Goal: Task Accomplishment & Management: Manage account settings

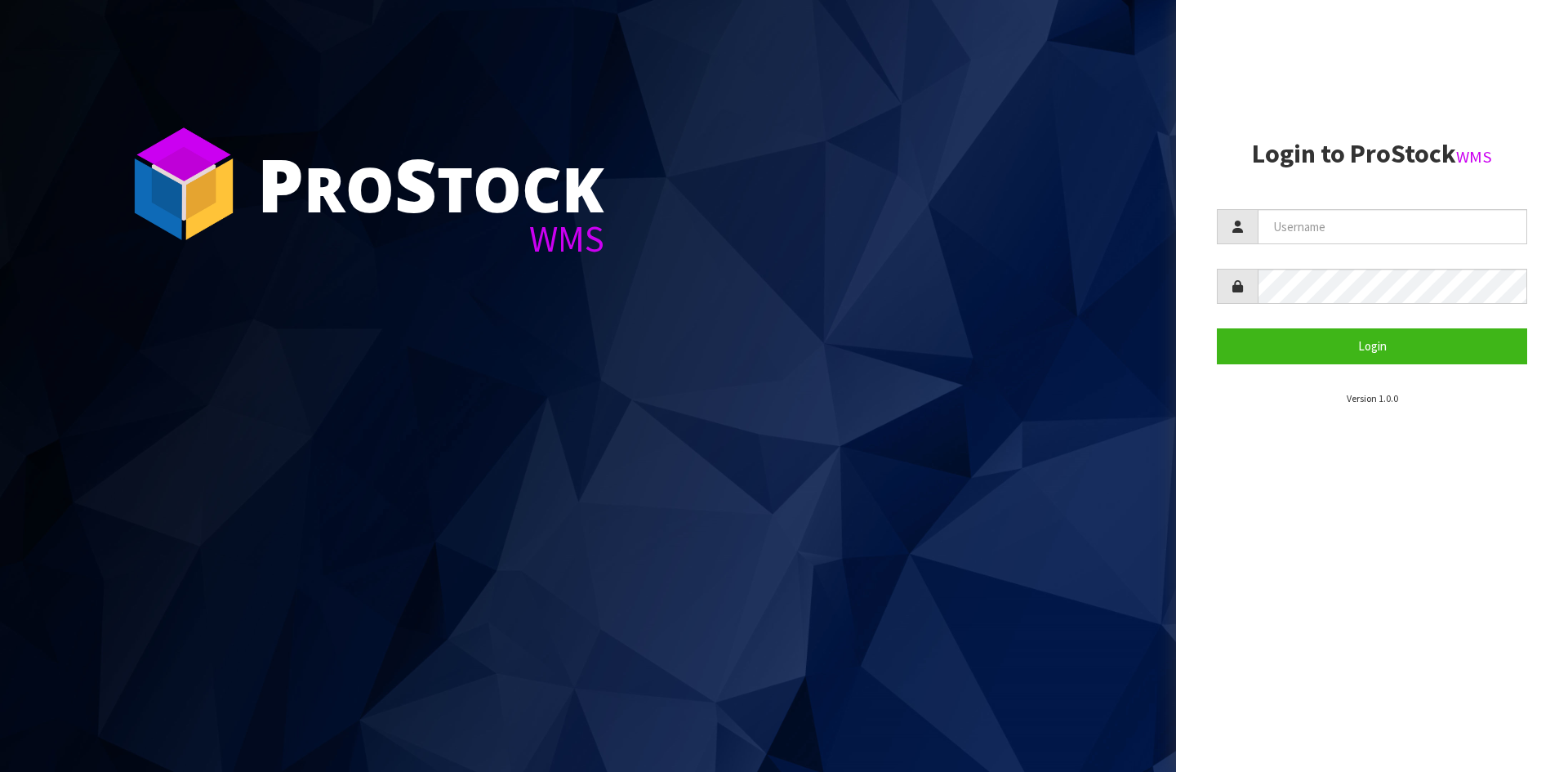
type input "Hayrinna"
click at [1217, 328] on button "Login" at bounding box center [1371, 346] width 311 height 35
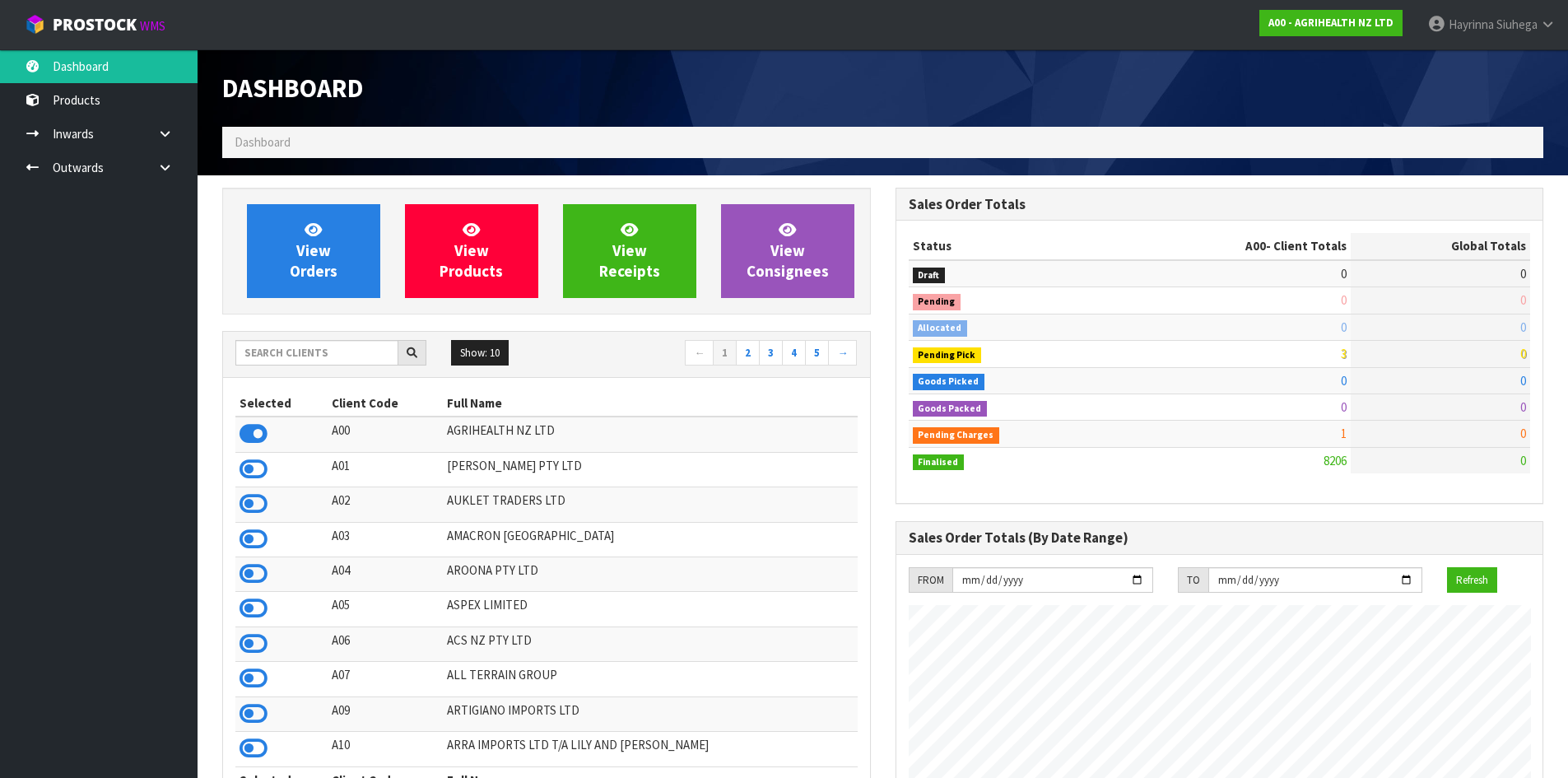
scroll to position [1247, 672]
click at [316, 357] on input "text" at bounding box center [316, 352] width 163 height 25
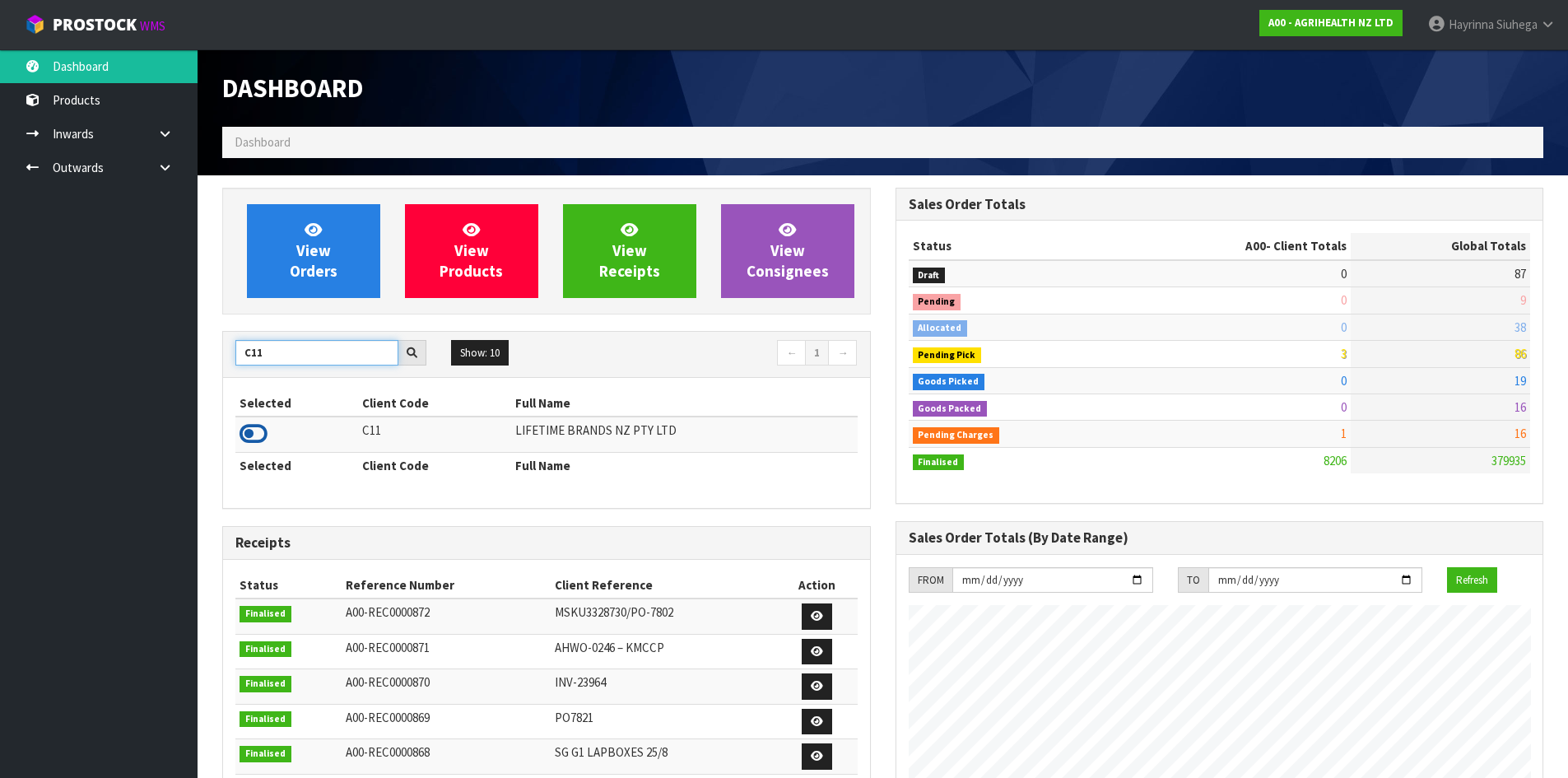
type input "C11"
click at [259, 425] on icon at bounding box center [253, 433] width 28 height 24
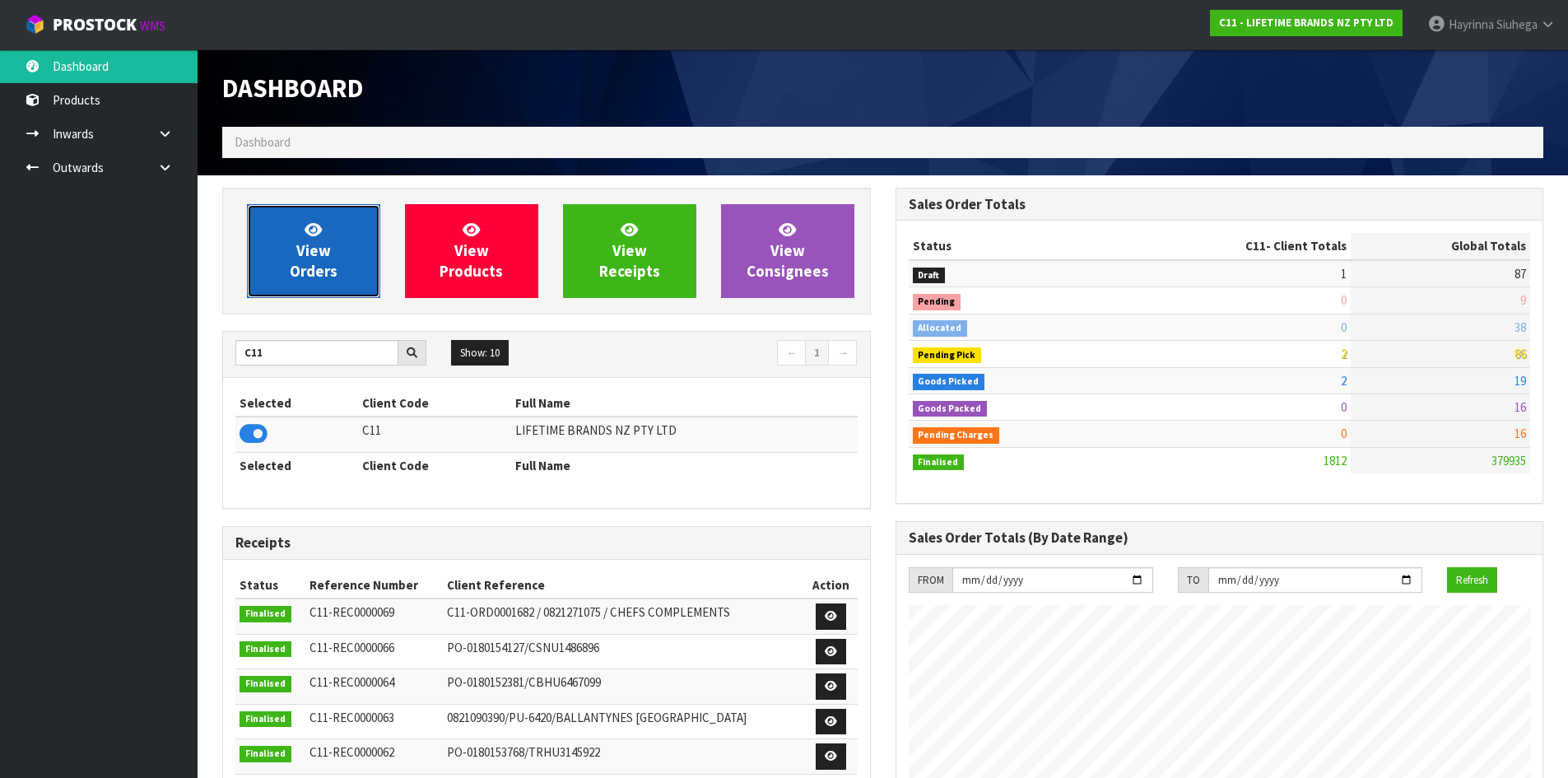
click at [274, 234] on link "View Orders" at bounding box center [313, 251] width 133 height 94
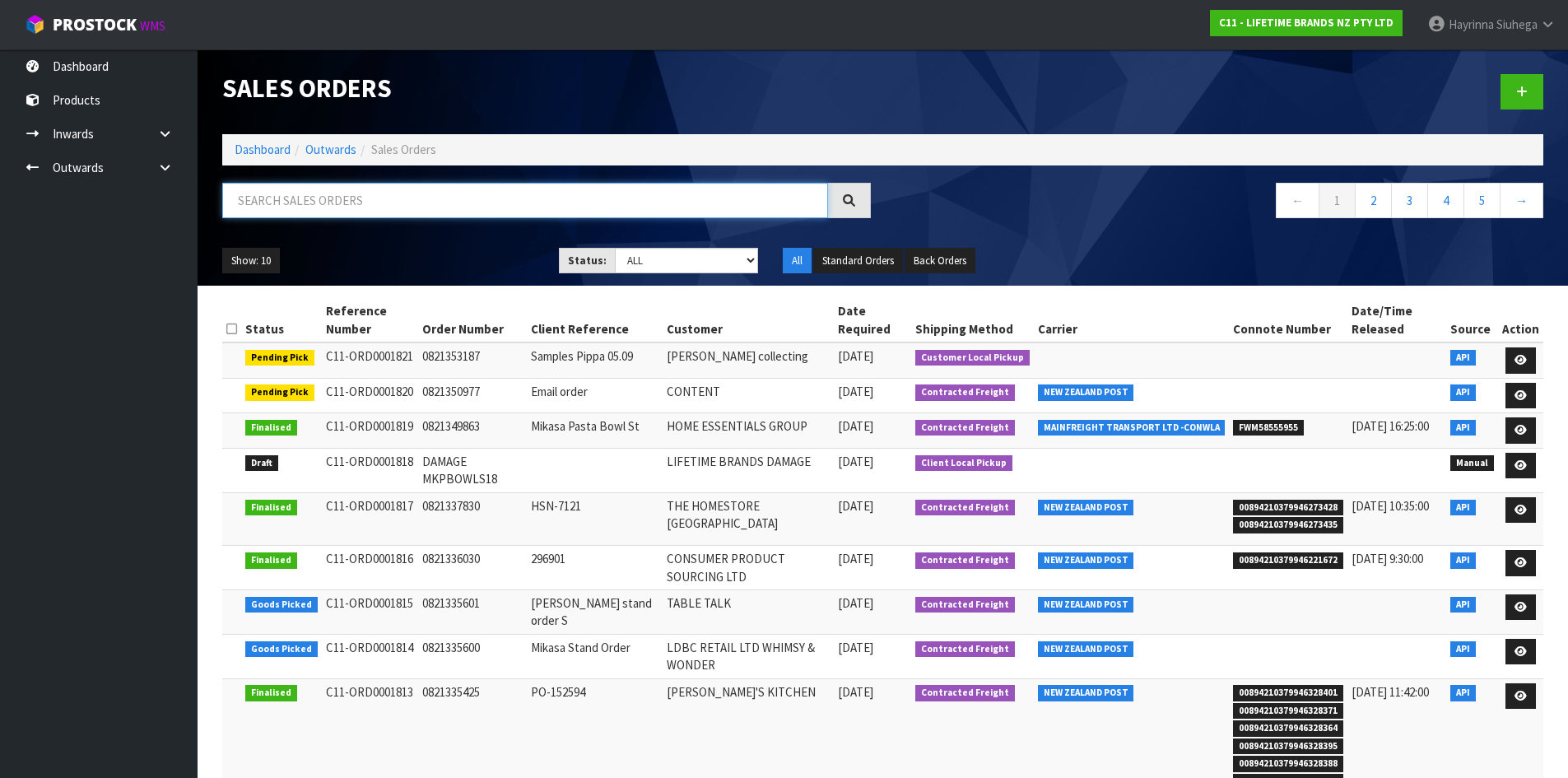
click at [336, 188] on input "text" at bounding box center [525, 201] width 606 height 35
click at [248, 155] on link "Dashboard" at bounding box center [262, 149] width 56 height 16
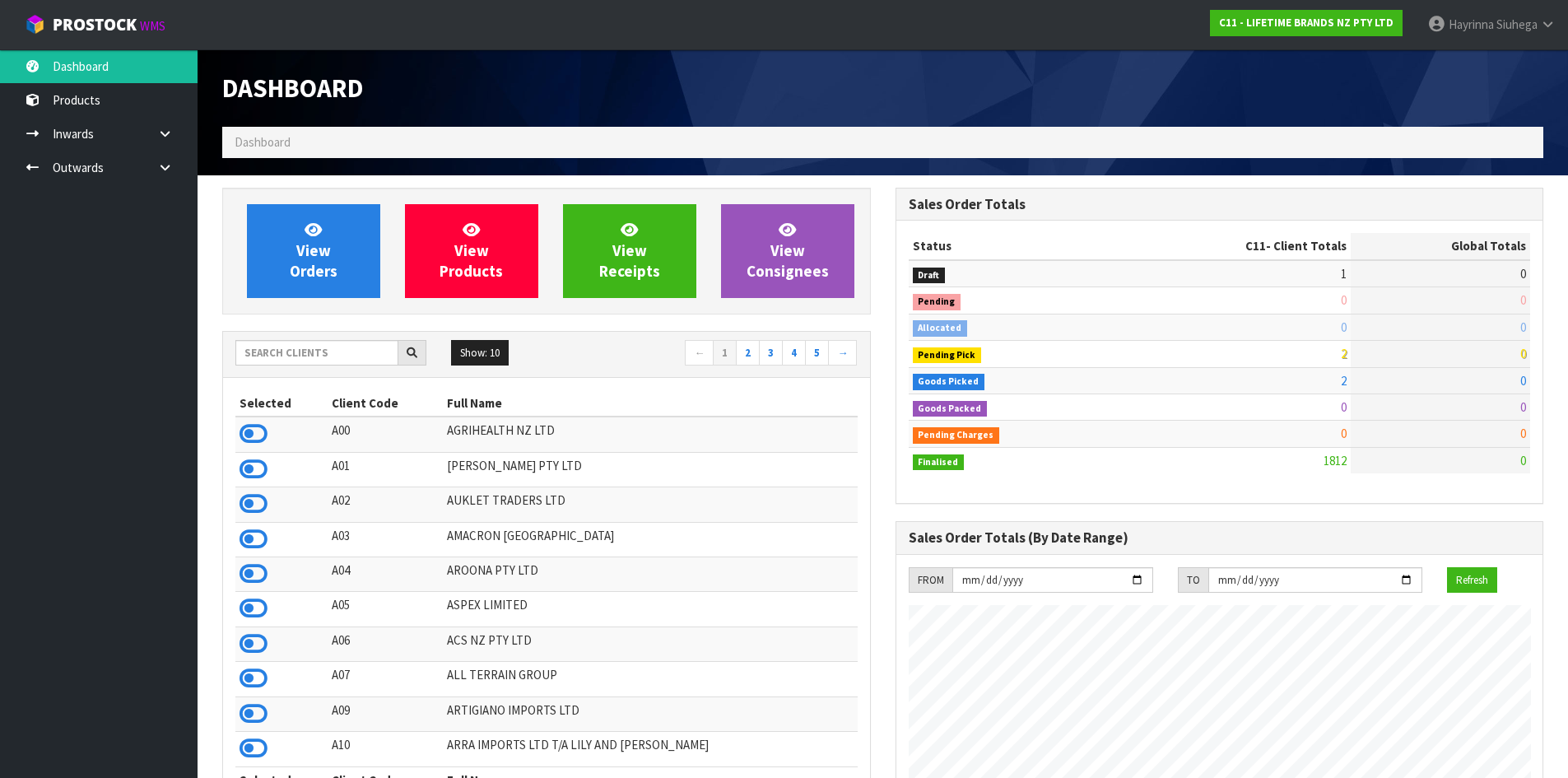
scroll to position [1247, 672]
click at [328, 352] on input "text" at bounding box center [316, 352] width 163 height 25
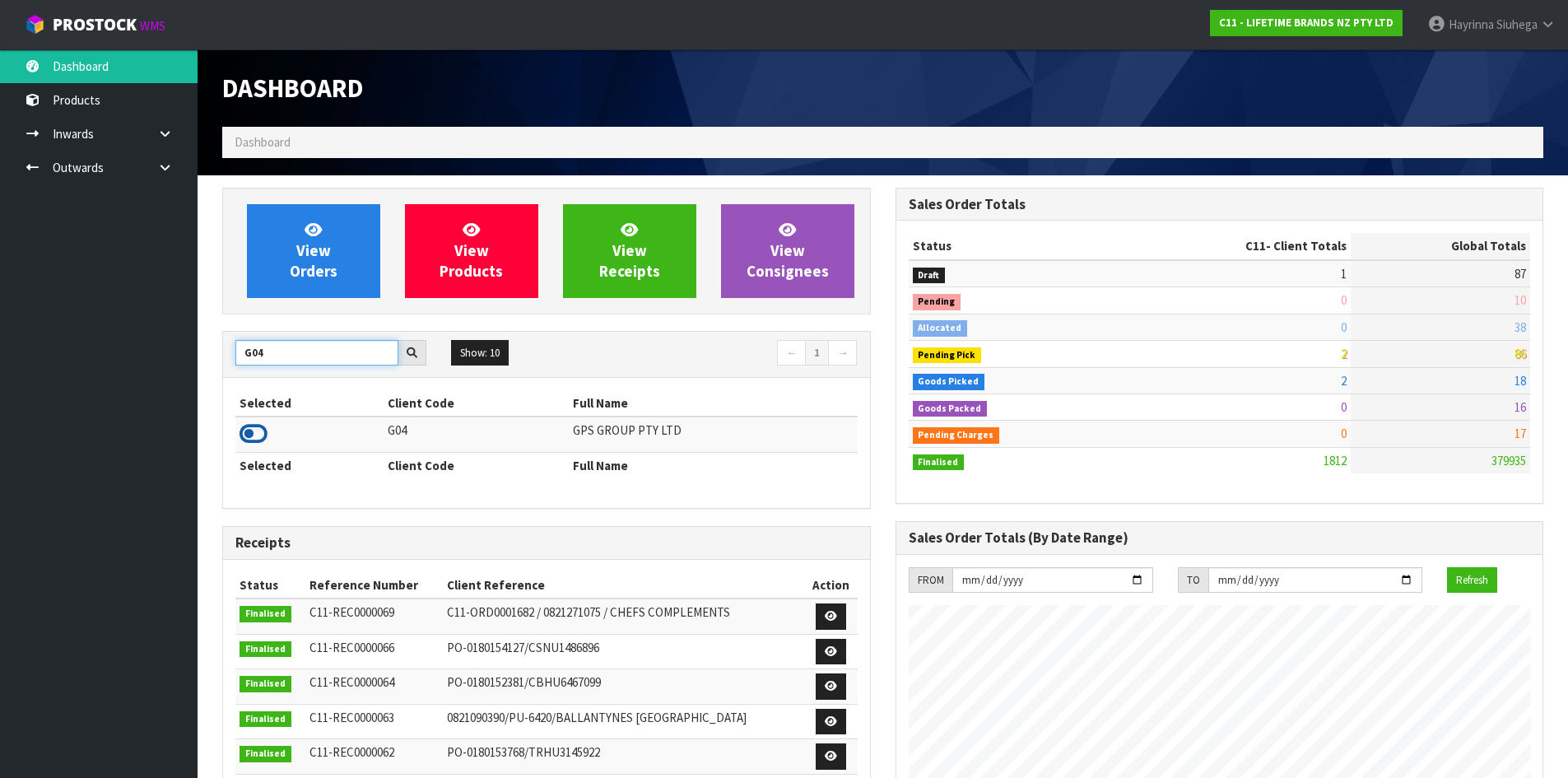
type input "G04"
click at [258, 442] on icon at bounding box center [253, 433] width 28 height 24
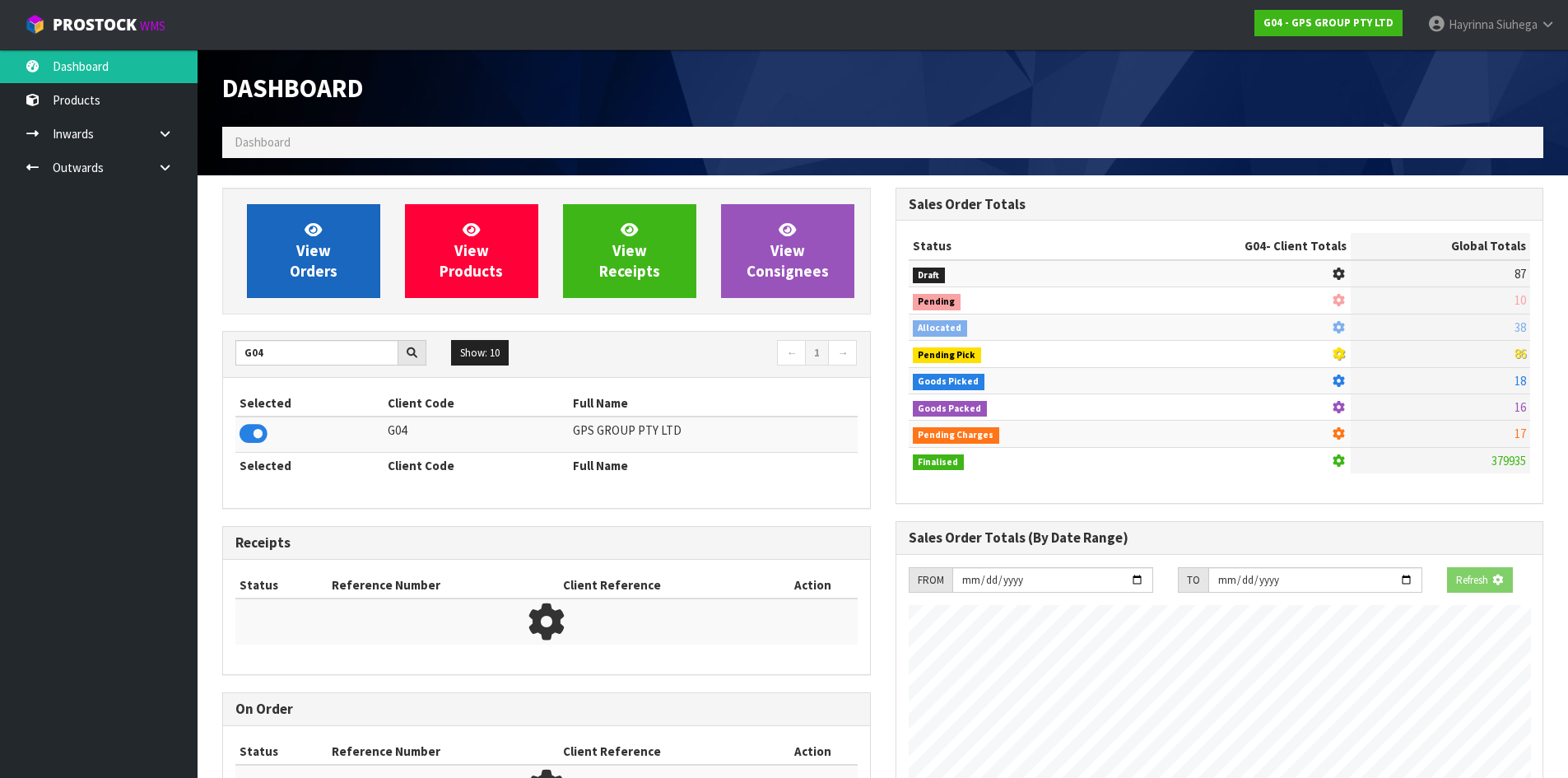
scroll to position [1033, 672]
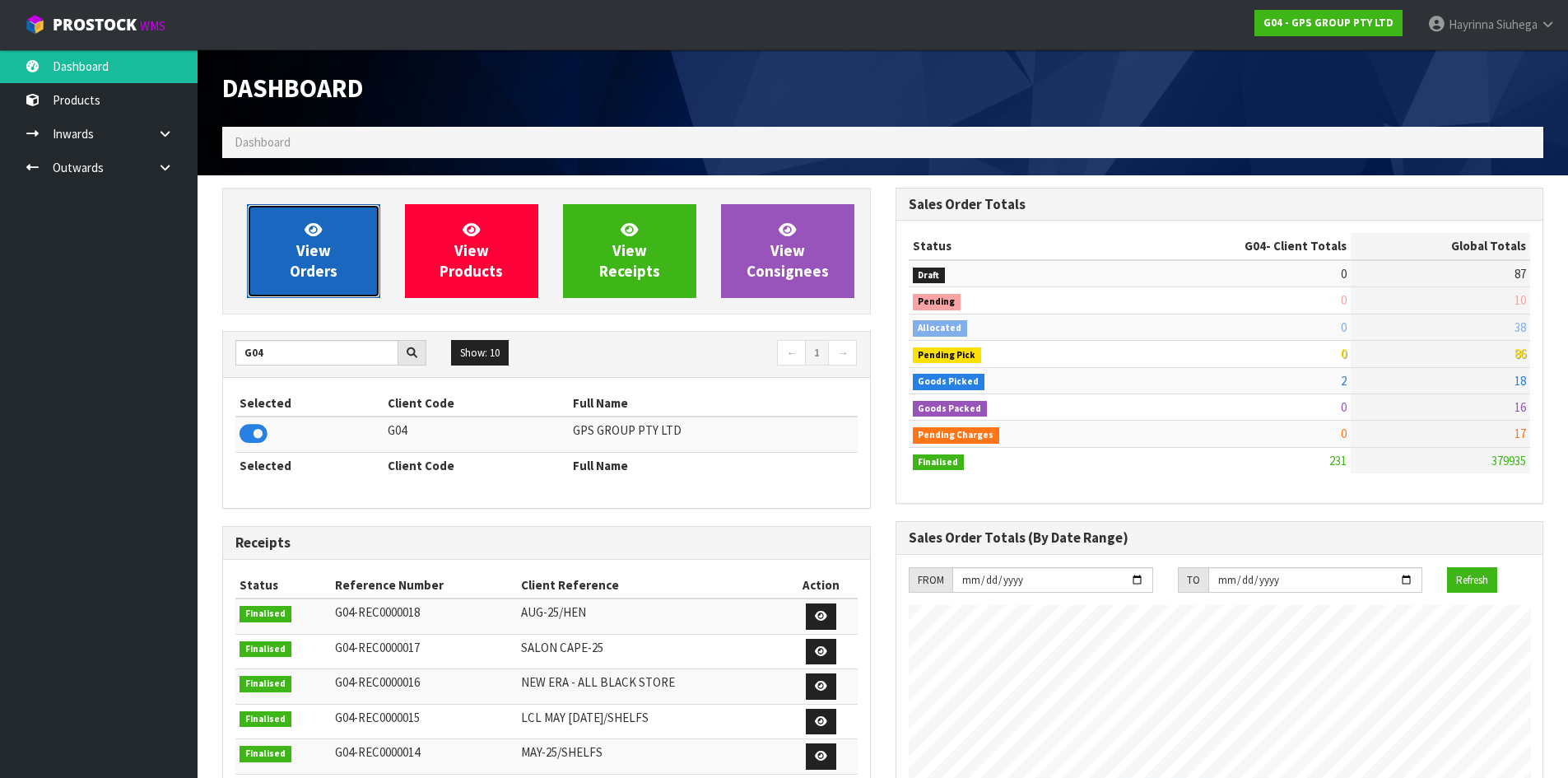
click at [309, 258] on span "View Orders" at bounding box center [313, 251] width 48 height 62
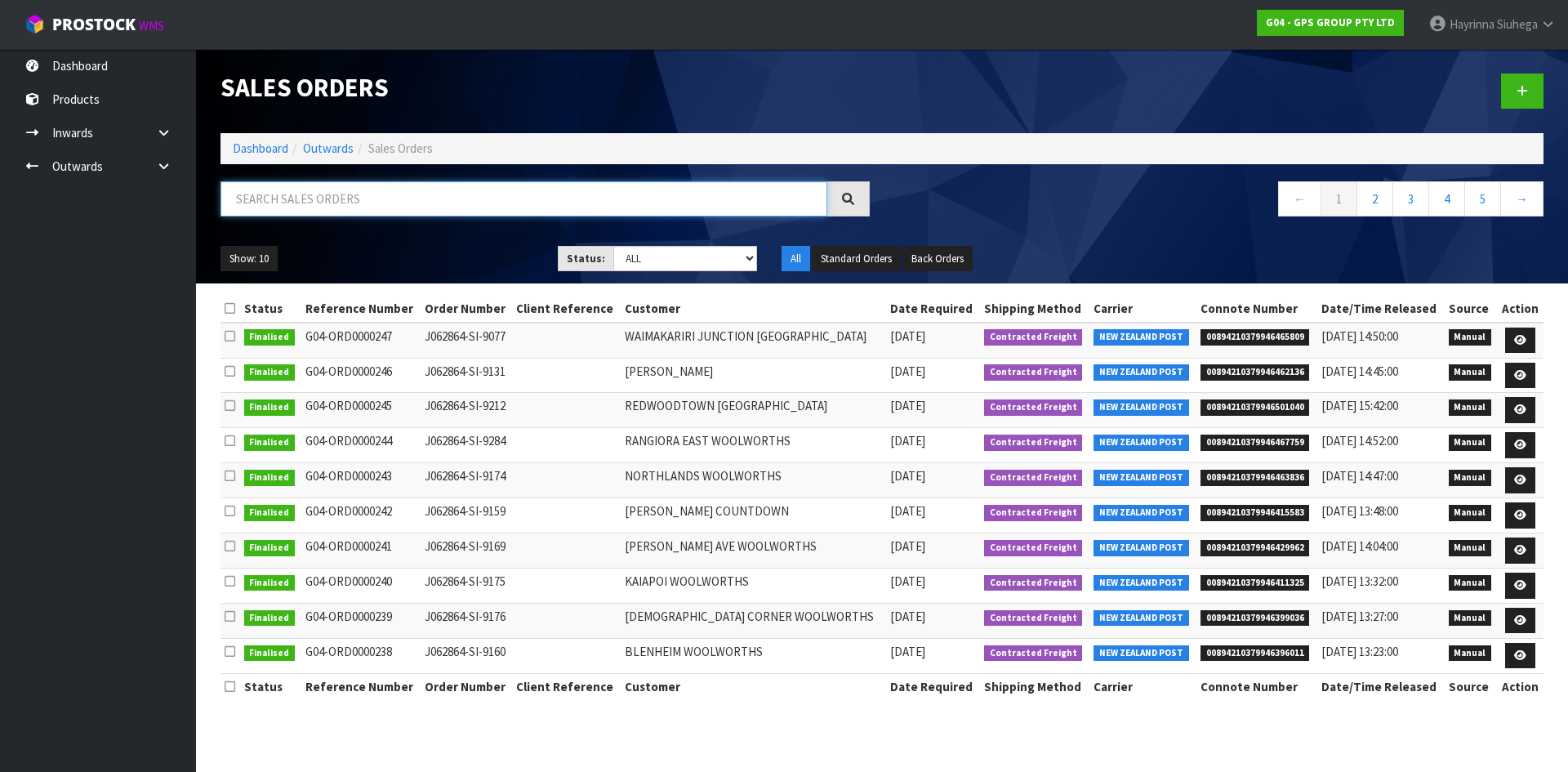
click at [325, 212] on input "text" at bounding box center [524, 199] width 607 height 35
type input "JOB-0410866"
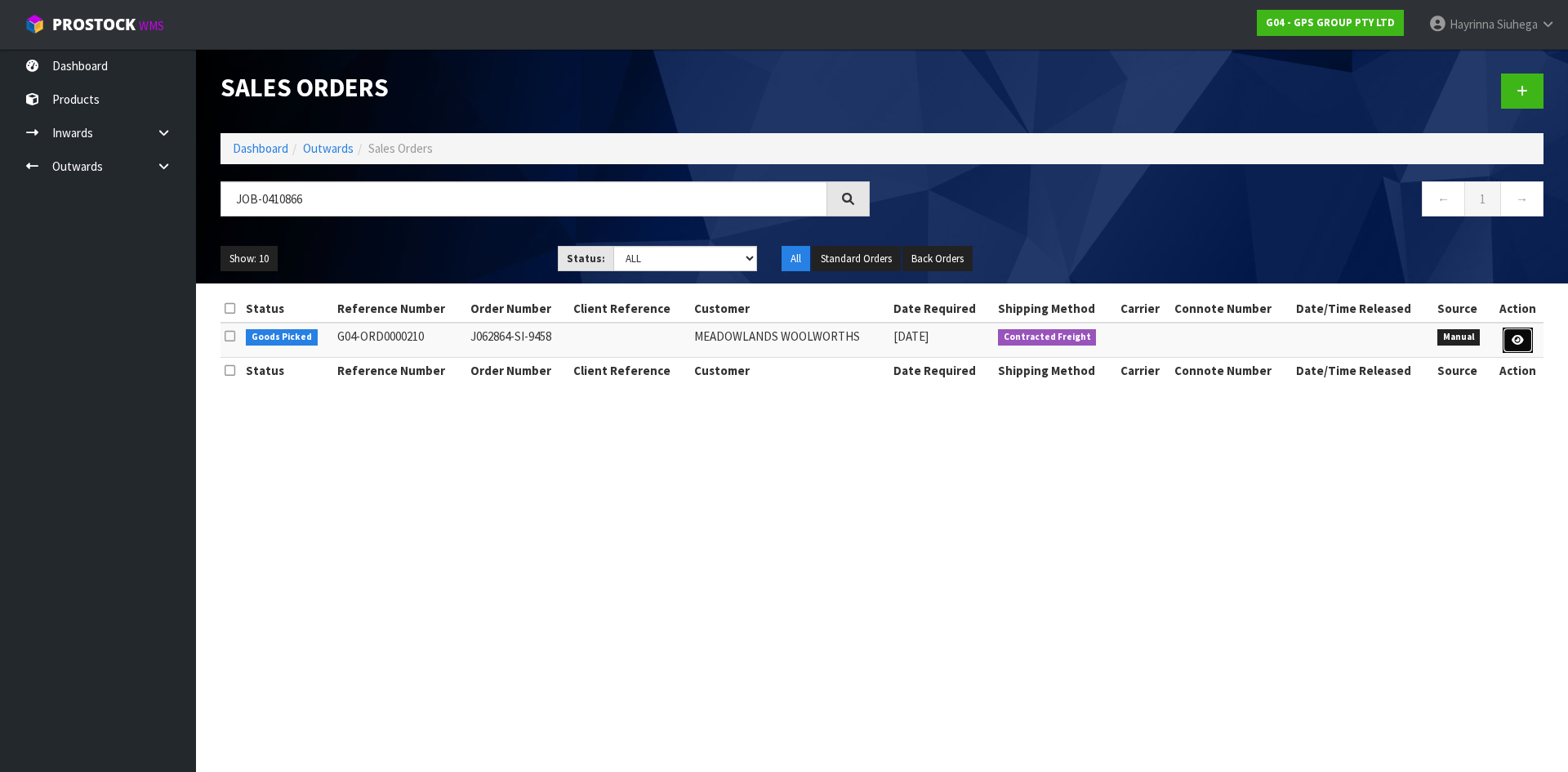
click at [1522, 343] on icon at bounding box center [1517, 340] width 12 height 11
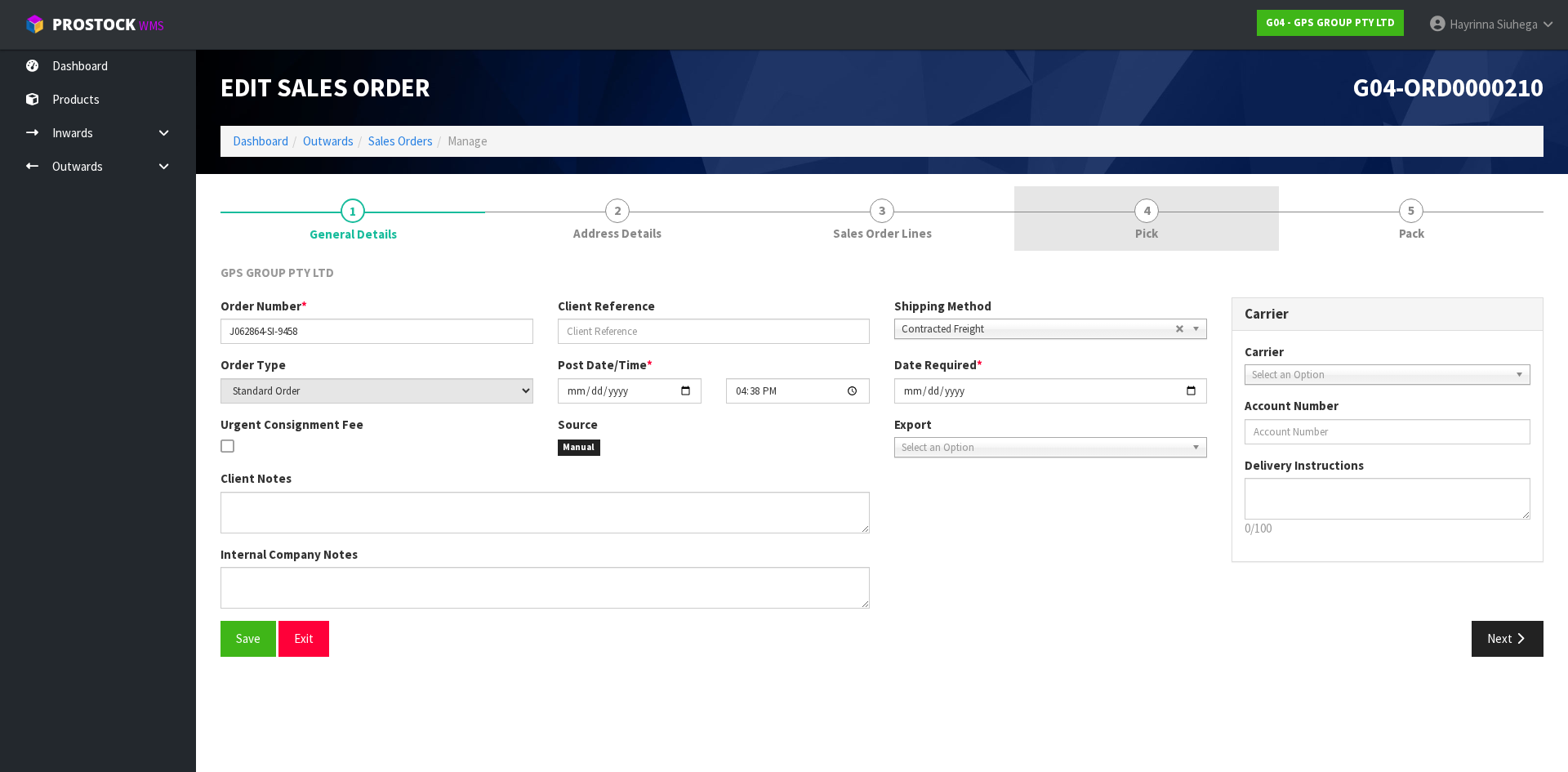
click at [1152, 227] on span "Pick" at bounding box center [1146, 233] width 22 height 17
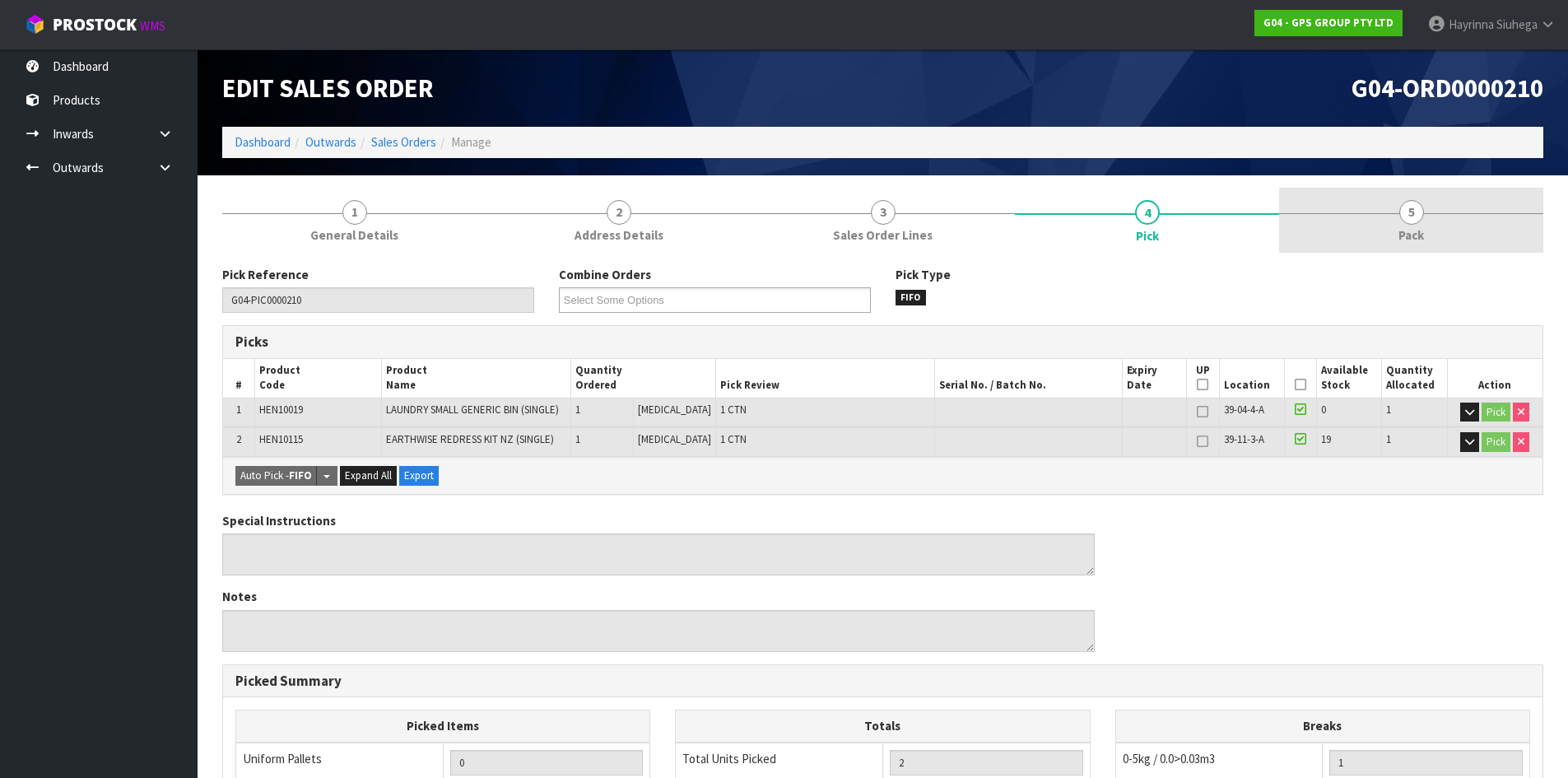
click at [1389, 214] on link "5 Pack" at bounding box center [1411, 220] width 264 height 65
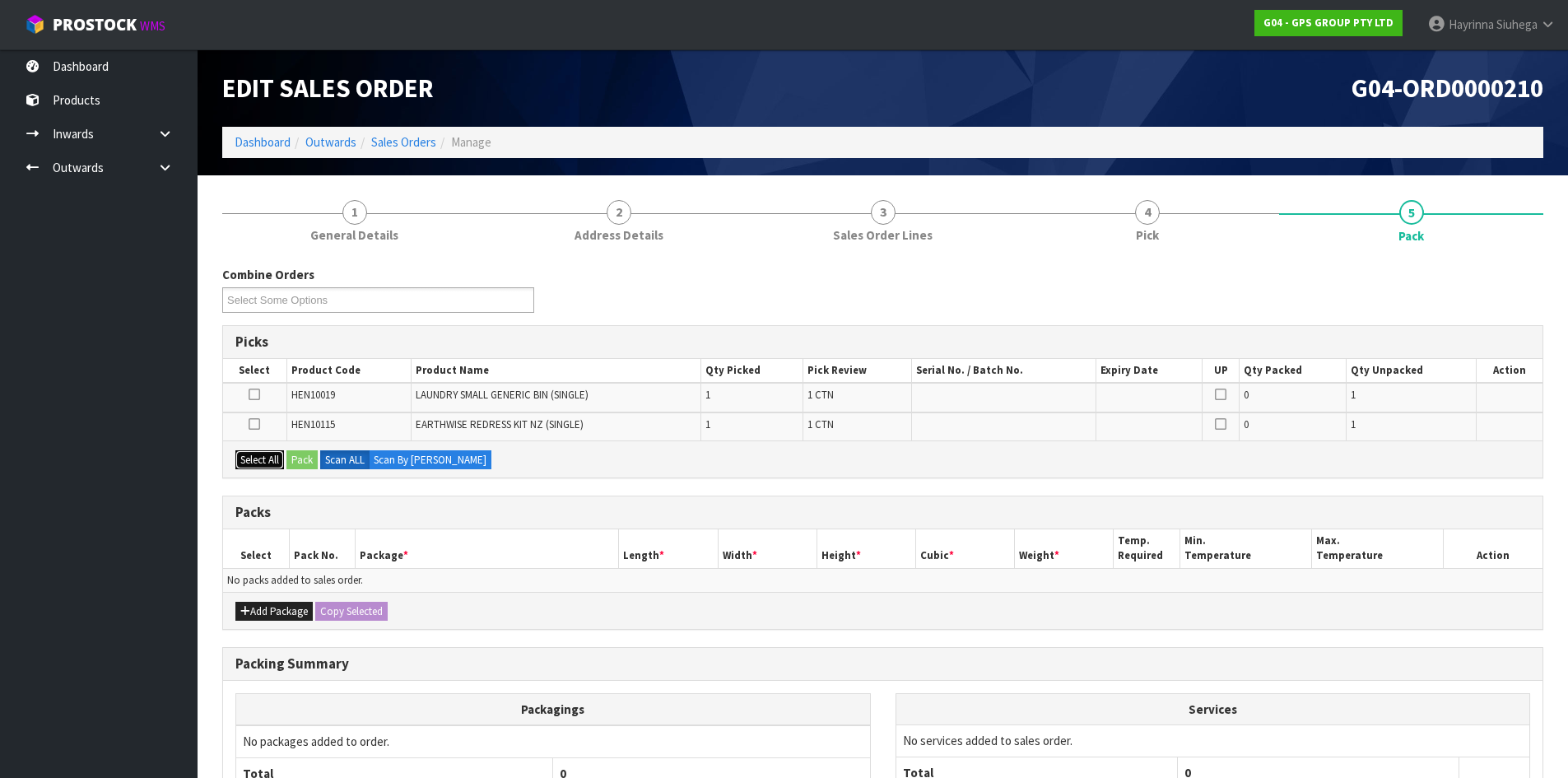
click at [250, 466] on button "Select All" at bounding box center [259, 460] width 49 height 20
click at [274, 617] on button "Add Package" at bounding box center [274, 612] width 77 height 20
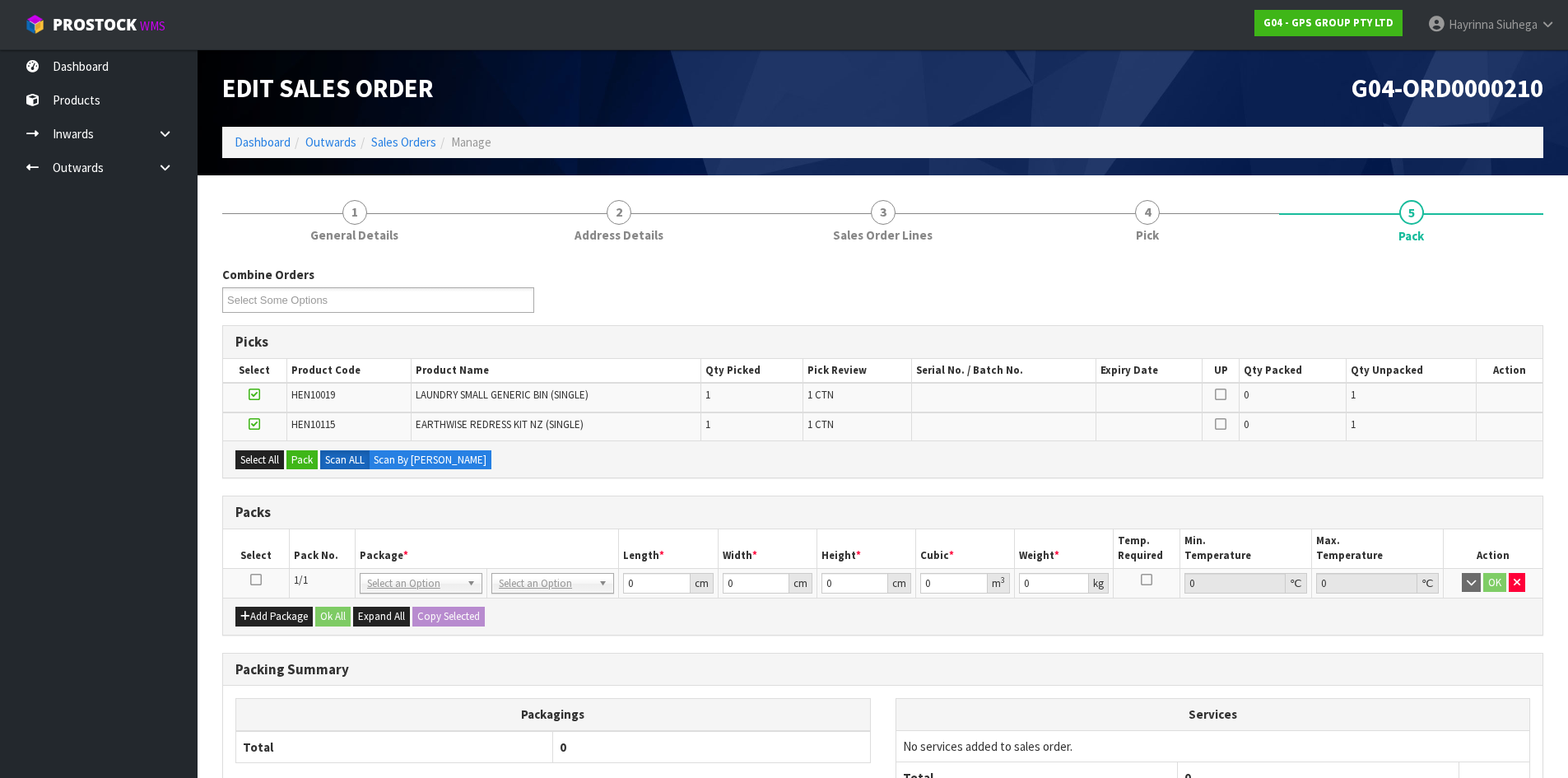
click at [255, 579] on icon at bounding box center [256, 579] width 12 height 1
click at [295, 461] on button "Pack" at bounding box center [301, 460] width 31 height 20
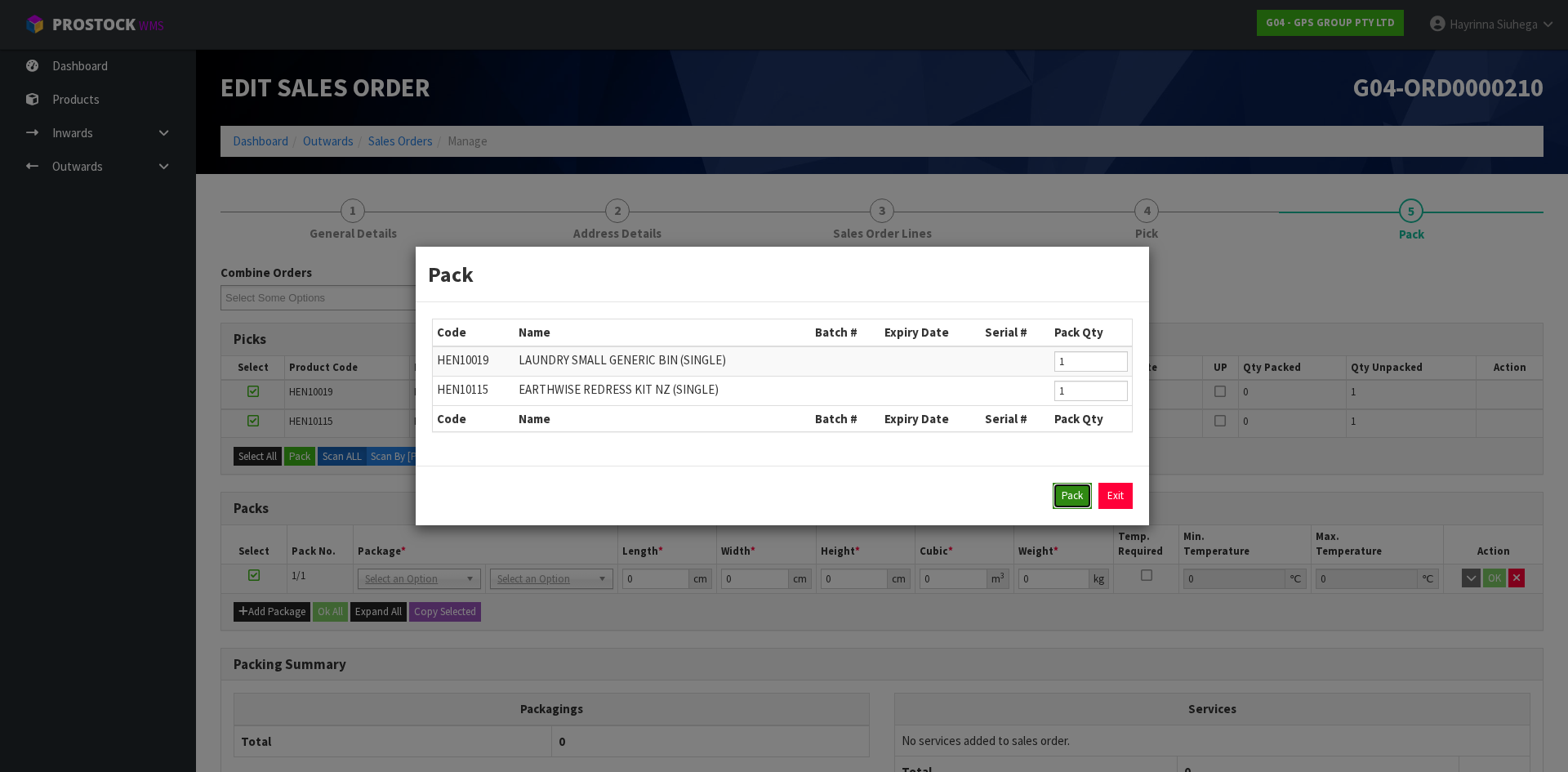
click at [1077, 485] on button "Pack" at bounding box center [1072, 495] width 39 height 26
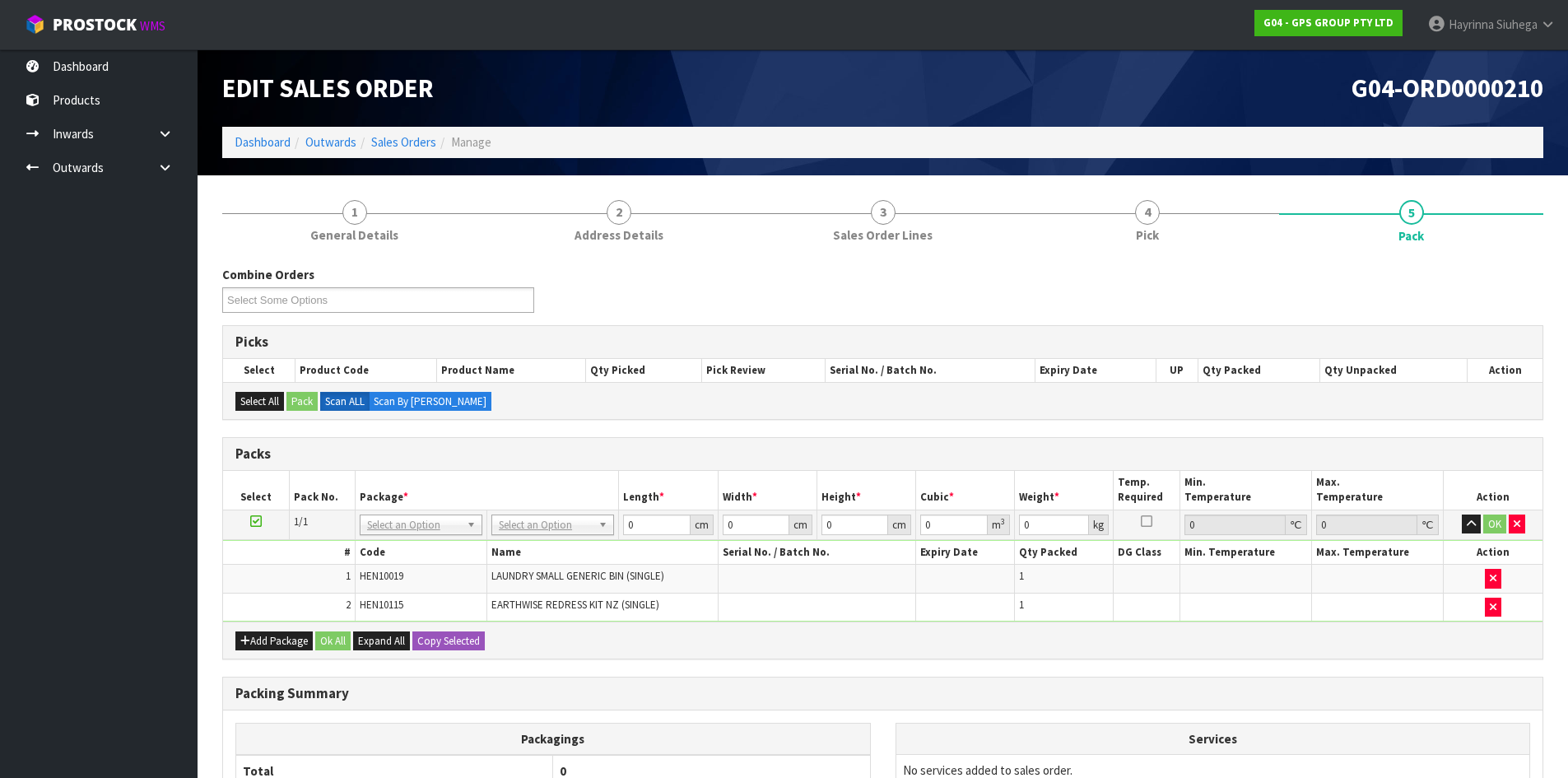
click at [558, 513] on td "No Packaging Cartons PLT GEN120 (1200 X 1000) PLT ONE WAY SKID CHEP HIRE PALLET…" at bounding box center [552, 524] width 132 height 29
click at [627, 526] on input "0" at bounding box center [656, 525] width 66 height 21
type input "126"
type input "50"
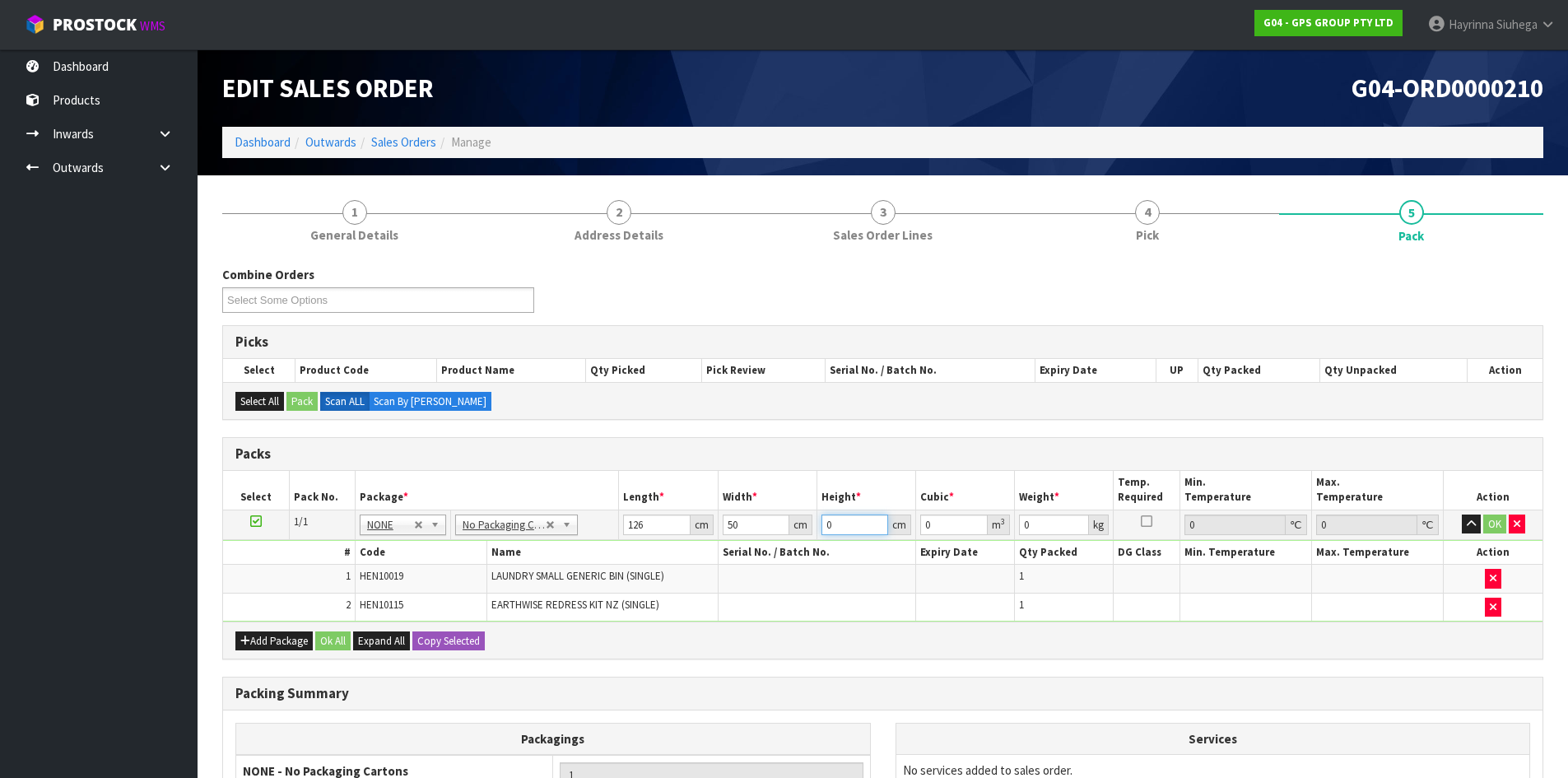
type input "1"
type input "0.0063"
type input "10"
type input "0.063"
type input "10"
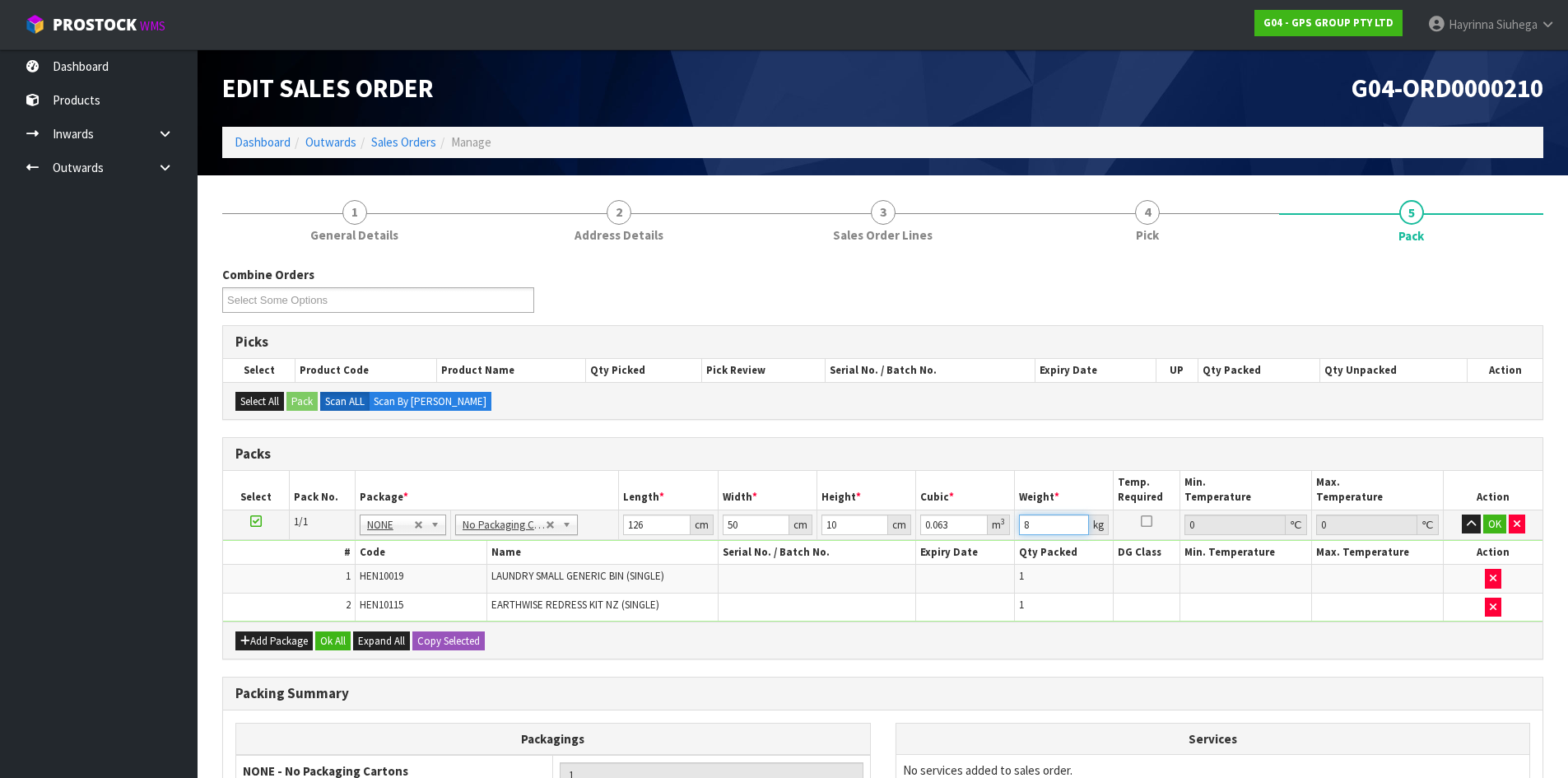
type input "8"
click button "OK" at bounding box center [1494, 525] width 23 height 20
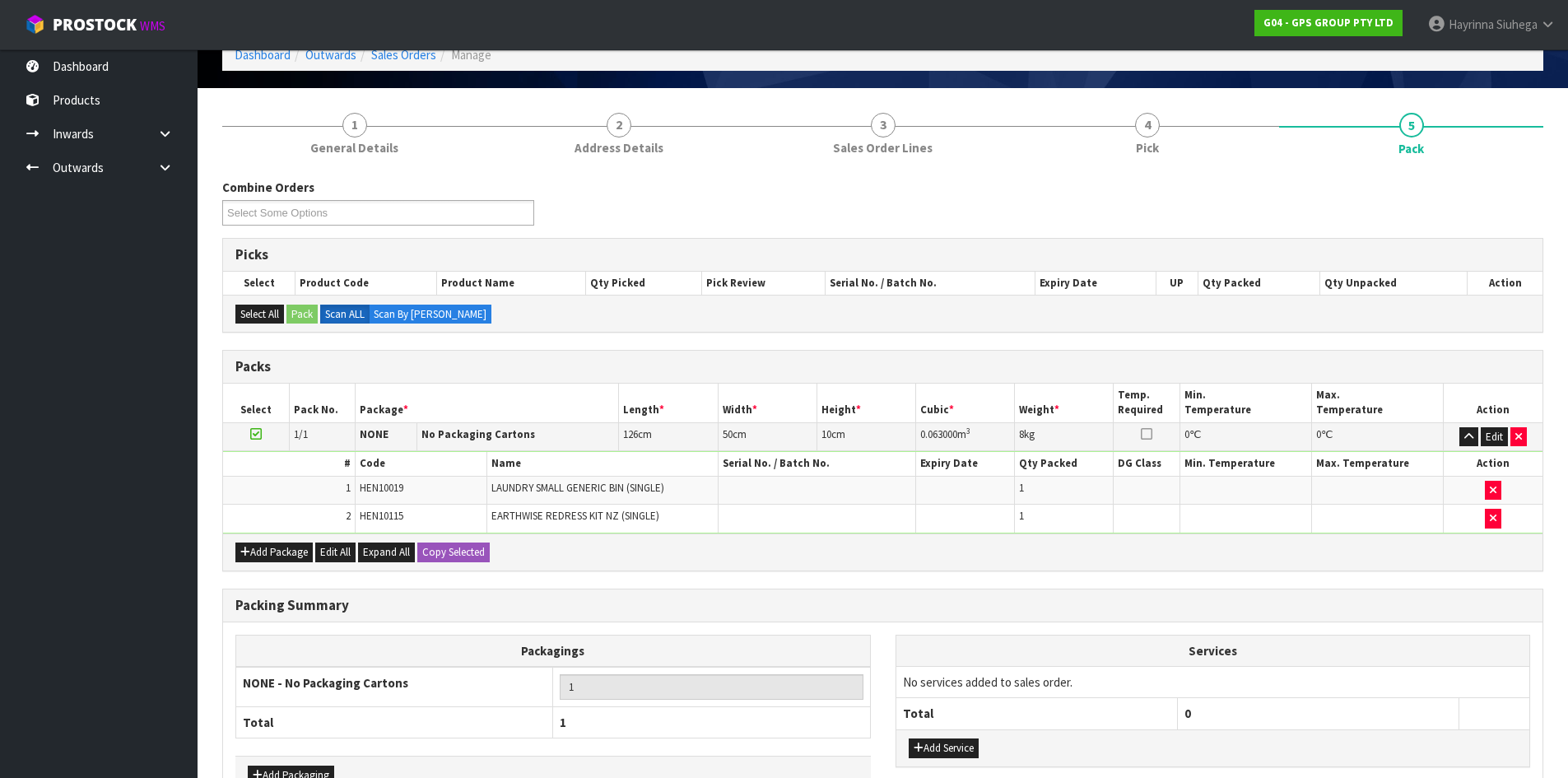
scroll to position [193, 0]
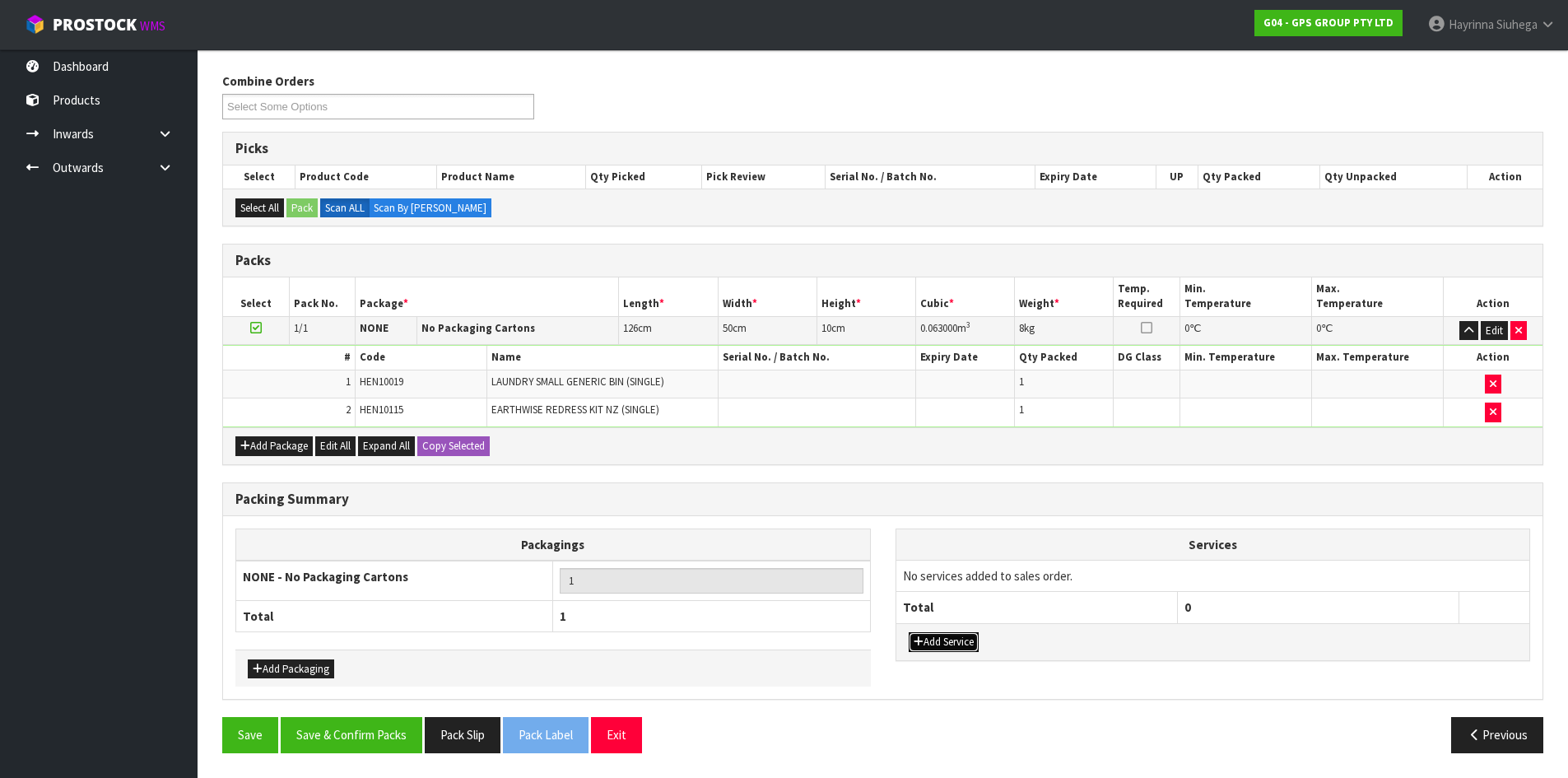
click at [938, 638] on button "Add Service" at bounding box center [943, 642] width 70 height 20
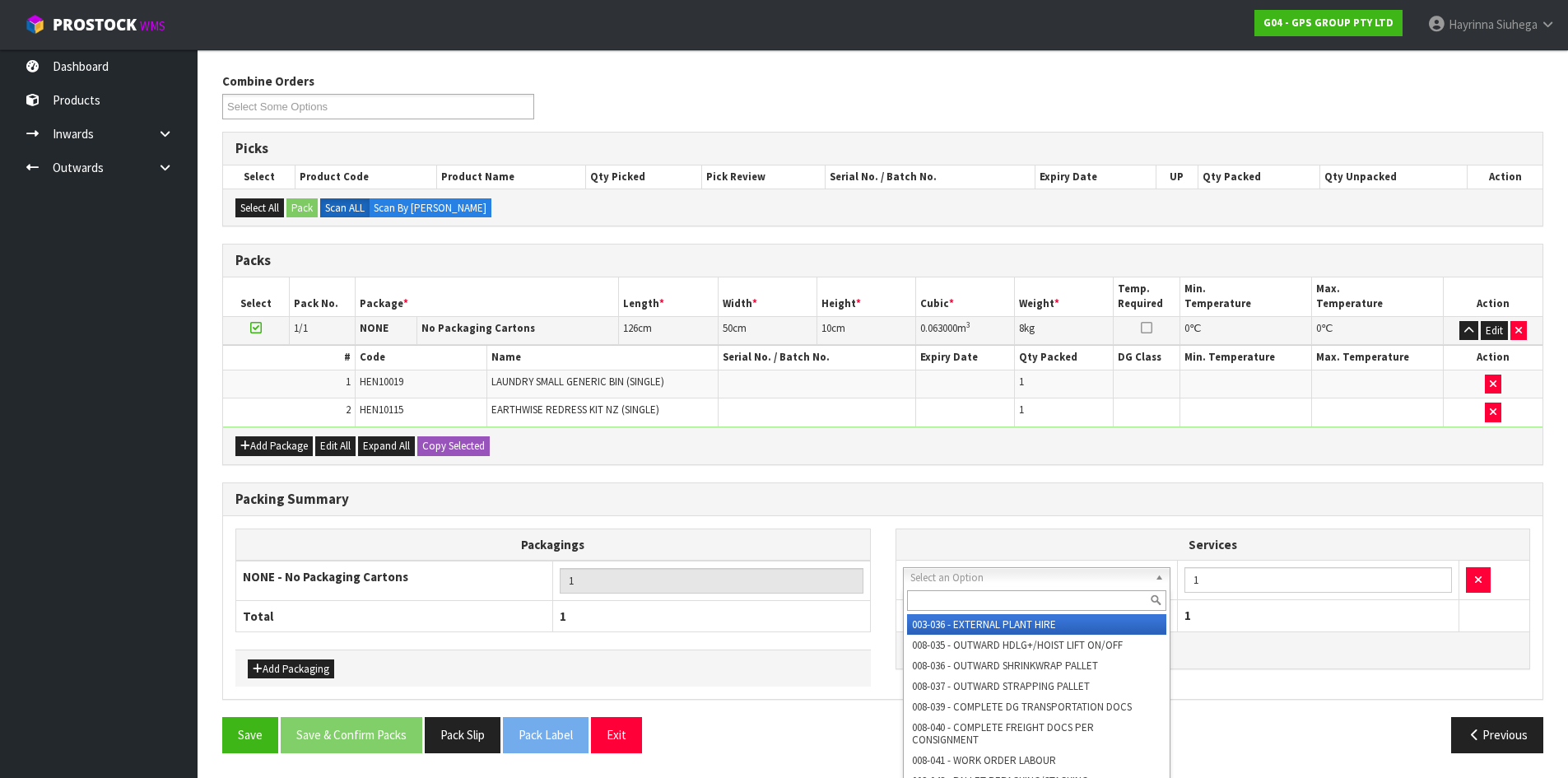
click at [959, 593] on input "text" at bounding box center [1037, 600] width 260 height 21
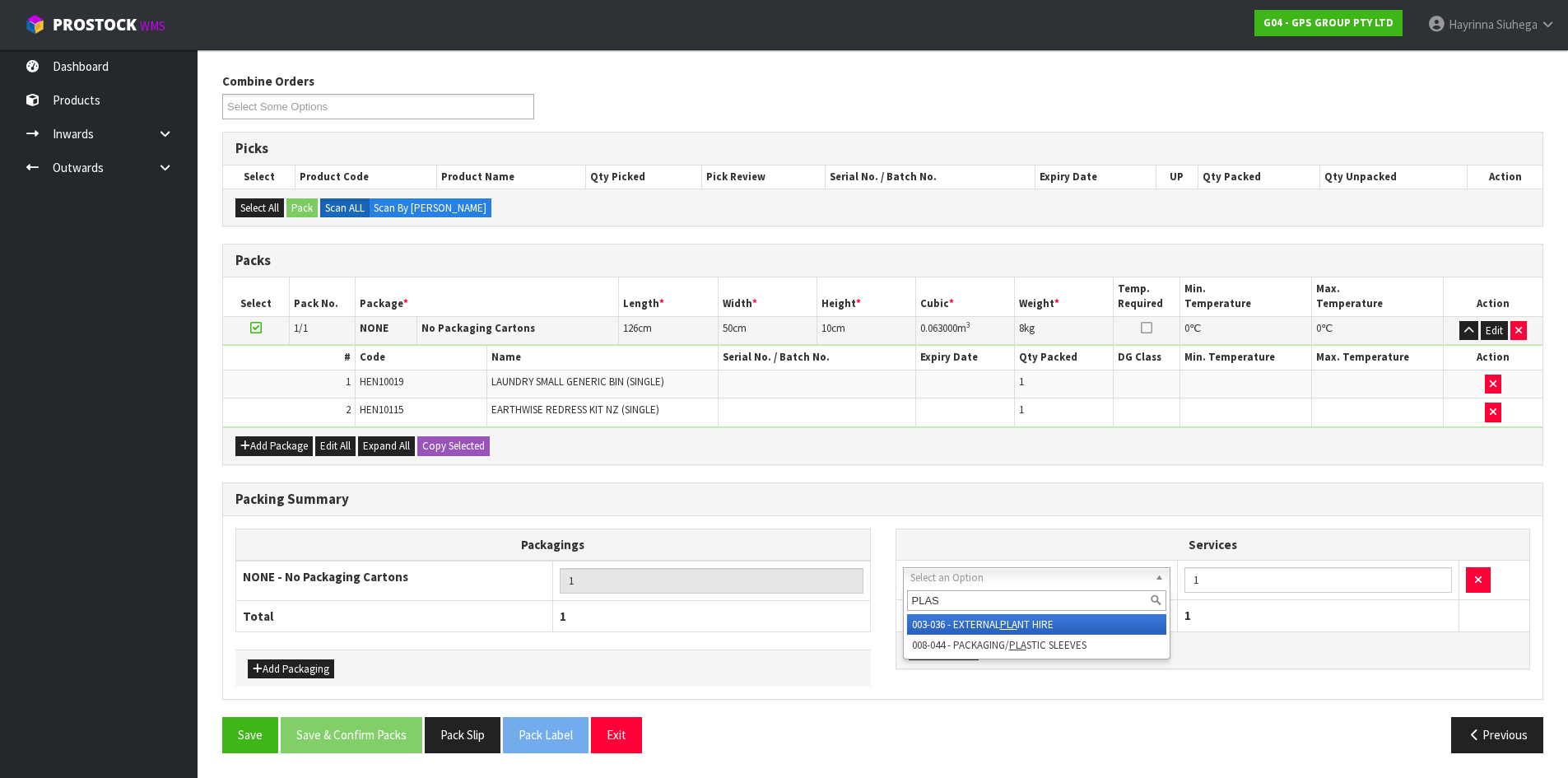
type input "PLAST"
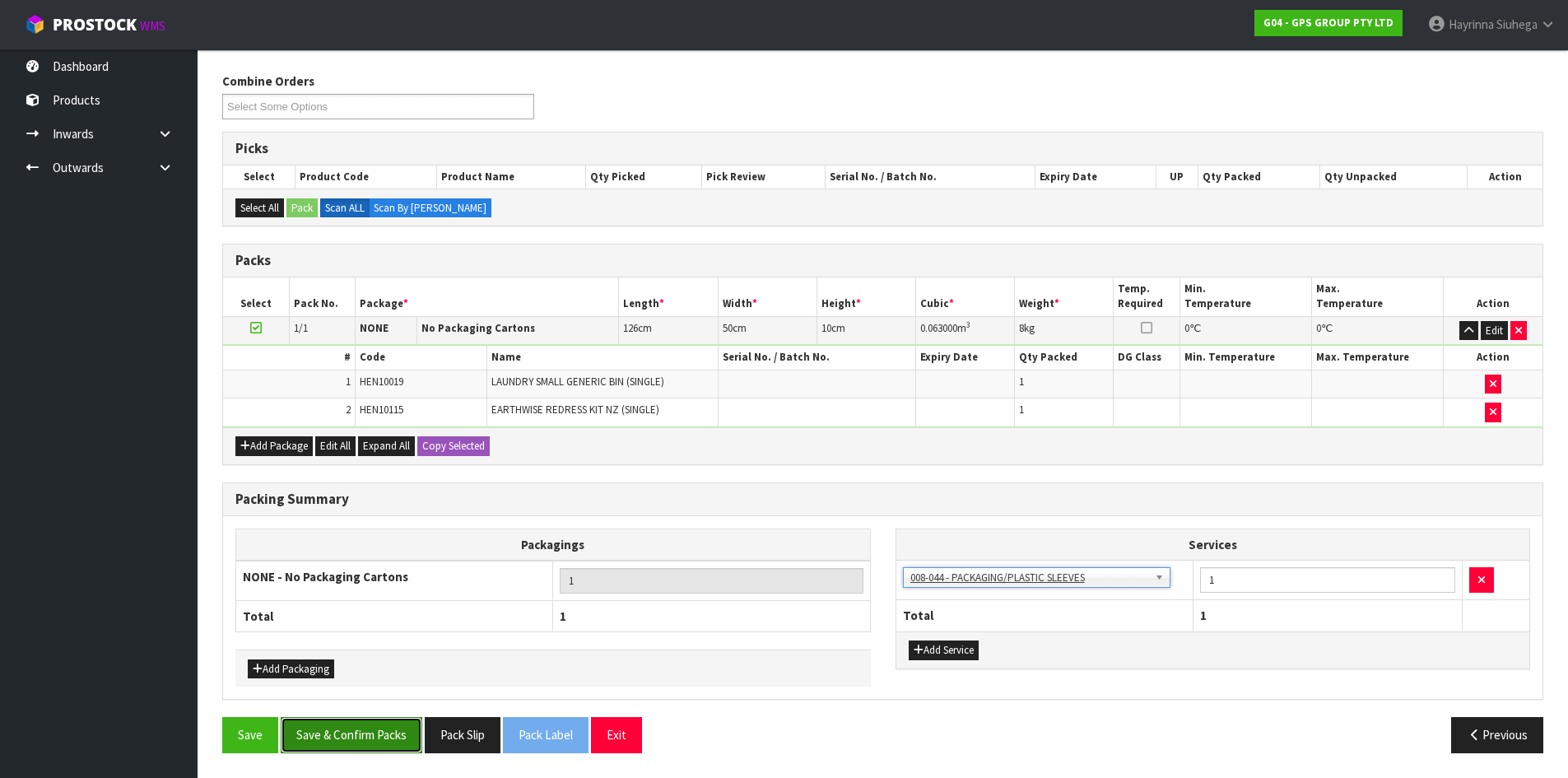
click at [371, 738] on button "Save & Confirm Packs" at bounding box center [351, 734] width 142 height 35
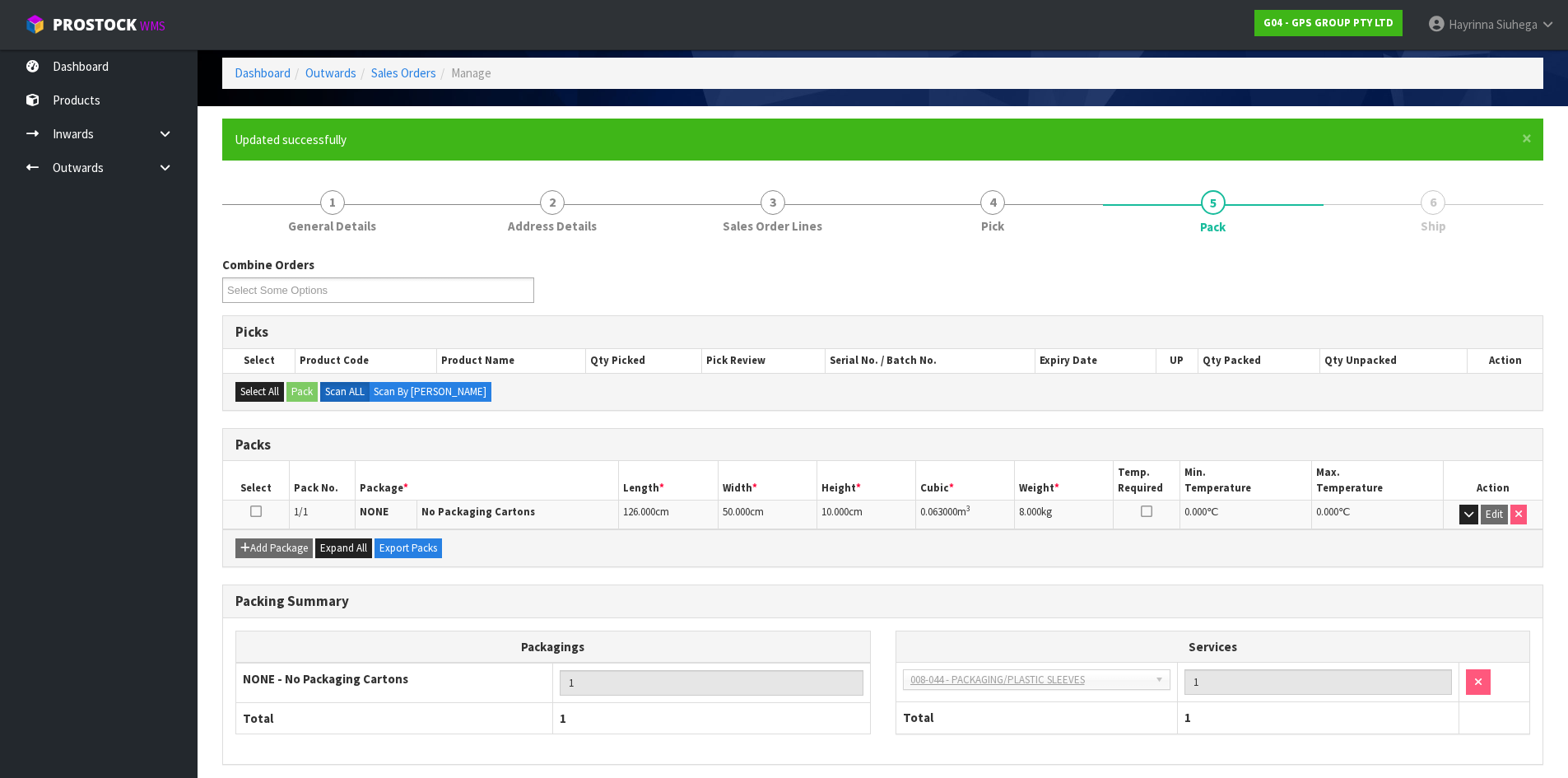
scroll to position [134, 0]
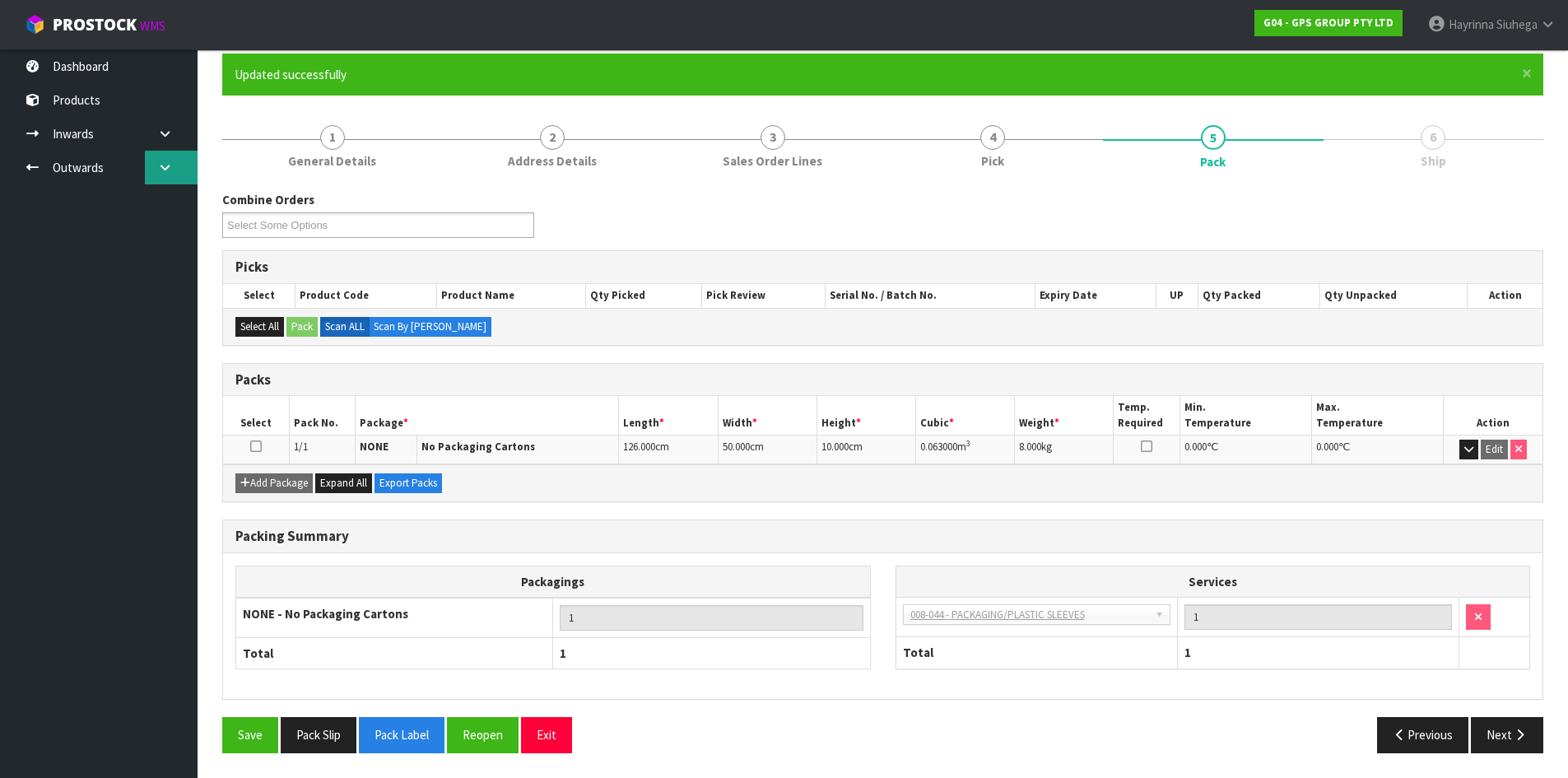
click at [150, 162] on link at bounding box center [171, 167] width 53 height 34
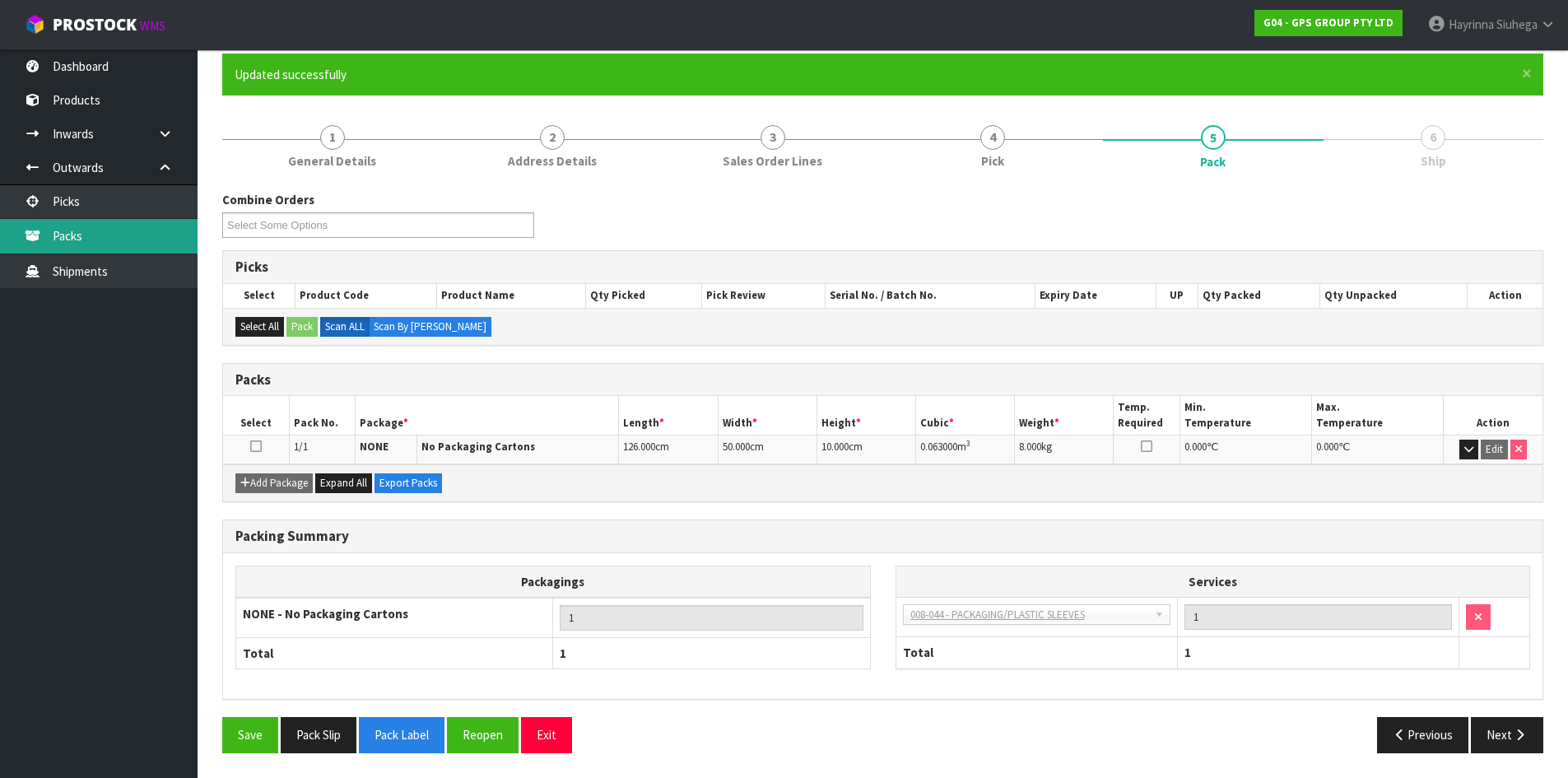
click at [107, 246] on link "Packs" at bounding box center [98, 236] width 197 height 34
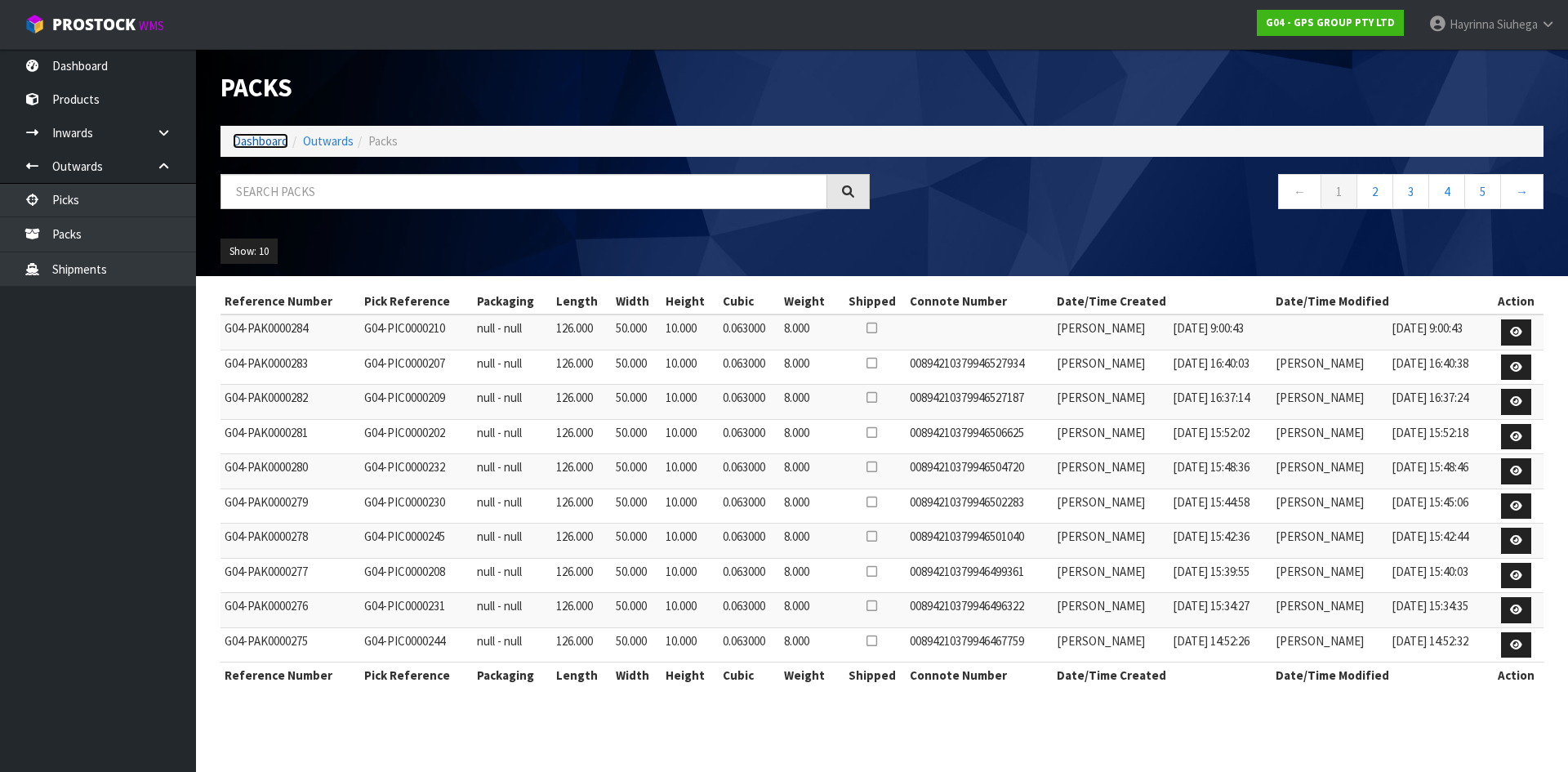
click at [259, 139] on link "Dashboard" at bounding box center [260, 141] width 56 height 16
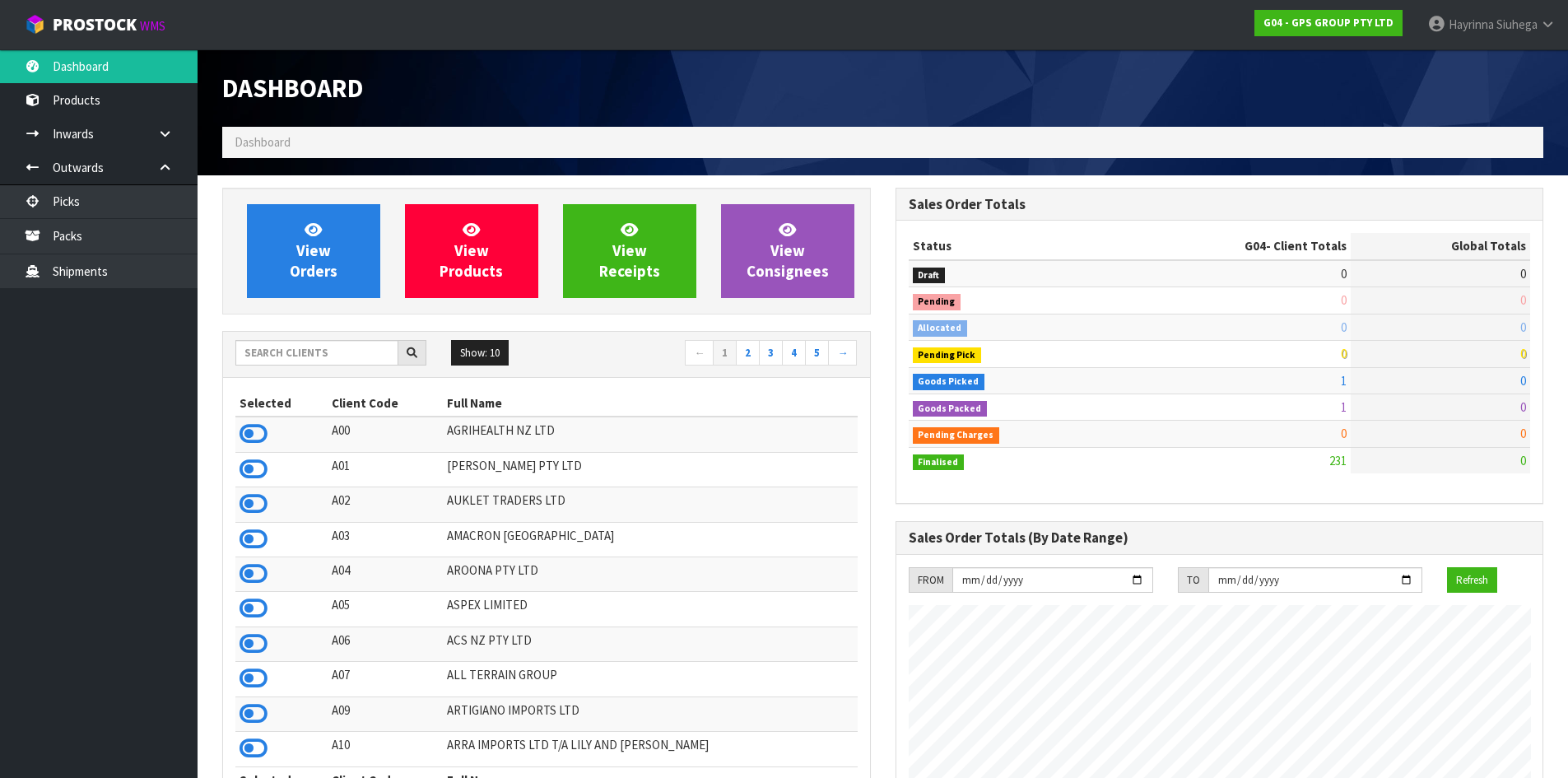
scroll to position [1033, 672]
click at [337, 222] on link "View Orders" at bounding box center [313, 251] width 133 height 94
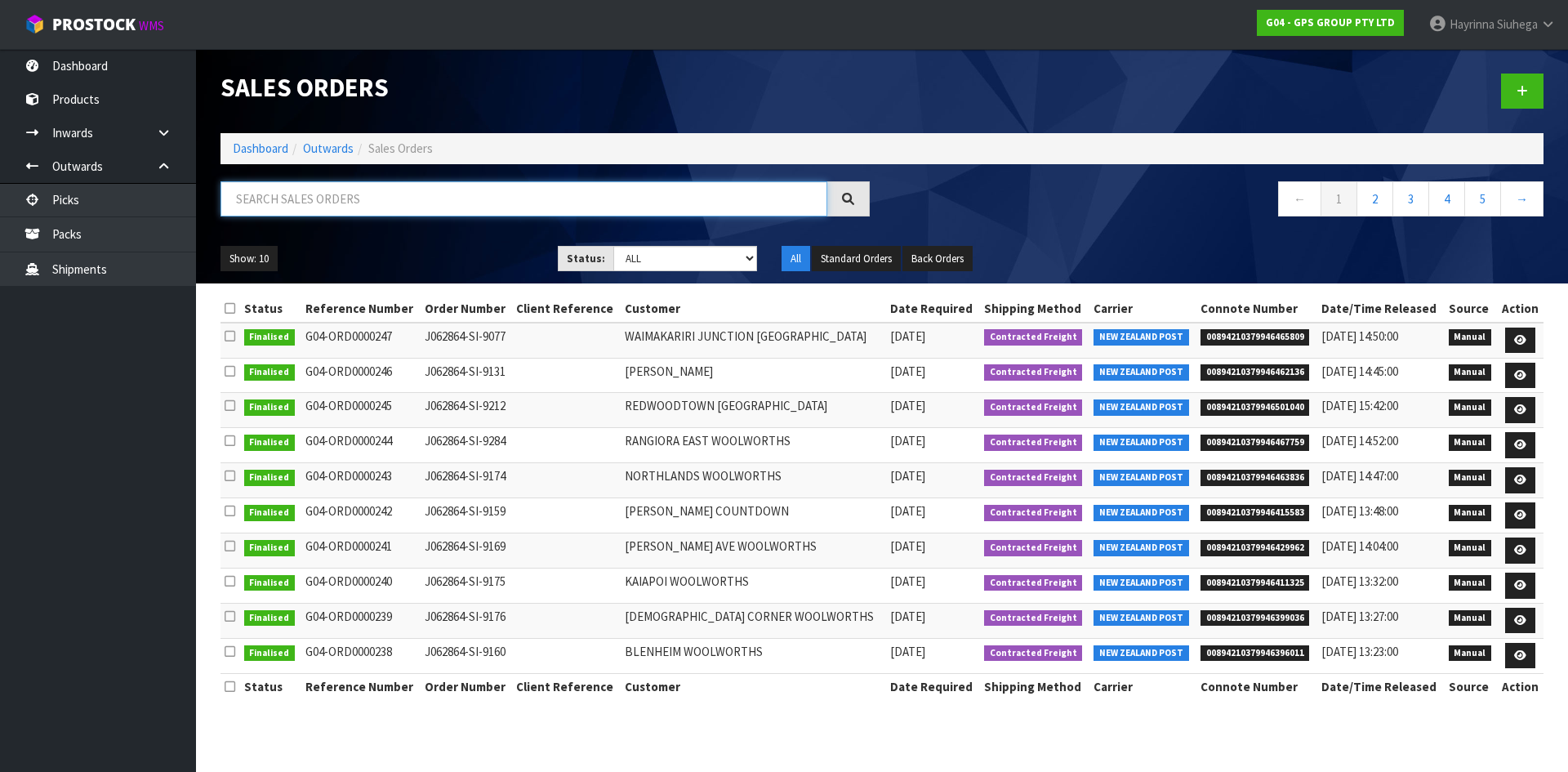
click at [381, 197] on input "text" at bounding box center [524, 199] width 607 height 35
type input "JOB-0410866"
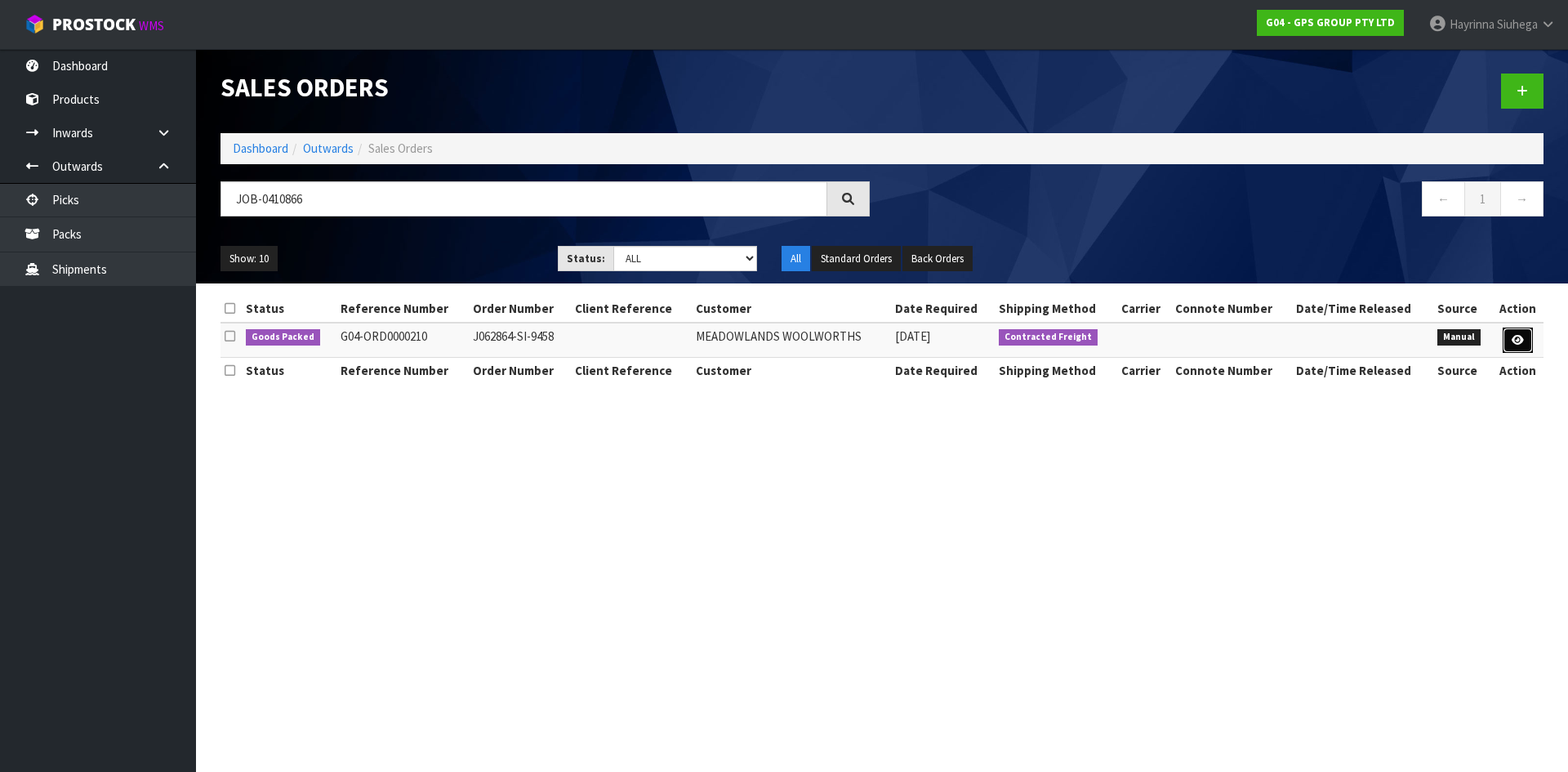
click at [1514, 343] on icon at bounding box center [1517, 340] width 12 height 11
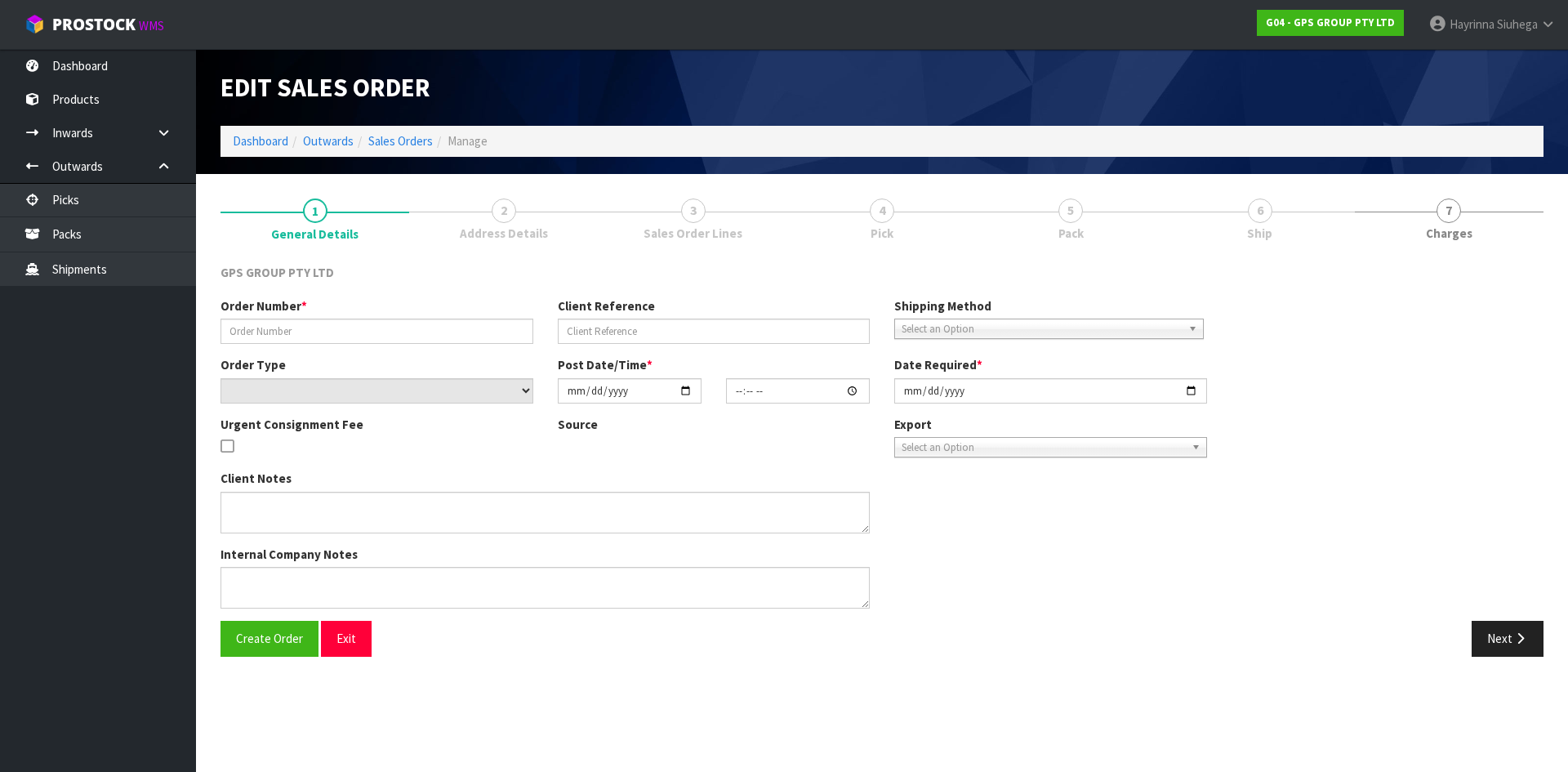
type input "J062864-SI-9458"
select select "number:0"
type input "2025-09-03"
type input "16:38:00.000"
type input "[DATE]"
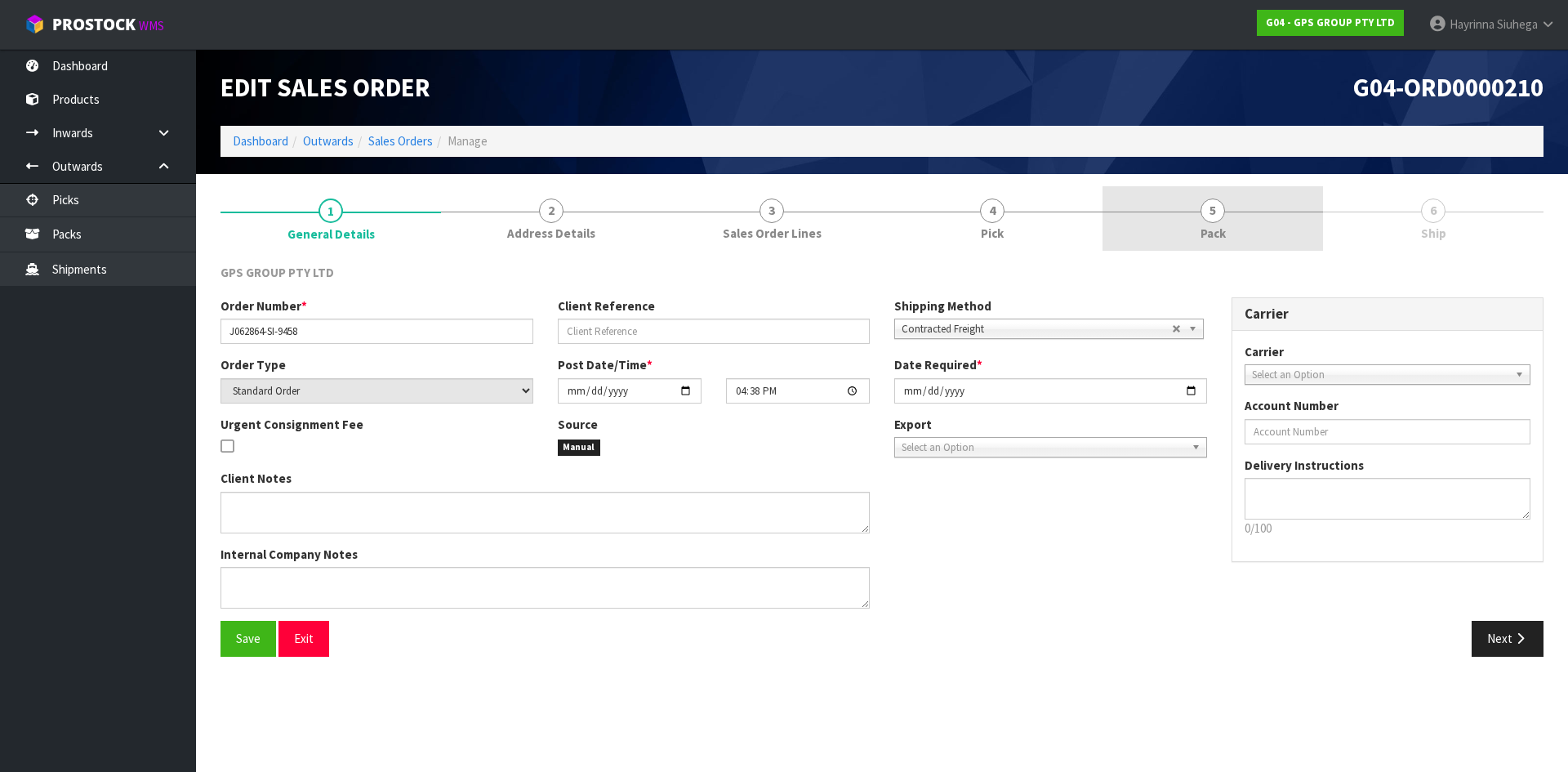
click at [1257, 238] on link "5 Pack" at bounding box center [1212, 218] width 221 height 64
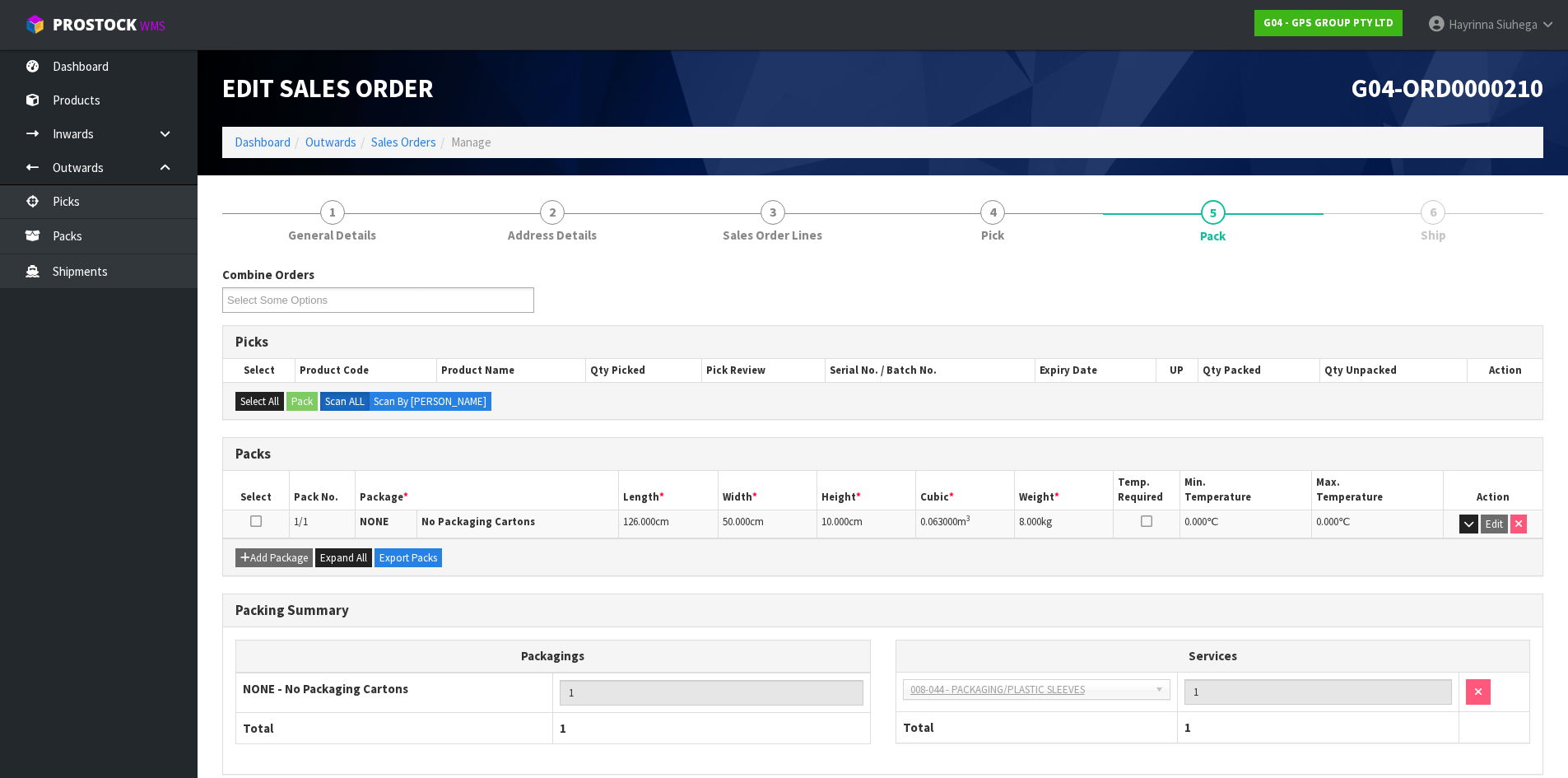
scroll to position [74, 0]
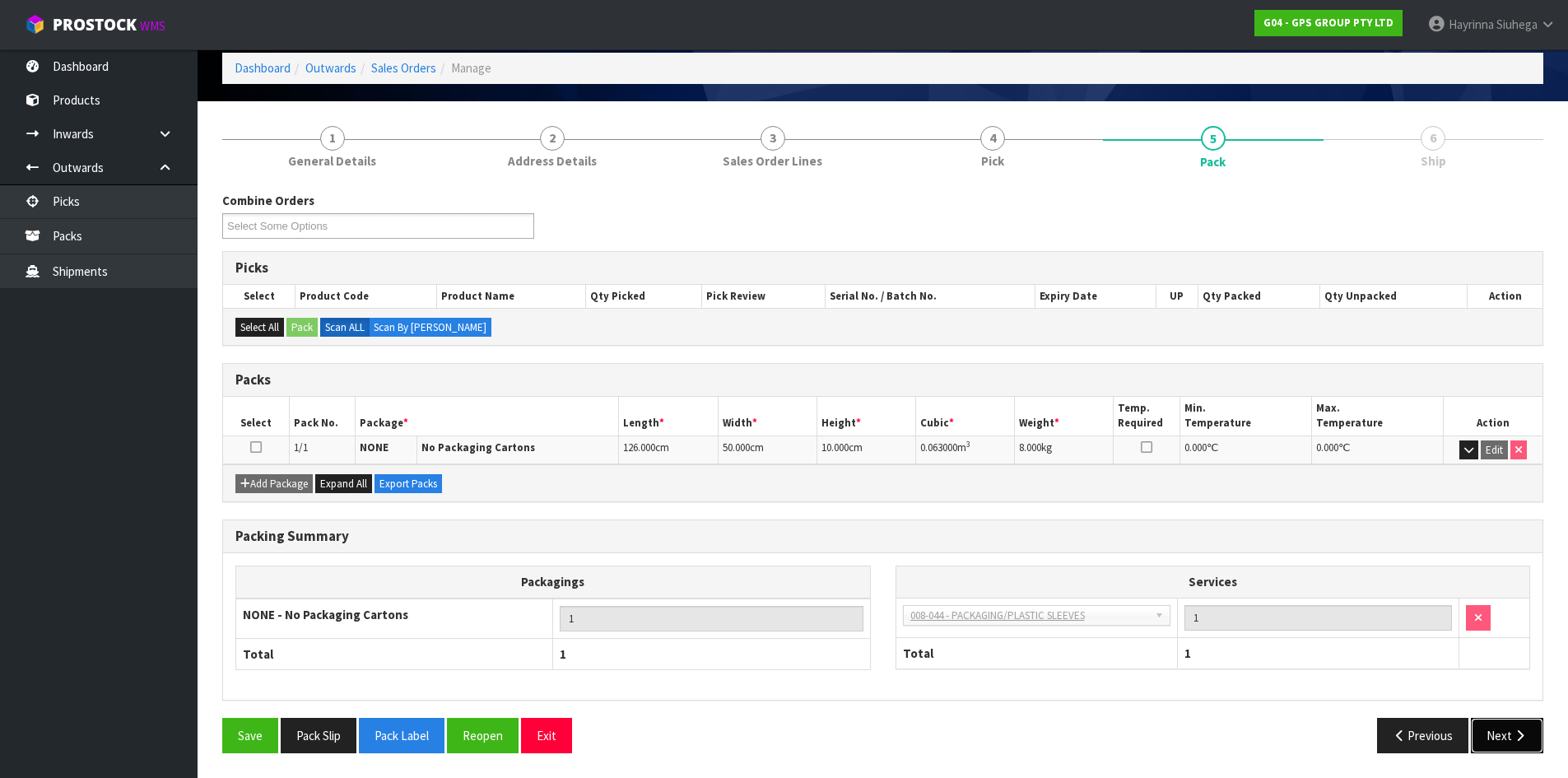
click at [1539, 723] on button "Next" at bounding box center [1507, 735] width 72 height 35
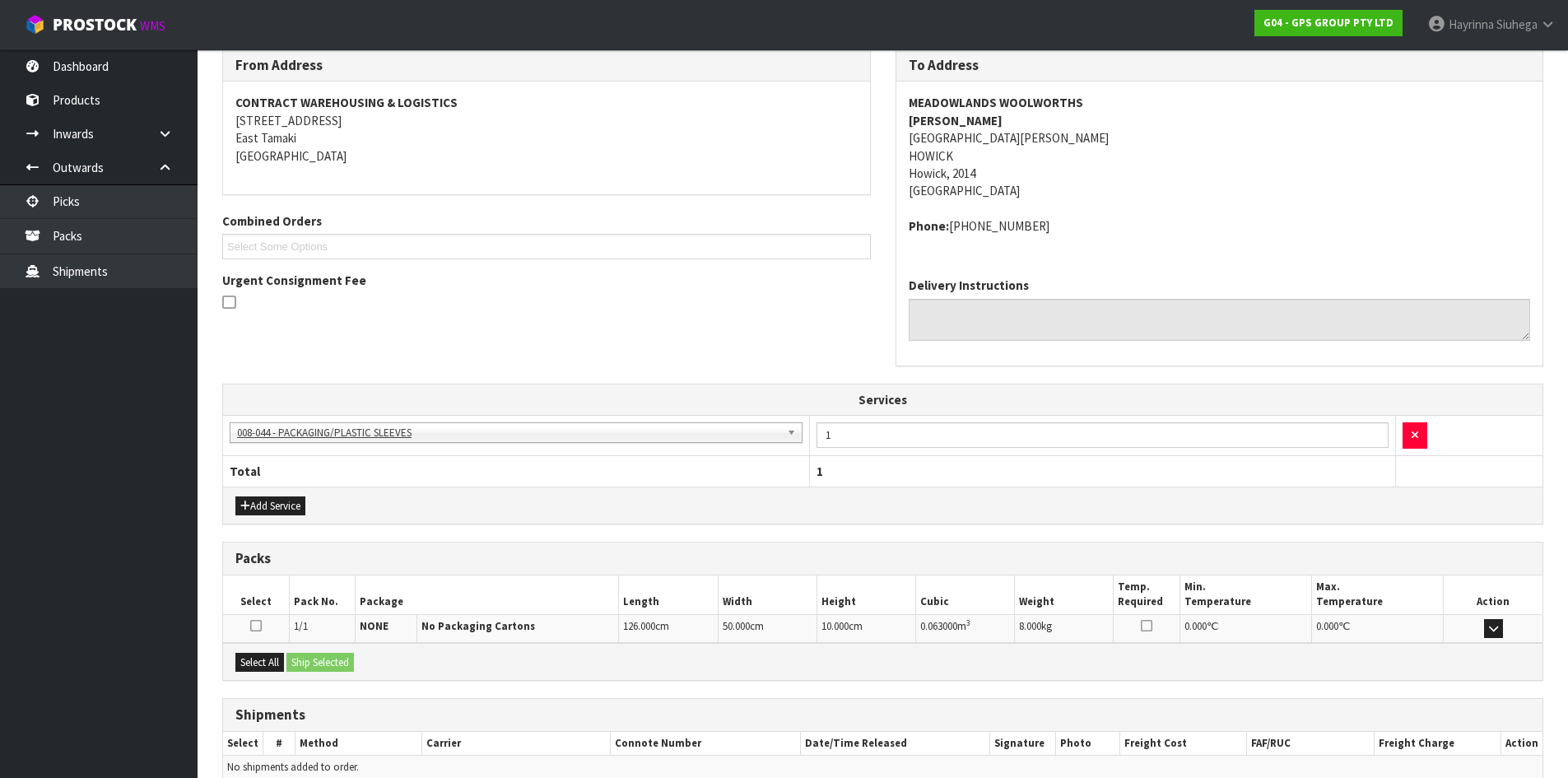
scroll to position [297, 0]
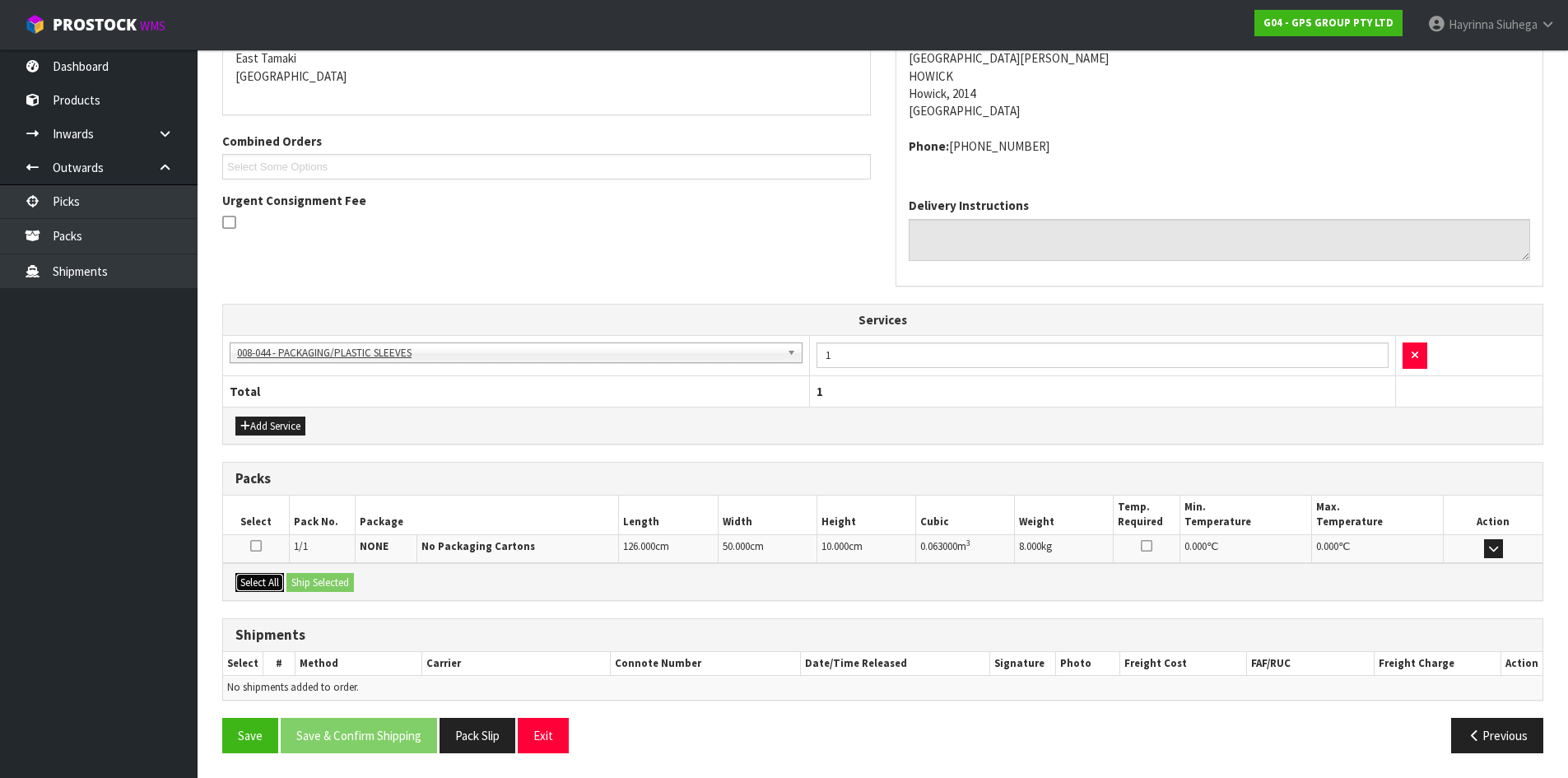
click at [277, 582] on button "Select All" at bounding box center [259, 582] width 49 height 20
click at [328, 582] on button "Ship Selected" at bounding box center [320, 582] width 67 height 20
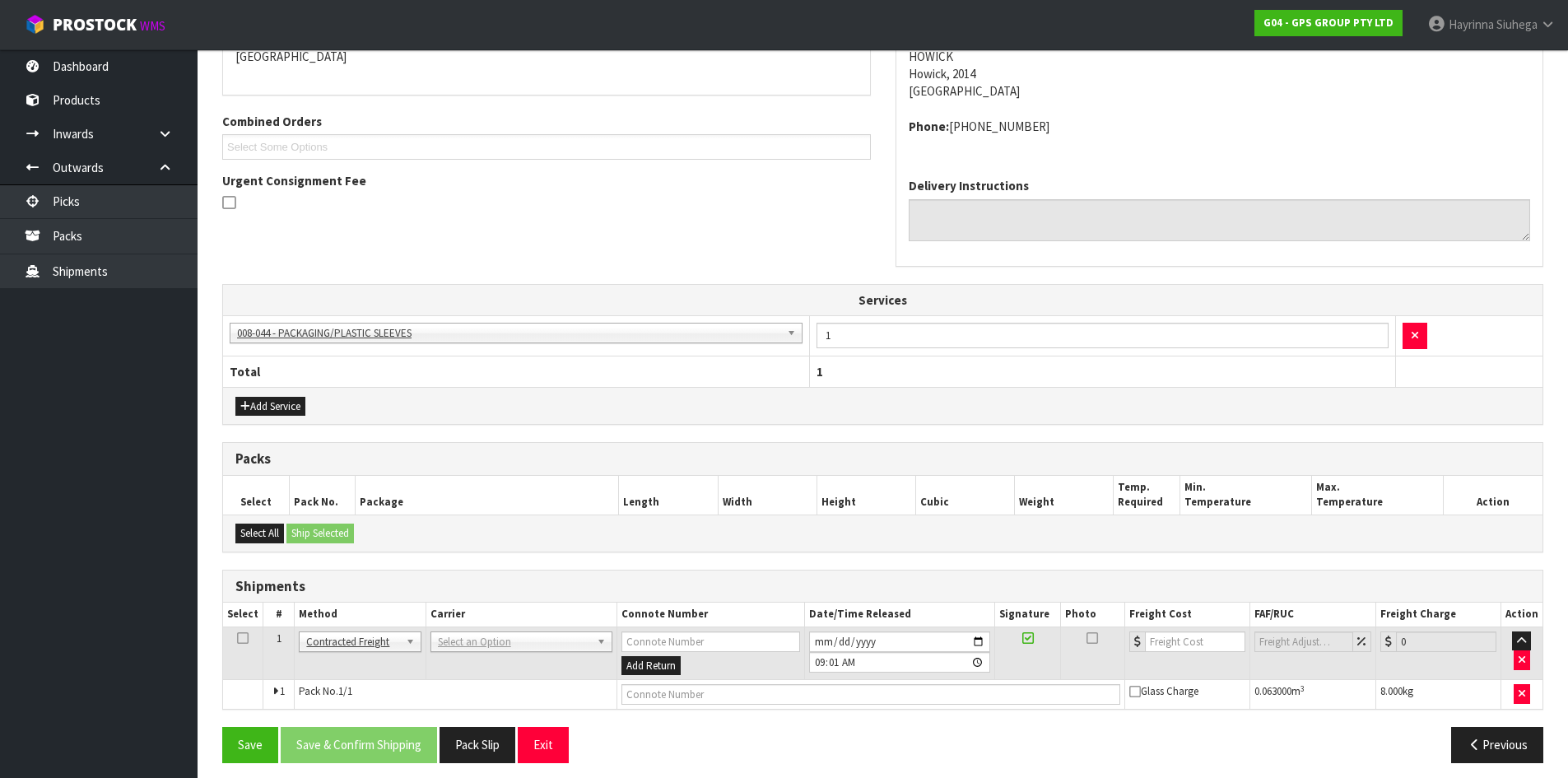
scroll to position [326, 0]
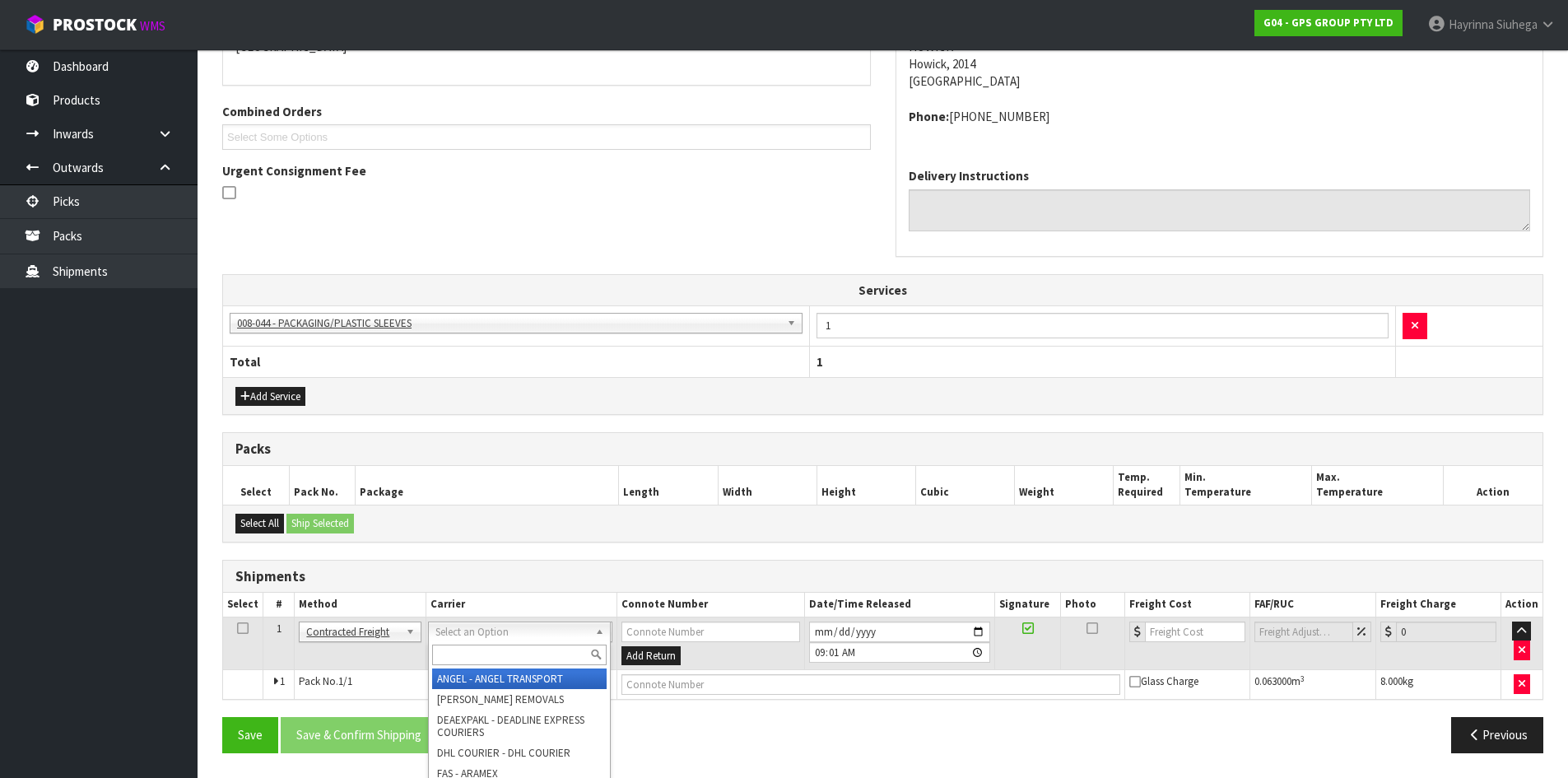
click at [484, 647] on input "text" at bounding box center [520, 655] width 175 height 21
type input "NZP"
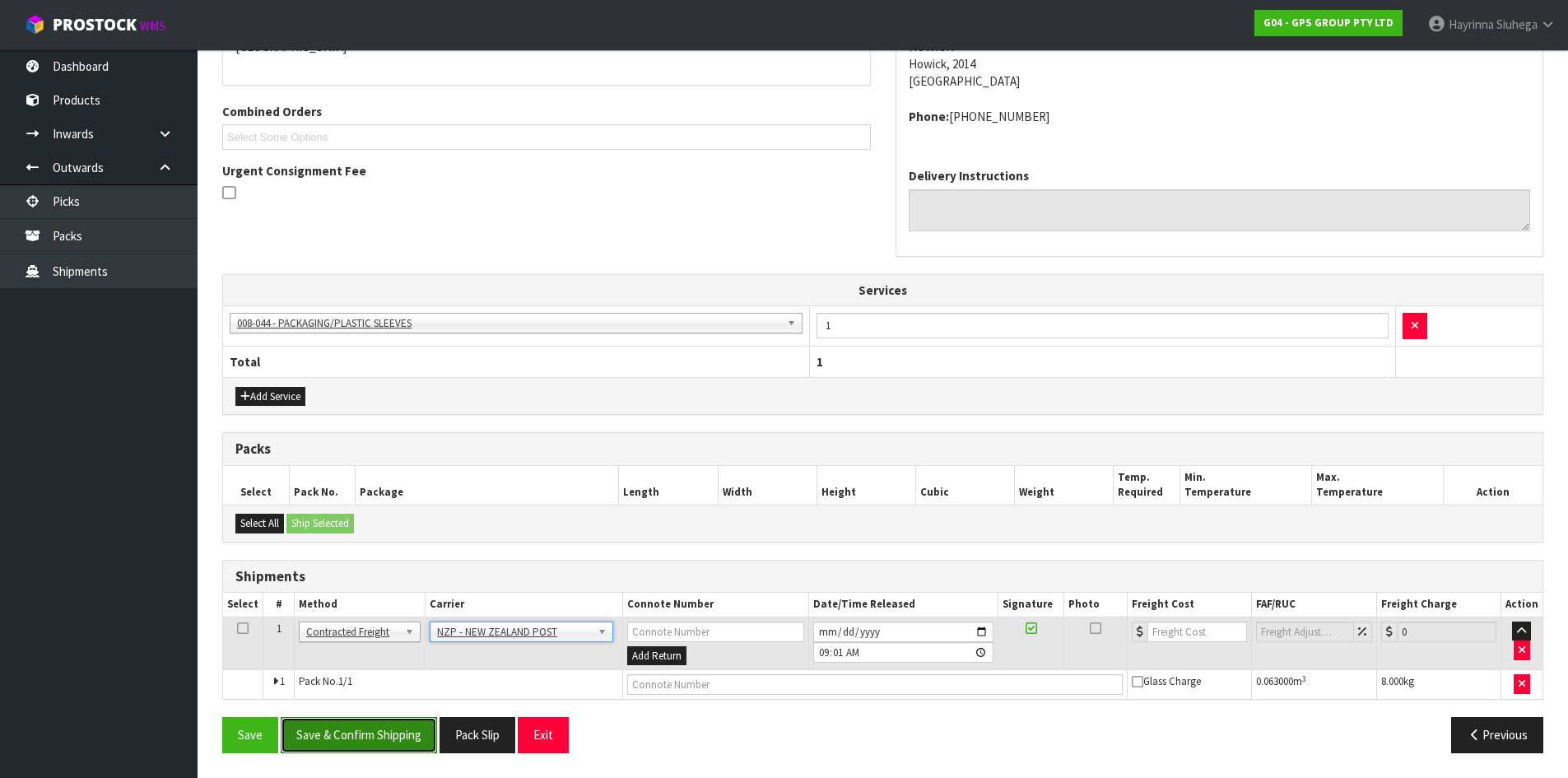
click at [362, 728] on button "Save & Confirm Shipping" at bounding box center [358, 734] width 156 height 35
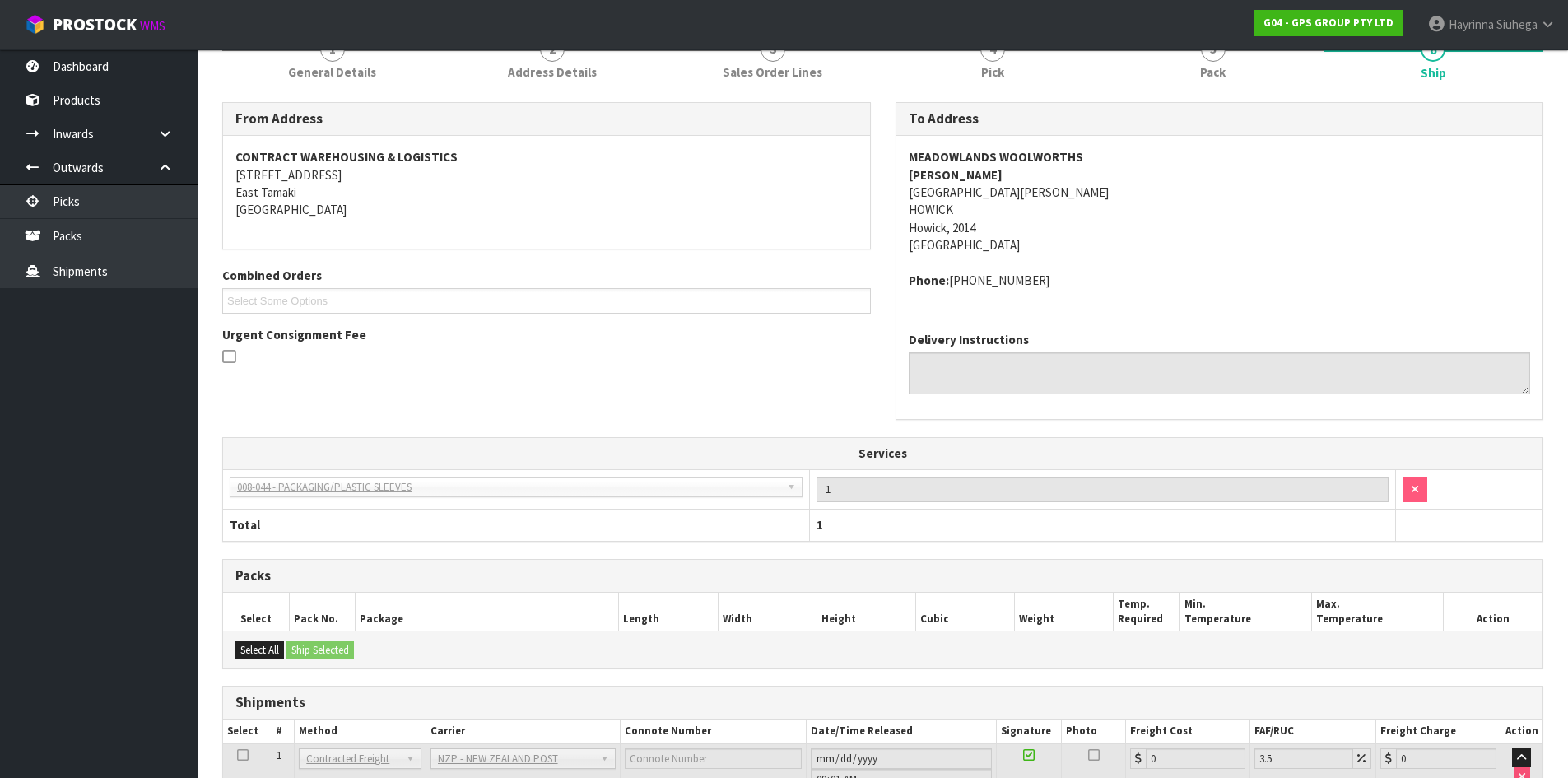
scroll to position [363, 0]
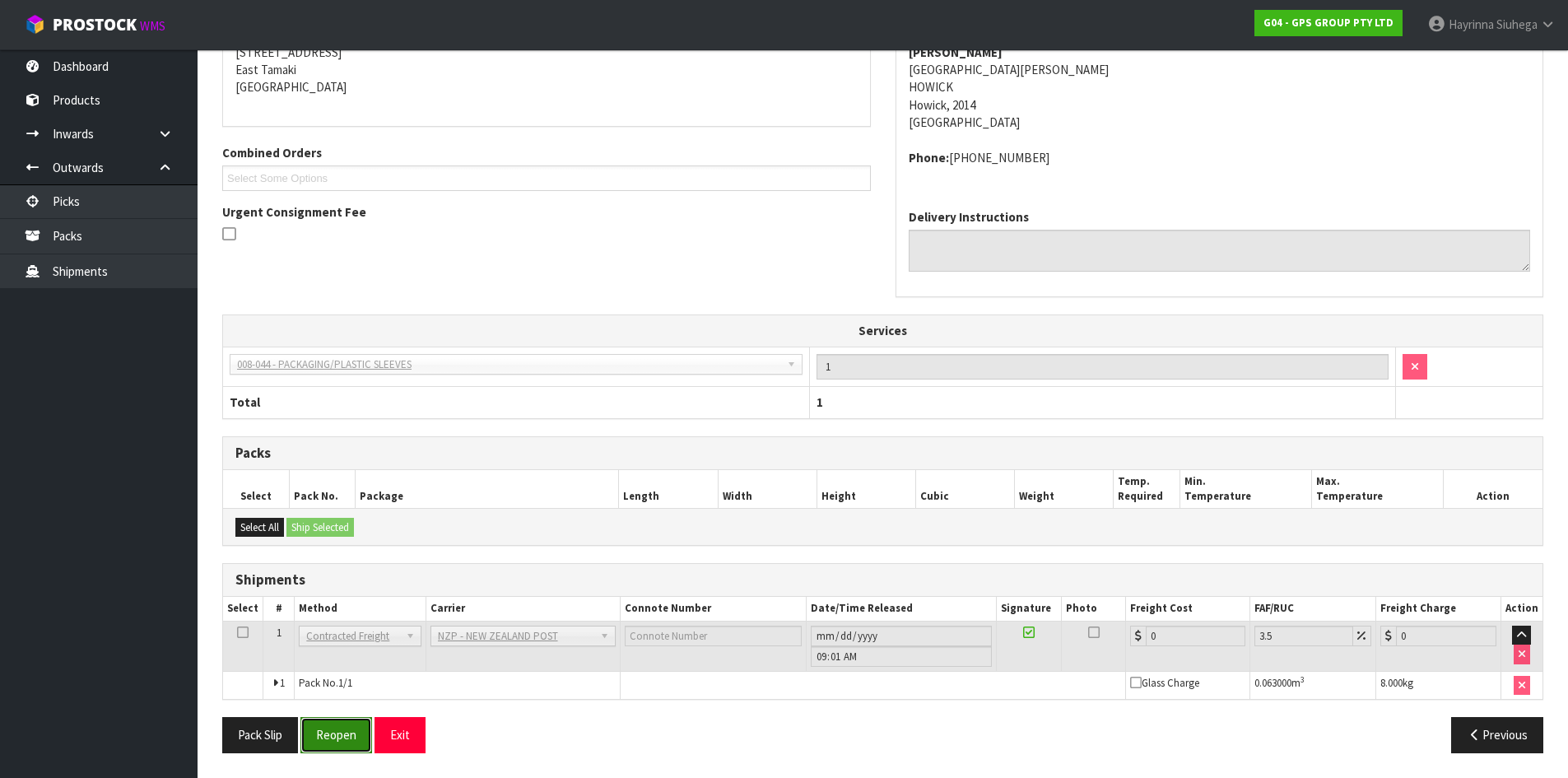
click at [346, 720] on button "Reopen" at bounding box center [336, 734] width 71 height 35
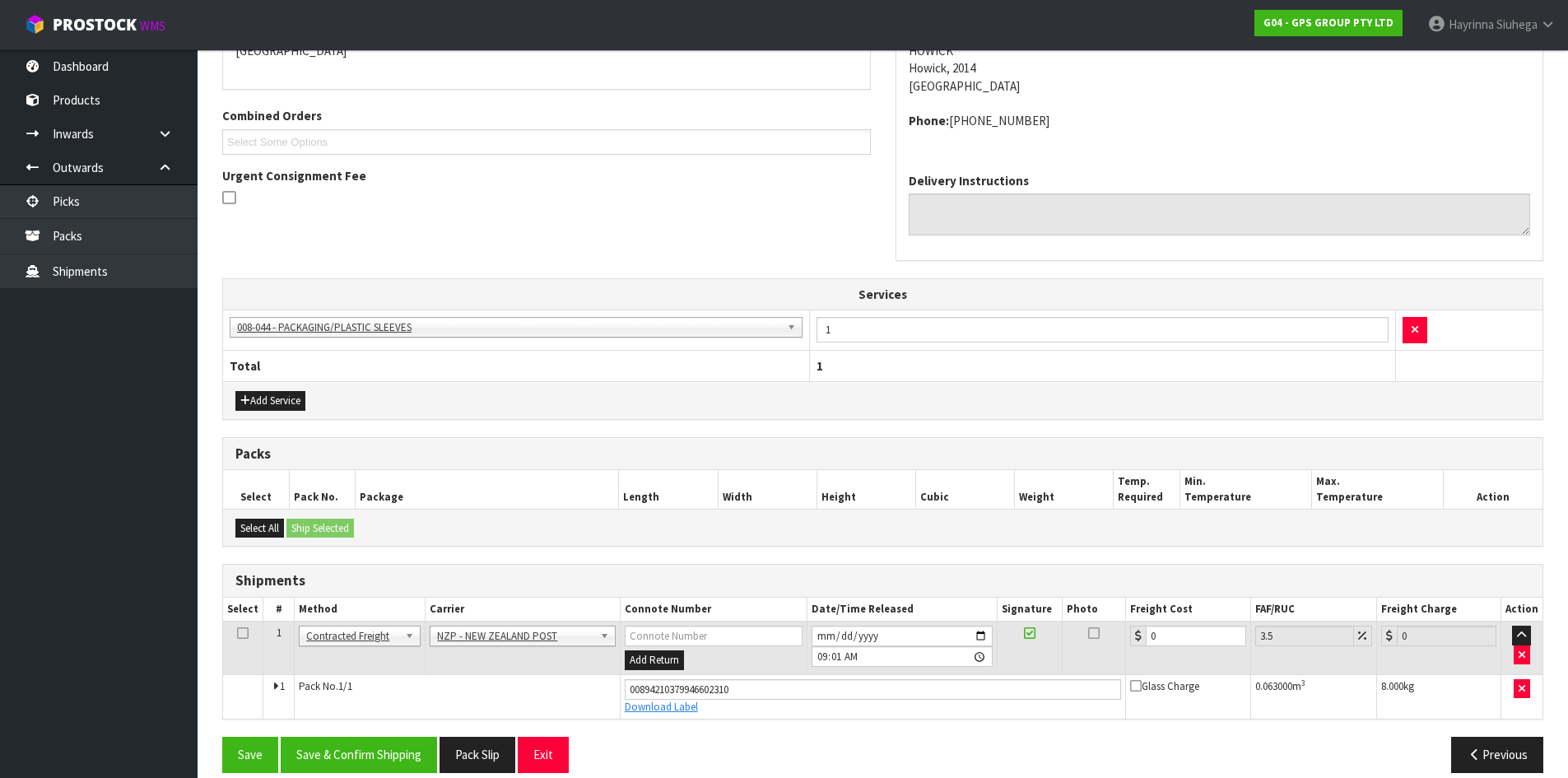
scroll to position [401, 0]
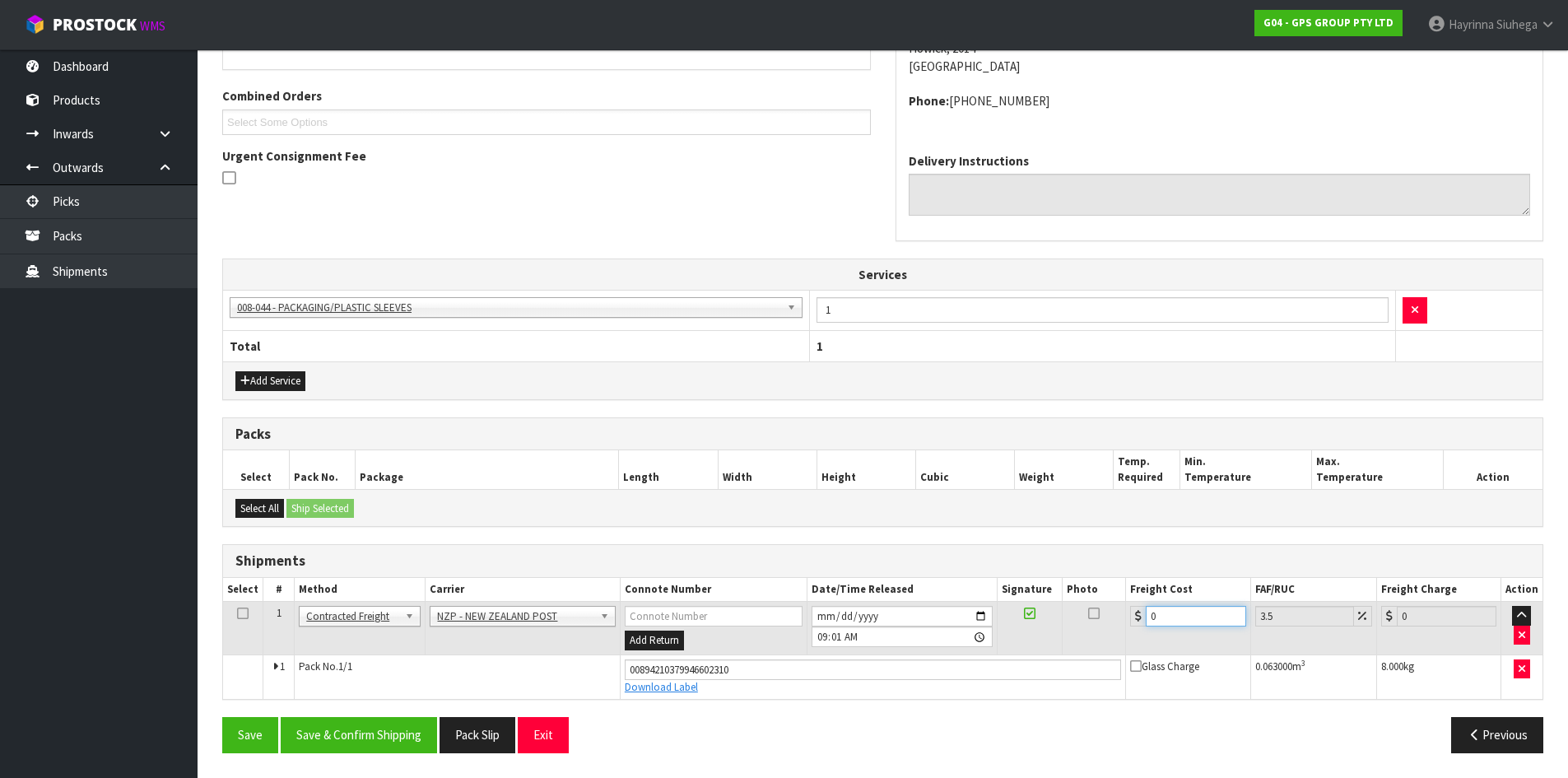
drag, startPoint x: 1168, startPoint y: 623, endPoint x: 1063, endPoint y: 623, distance: 105.0
click at [1064, 623] on tr "1 Client Local Pickup Customer Local Pickup Company Freight Contracted Freight …" at bounding box center [883, 629] width 1320 height 54
type input "4"
type input "4.14"
type input "4.3"
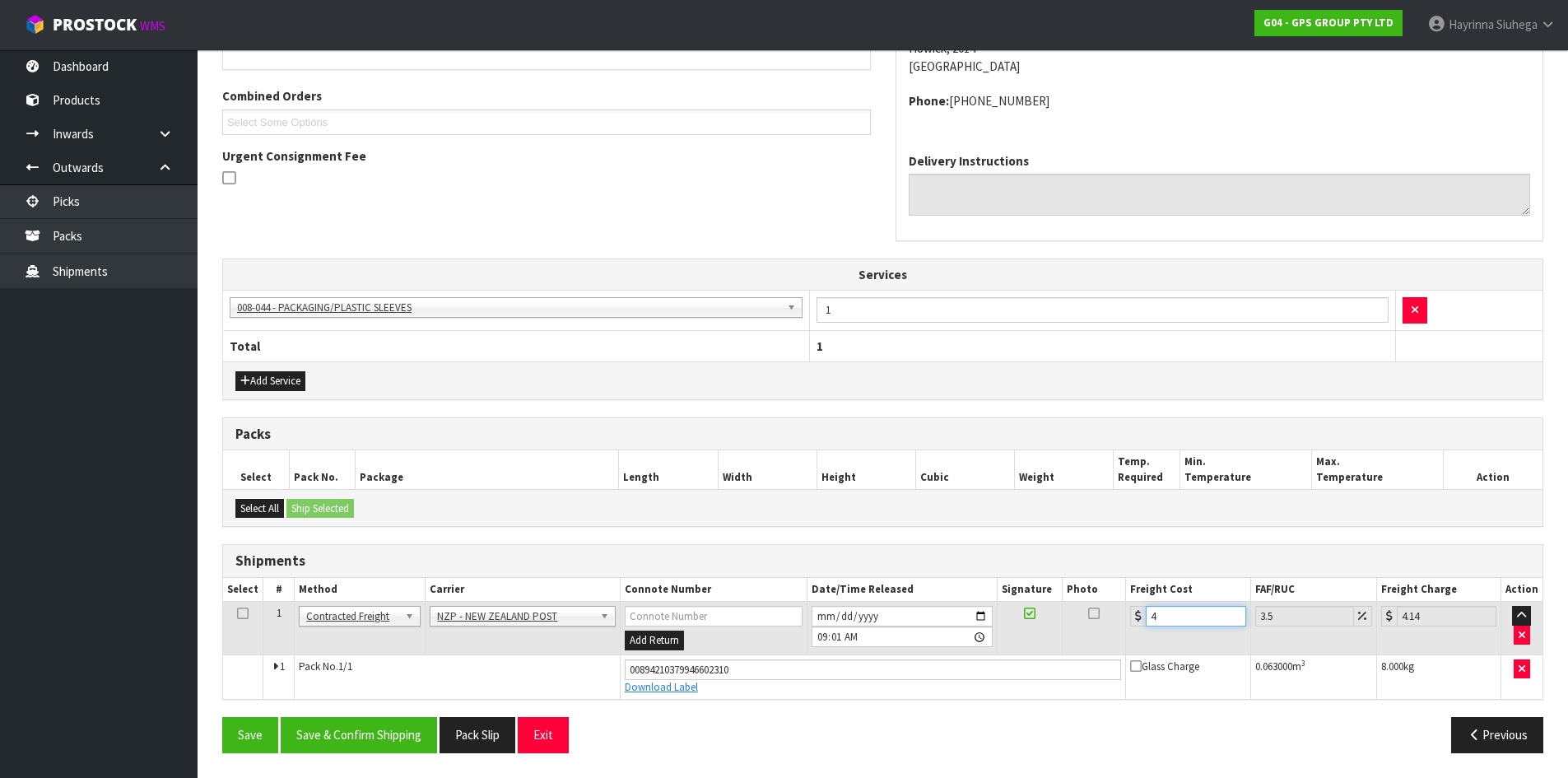
type input "4.45"
type input "4.33"
type input "4.48"
type input "4.33"
click at [222, 717] on button "Save" at bounding box center [250, 734] width 56 height 35
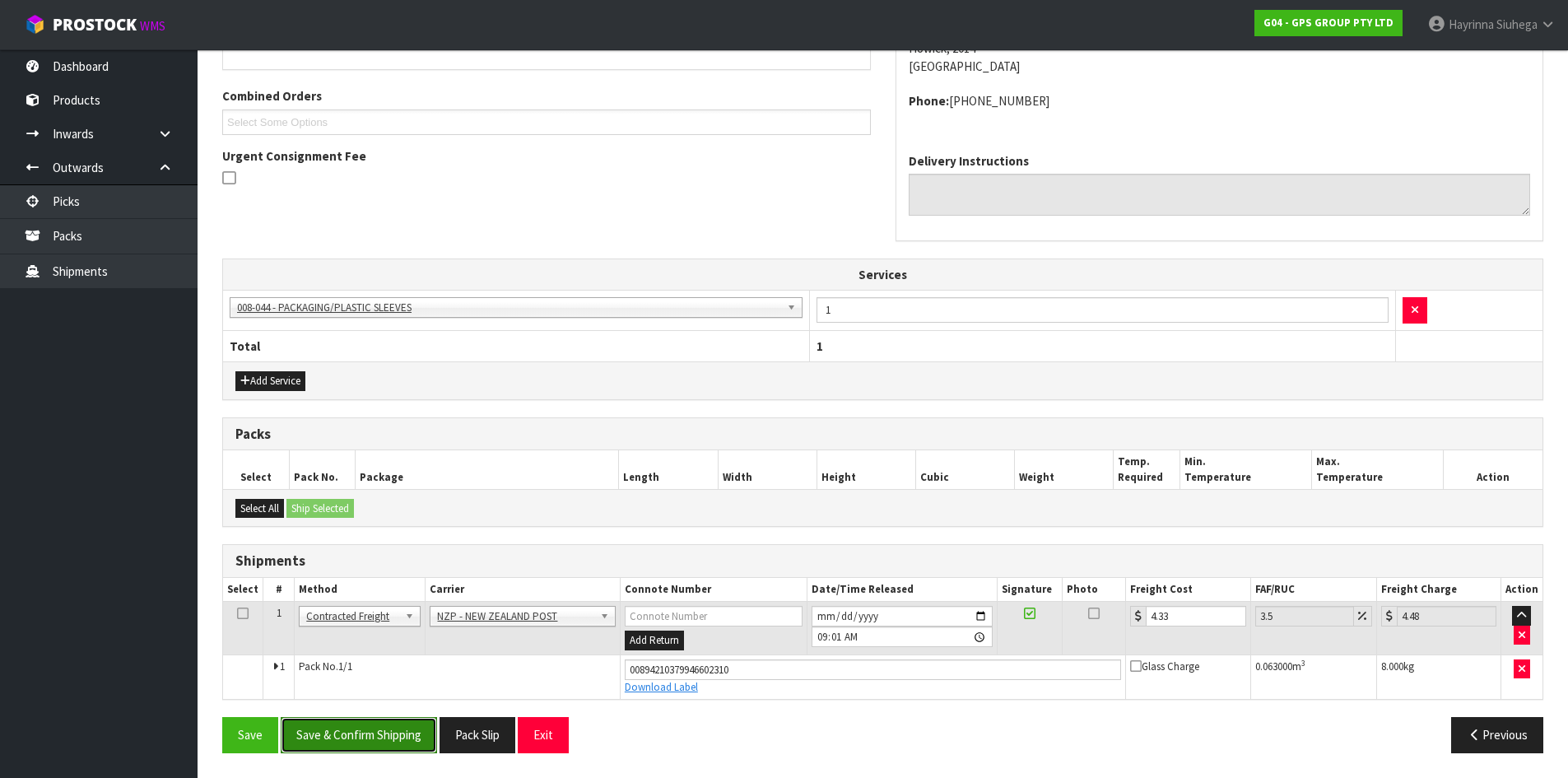
click at [396, 734] on button "Save & Confirm Shipping" at bounding box center [358, 734] width 156 height 35
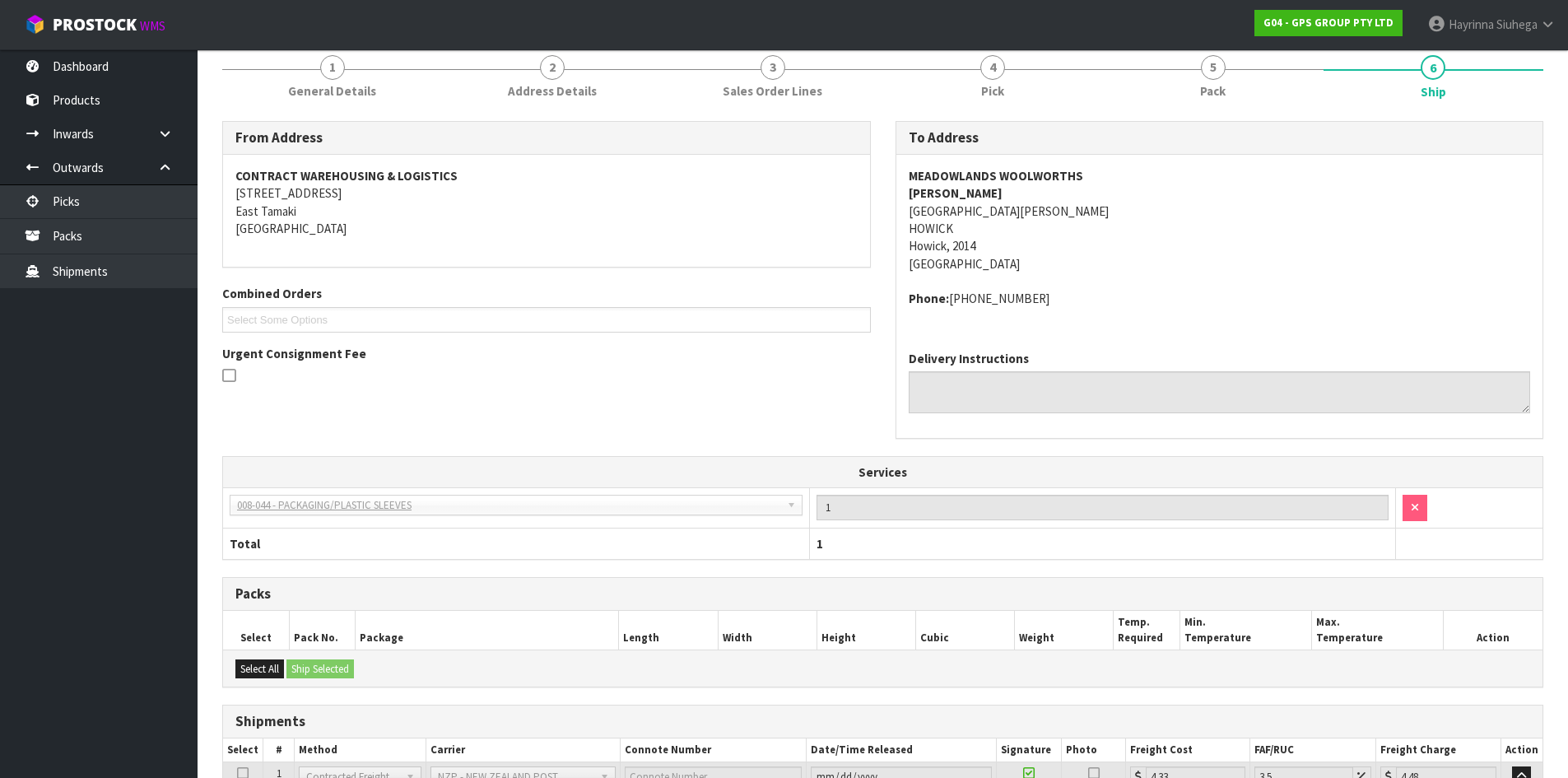
scroll to position [0, 0]
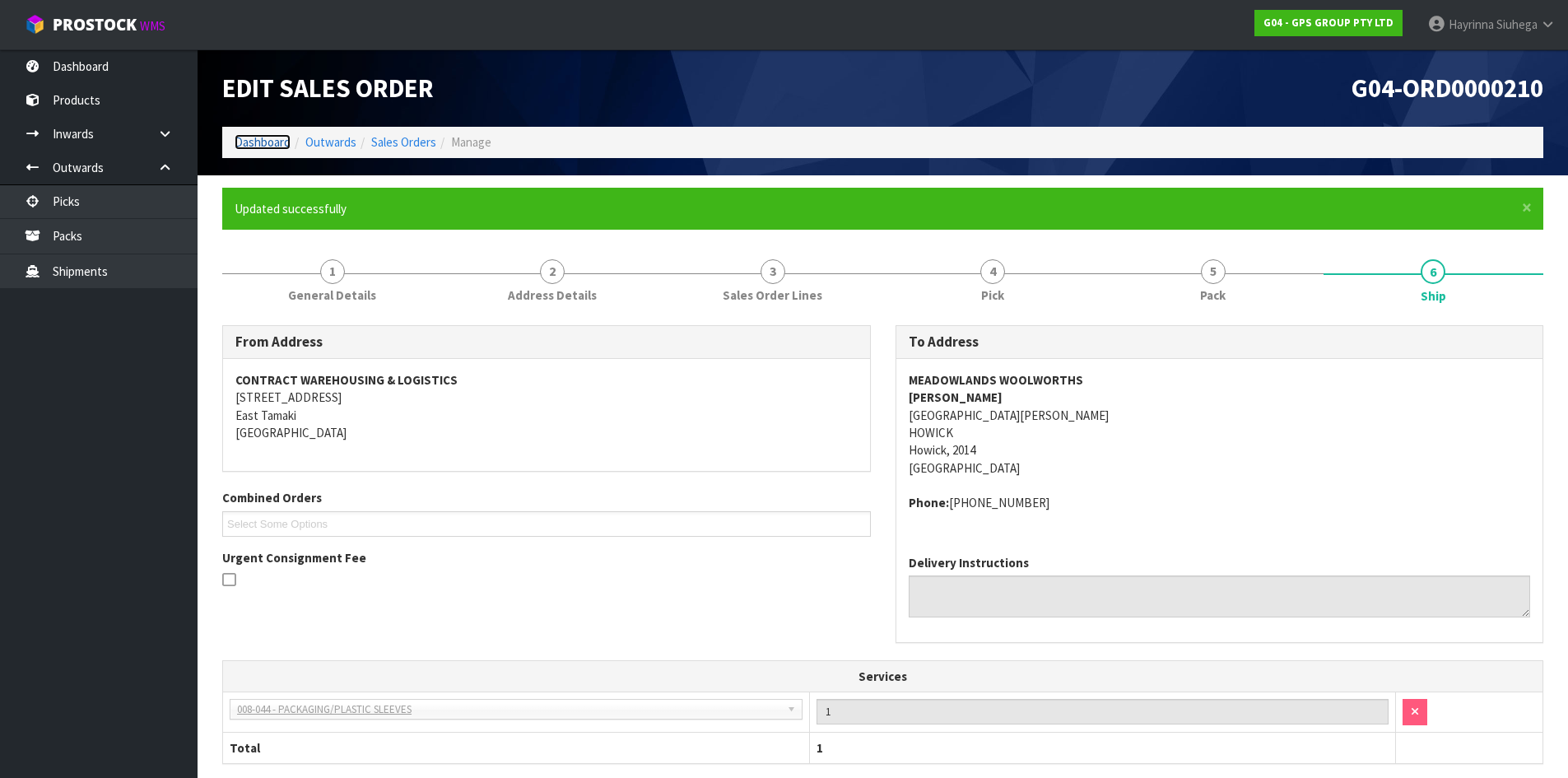
click at [246, 144] on link "Dashboard" at bounding box center [262, 142] width 56 height 16
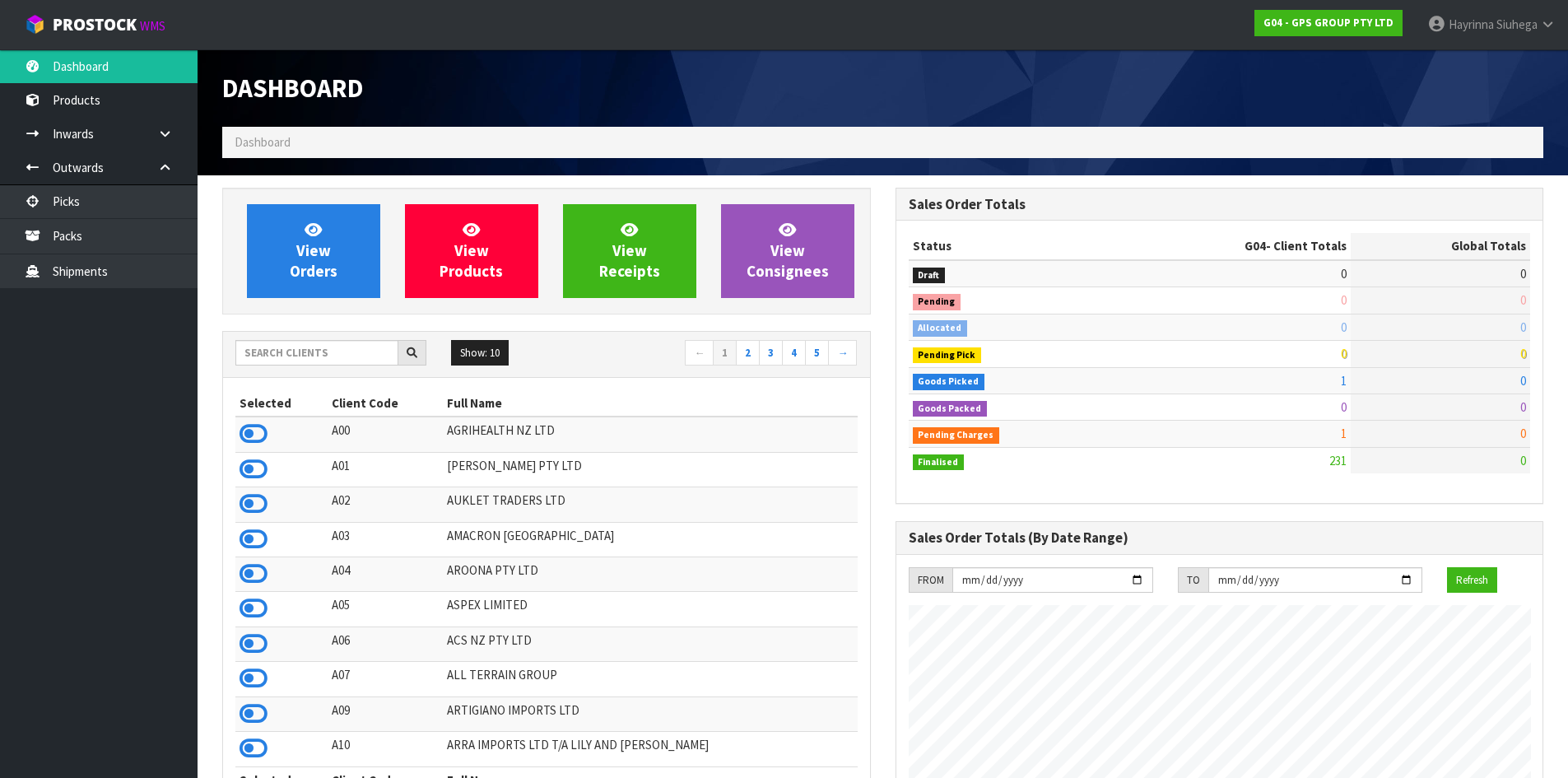
scroll to position [1033, 672]
click at [318, 359] on input "text" at bounding box center [316, 352] width 163 height 25
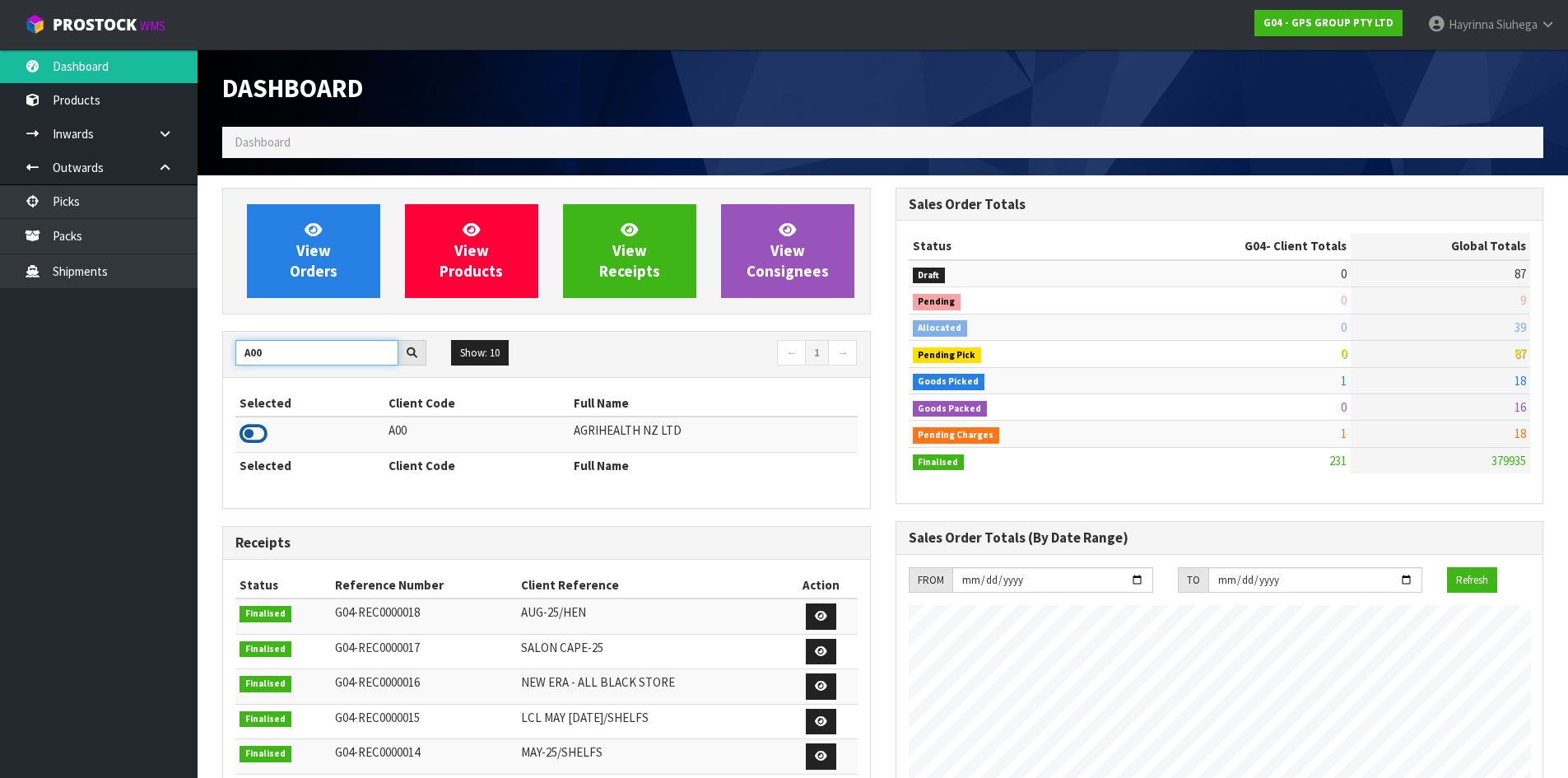
type input "A00"
click at [258, 435] on icon at bounding box center [253, 433] width 28 height 24
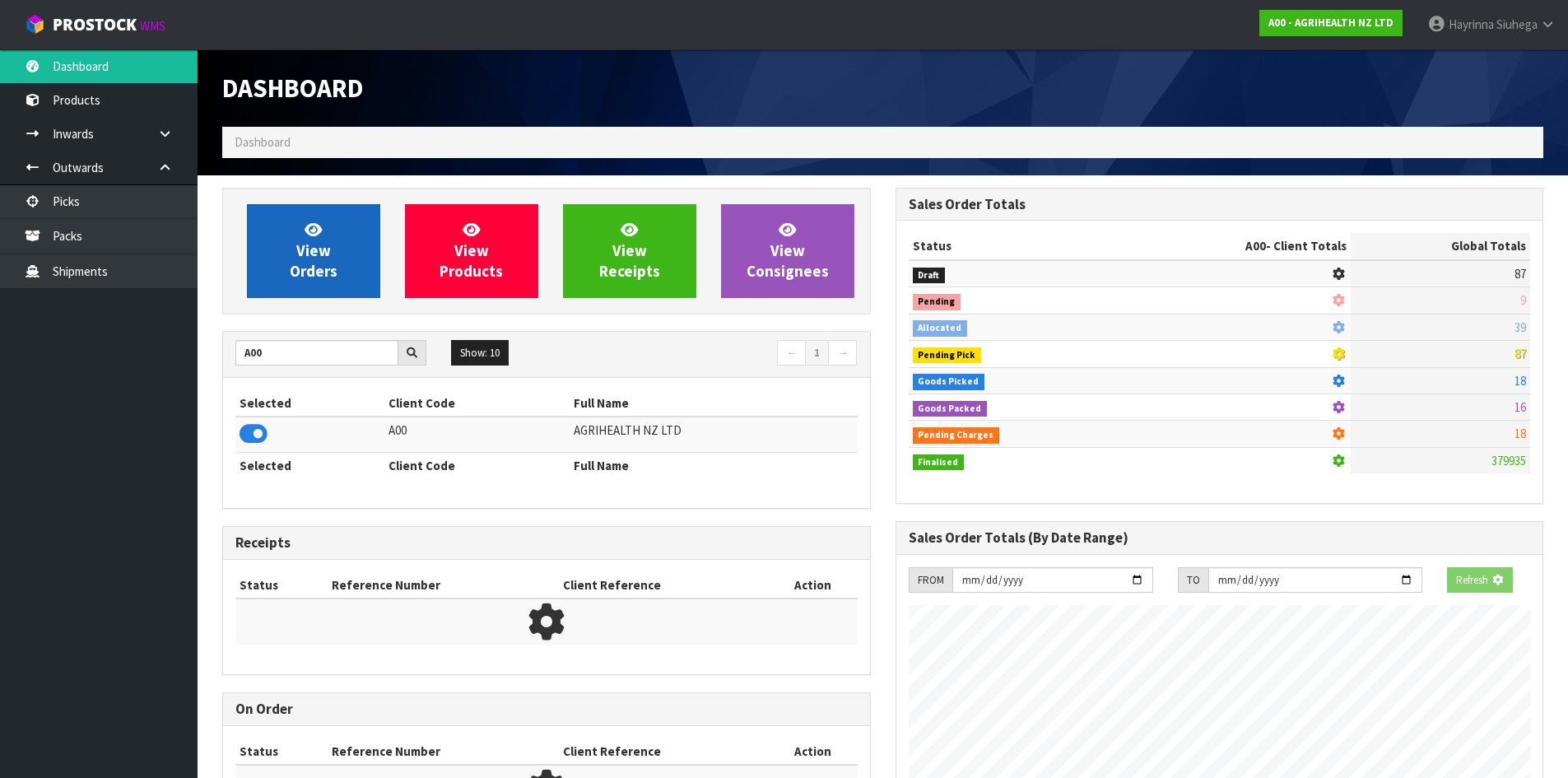
scroll to position [1247, 672]
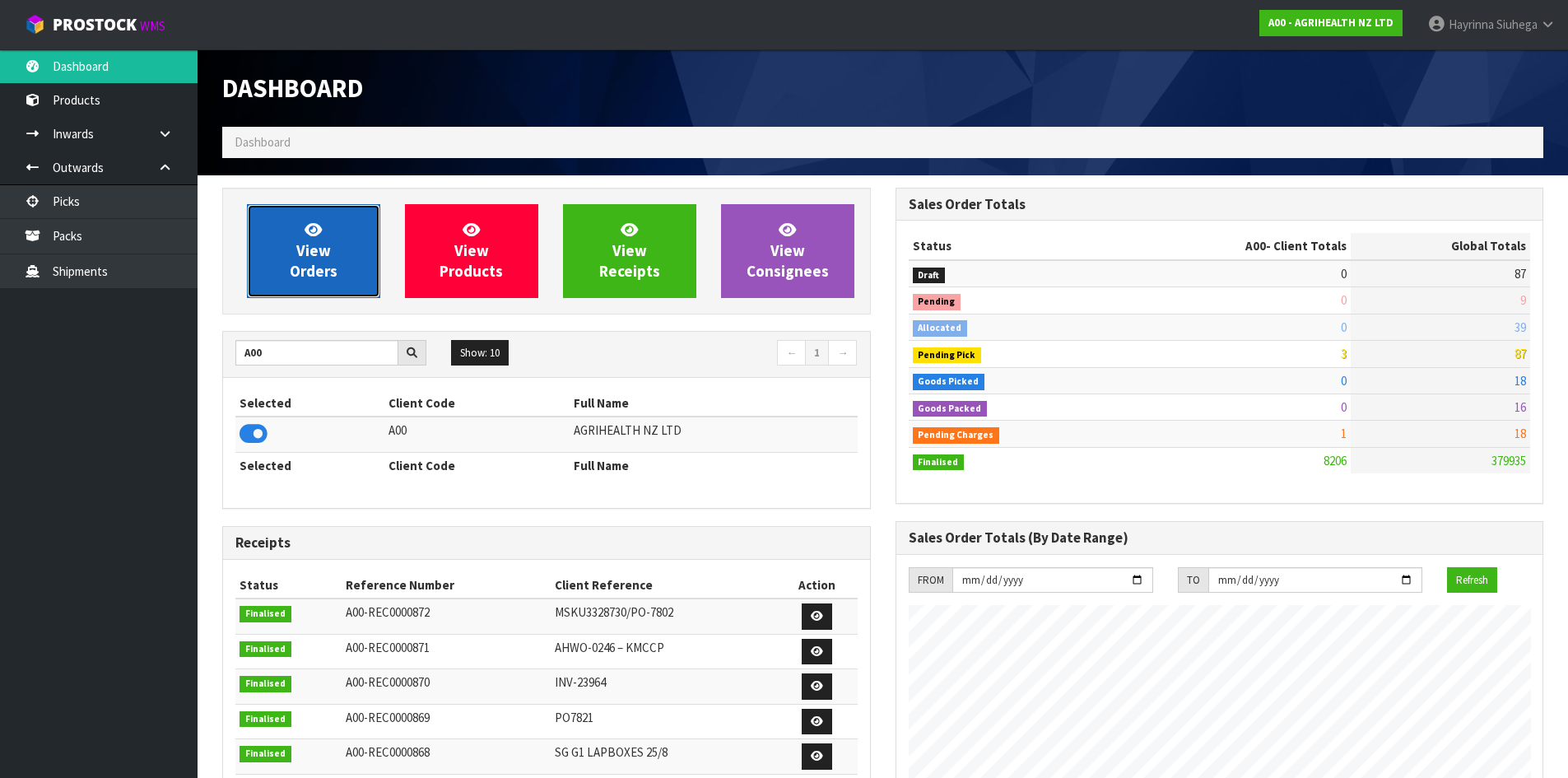
click at [295, 254] on link "View Orders" at bounding box center [313, 251] width 133 height 94
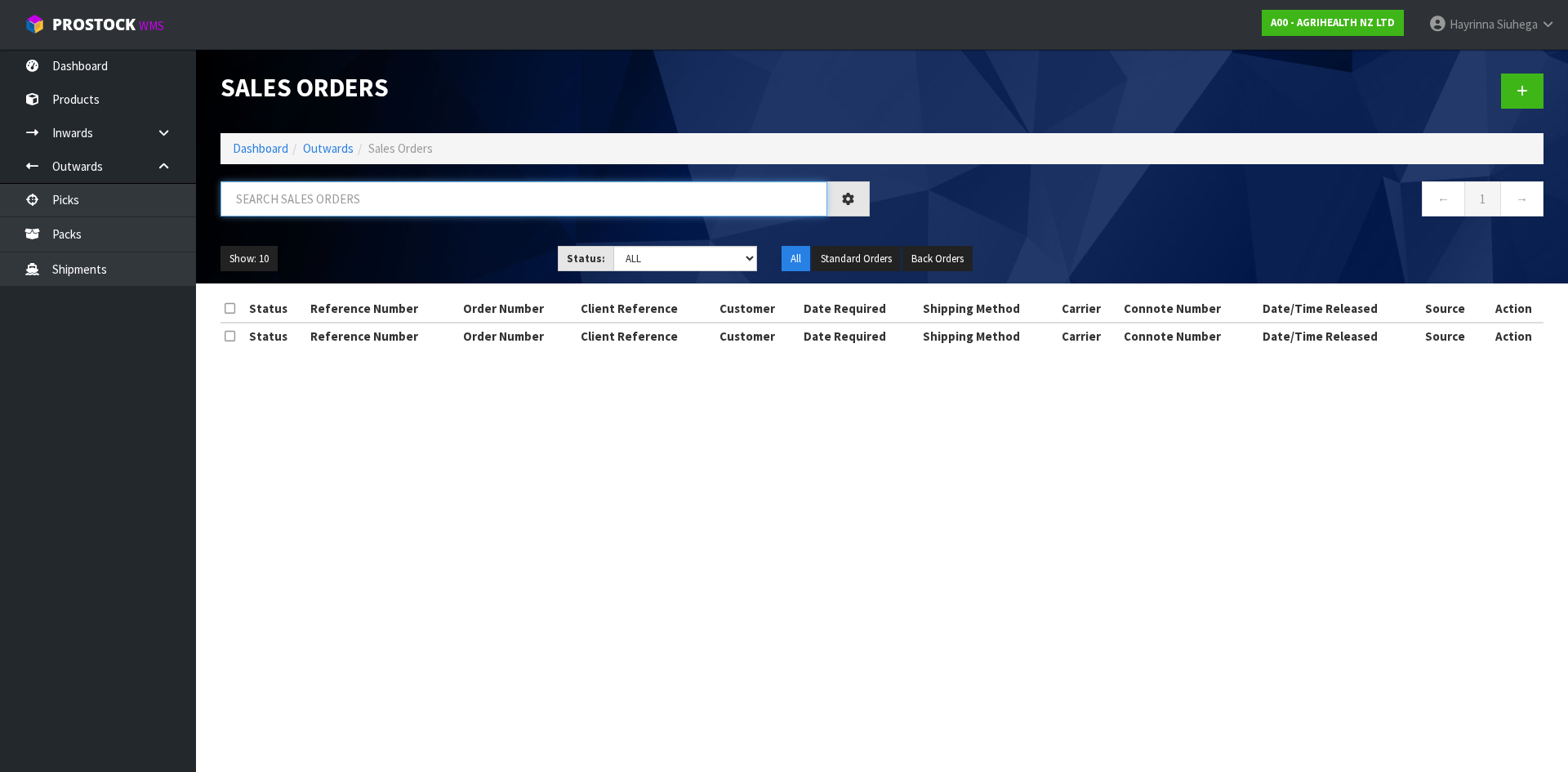
click at [331, 207] on input "text" at bounding box center [524, 199] width 607 height 35
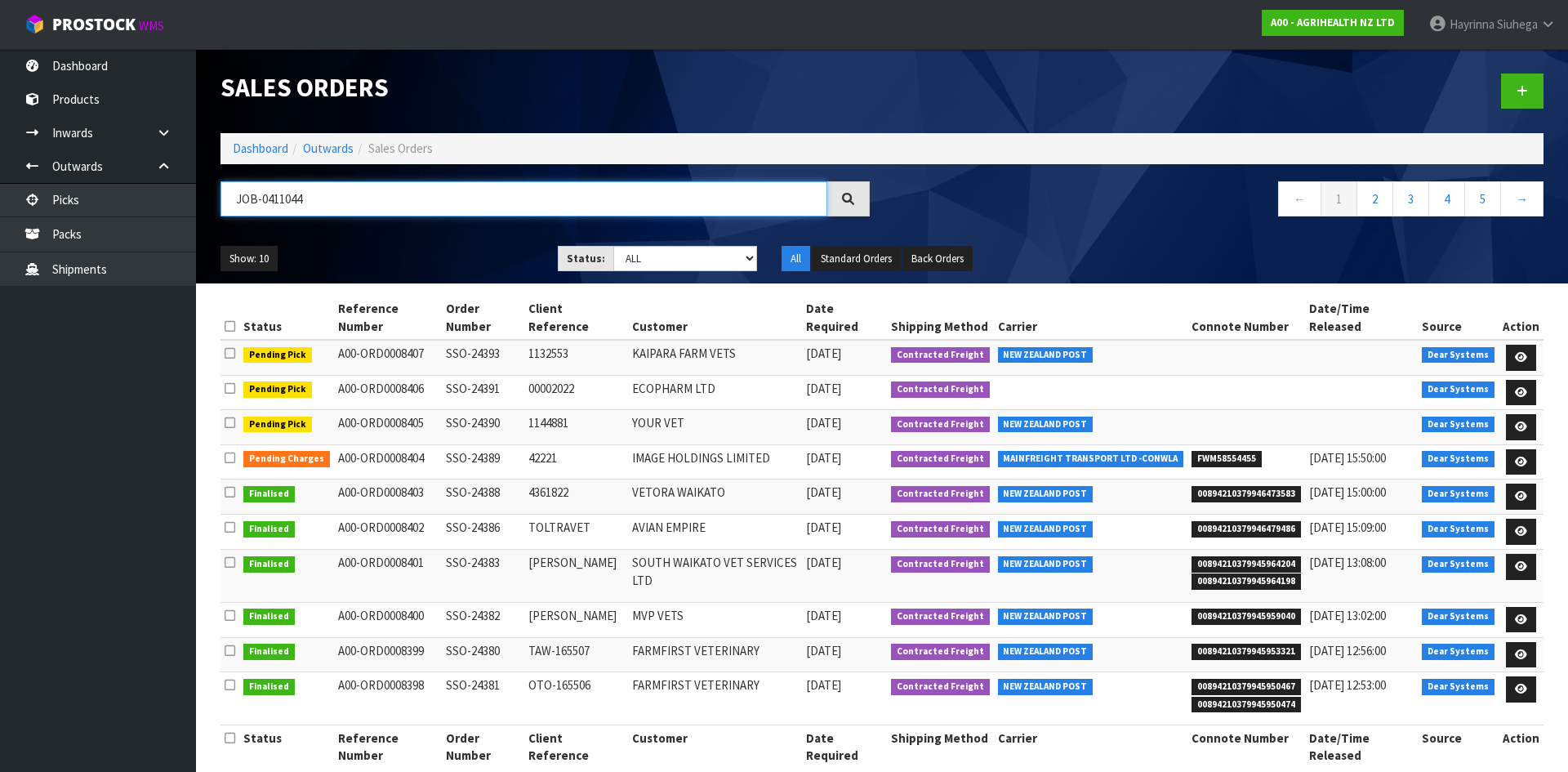
type input "JOB-0411044"
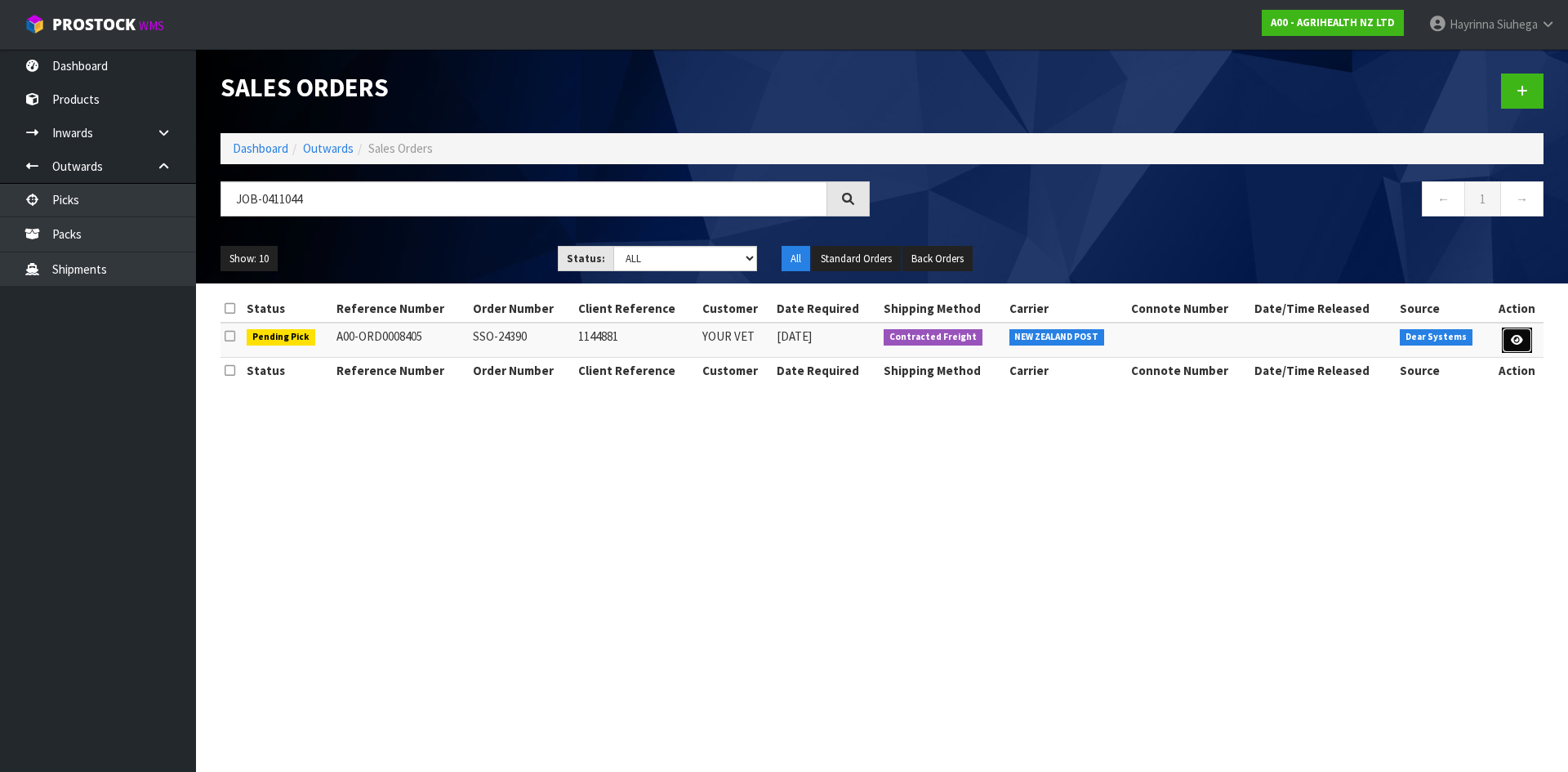
click at [1516, 344] on icon at bounding box center [1516, 340] width 12 height 11
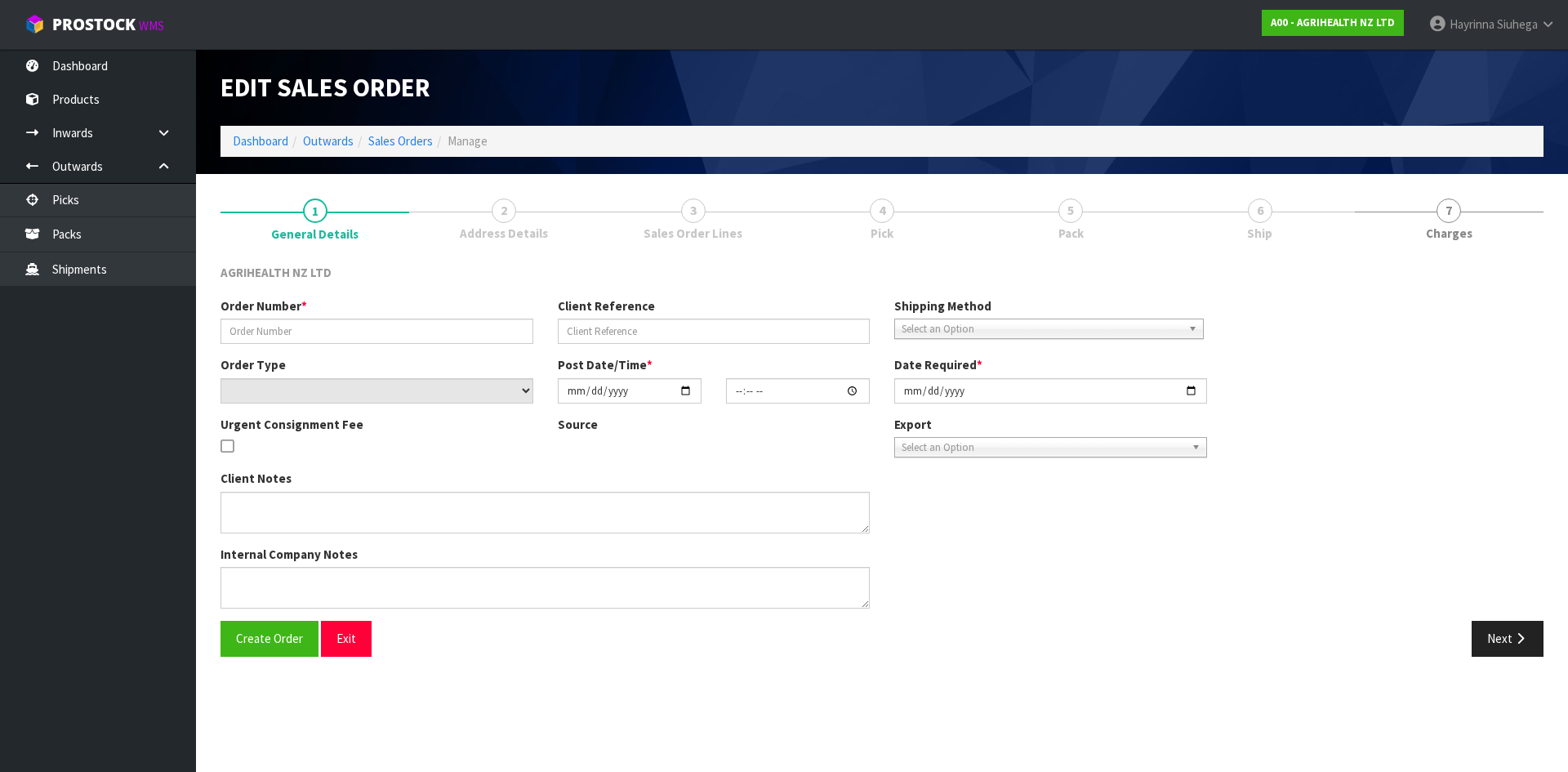
type input "SSO-24390"
type input "1144881"
select select "number:0"
type input "[DATE]"
type input "15:31:01.000"
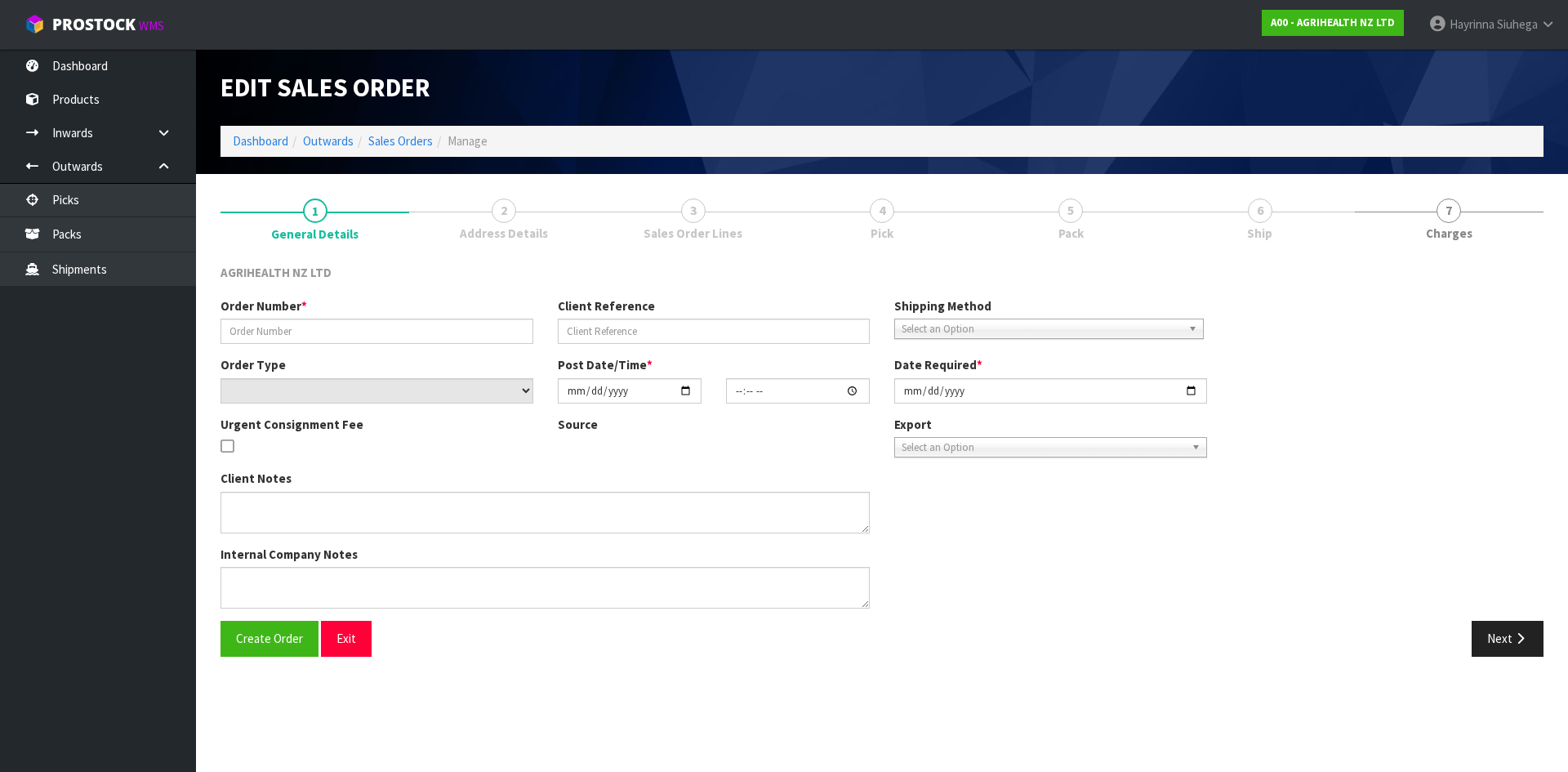
type input "[DATE]"
type textarea "SHIP BY: Overnight Courier"
type textarea "VIA OVERNIGHT COURIER, ENSURE REFRIGERATE STICKERS ATTACHED"
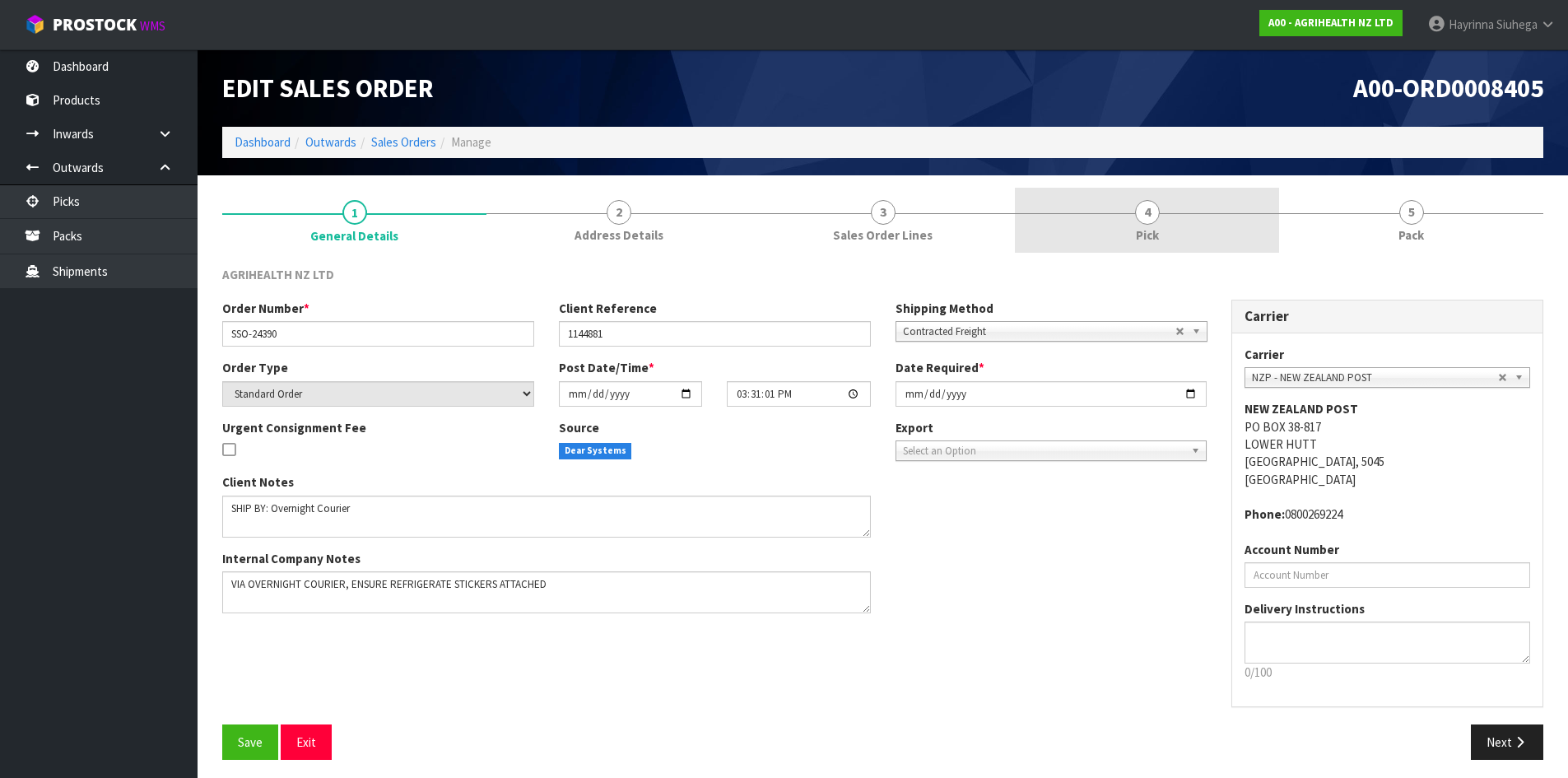
click at [1228, 227] on link "4 Pick" at bounding box center [1147, 220] width 264 height 65
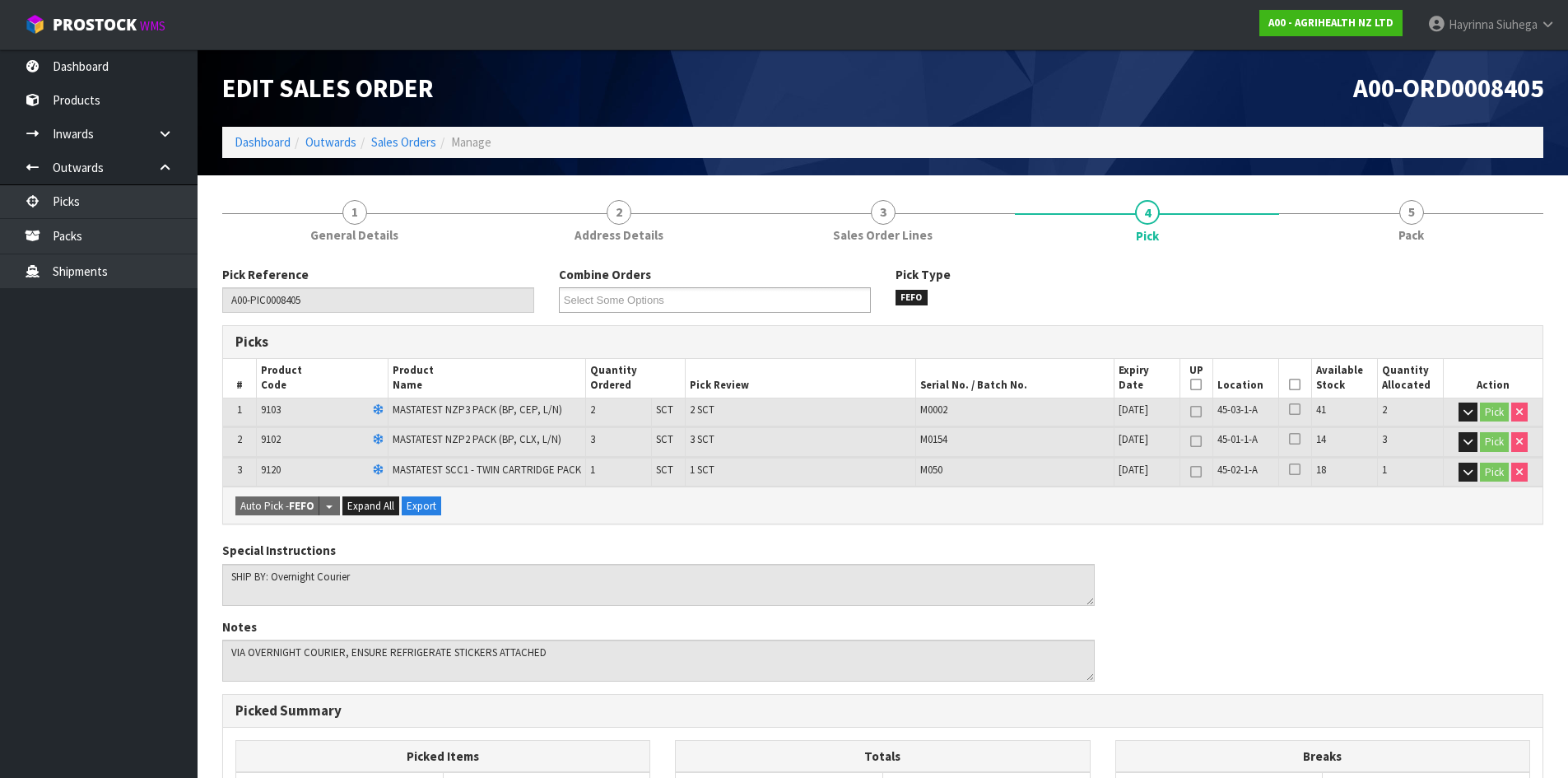
click at [1289, 385] on icon at bounding box center [1295, 384] width 12 height 1
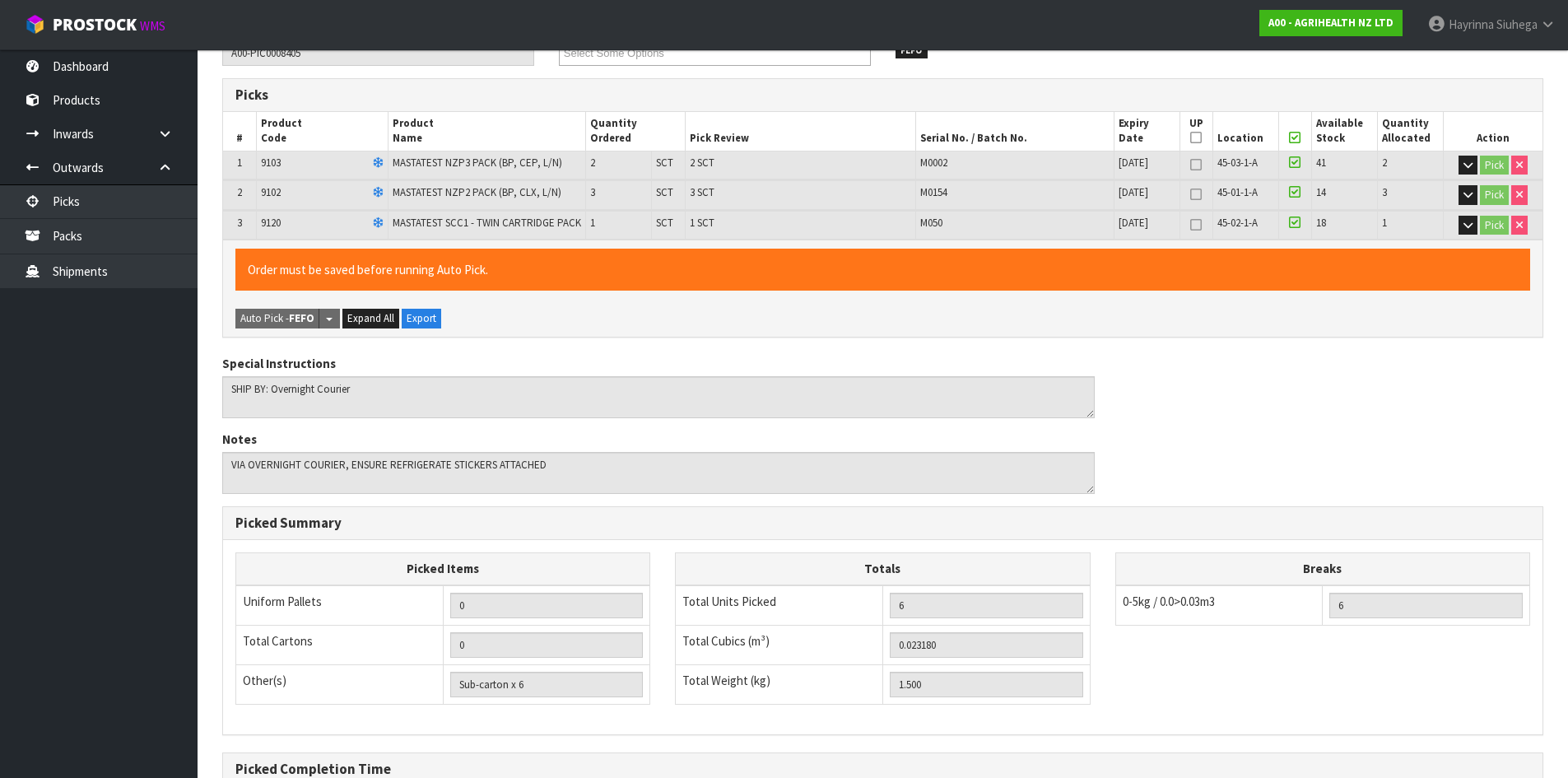
scroll to position [430, 0]
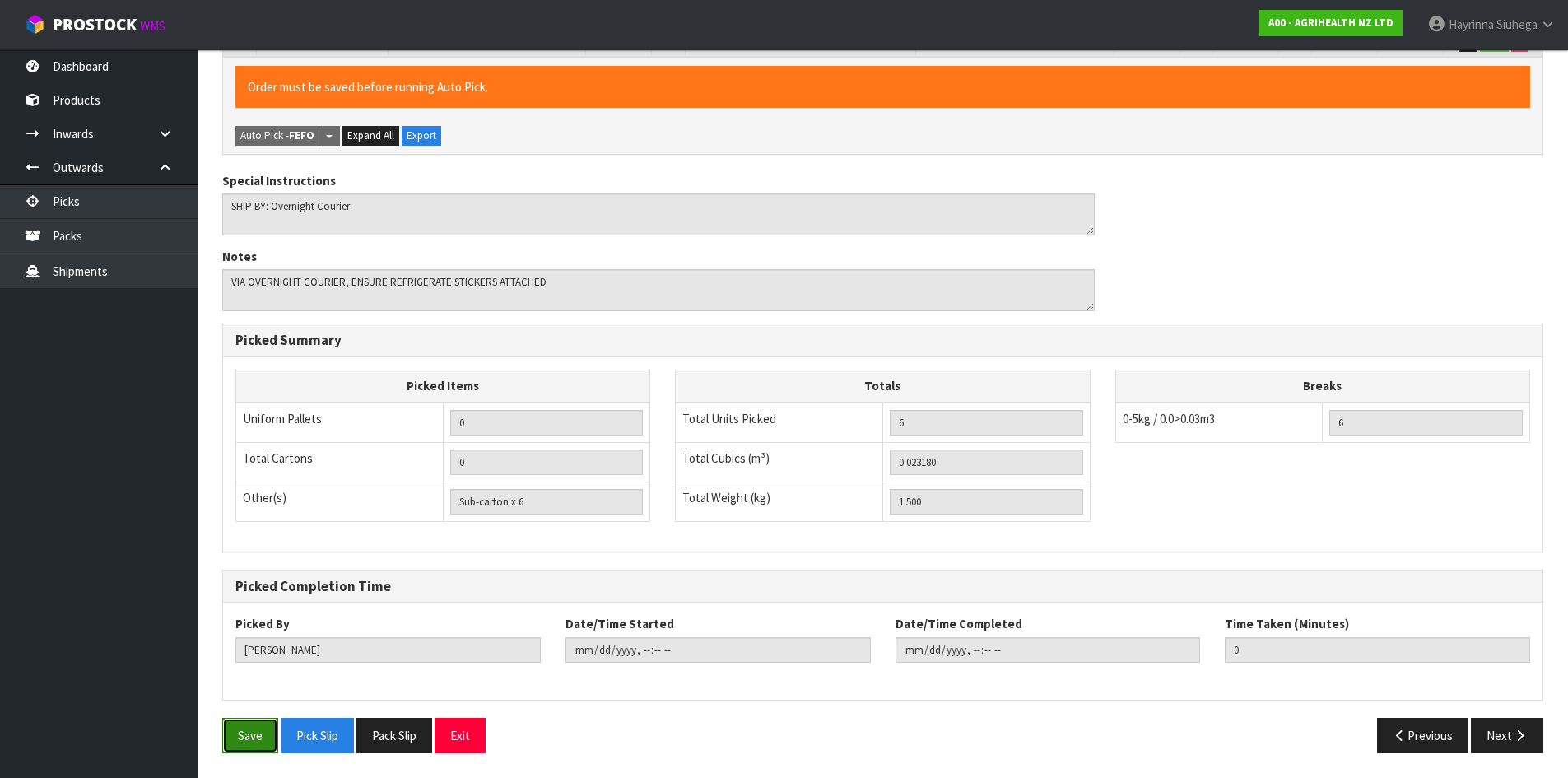
click at [248, 742] on button "Save" at bounding box center [250, 735] width 56 height 35
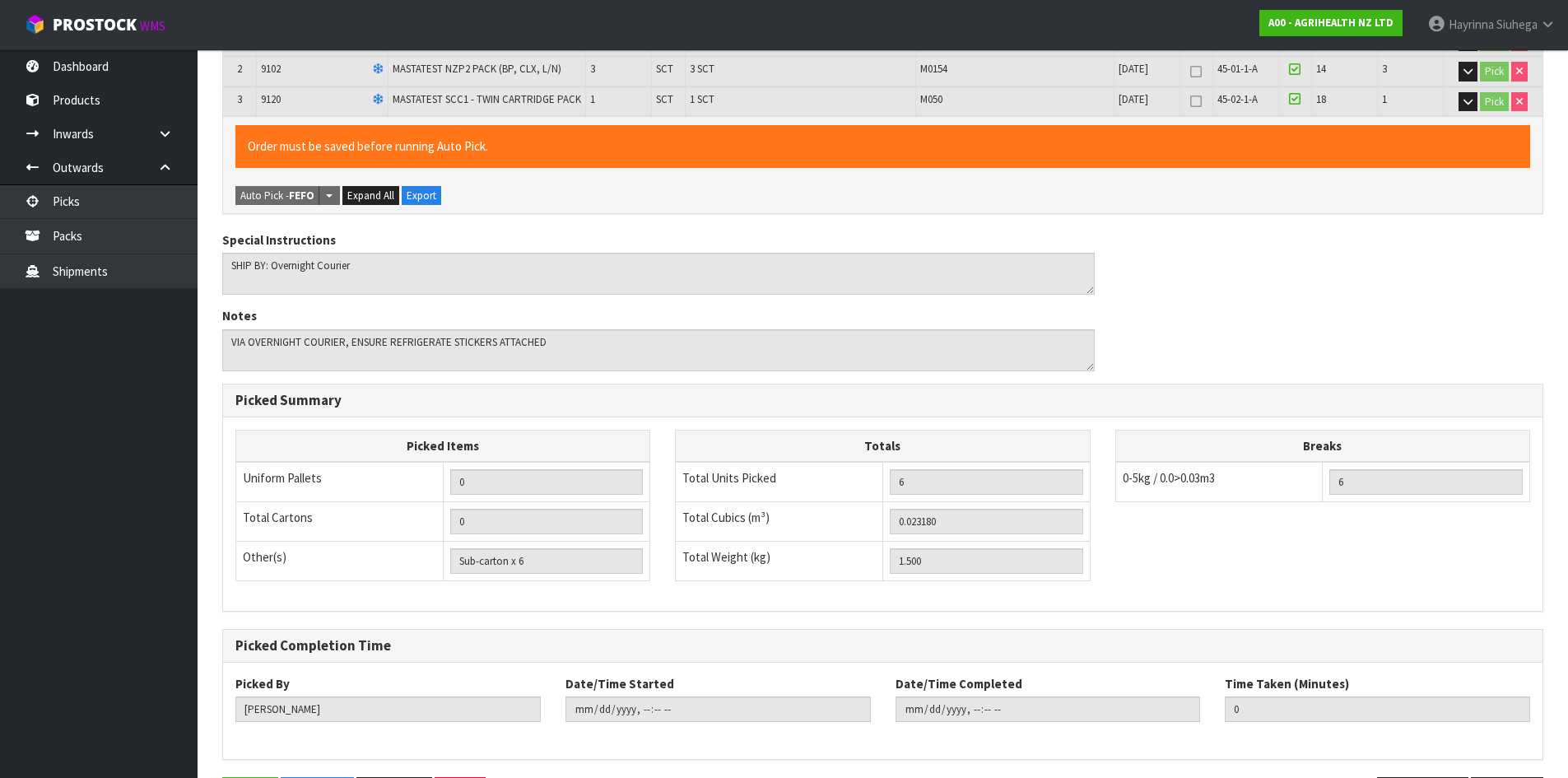
scroll to position [0, 0]
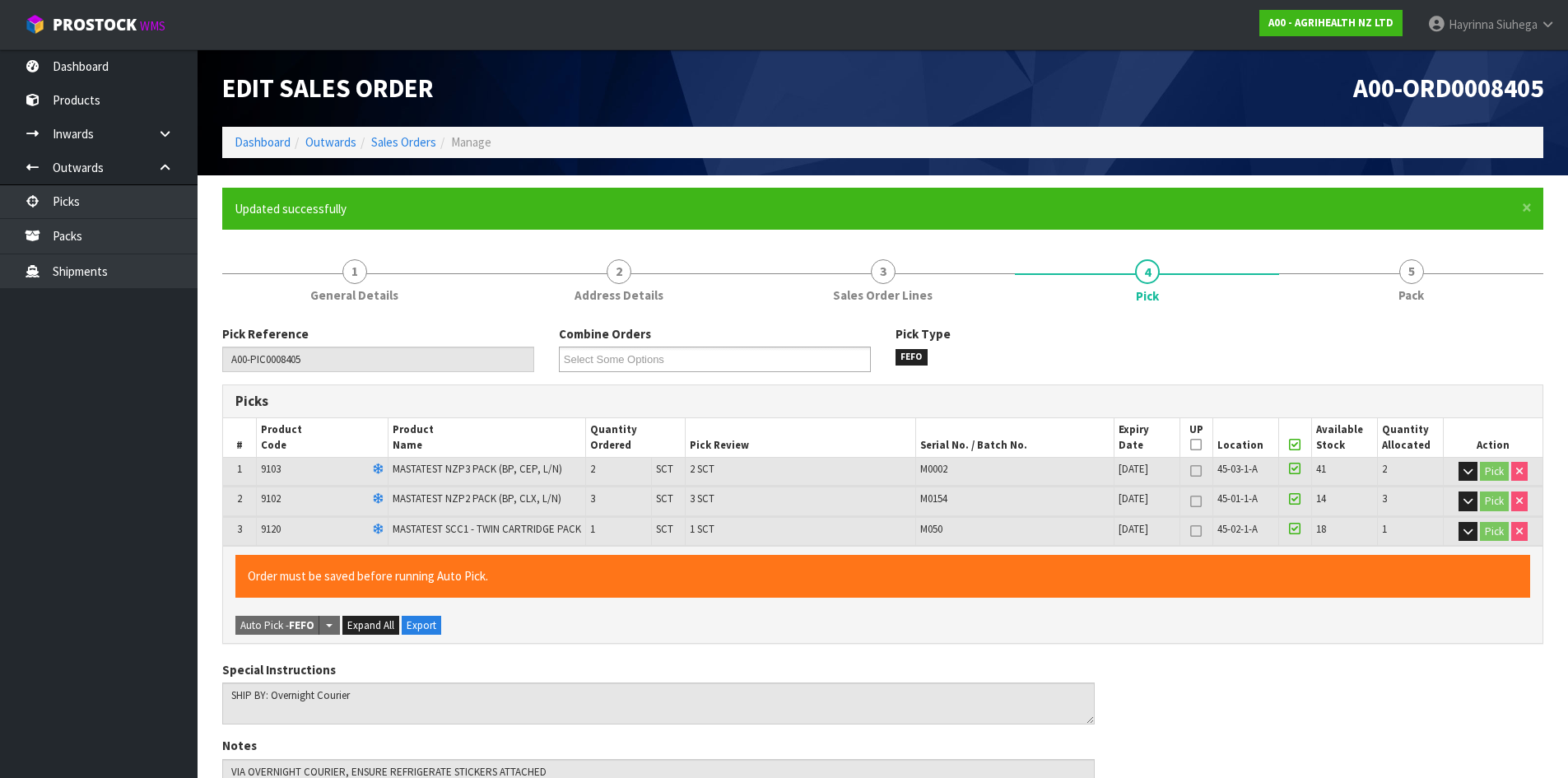
type input "Hayrinna Siuhega"
type input "2025-09-05T09:03:25"
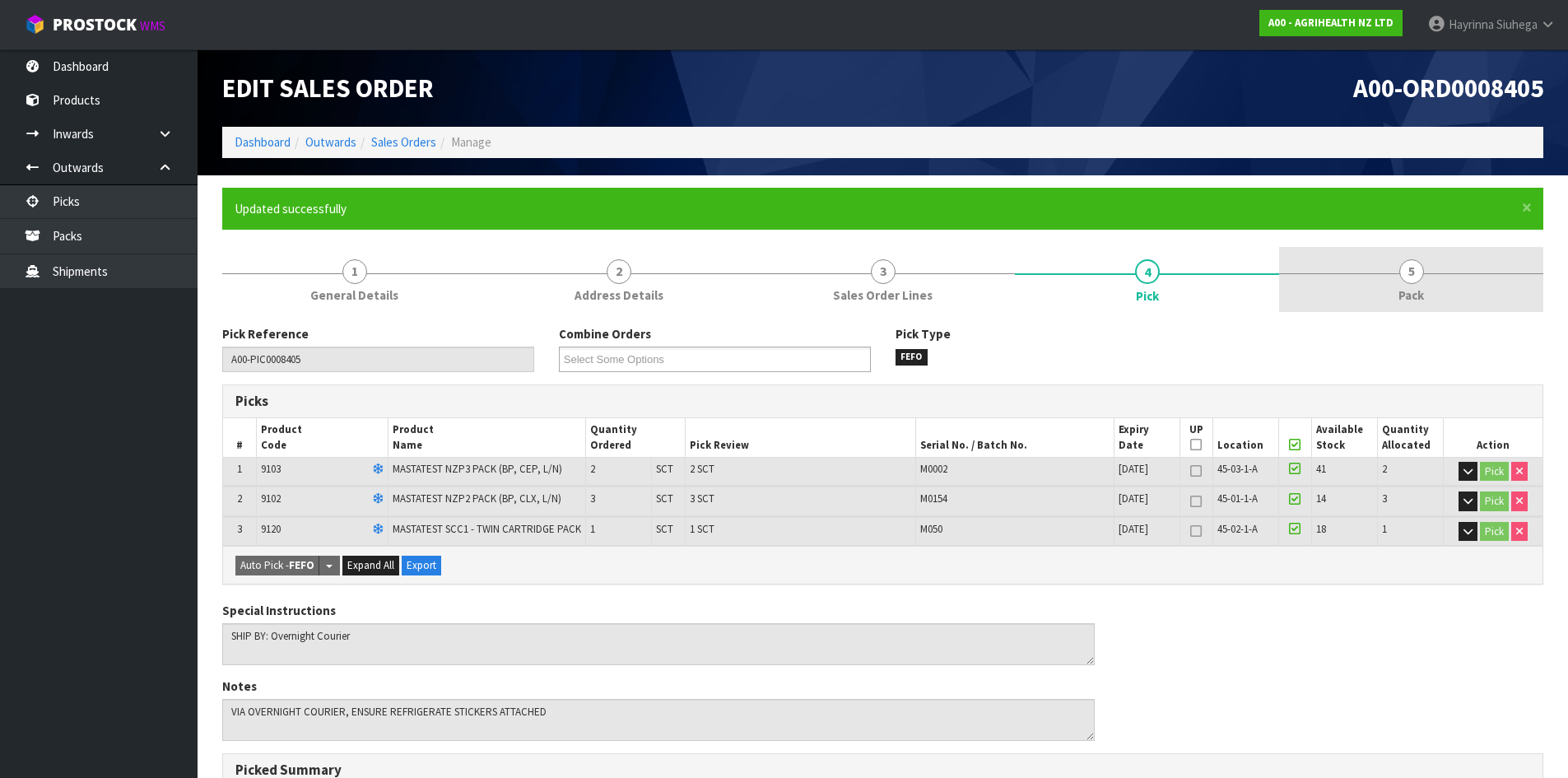
click at [1398, 278] on link "5 Pack" at bounding box center [1411, 279] width 264 height 65
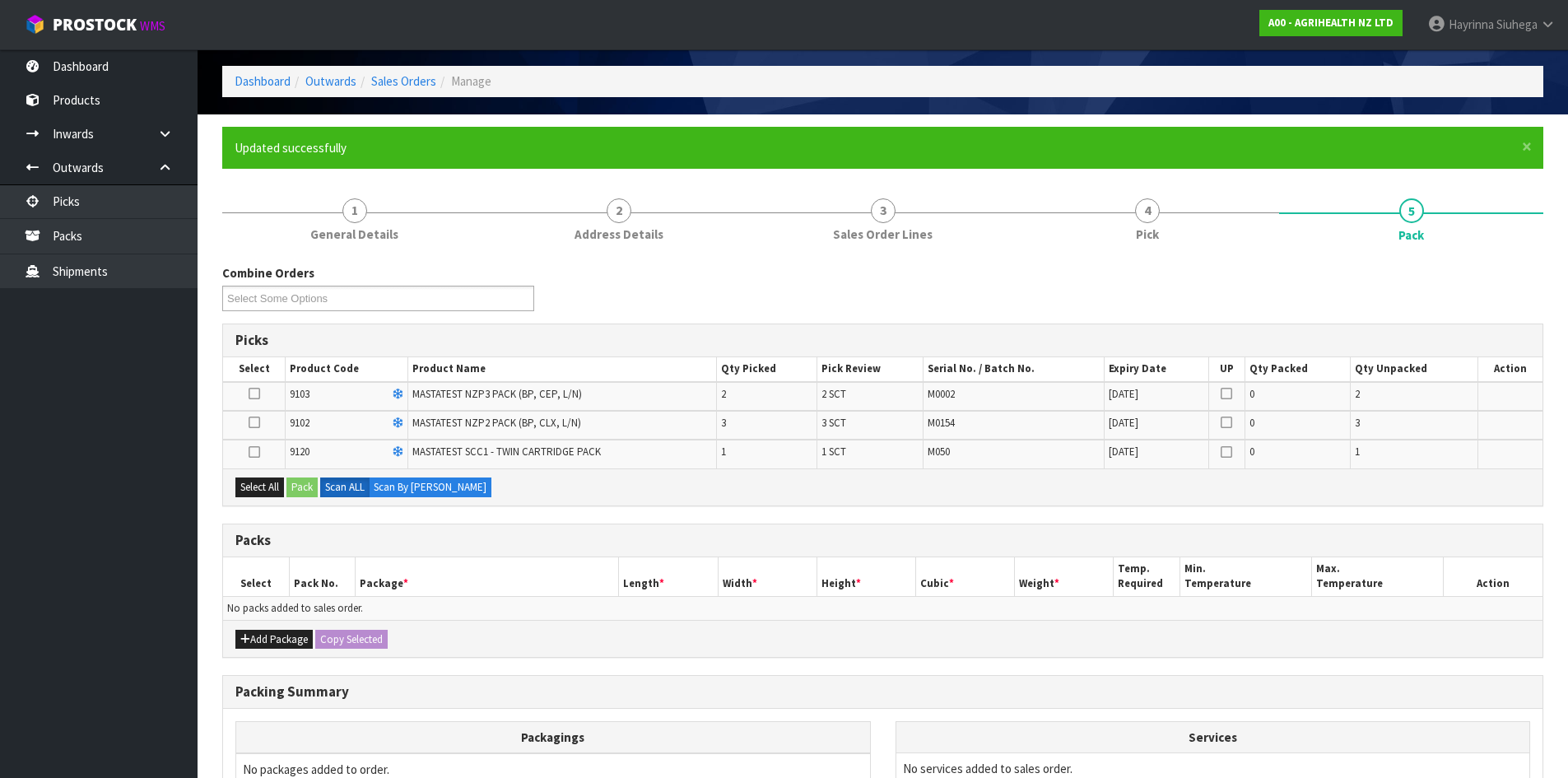
scroll to position [164, 0]
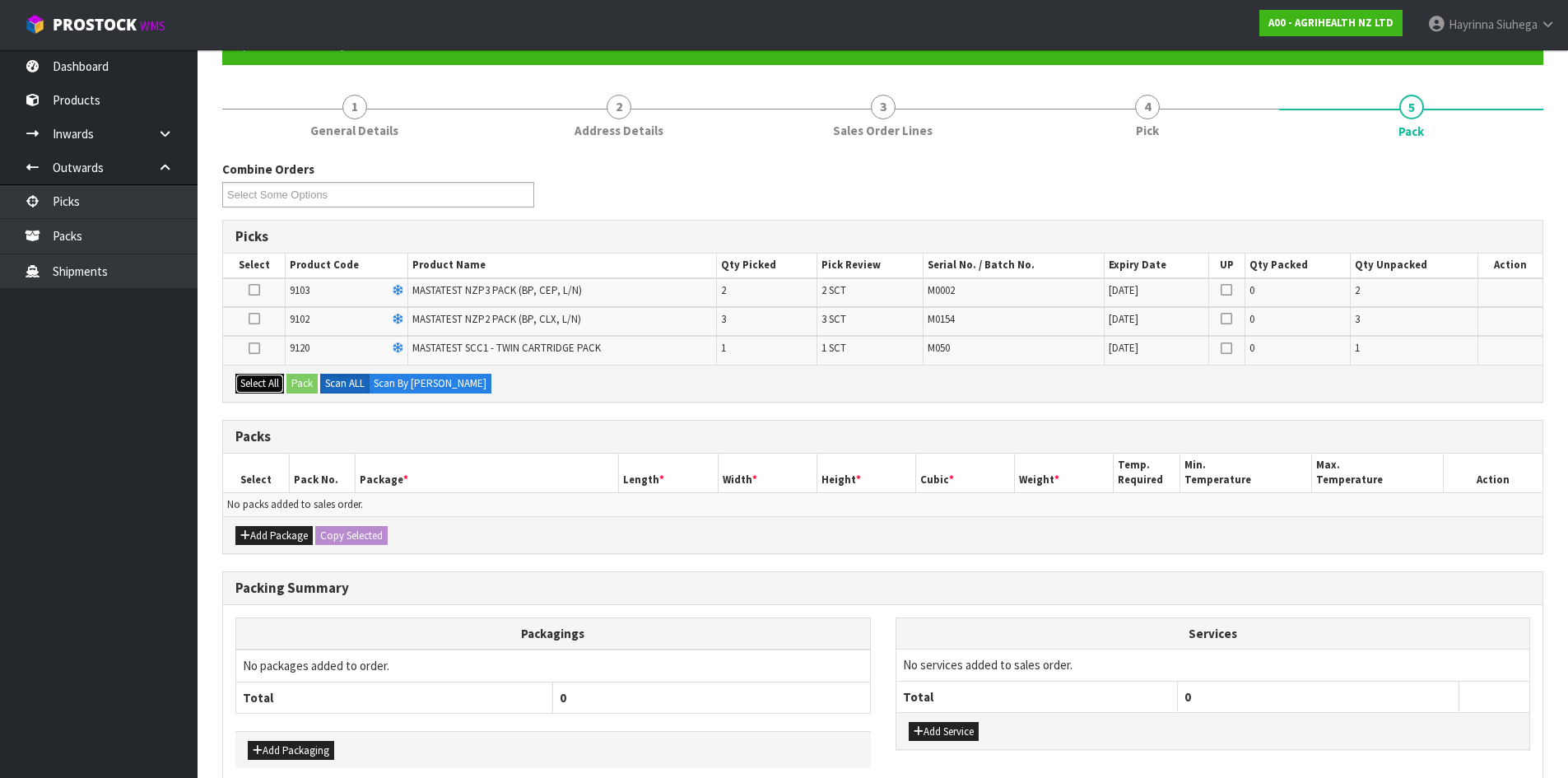
click at [259, 382] on button "Select All" at bounding box center [259, 384] width 49 height 20
click at [260, 529] on button "Add Package" at bounding box center [274, 536] width 77 height 20
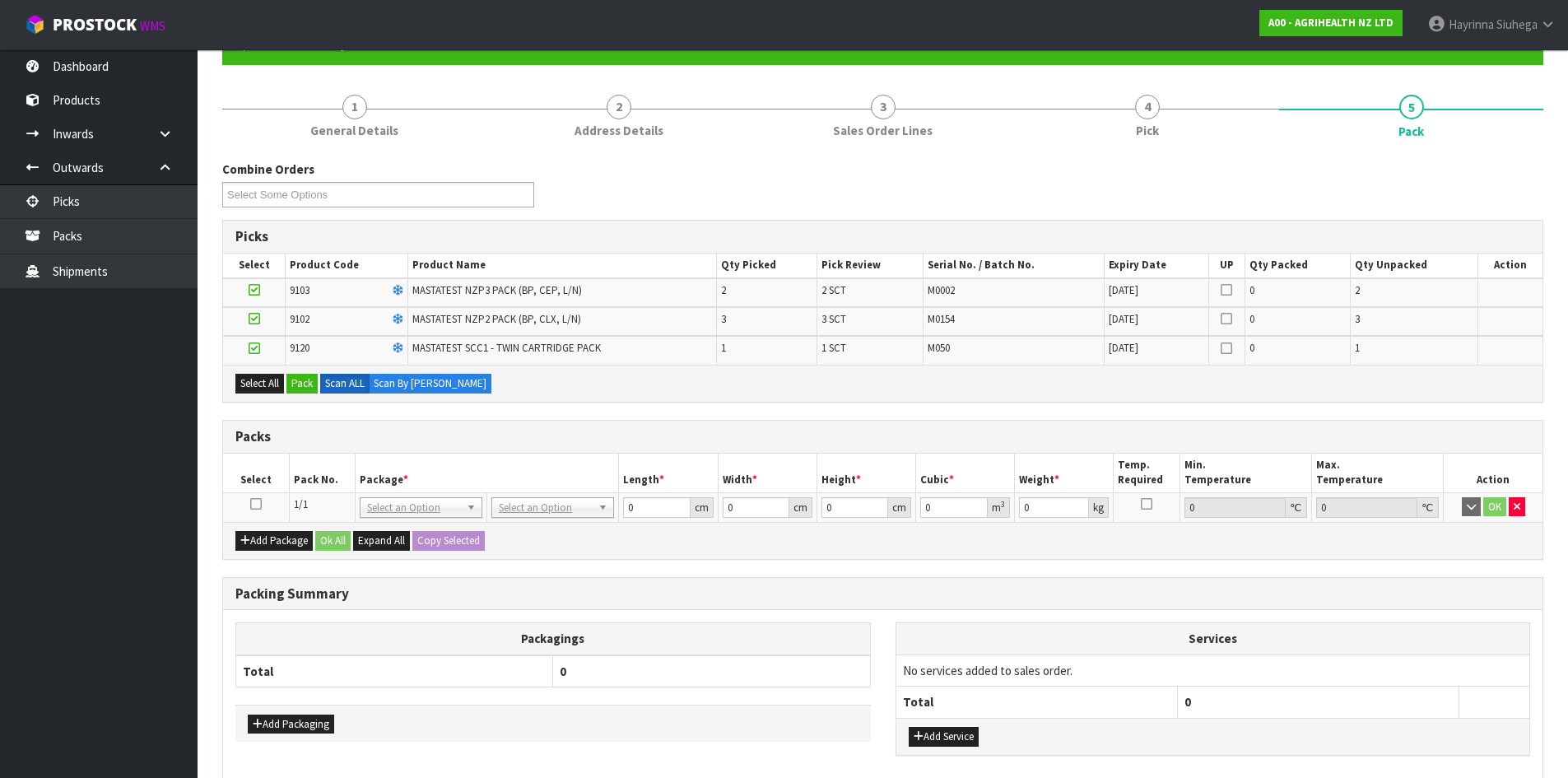
click at [253, 504] on icon at bounding box center [256, 504] width 12 height 1
click at [306, 384] on button "Pack" at bounding box center [301, 384] width 31 height 20
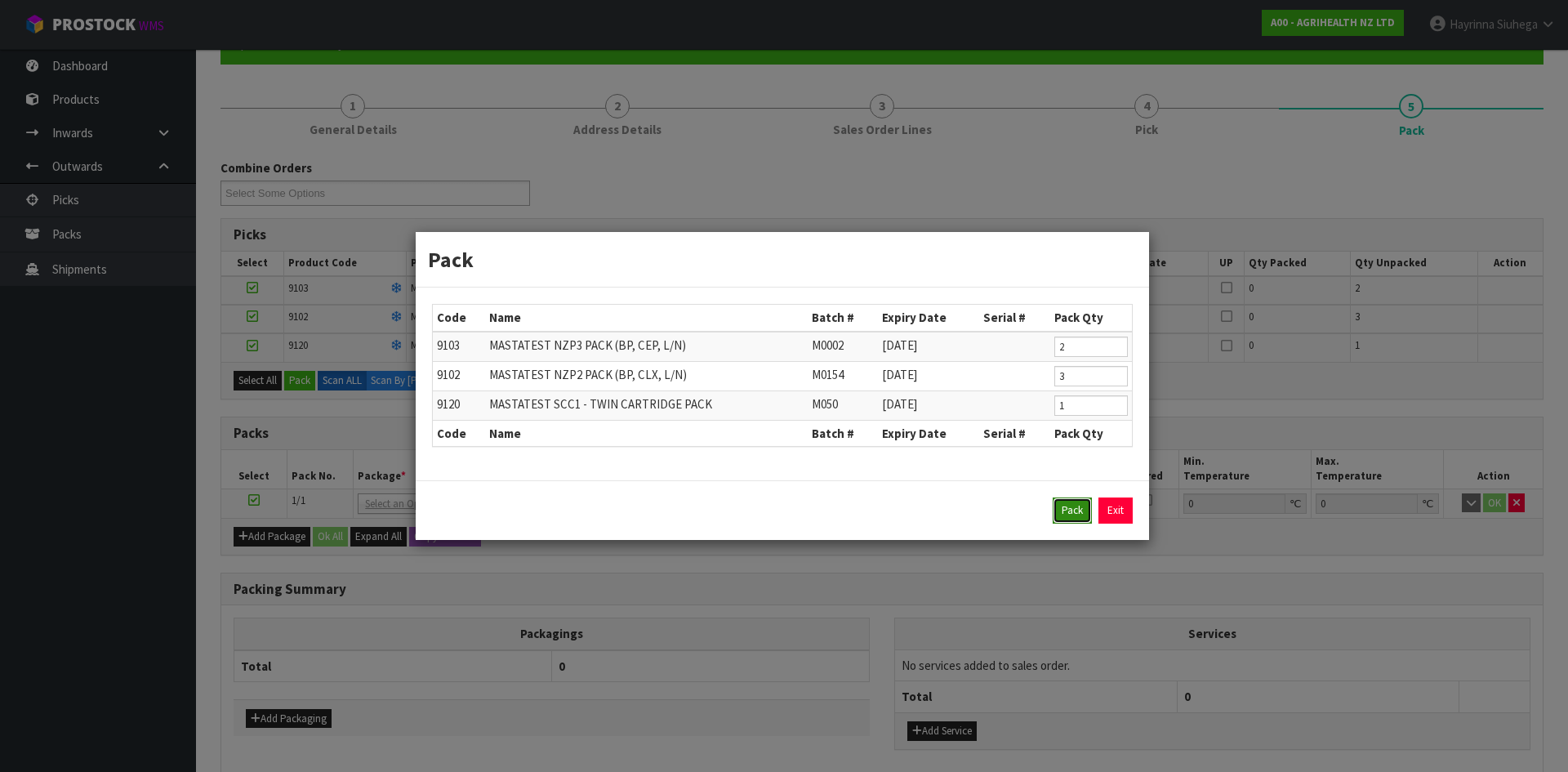
click at [1061, 500] on button "Pack" at bounding box center [1072, 510] width 39 height 26
type input "0.000"
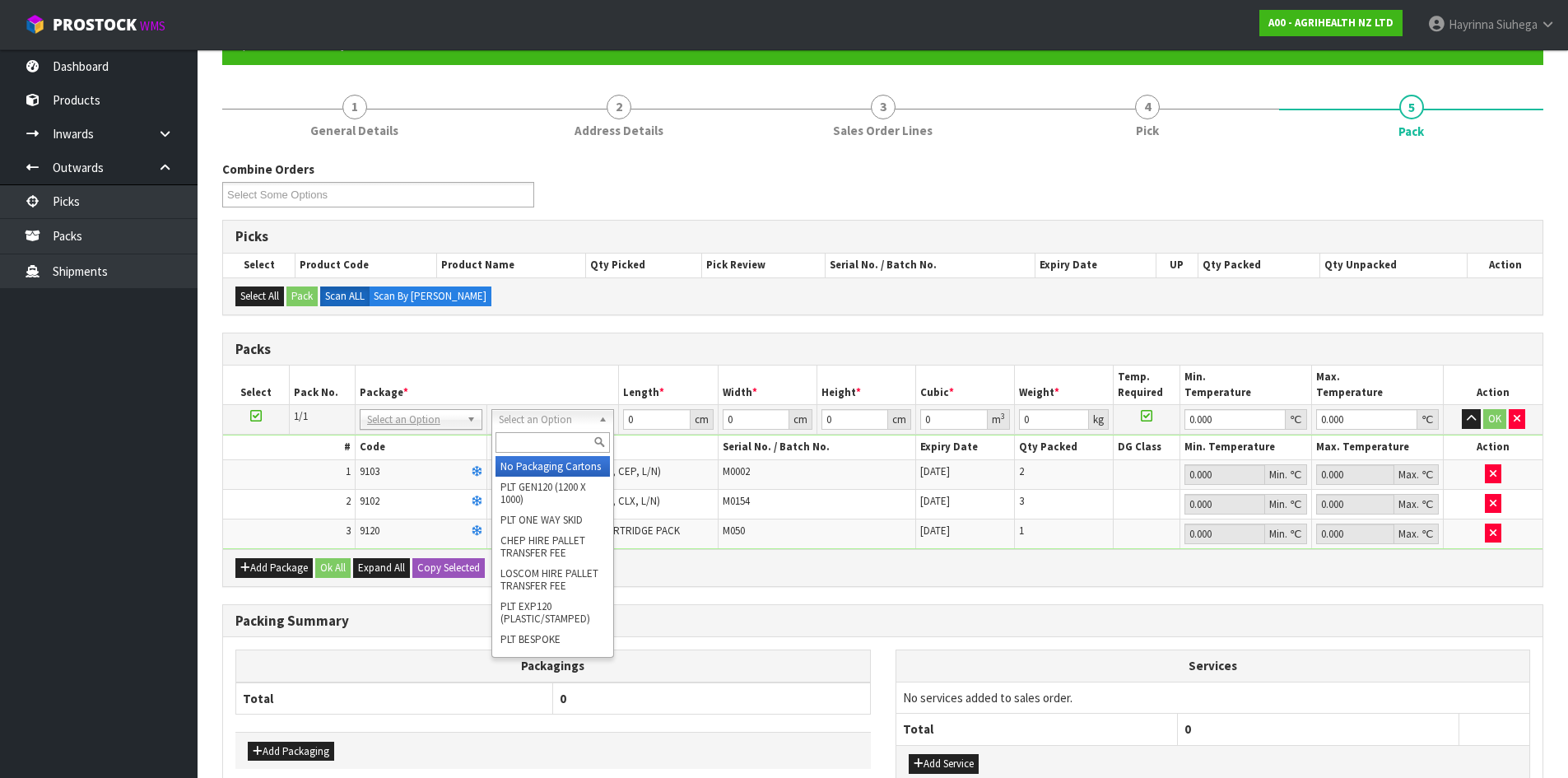
click at [540, 435] on input "text" at bounding box center [552, 442] width 114 height 21
type input "OC"
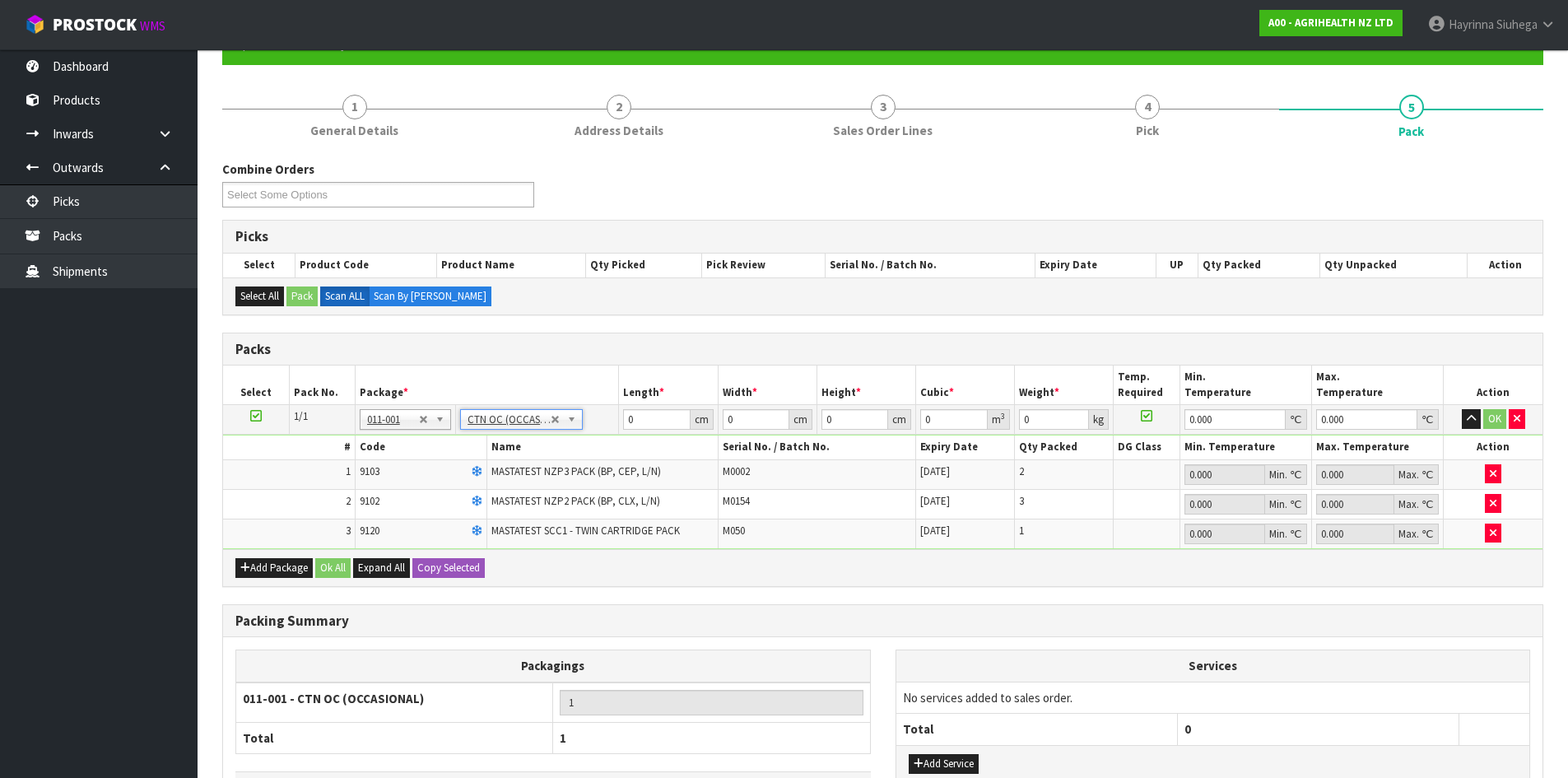
type input "1.5"
click at [622, 420] on td "0 cm" at bounding box center [668, 419] width 99 height 29
click at [624, 420] on input "0" at bounding box center [656, 419] width 66 height 21
type input "60"
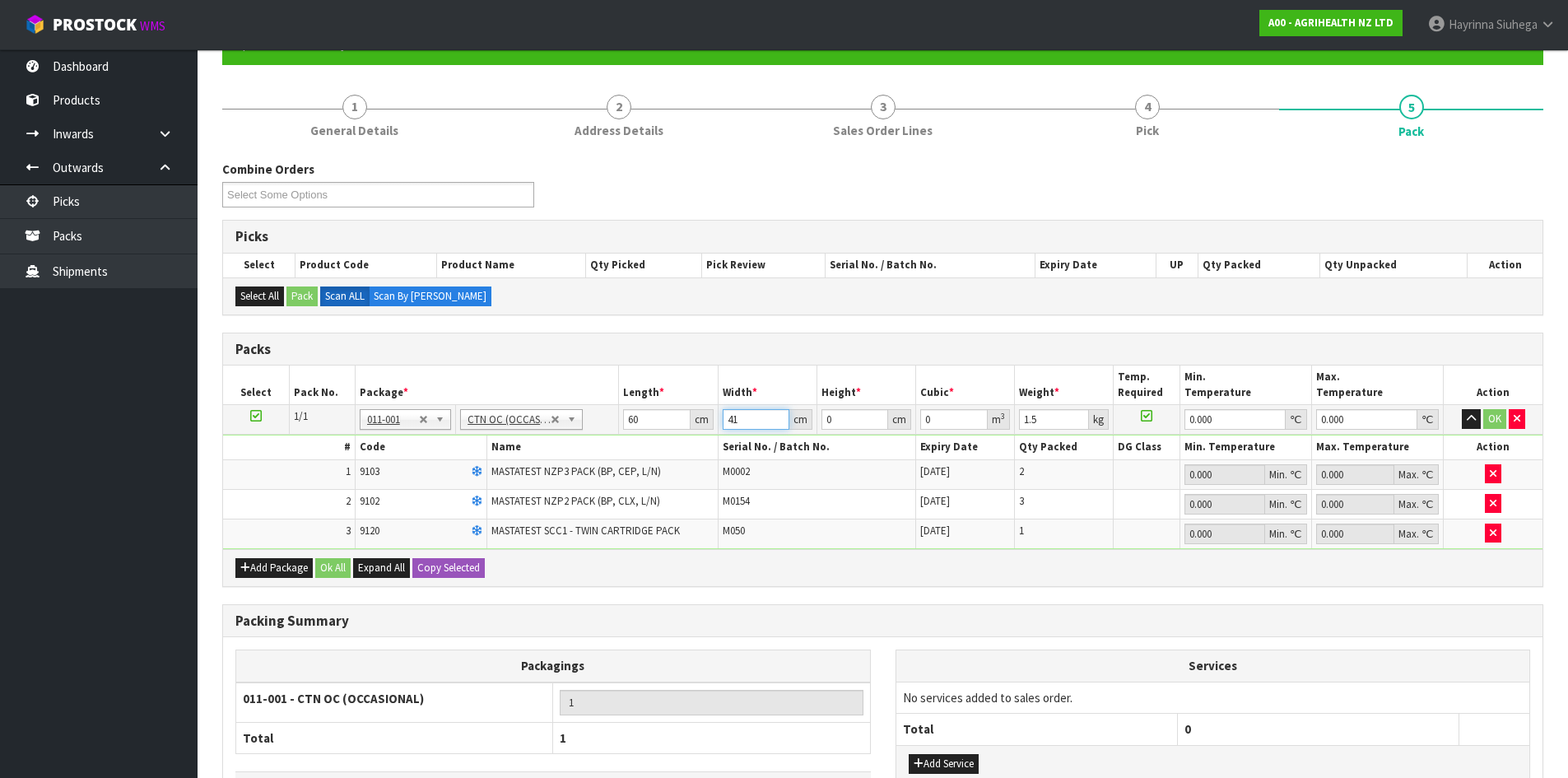
type input "41"
type input "1"
type input "0.00246"
type input "11"
type input "0.02706"
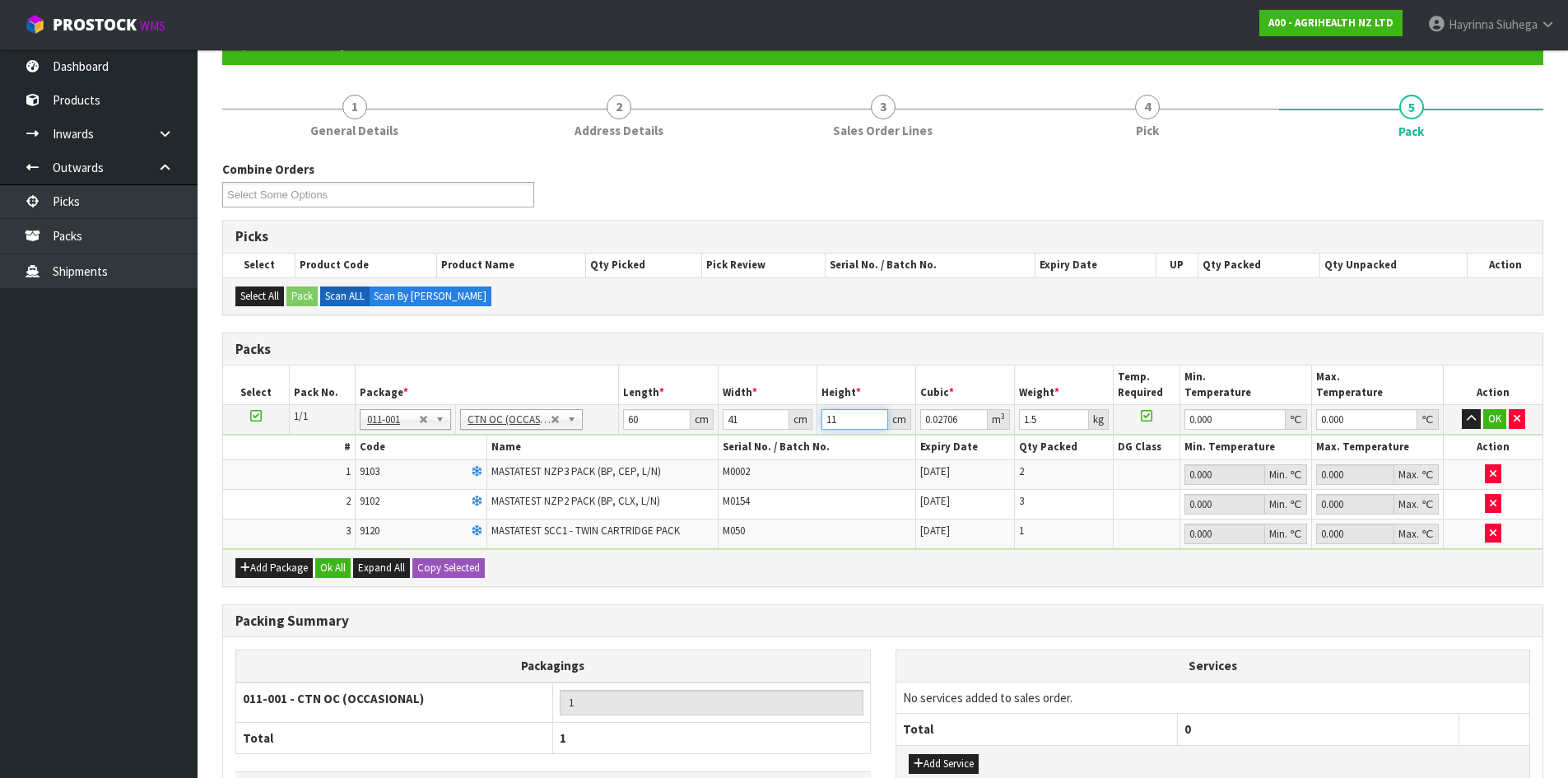
type input "11"
type input "3"
type input "0"
click button "OK" at bounding box center [1494, 419] width 23 height 20
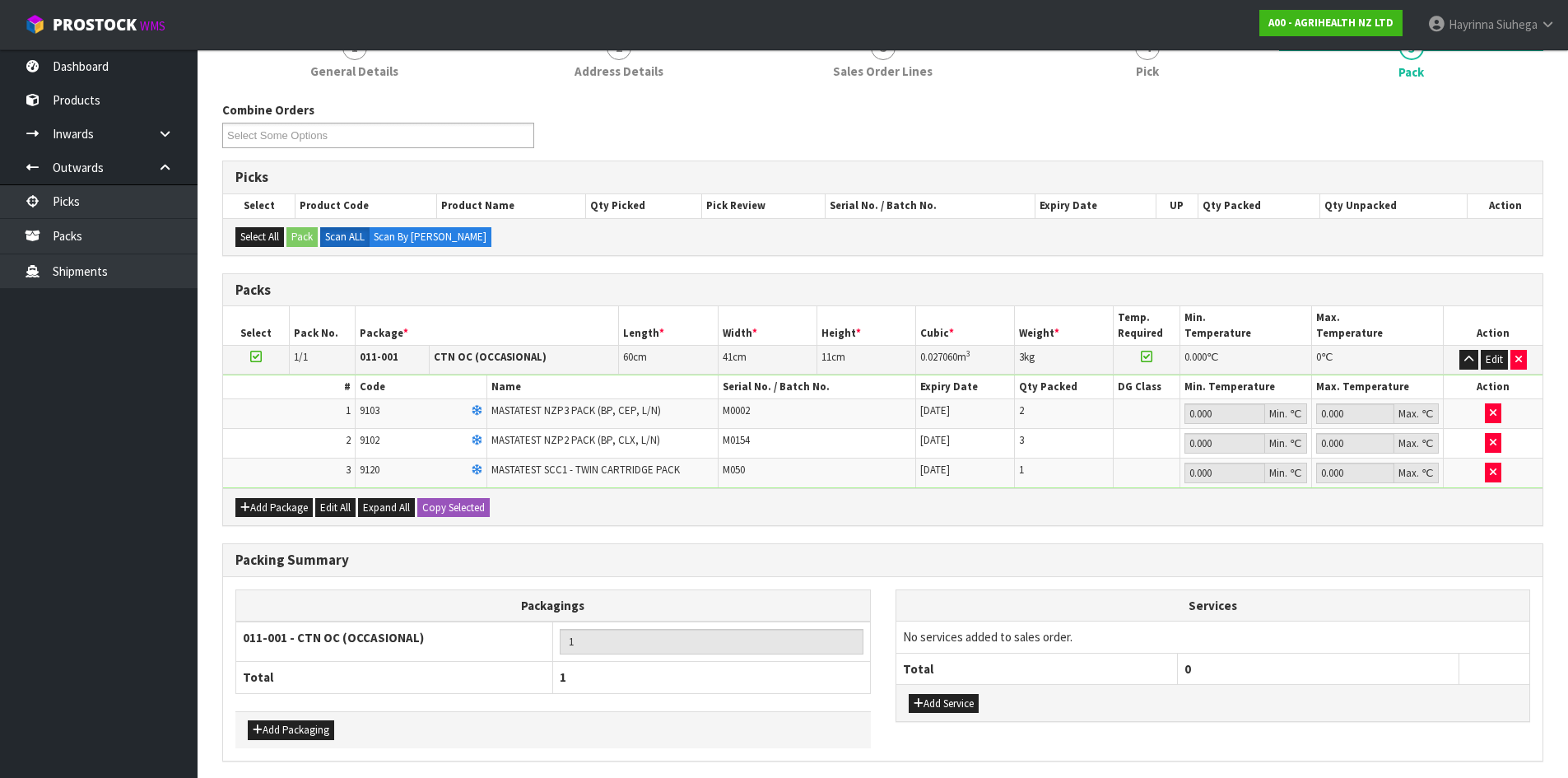
scroll to position [285, 0]
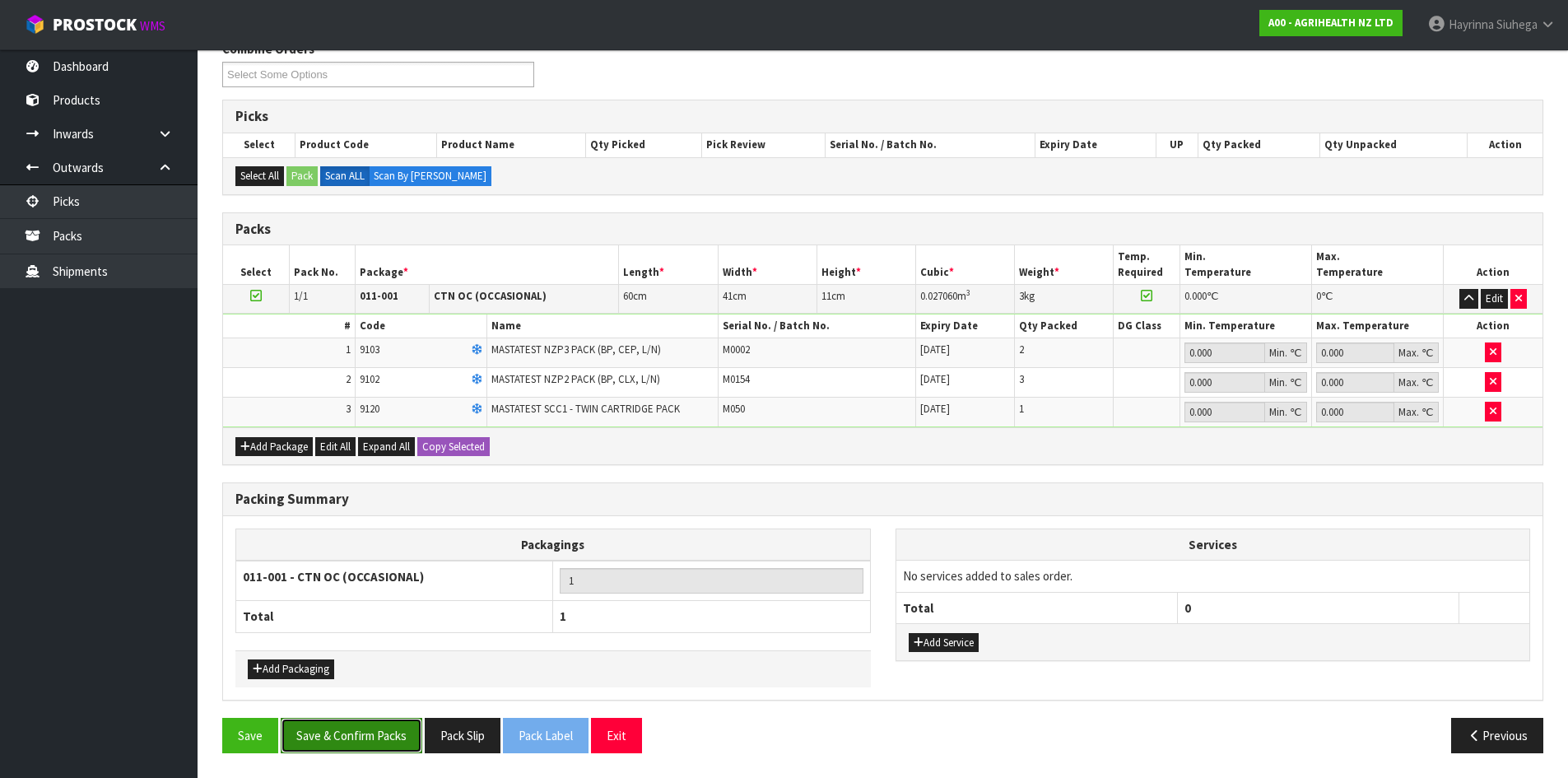
click at [391, 741] on button "Save & Confirm Packs" at bounding box center [351, 735] width 142 height 35
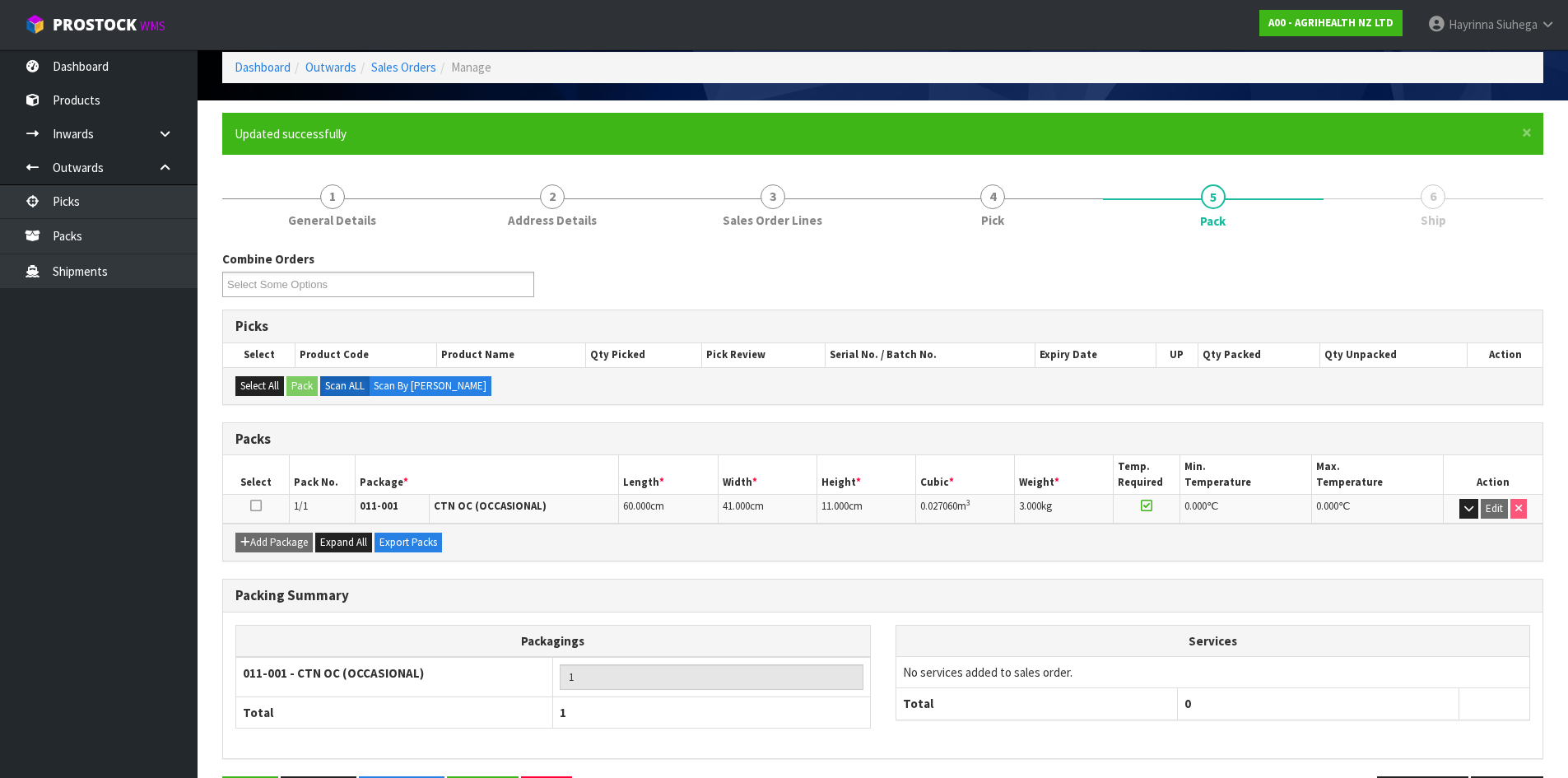
scroll to position [134, 0]
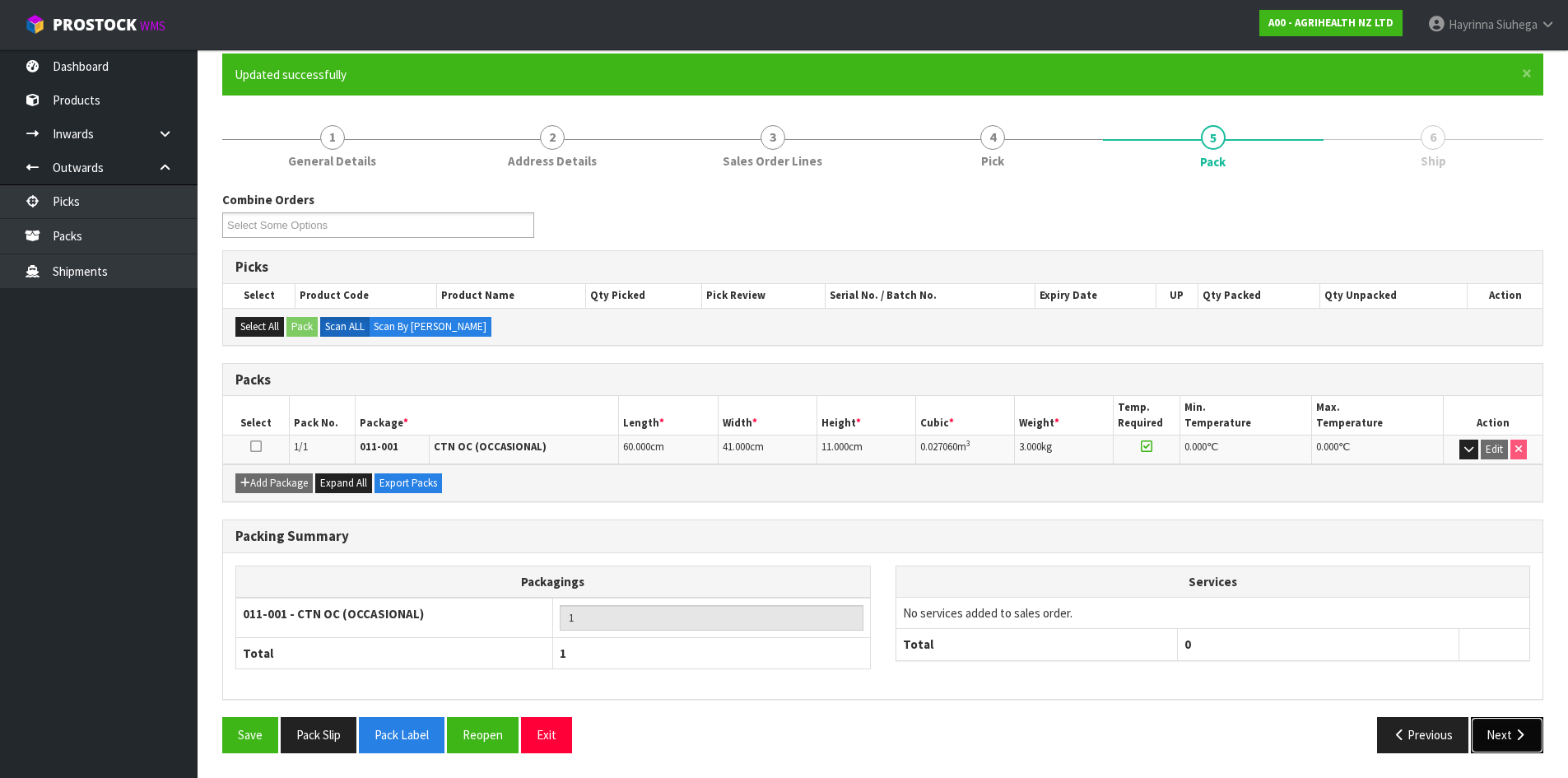
click at [1513, 731] on icon "button" at bounding box center [1519, 734] width 16 height 13
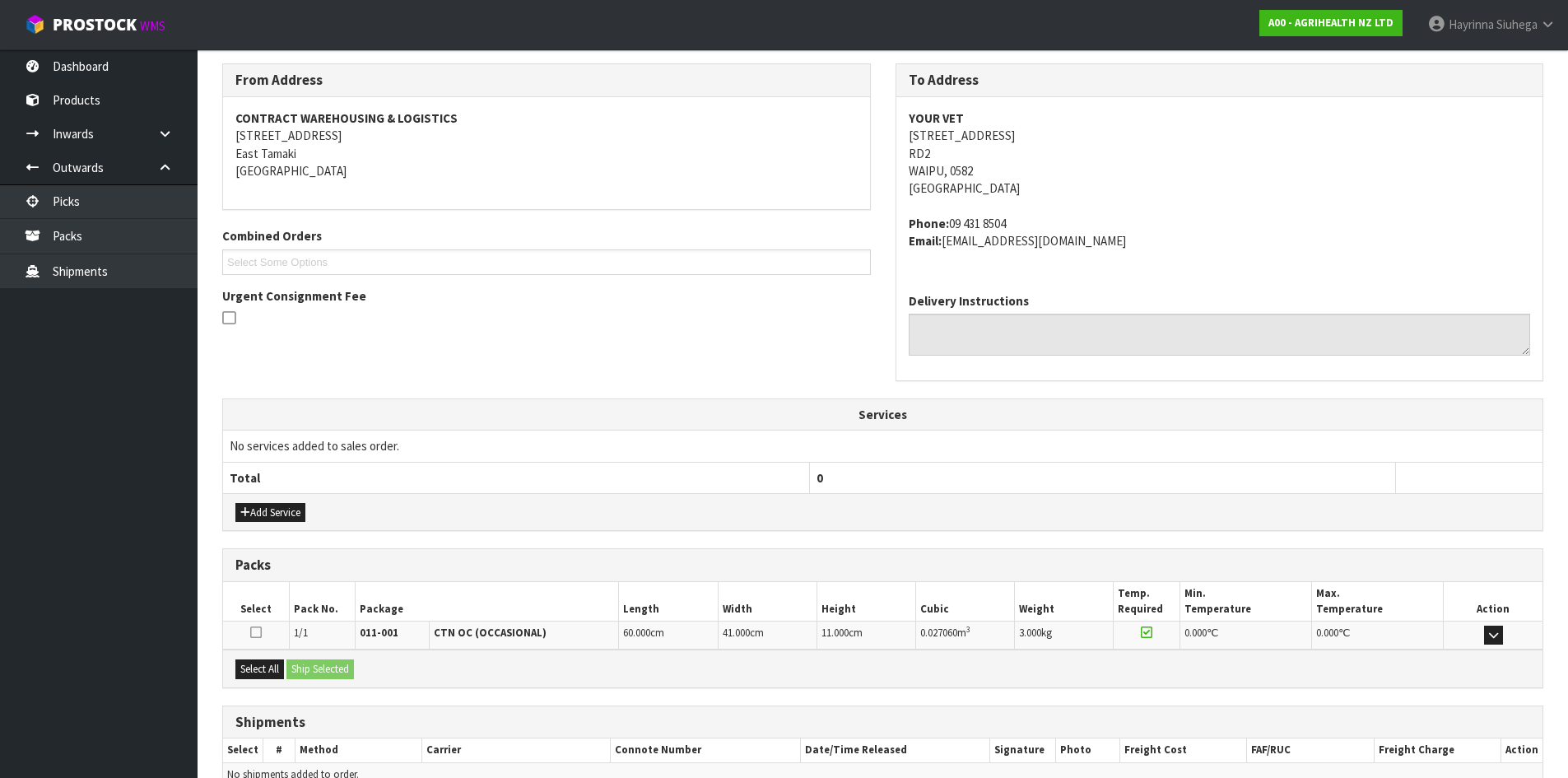
scroll to position [349, 0]
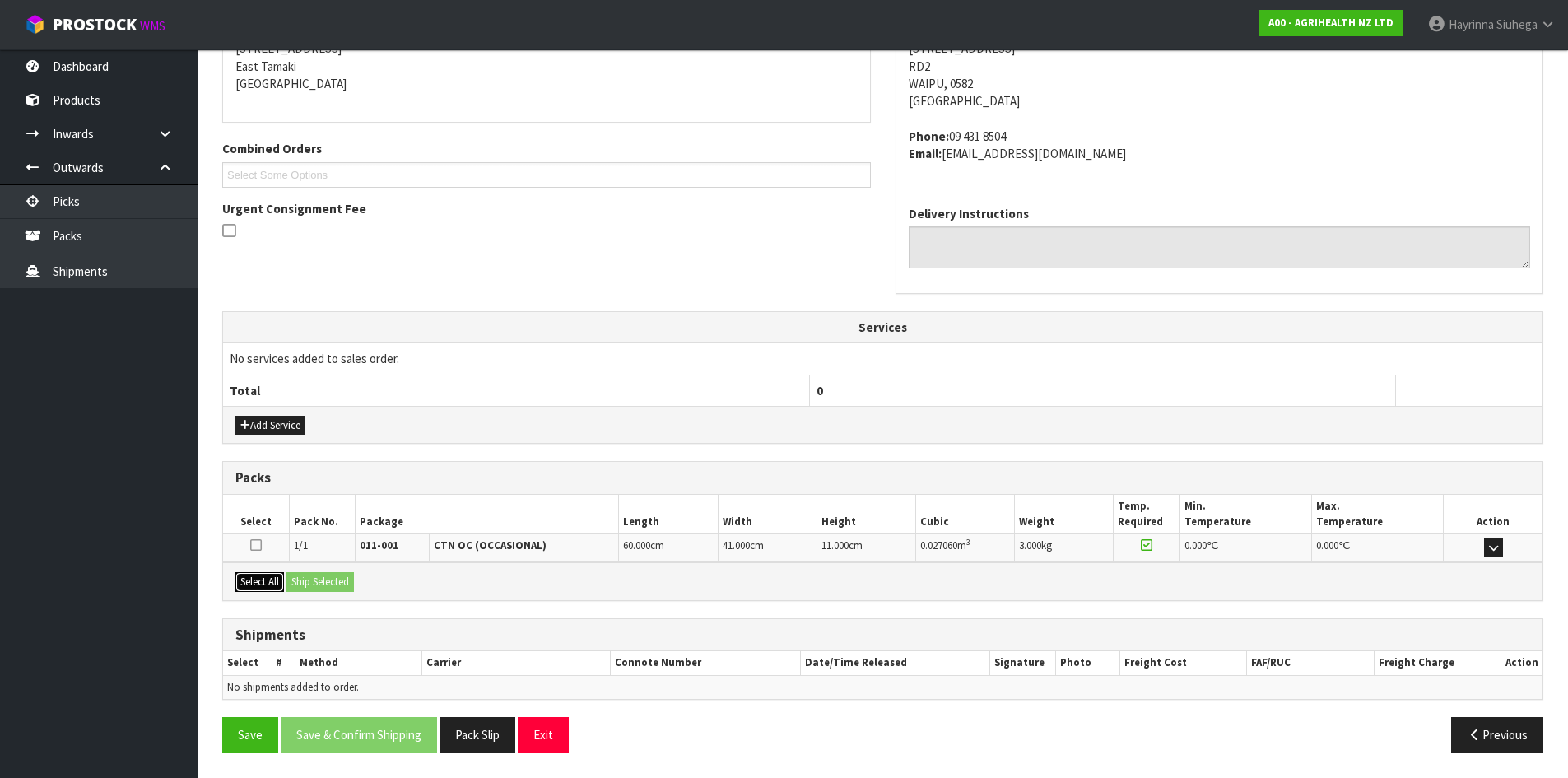
click at [263, 580] on button "Select All" at bounding box center [259, 582] width 49 height 20
click at [321, 580] on button "Ship Selected" at bounding box center [320, 582] width 67 height 20
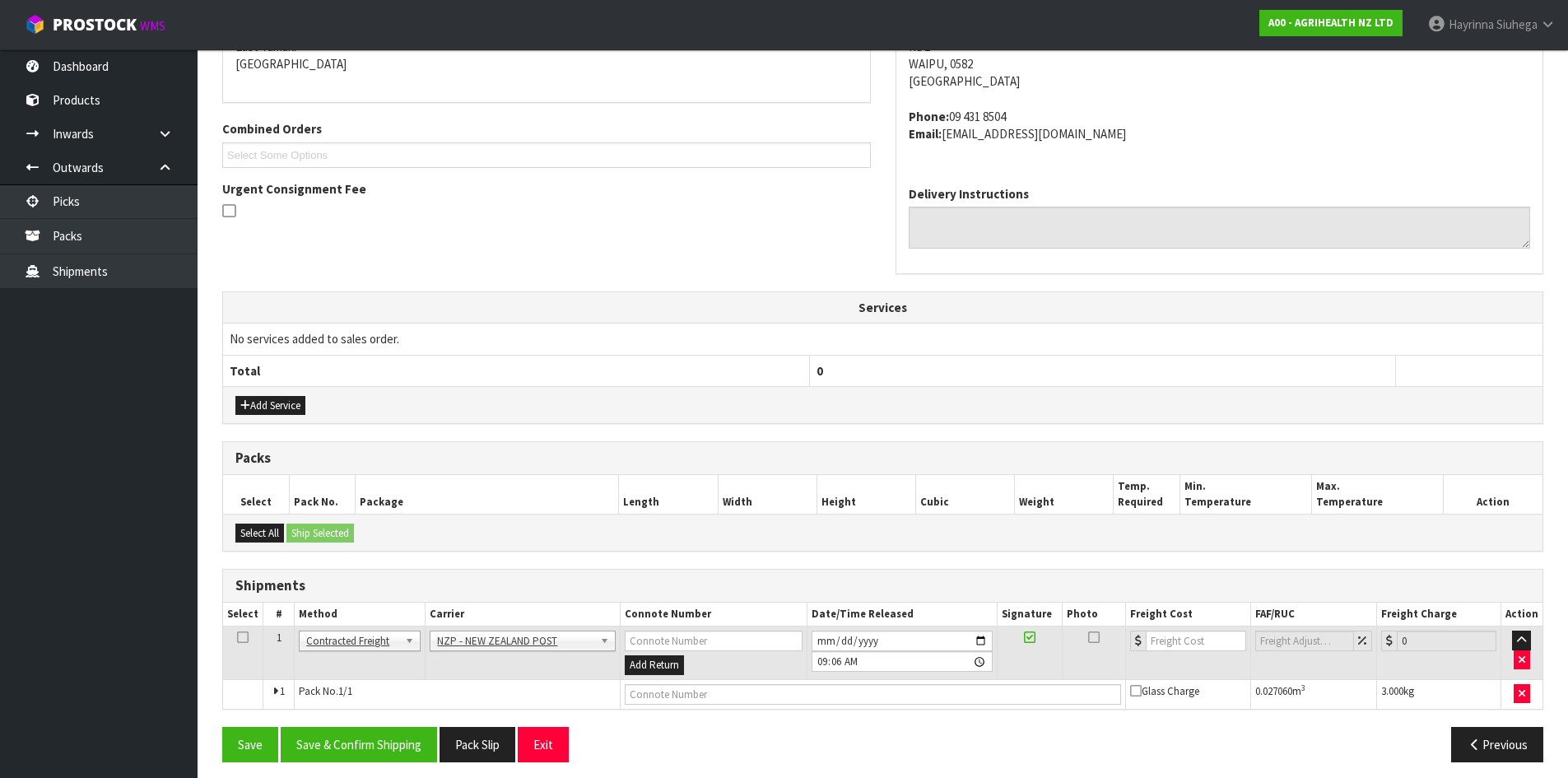
scroll to position [378, 0]
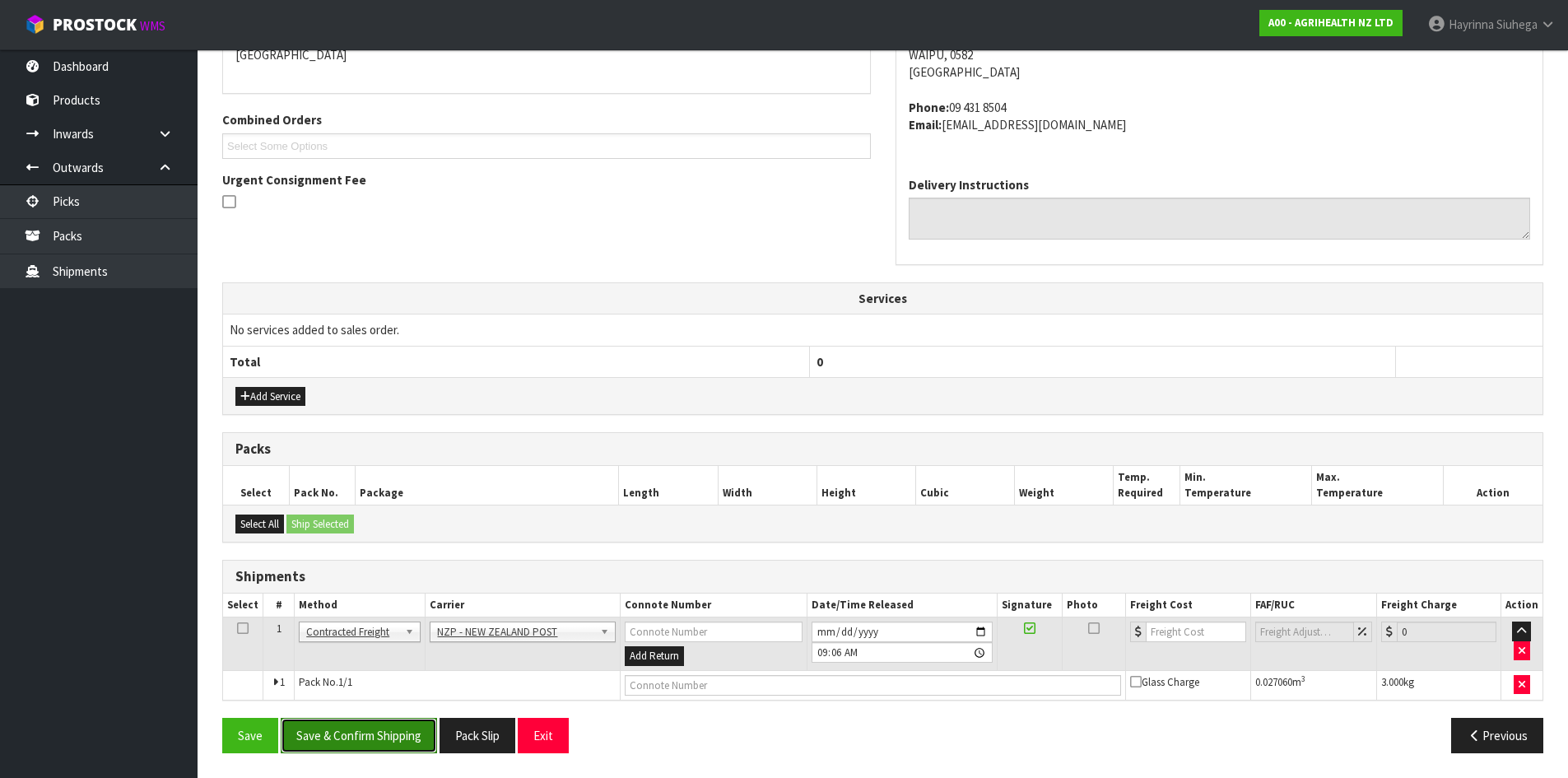
click at [348, 735] on button "Save & Confirm Shipping" at bounding box center [358, 735] width 156 height 35
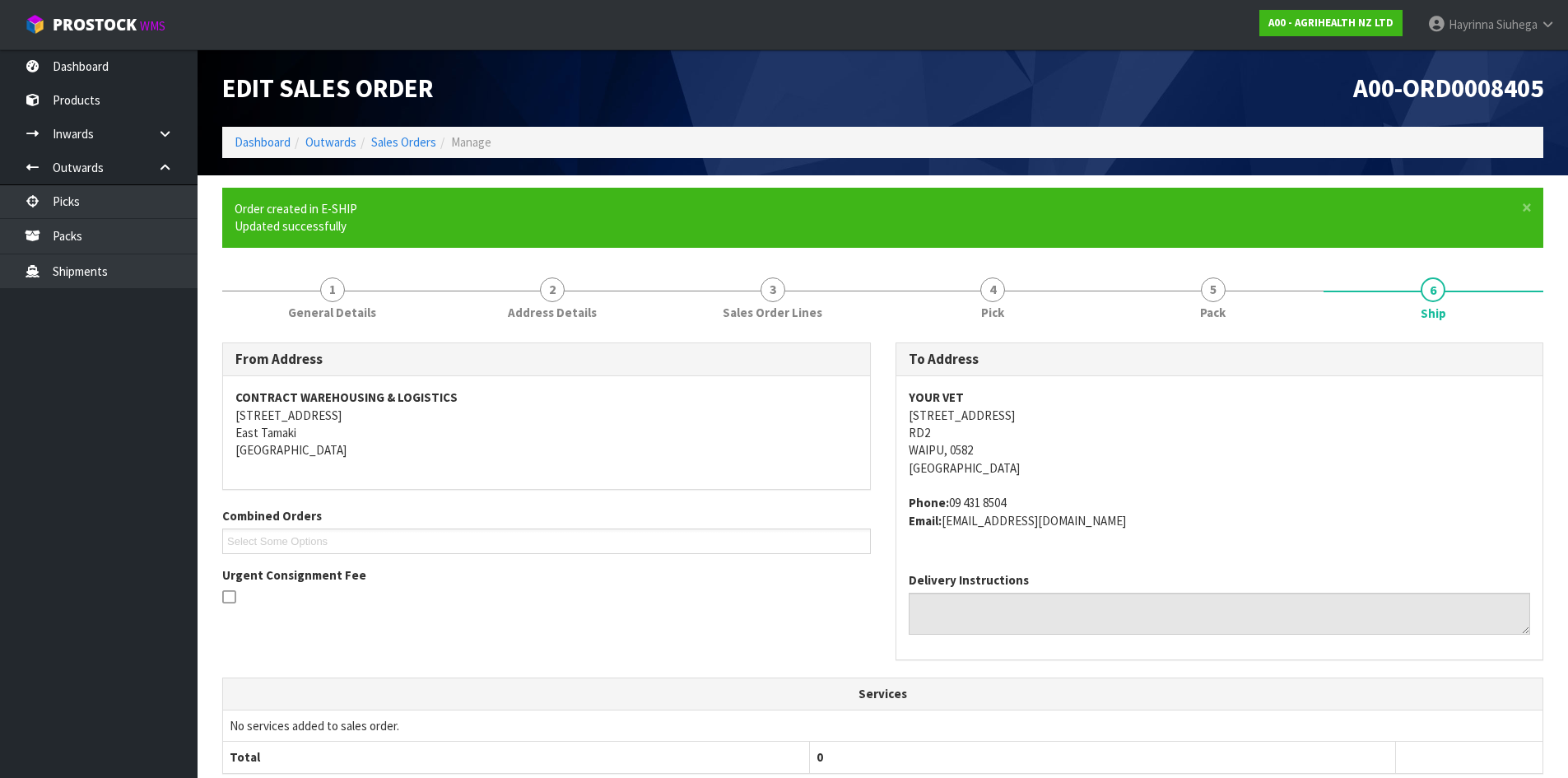
scroll to position [354, 0]
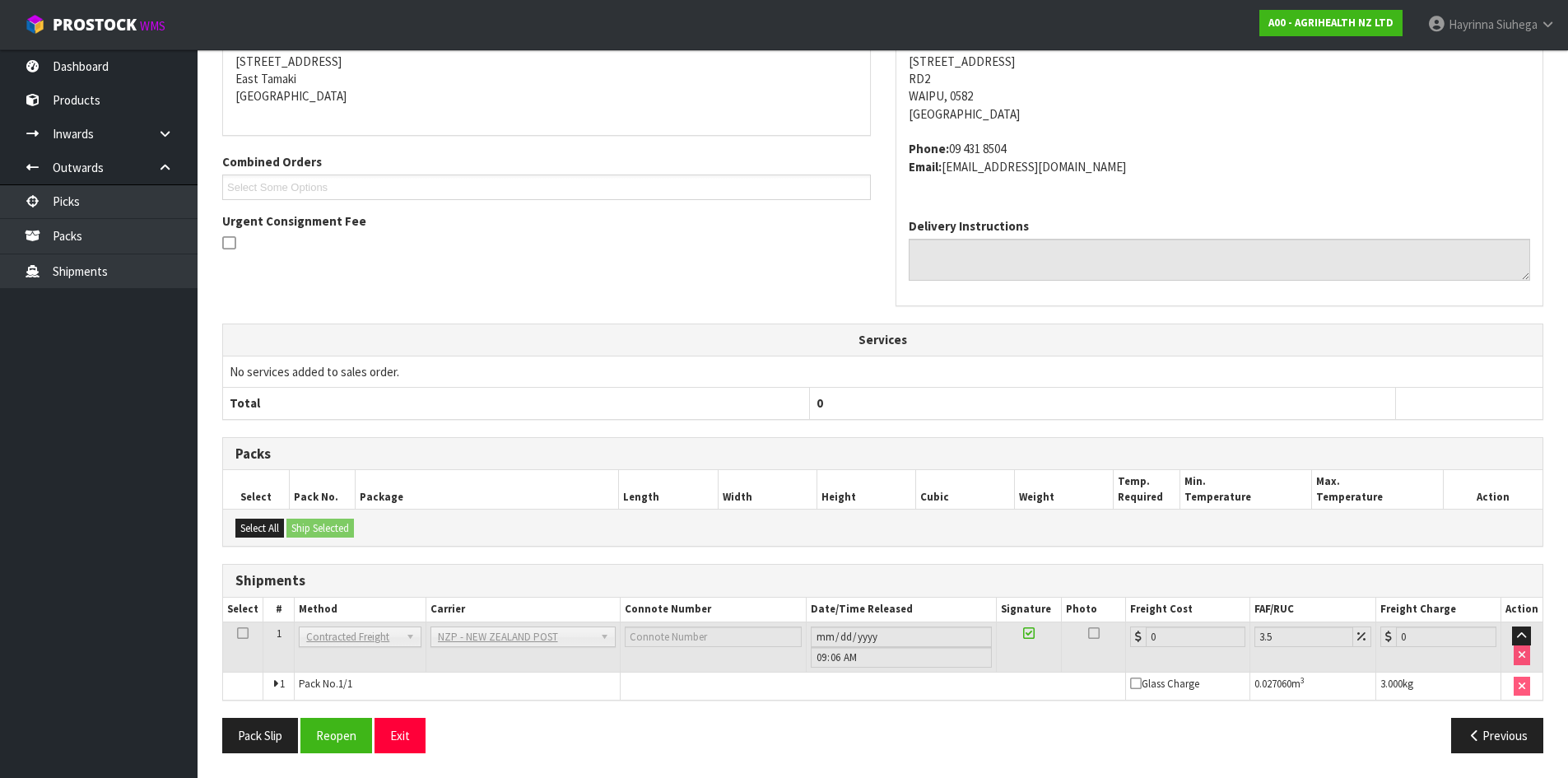
click at [327, 756] on div "Pack Slip Reopen Exit Previous" at bounding box center [882, 741] width 1346 height 48
click at [341, 744] on button "Reopen" at bounding box center [336, 735] width 71 height 35
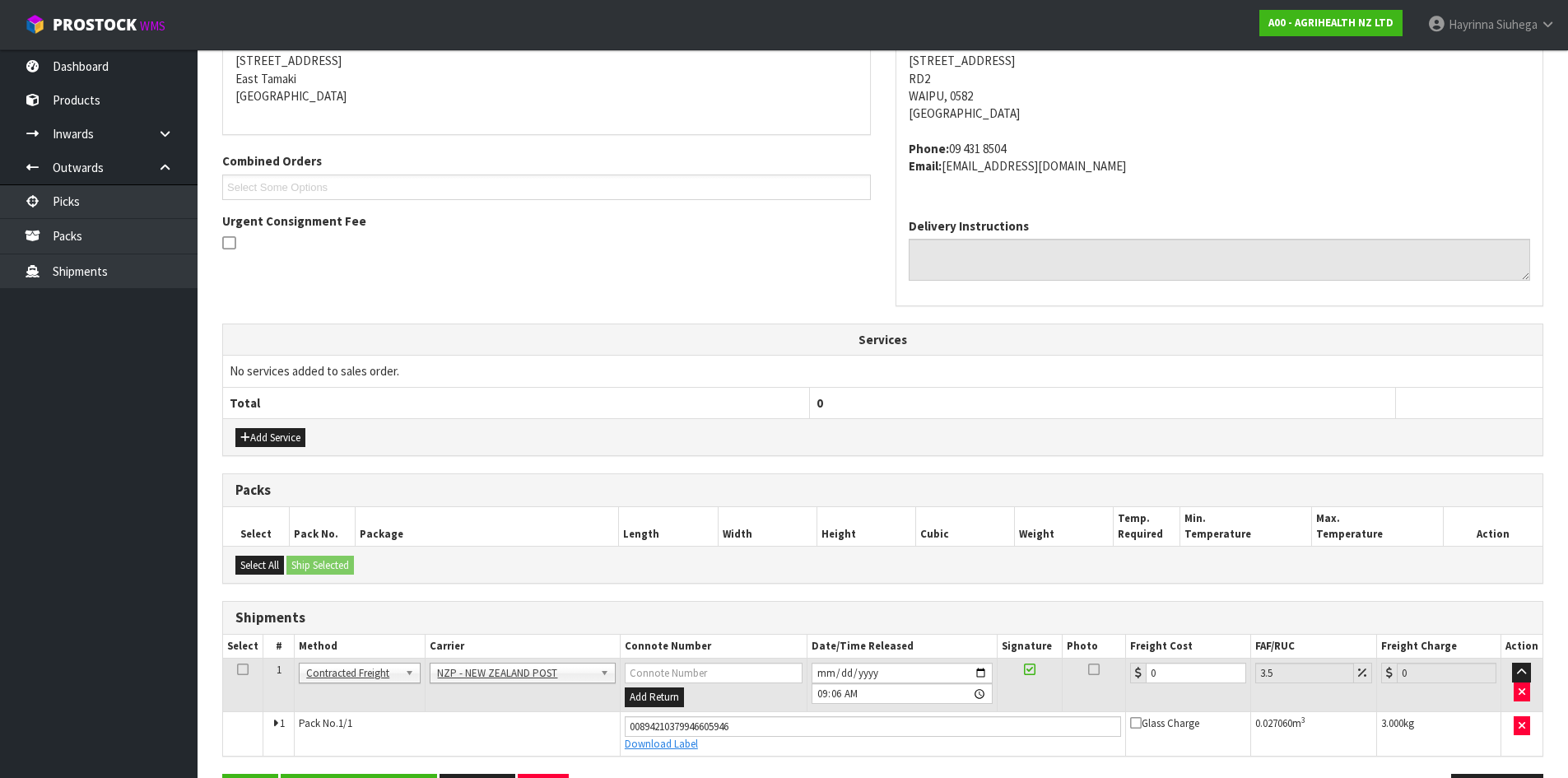
scroll to position [394, 0]
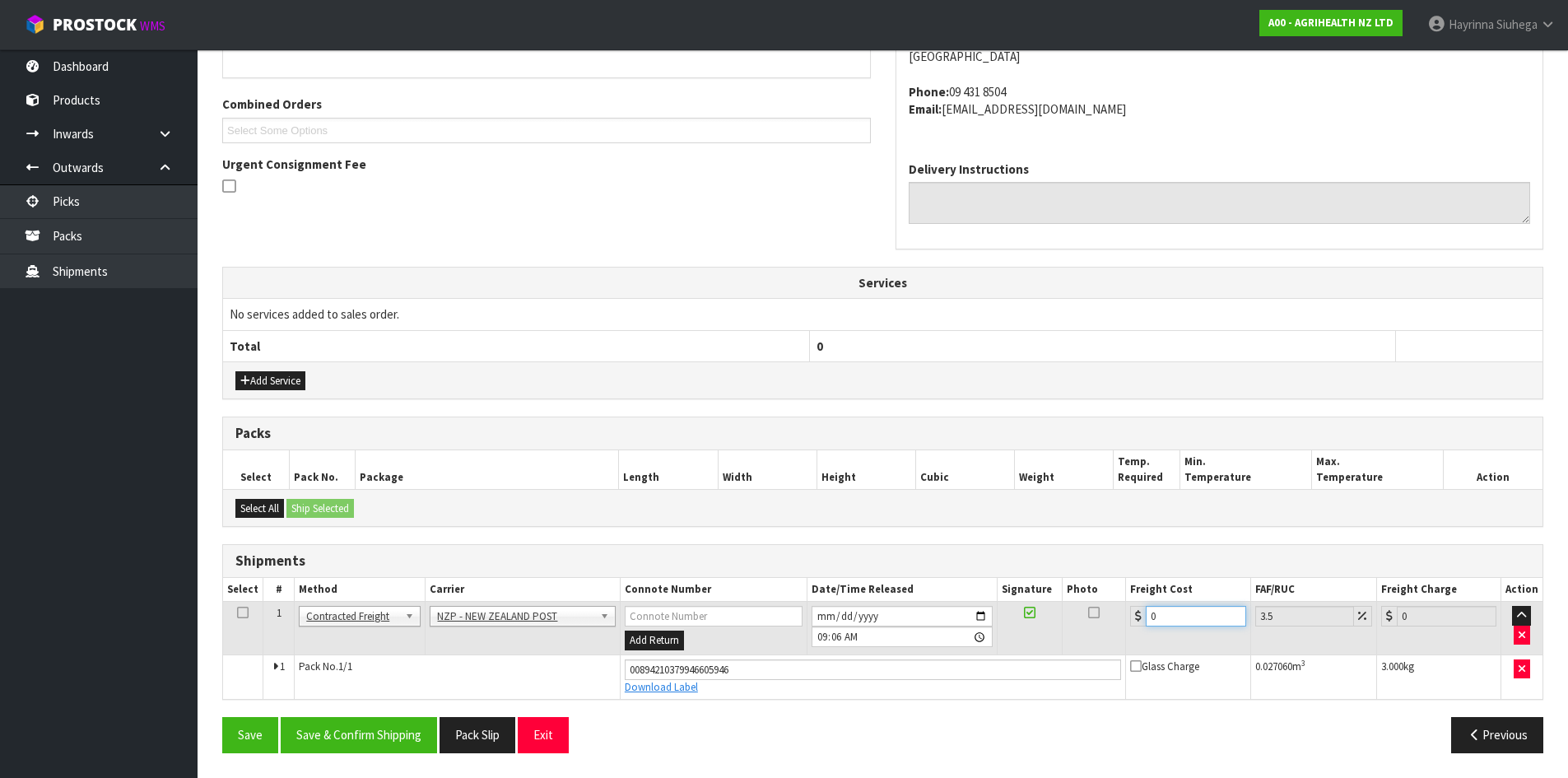
drag, startPoint x: 1202, startPoint y: 622, endPoint x: 807, endPoint y: 578, distance: 397.4
click at [844, 587] on table "Select # Method Carrier Connote Number Date/Time Released Signature Photo Freig…" at bounding box center [883, 638] width 1320 height 121
type input "1"
type input "1.03"
type input "11"
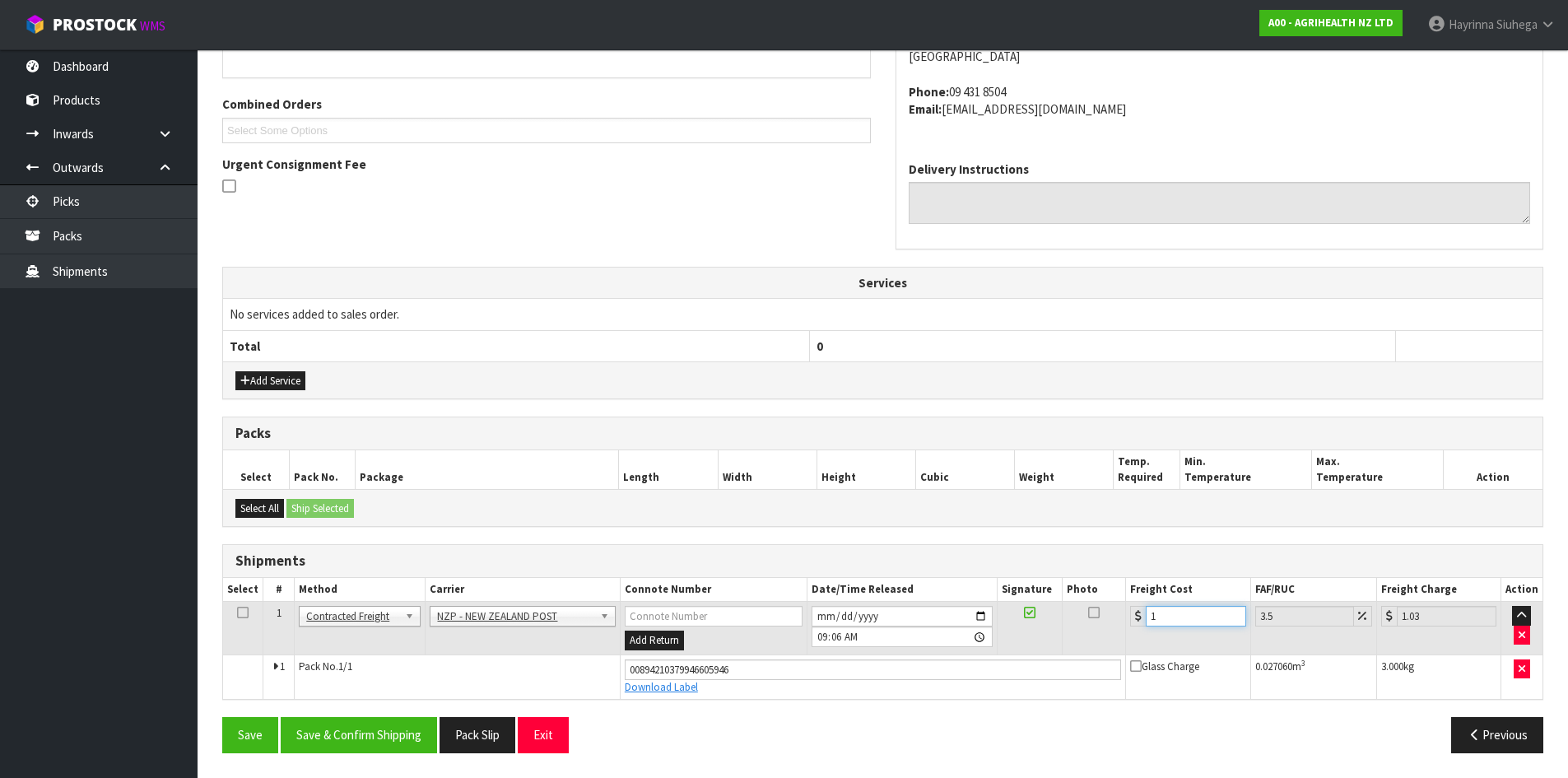
type input "11.38"
type input "11.9"
type input "12.32"
type input "11.90"
click at [222, 717] on button "Save" at bounding box center [250, 734] width 56 height 35
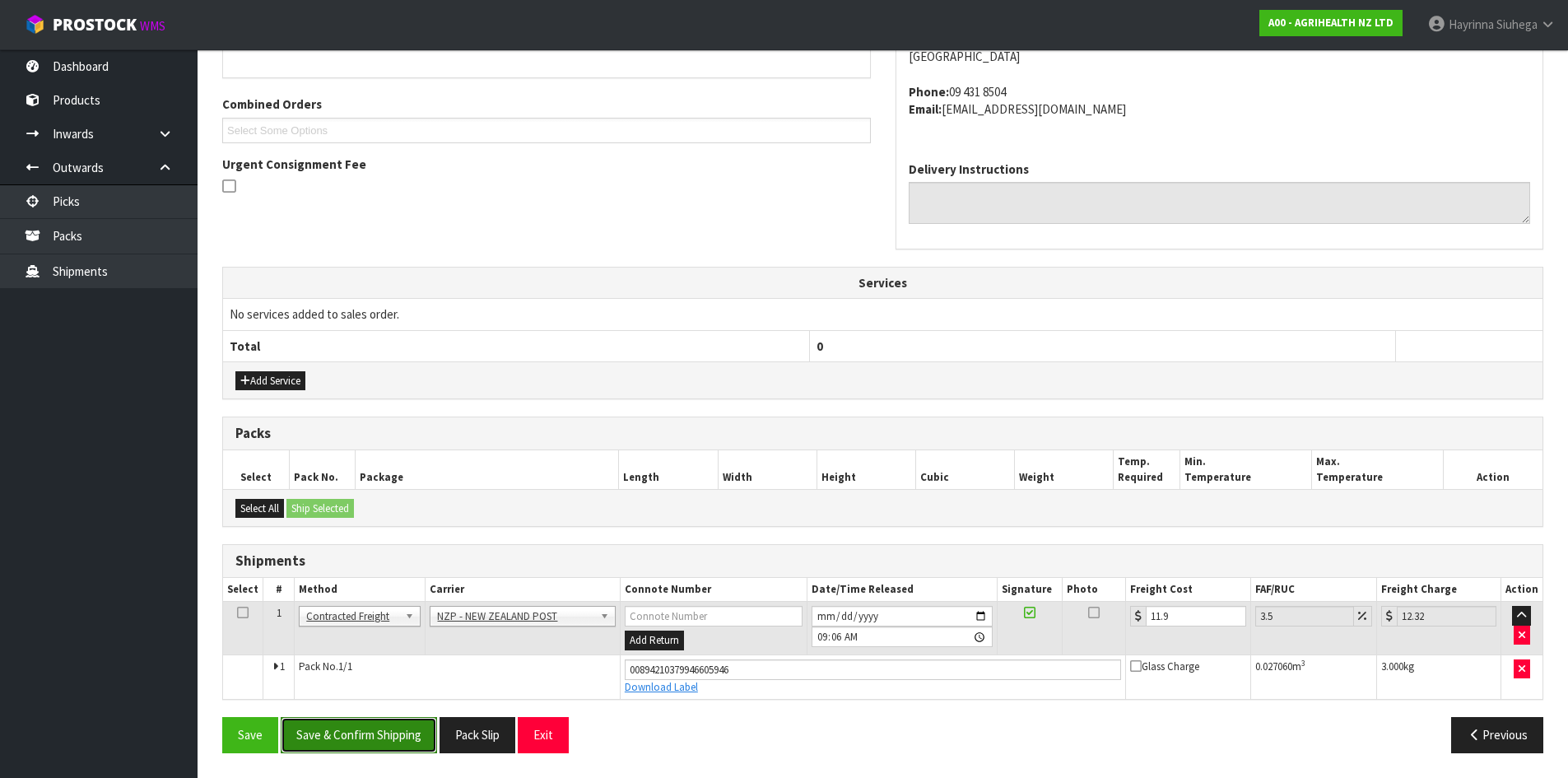
click at [322, 722] on button "Save & Confirm Shipping" at bounding box center [358, 734] width 156 height 35
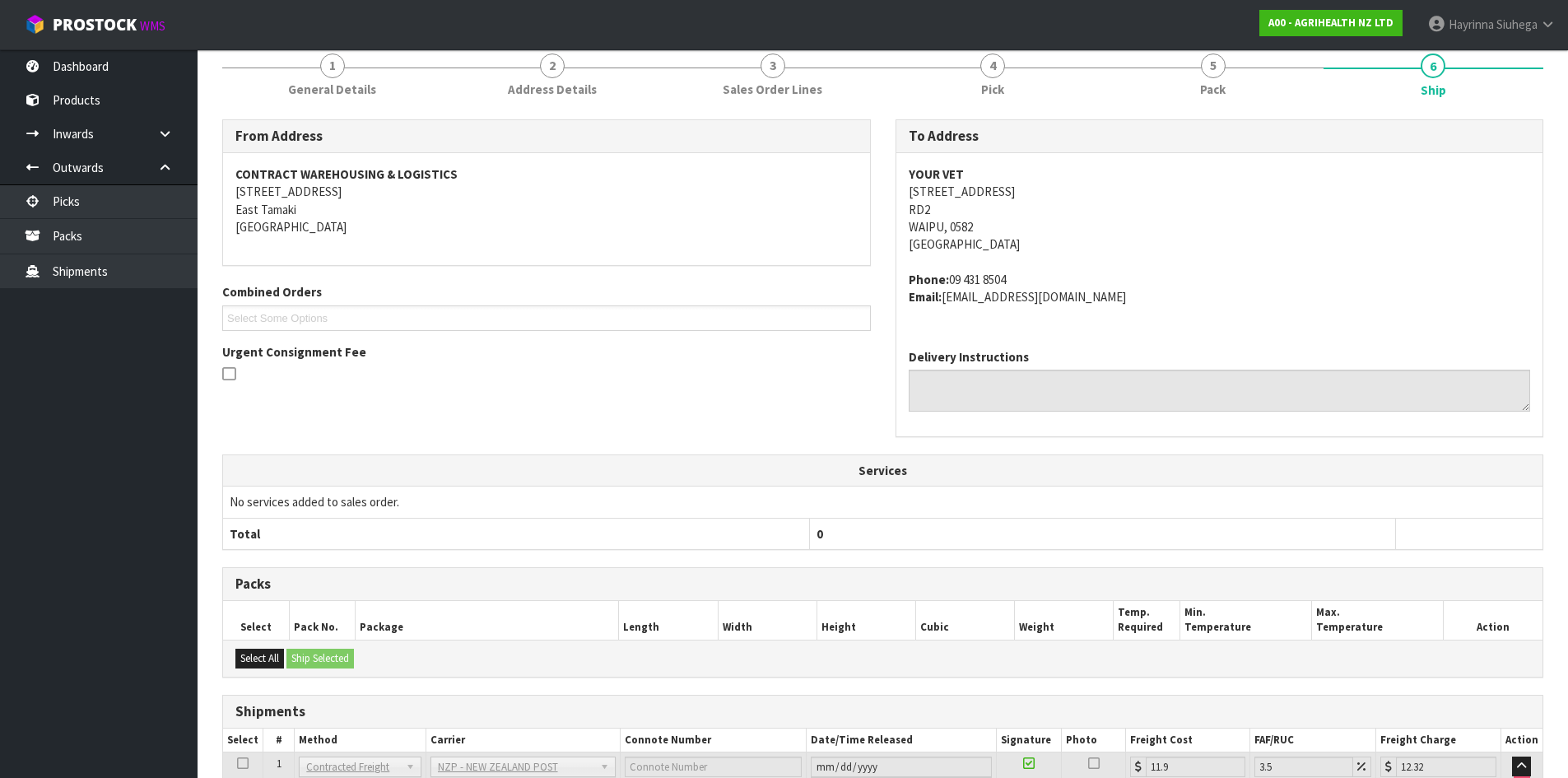
scroll to position [0, 0]
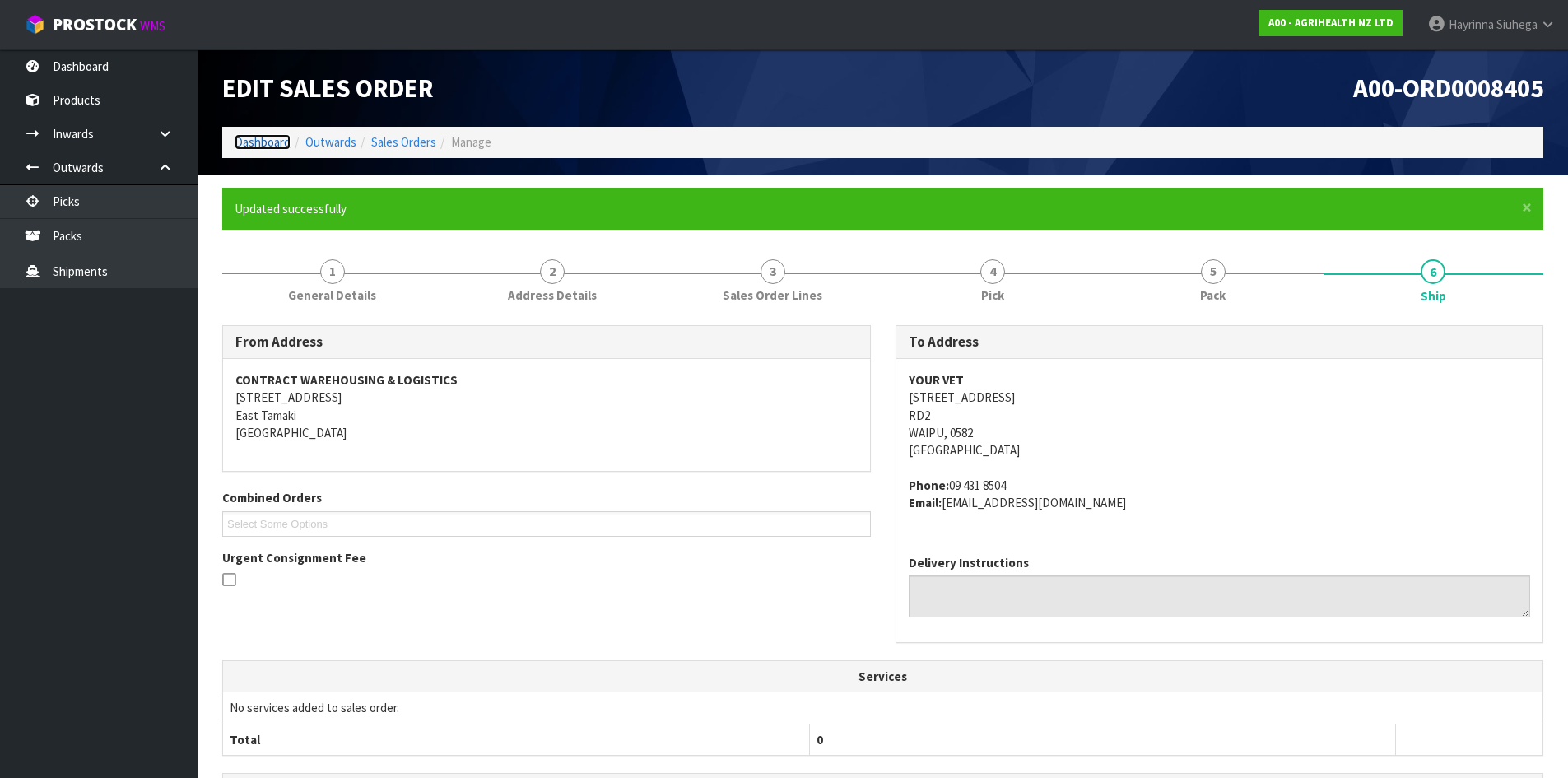
click at [281, 144] on link "Dashboard" at bounding box center [262, 142] width 56 height 16
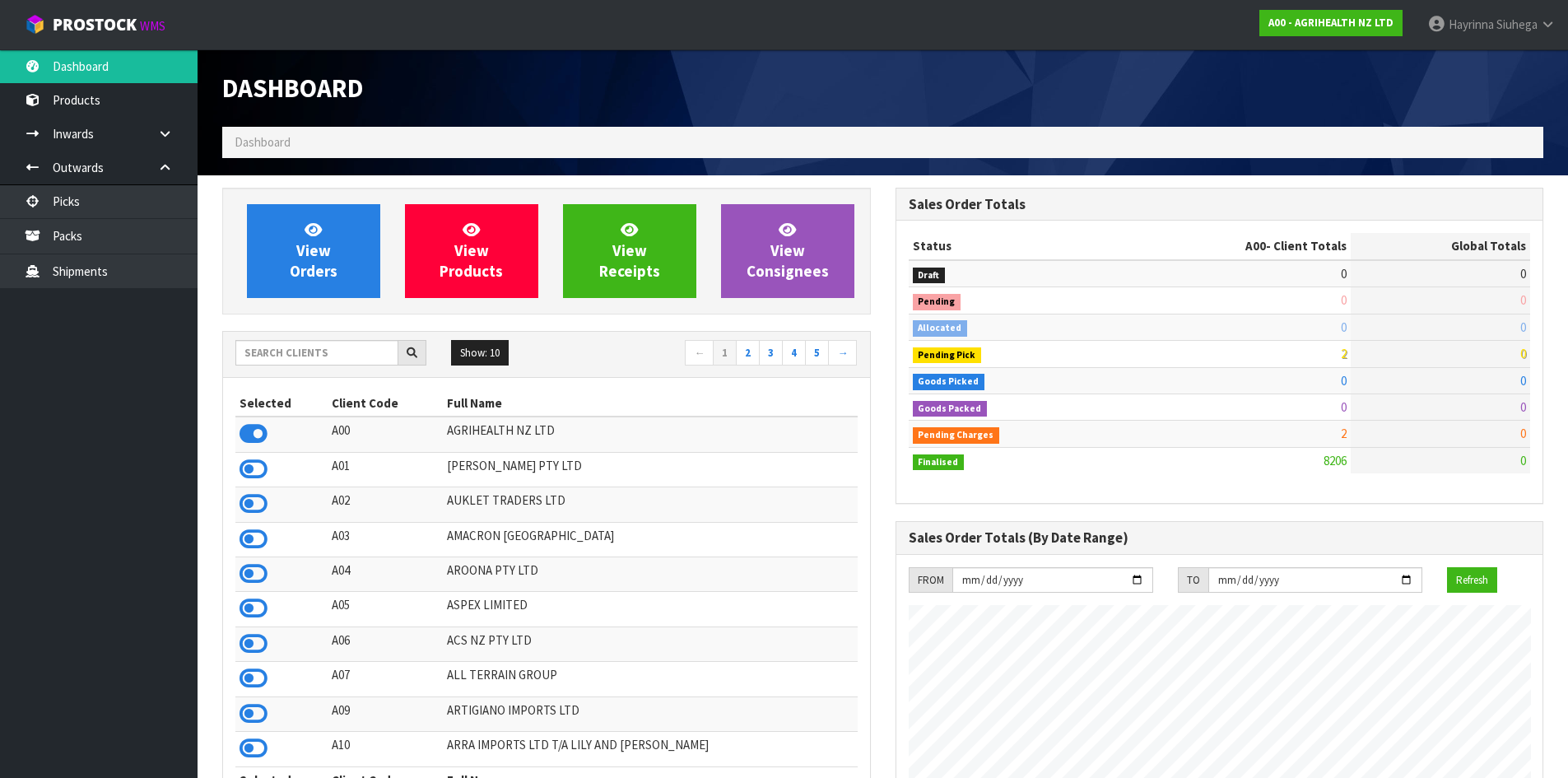
scroll to position [1247, 672]
click at [347, 348] on input "text" at bounding box center [316, 352] width 163 height 25
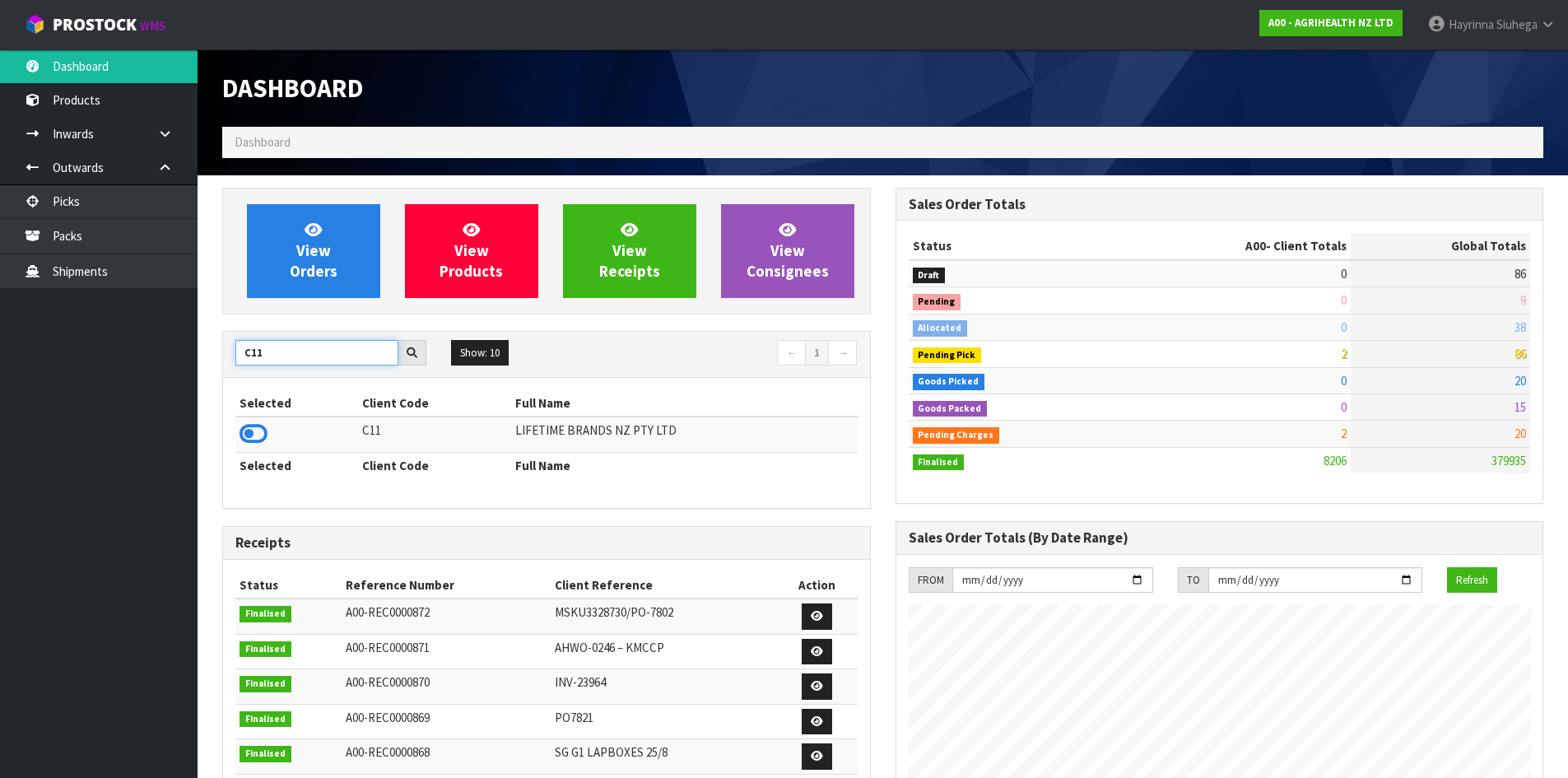
type input "C11"
drag, startPoint x: 353, startPoint y: 457, endPoint x: 256, endPoint y: 444, distance: 97.9
click at [256, 444] on icon at bounding box center [253, 433] width 28 height 24
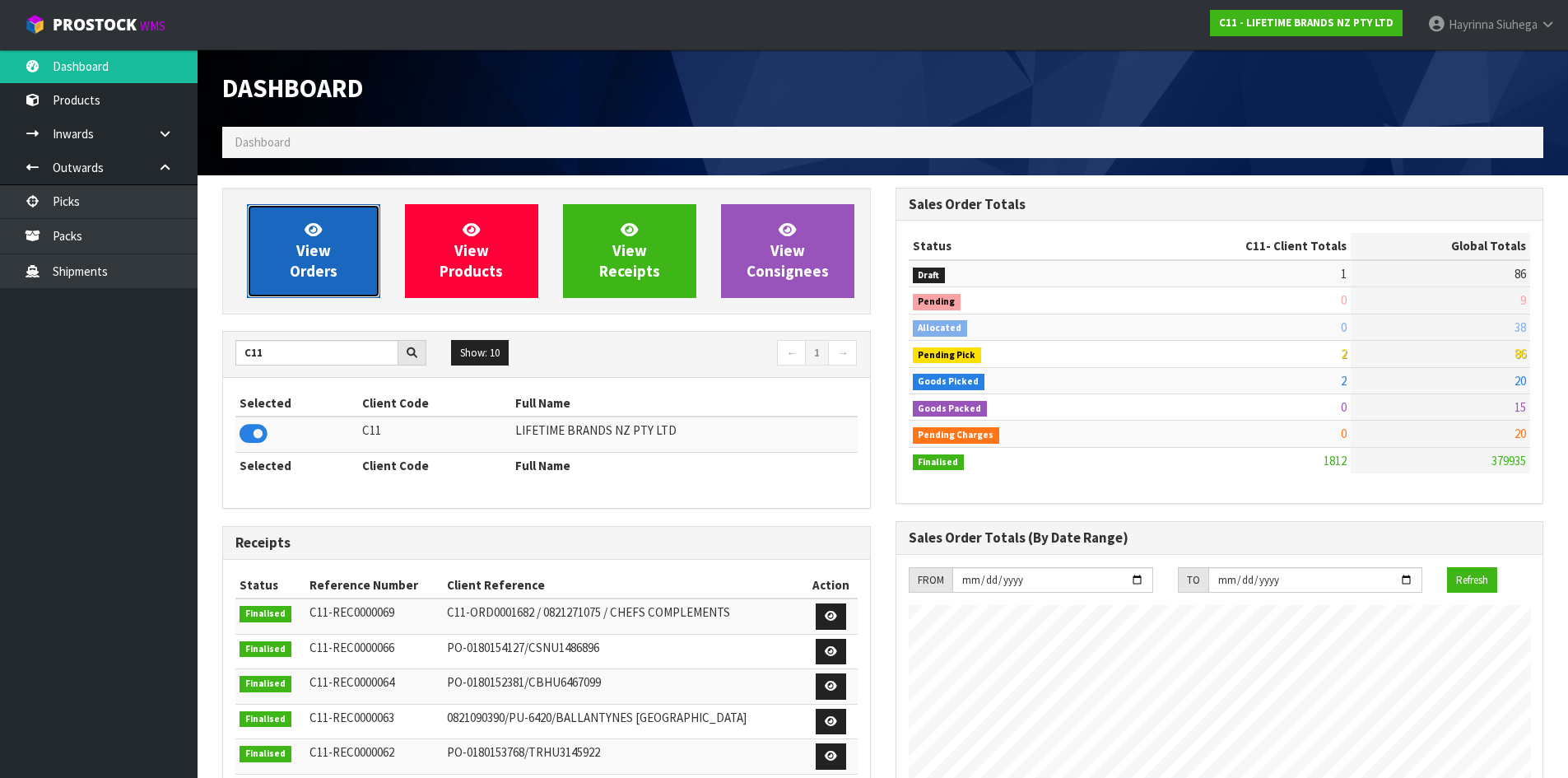
click at [296, 232] on link "View Orders" at bounding box center [313, 251] width 133 height 94
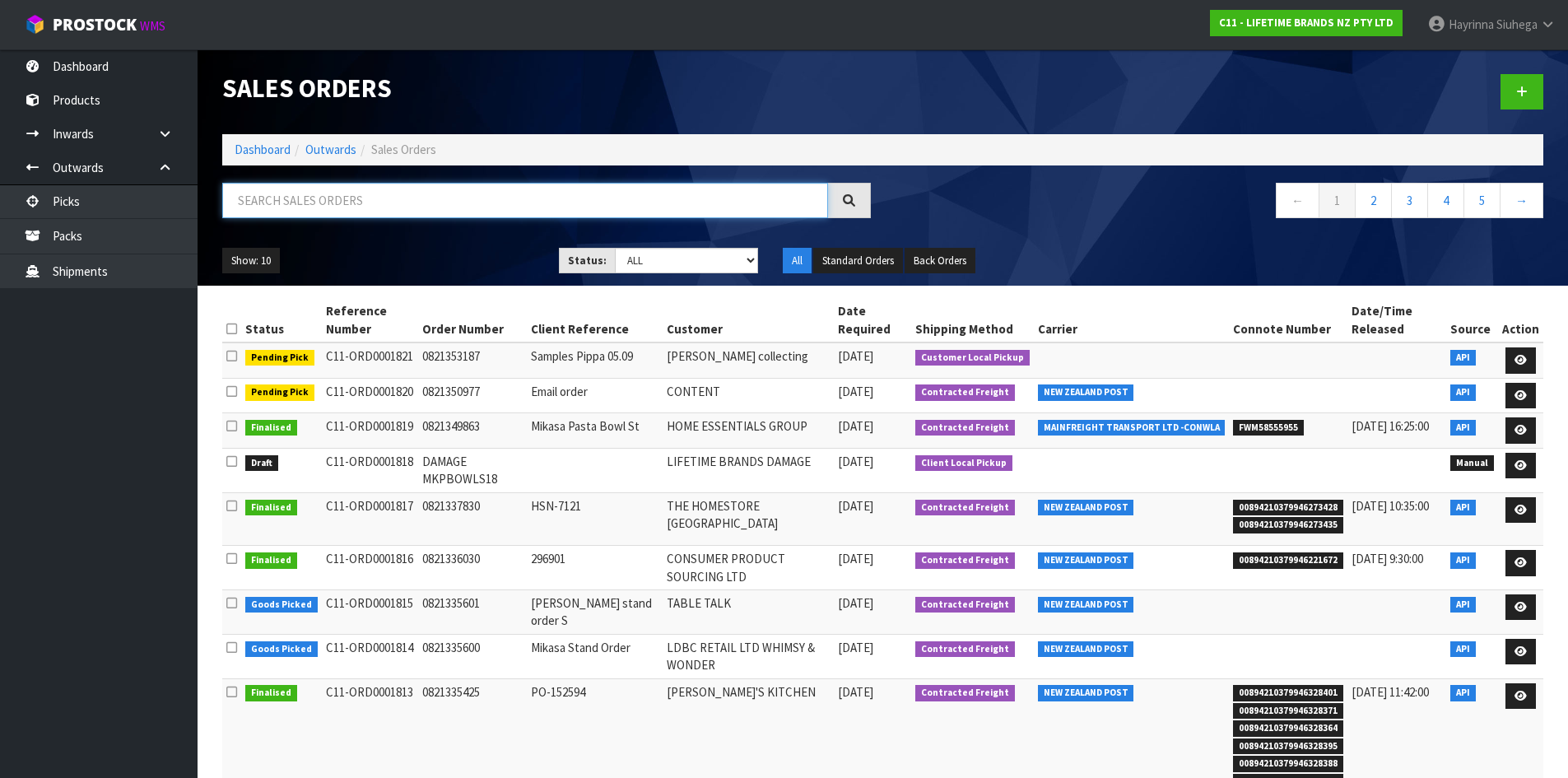
click at [338, 187] on input "text" at bounding box center [525, 201] width 606 height 35
click at [348, 201] on input "text" at bounding box center [525, 201] width 606 height 35
type input "JOB-0410498"
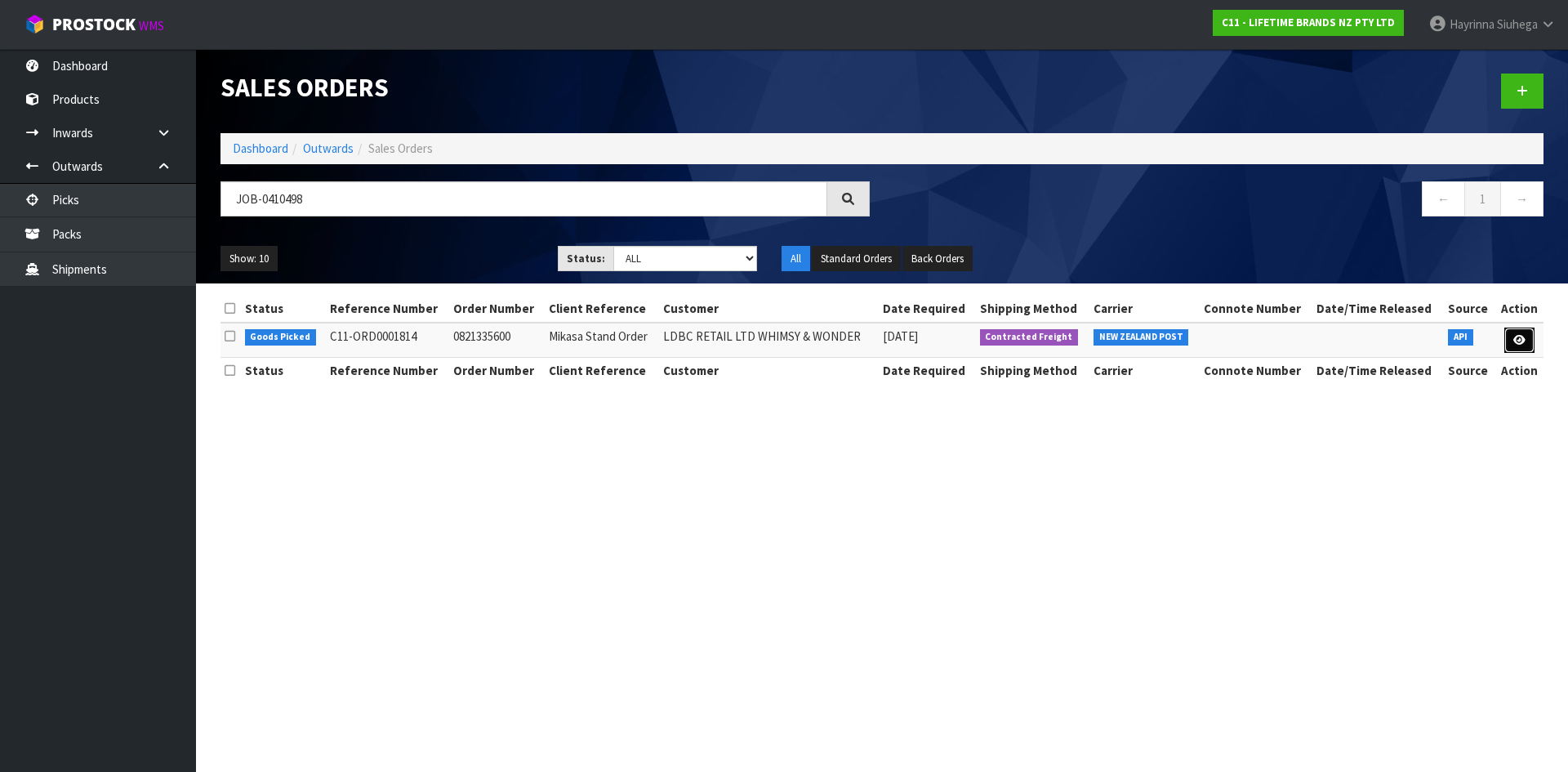
click at [1525, 341] on icon at bounding box center [1519, 340] width 12 height 11
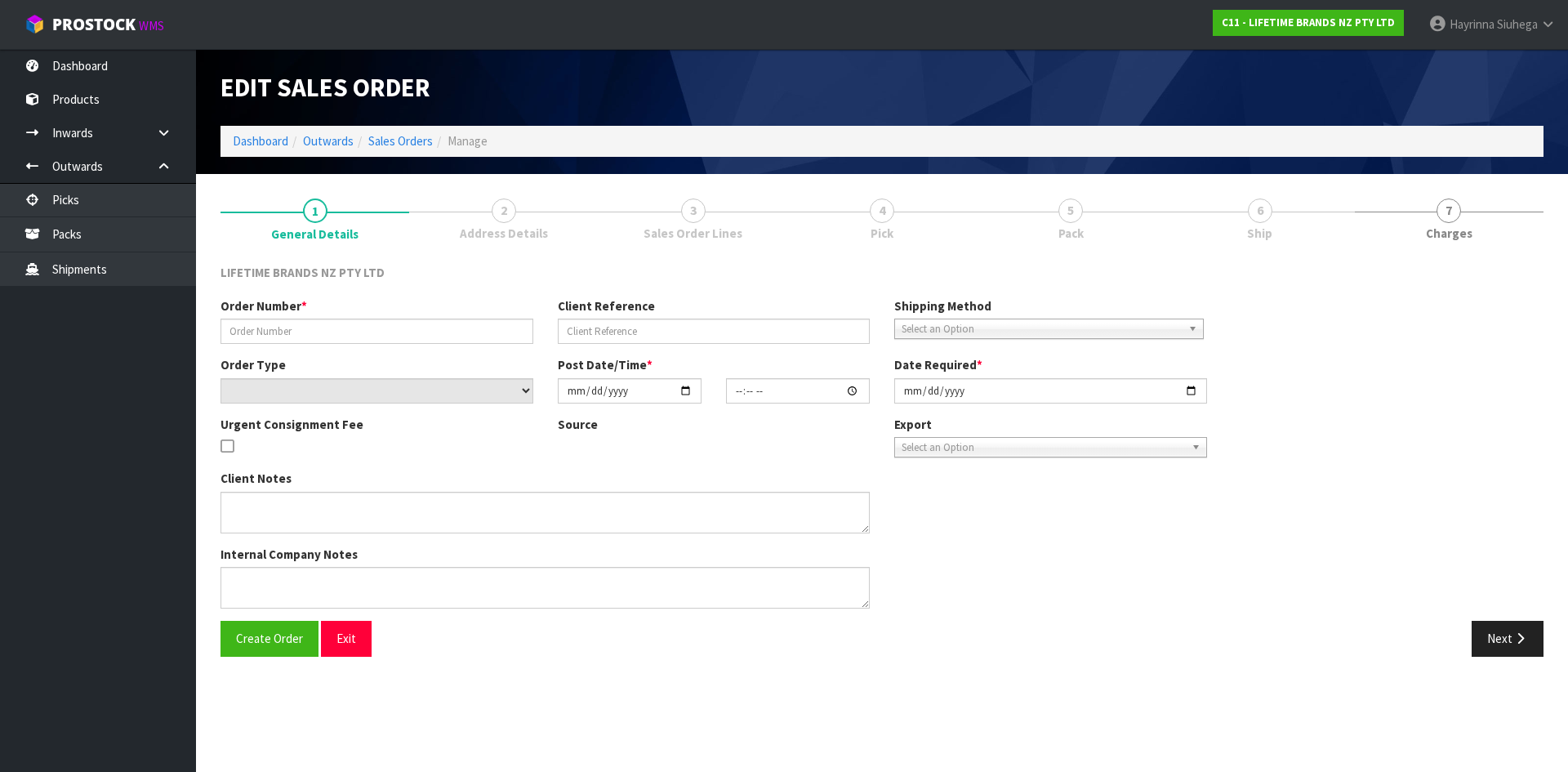
type input "0821335600"
type input "Mikasa Stand Order"
select select "number:0"
type input "[DATE]"
type input "06:13:46.000"
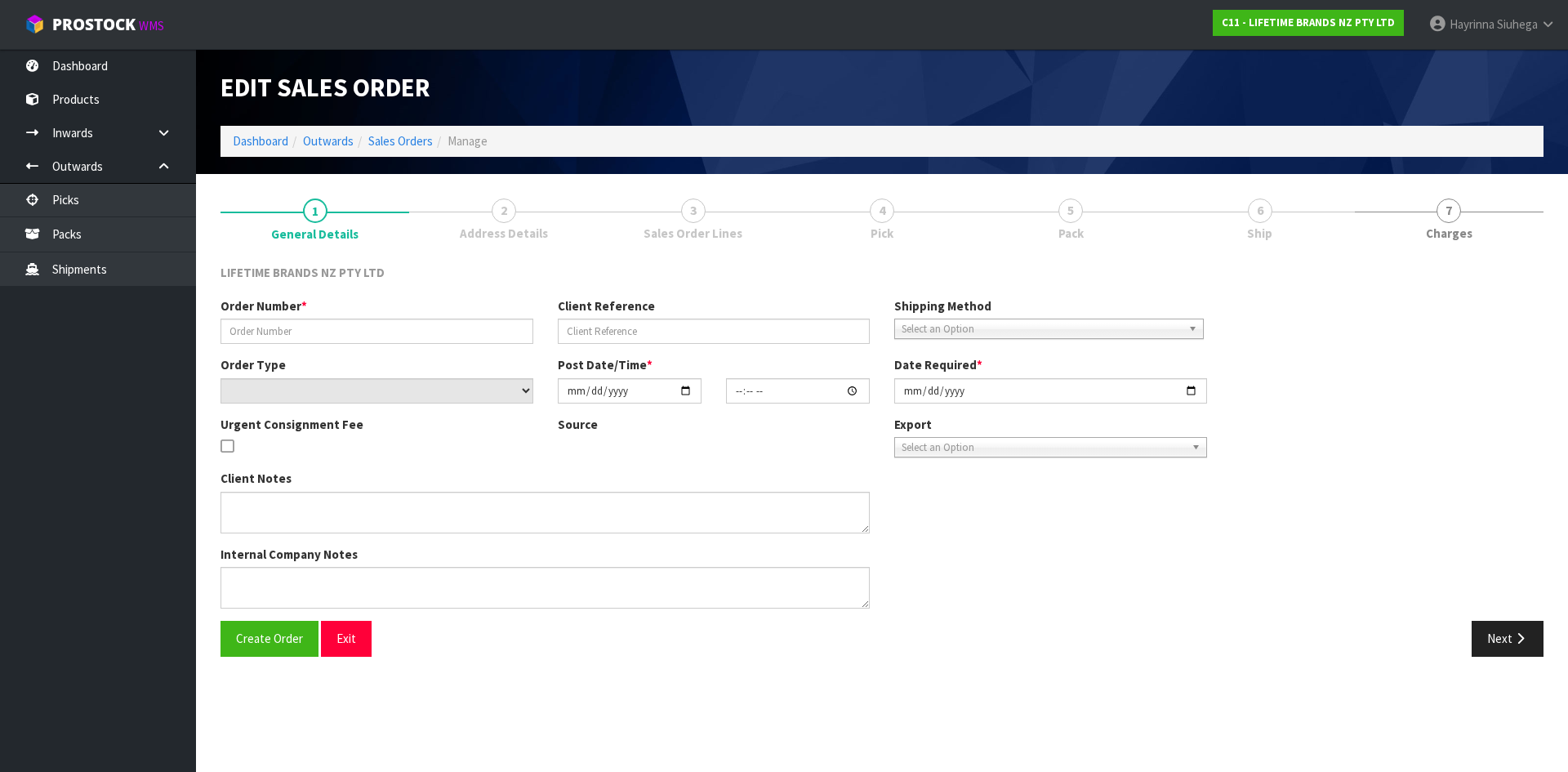
type input "[DATE]"
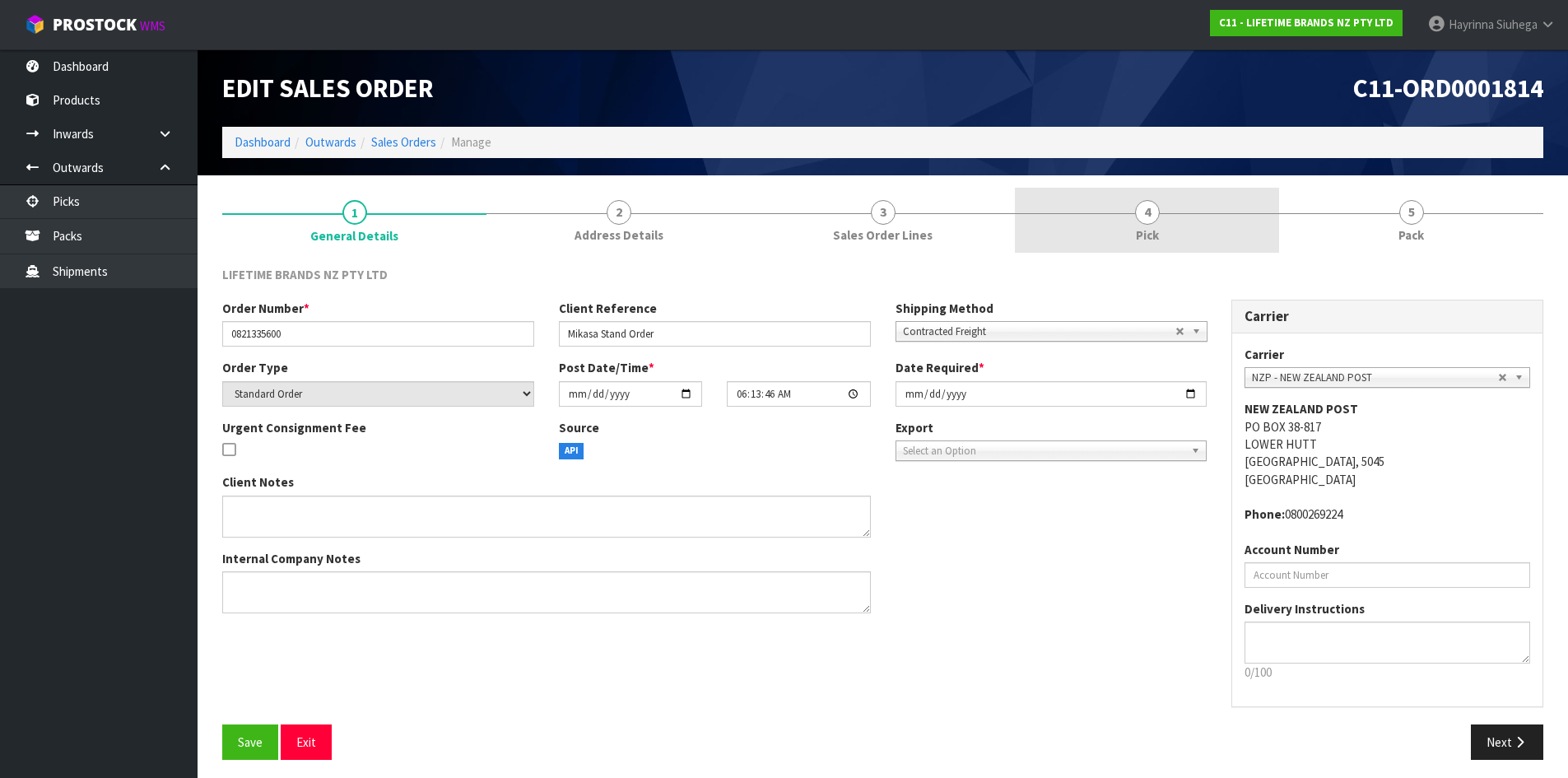
click at [1182, 226] on link "4 Pick" at bounding box center [1147, 220] width 264 height 65
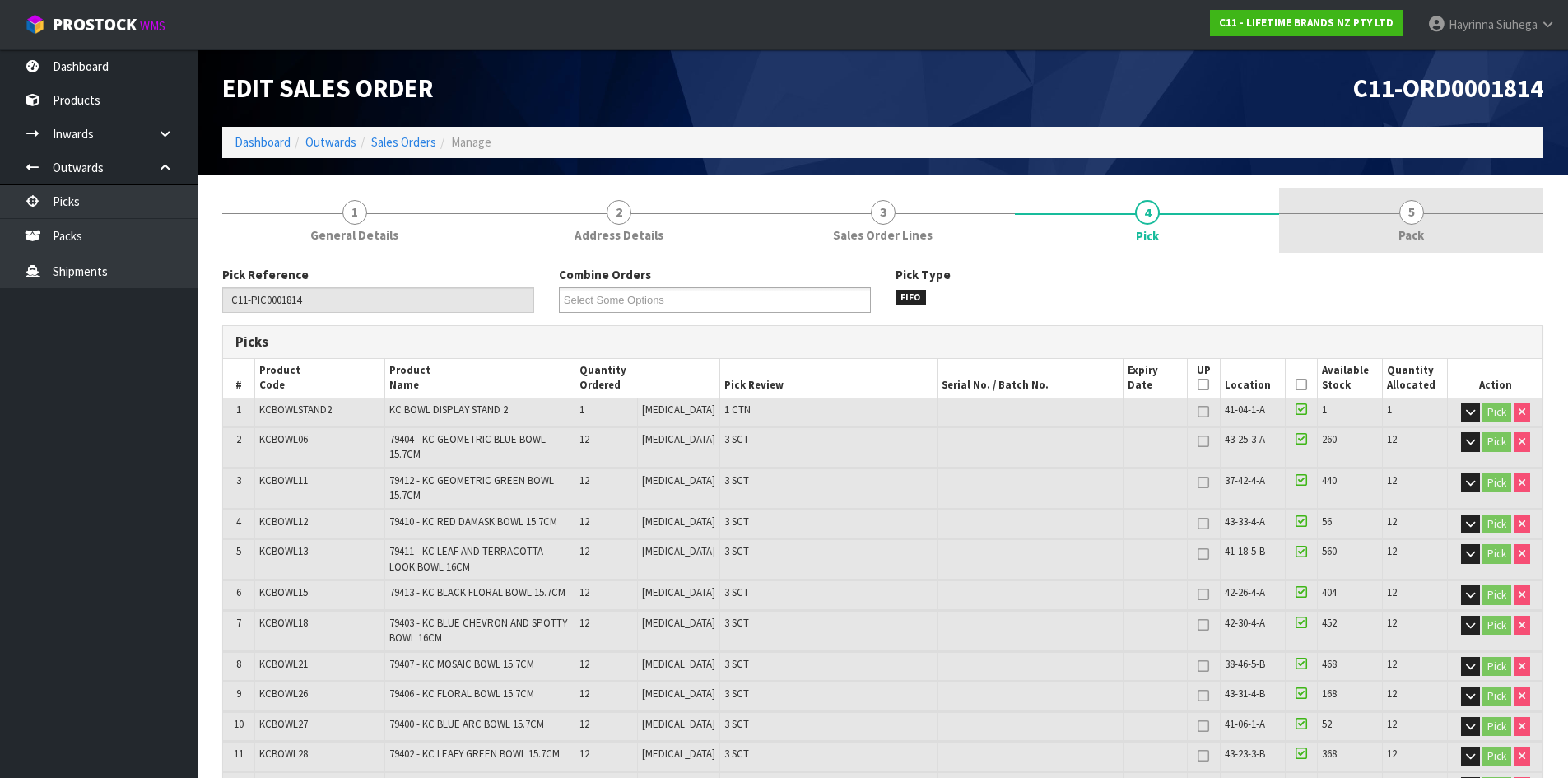
click at [1322, 225] on link "5 Pack" at bounding box center [1411, 220] width 264 height 65
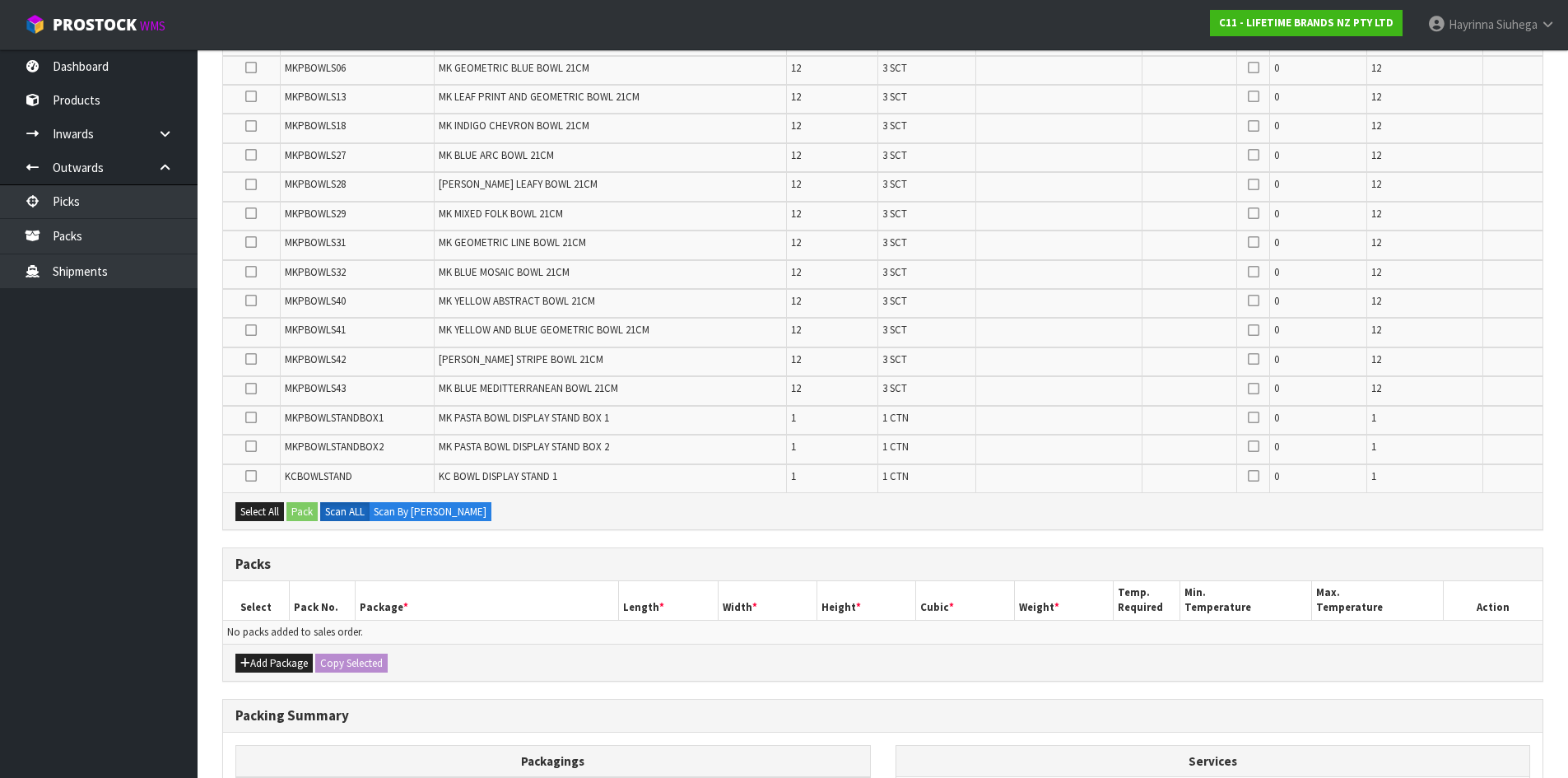
scroll to position [1032, 0]
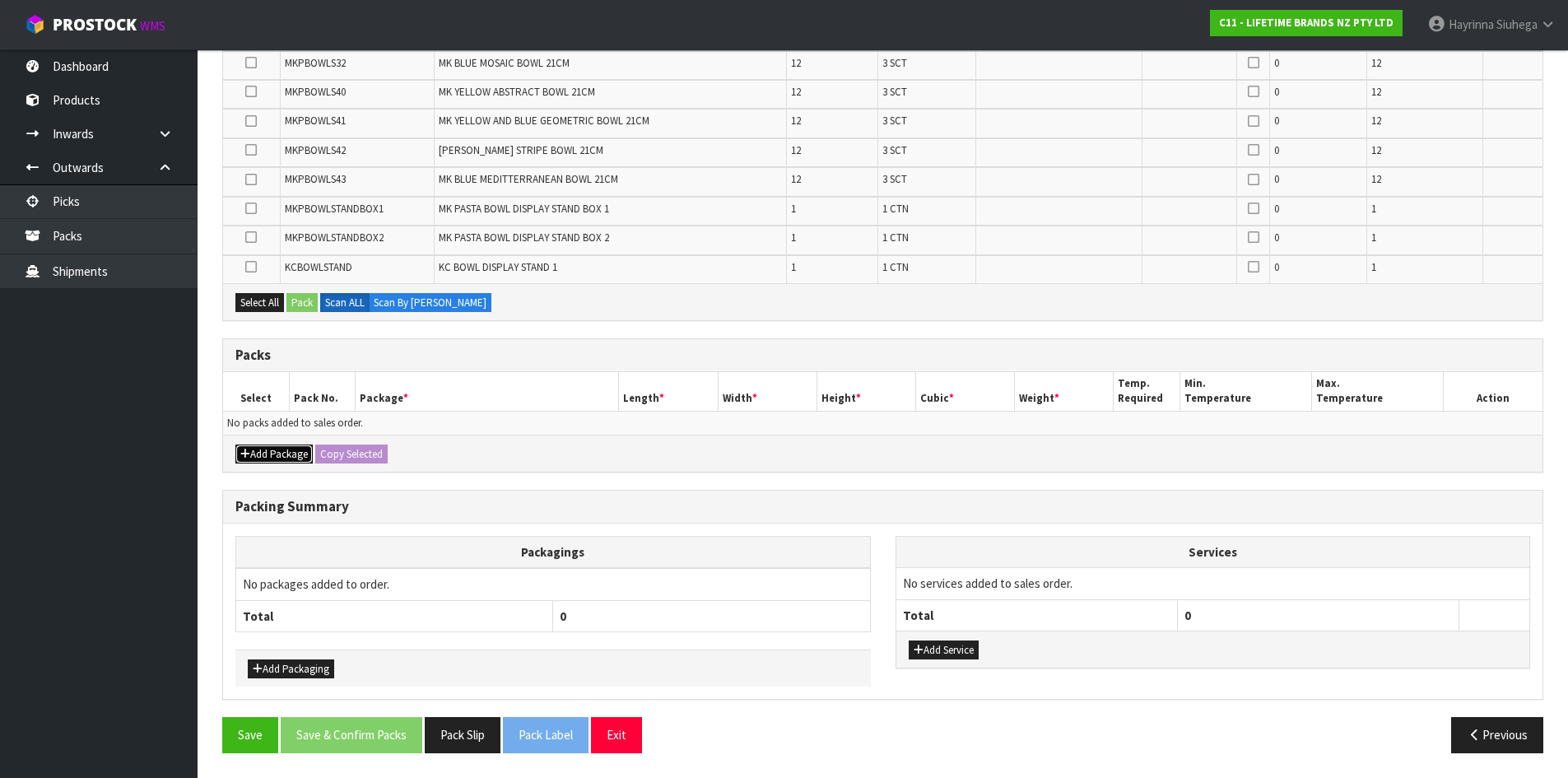
click at [274, 450] on button "Add Package" at bounding box center [274, 454] width 77 height 20
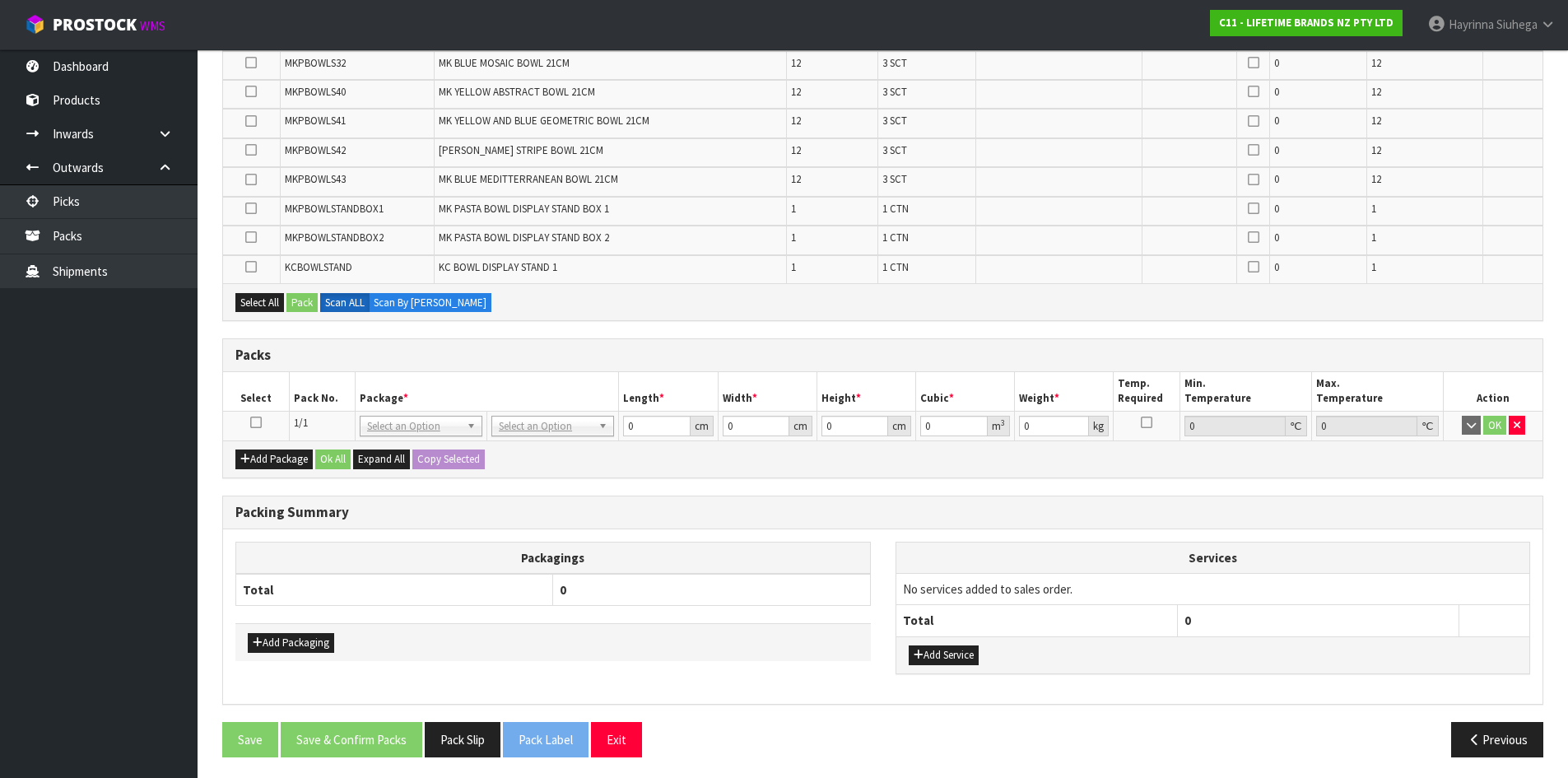
click at [259, 422] on icon at bounding box center [256, 422] width 12 height 1
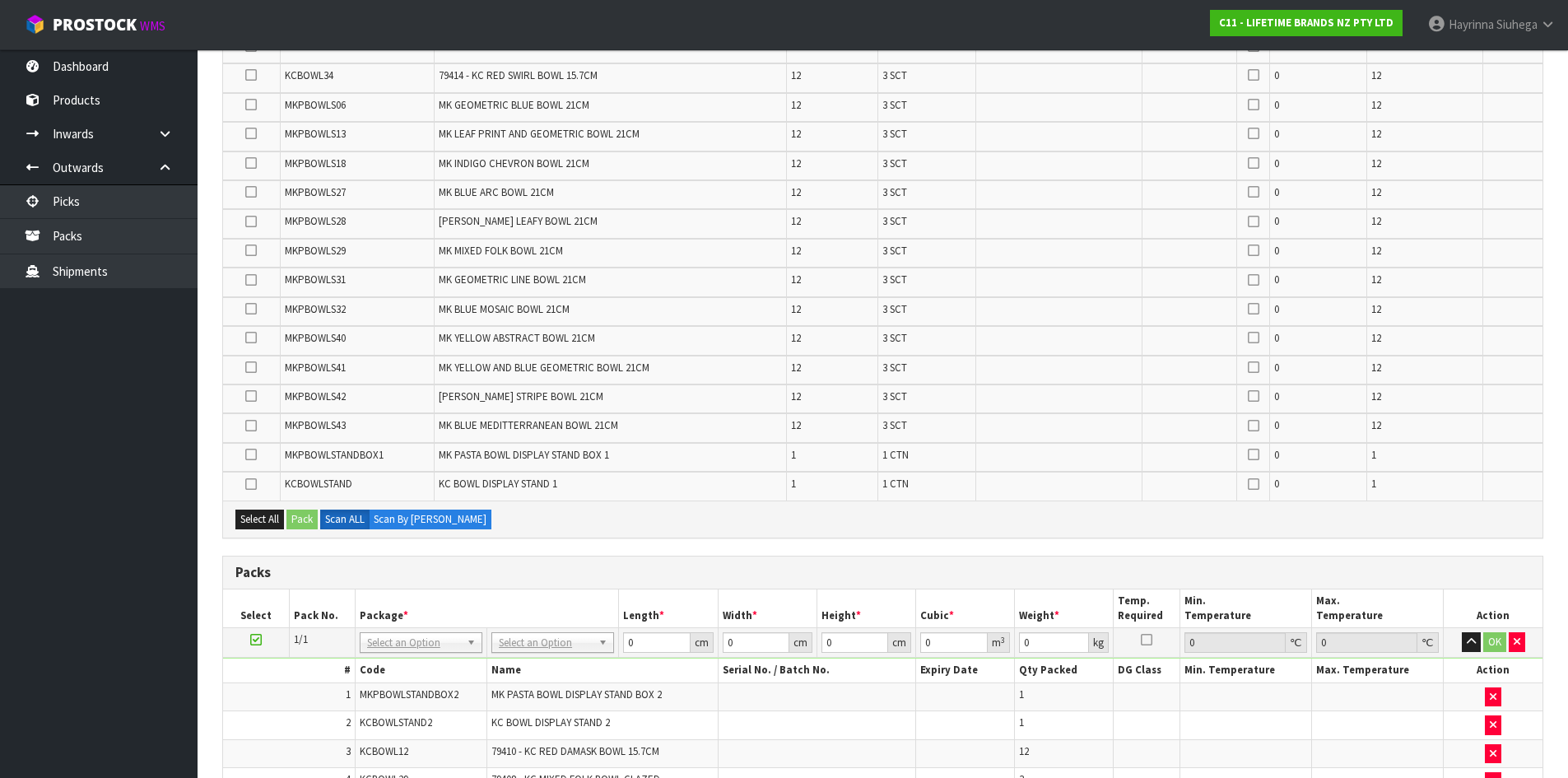
scroll to position [1099, 0]
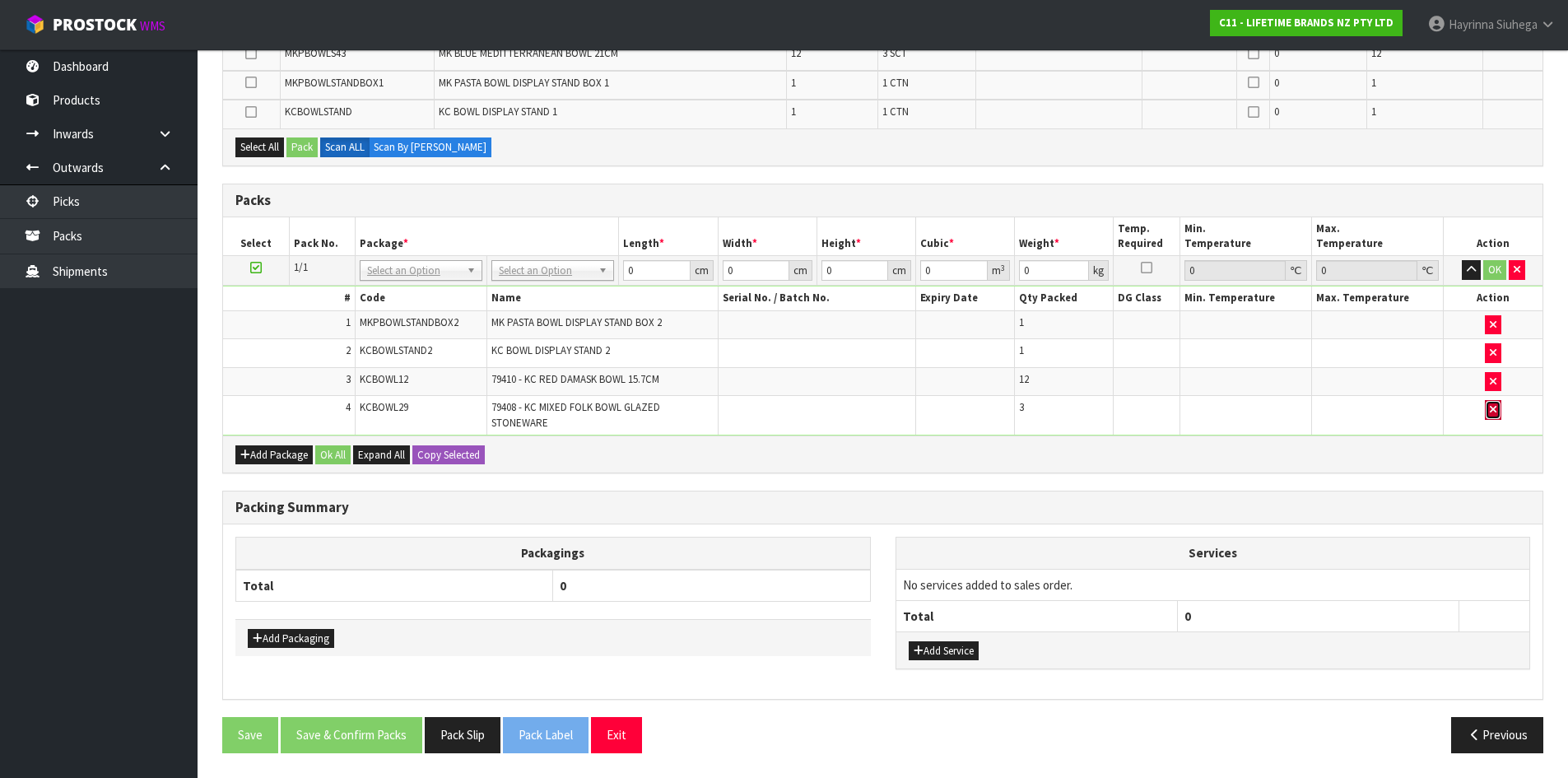
click at [1495, 413] on icon "button" at bounding box center [1493, 409] width 7 height 11
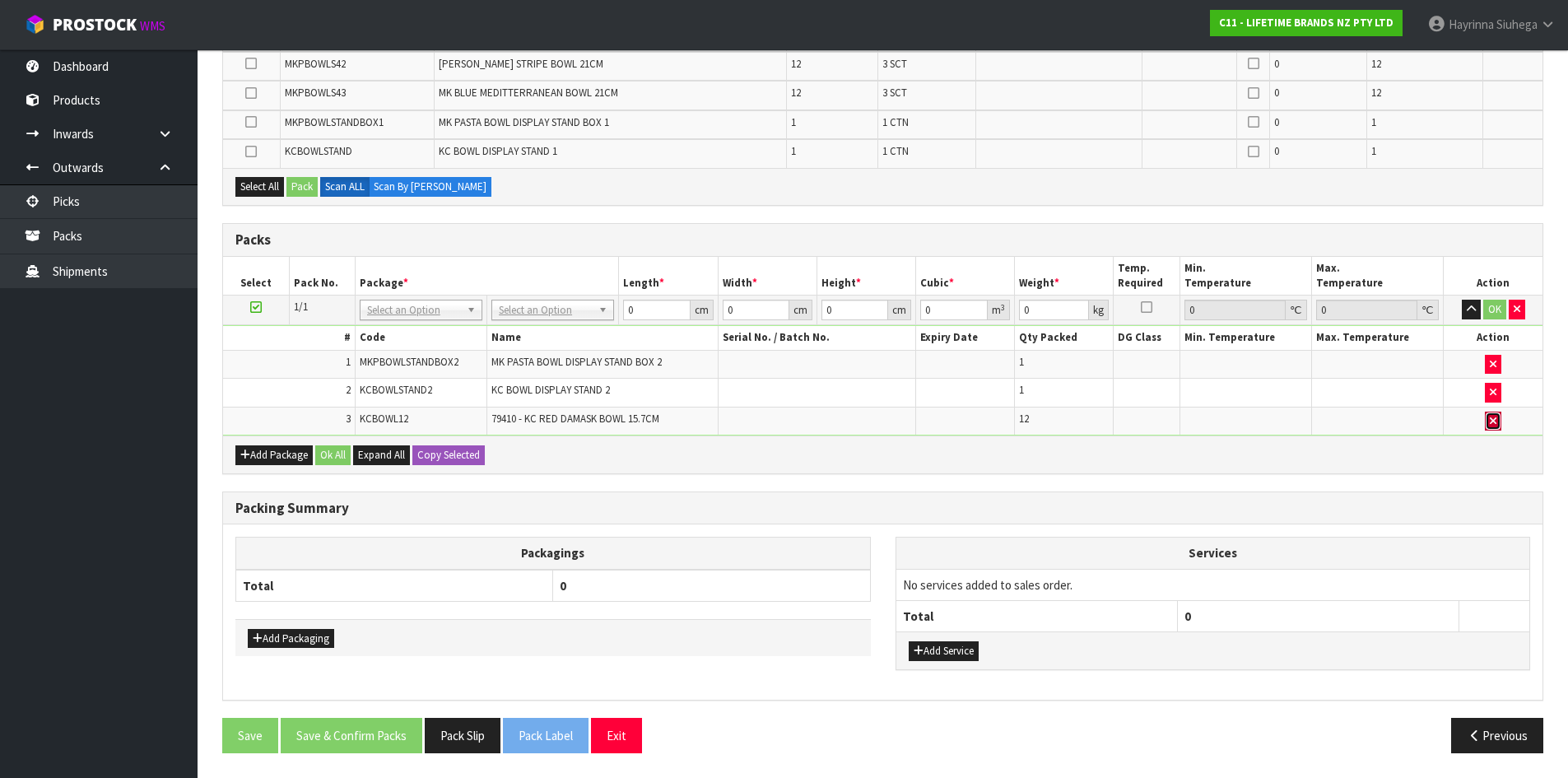
click at [1492, 421] on icon "button" at bounding box center [1493, 420] width 7 height 11
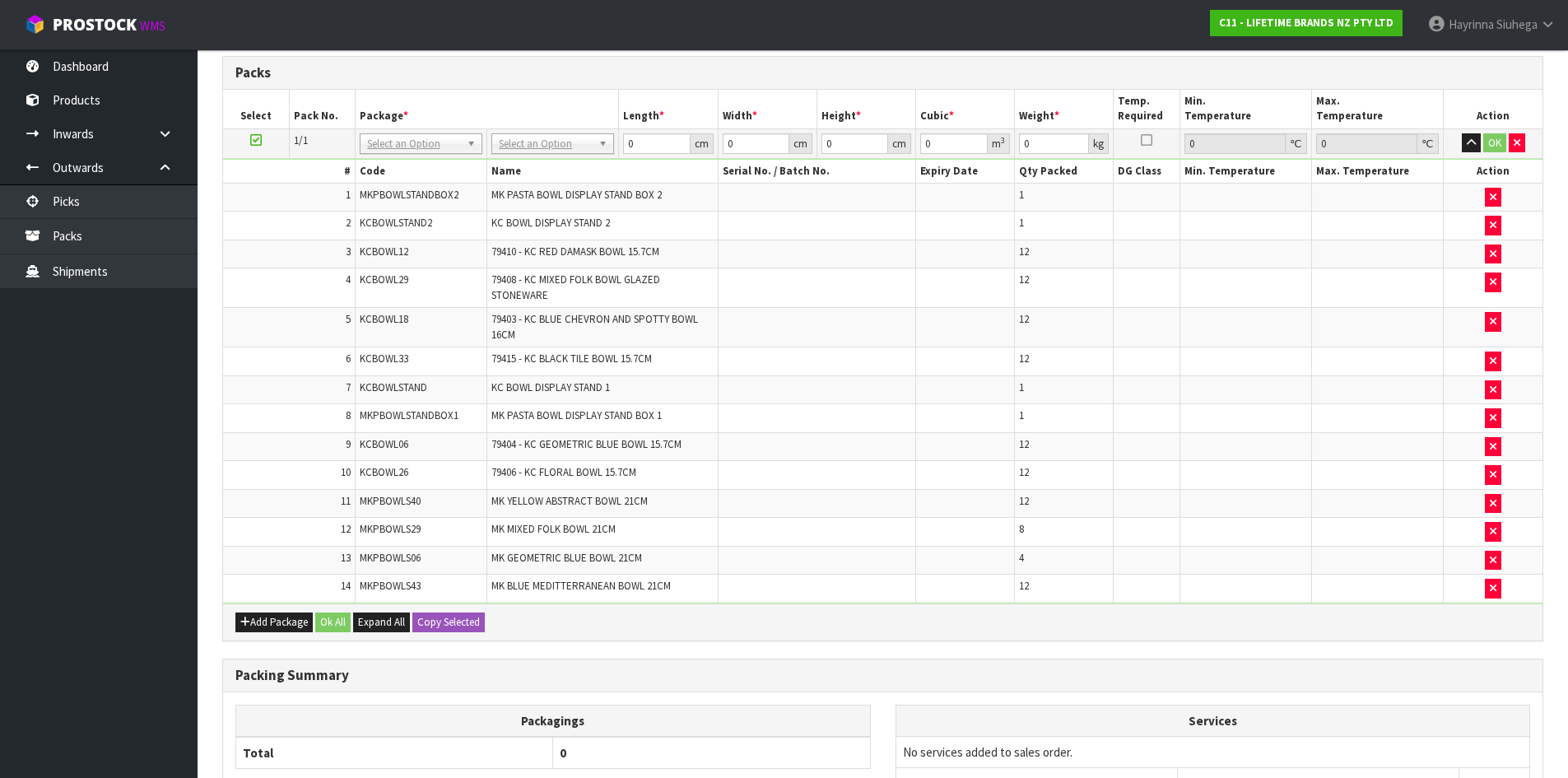
scroll to position [0, 0]
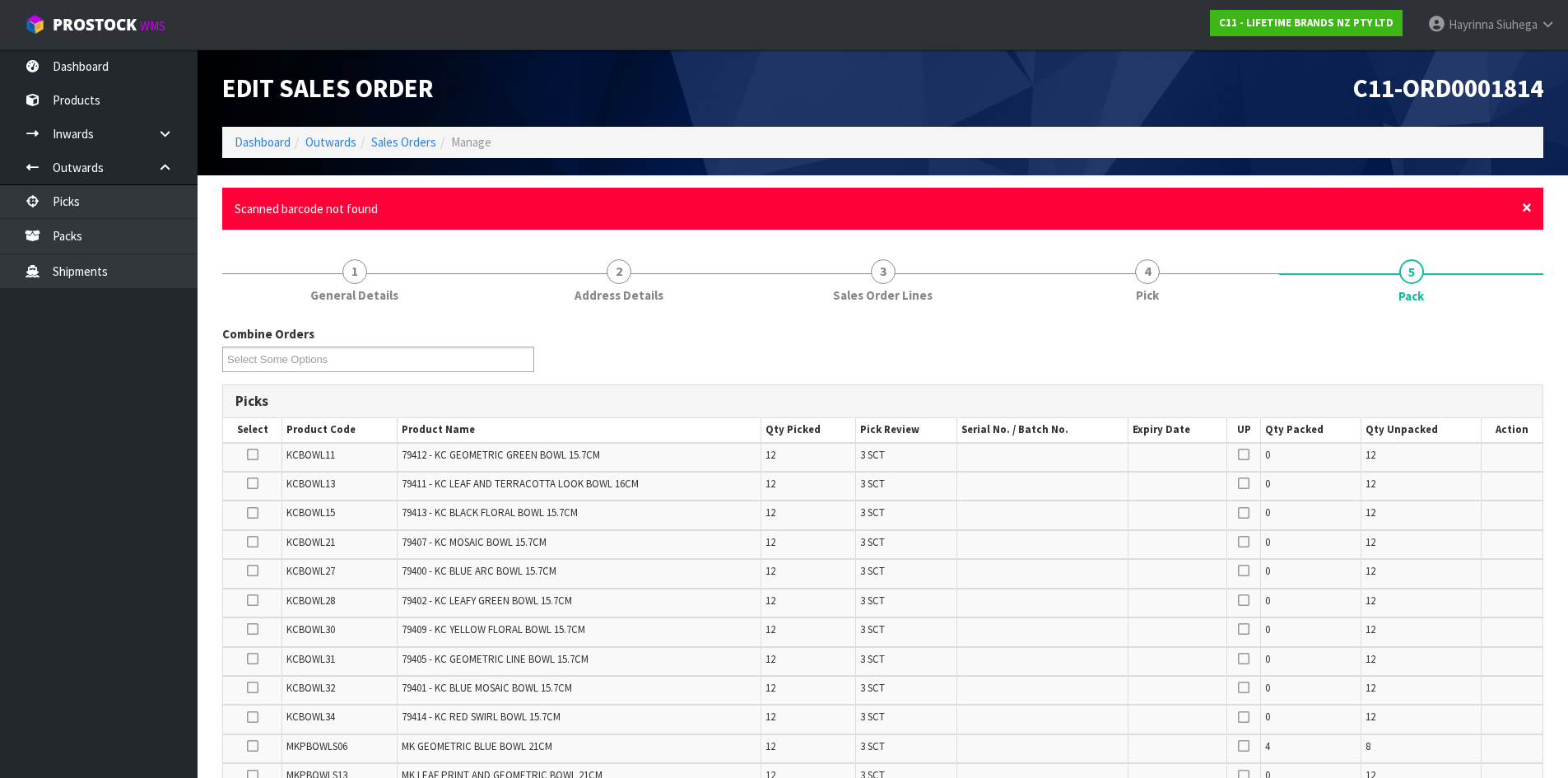
click at [1528, 212] on span "×" at bounding box center [1527, 206] width 10 height 23
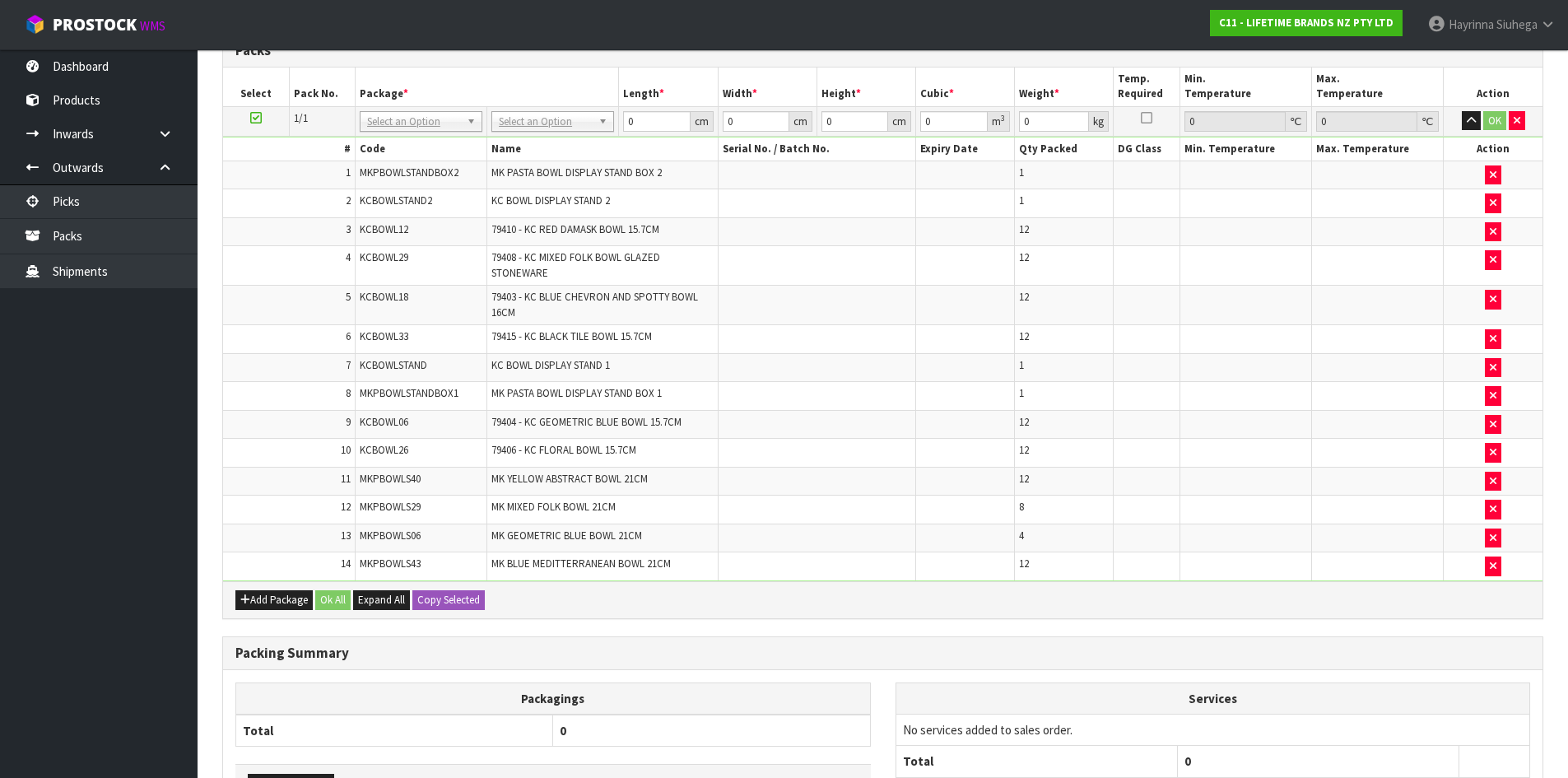
scroll to position [988, 0]
click at [1486, 479] on button "button" at bounding box center [1493, 481] width 17 height 20
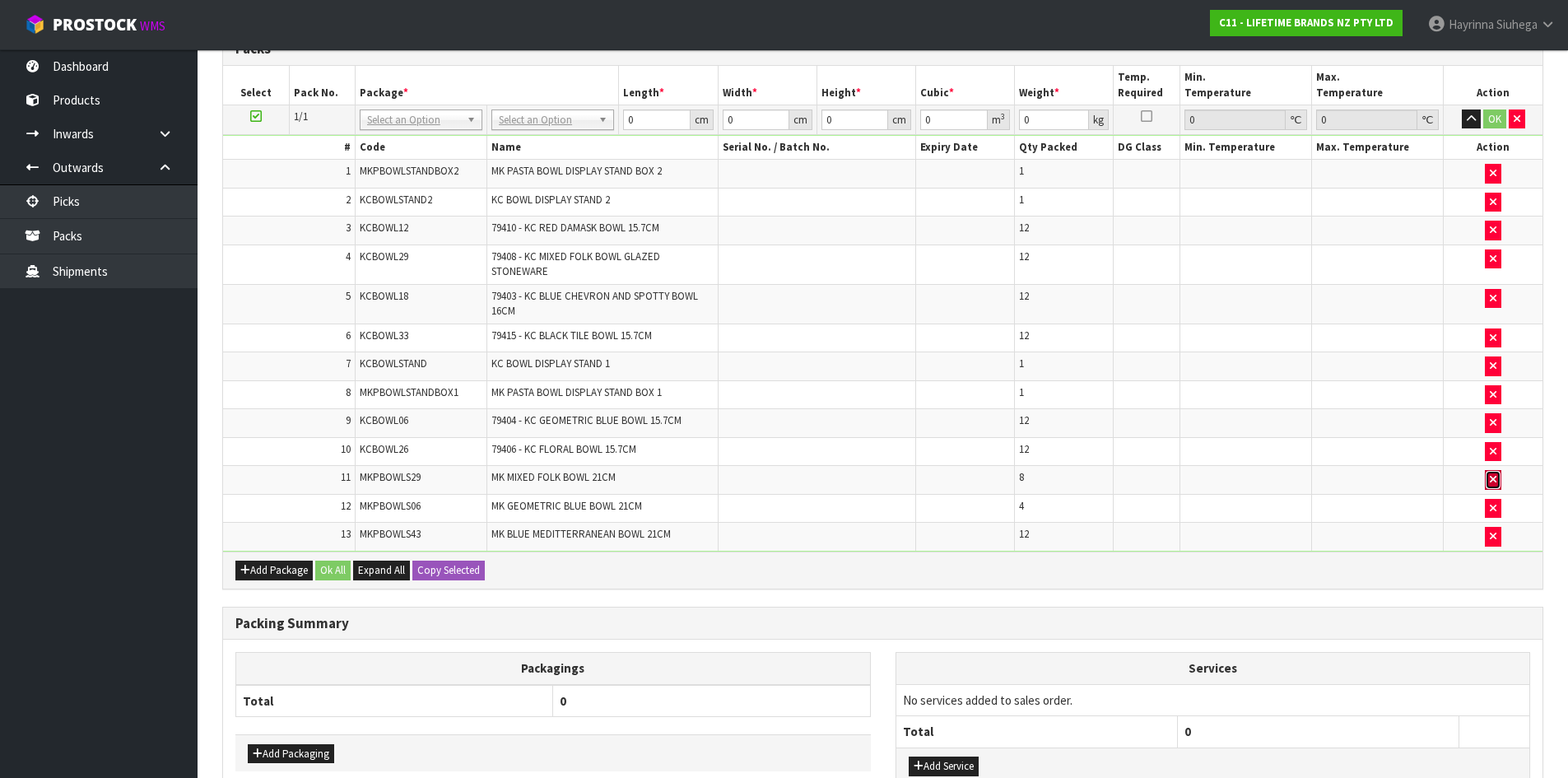
click at [1492, 483] on icon "button" at bounding box center [1493, 479] width 7 height 11
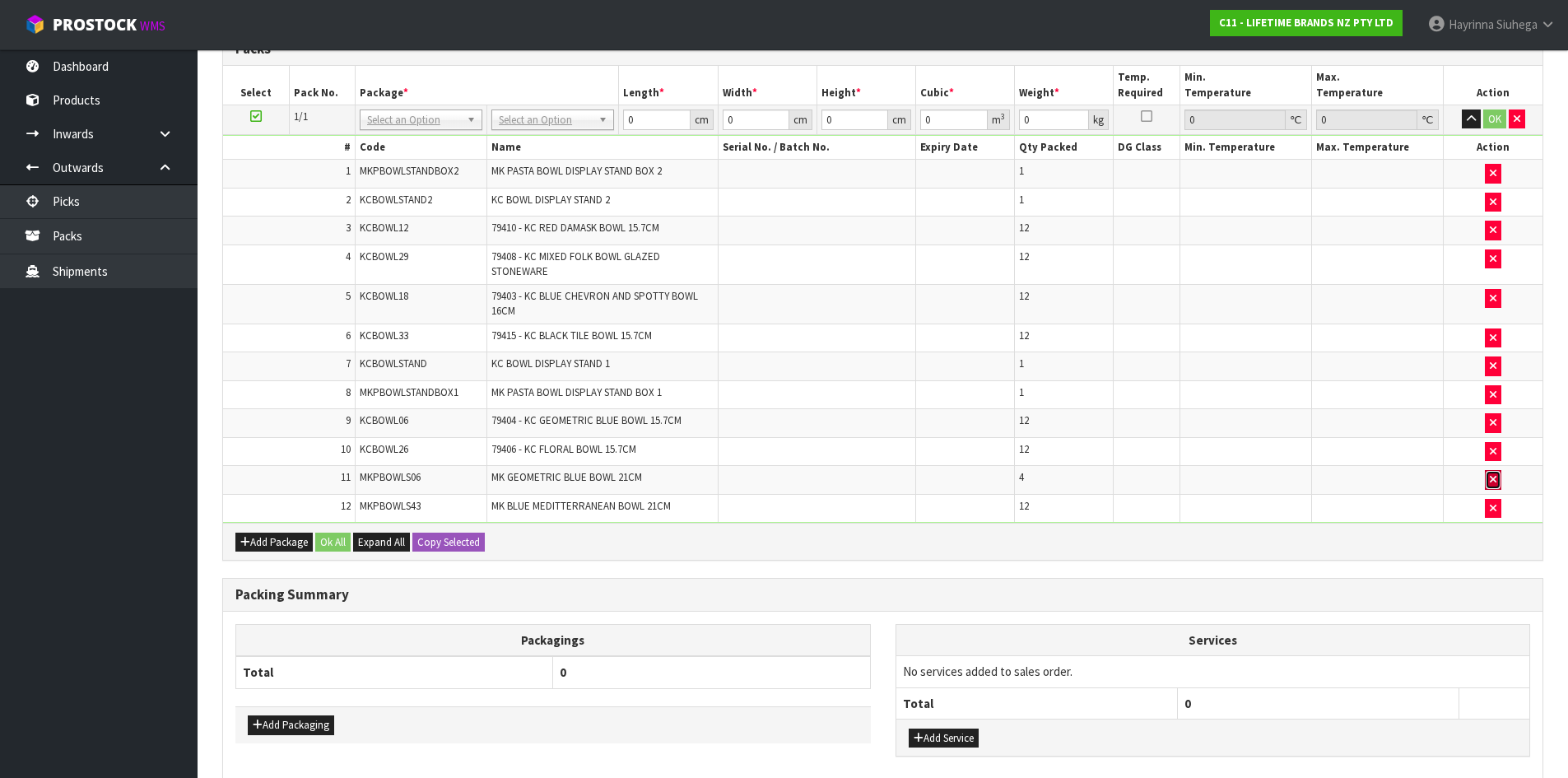
click at [1492, 483] on icon "button" at bounding box center [1493, 479] width 7 height 11
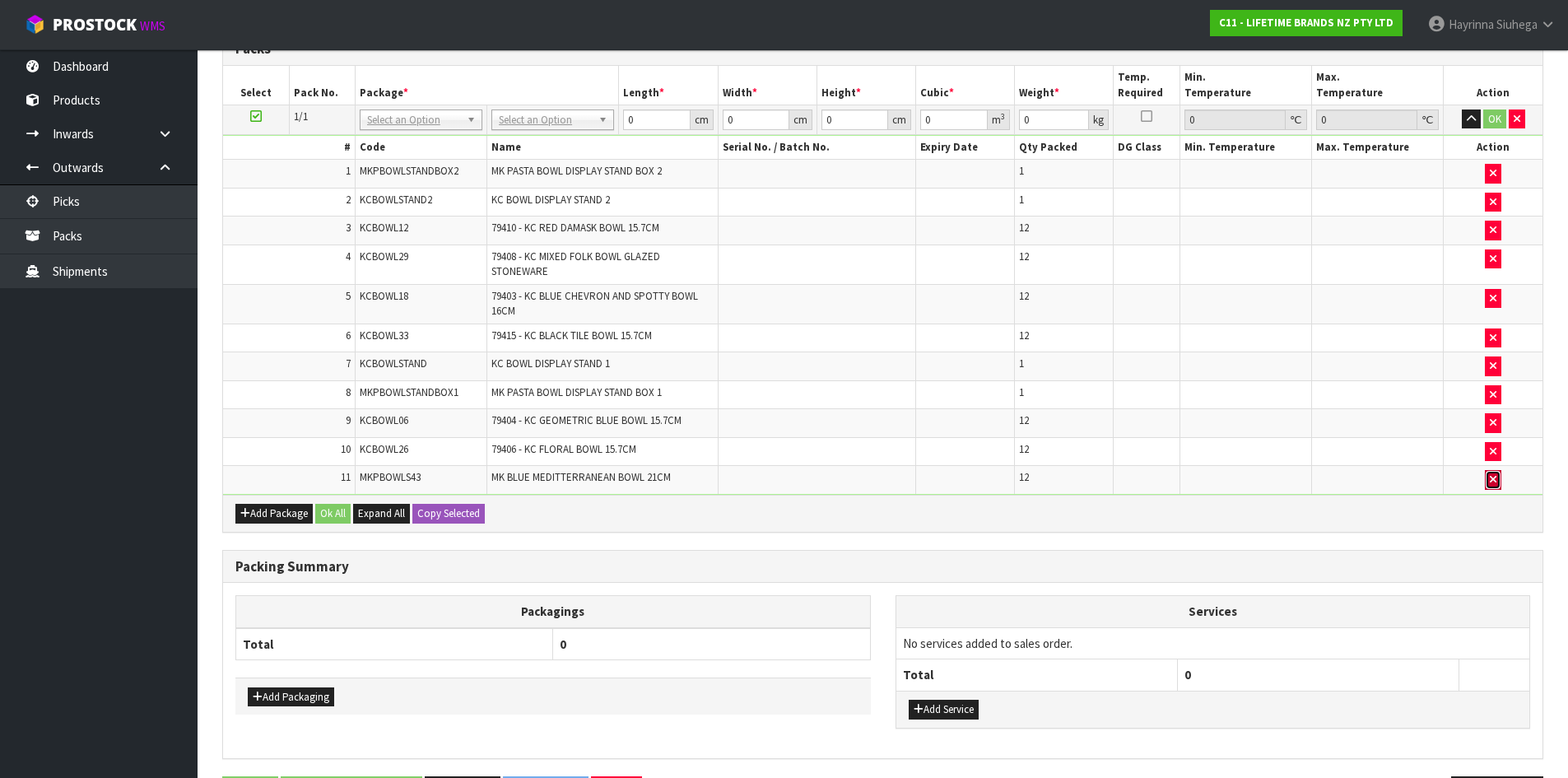
click at [1492, 484] on icon "button" at bounding box center [1493, 479] width 7 height 11
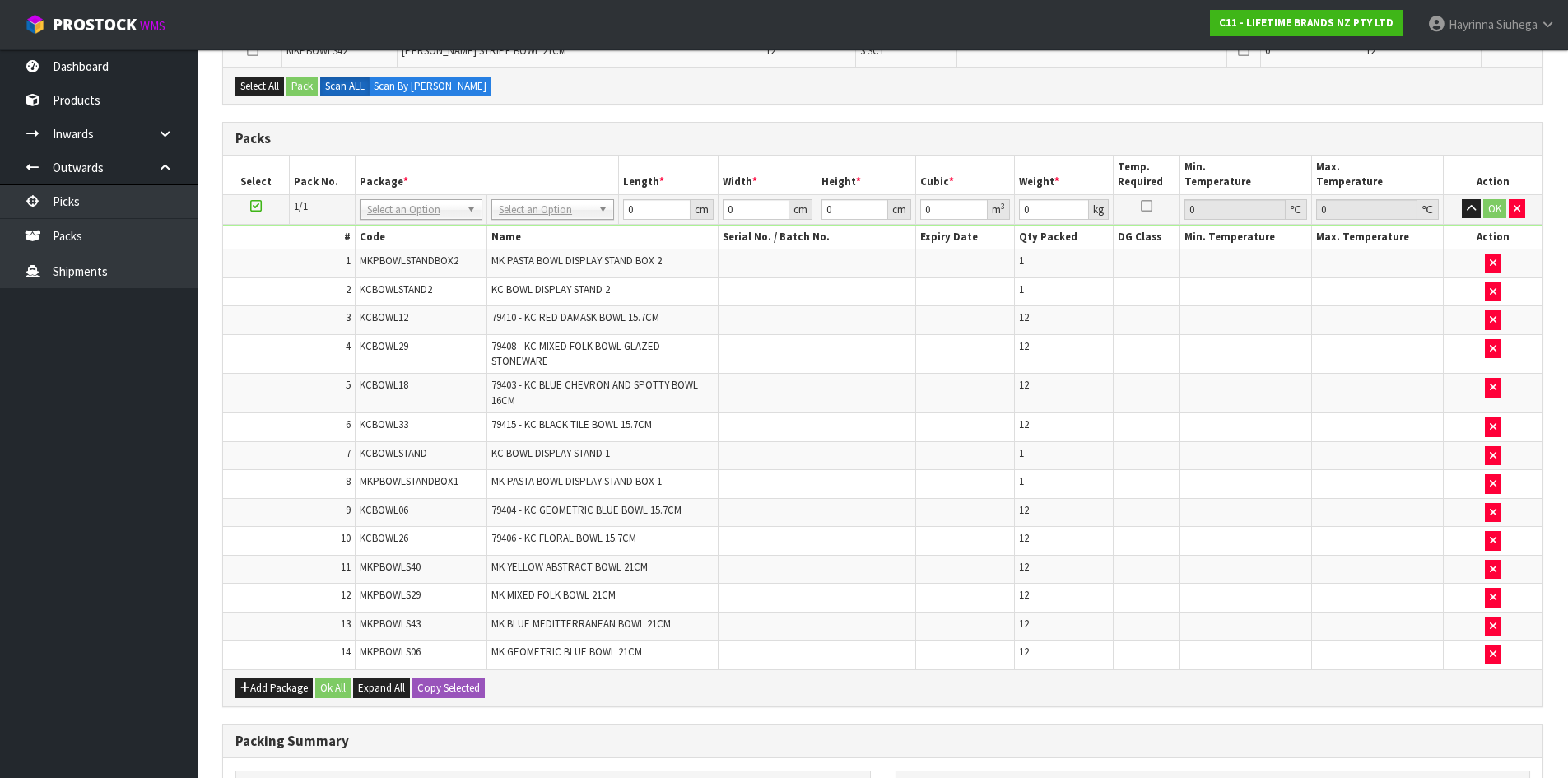
scroll to position [848, 0]
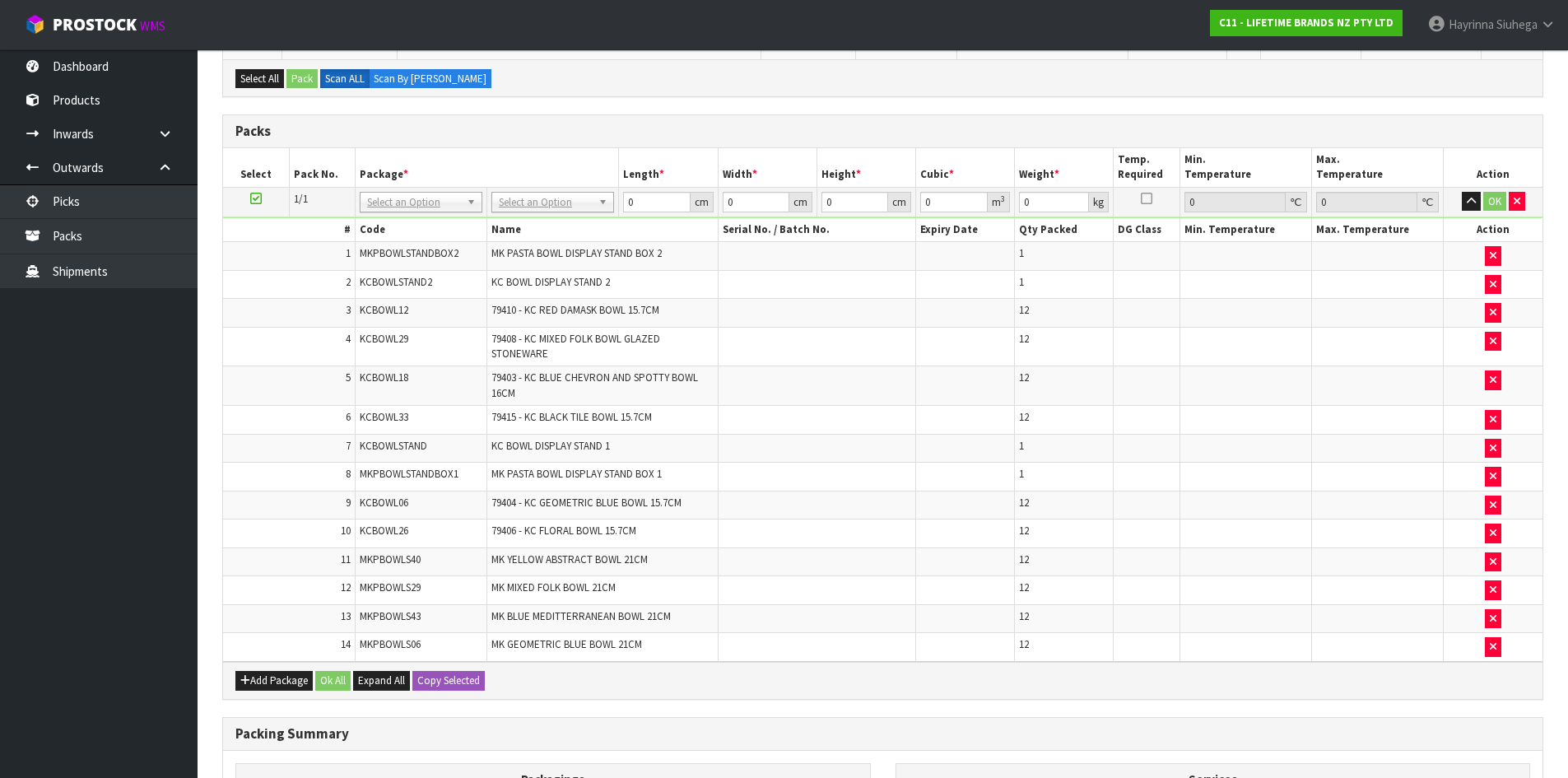
click at [256, 547] on td "11" at bounding box center [289, 561] width 132 height 29
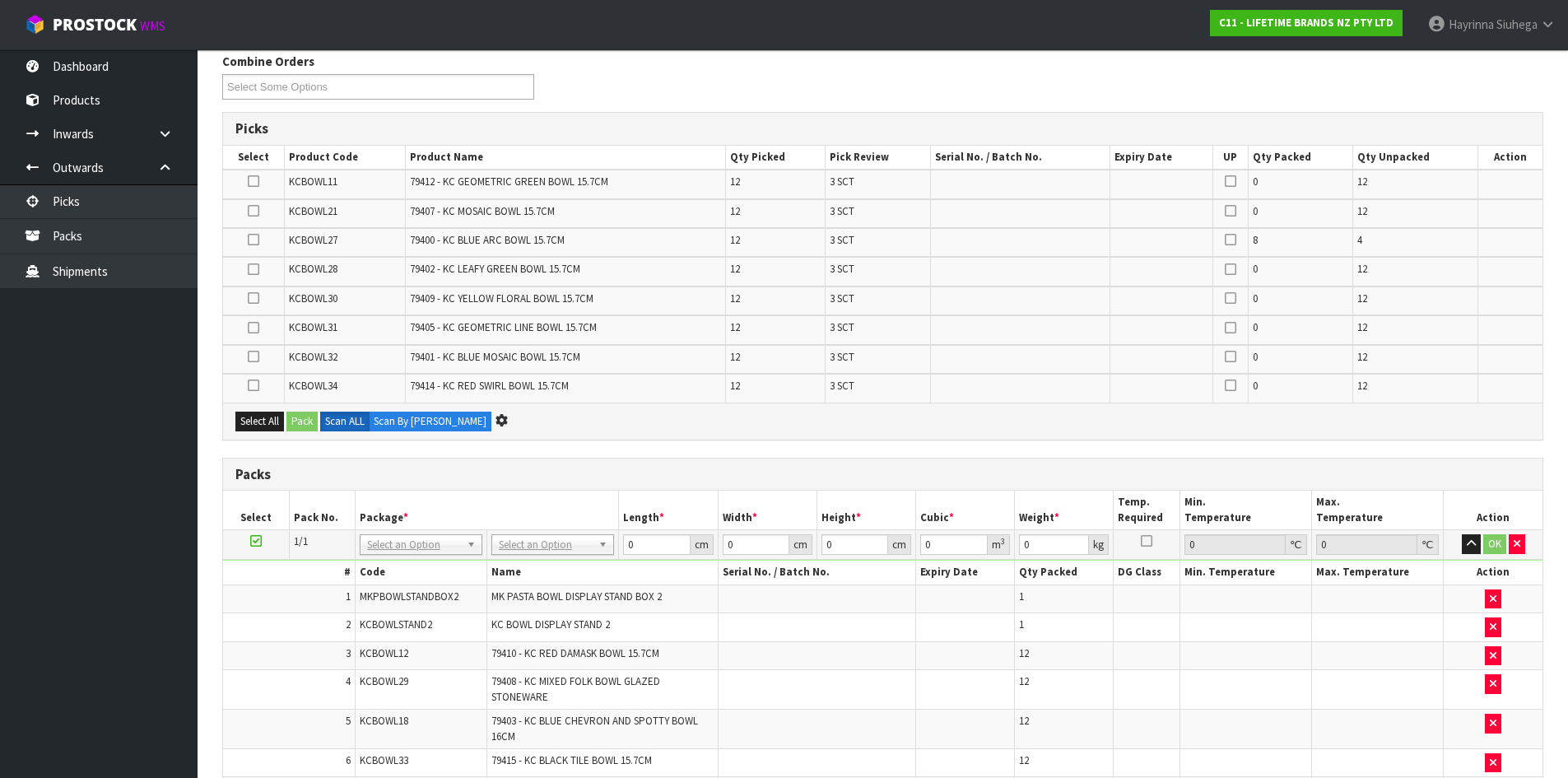
scroll to position [0, 0]
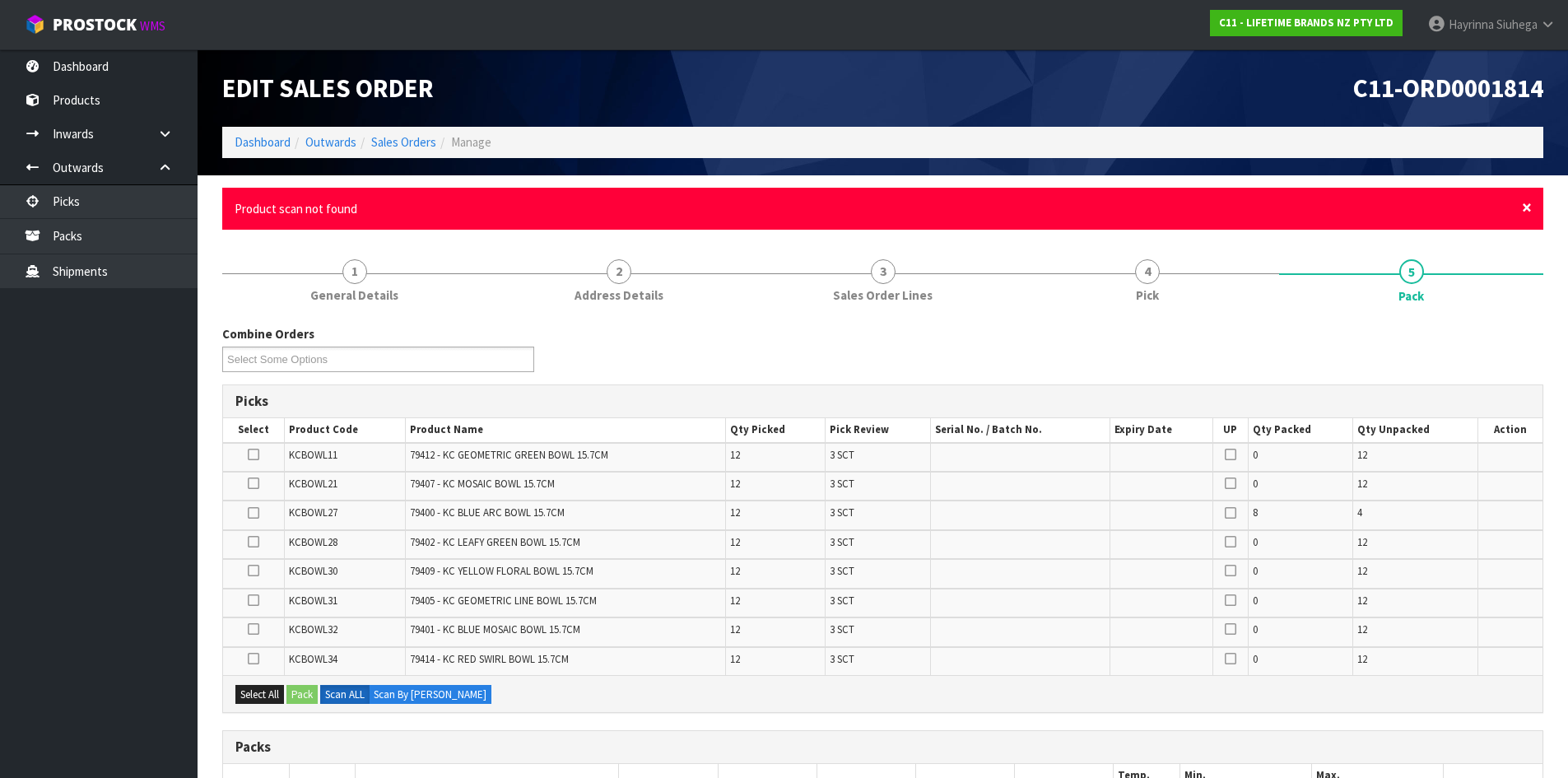
click at [1528, 207] on span "×" at bounding box center [1527, 206] width 10 height 23
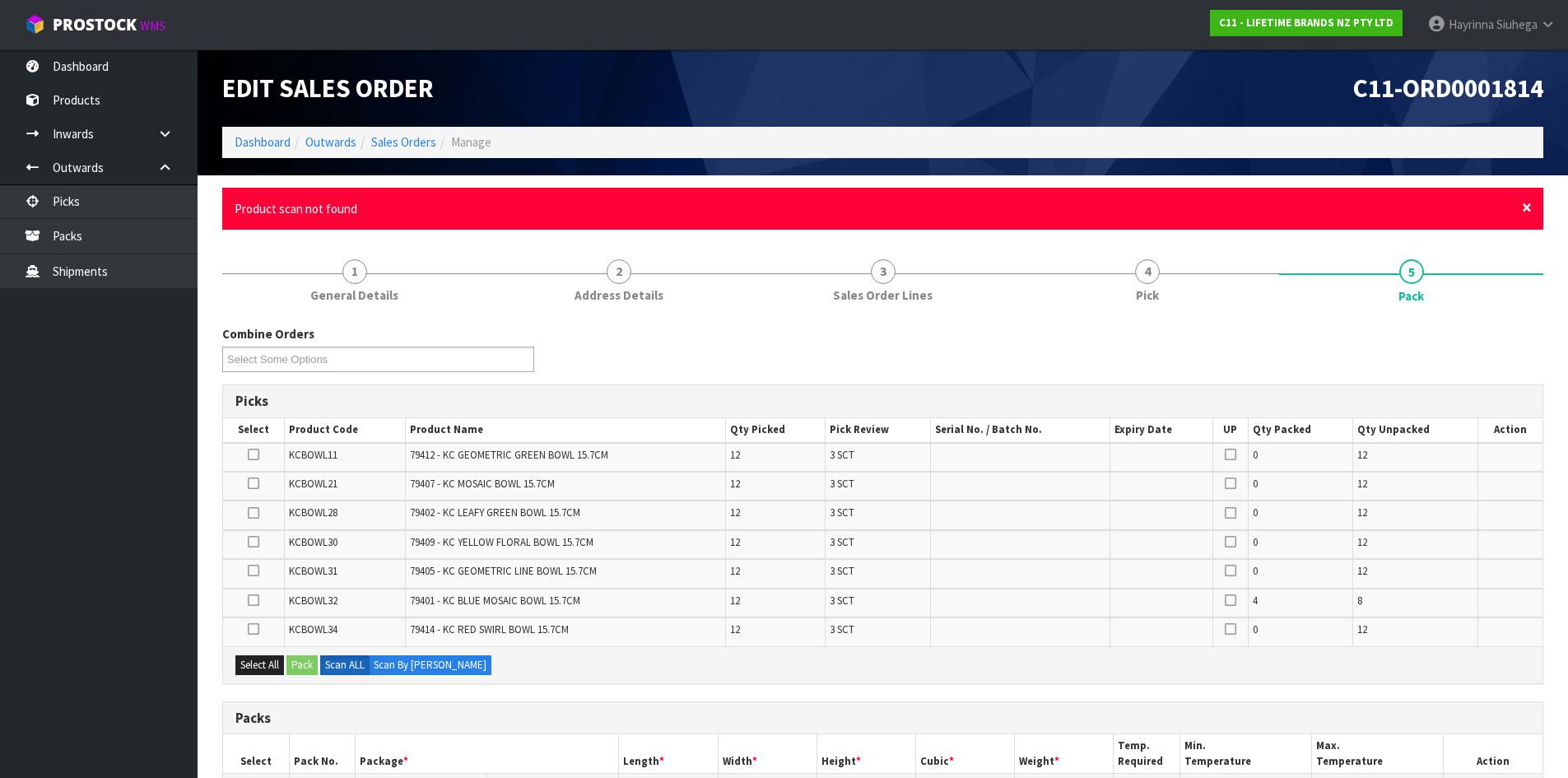
click at [1528, 209] on span "×" at bounding box center [1527, 206] width 10 height 23
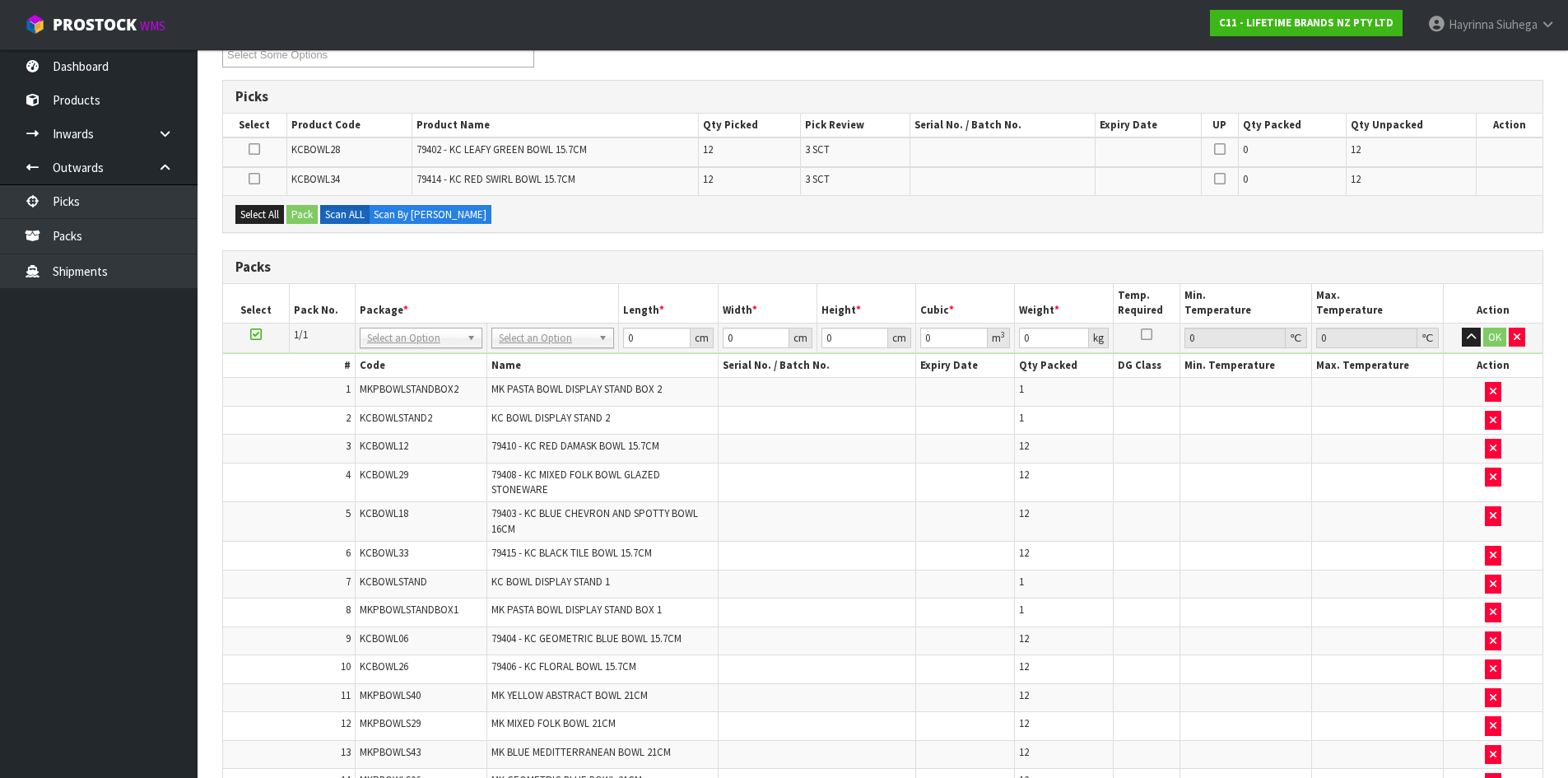
scroll to position [247, 0]
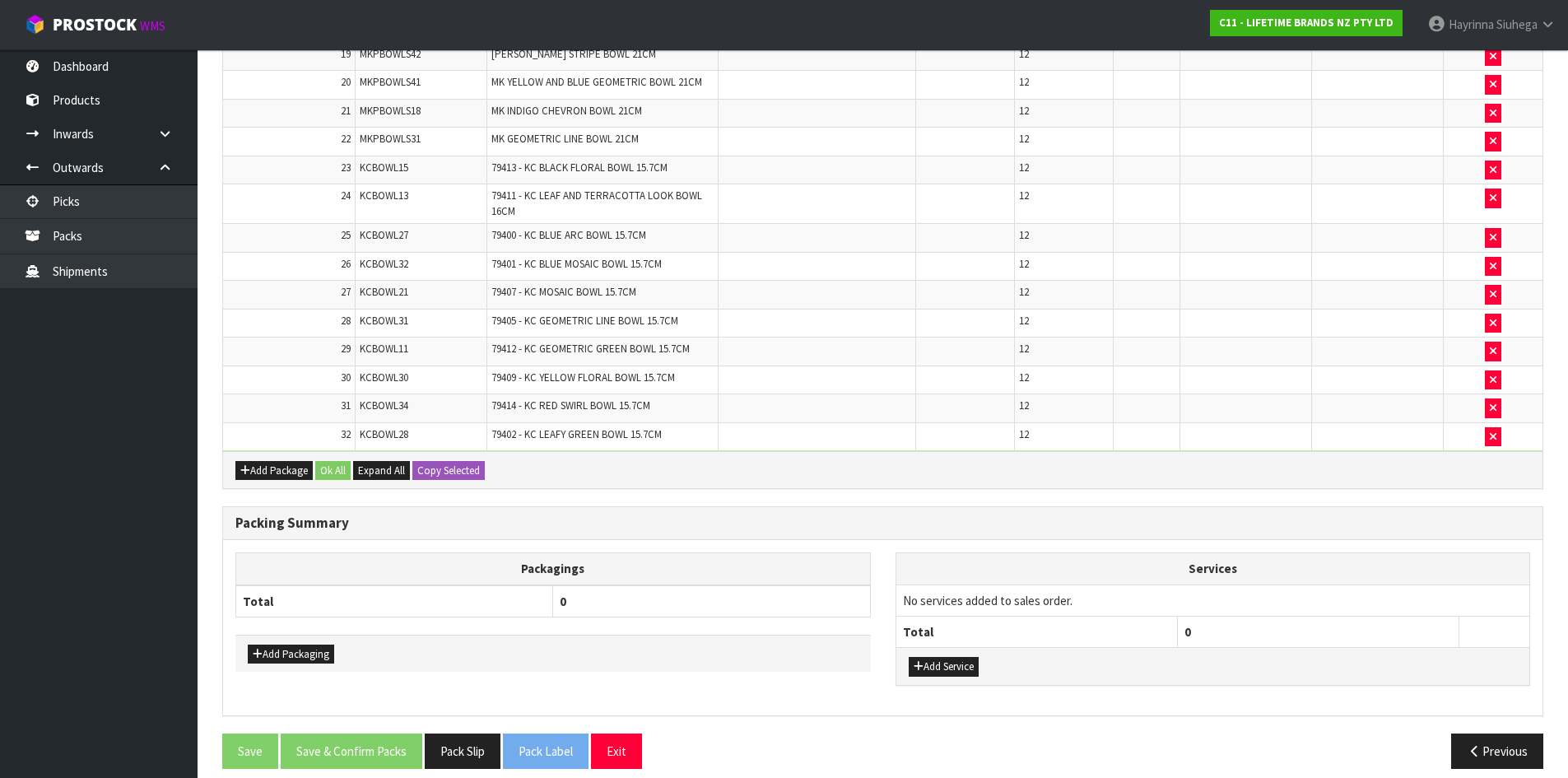
scroll to position [1071, 0]
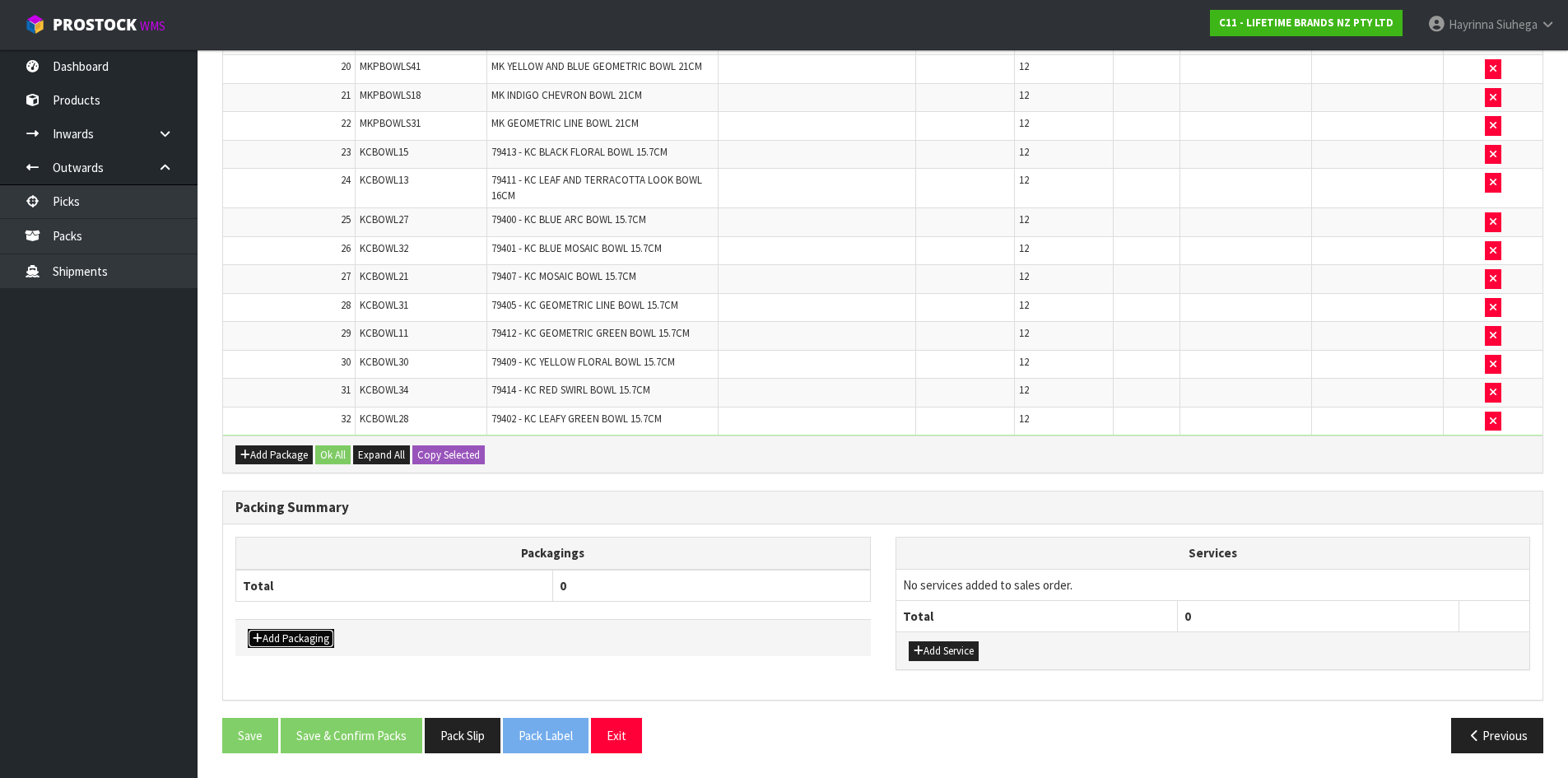
click at [309, 639] on button "Add Packaging" at bounding box center [290, 639] width 86 height 20
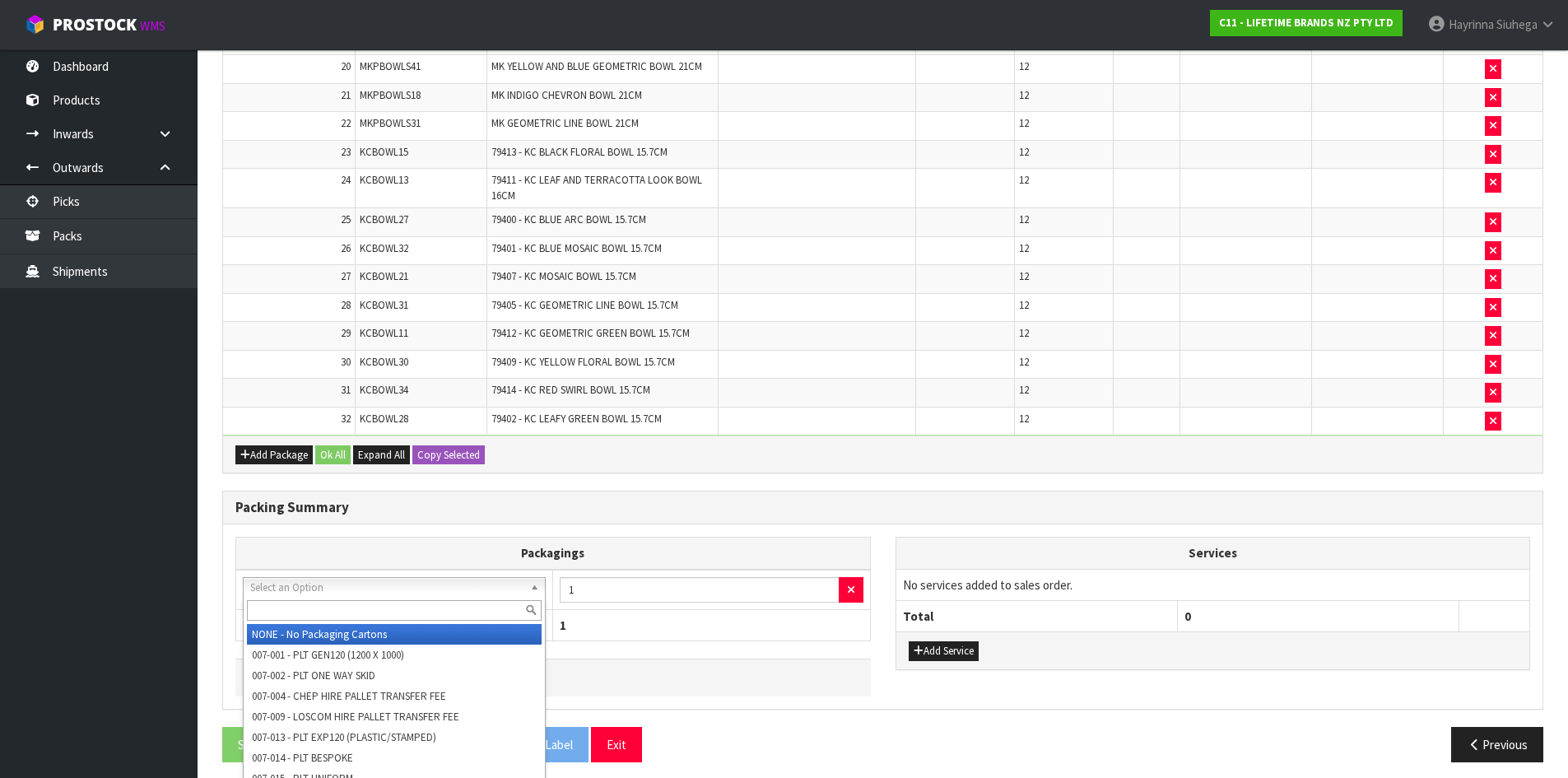
click at [353, 603] on input "text" at bounding box center [394, 610] width 295 height 21
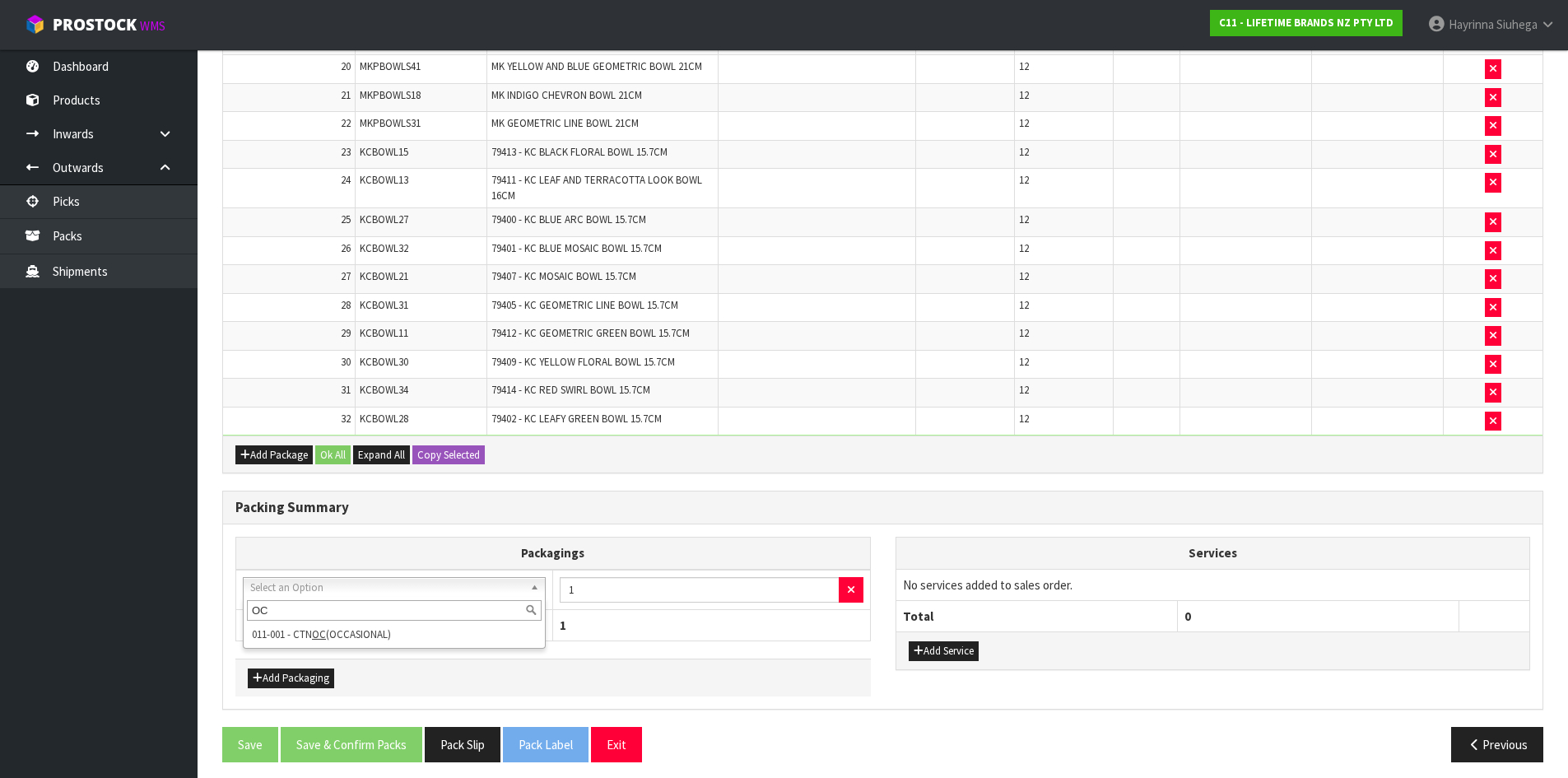
type input "OC"
drag, startPoint x: 321, startPoint y: 634, endPoint x: 395, endPoint y: 623, distance: 74.8
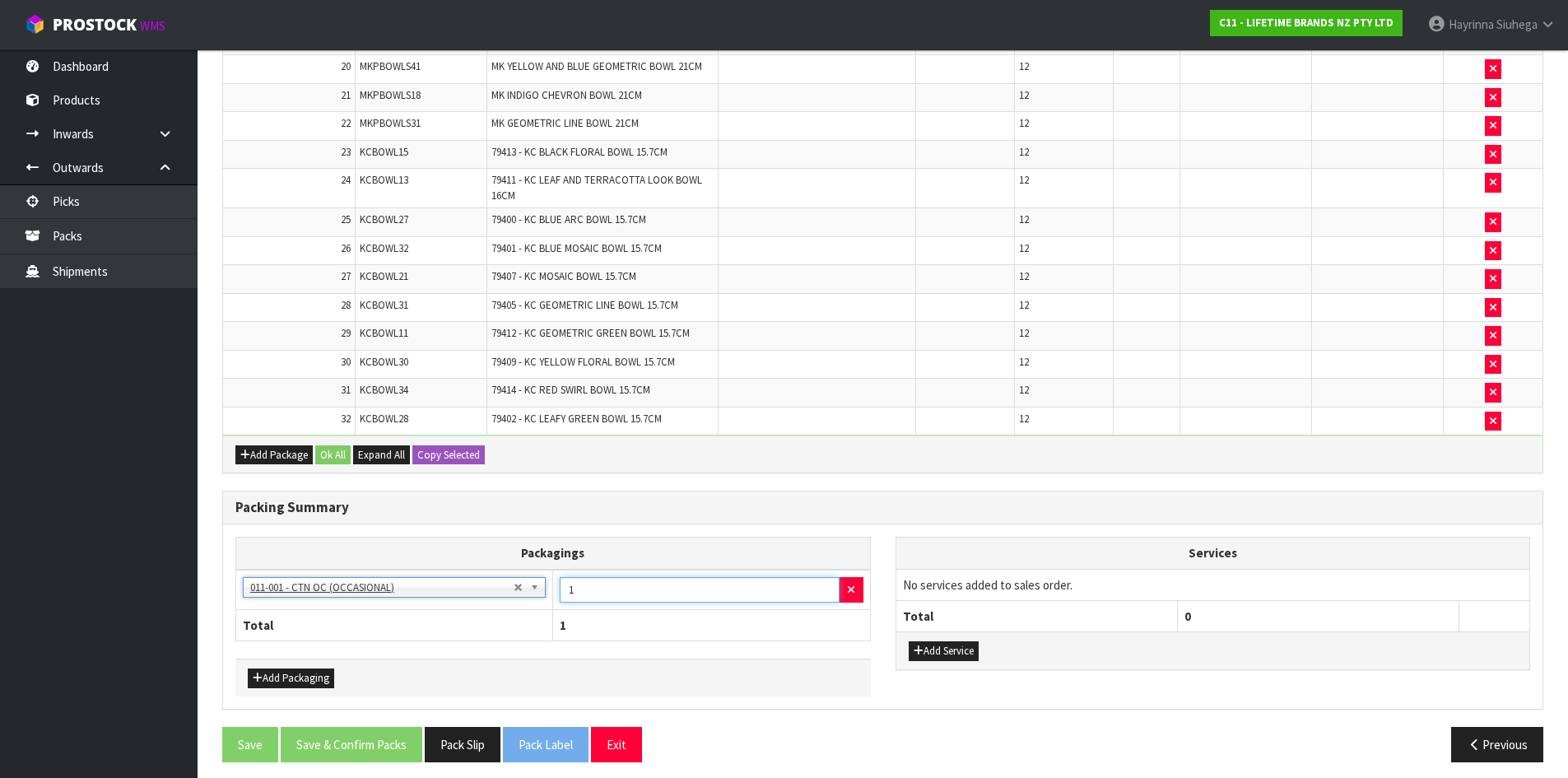
drag, startPoint x: 642, startPoint y: 585, endPoint x: 317, endPoint y: 582, distance: 325.0
click at [321, 587] on tr "NONE - No Packaging Cartons 007-001 - PLT GEN120 (1200 X 1000) 007-002 - PLT ON…" at bounding box center [553, 590] width 635 height 40
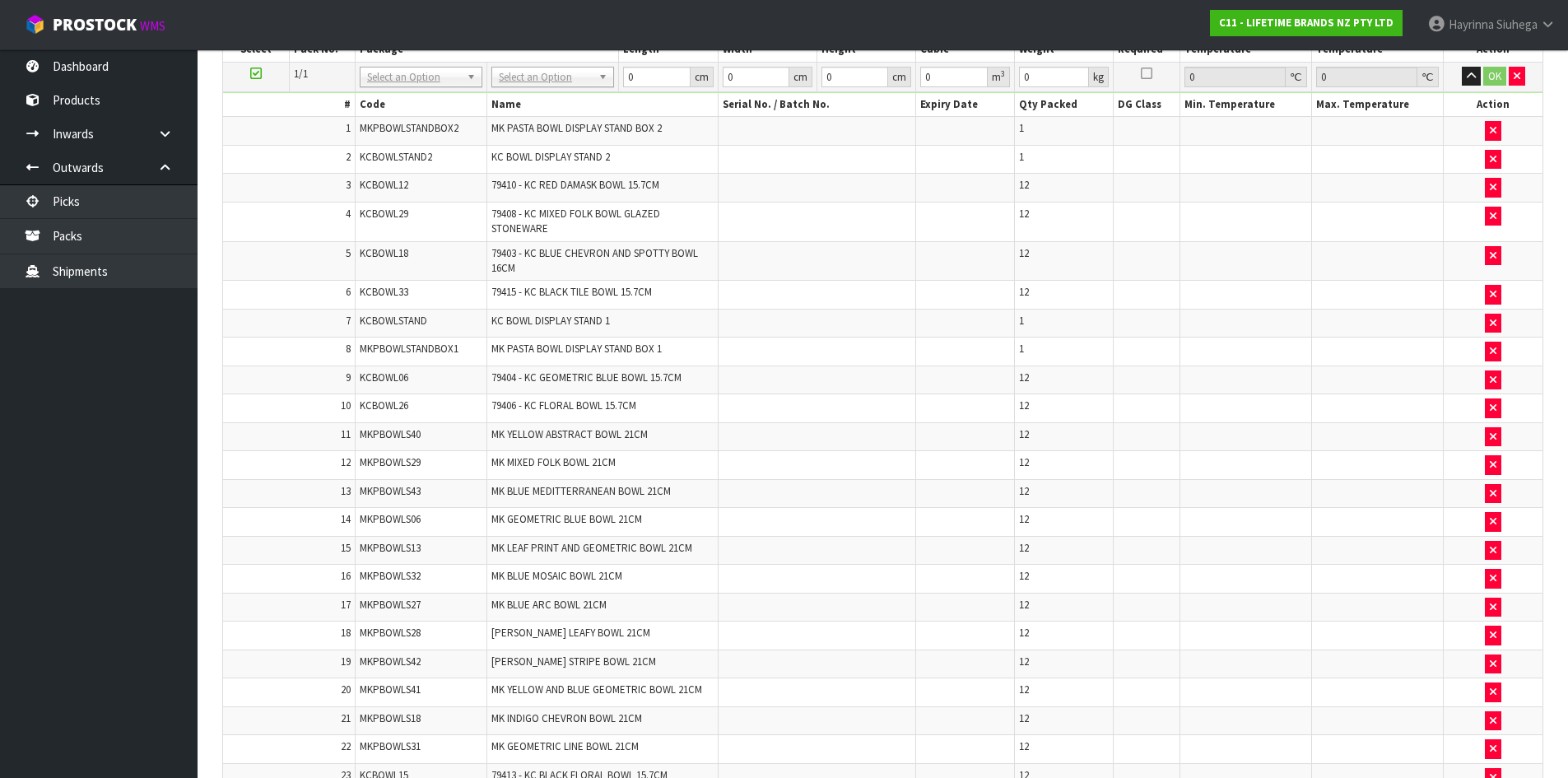
scroll to position [330, 0]
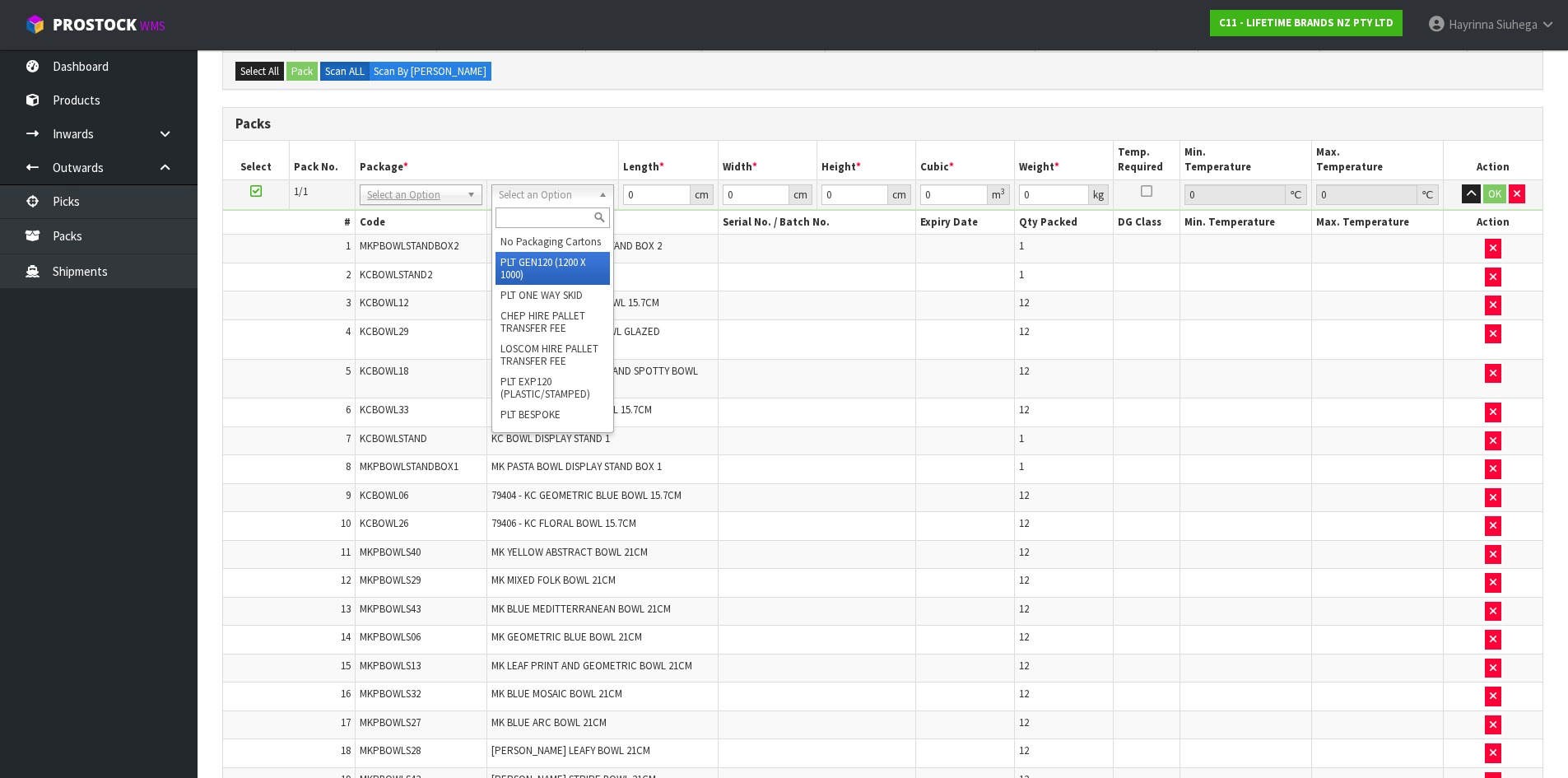
type input "15"
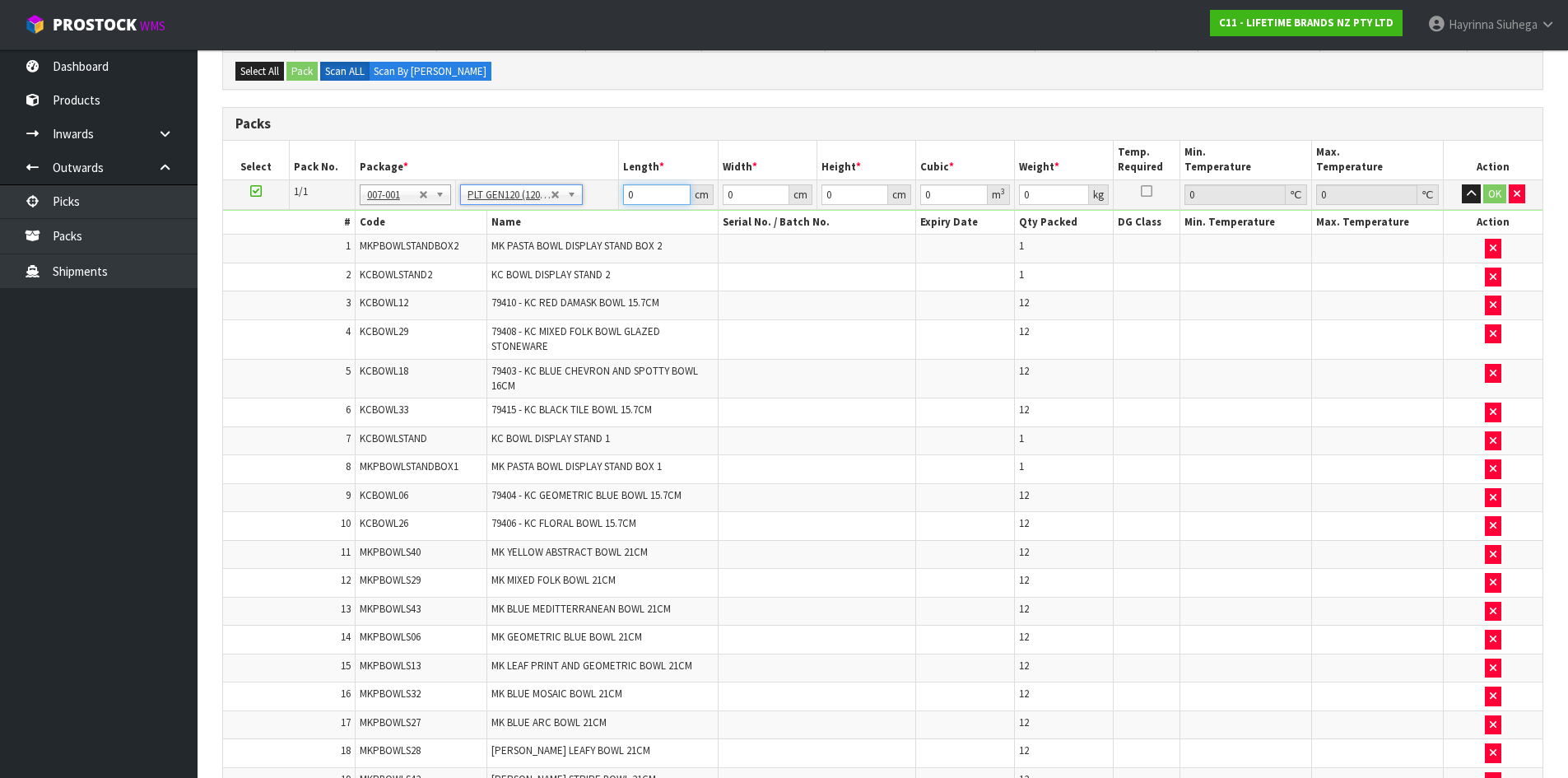
type input "120"
type input "100"
type input "220.28"
click at [628, 191] on input "120" at bounding box center [656, 195] width 66 height 21
drag, startPoint x: 628, startPoint y: 191, endPoint x: 643, endPoint y: 191, distance: 15.0
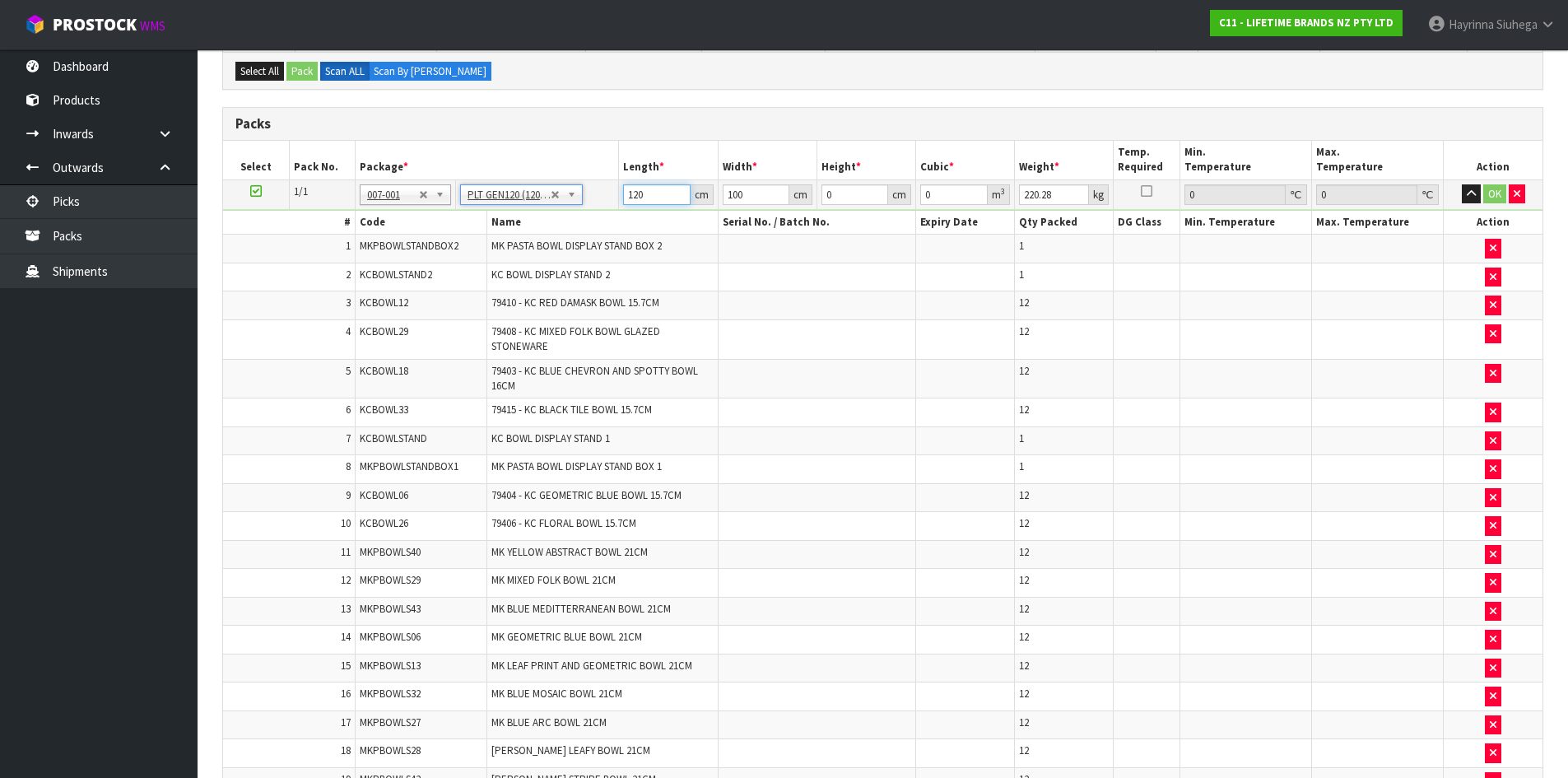
click at [629, 191] on input "120" at bounding box center [656, 195] width 66 height 21
type input "150"
type input "100"
type input "1"
type input "0.015"
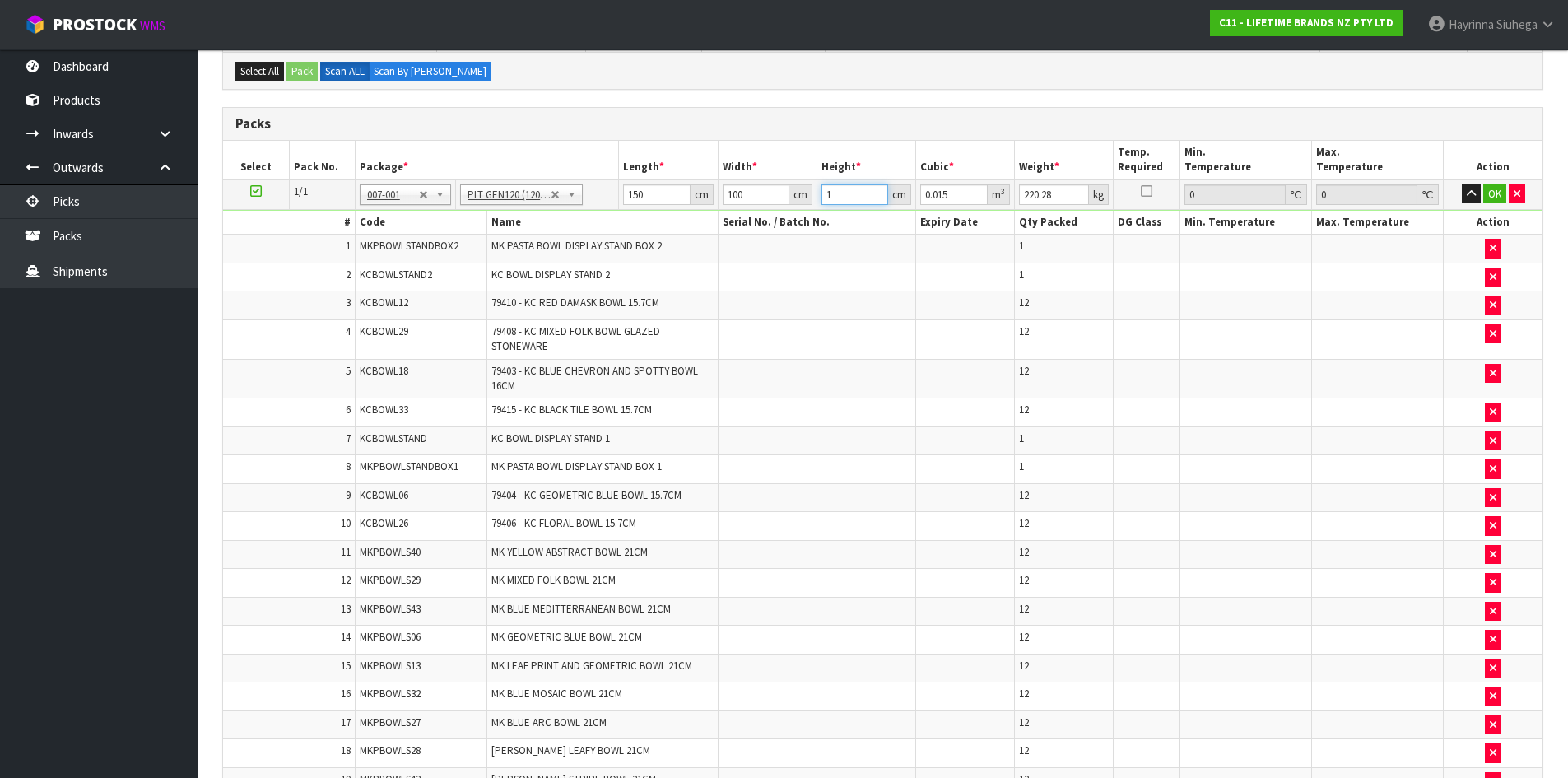
type input "13"
type input "0.195"
type input "136"
type input "2.04"
type input "136"
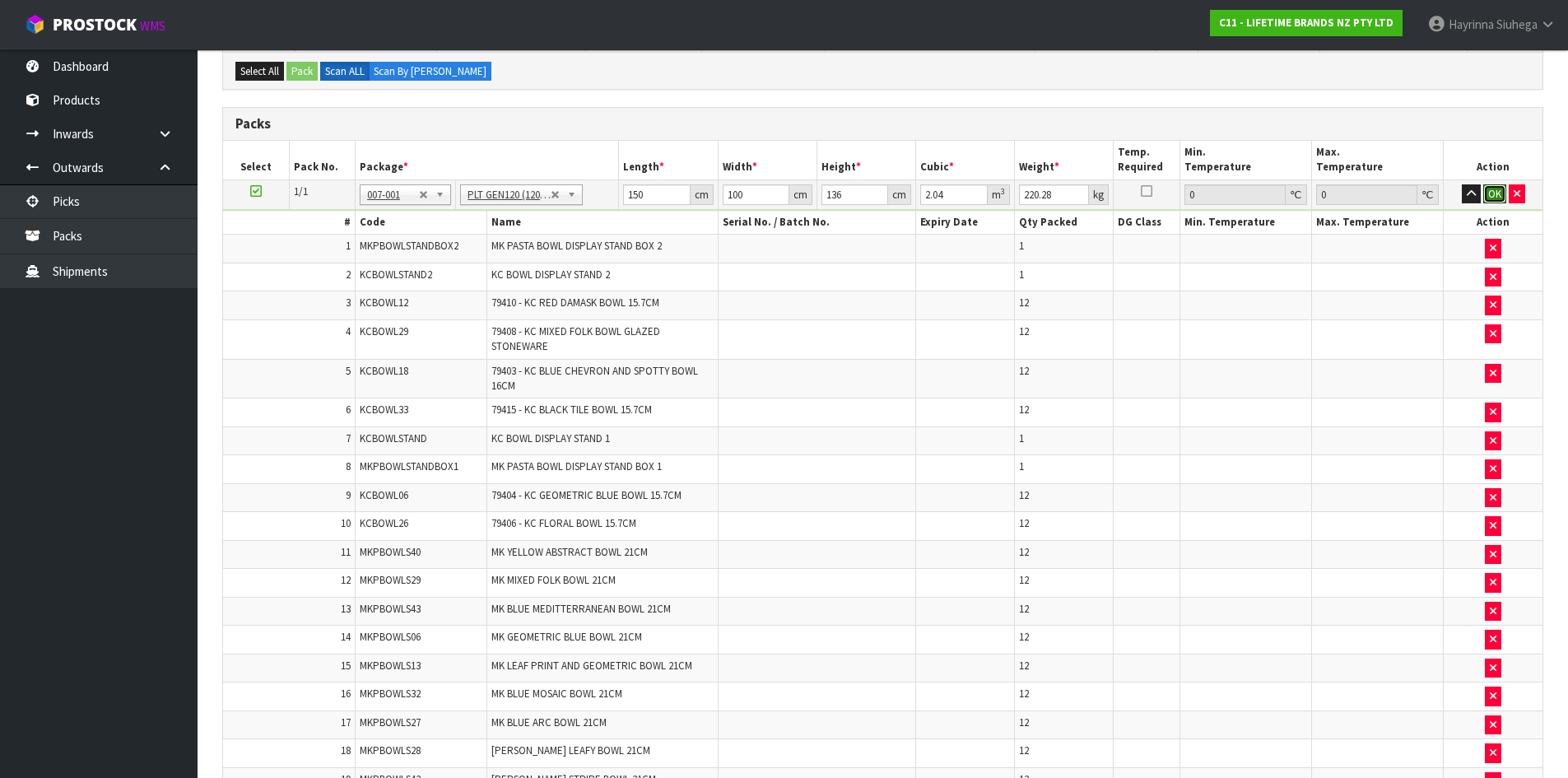
click button "OK" at bounding box center [1494, 195] width 23 height 20
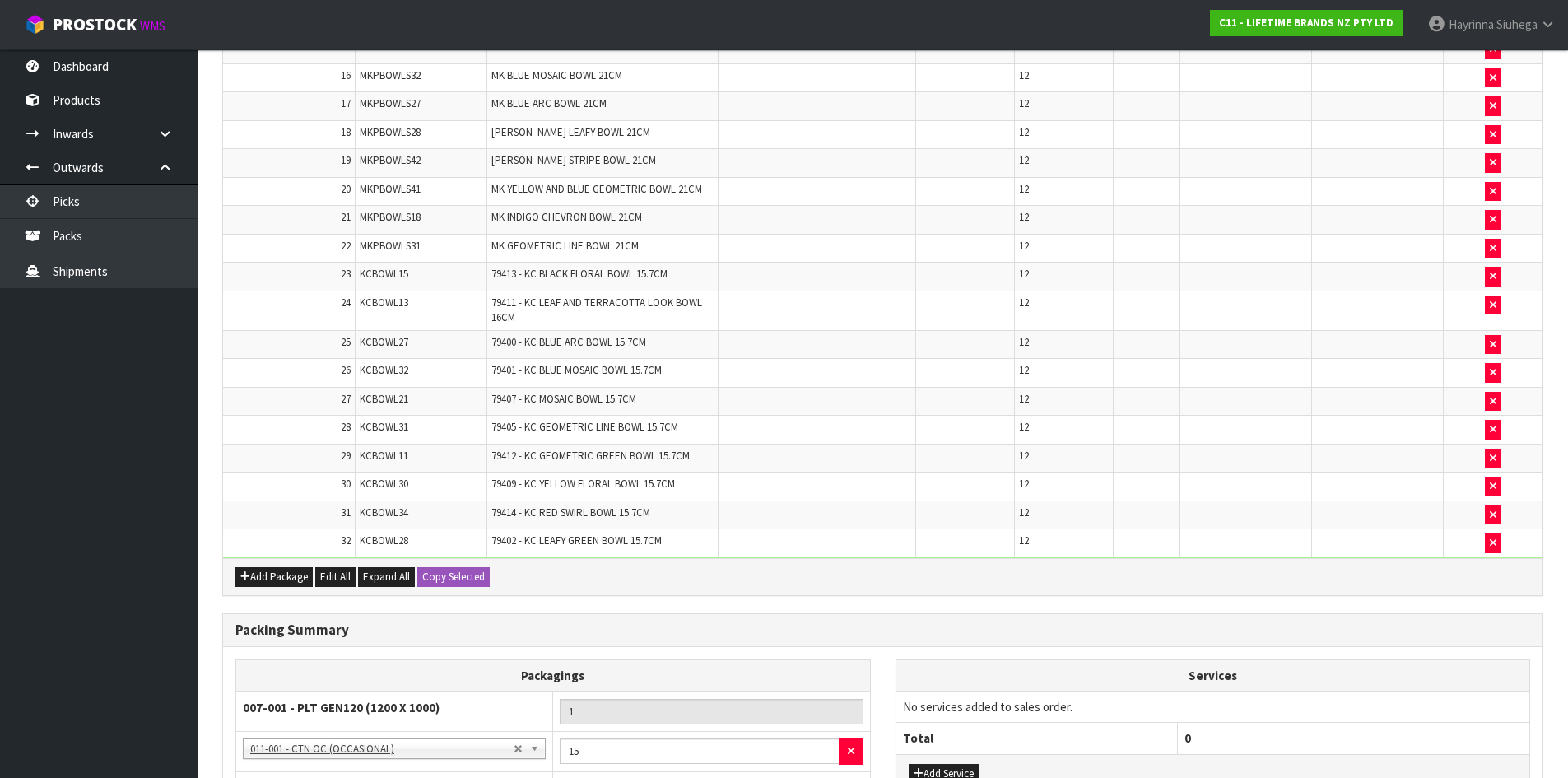
scroll to position [1119, 0]
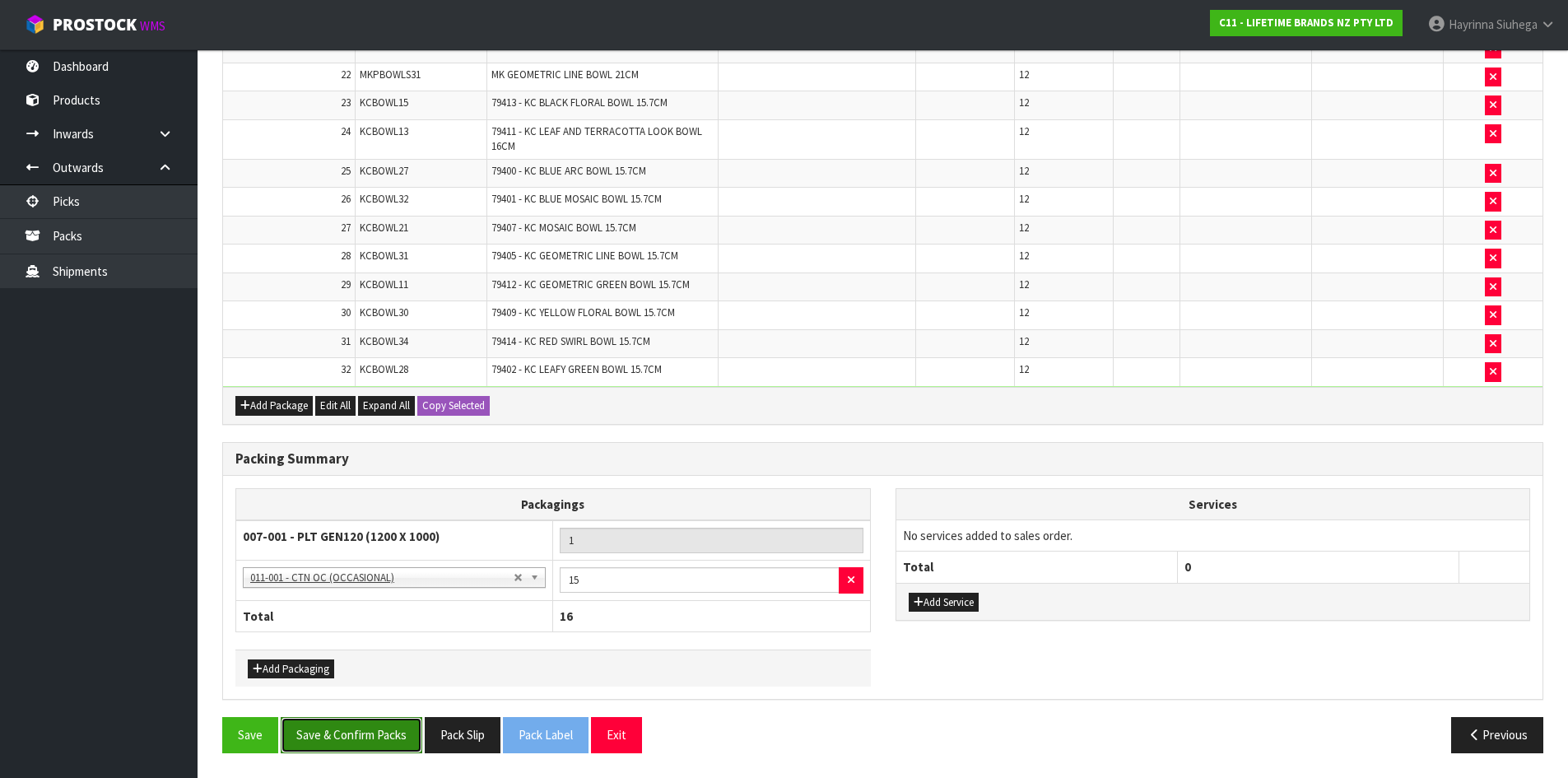
click at [385, 739] on button "Save & Confirm Packs" at bounding box center [351, 734] width 142 height 35
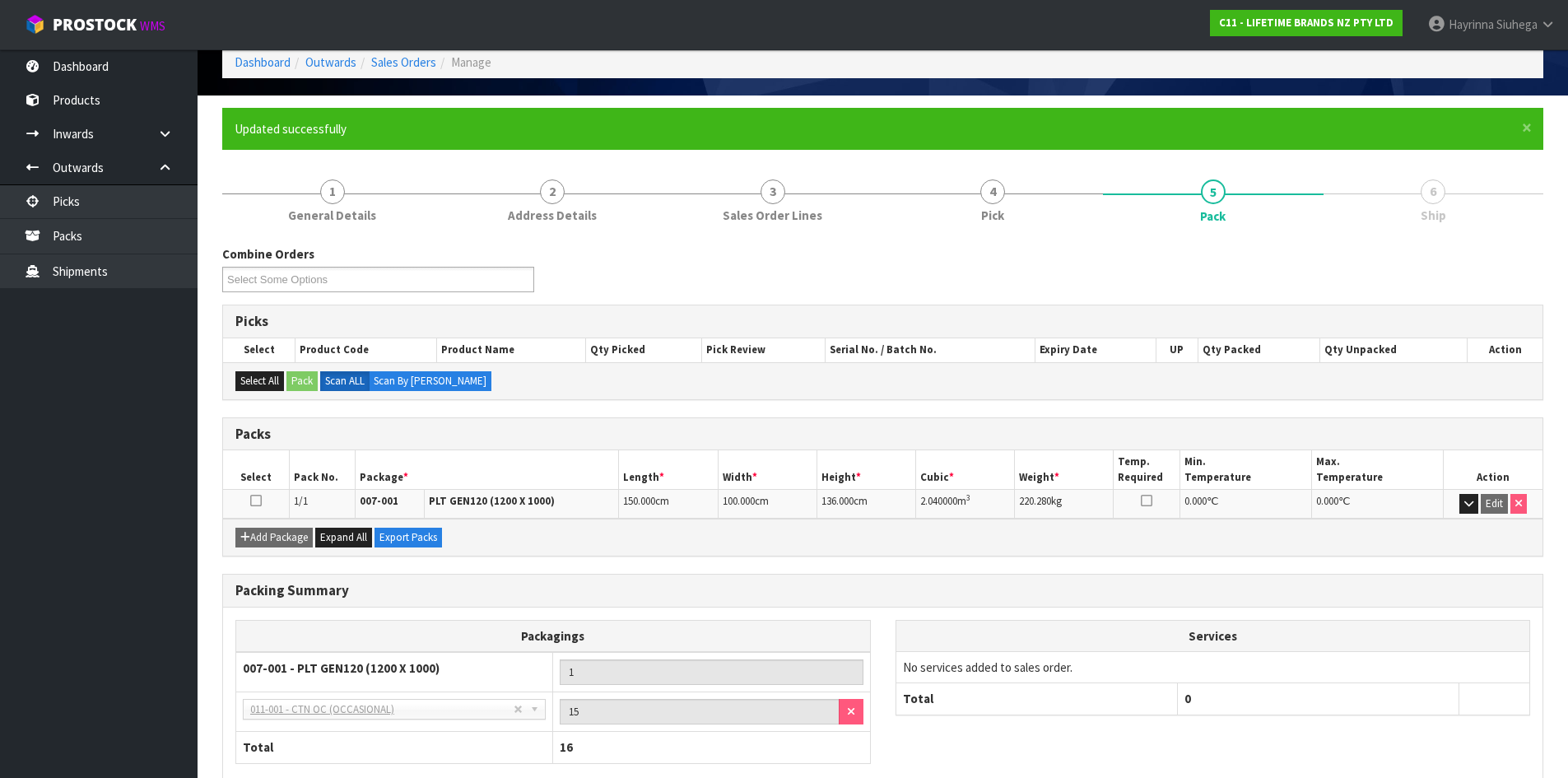
scroll to position [174, 0]
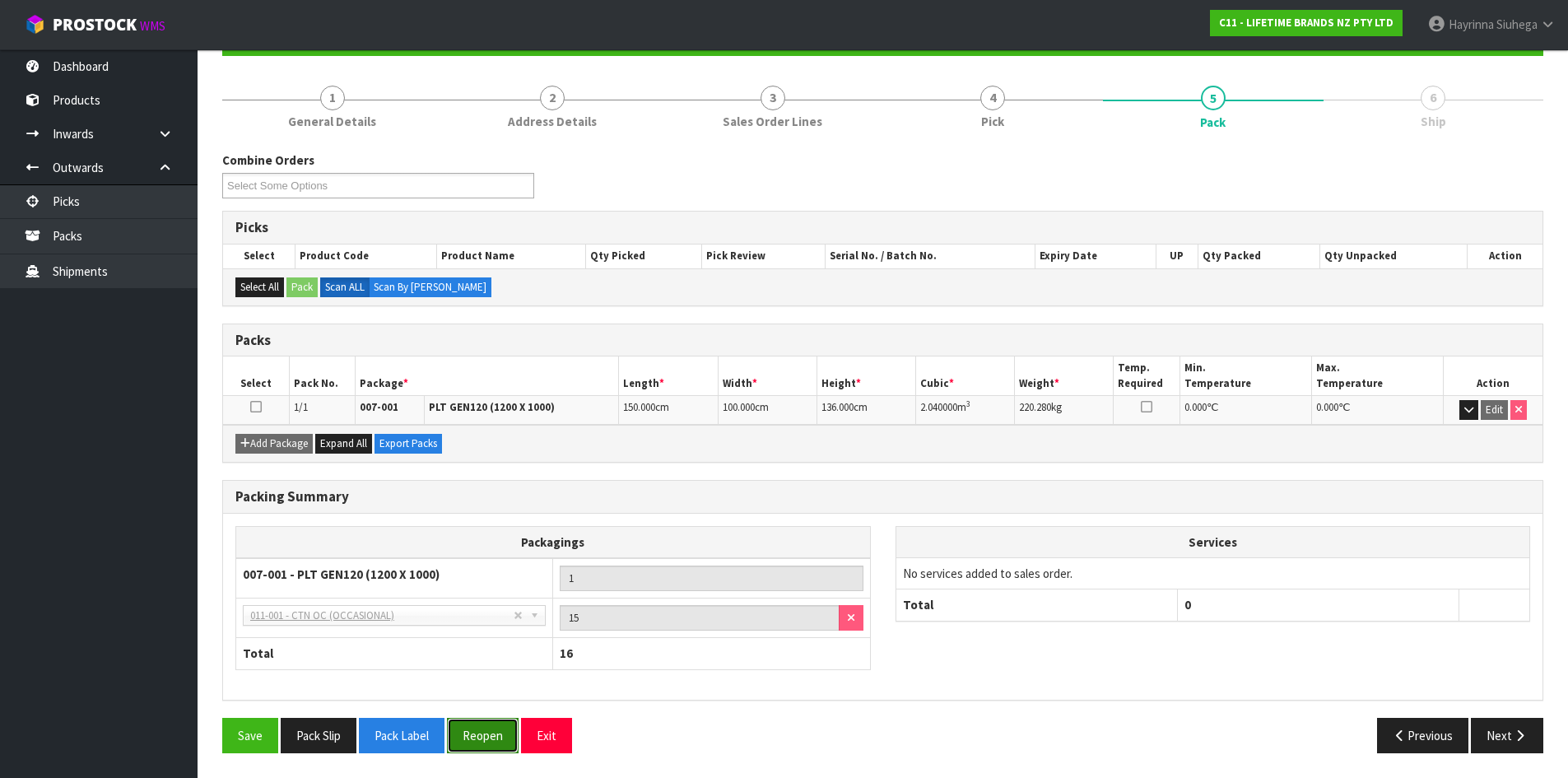
click at [502, 729] on button "Reopen" at bounding box center [482, 735] width 71 height 35
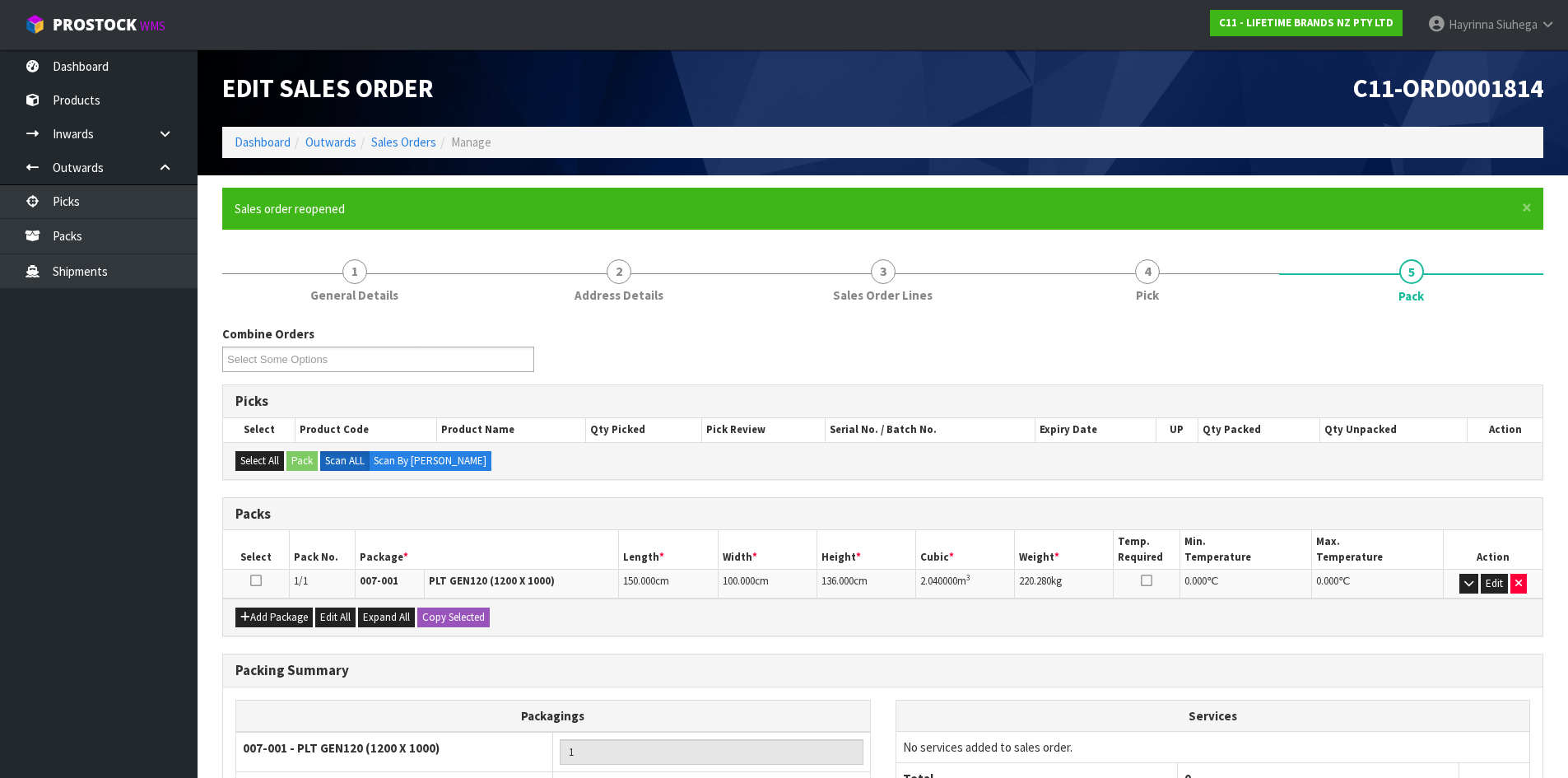
click at [251, 133] on li "Dashboard" at bounding box center [262, 142] width 56 height 18
click at [248, 148] on link "Dashboard" at bounding box center [262, 142] width 56 height 16
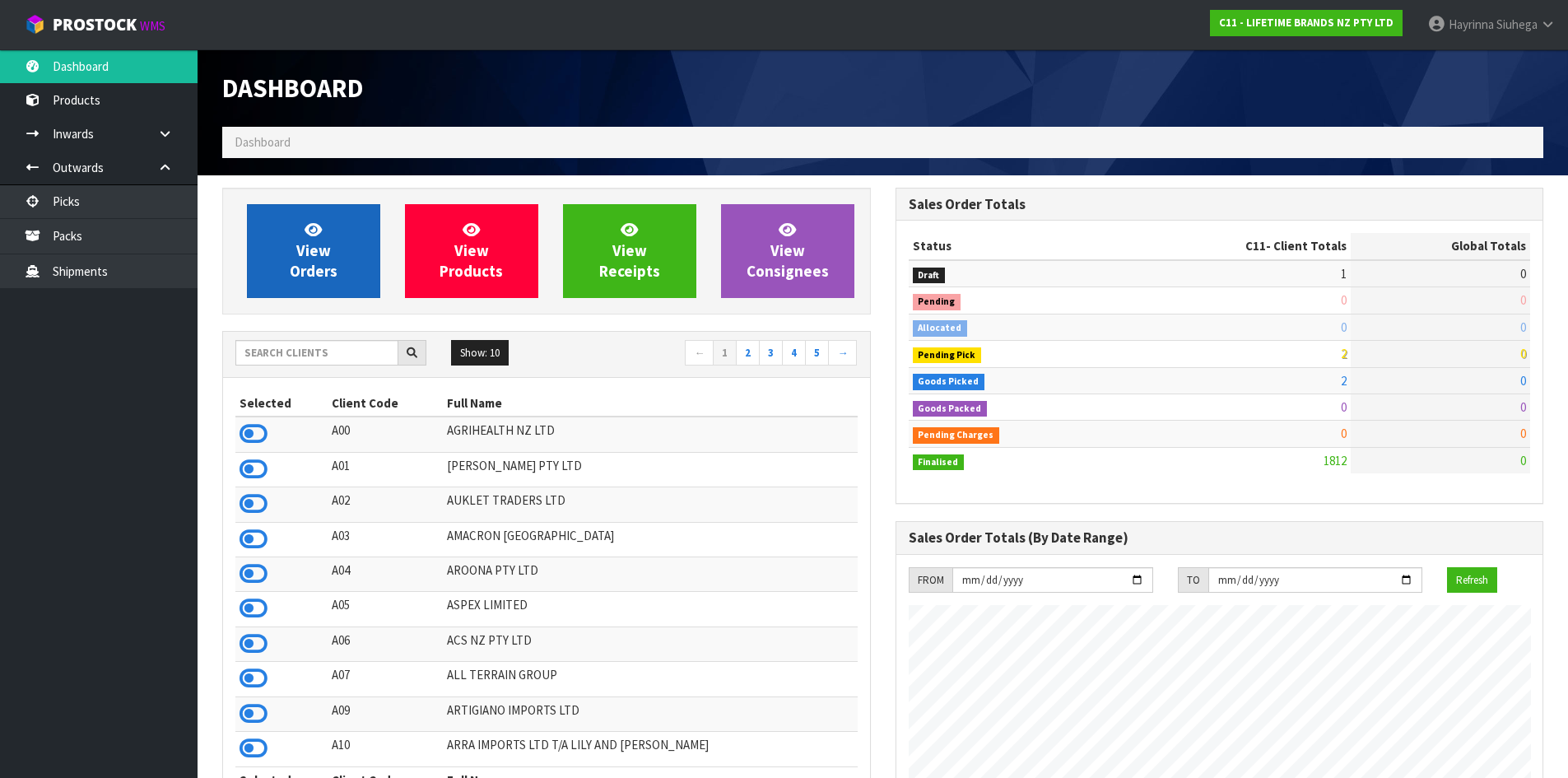
scroll to position [1247, 672]
click at [311, 241] on span "View Orders" at bounding box center [313, 251] width 48 height 62
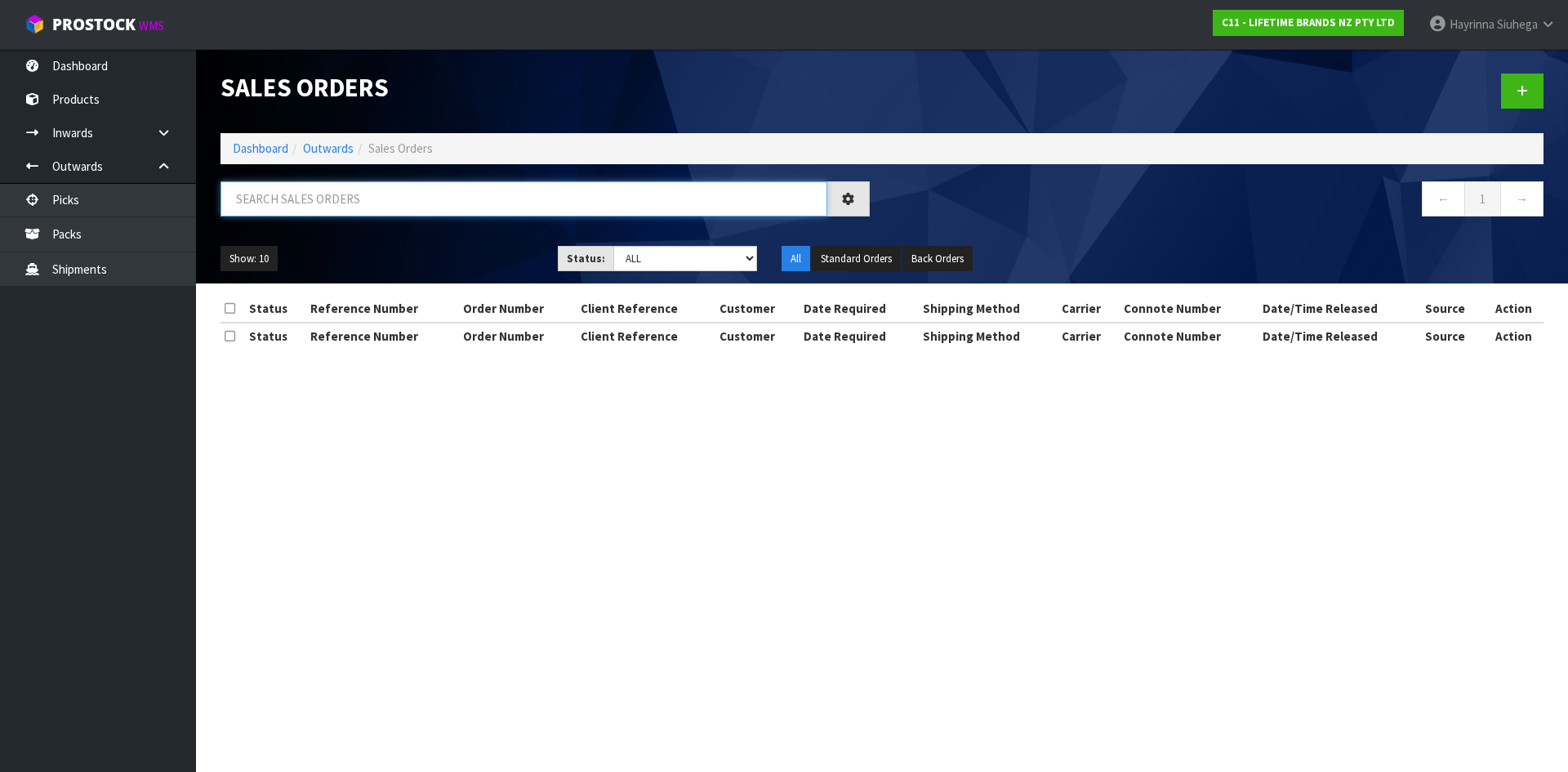
click at [344, 192] on input "text" at bounding box center [524, 199] width 607 height 35
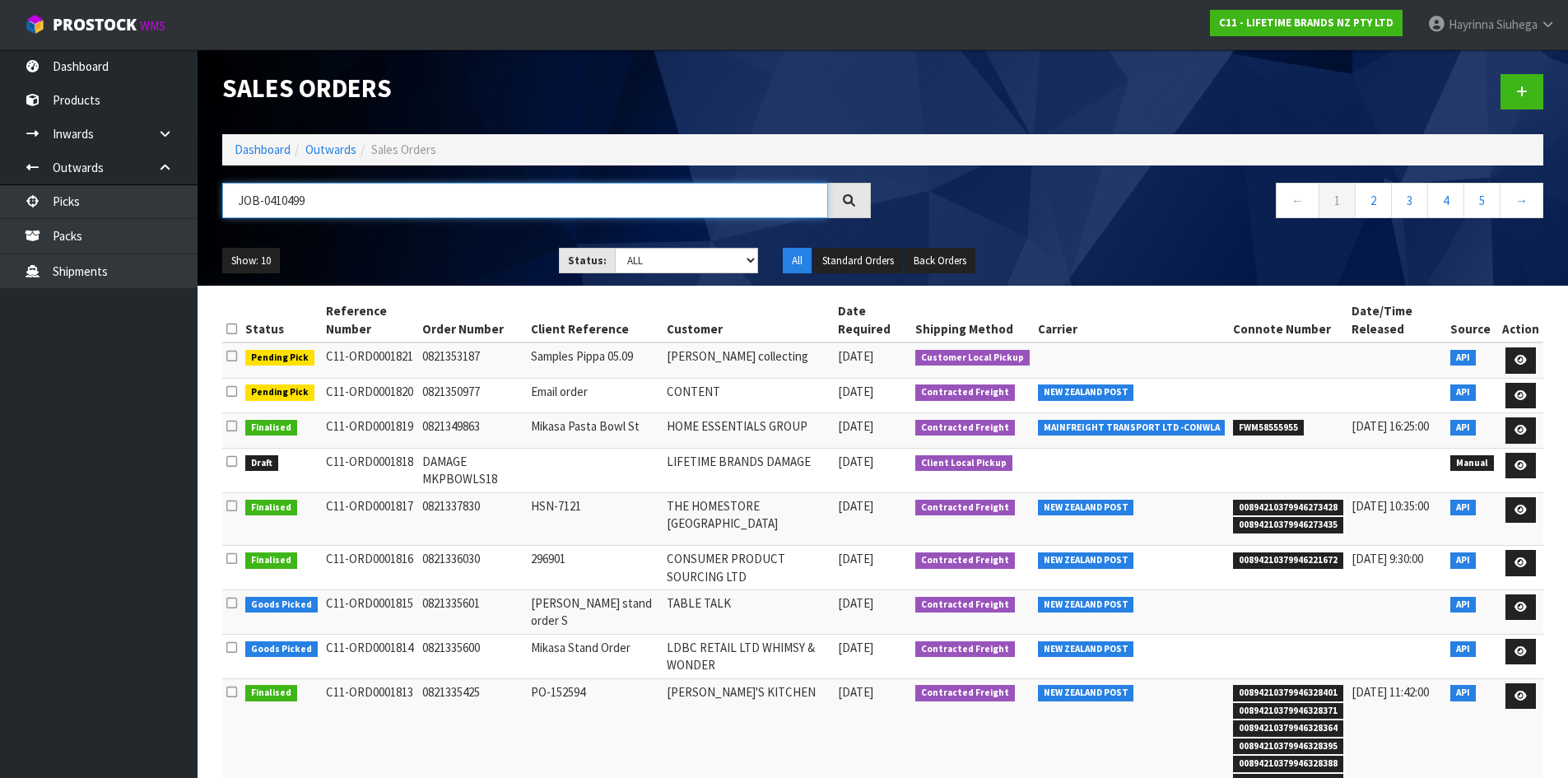
type input "JOB-0410499"
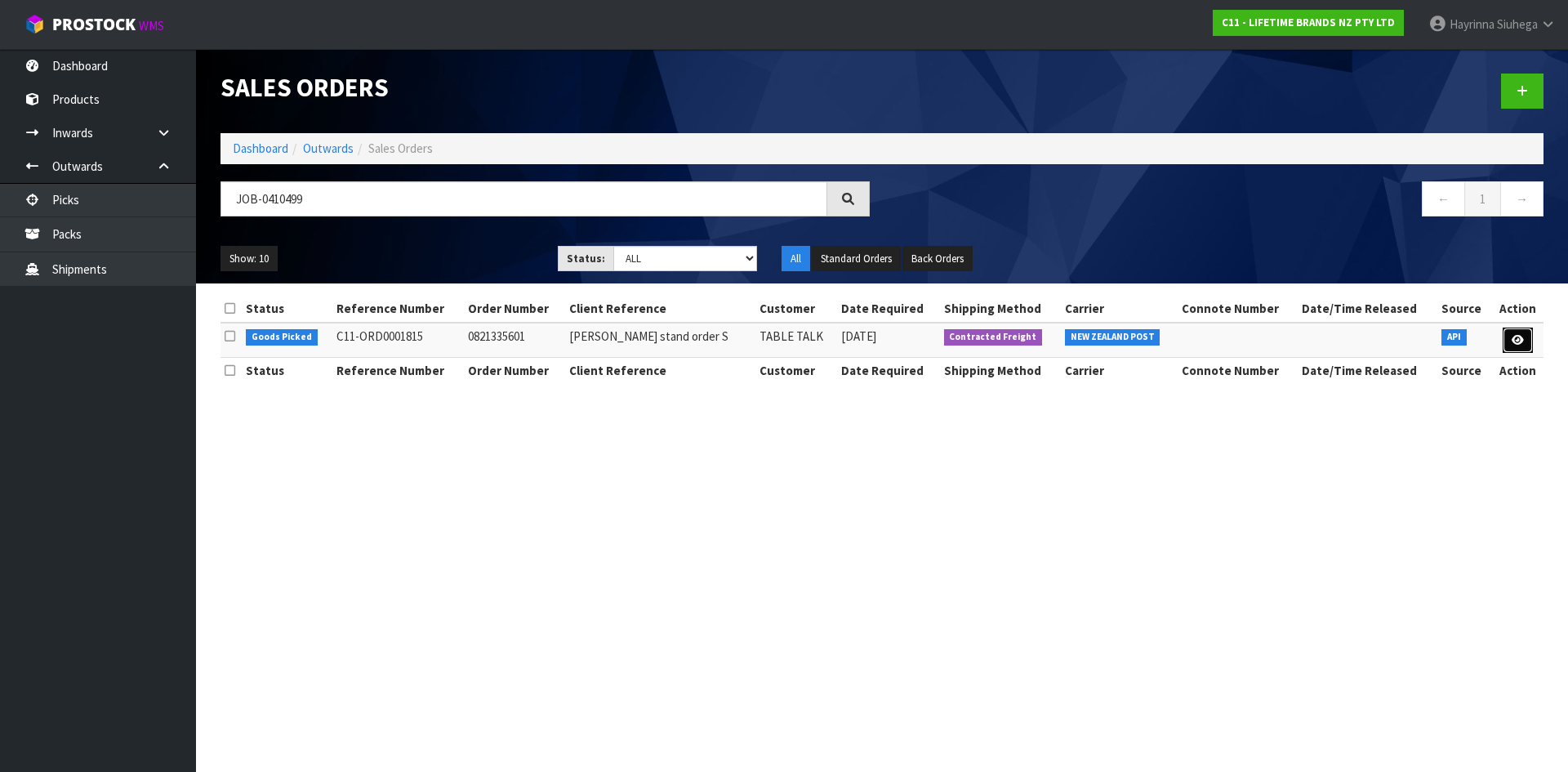
click at [1516, 336] on icon at bounding box center [1517, 340] width 12 height 11
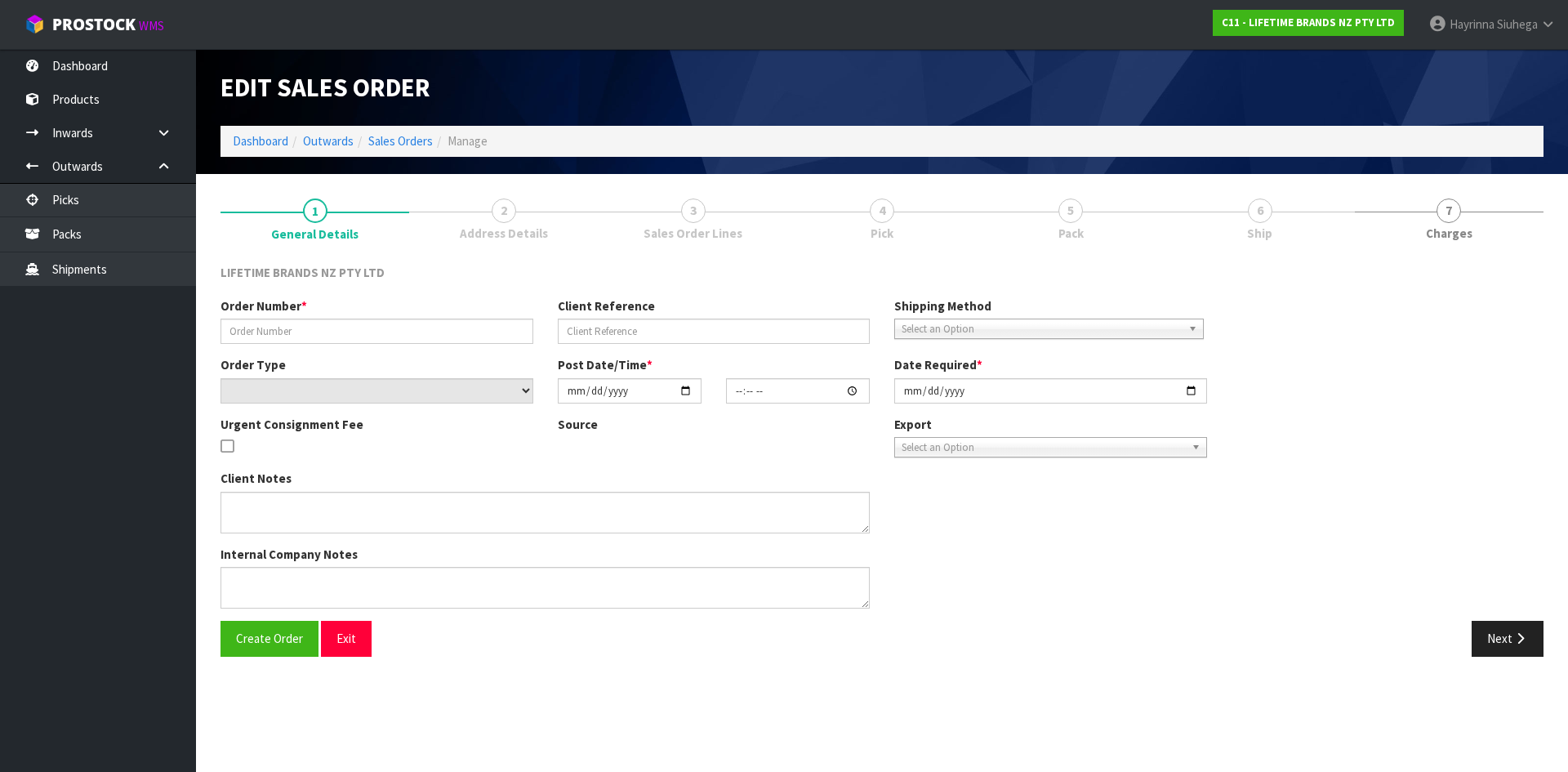
type input "0821335601"
type input "Mikasa stand order S"
select select "number:0"
type input "[DATE]"
type input "06:19:49.000"
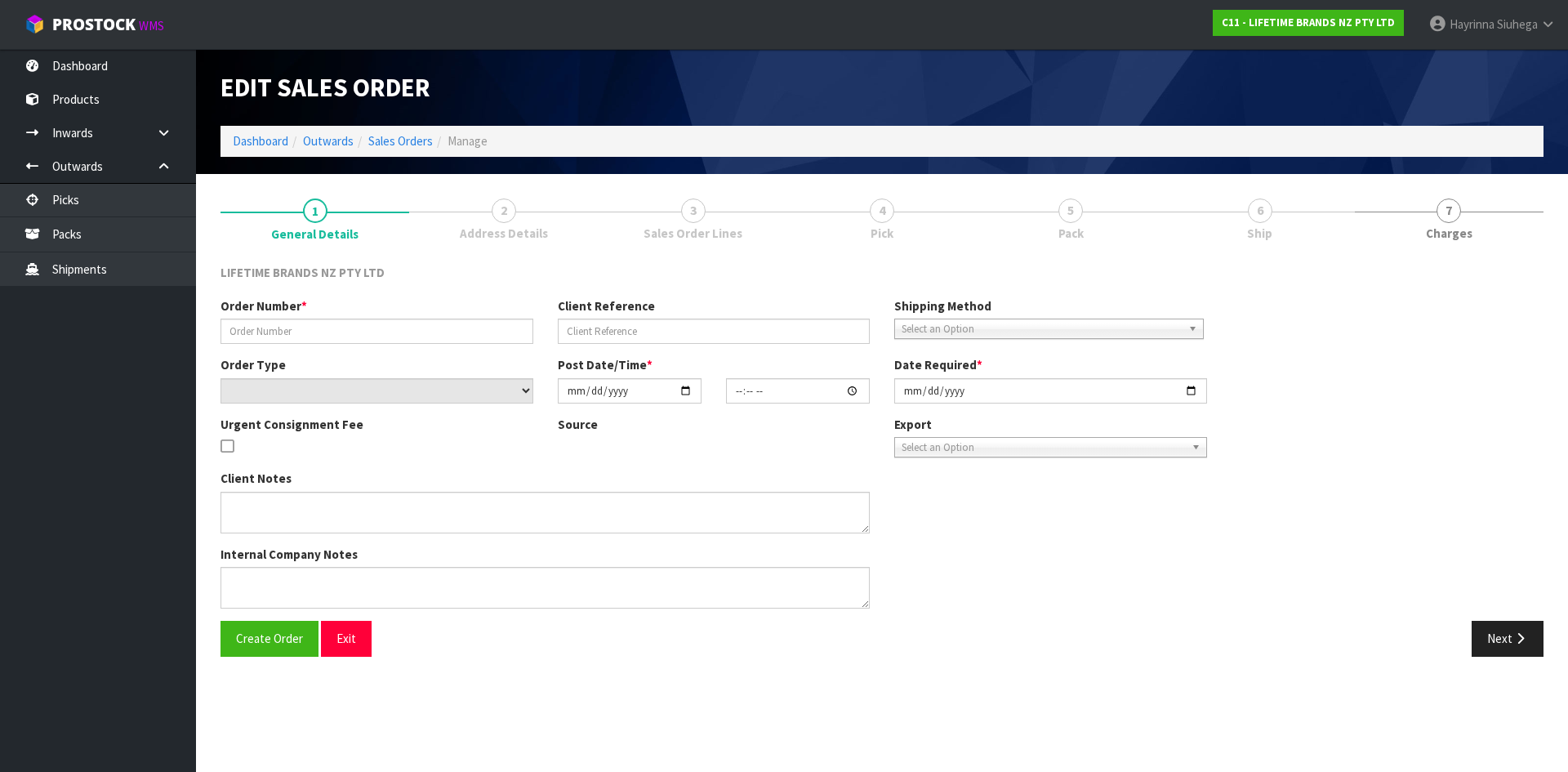
type input "[DATE]"
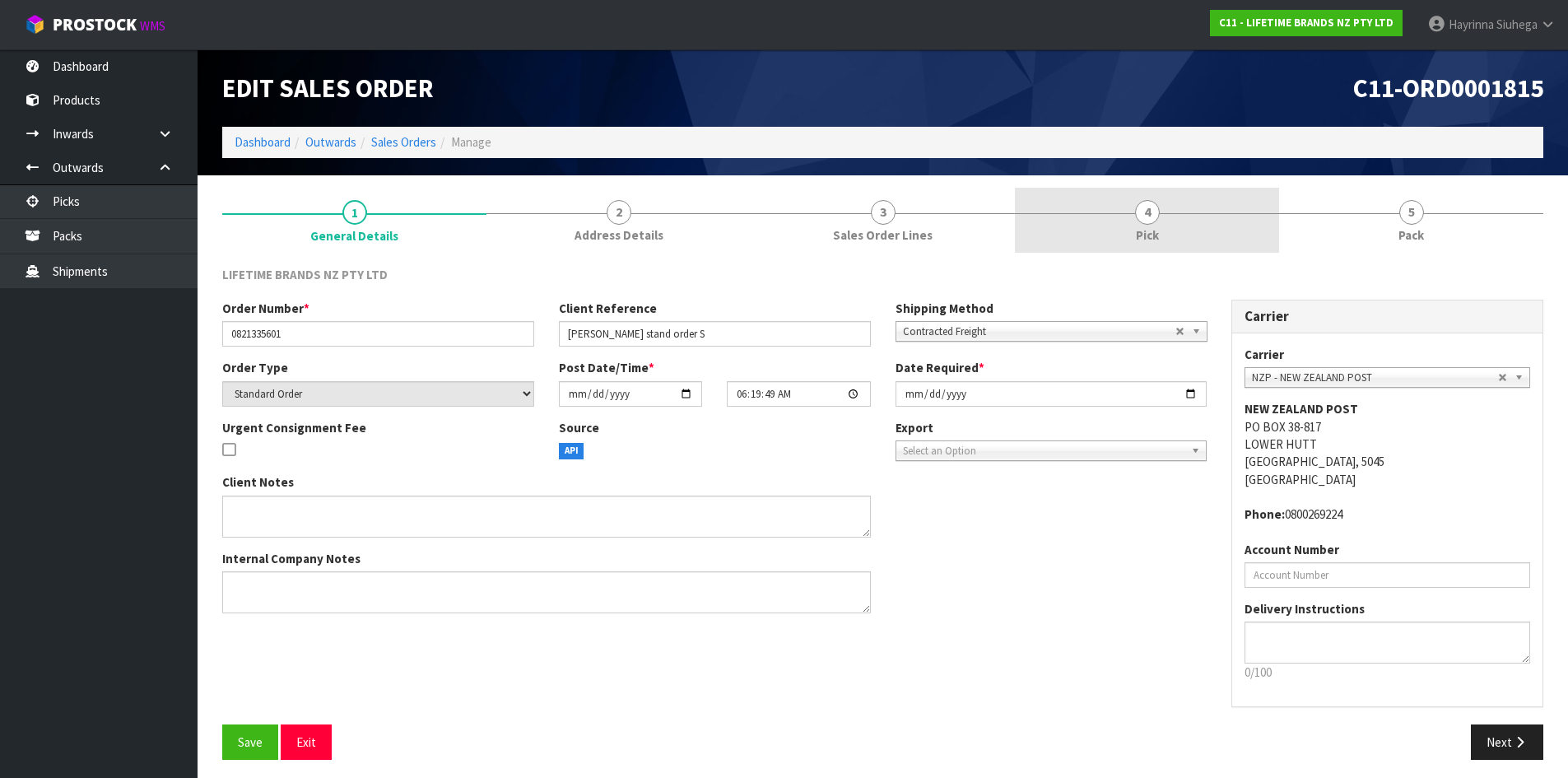
click at [1271, 248] on link "4 Pick" at bounding box center [1147, 220] width 264 height 65
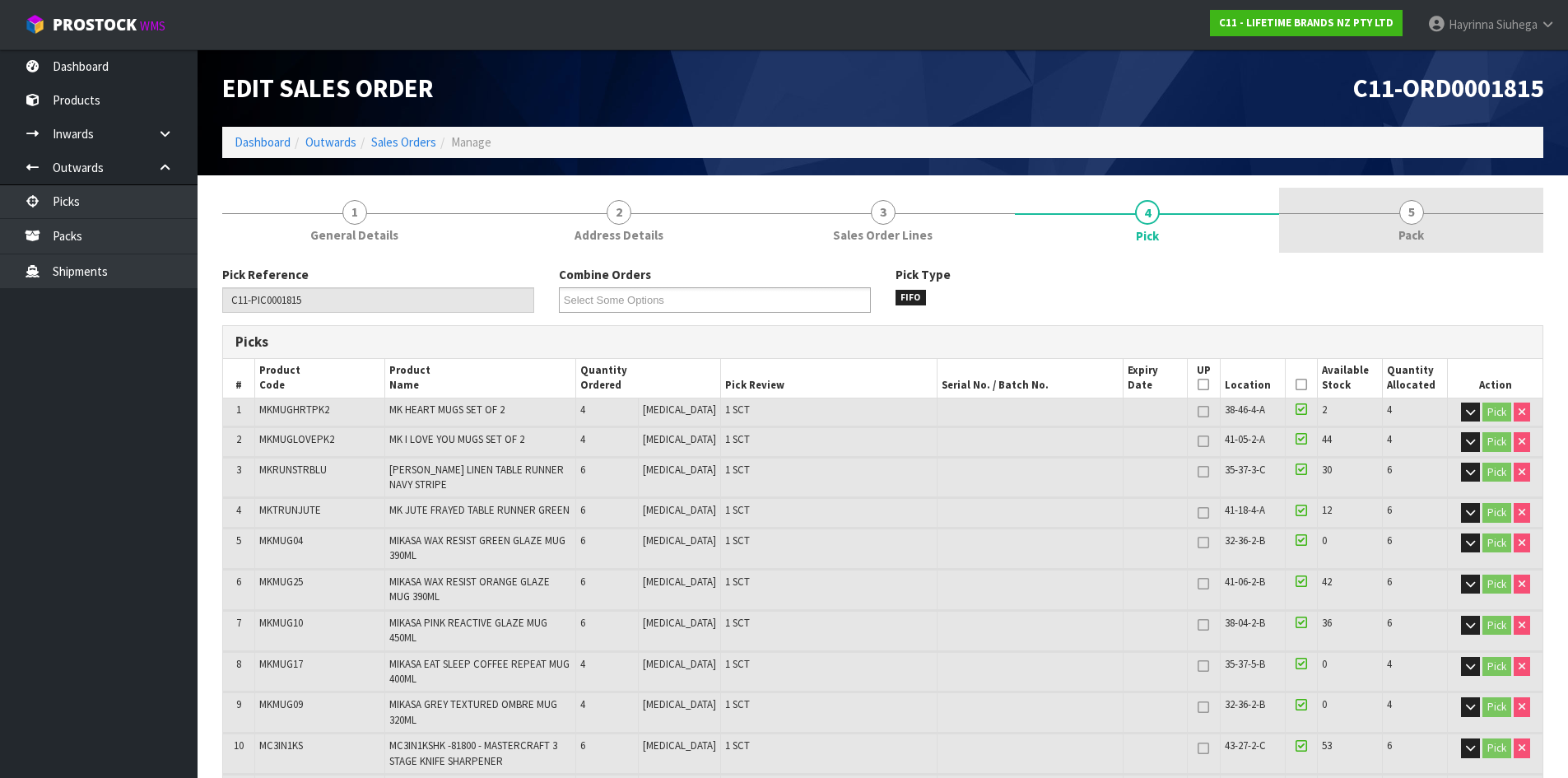
drag, startPoint x: 1330, startPoint y: 204, endPoint x: 1277, endPoint y: 248, distance: 68.9
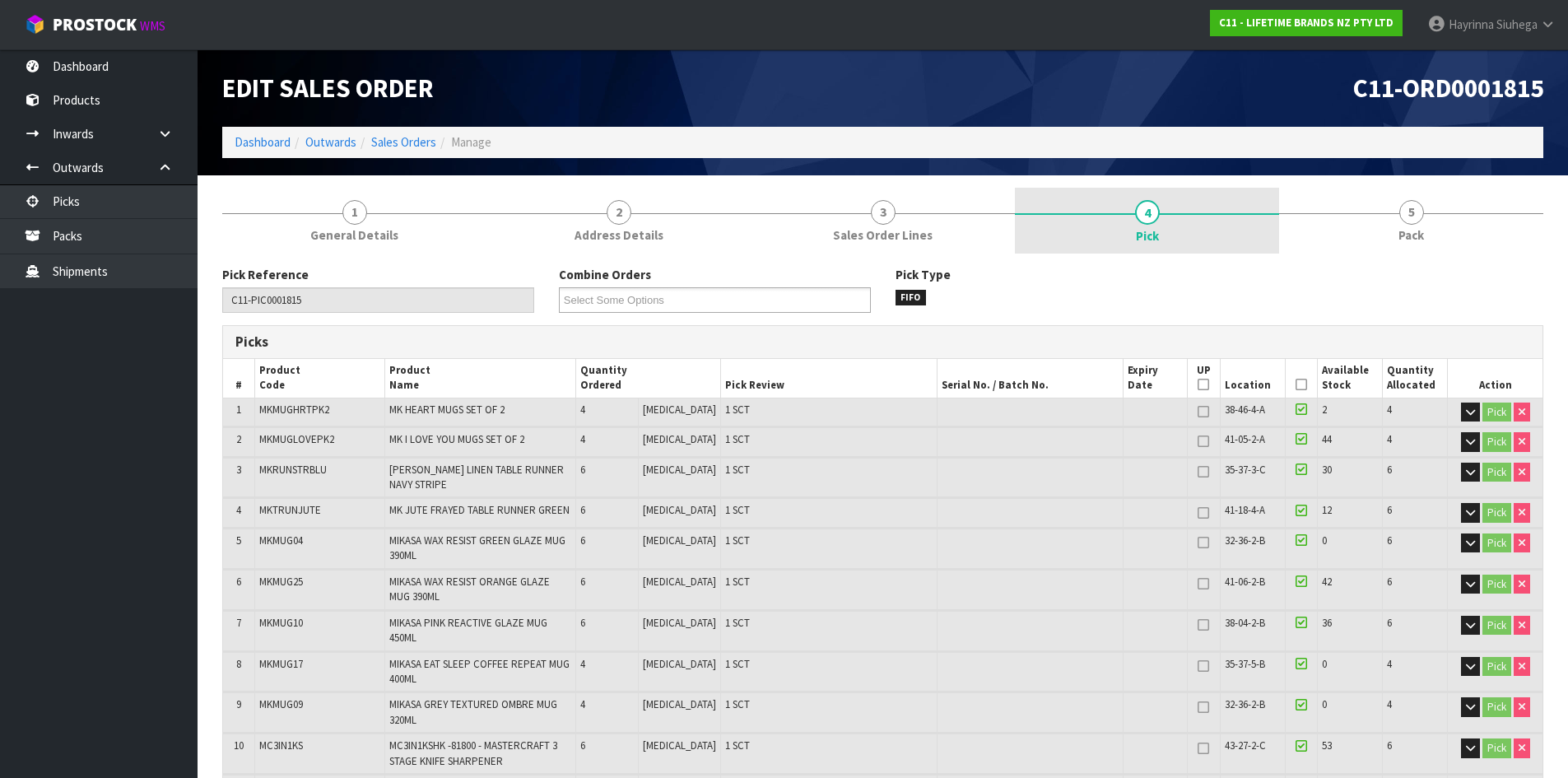
click at [1332, 204] on link "5 Pack" at bounding box center [1411, 220] width 264 height 65
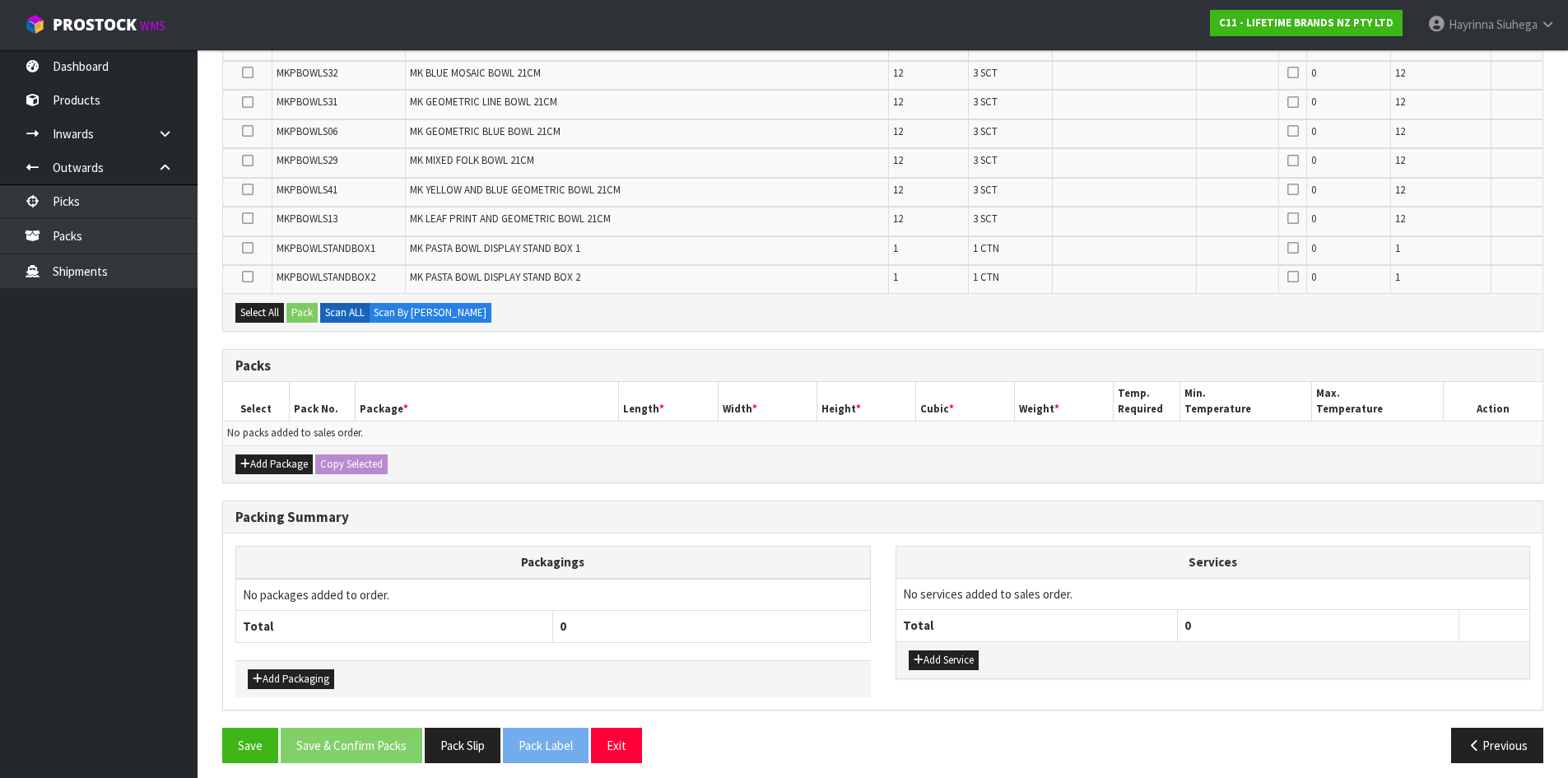
scroll to position [857, 0]
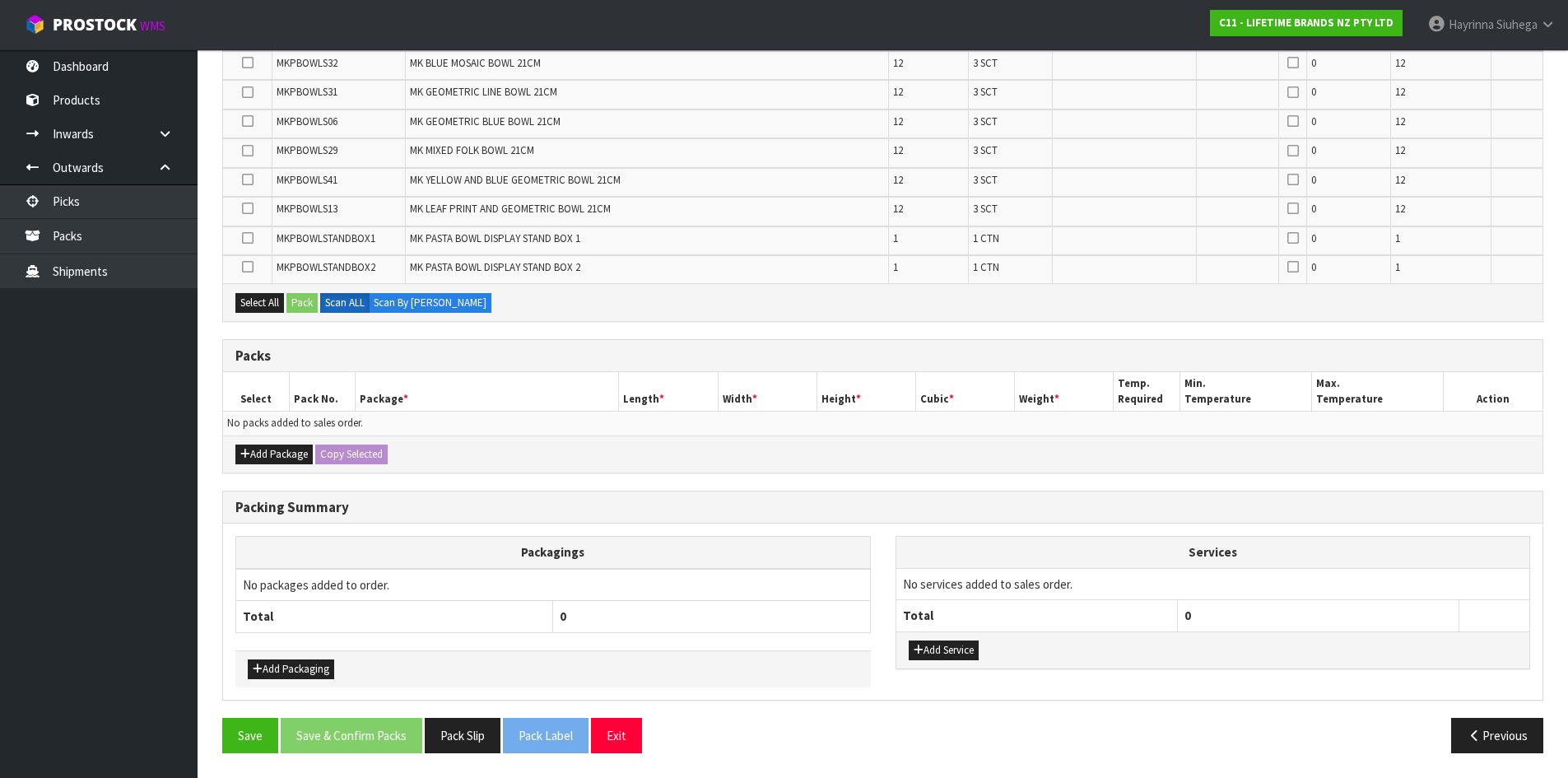
click at [299, 469] on div "Add Package Copy Selected" at bounding box center [883, 454] width 1320 height 37
click at [297, 462] on button "Add Package" at bounding box center [274, 454] width 77 height 20
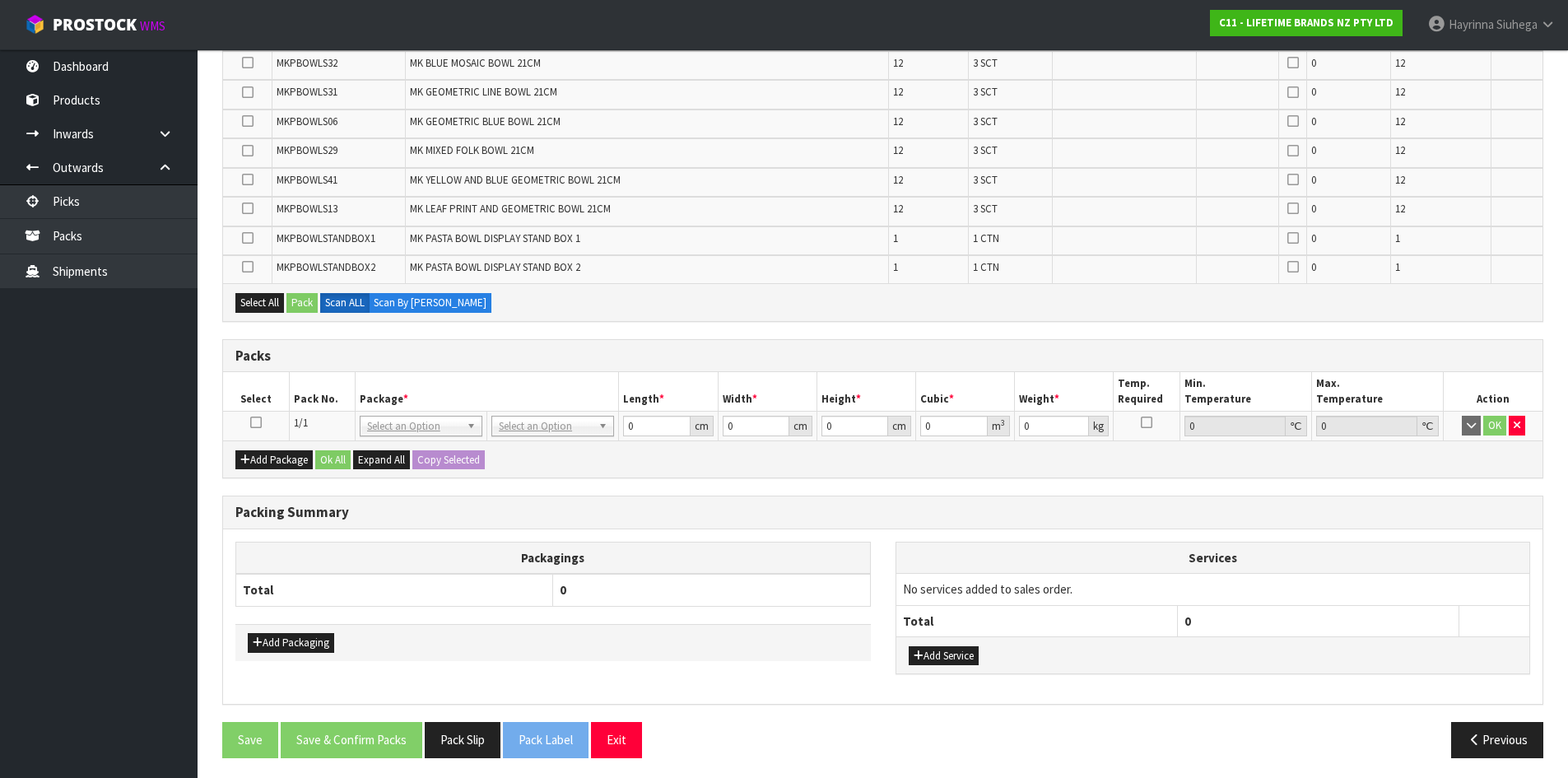
click at [259, 423] on icon at bounding box center [256, 422] width 12 height 1
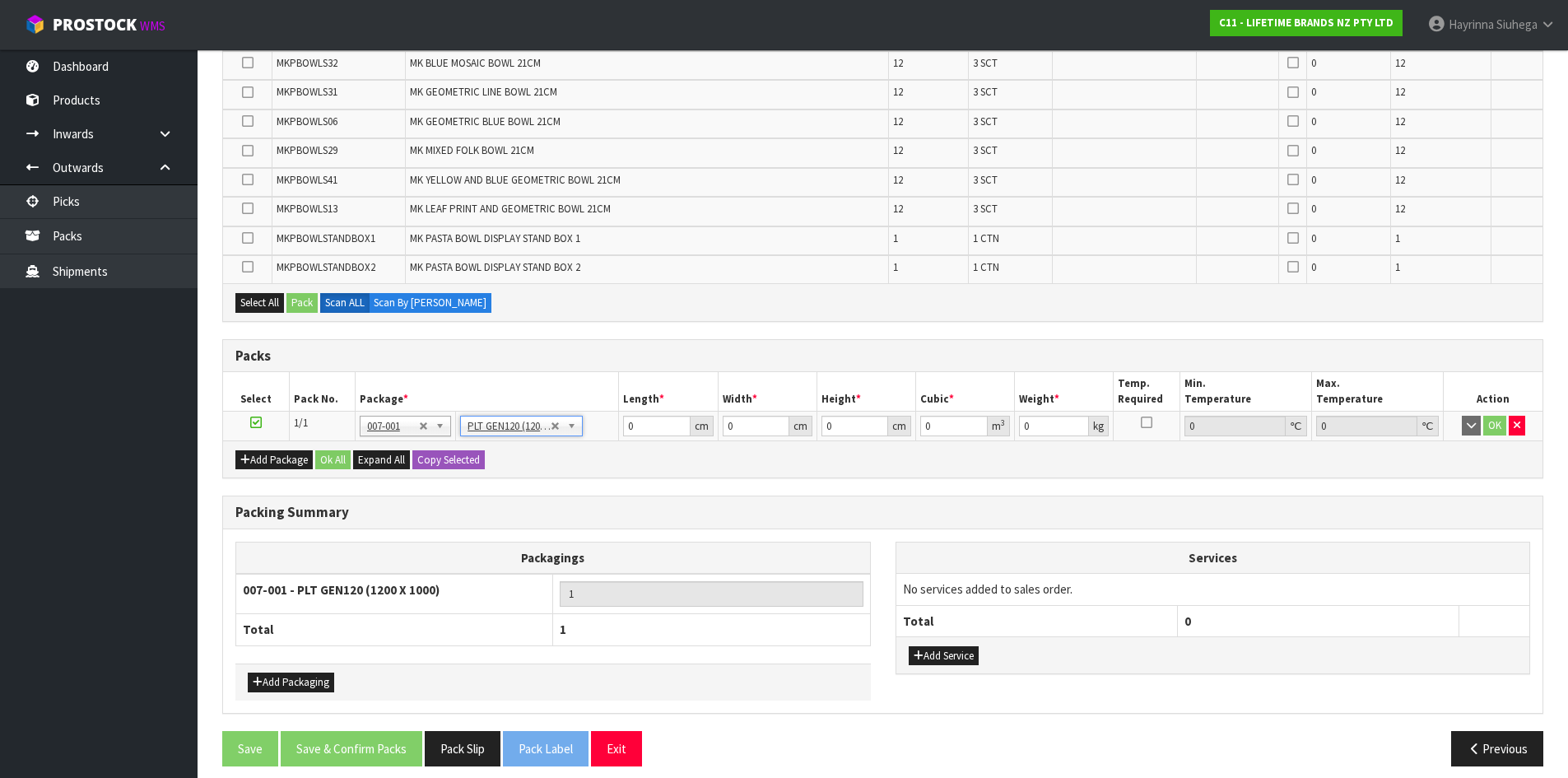
type input "120"
type input "100"
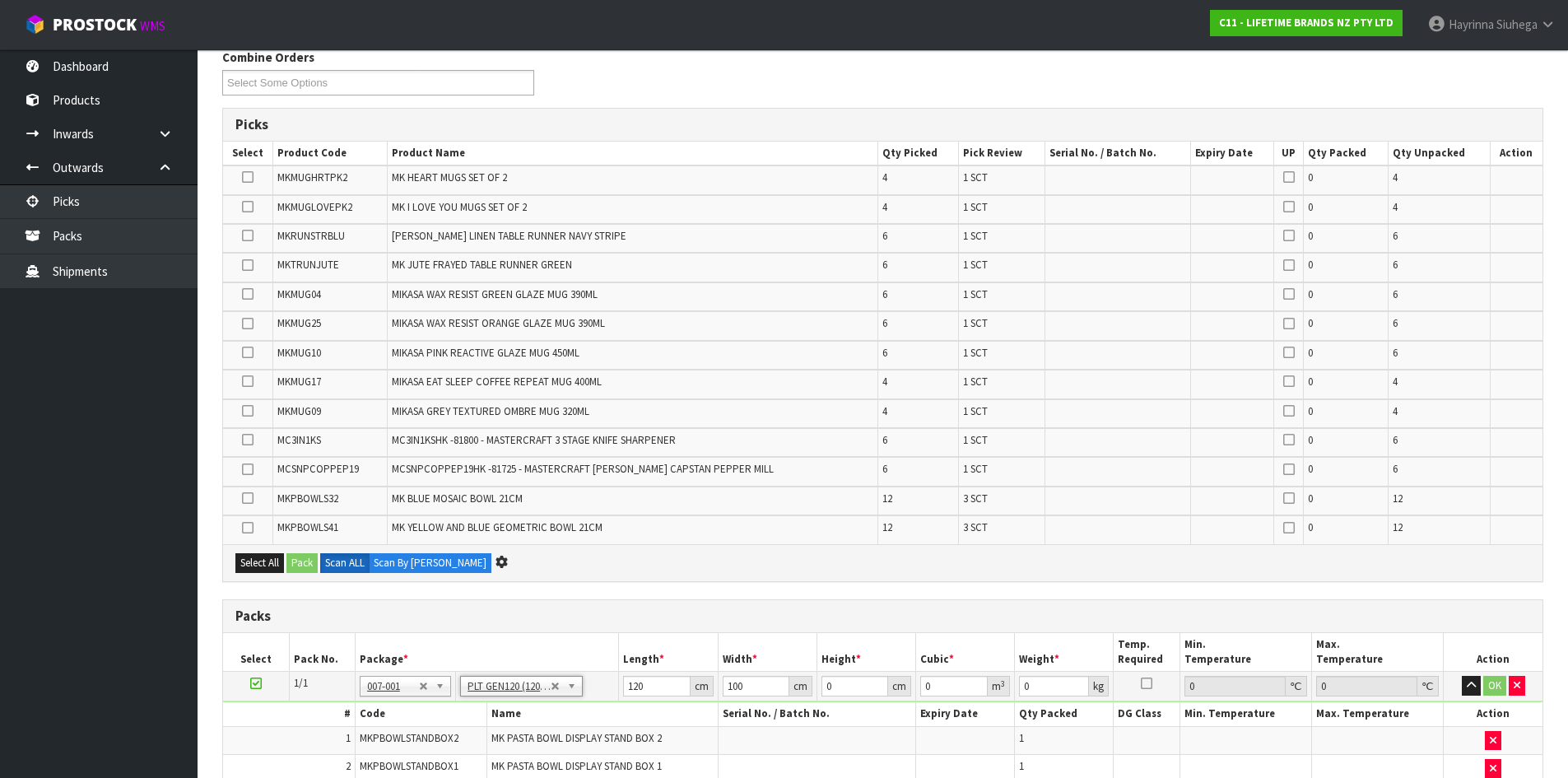
scroll to position [0, 0]
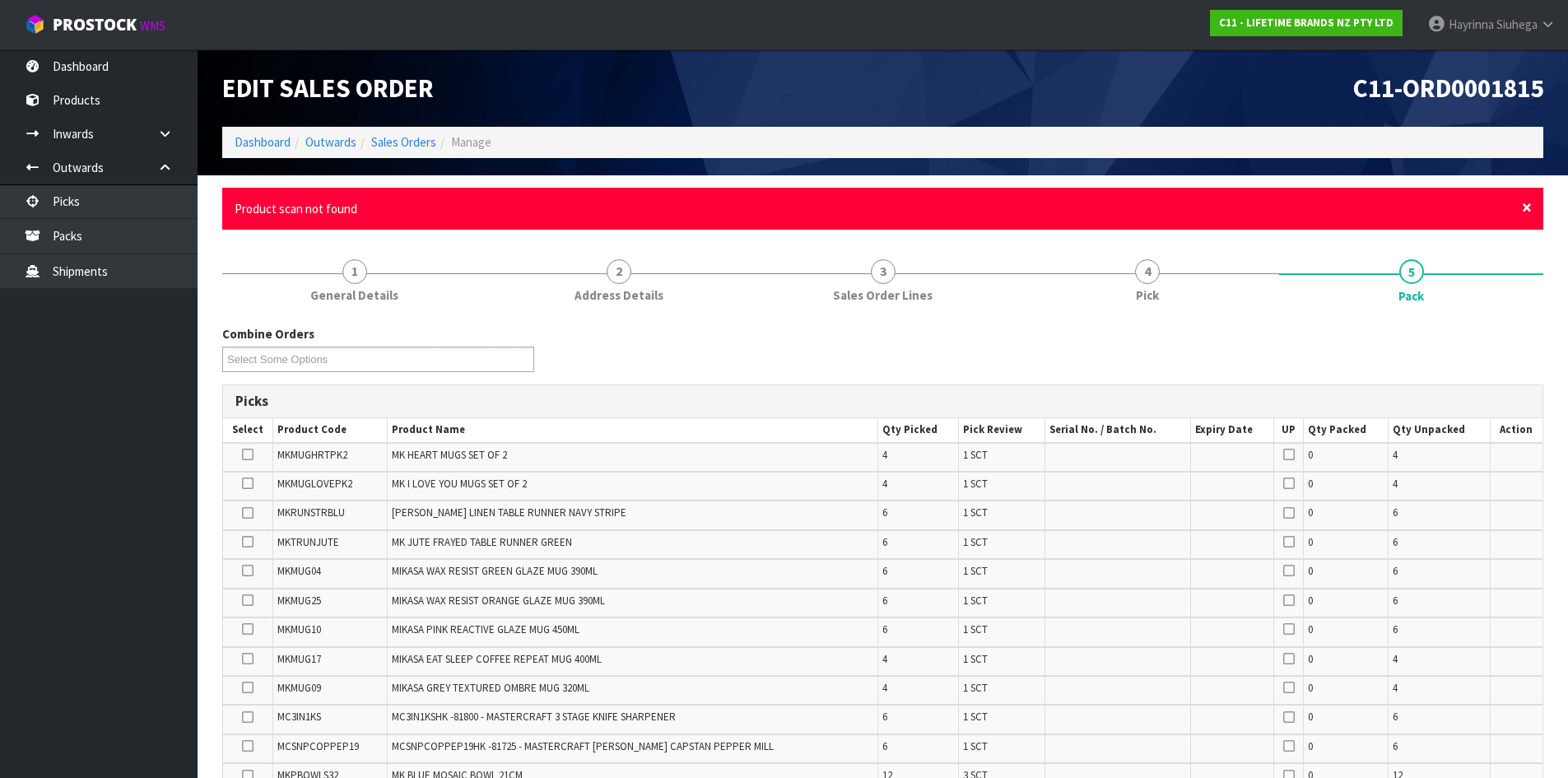
click at [1523, 208] on span "×" at bounding box center [1527, 206] width 10 height 23
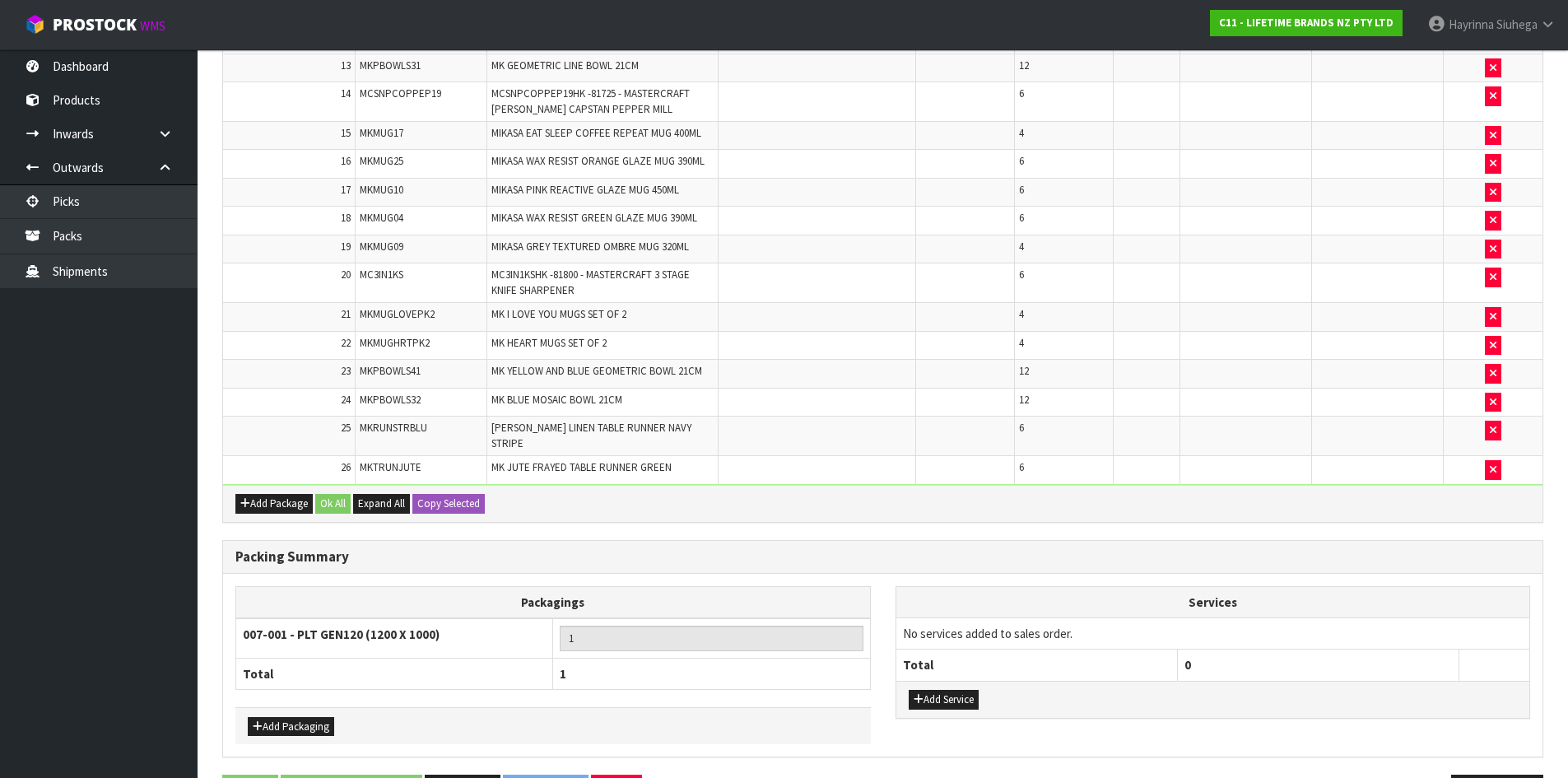
scroll to position [909, 0]
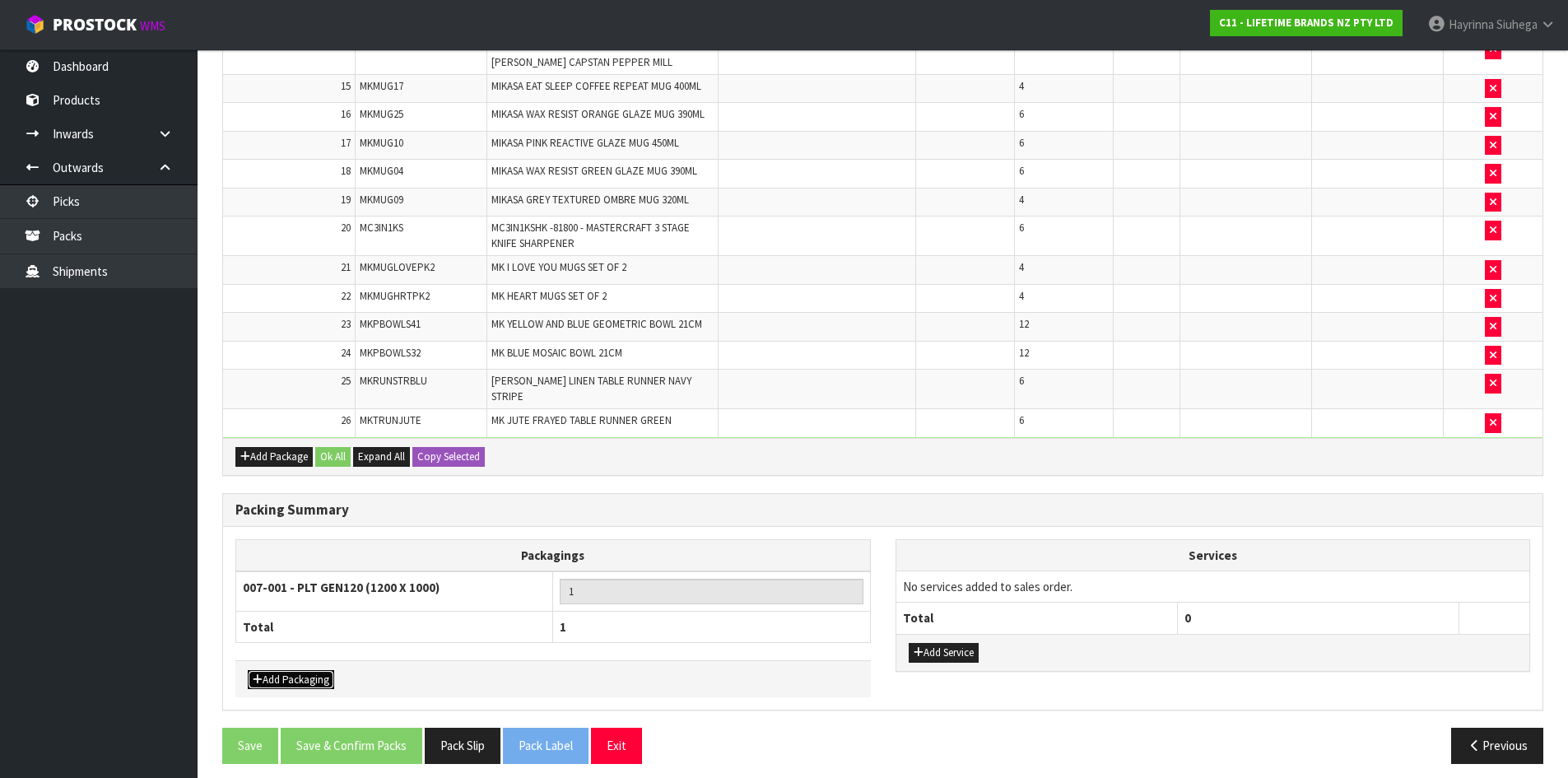
click at [310, 670] on button "Add Packaging" at bounding box center [290, 680] width 86 height 20
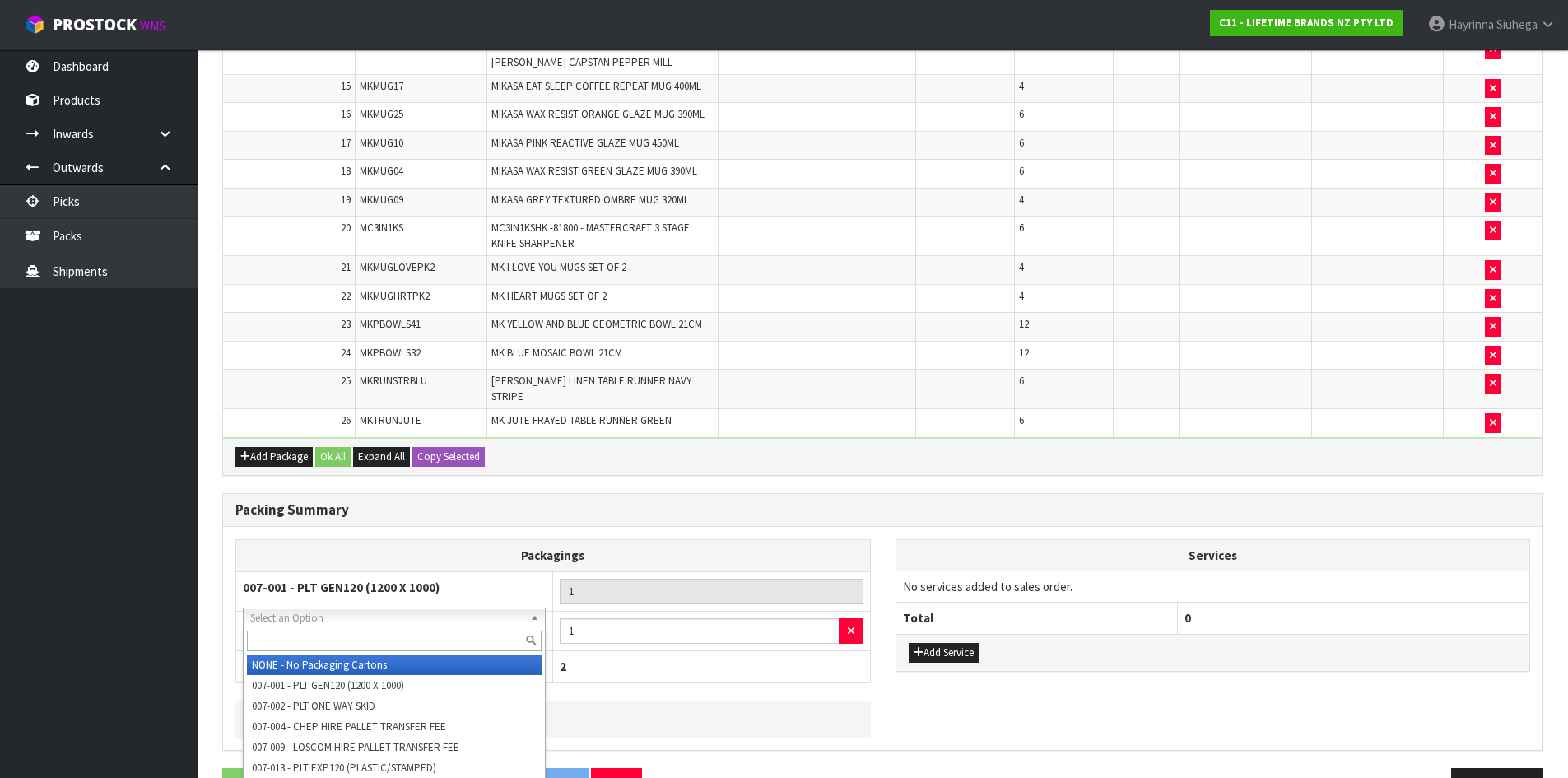
click at [311, 630] on input "text" at bounding box center [394, 640] width 295 height 21
type input "OC"
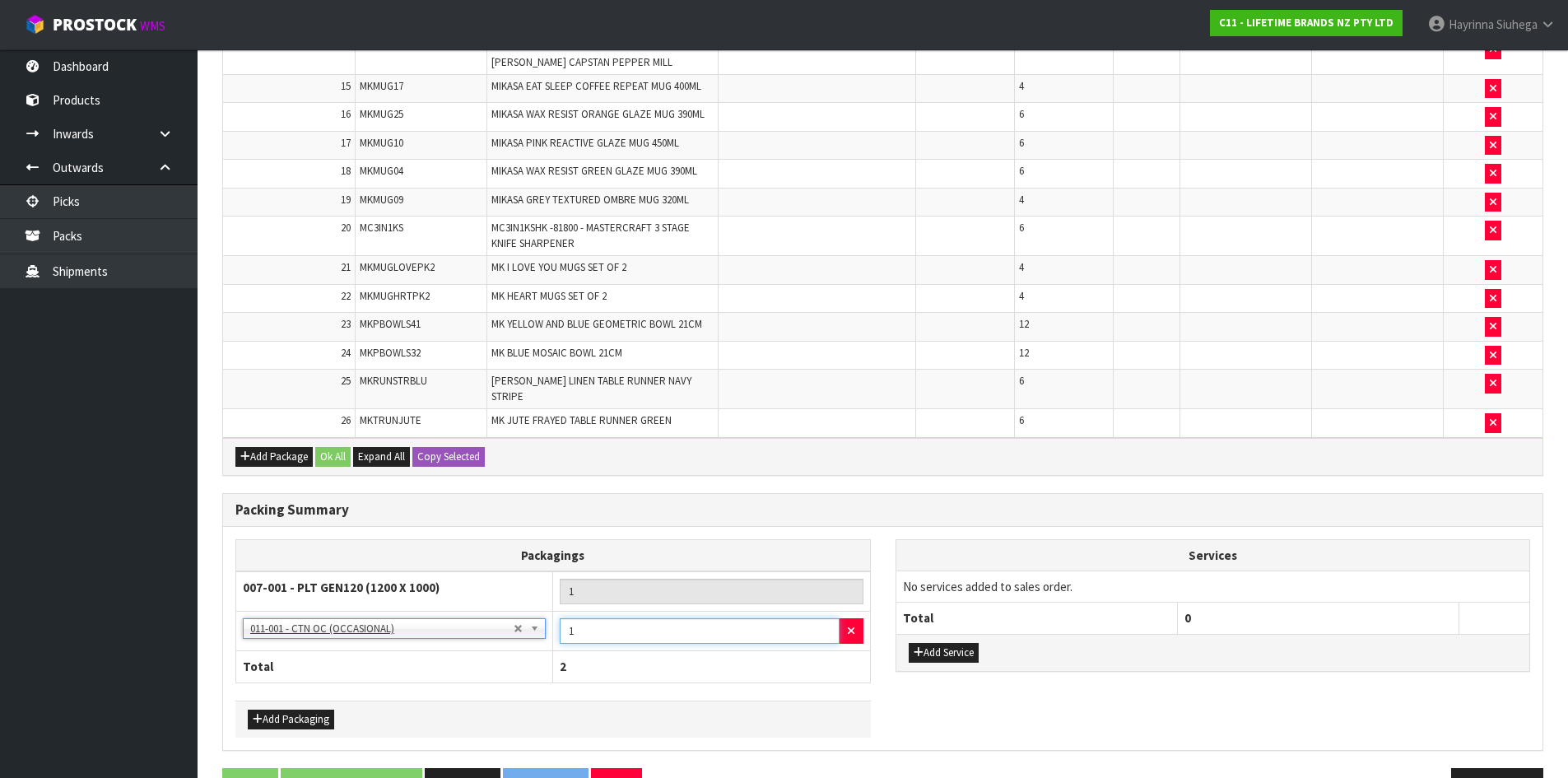
drag, startPoint x: 592, startPoint y: 626, endPoint x: 539, endPoint y: 629, distance: 53.1
click at [540, 629] on tr "NONE - No Packaging Cartons 007-001 - PLT GEN120 (1200 X 1000) 007-002 - PLT ON…" at bounding box center [553, 631] width 635 height 40
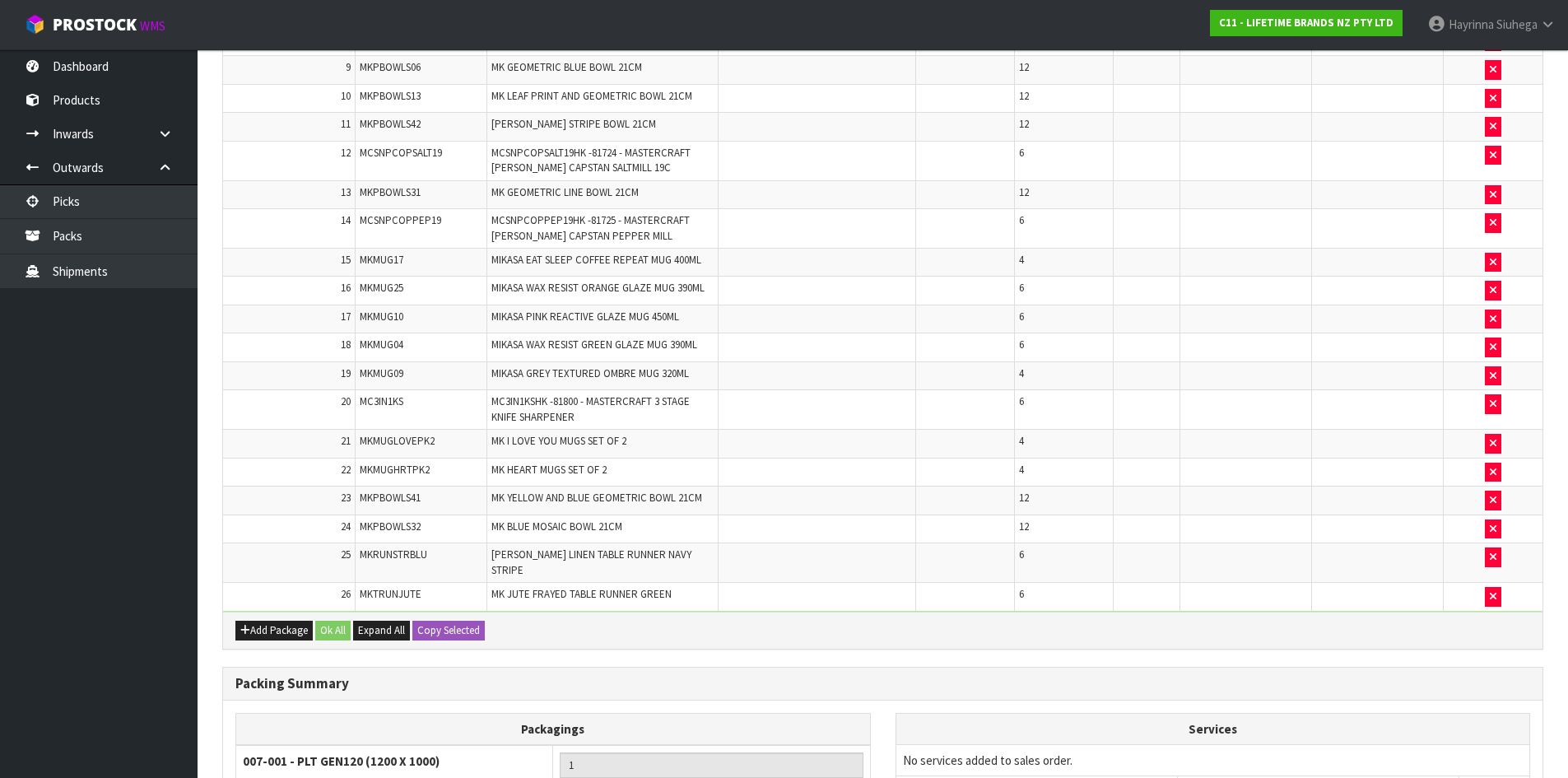
scroll to position [949, 0]
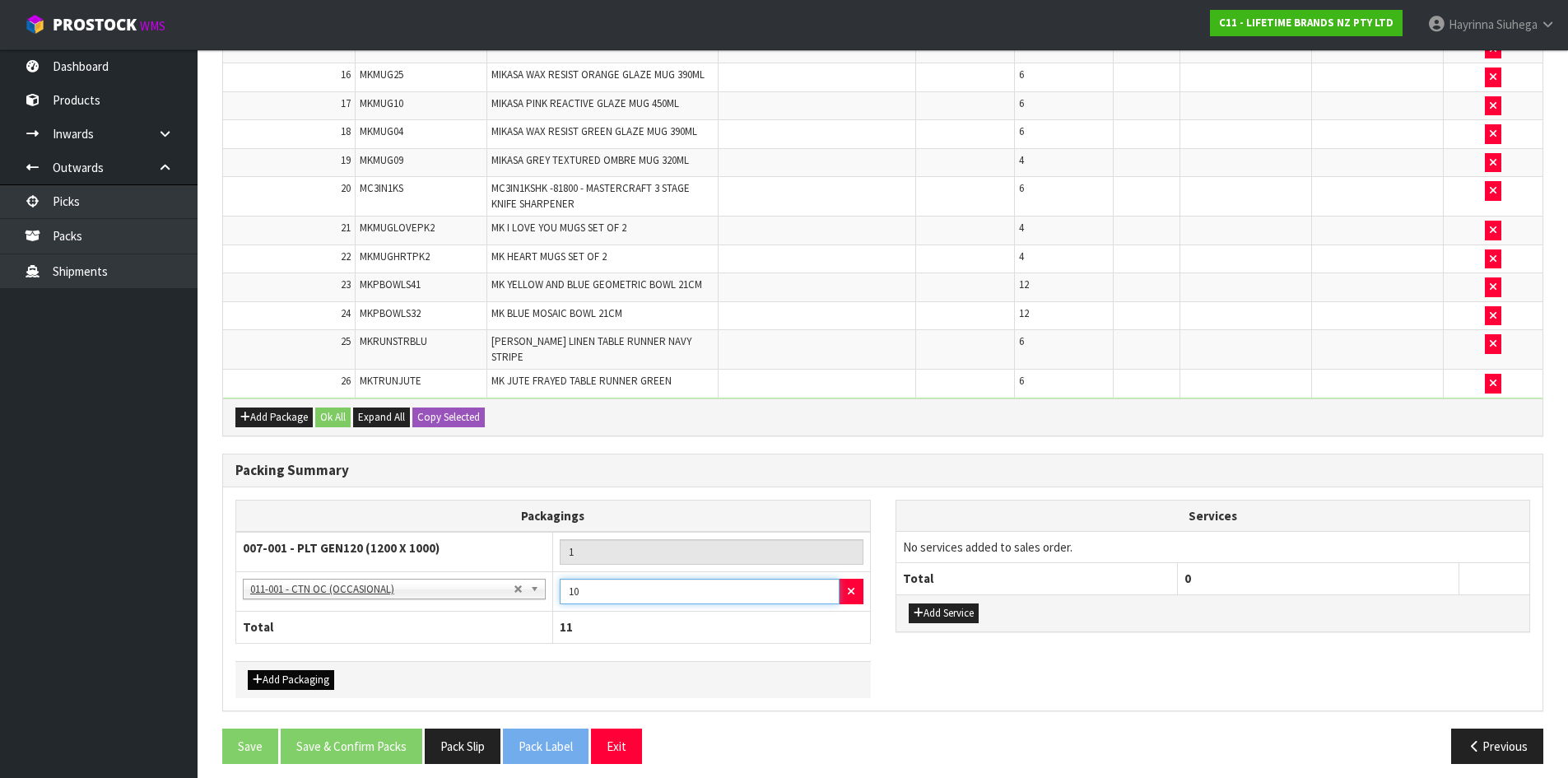
type input "10"
click at [312, 670] on button "Add Packaging" at bounding box center [290, 680] width 86 height 20
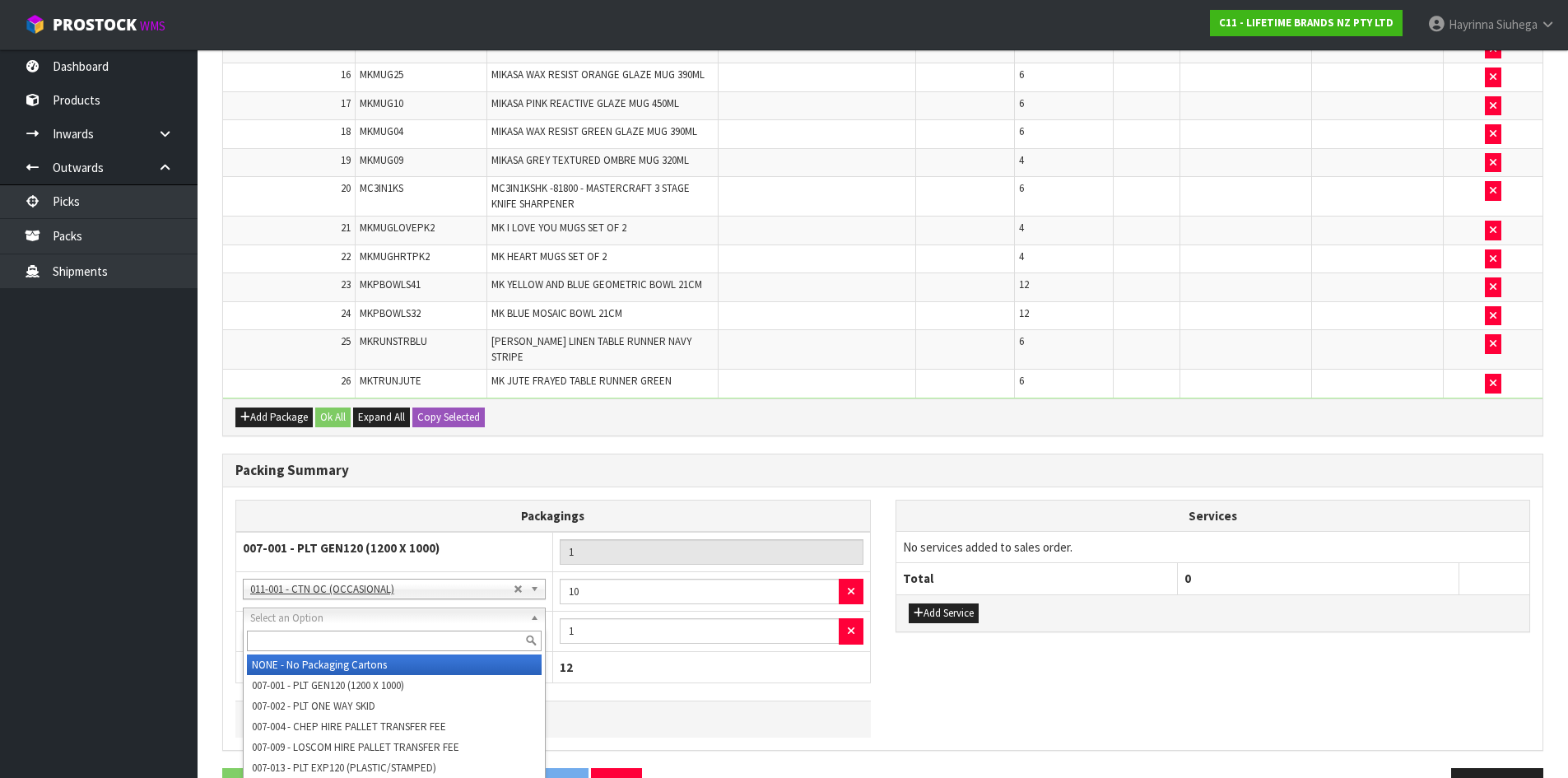
click at [348, 640] on input "text" at bounding box center [394, 640] width 295 height 21
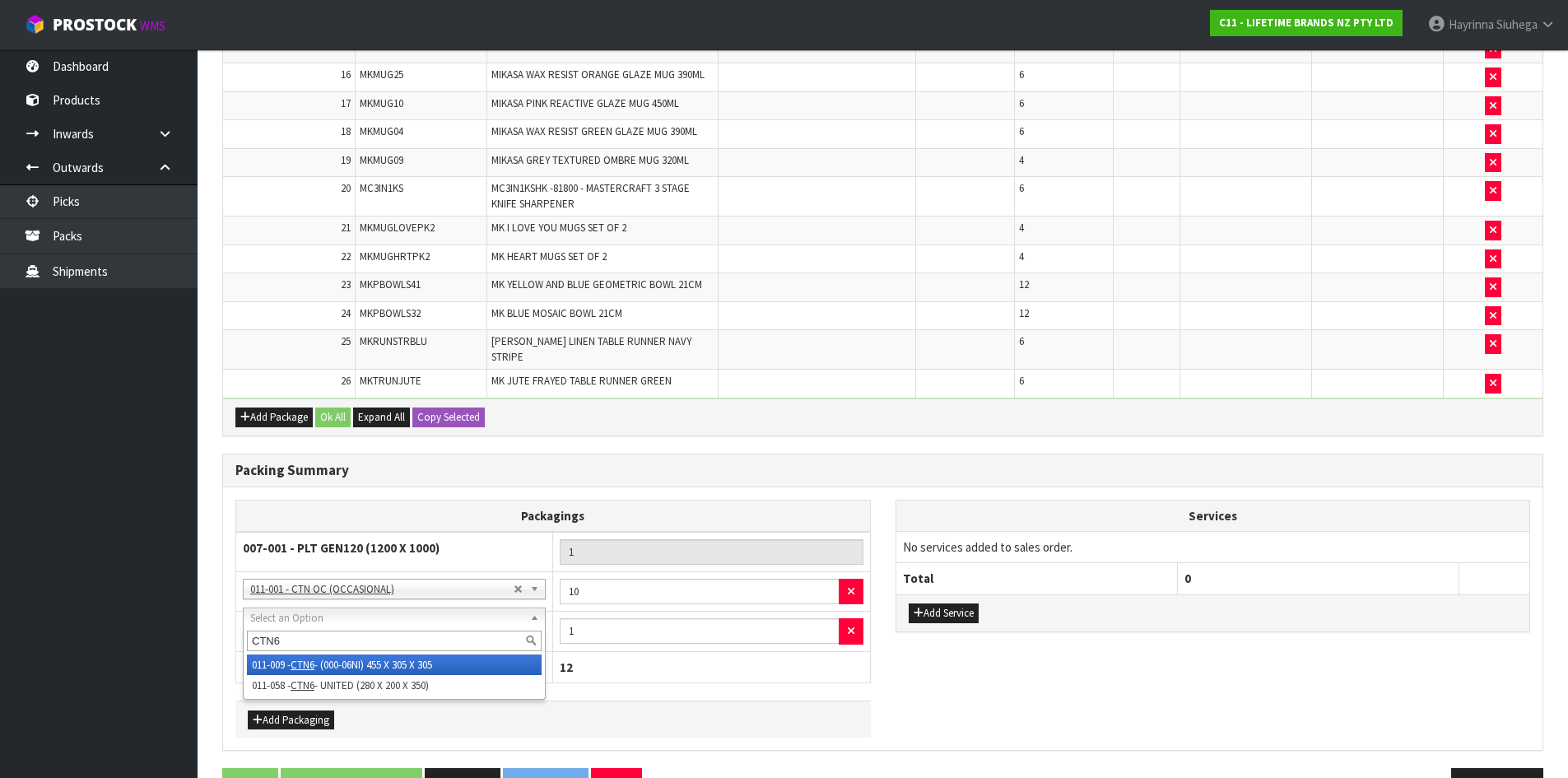
type input "CTN6"
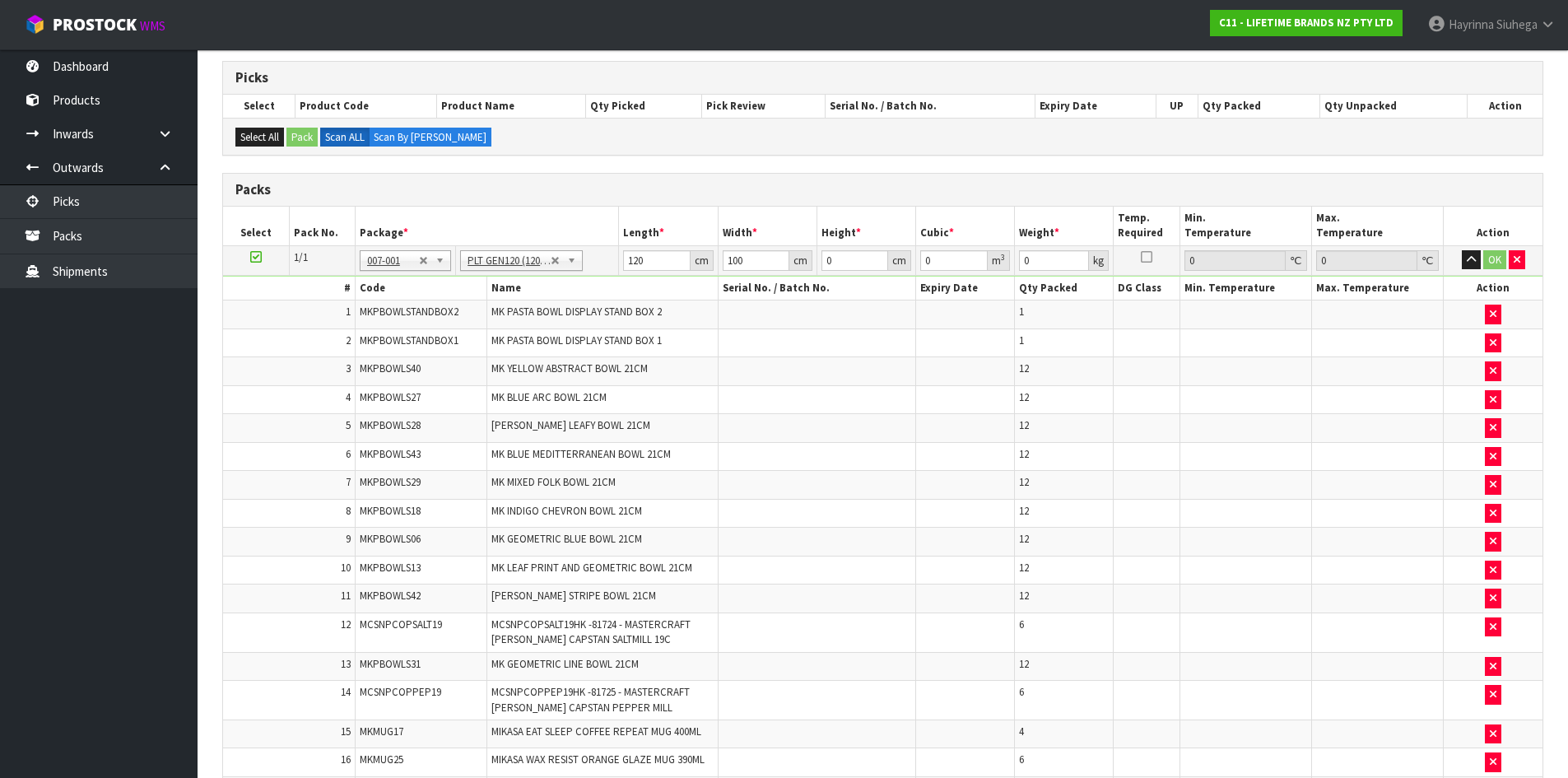
scroll to position [126, 0]
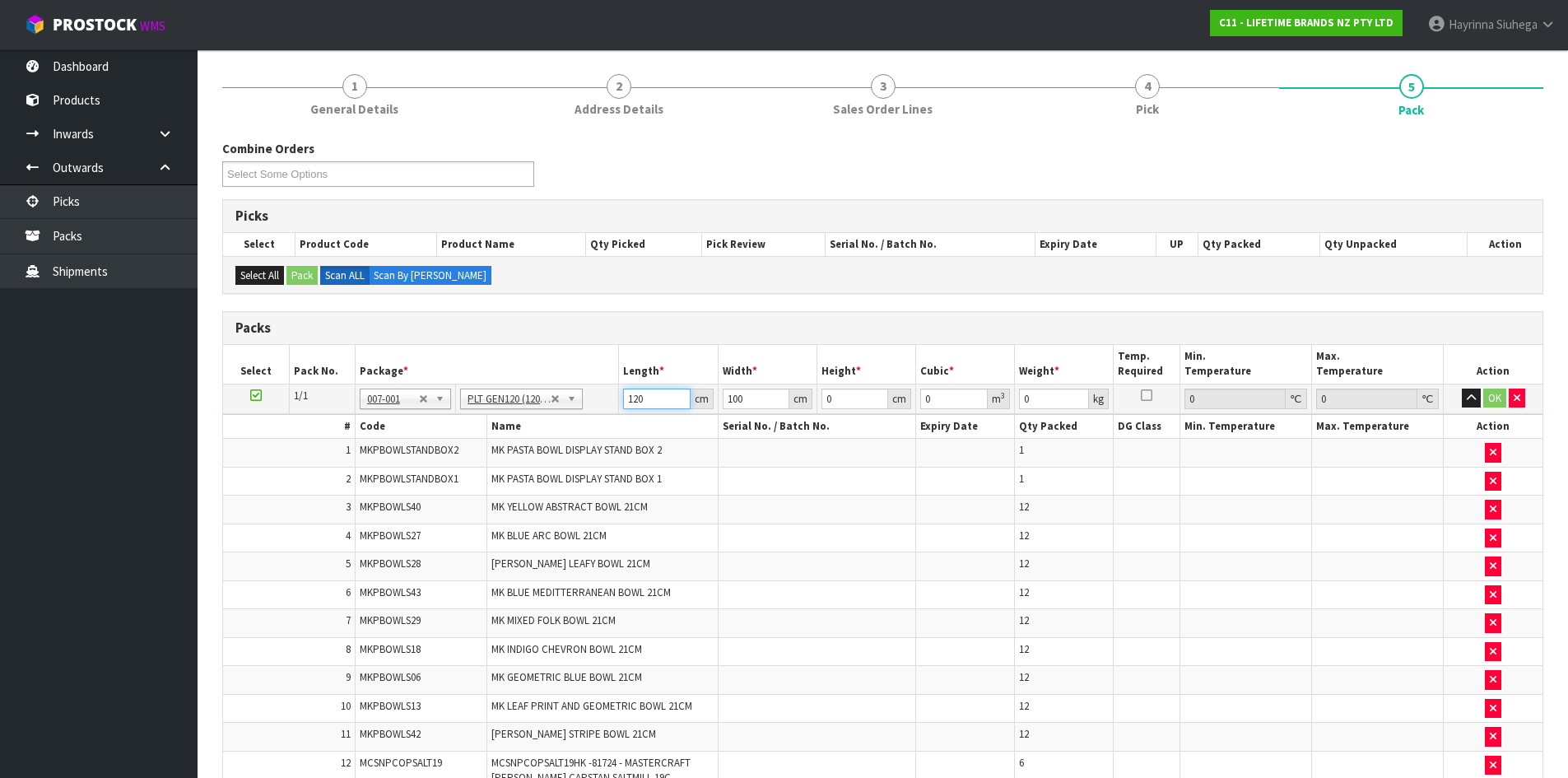
click at [628, 394] on input "120" at bounding box center [656, 399] width 66 height 21
type input "133"
type input "110"
type input "1"
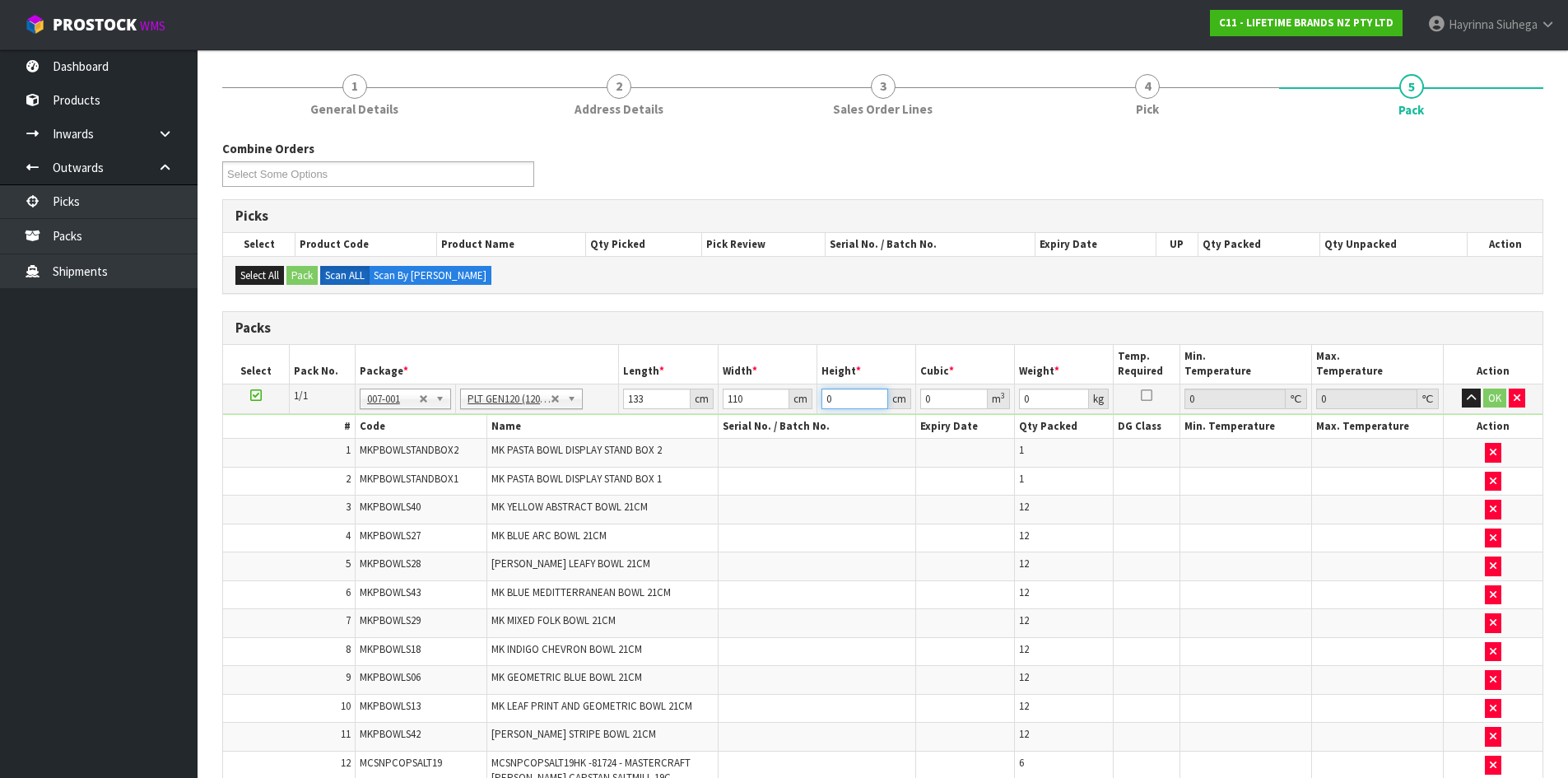
type input "0.01463"
type input "11"
type input "0.16093"
type input "116"
type input "1.69708"
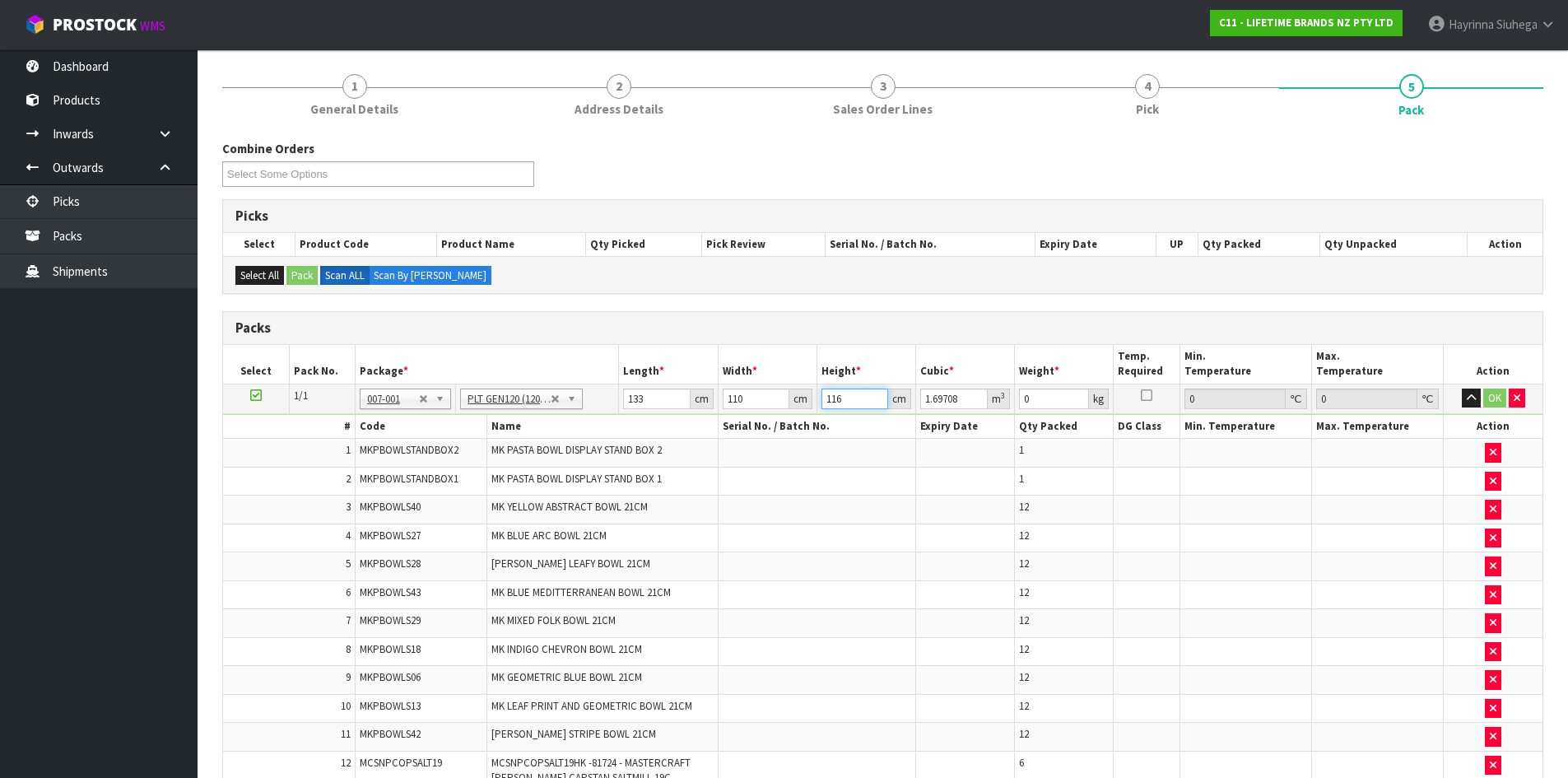
type input "116"
type input "146"
click at [1500, 397] on button "OK" at bounding box center [1494, 399] width 23 height 20
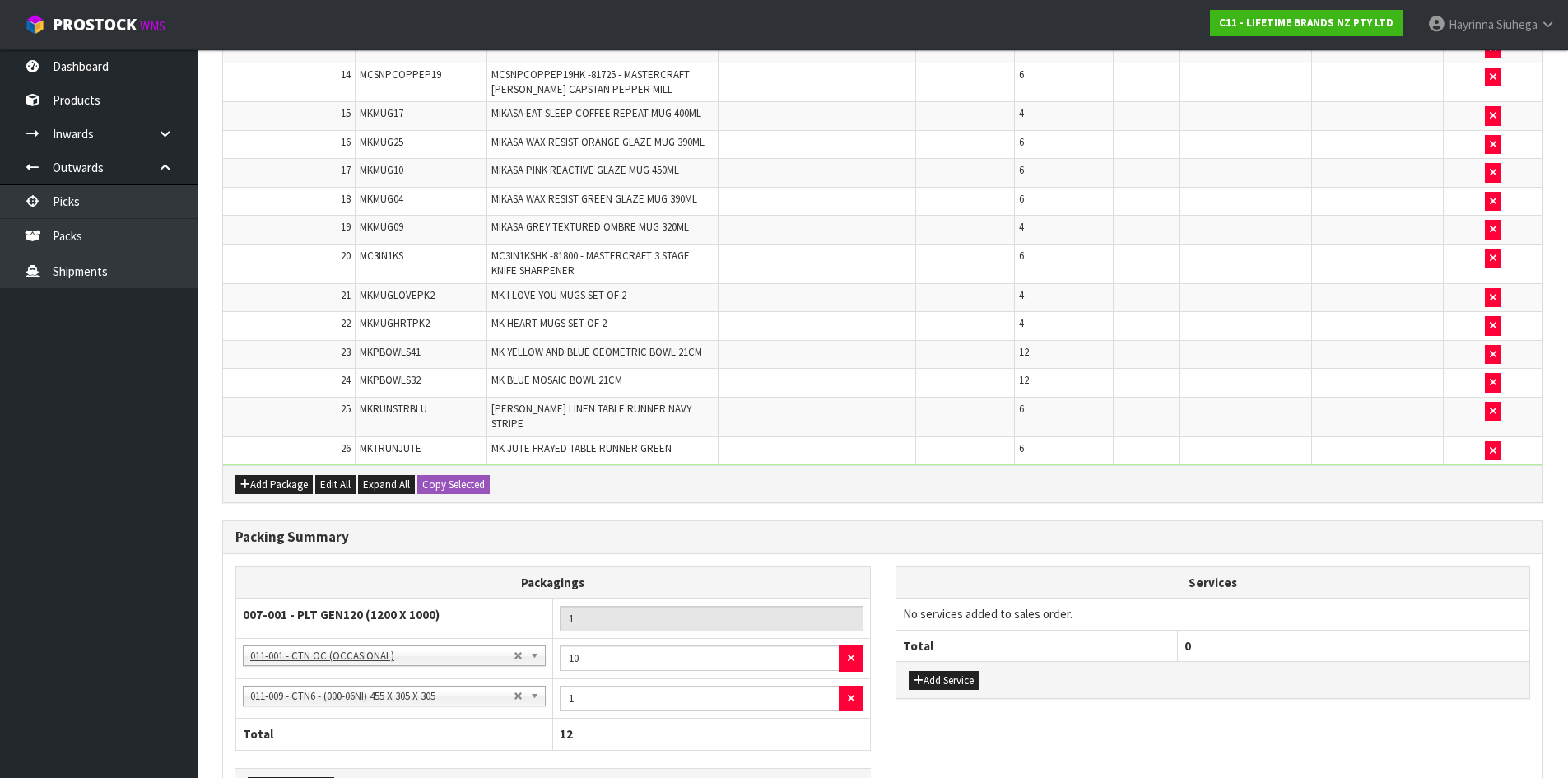
scroll to position [988, 0]
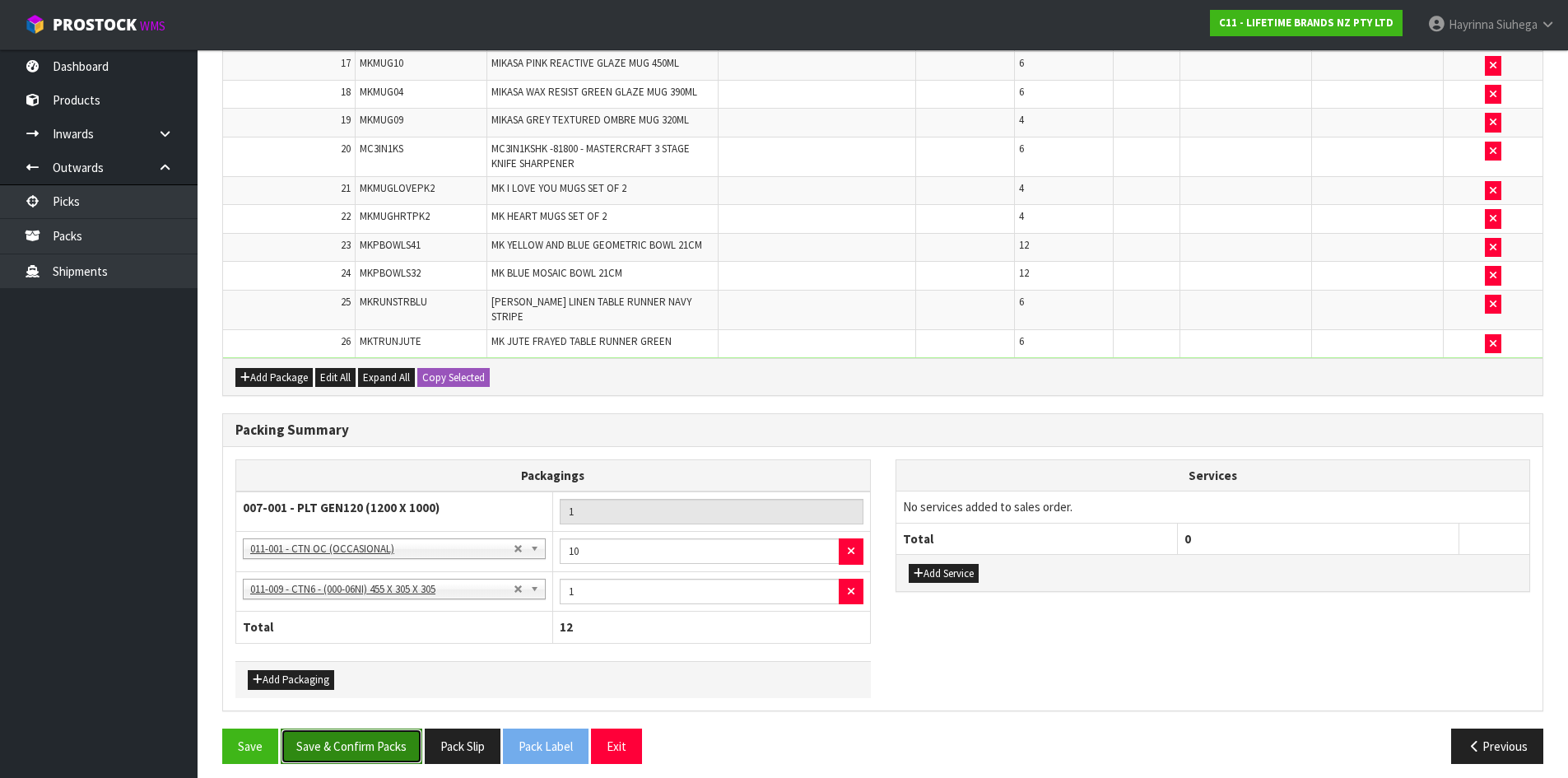
click at [358, 747] on button "Save & Confirm Packs" at bounding box center [351, 746] width 142 height 35
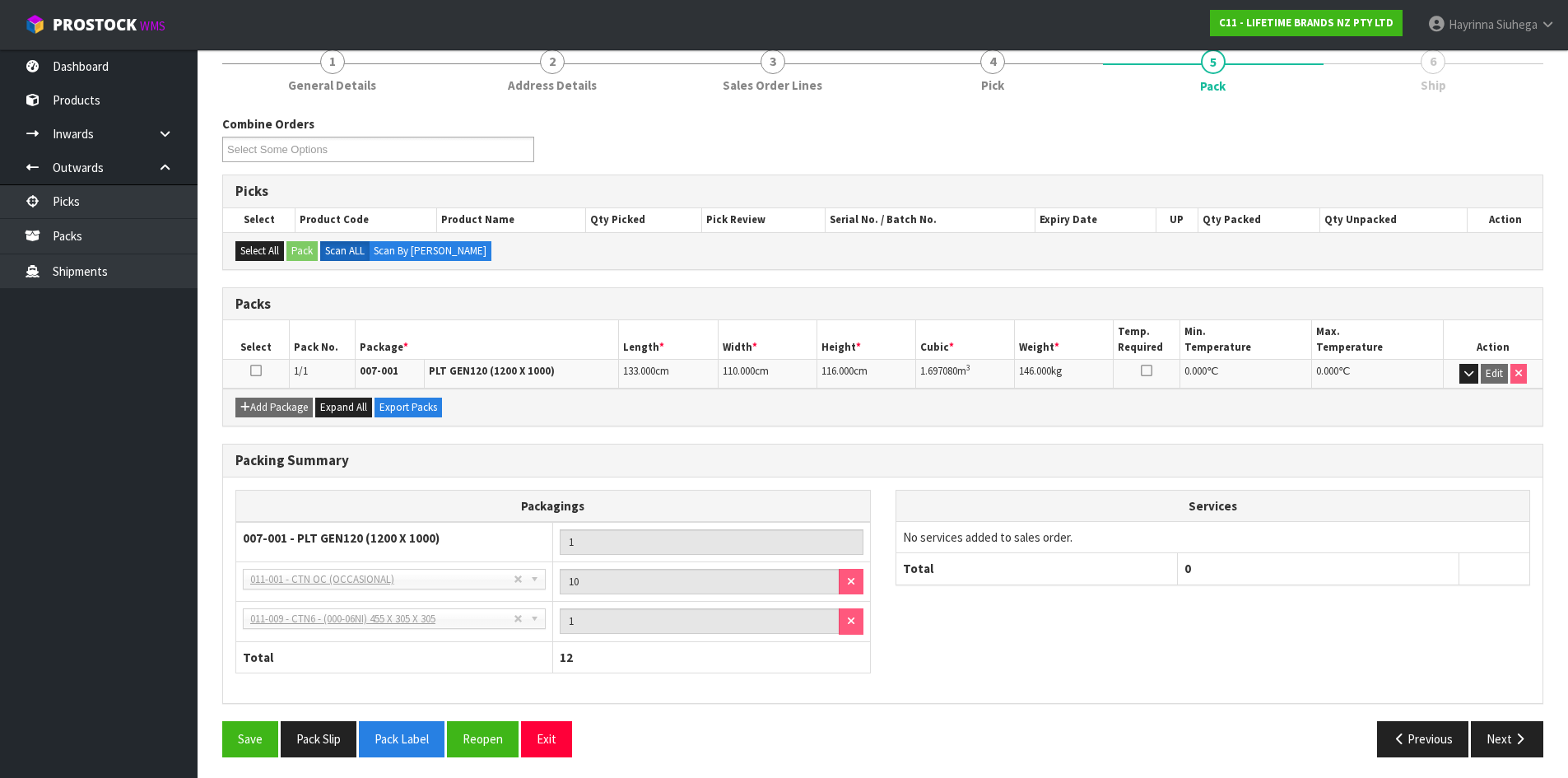
scroll to position [214, 0]
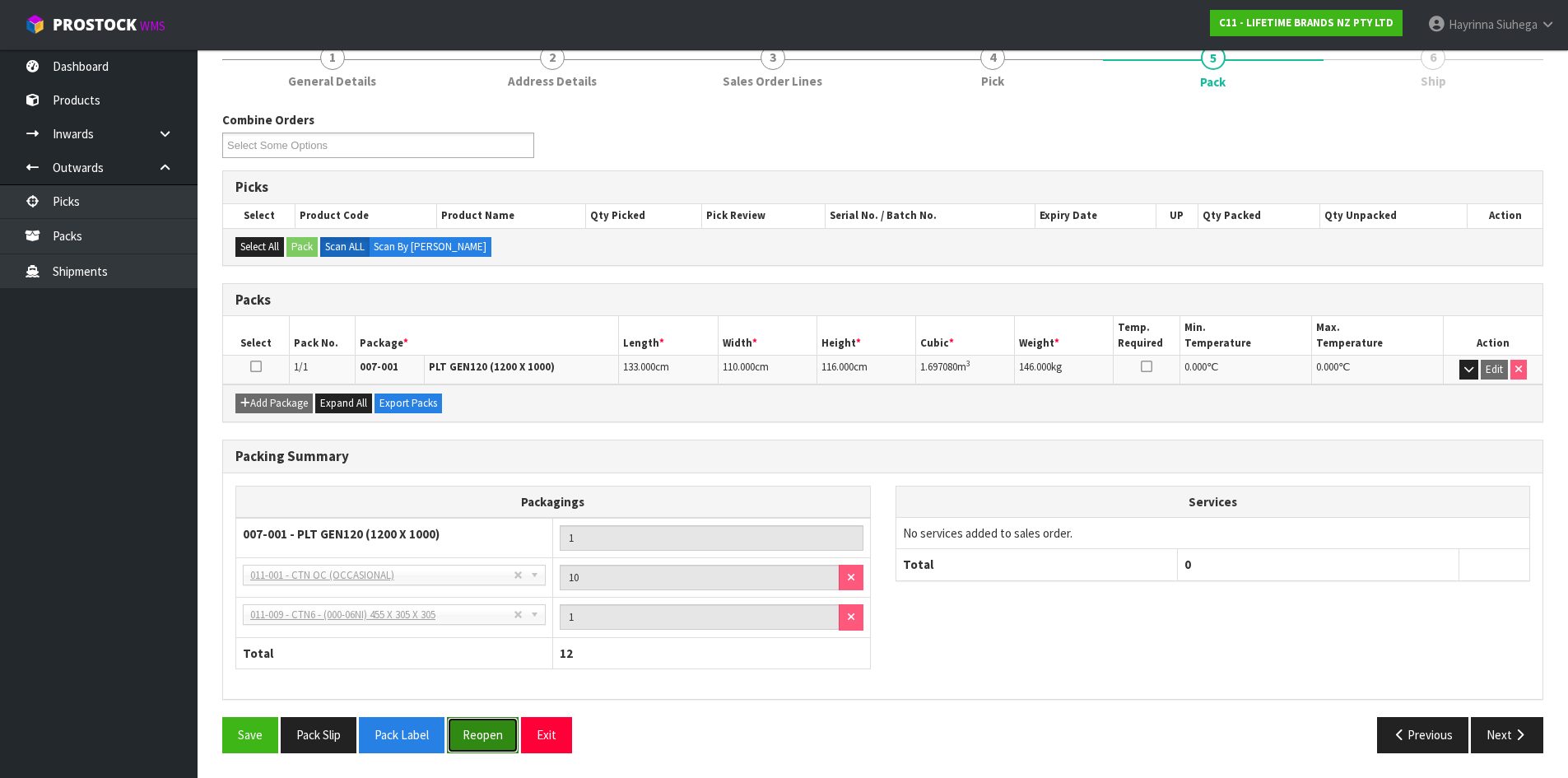
click at [483, 734] on button "Reopen" at bounding box center [482, 734] width 71 height 35
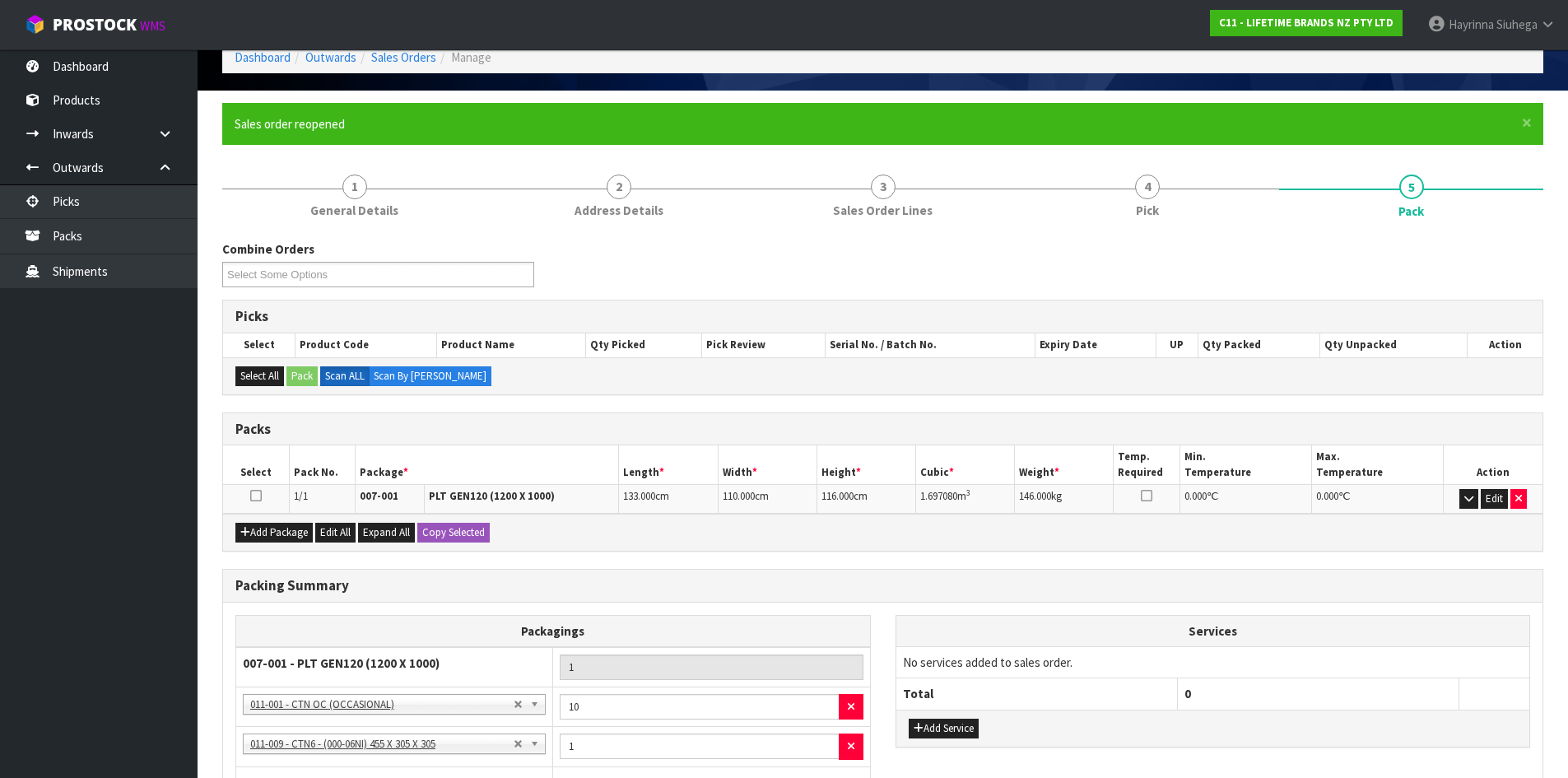
scroll to position [0, 0]
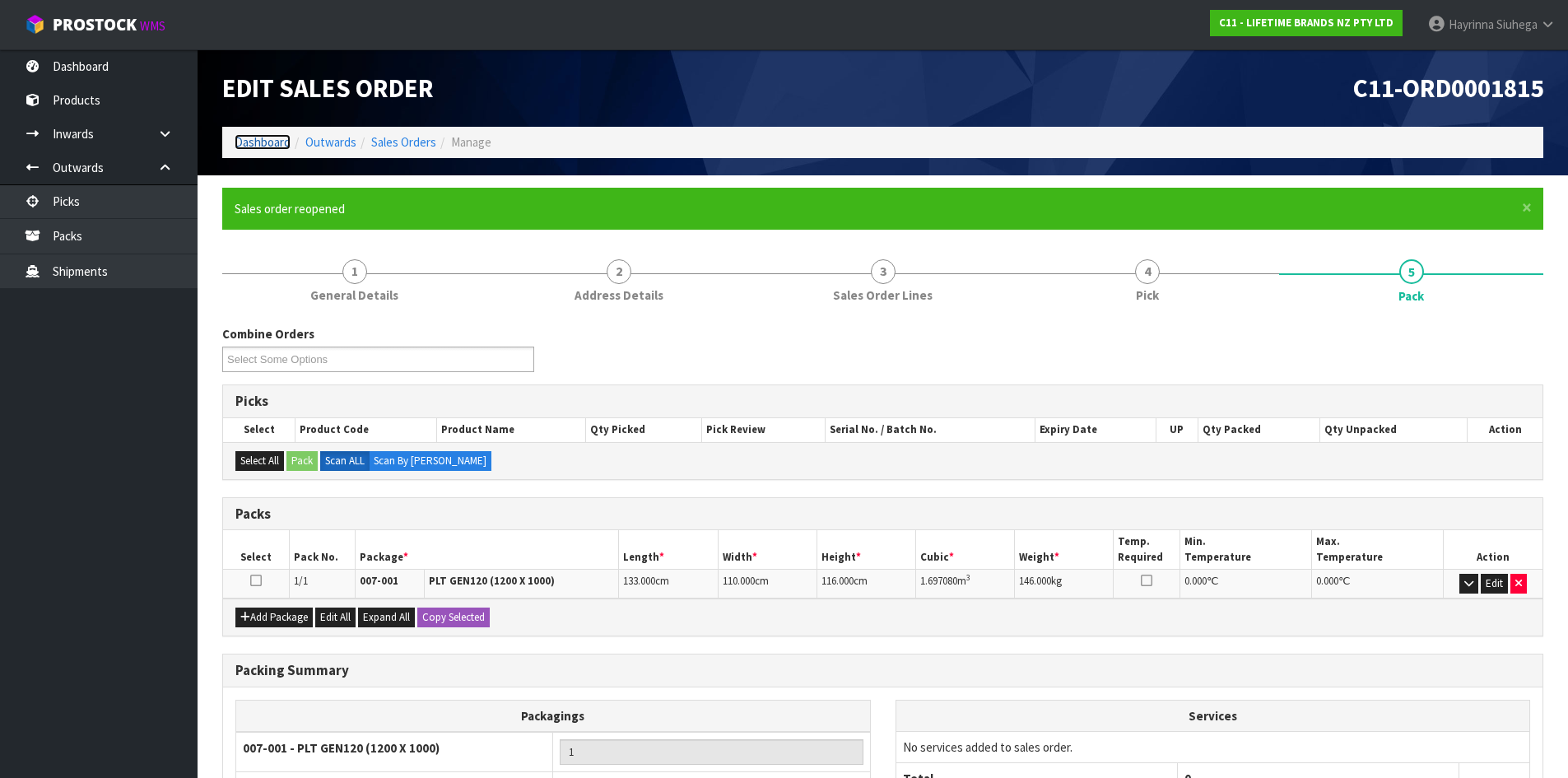
click at [264, 139] on link "Dashboard" at bounding box center [262, 142] width 56 height 16
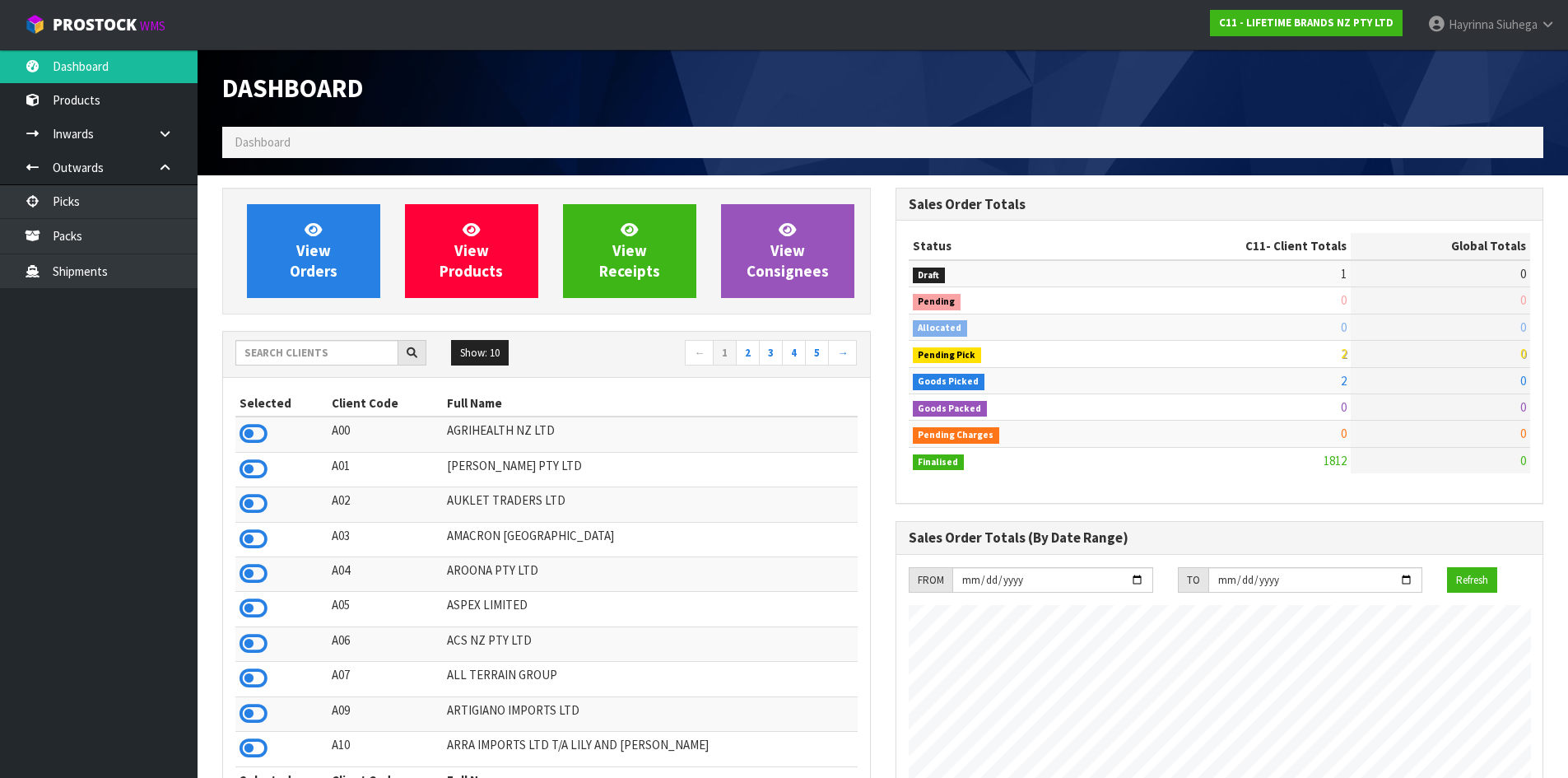
scroll to position [1247, 672]
click at [333, 241] on link "View Orders" at bounding box center [313, 251] width 133 height 94
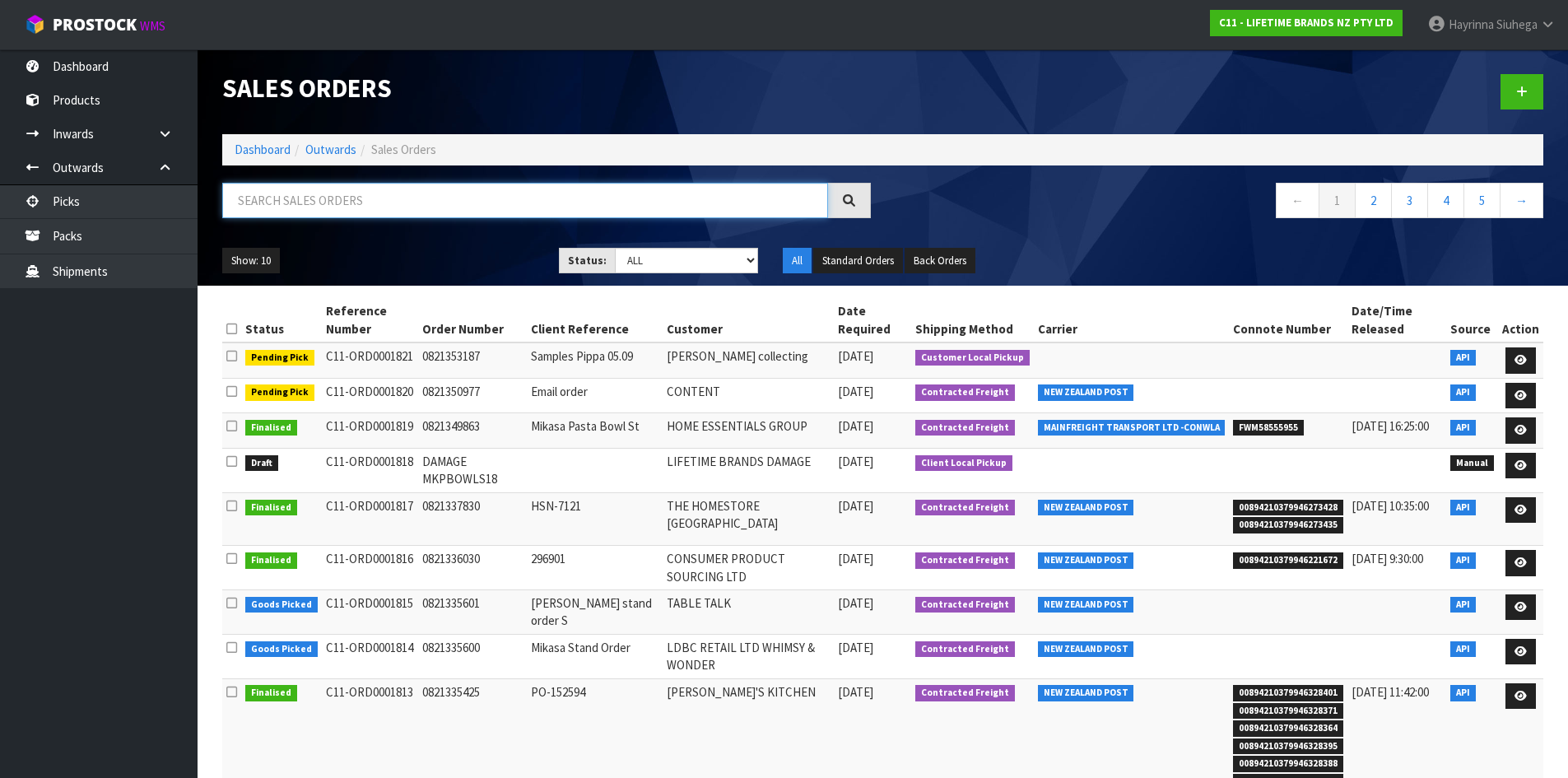
click at [452, 205] on input "text" at bounding box center [525, 201] width 606 height 35
type input "1815"
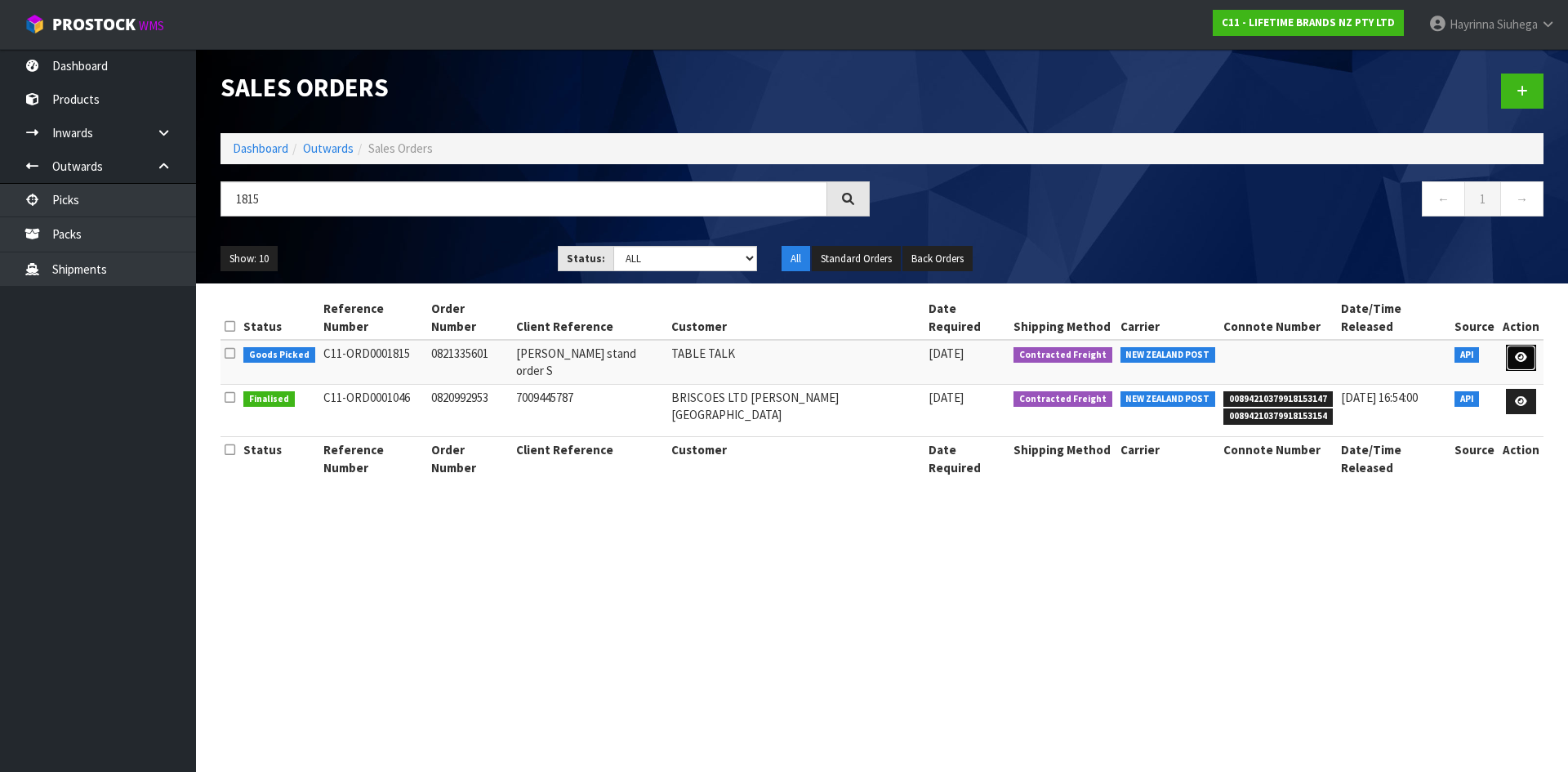
click at [1515, 352] on icon at bounding box center [1521, 357] width 12 height 11
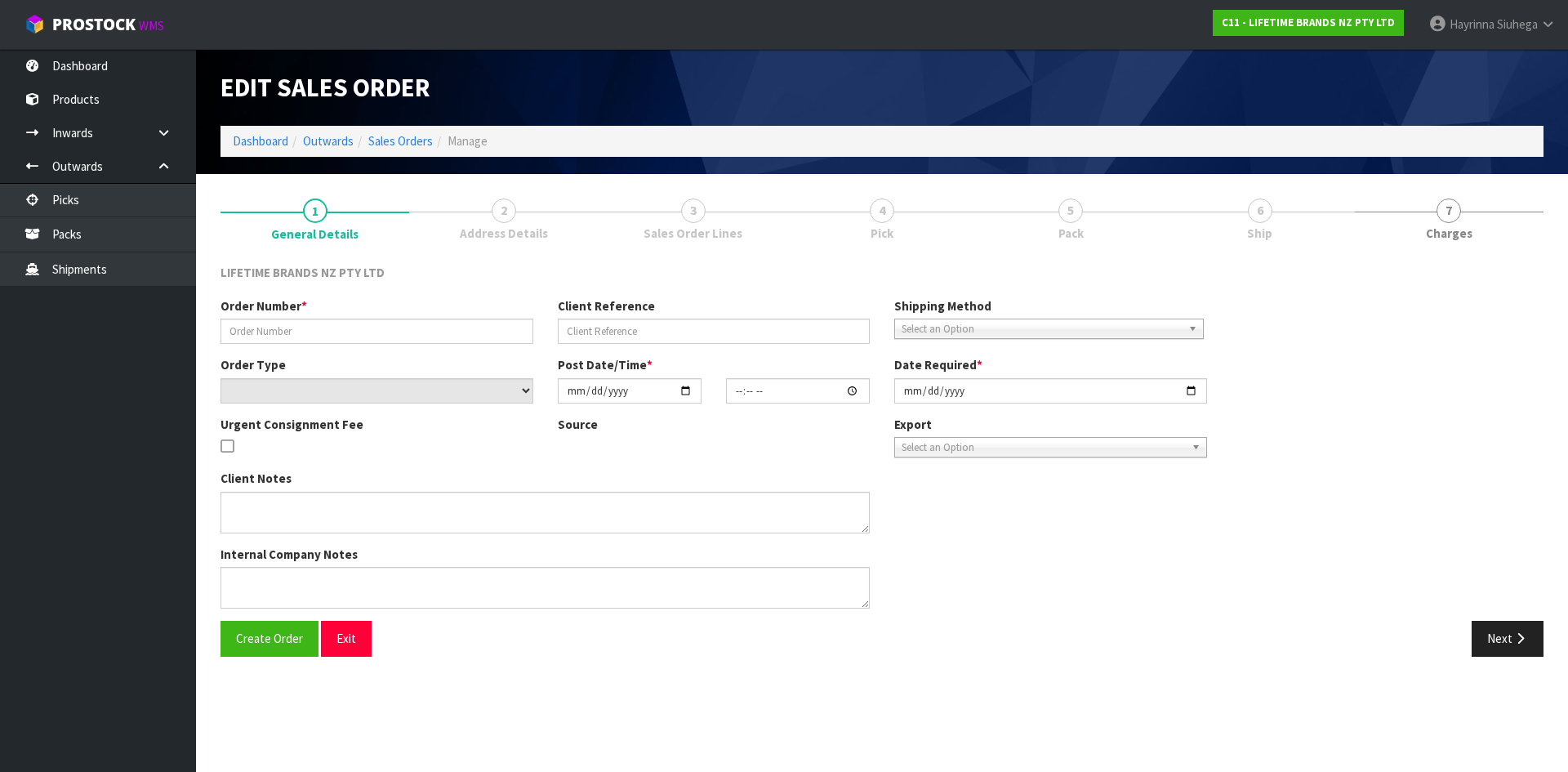
type input "0821335601"
type input "Mikasa stand order S"
select select "number:0"
type input "[DATE]"
type input "06:19:49.000"
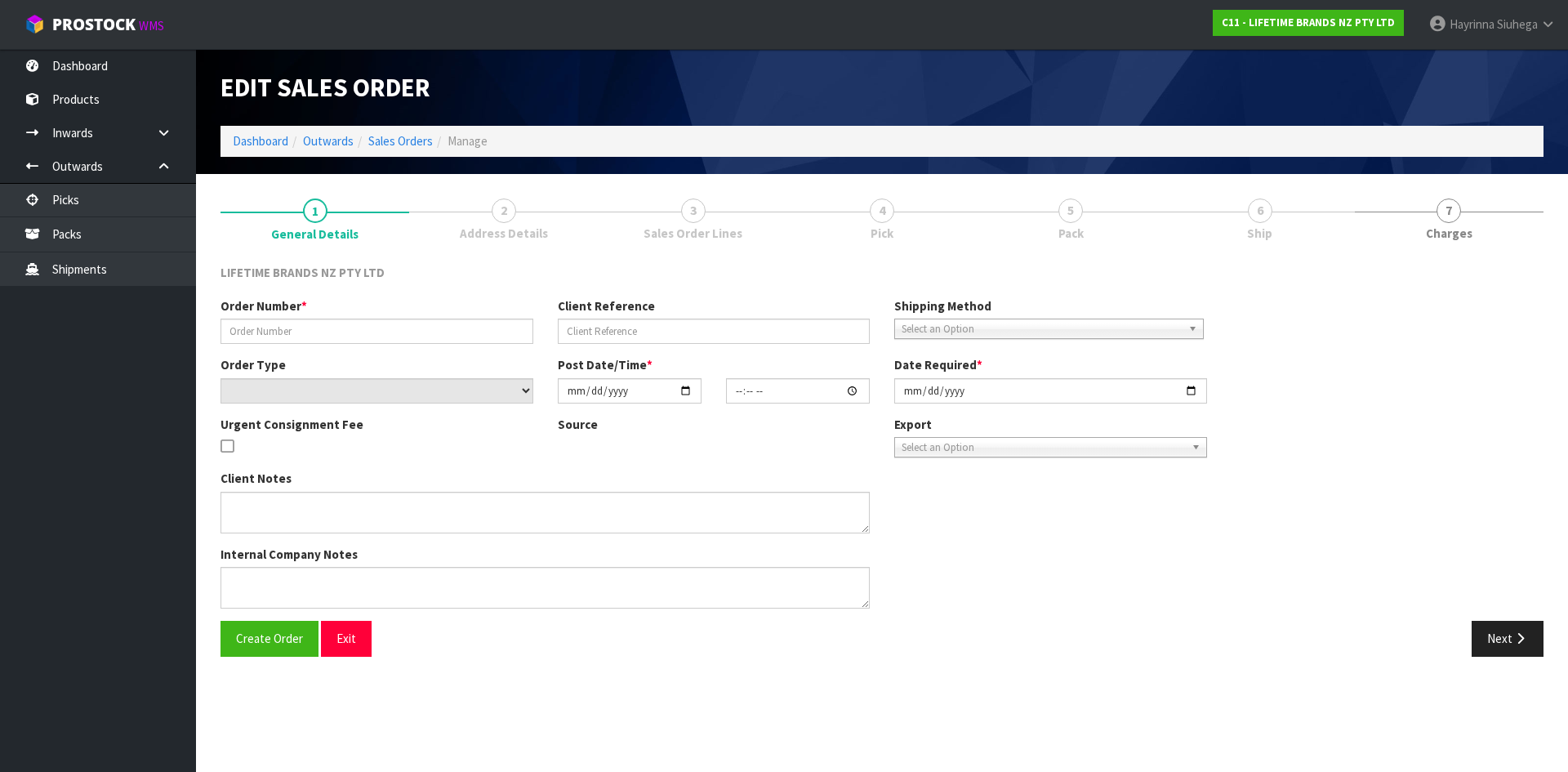
type input "[DATE]"
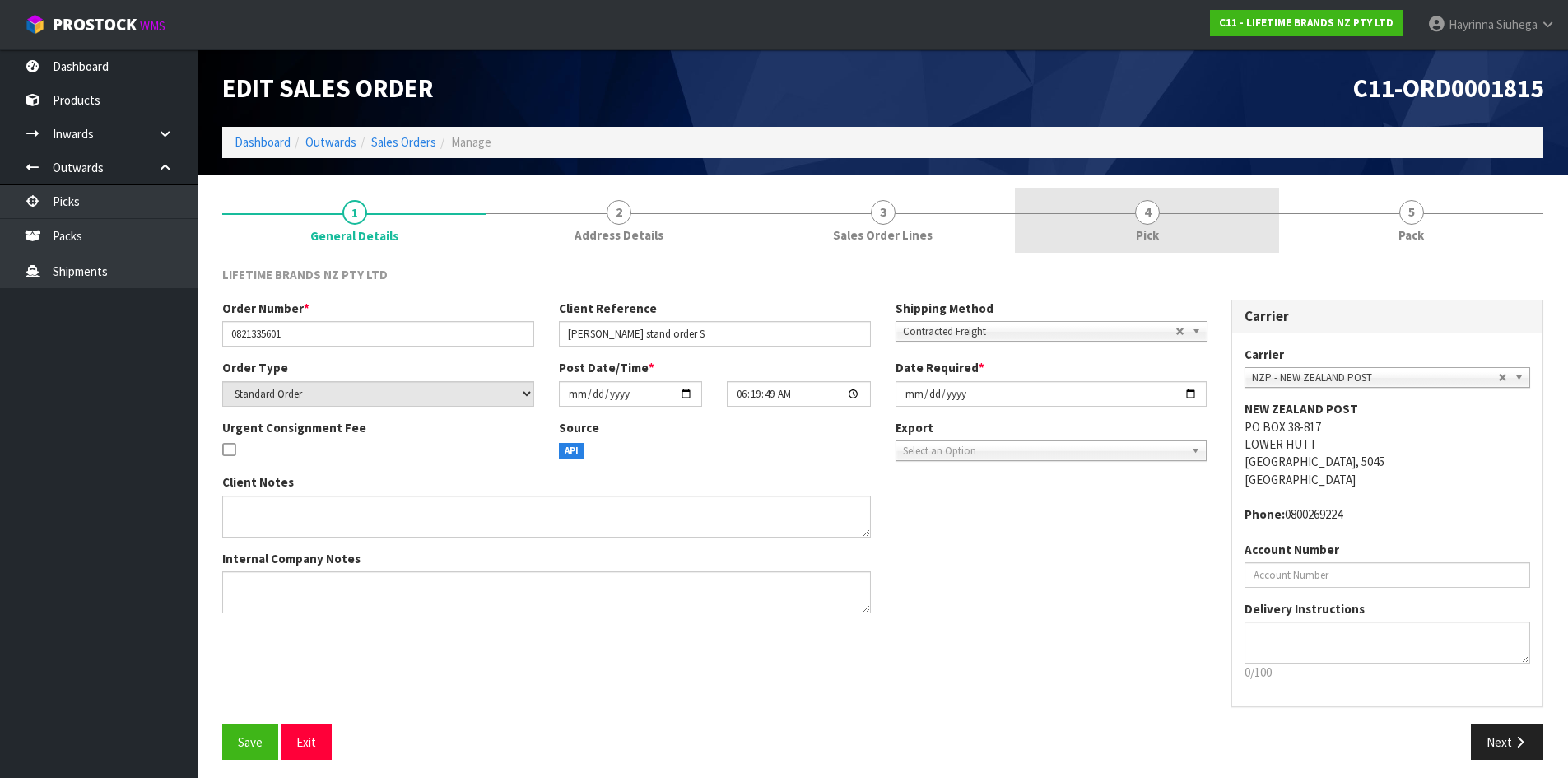
click at [1272, 219] on link "4 Pick" at bounding box center [1147, 220] width 264 height 65
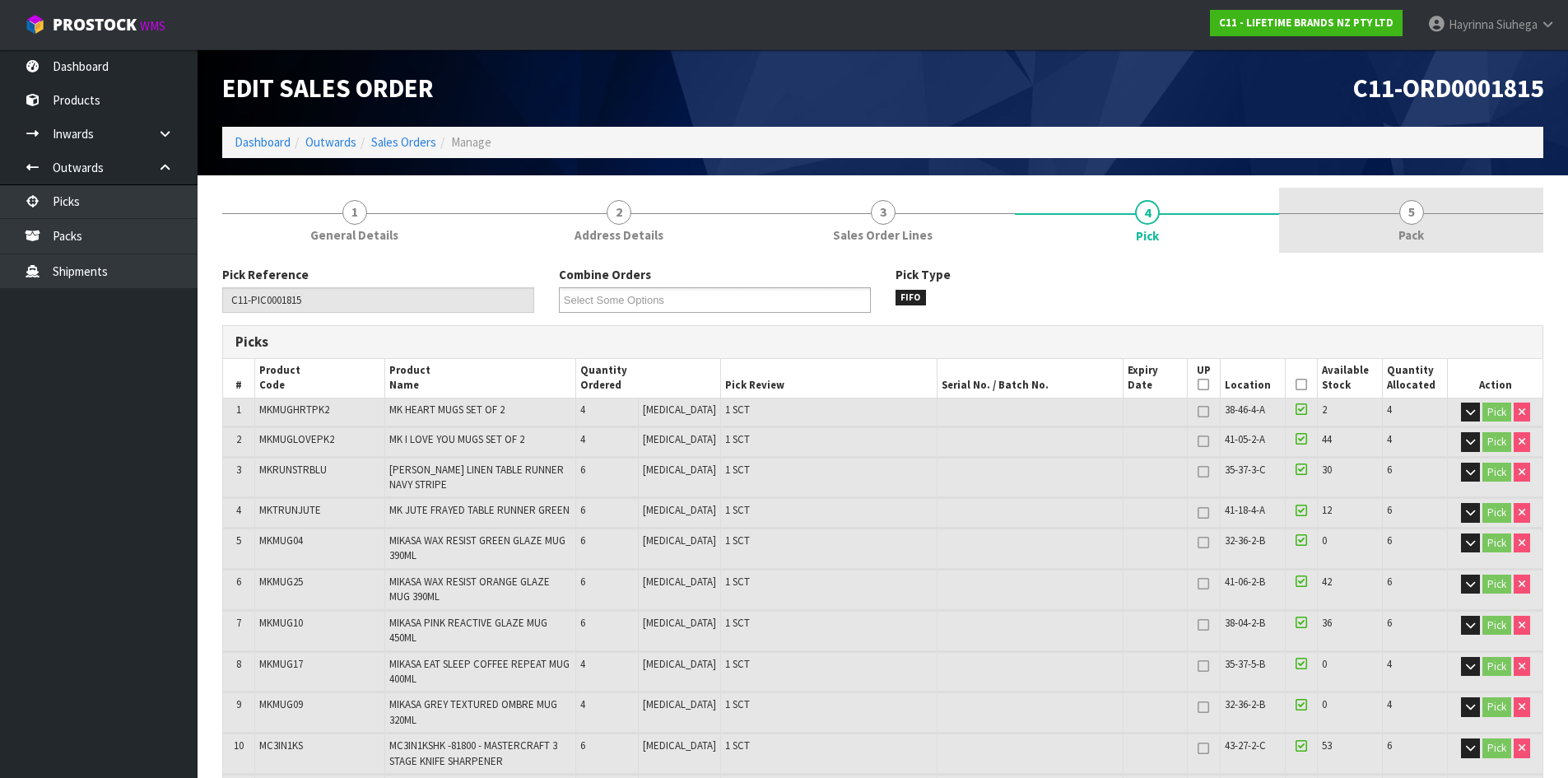
click at [1375, 211] on link "5 Pack" at bounding box center [1411, 220] width 264 height 65
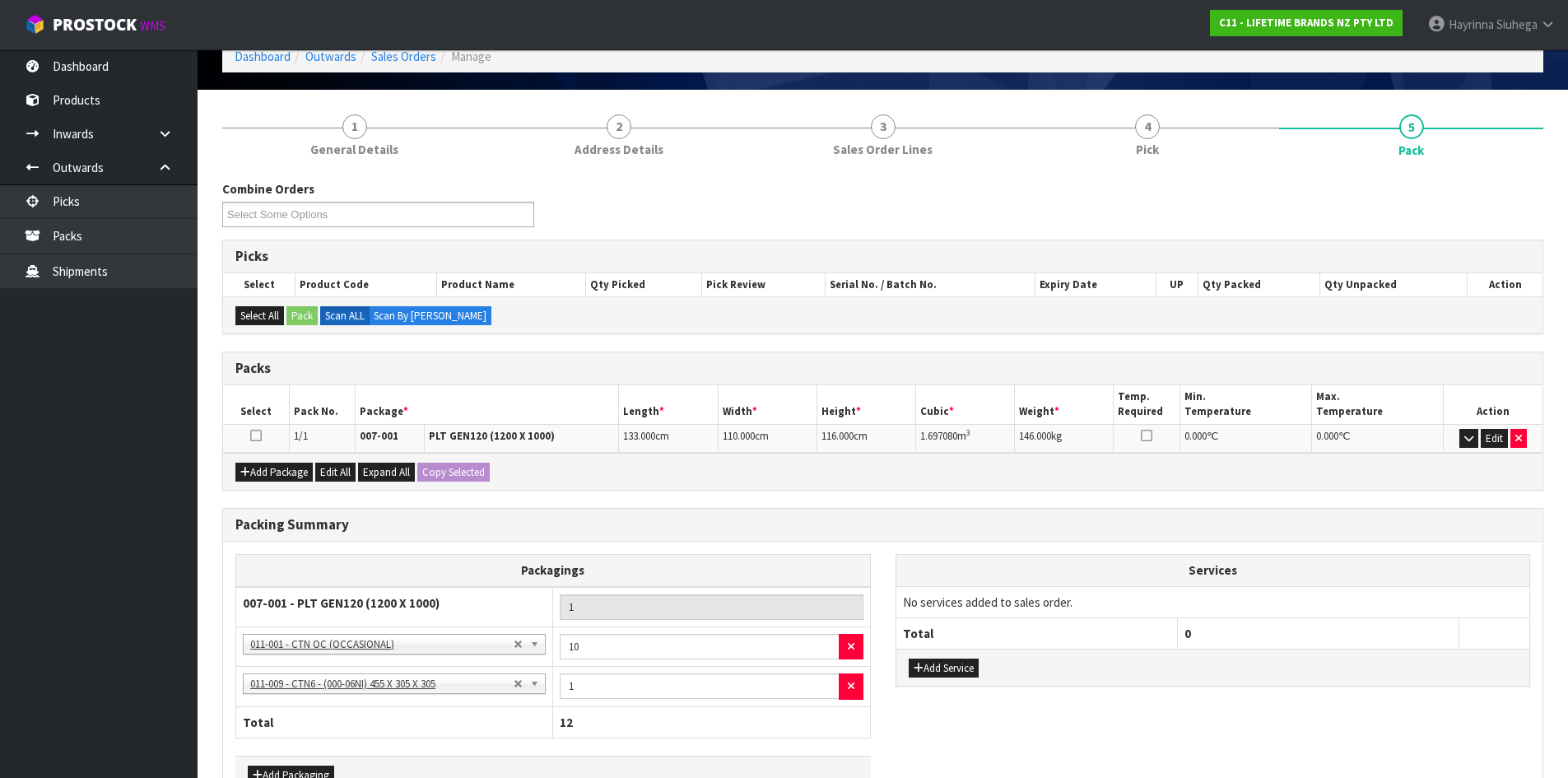
scroll to position [191, 0]
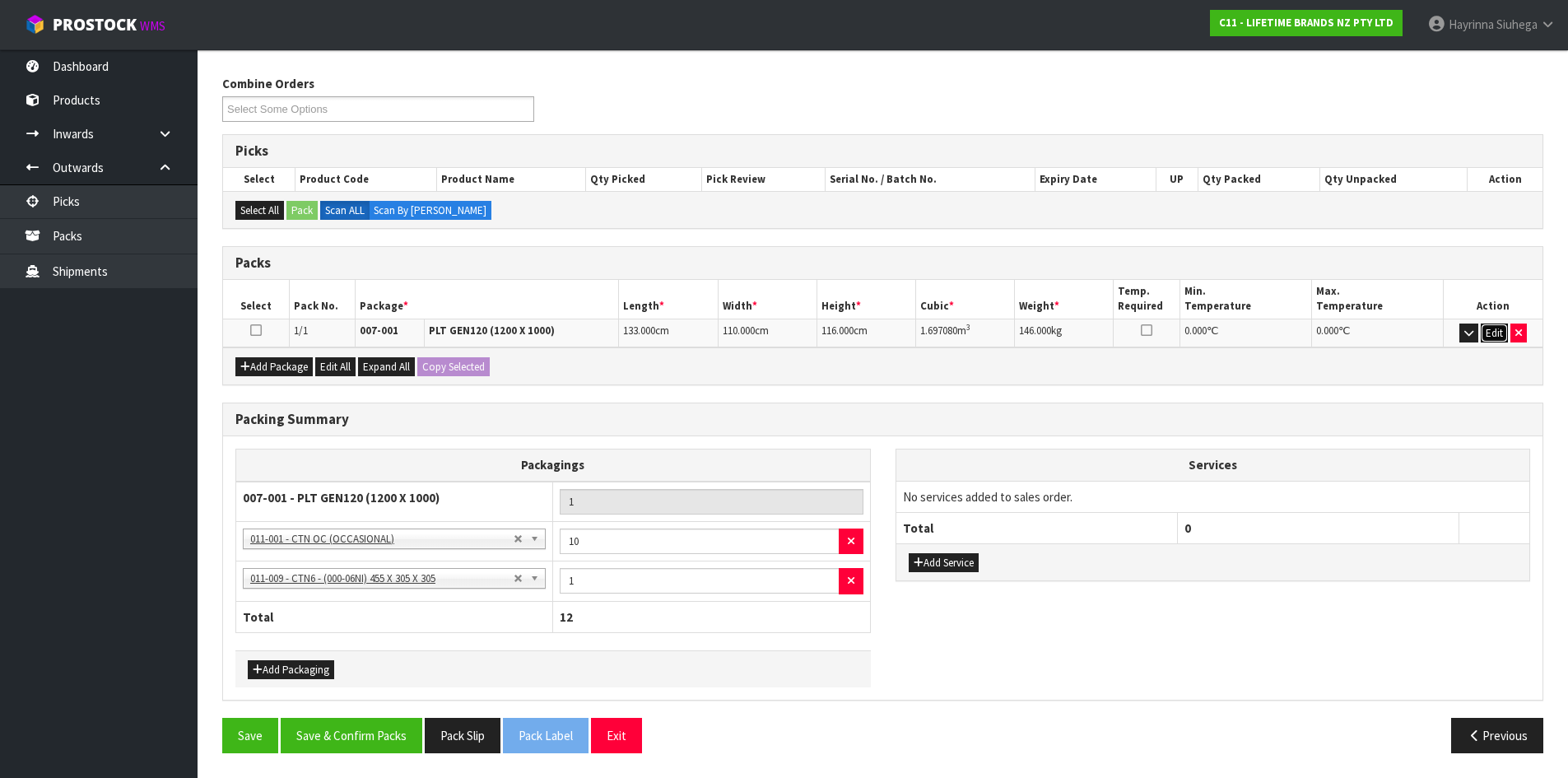
click at [1497, 329] on button "Edit" at bounding box center [1494, 333] width 27 height 20
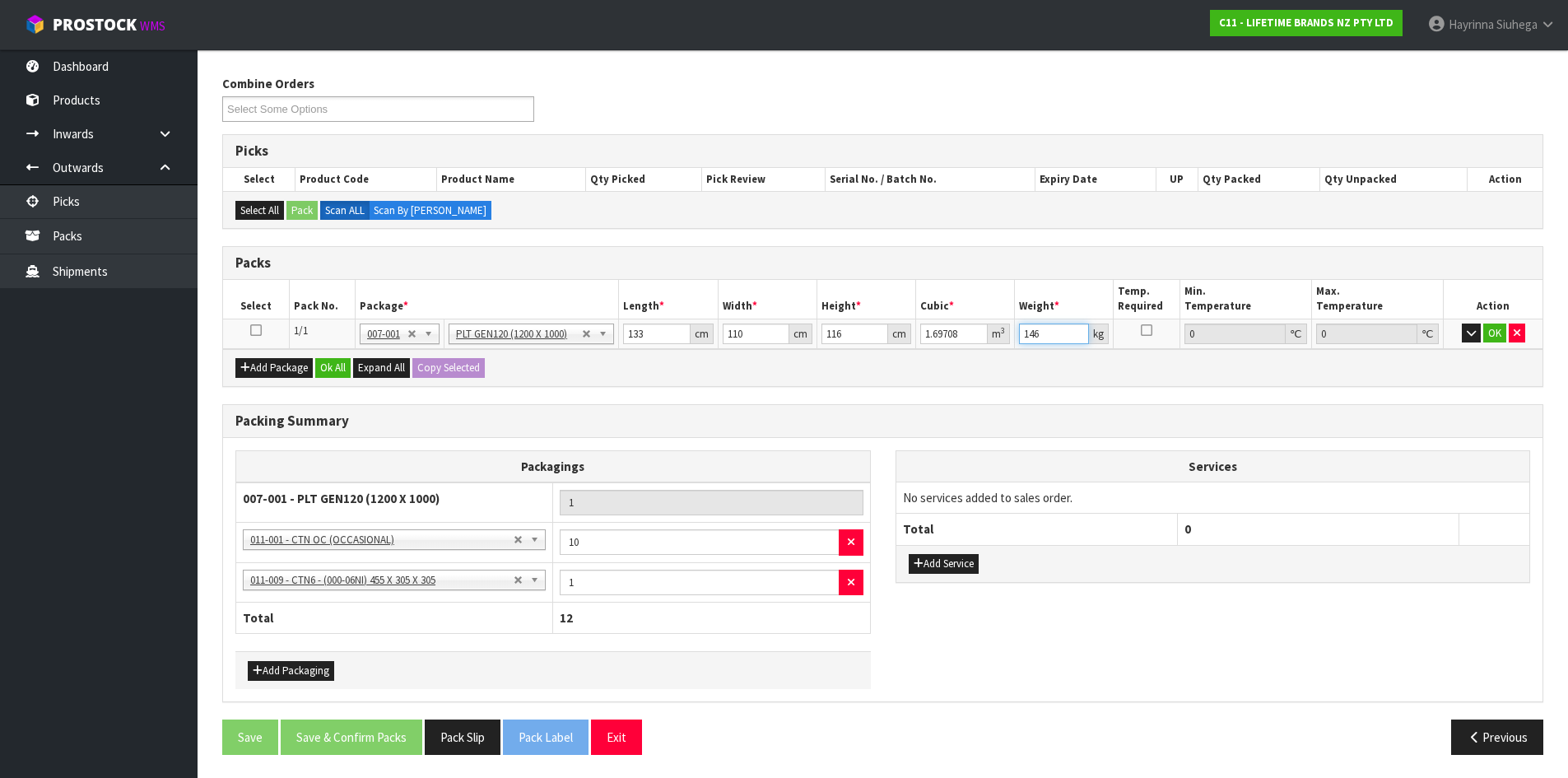
click at [1029, 331] on input "146" at bounding box center [1053, 333] width 70 height 21
type input "176"
click button "OK" at bounding box center [1494, 333] width 23 height 20
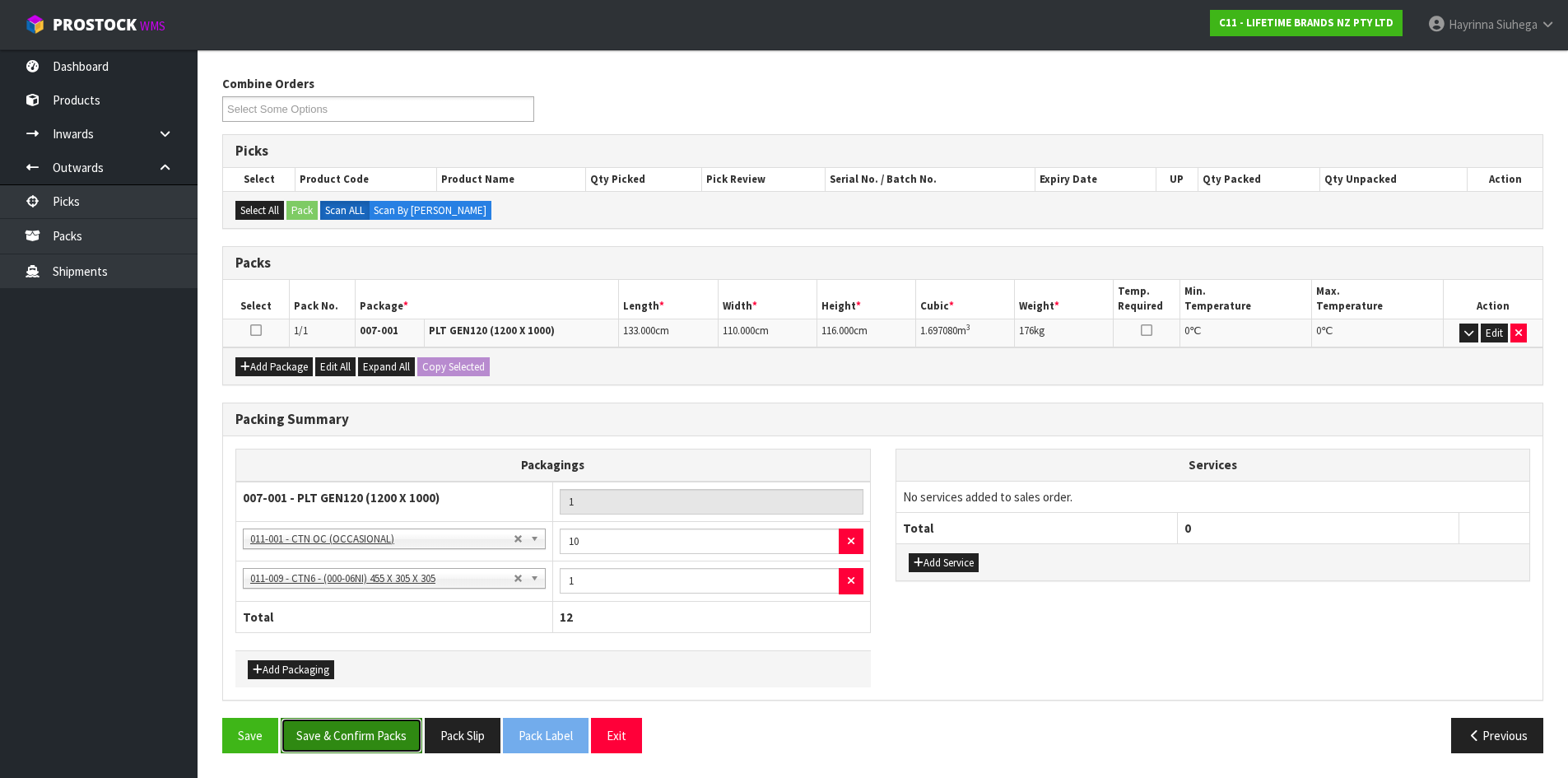
click at [384, 744] on button "Save & Confirm Packs" at bounding box center [351, 735] width 142 height 35
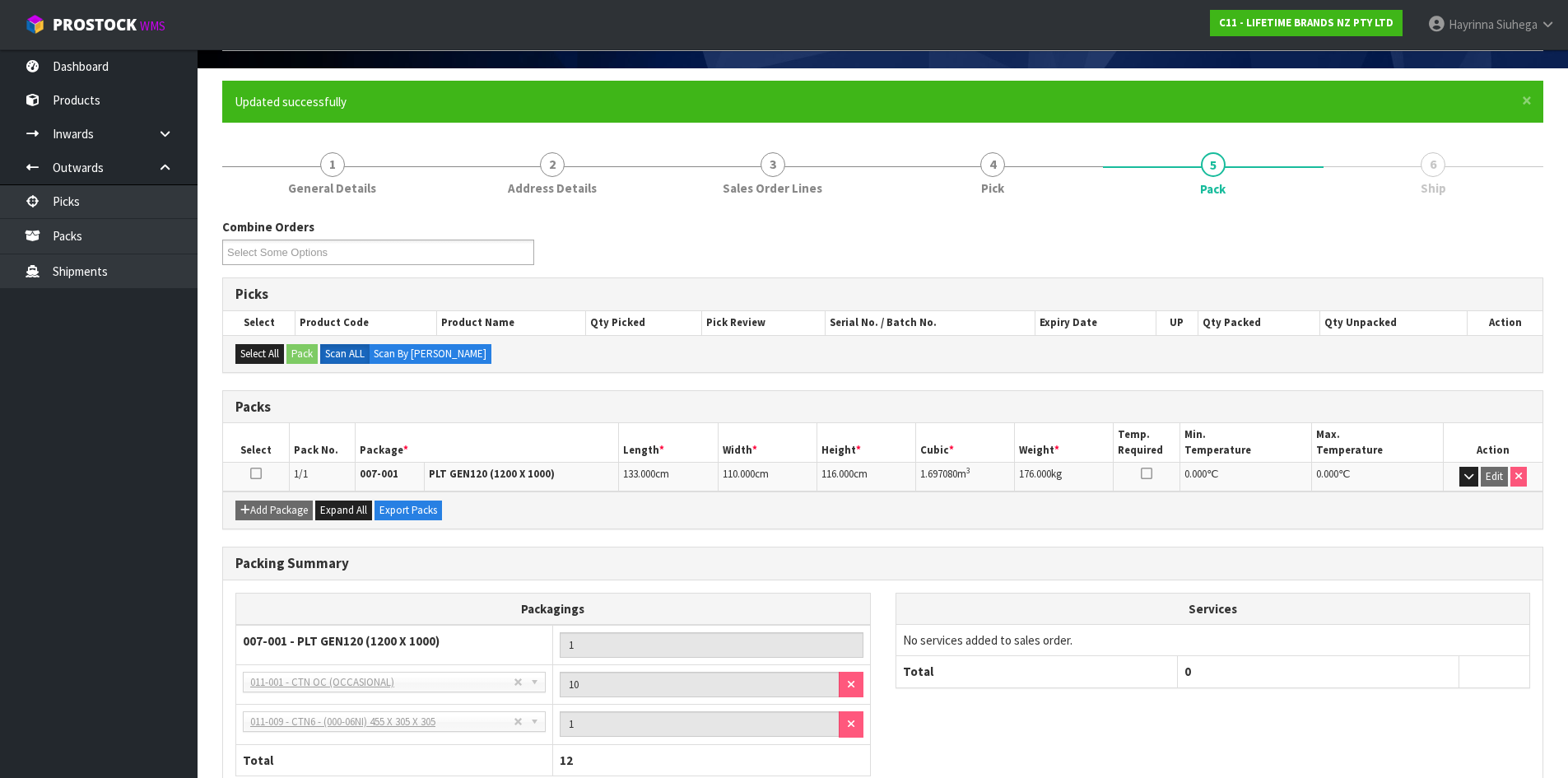
scroll to position [0, 0]
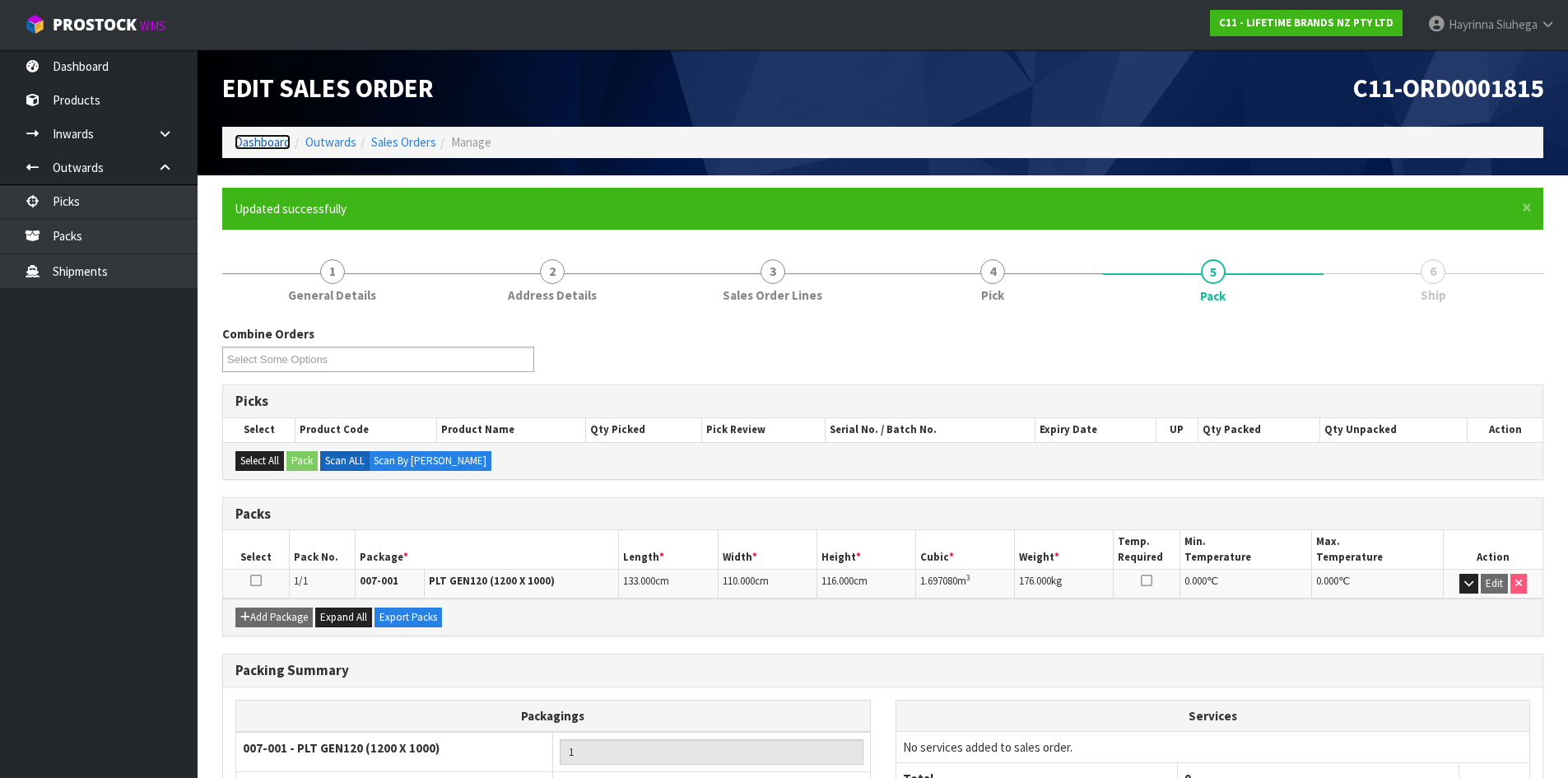
click at [264, 145] on link "Dashboard" at bounding box center [262, 142] width 56 height 16
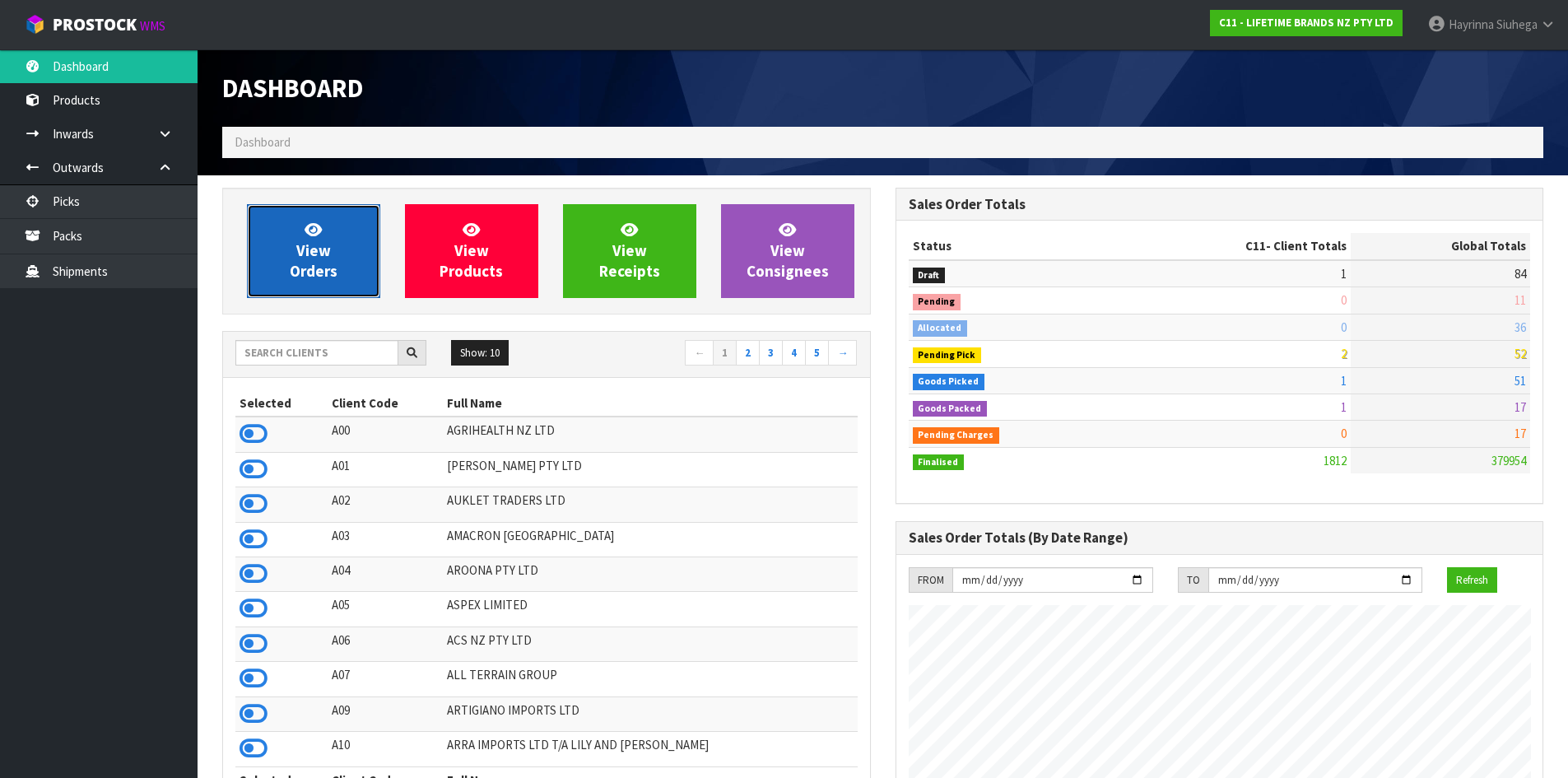
click at [339, 256] on link "View Orders" at bounding box center [313, 251] width 133 height 94
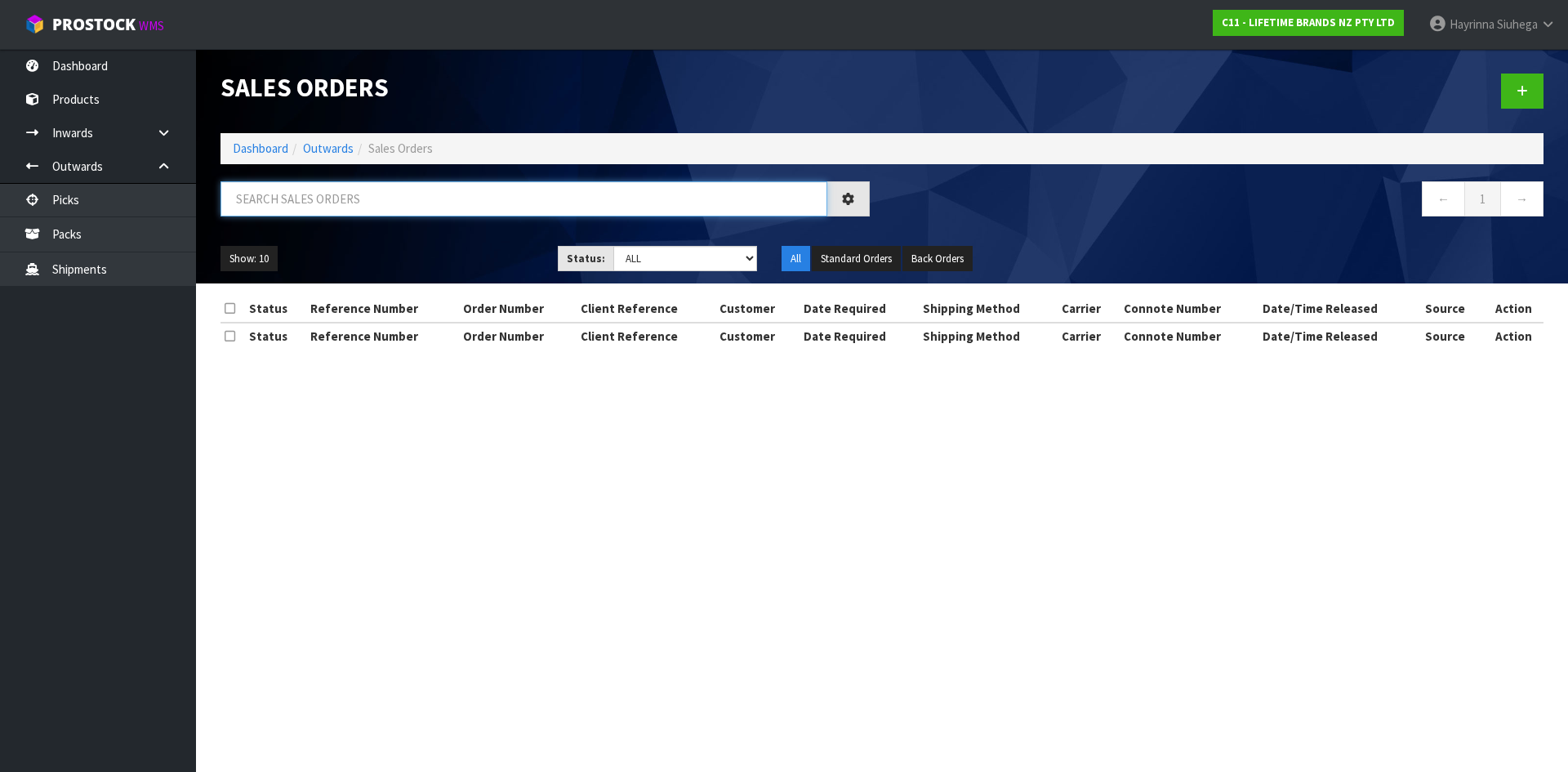
click at [351, 209] on input "text" at bounding box center [524, 199] width 607 height 35
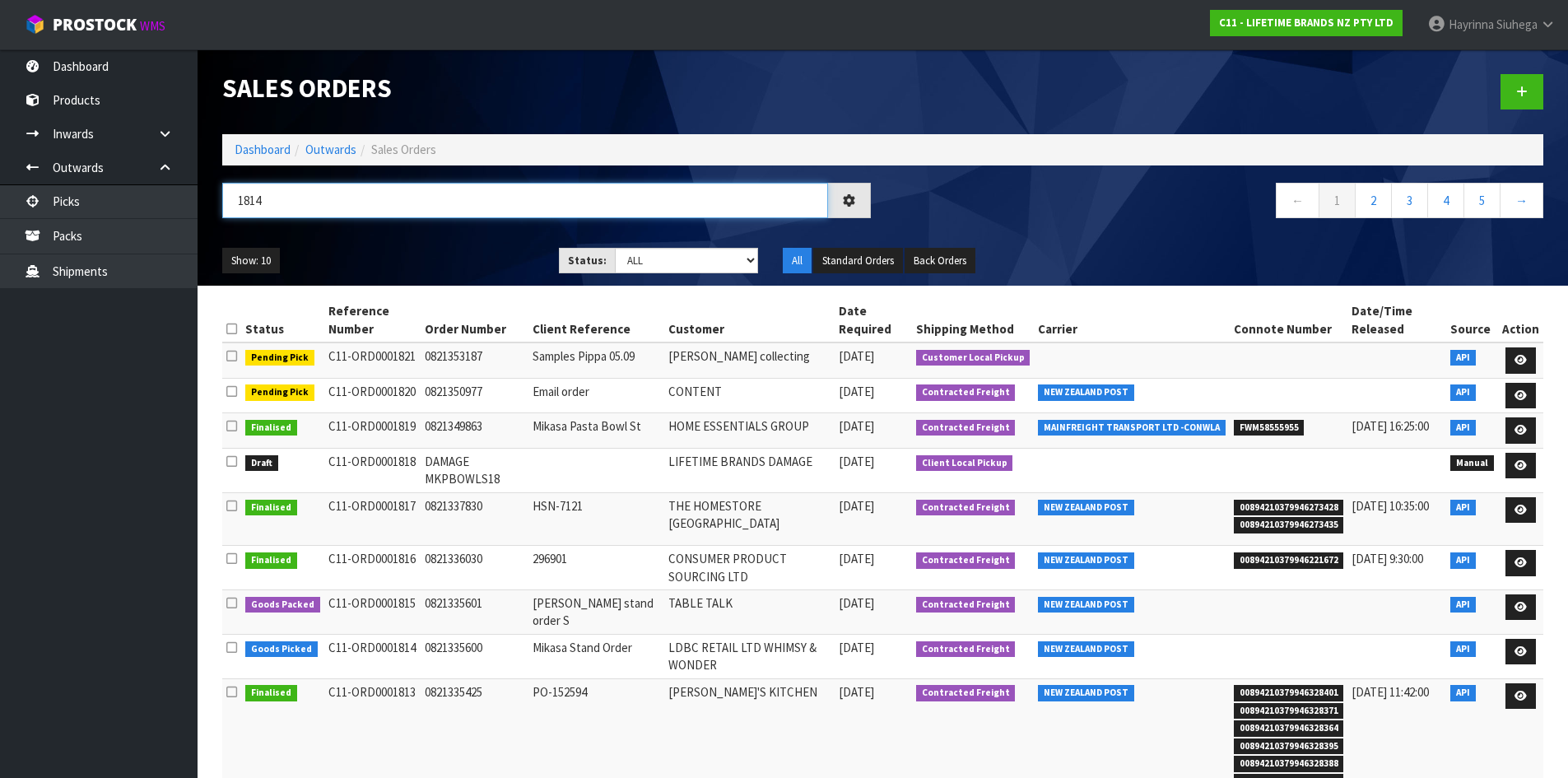
type input "1814"
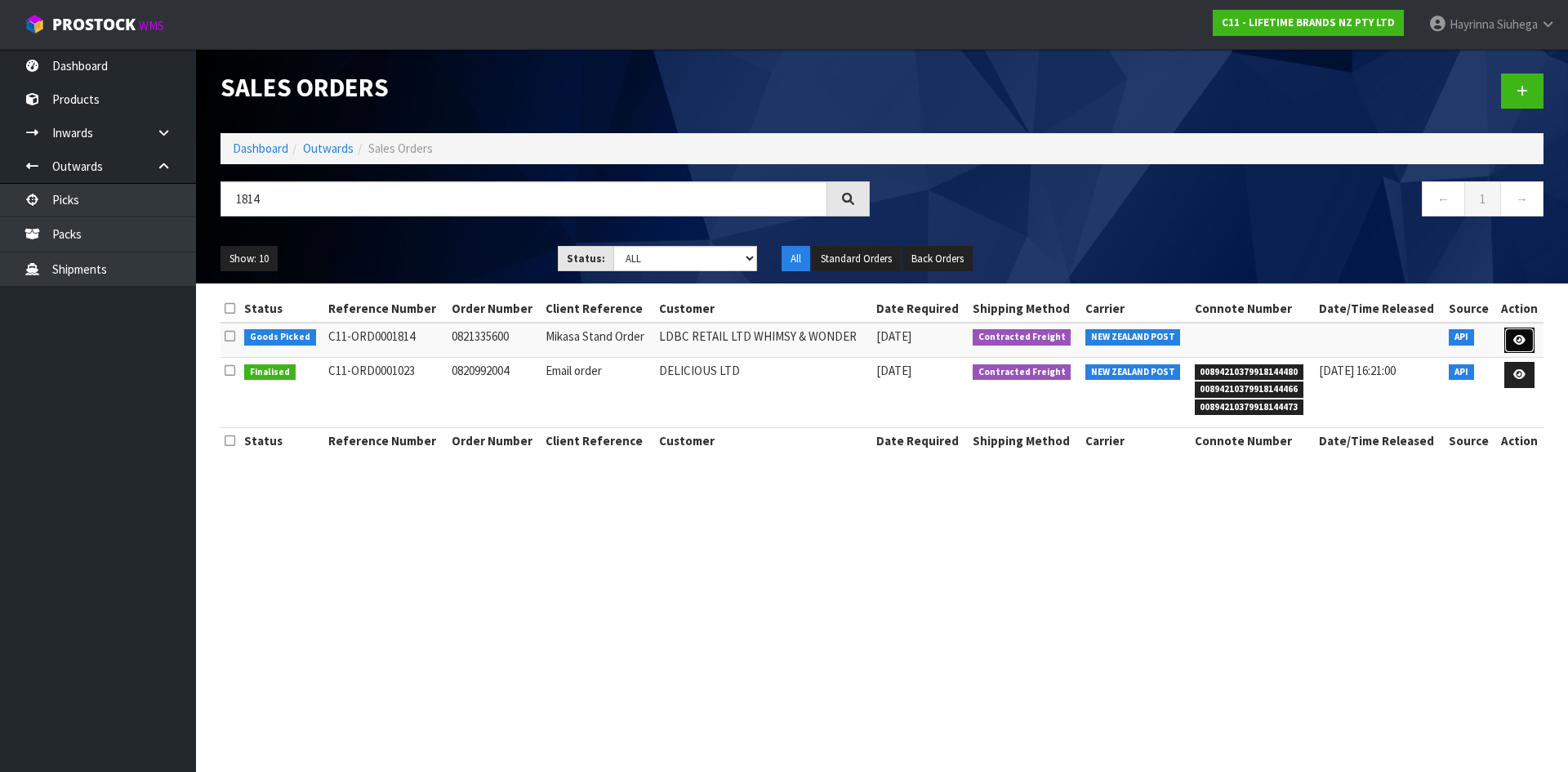
click at [1516, 339] on icon at bounding box center [1519, 340] width 12 height 11
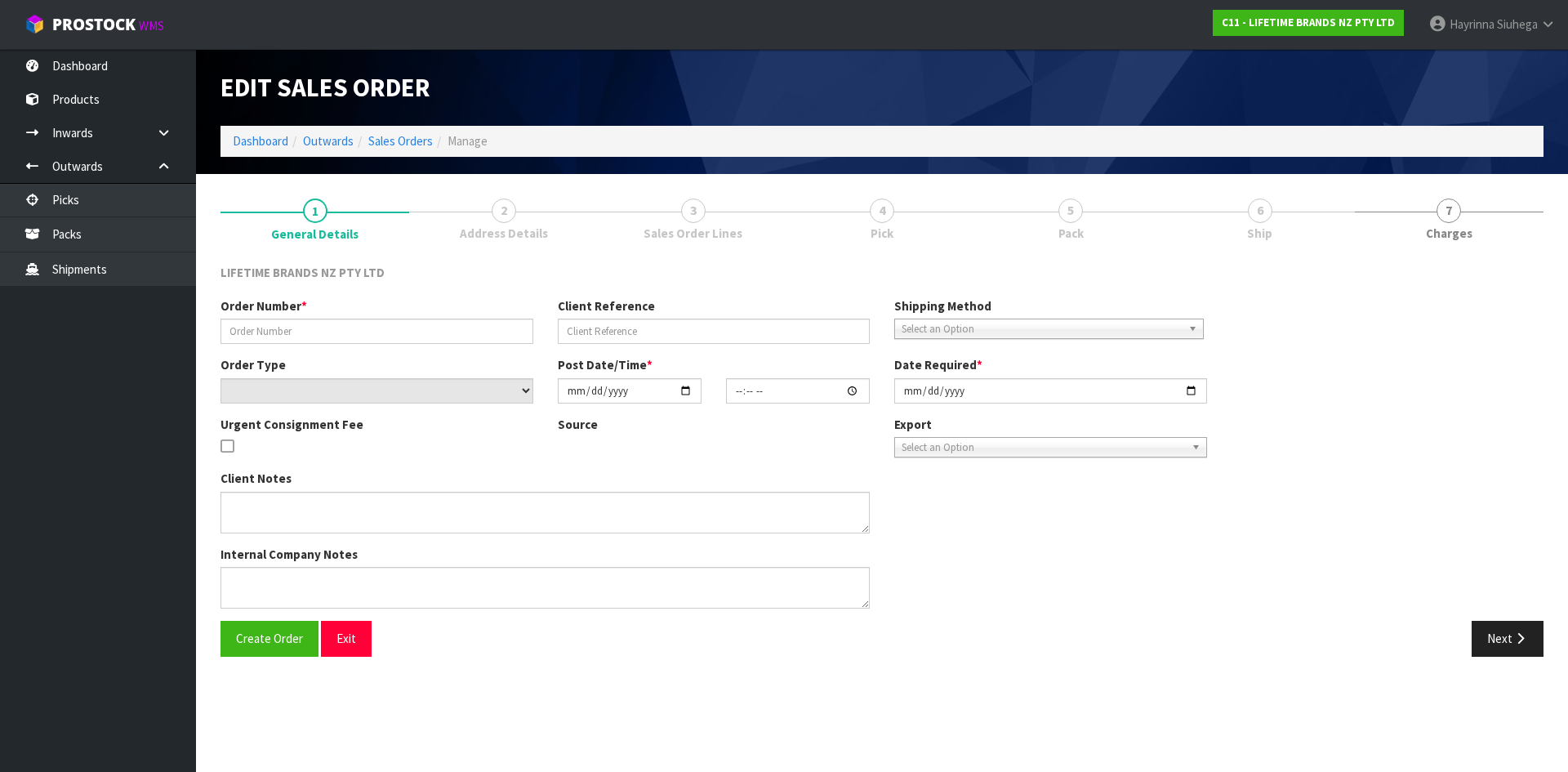
type input "0821335600"
type input "Mikasa Stand Order"
select select "number:0"
type input "[DATE]"
type input "06:13:46.000"
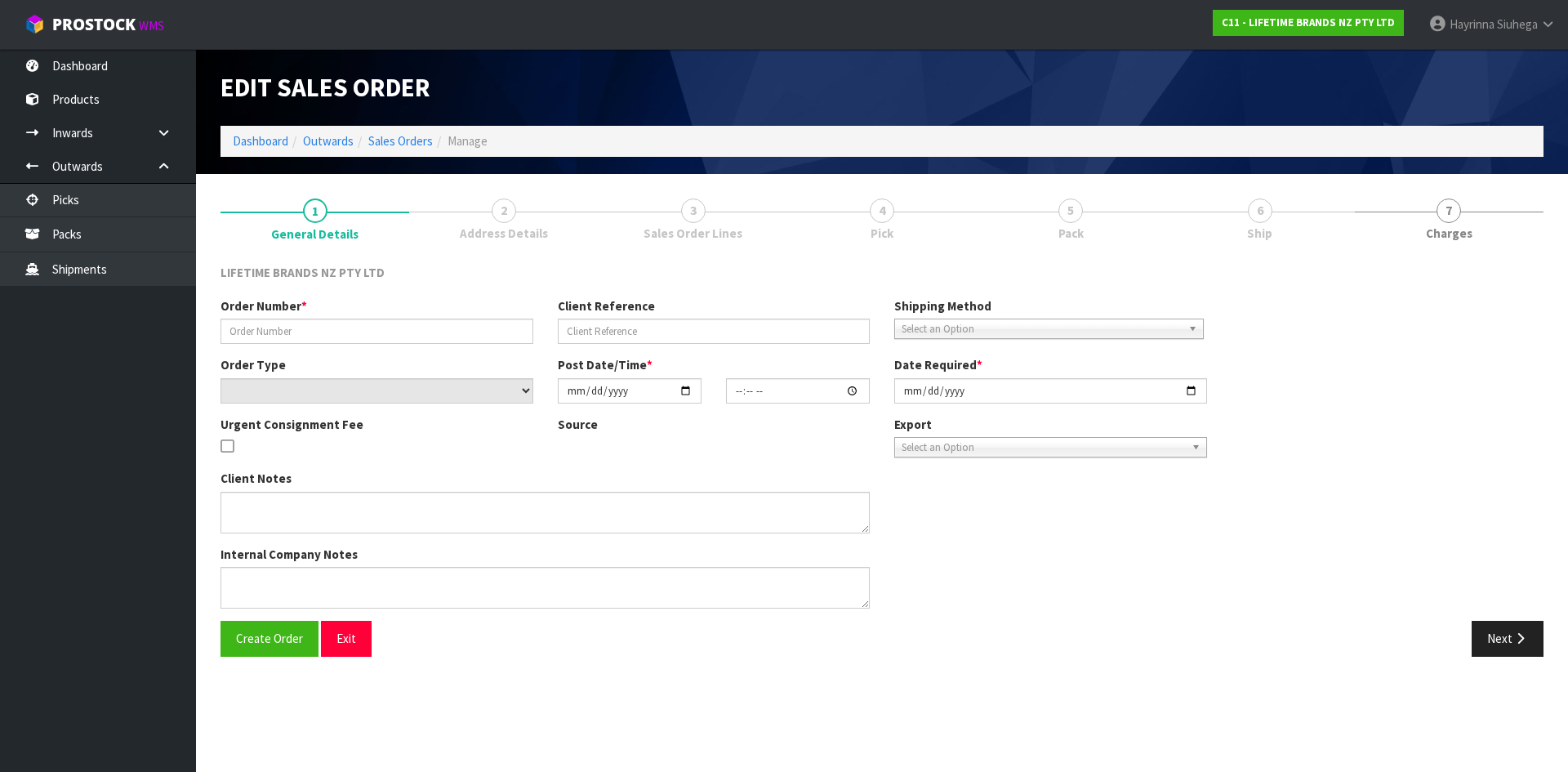
type input "[DATE]"
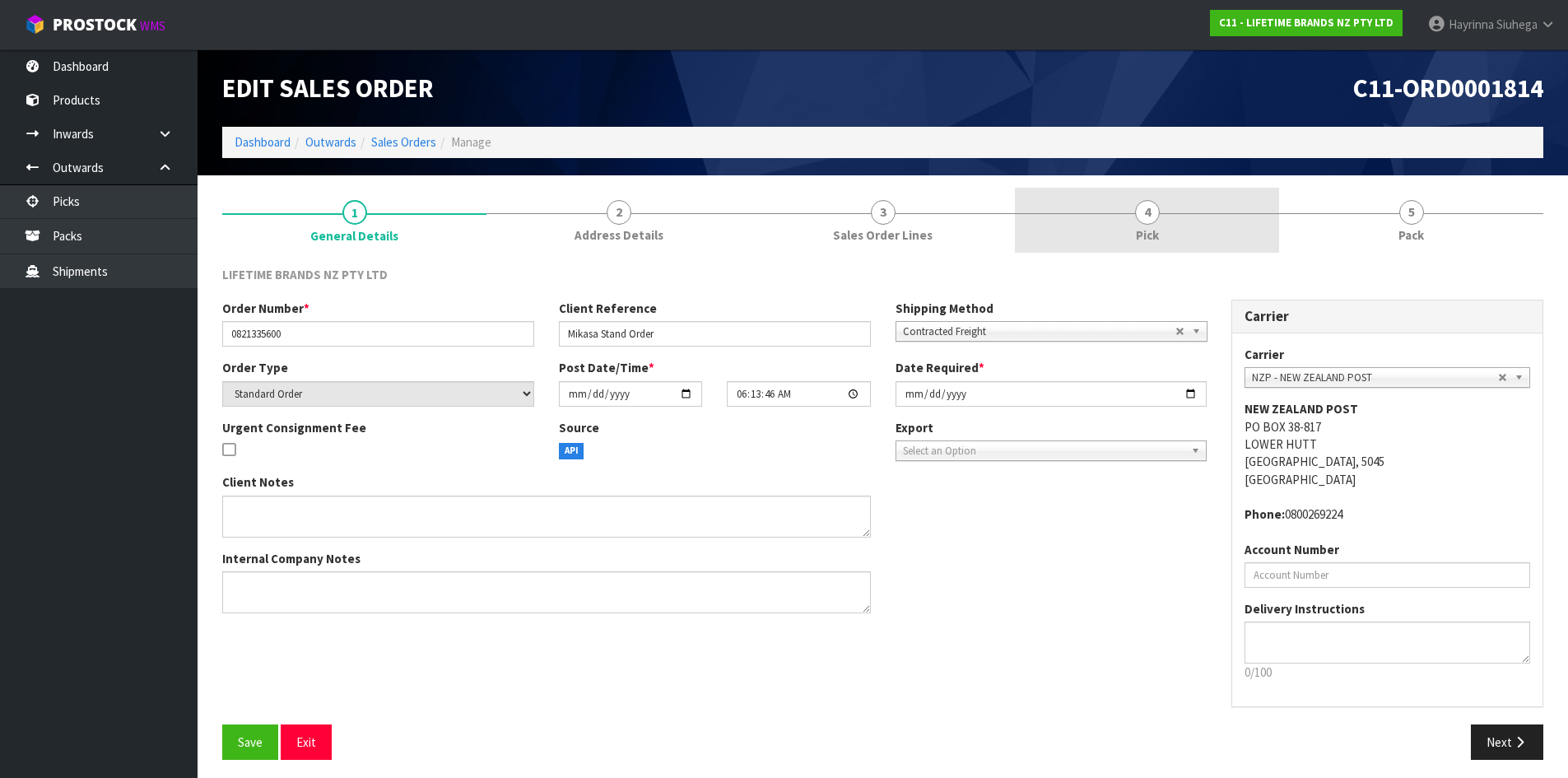
click at [1168, 213] on div at bounding box center [1147, 213] width 264 height 1
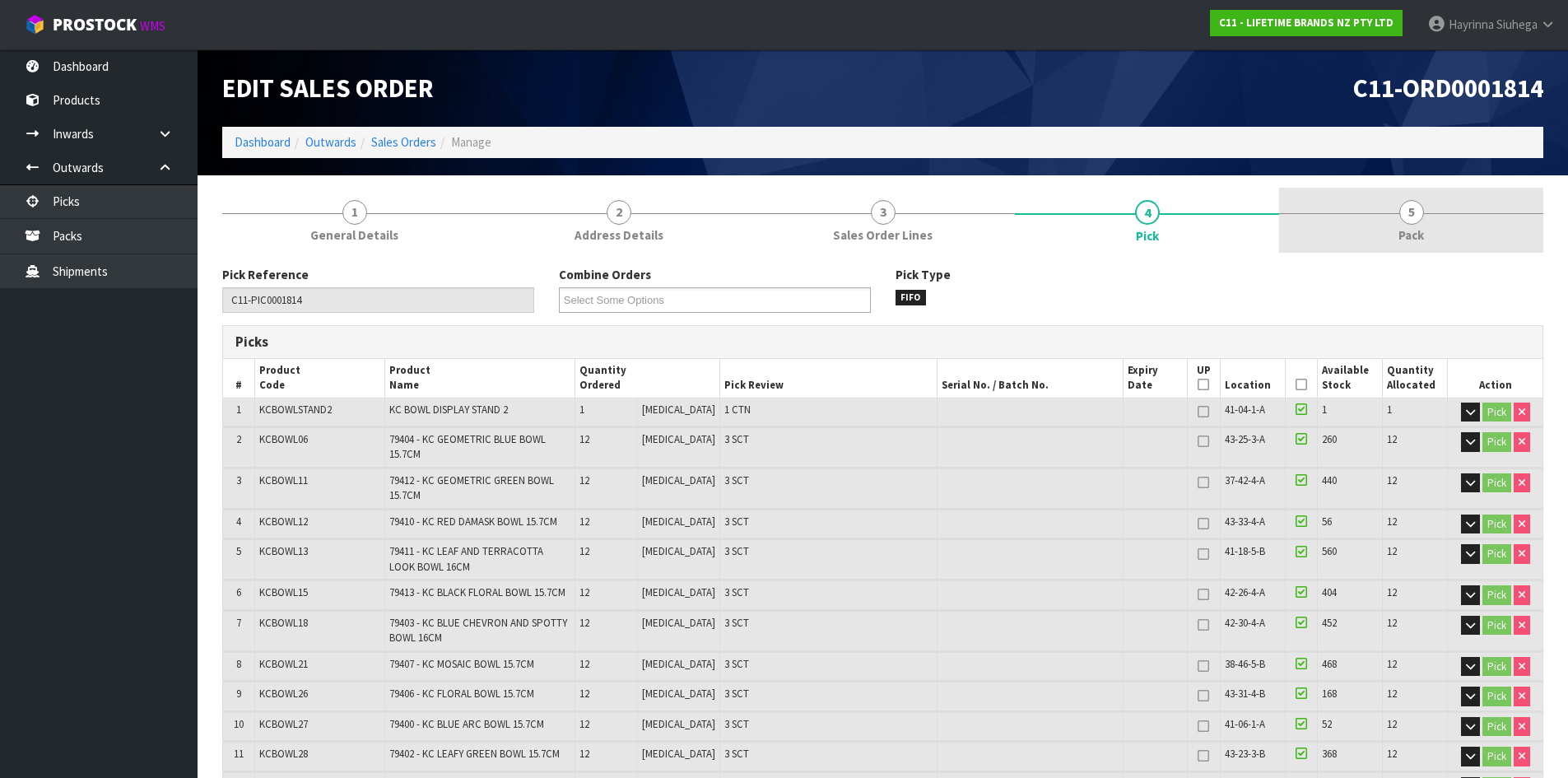
click at [1414, 204] on span "5" at bounding box center [1411, 211] width 24 height 24
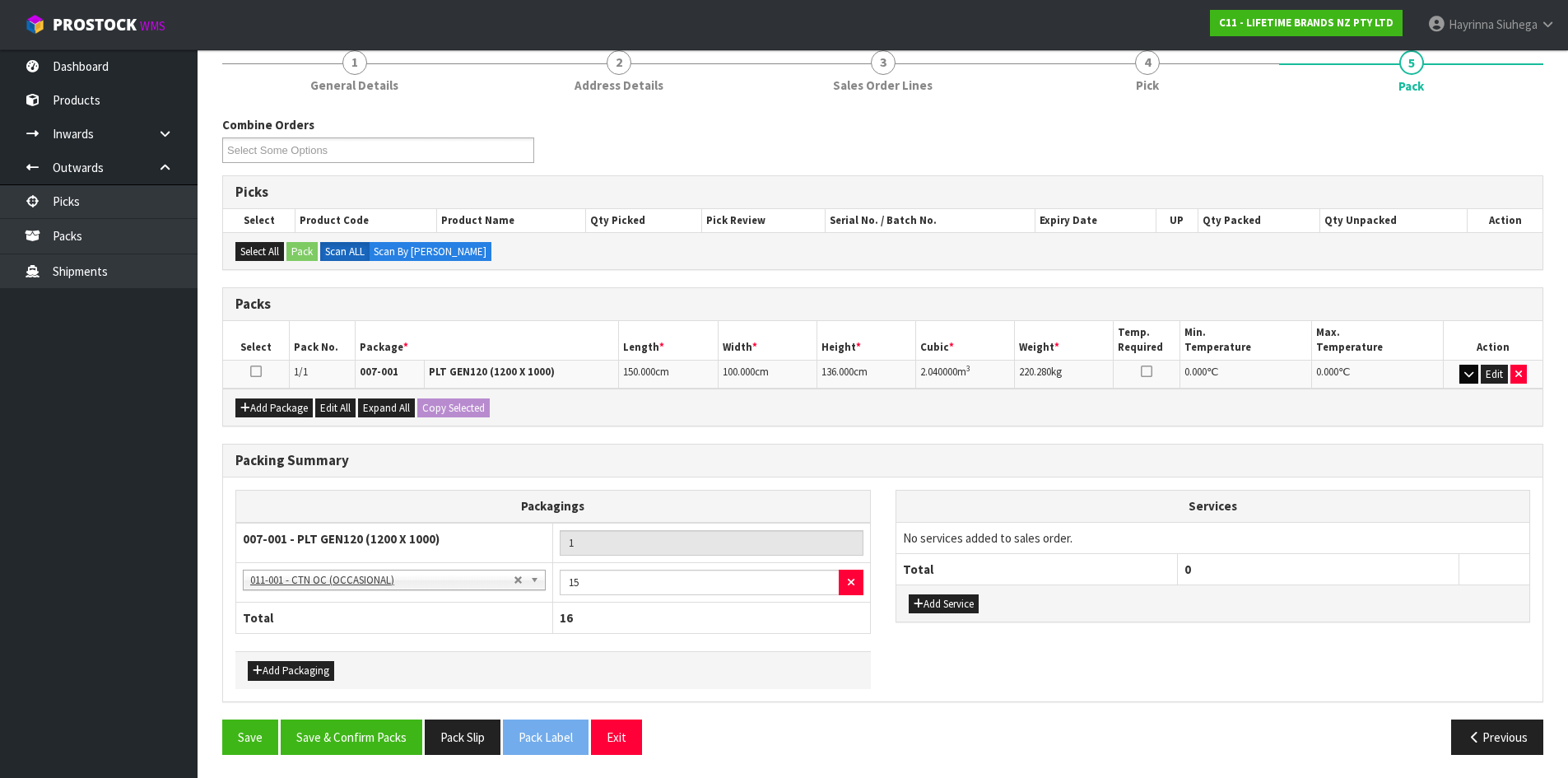
scroll to position [151, 0]
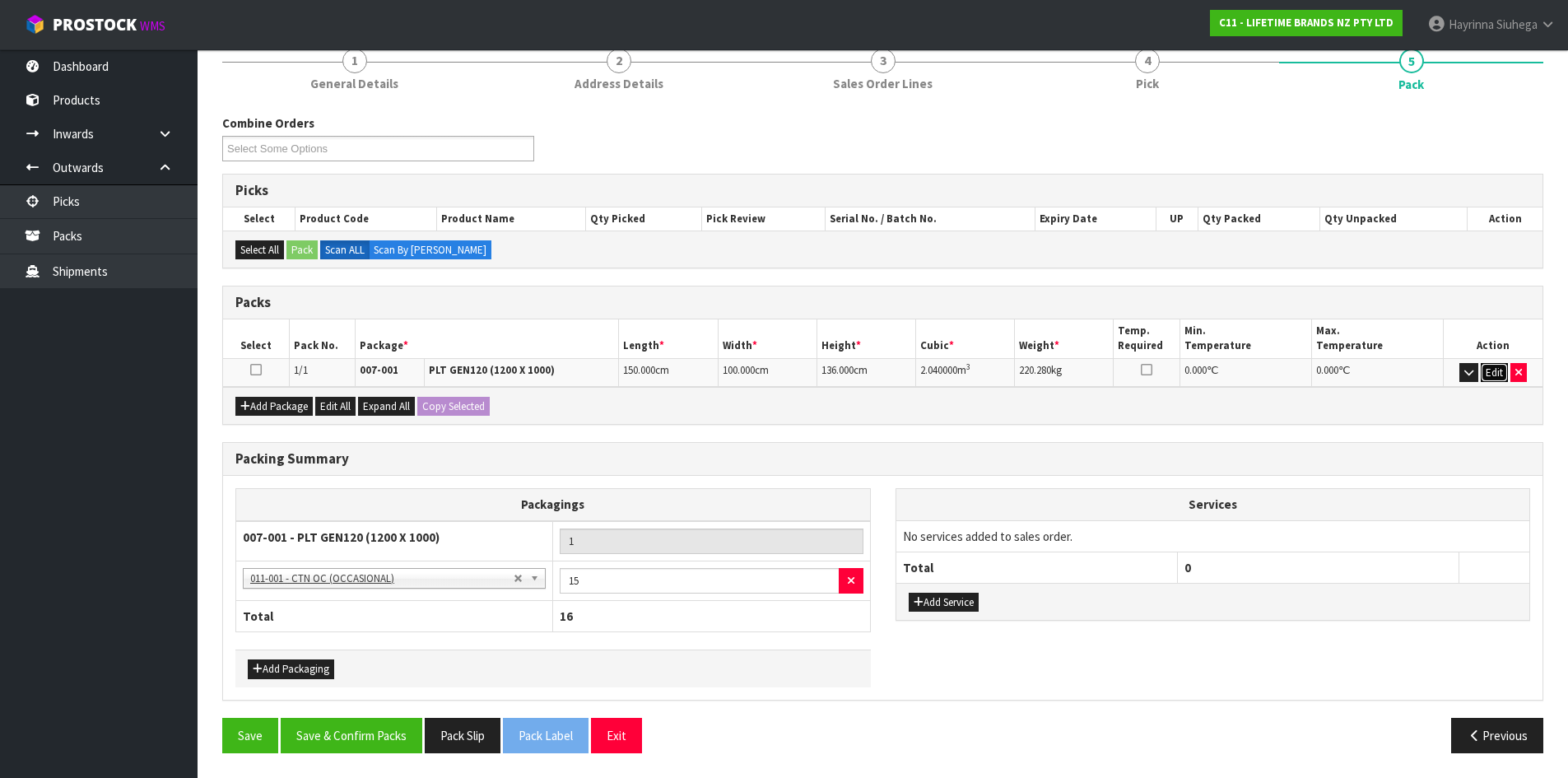
click at [1492, 370] on button "Edit" at bounding box center [1494, 373] width 27 height 20
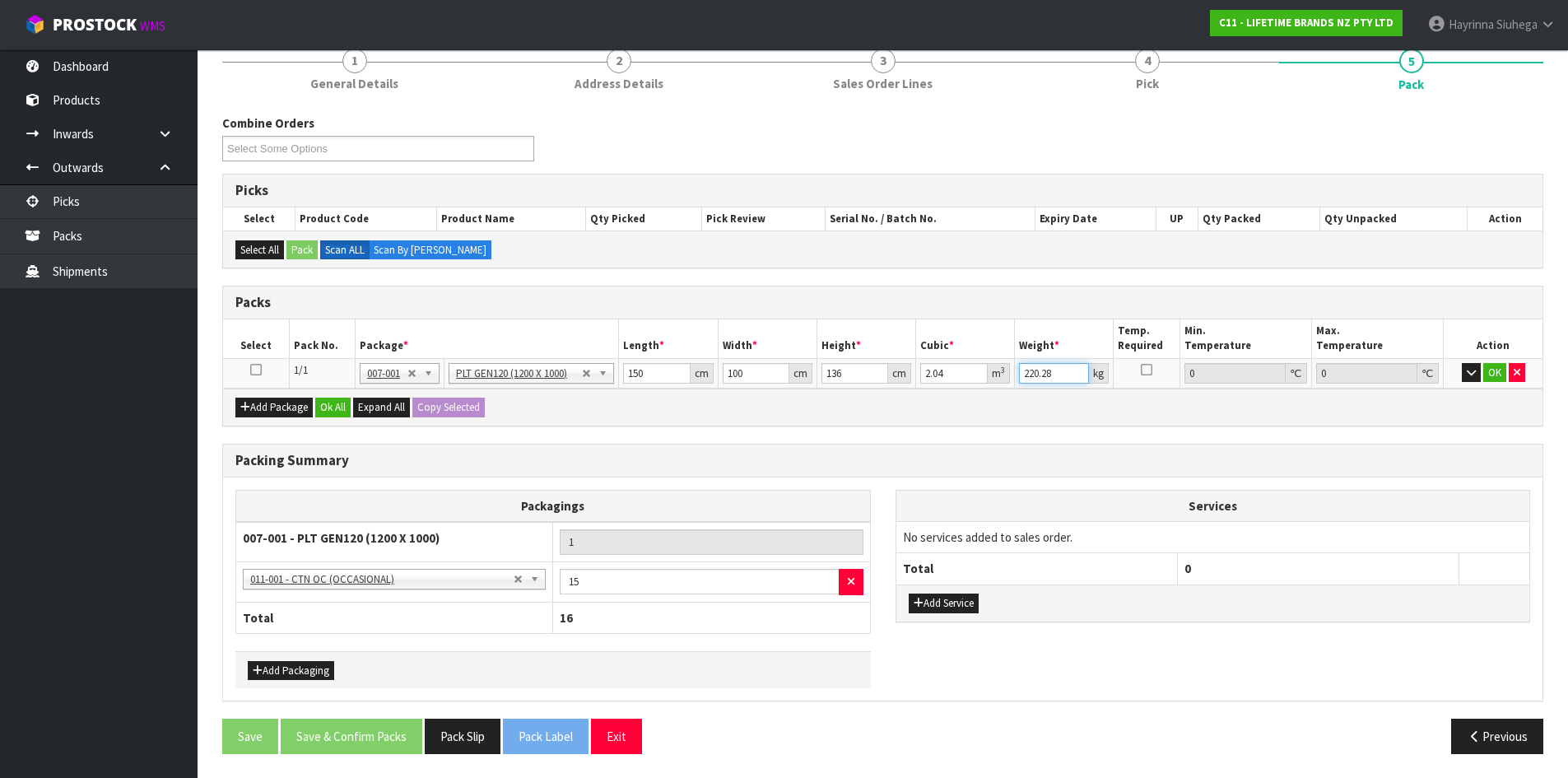
click at [1029, 379] on input "220.28" at bounding box center [1053, 373] width 70 height 21
drag, startPoint x: 1029, startPoint y: 379, endPoint x: 1569, endPoint y: 358, distance: 540.4
click at [1032, 379] on input "220.28" at bounding box center [1053, 373] width 70 height 21
type input "264"
click at [1493, 368] on button "OK" at bounding box center [1494, 373] width 23 height 20
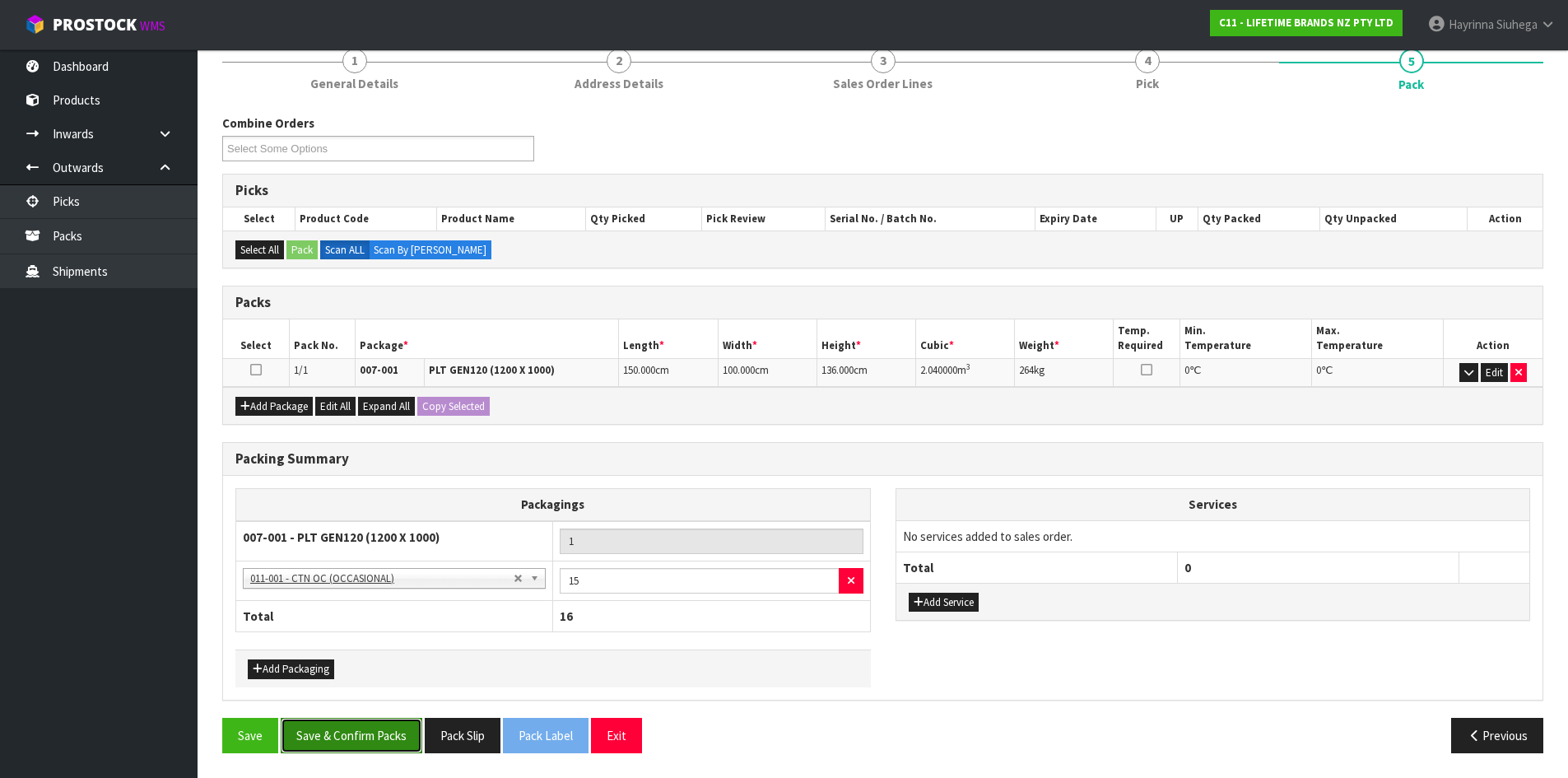
click at [375, 741] on button "Save & Confirm Packs" at bounding box center [351, 735] width 142 height 35
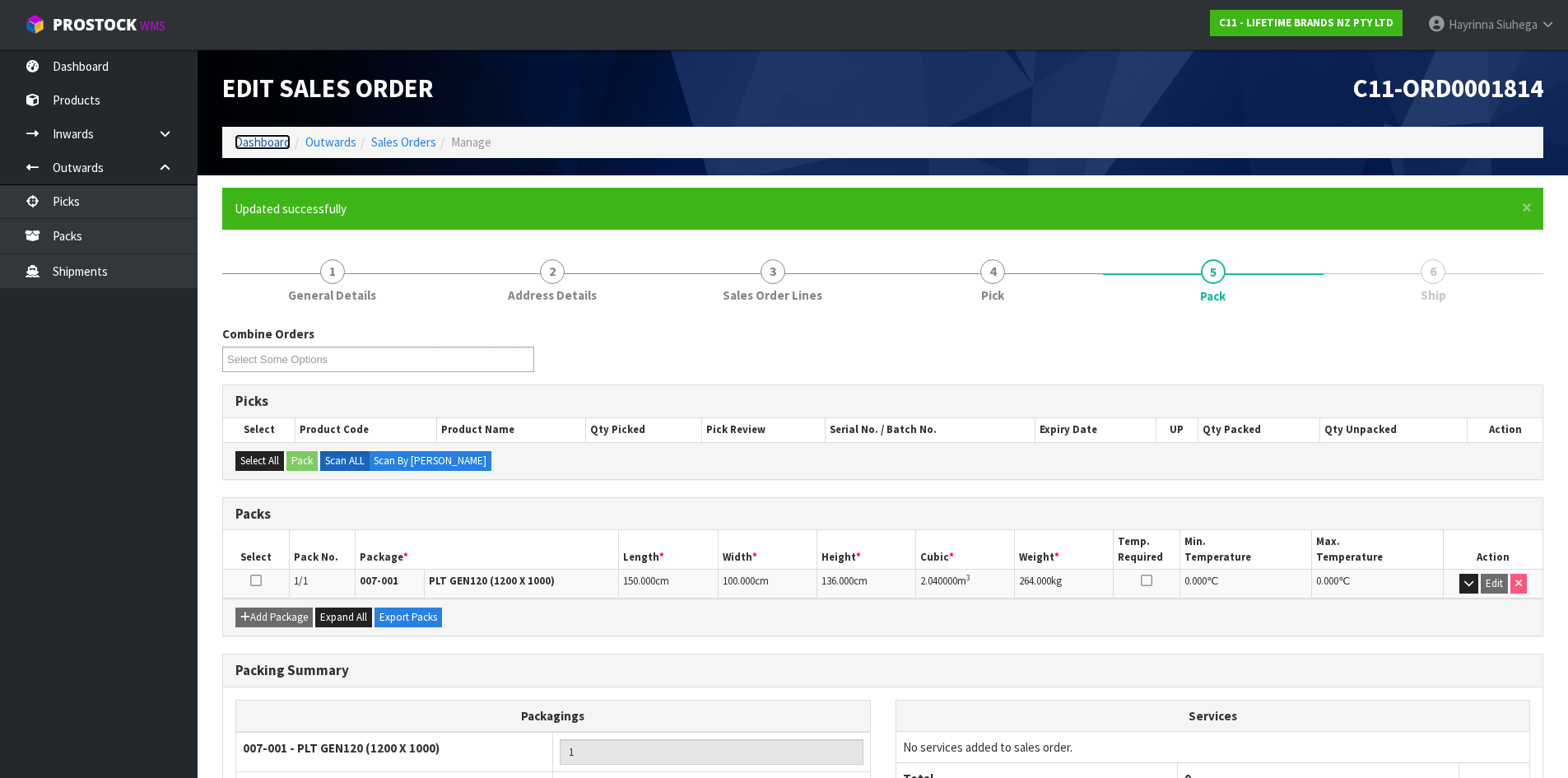
click at [269, 146] on link "Dashboard" at bounding box center [262, 142] width 56 height 16
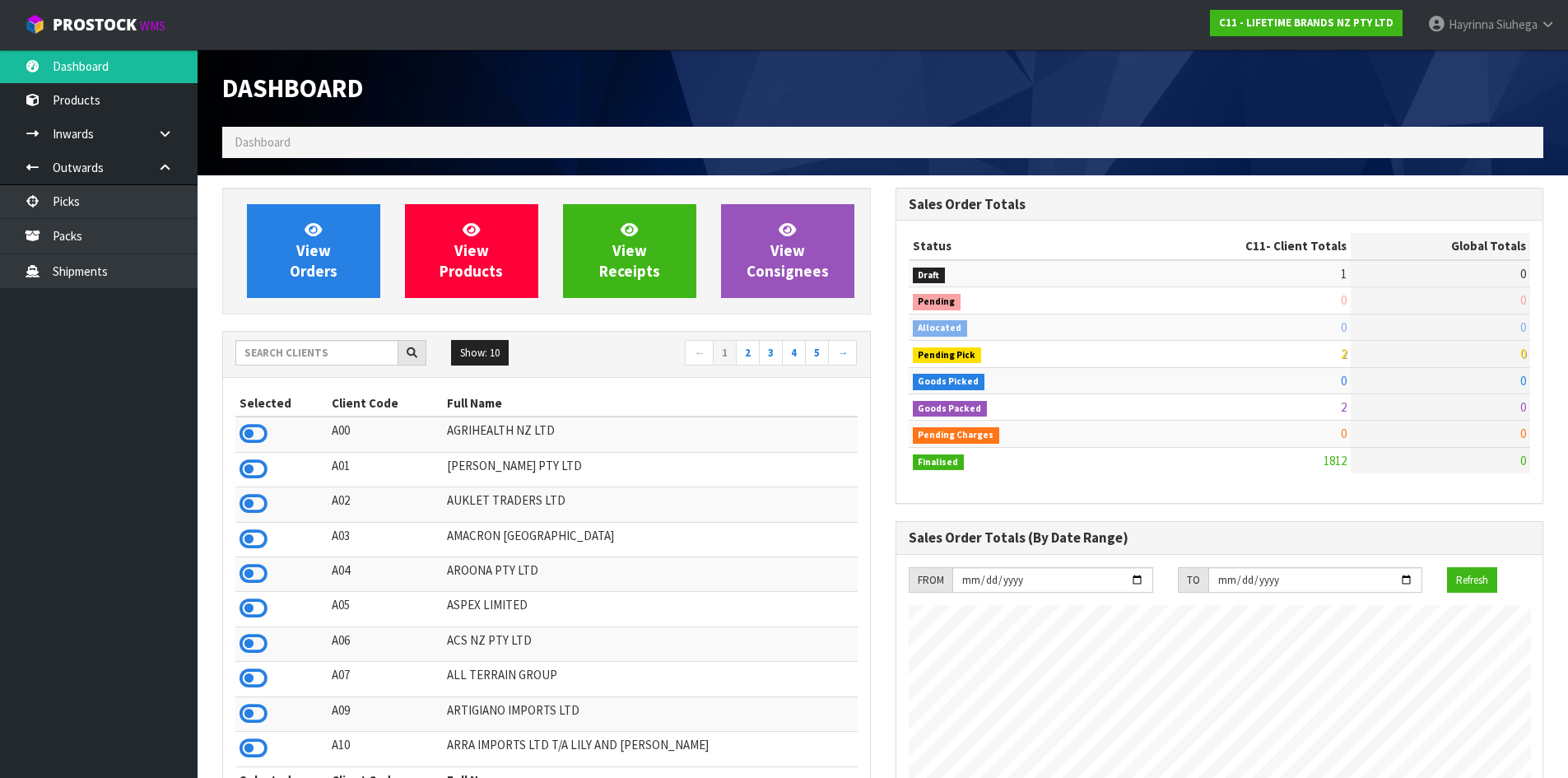
scroll to position [1247, 672]
click at [379, 344] on input "text" at bounding box center [316, 352] width 163 height 25
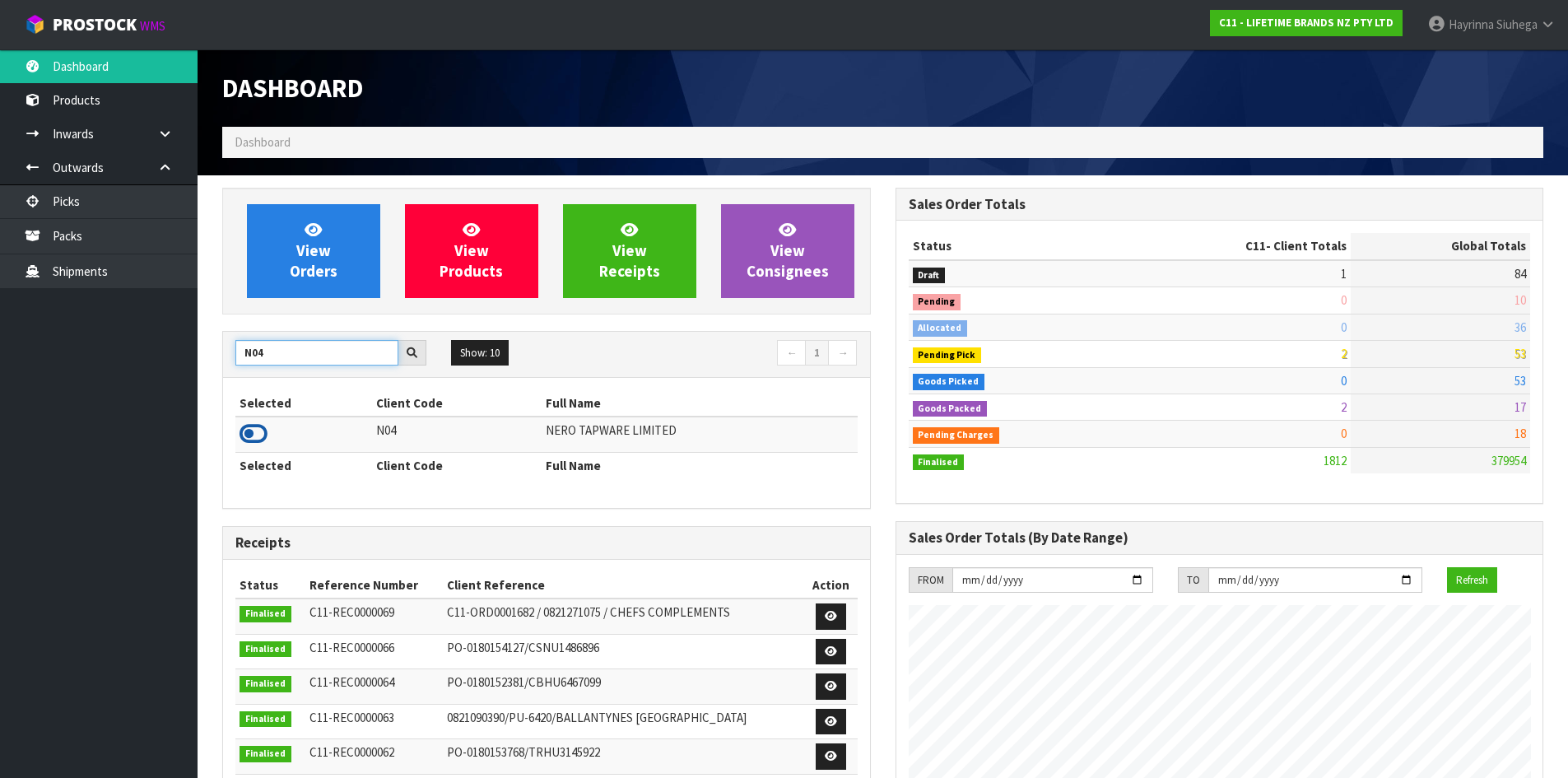
type input "N04"
click at [246, 429] on icon at bounding box center [253, 433] width 28 height 24
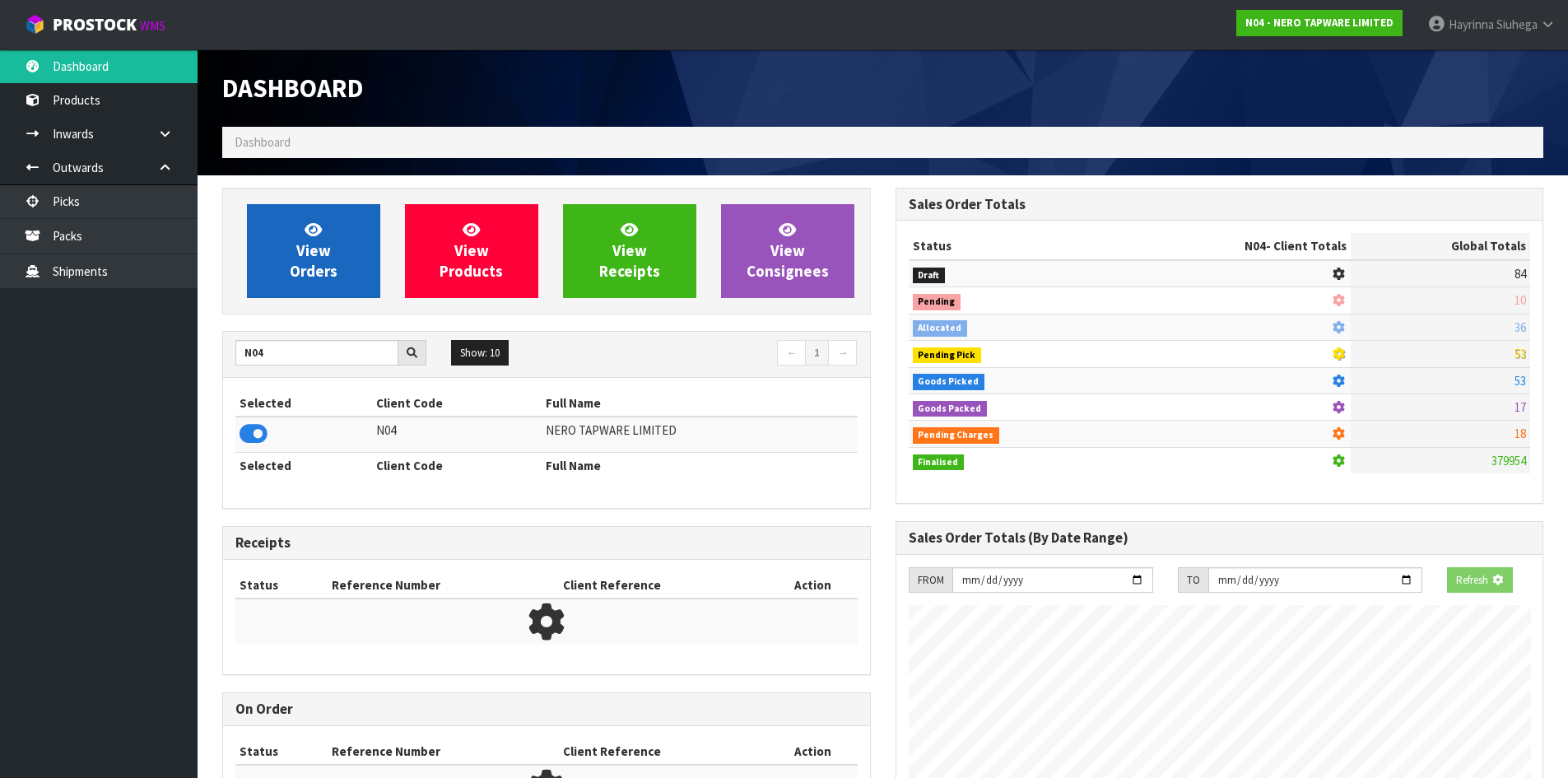
scroll to position [1026, 672]
click at [353, 227] on link "View Orders" at bounding box center [313, 251] width 133 height 94
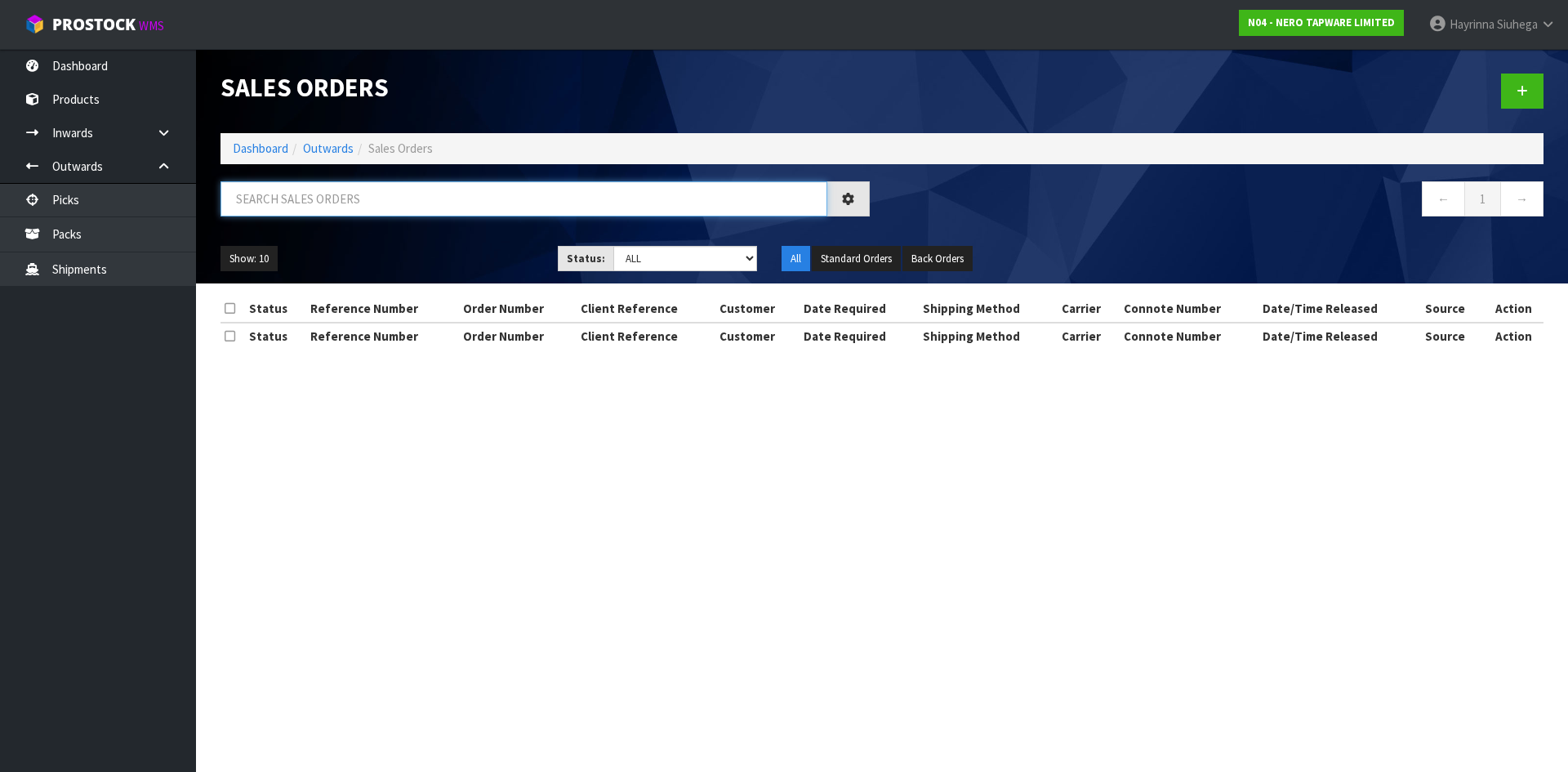
click at [388, 194] on input "text" at bounding box center [524, 199] width 607 height 35
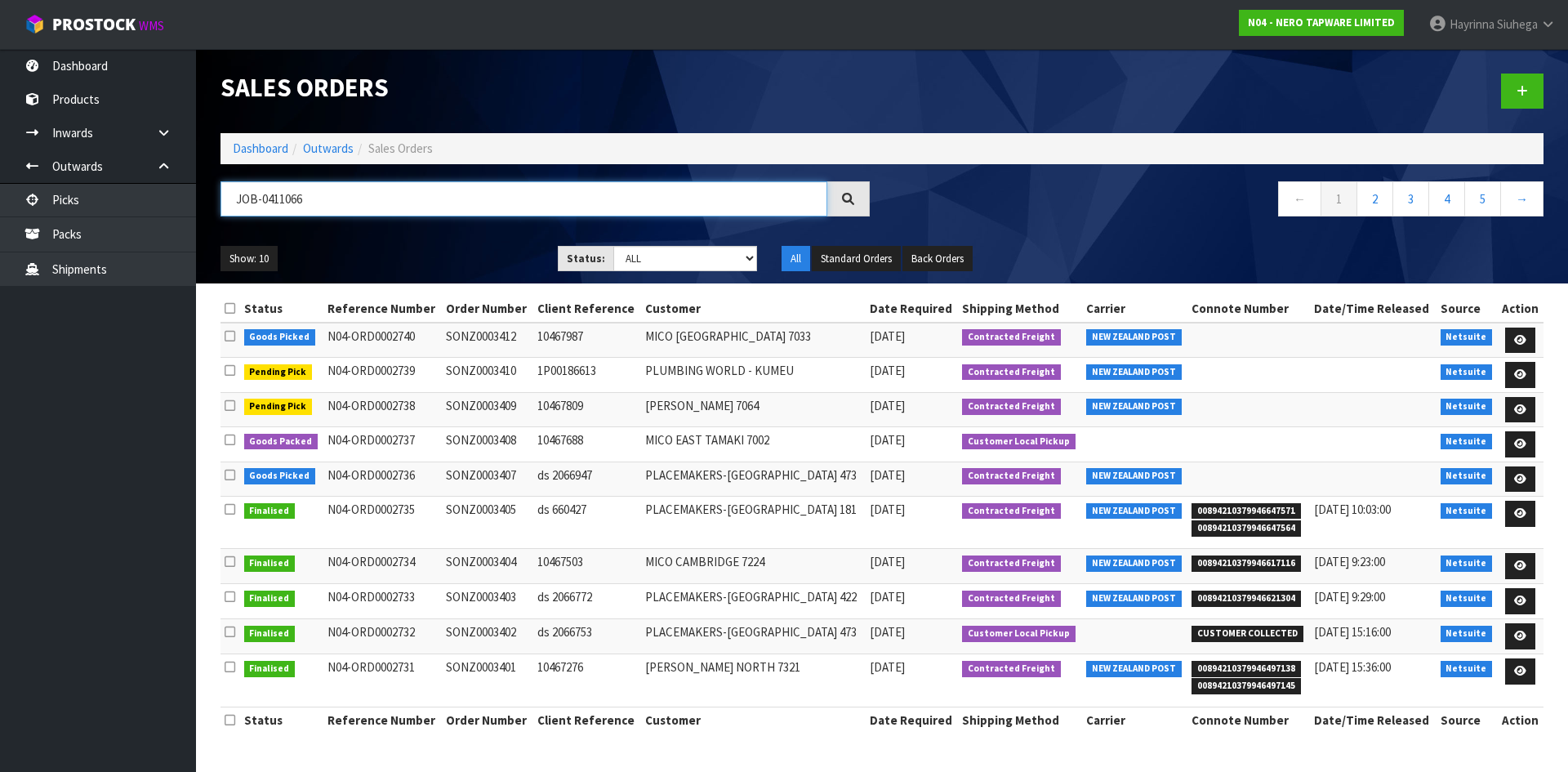
type input "JOB-0411066"
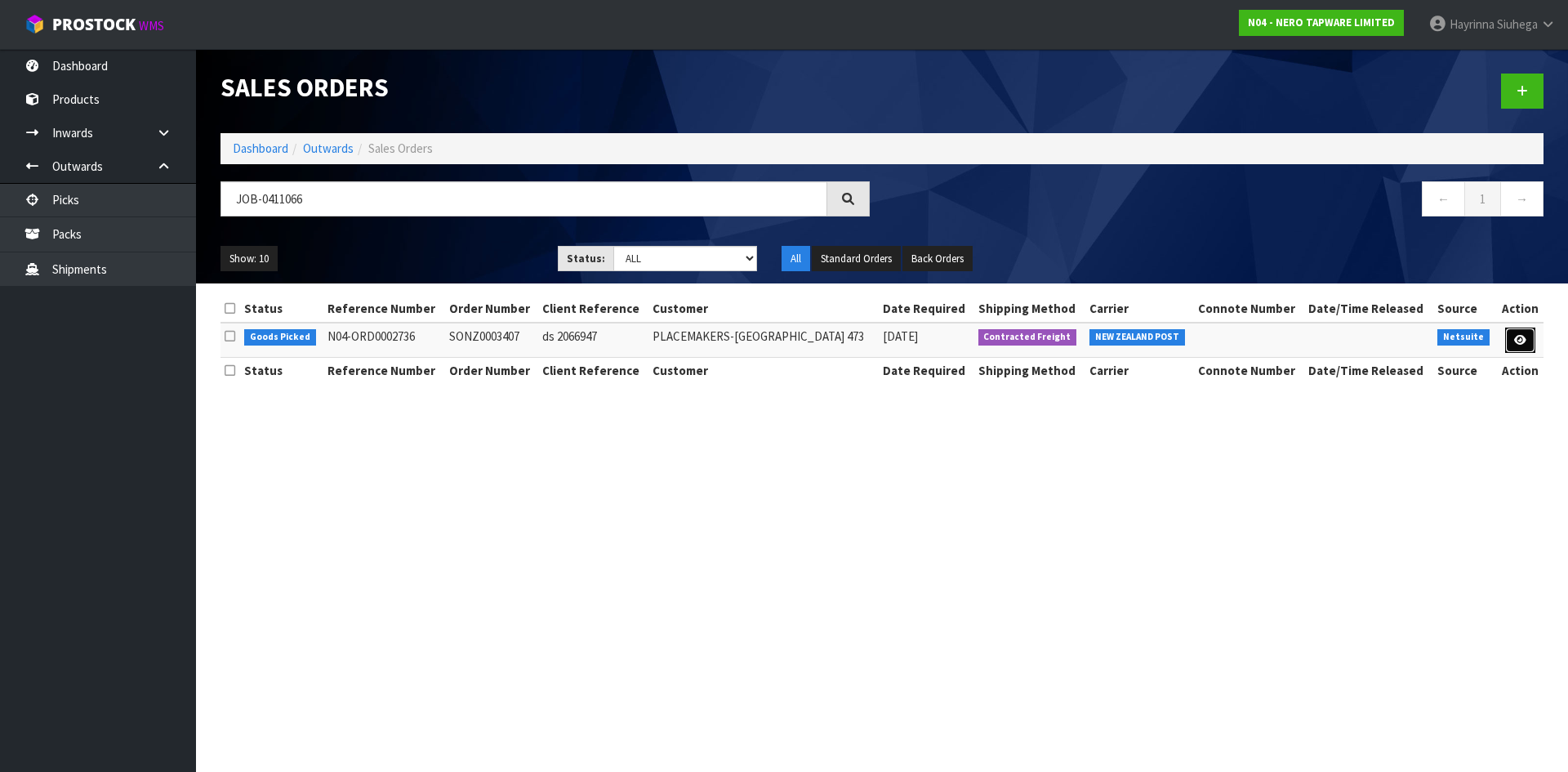
click at [1521, 344] on icon at bounding box center [1520, 340] width 12 height 11
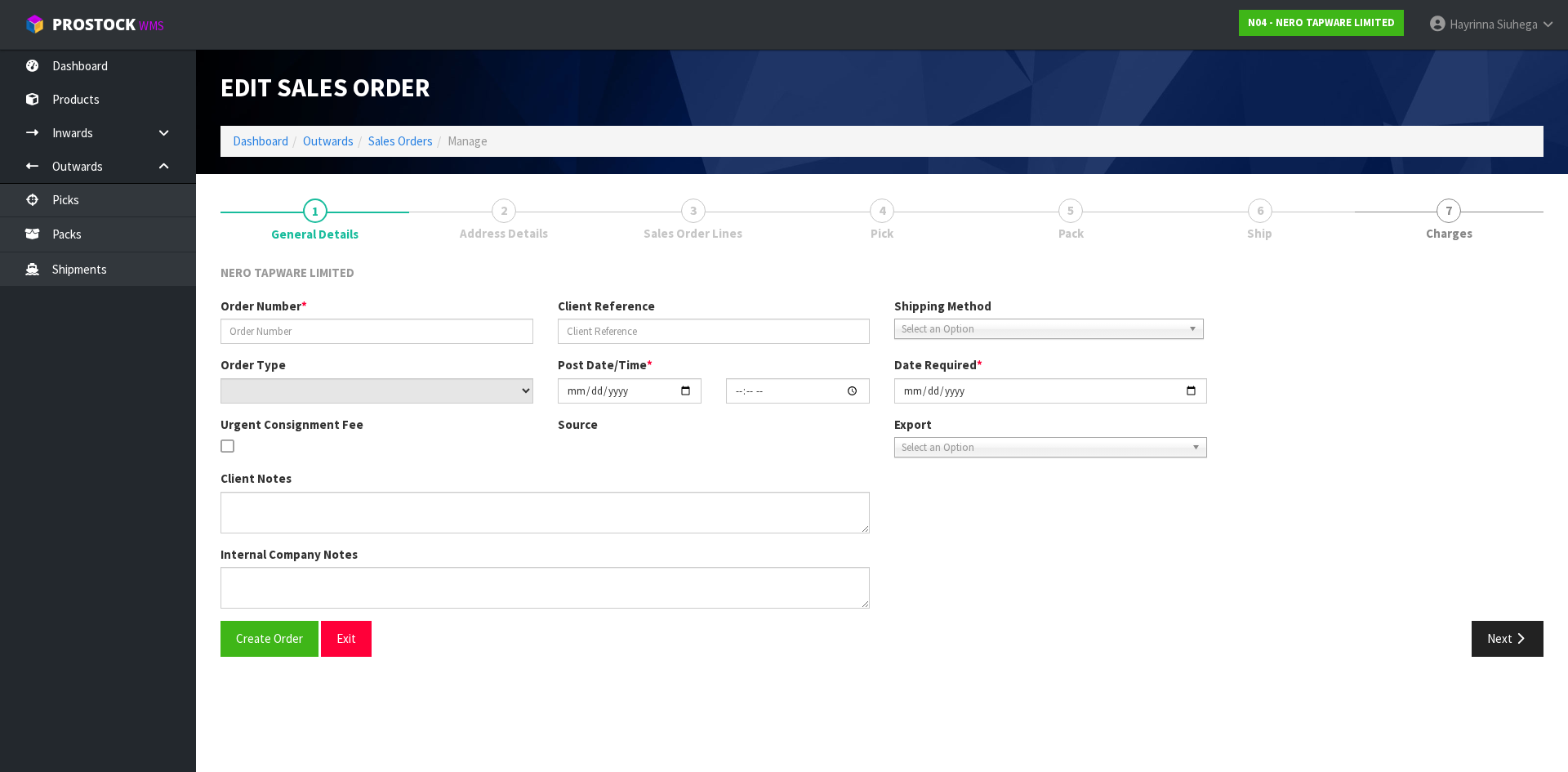
type input "SONZ0003407"
type input "ds 2066947"
select select "number:0"
type input "[DATE]"
type input "16:30:08.000"
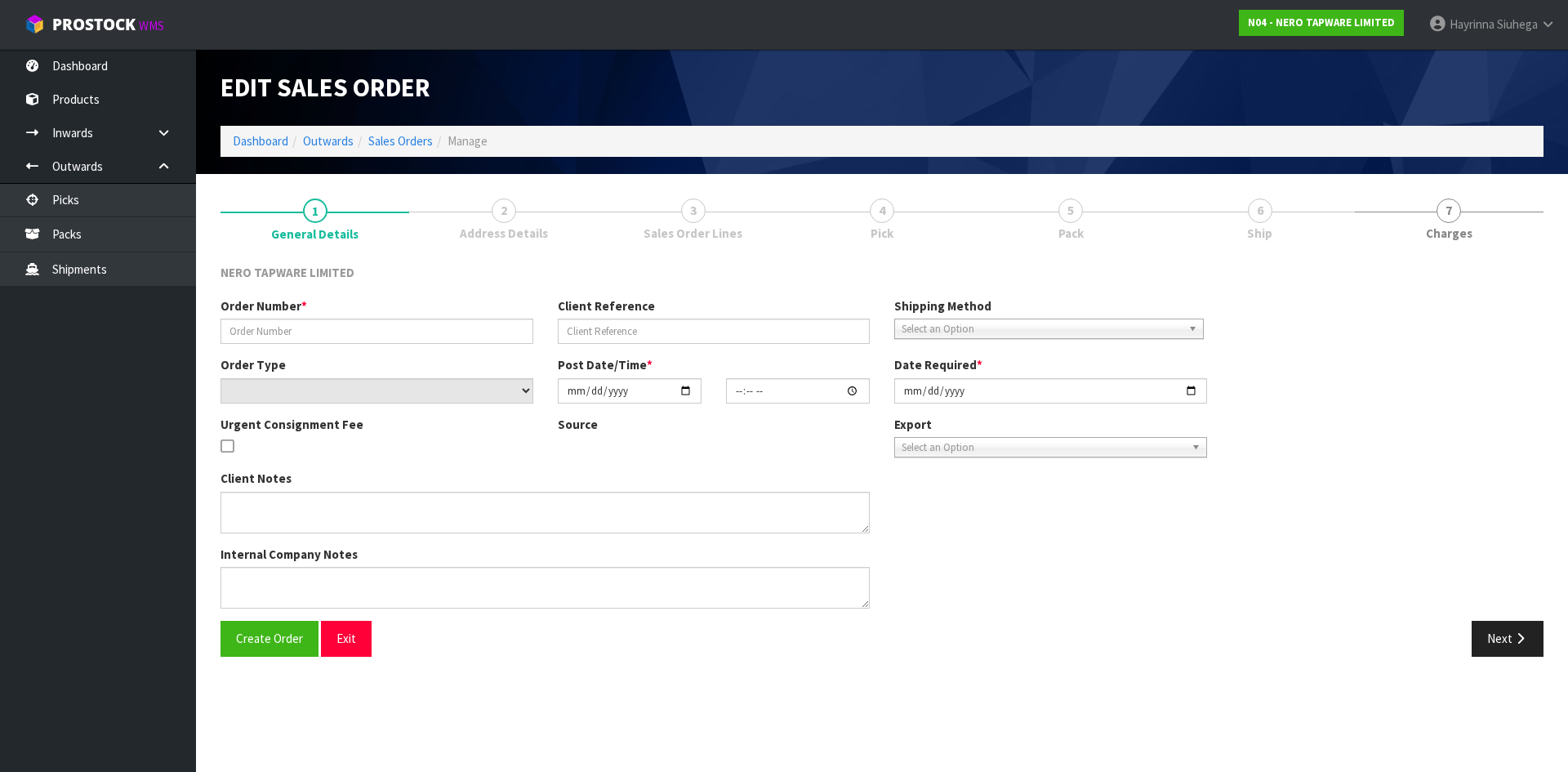
type input "[DATE]"
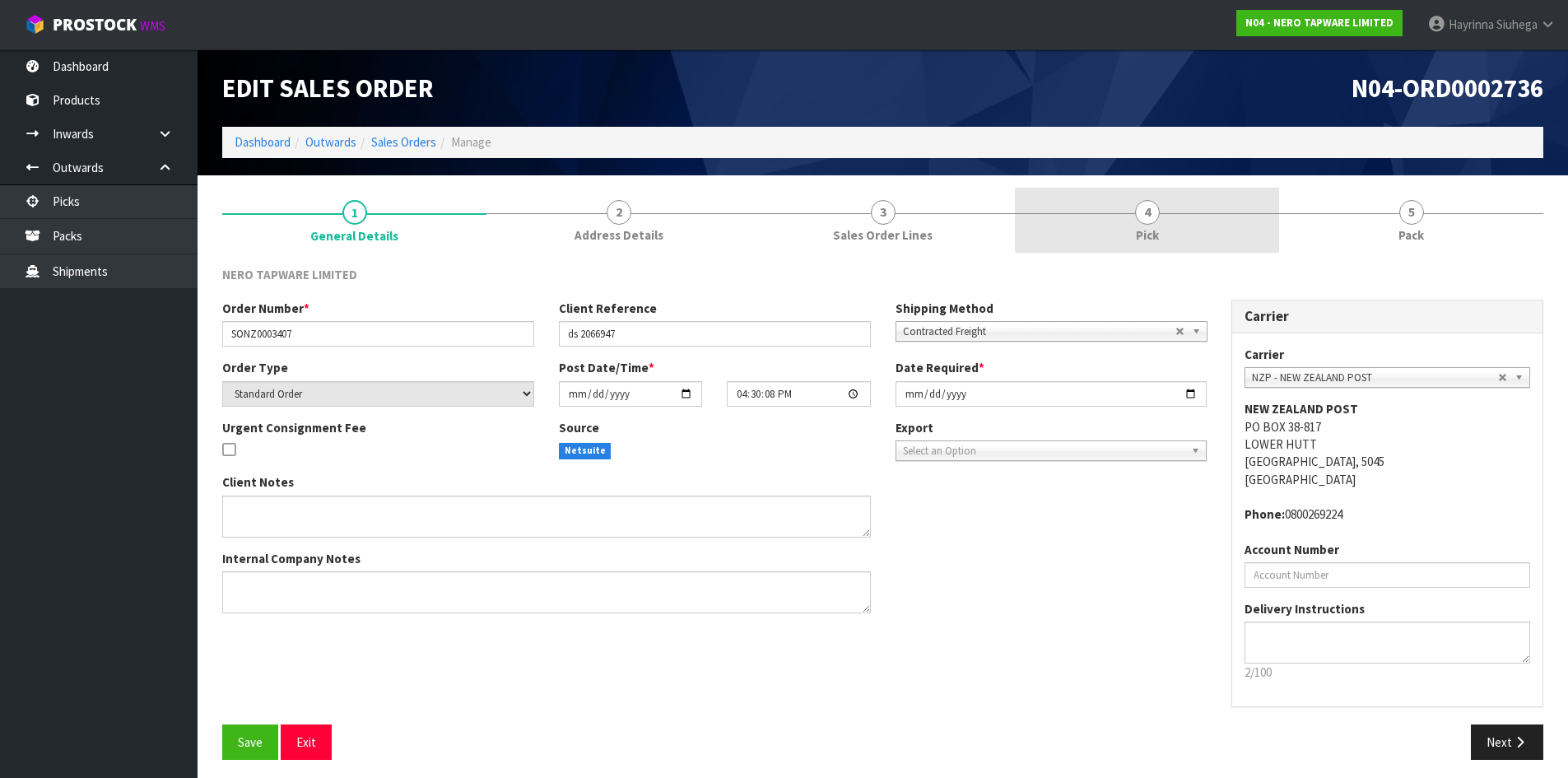
click at [1107, 227] on link "4 Pick" at bounding box center [1147, 220] width 264 height 65
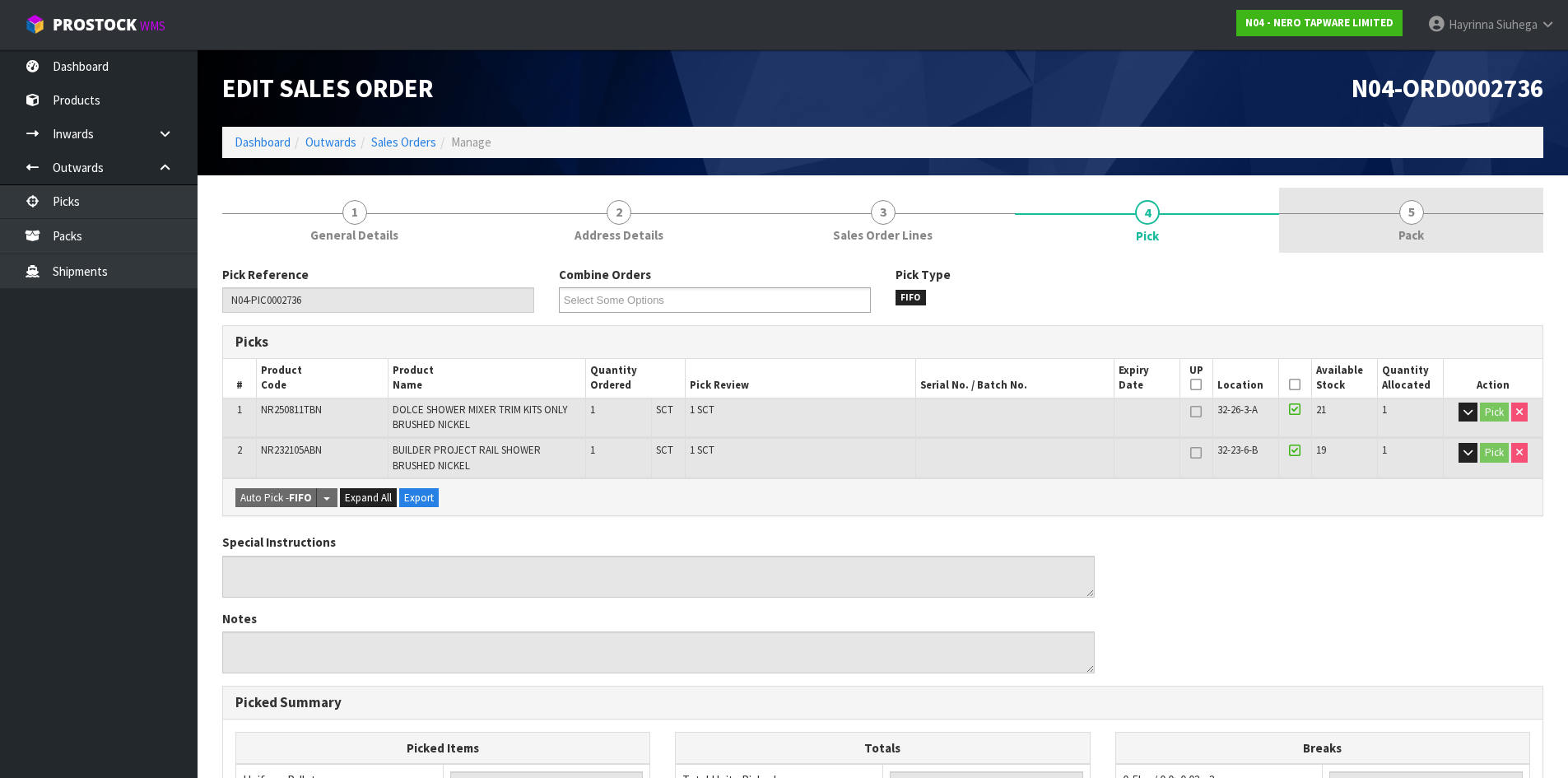
click at [1394, 226] on link "5 Pack" at bounding box center [1411, 220] width 264 height 65
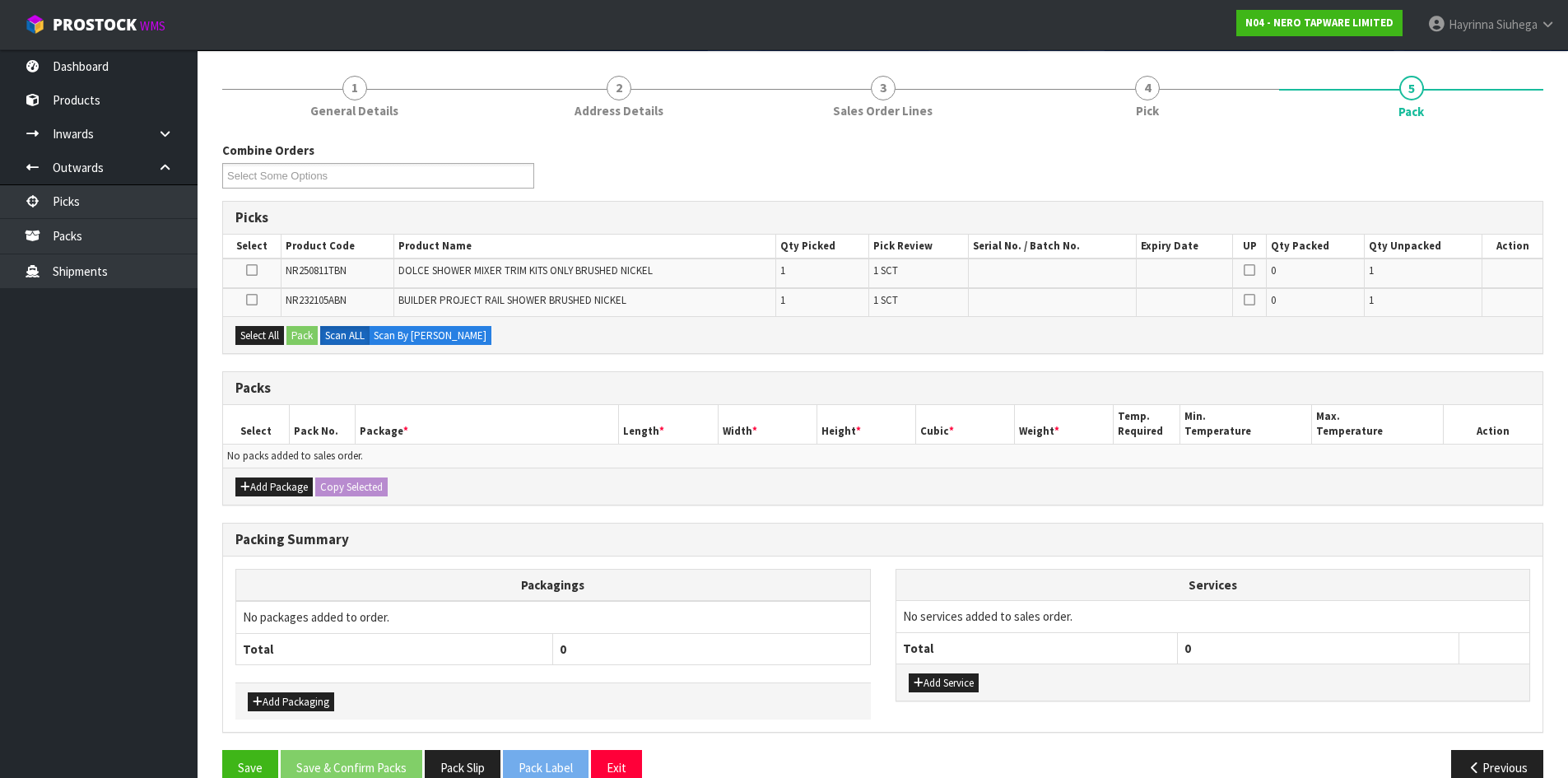
scroll to position [157, 0]
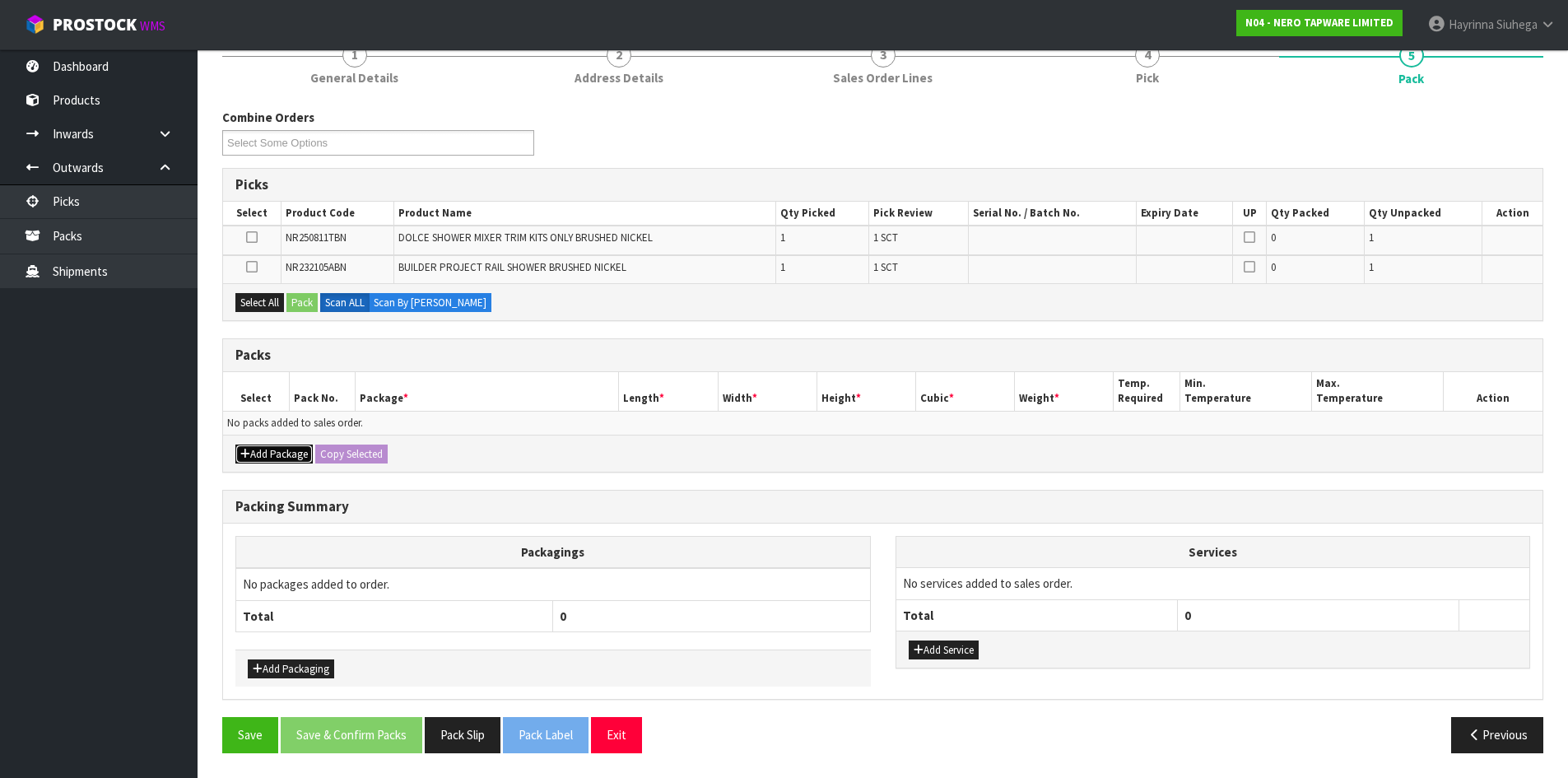
click at [267, 449] on button "Add Package" at bounding box center [274, 454] width 77 height 20
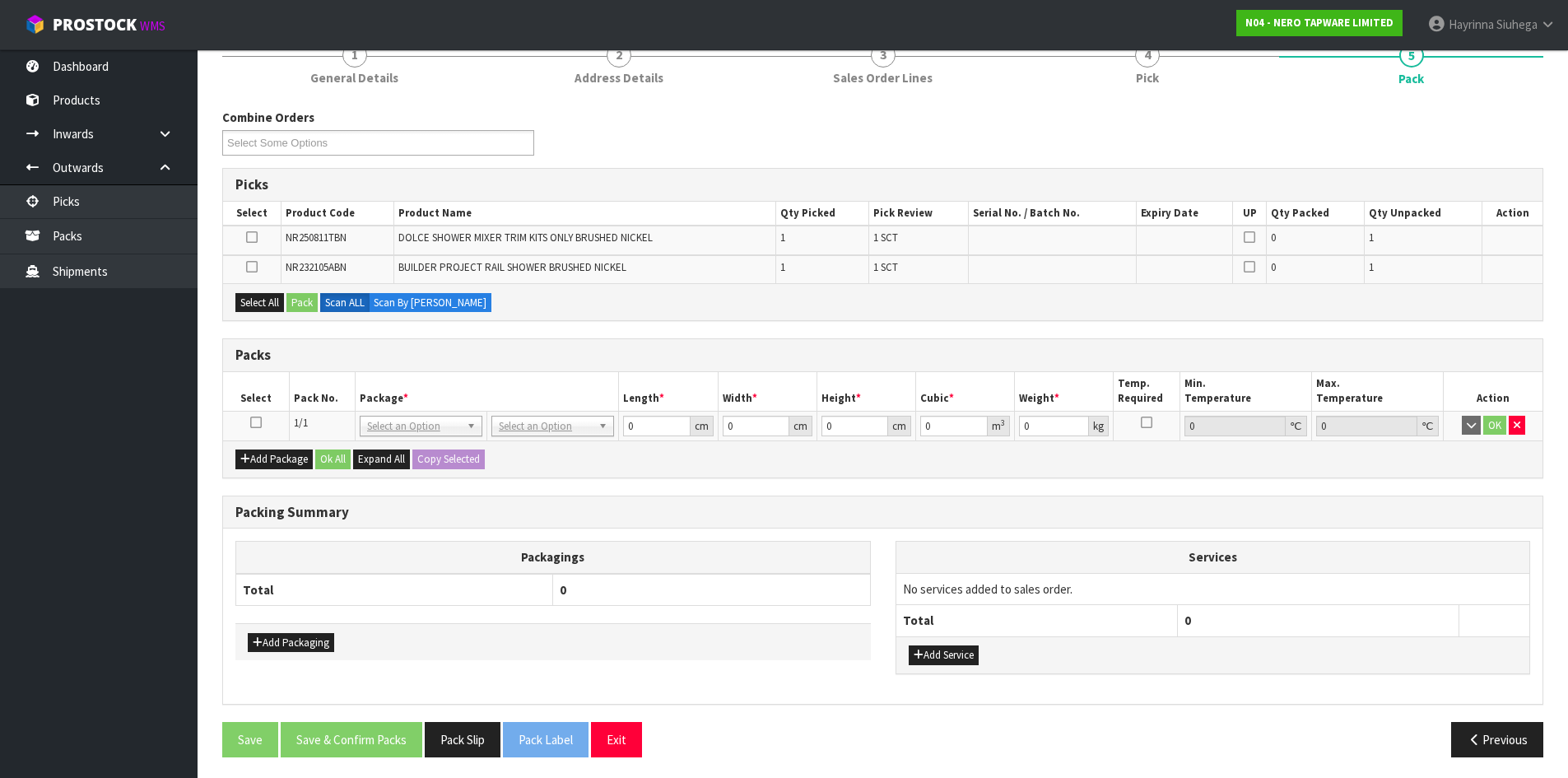
click at [261, 423] on icon at bounding box center [256, 422] width 12 height 1
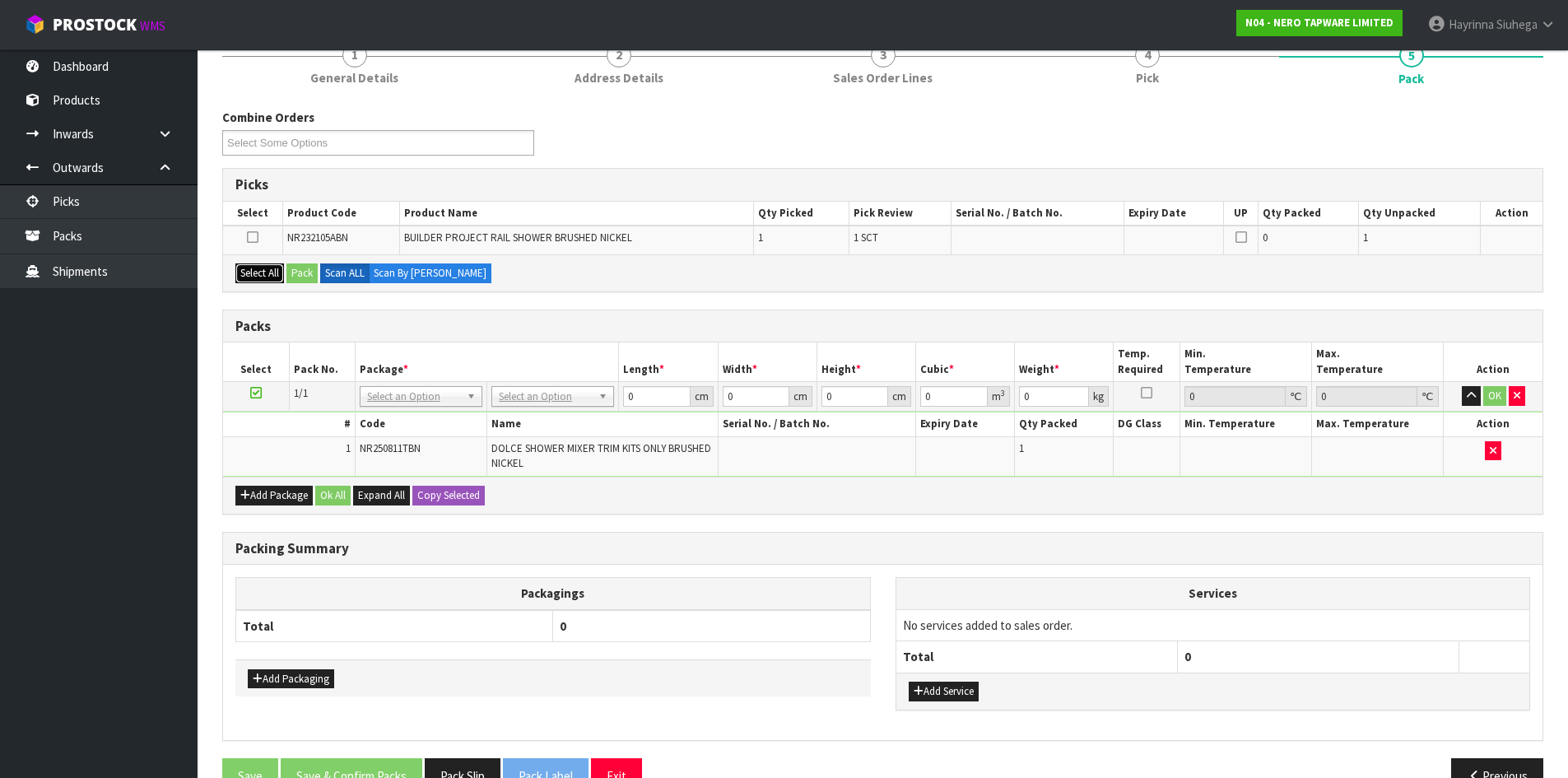
click at [243, 264] on button "Select All" at bounding box center [259, 274] width 49 height 20
click at [295, 269] on button "Pack" at bounding box center [301, 274] width 31 height 20
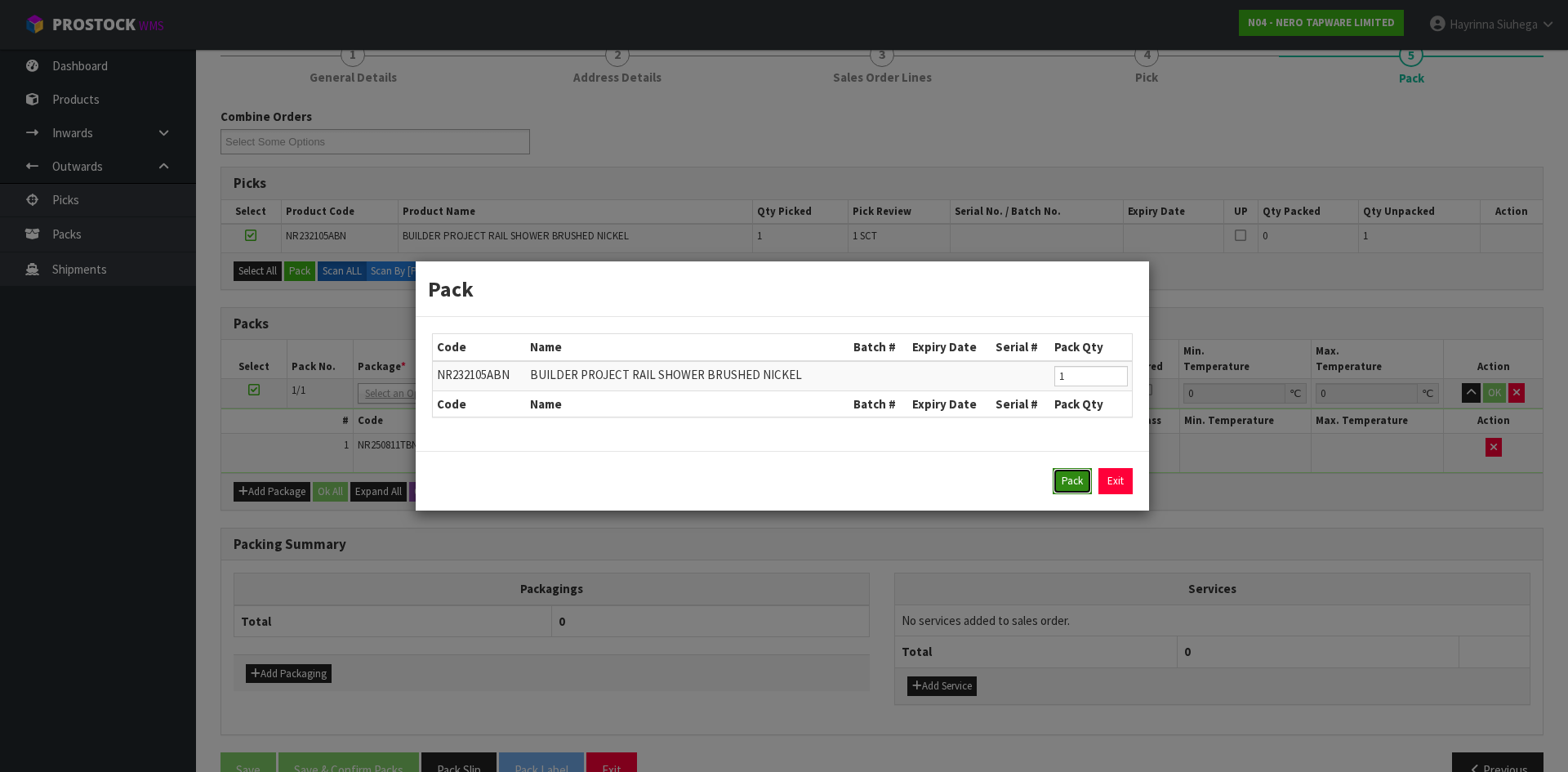
click at [1064, 489] on button "Pack" at bounding box center [1072, 481] width 39 height 26
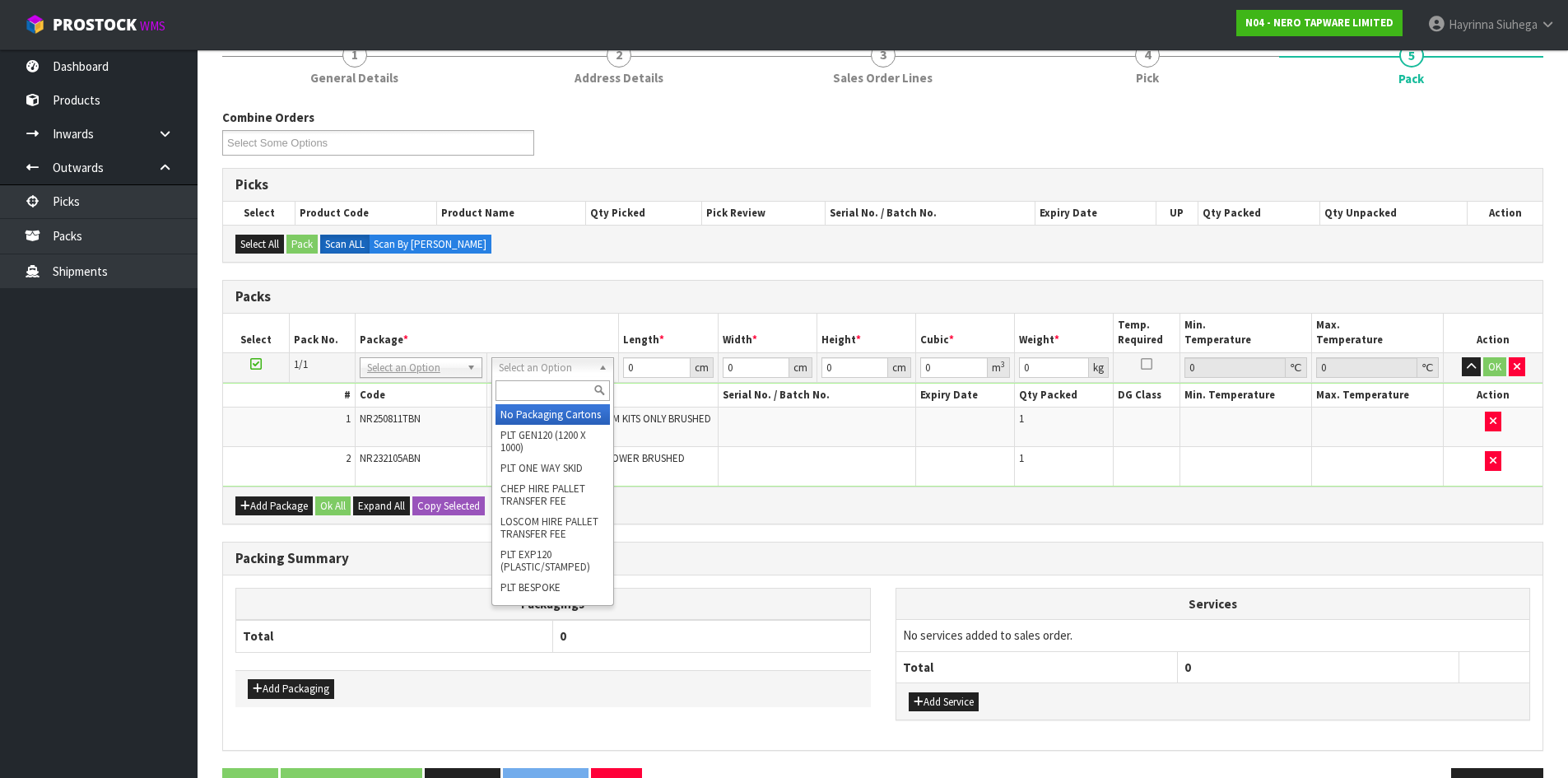
click at [602, 288] on div "Packs" at bounding box center [883, 296] width 1320 height 33
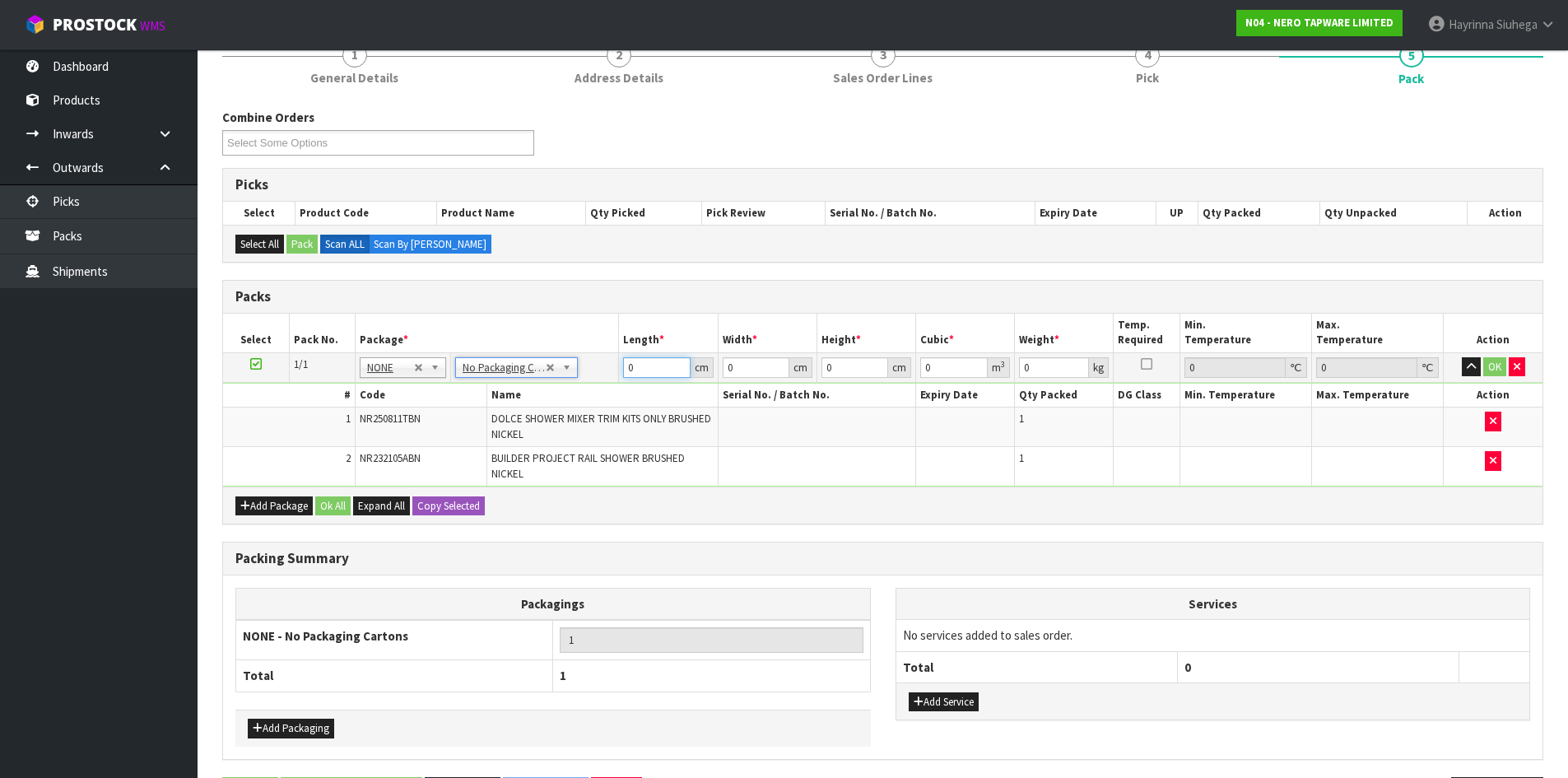
click at [625, 365] on input "0" at bounding box center [656, 368] width 66 height 21
type input "73"
type input "18"
type input "1"
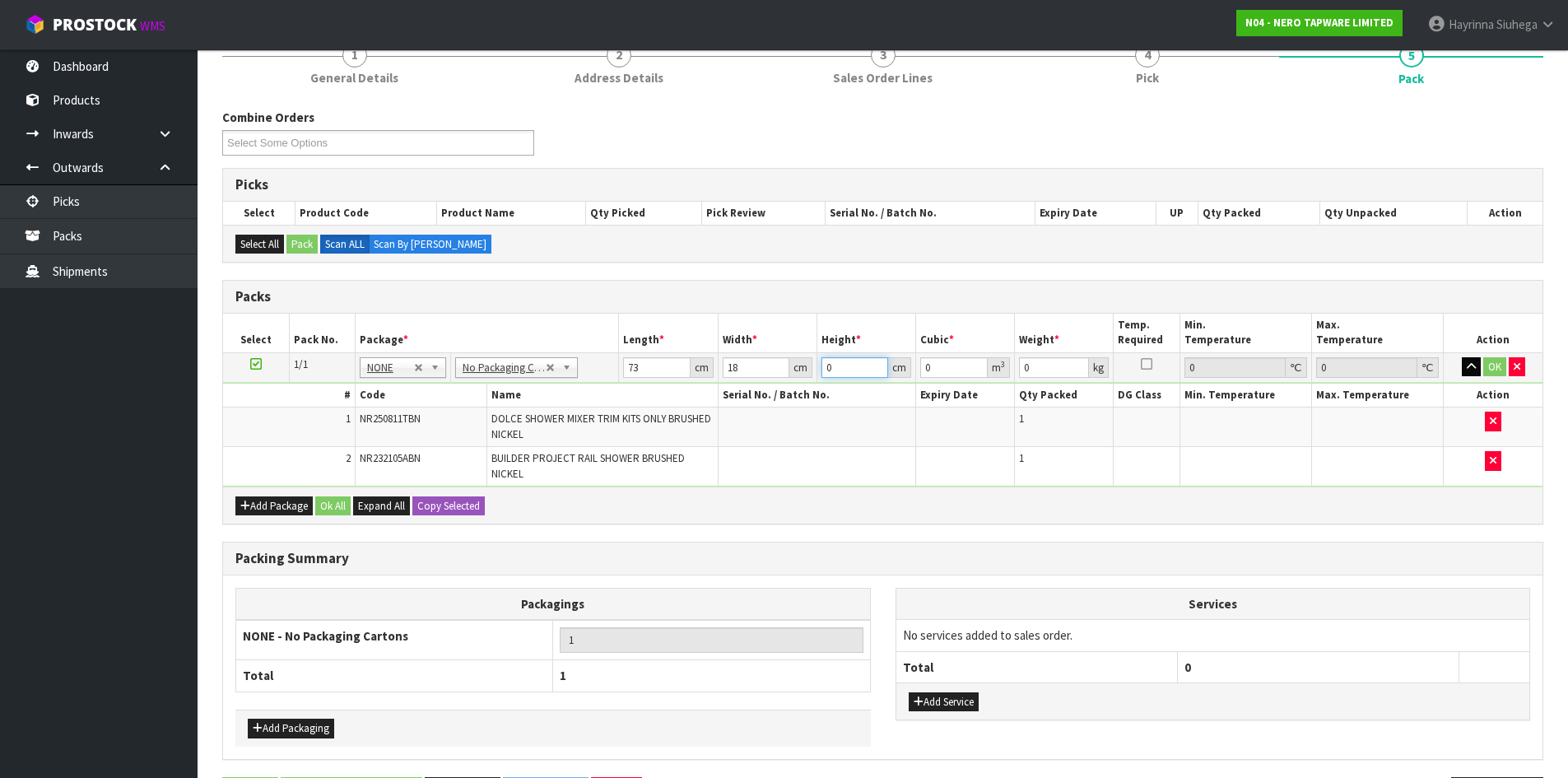
type input "0.001314"
type input "14"
type input "0.018396"
type input "14"
type input "3"
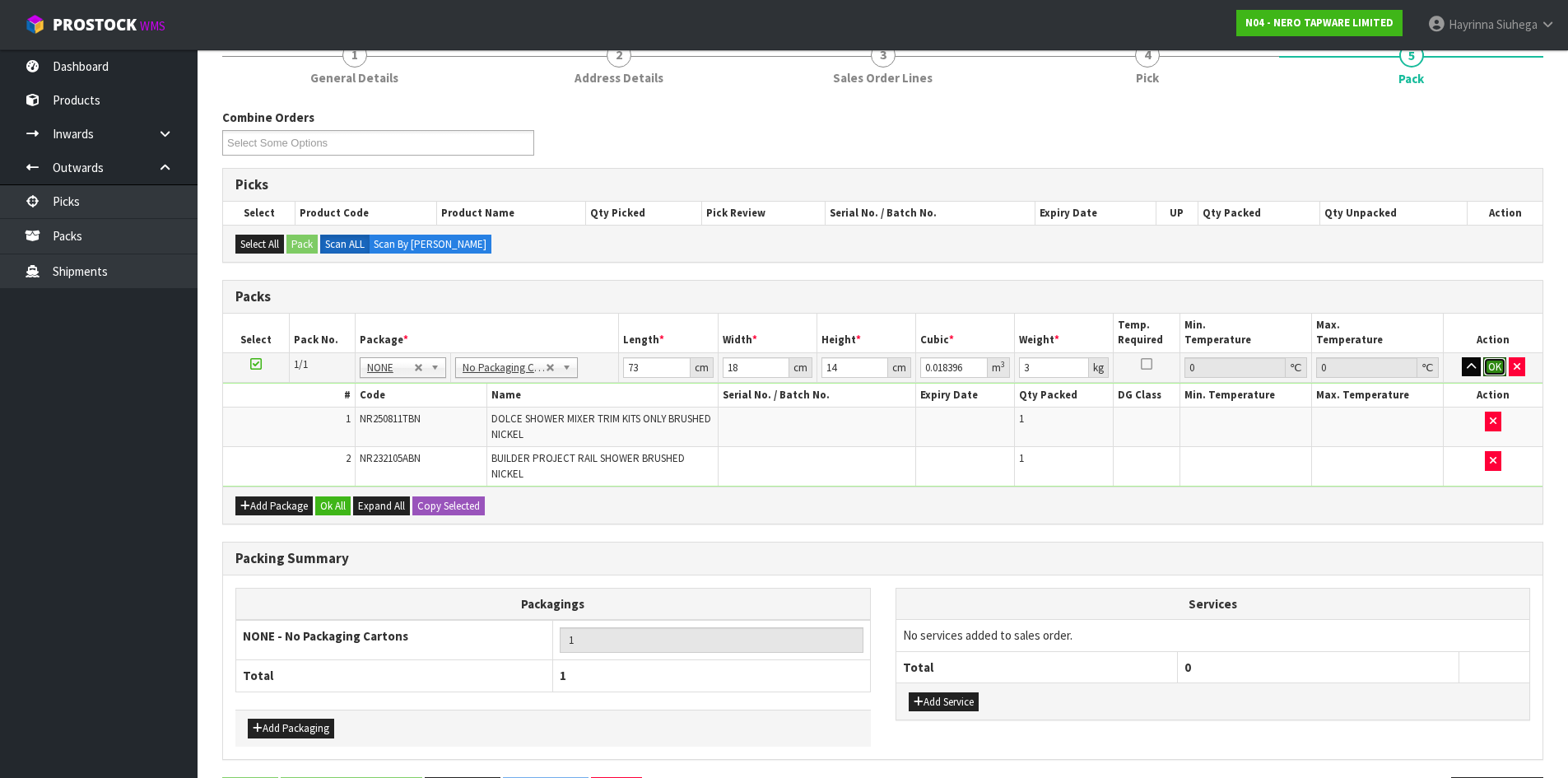
click button "OK" at bounding box center [1494, 368] width 23 height 20
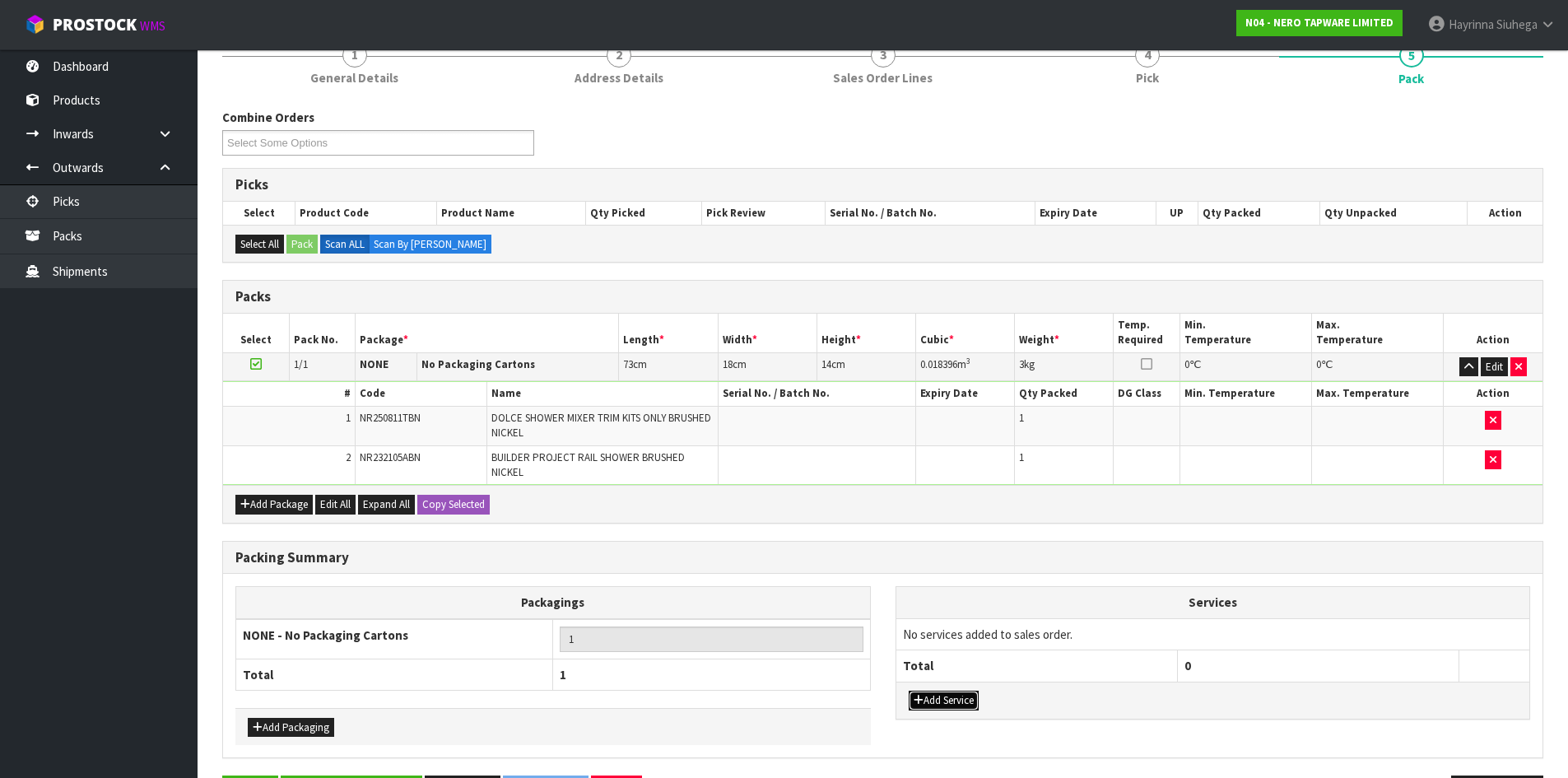
click at [943, 707] on button "Add Service" at bounding box center [943, 701] width 70 height 20
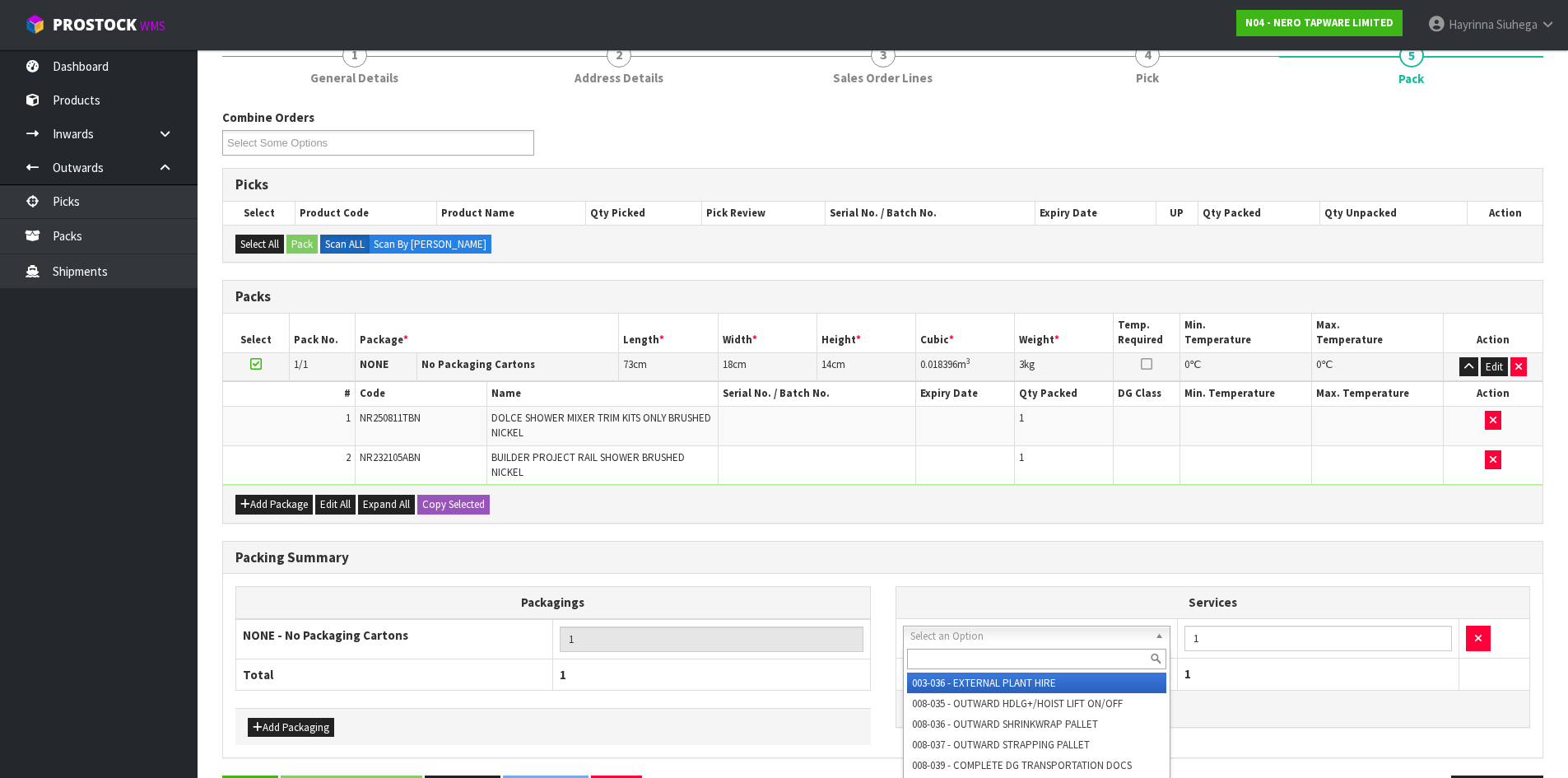
click at [969, 650] on input "text" at bounding box center [1037, 659] width 260 height 21
type input "PLAST"
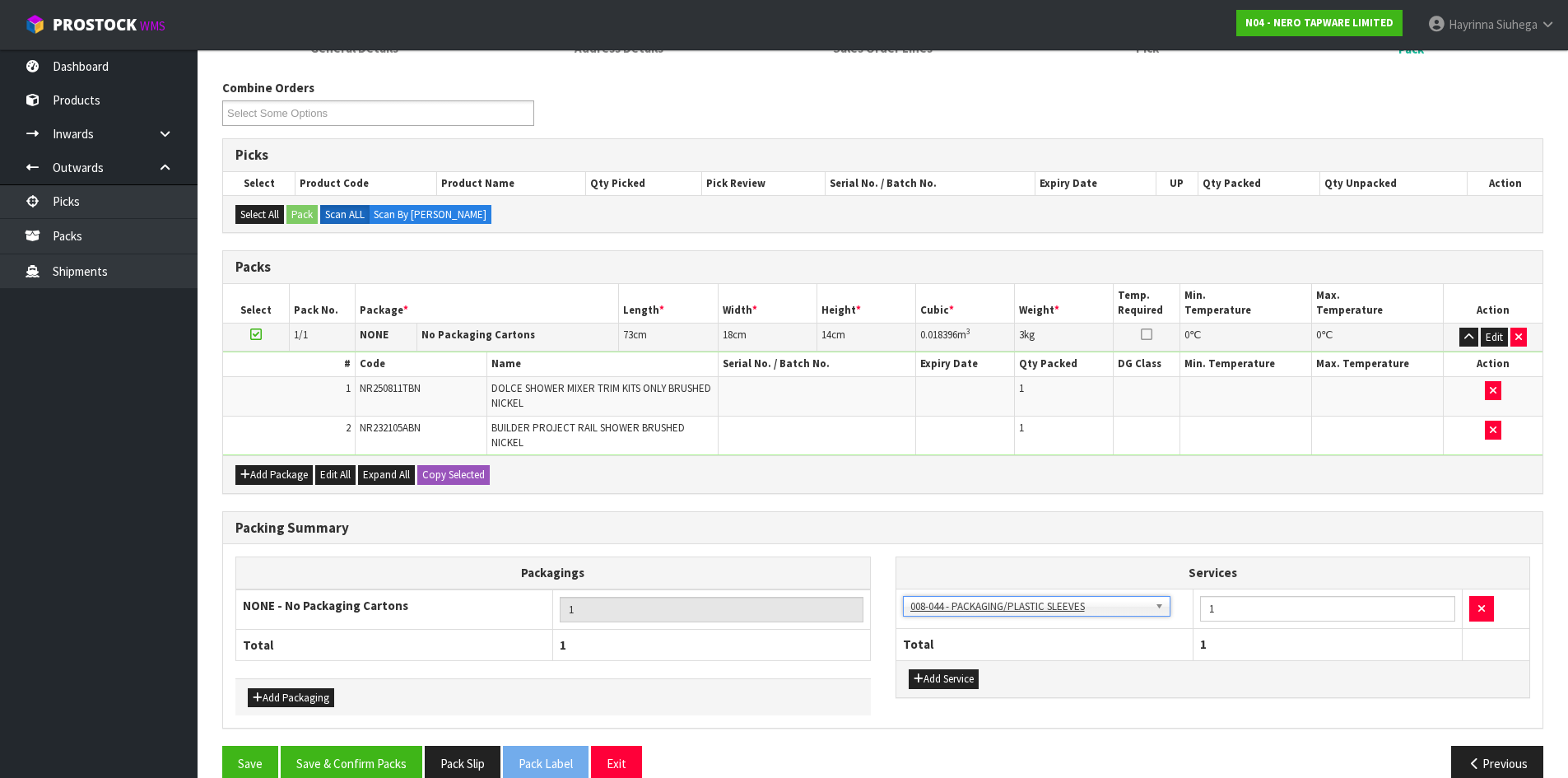
scroll to position [216, 0]
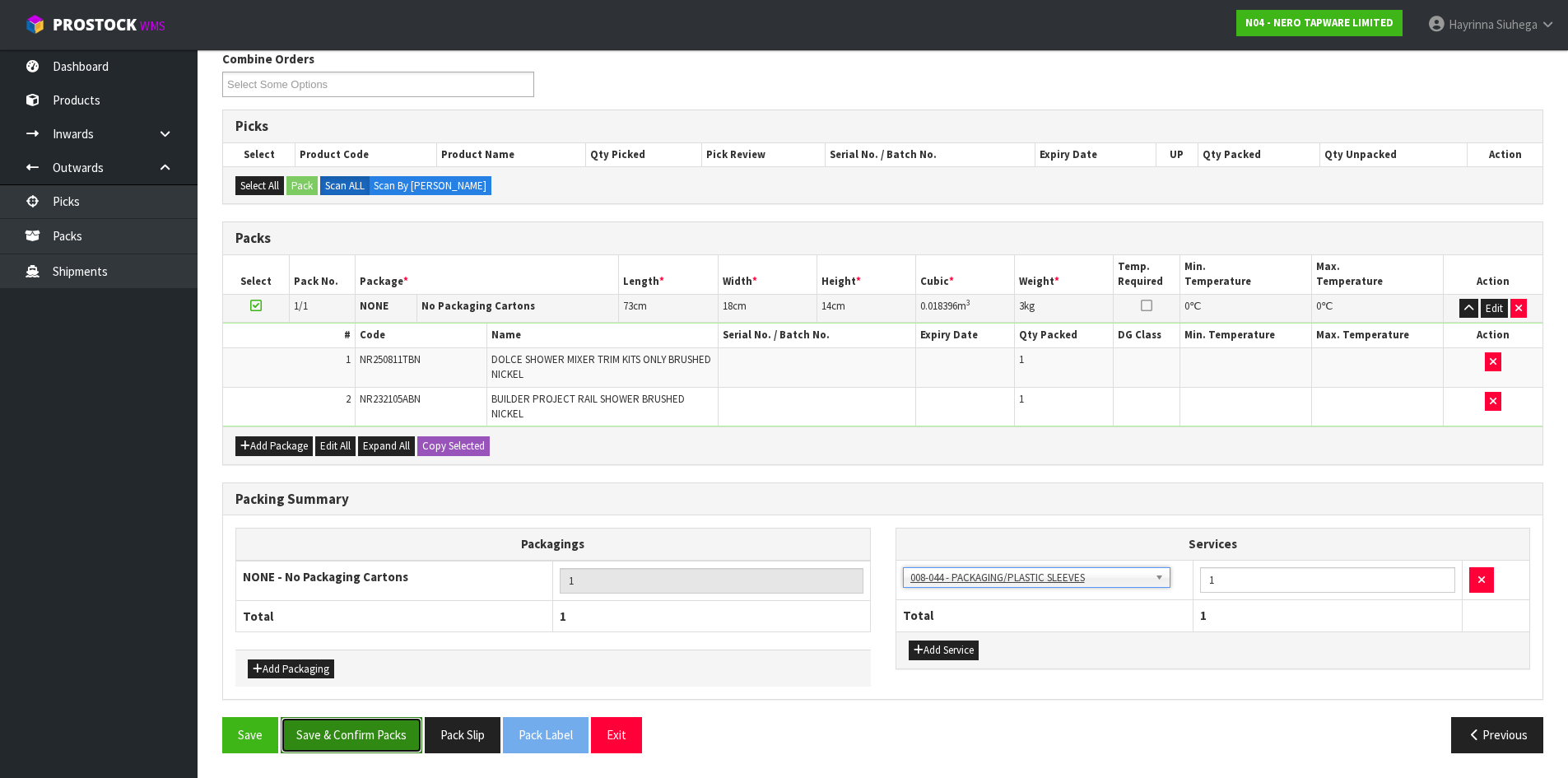
click at [388, 745] on button "Save & Confirm Packs" at bounding box center [351, 734] width 142 height 35
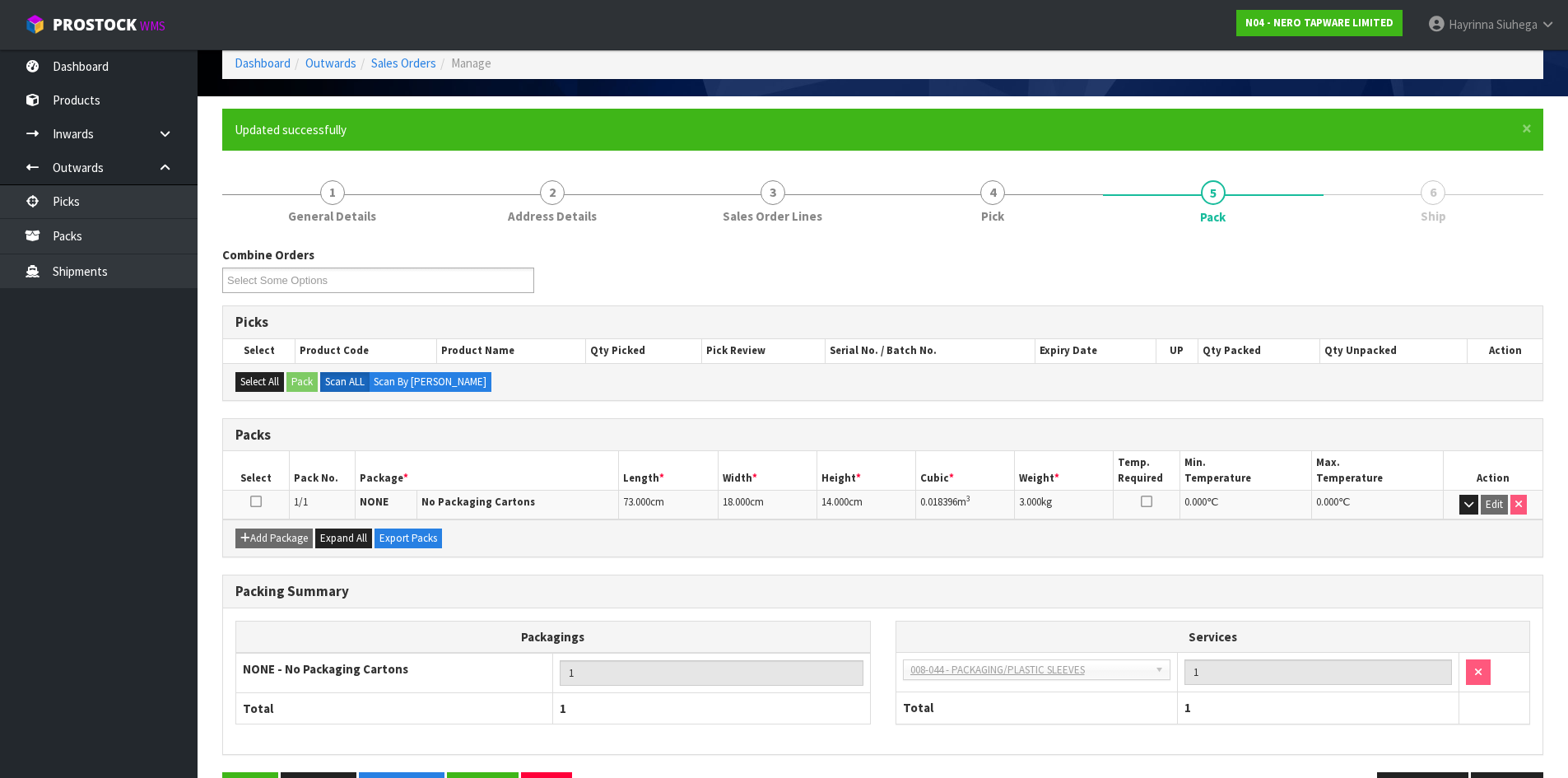
scroll to position [134, 0]
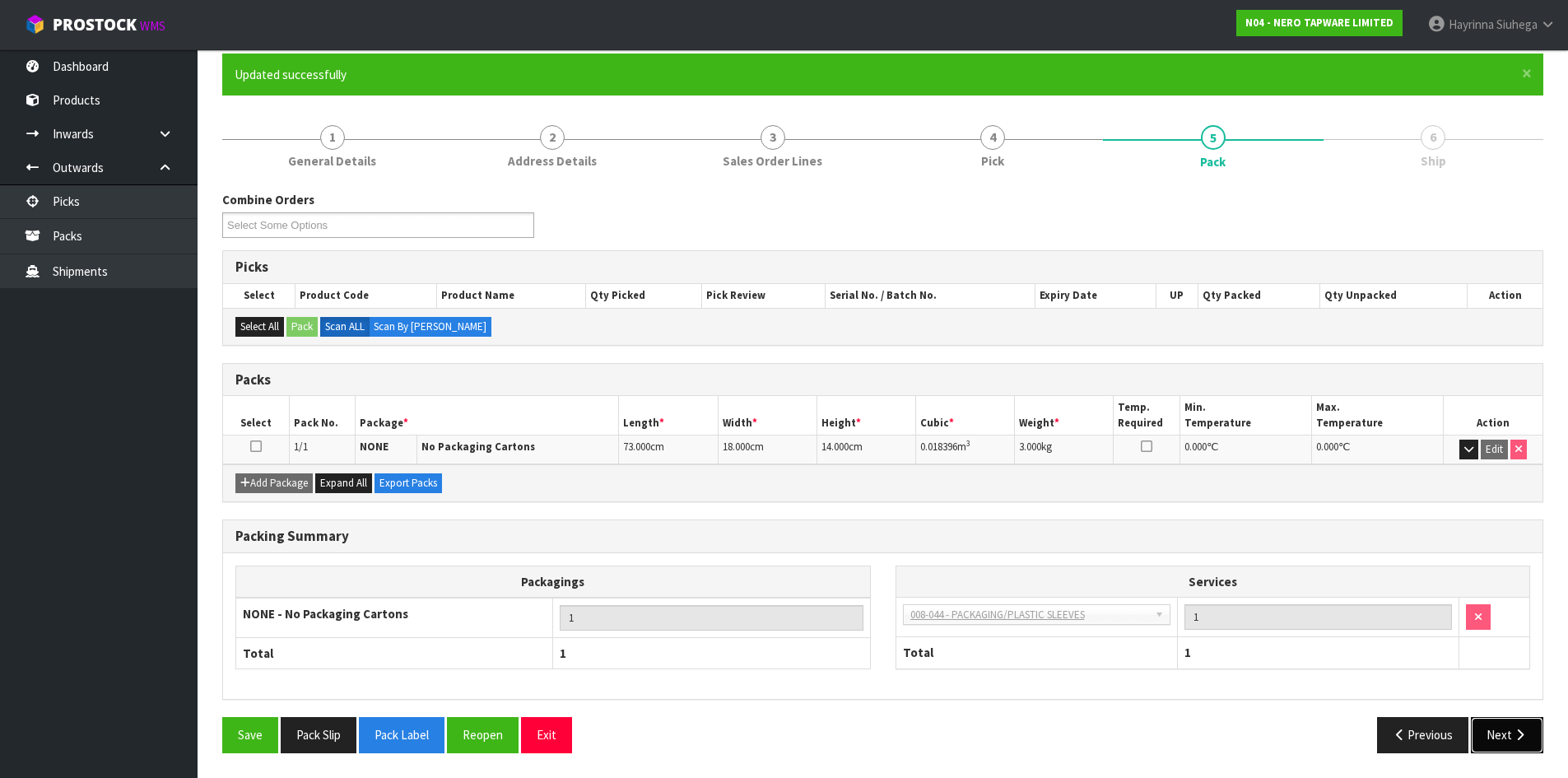
click at [1516, 735] on icon "button" at bounding box center [1519, 734] width 16 height 13
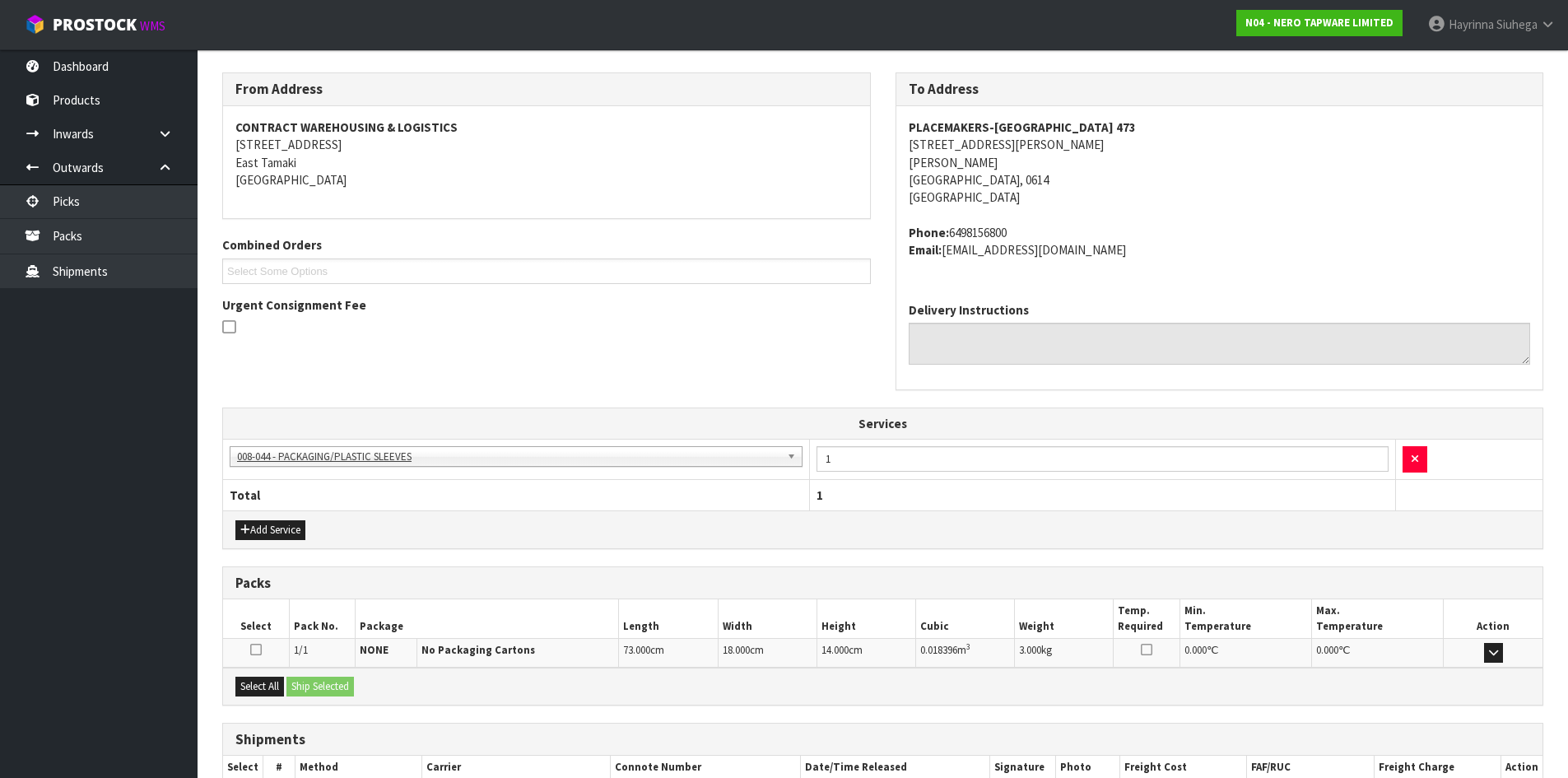
scroll to position [358, 0]
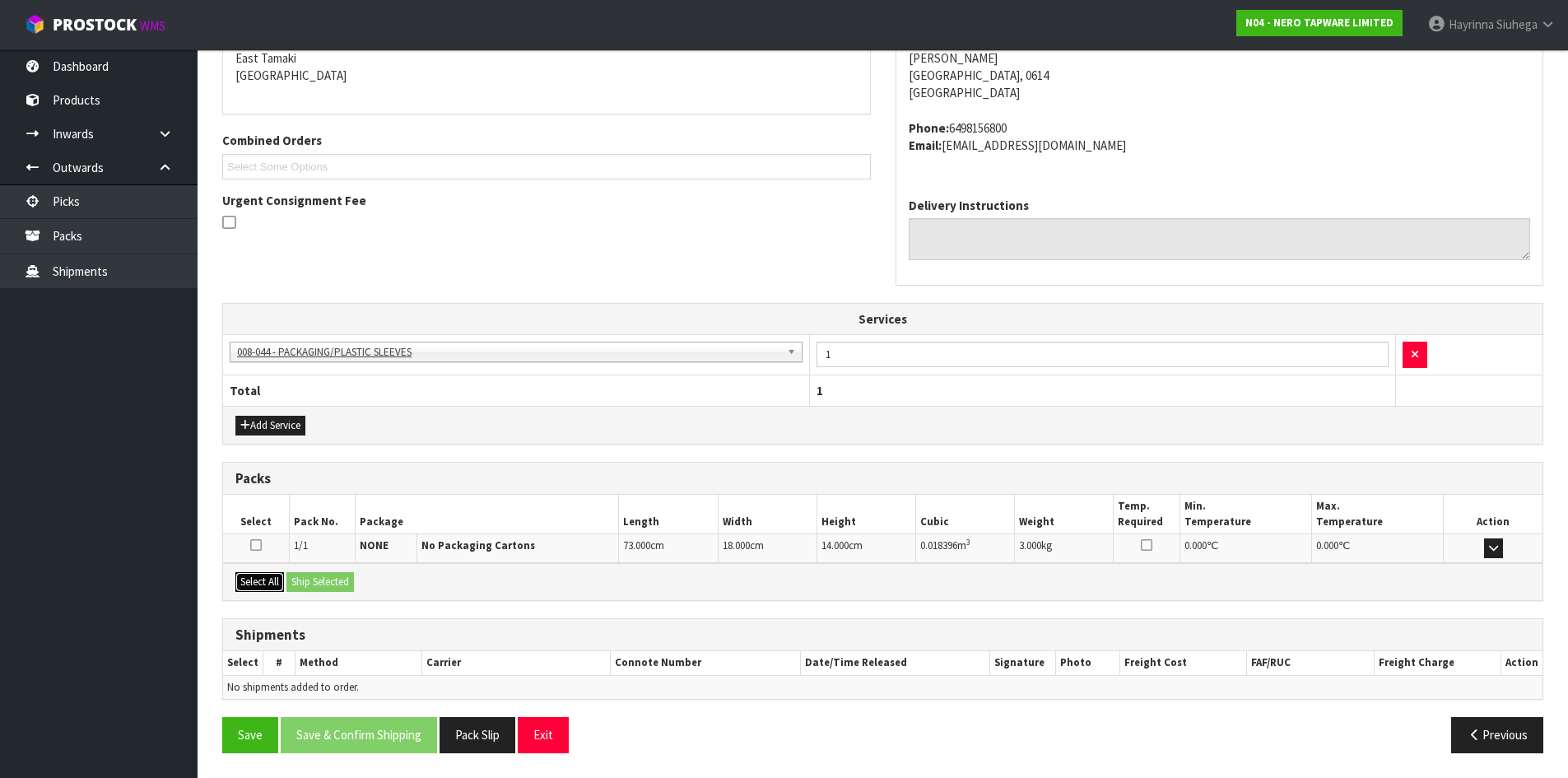
click at [269, 586] on button "Select All" at bounding box center [259, 582] width 49 height 20
click at [320, 584] on button "Ship Selected" at bounding box center [320, 582] width 67 height 20
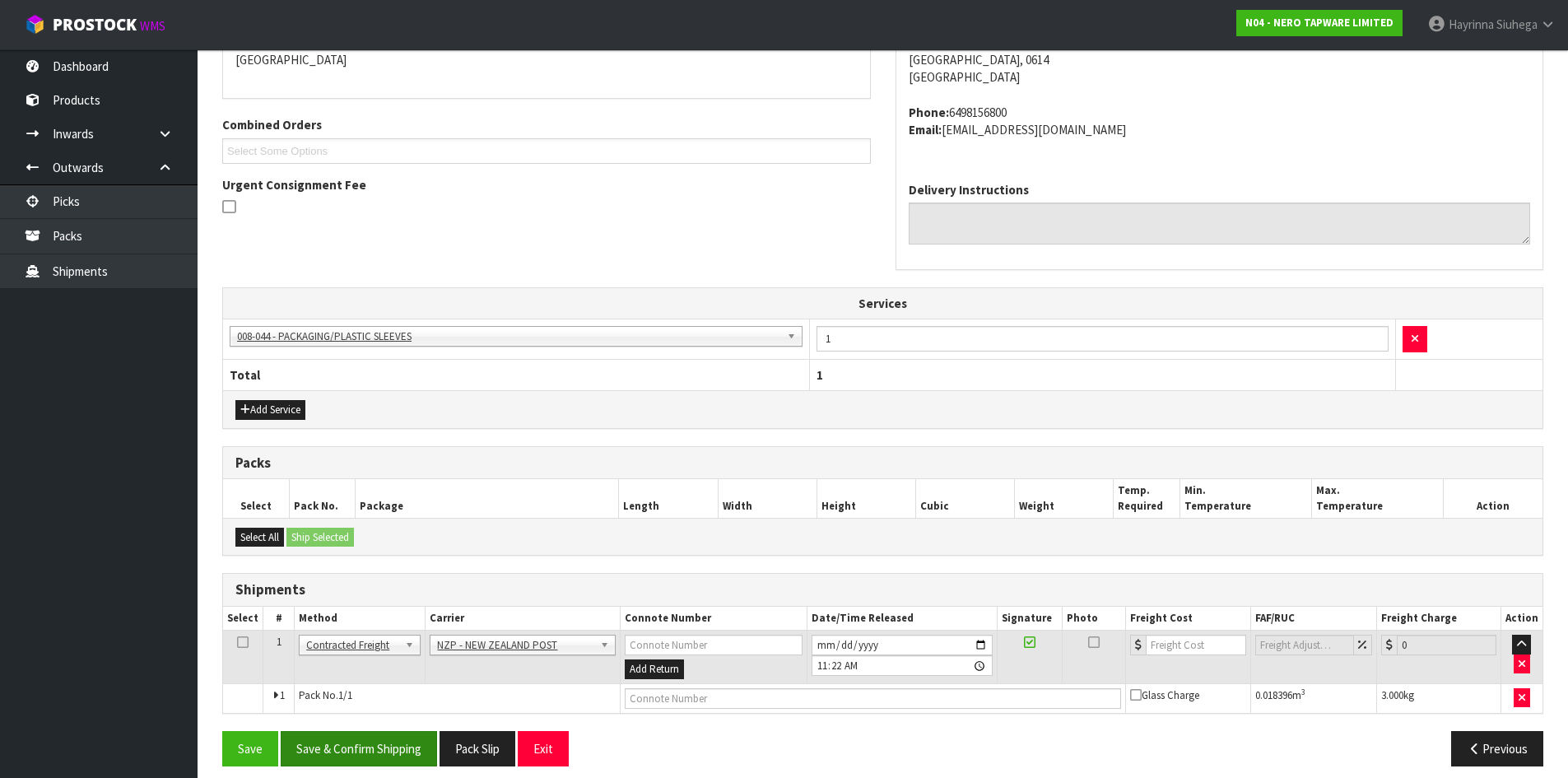
scroll to position [386, 0]
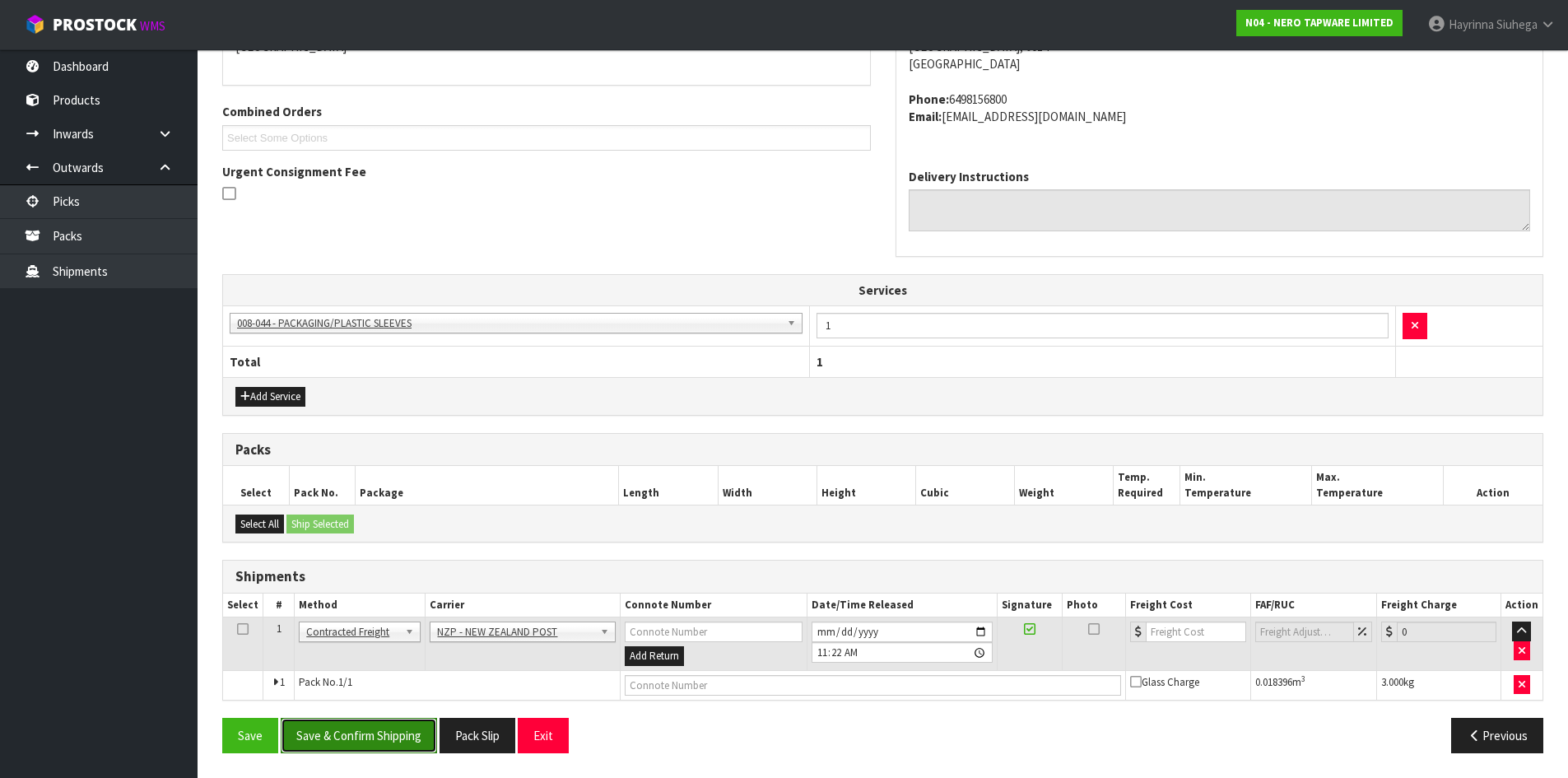
click at [395, 725] on button "Save & Confirm Shipping" at bounding box center [358, 735] width 156 height 35
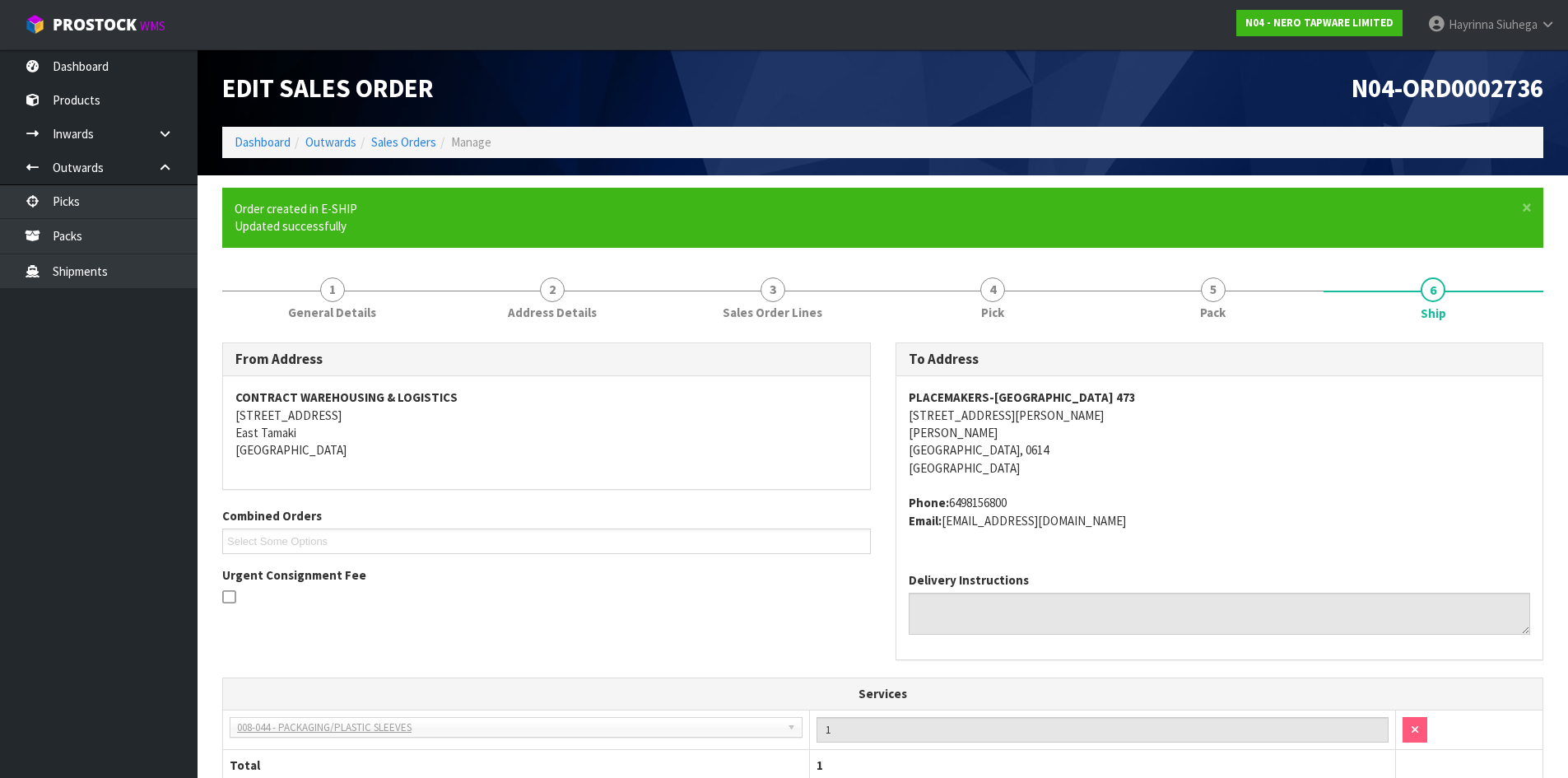
scroll to position [363, 0]
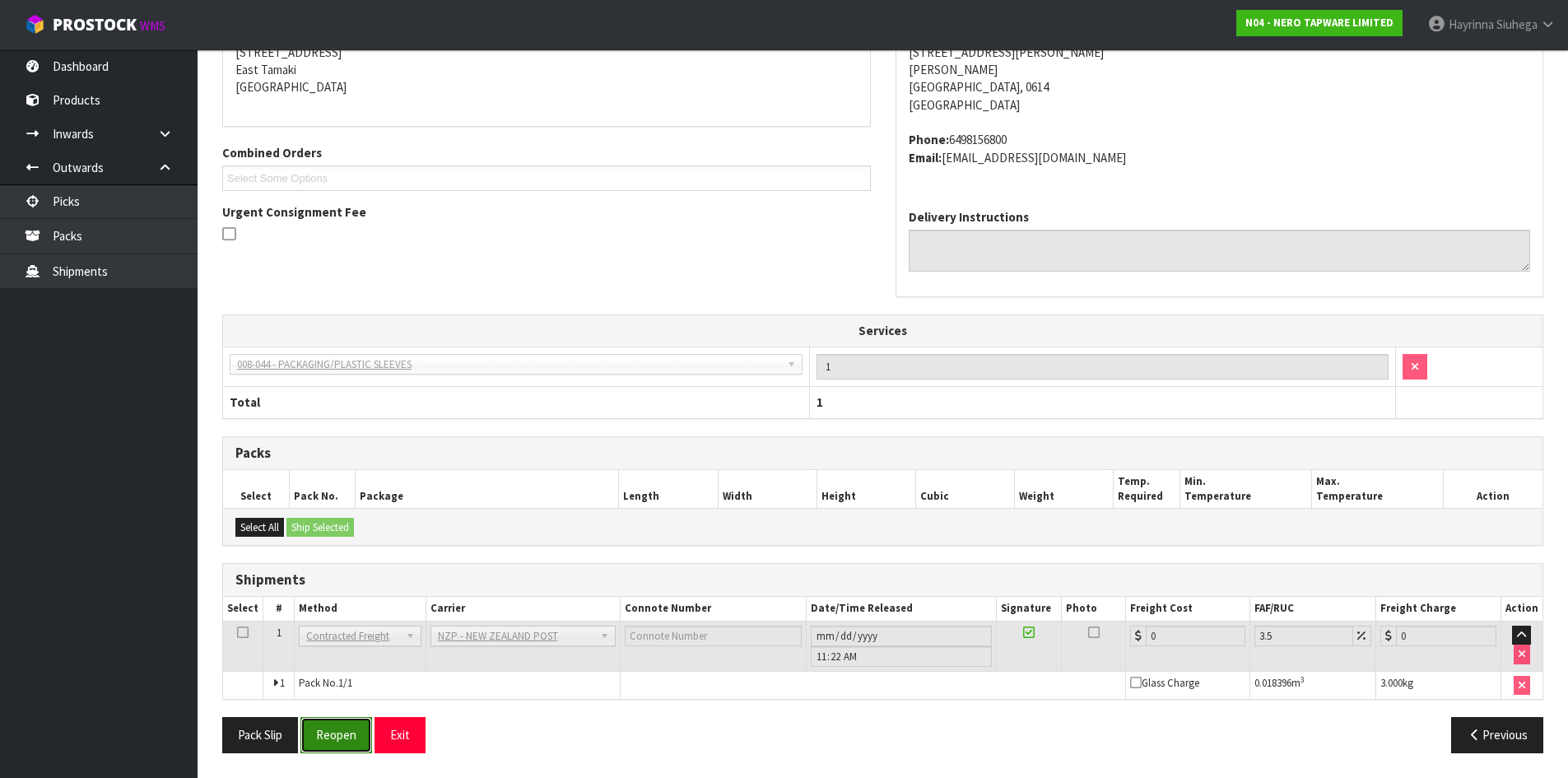
click at [345, 737] on button "Reopen" at bounding box center [336, 734] width 71 height 35
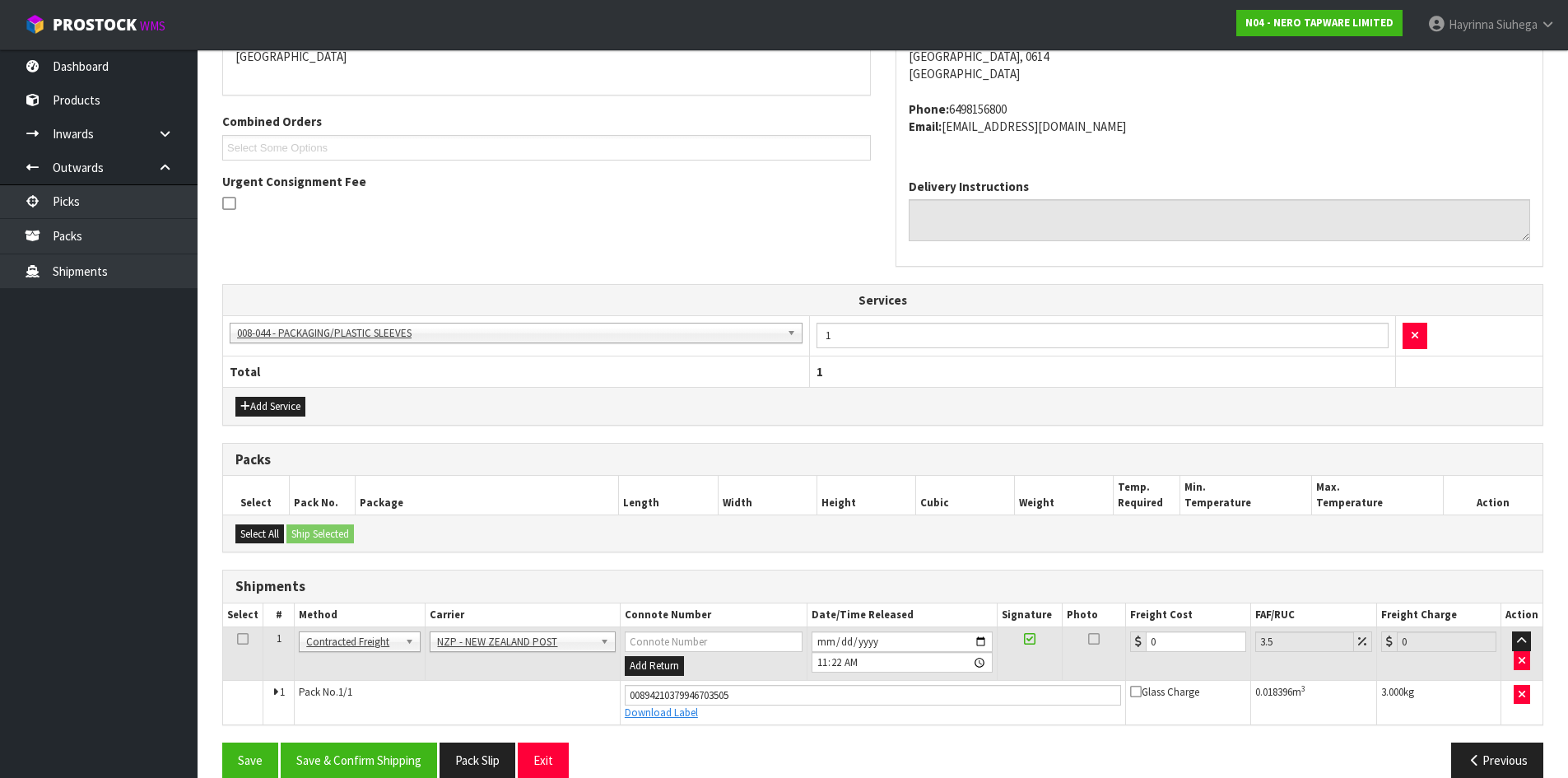
scroll to position [401, 0]
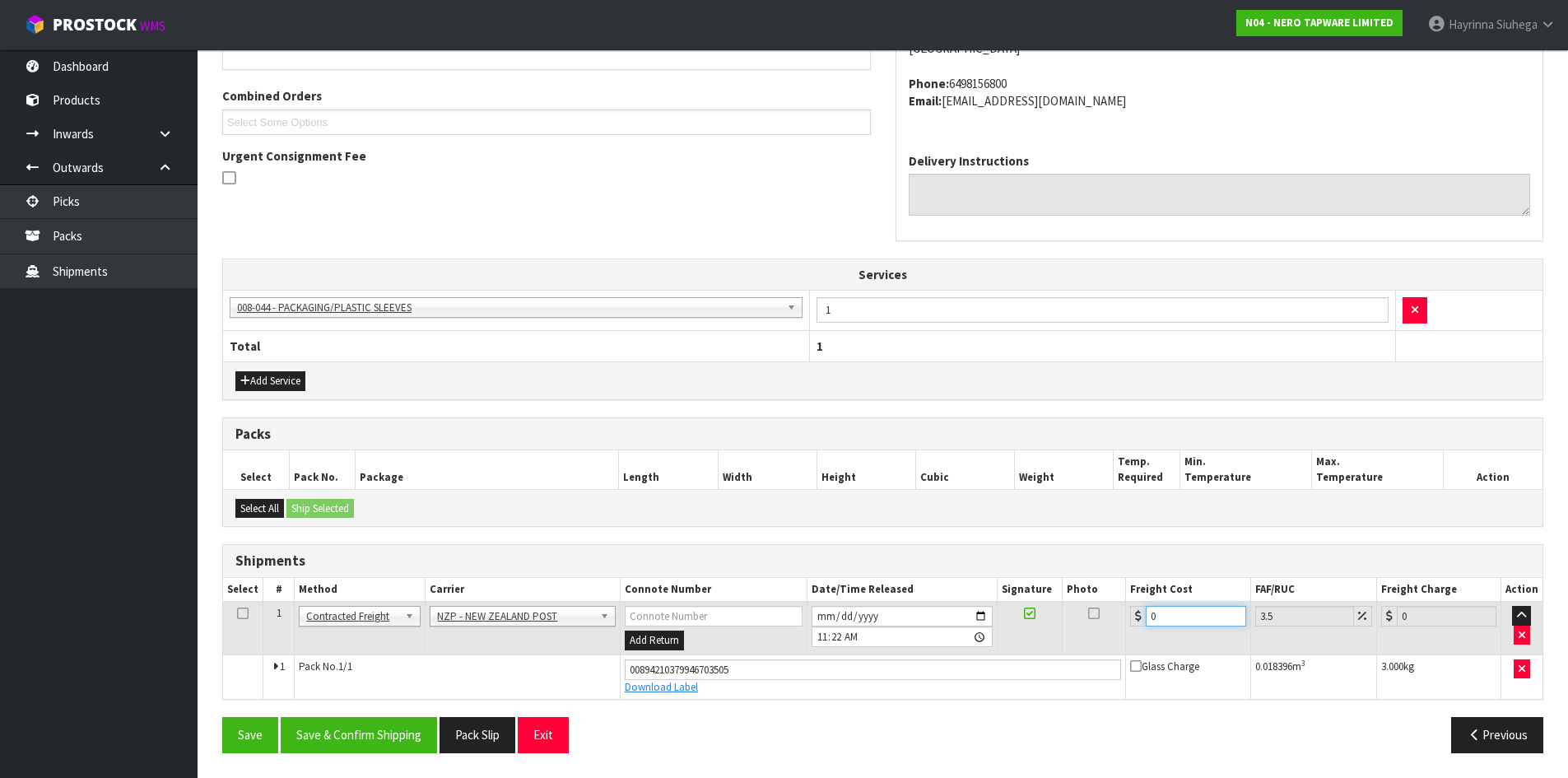
drag, startPoint x: 1168, startPoint y: 613, endPoint x: 1101, endPoint y: 615, distance: 67.0
click at [1103, 615] on tr "1 Client Local Pickup Customer Local Pickup Company Freight Contracted Freight …" at bounding box center [883, 629] width 1320 height 54
type input "4"
type input "4.14"
type input "4.3"
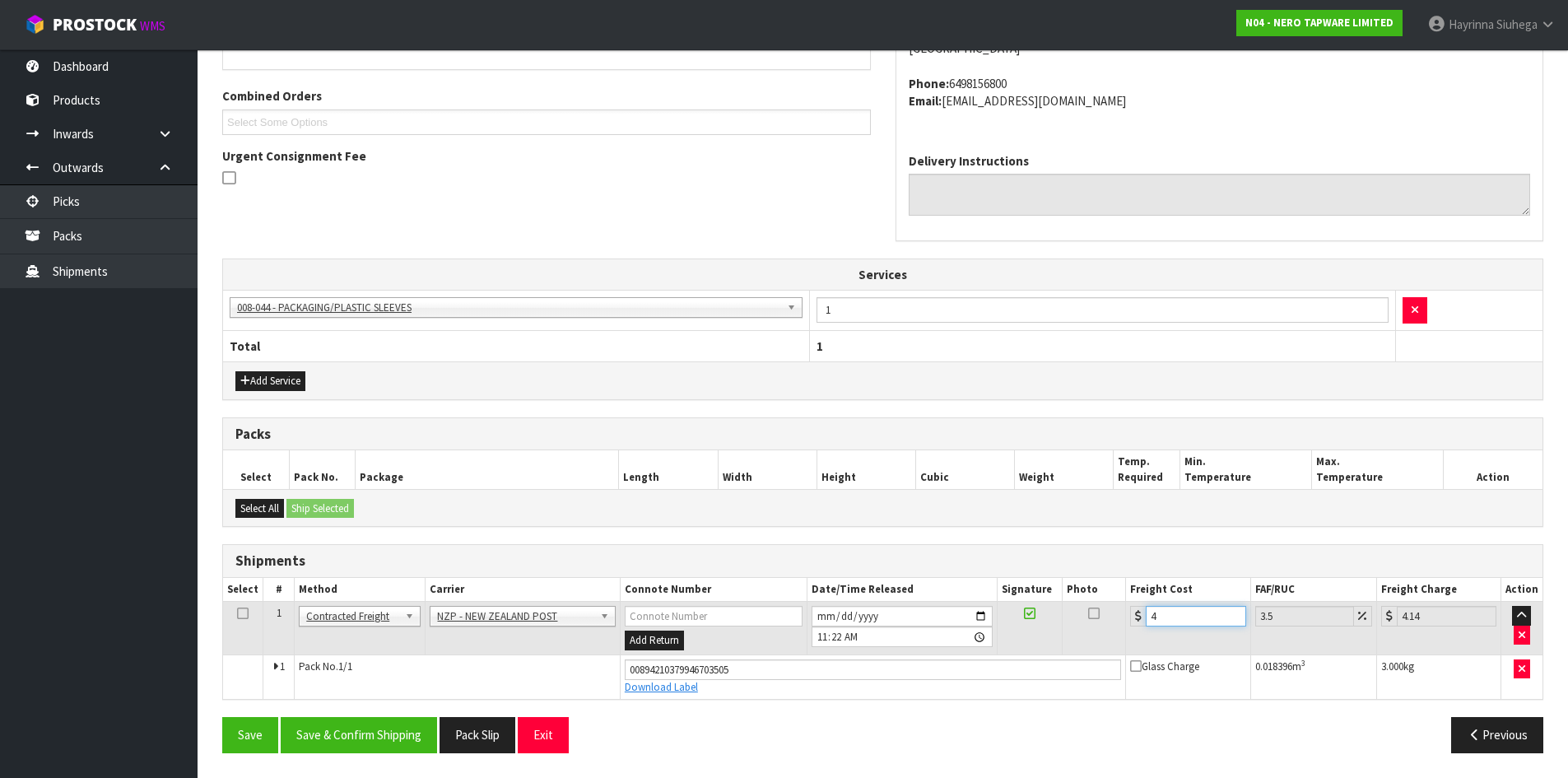
type input "4.45"
type input "4.33"
type input "4.48"
type input "4.33"
click at [222, 717] on button "Save" at bounding box center [250, 734] width 56 height 35
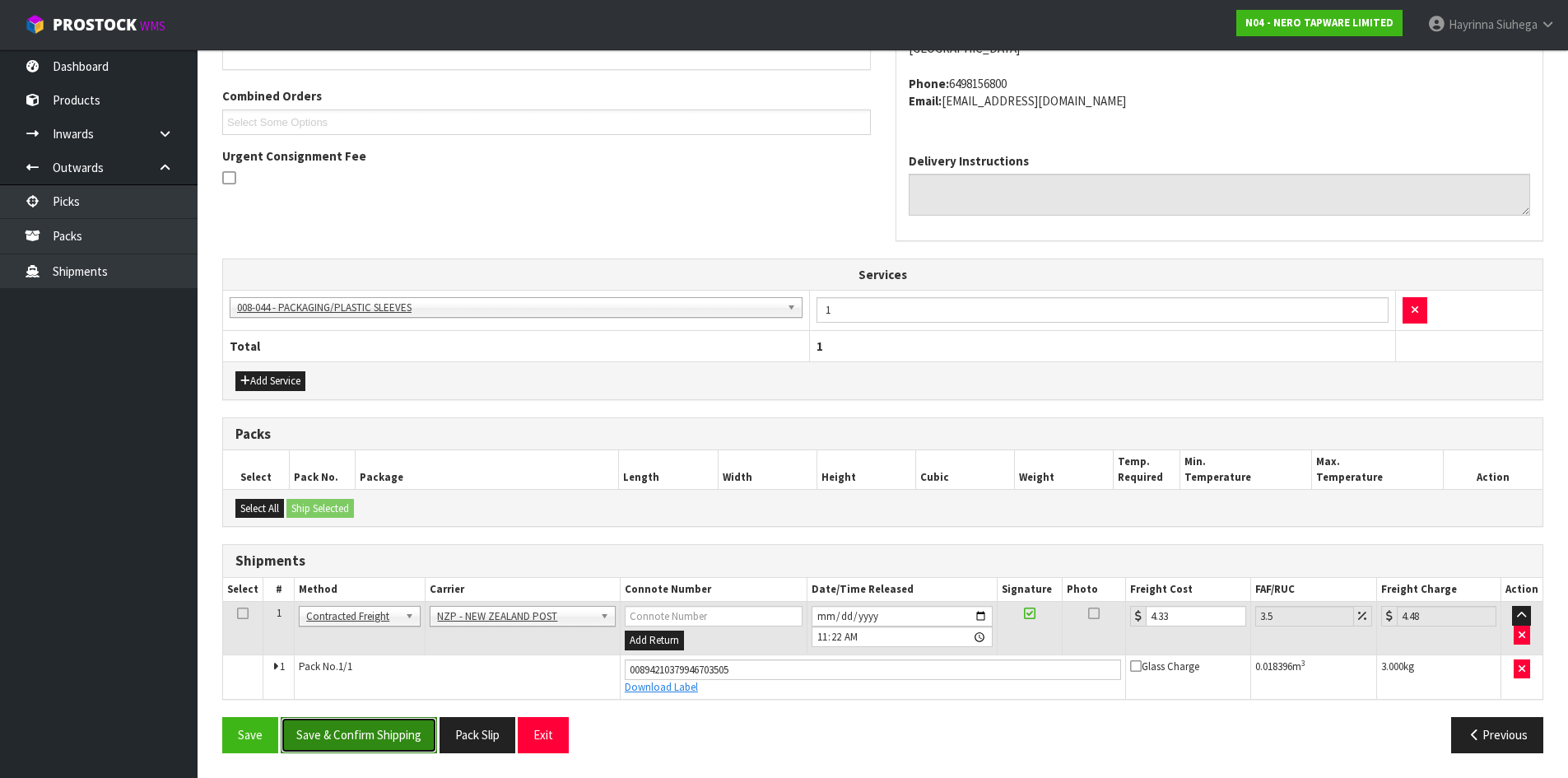
click at [406, 731] on button "Save & Confirm Shipping" at bounding box center [358, 734] width 156 height 35
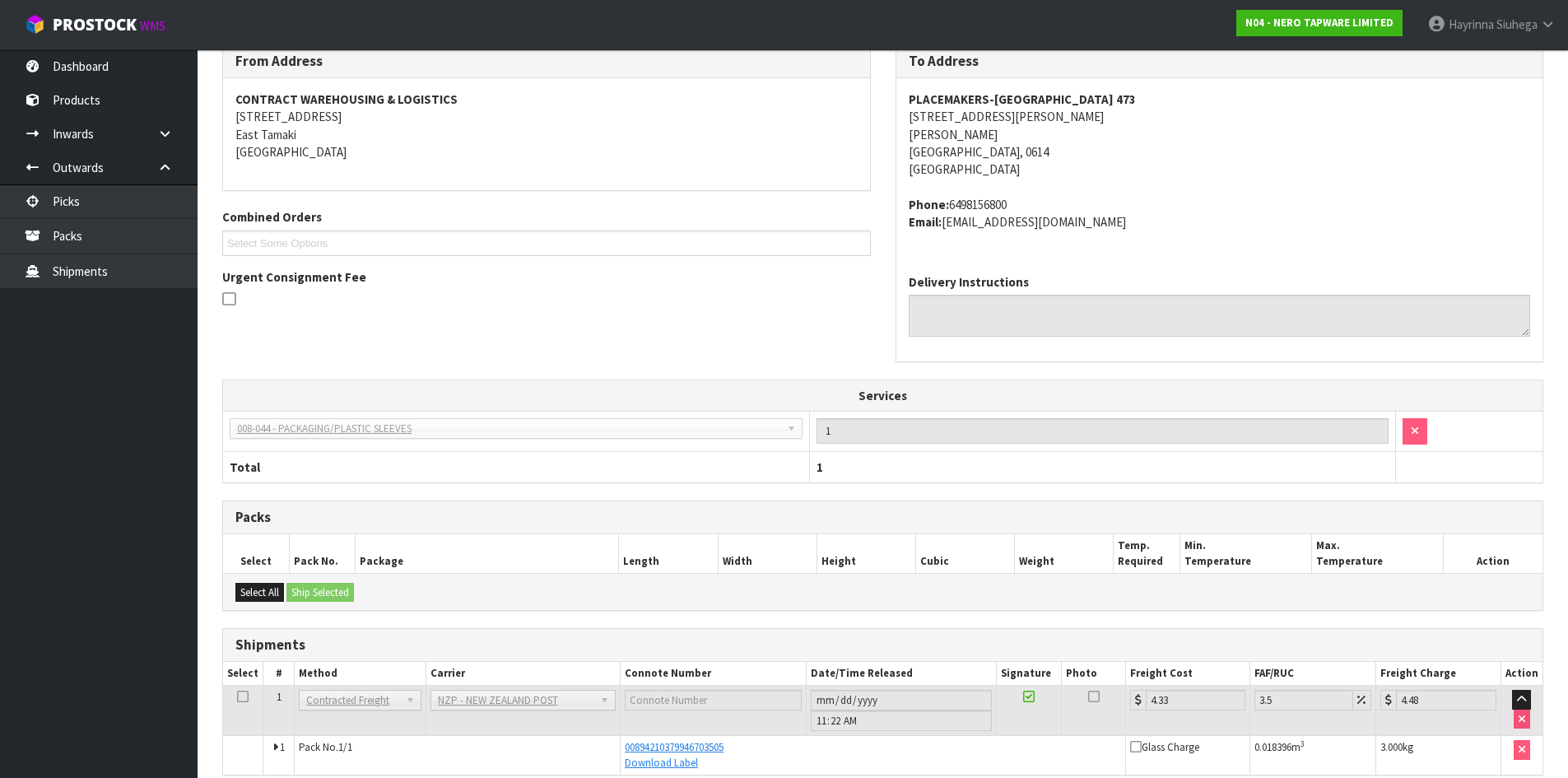
scroll to position [0, 0]
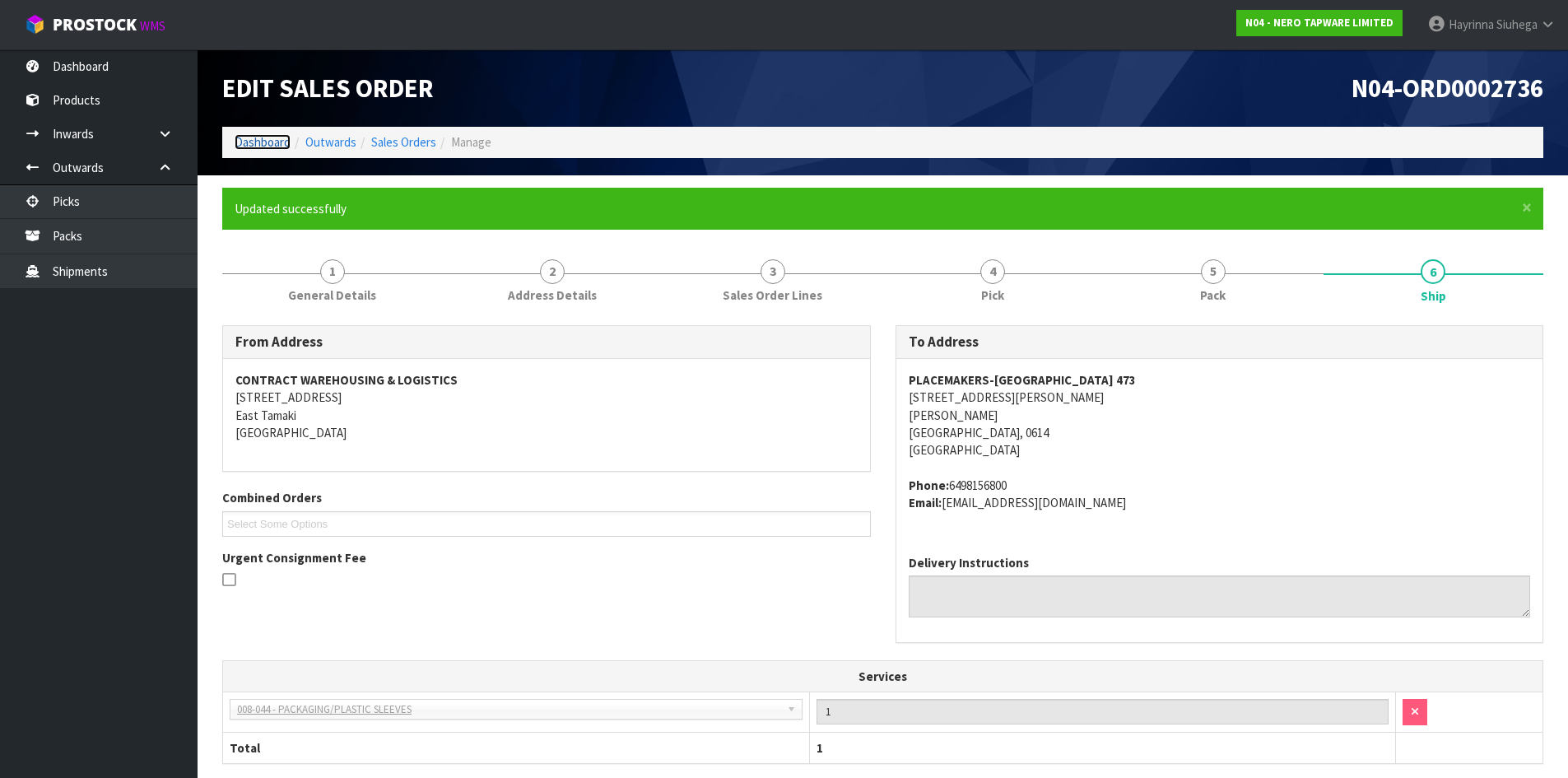
click at [255, 144] on link "Dashboard" at bounding box center [262, 142] width 56 height 16
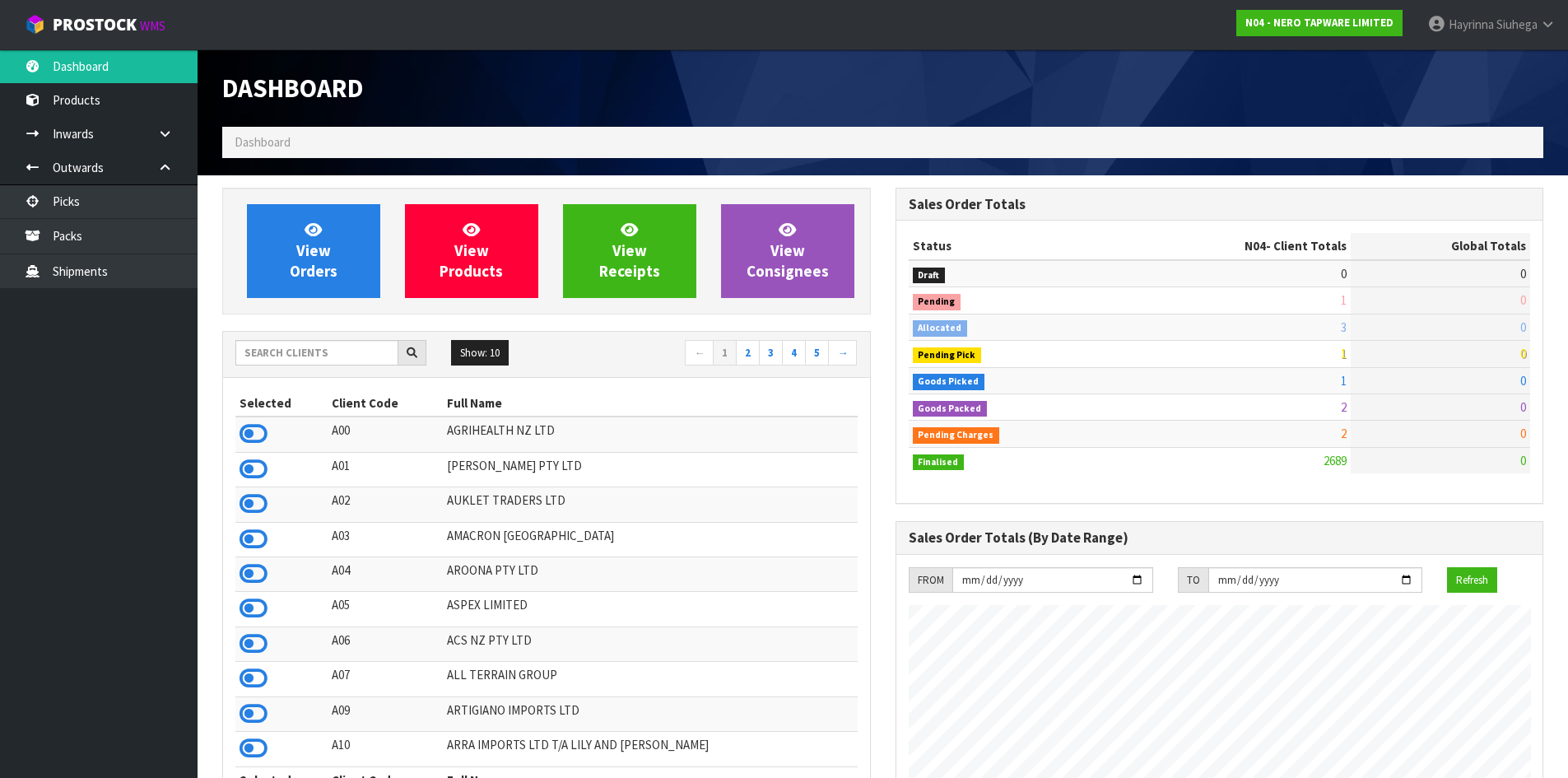
scroll to position [1247, 672]
click at [317, 353] on input "text" at bounding box center [316, 352] width 163 height 25
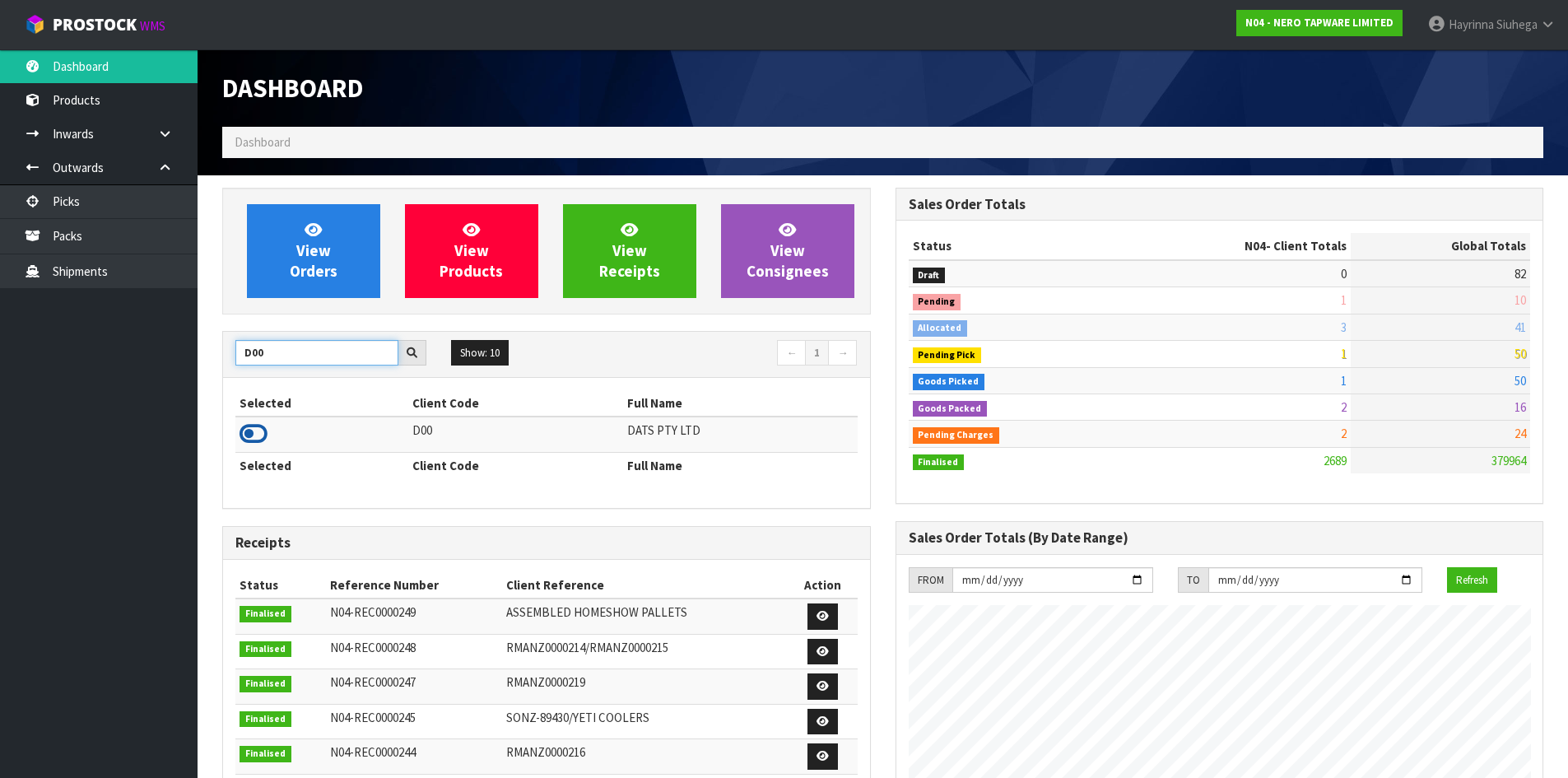
type input "D00"
drag, startPoint x: 260, startPoint y: 438, endPoint x: 284, endPoint y: 290, distance: 149.9
click at [260, 437] on icon at bounding box center [253, 433] width 28 height 24
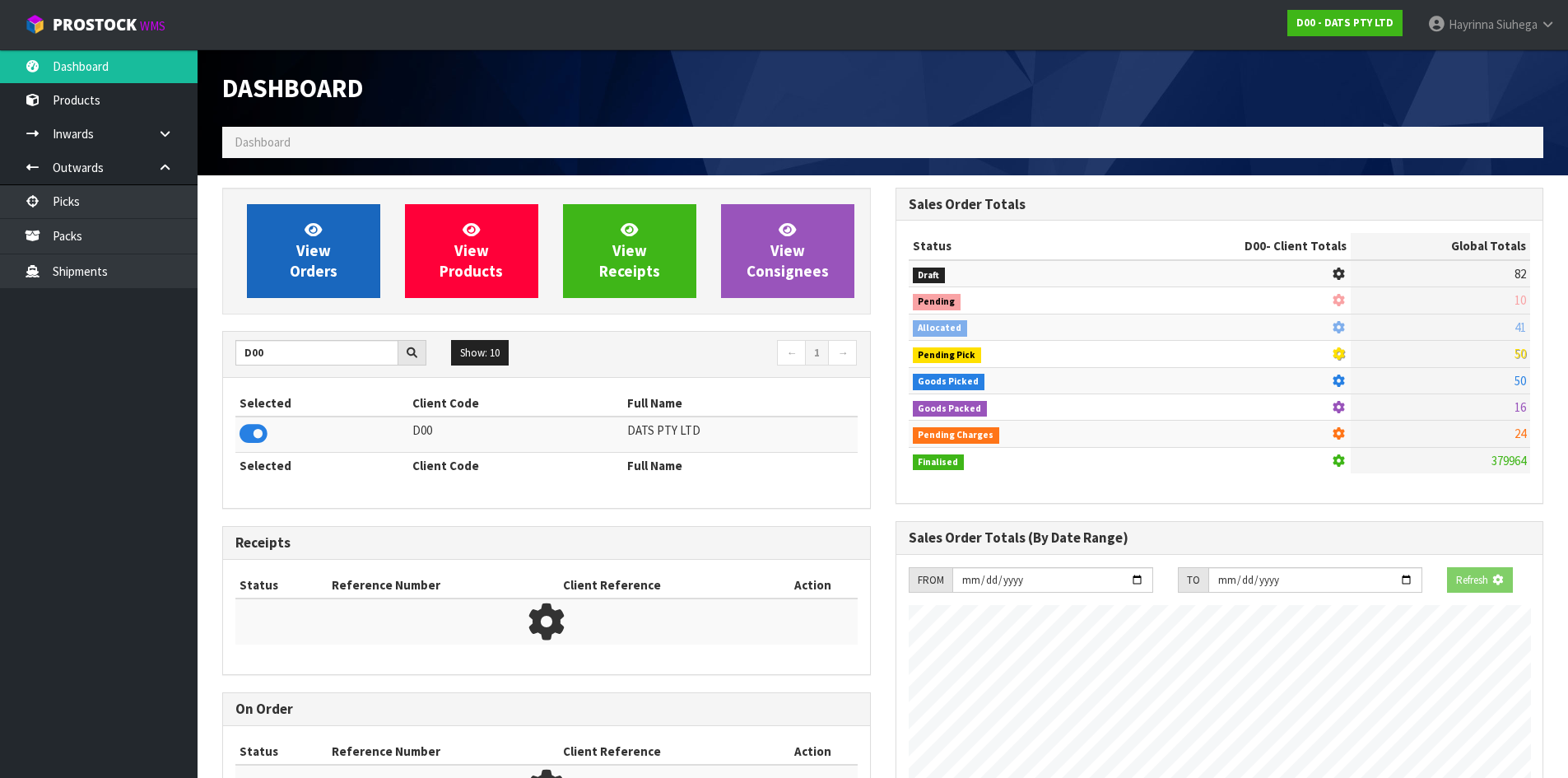
scroll to position [821898, 822382]
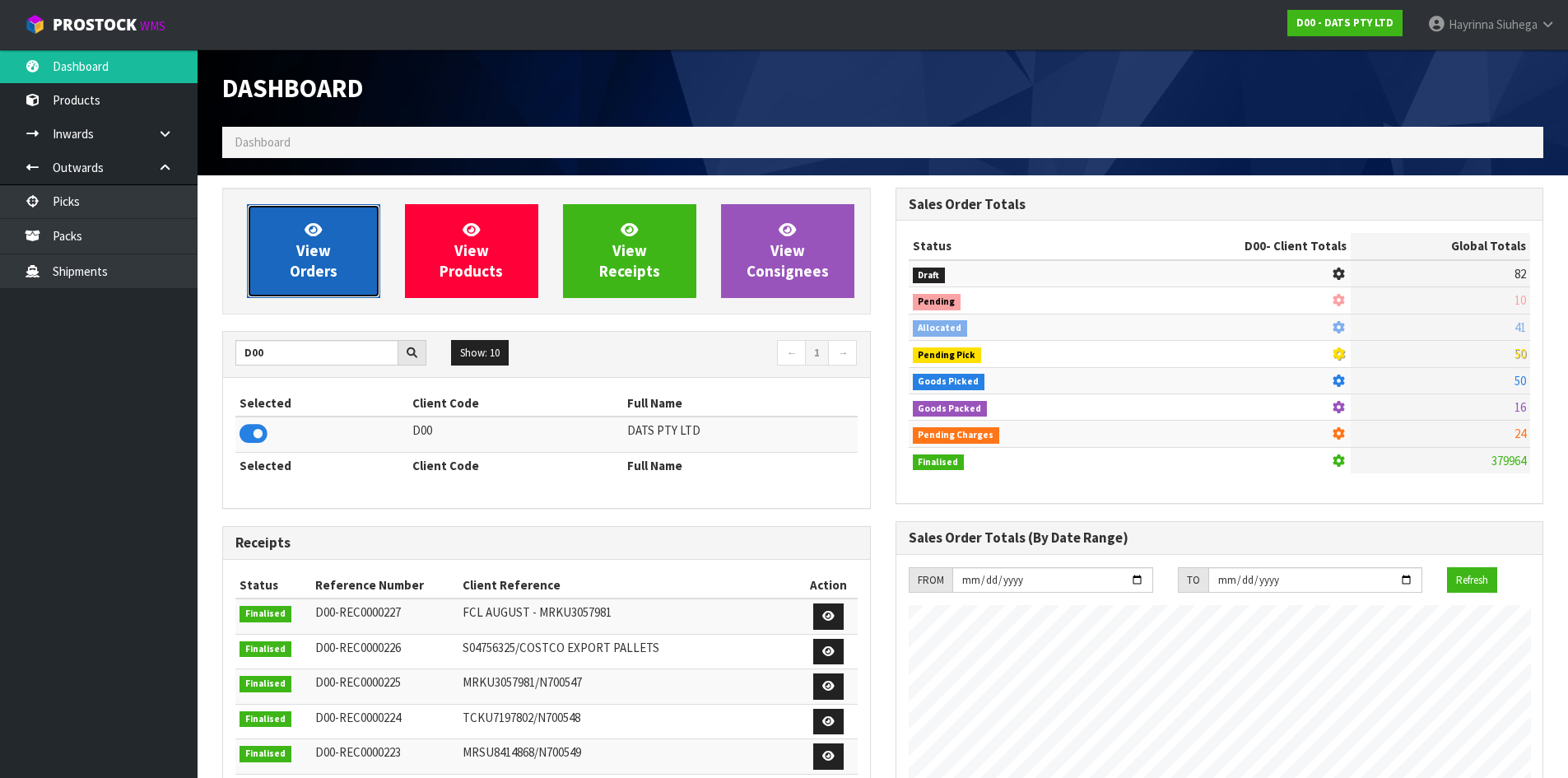
click at [287, 240] on link "View Orders" at bounding box center [313, 251] width 133 height 94
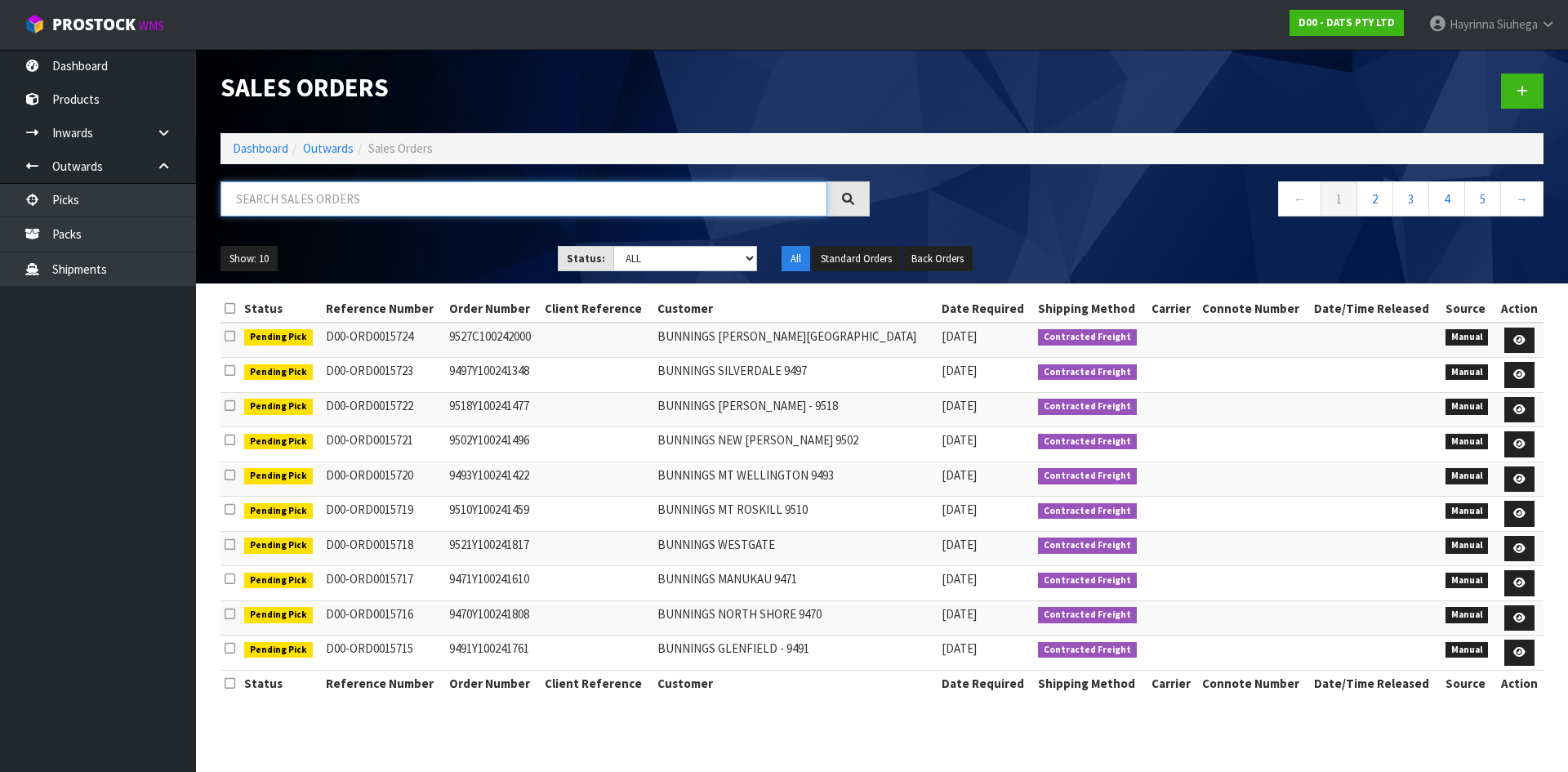
click at [339, 185] on input "text" at bounding box center [524, 199] width 607 height 35
type input "JOB-0410960"
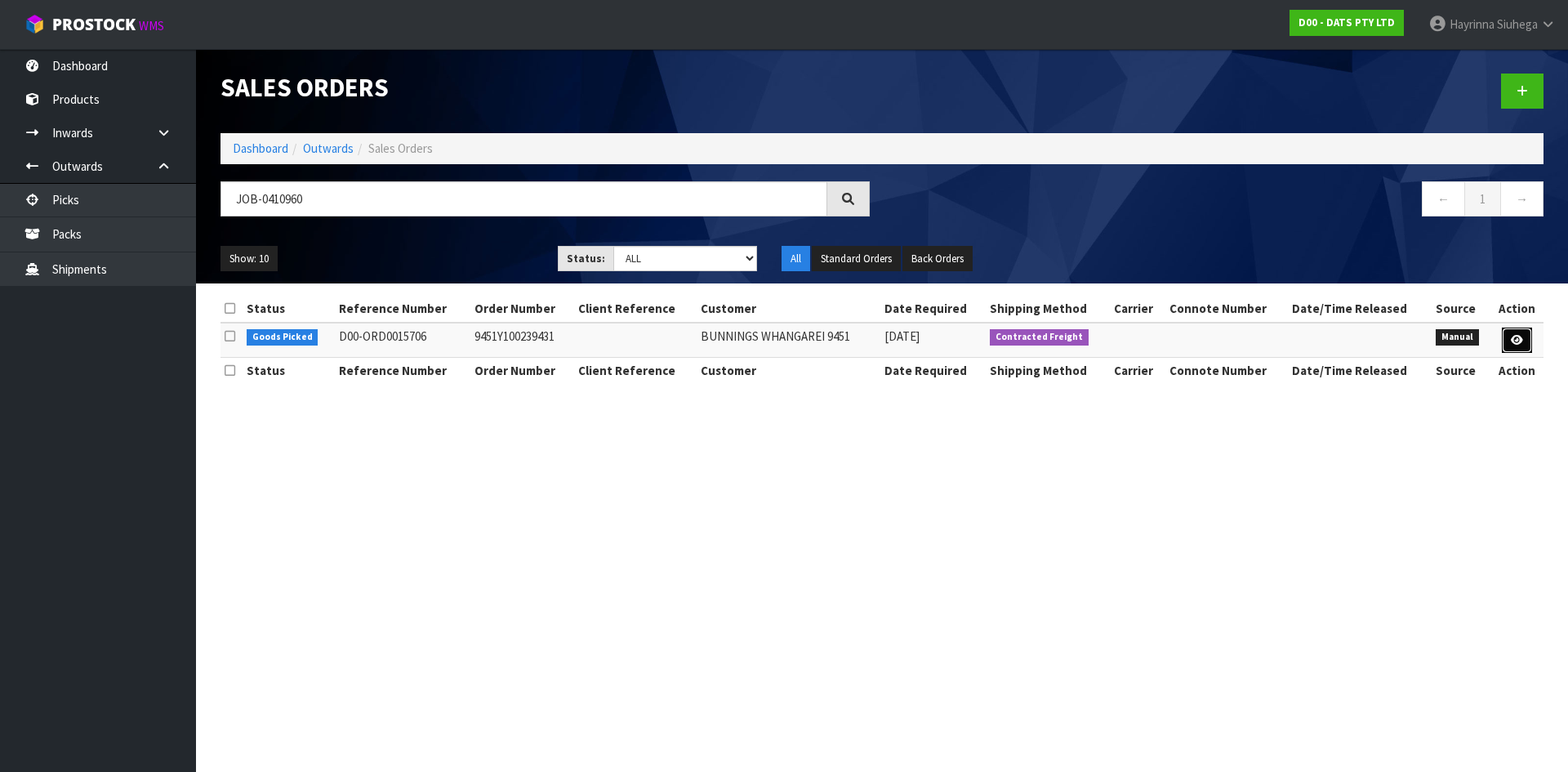
click at [1513, 345] on icon at bounding box center [1516, 340] width 12 height 11
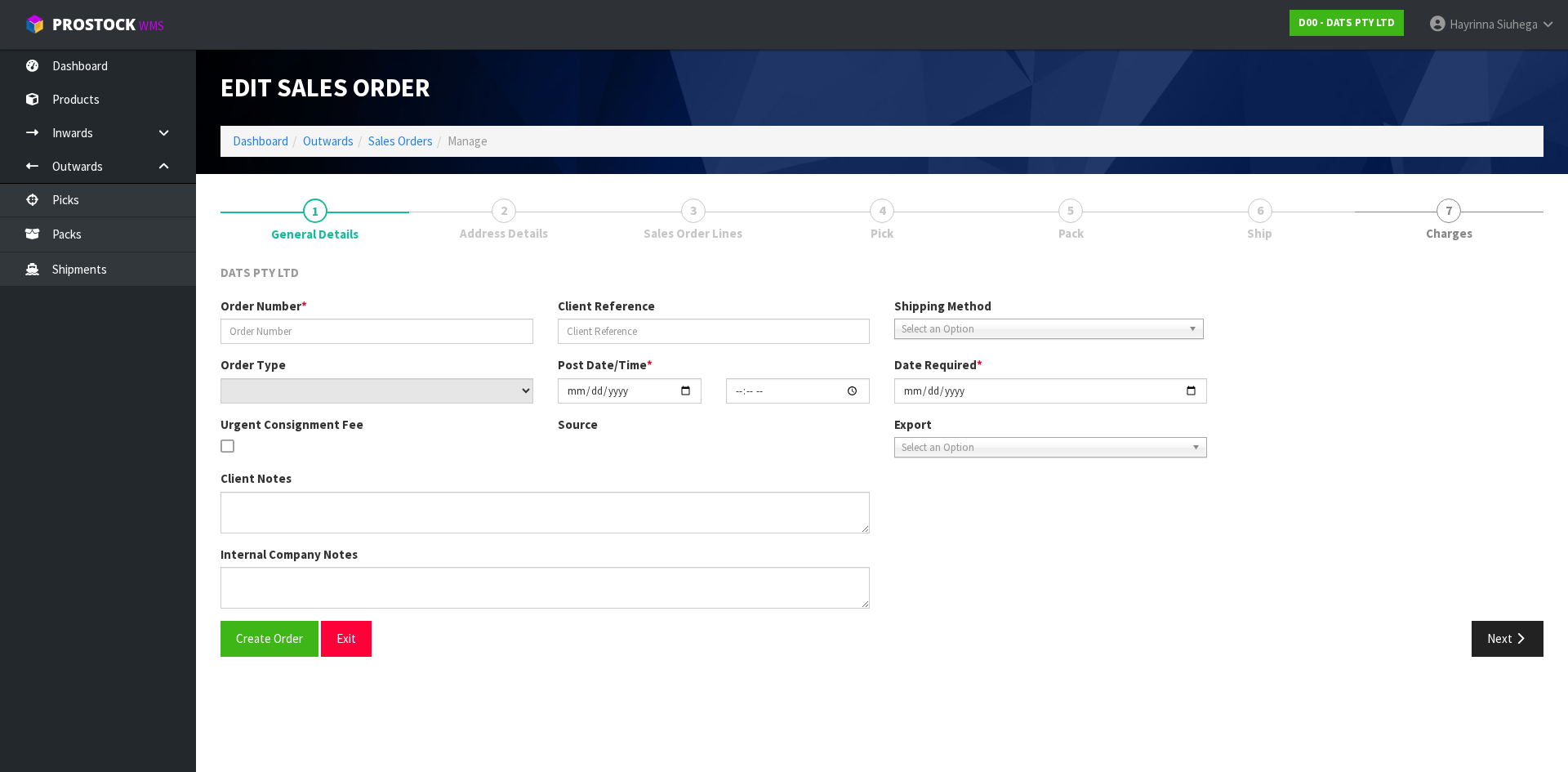
type input "9451Y100239431"
select select "number:0"
type input "[DATE]"
type input "09:32:00.000"
type input "[DATE]"
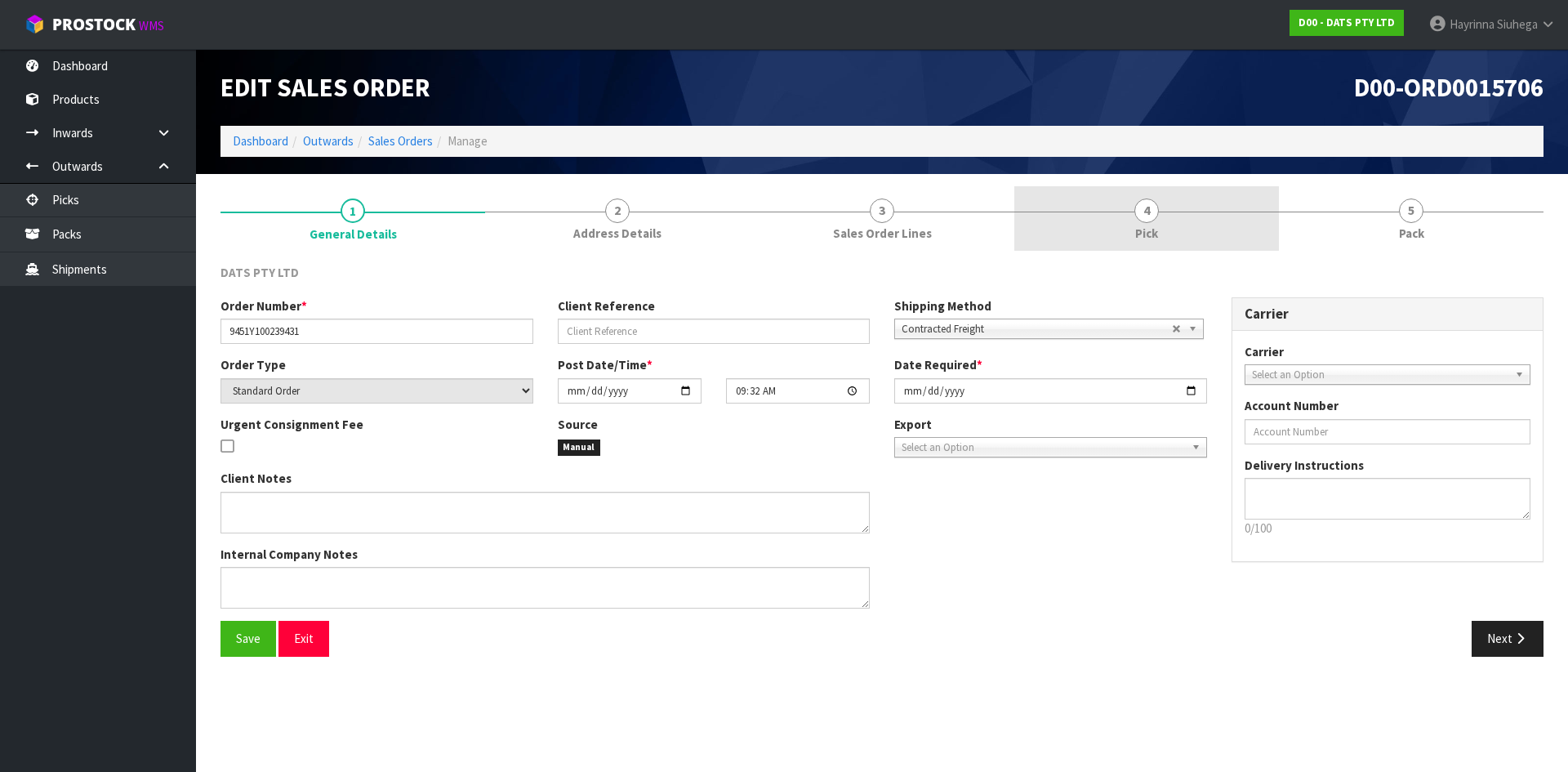
click at [1222, 206] on link "4 Pick" at bounding box center [1147, 218] width 265 height 64
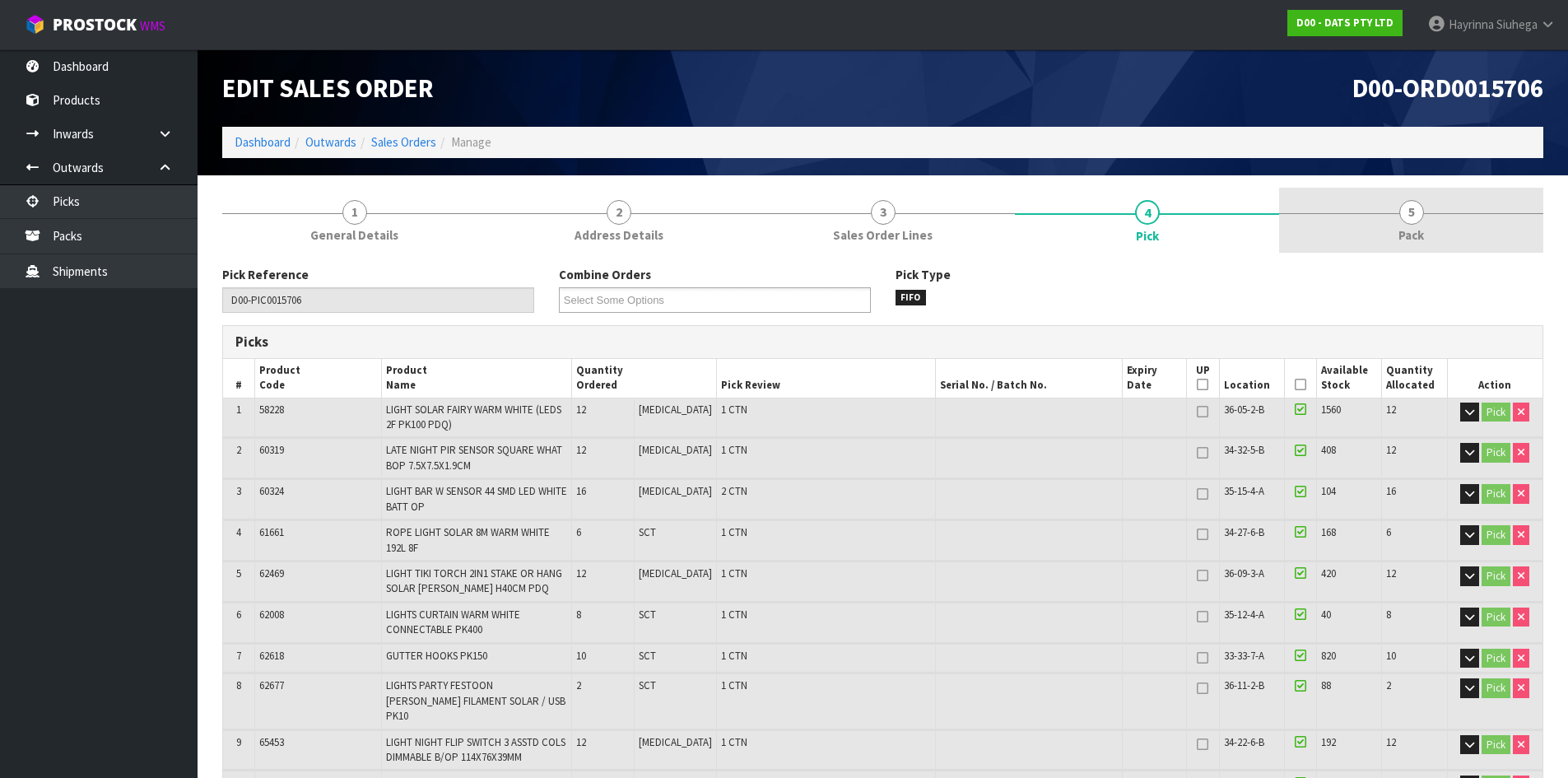
click at [1424, 217] on link "5 Pack" at bounding box center [1411, 220] width 264 height 65
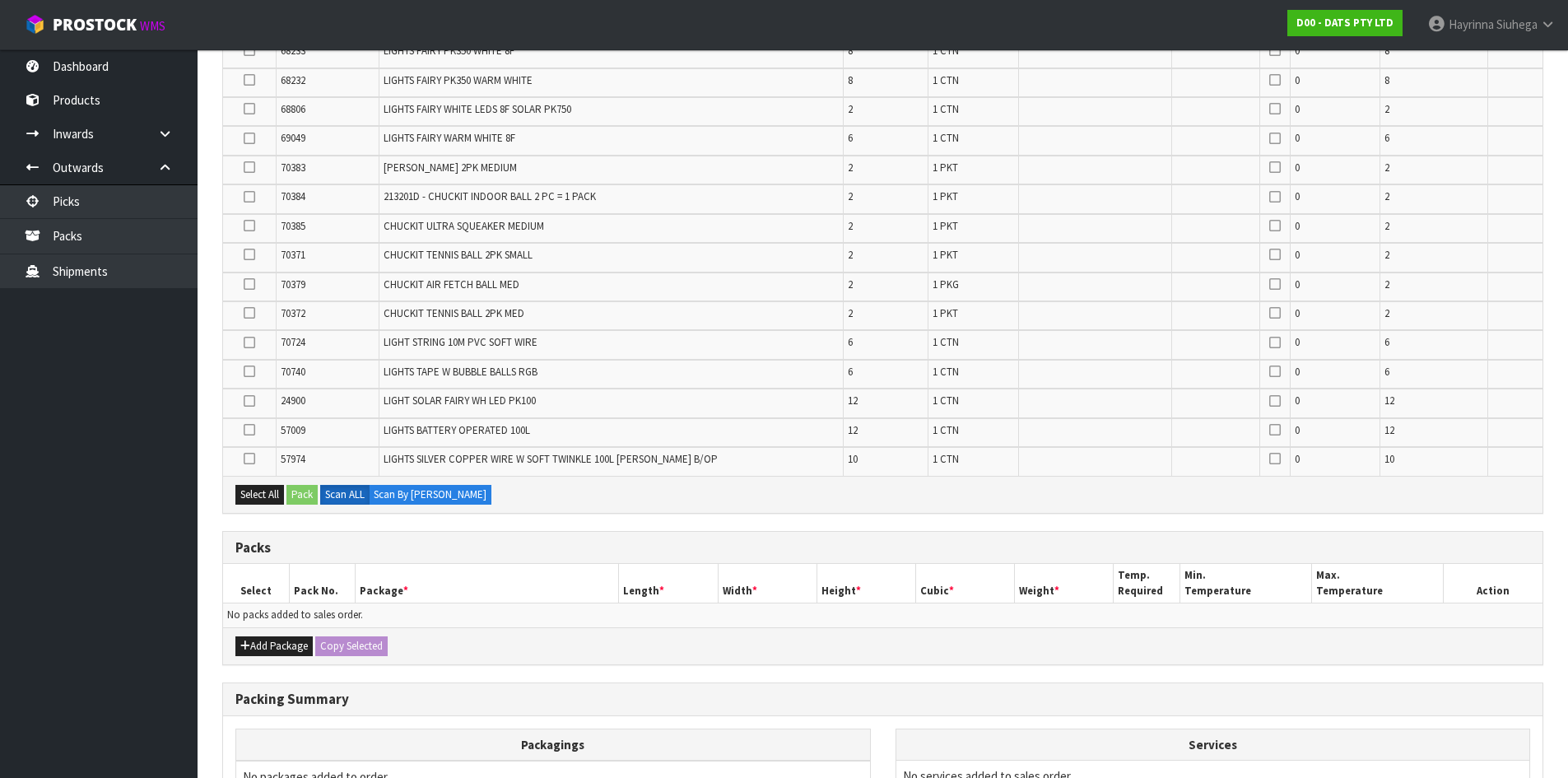
scroll to position [988, 0]
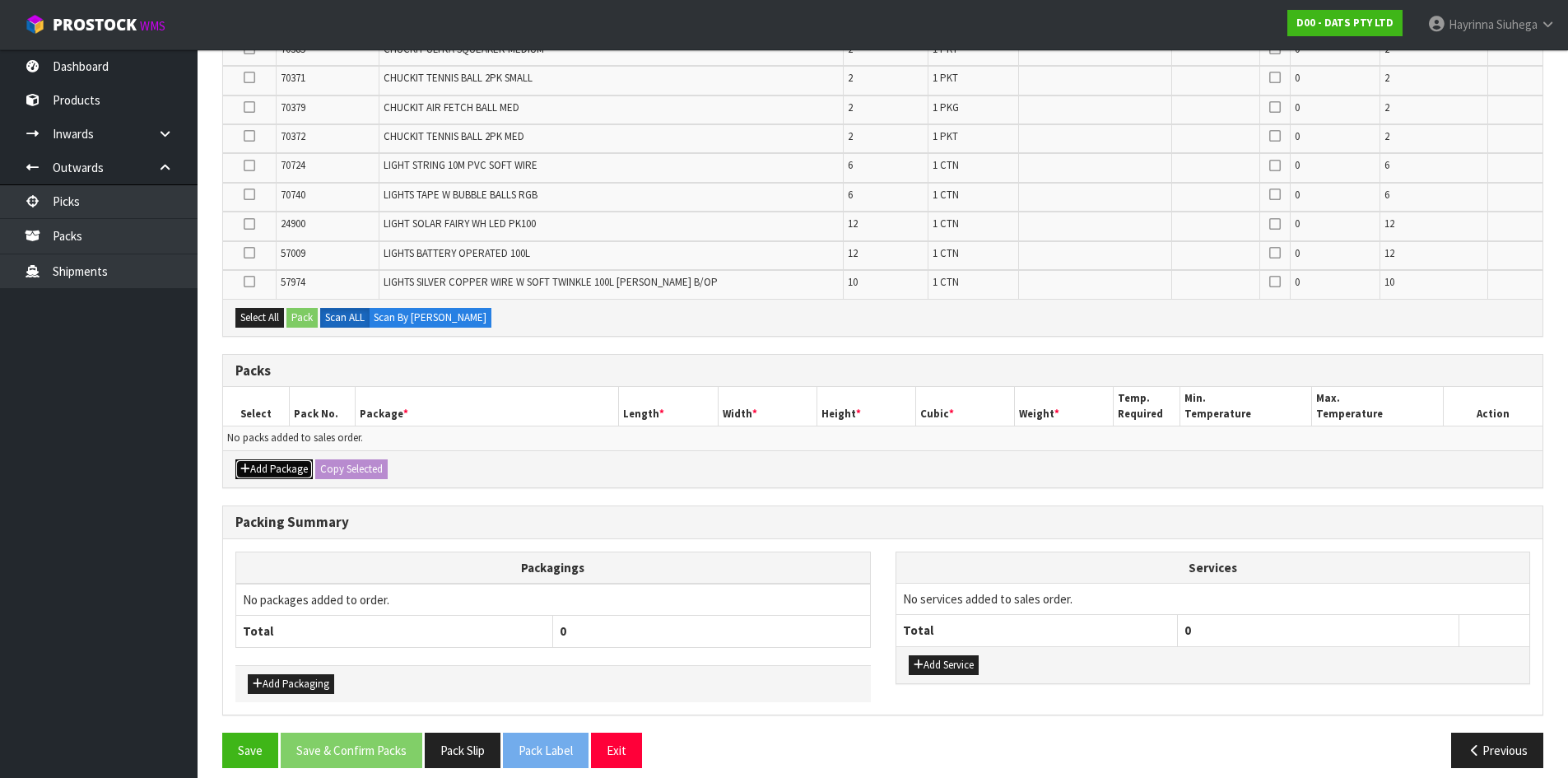
click at [275, 464] on button "Add Package" at bounding box center [274, 469] width 77 height 20
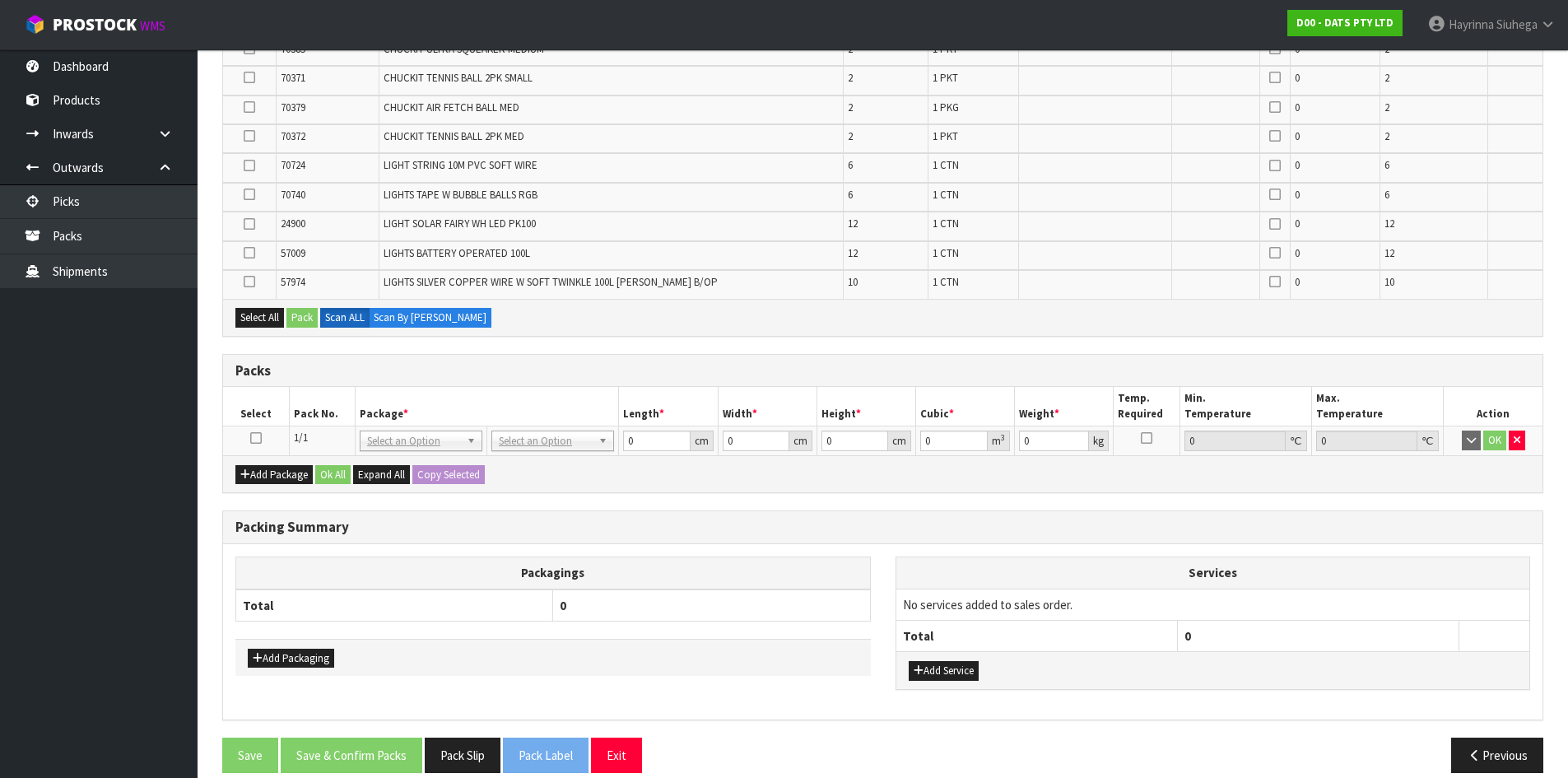
click at [259, 439] on icon at bounding box center [256, 438] width 12 height 1
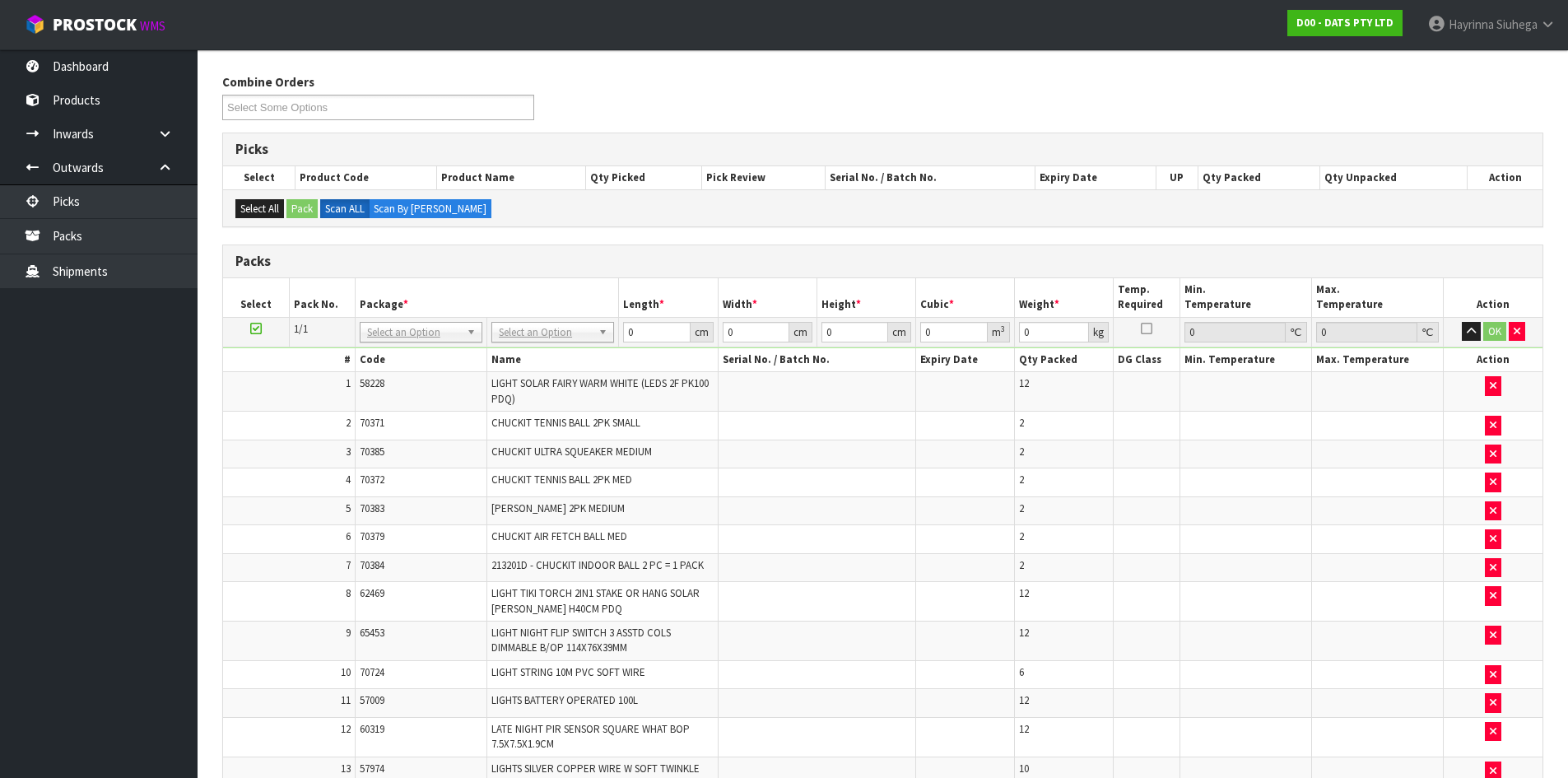
scroll to position [5, 0]
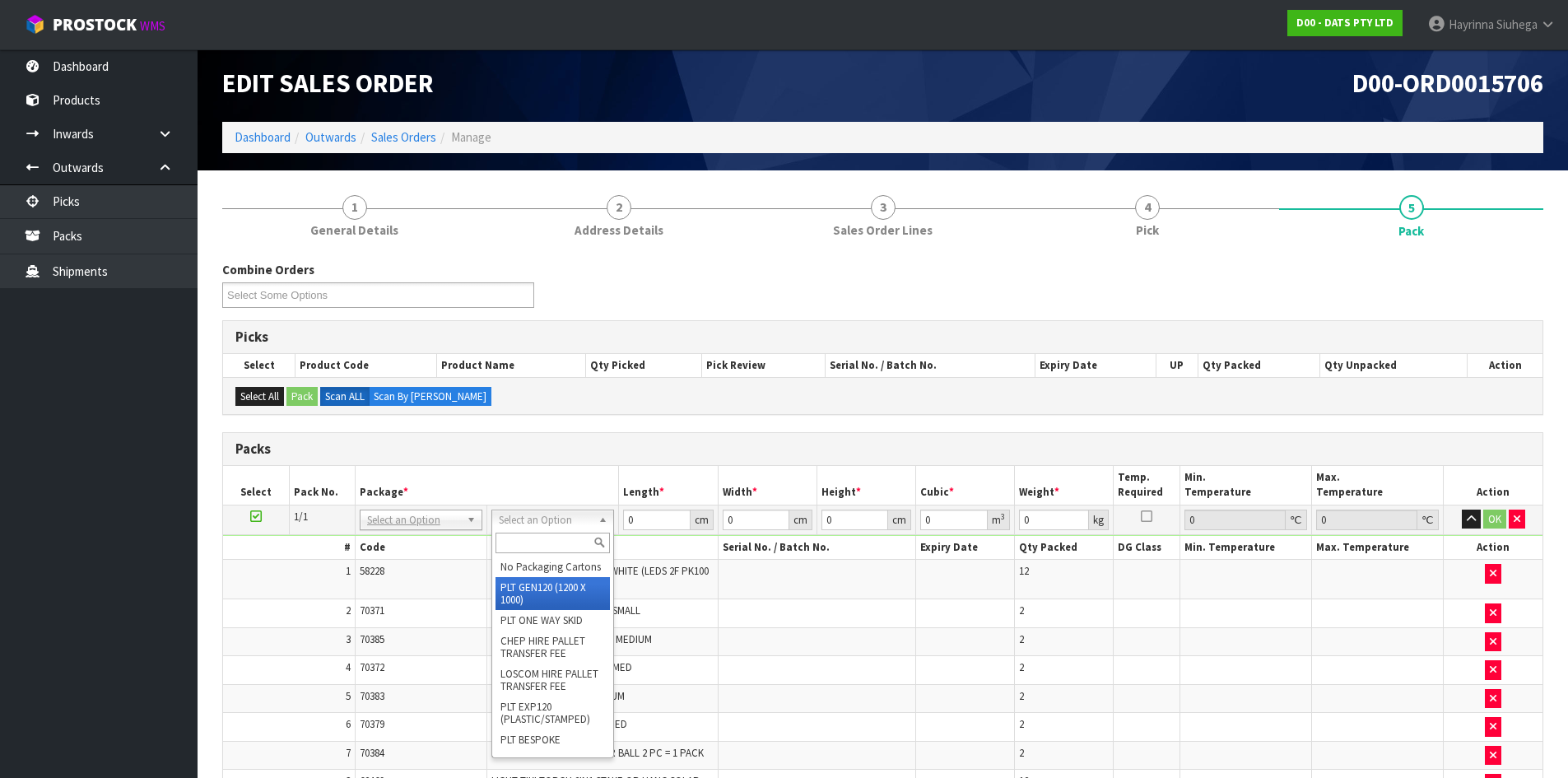
drag, startPoint x: 565, startPoint y: 608, endPoint x: 593, endPoint y: 557, distance: 58.2
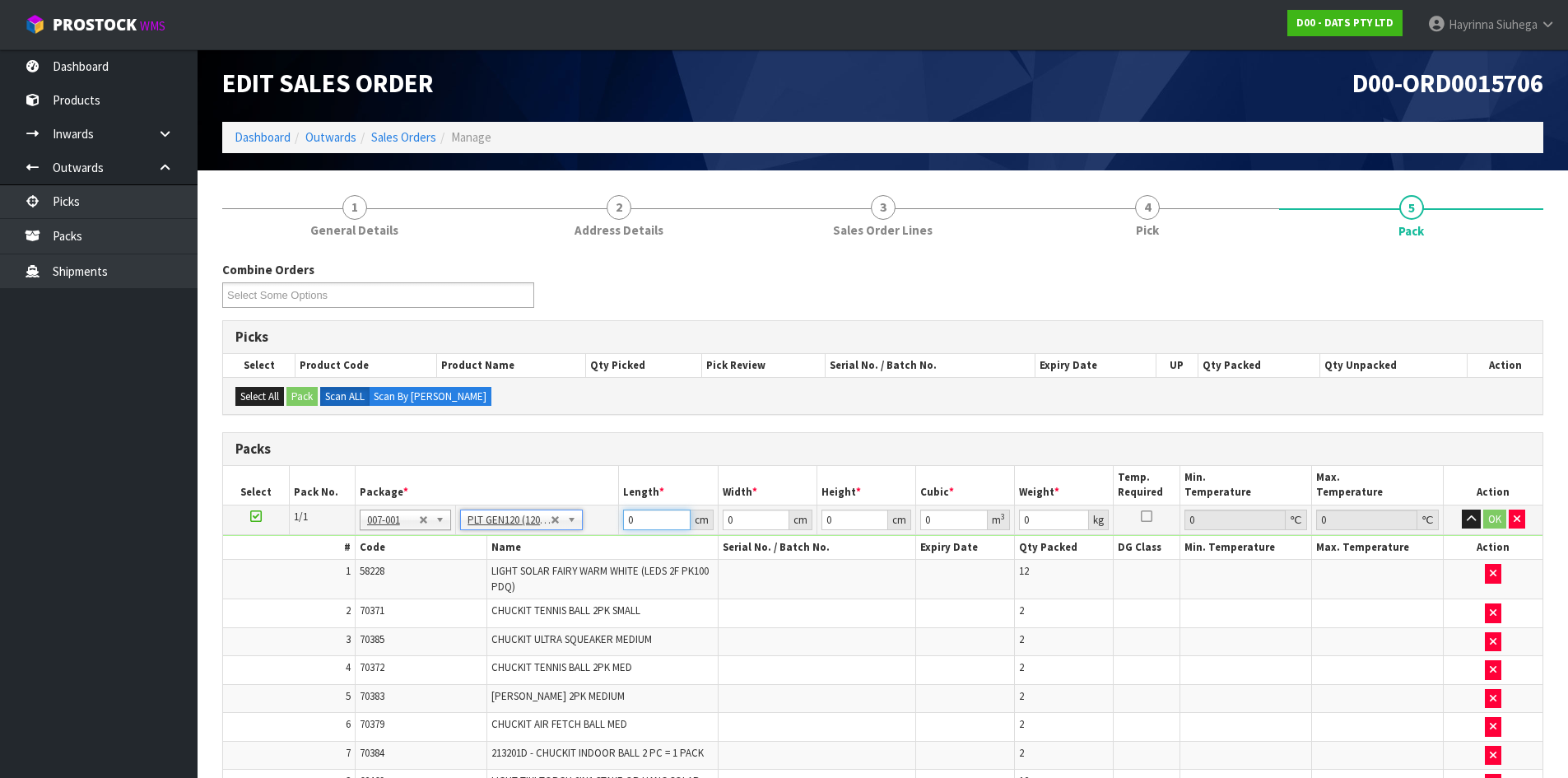
type input "120"
type input "100"
type input "96.71"
click at [626, 515] on input "120" at bounding box center [656, 520] width 66 height 21
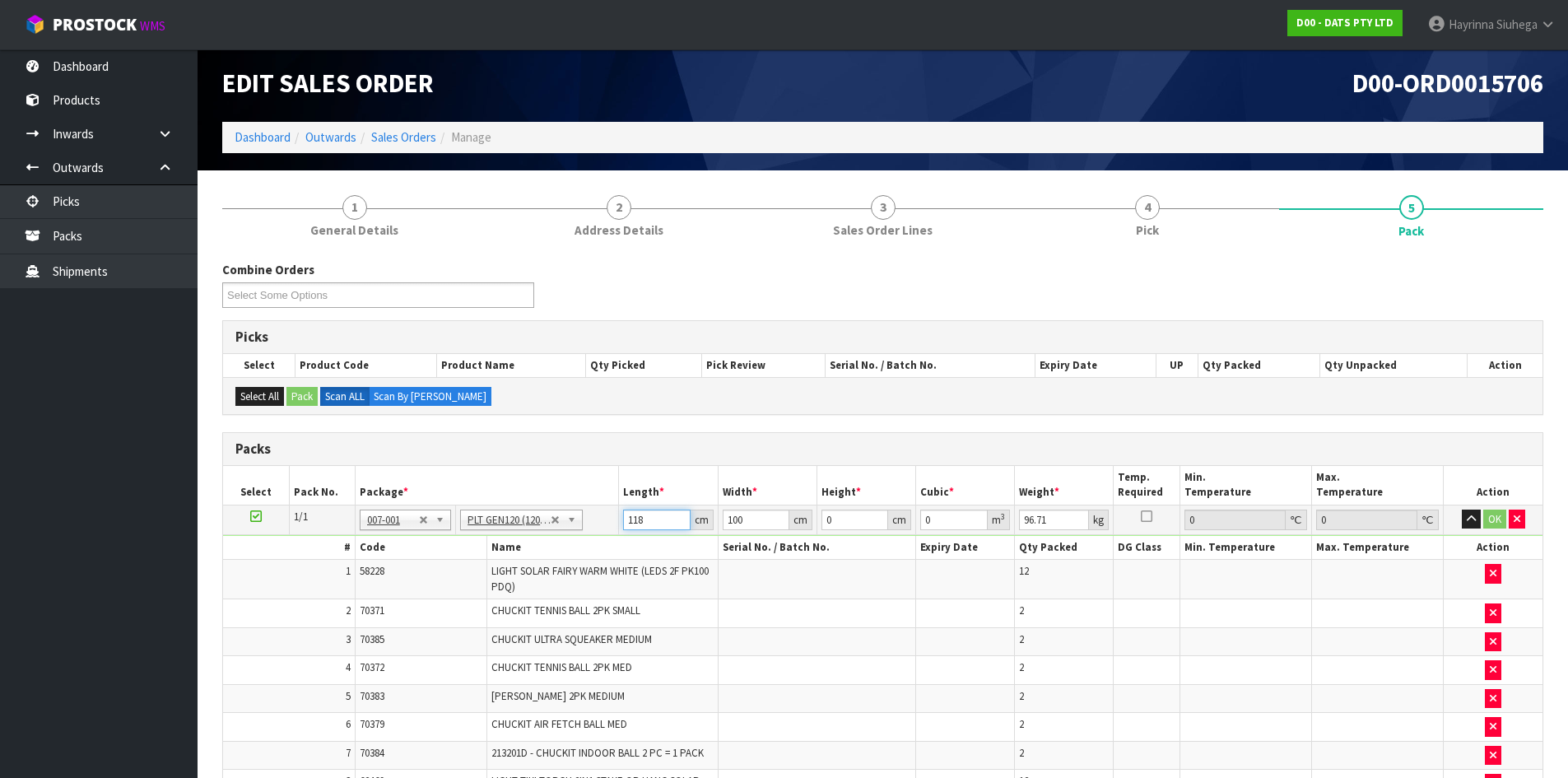
type input "118"
type input "117"
type input "9"
type input "0.124254"
type input "91"
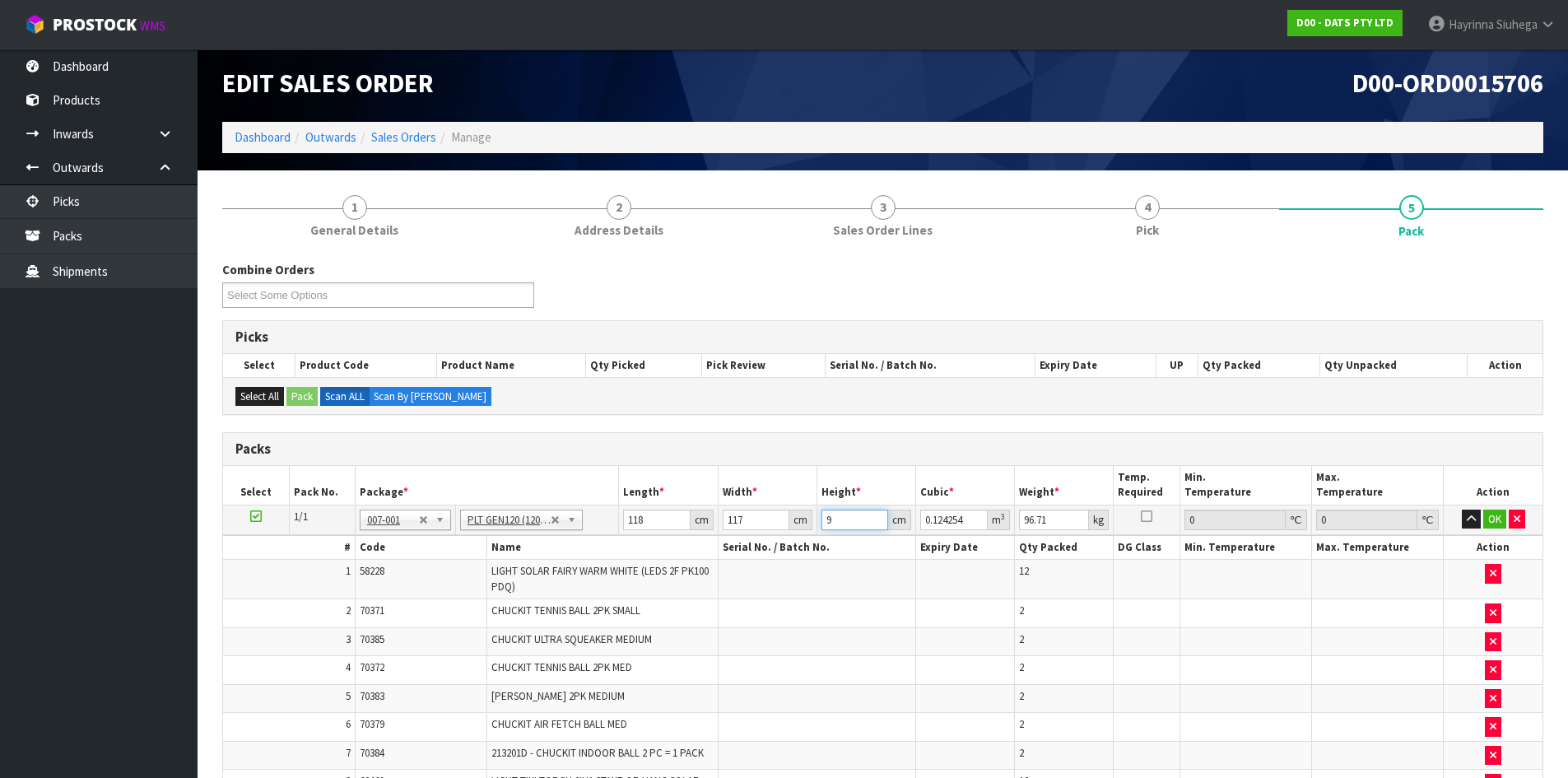
type input "1.256346"
type input "91"
type input "100"
click button "OK" at bounding box center [1494, 520] width 23 height 20
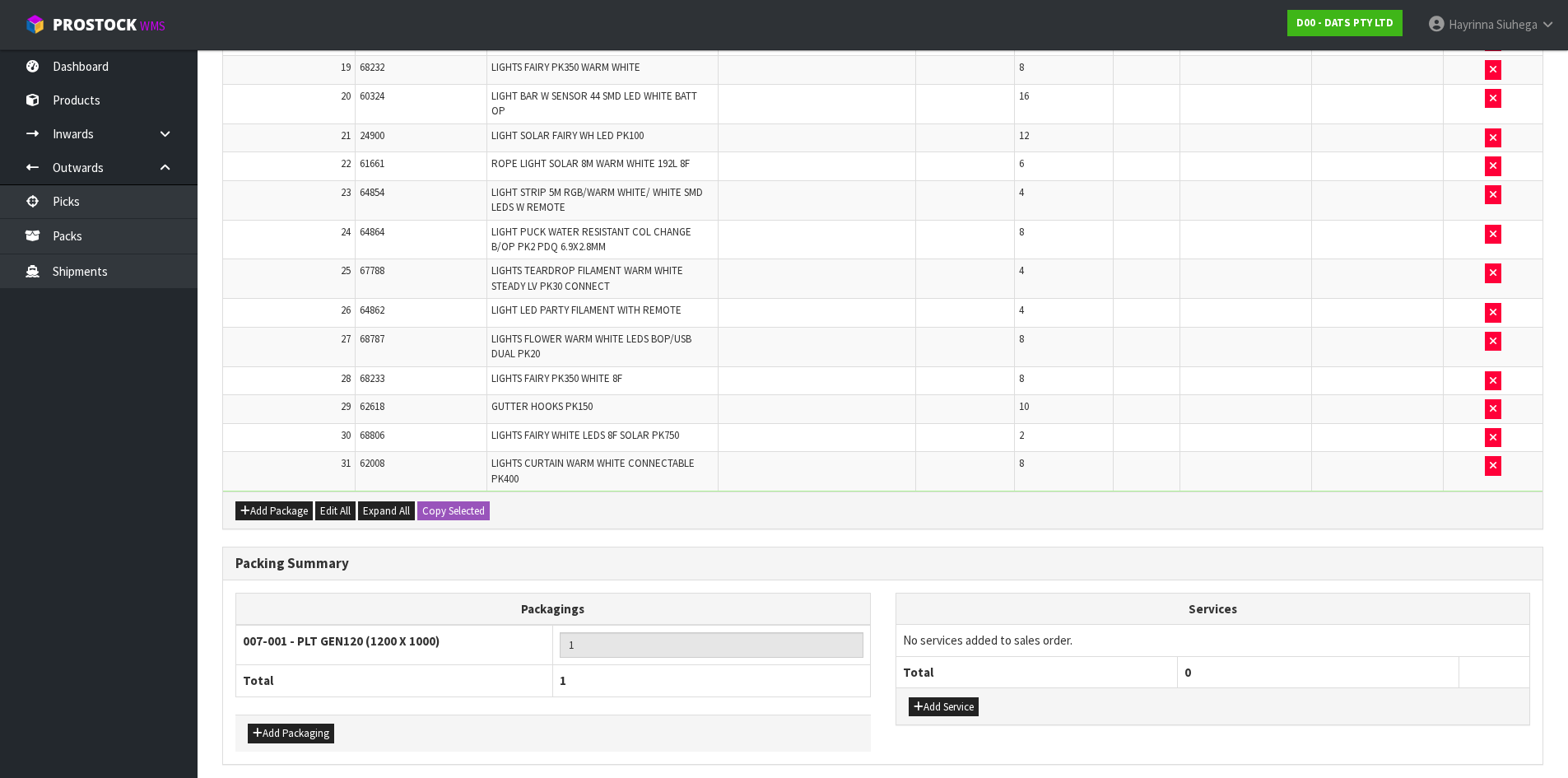
scroll to position [1160, 0]
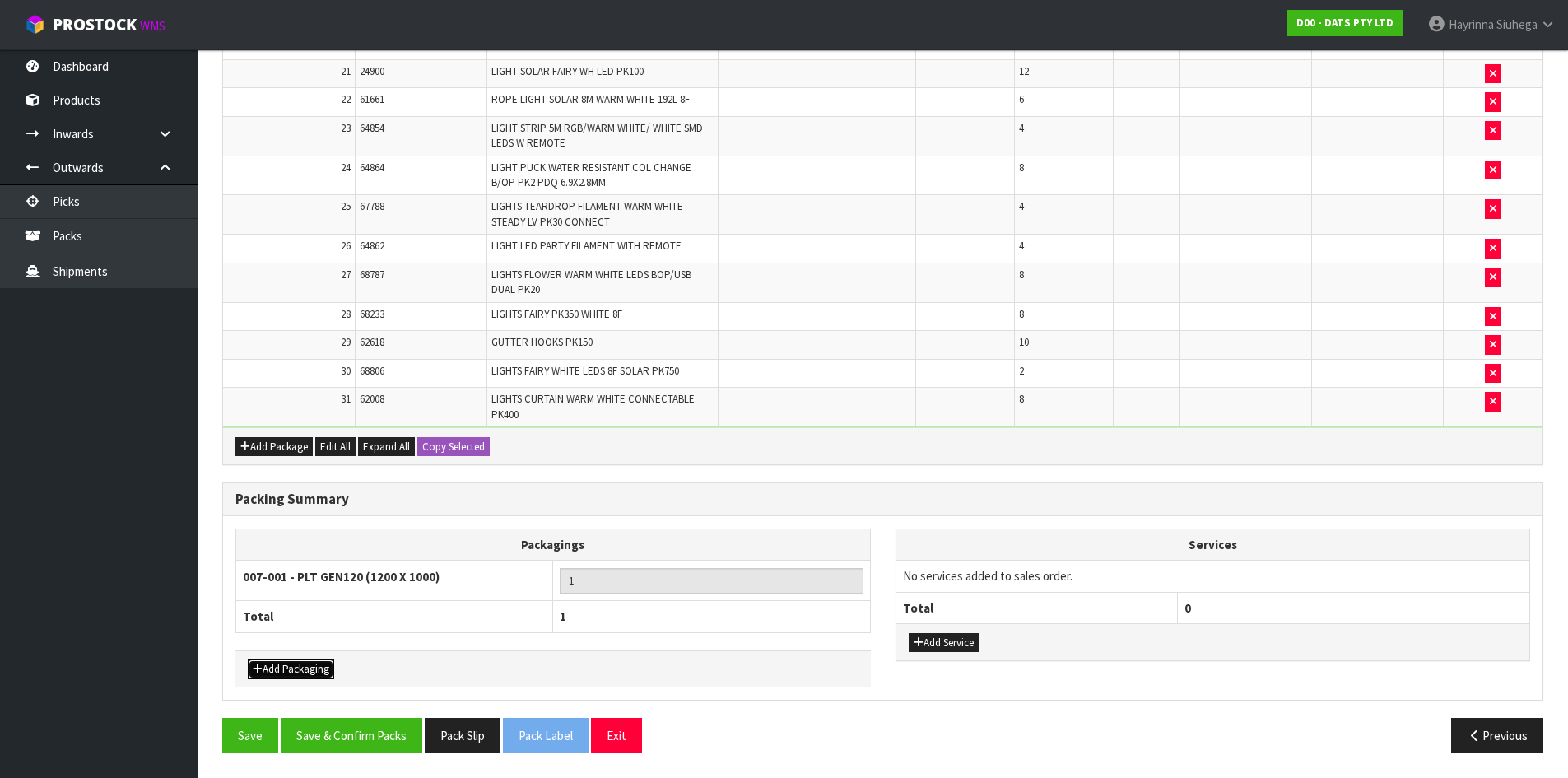
click at [317, 667] on button "Add Packaging" at bounding box center [290, 669] width 86 height 20
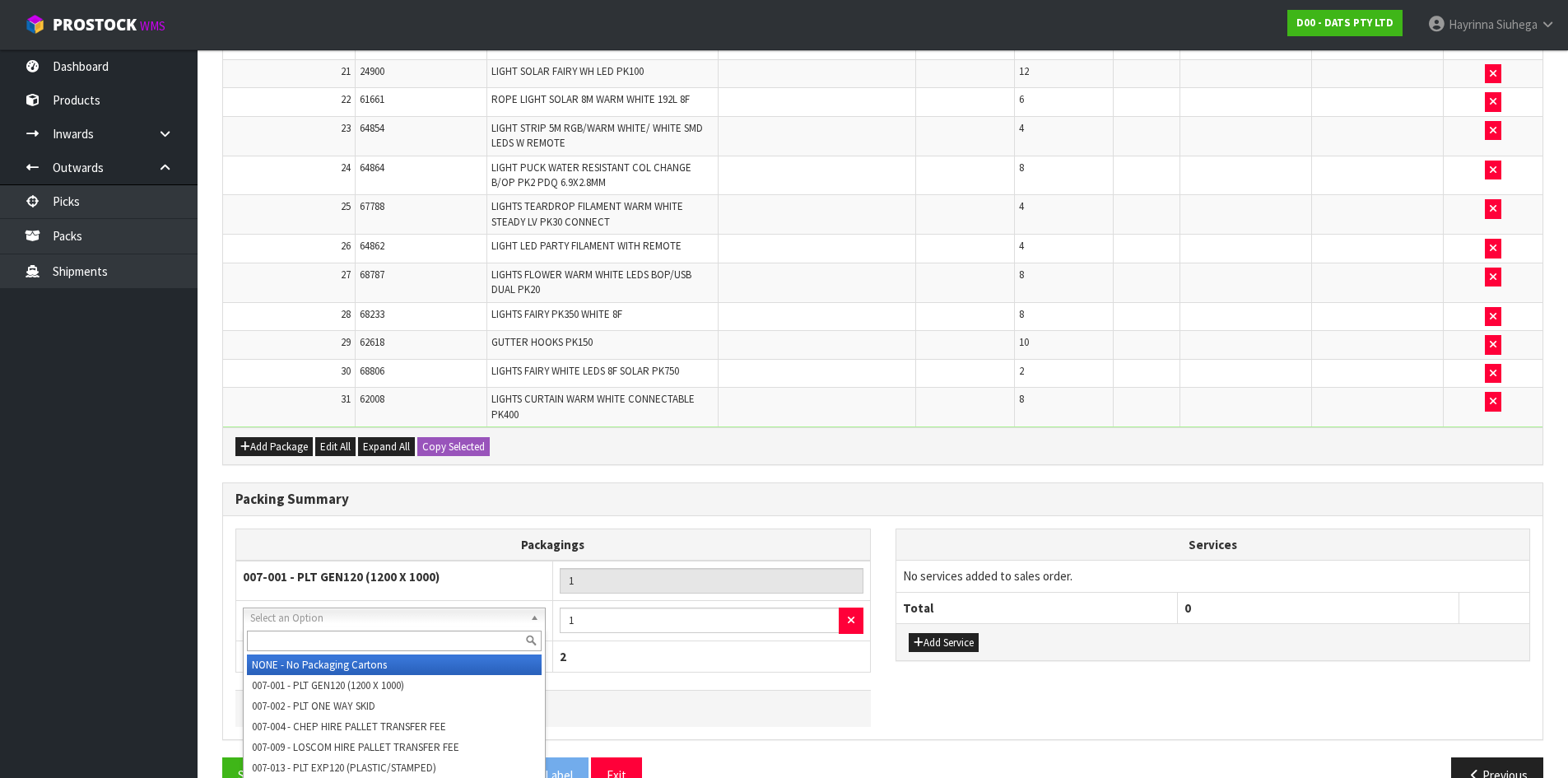
click at [359, 647] on input "text" at bounding box center [394, 640] width 295 height 21
type input "OC"
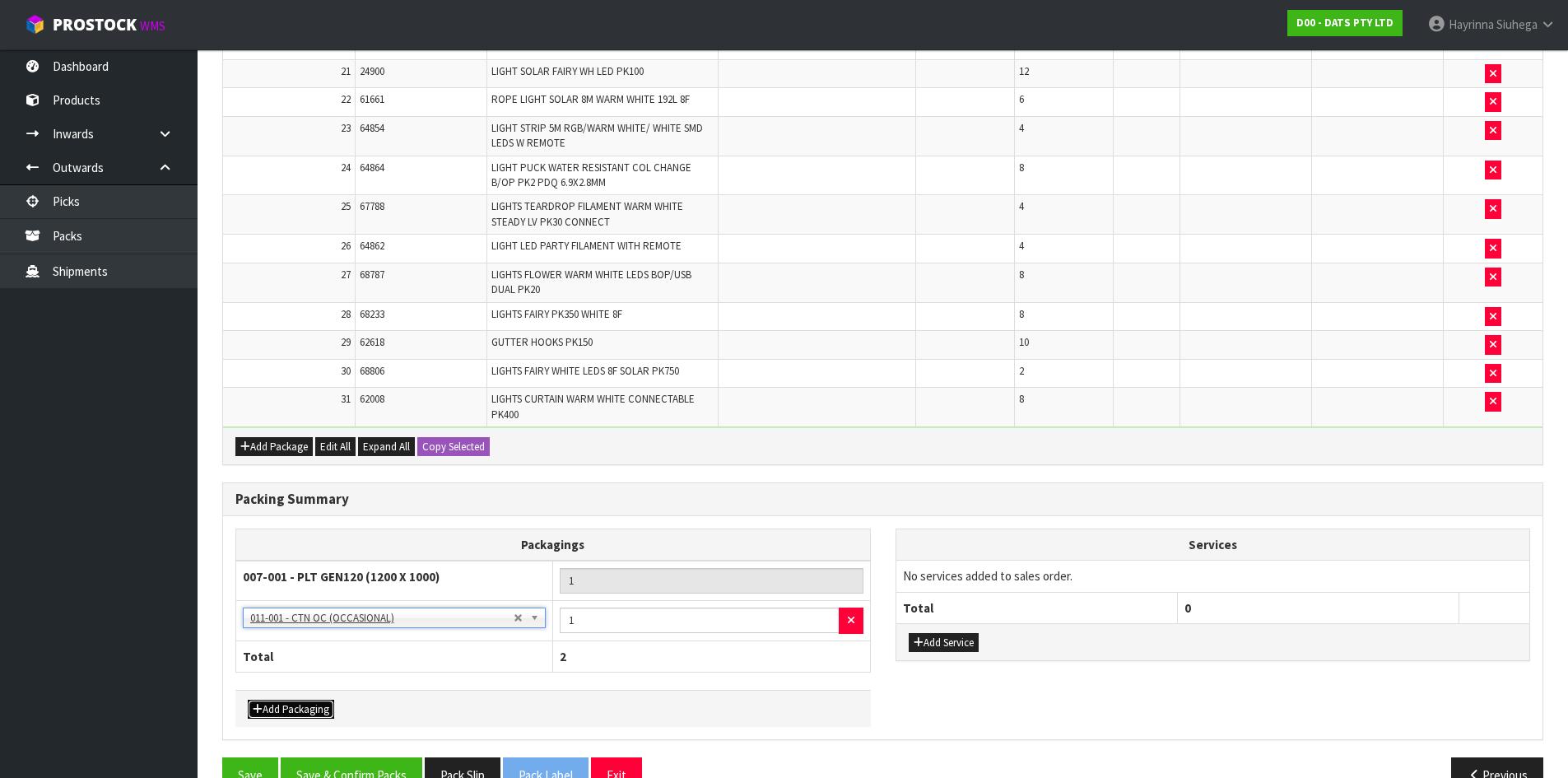
click at [293, 709] on button "Add Packaging" at bounding box center [290, 709] width 86 height 20
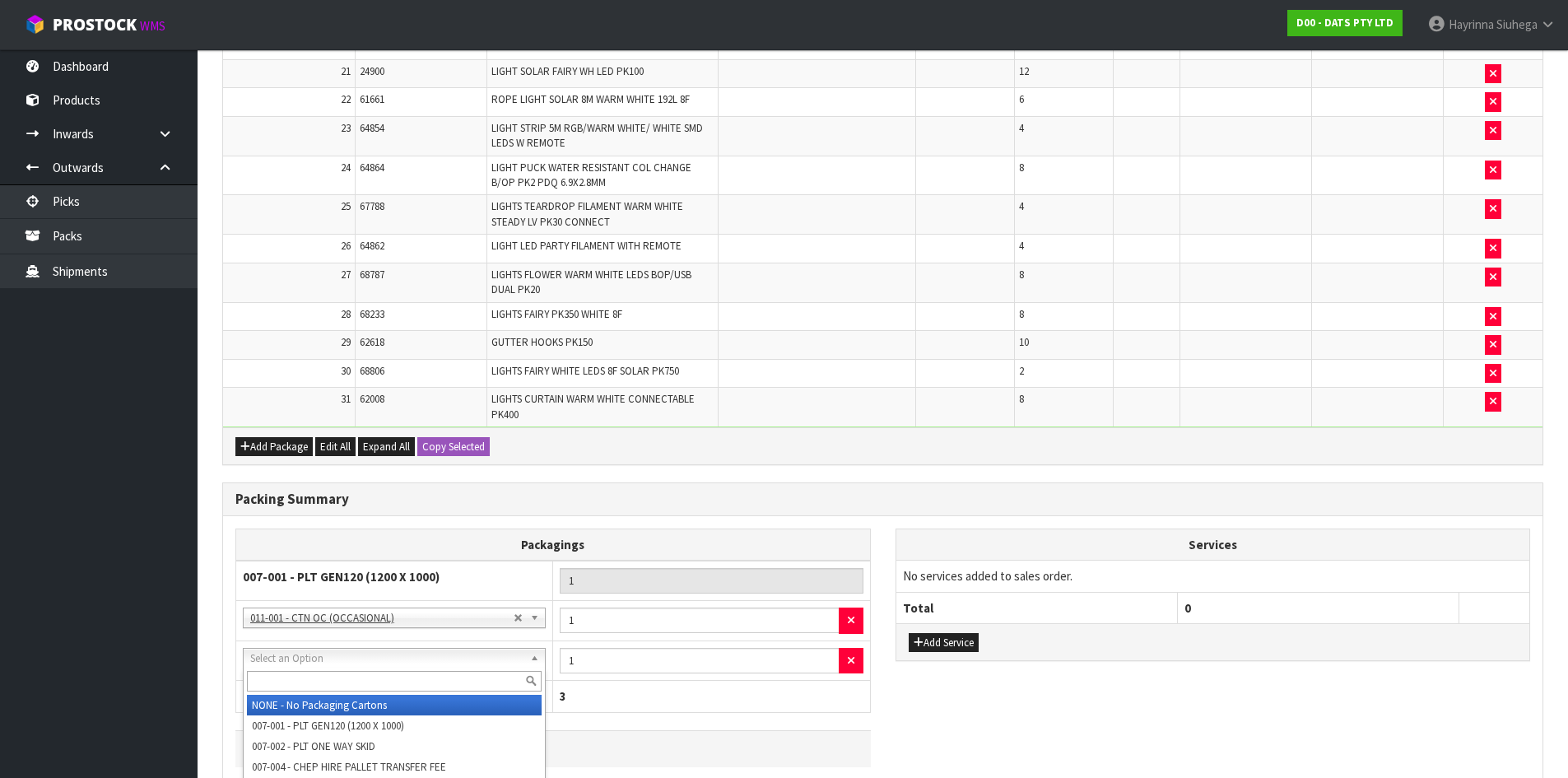
click at [326, 671] on input "text" at bounding box center [394, 681] width 295 height 21
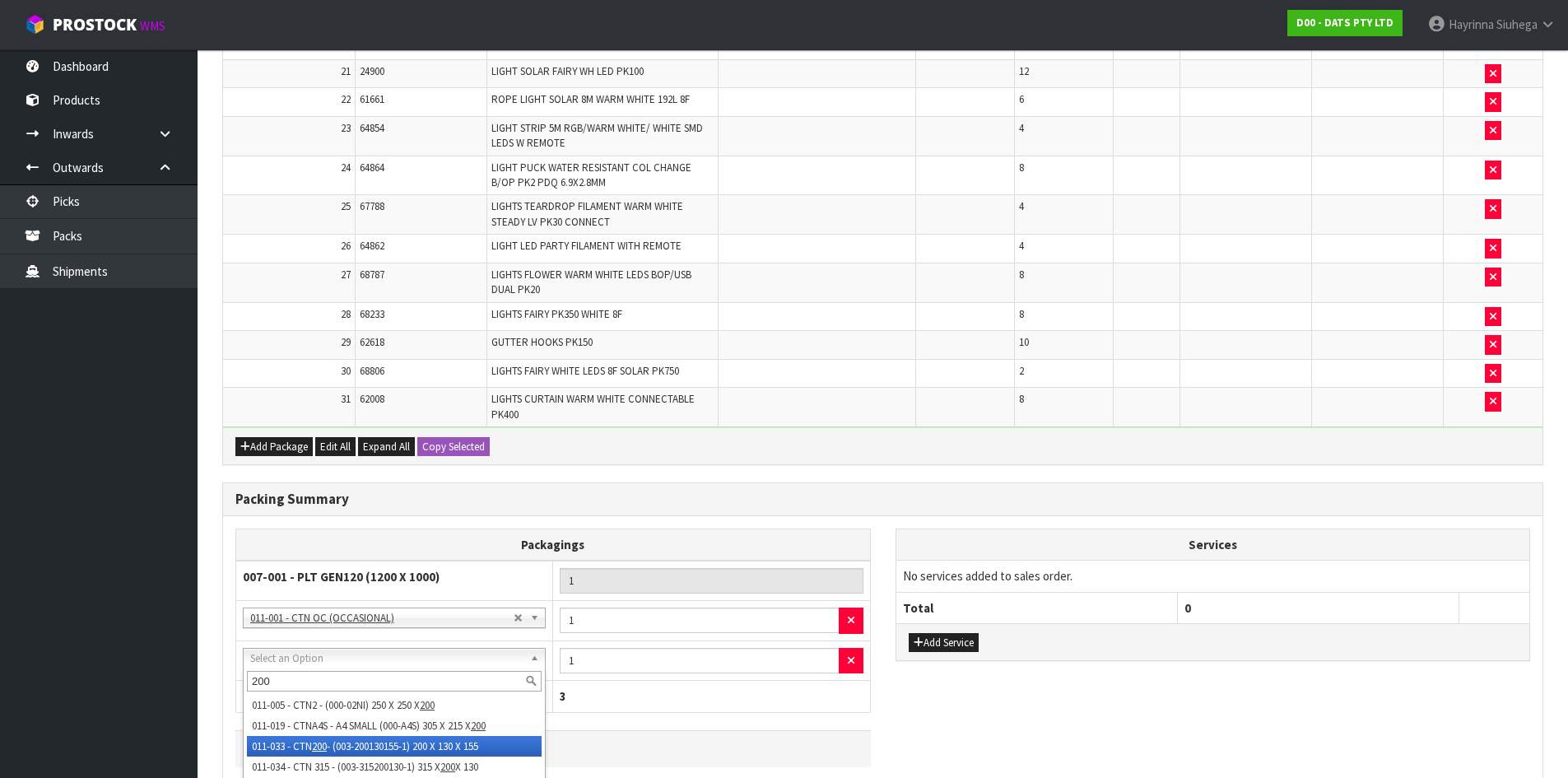
type input "200"
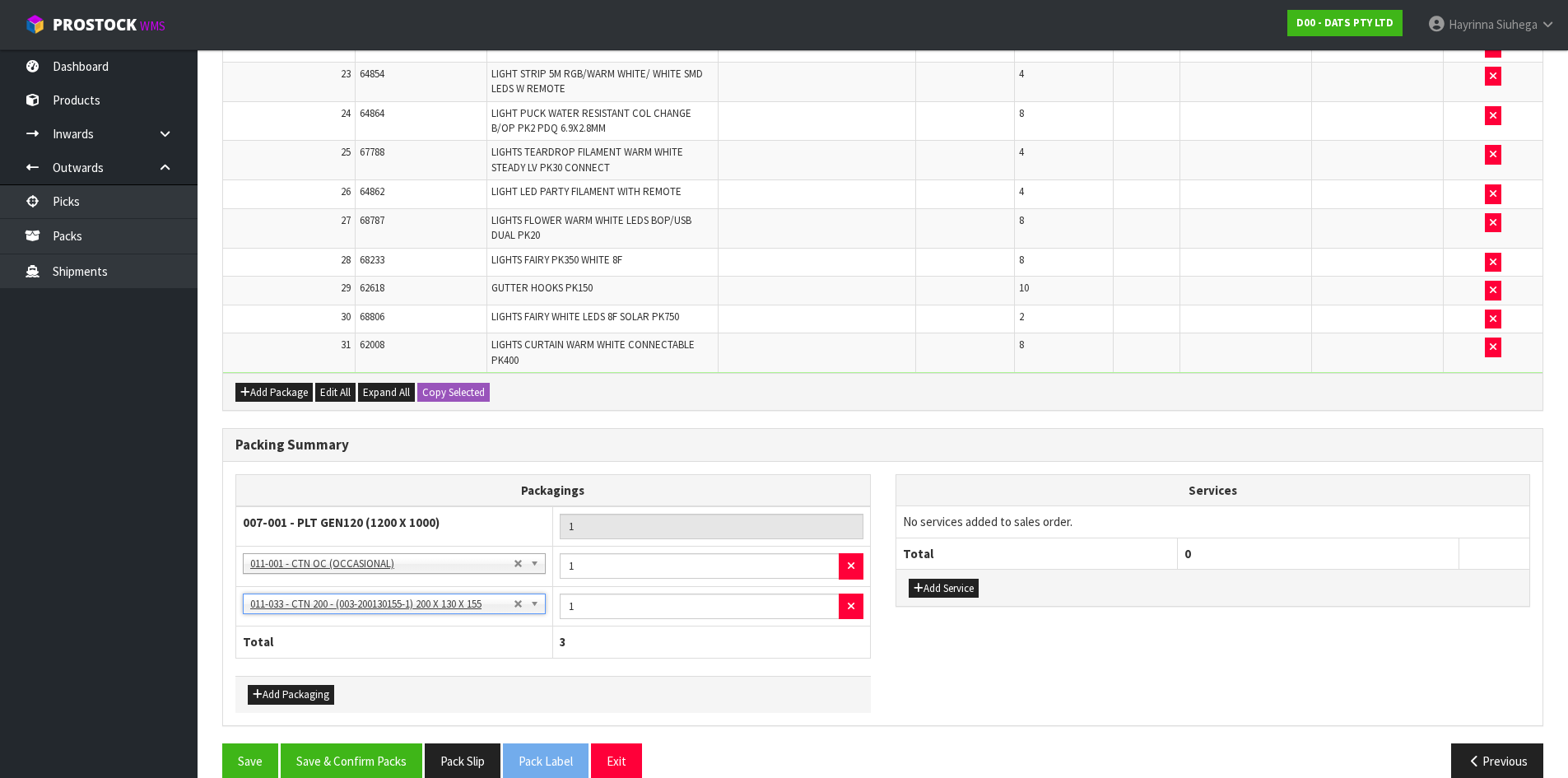
scroll to position [1240, 0]
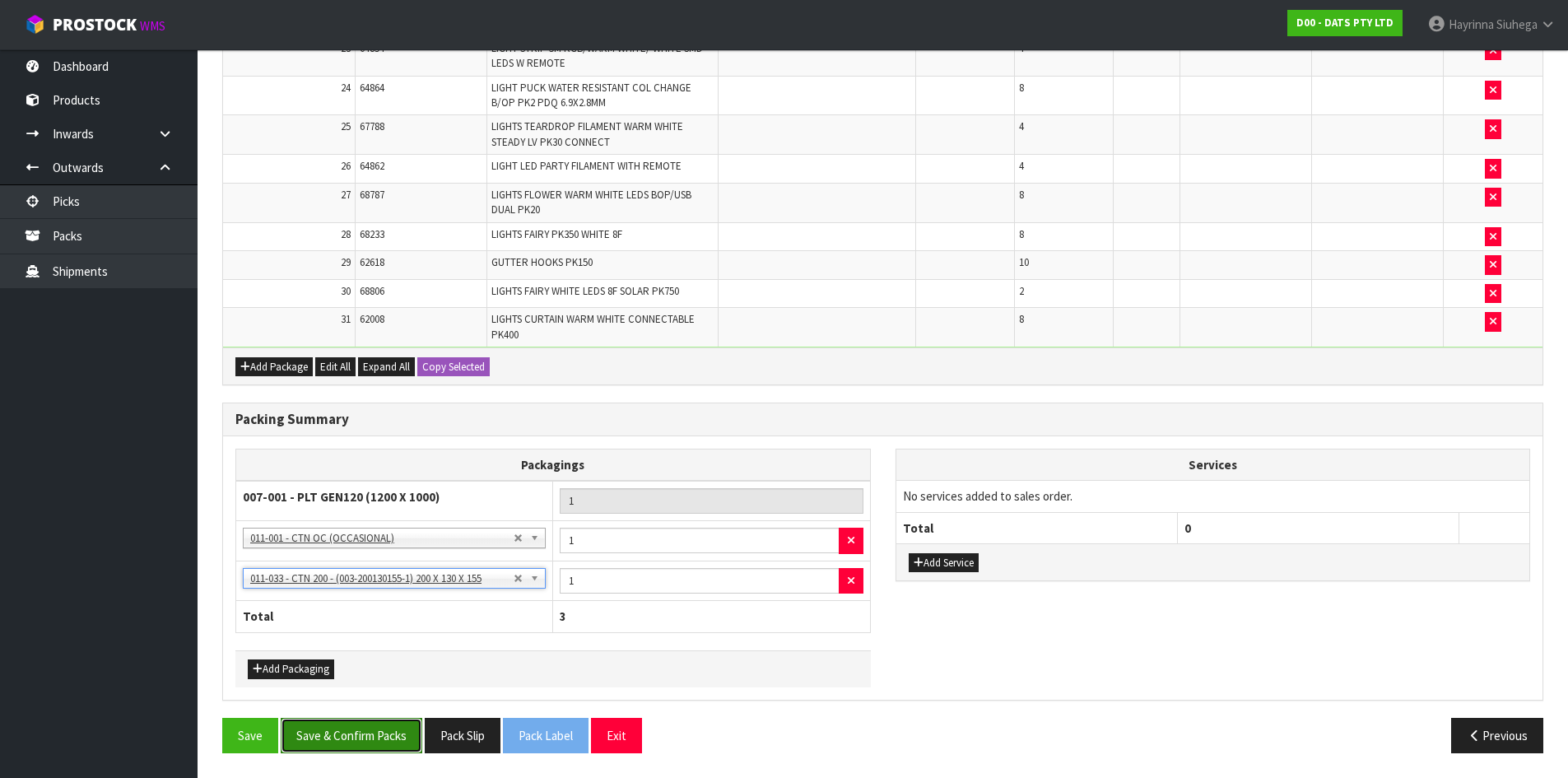
click at [388, 734] on button "Save & Confirm Packs" at bounding box center [351, 735] width 142 height 35
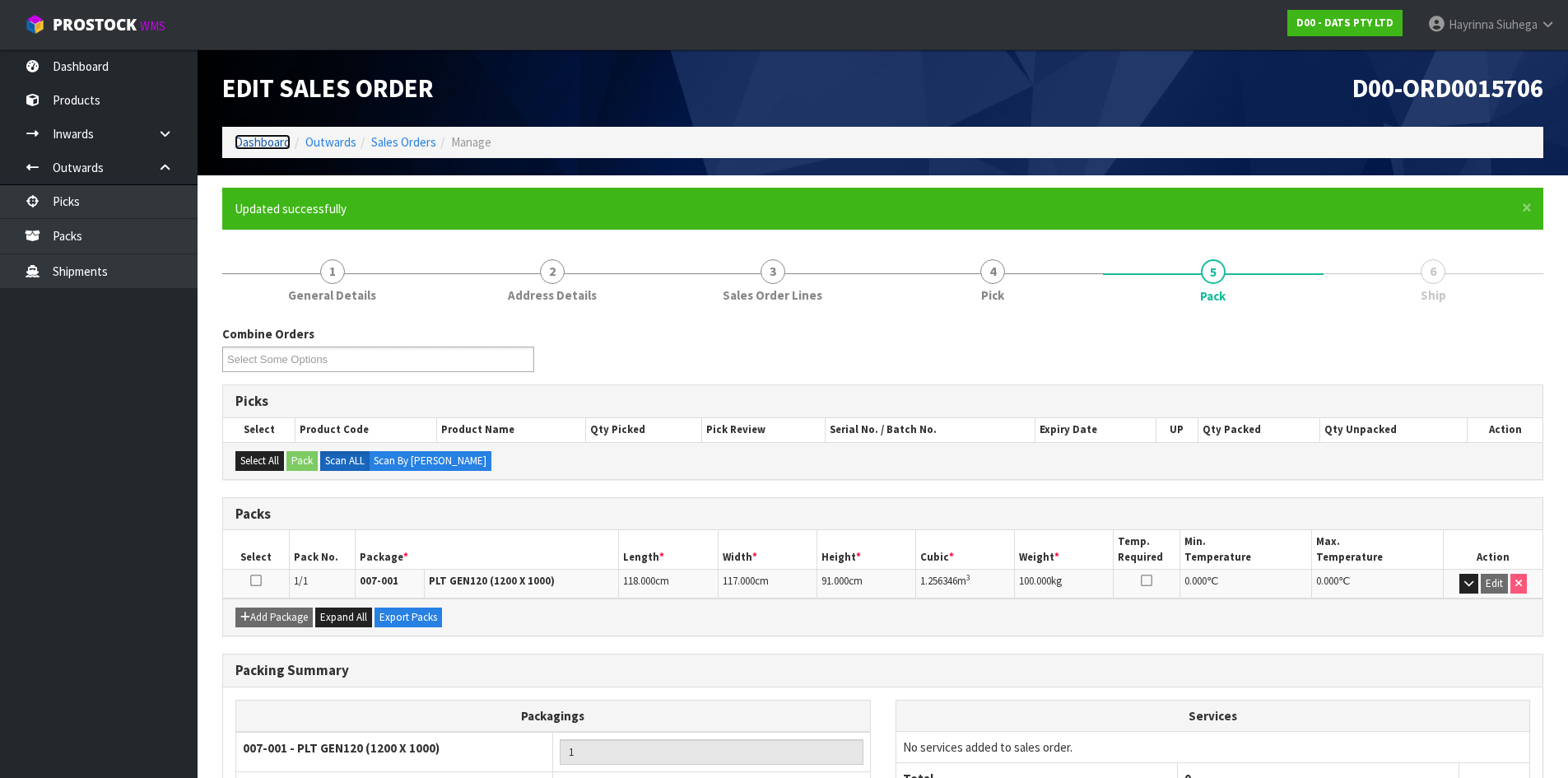
click at [268, 142] on link "Dashboard" at bounding box center [262, 142] width 56 height 16
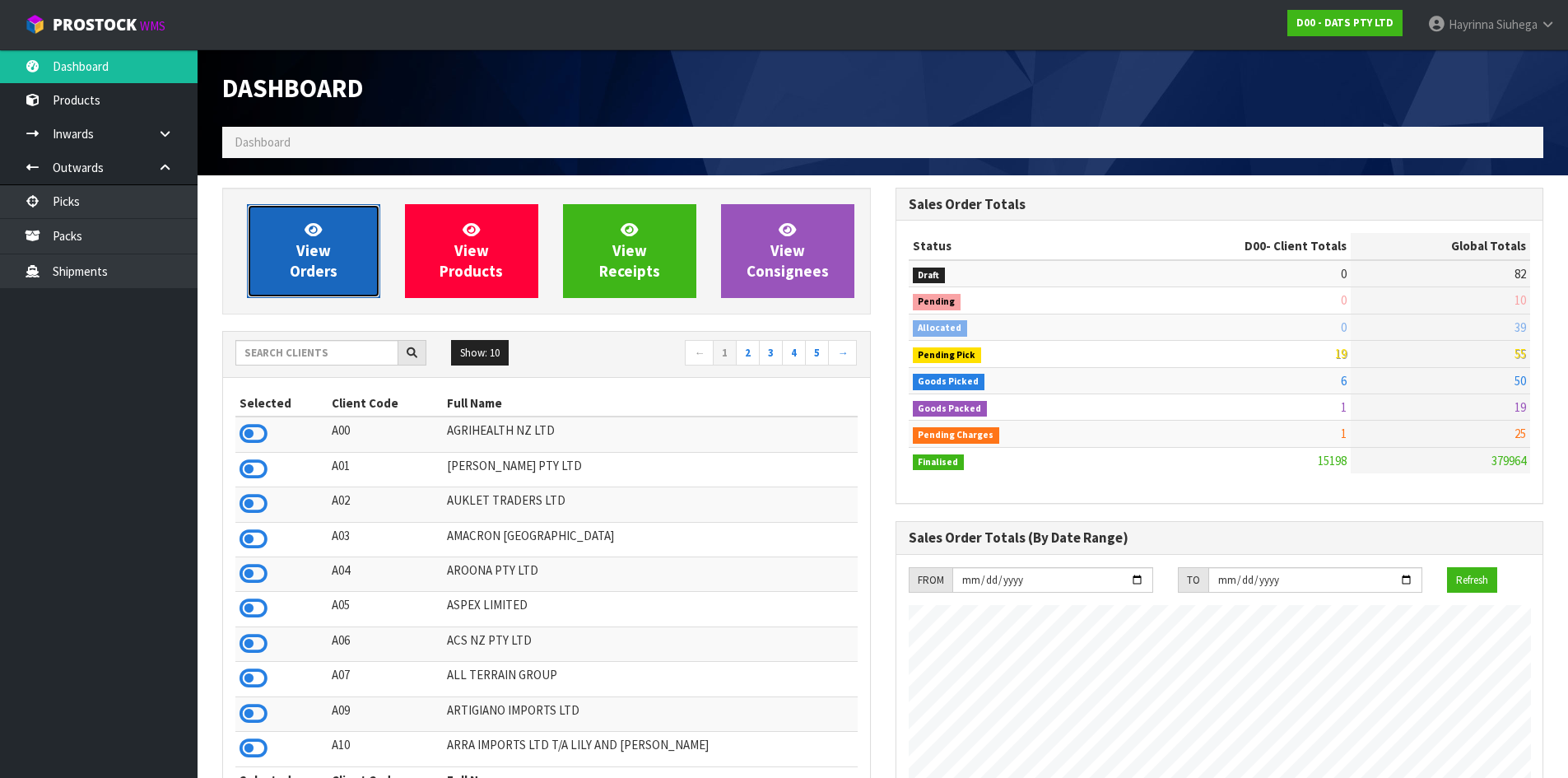
click at [335, 248] on link "View Orders" at bounding box center [313, 251] width 133 height 94
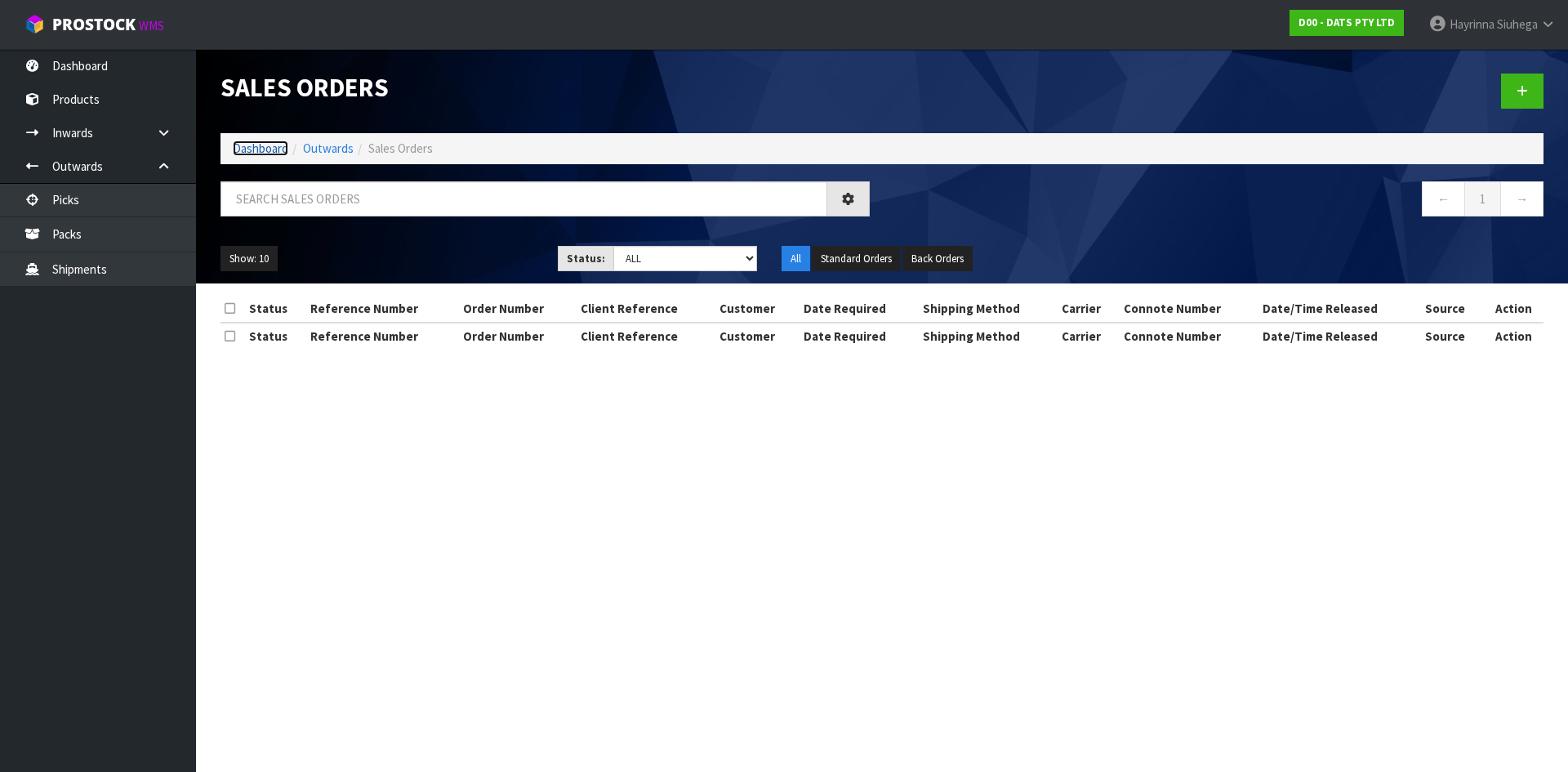
click at [257, 147] on link "Dashboard" at bounding box center [260, 148] width 56 height 16
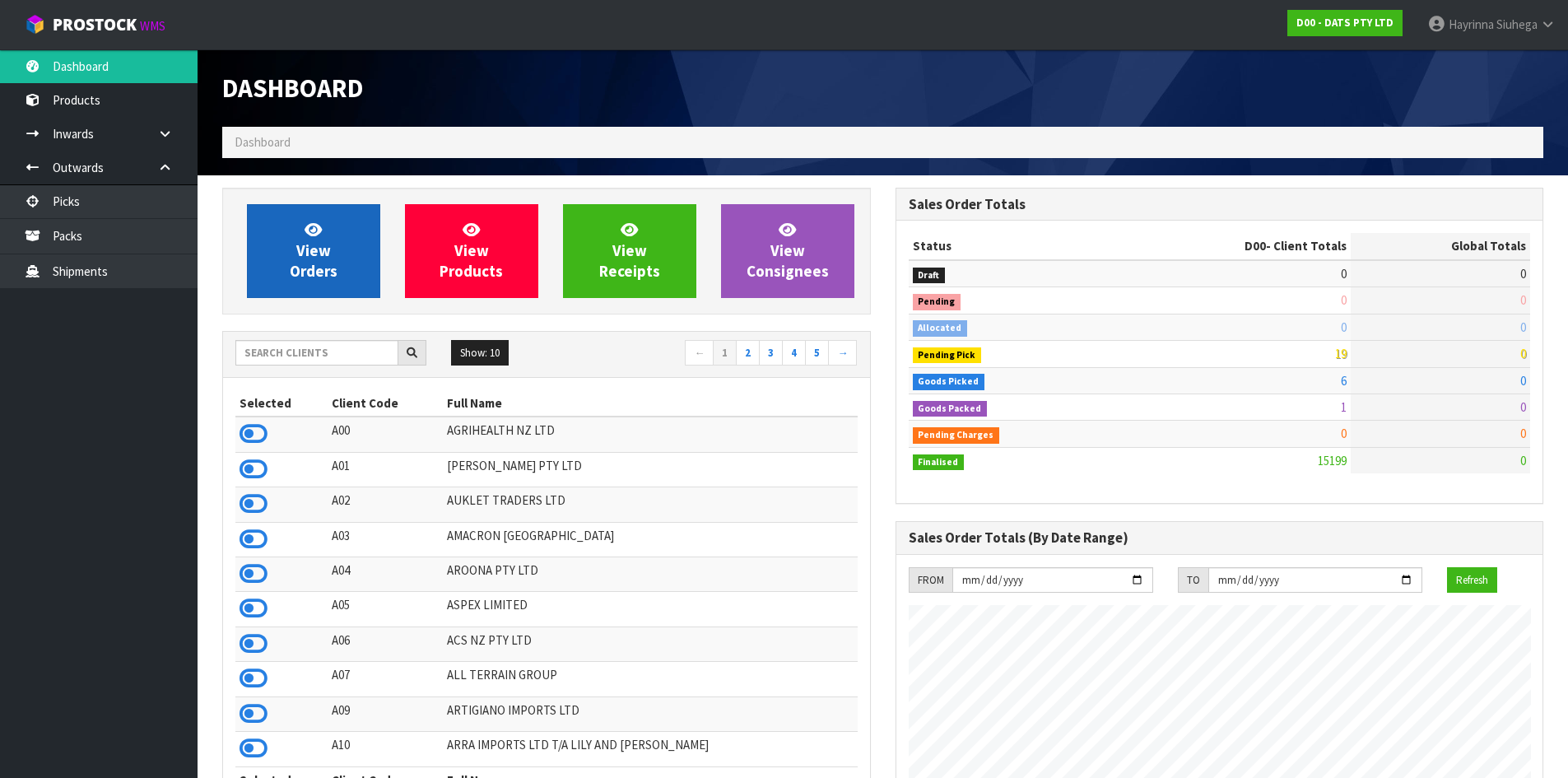
scroll to position [1247, 672]
click at [285, 238] on link "View Orders" at bounding box center [313, 251] width 133 height 94
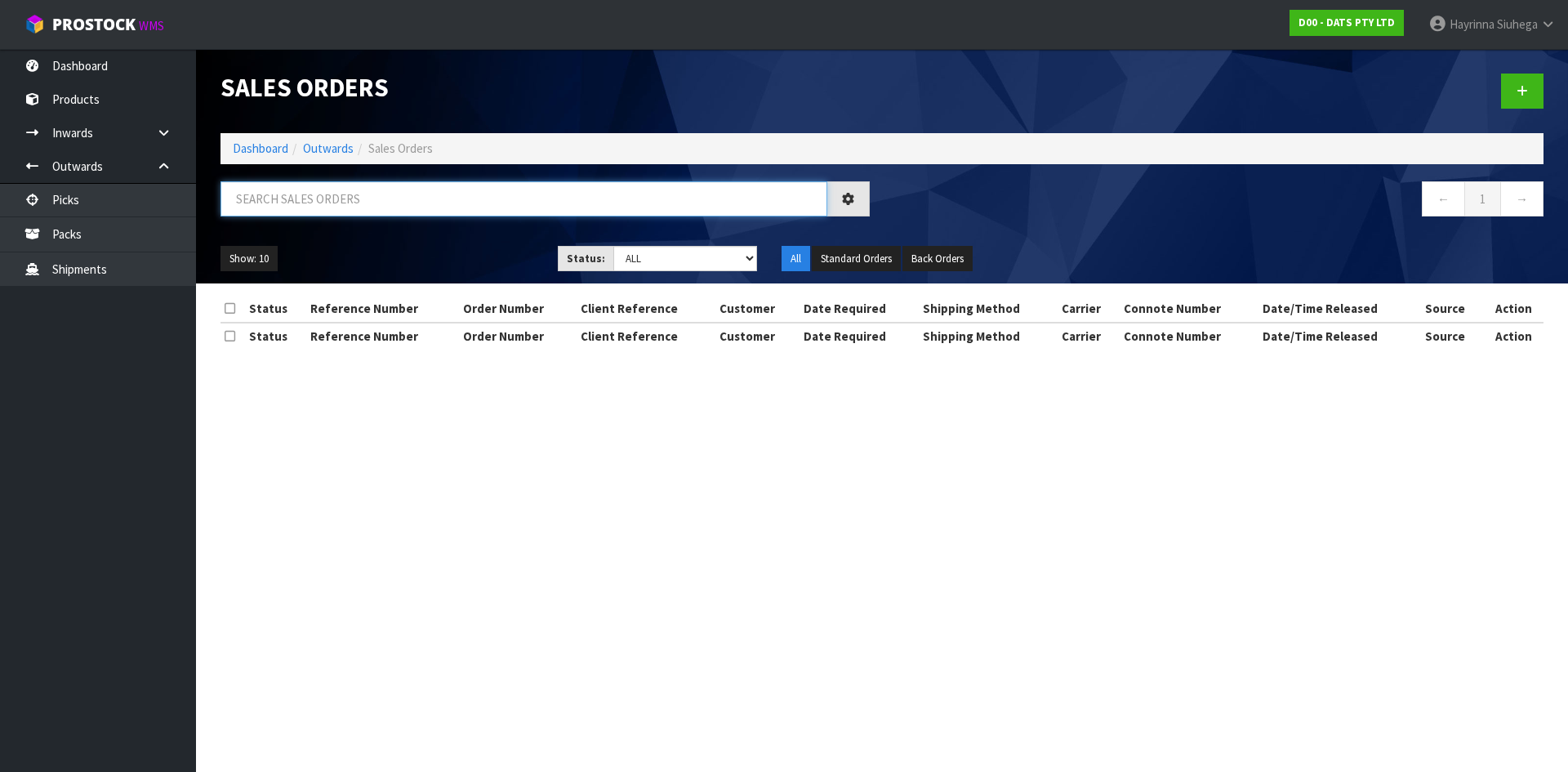
click at [466, 200] on input "text" at bounding box center [524, 199] width 607 height 35
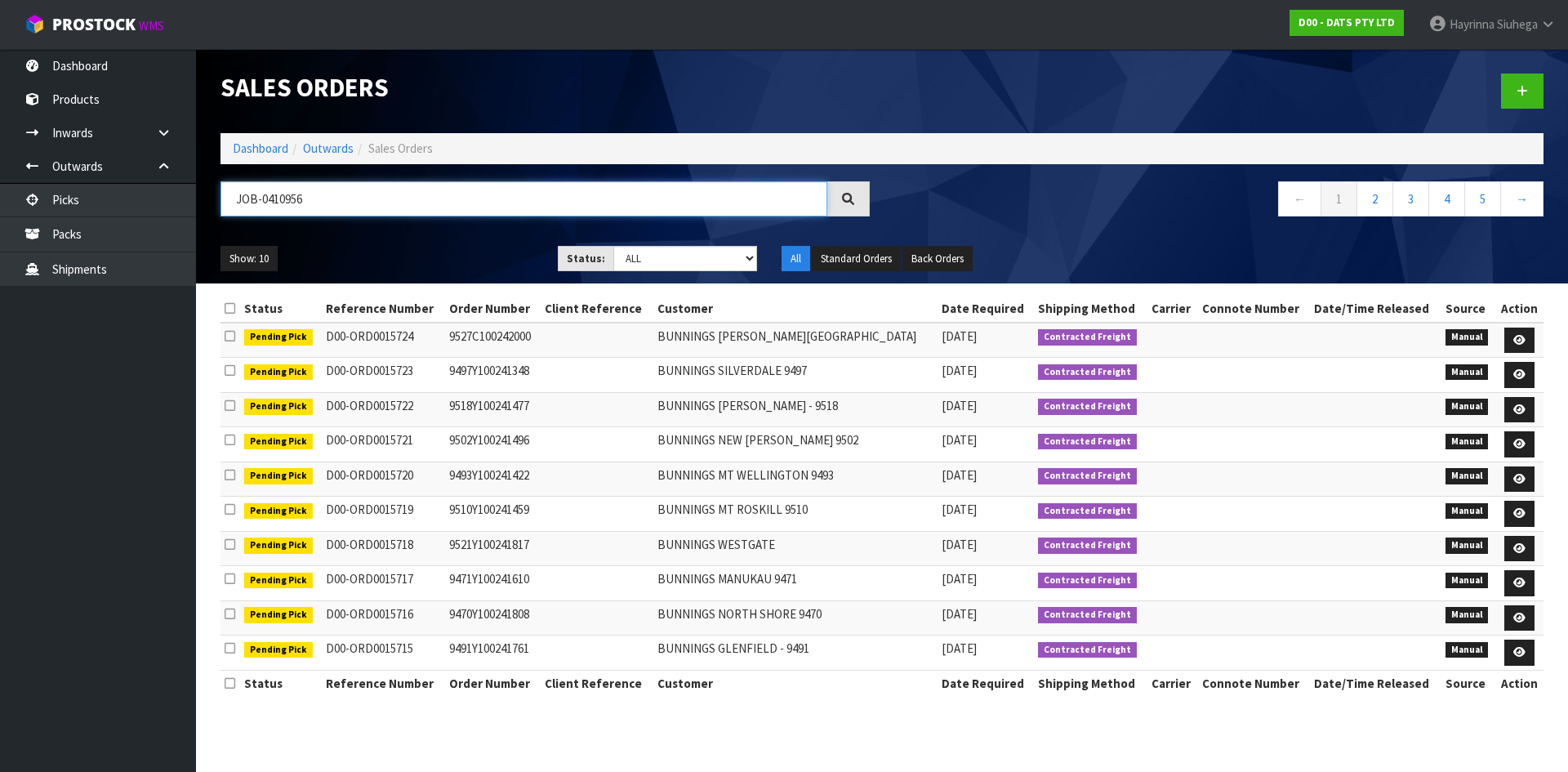
type input "JOB-0410956"
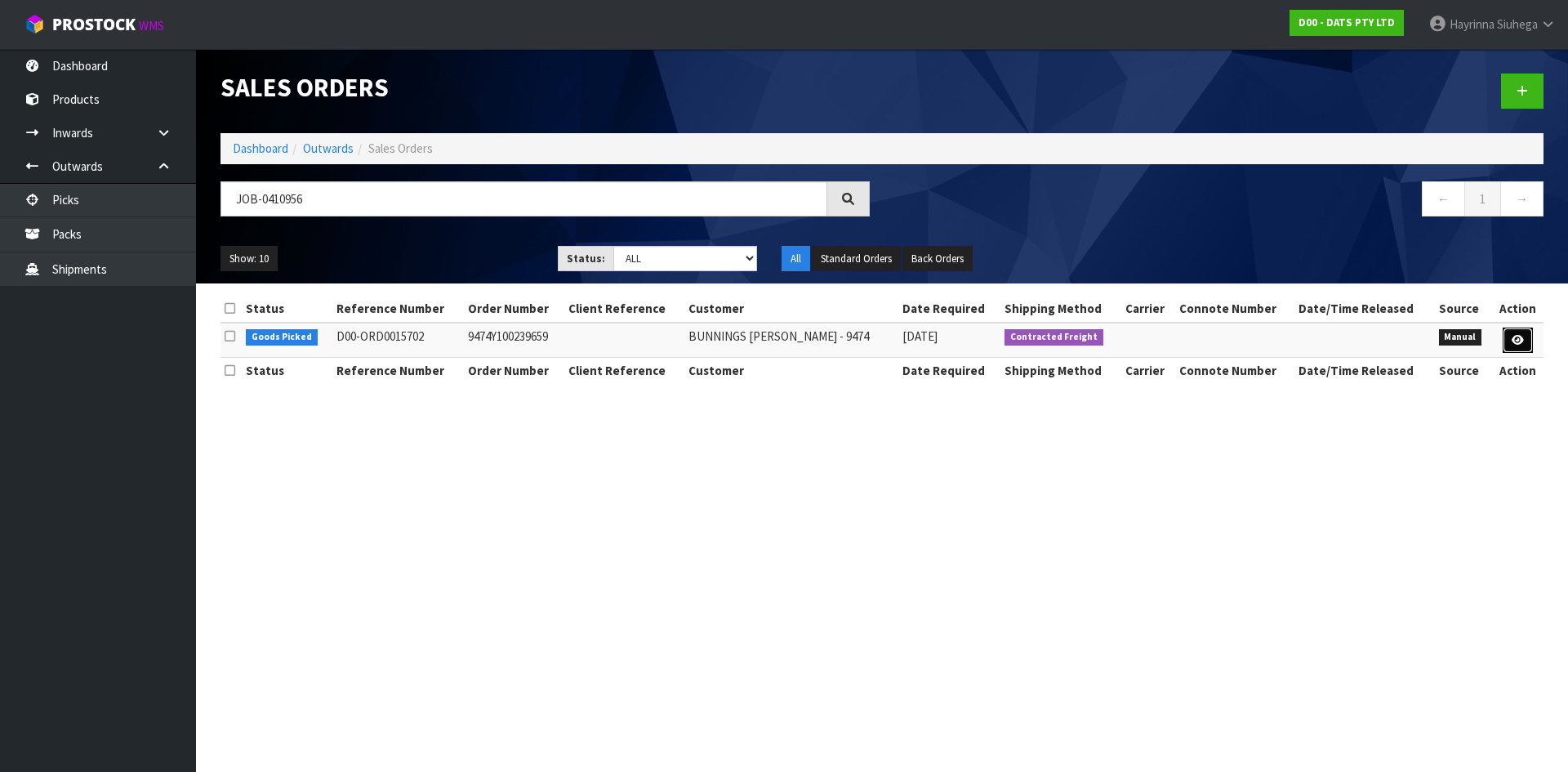
click at [1526, 343] on link at bounding box center [1517, 340] width 30 height 26
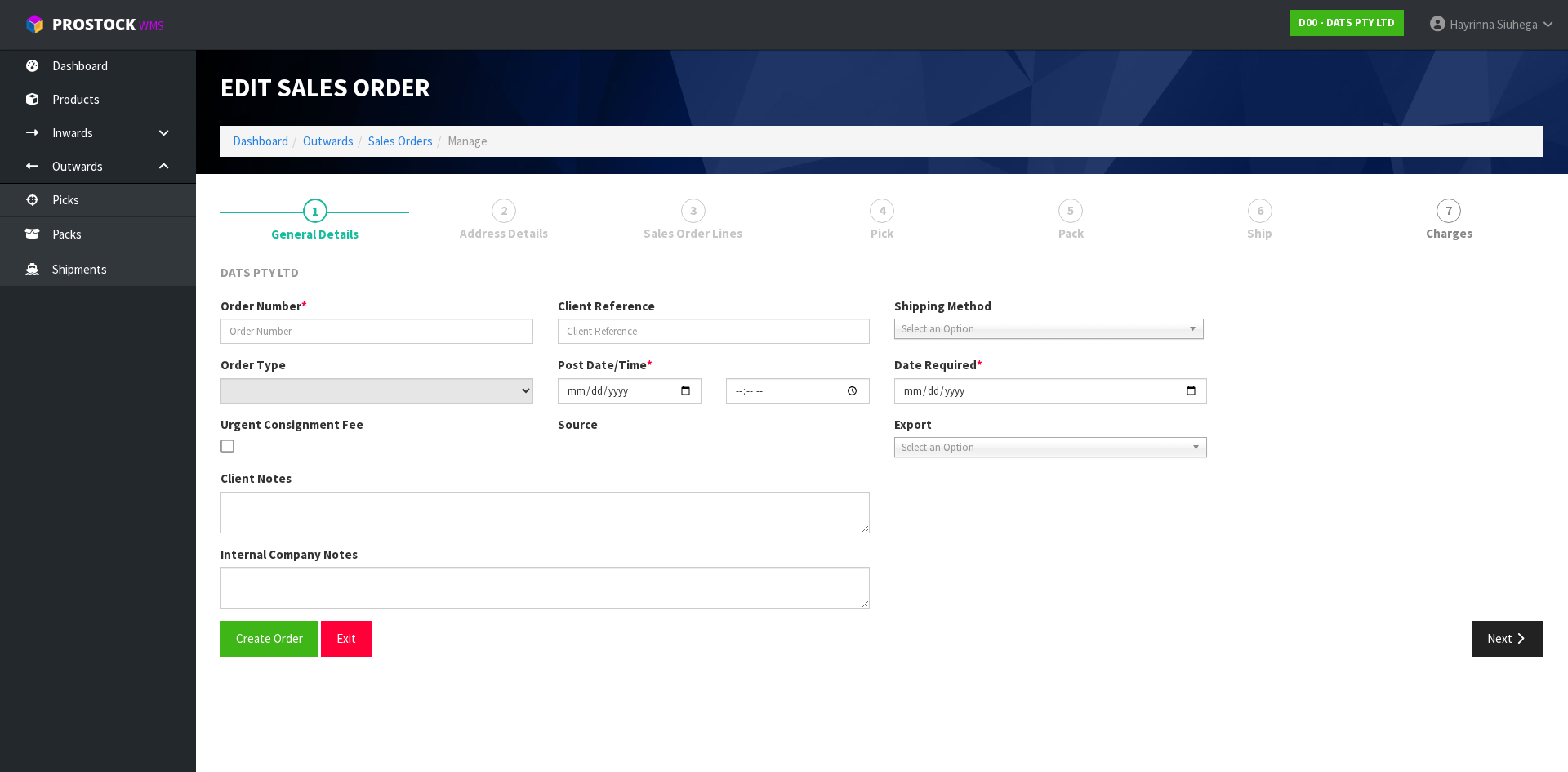
type input "9474Y100239659"
select select "number:0"
type input "[DATE]"
type input "09:25:00.000"
type input "[DATE]"
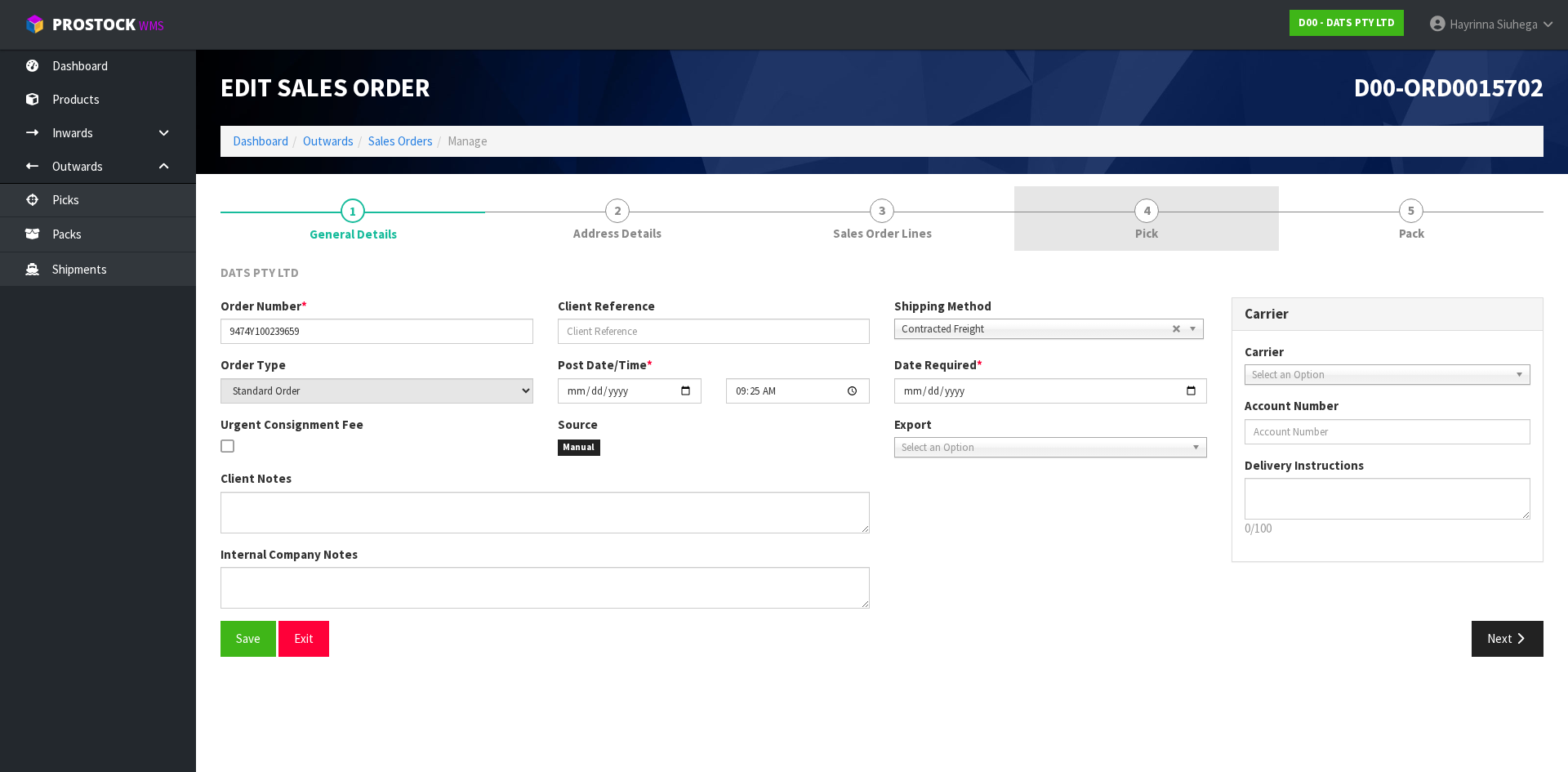
drag, startPoint x: 1175, startPoint y: 224, endPoint x: 1416, endPoint y: 211, distance: 241.4
click at [1175, 223] on link "4 Pick" at bounding box center [1147, 218] width 265 height 64
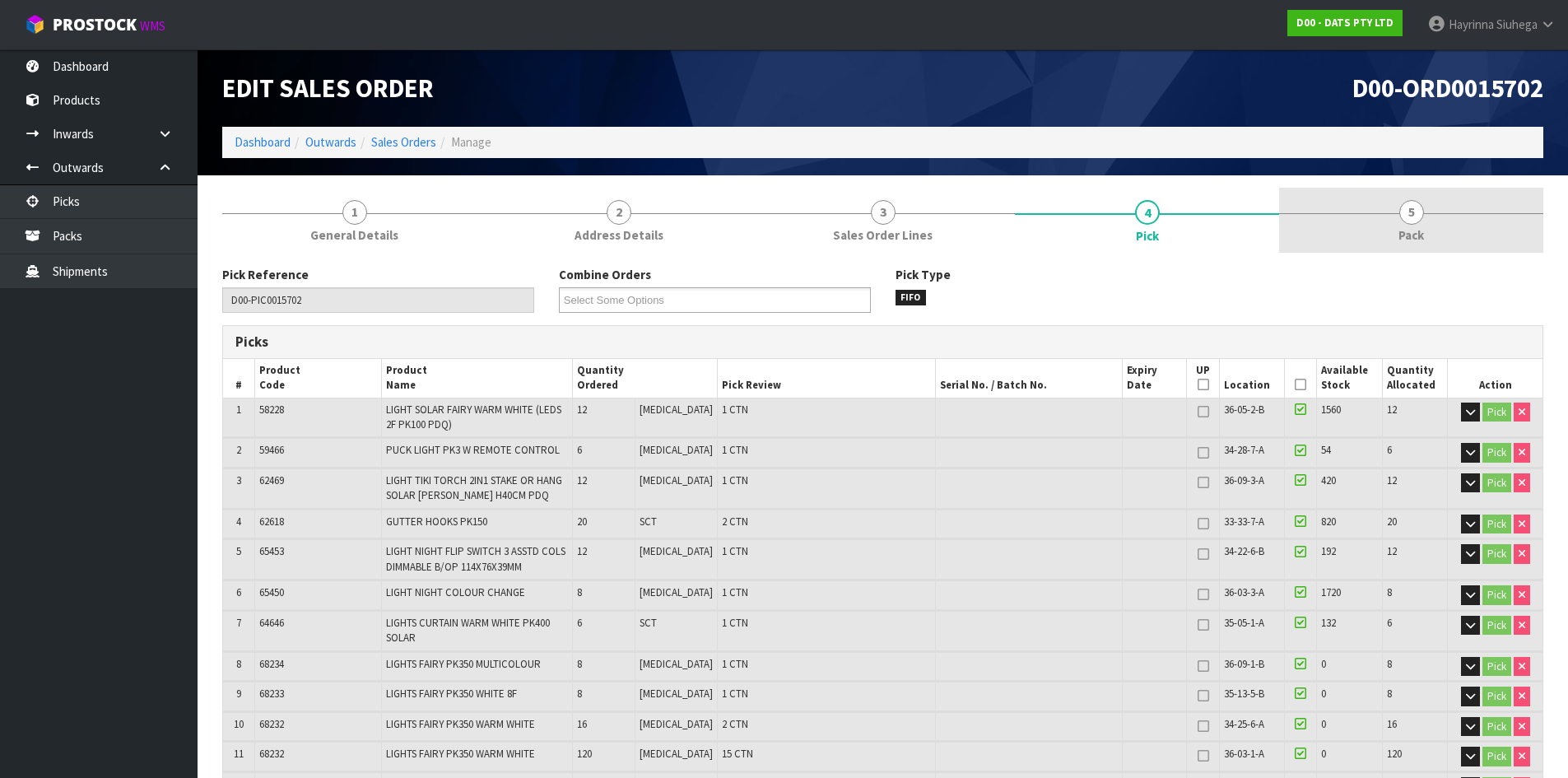
click at [1427, 212] on link "5 Pack" at bounding box center [1411, 220] width 264 height 65
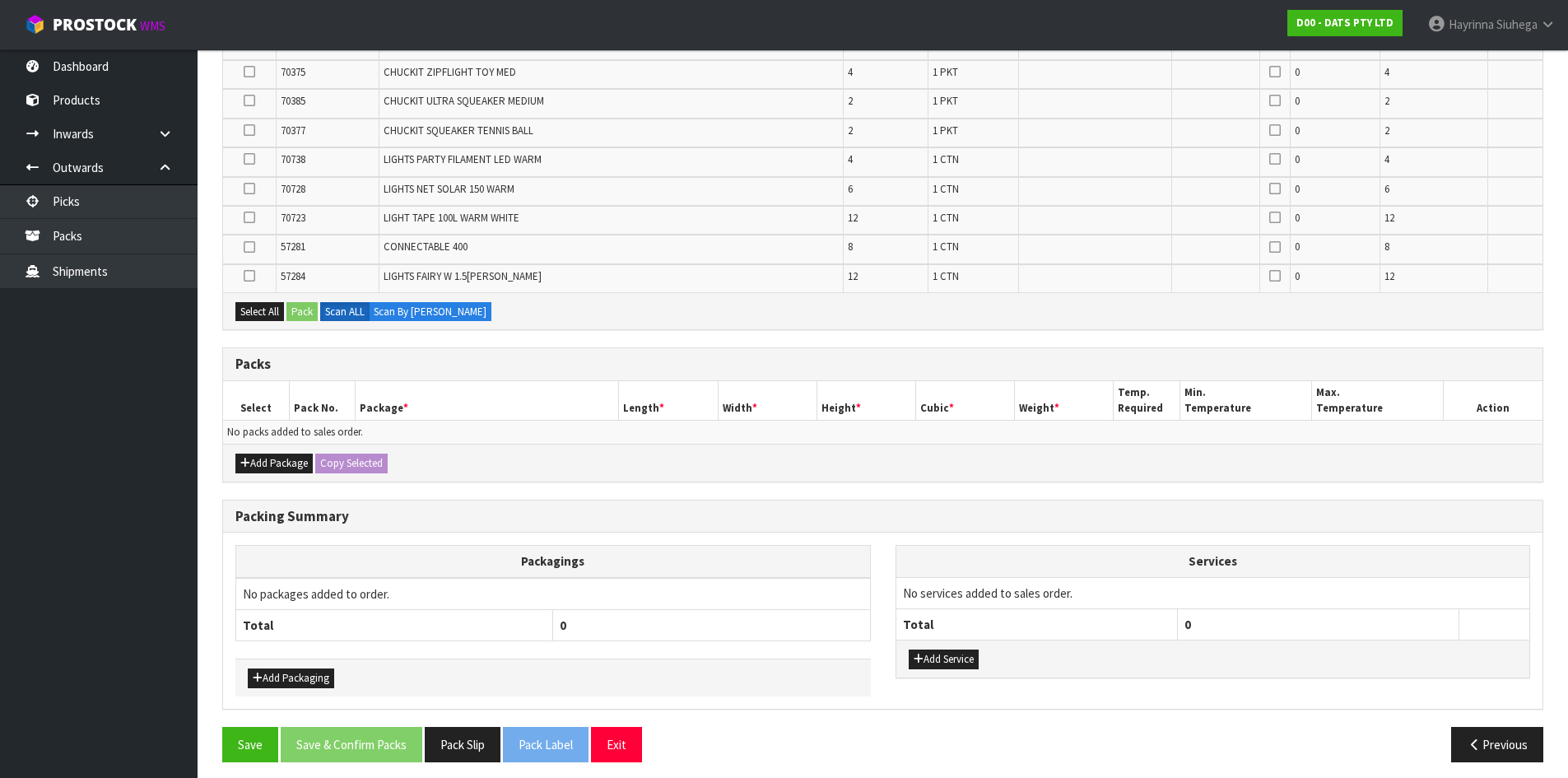
scroll to position [711, 0]
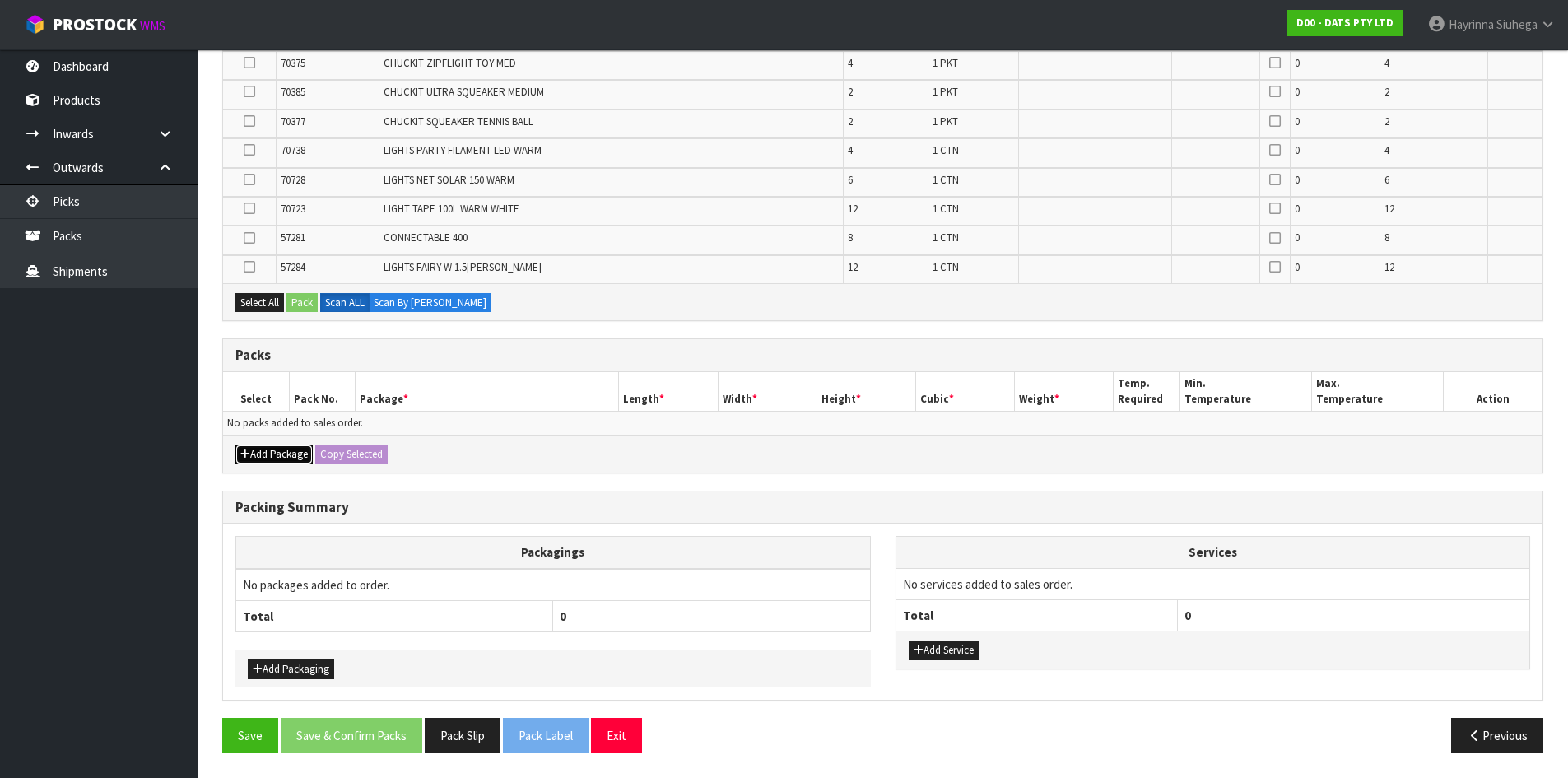
click at [268, 455] on button "Add Package" at bounding box center [274, 454] width 77 height 20
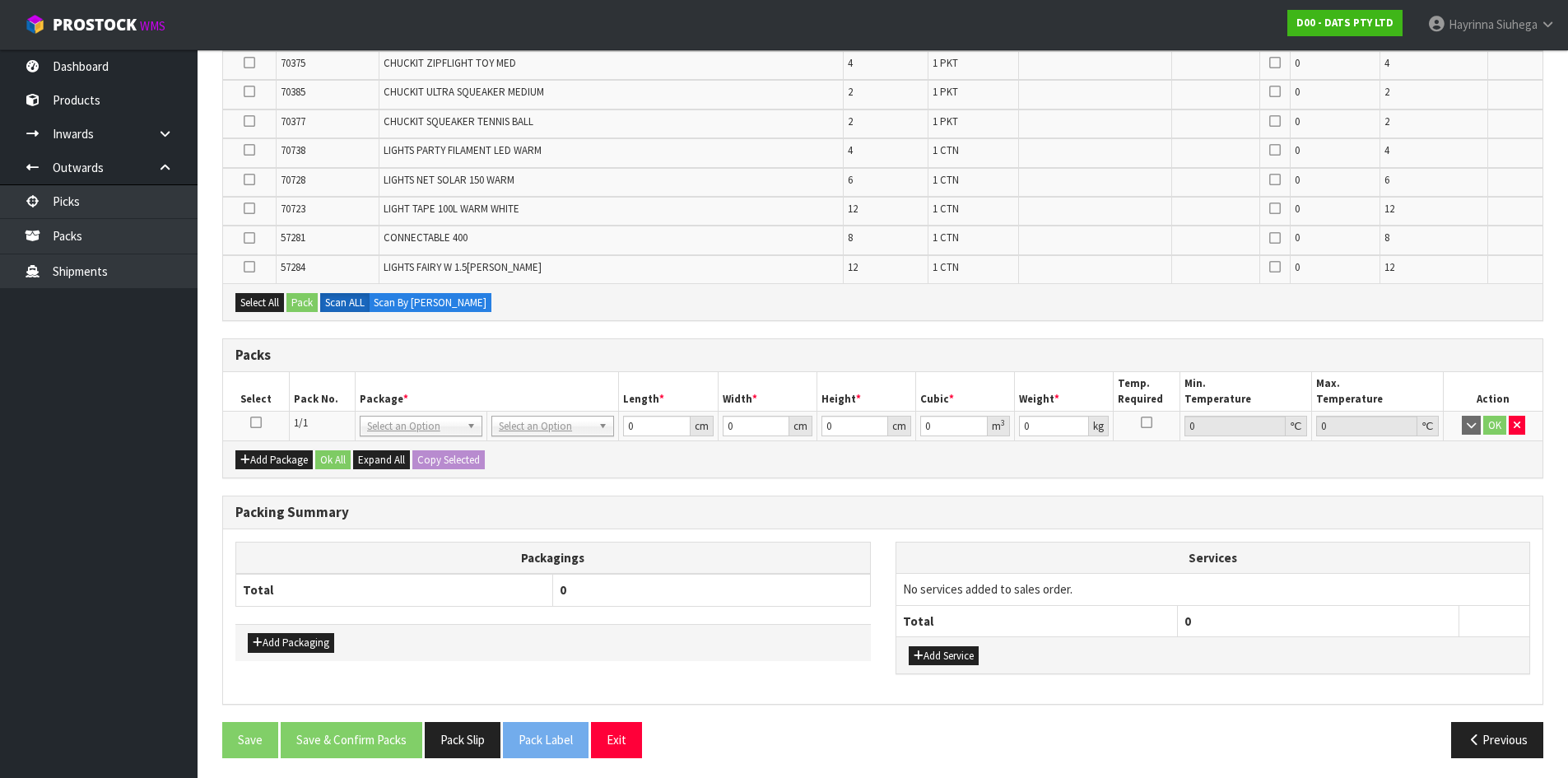
click at [255, 422] on icon at bounding box center [256, 422] width 12 height 1
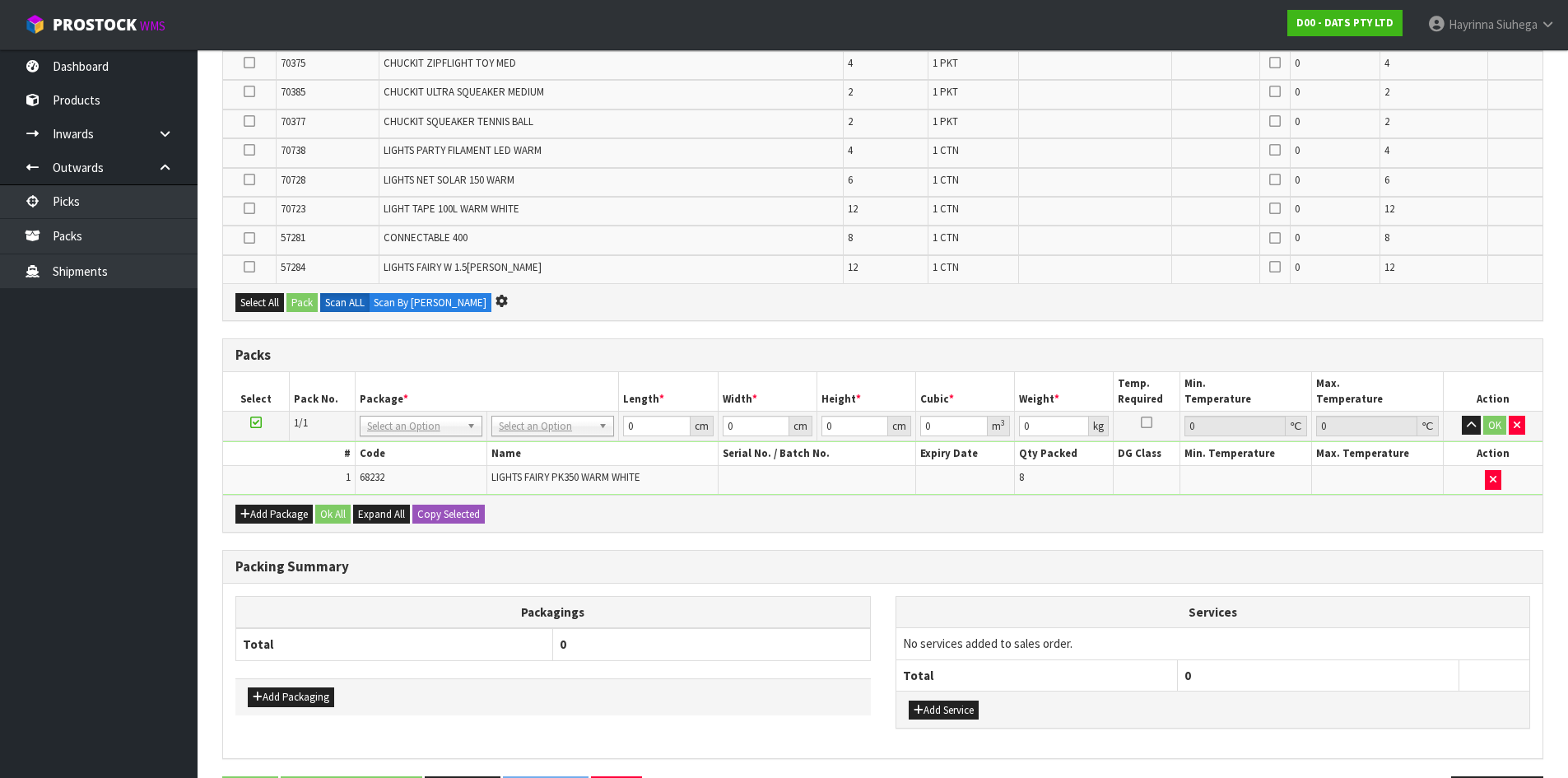
scroll to position [682, 0]
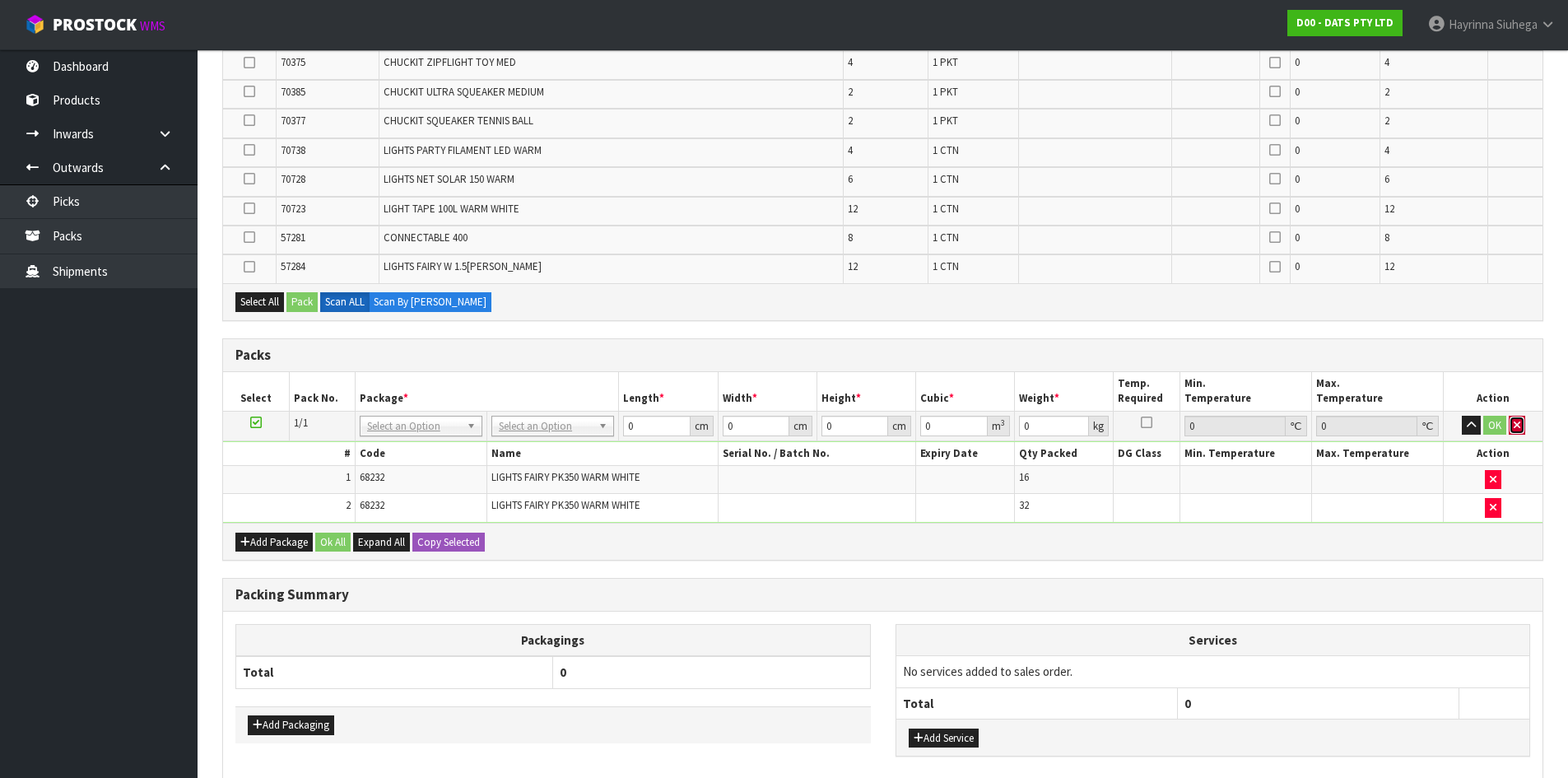
click at [1511, 428] on button "button" at bounding box center [1517, 426] width 17 height 20
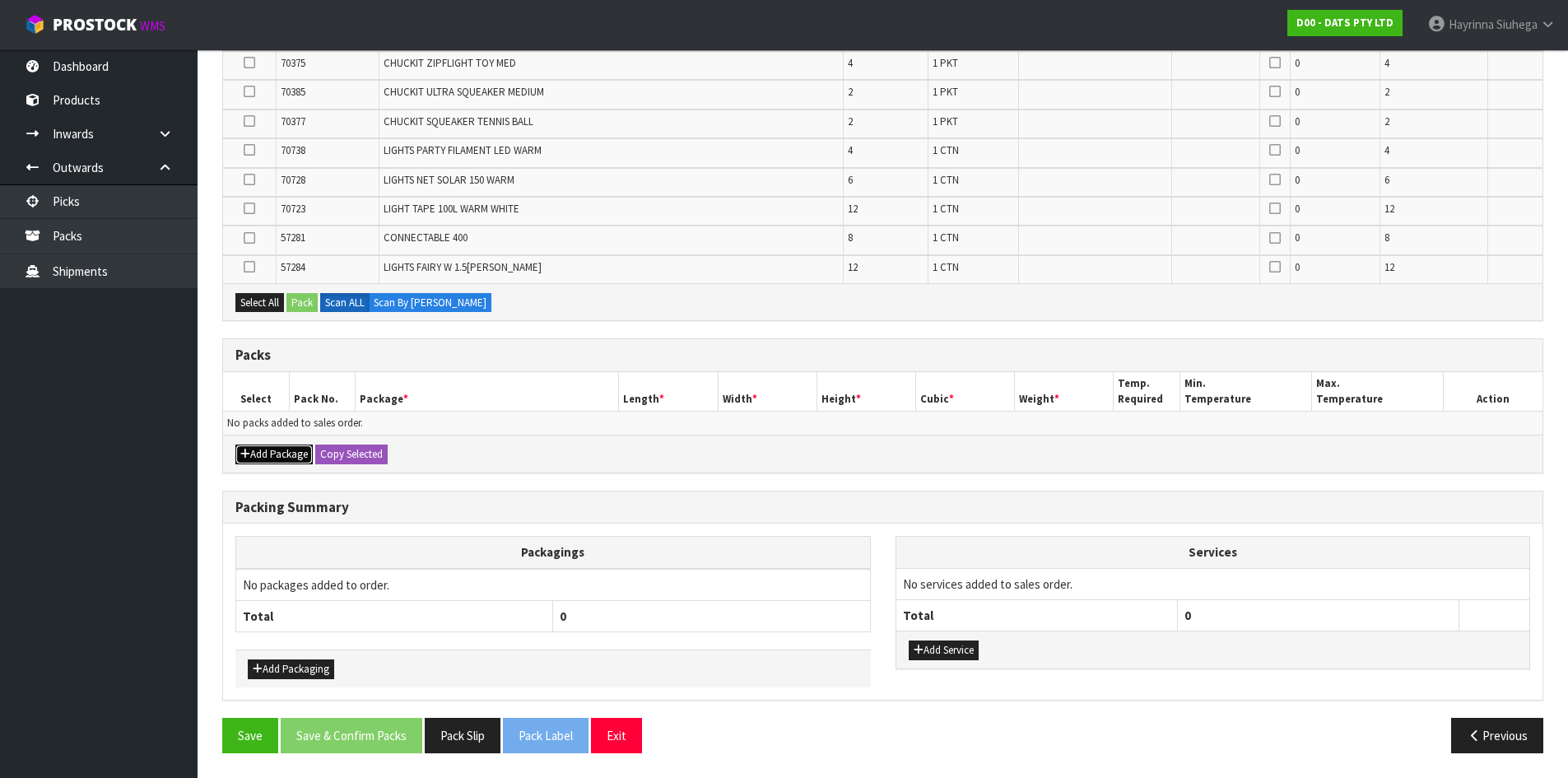
click at [276, 452] on button "Add Package" at bounding box center [274, 454] width 77 height 20
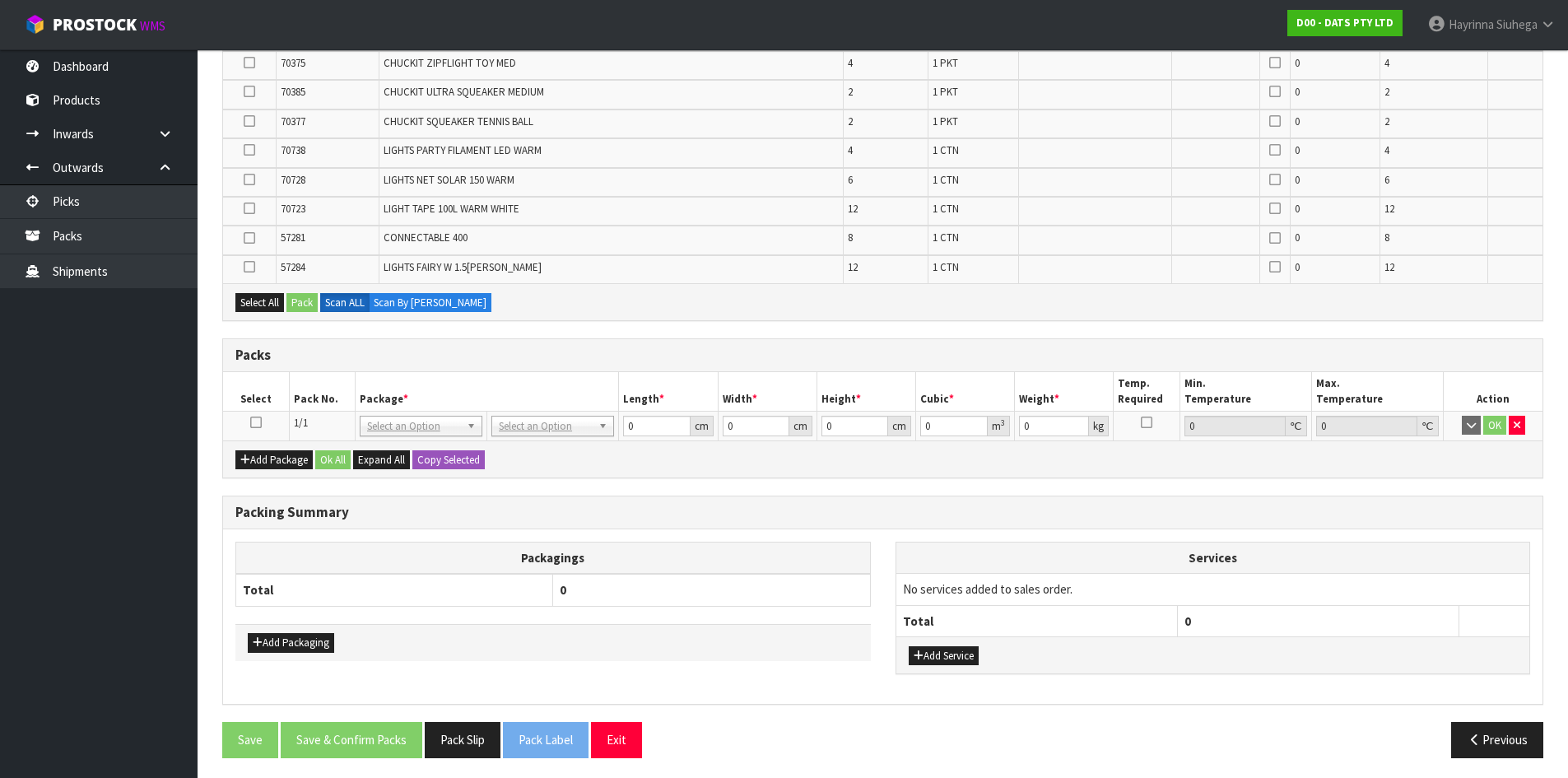
click at [254, 422] on icon at bounding box center [256, 422] width 12 height 1
type input "120"
type input "100"
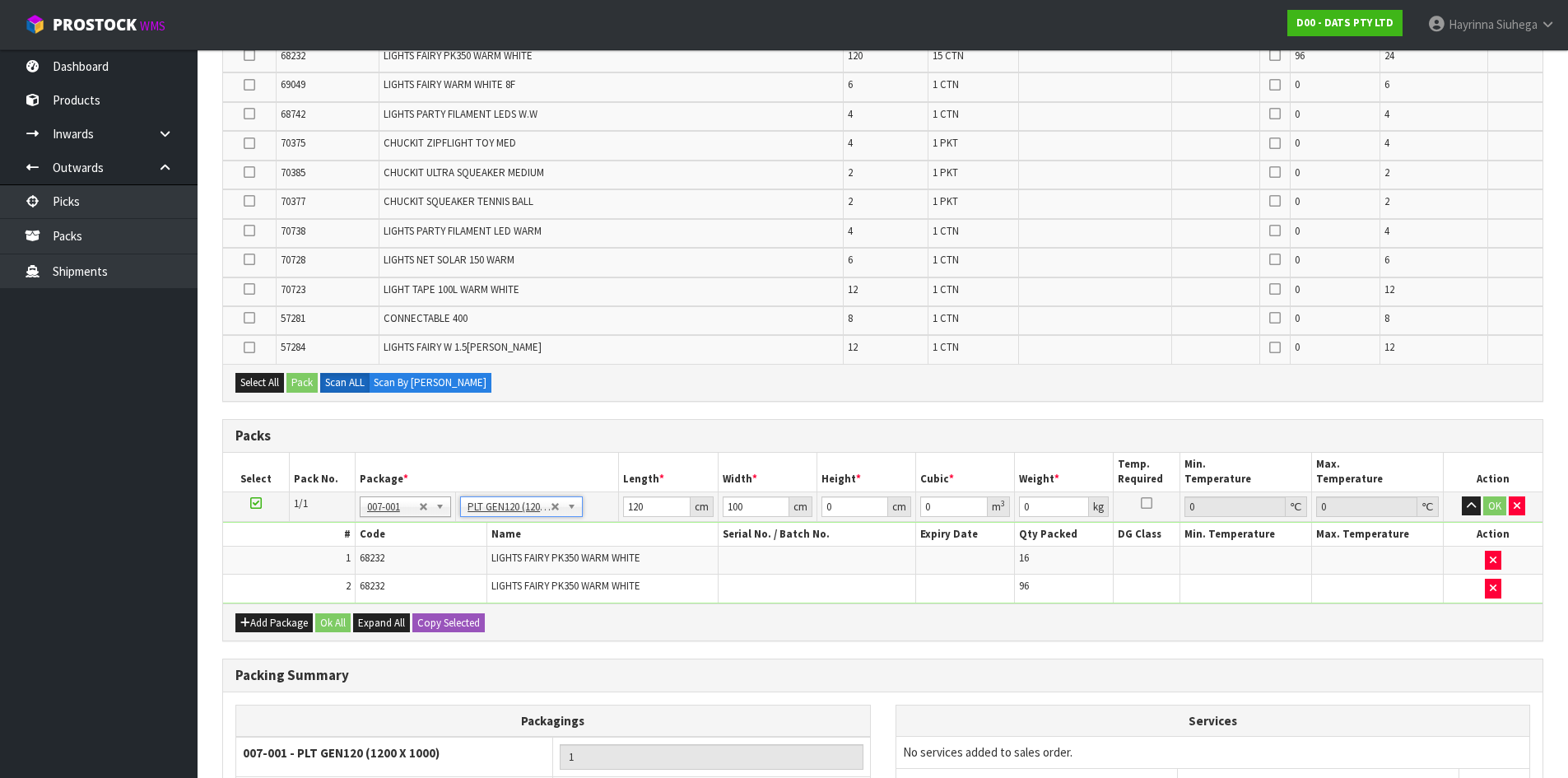
scroll to position [778, 0]
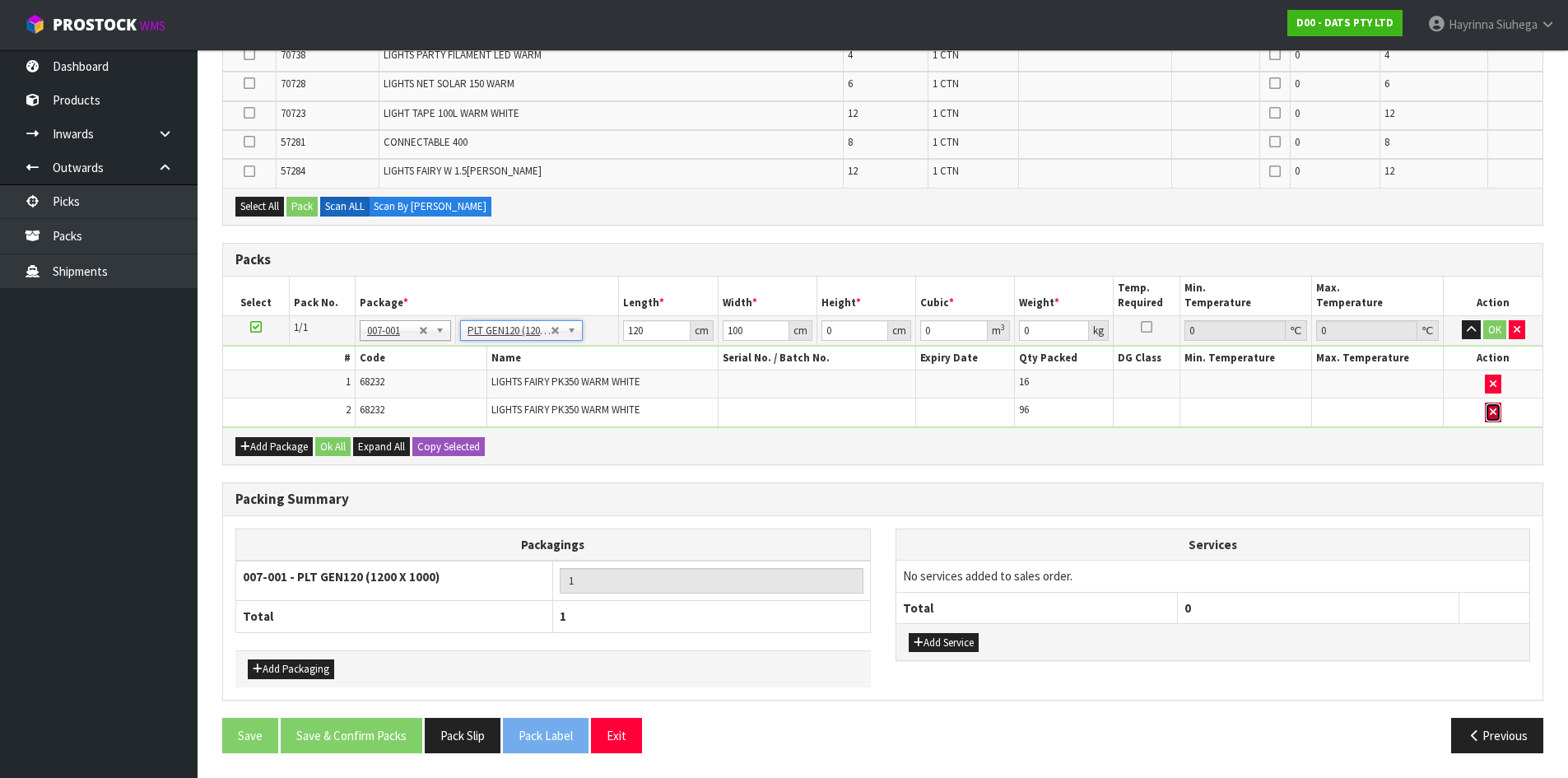
click at [1497, 413] on icon "button" at bounding box center [1493, 411] width 7 height 11
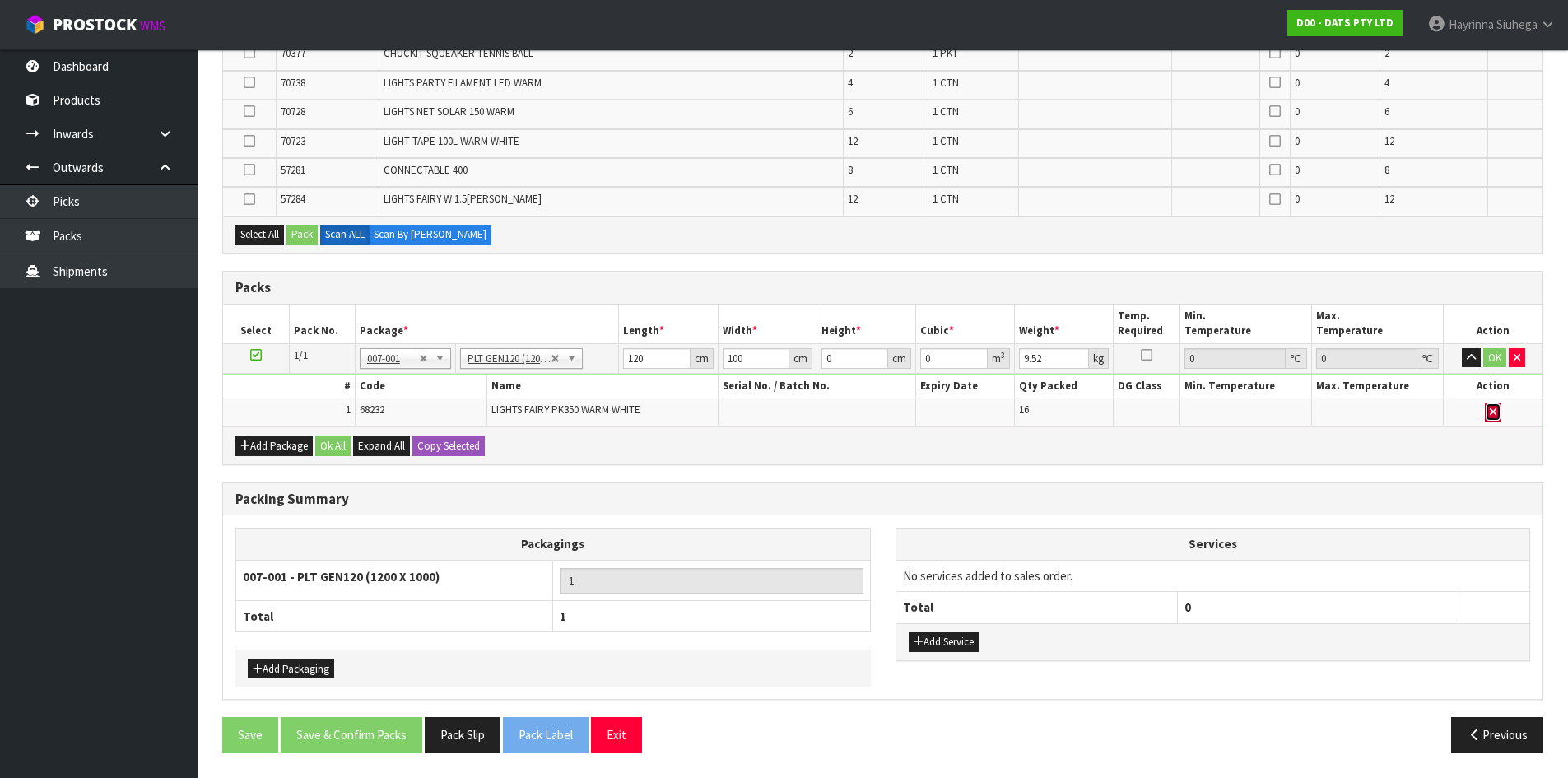
click at [1496, 413] on icon "button" at bounding box center [1493, 411] width 7 height 11
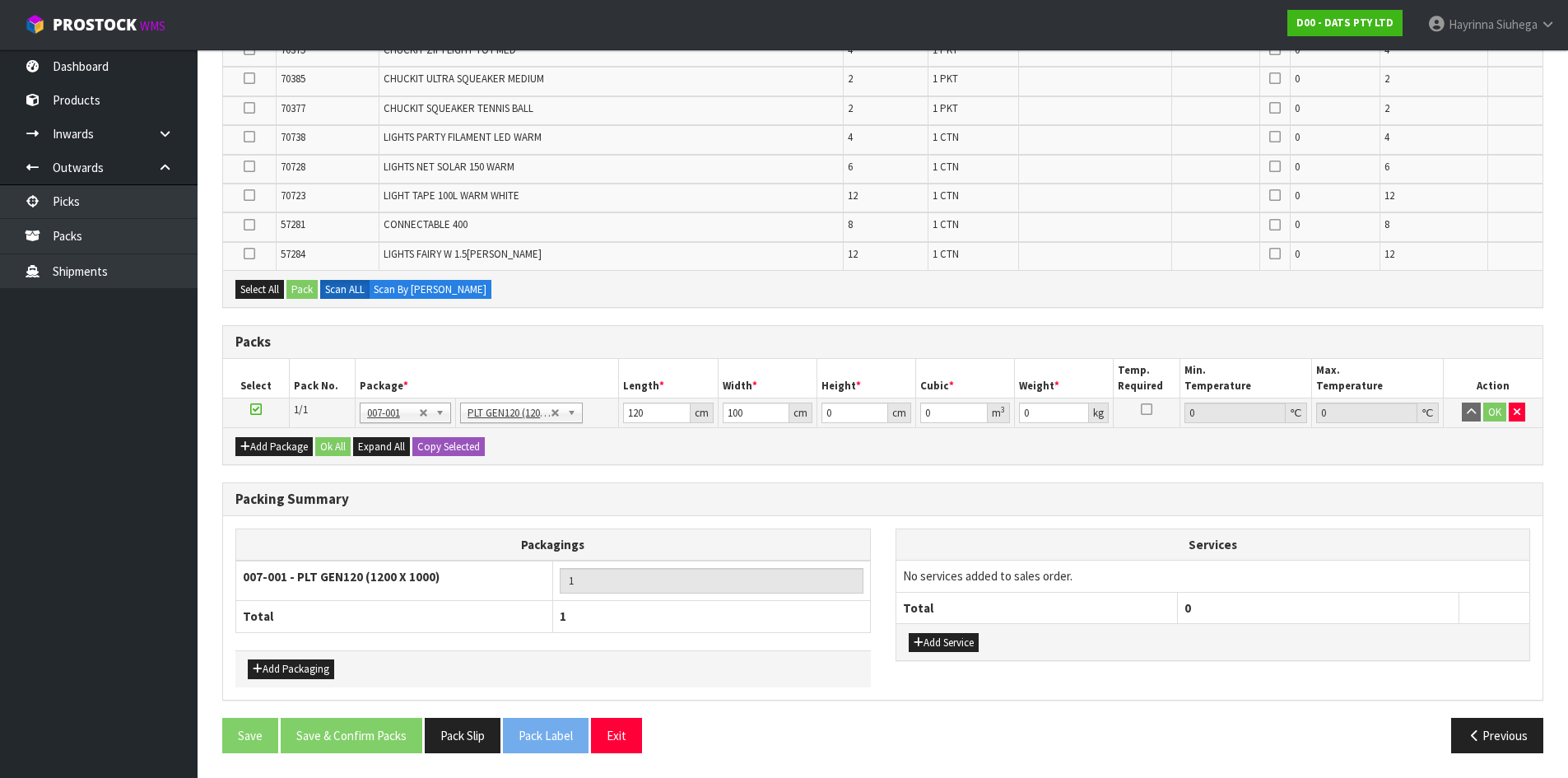
scroll to position [269, 0]
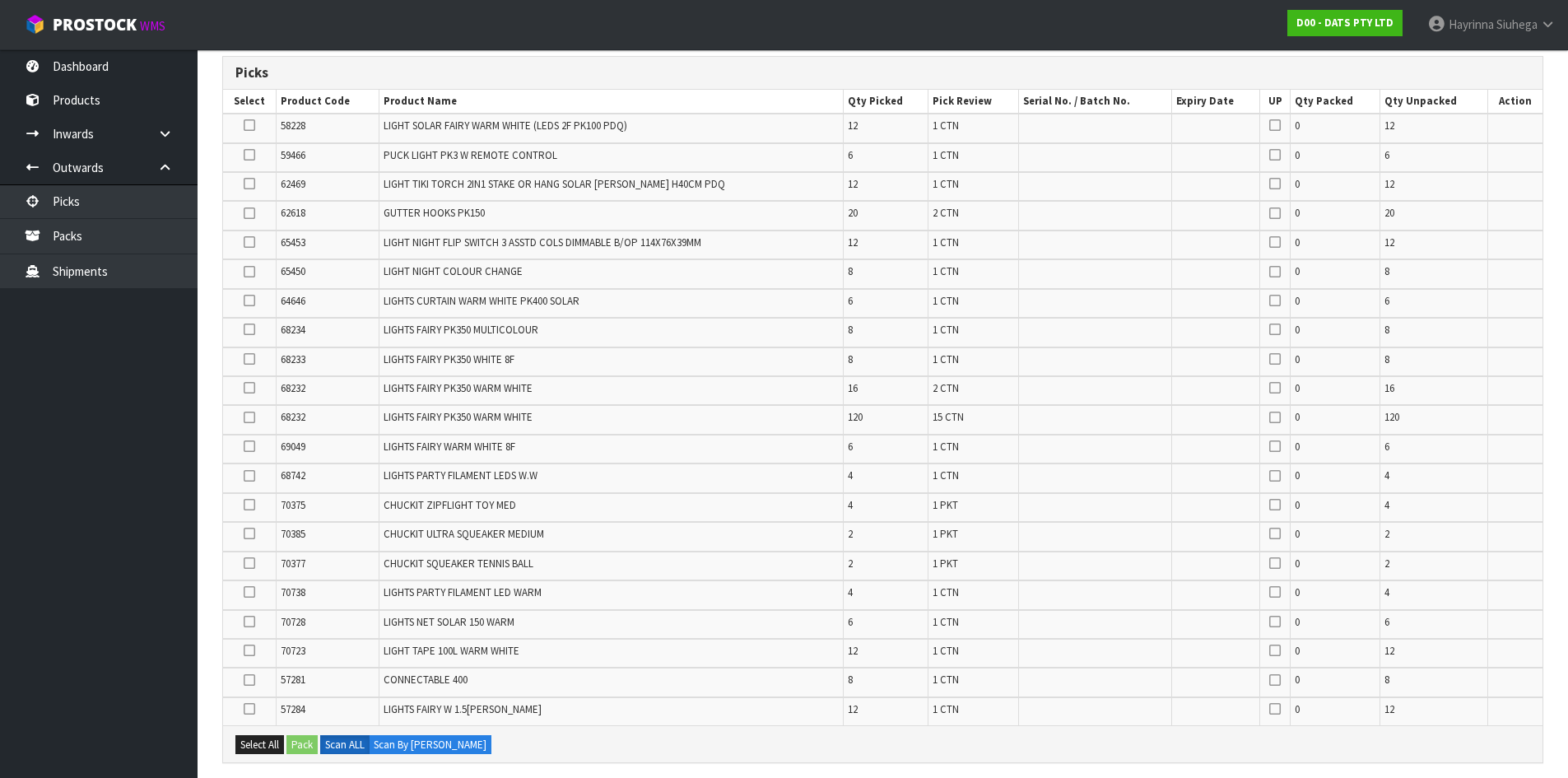
click at [1126, 283] on td at bounding box center [1095, 274] width 153 height 29
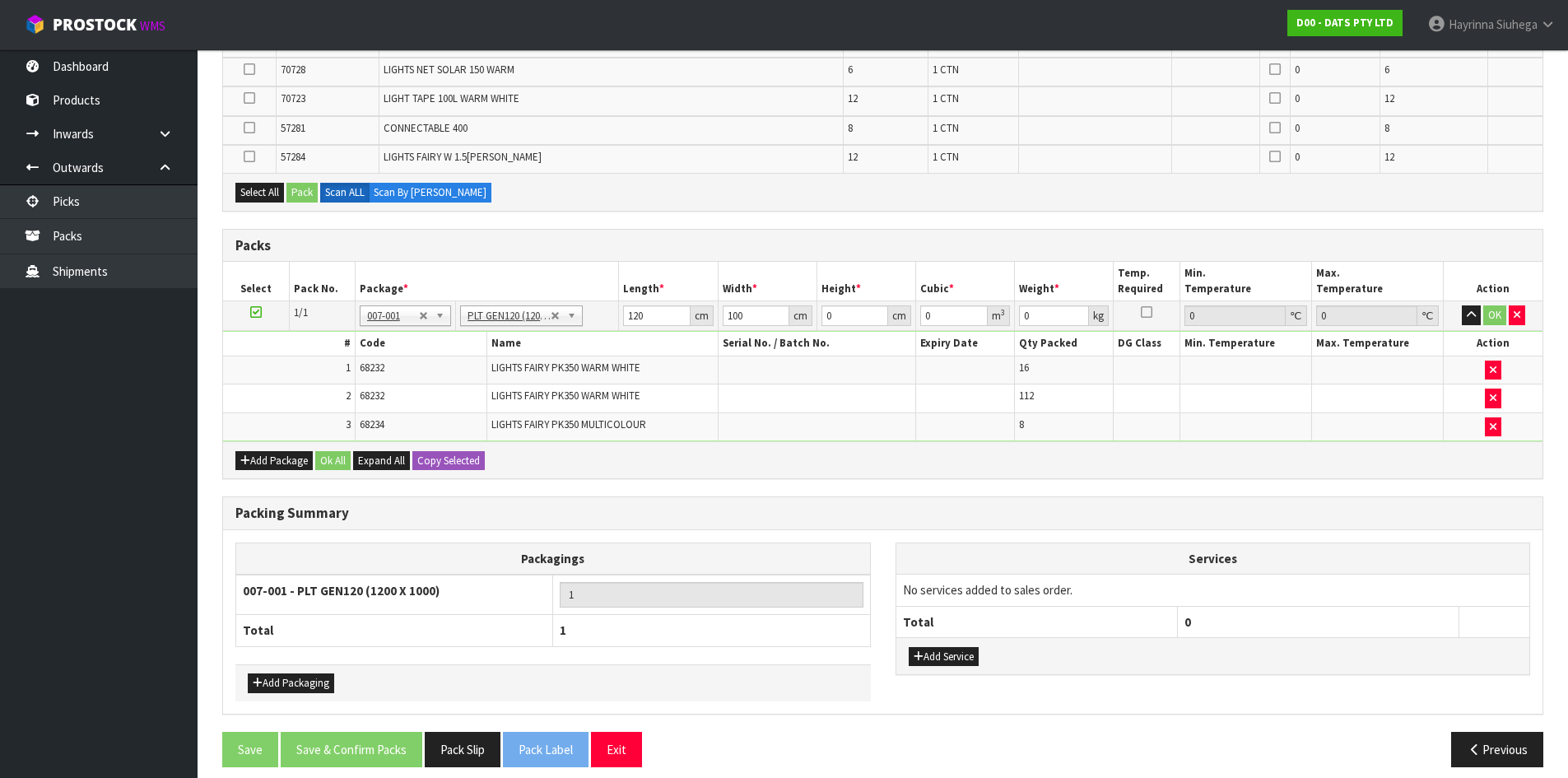
scroll to position [777, 0]
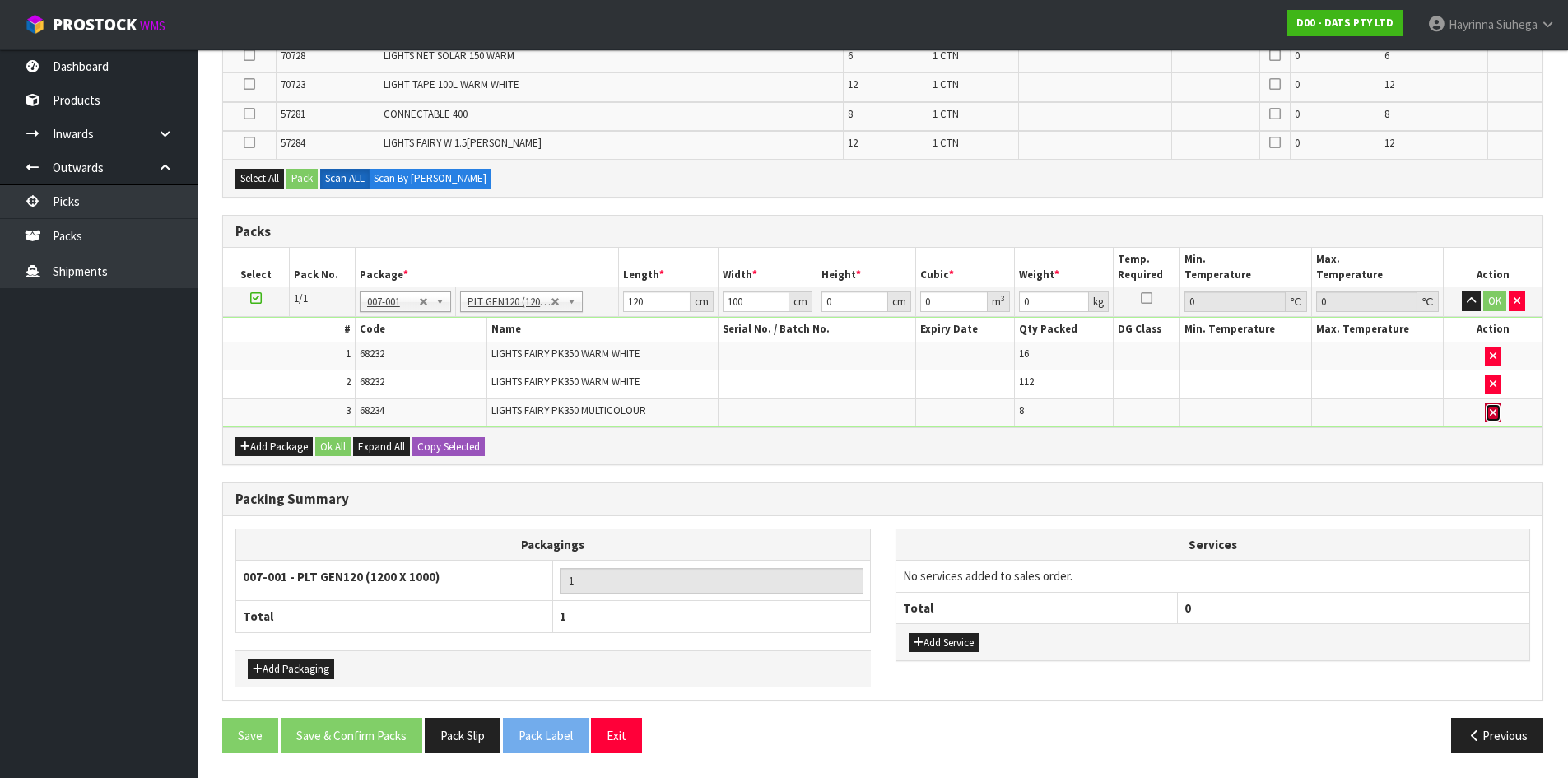
click at [1498, 407] on button "button" at bounding box center [1493, 413] width 17 height 20
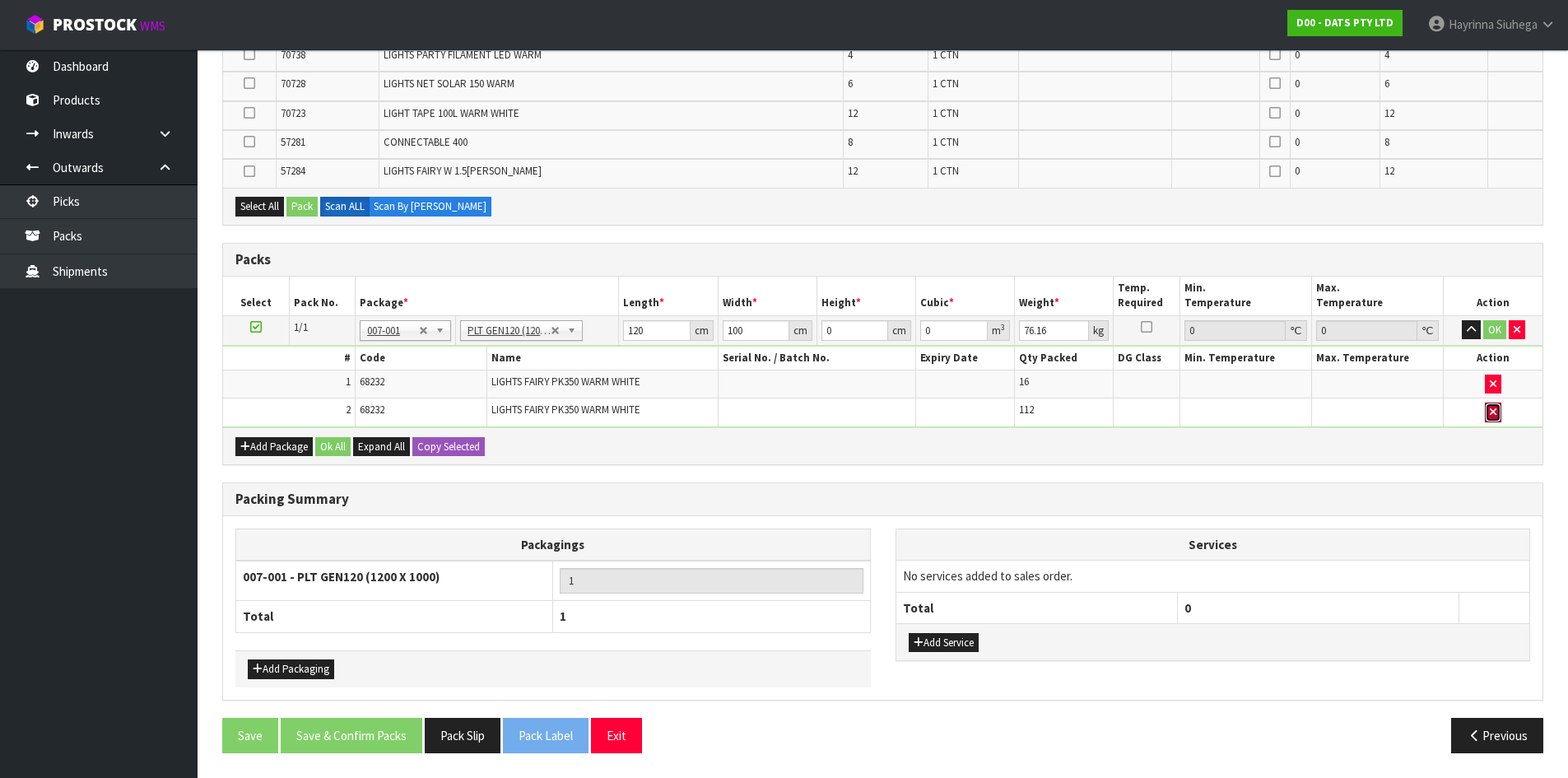
click at [1498, 407] on button "button" at bounding box center [1493, 412] width 17 height 20
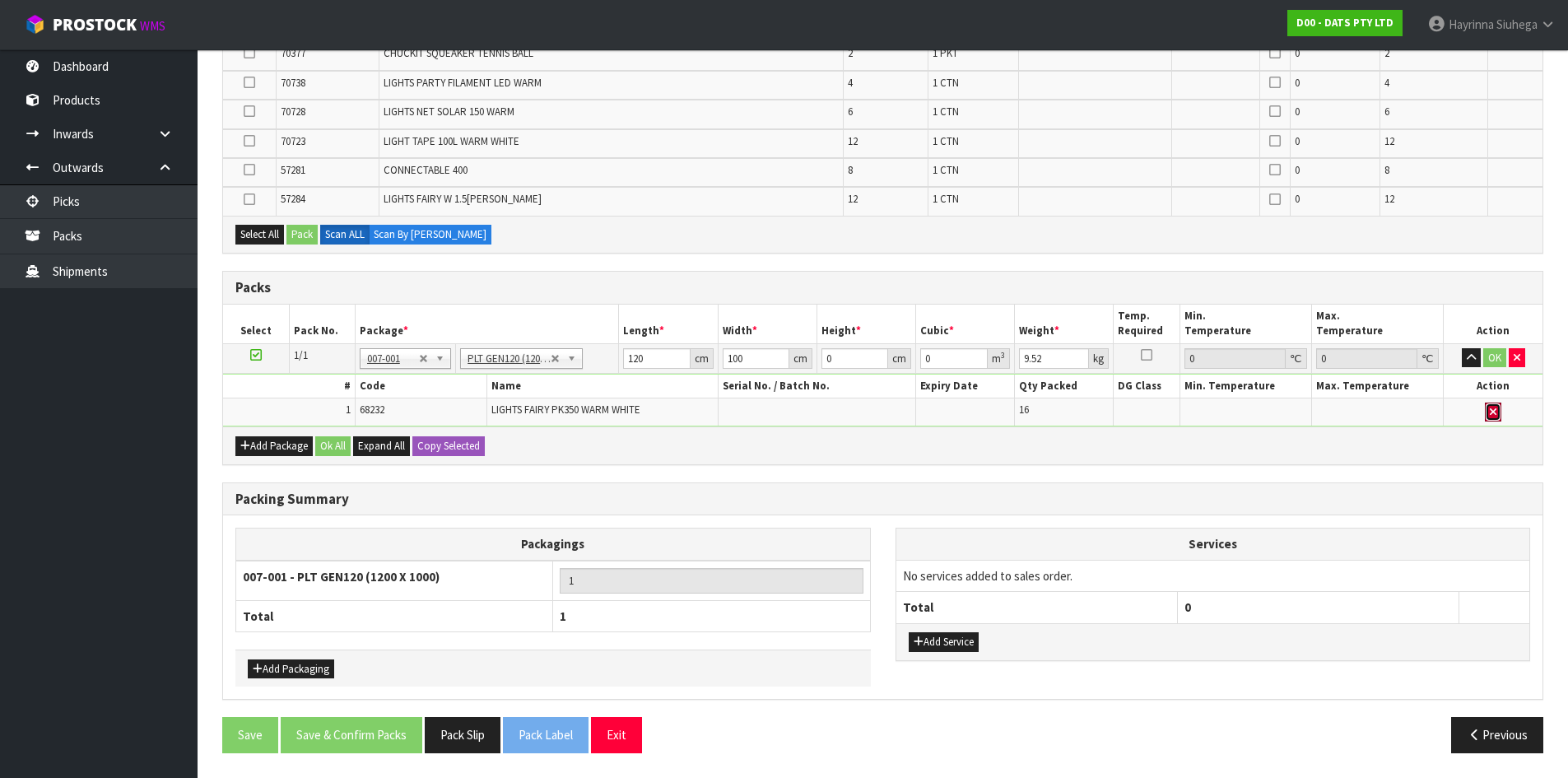
click at [1498, 407] on button "button" at bounding box center [1493, 412] width 17 height 20
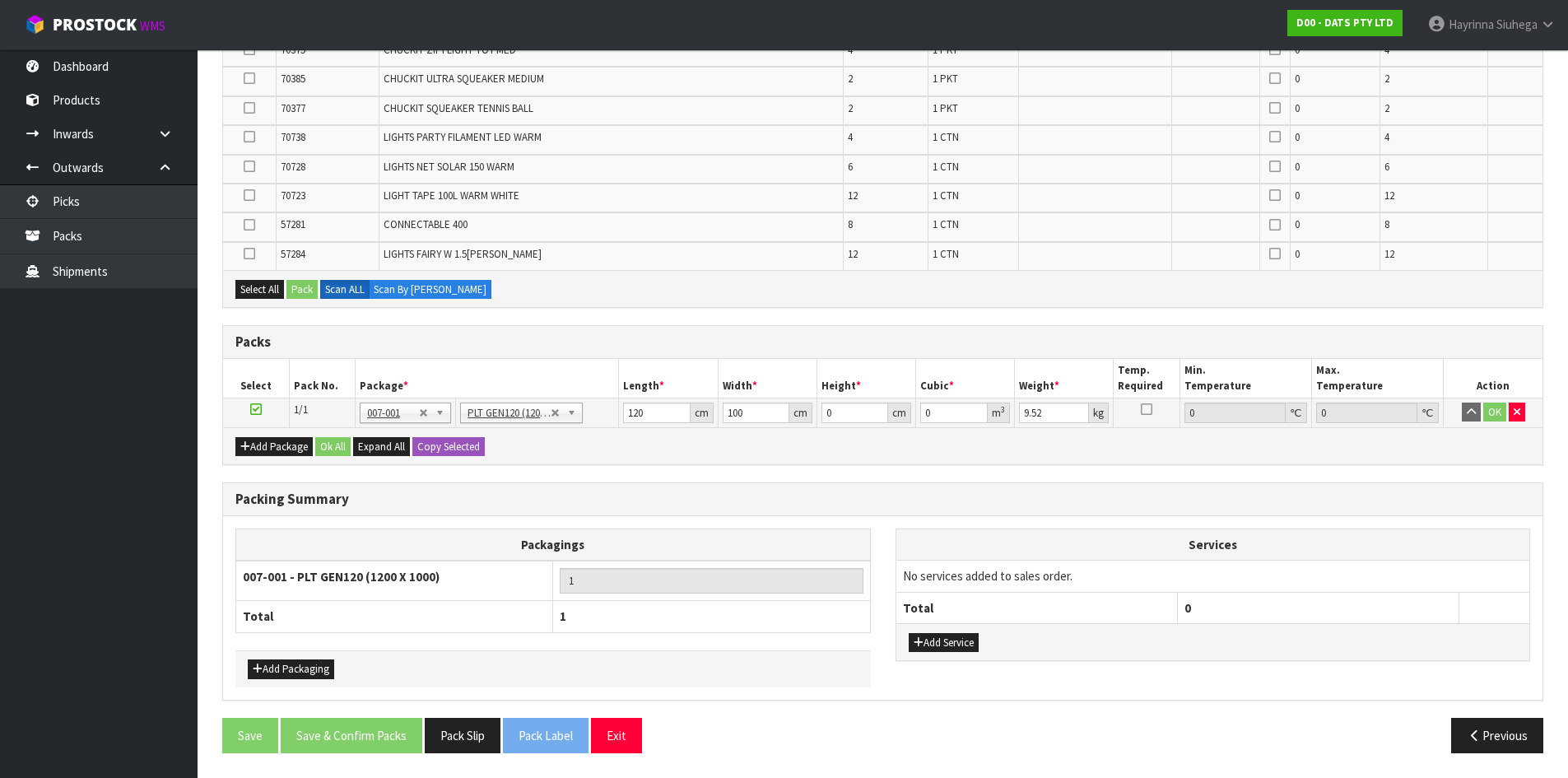
type input "0"
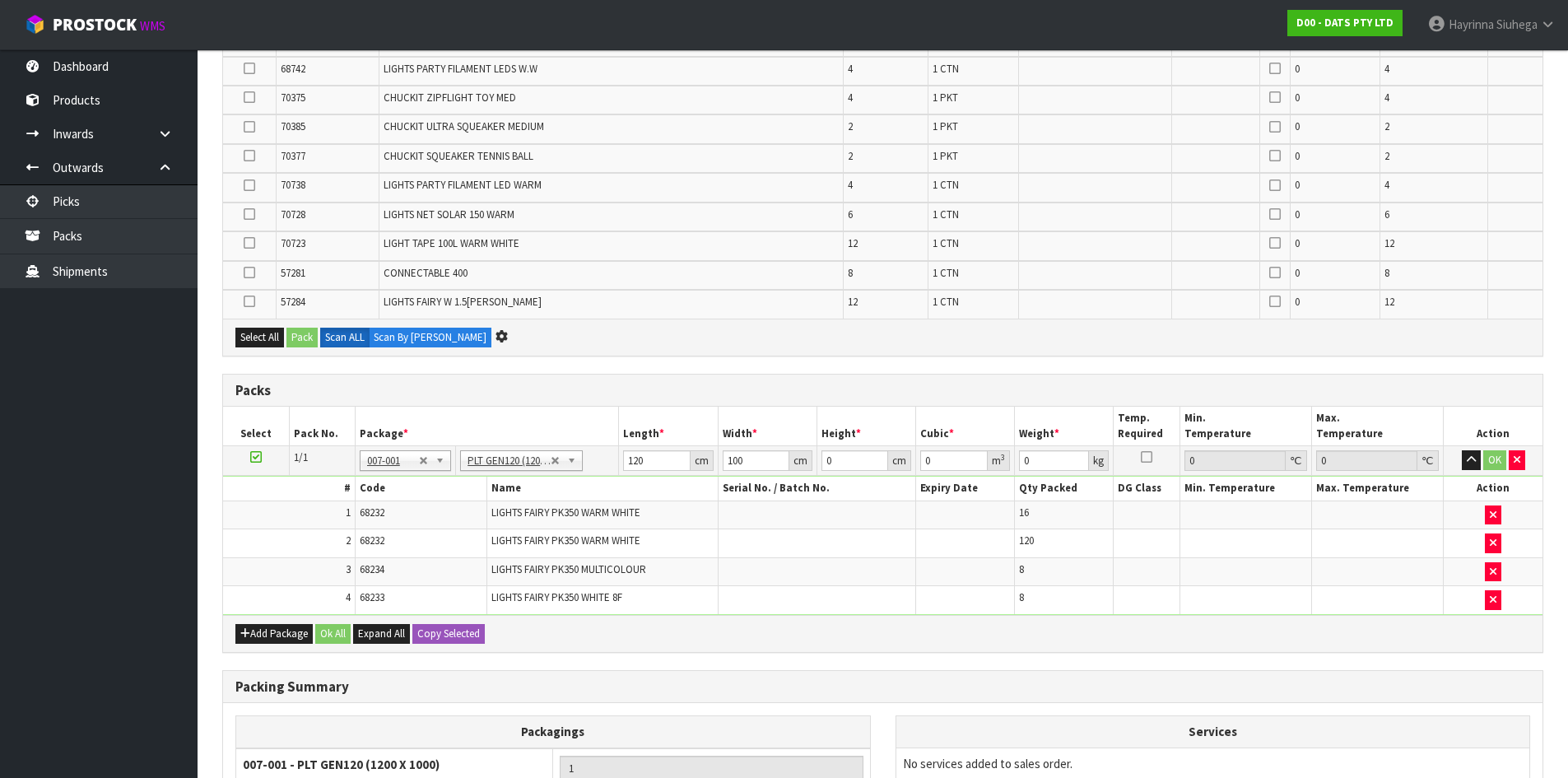
scroll to position [0, 0]
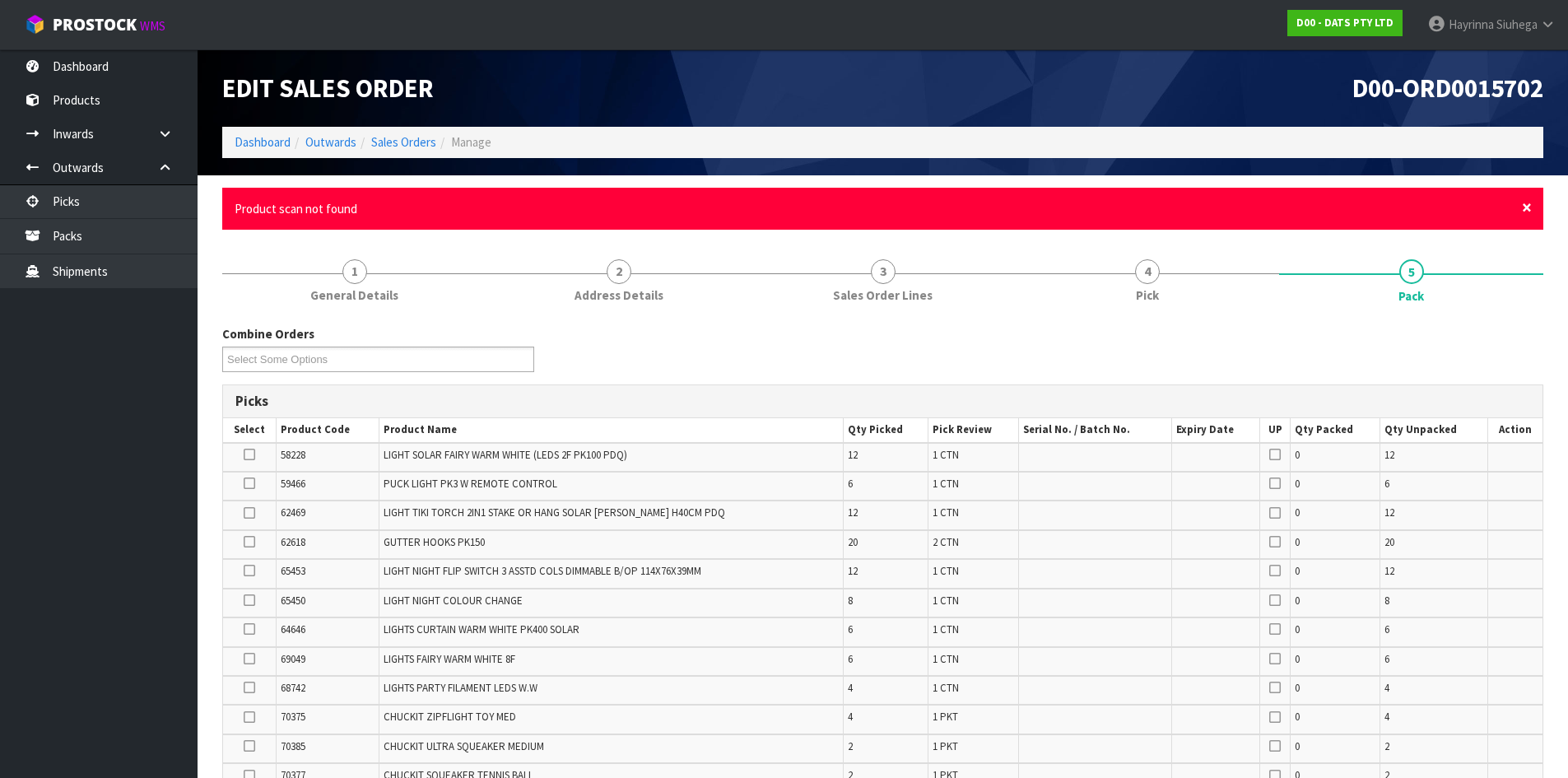
click at [1524, 201] on span "×" at bounding box center [1527, 206] width 10 height 23
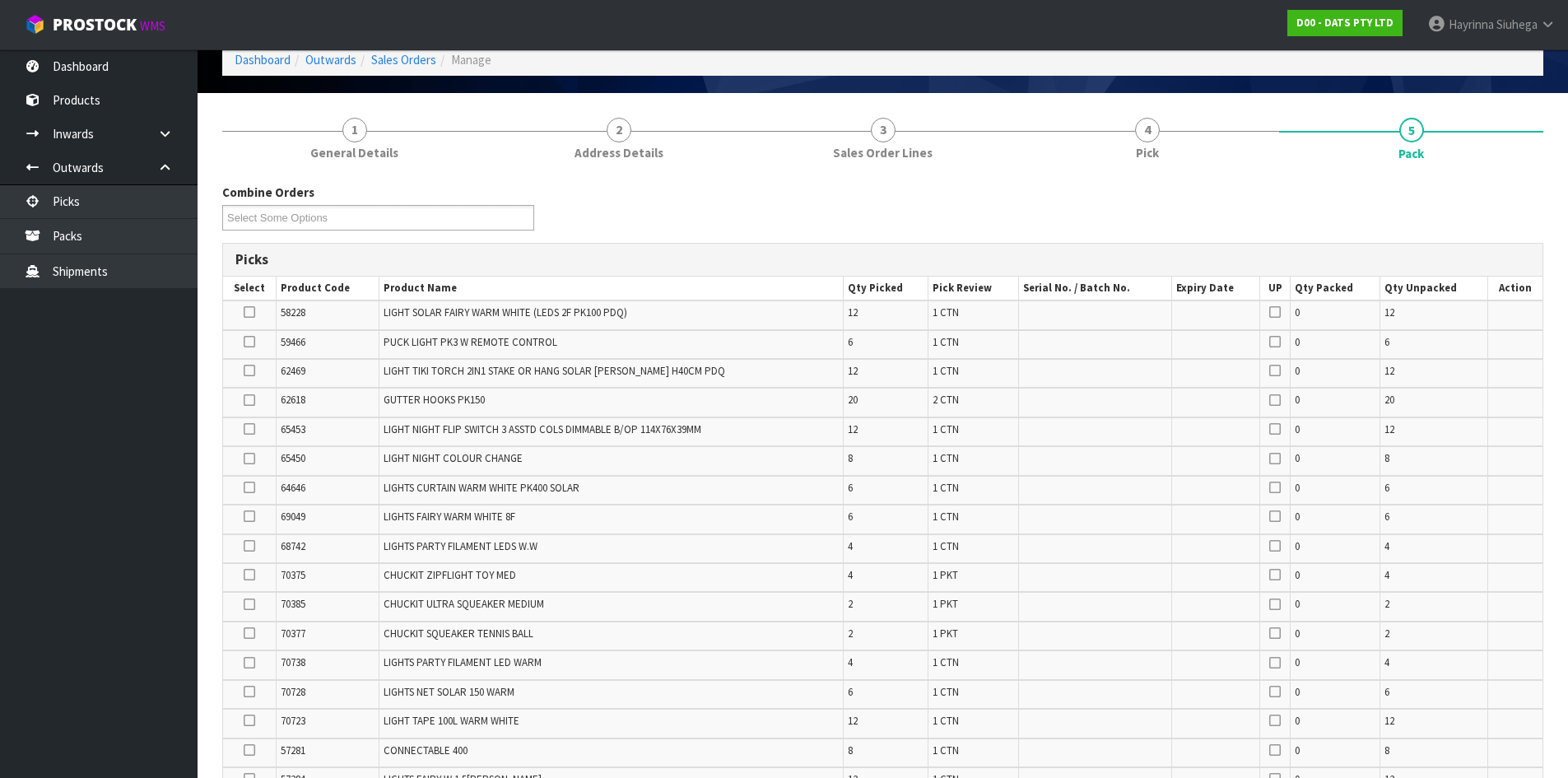
scroll to position [164, 0]
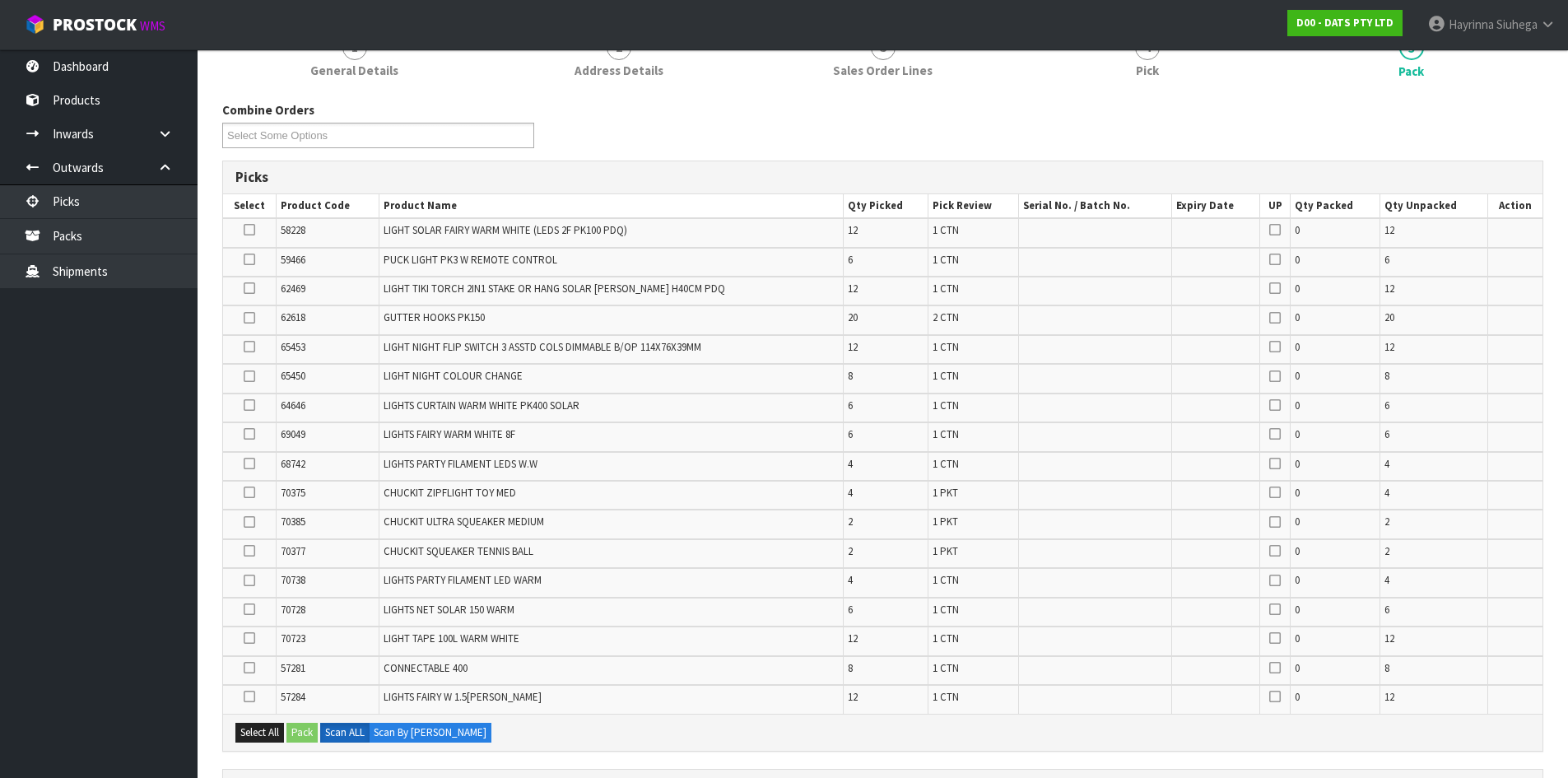
click at [813, 457] on td "LIGHTS PARTY FILAMENT LEDS W.W" at bounding box center [611, 466] width 463 height 29
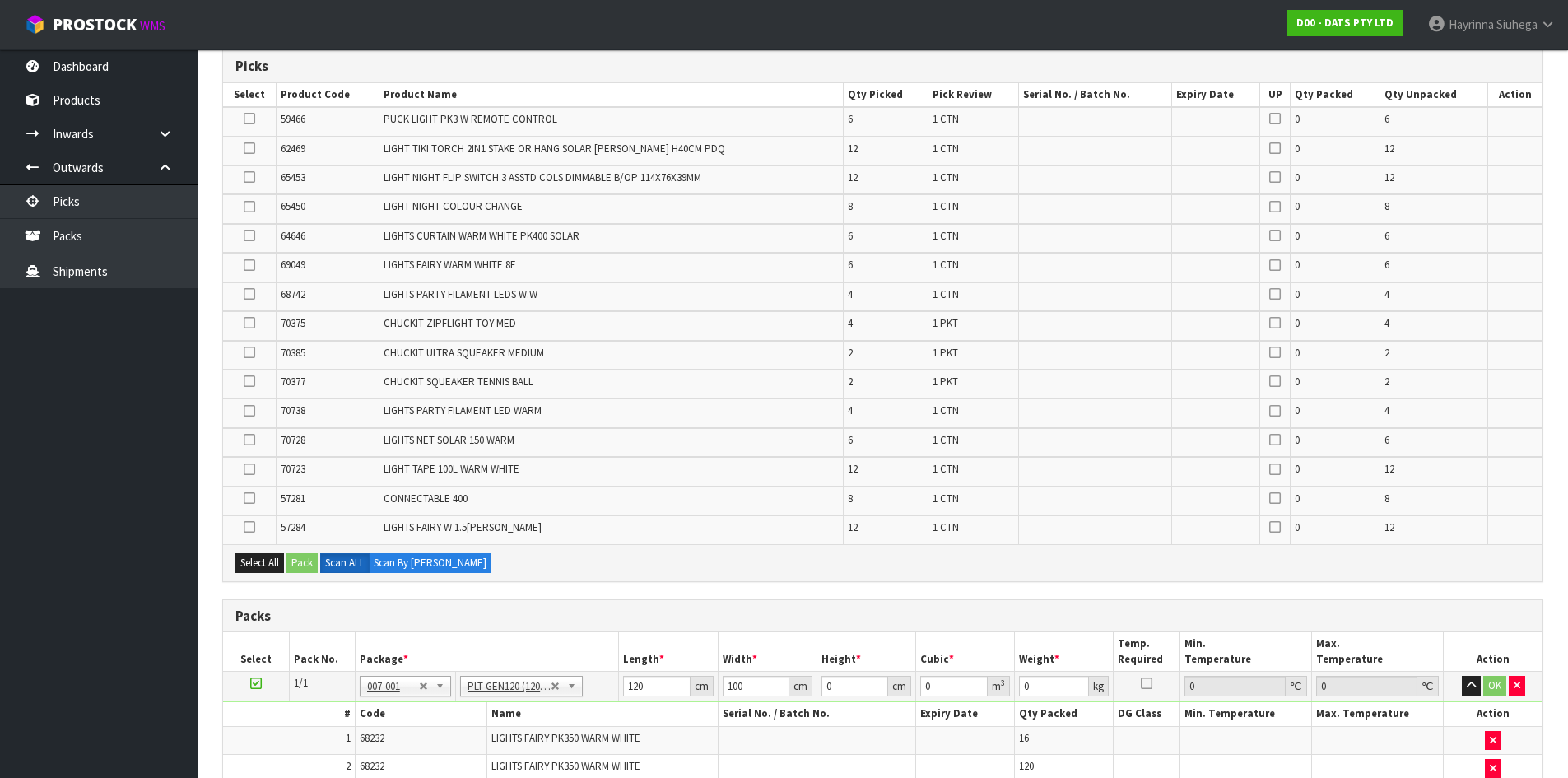
scroll to position [247, 0]
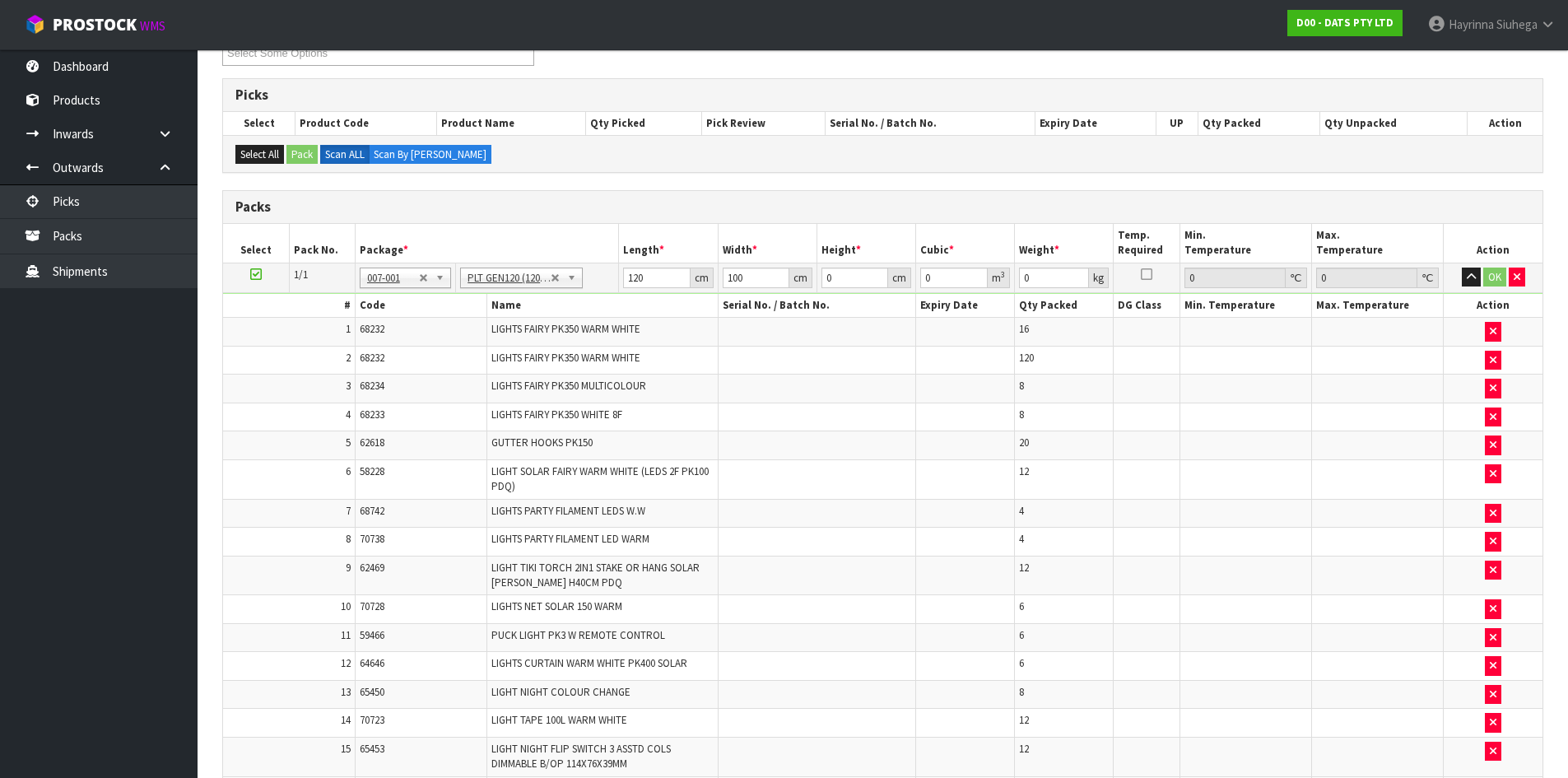
click at [795, 174] on div "Combine Orders D00-ORD0015696 D00-ORD0015698 D00-ORD0015699 D00-ORD0015700 D00-…" at bounding box center [883, 652] width 1321 height 1266
click at [626, 274] on input "120" at bounding box center [656, 278] width 66 height 21
type input "118"
type input "115"
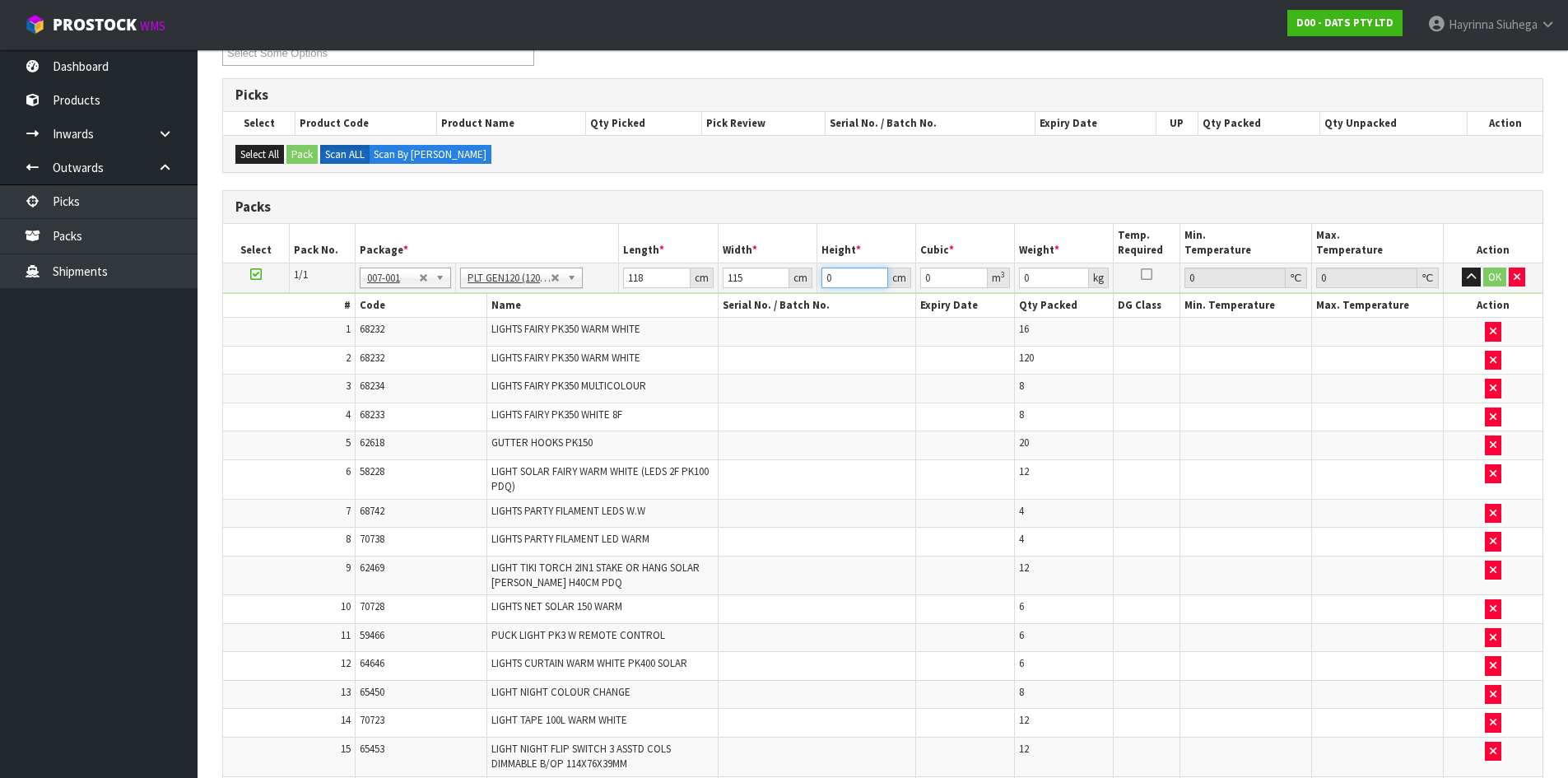
type input "1"
type input "0.01357"
type input "11"
type input "0.14927"
type input "114"
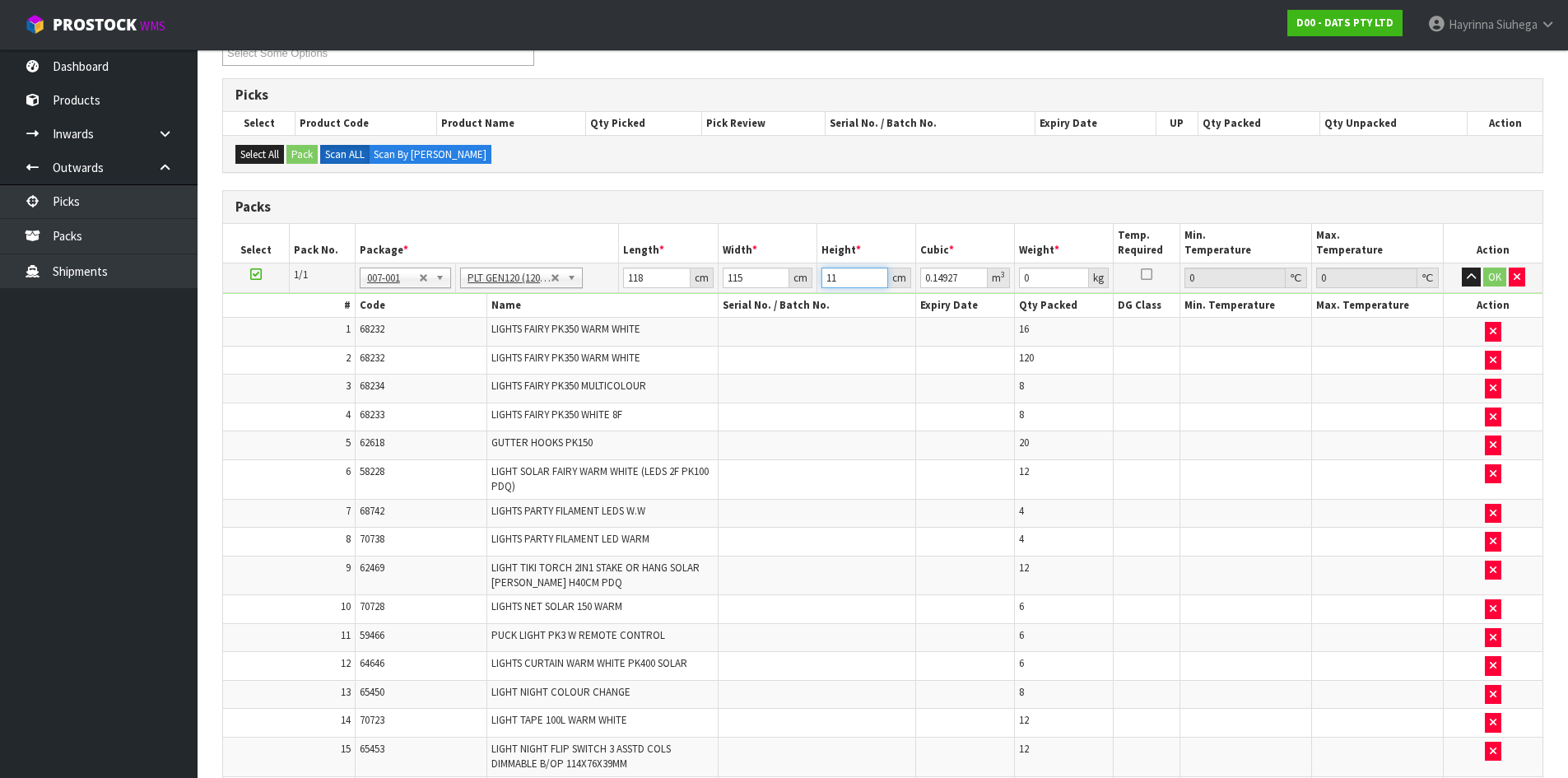
type input "1.54698"
type input "114"
type input "152"
click button "OK" at bounding box center [1494, 278] width 23 height 20
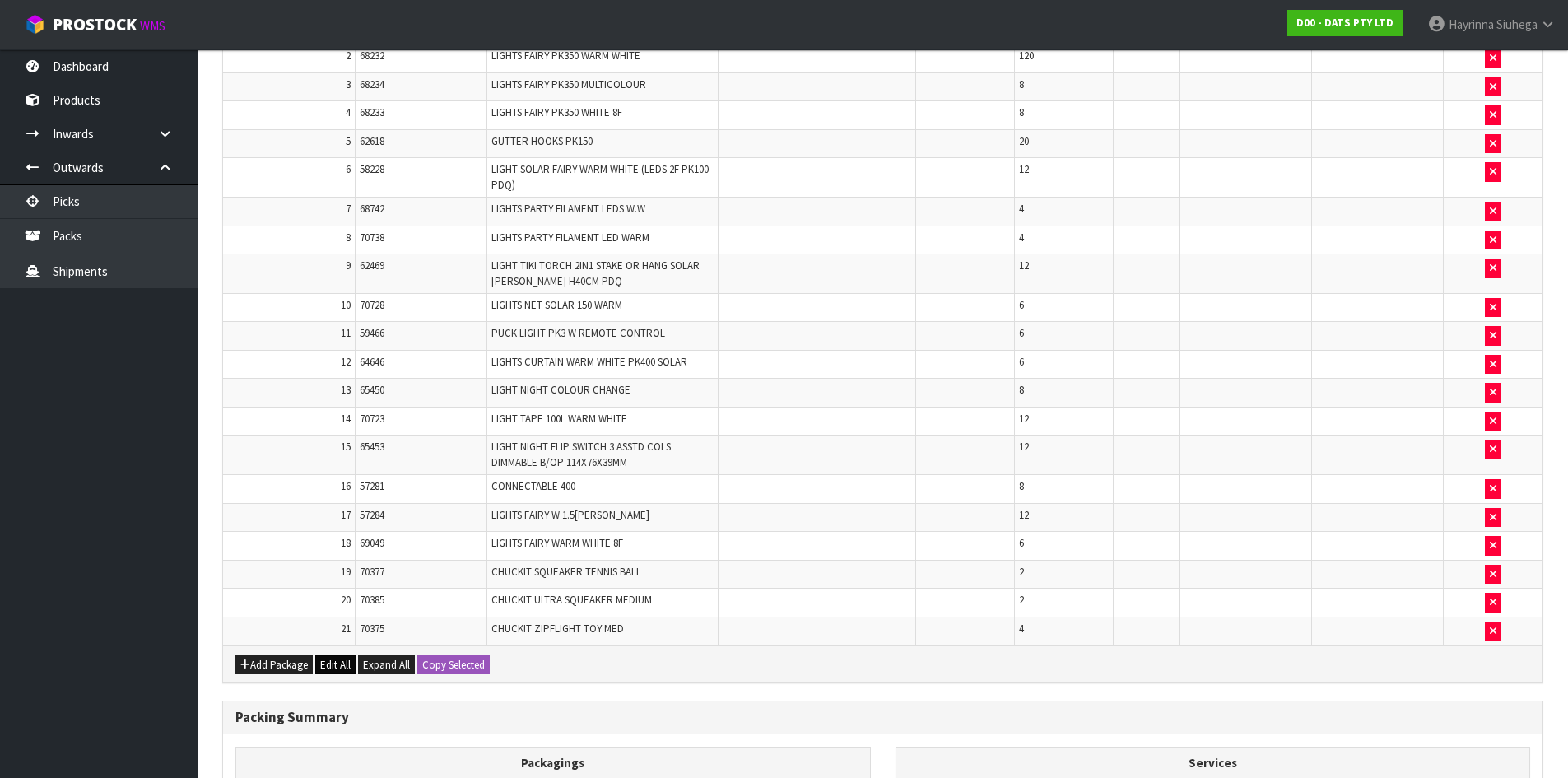
scroll to position [766, 0]
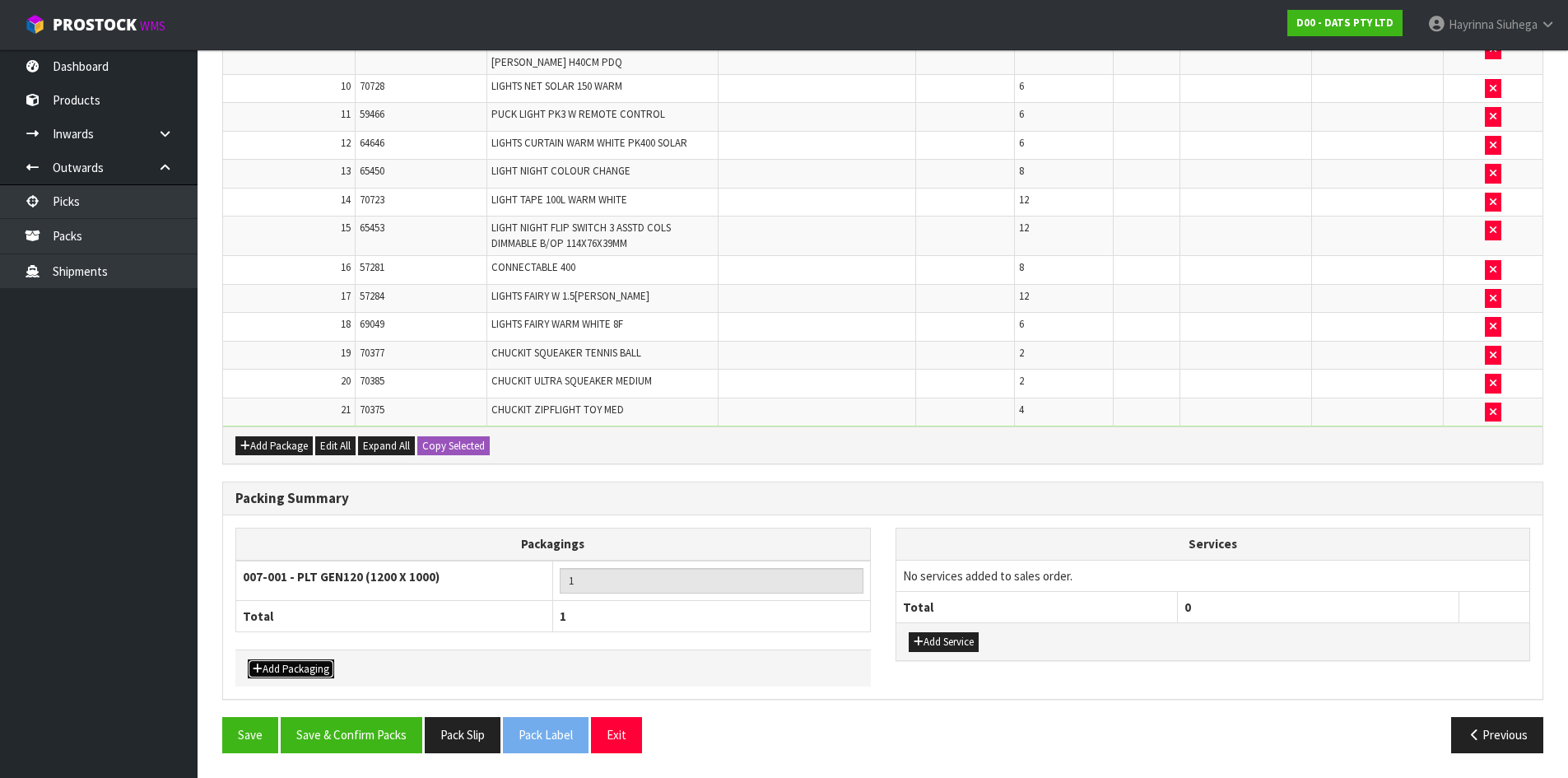
click at [326, 676] on button "Add Packaging" at bounding box center [290, 669] width 86 height 20
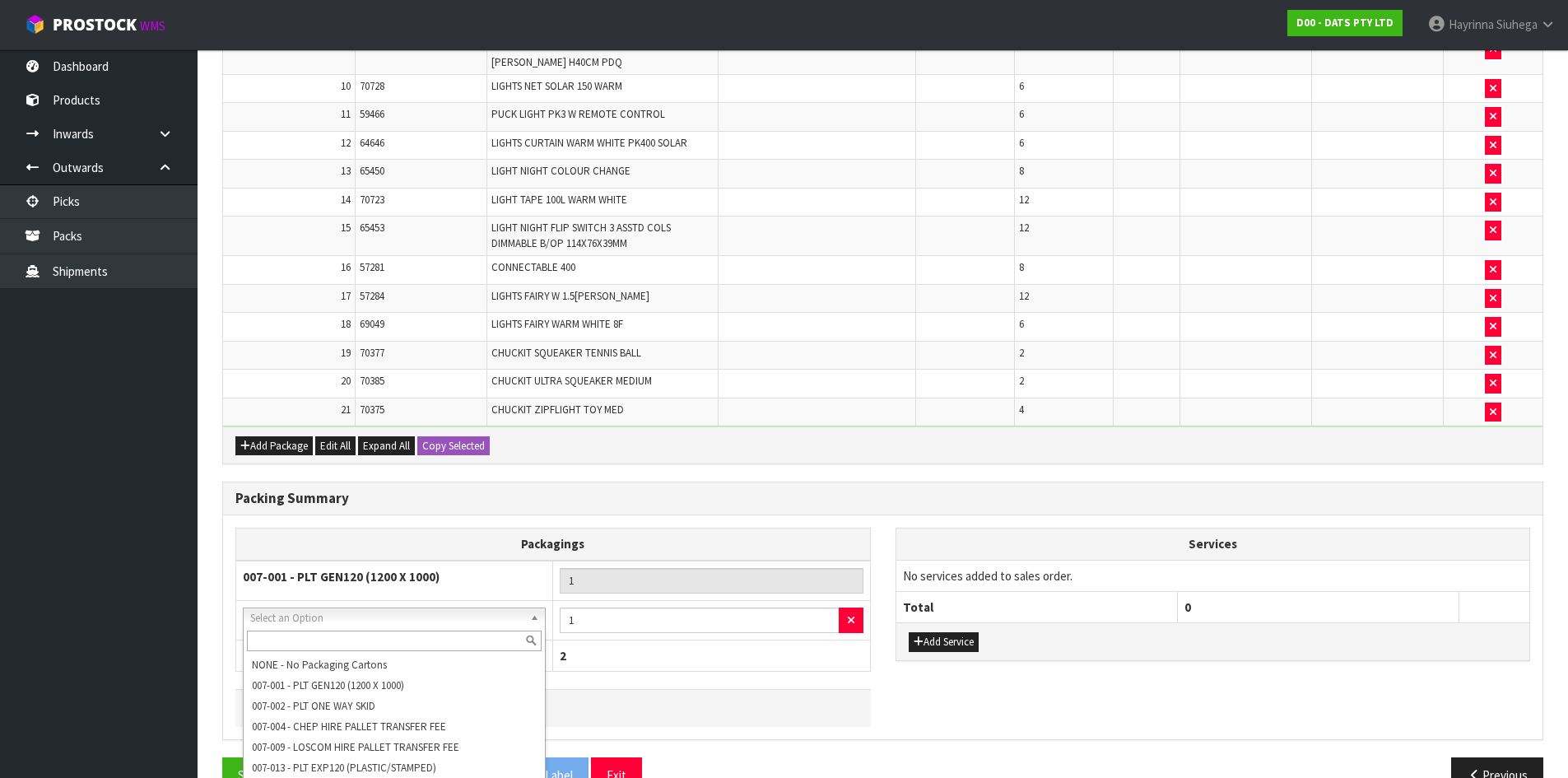
click at [368, 639] on input "text" at bounding box center [394, 640] width 295 height 21
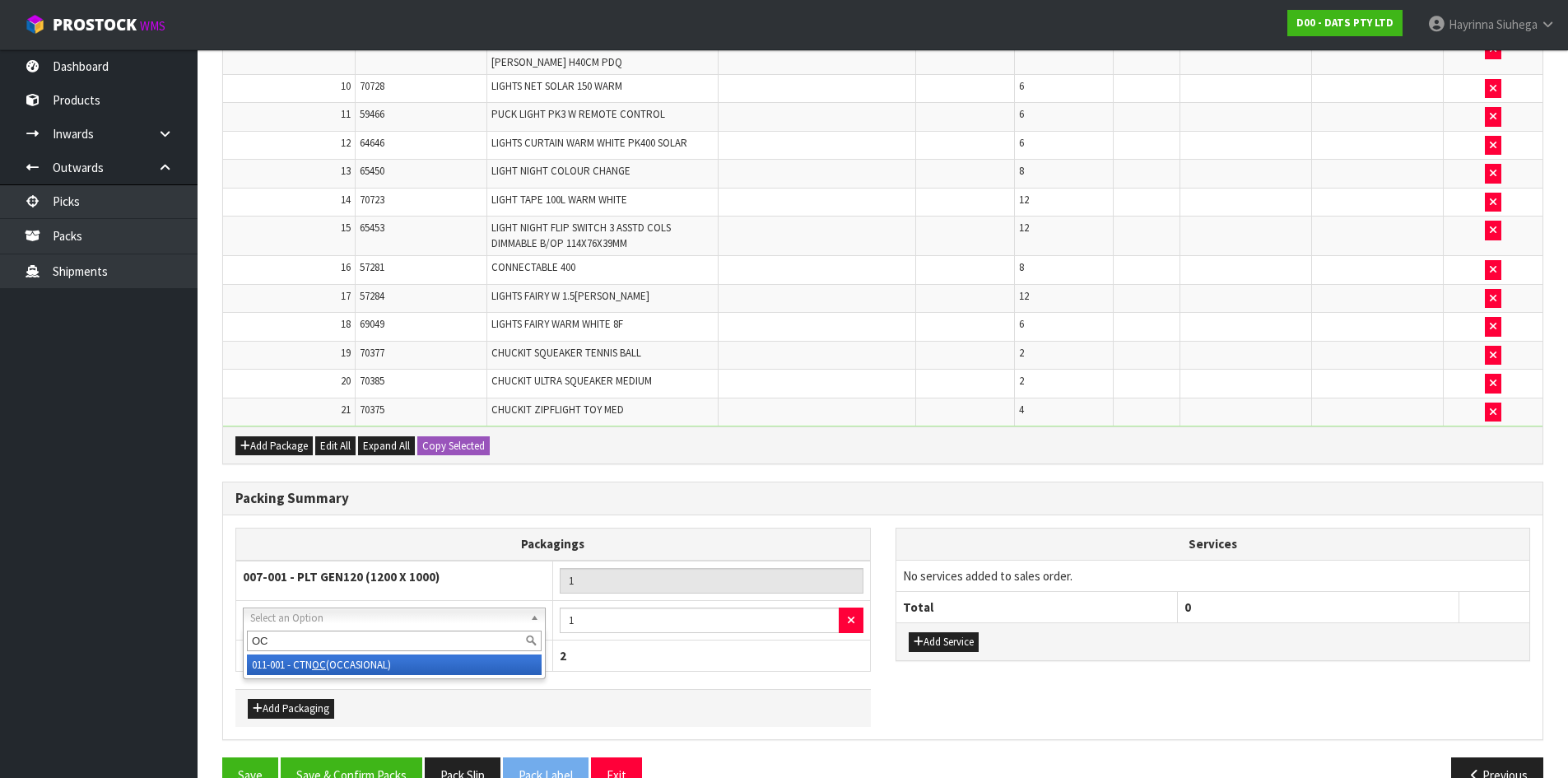
type input "OC"
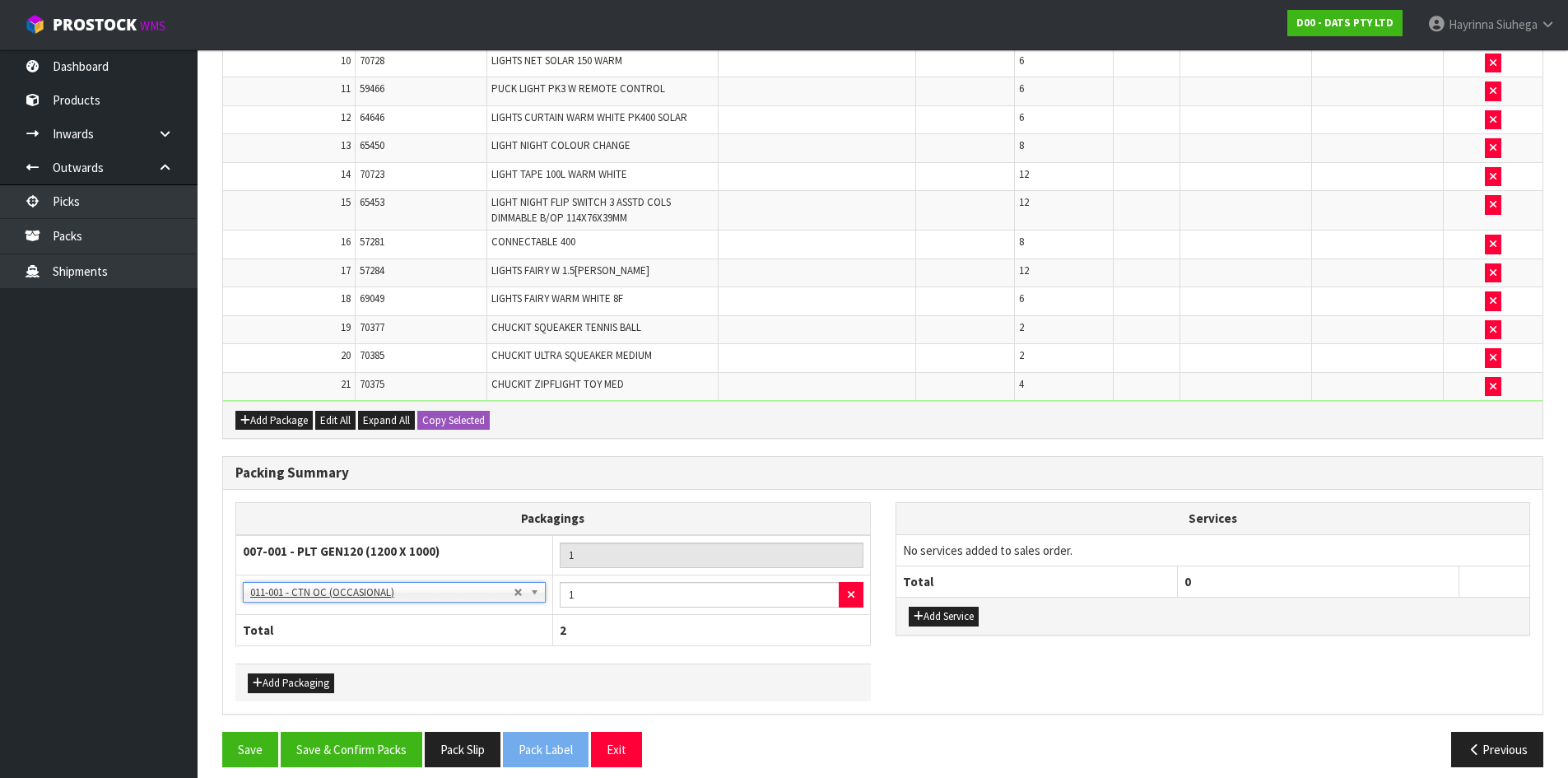
scroll to position [806, 0]
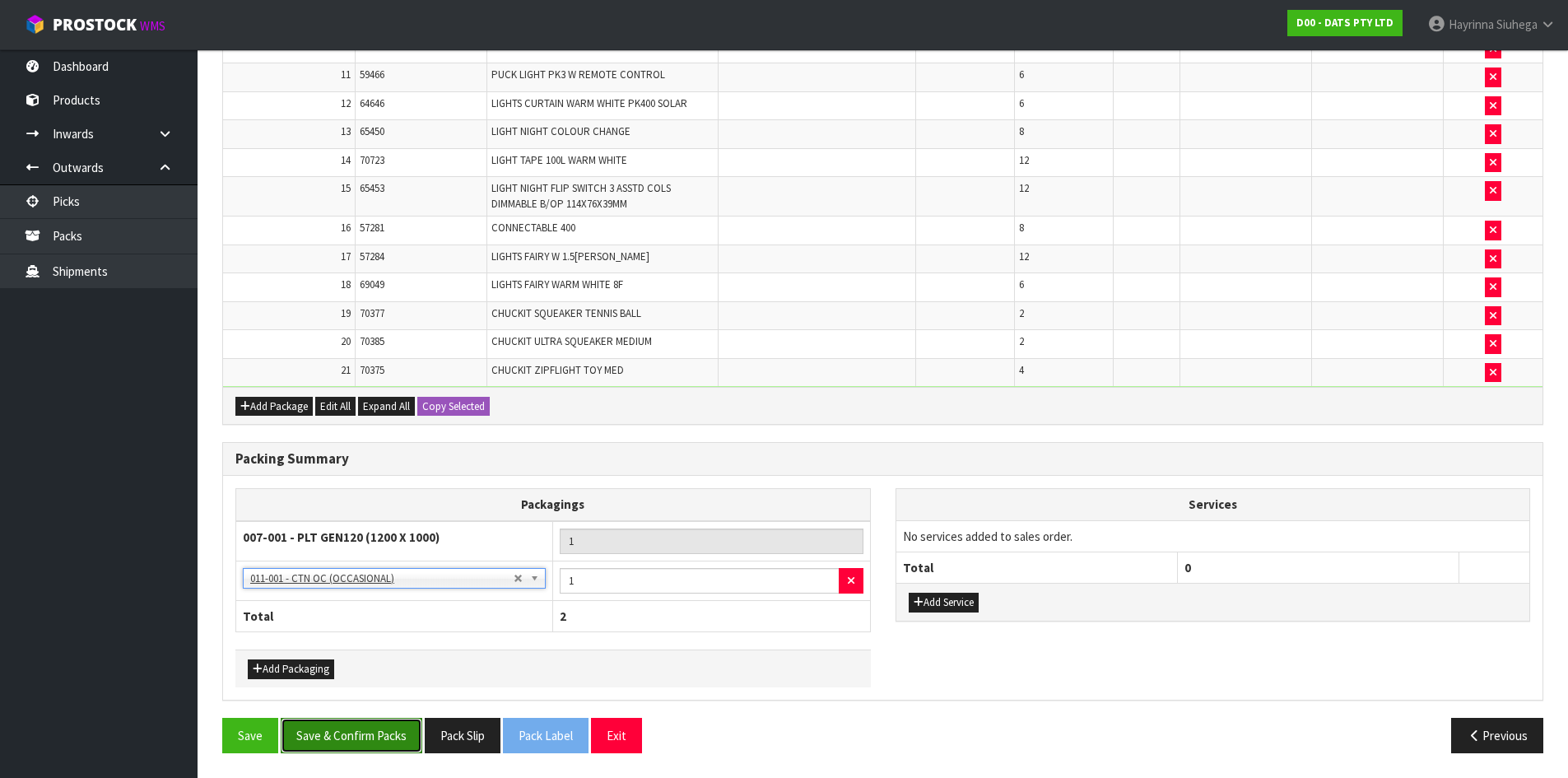
click at [373, 724] on button "Save & Confirm Packs" at bounding box center [351, 735] width 142 height 35
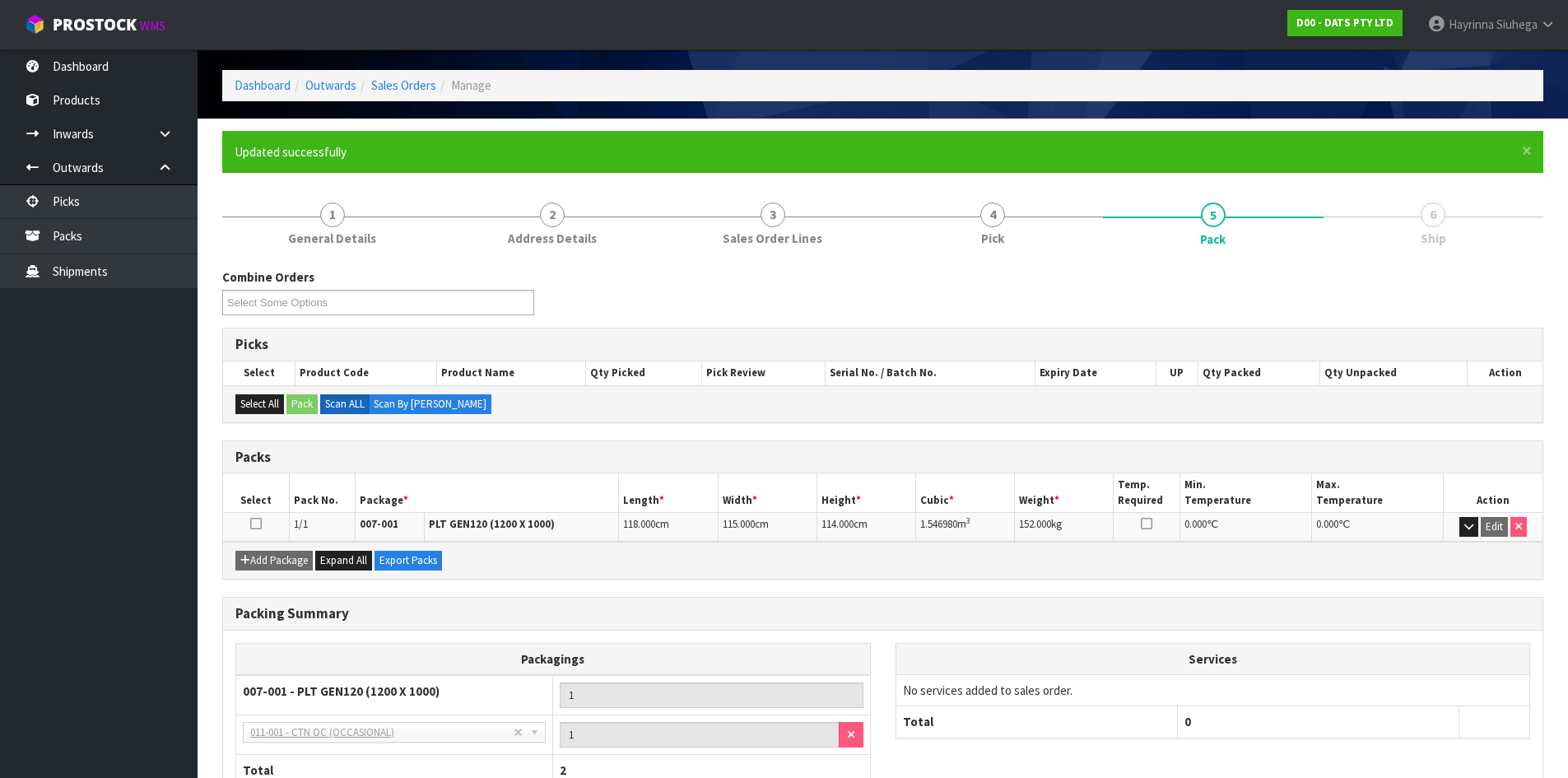
scroll to position [174, 0]
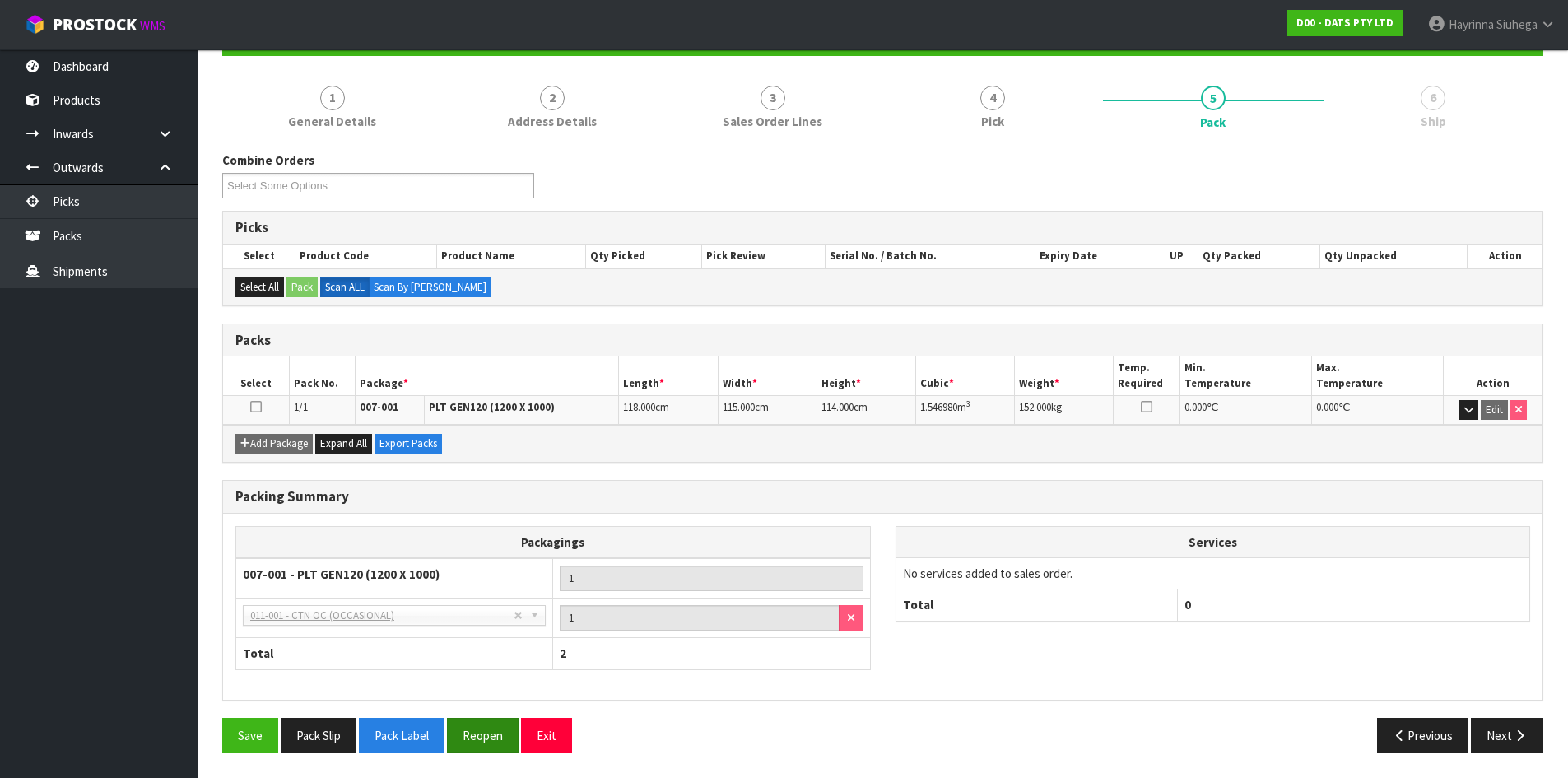
drag, startPoint x: 476, startPoint y: 714, endPoint x: 490, endPoint y: 734, distance: 24.4
click at [476, 714] on div "Packing Summary Packagings 007-001 - PLT GEN120 (1200 X 1000) 1 NONE - No Packa…" at bounding box center [882, 598] width 1346 height 238
click at [484, 738] on button "Reopen" at bounding box center [482, 735] width 71 height 35
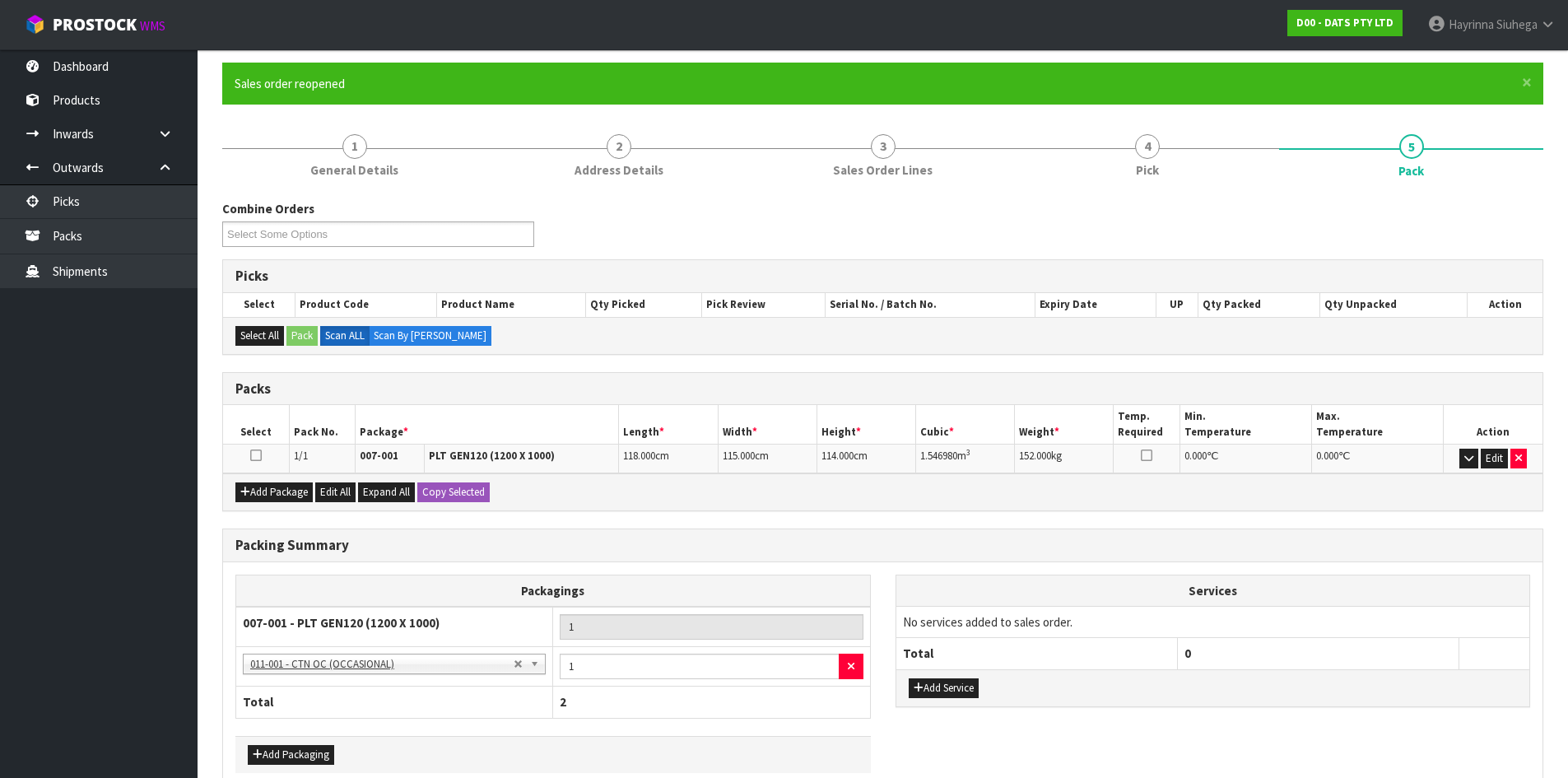
scroll to position [211, 0]
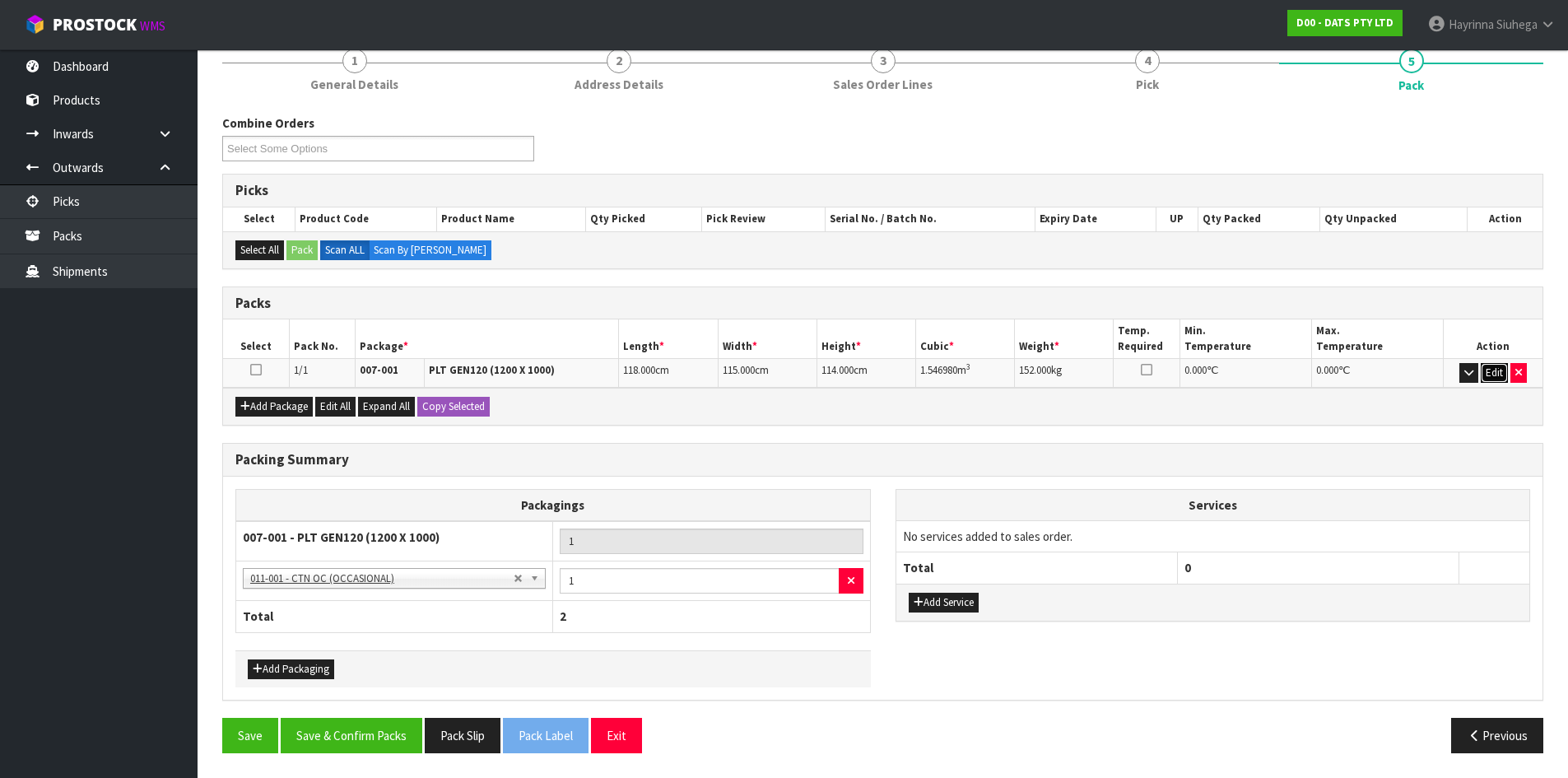
click at [1490, 378] on button "Edit" at bounding box center [1494, 373] width 27 height 20
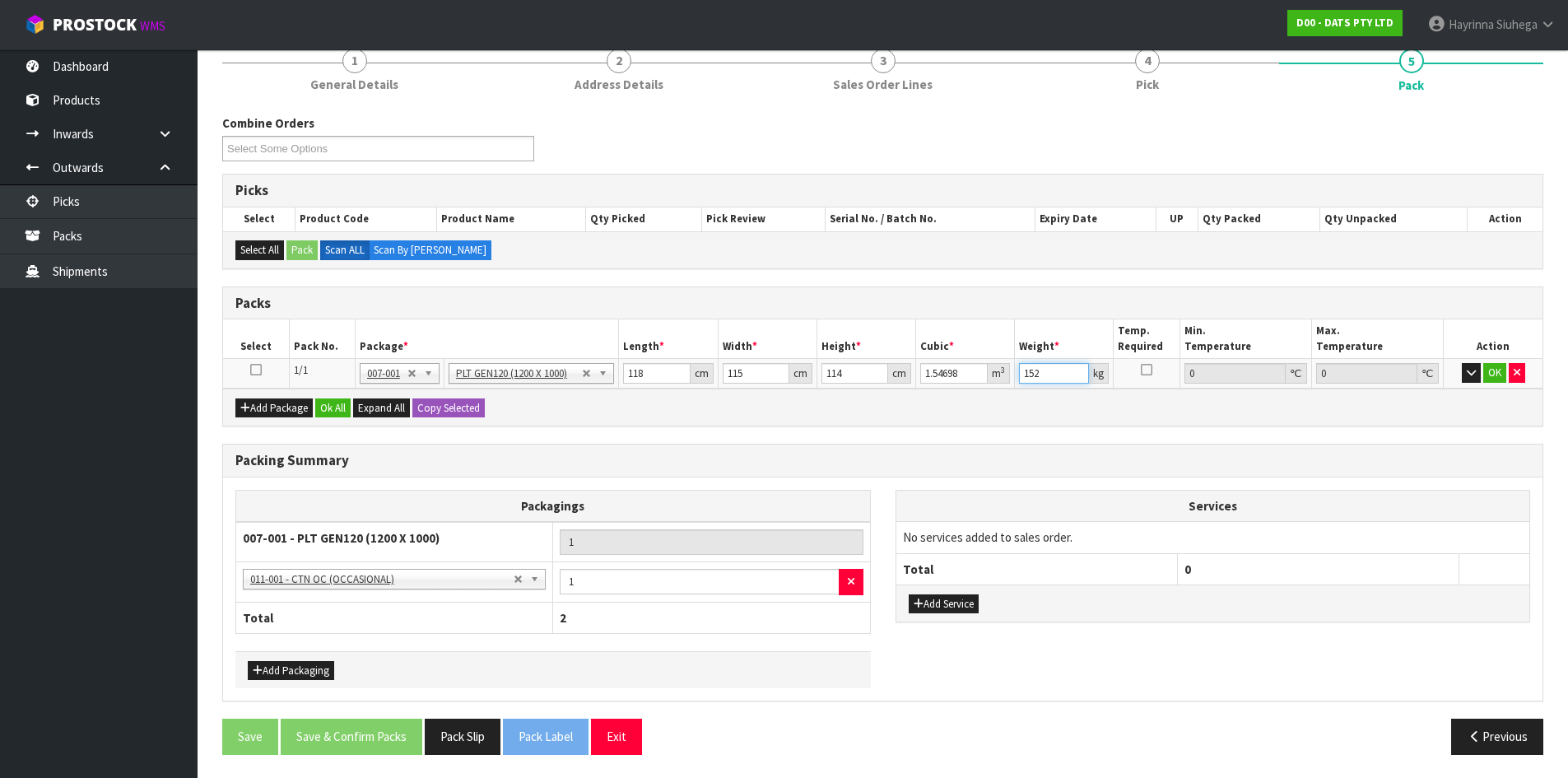
click at [1037, 372] on input "152" at bounding box center [1053, 373] width 70 height 21
type input "156"
click at [1501, 371] on button "OK" at bounding box center [1494, 373] width 23 height 20
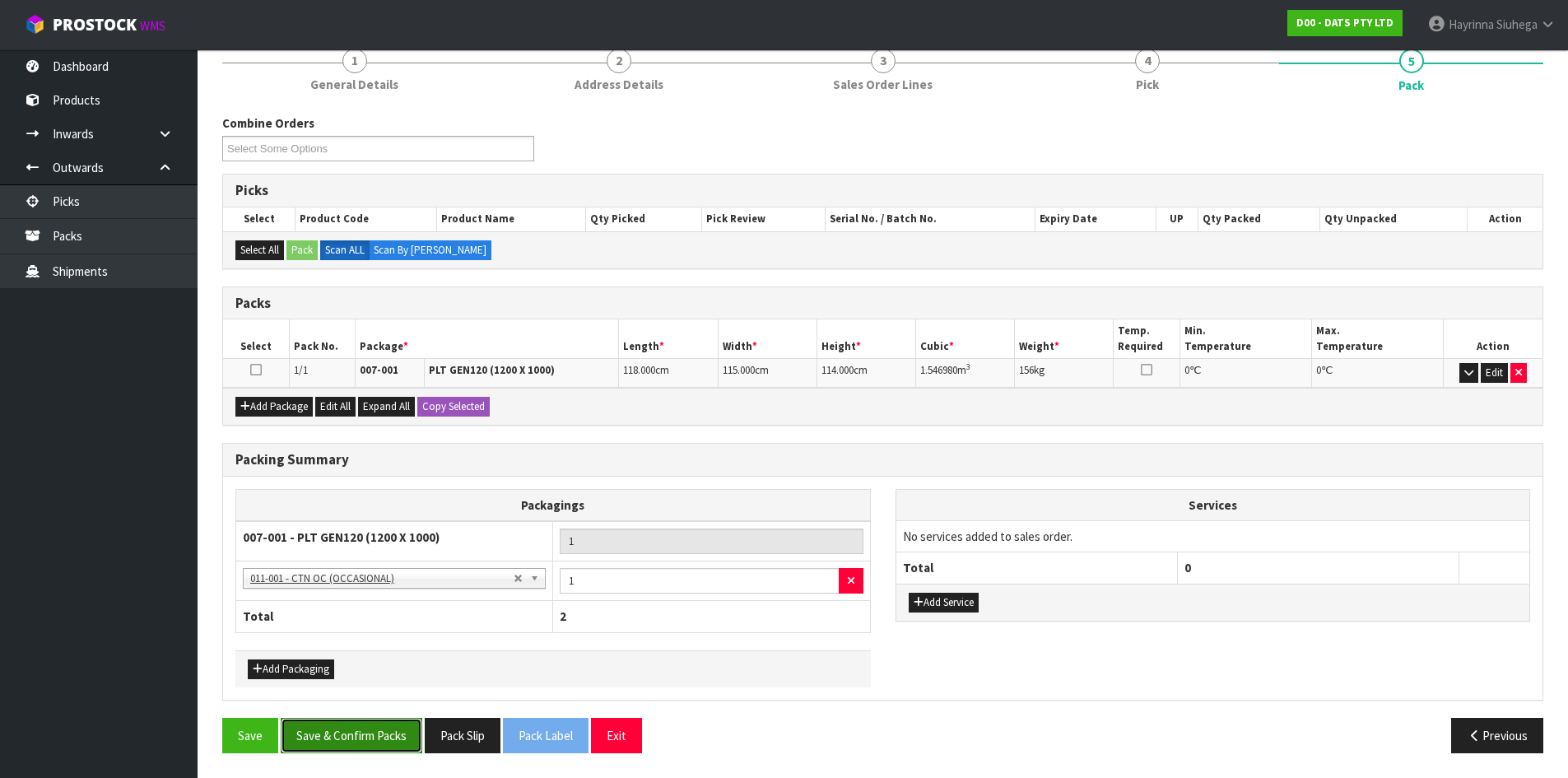
click at [363, 730] on button "Save & Confirm Packs" at bounding box center [351, 735] width 142 height 35
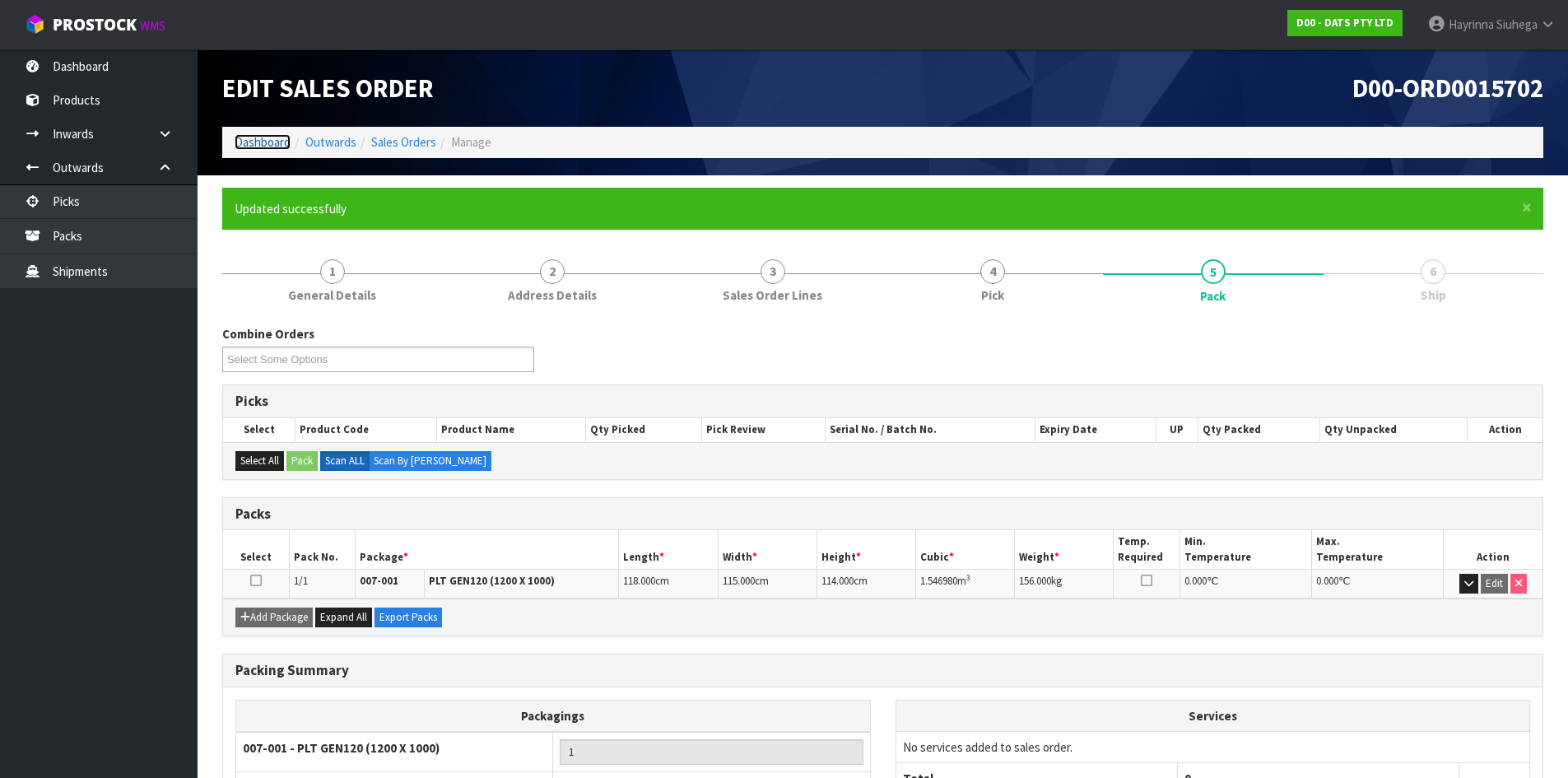
click at [267, 136] on link "Dashboard" at bounding box center [262, 142] width 56 height 16
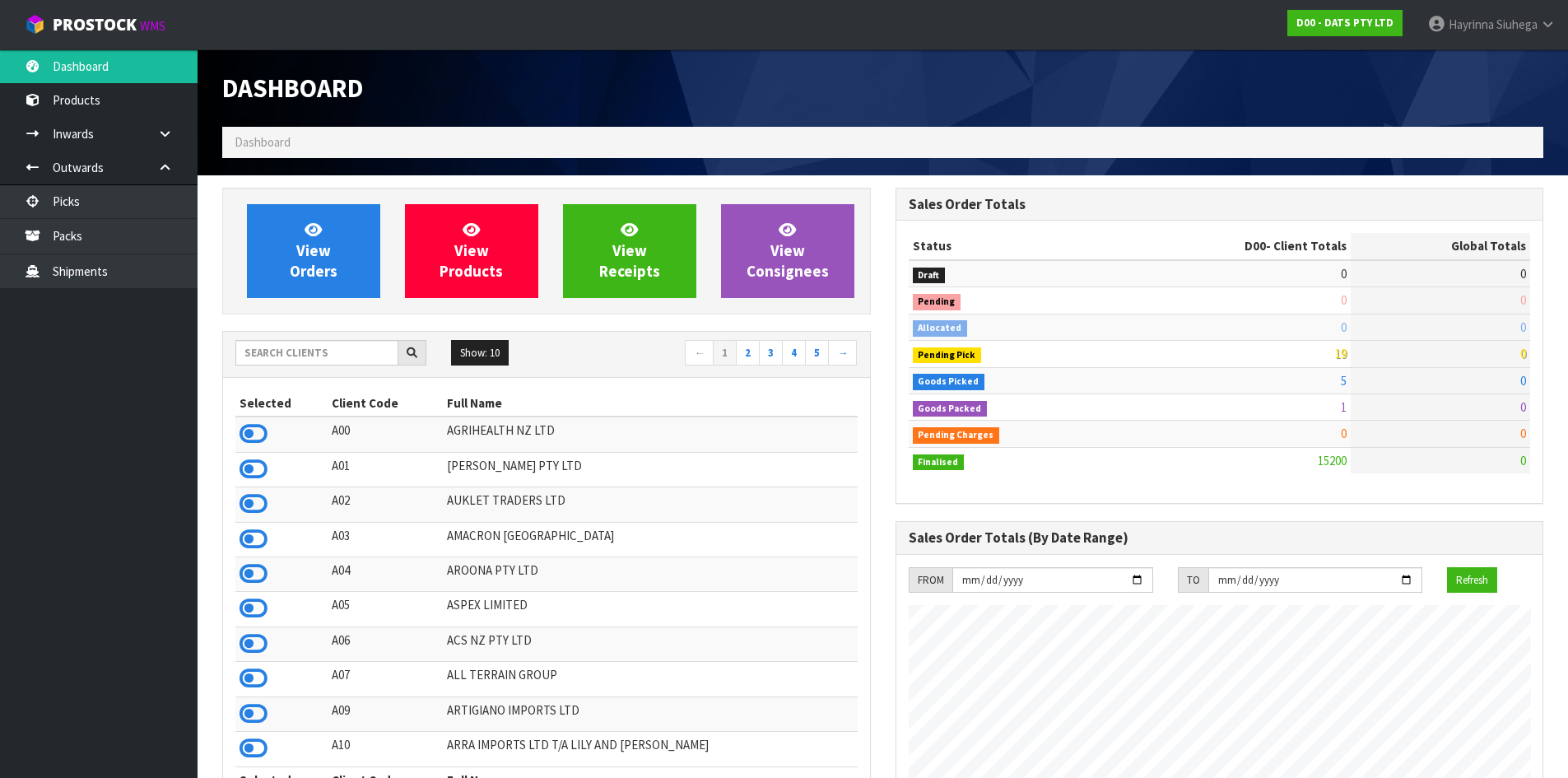
scroll to position [1247, 672]
click at [310, 245] on span "View Orders" at bounding box center [313, 251] width 48 height 62
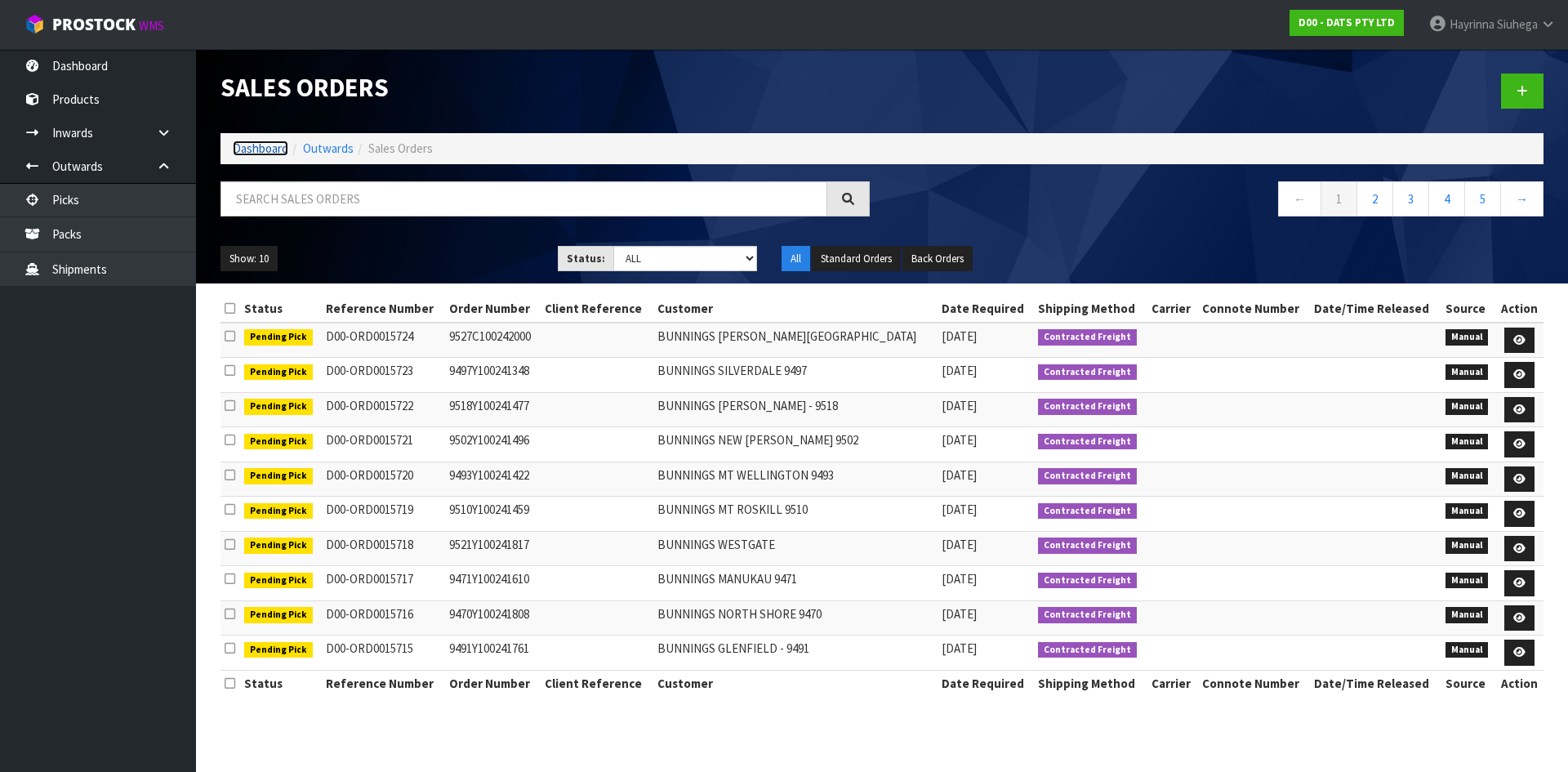
click at [256, 152] on link "Dashboard" at bounding box center [260, 148] width 56 height 16
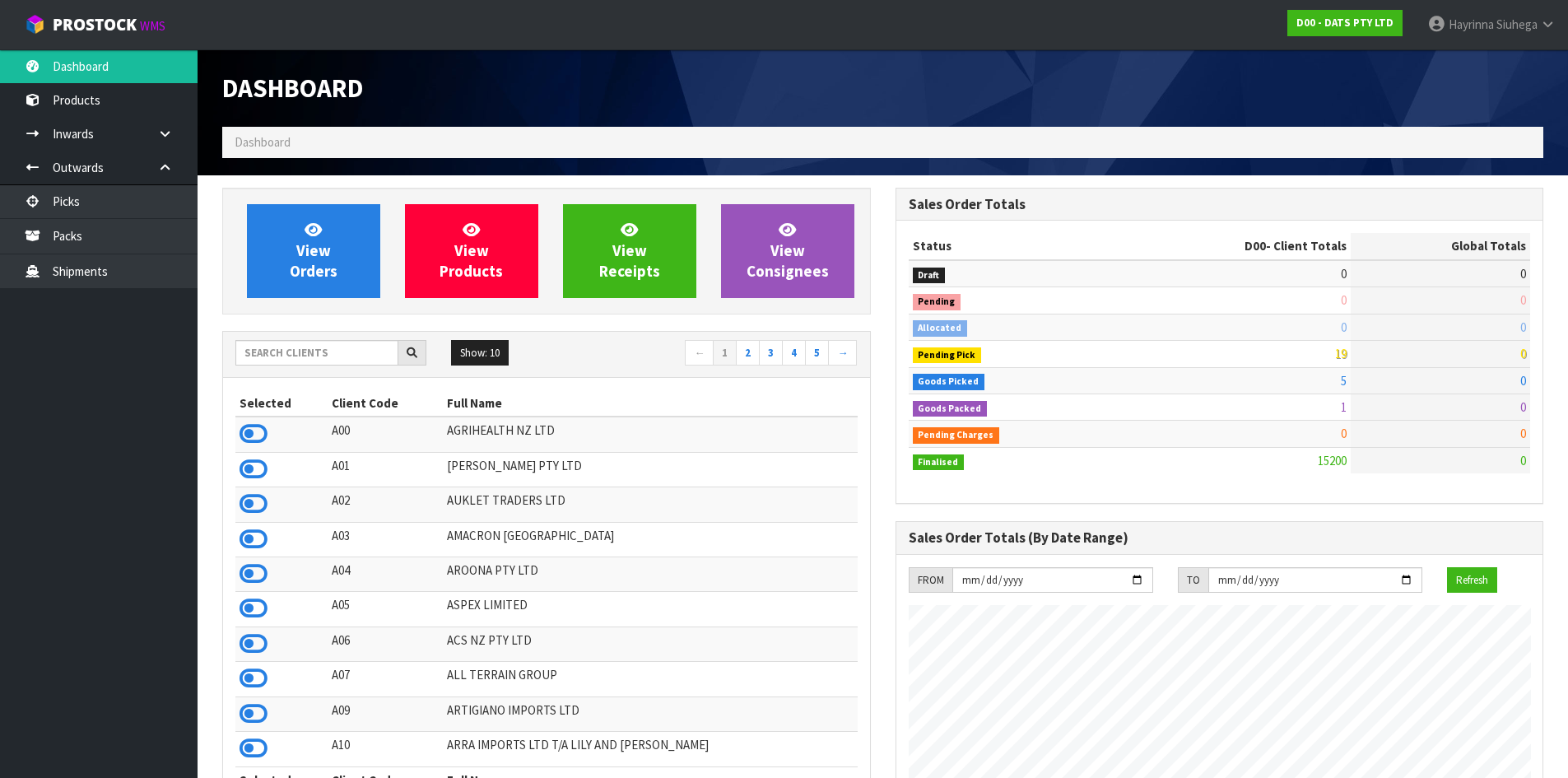
scroll to position [1247, 672]
click at [311, 334] on div "Show: 10 5 10 25 50 ← 1 2 3 4 5 →" at bounding box center [546, 354] width 647 height 46
click at [307, 358] on input "text" at bounding box center [316, 352] width 163 height 25
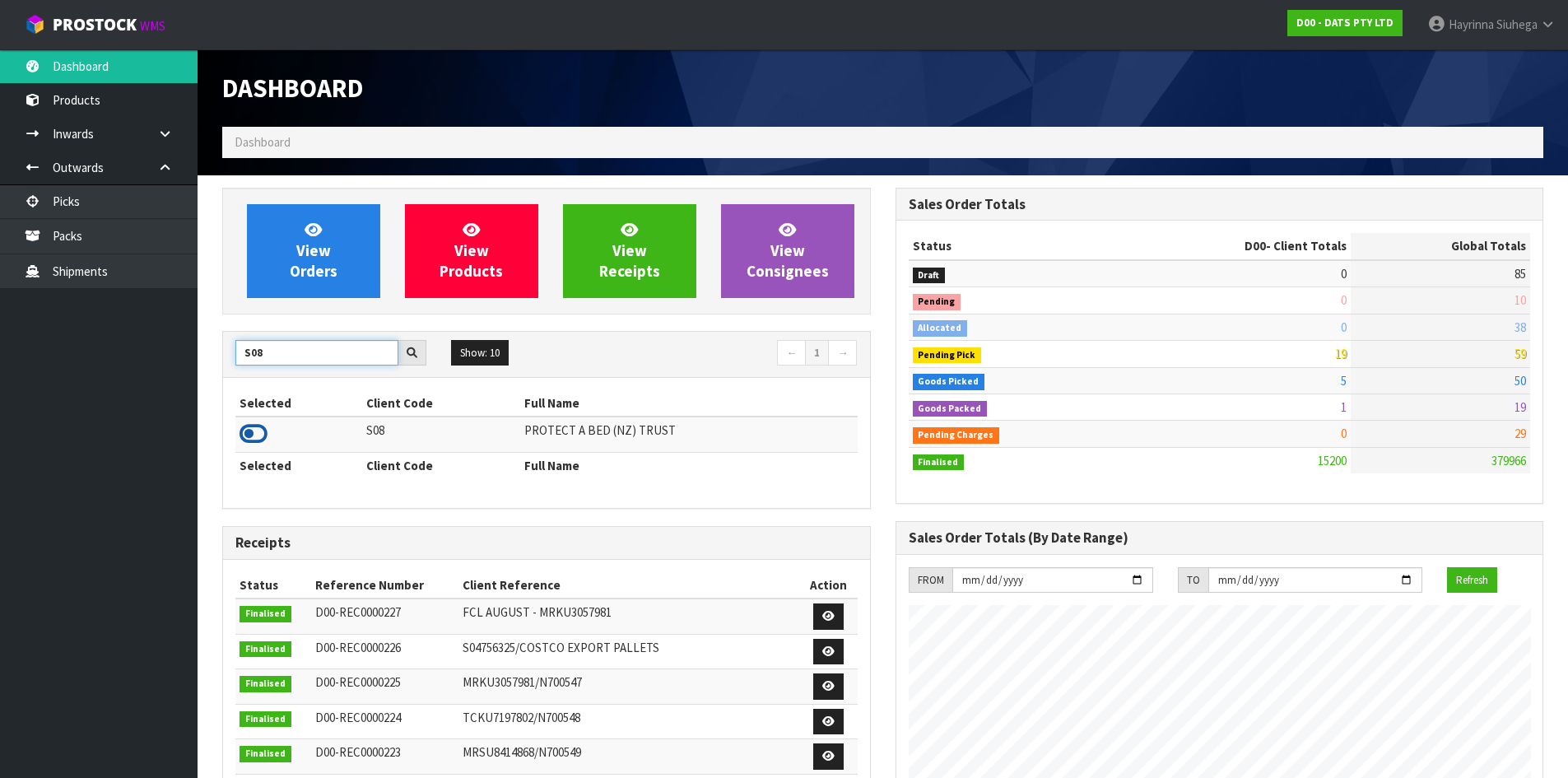
type input "S08"
click at [243, 440] on icon at bounding box center [253, 433] width 28 height 24
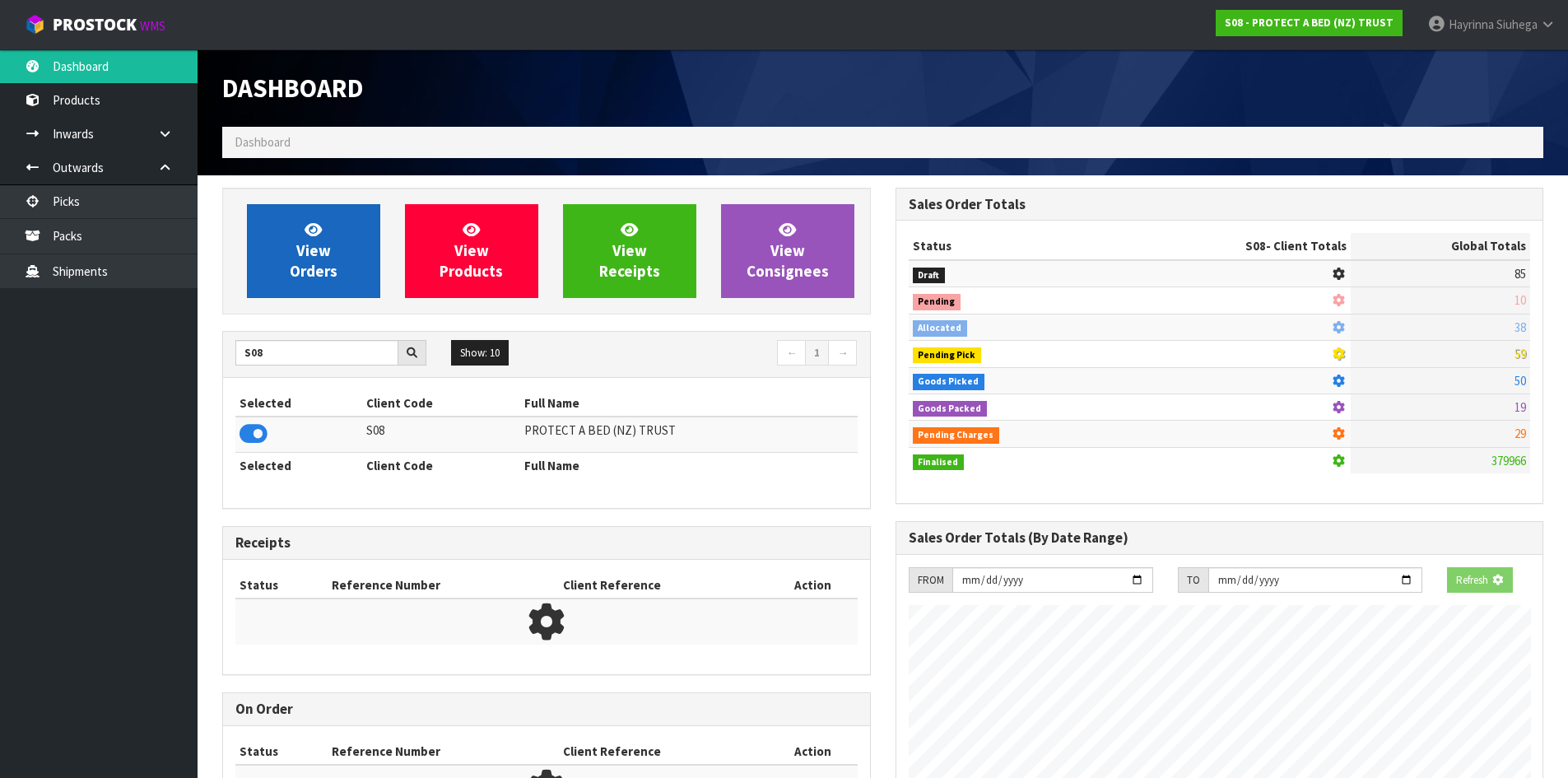
scroll to position [1026, 672]
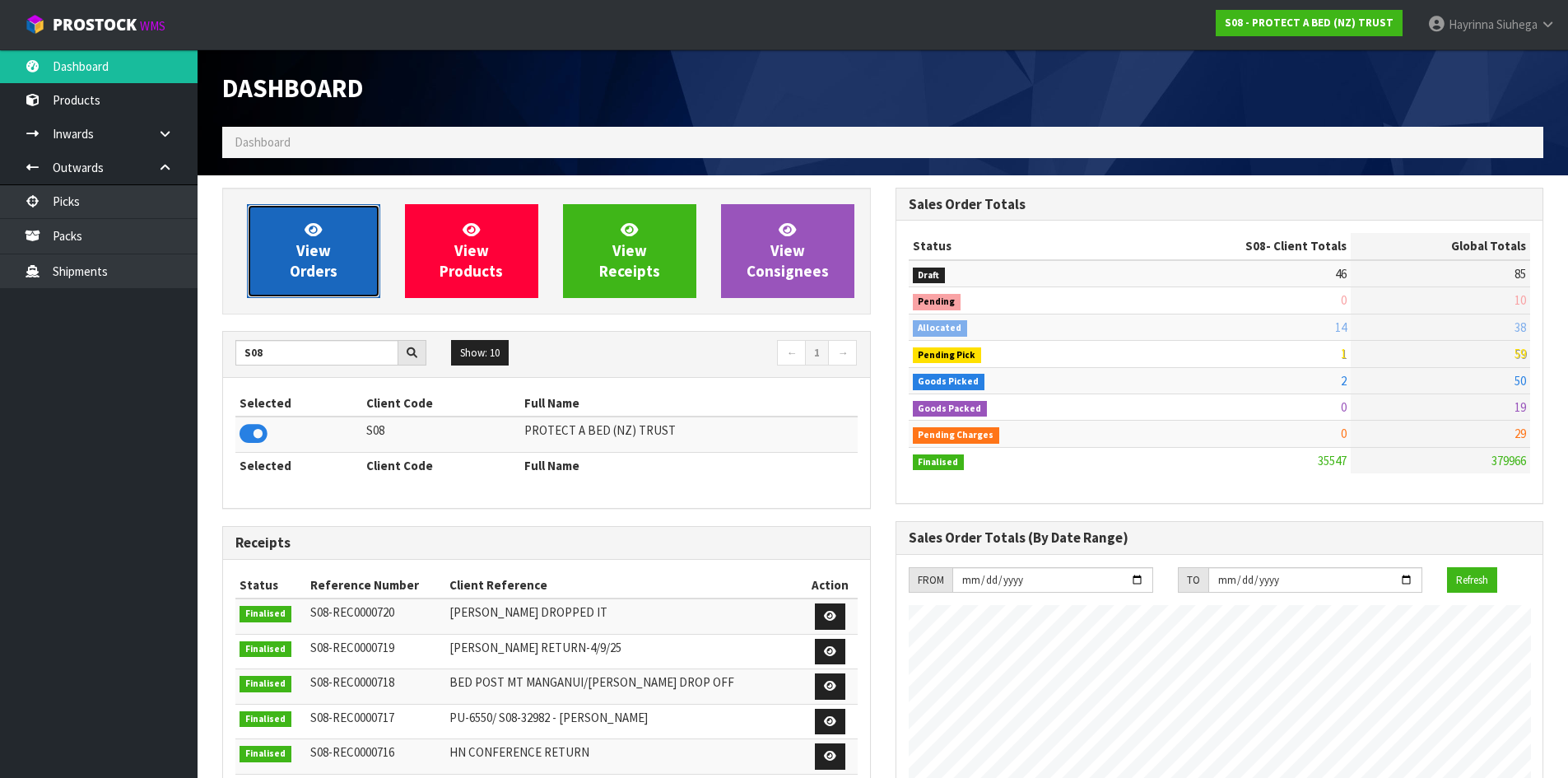
click at [283, 217] on link "View Orders" at bounding box center [313, 251] width 133 height 94
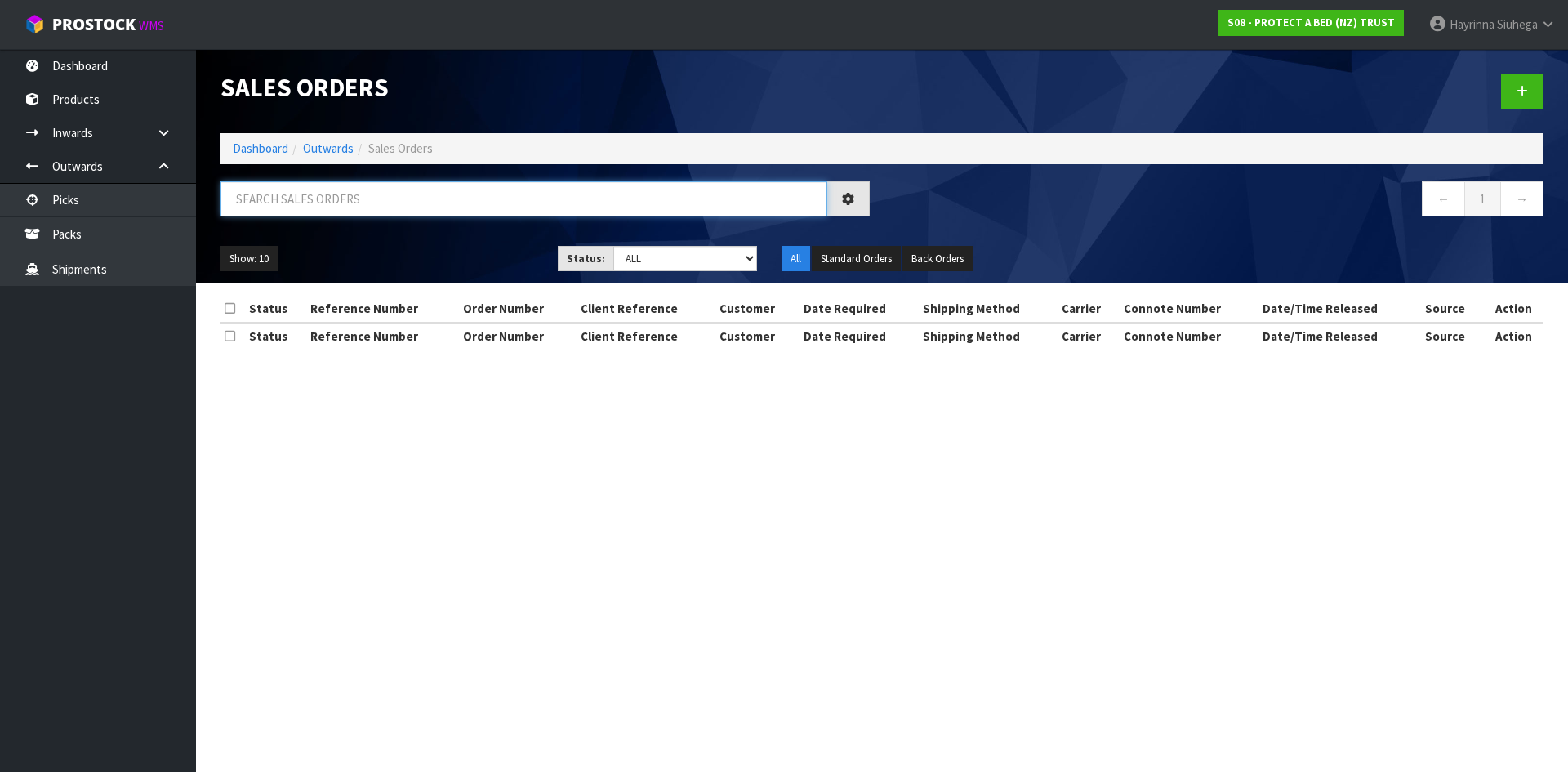
click at [341, 195] on input "text" at bounding box center [524, 199] width 607 height 35
type input "JOB-0411060"
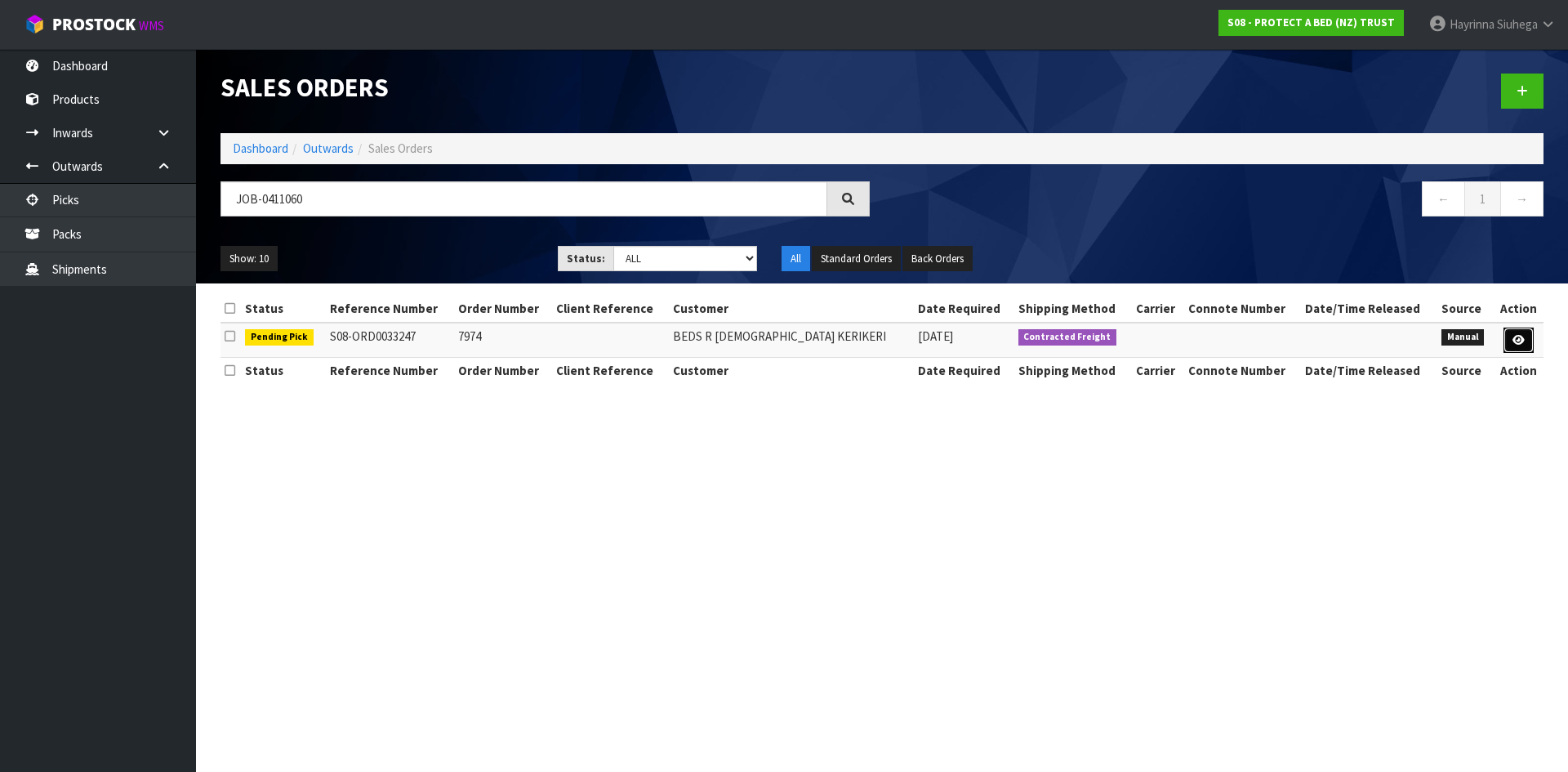
click at [1514, 348] on link at bounding box center [1518, 340] width 30 height 26
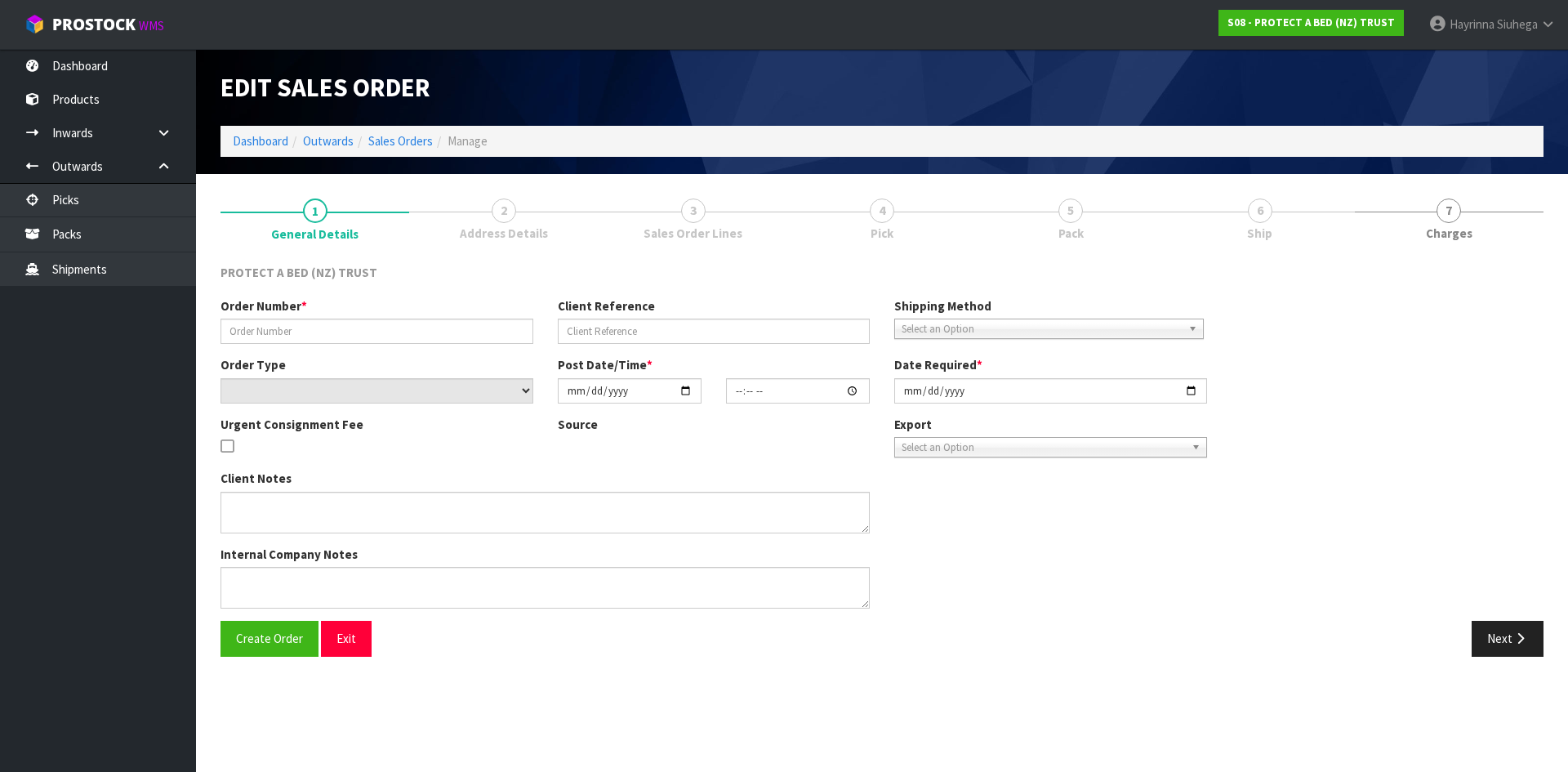
type input "7974"
select select "number:0"
type input "[DATE]"
type input "15:43:00.000"
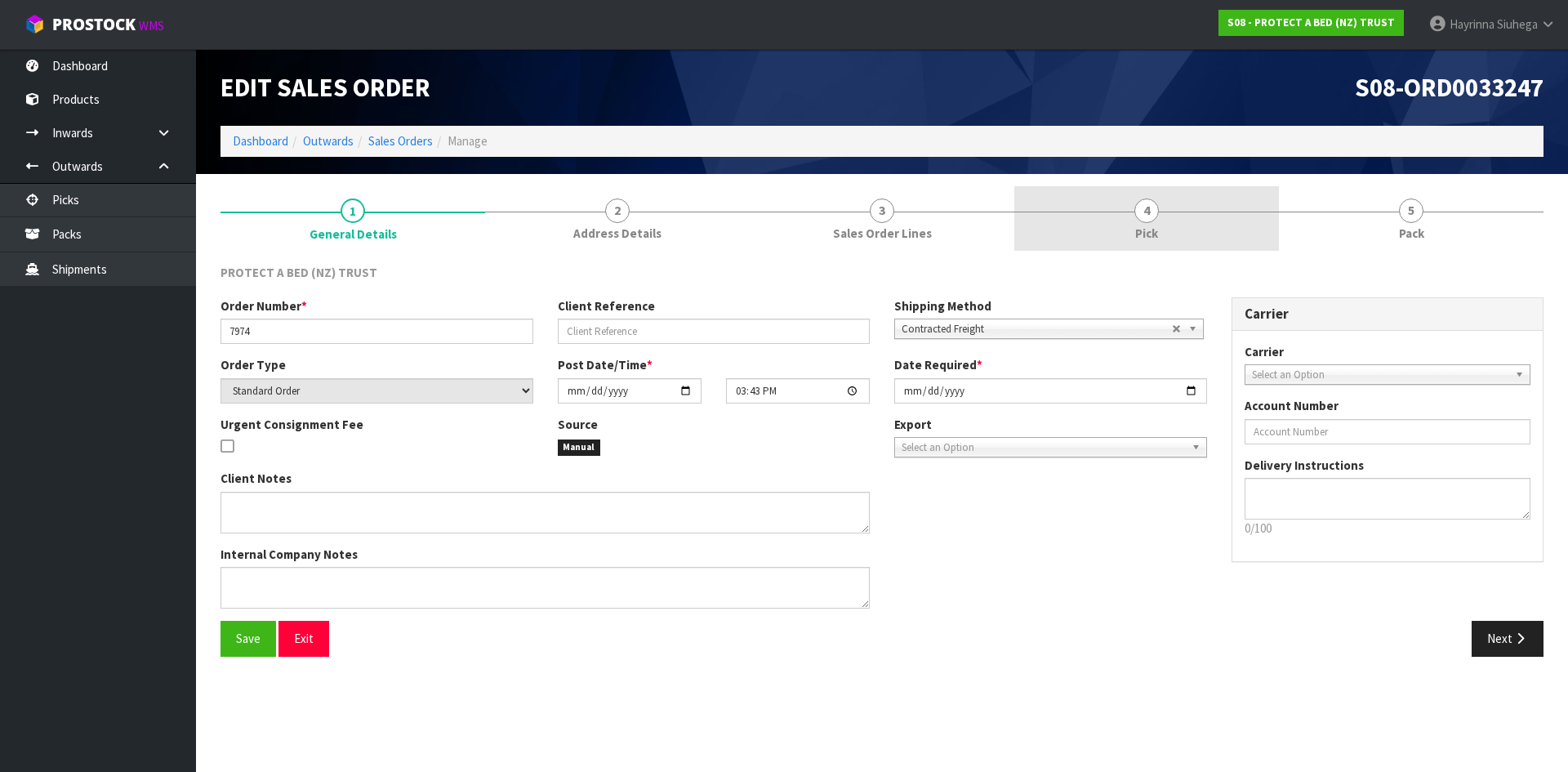
click at [1159, 191] on link "4 Pick" at bounding box center [1147, 218] width 265 height 64
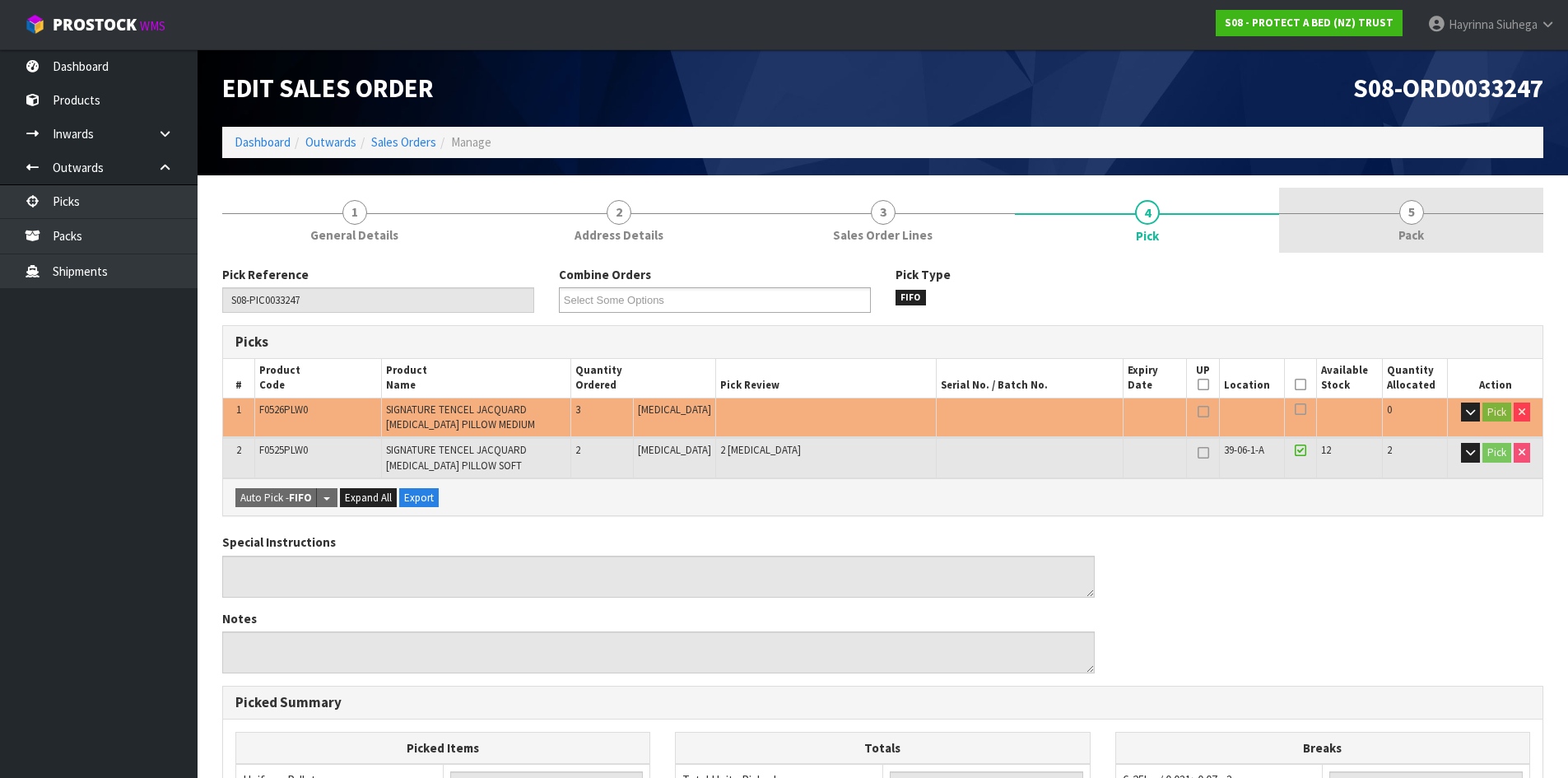
click at [1387, 197] on link "5 Pack" at bounding box center [1411, 220] width 264 height 65
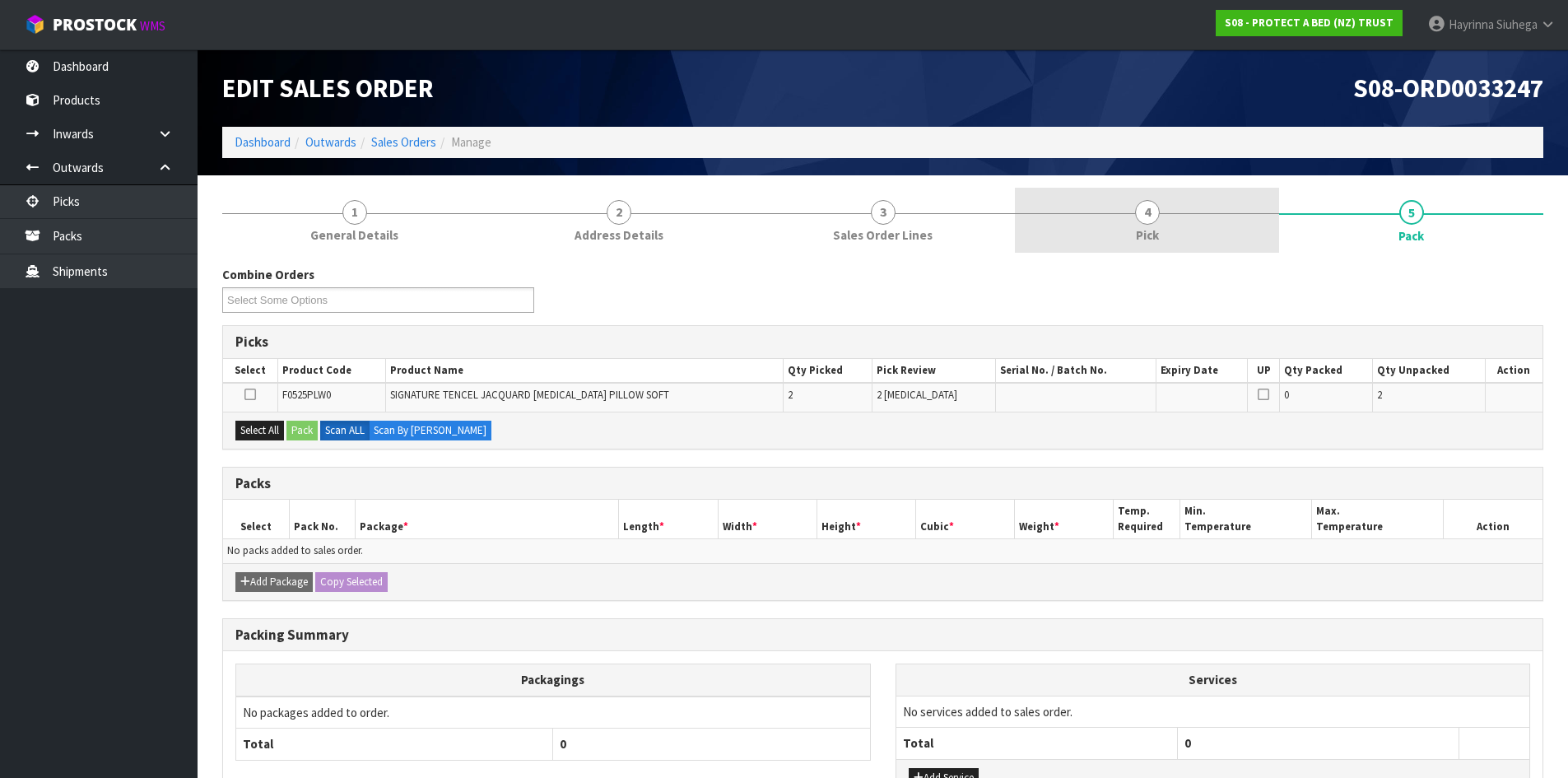
click at [1251, 197] on link "4 Pick" at bounding box center [1147, 220] width 264 height 65
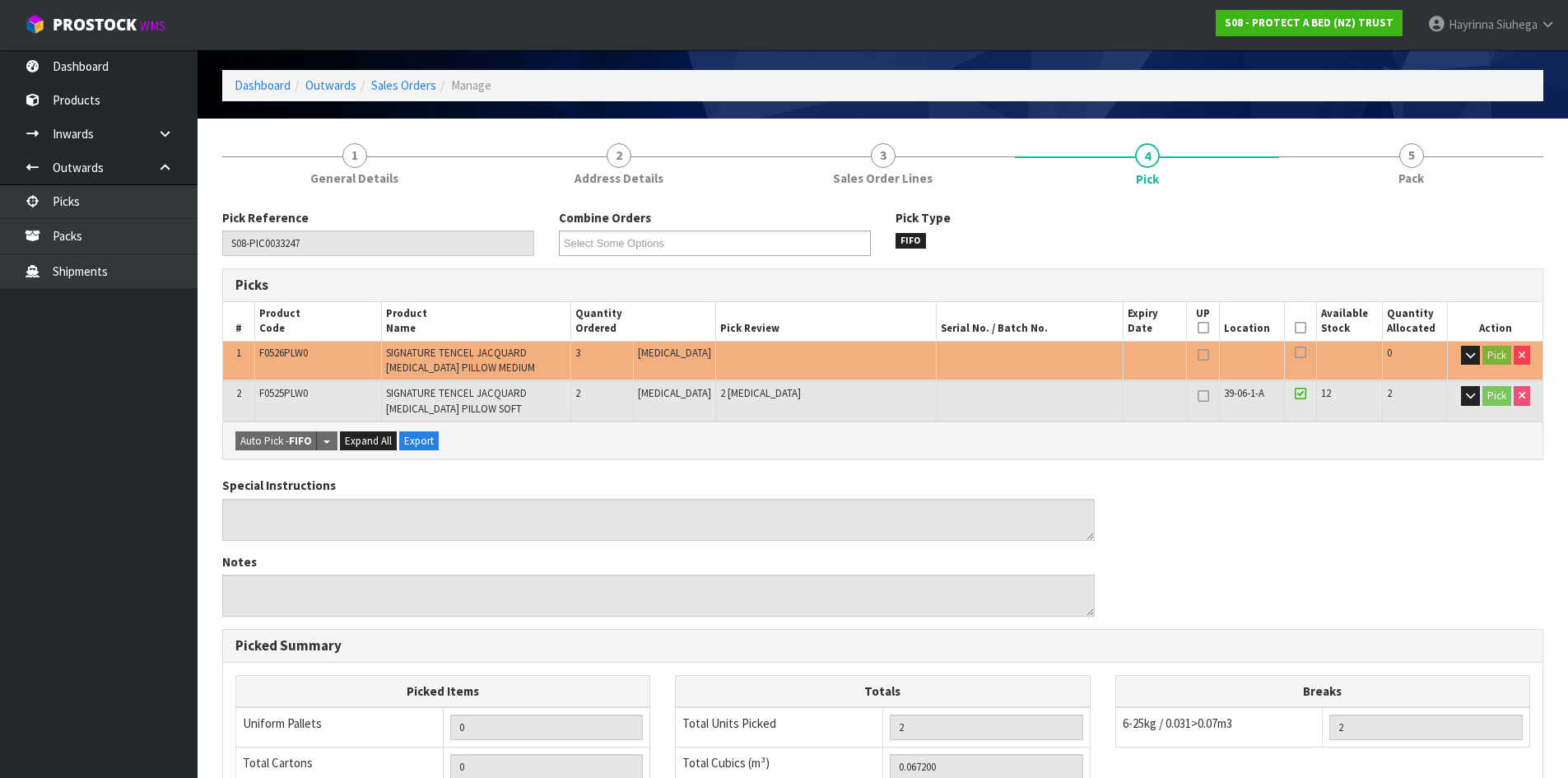
scroll to position [82, 0]
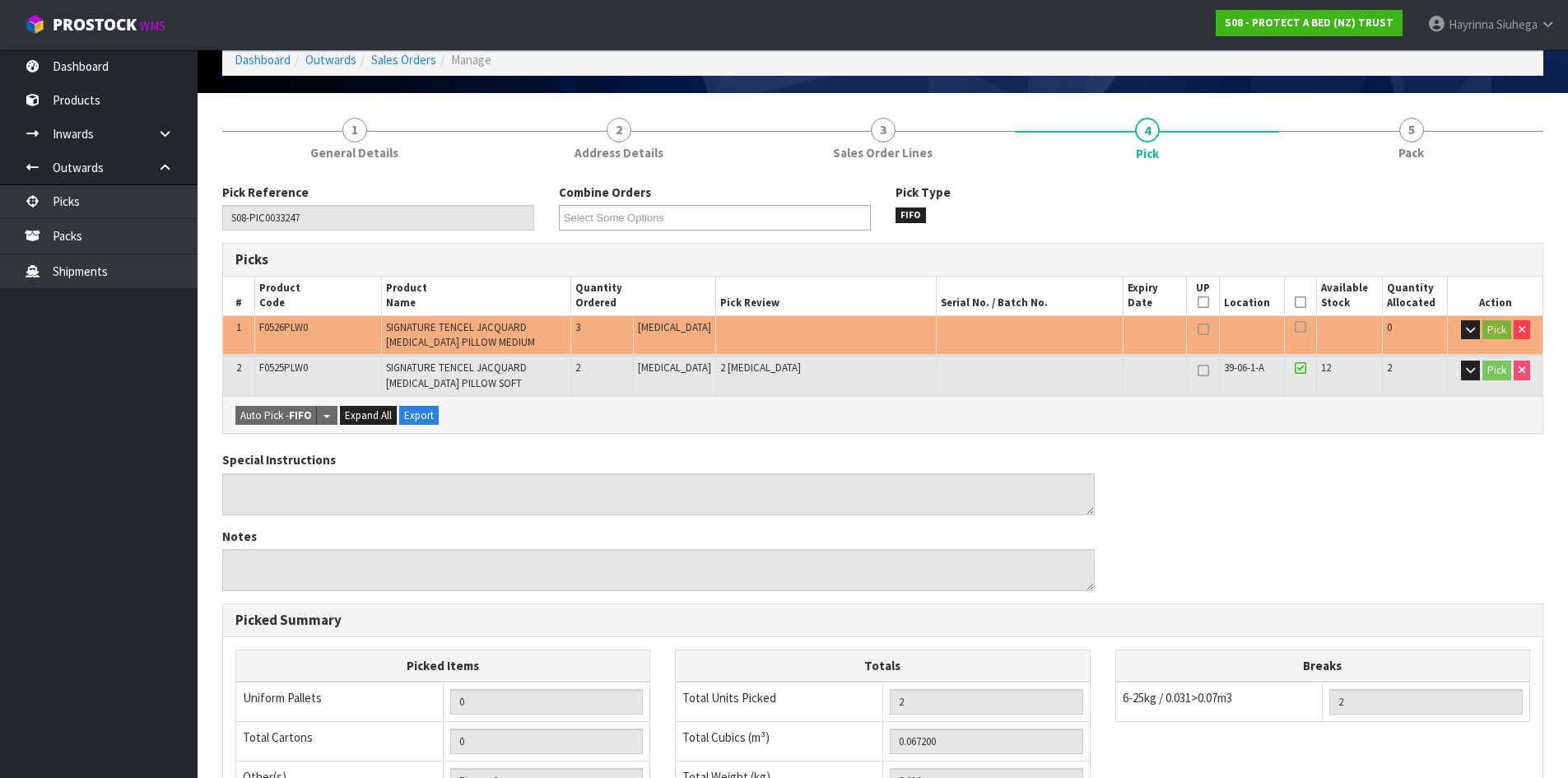
click at [1294, 302] on icon at bounding box center [1300, 302] width 12 height 1
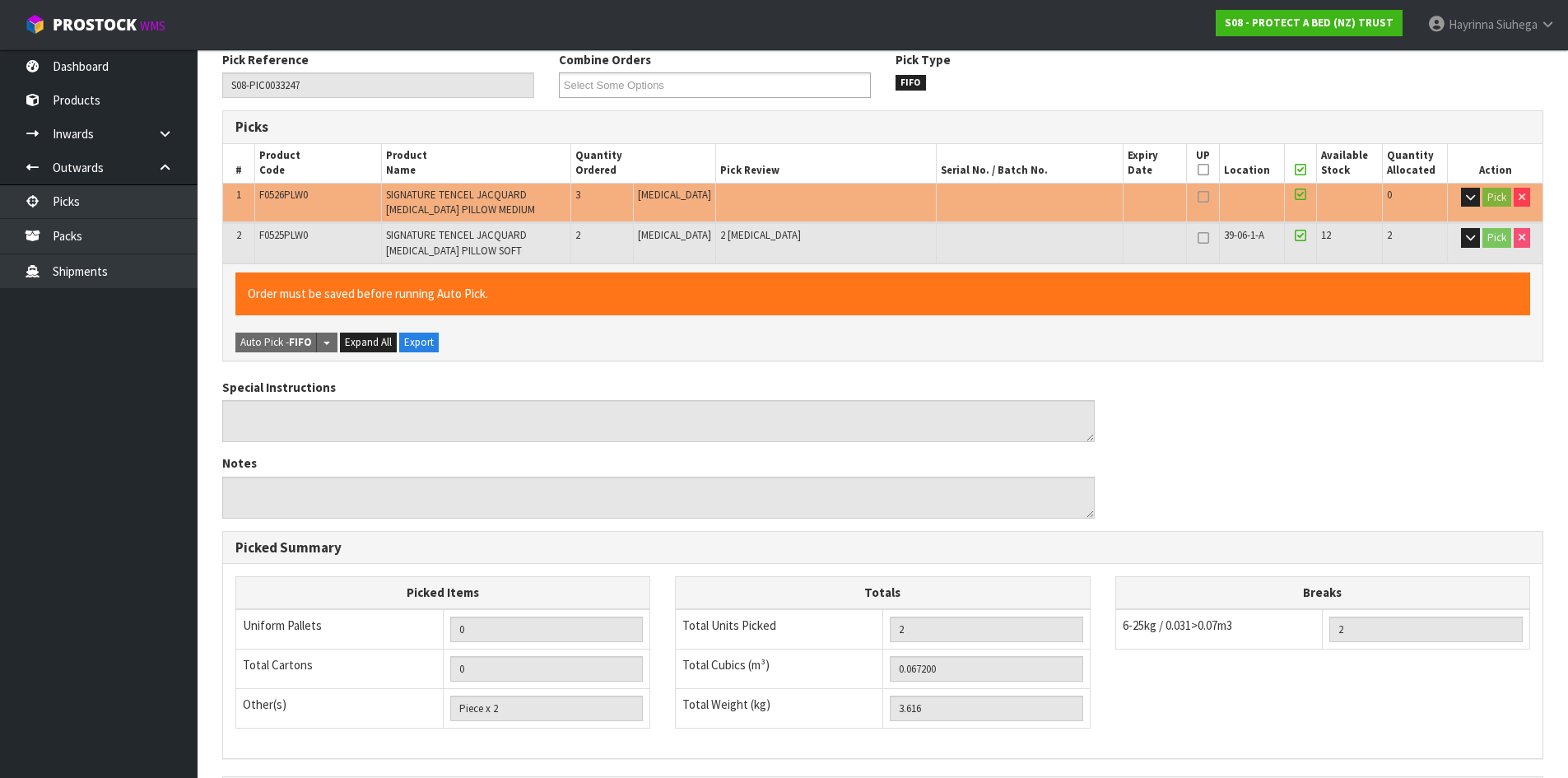
scroll to position [421, 0]
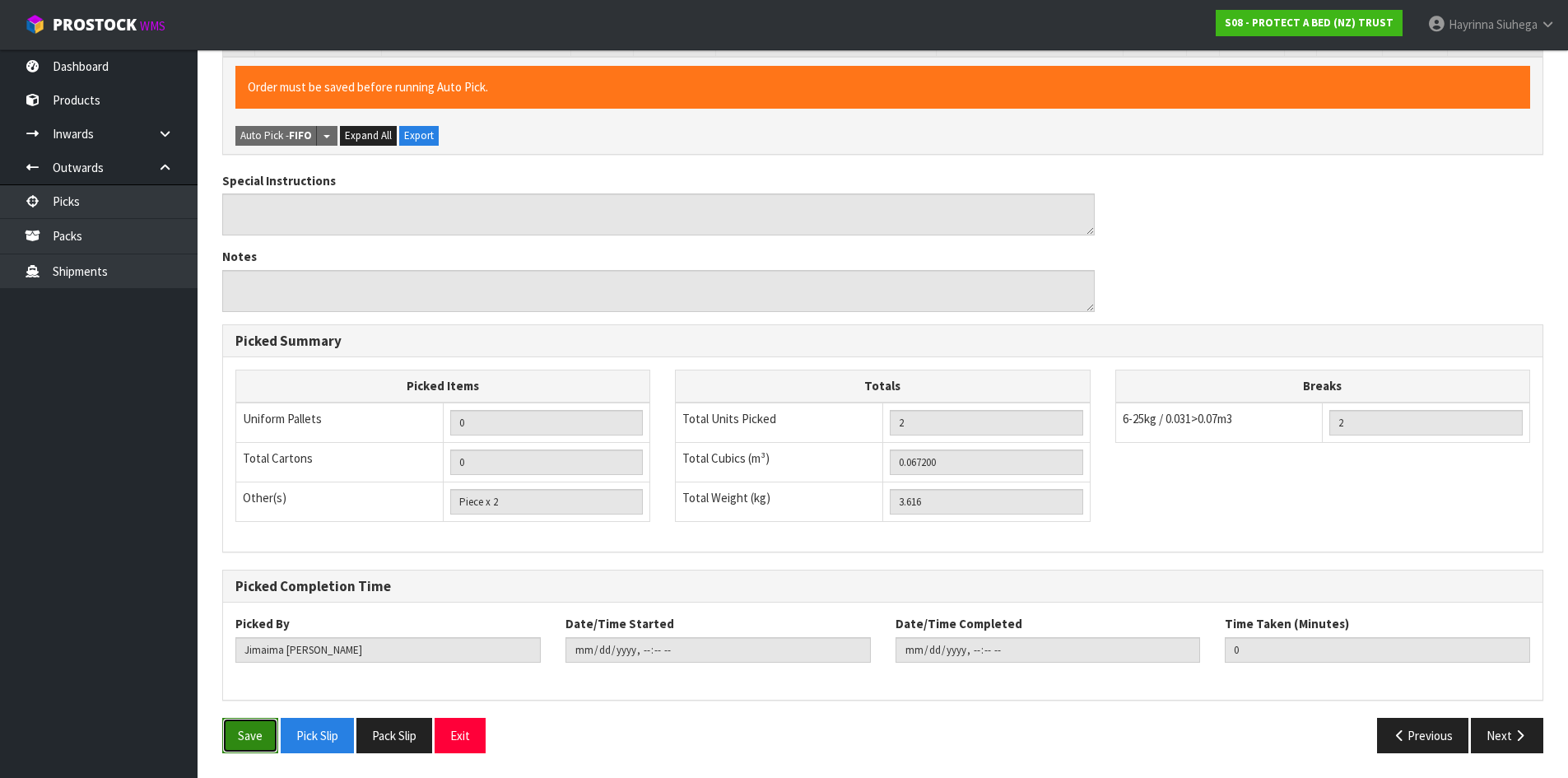
click at [243, 739] on button "Save" at bounding box center [250, 735] width 56 height 35
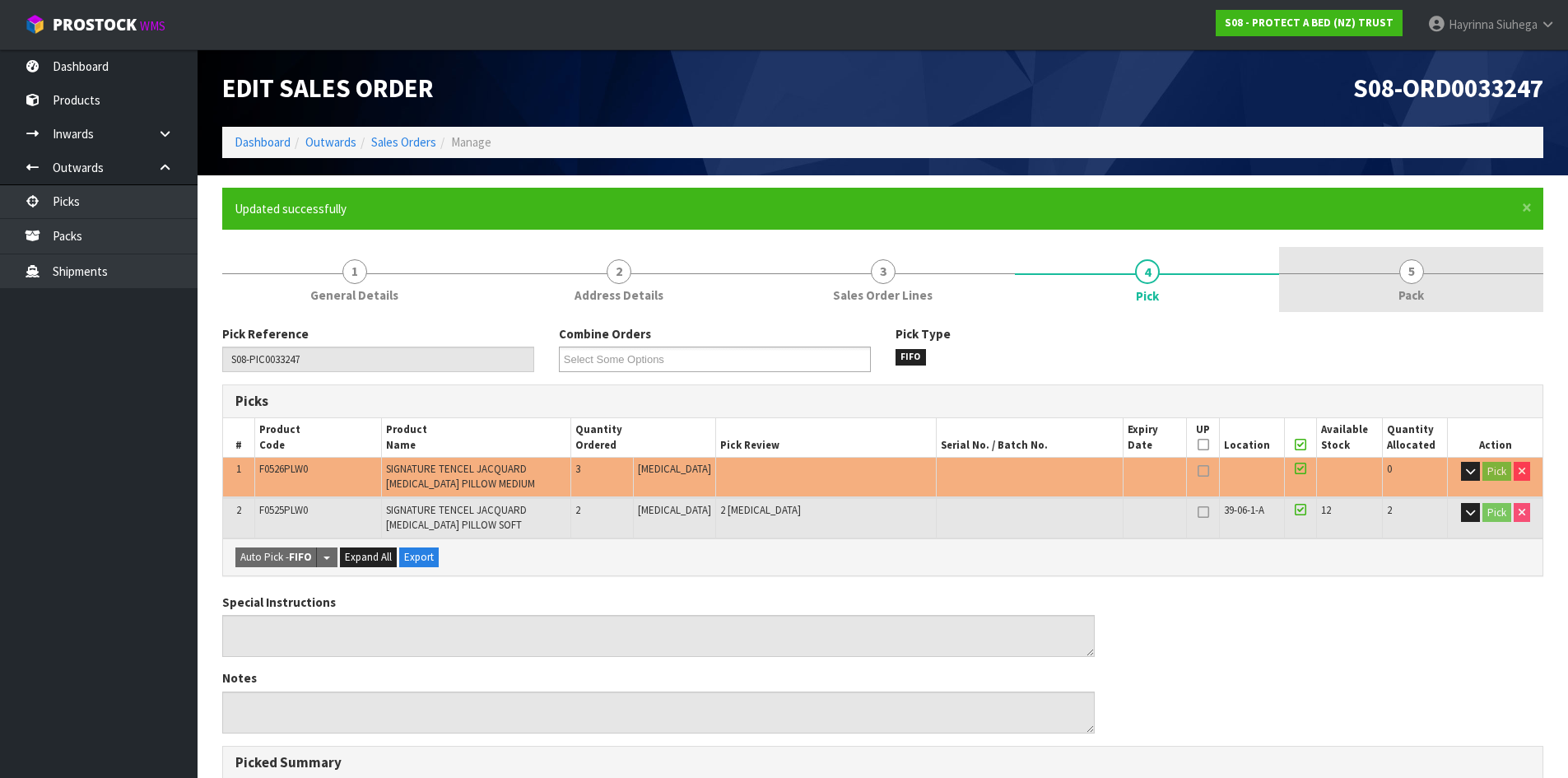
click at [1470, 274] on link "5 Pack" at bounding box center [1411, 279] width 264 height 65
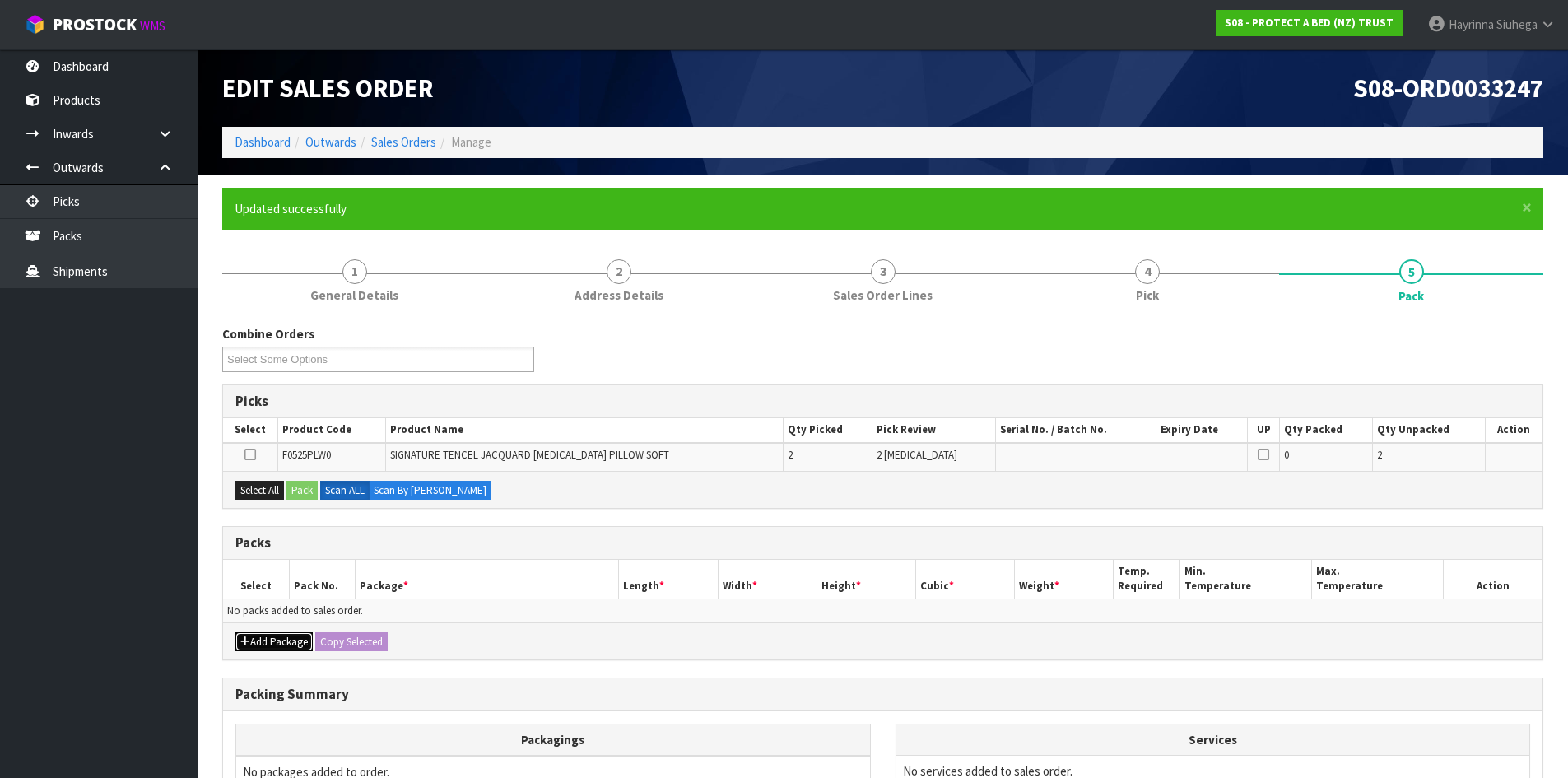
click at [240, 645] on icon "button" at bounding box center [245, 641] width 10 height 11
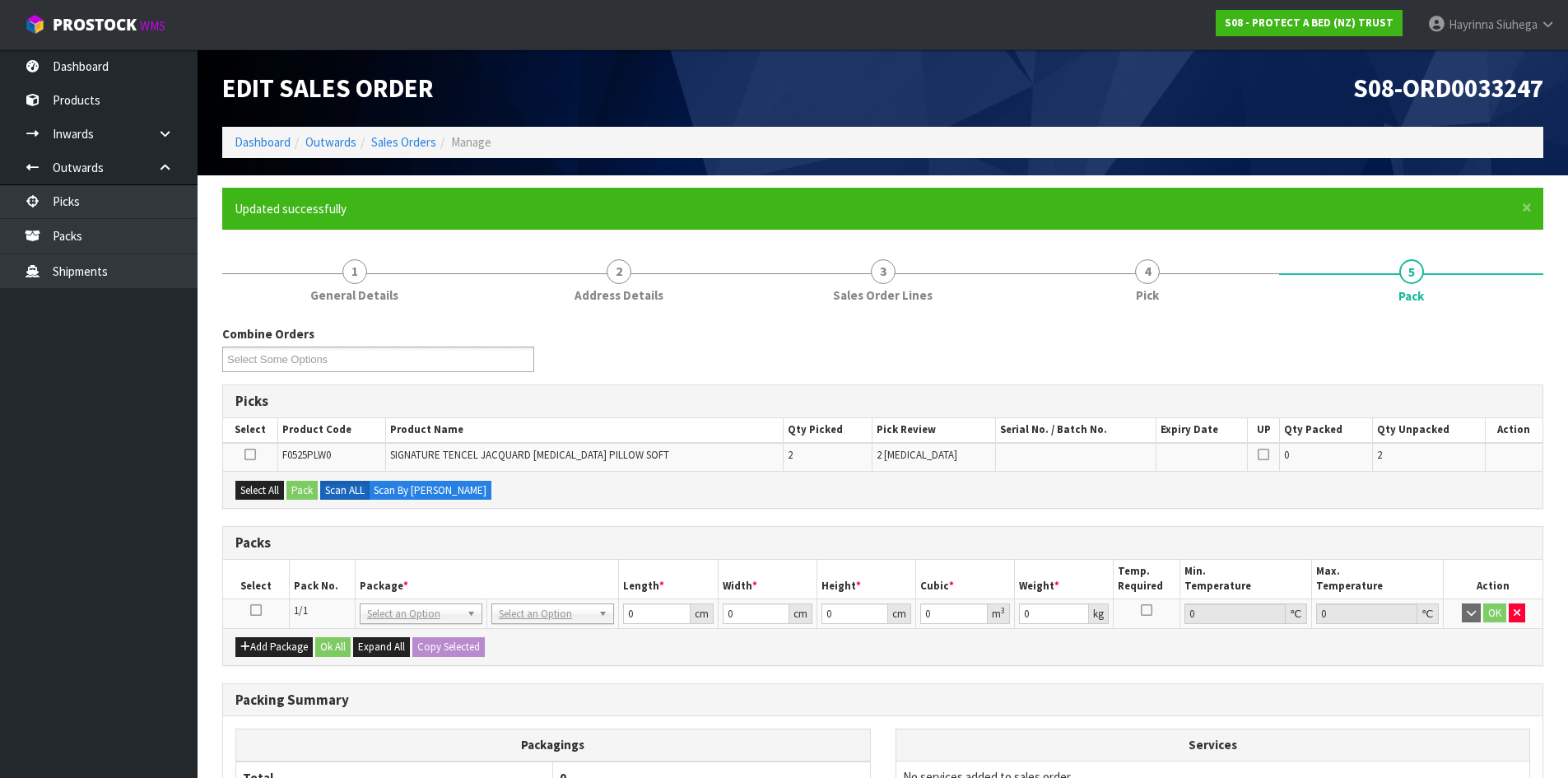
click at [253, 610] on icon at bounding box center [256, 610] width 12 height 1
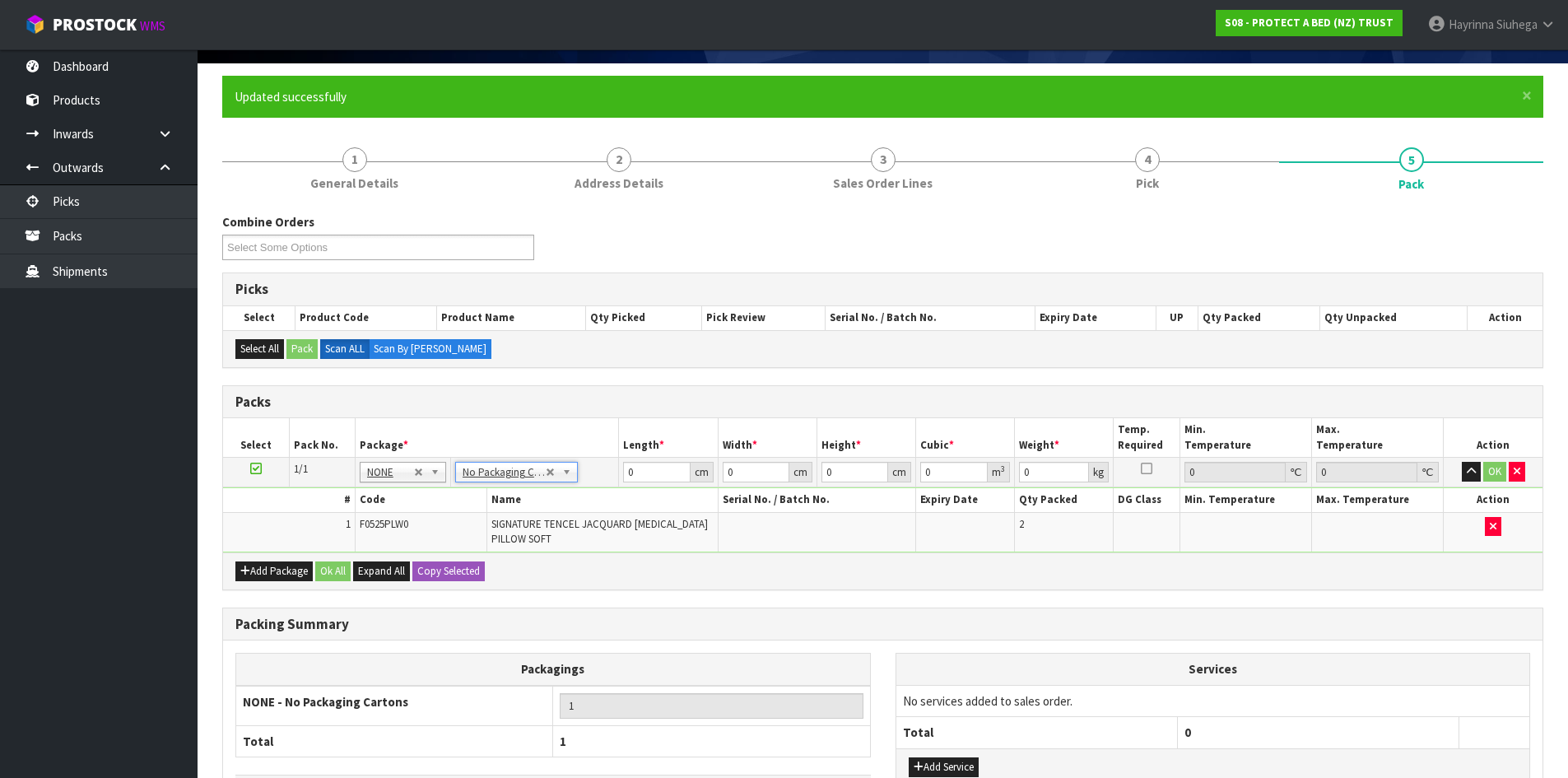
scroll to position [237, 0]
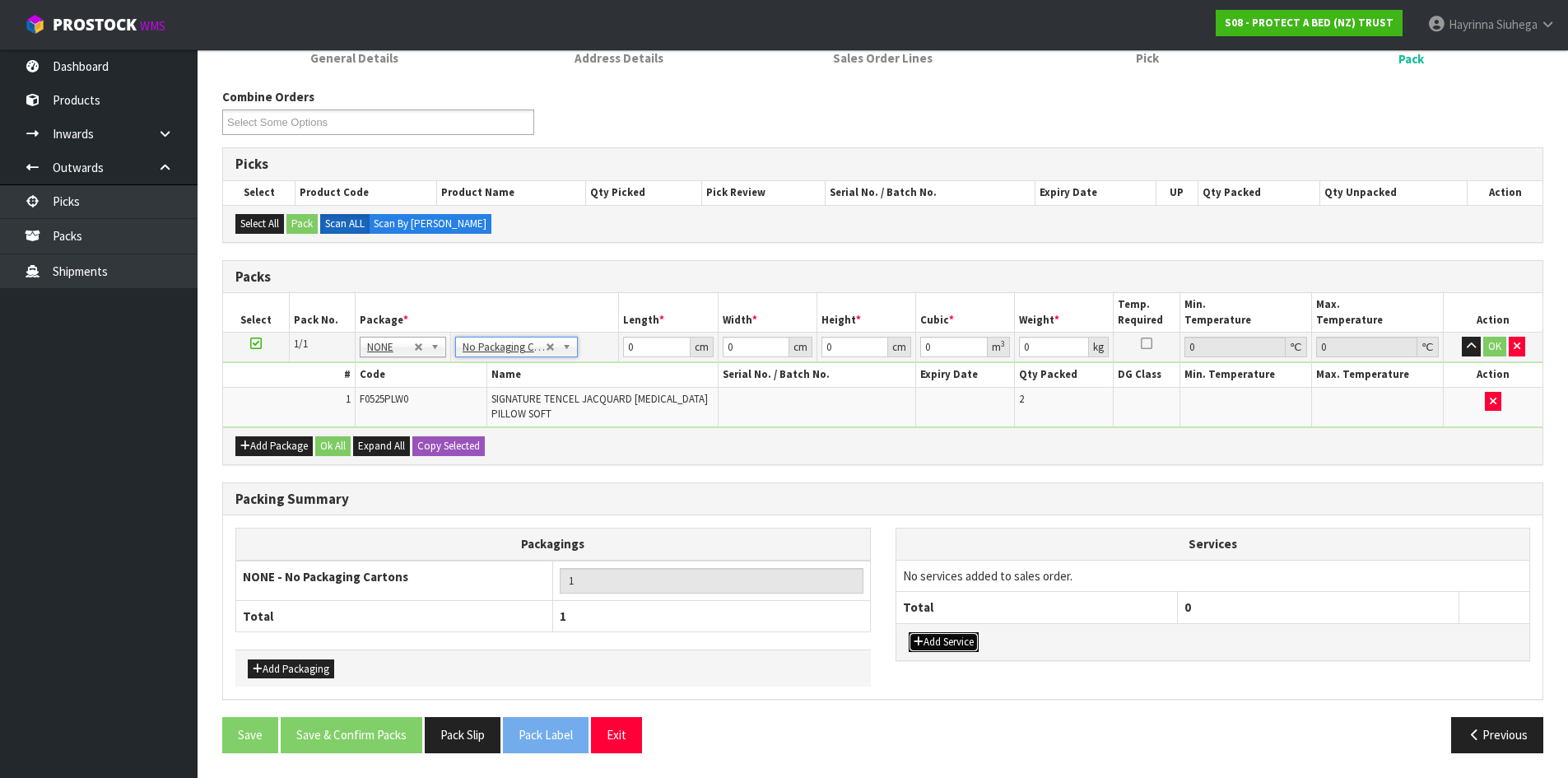
click at [949, 632] on button "Add Service" at bounding box center [943, 642] width 70 height 20
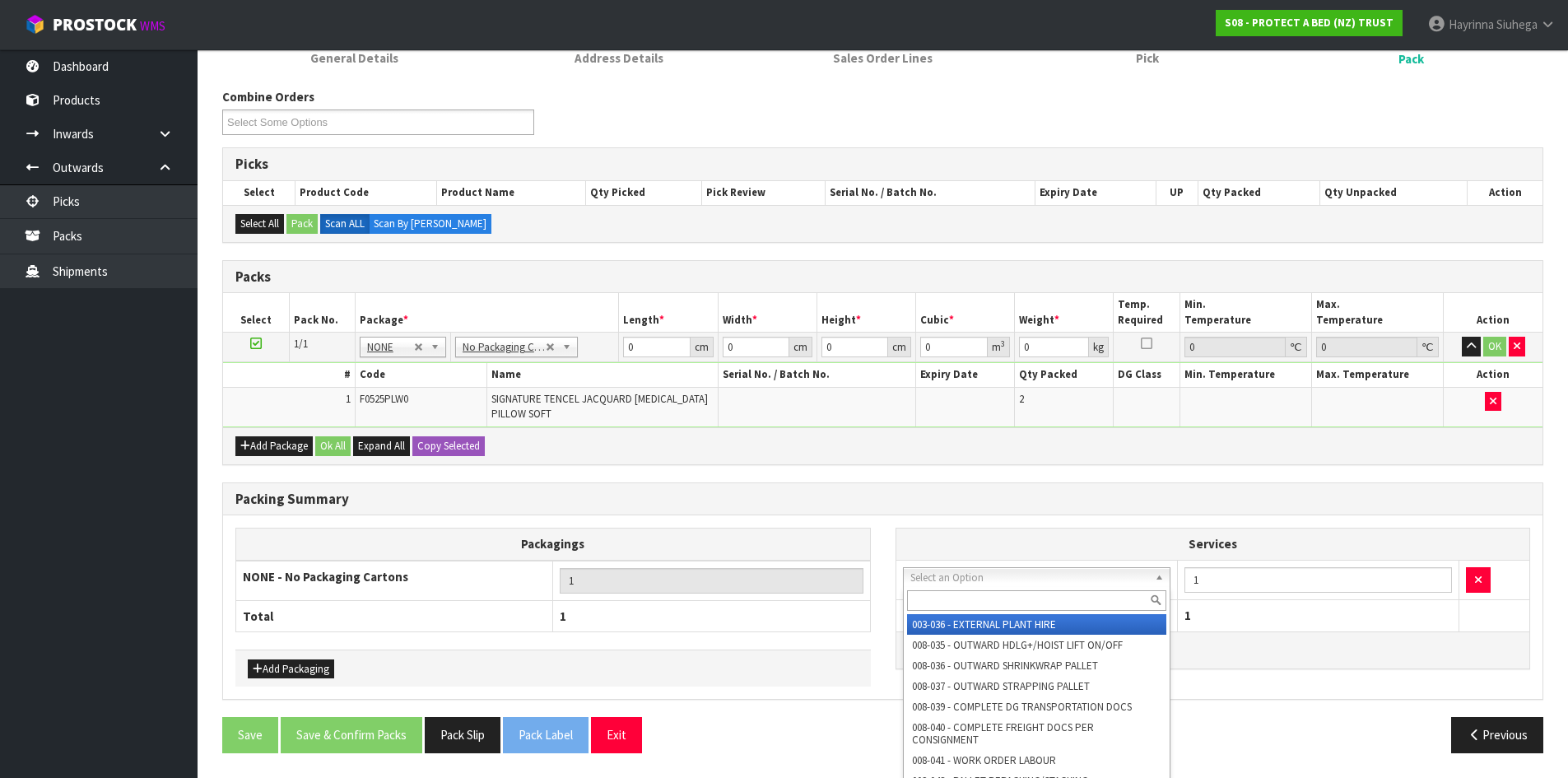
drag, startPoint x: 946, startPoint y: 600, endPoint x: 946, endPoint y: 587, distance: 13.0
click at [946, 591] on input "text" at bounding box center [1037, 600] width 260 height 21
click at [1469, 584] on button "button" at bounding box center [1477, 580] width 24 height 26
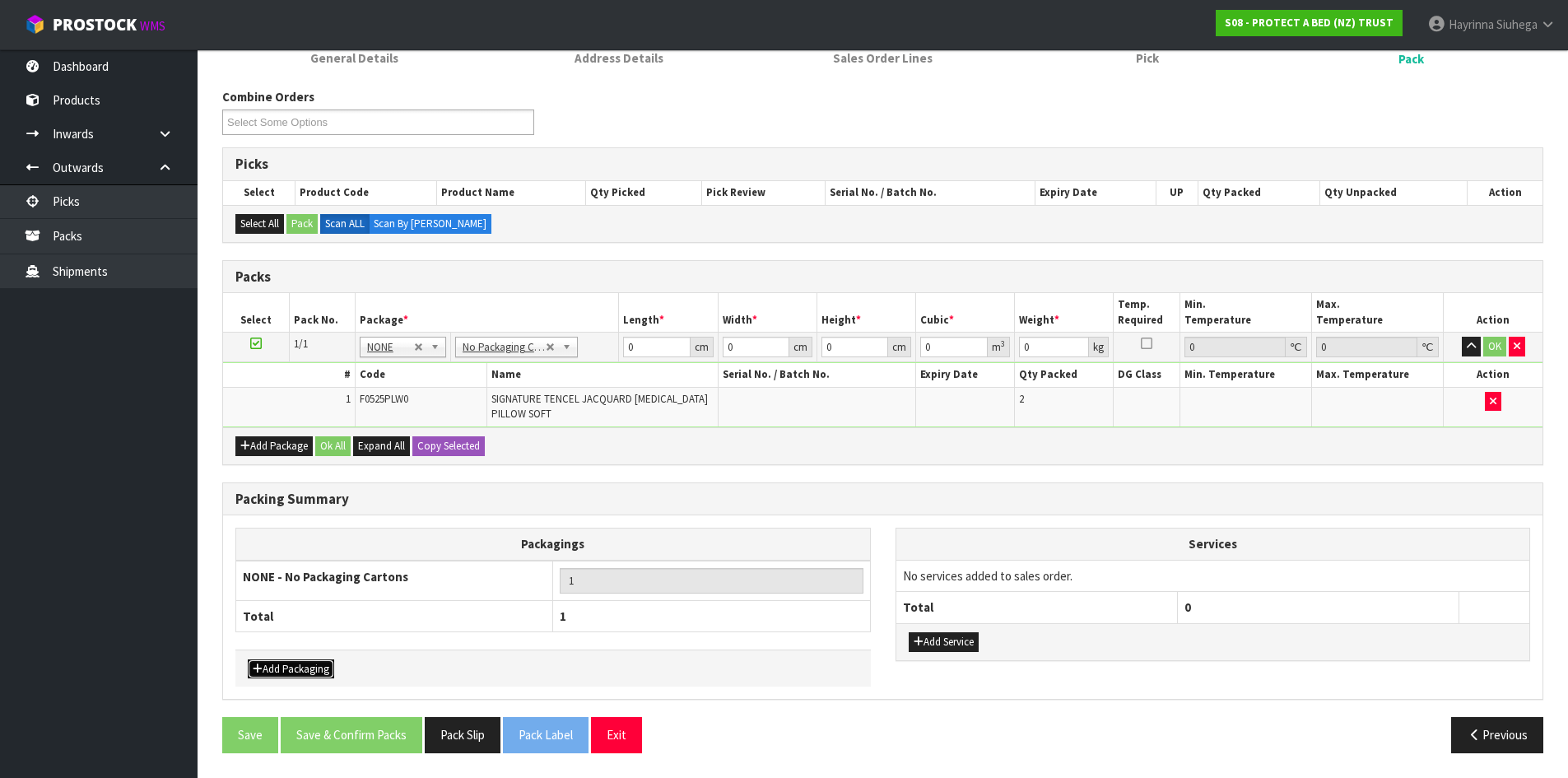
click at [295, 671] on button "Add Packaging" at bounding box center [290, 669] width 86 height 20
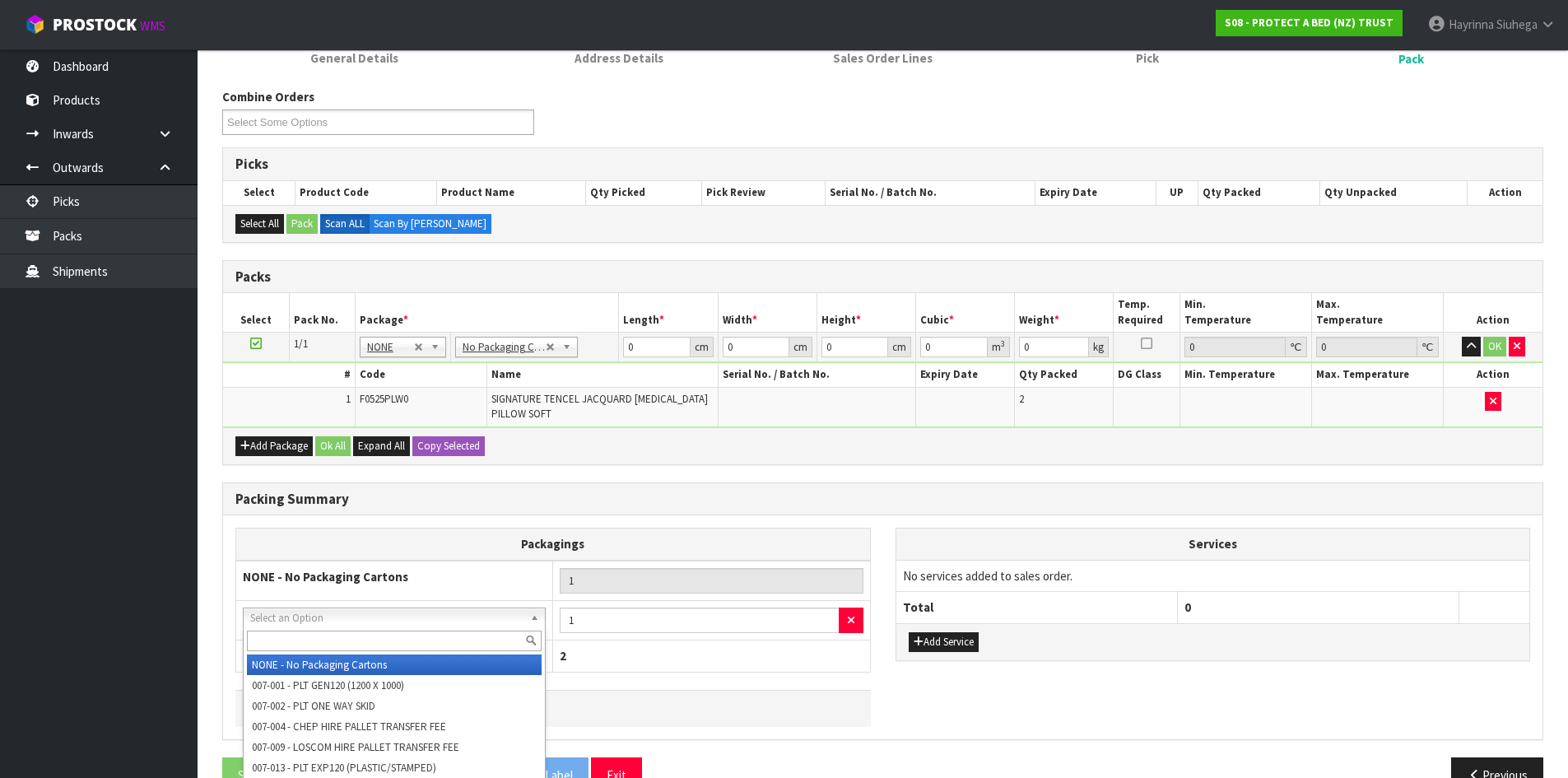
click at [341, 645] on input "text" at bounding box center [394, 640] width 295 height 21
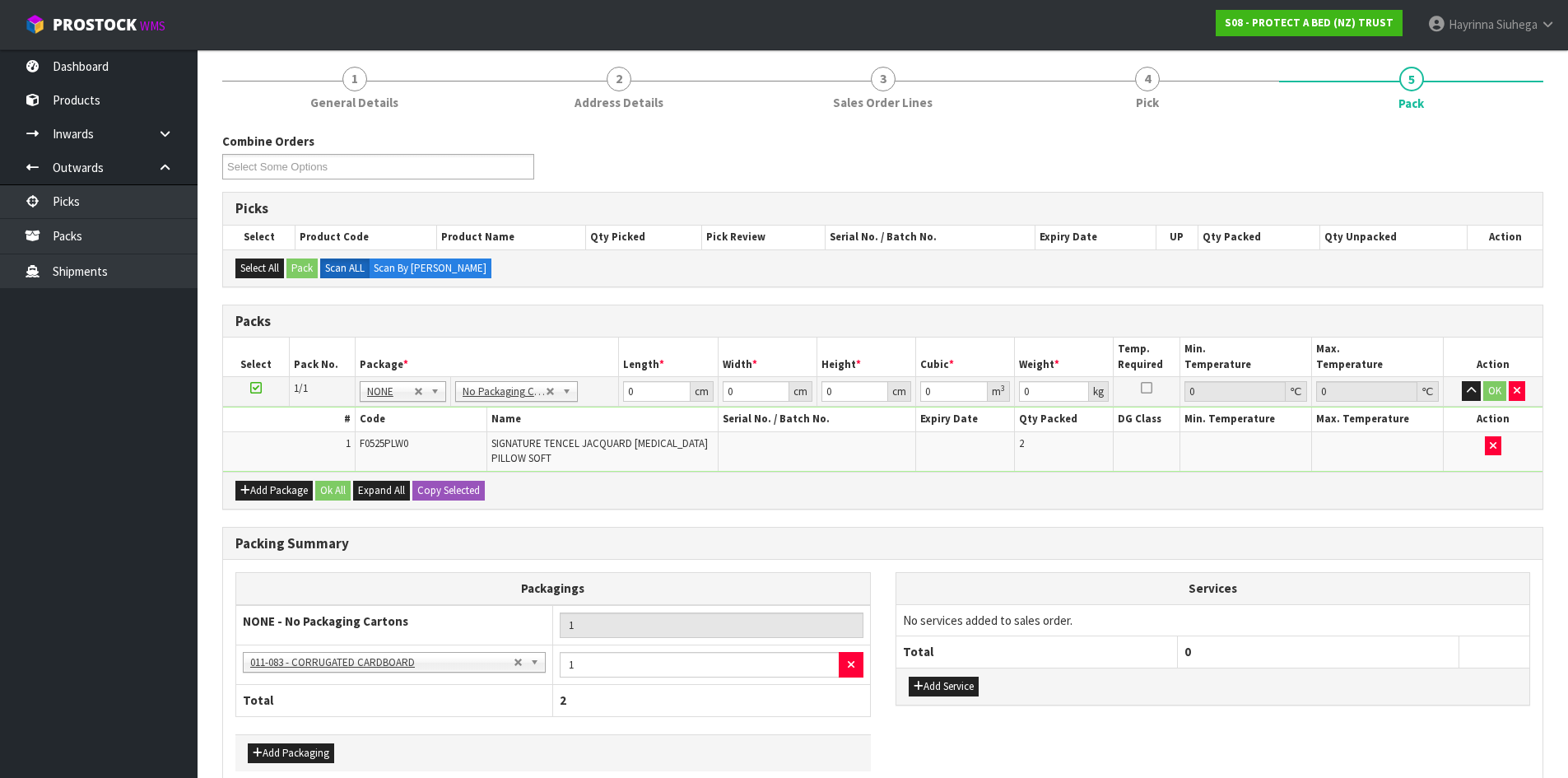
scroll to position [194, 0]
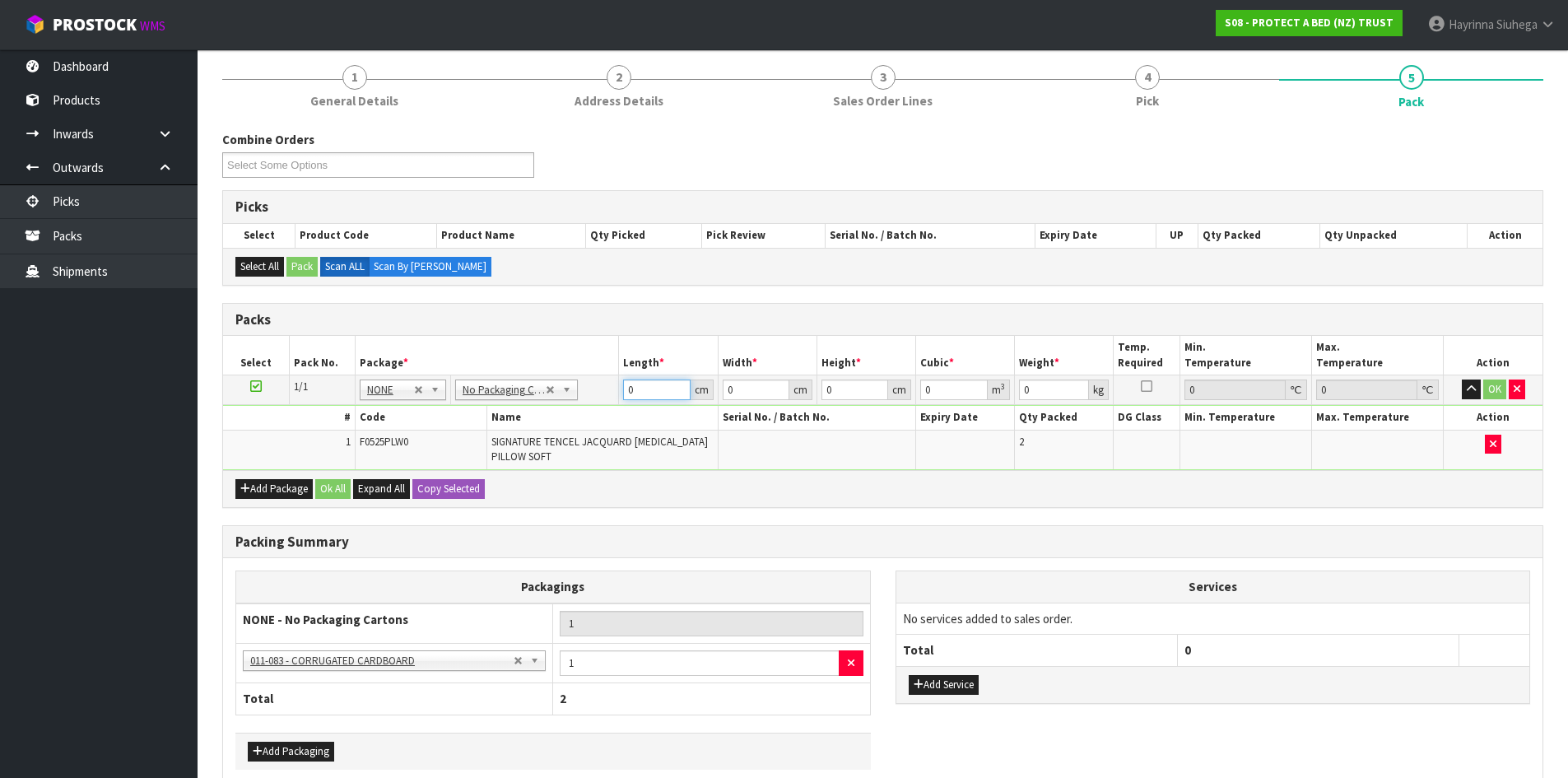
click at [627, 390] on input "0" at bounding box center [656, 389] width 66 height 21
click at [630, 385] on input "0" at bounding box center [656, 389] width 66 height 21
click button "OK" at bounding box center [1494, 389] width 23 height 20
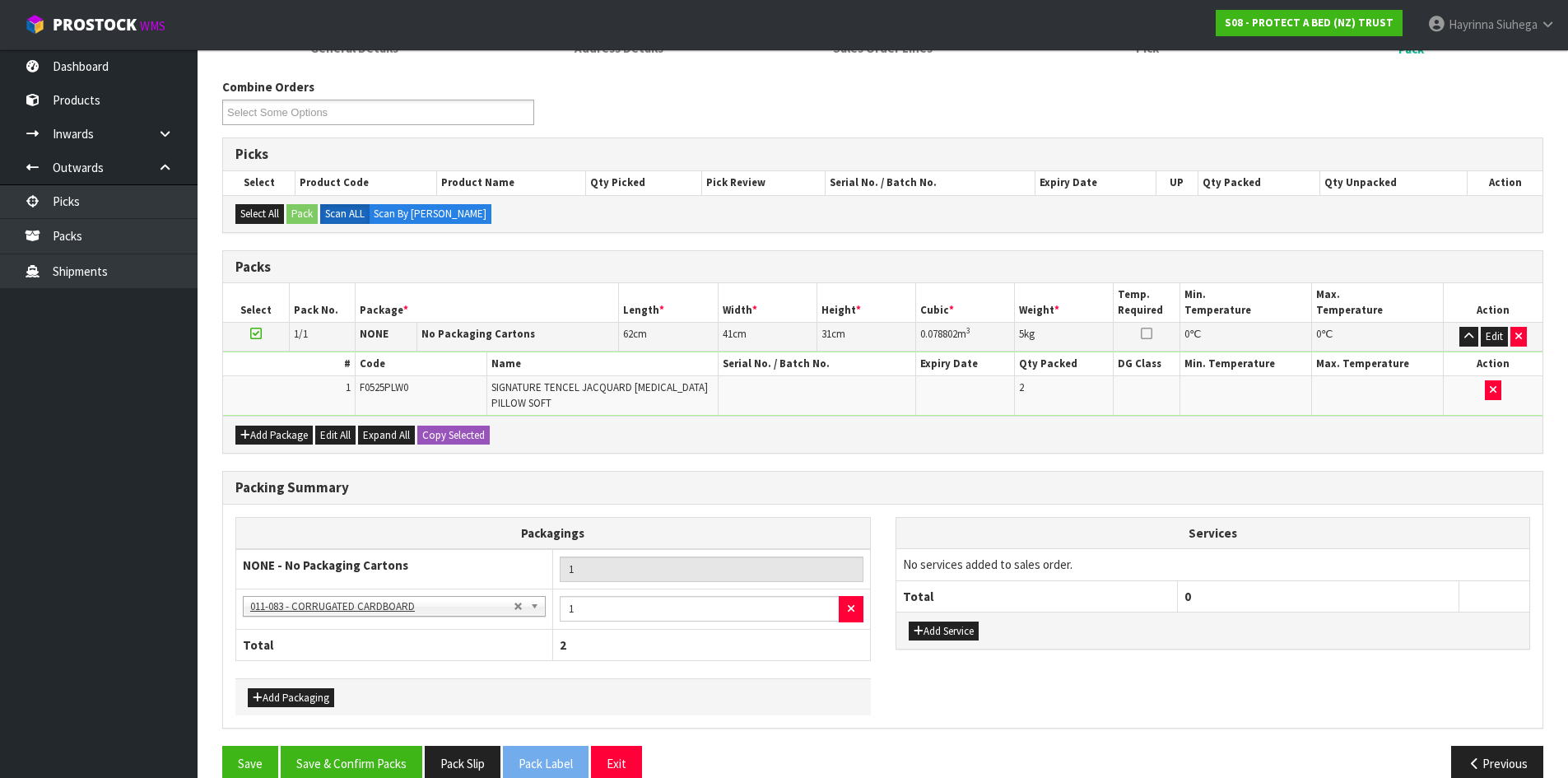
scroll to position [275, 0]
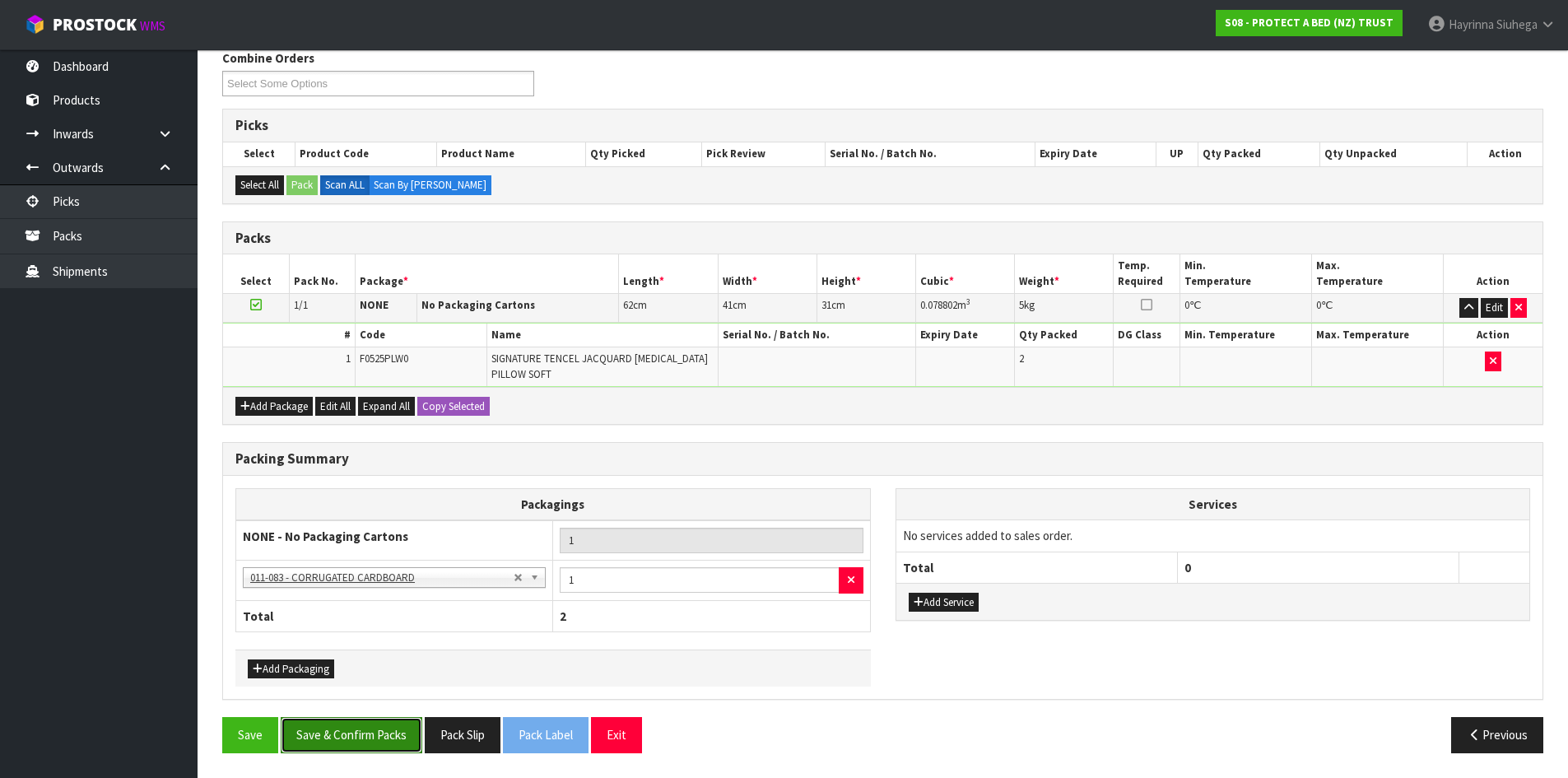
click at [349, 741] on button "Save & Confirm Packs" at bounding box center [351, 734] width 142 height 35
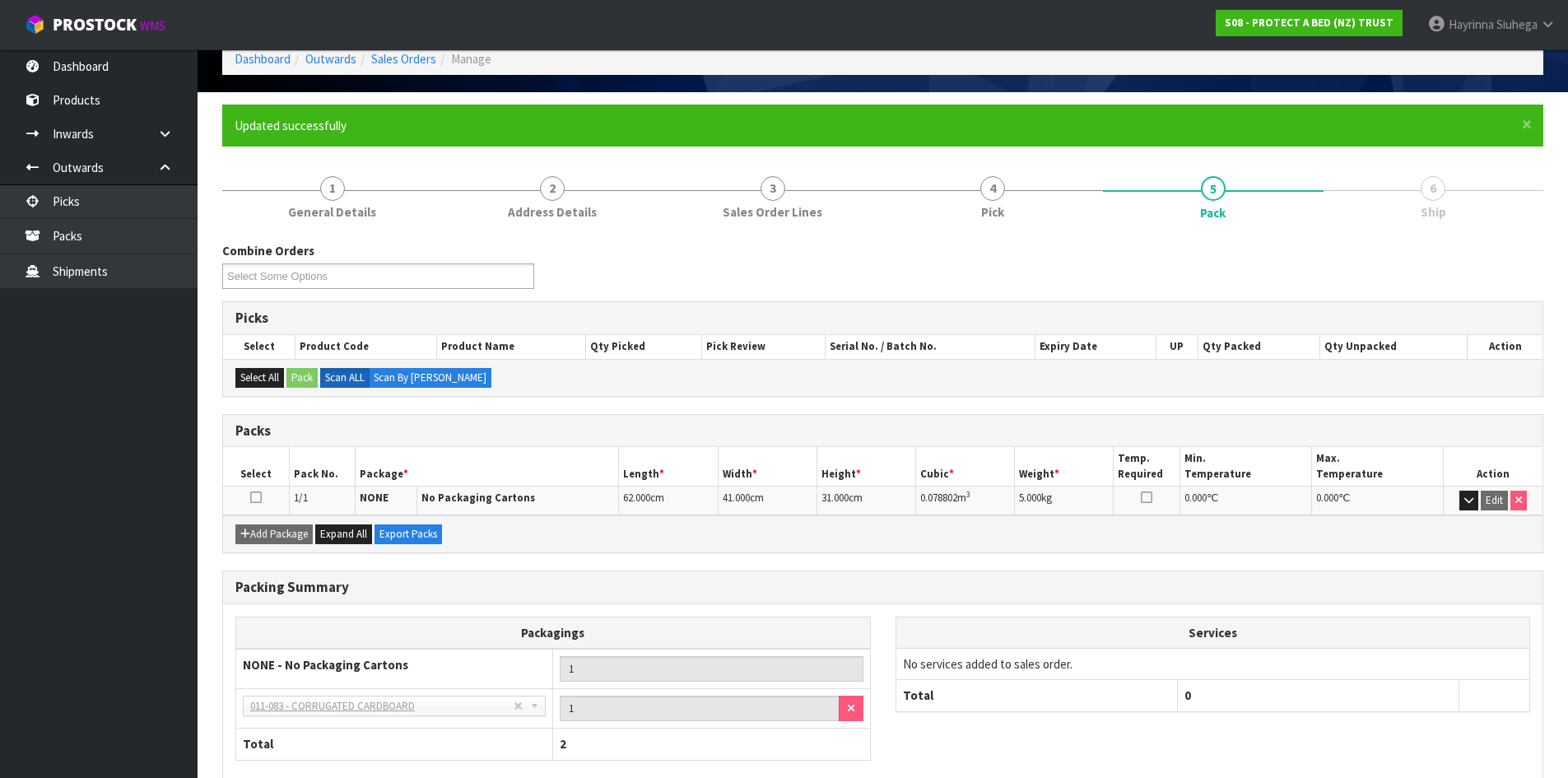
scroll to position [174, 0]
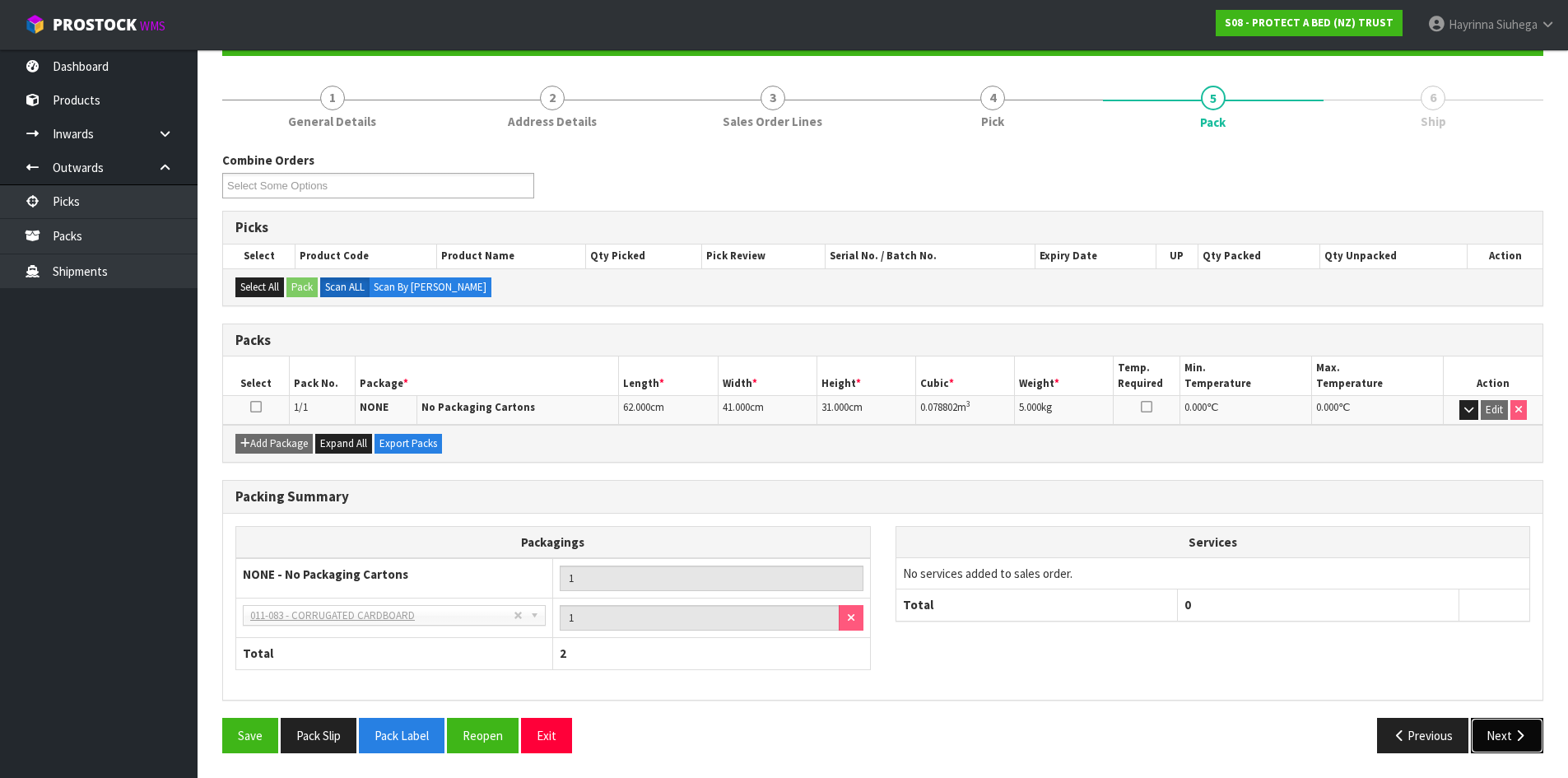
click at [1511, 719] on button "Next" at bounding box center [1507, 735] width 72 height 35
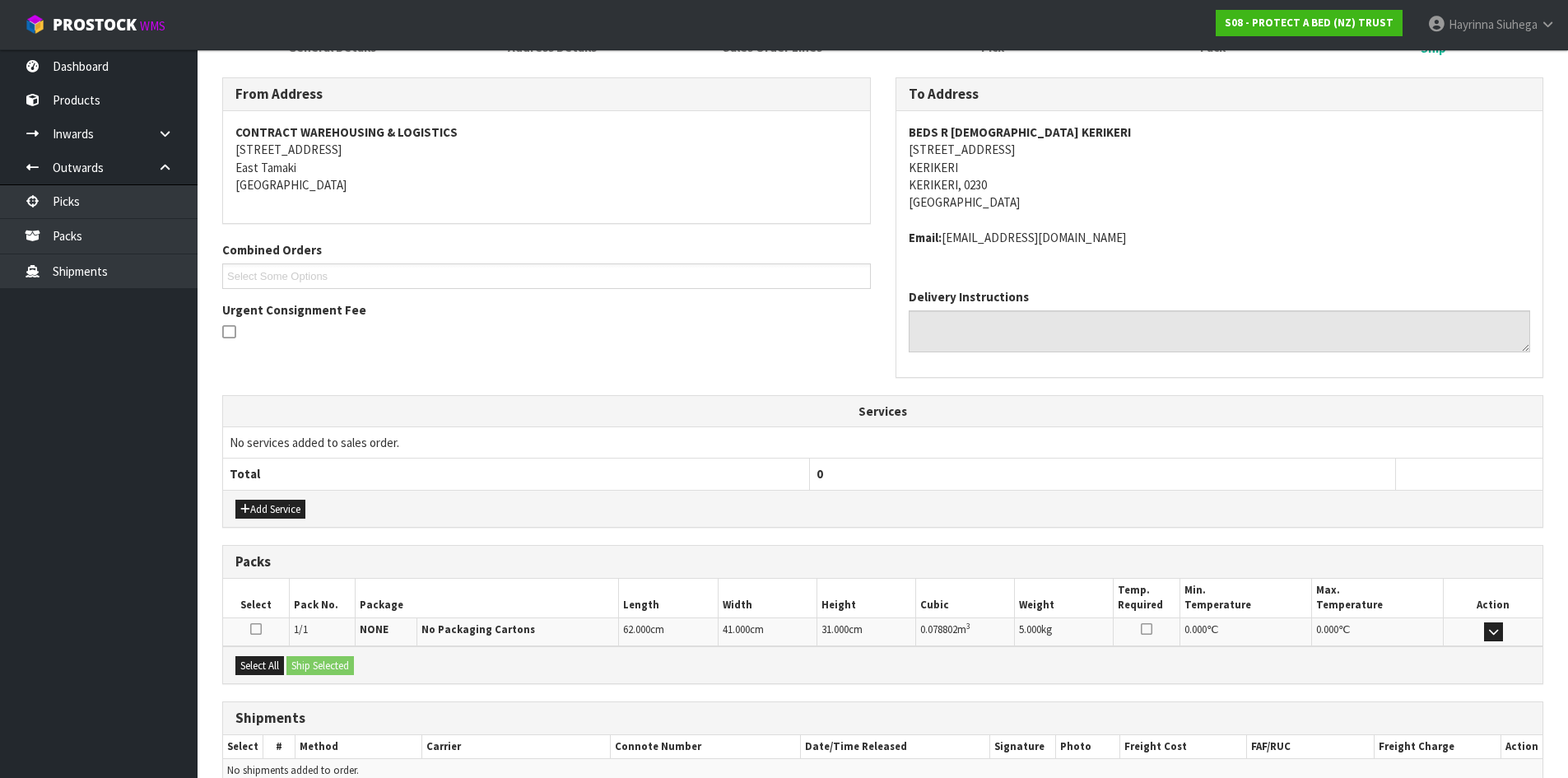
scroll to position [331, 0]
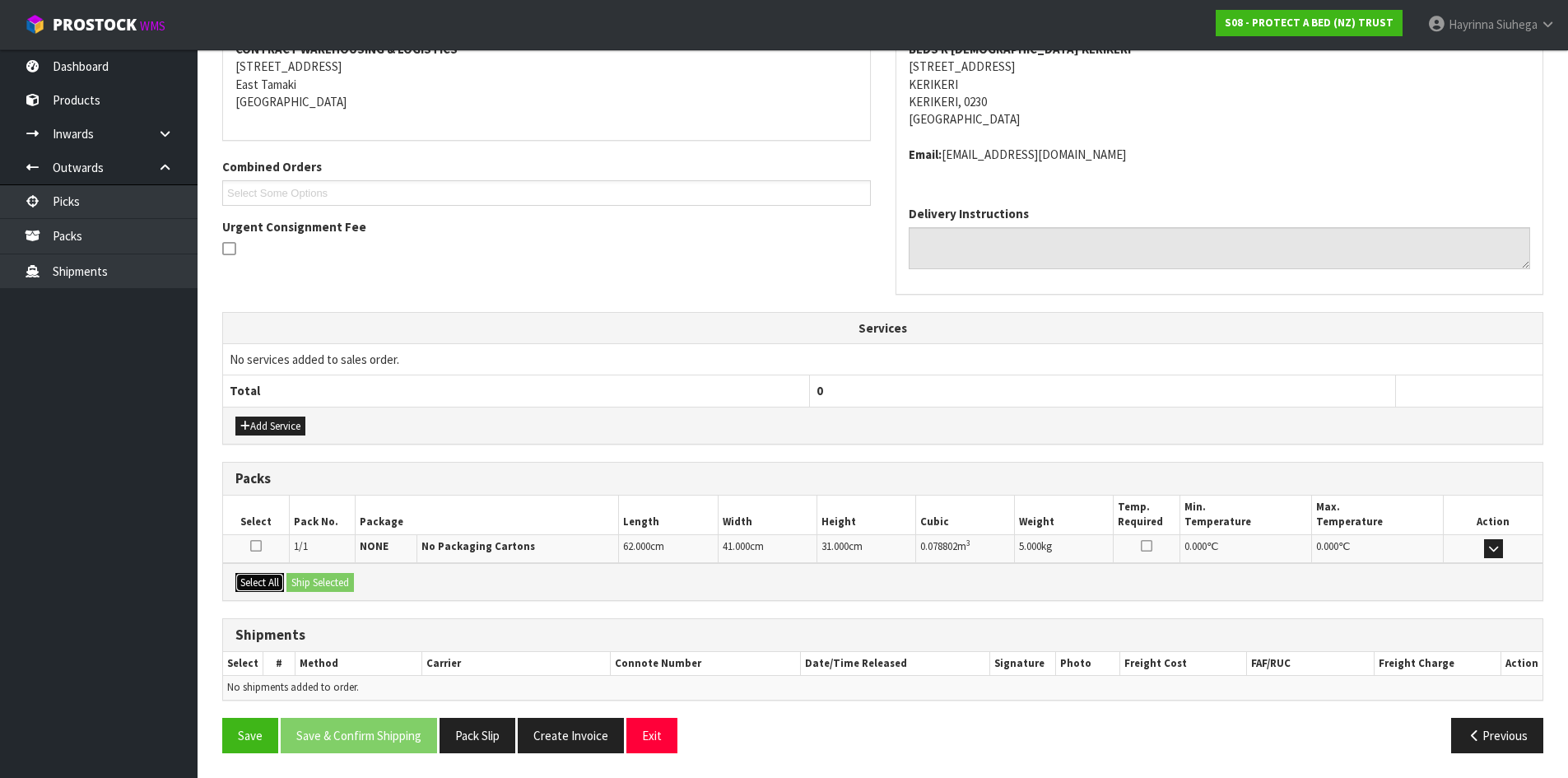
click at [269, 587] on button "Select All" at bounding box center [259, 582] width 49 height 20
click at [332, 582] on button "Ship Selected" at bounding box center [320, 582] width 67 height 20
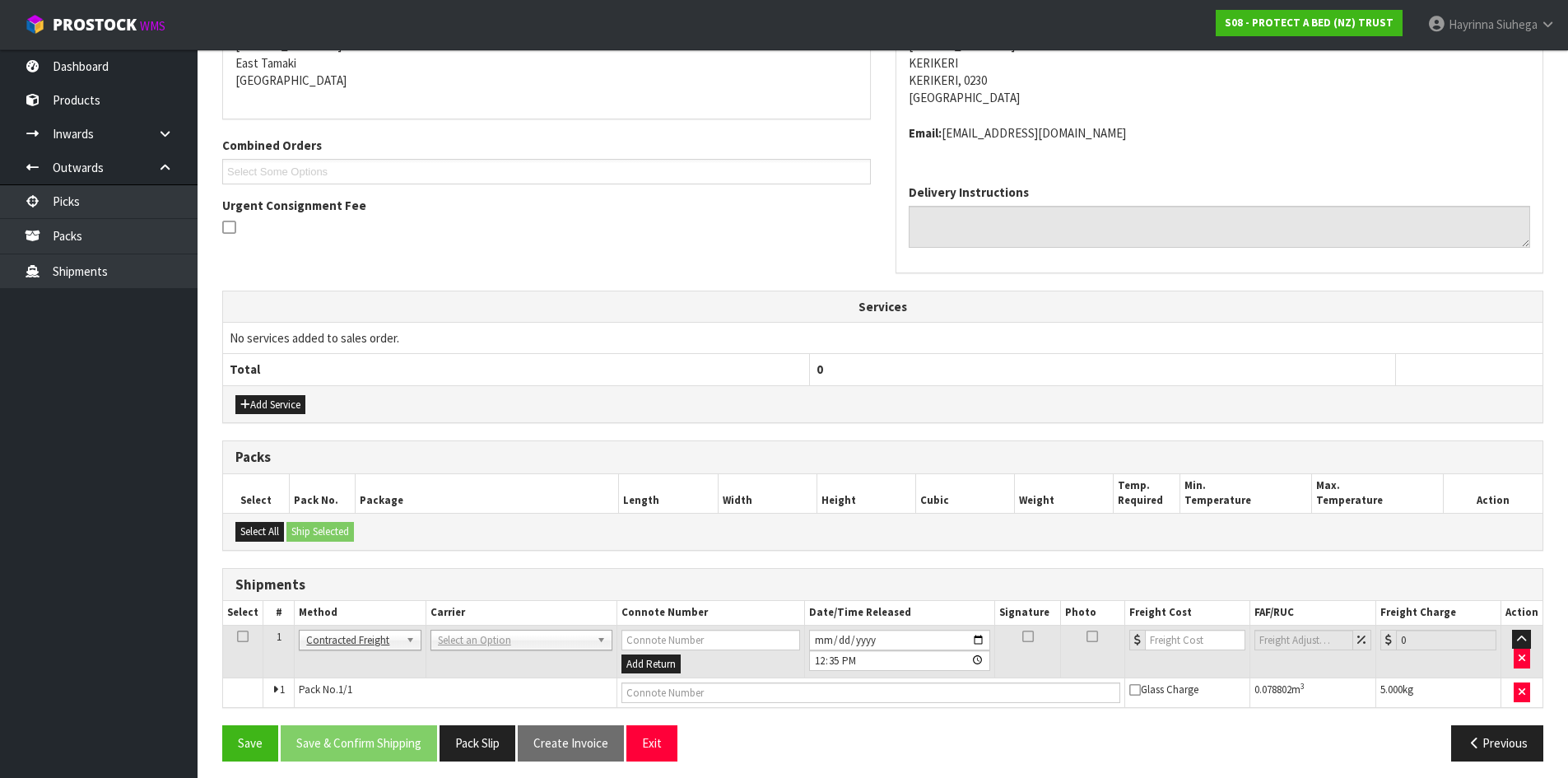
scroll to position [360, 0]
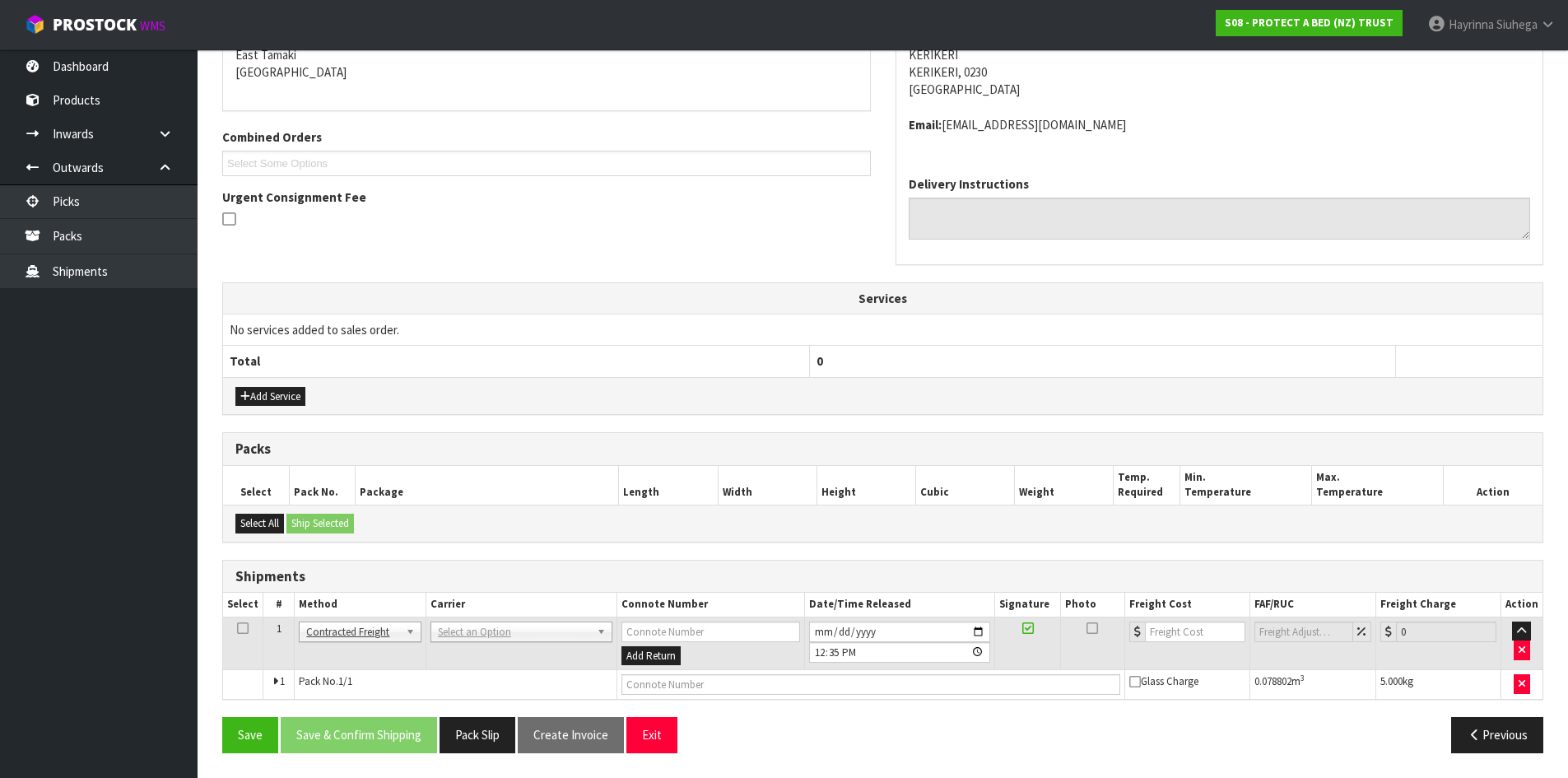
click at [488, 647] on td "ANGEL - ANGEL TRANSPORT CONROY - CONROY REMOVALS DEAEXPAKL - DEADLINE EXPRESS C…" at bounding box center [520, 643] width 191 height 54
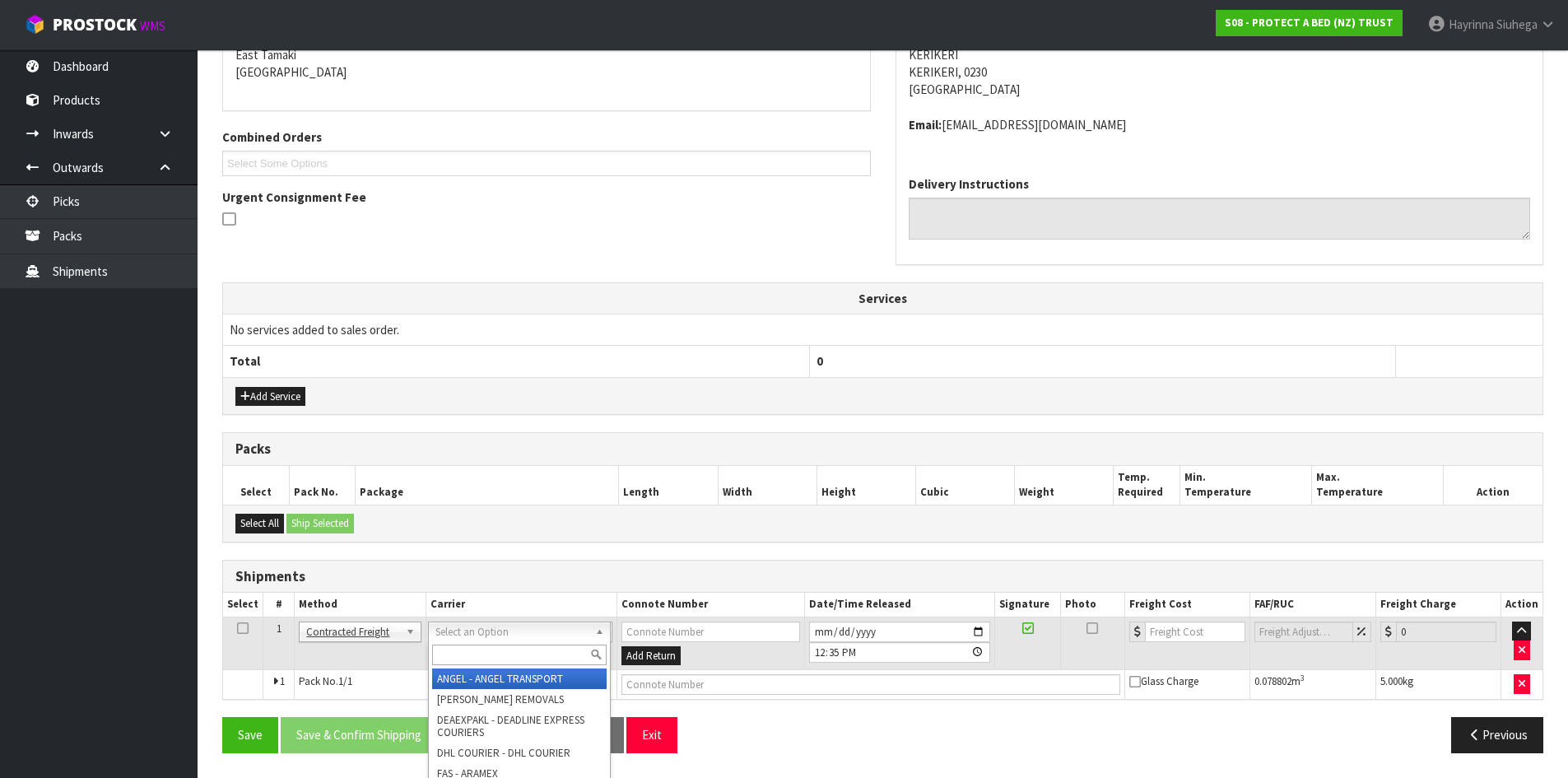
click at [499, 653] on input "text" at bounding box center [520, 655] width 175 height 21
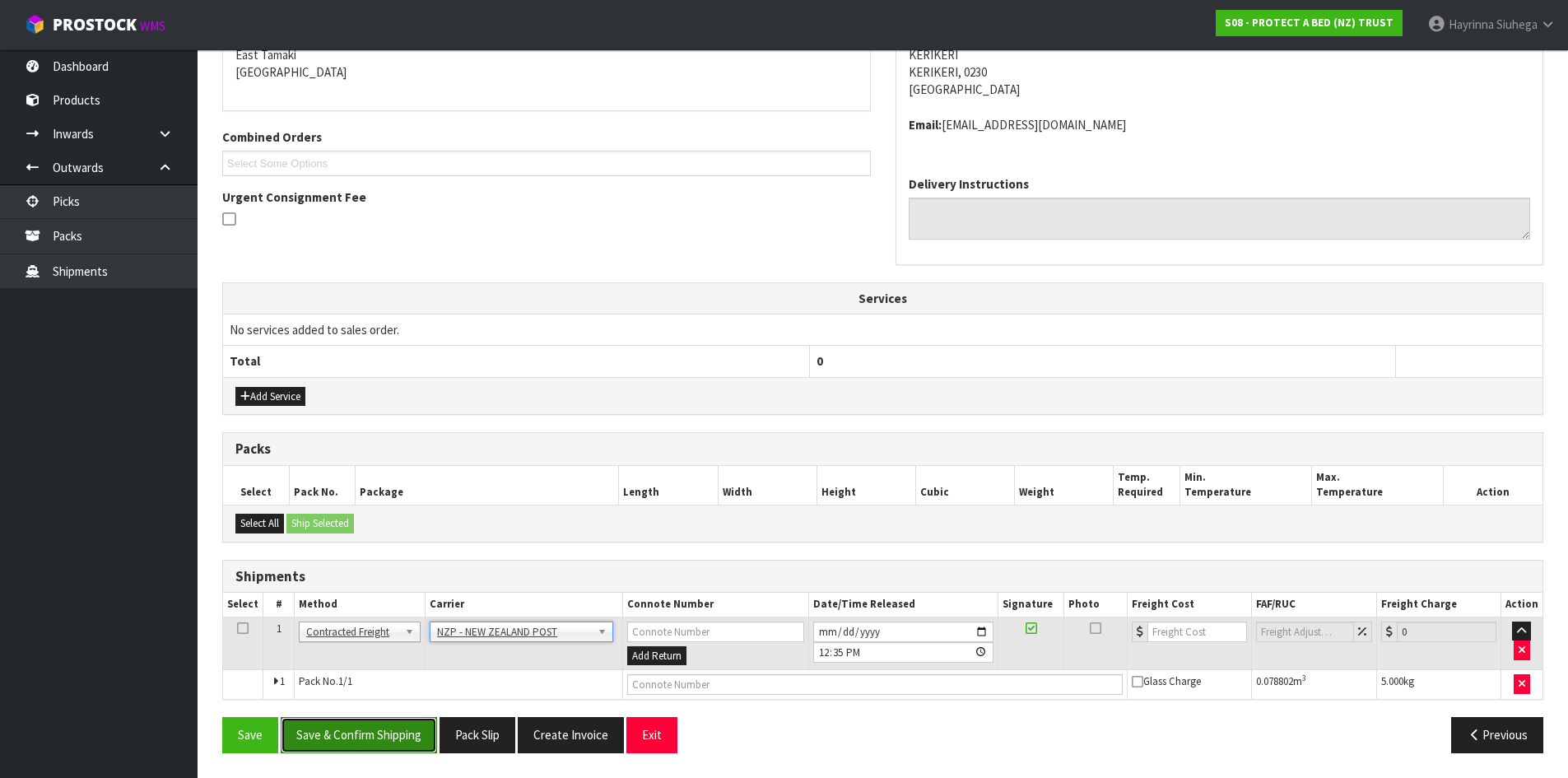
click at [381, 740] on button "Save & Confirm Shipping" at bounding box center [358, 734] width 156 height 35
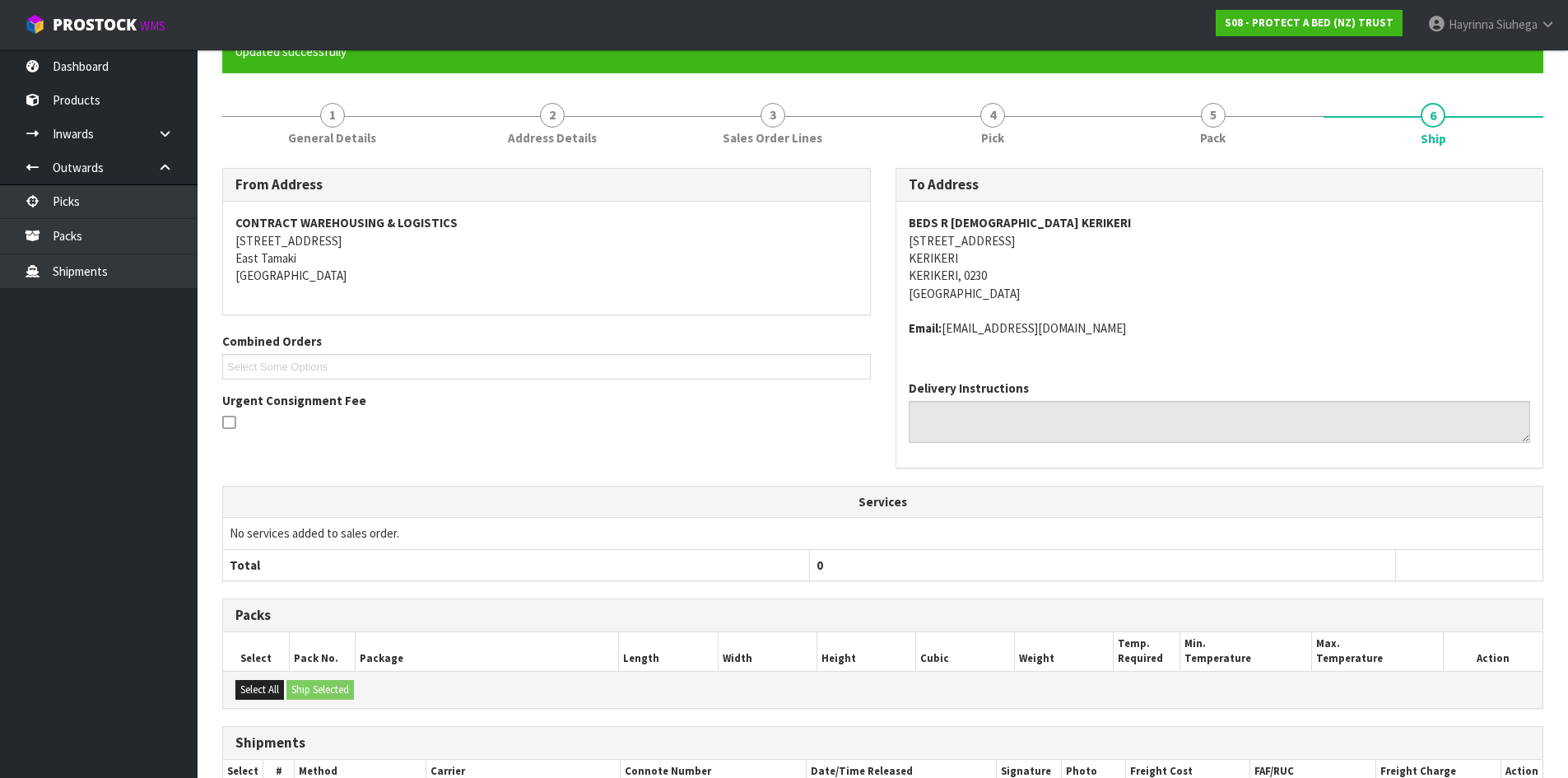
scroll to position [337, 0]
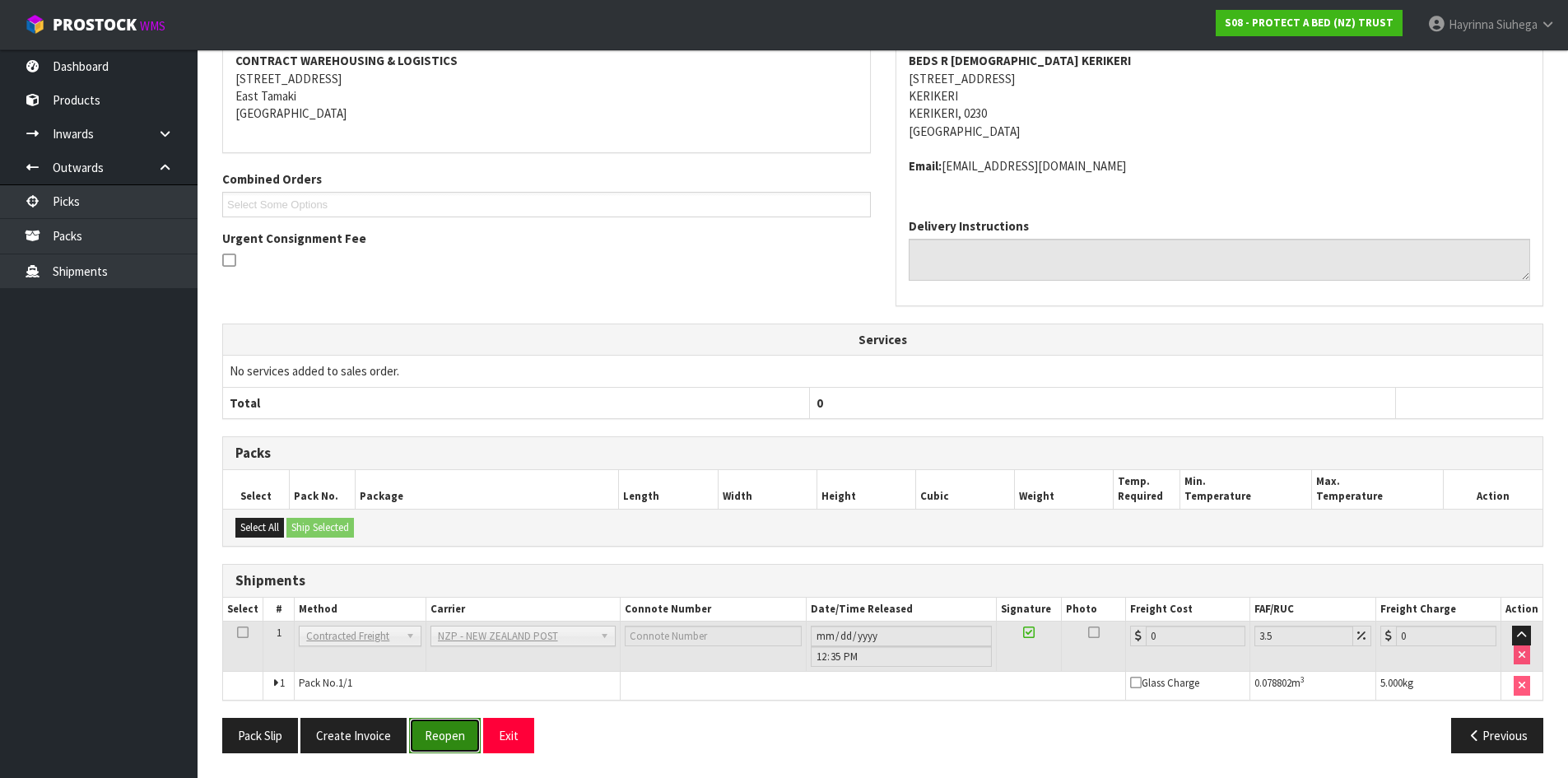
click at [424, 731] on button "Reopen" at bounding box center [444, 735] width 71 height 35
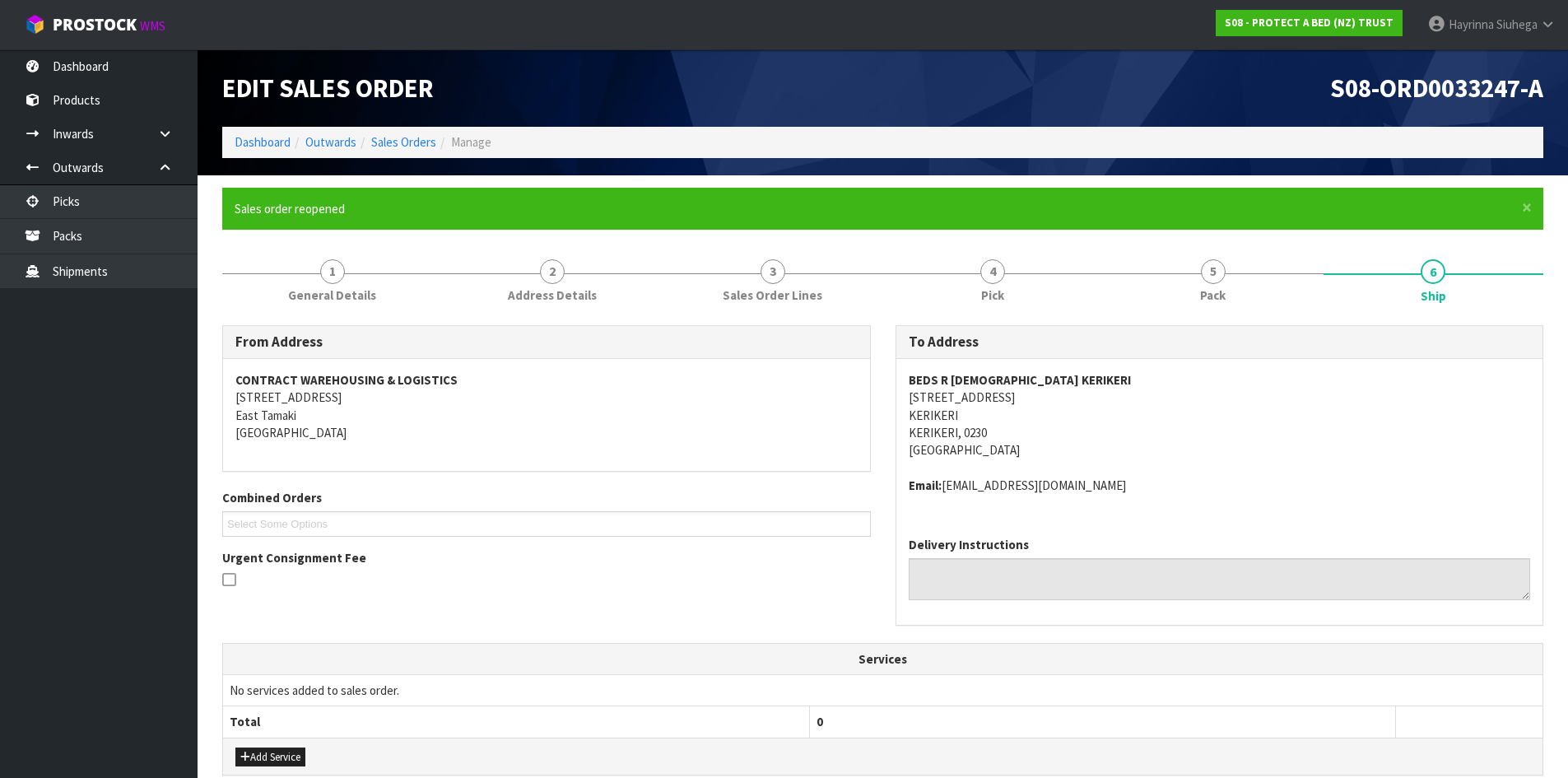
scroll to position [375, 0]
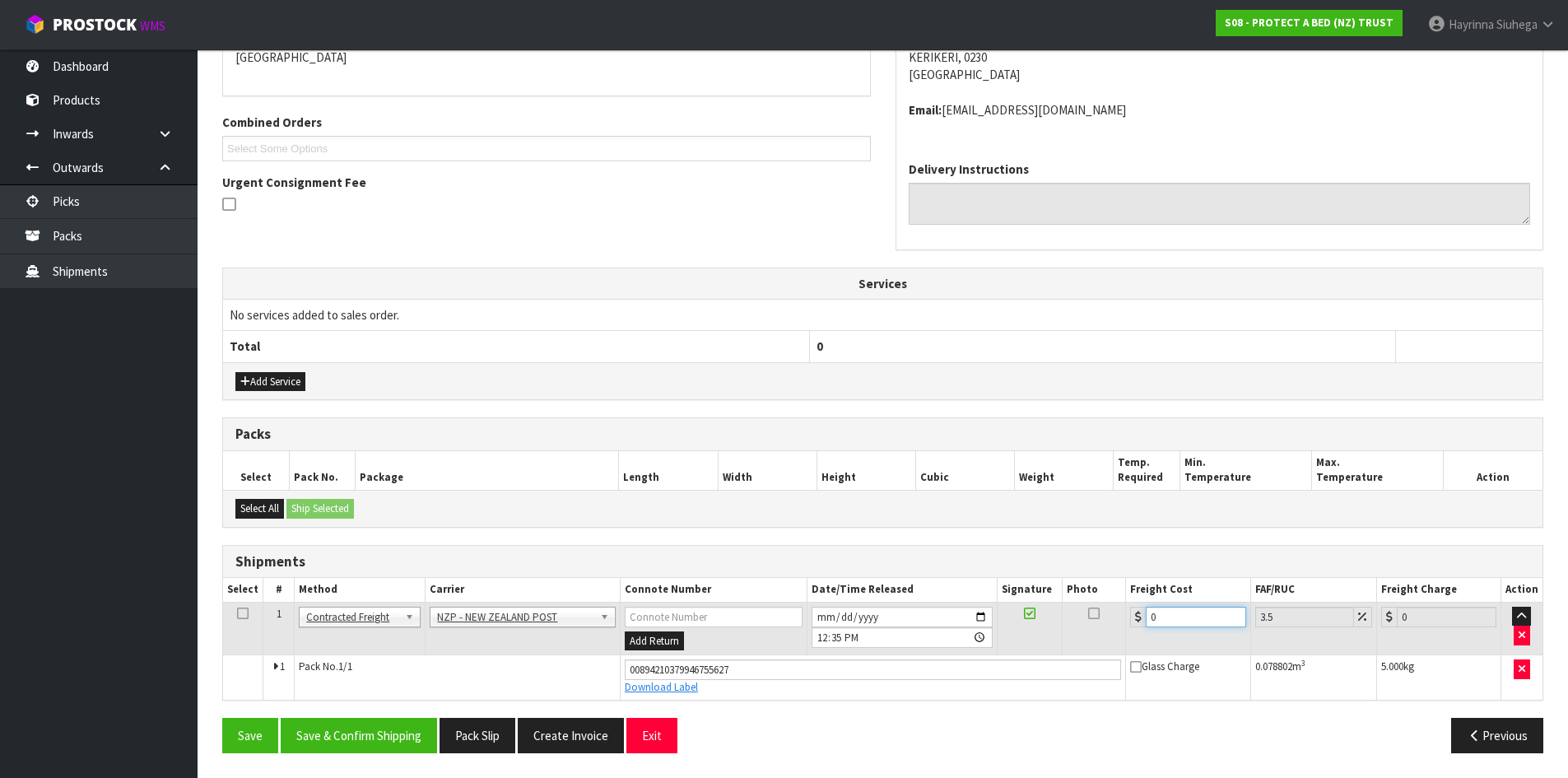
drag, startPoint x: 1187, startPoint y: 614, endPoint x: 909, endPoint y: 610, distance: 278.0
click at [938, 613] on tr "1 Client Local Pickup Customer Local Pickup Company Freight Contracted Freight …" at bounding box center [883, 629] width 1320 height 54
click at [222, 718] on button "Save" at bounding box center [250, 735] width 56 height 35
click at [365, 735] on button "Save & Confirm Shipping" at bounding box center [358, 735] width 156 height 35
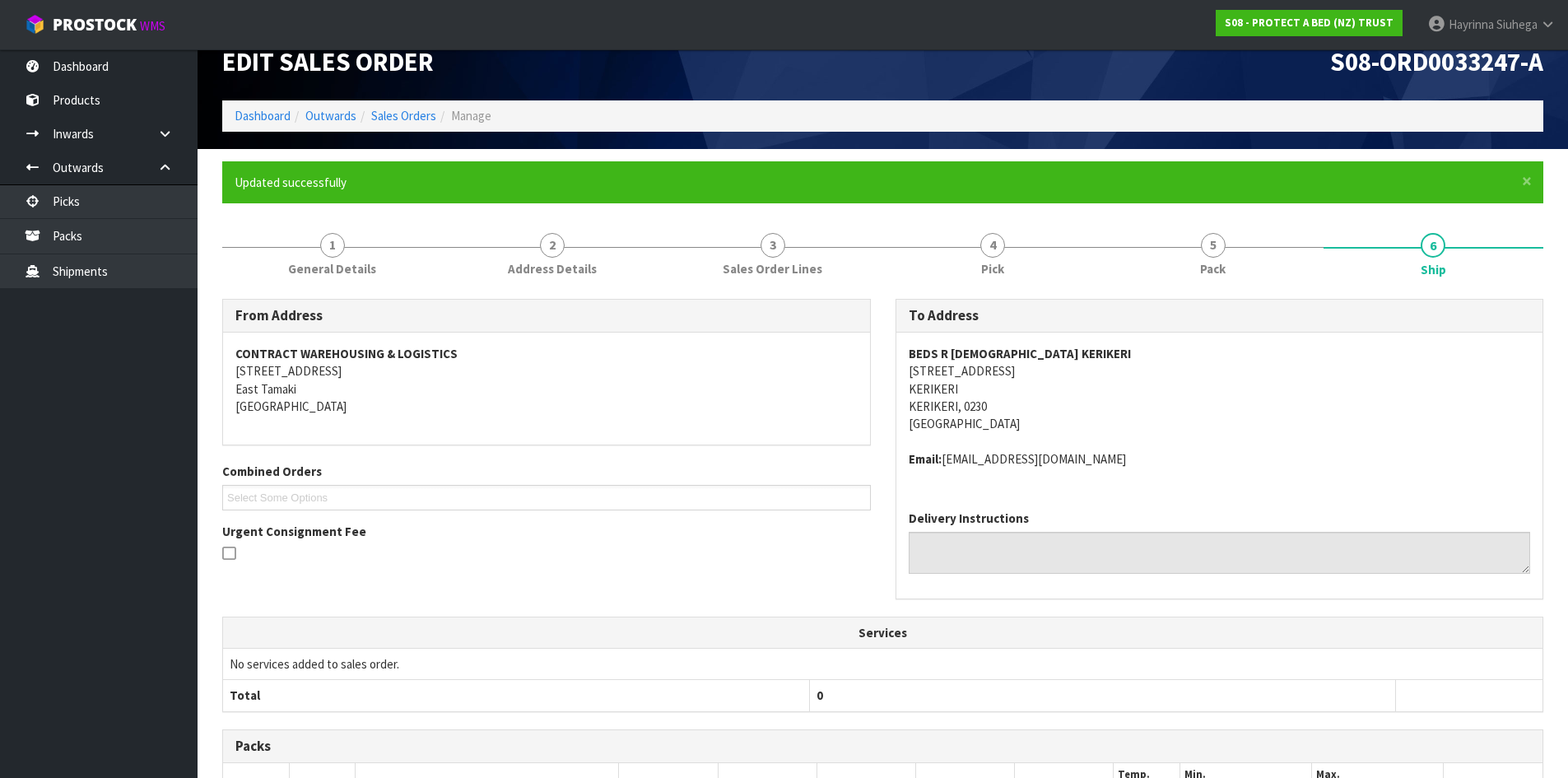
scroll to position [0, 0]
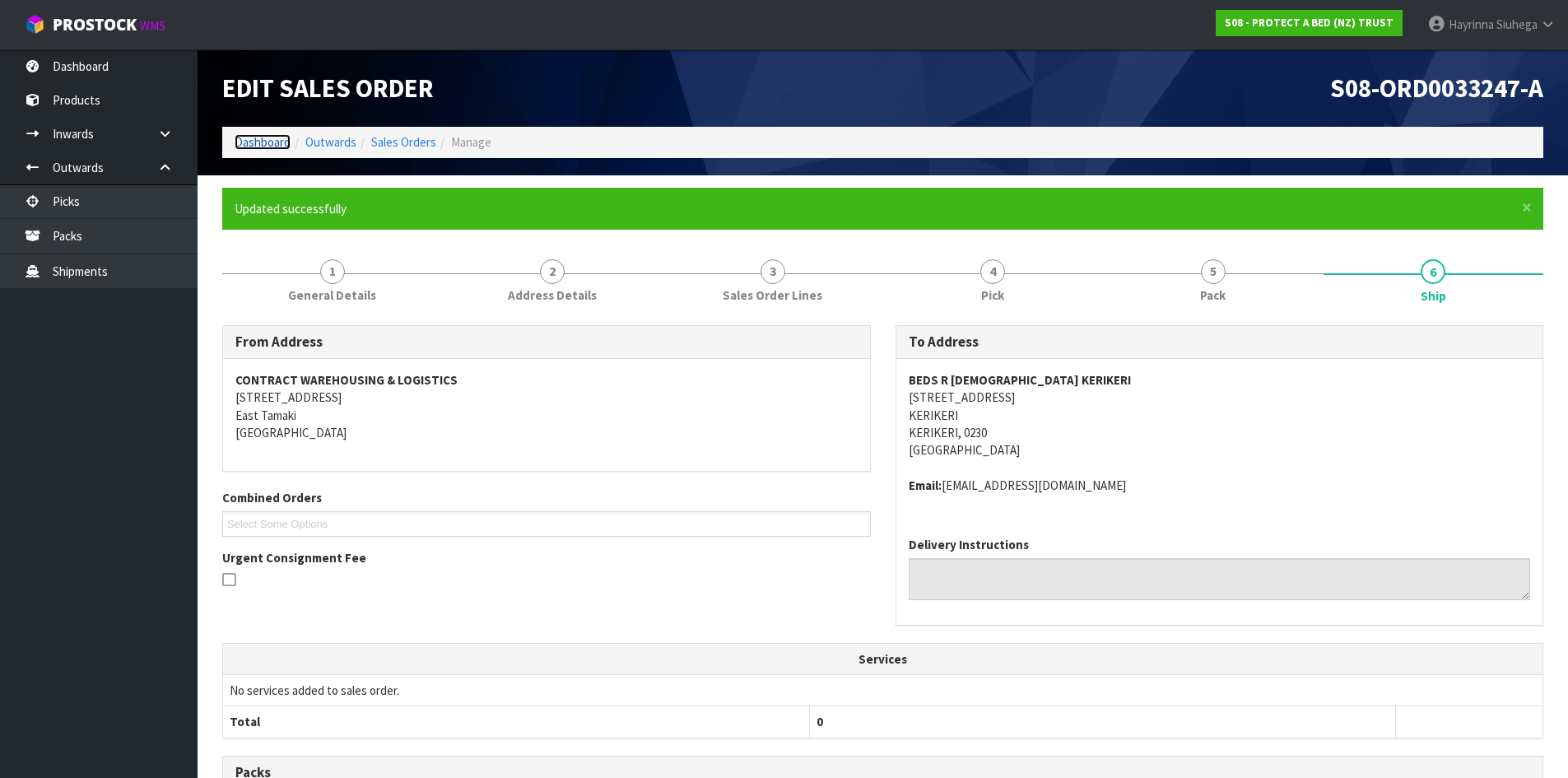
click at [253, 138] on link "Dashboard" at bounding box center [262, 142] width 56 height 16
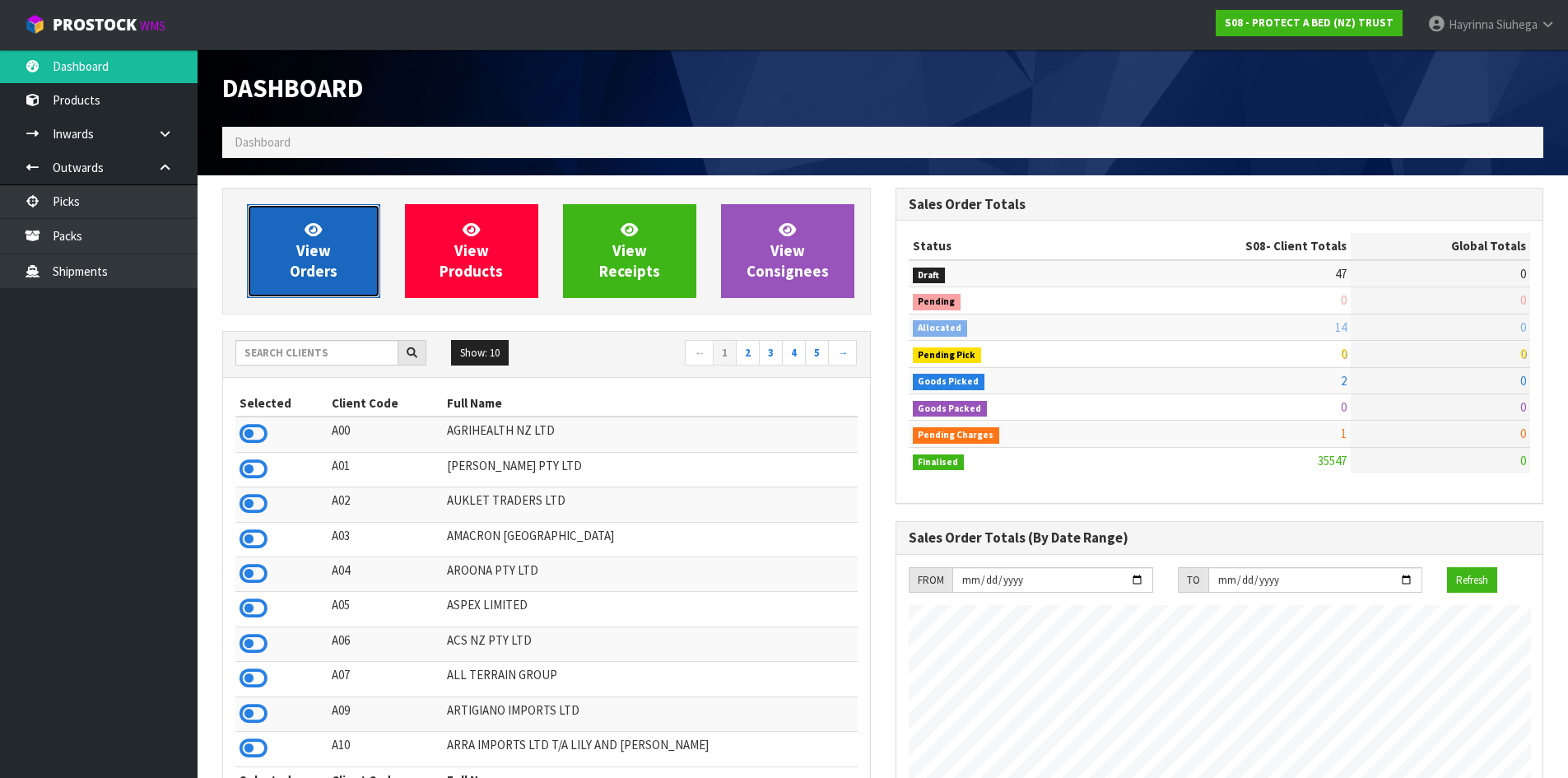
click at [337, 245] on link "View Orders" at bounding box center [313, 251] width 133 height 94
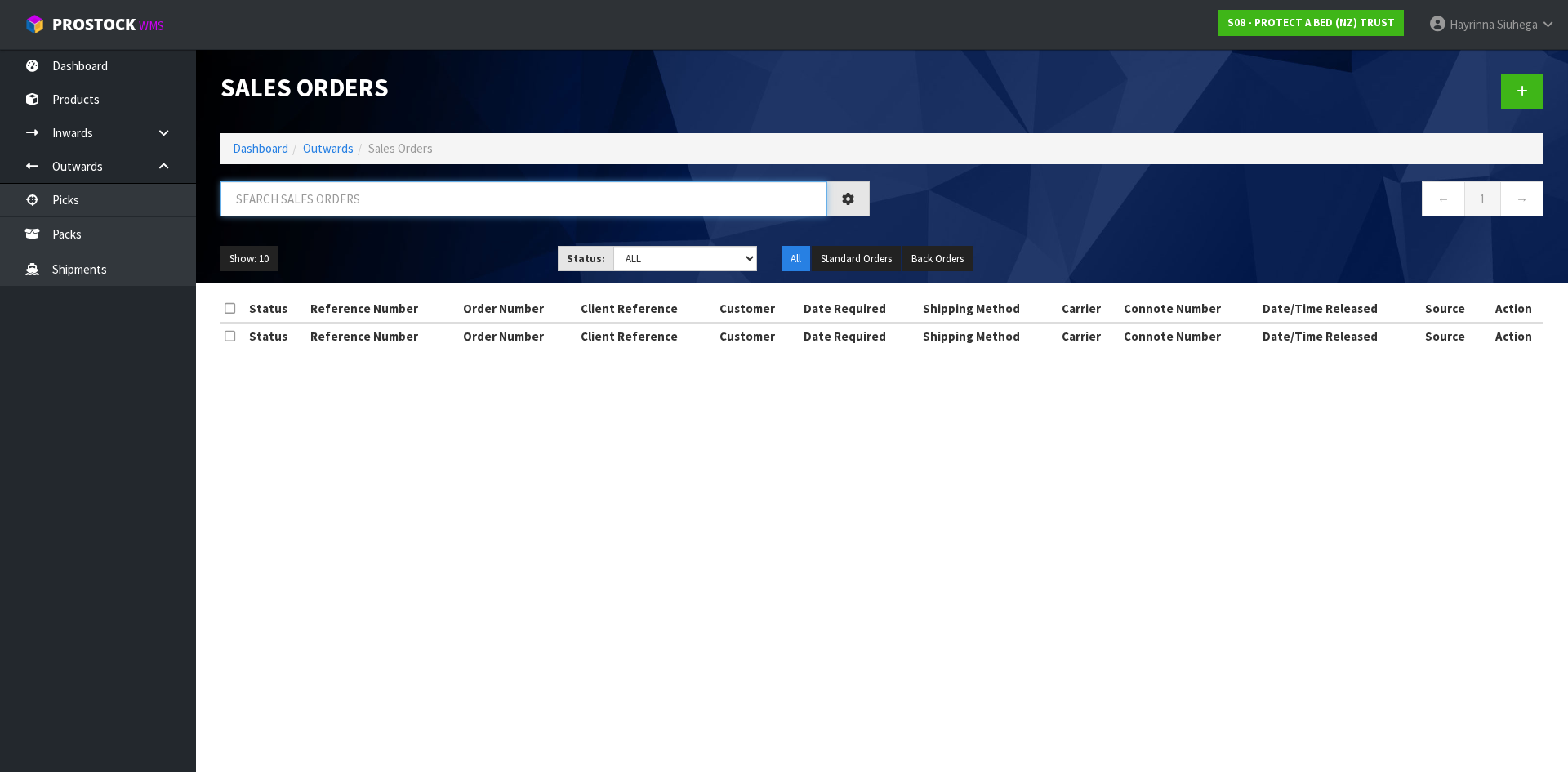
click at [358, 197] on input "text" at bounding box center [524, 199] width 607 height 35
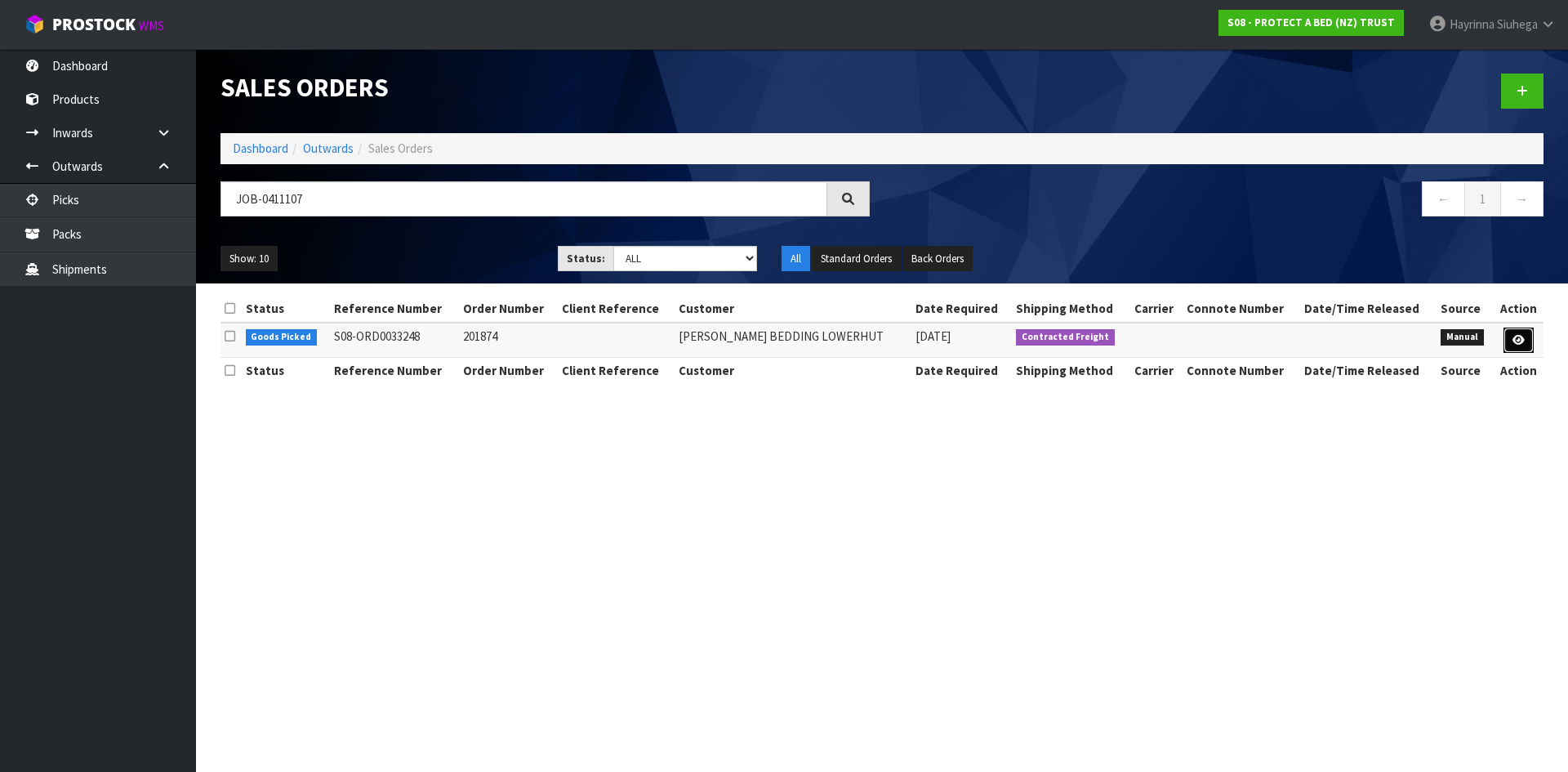
click at [1517, 341] on icon at bounding box center [1518, 340] width 12 height 11
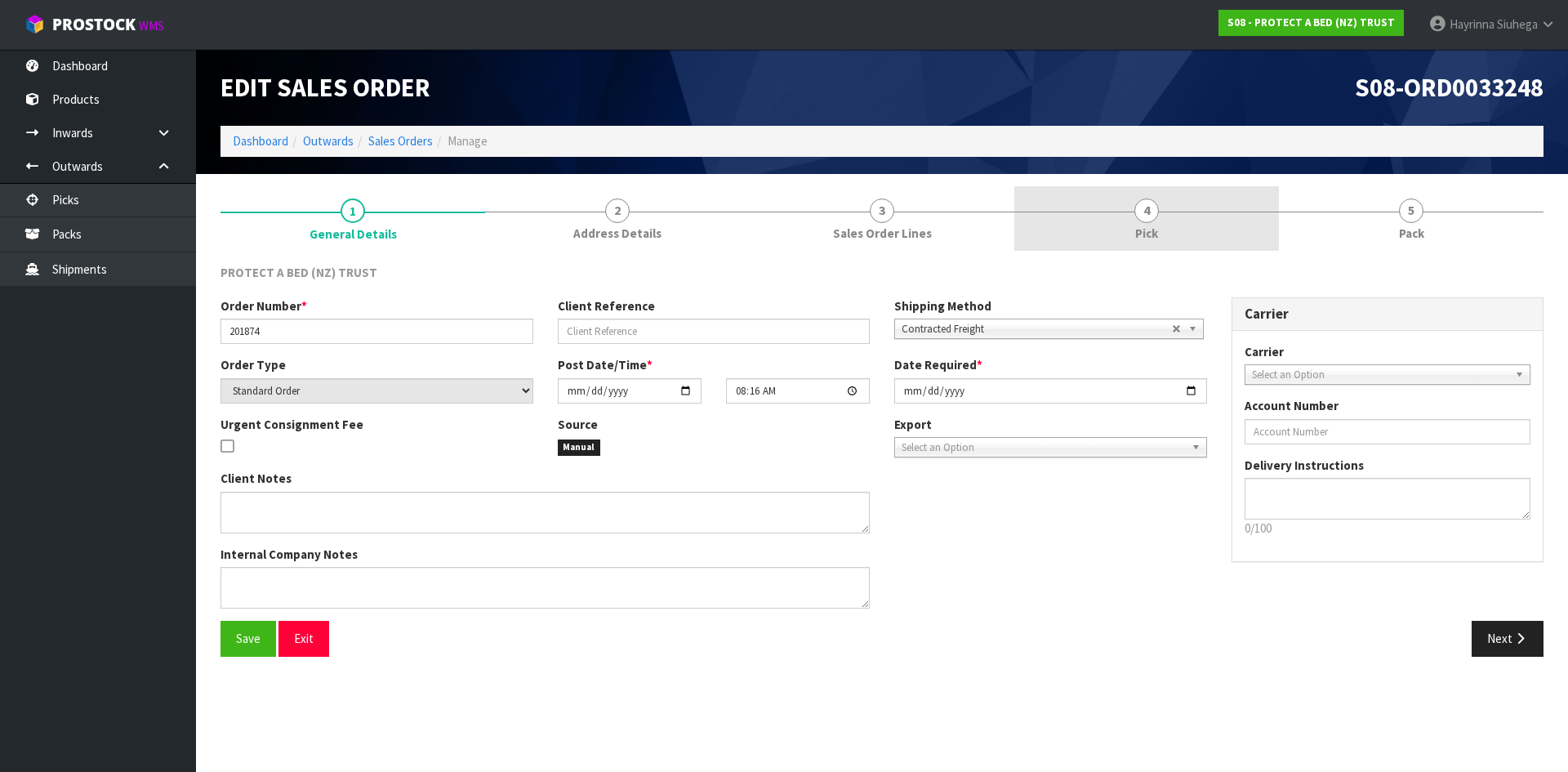
click at [1272, 190] on link "4 Pick" at bounding box center [1147, 218] width 265 height 64
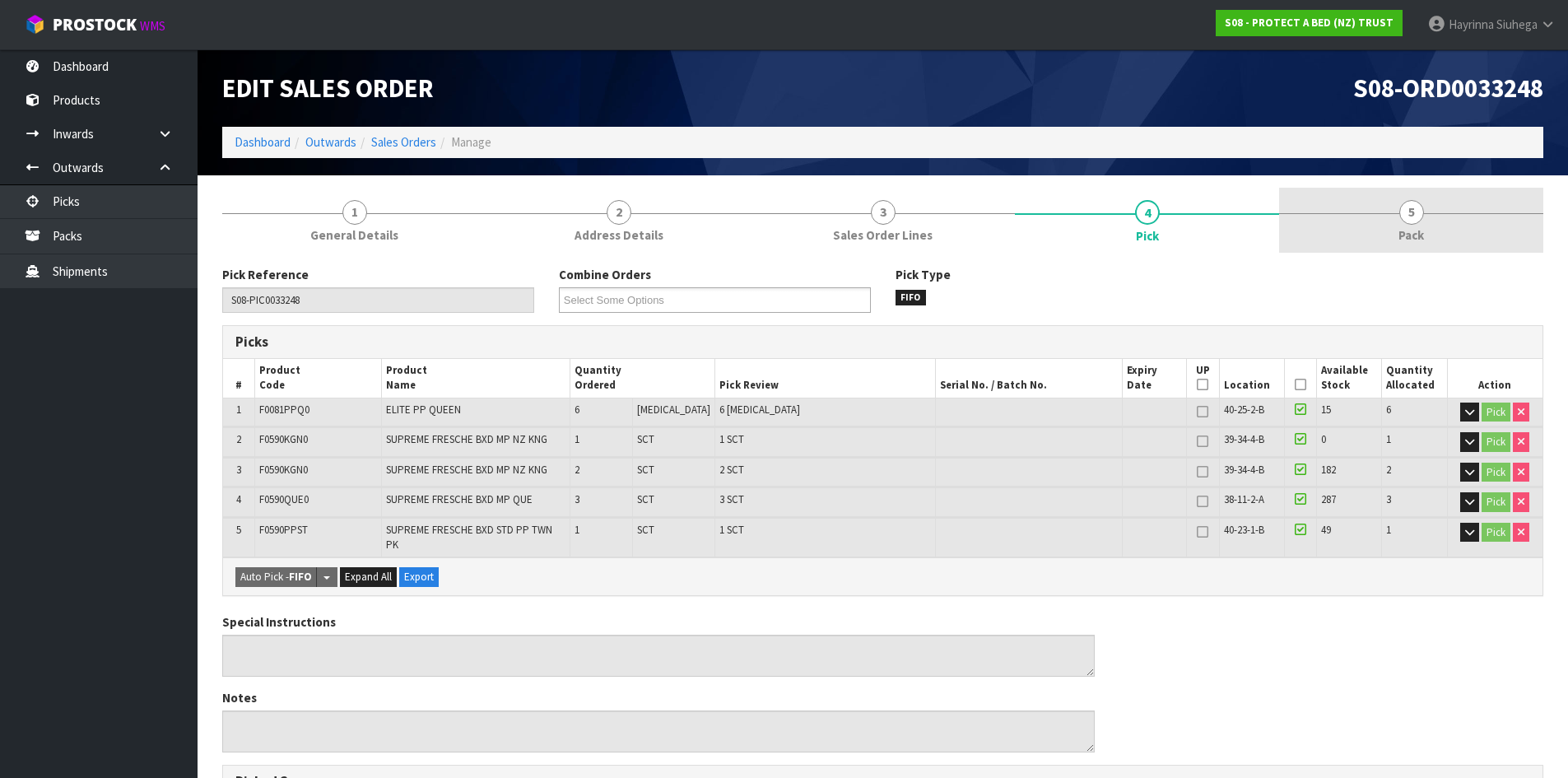
click at [1397, 203] on link "5 Pack" at bounding box center [1411, 220] width 264 height 65
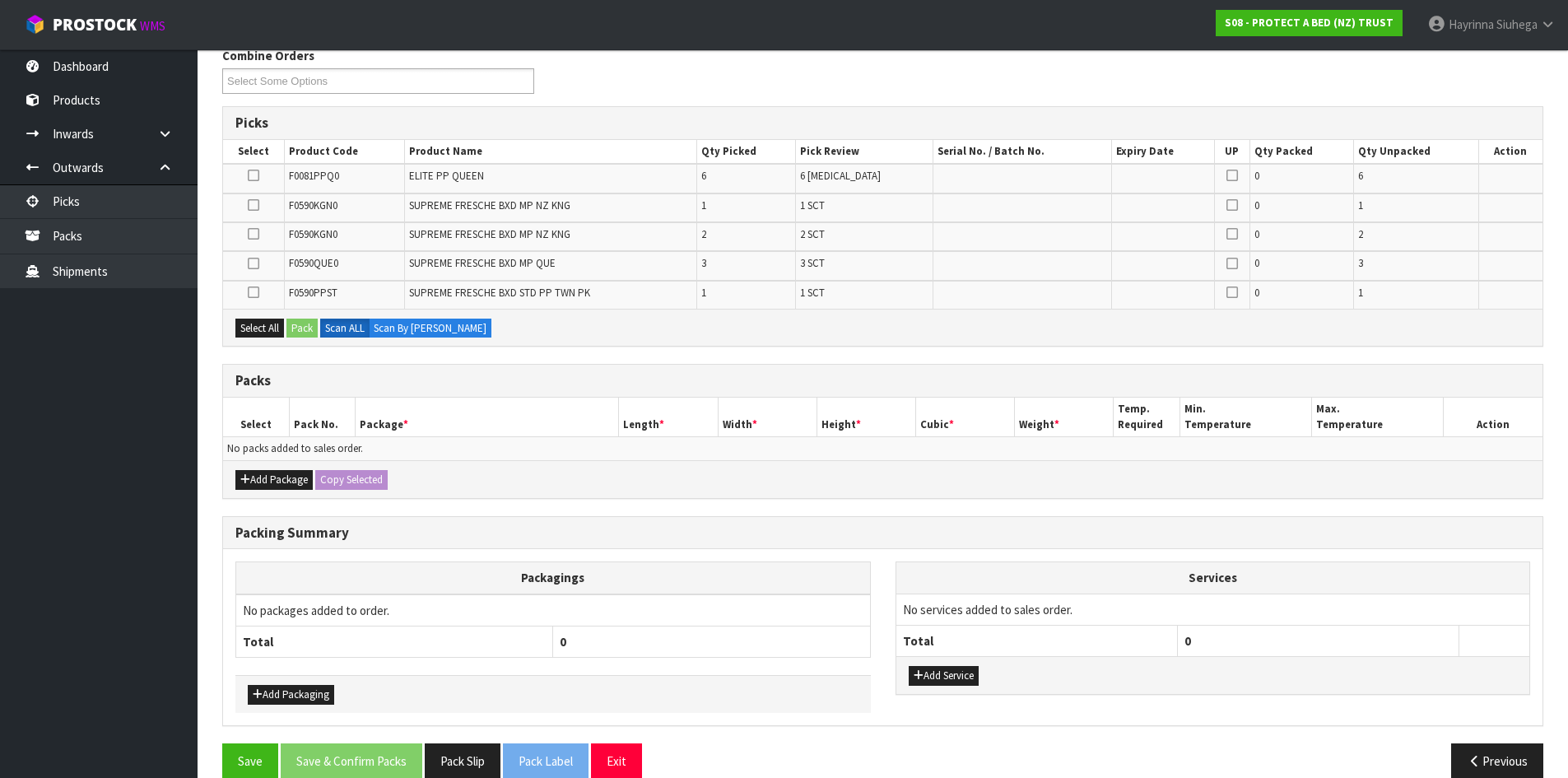
scroll to position [244, 0]
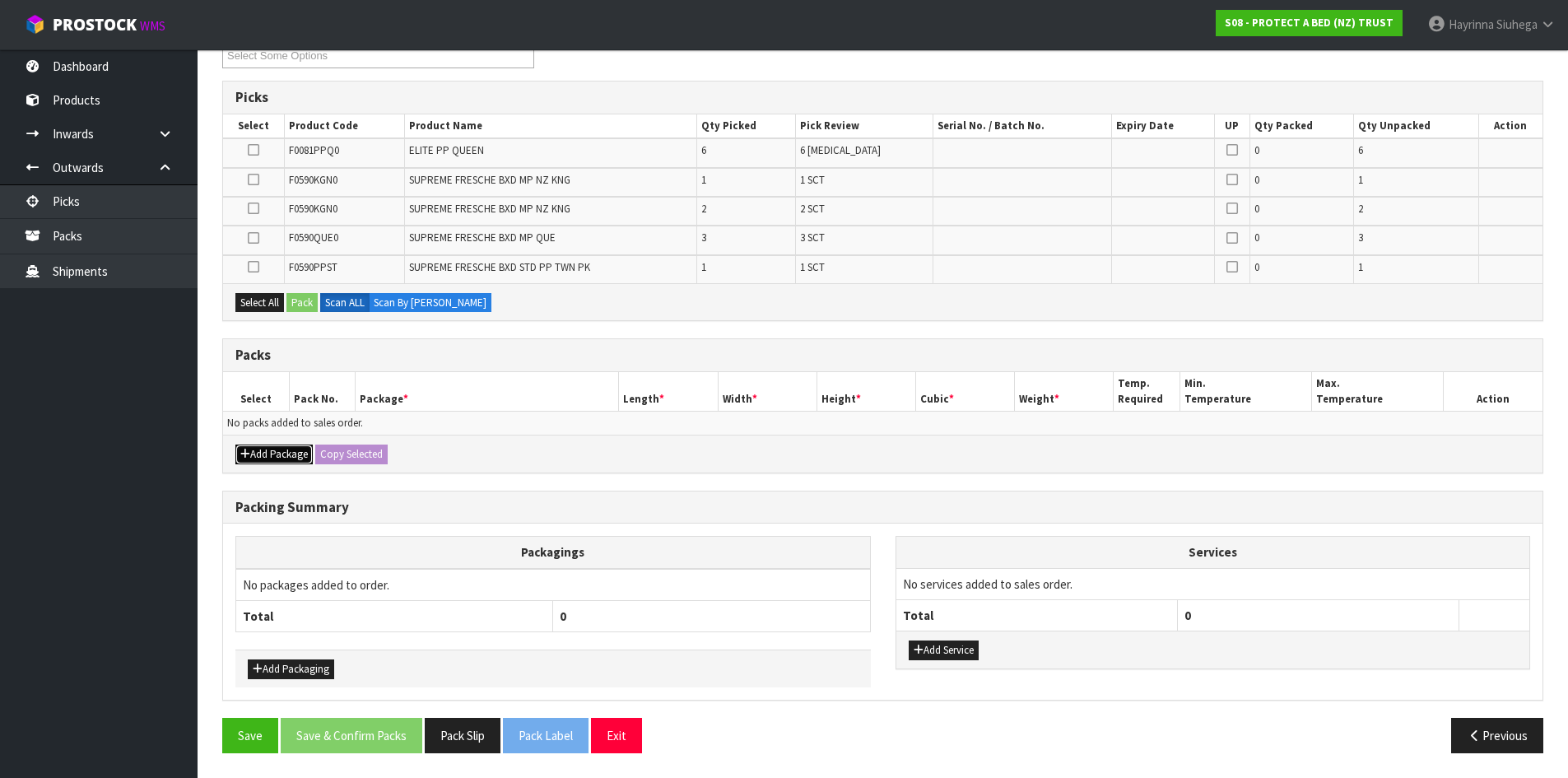
click at [298, 461] on button "Add Package" at bounding box center [274, 454] width 77 height 20
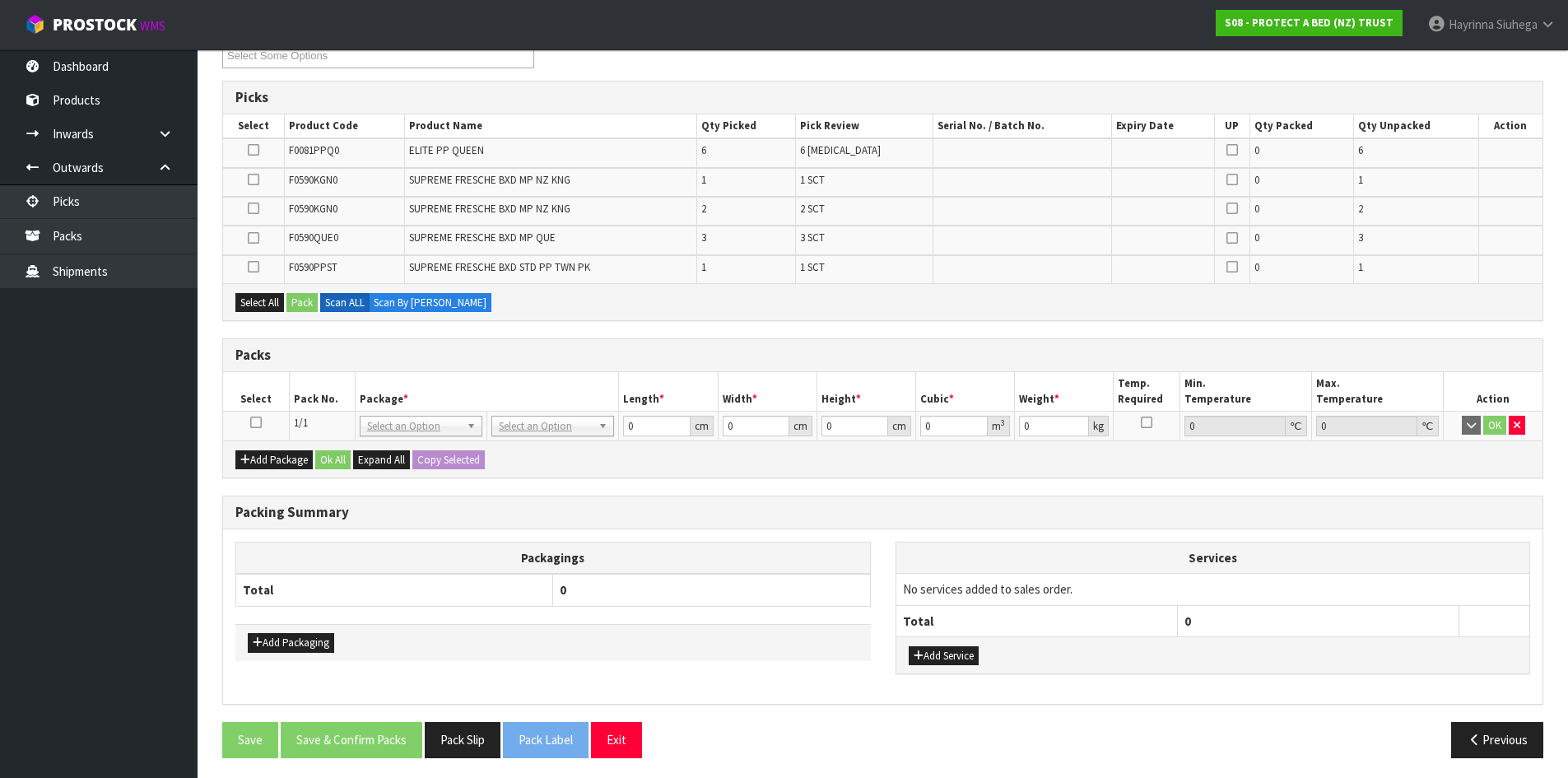
click at [253, 422] on icon at bounding box center [256, 422] width 12 height 1
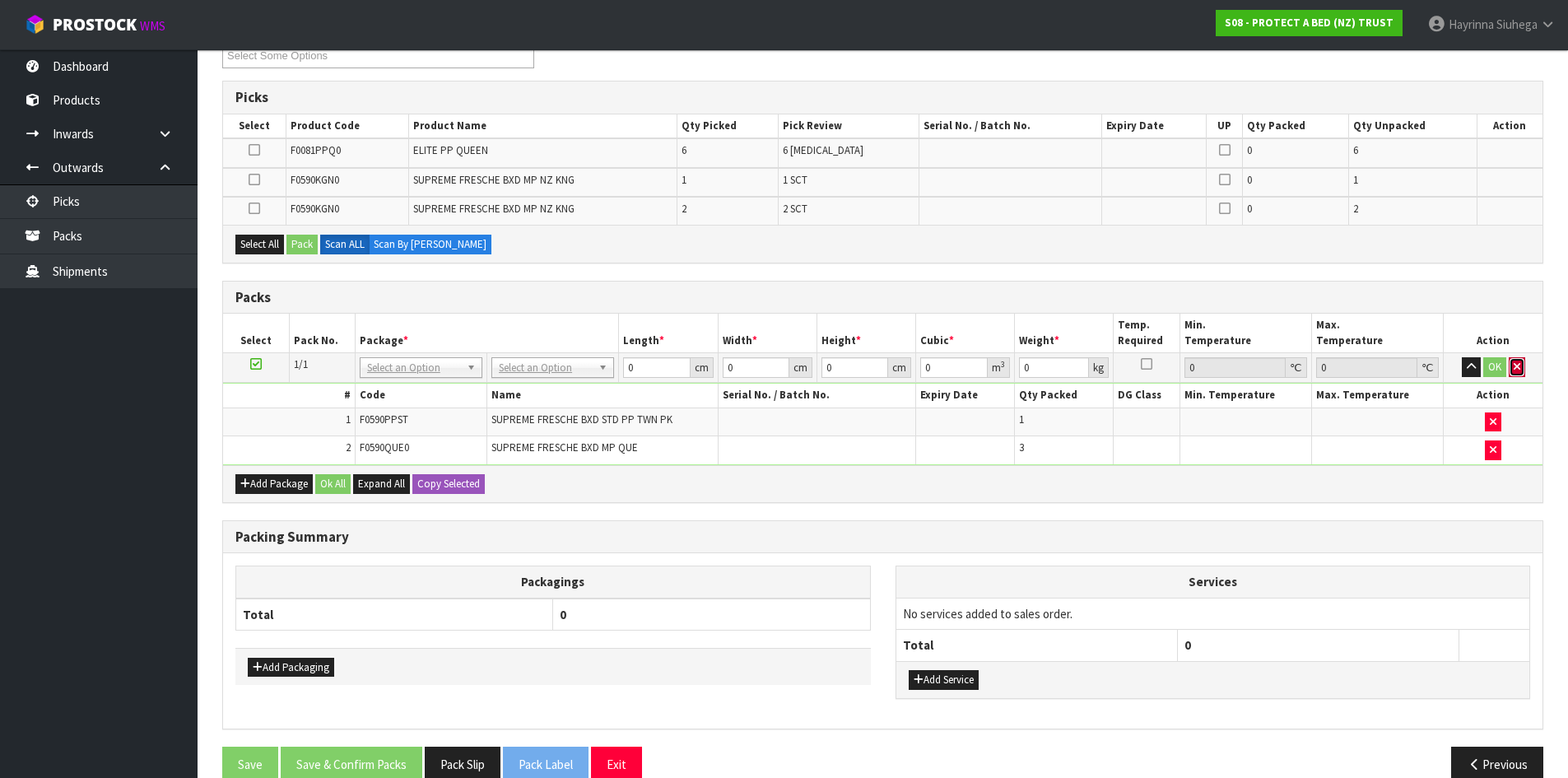
click at [1510, 374] on button "button" at bounding box center [1517, 368] width 17 height 20
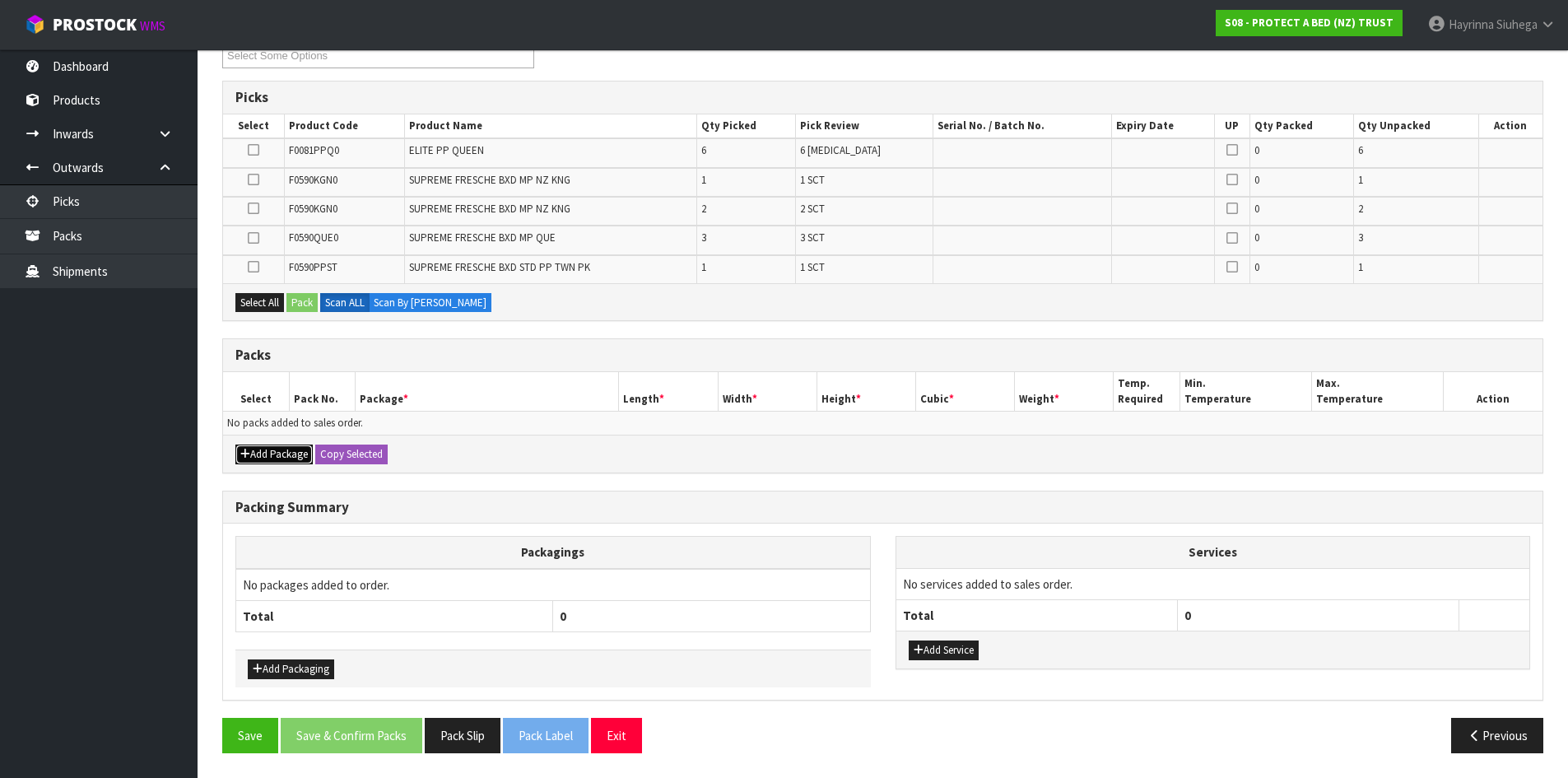
click at [280, 453] on button "Add Package" at bounding box center [274, 454] width 77 height 20
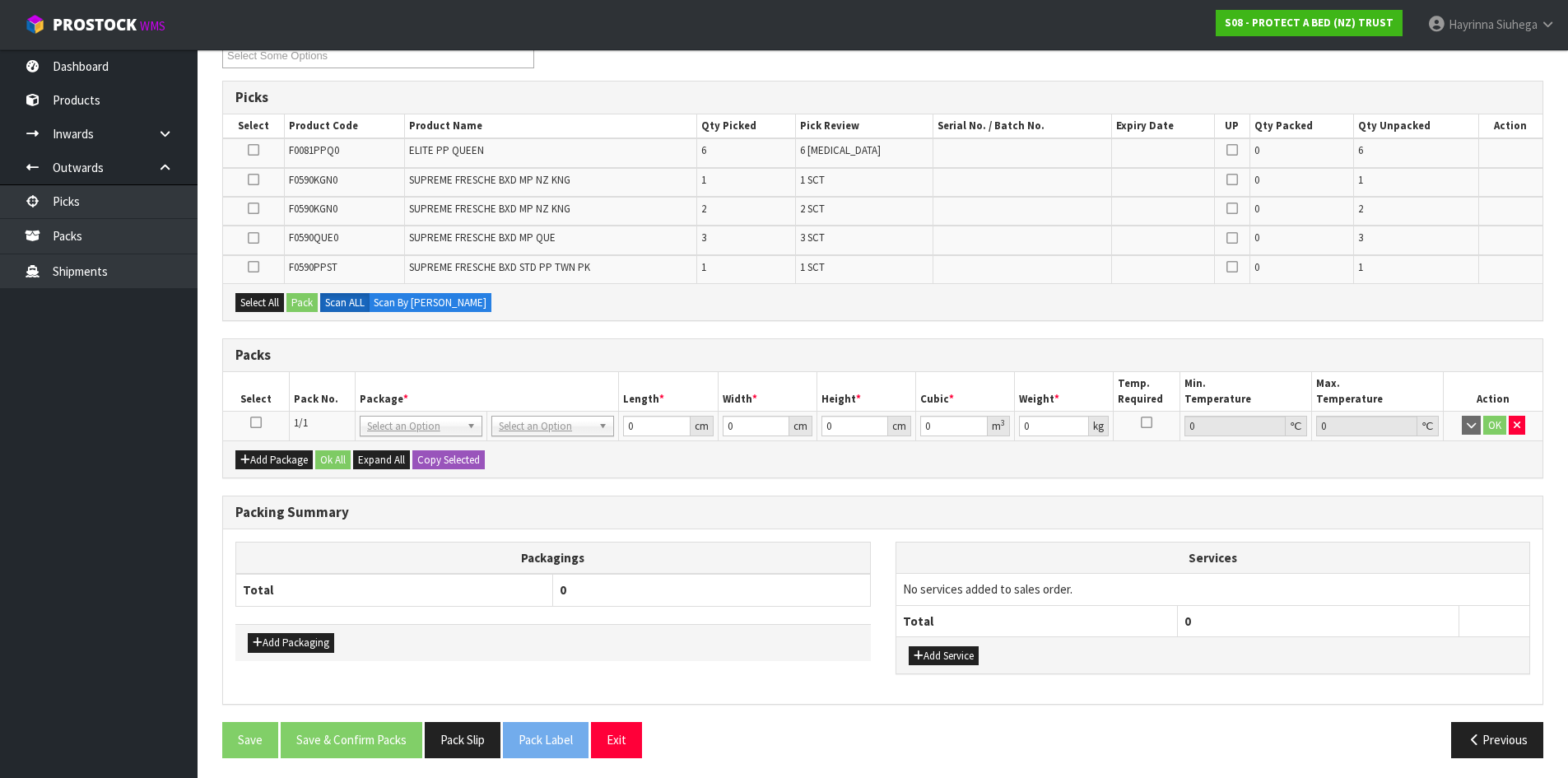
click at [259, 422] on icon at bounding box center [256, 422] width 12 height 1
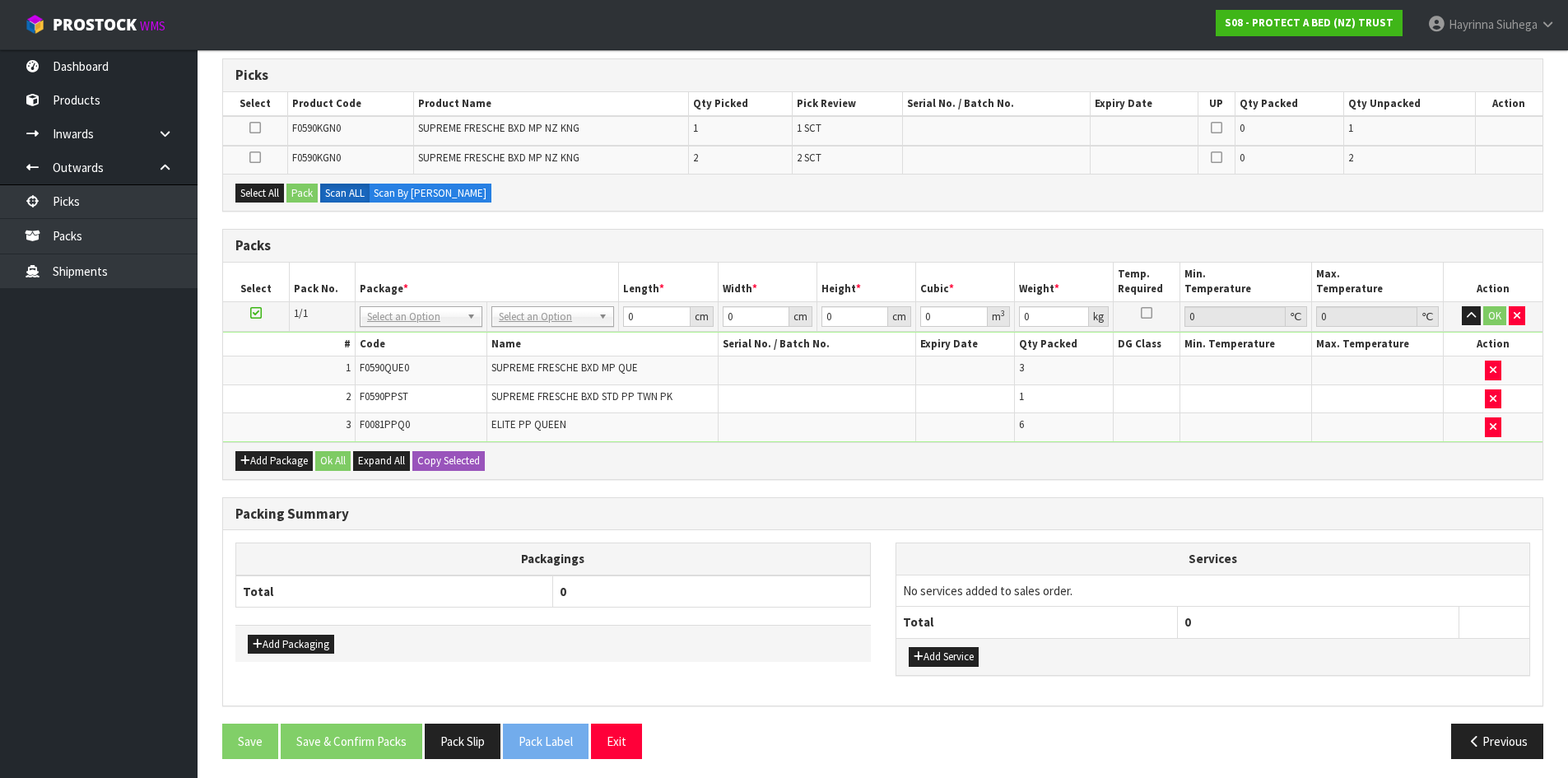
scroll to position [273, 0]
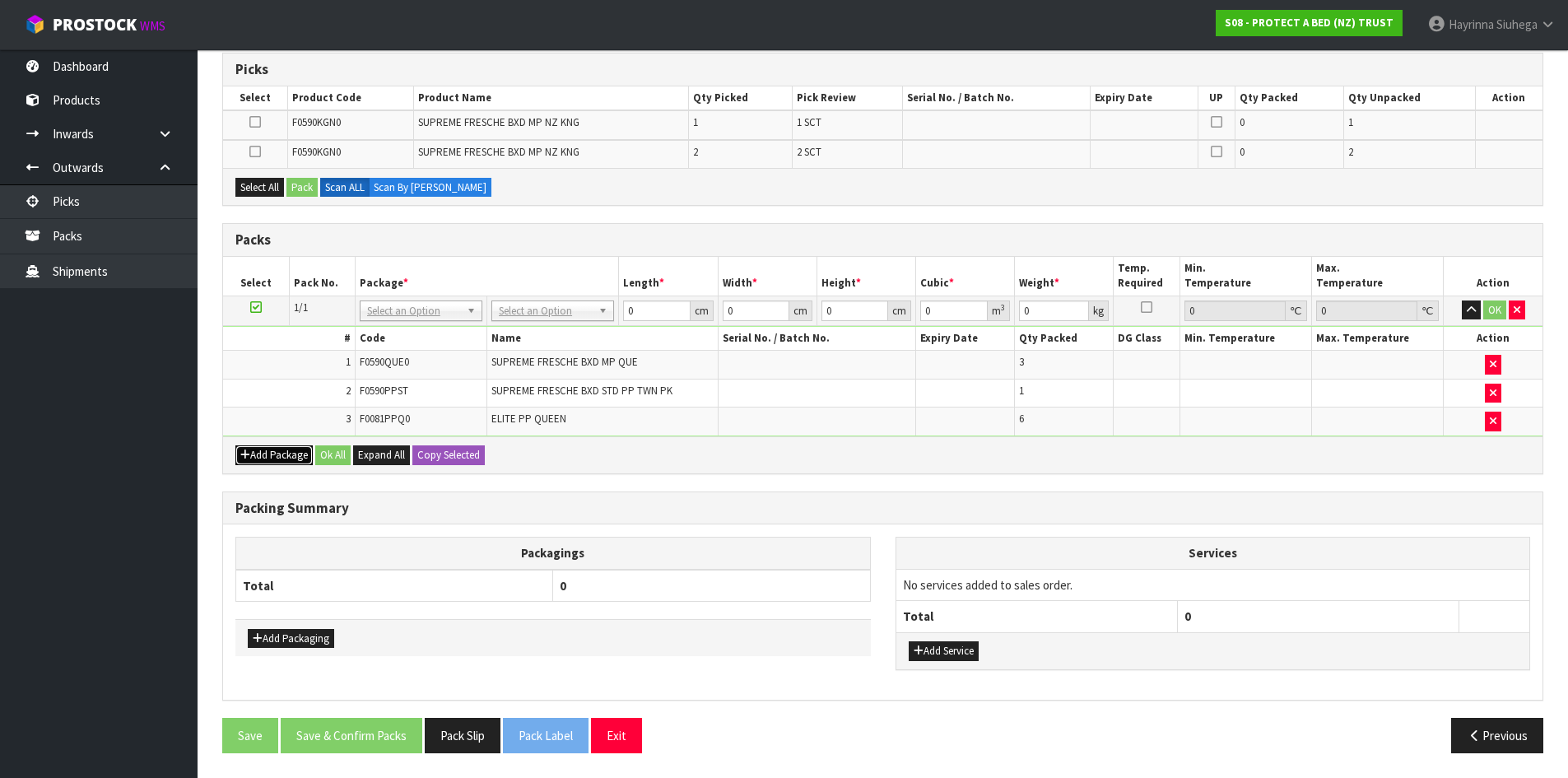
click at [273, 457] on button "Add Package" at bounding box center [274, 455] width 77 height 20
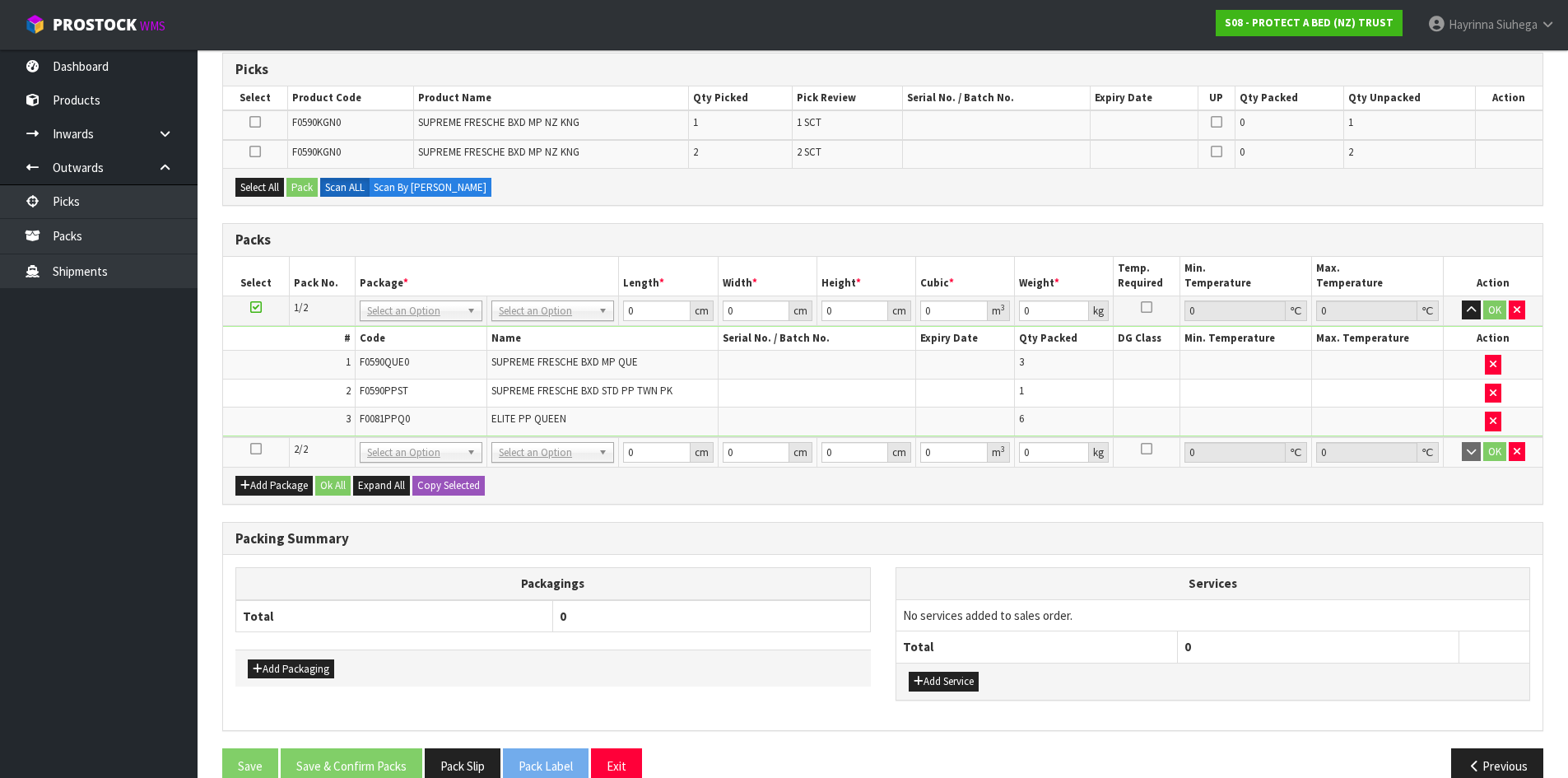
click at [256, 448] on icon at bounding box center [256, 448] width 12 height 1
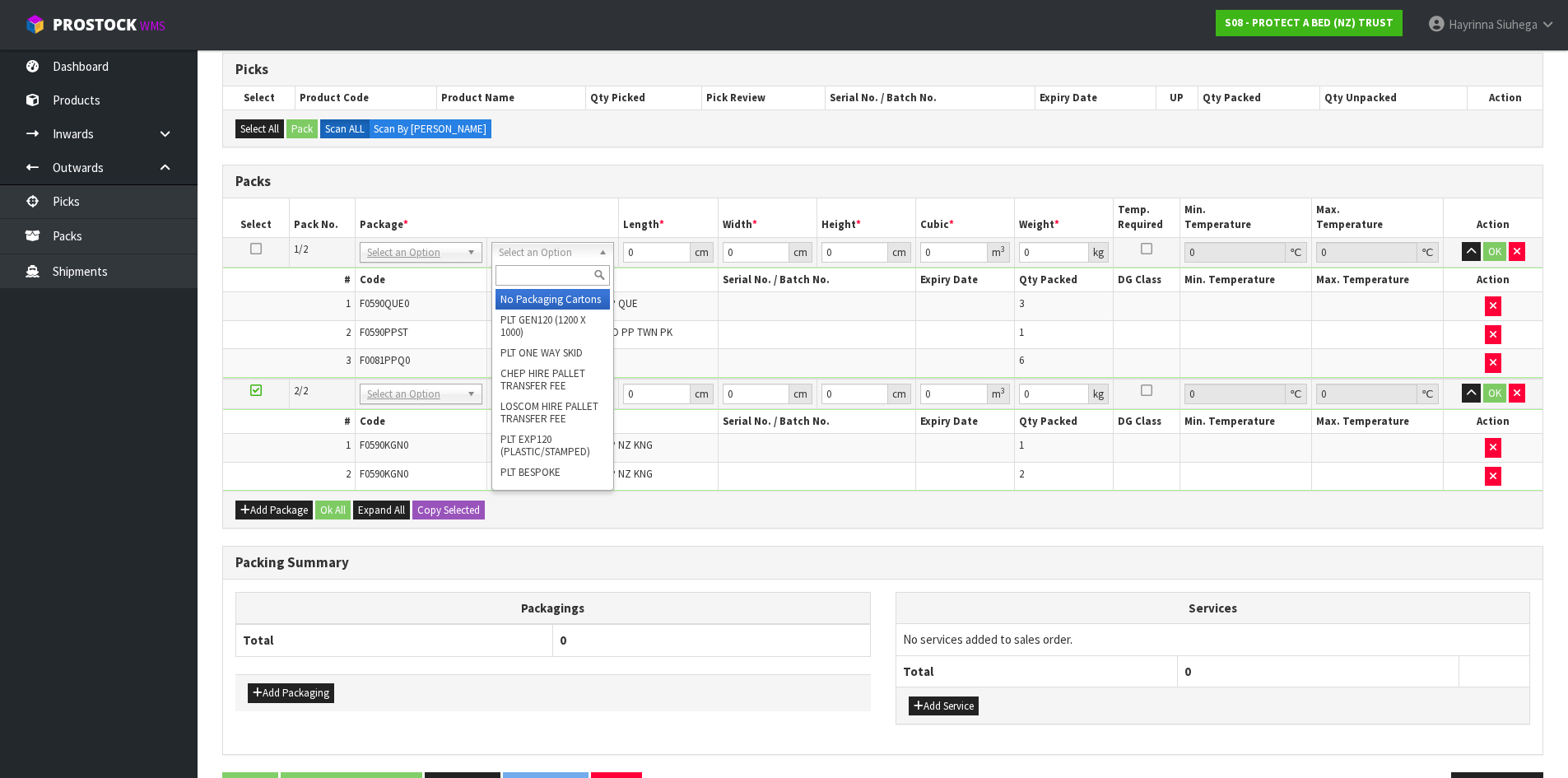
click at [560, 282] on input "text" at bounding box center [552, 275] width 114 height 21
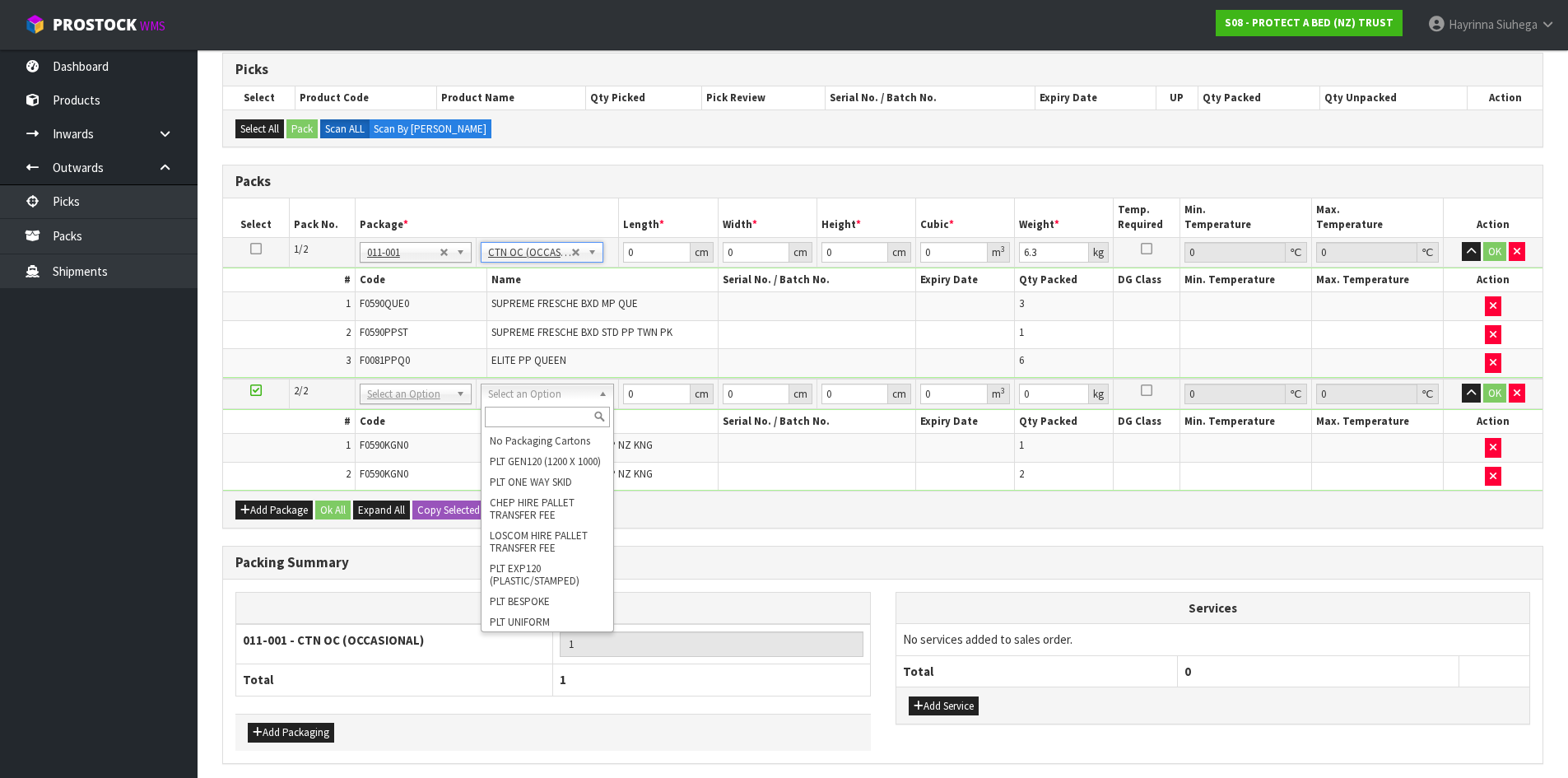
click at [569, 415] on input "text" at bounding box center [547, 416] width 125 height 21
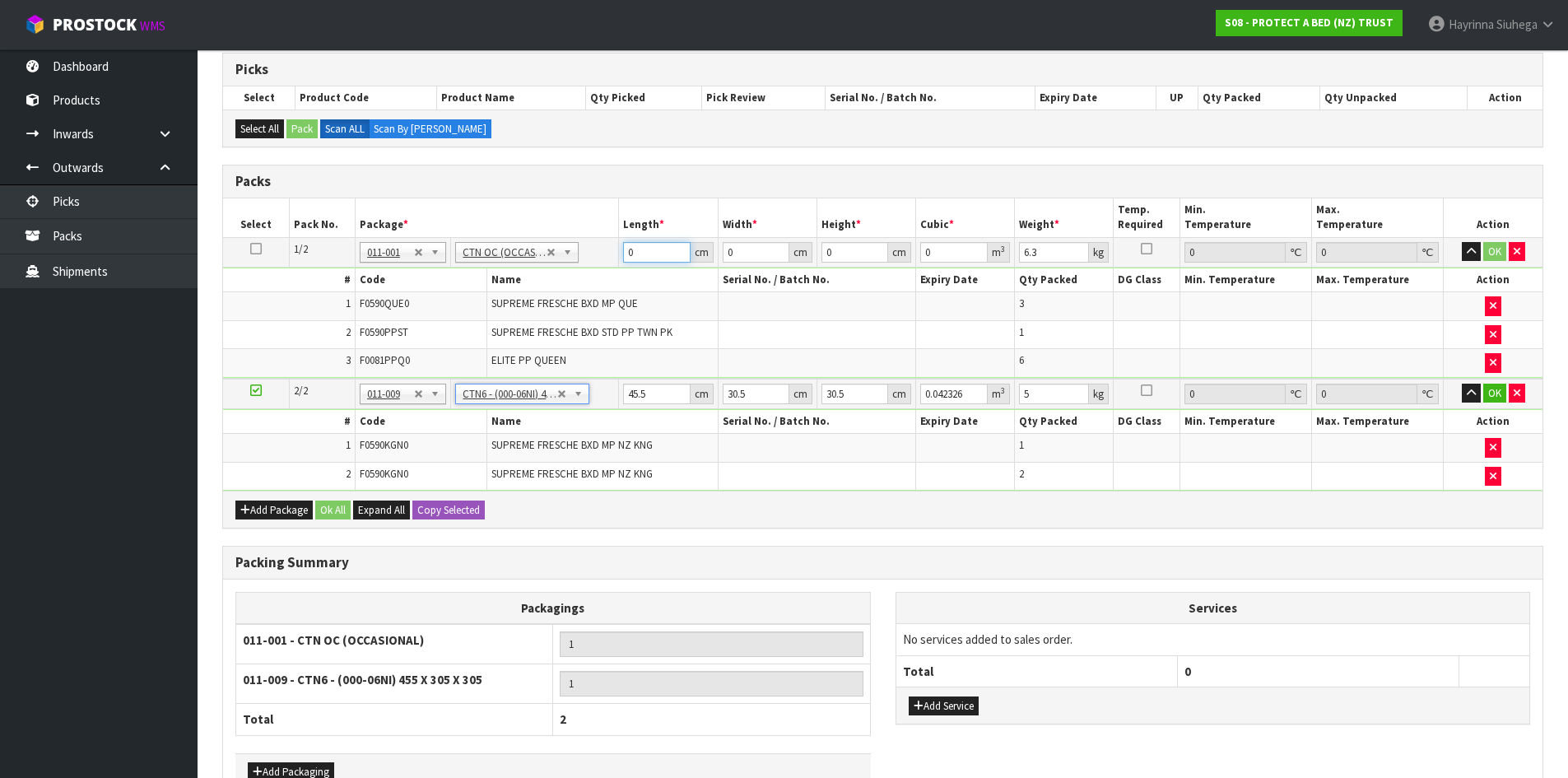
click at [627, 249] on input "0" at bounding box center [656, 252] width 66 height 21
click button "OK" at bounding box center [1494, 252] width 23 height 20
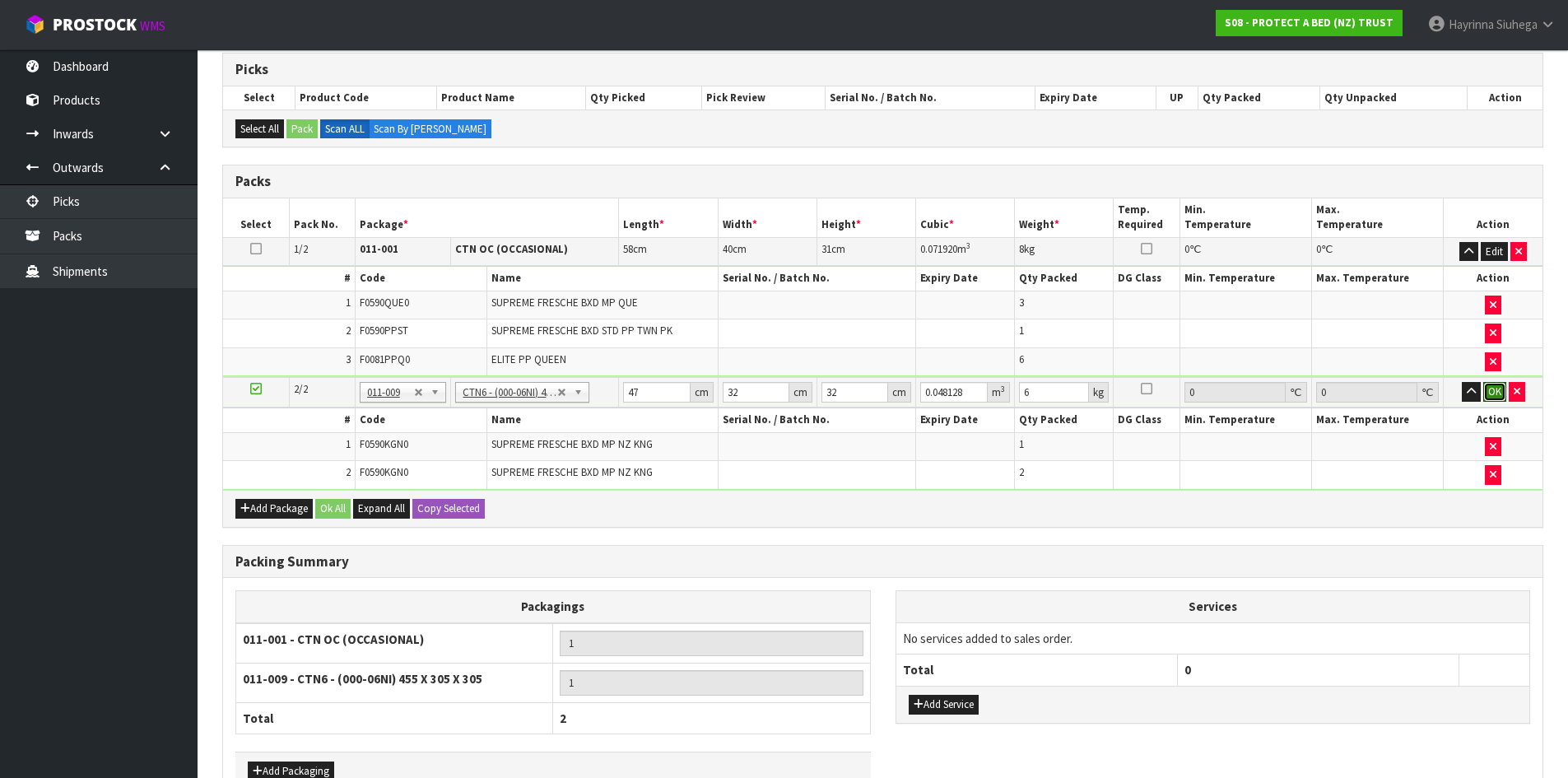
click button "OK" at bounding box center [1494, 392] width 23 height 20
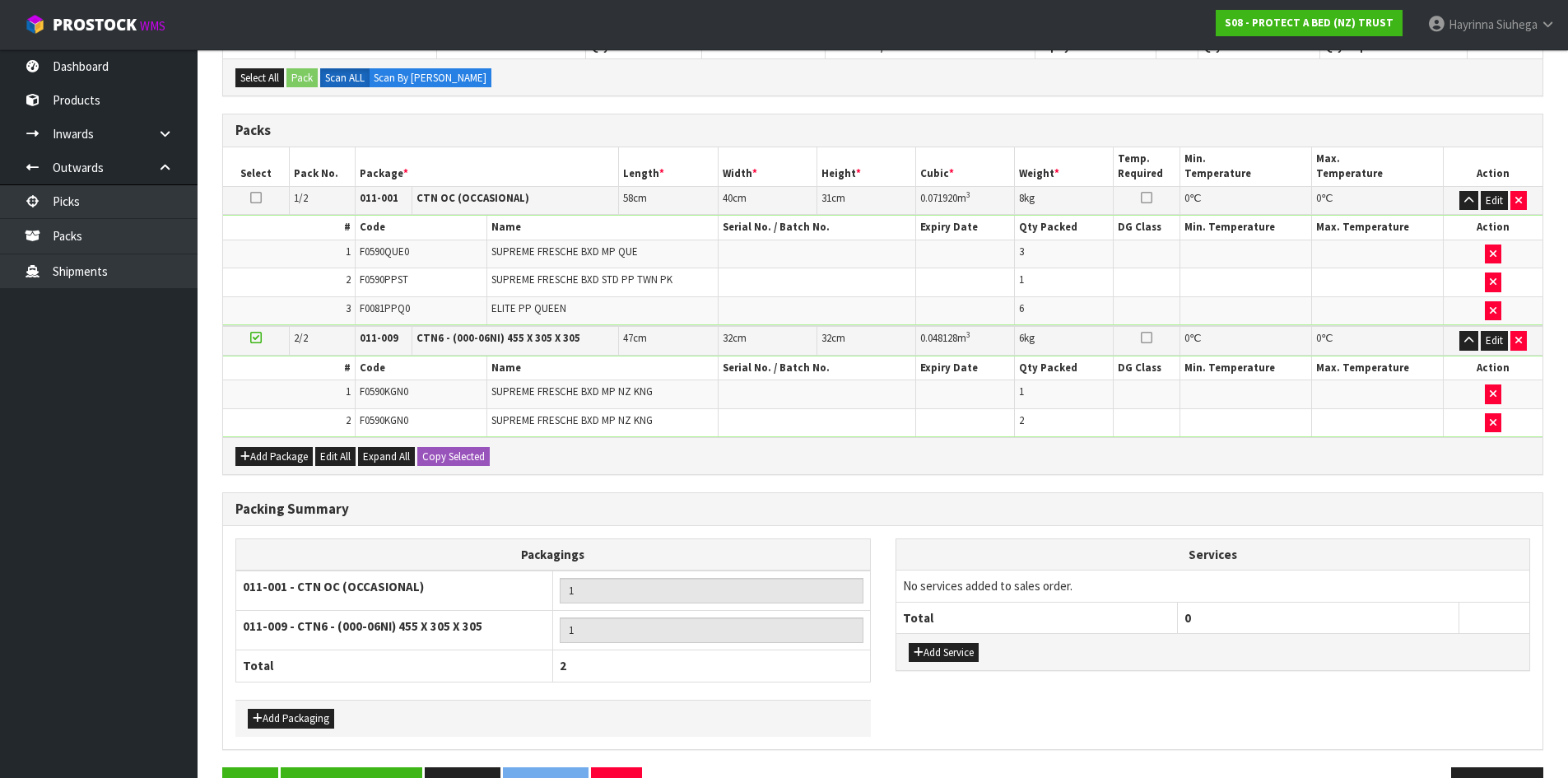
scroll to position [373, 0]
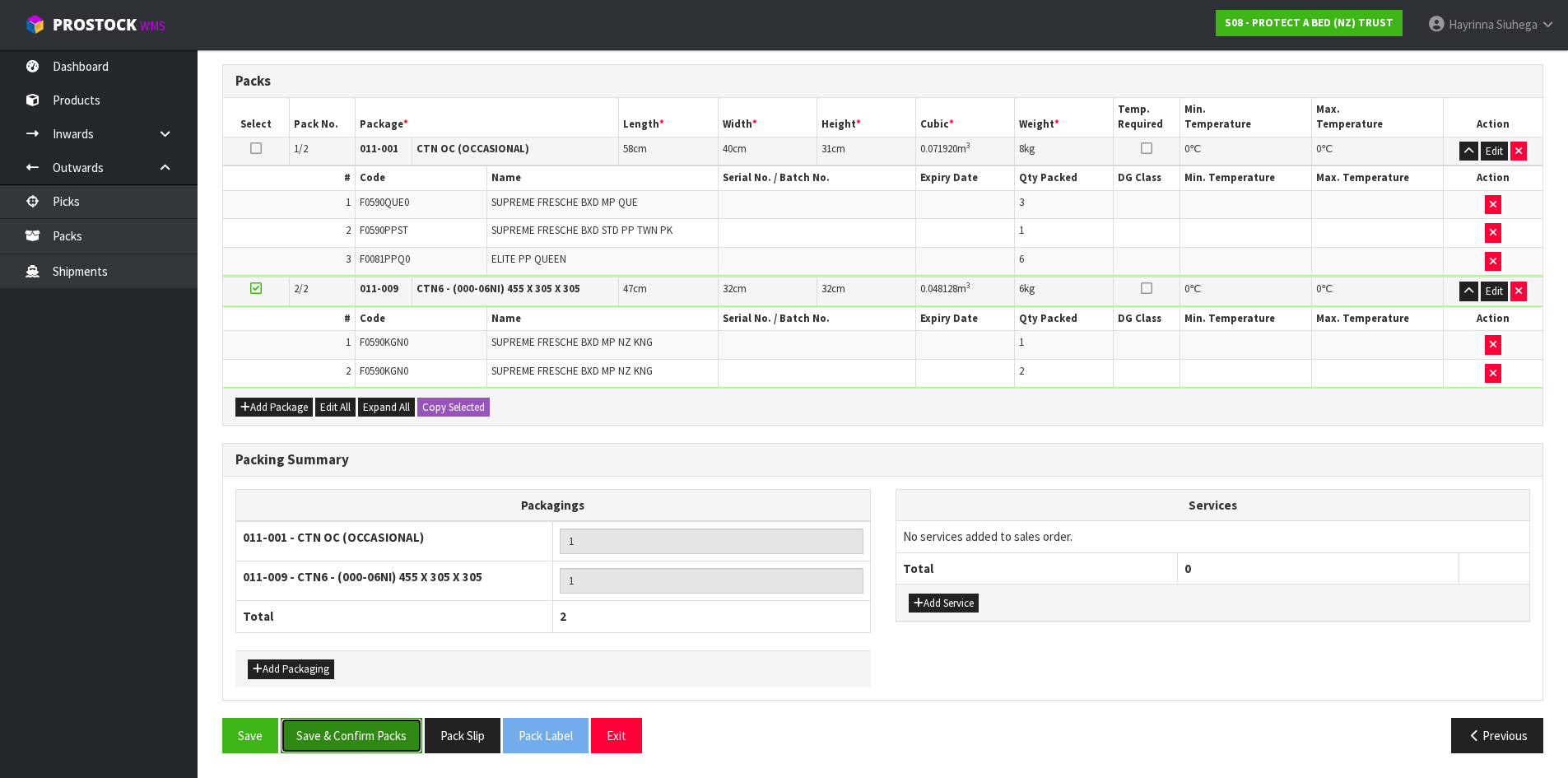
click at [339, 736] on button "Save & Confirm Packs" at bounding box center [351, 735] width 142 height 35
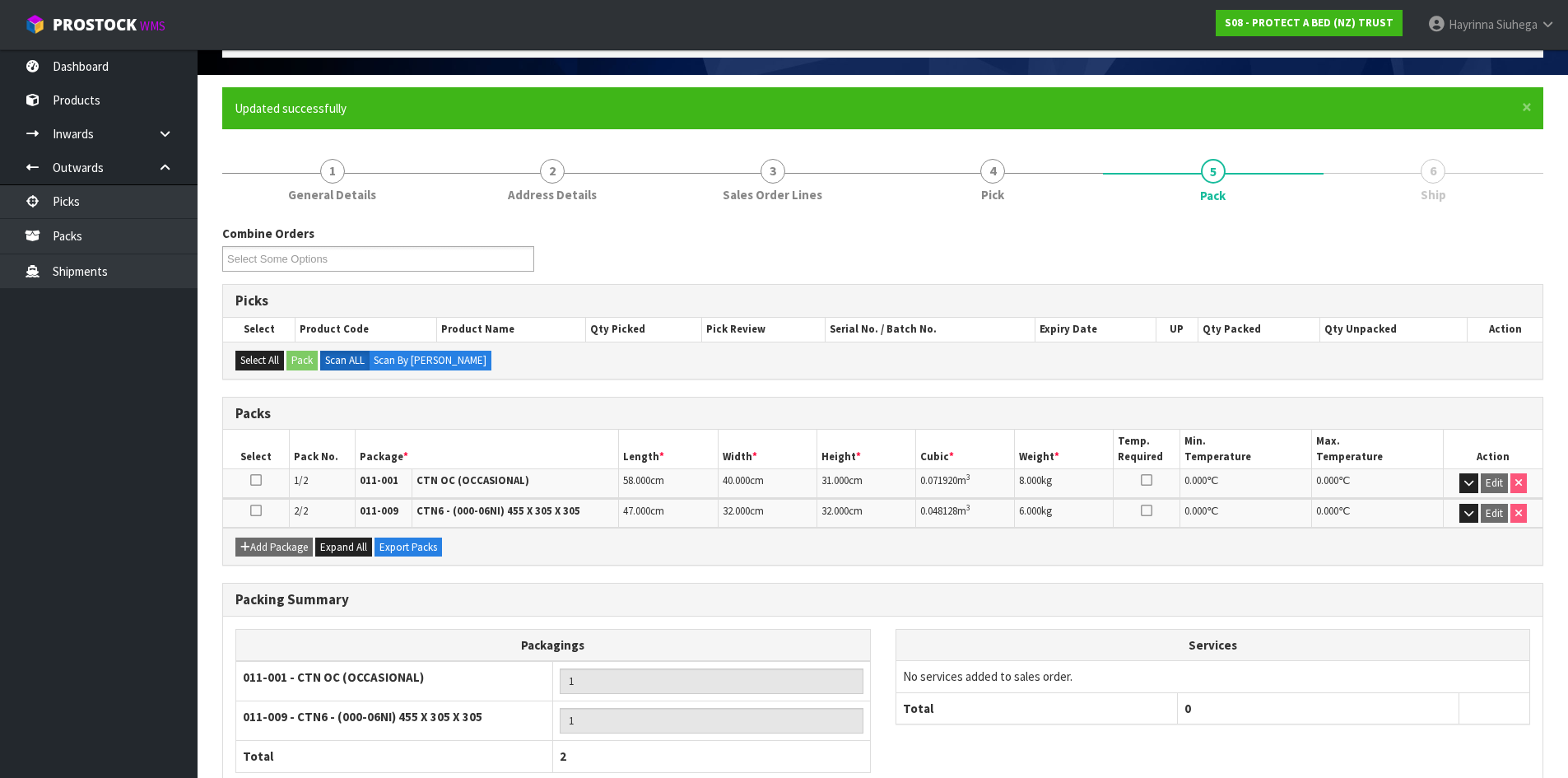
scroll to position [203, 0]
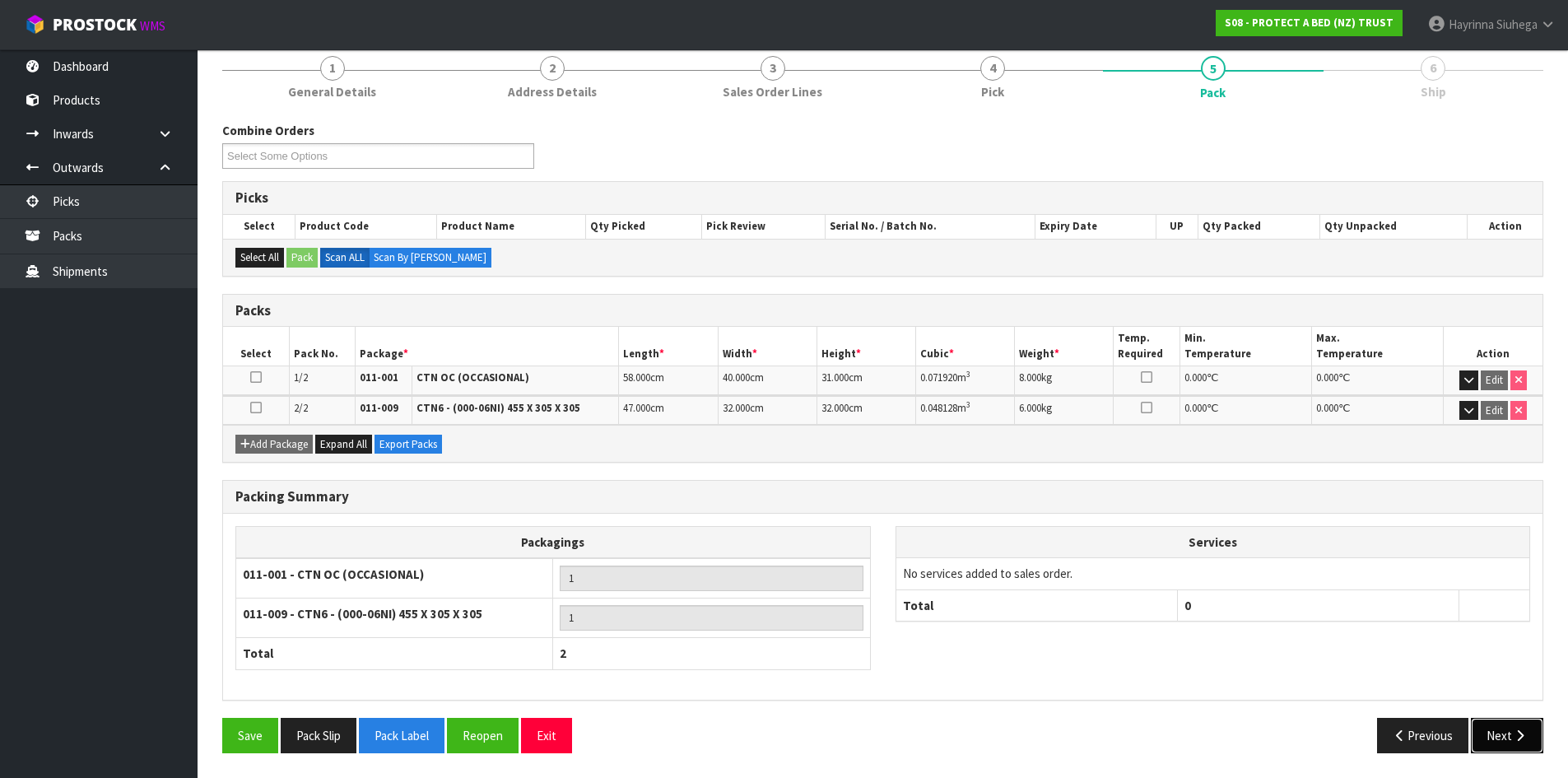
click at [1501, 724] on button "Next" at bounding box center [1507, 735] width 72 height 35
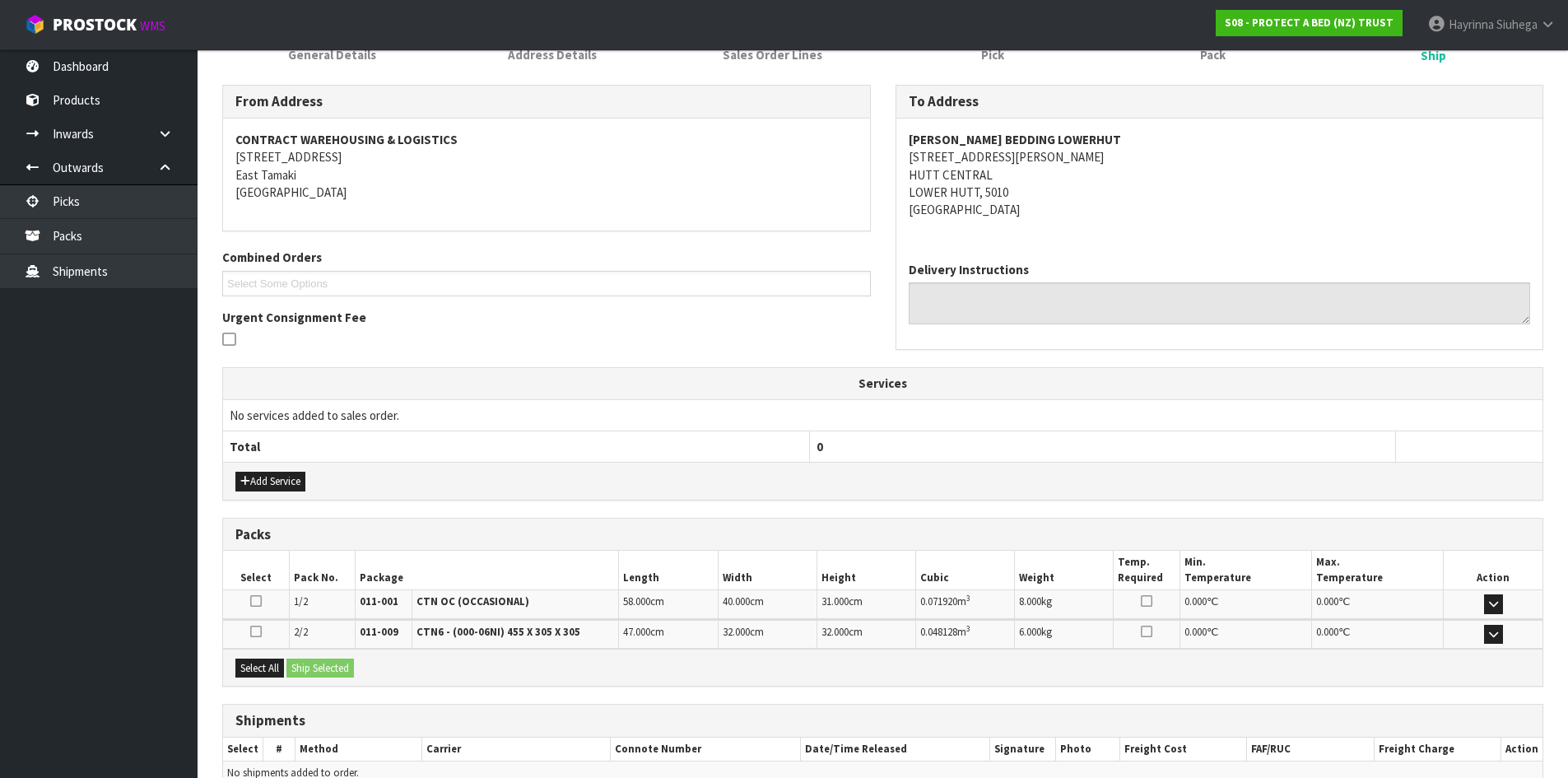
scroll to position [326, 0]
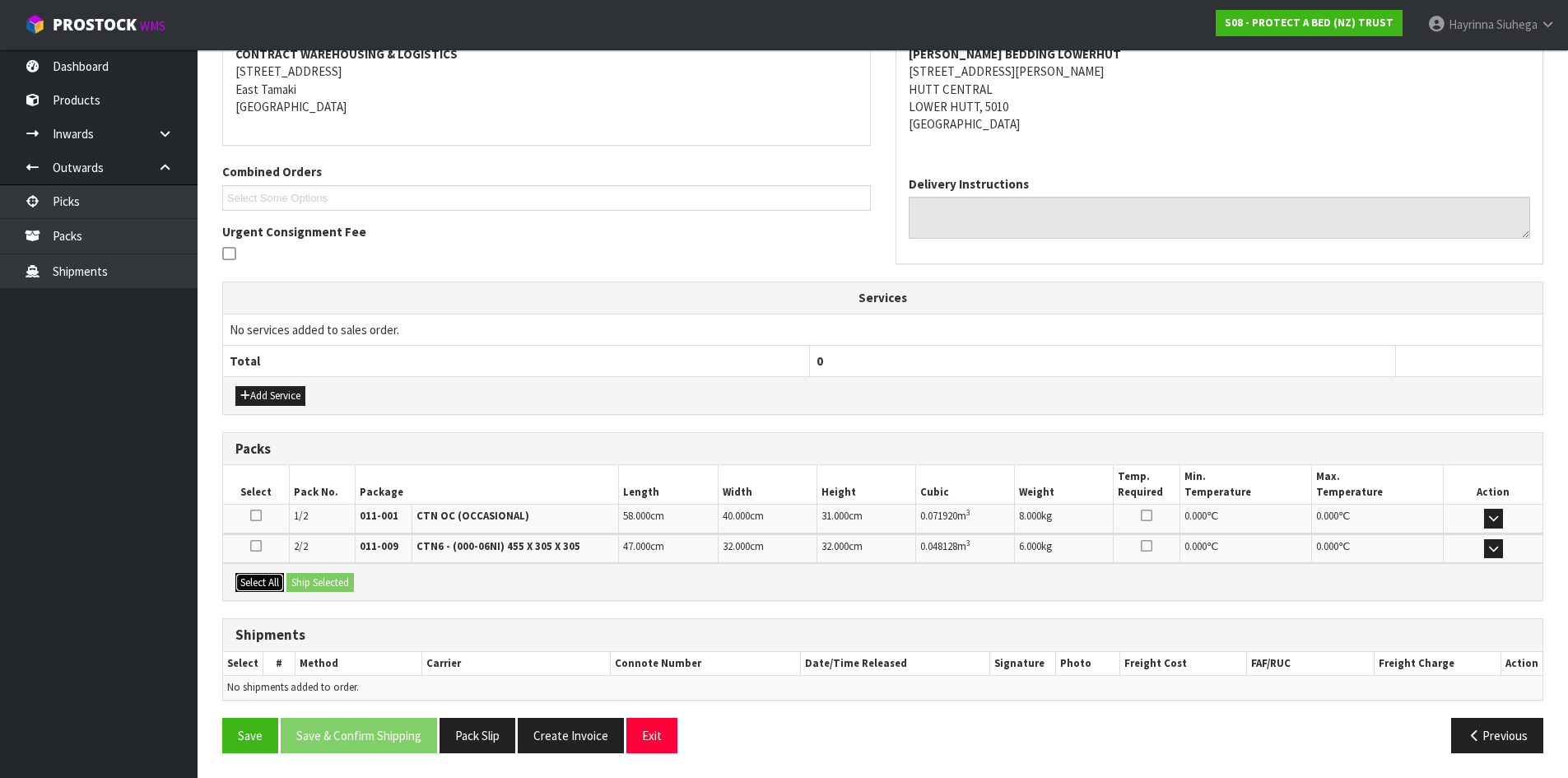
click at [270, 587] on button "Select All" at bounding box center [259, 582] width 49 height 20
click at [292, 583] on button "Ship Selected" at bounding box center [320, 582] width 67 height 20
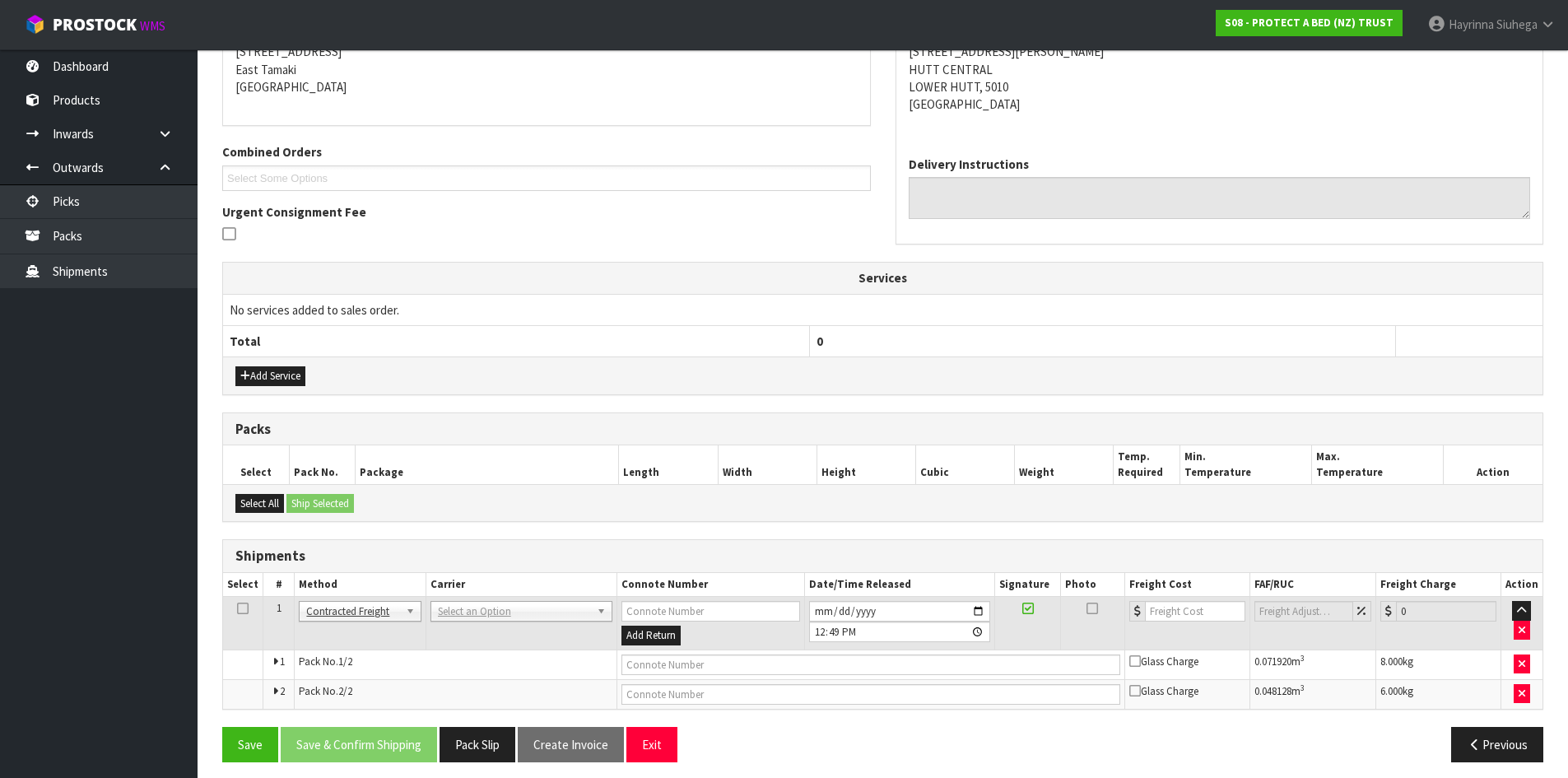
scroll to position [355, 0]
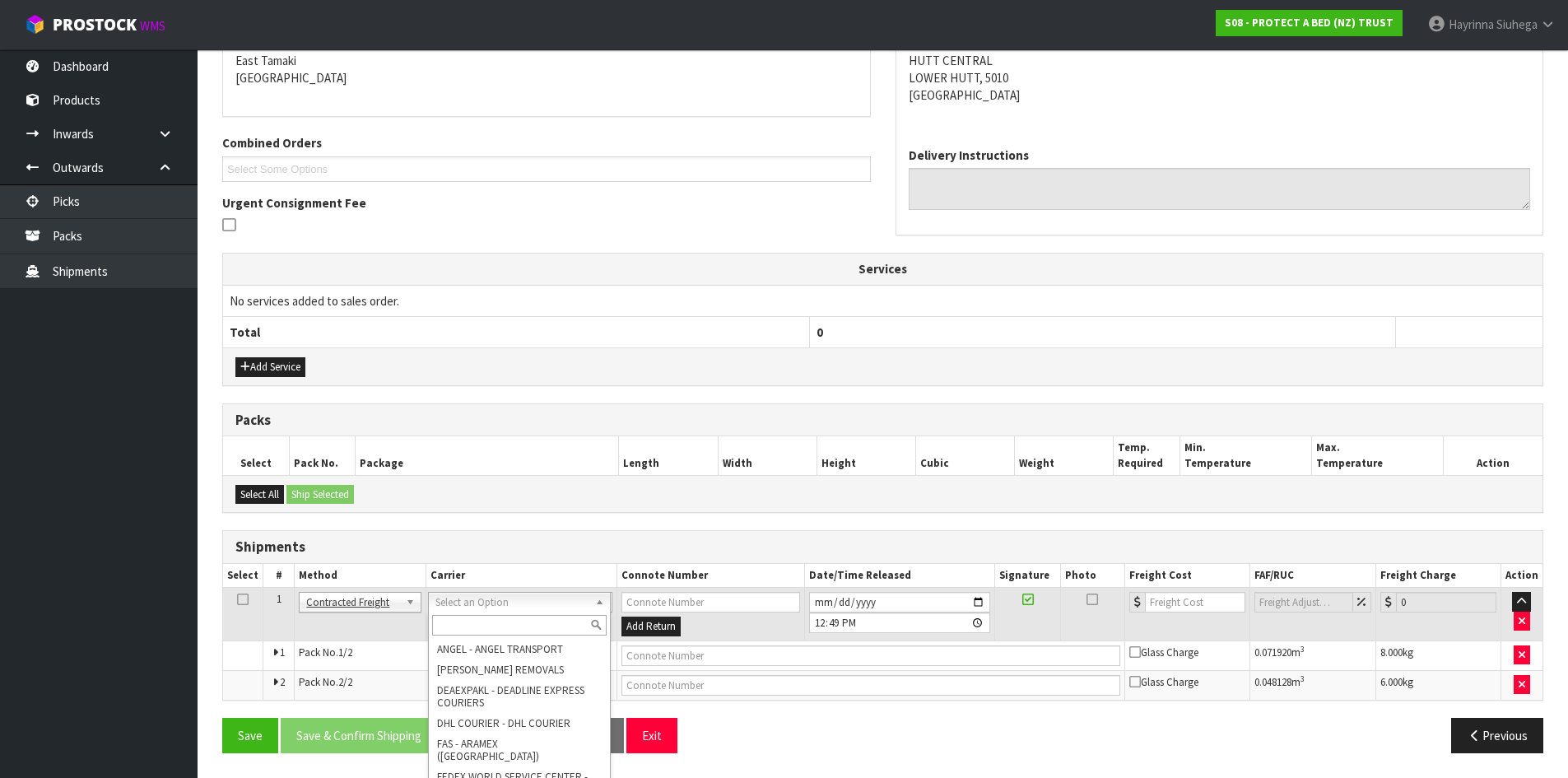
click at [453, 631] on input "text" at bounding box center [520, 624] width 175 height 21
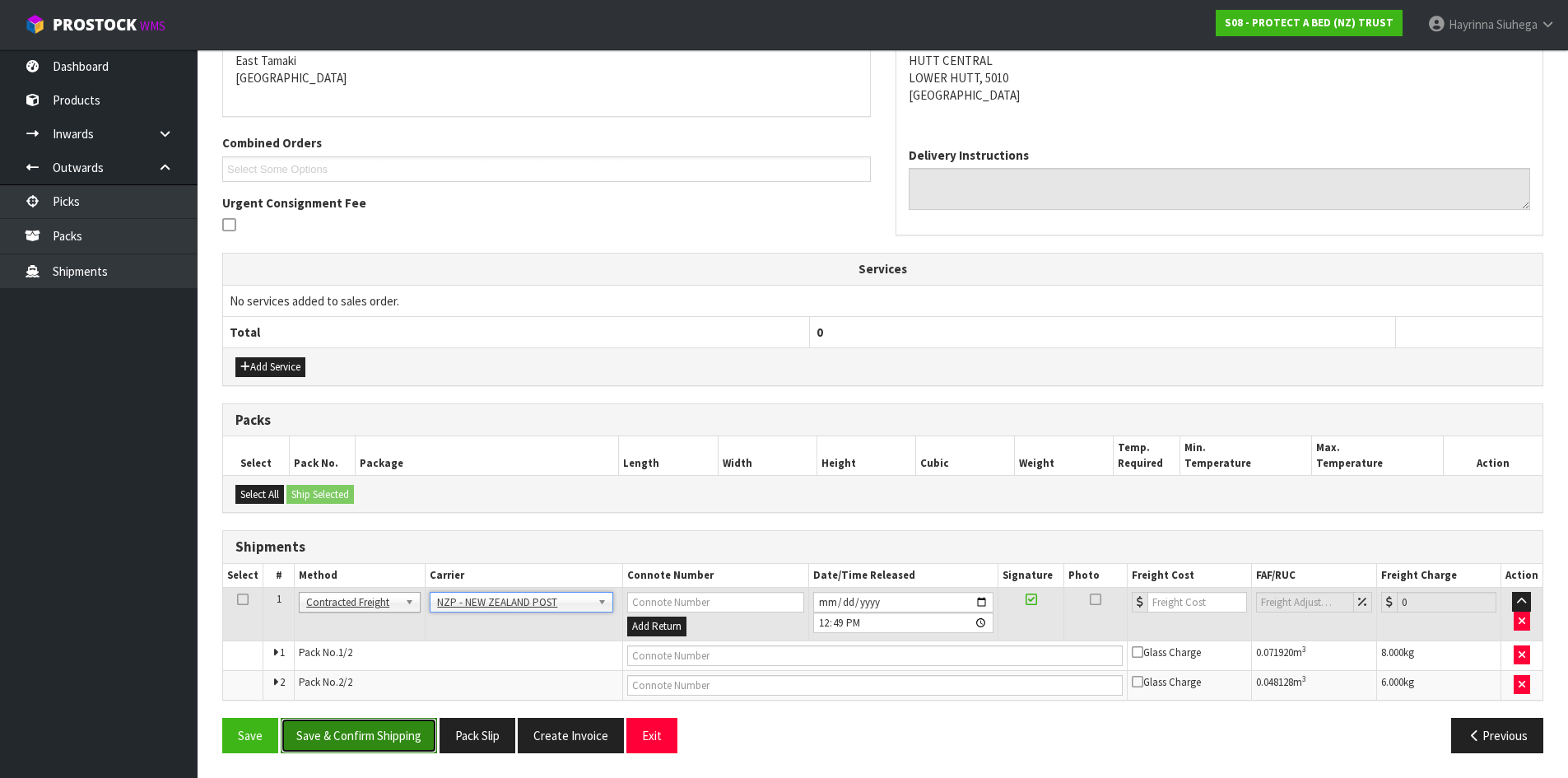
click at [396, 718] on button "Save & Confirm Shipping" at bounding box center [358, 735] width 156 height 35
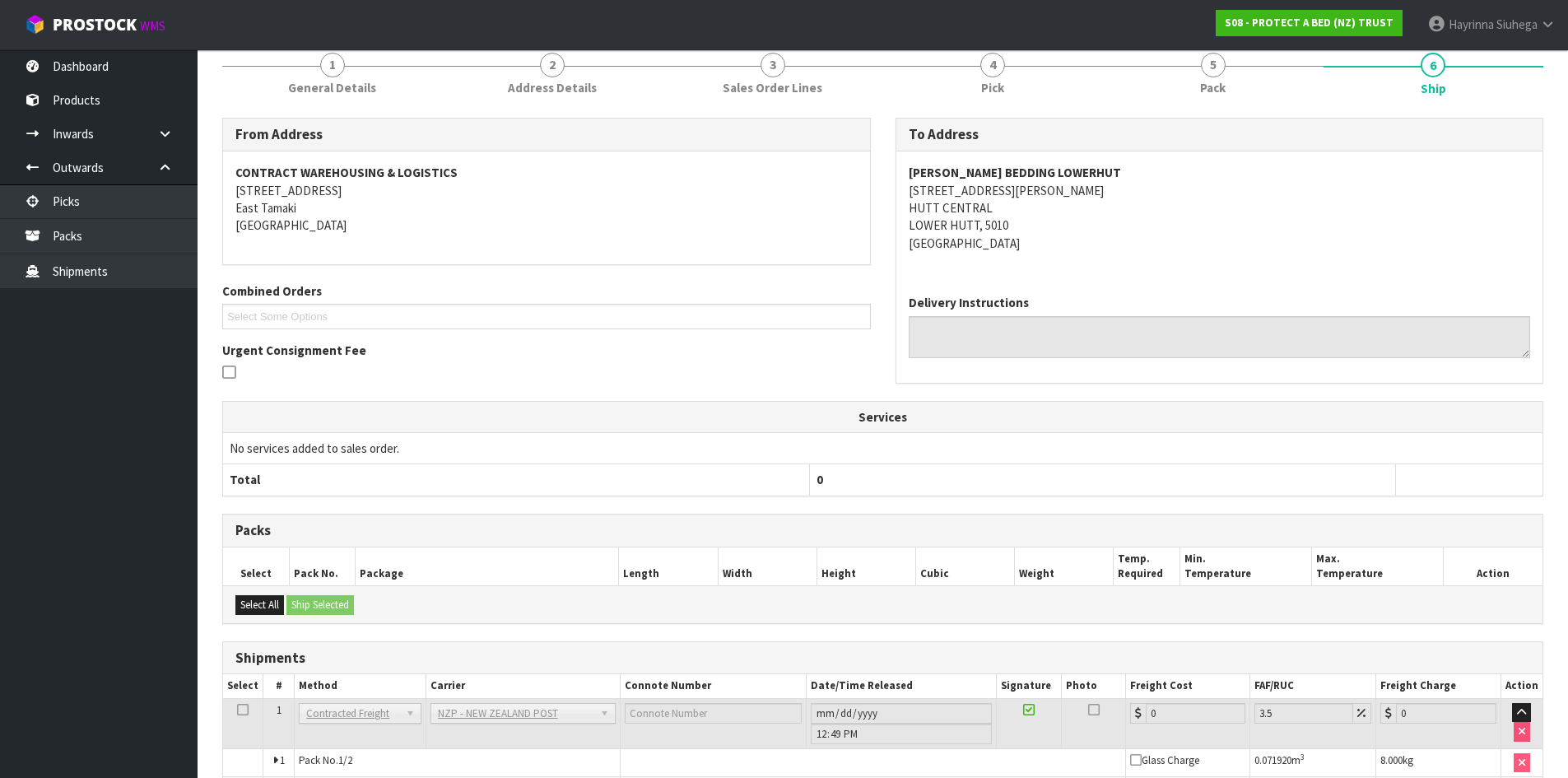
scroll to position [330, 0]
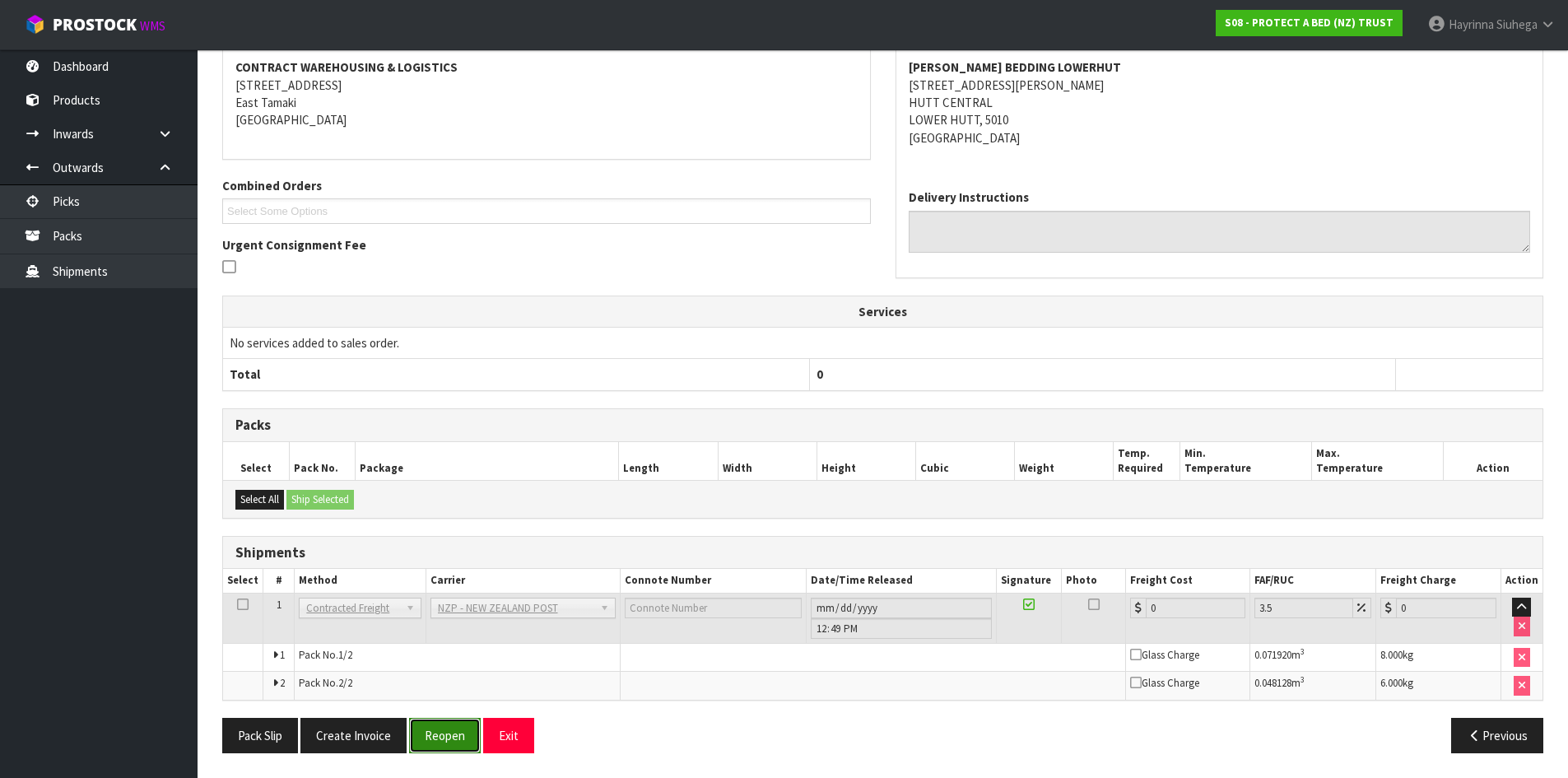
click at [438, 731] on button "Reopen" at bounding box center [444, 735] width 71 height 35
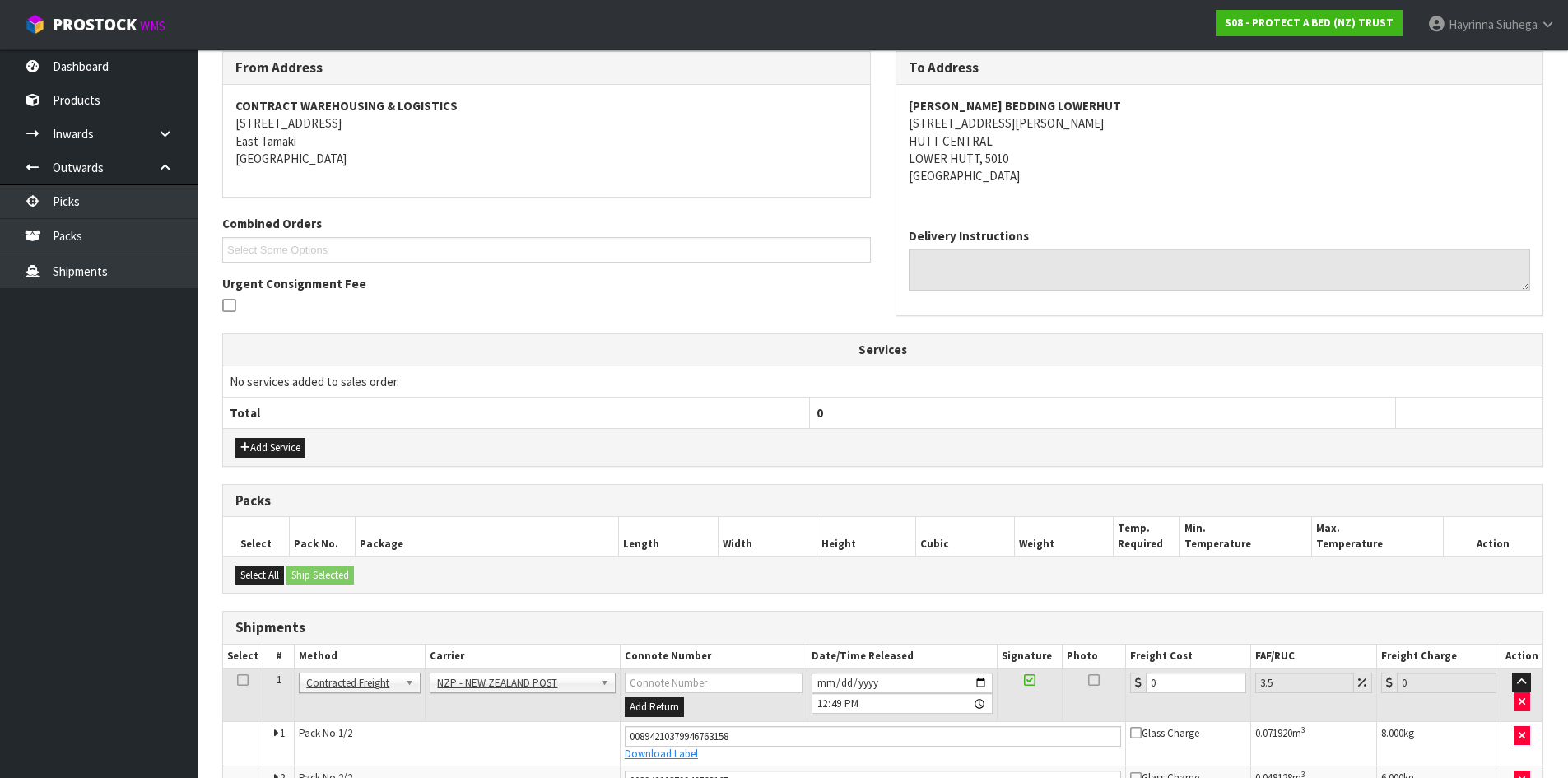
scroll to position [370, 0]
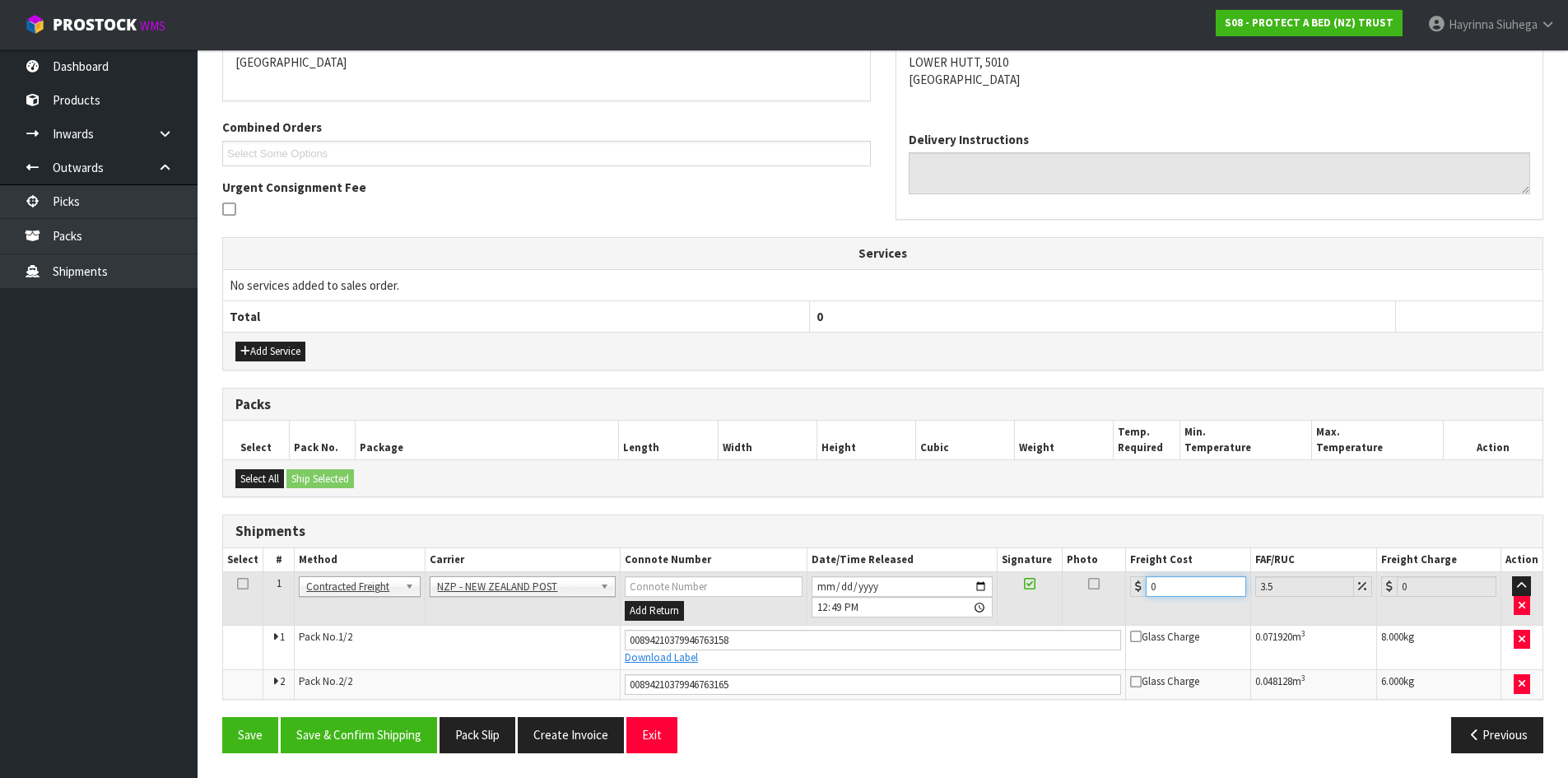
drag, startPoint x: 1164, startPoint y: 577, endPoint x: 1123, endPoint y: 590, distance: 43.0
click at [1123, 590] on tr "1 Client Local Pickup Customer Local Pickup Company Freight Contracted Freight …" at bounding box center [883, 598] width 1320 height 54
click at [222, 717] on button "Save" at bounding box center [250, 734] width 56 height 35
click at [374, 718] on button "Save & Confirm Shipping" at bounding box center [358, 734] width 156 height 35
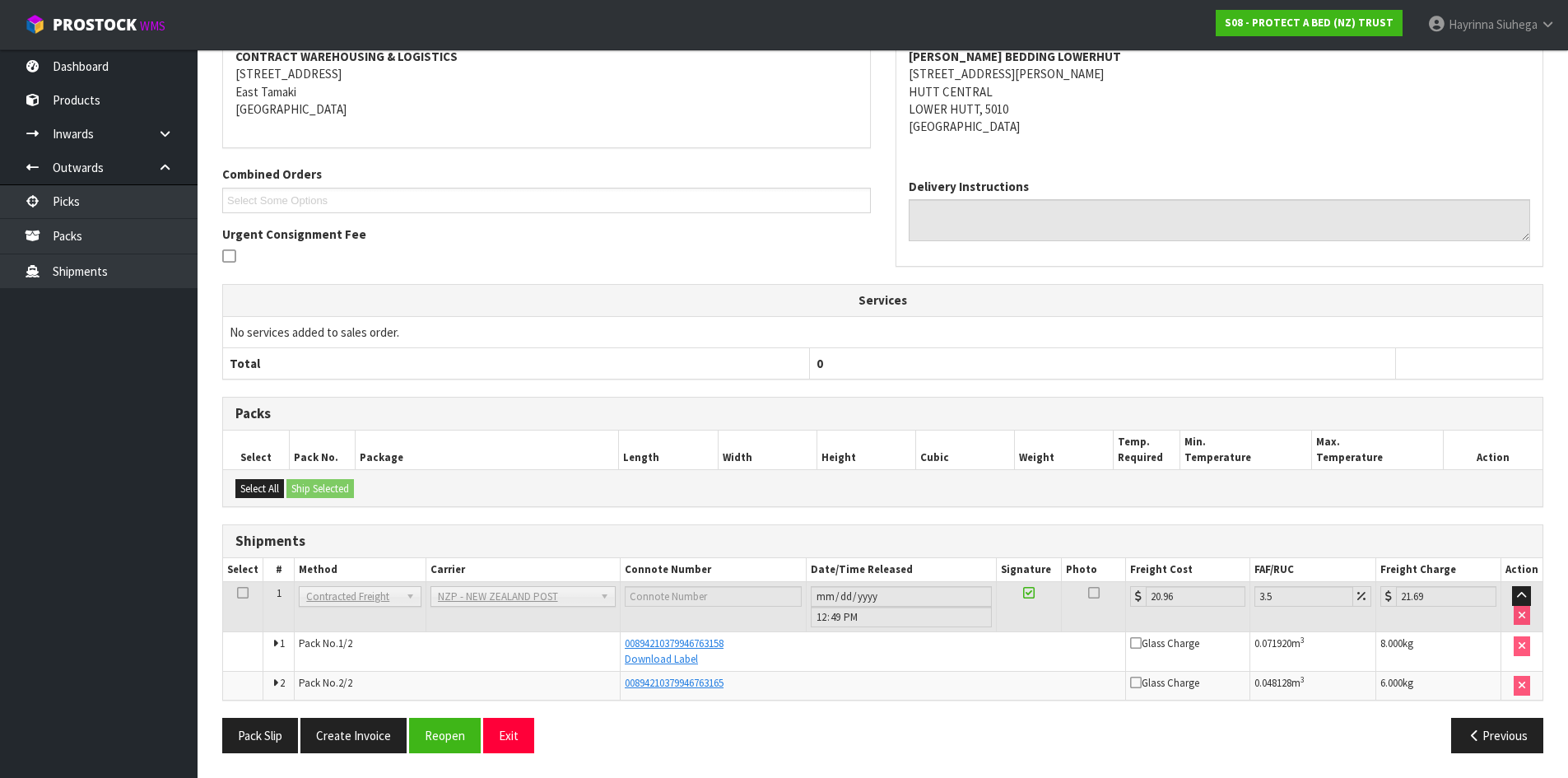
scroll to position [0, 0]
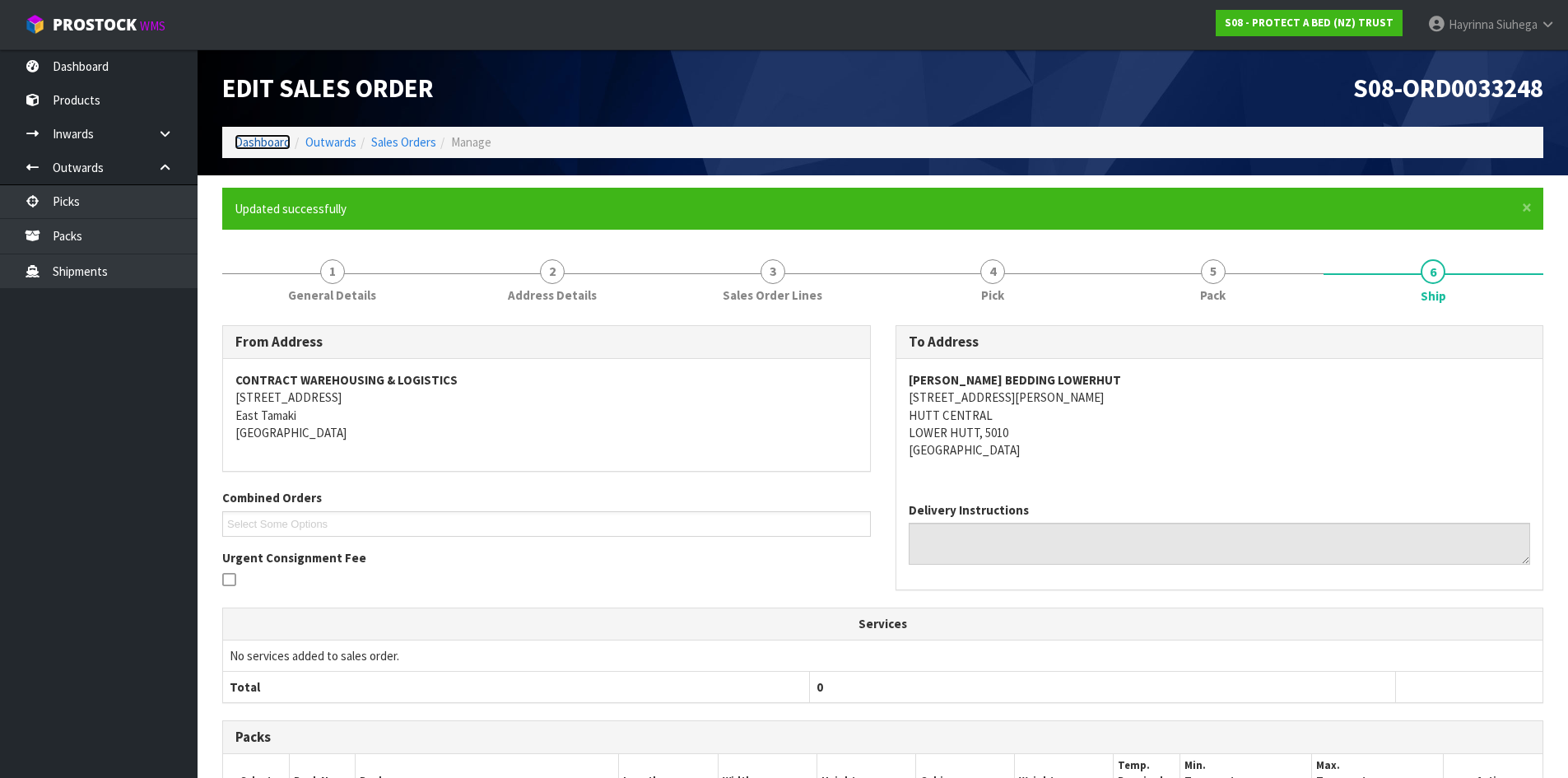
click at [274, 147] on link "Dashboard" at bounding box center [262, 142] width 56 height 16
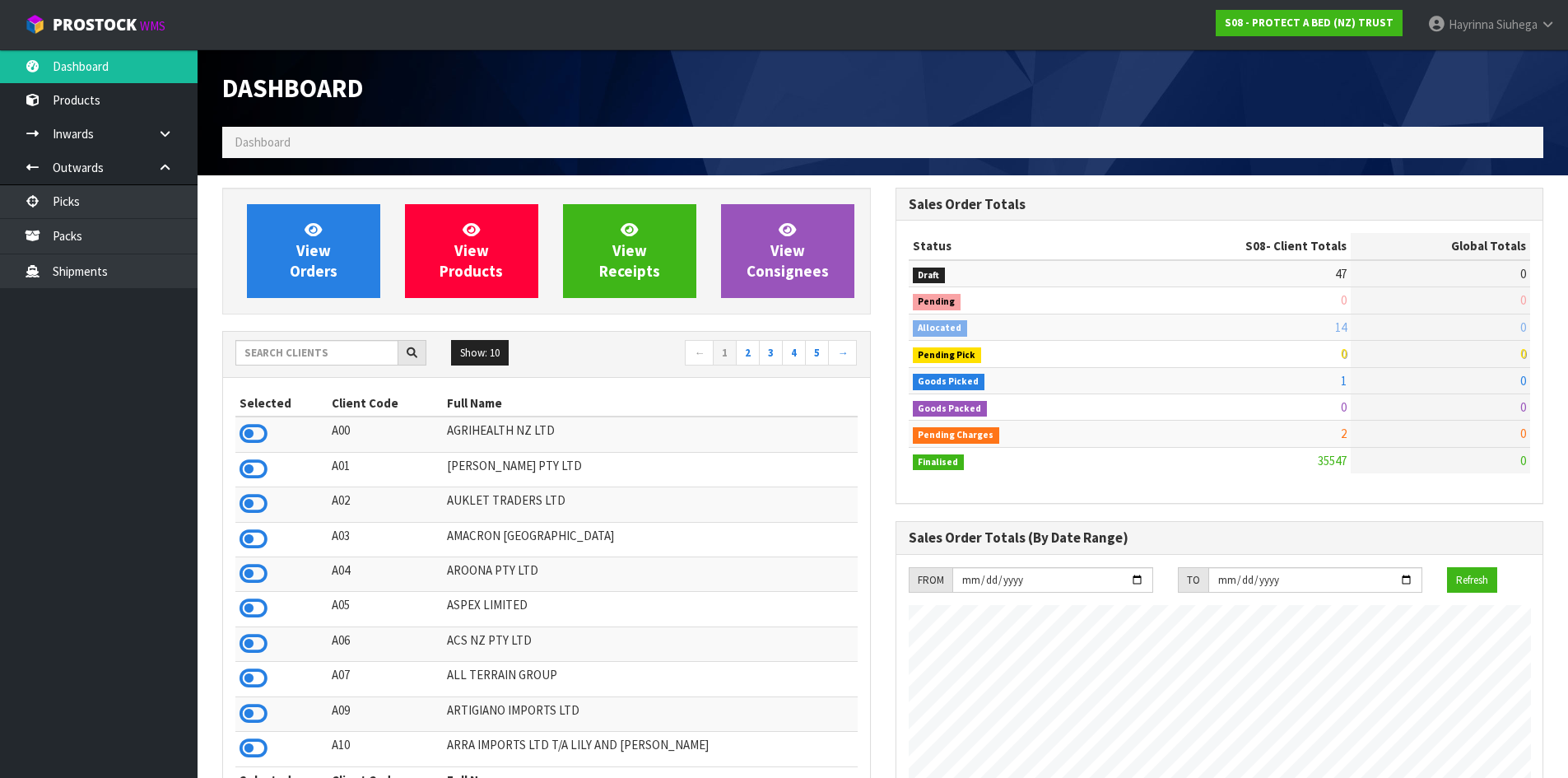
scroll to position [1247, 672]
click at [348, 217] on link "View Orders" at bounding box center [313, 251] width 133 height 94
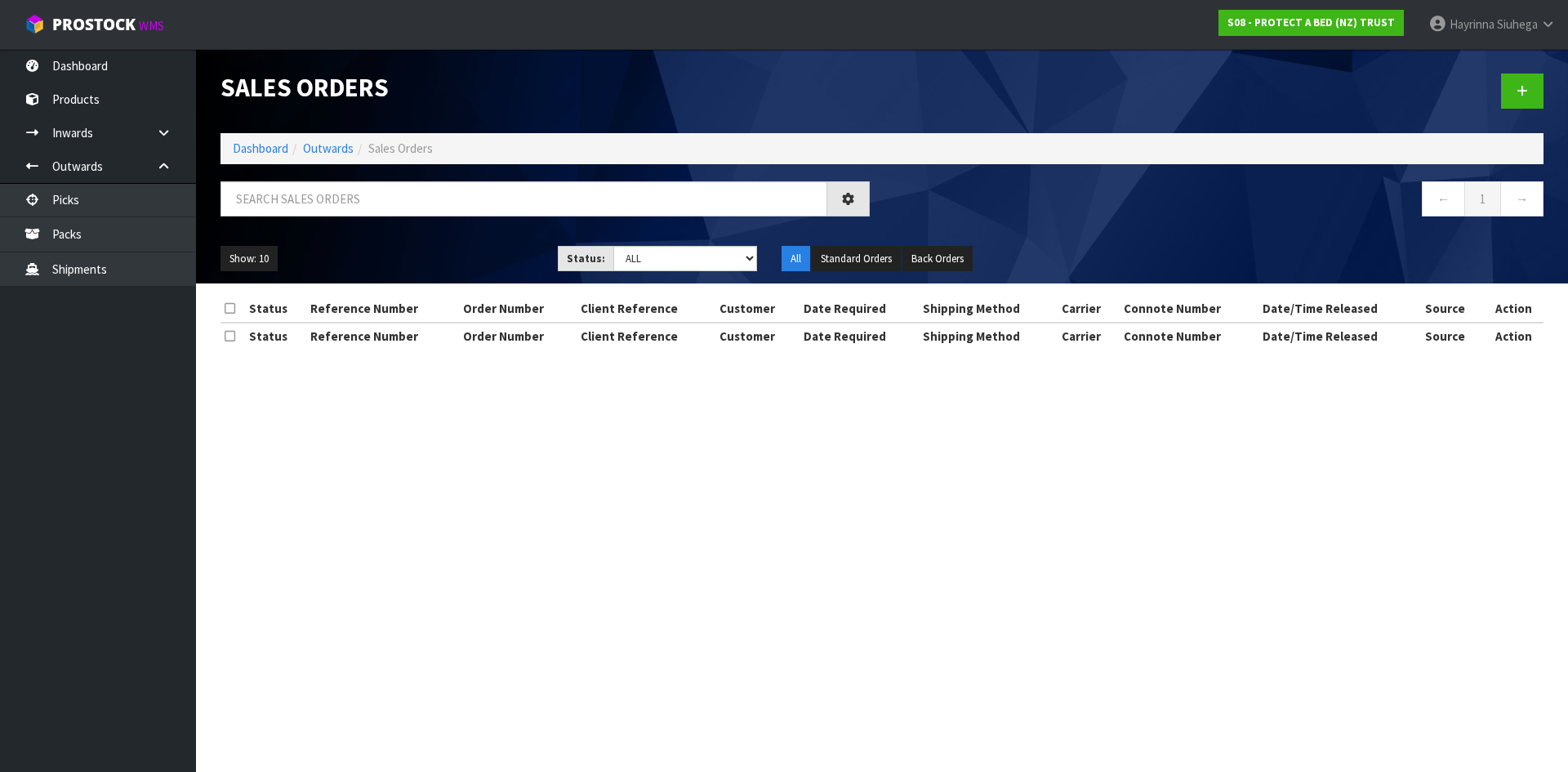
click at [675, 244] on div "Show: 10 5 10 25 50 Status: Draft Pending Allocated Pending Pick Goods Picked G…" at bounding box center [882, 258] width 1347 height 51
click at [642, 269] on select "Draft Pending Allocated Pending Pick Goods Picked Goods Packed Pending Charges …" at bounding box center [685, 258] width 145 height 25
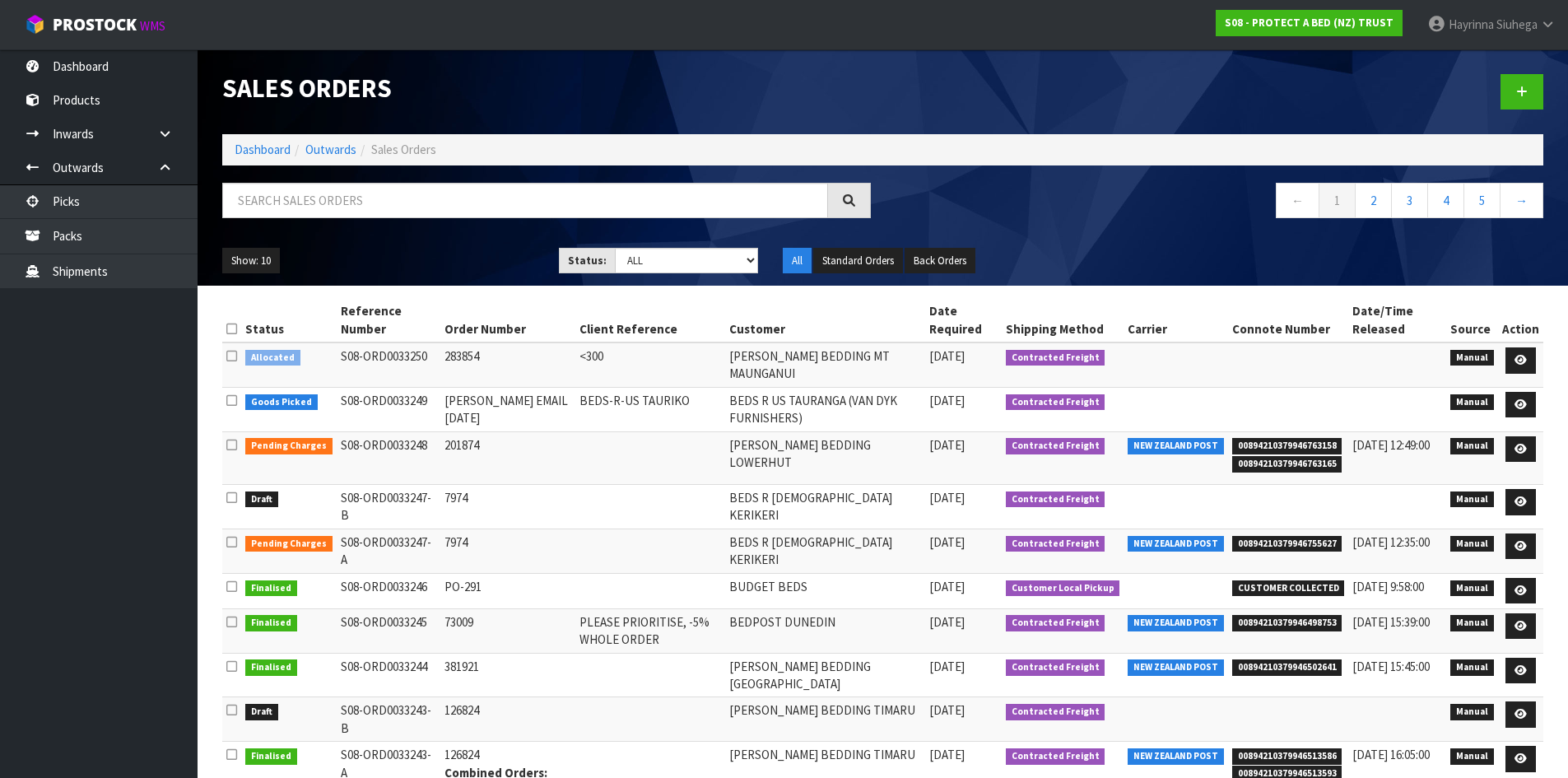
click at [623, 105] on div "Sales Orders" at bounding box center [546, 88] width 673 height 77
click at [553, 211] on input "text" at bounding box center [525, 201] width 606 height 35
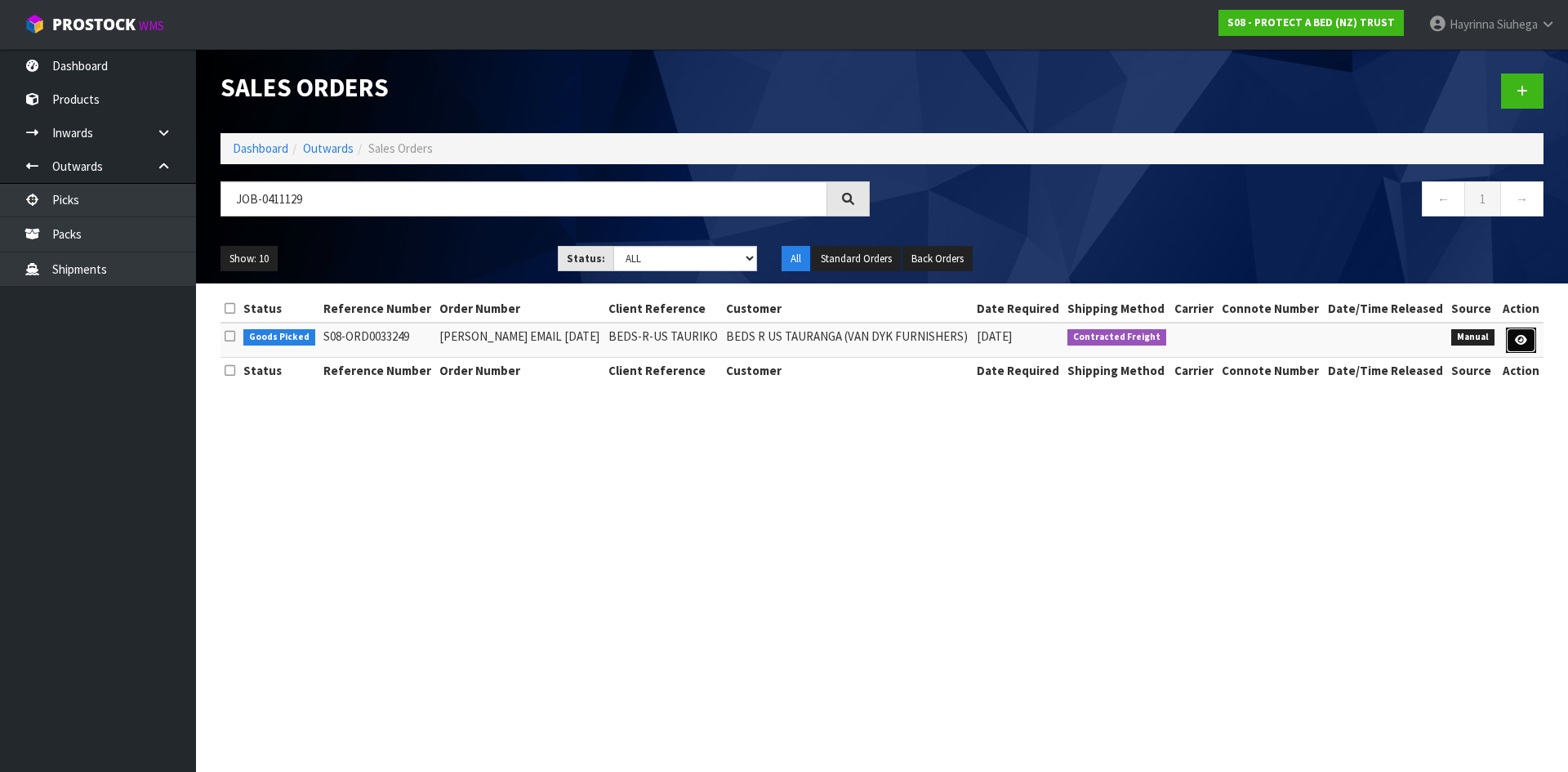
click at [1521, 340] on icon at bounding box center [1521, 340] width 12 height 11
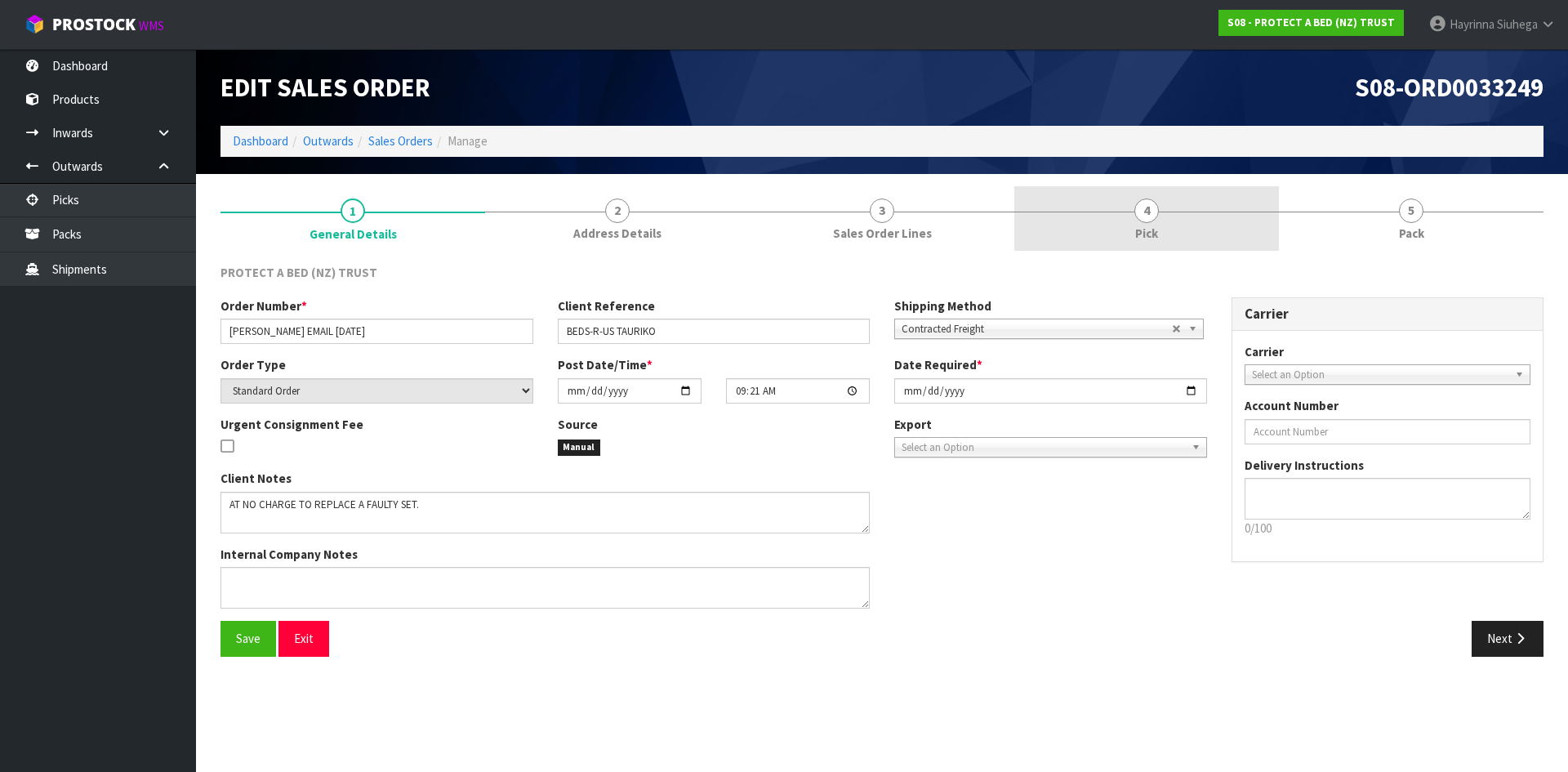
click at [1226, 207] on link "4 Pick" at bounding box center [1147, 218] width 265 height 64
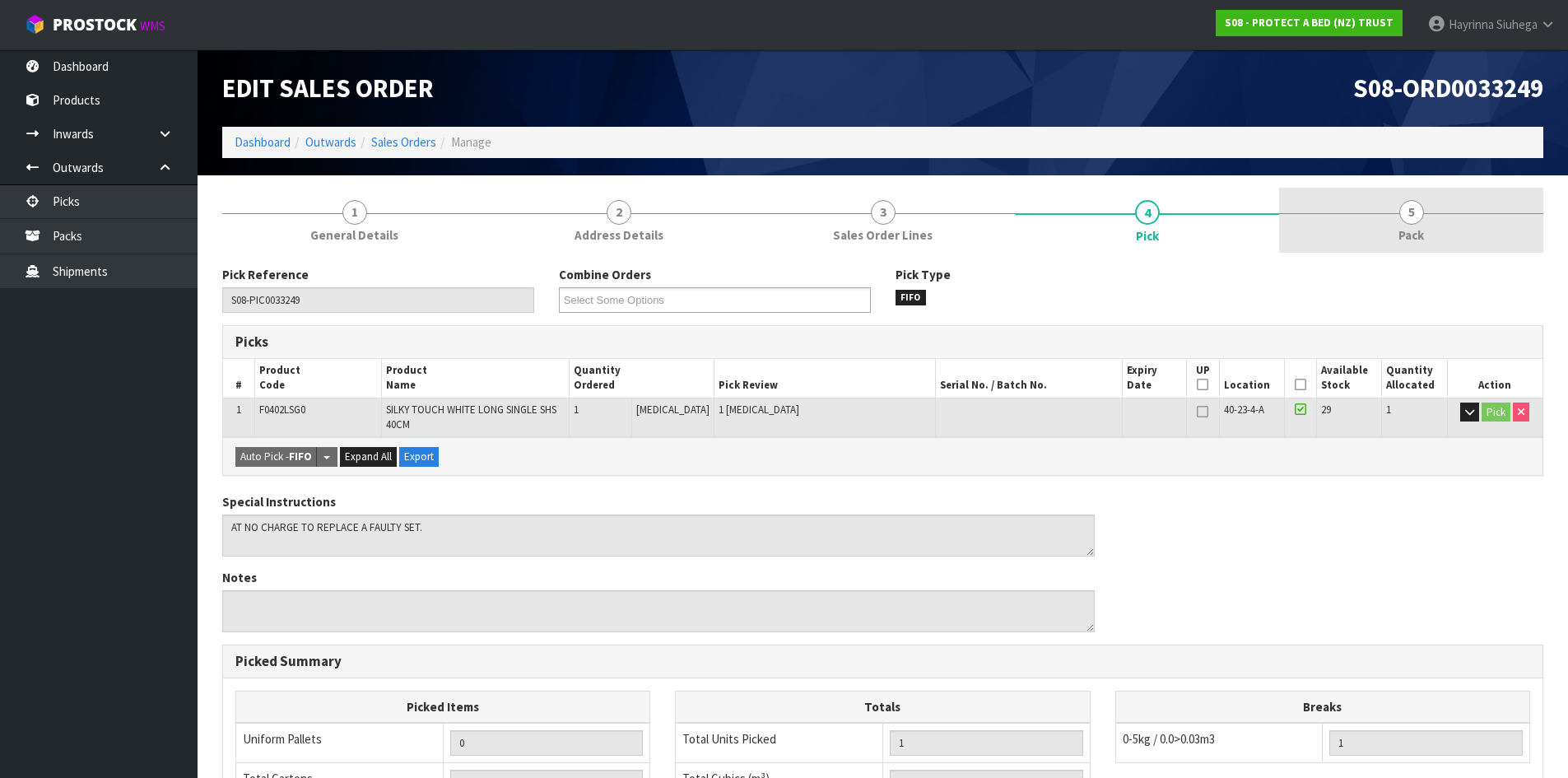
click at [1432, 239] on link "5 Pack" at bounding box center [1411, 220] width 264 height 65
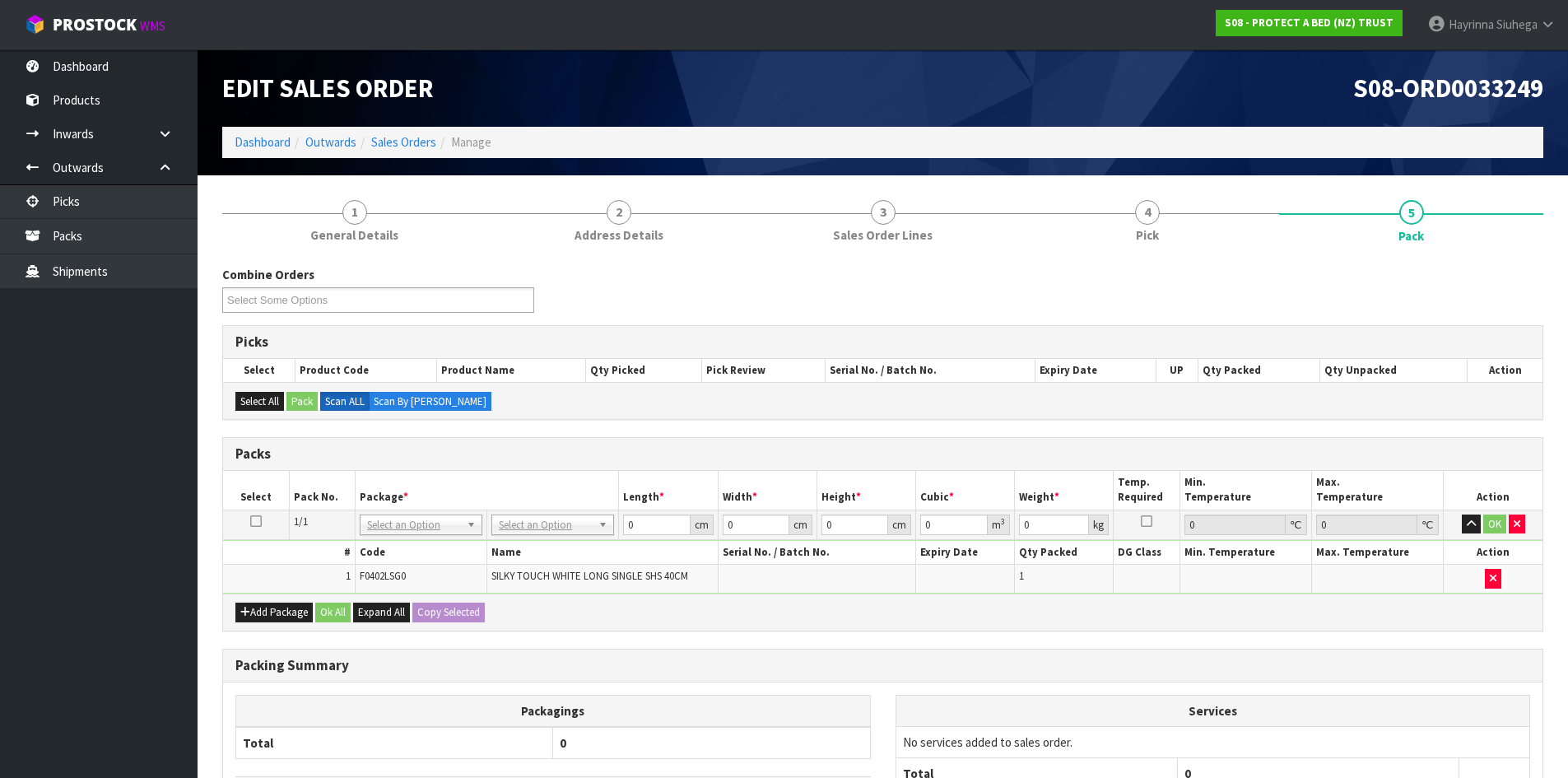
click at [26, 493] on ul "Dashboard Products Categories Serial Numbers Kitsets Packagings Inwards Purchas…" at bounding box center [98, 414] width 197 height 728
click at [541, 483] on th "Package *" at bounding box center [487, 490] width 264 height 39
click at [575, 479] on th "Package *" at bounding box center [487, 490] width 264 height 39
click at [285, 568] on td "1" at bounding box center [289, 578] width 132 height 28
click at [551, 436] on div "Combine Orders S08-ORD0031944 S08-ORD0032699 S08-ORD0032700 S08-ORD0032701 S08-…" at bounding box center [883, 594] width 1321 height 657
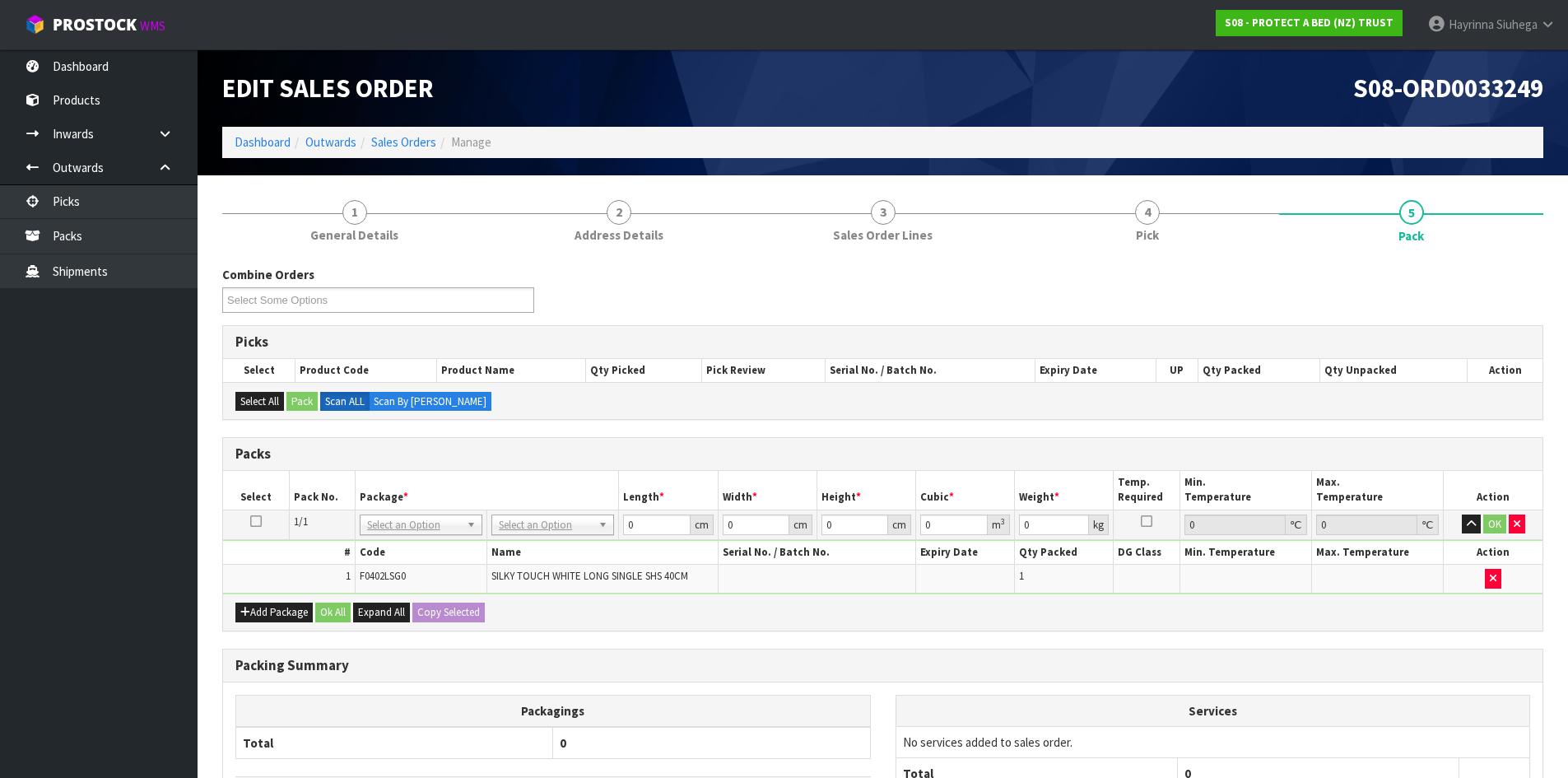
click at [551, 436] on div "Combine Orders S08-ORD0031944 S08-ORD0032699 S08-ORD0032700 S08-ORD0032701 S08-…" at bounding box center [883, 594] width 1321 height 657
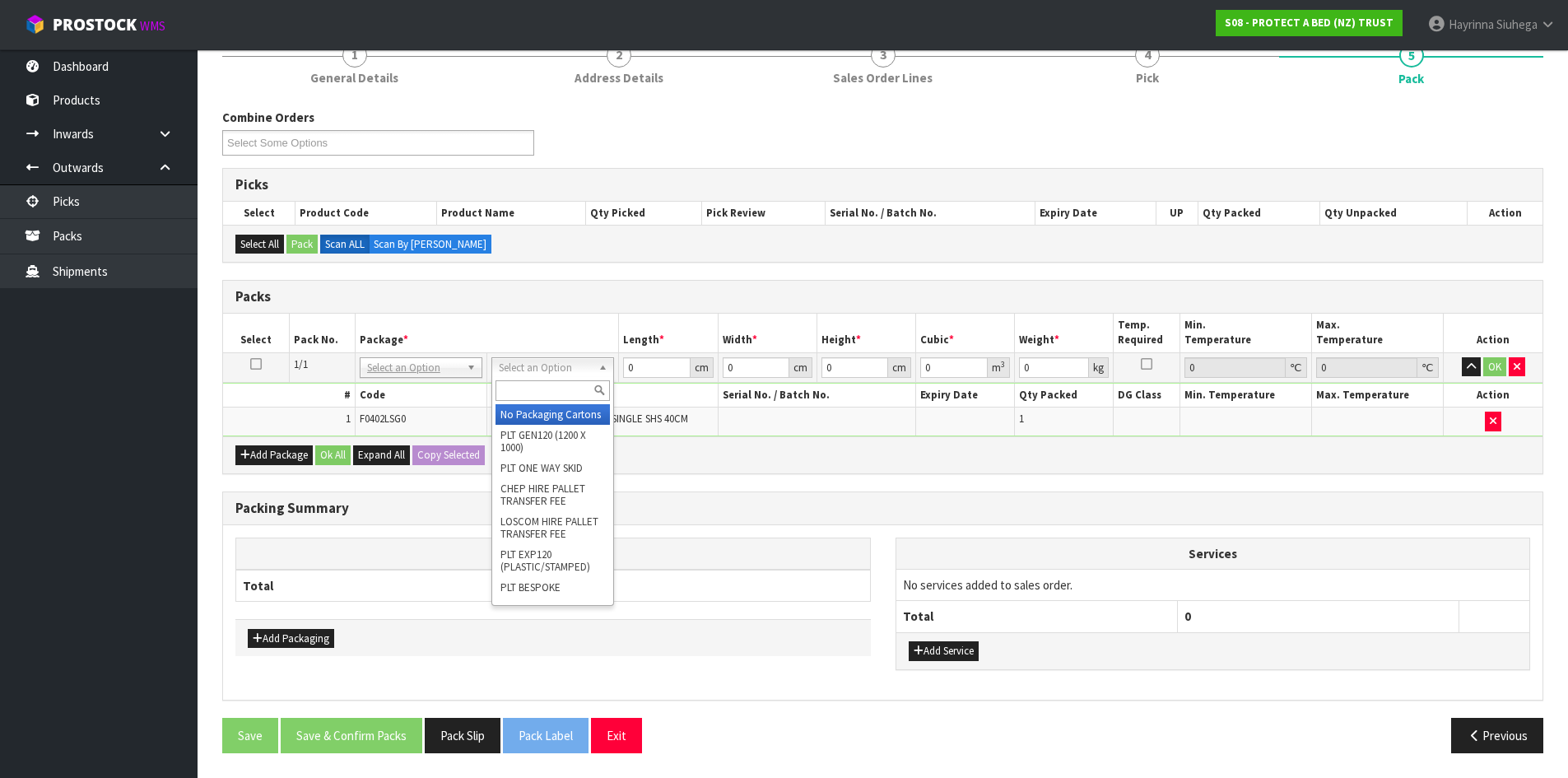
click at [536, 384] on input "text" at bounding box center [552, 390] width 114 height 21
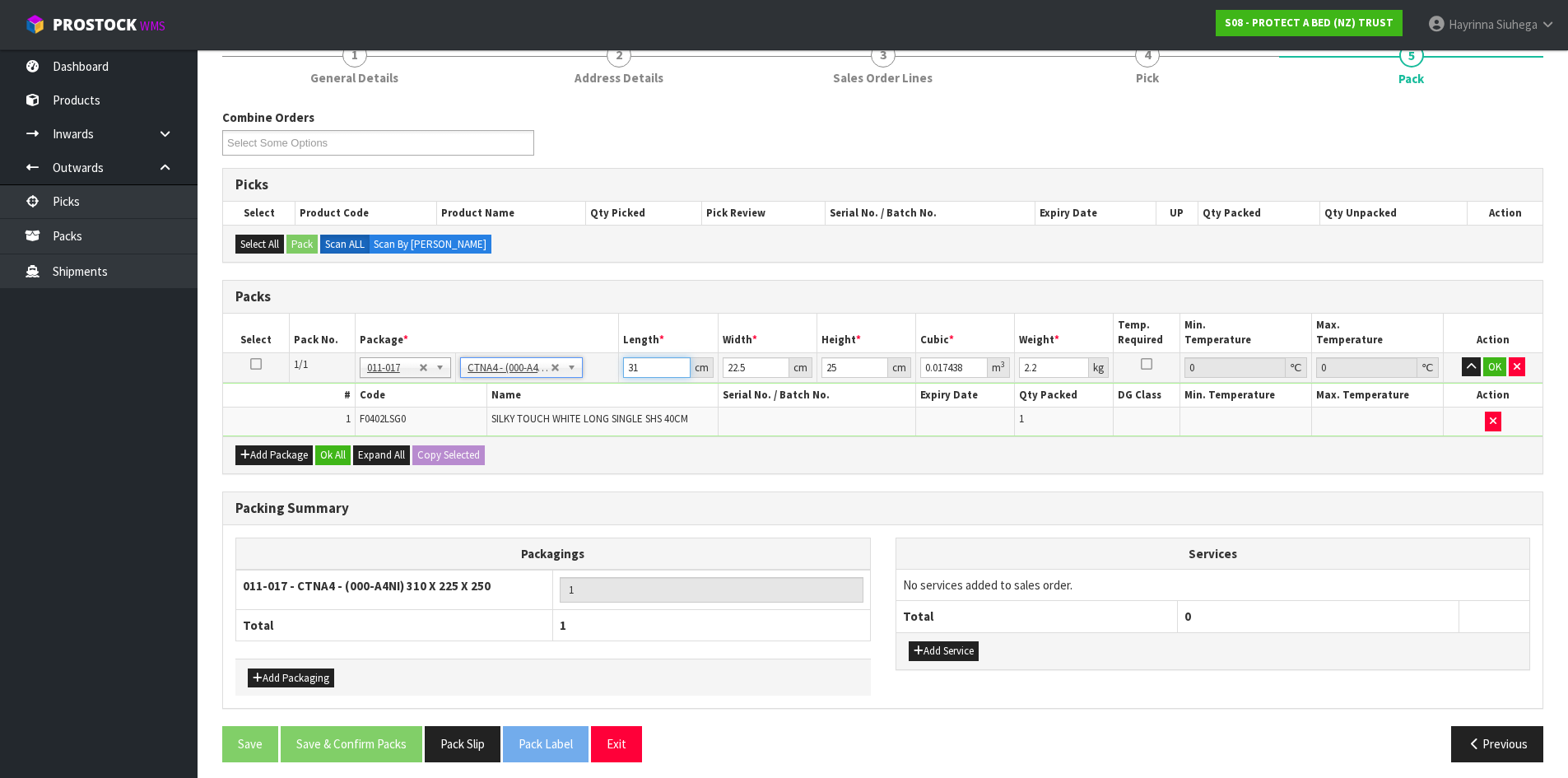
click at [633, 367] on input "31" at bounding box center [656, 368] width 66 height 21
drag, startPoint x: 633, startPoint y: 367, endPoint x: 925, endPoint y: 378, distance: 292.2
click at [647, 365] on input "31" at bounding box center [656, 368] width 66 height 21
click button "OK" at bounding box center [1494, 368] width 23 height 20
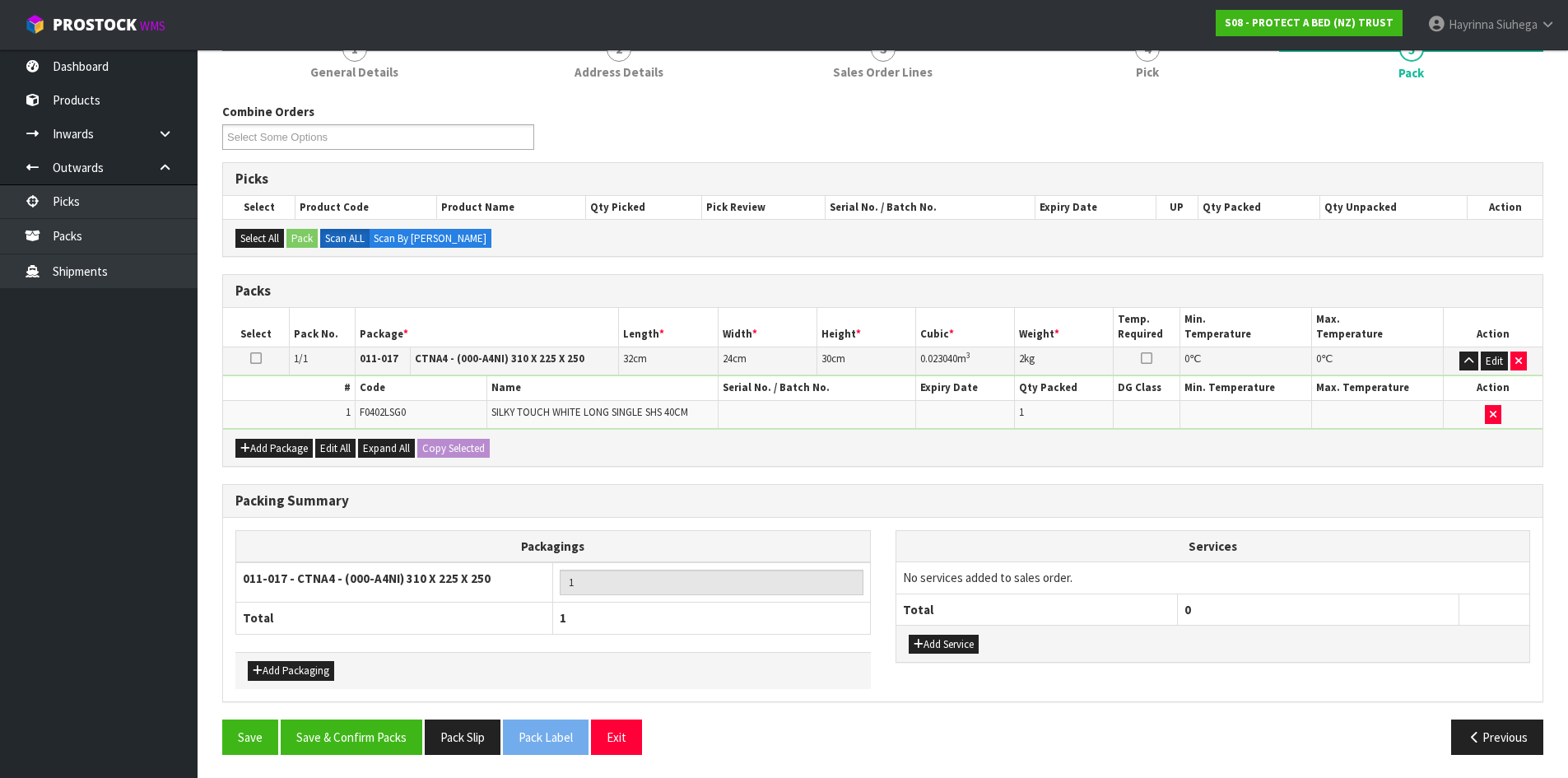
scroll to position [164, 0]
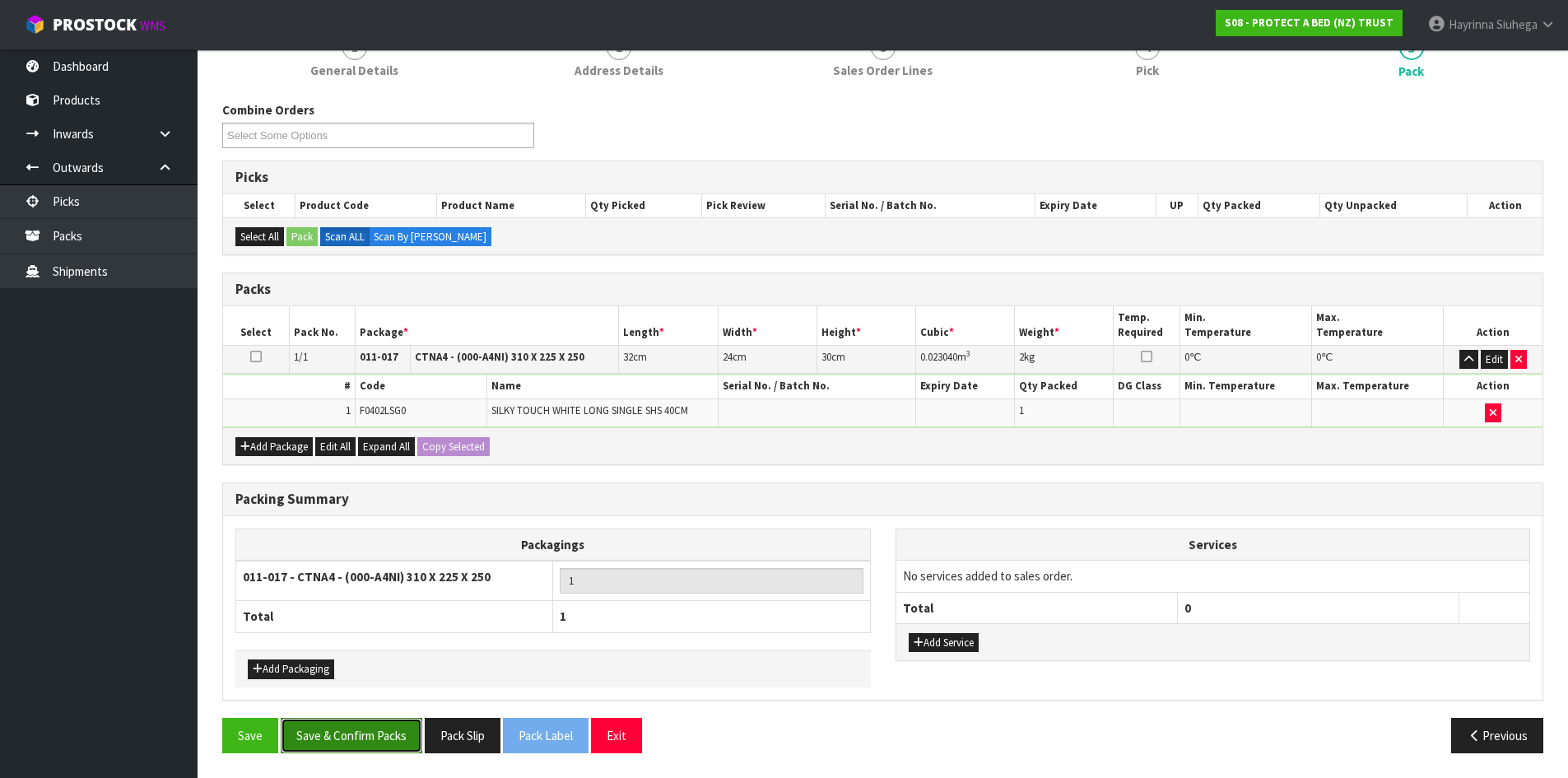
click at [354, 740] on button "Save & Confirm Packs" at bounding box center [351, 735] width 142 height 35
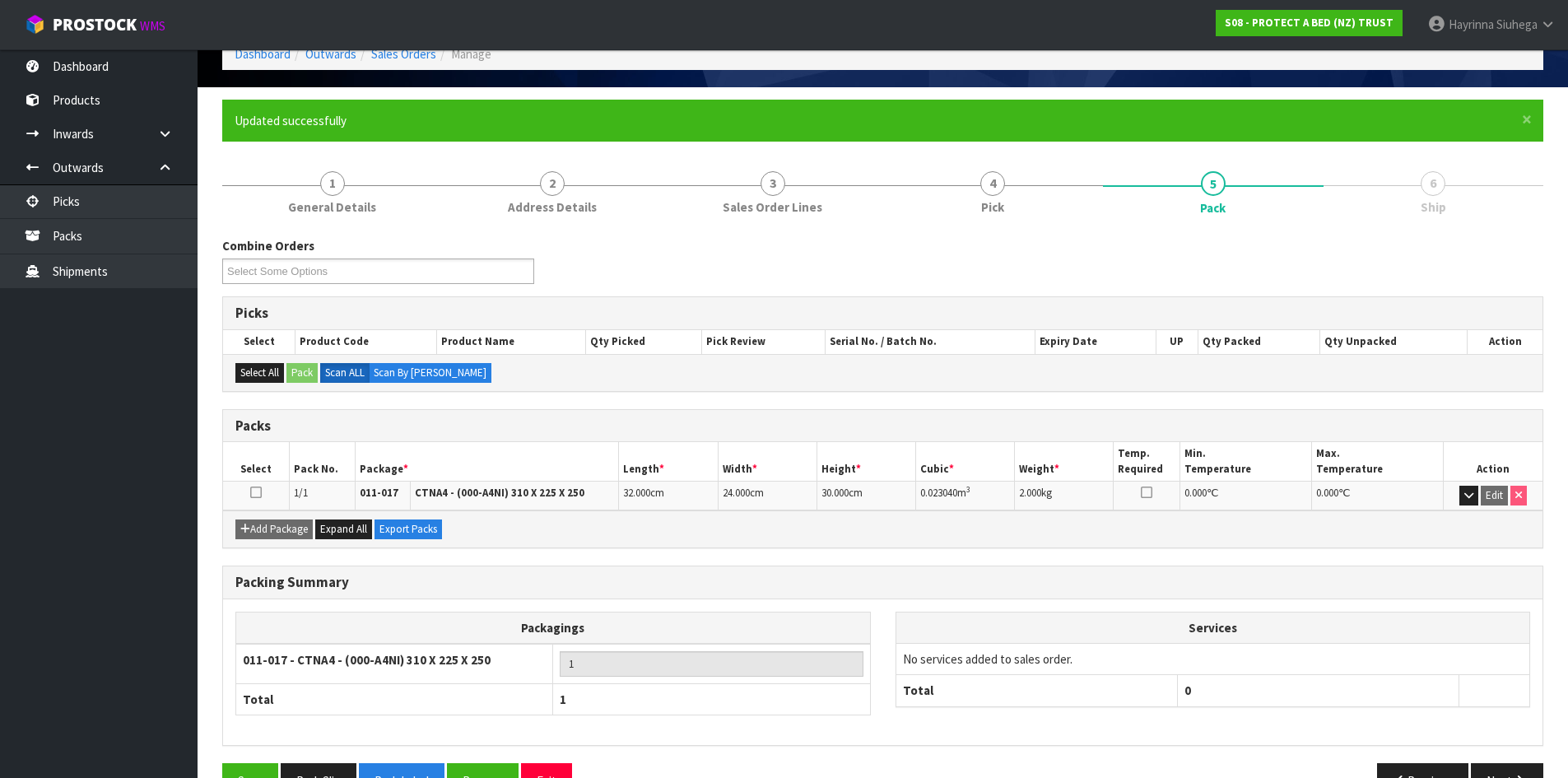
scroll to position [134, 0]
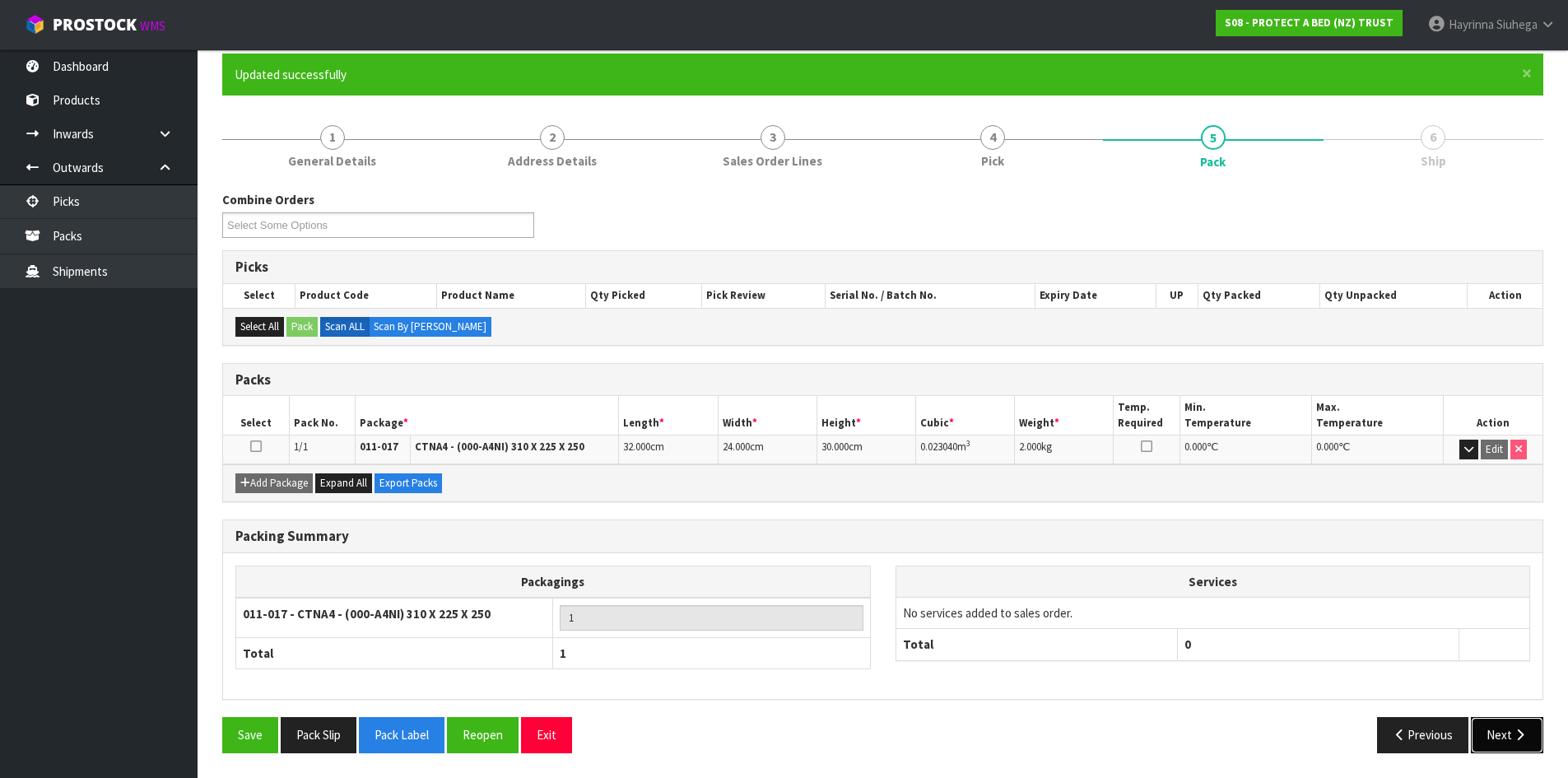
click at [1508, 746] on button "Next" at bounding box center [1507, 734] width 72 height 35
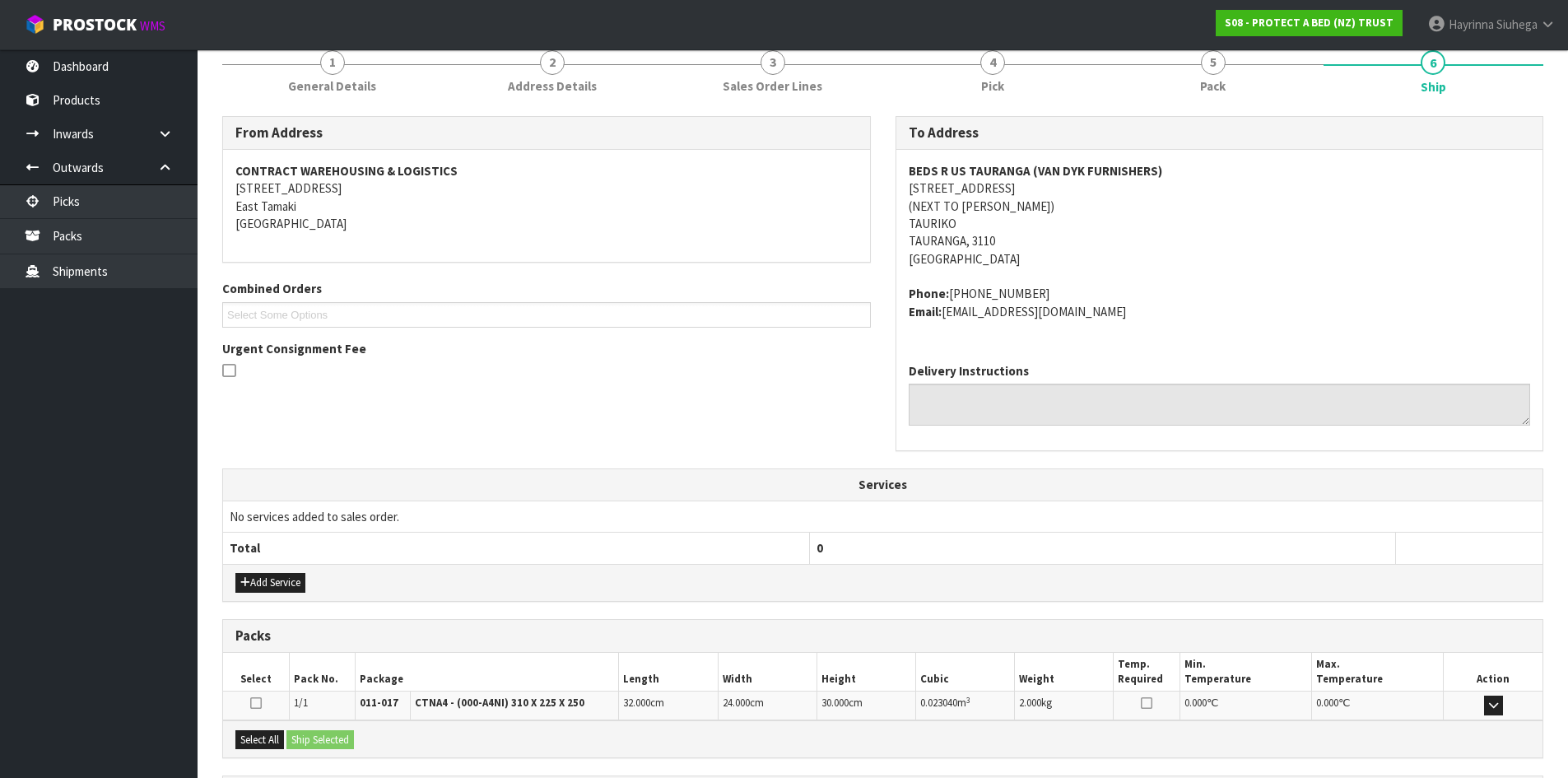
scroll to position [366, 0]
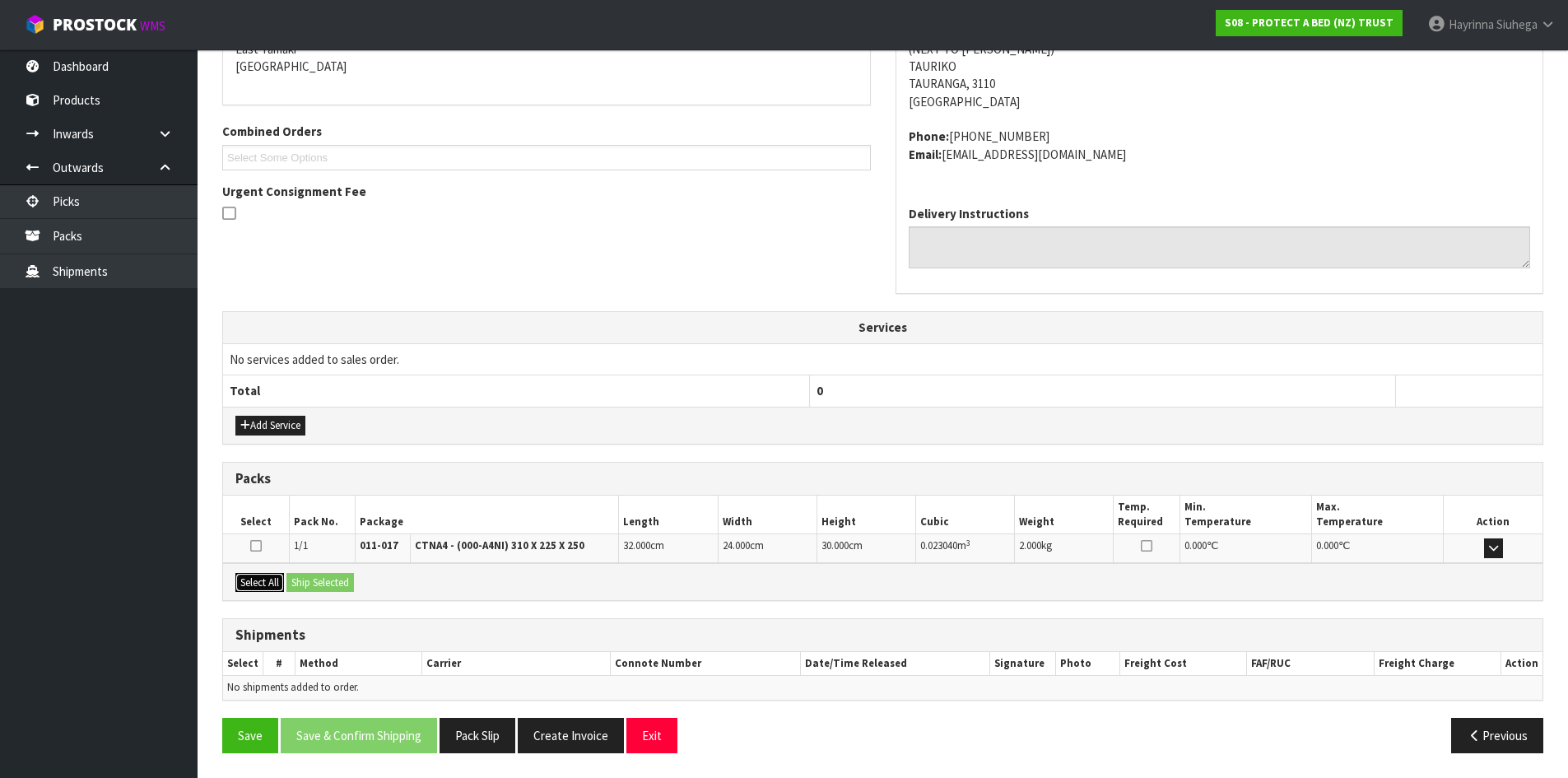
drag, startPoint x: 256, startPoint y: 575, endPoint x: 295, endPoint y: 576, distance: 39.0
click at [262, 575] on button "Select All" at bounding box center [259, 582] width 49 height 20
click at [308, 576] on button "Ship Selected" at bounding box center [320, 582] width 67 height 20
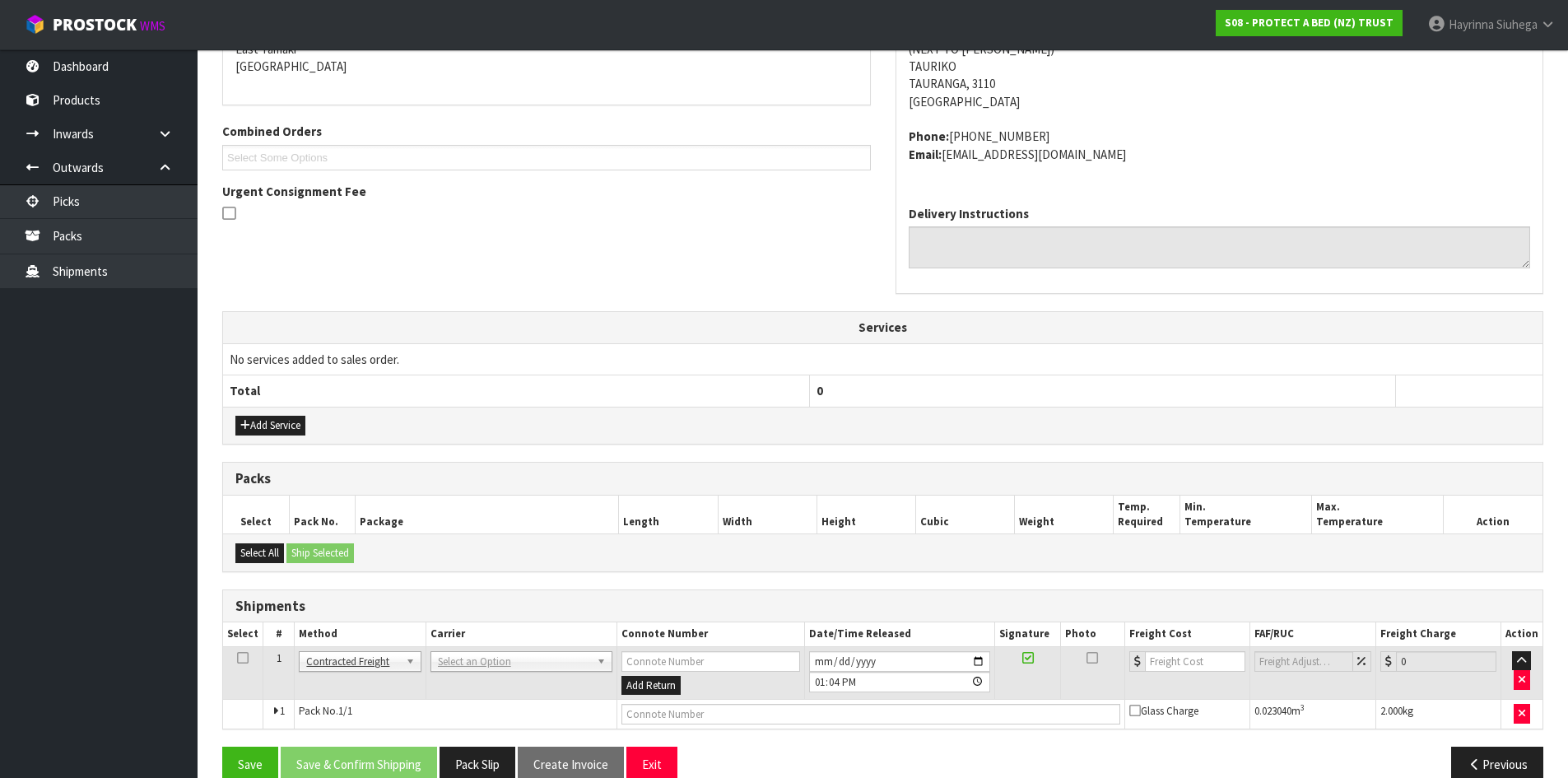
scroll to position [396, 0]
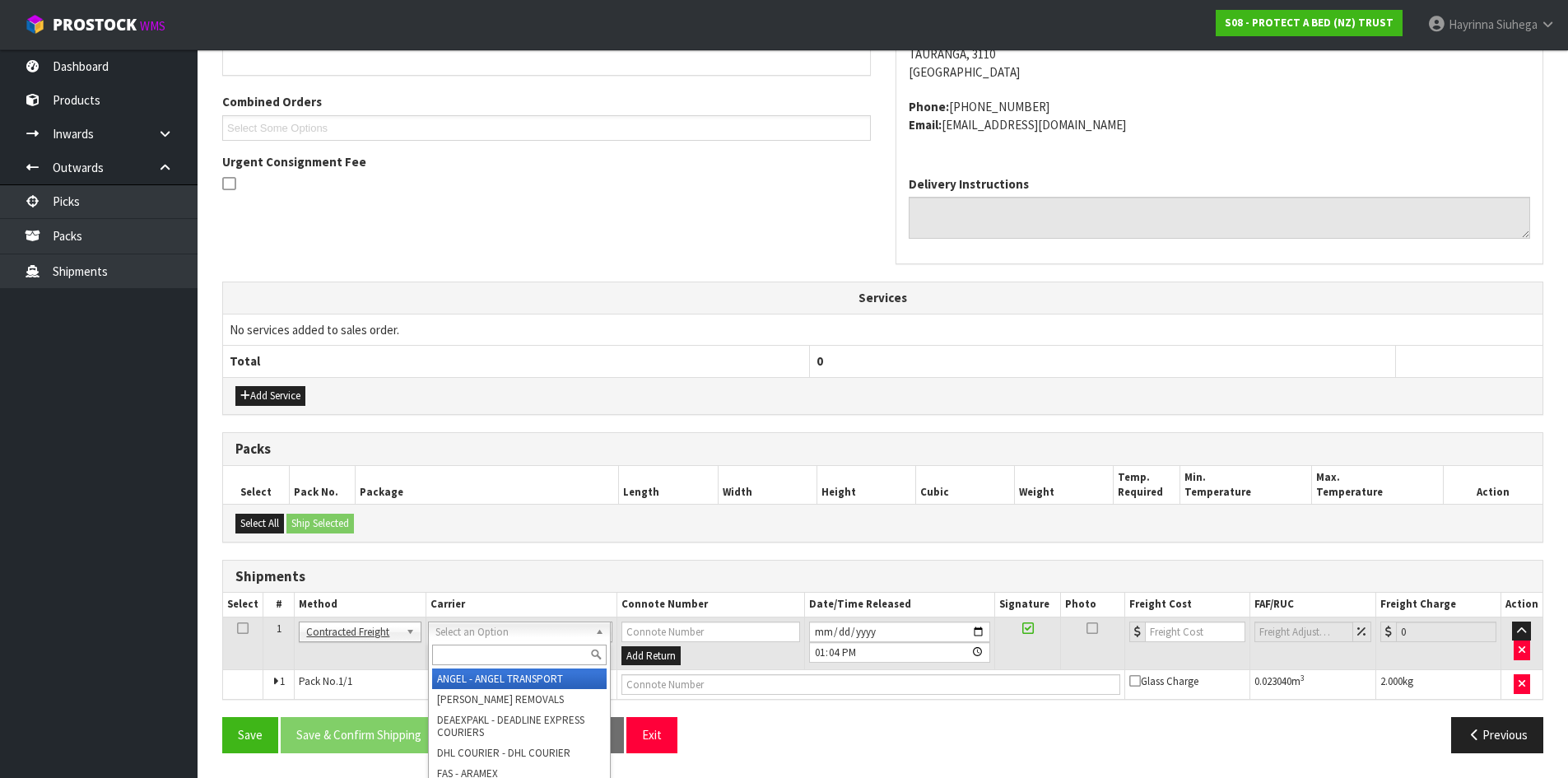
click at [474, 647] on input "text" at bounding box center [520, 655] width 175 height 21
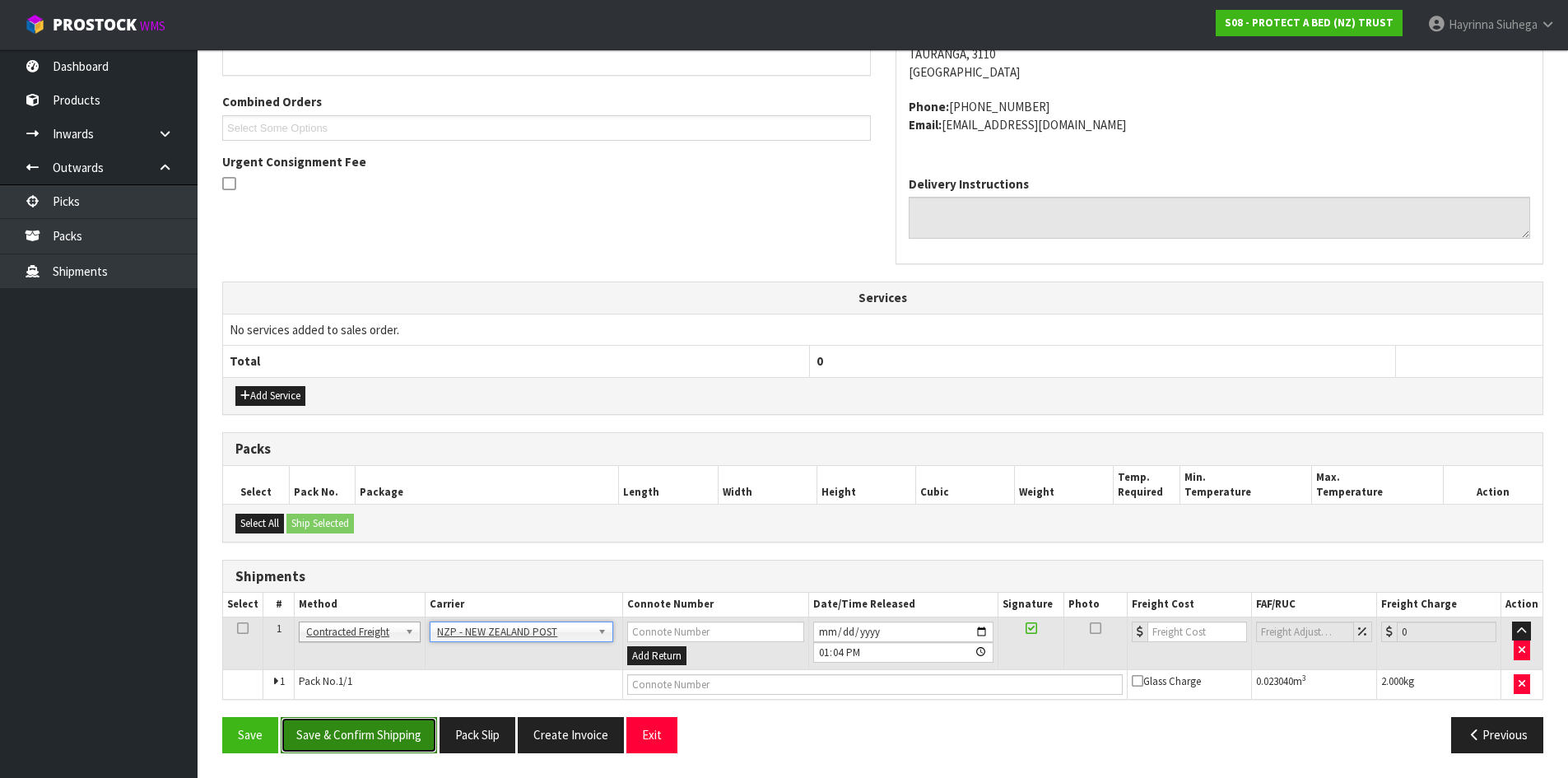
click at [389, 740] on button "Save & Confirm Shipping" at bounding box center [358, 734] width 156 height 35
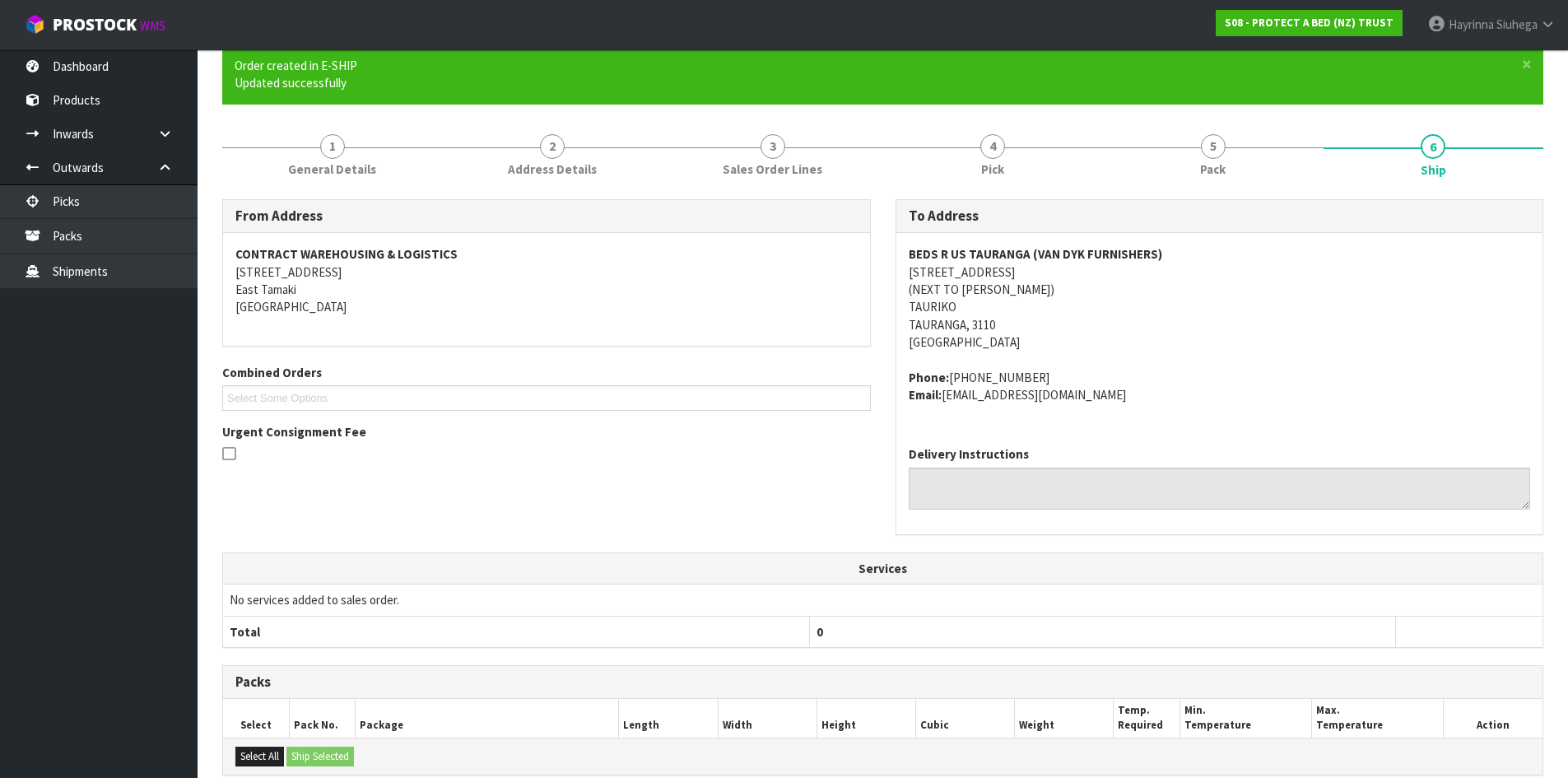
scroll to position [372, 0]
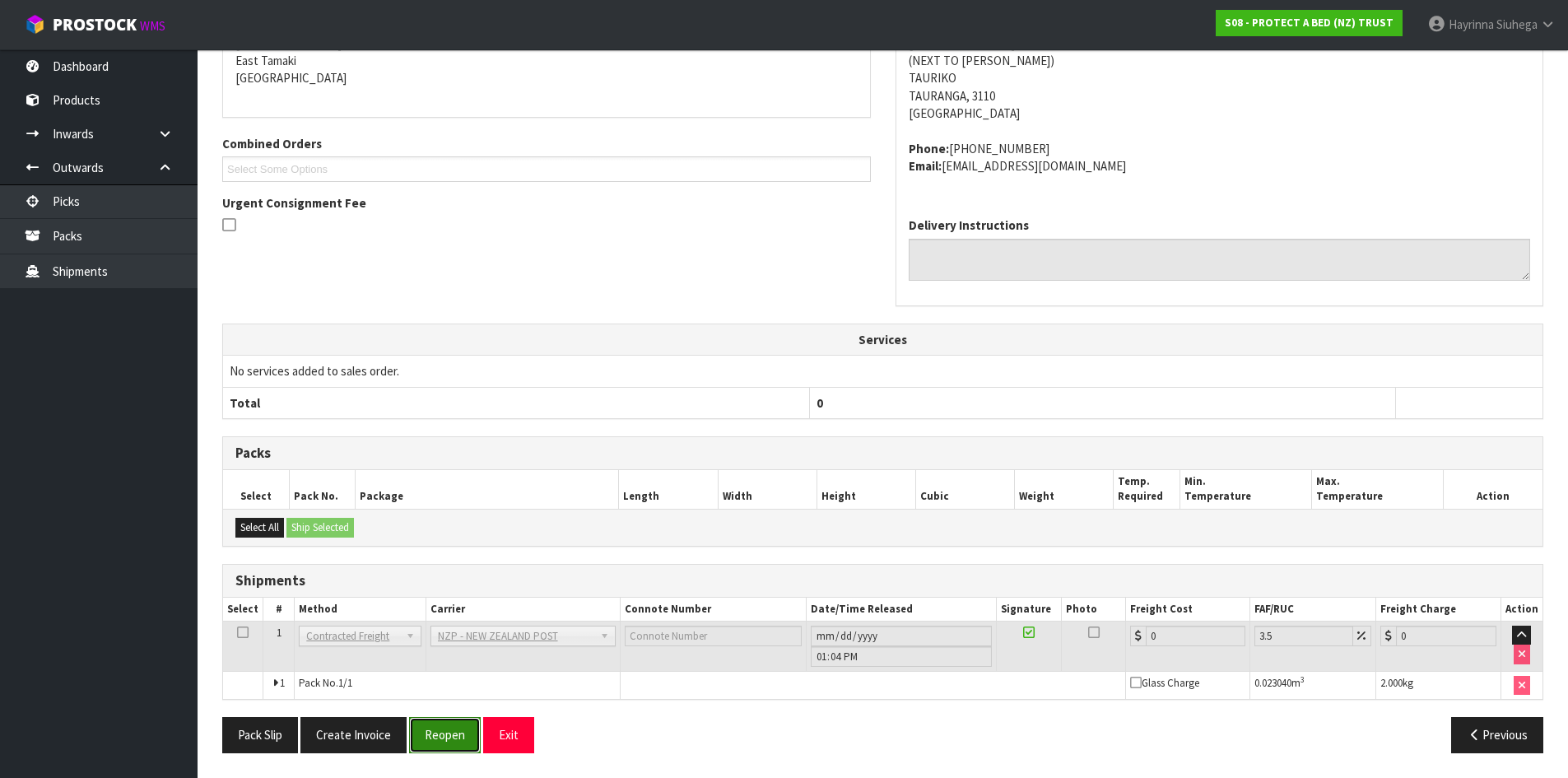
click at [431, 746] on button "Reopen" at bounding box center [444, 734] width 71 height 35
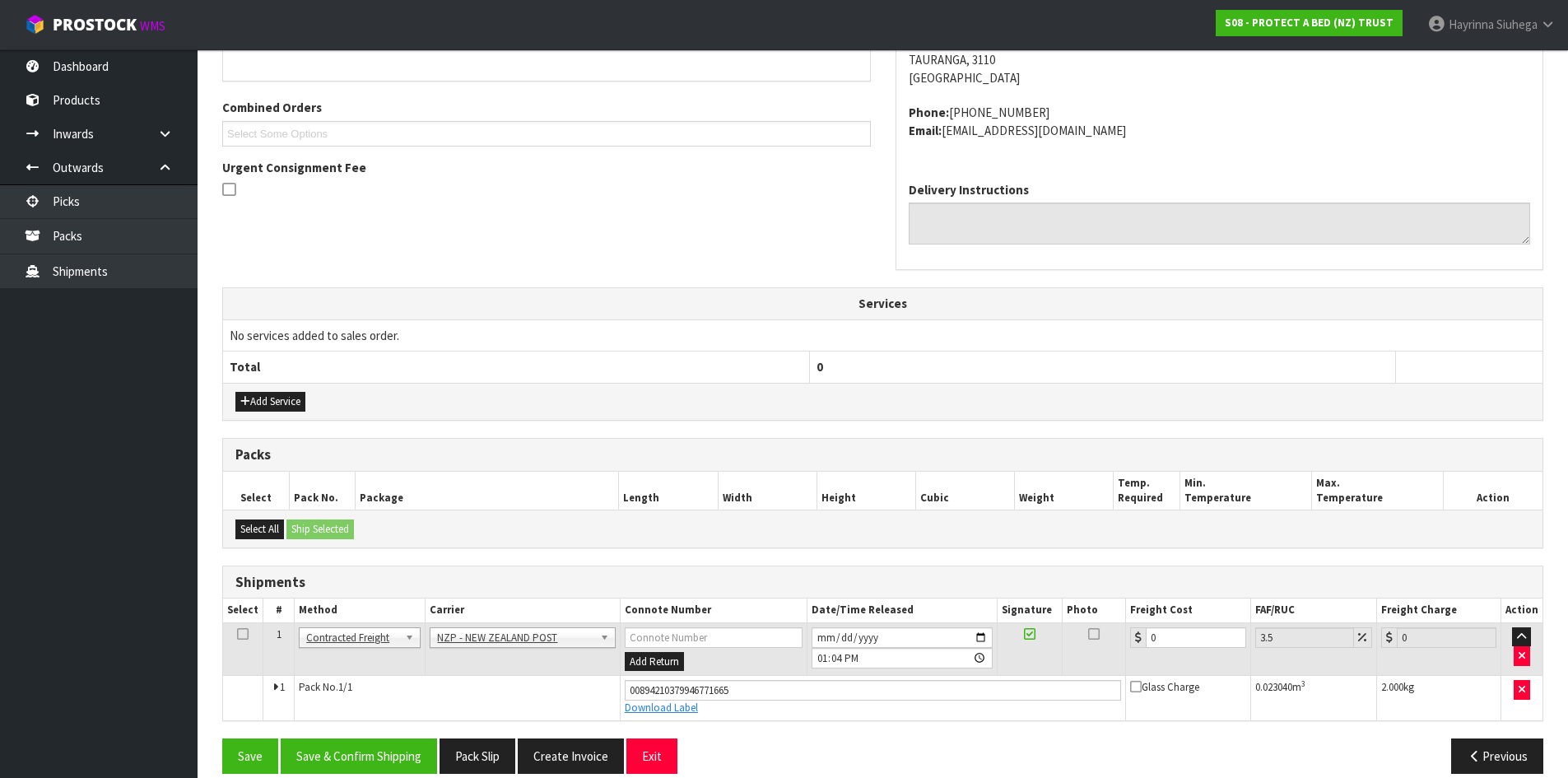
scroll to position [410, 0]
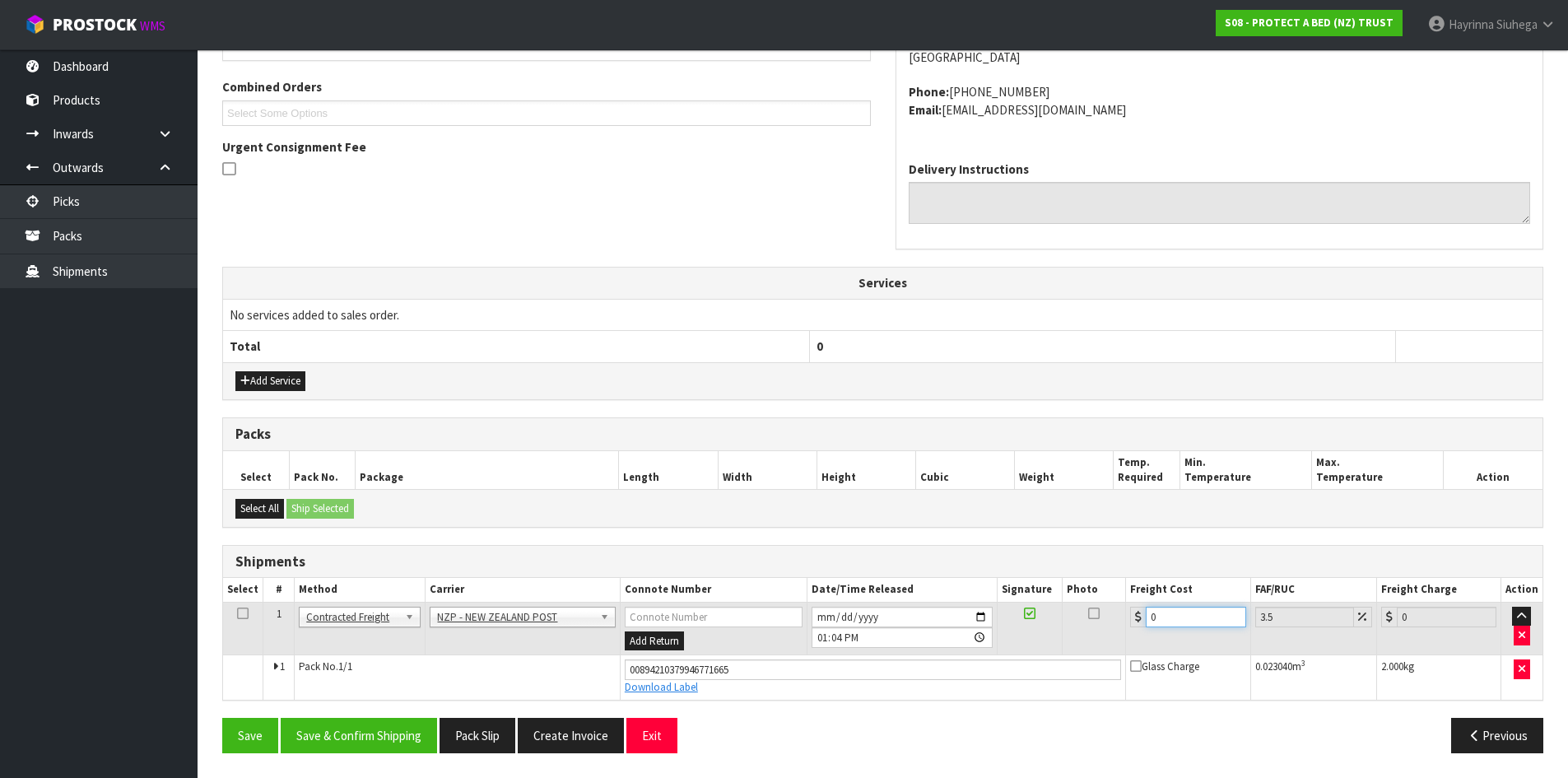
drag, startPoint x: 1165, startPoint y: 622, endPoint x: 1004, endPoint y: 612, distance: 161.3
click at [1004, 612] on tr "1 Client Local Pickup Customer Local Pickup Company Freight Contracted Freight …" at bounding box center [883, 629] width 1320 height 54
click at [222, 718] on button "Save" at bounding box center [250, 735] width 56 height 35
click at [322, 719] on button "Save & Confirm Shipping" at bounding box center [358, 735] width 156 height 35
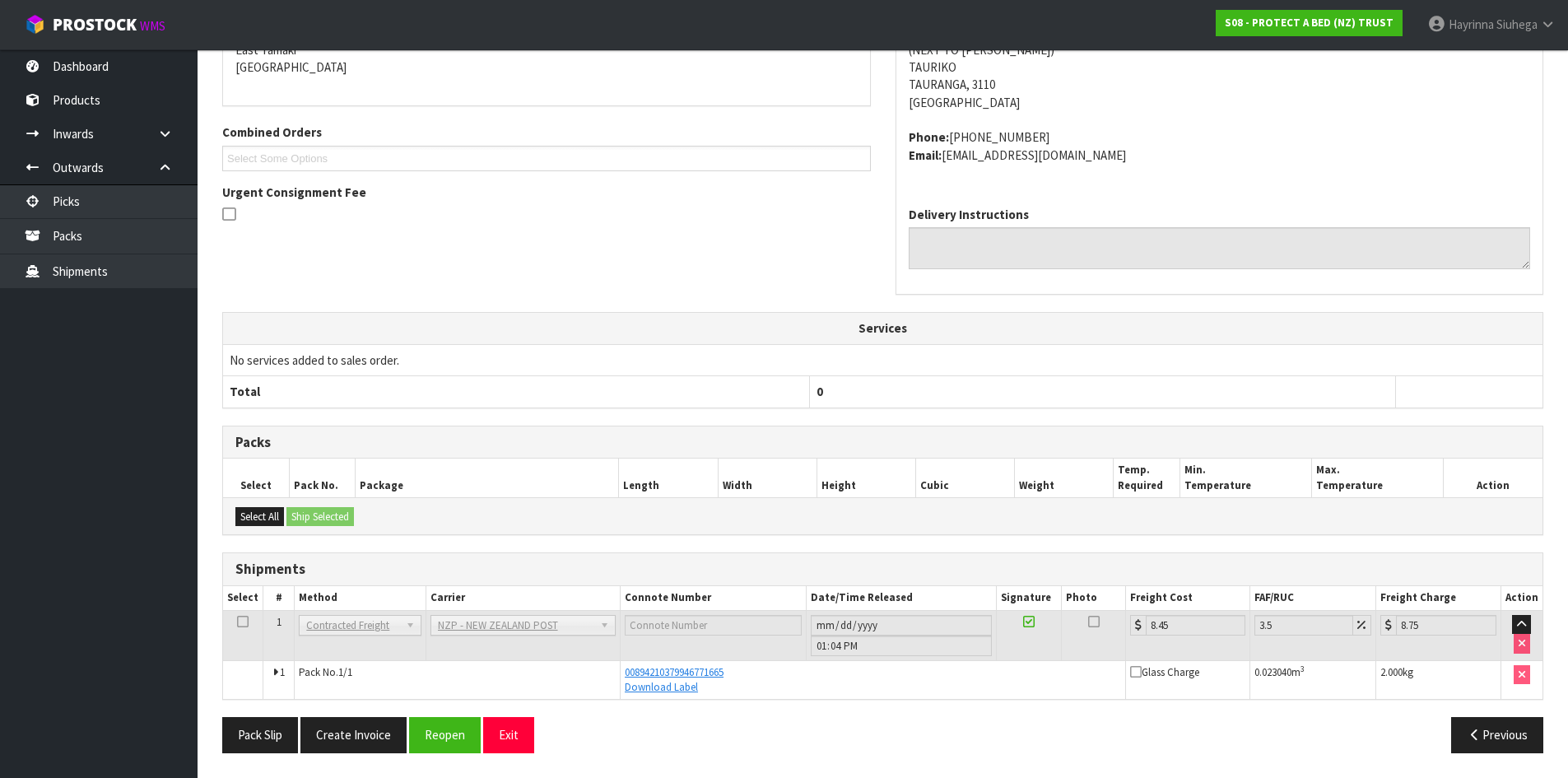
scroll to position [0, 0]
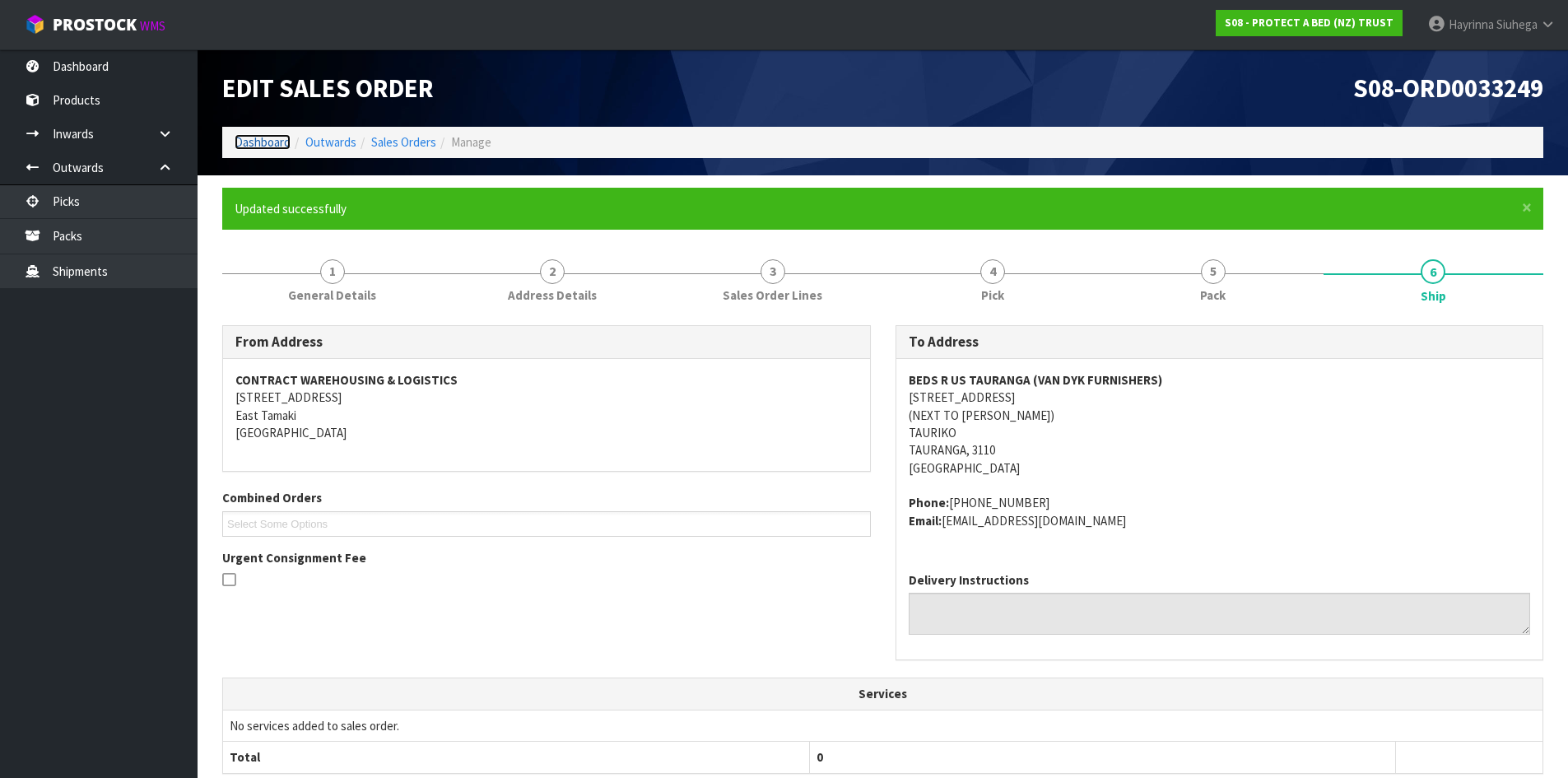
click at [249, 140] on link "Dashboard" at bounding box center [262, 142] width 56 height 16
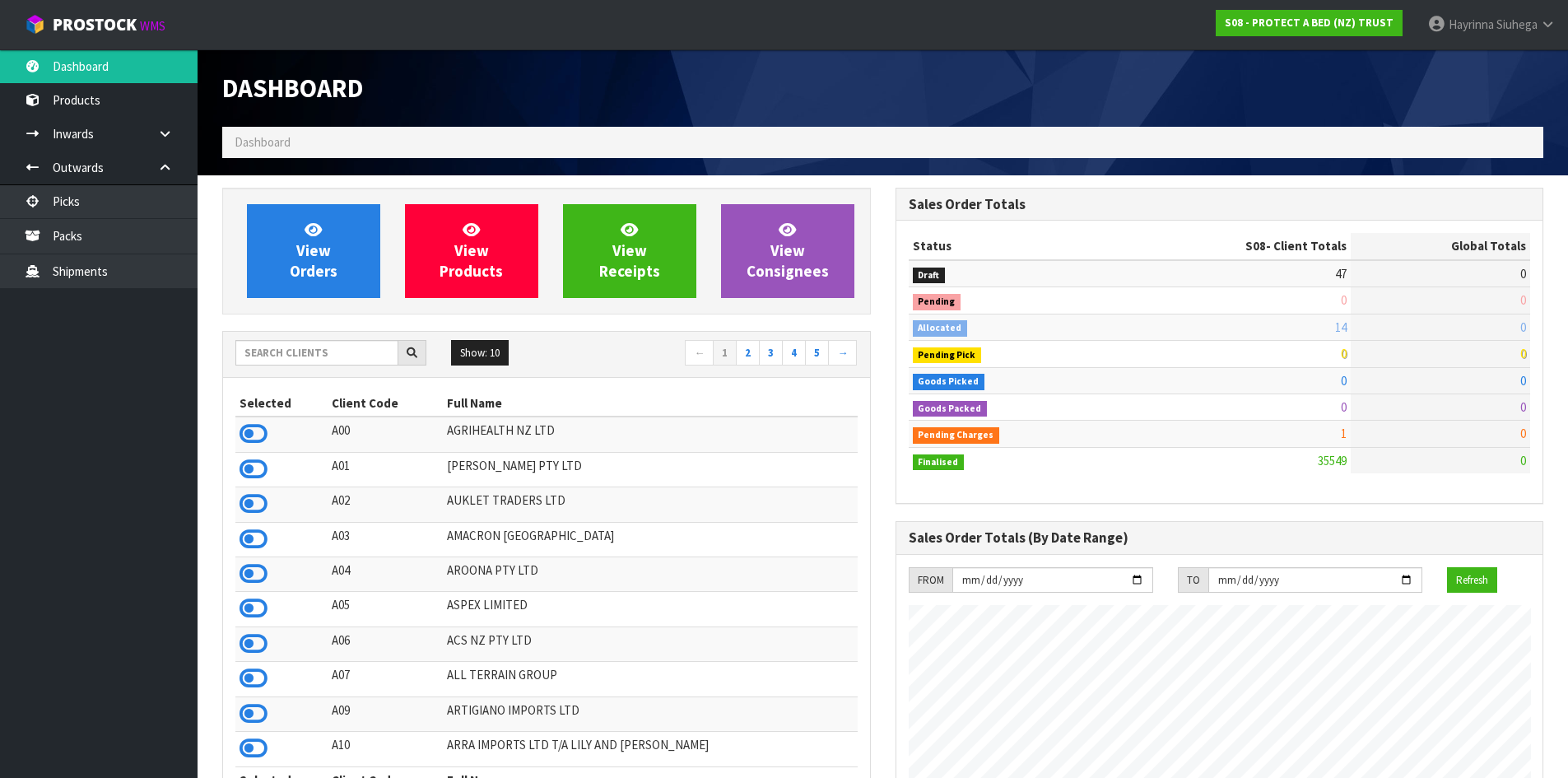
scroll to position [1247, 672]
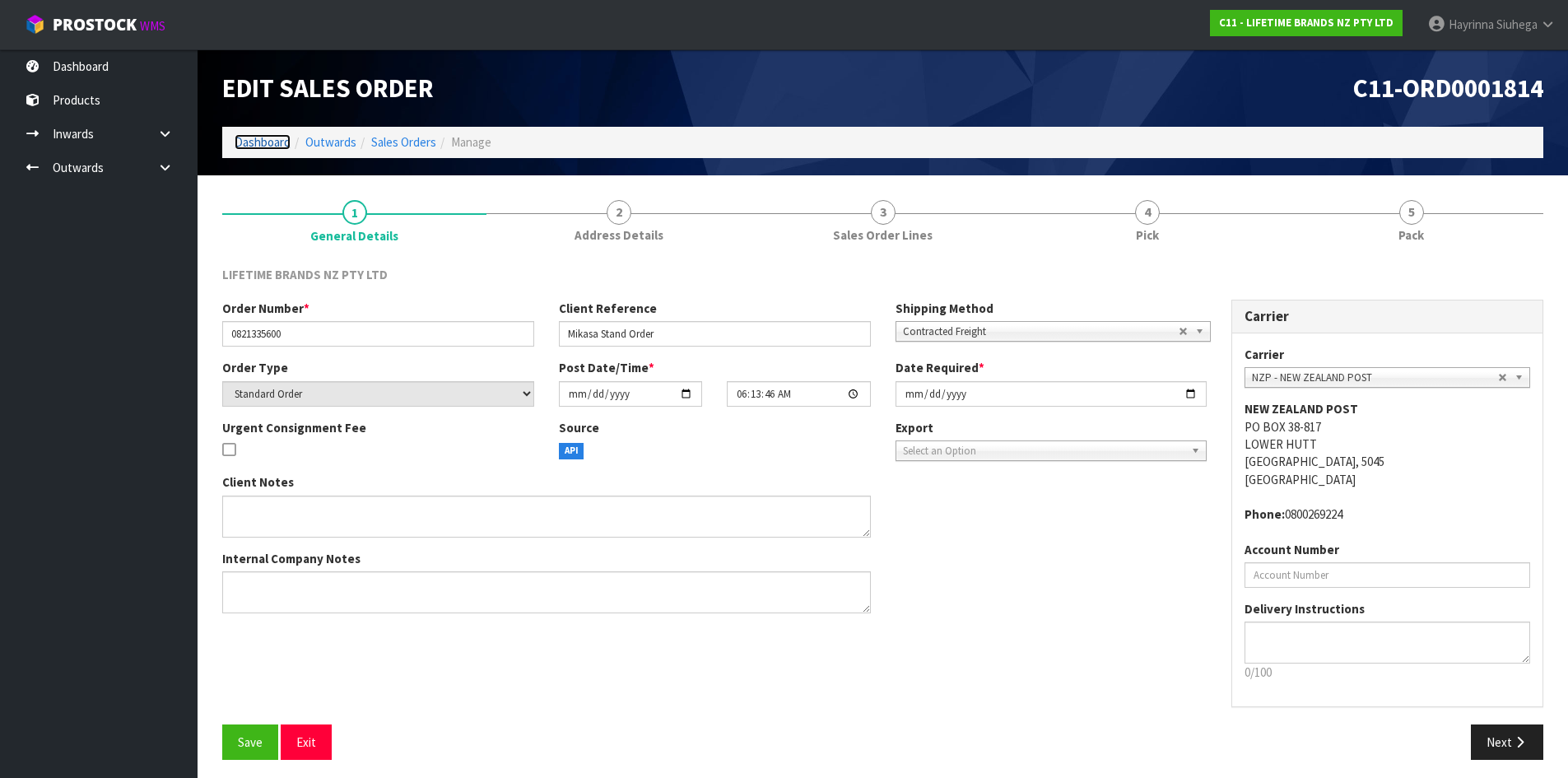
click at [268, 144] on link "Dashboard" at bounding box center [262, 142] width 56 height 16
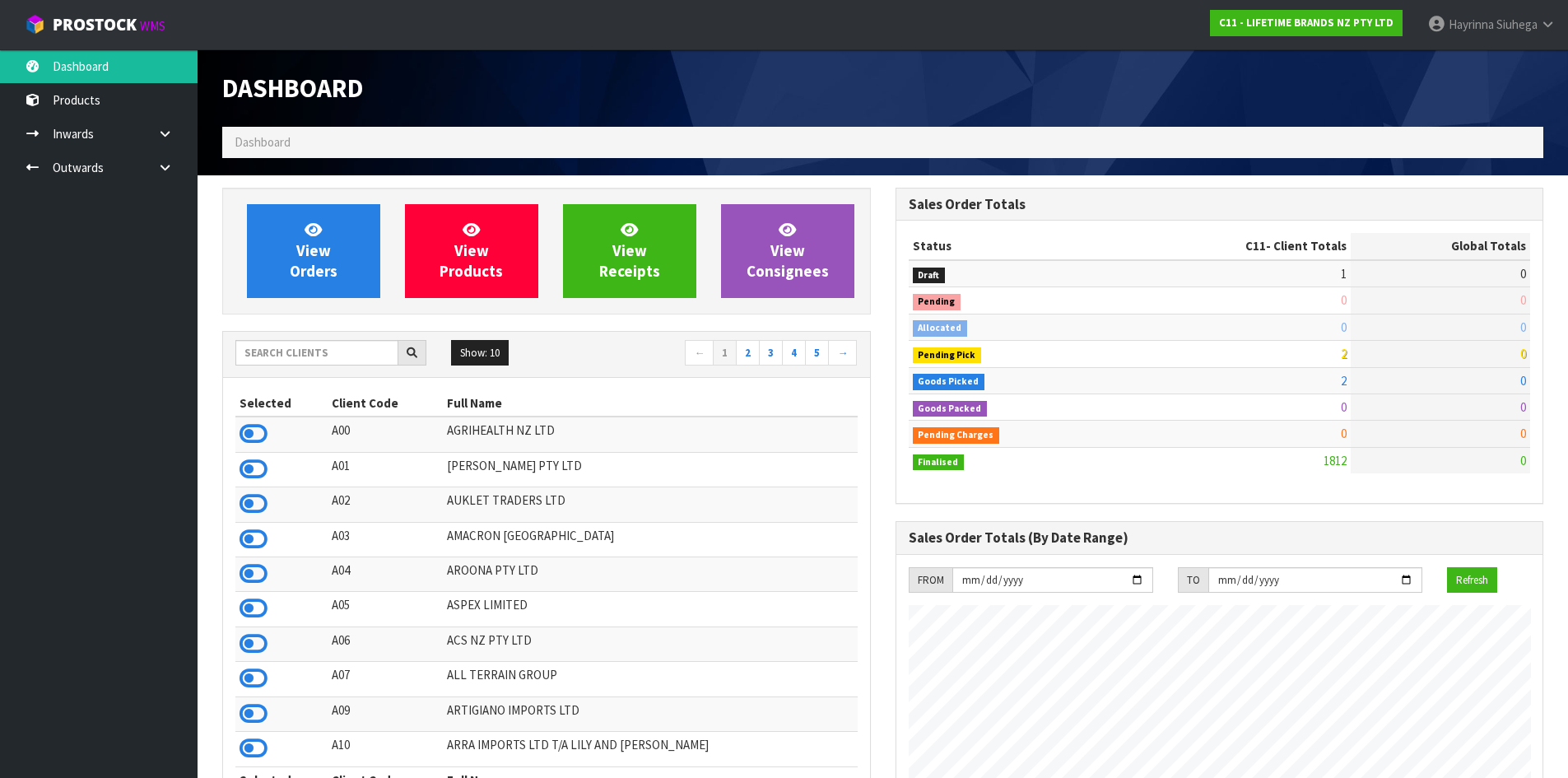
scroll to position [1247, 672]
click at [306, 354] on input "text" at bounding box center [316, 352] width 163 height 25
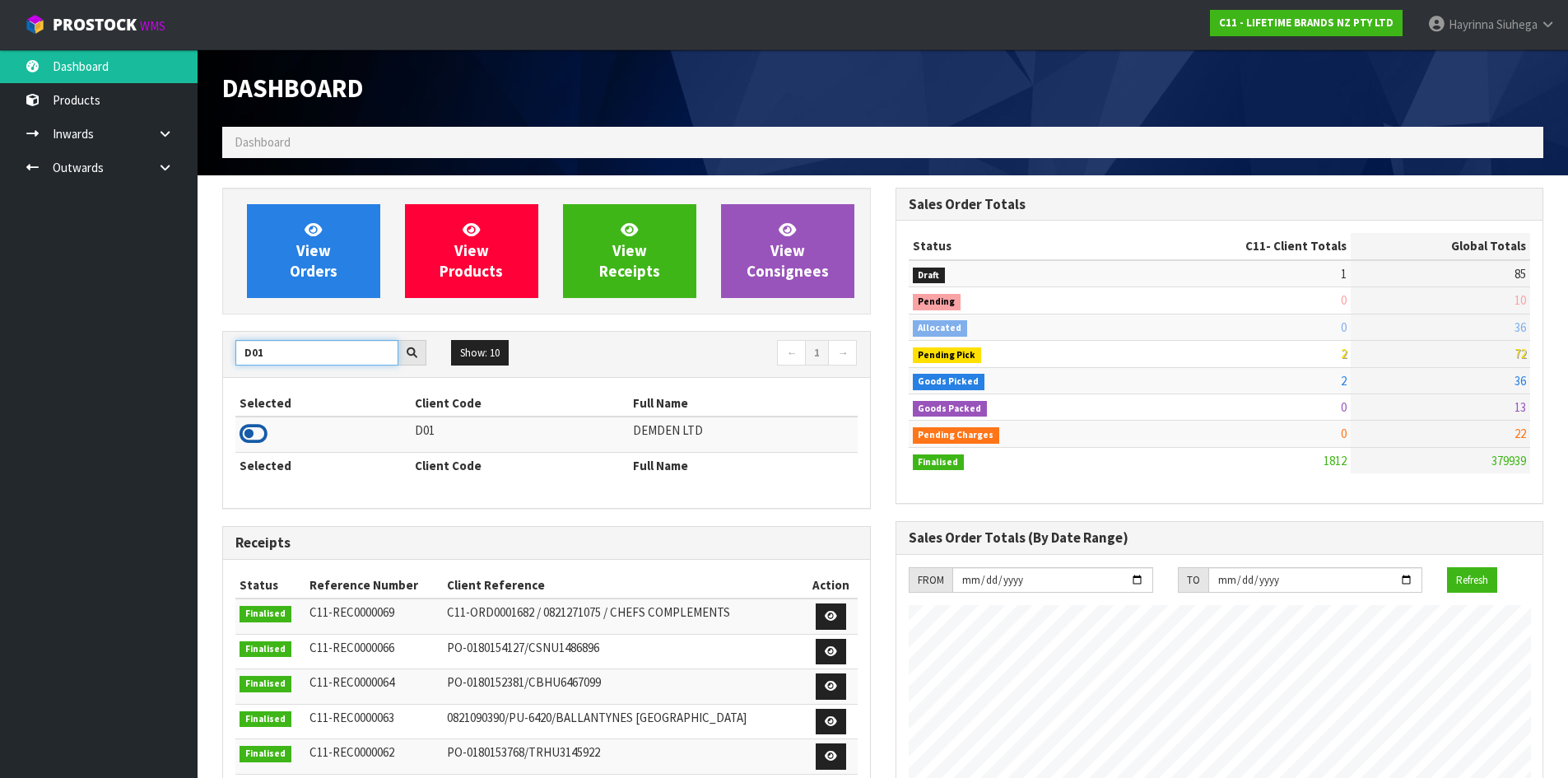
type input "D01"
click at [256, 442] on icon at bounding box center [253, 433] width 28 height 24
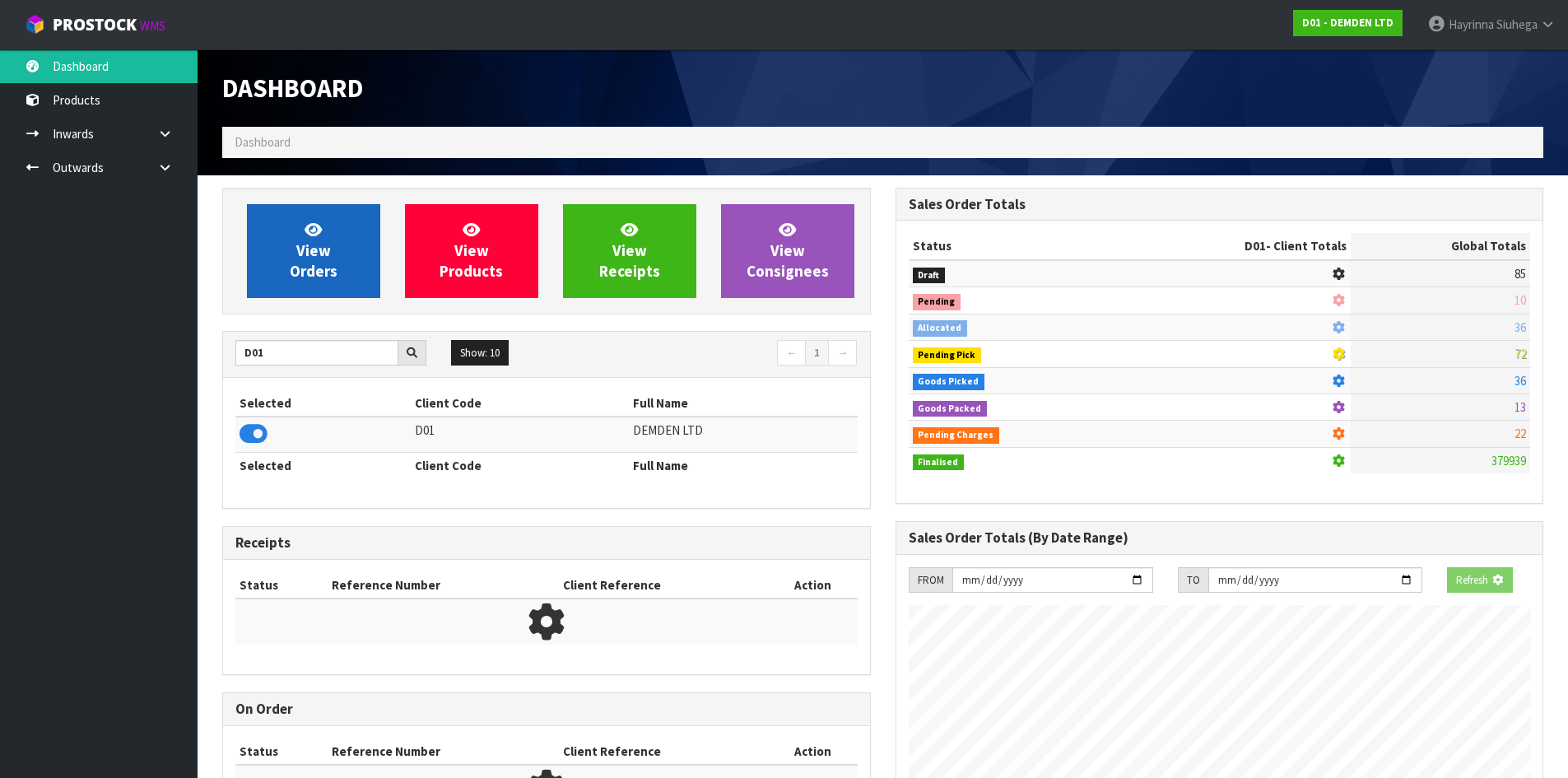
scroll to position [1087, 672]
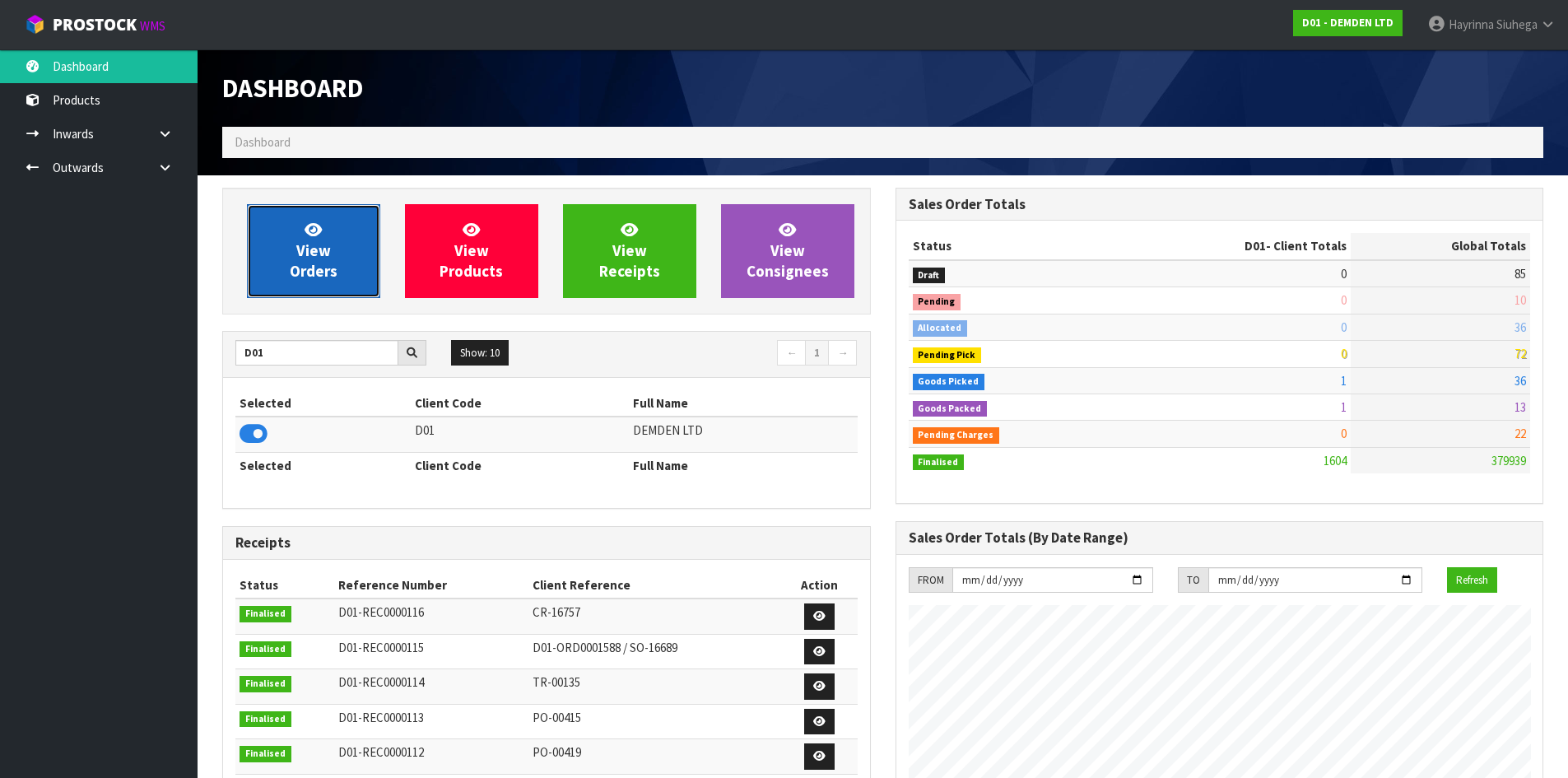
click at [297, 246] on span "View Orders" at bounding box center [313, 251] width 48 height 62
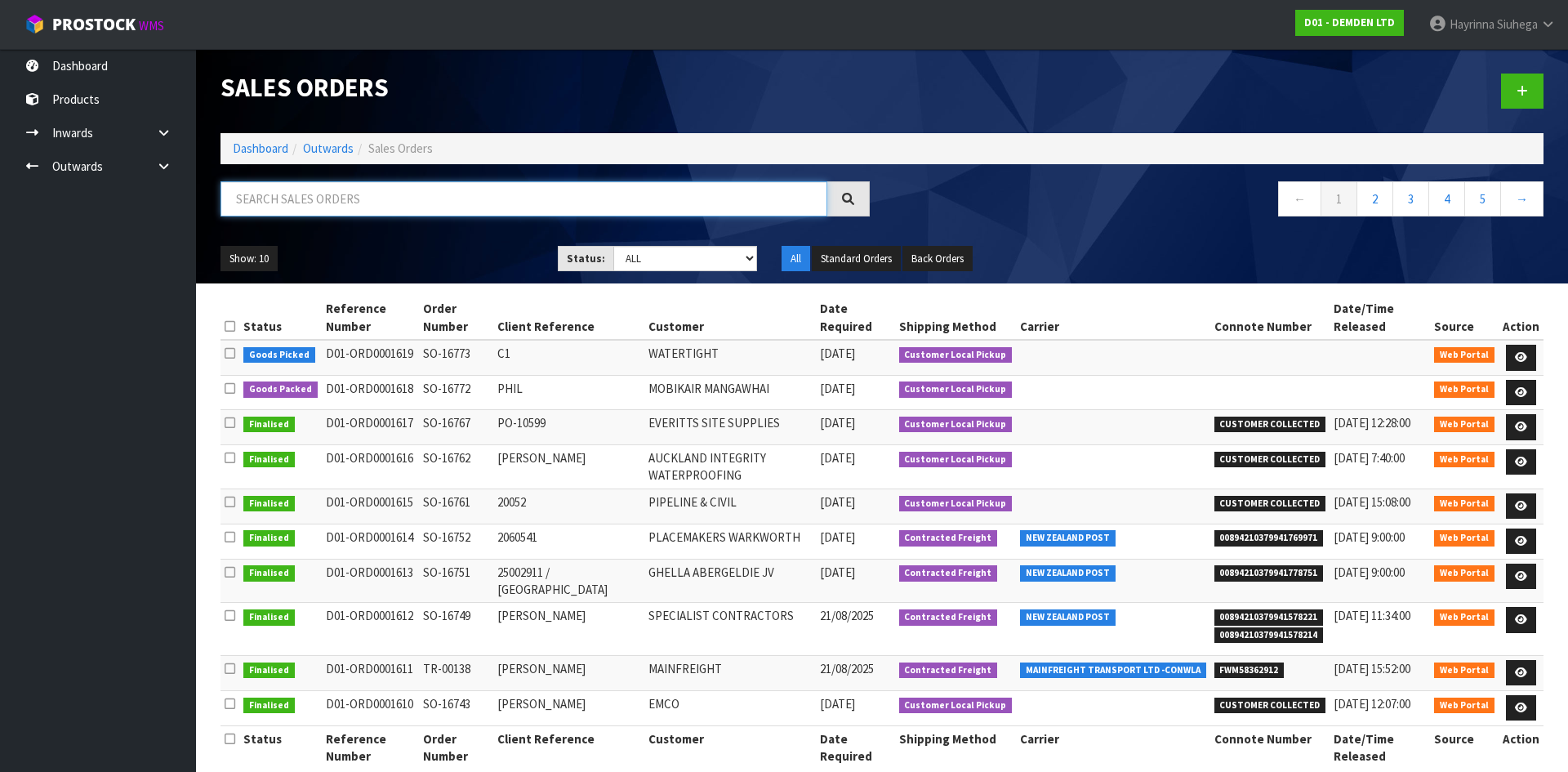
click at [326, 211] on input "text" at bounding box center [524, 199] width 607 height 35
type input "JOB-0411123"
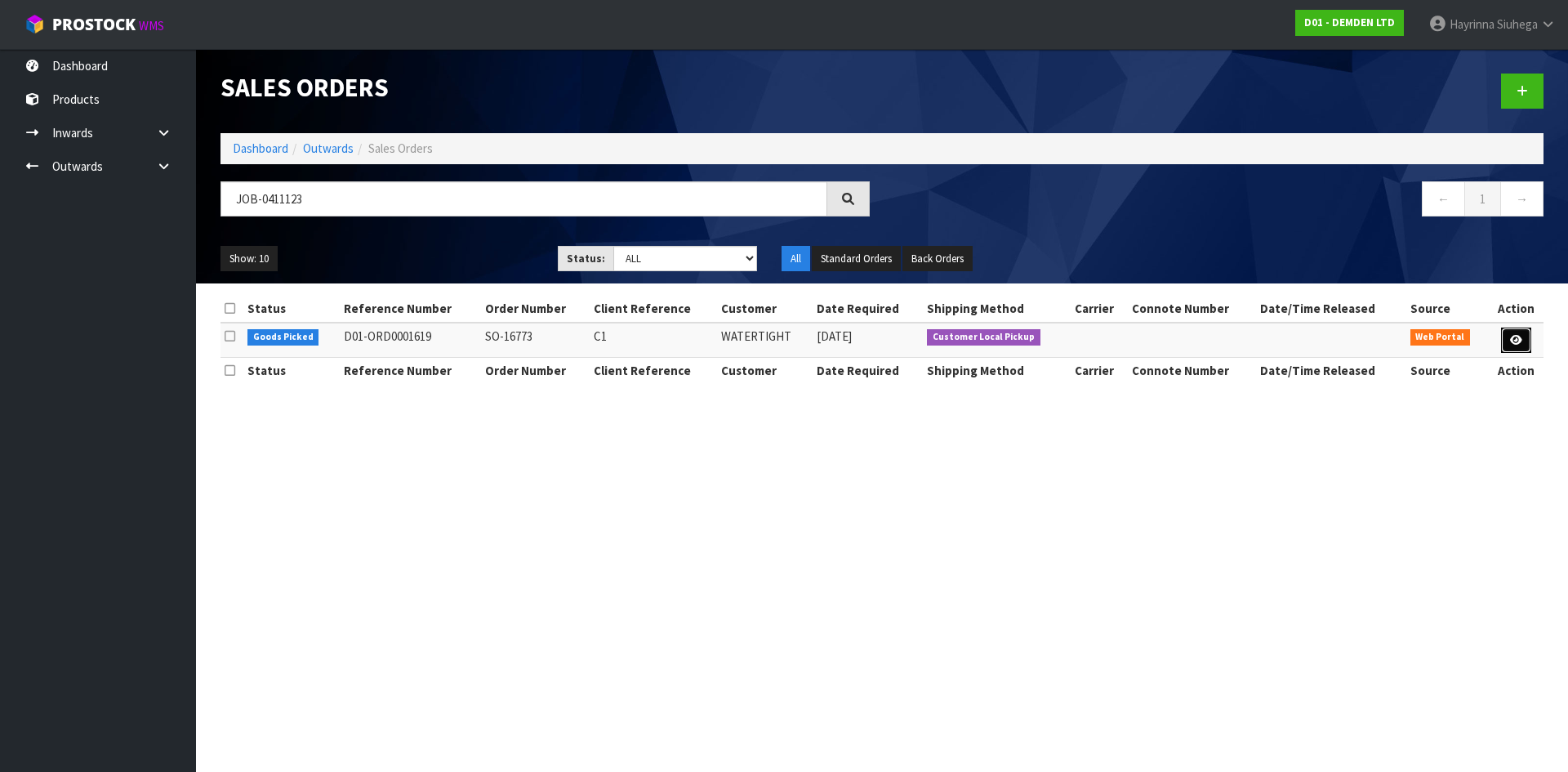
click at [1517, 345] on icon at bounding box center [1516, 340] width 12 height 11
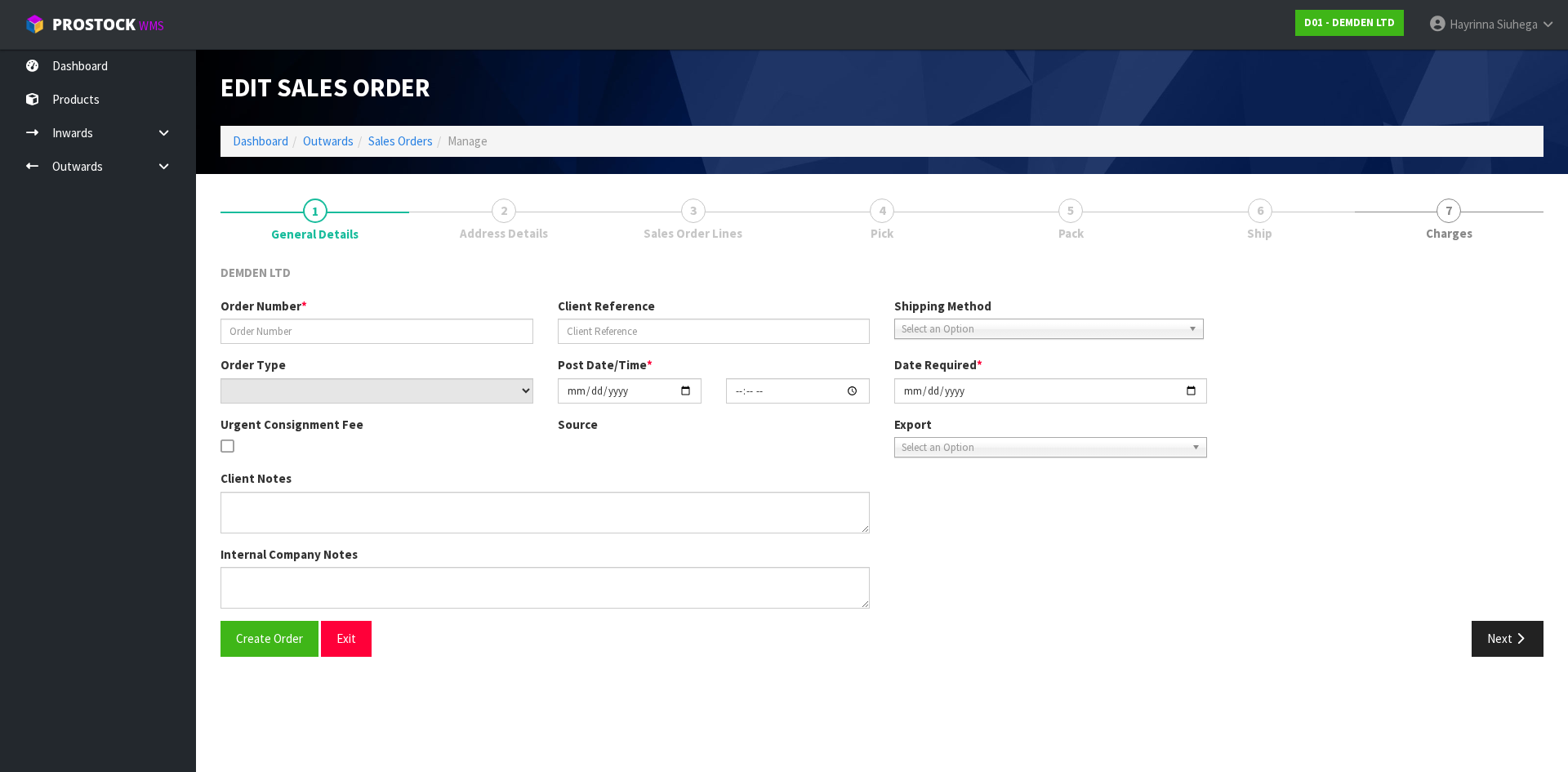
type input "SO-16773"
type input "C1"
select select "number:0"
type input "[DATE]"
type input "08:54:00.000"
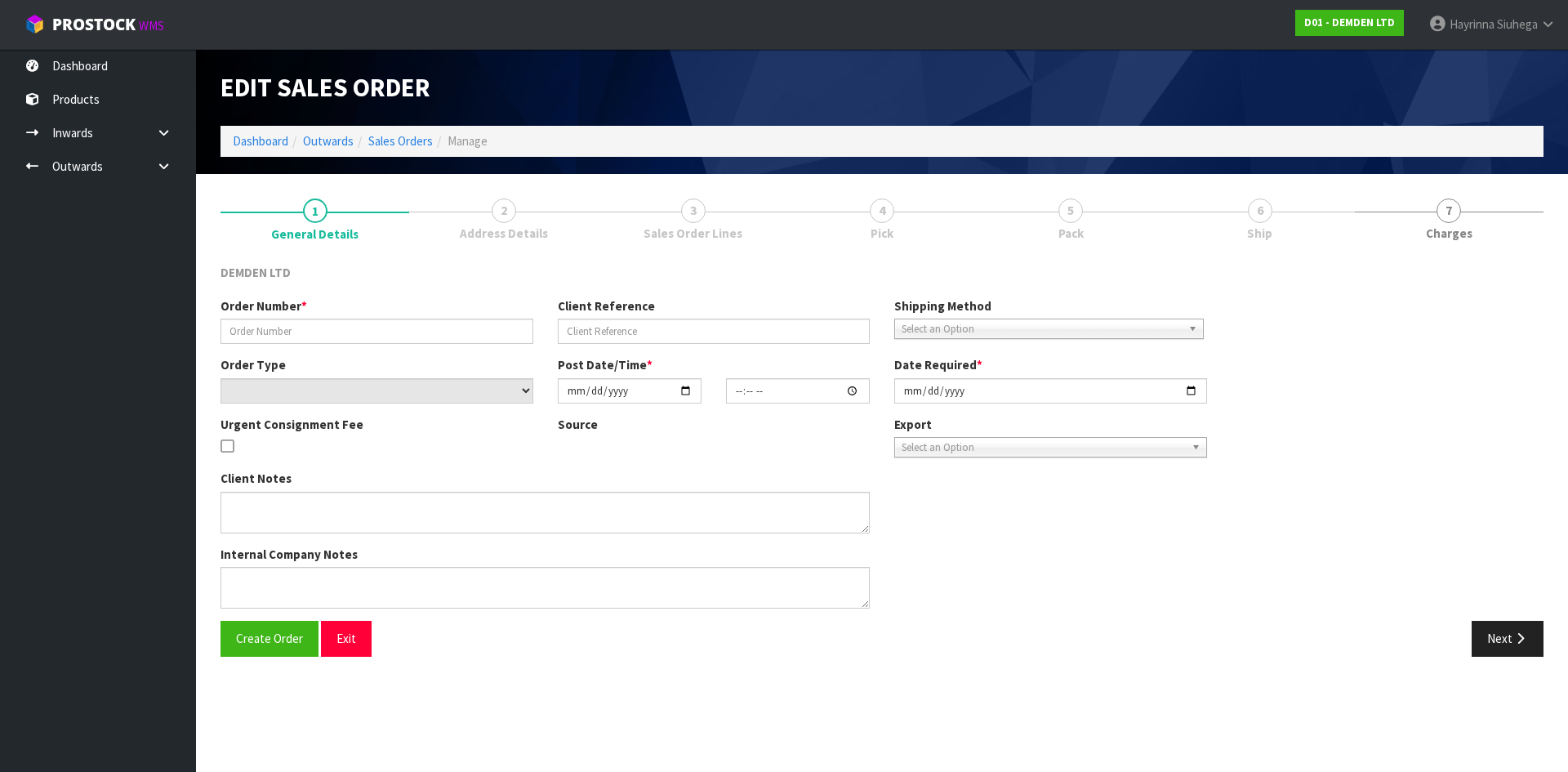
type input "[DATE]"
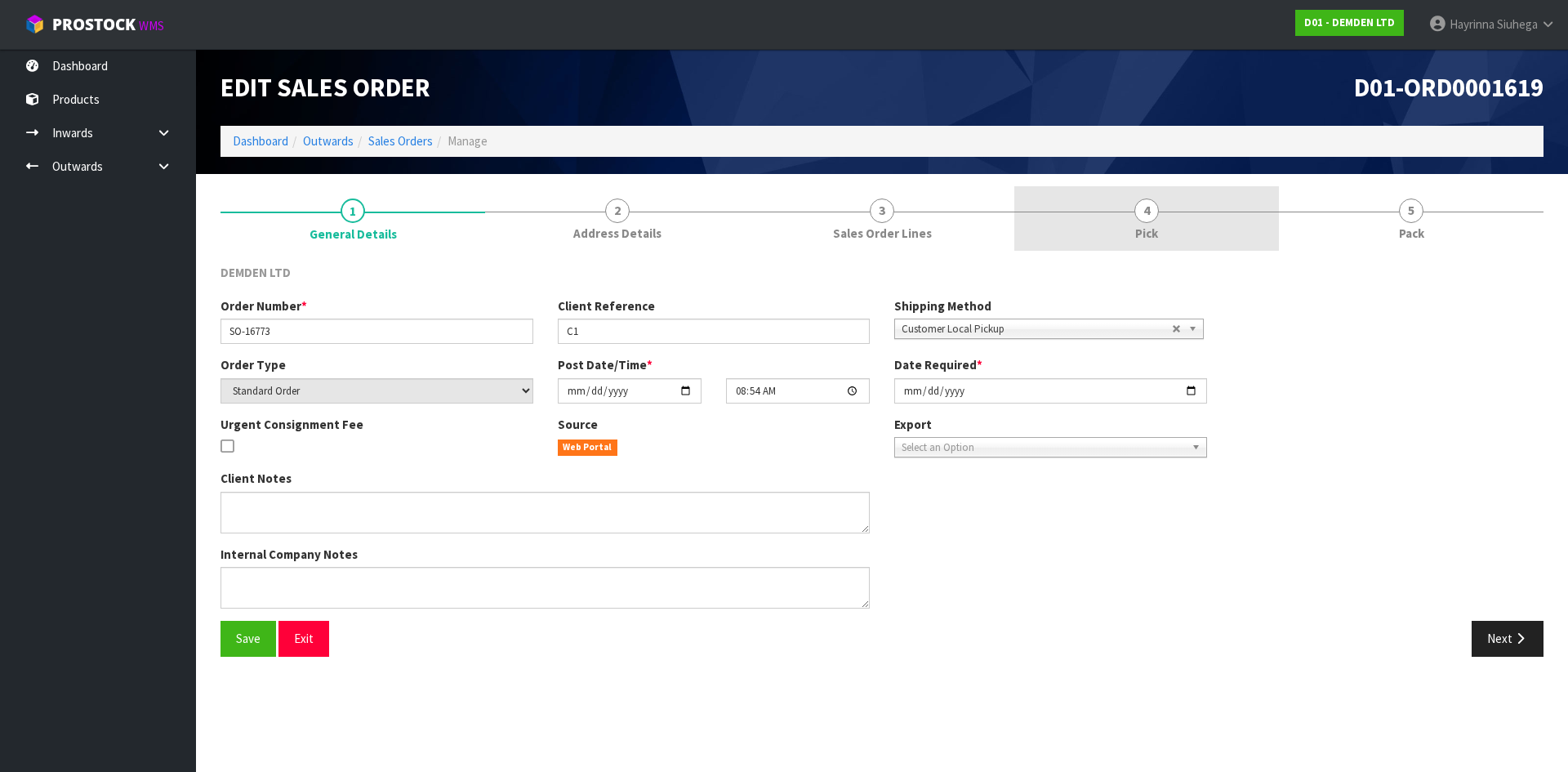
click at [1221, 217] on link "4 Pick" at bounding box center [1147, 218] width 265 height 64
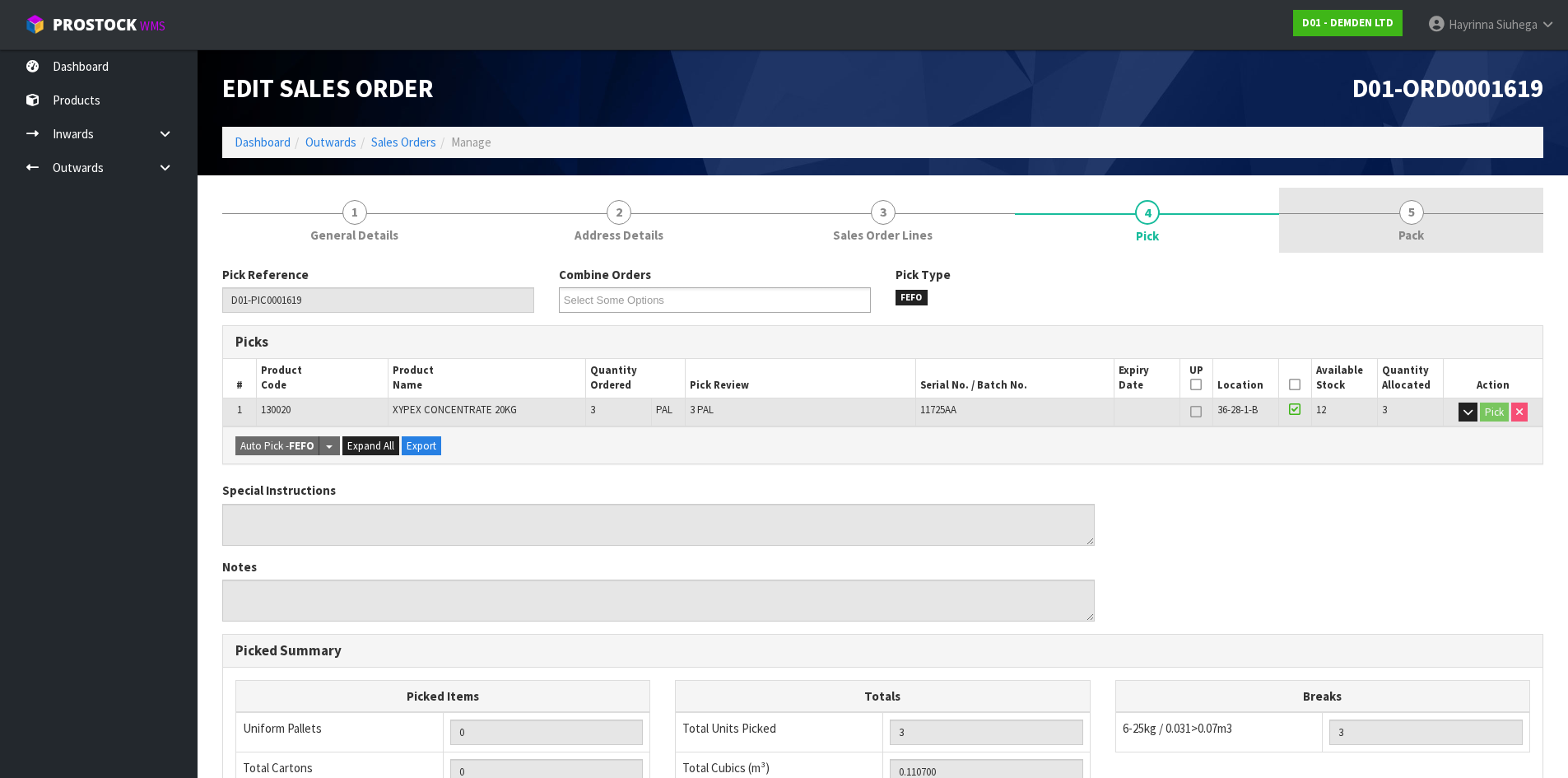
click at [1368, 215] on link "5 Pack" at bounding box center [1411, 220] width 264 height 65
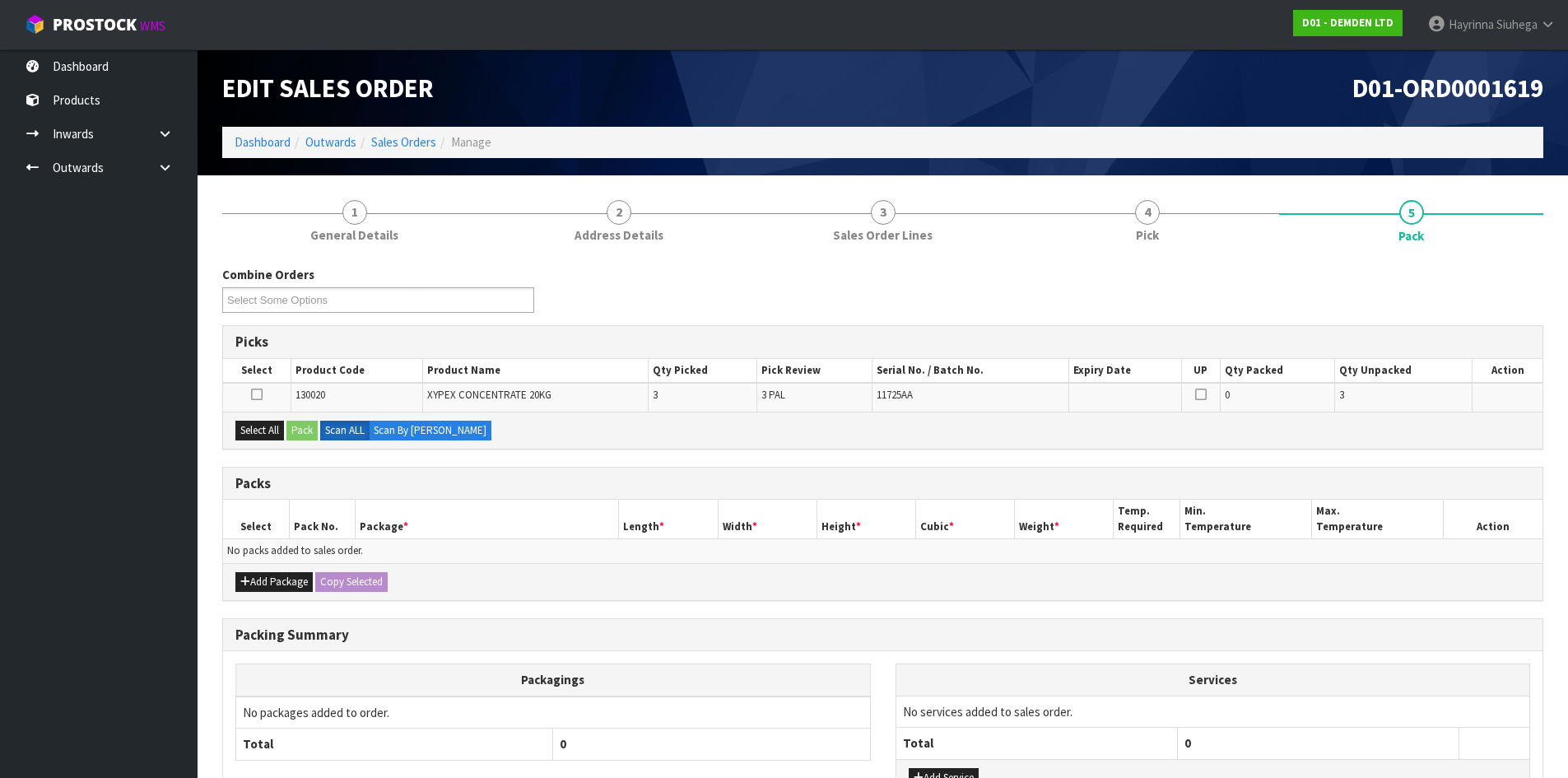
click at [263, 397] on td at bounding box center [257, 396] width 67 height 28
click at [253, 395] on icon at bounding box center [257, 394] width 12 height 1
click at [0, 0] on input "checkbox" at bounding box center [0, 0] width 0 height 0
drag, startPoint x: 312, startPoint y: 423, endPoint x: 333, endPoint y: 416, distance: 22.1
click at [313, 424] on button "Pack" at bounding box center [301, 431] width 31 height 20
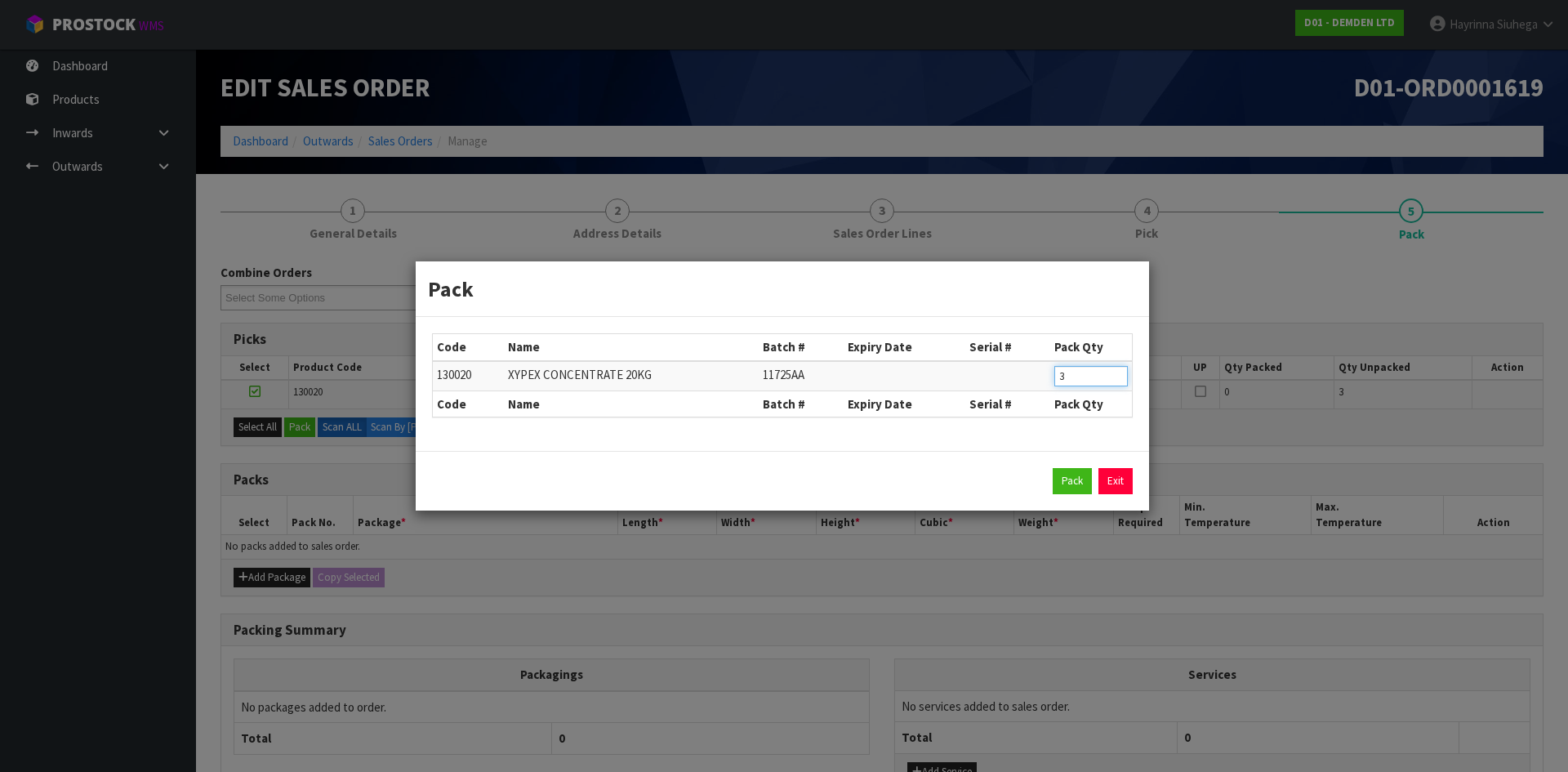
drag, startPoint x: 1100, startPoint y: 378, endPoint x: 825, endPoint y: 366, distance: 275.3
click at [869, 381] on tr "130020 XYPEX CONCENTRATE 20KG 11725AA 3" at bounding box center [782, 376] width 699 height 30
type input "1"
click button "Pack" at bounding box center [1072, 481] width 39 height 26
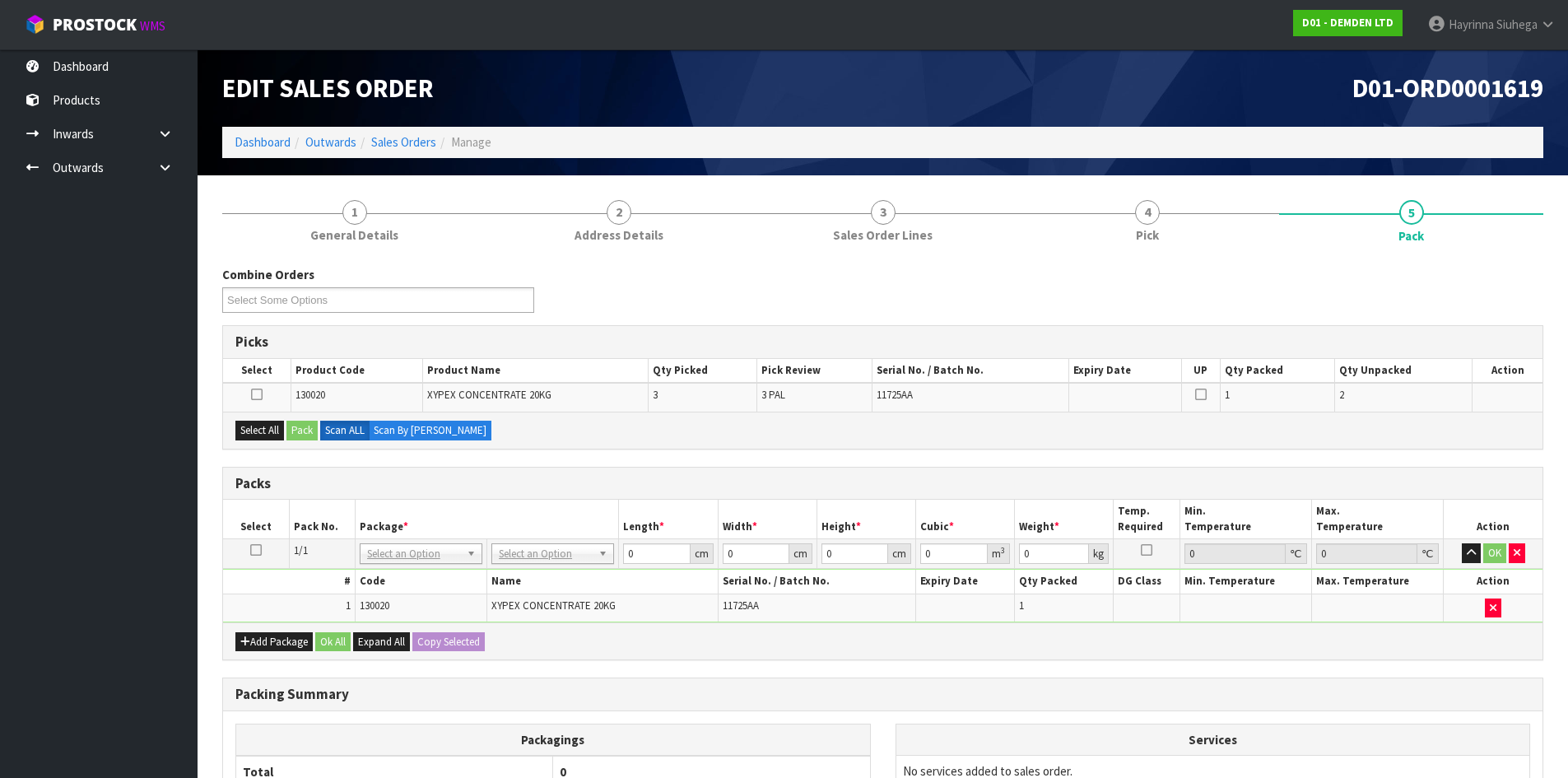
drag, startPoint x: 256, startPoint y: 389, endPoint x: 290, endPoint y: 417, distance: 44.0
click at [259, 394] on icon at bounding box center [257, 394] width 12 height 1
click at [0, 0] on input "checkbox" at bounding box center [0, 0] width 0 height 0
click at [306, 427] on button "Pack" at bounding box center [301, 431] width 31 height 20
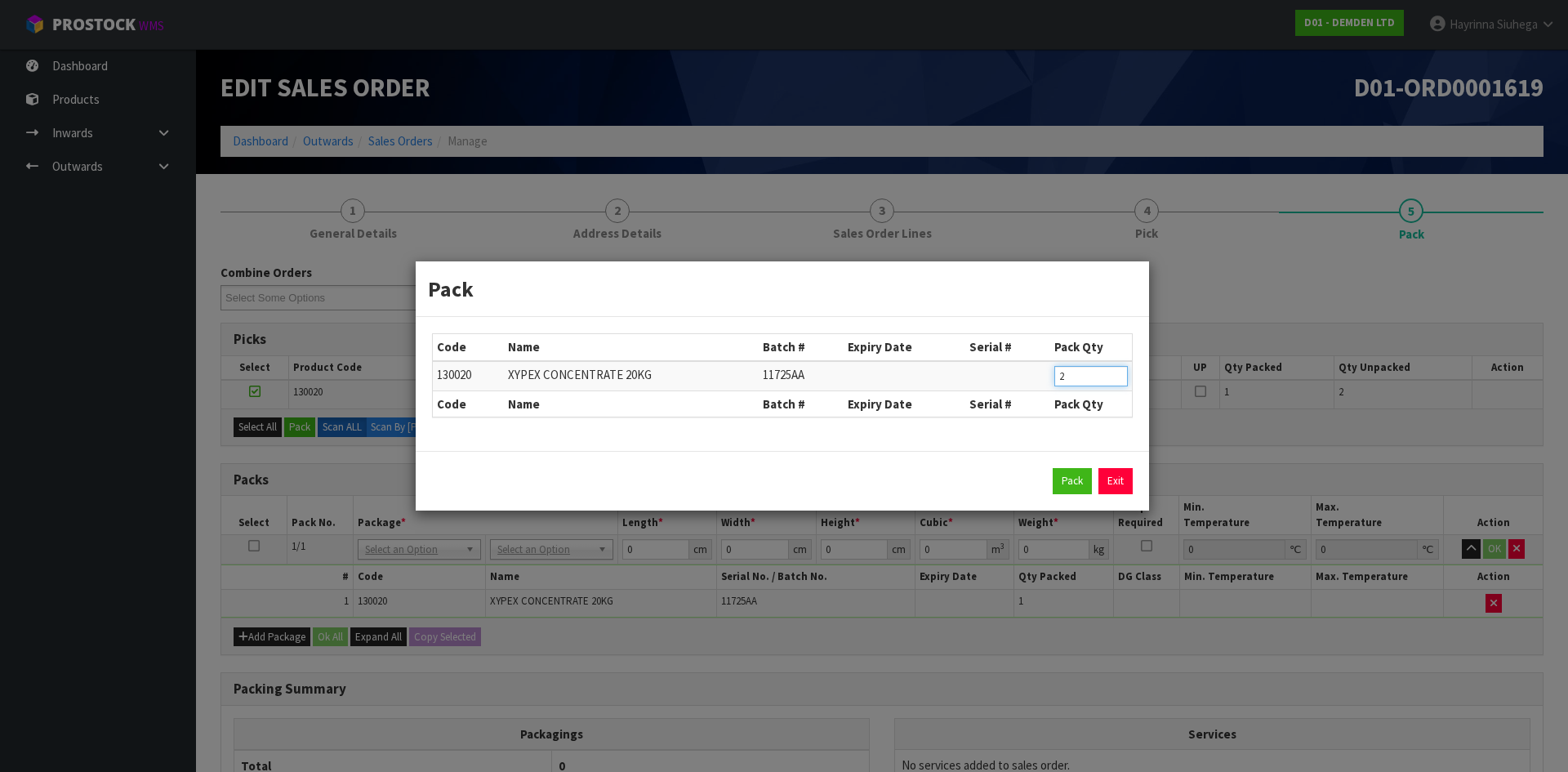
drag, startPoint x: 1069, startPoint y: 374, endPoint x: 1053, endPoint y: 376, distance: 16.1
click at [1053, 376] on td "2" at bounding box center [1091, 376] width 82 height 30
type input "1"
click button "Pack" at bounding box center [1072, 481] width 39 height 26
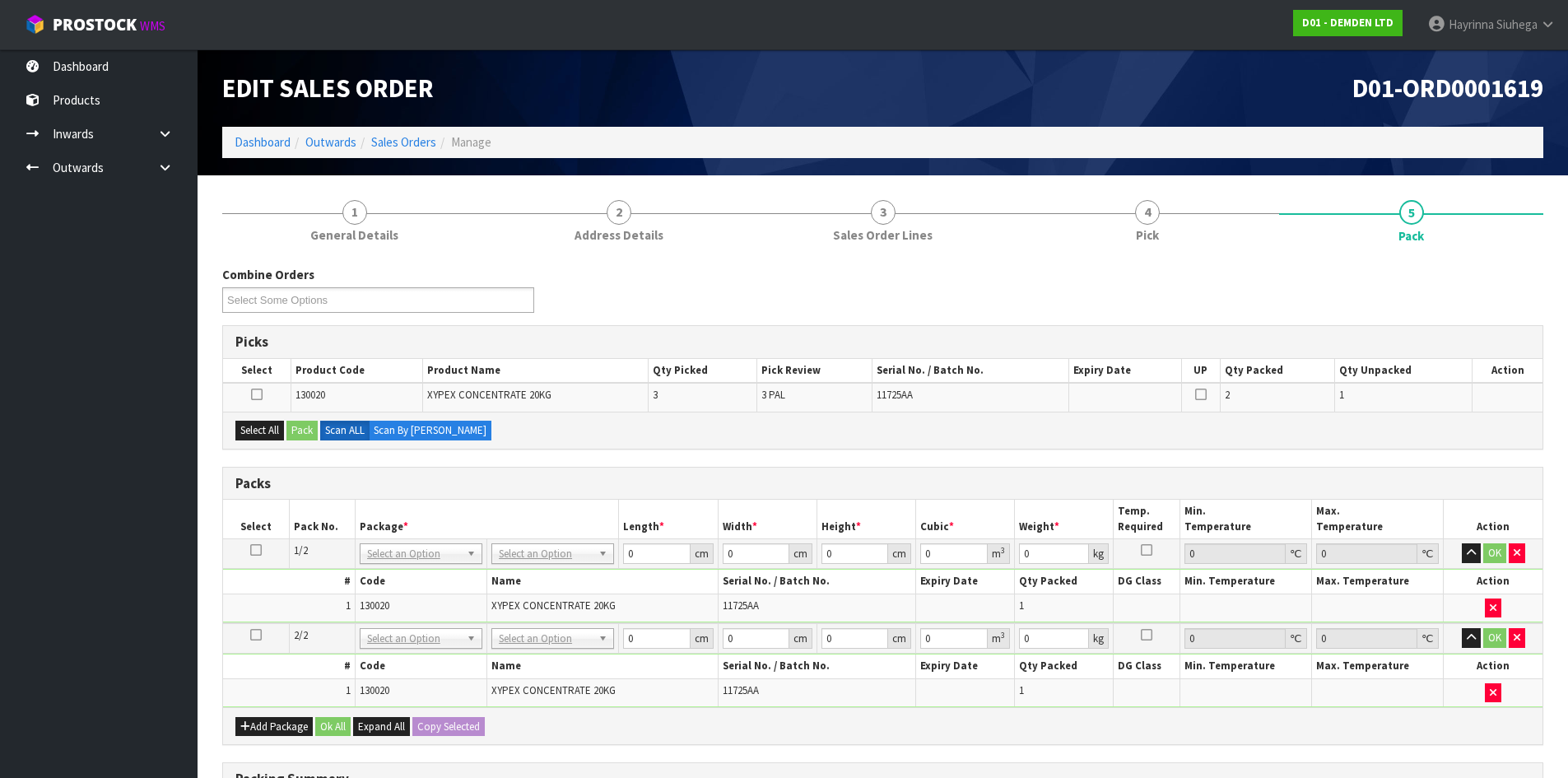
click at [259, 394] on icon at bounding box center [257, 394] width 12 height 1
click at [0, 0] on input "checkbox" at bounding box center [0, 0] width 0 height 0
click at [306, 422] on button "Pack" at bounding box center [301, 431] width 31 height 20
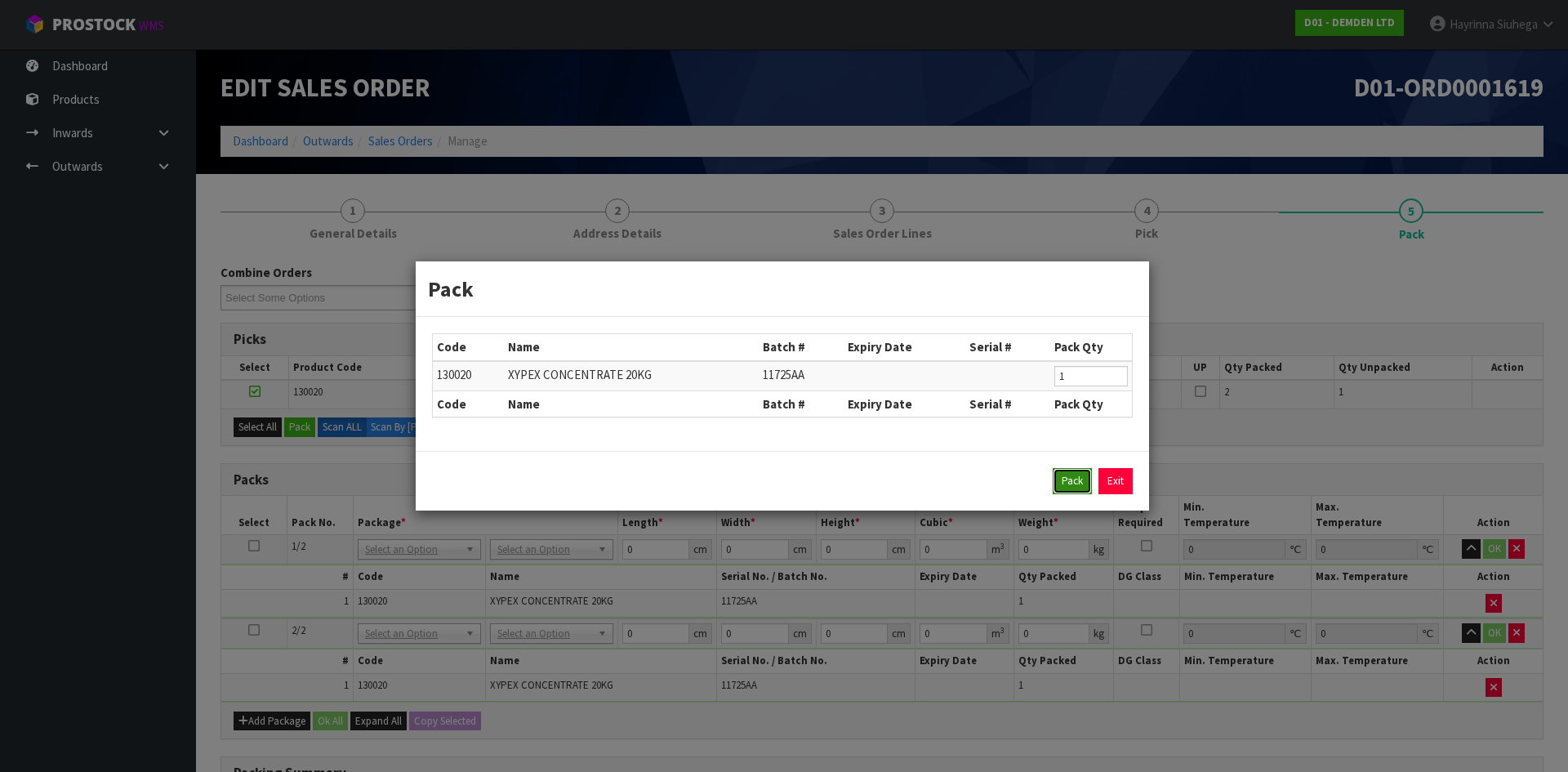
click at [1058, 478] on button "Pack" at bounding box center [1072, 481] width 39 height 26
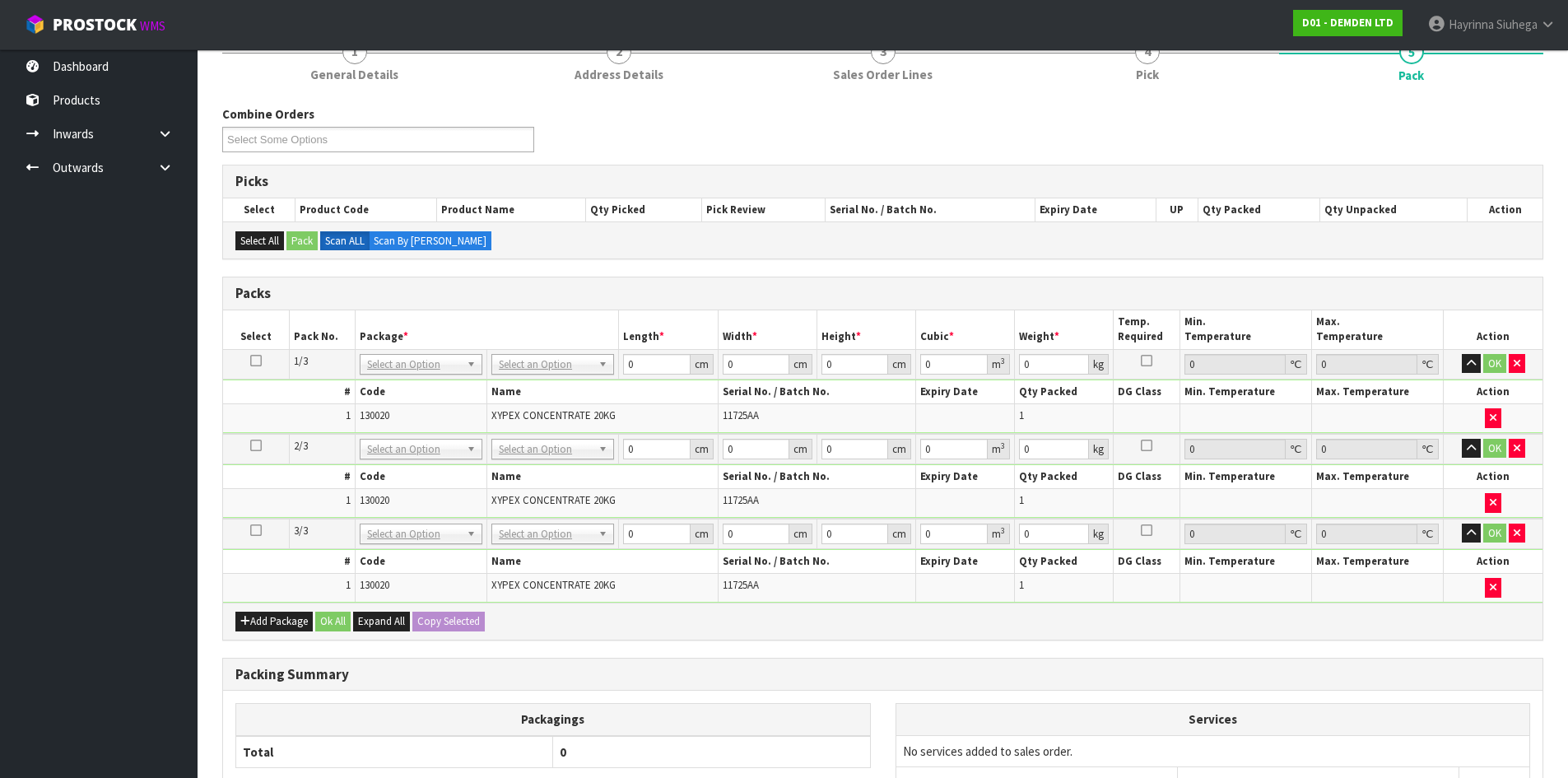
scroll to position [164, 0]
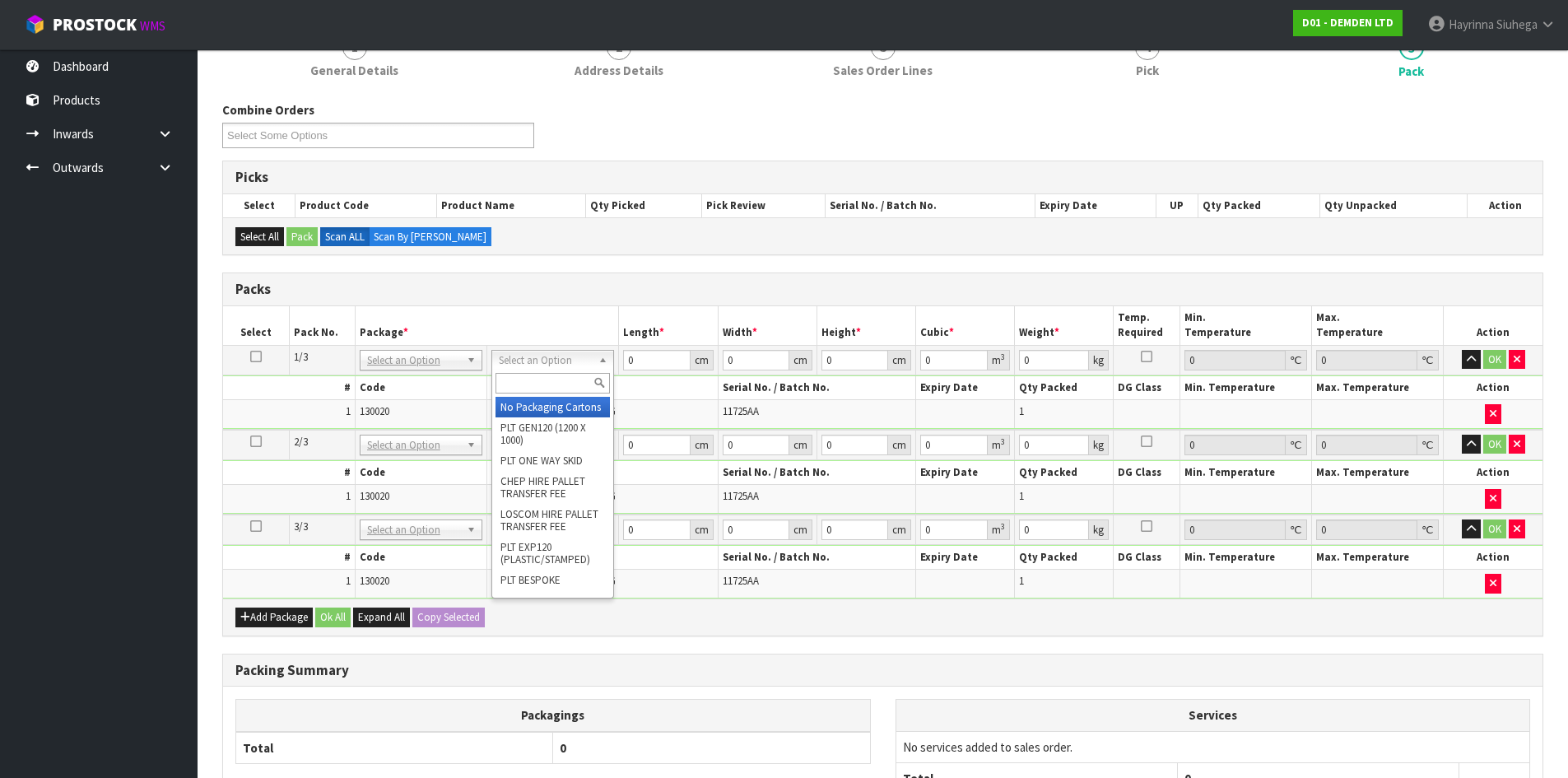
drag, startPoint x: 511, startPoint y: 407, endPoint x: 512, endPoint y: 415, distance: 8.1
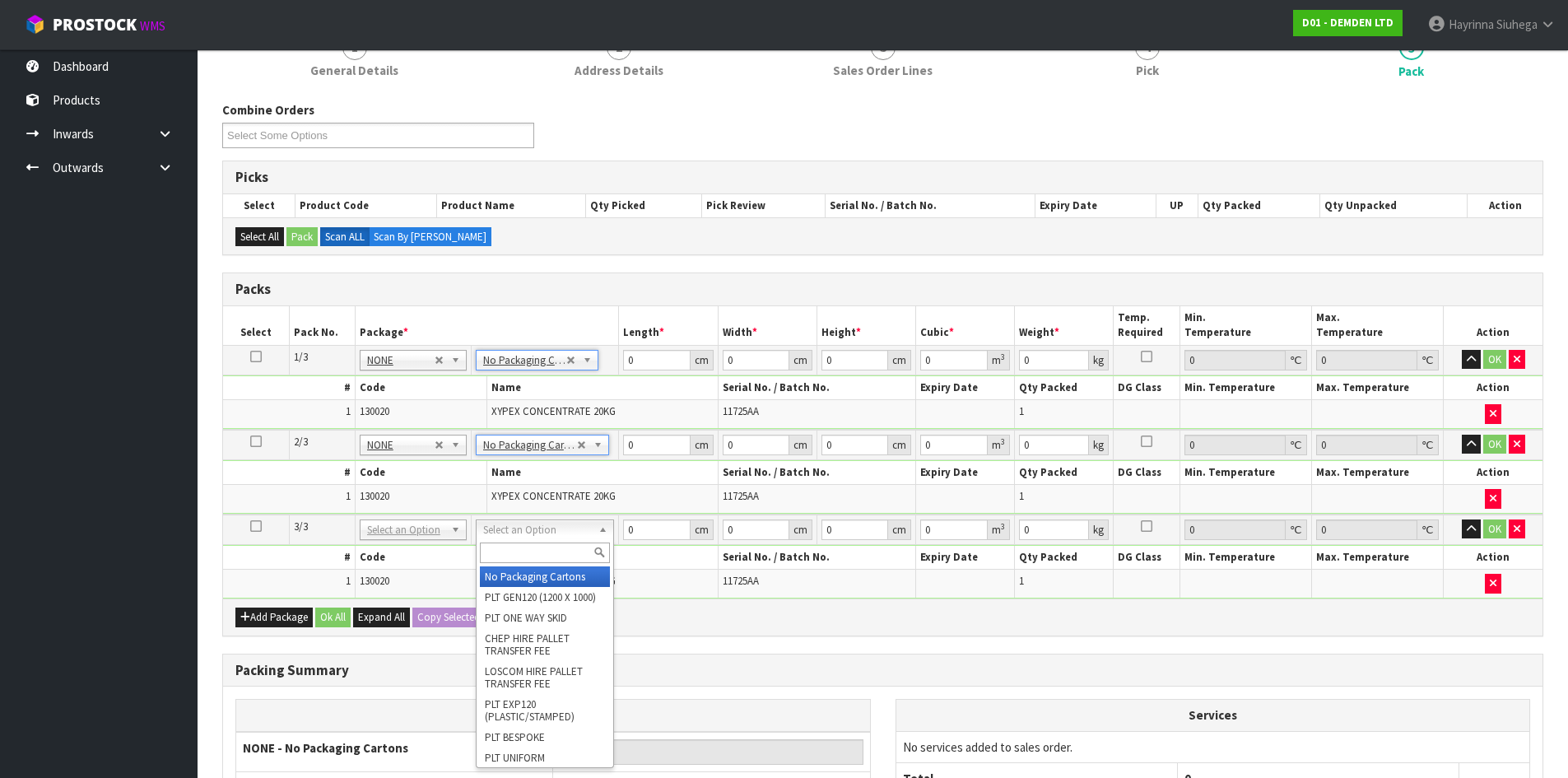
type input "3"
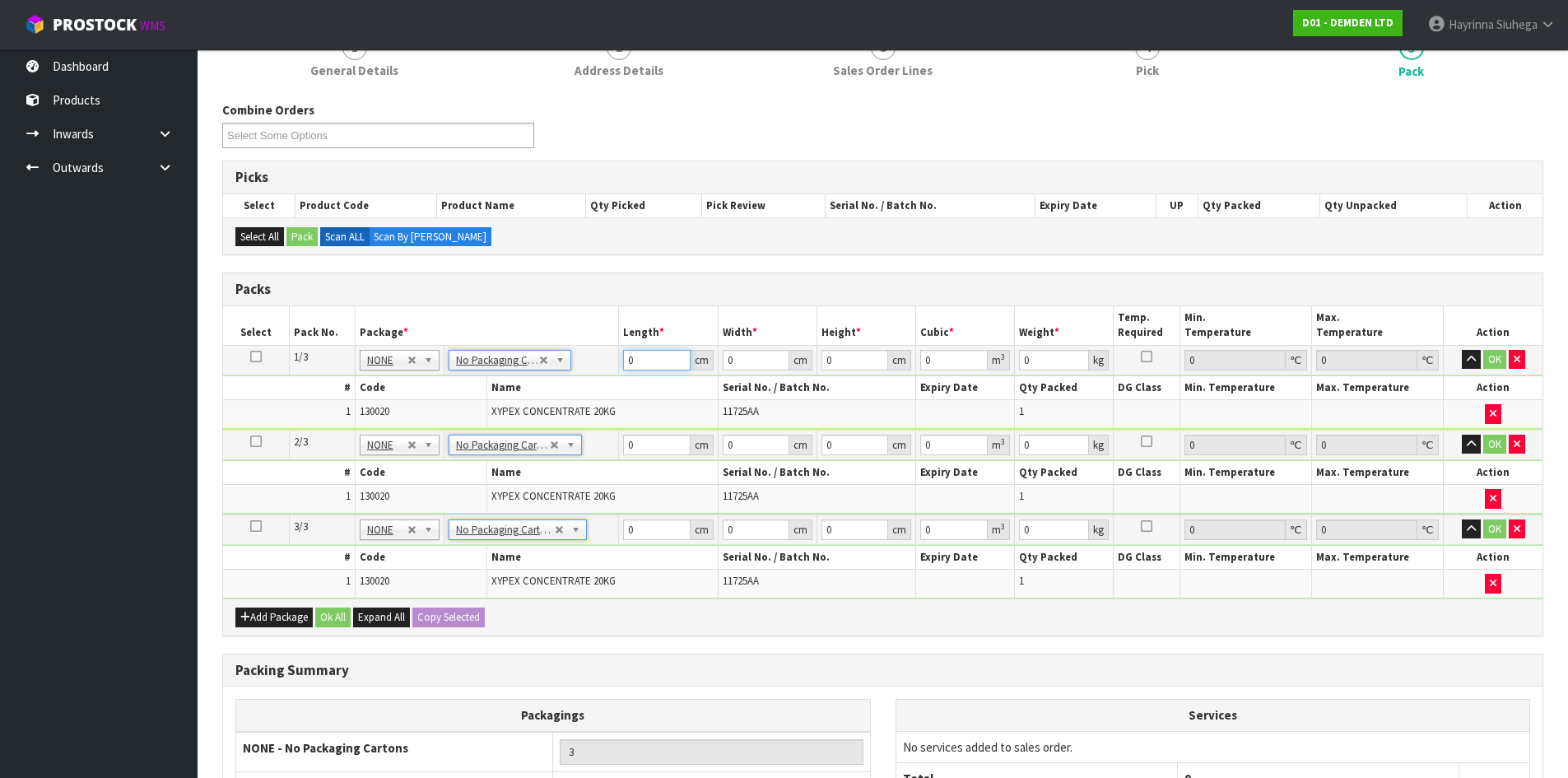
click at [626, 362] on input "0" at bounding box center [656, 360] width 66 height 21
drag, startPoint x: 626, startPoint y: 362, endPoint x: 1508, endPoint y: 246, distance: 889.6
click at [634, 362] on input "0" at bounding box center [656, 360] width 66 height 21
type input "30"
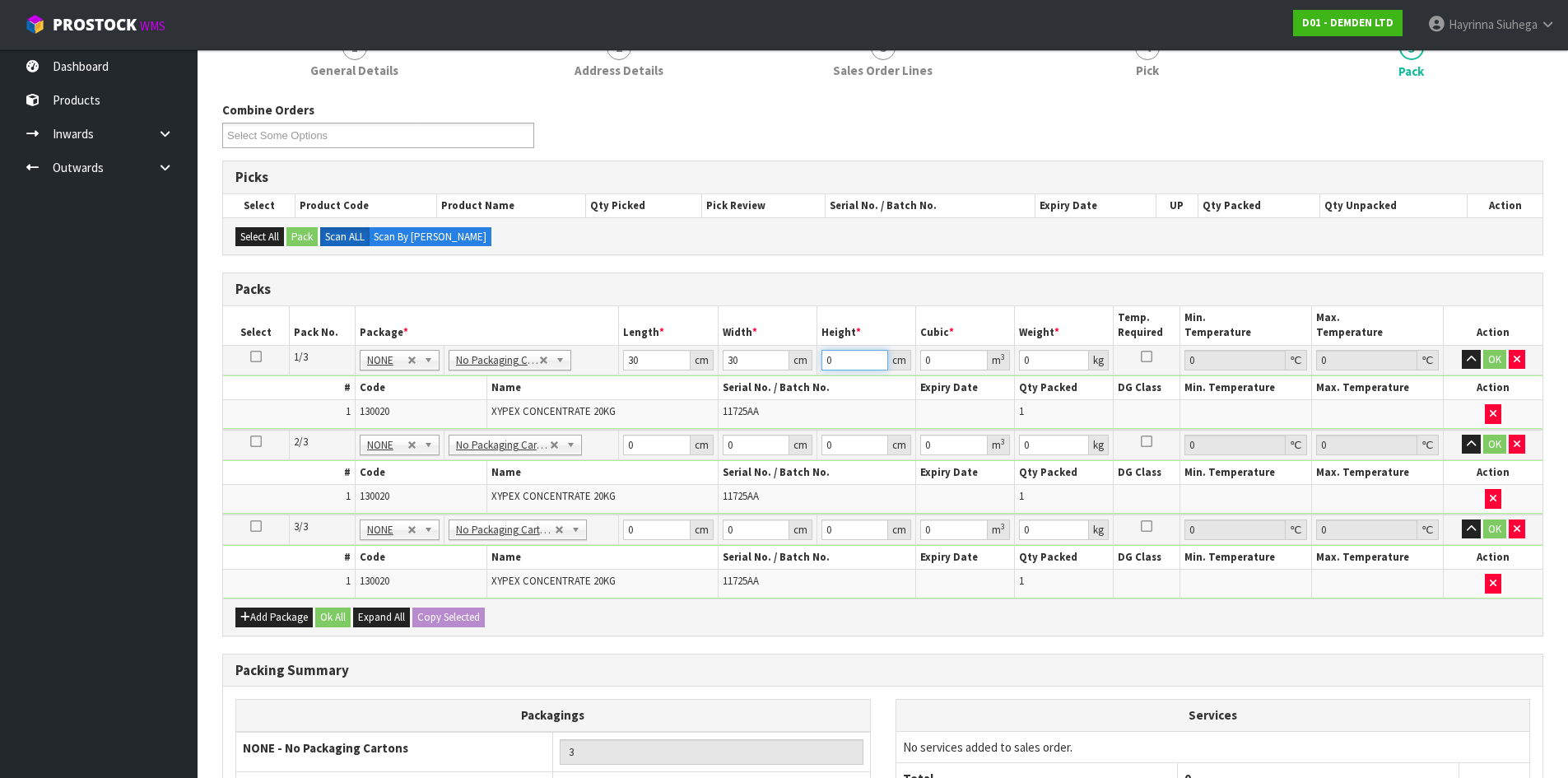
type input "4"
type input "0.0036"
type input "42"
type input "0.0378"
type input "42"
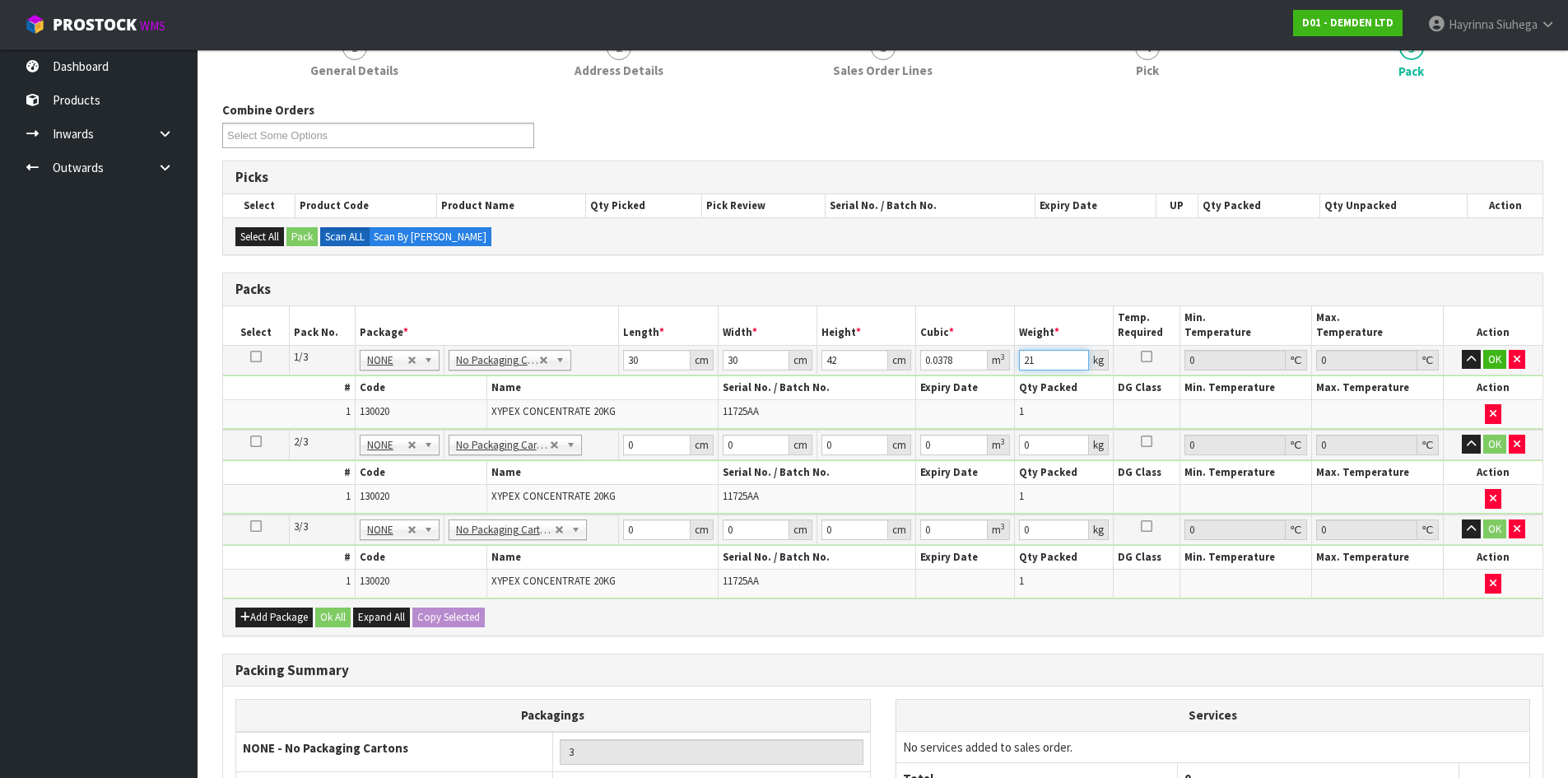
type input "21"
click button "OK" at bounding box center [1494, 360] width 23 height 20
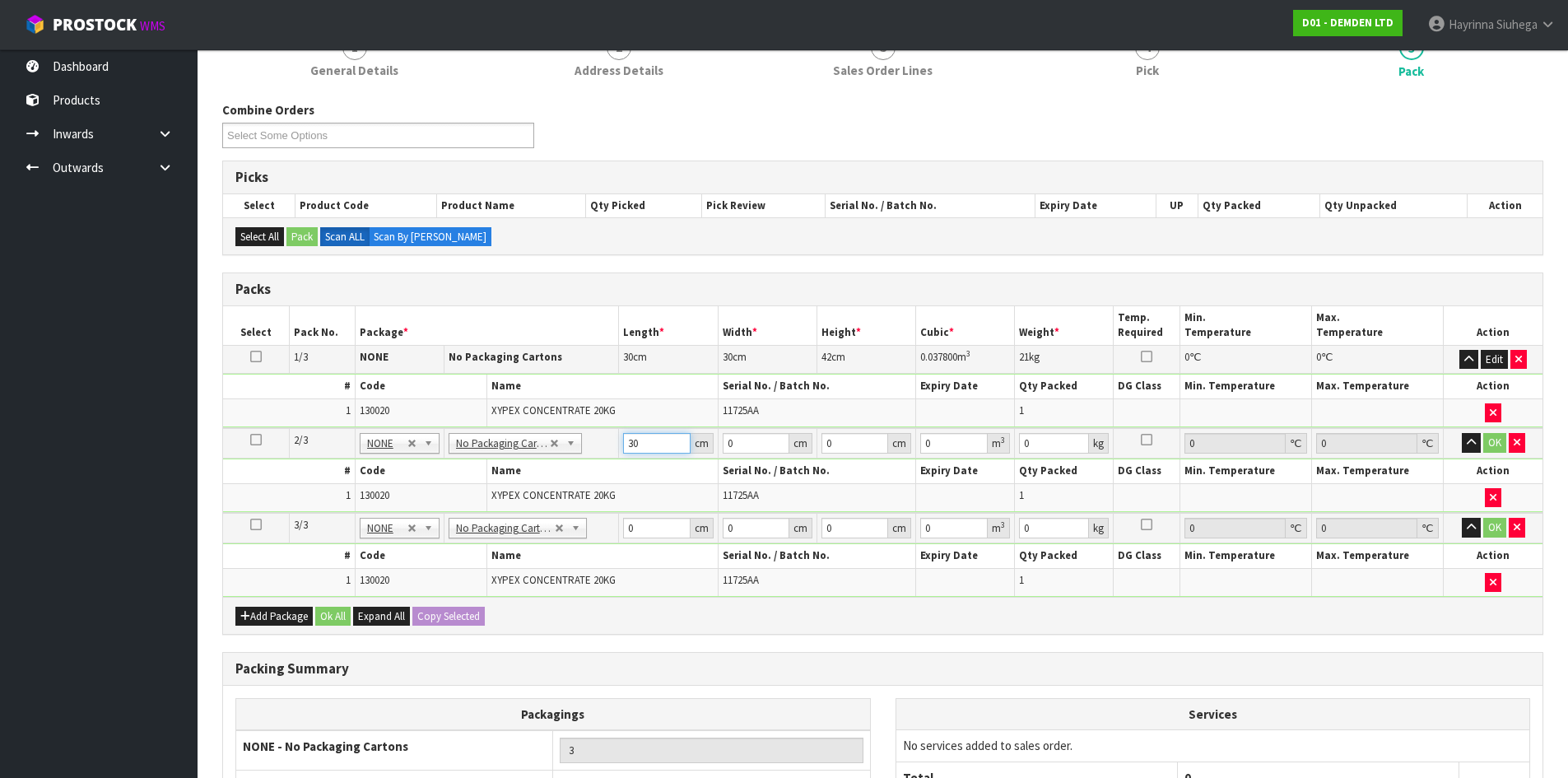
type input "30"
type input "4"
type input "0.0036"
type input "42"
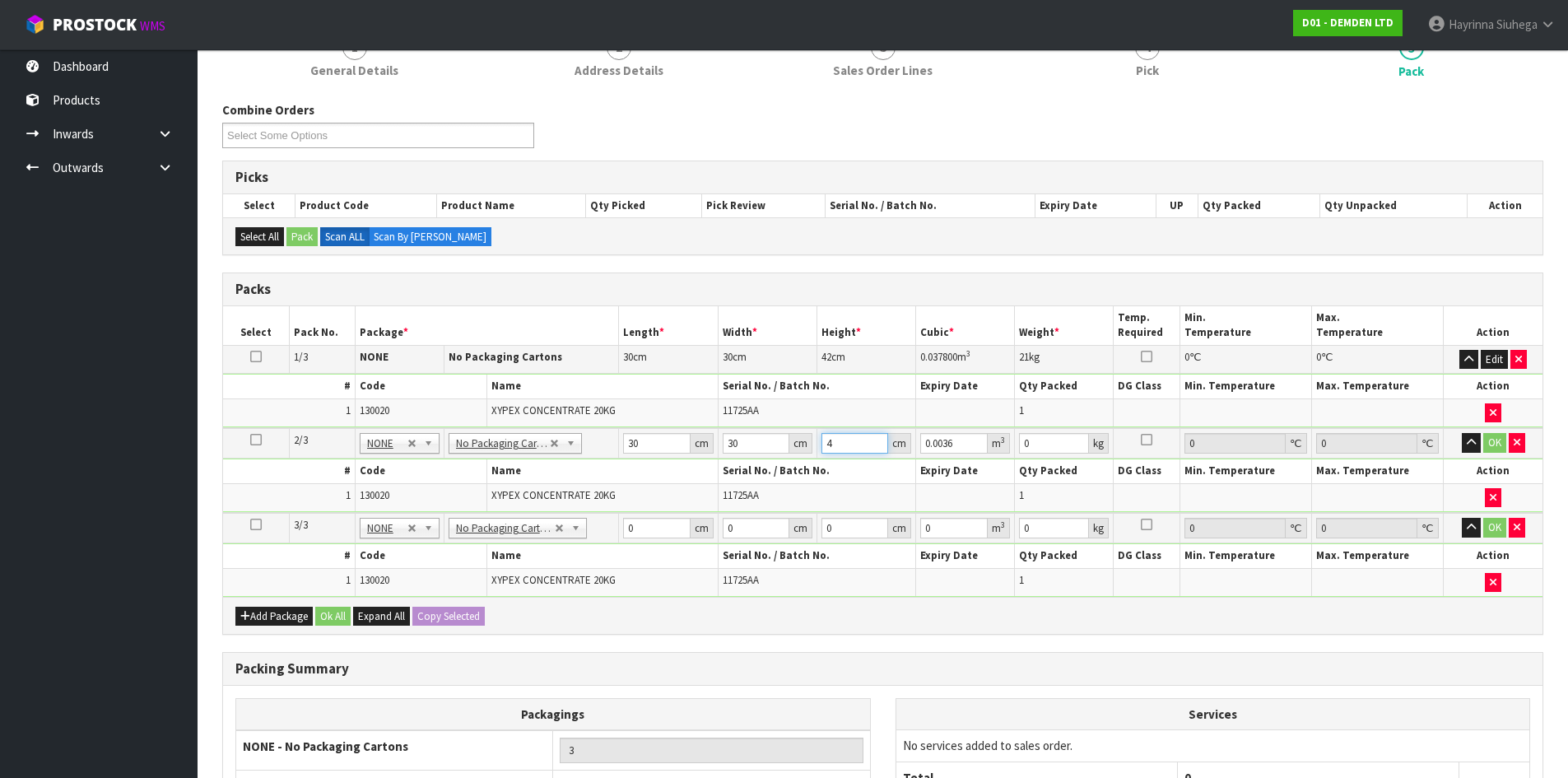
type input "0.0378"
type input "42"
type input "21"
click button "OK" at bounding box center [1494, 443] width 23 height 20
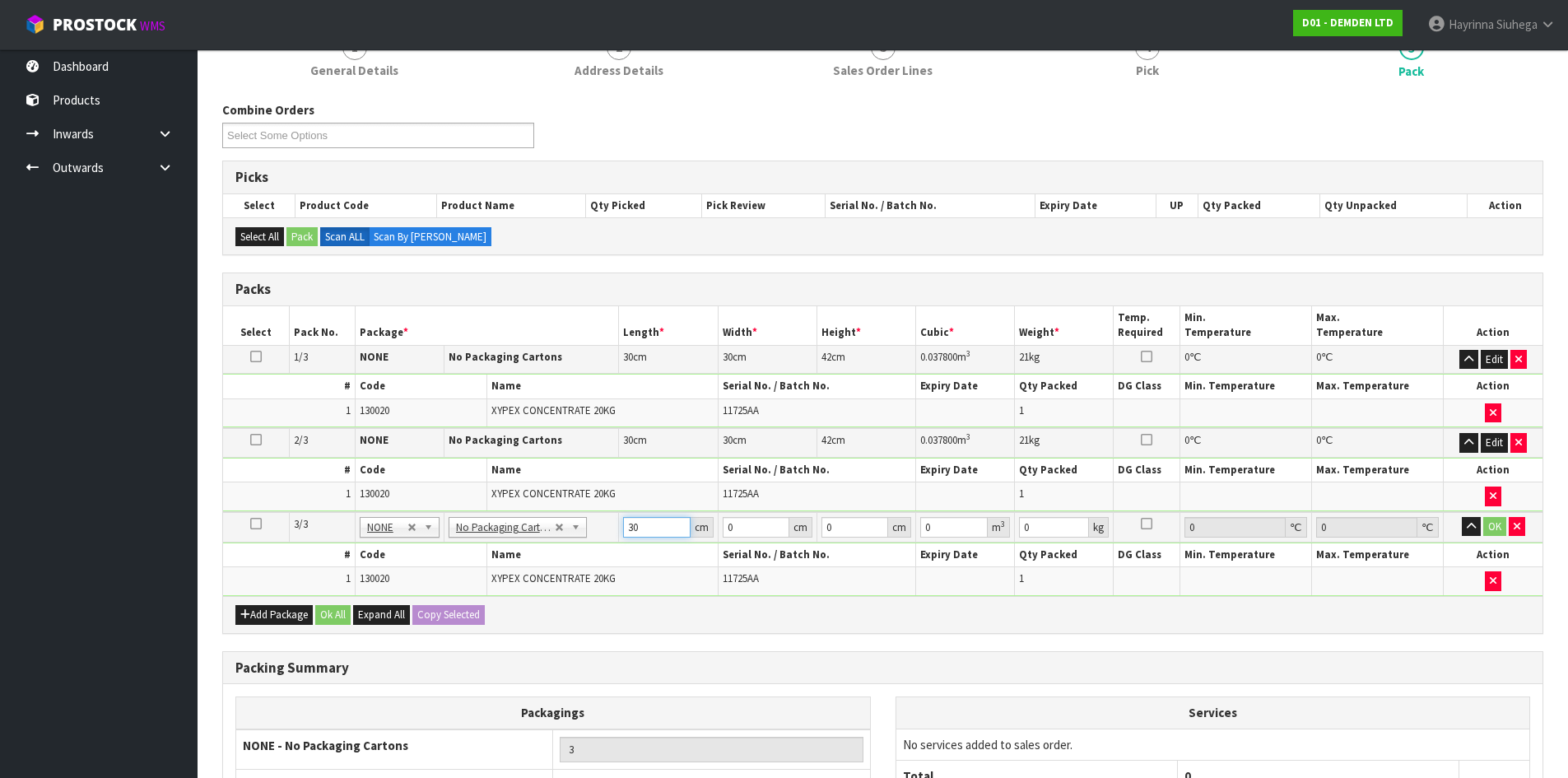
type input "30"
type input "4"
type input "0.0036"
type input "42"
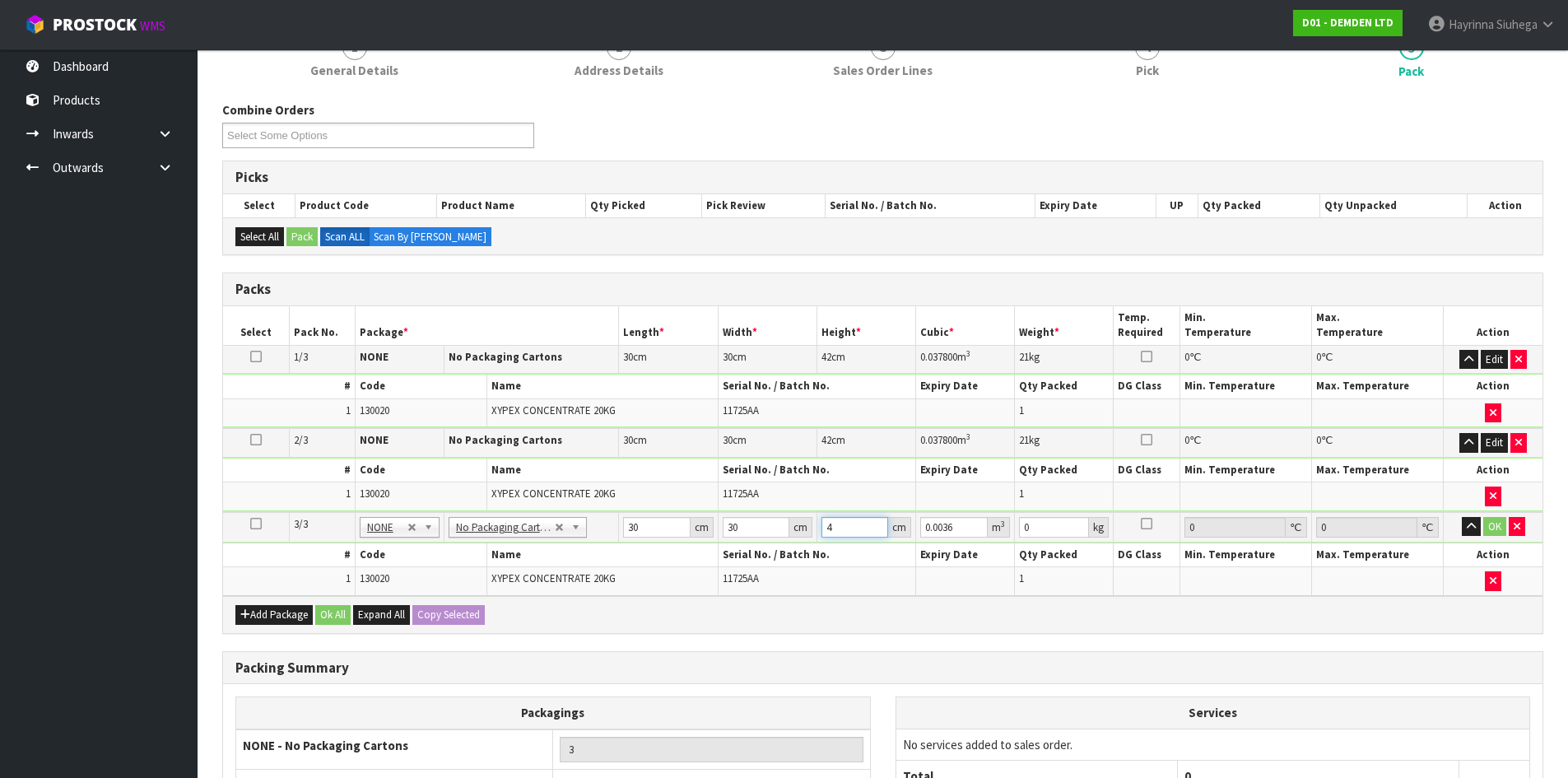
type input "0.0378"
type input "42"
type input "21"
click button "OK" at bounding box center [1494, 527] width 23 height 20
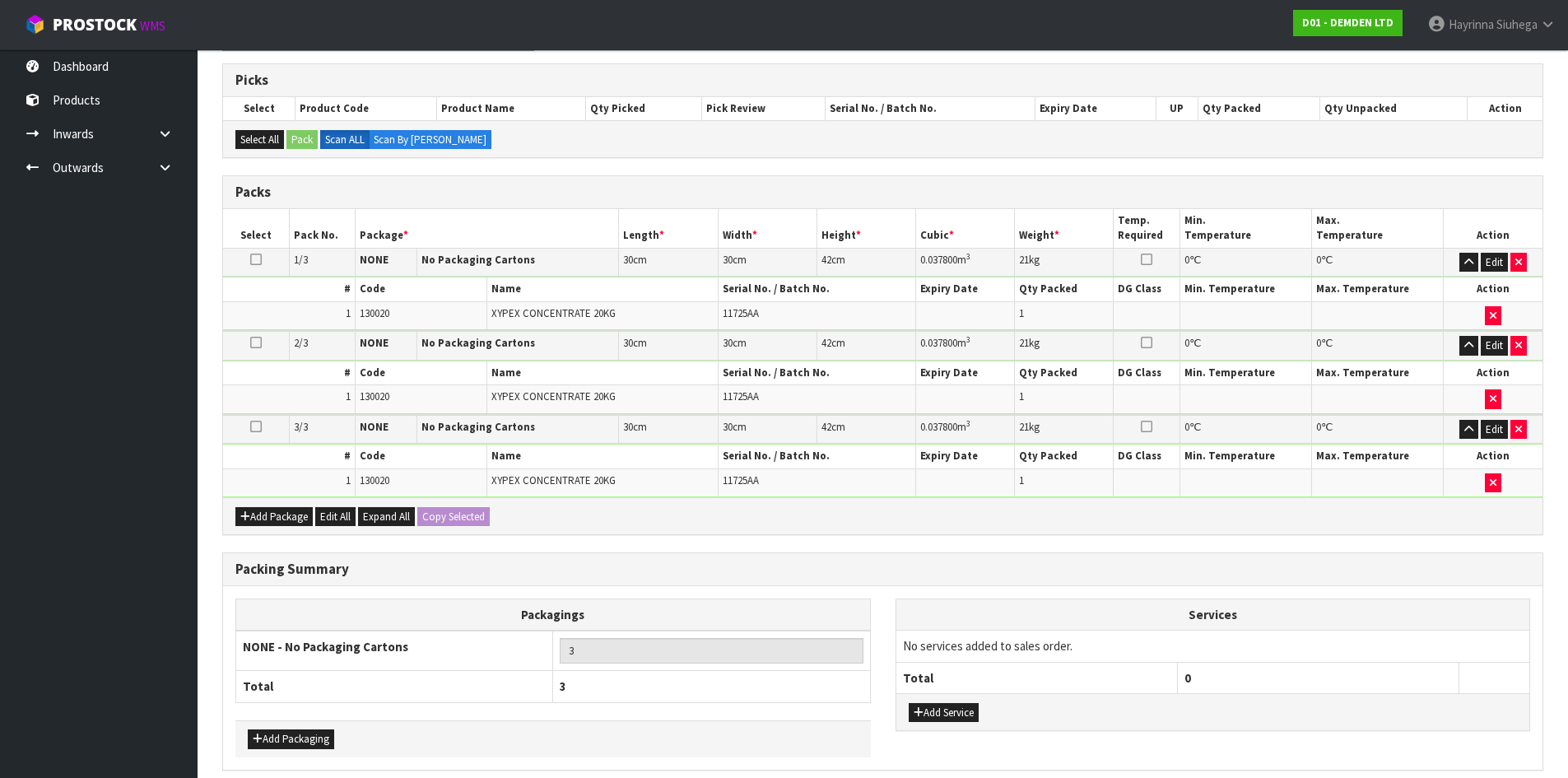
scroll to position [332, 0]
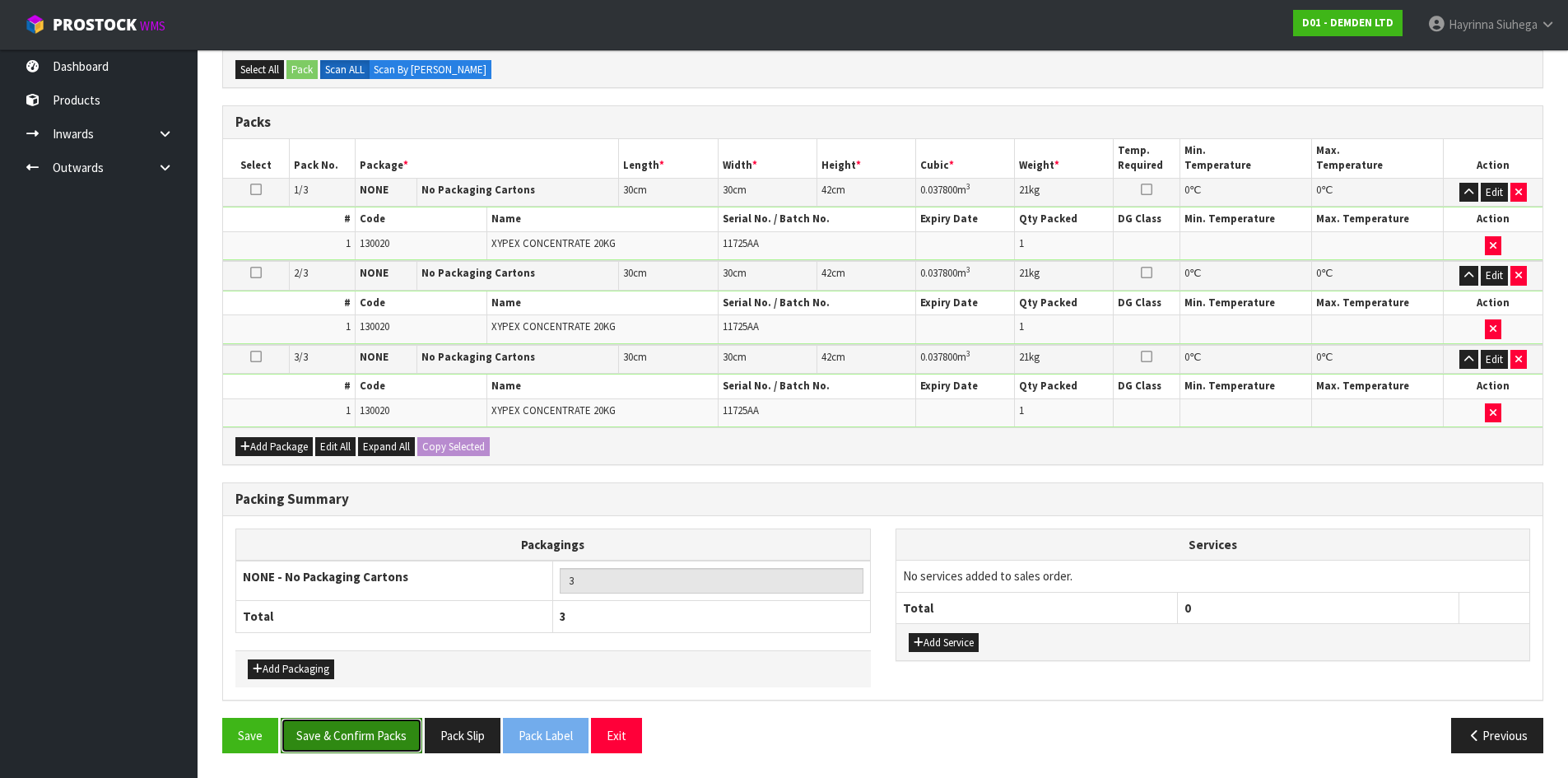
click at [358, 731] on button "Save & Confirm Packs" at bounding box center [351, 735] width 142 height 35
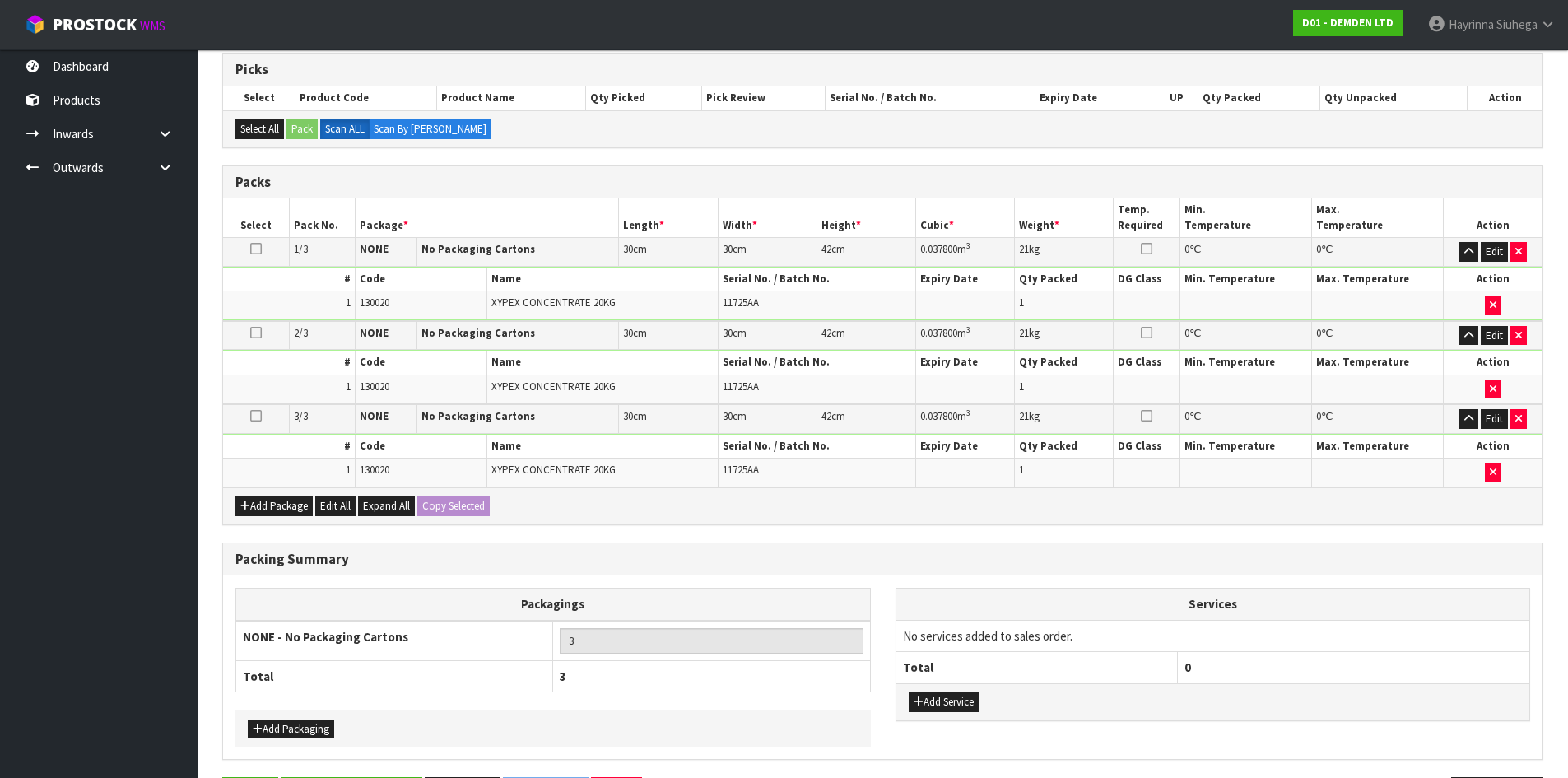
scroll to position [0, 0]
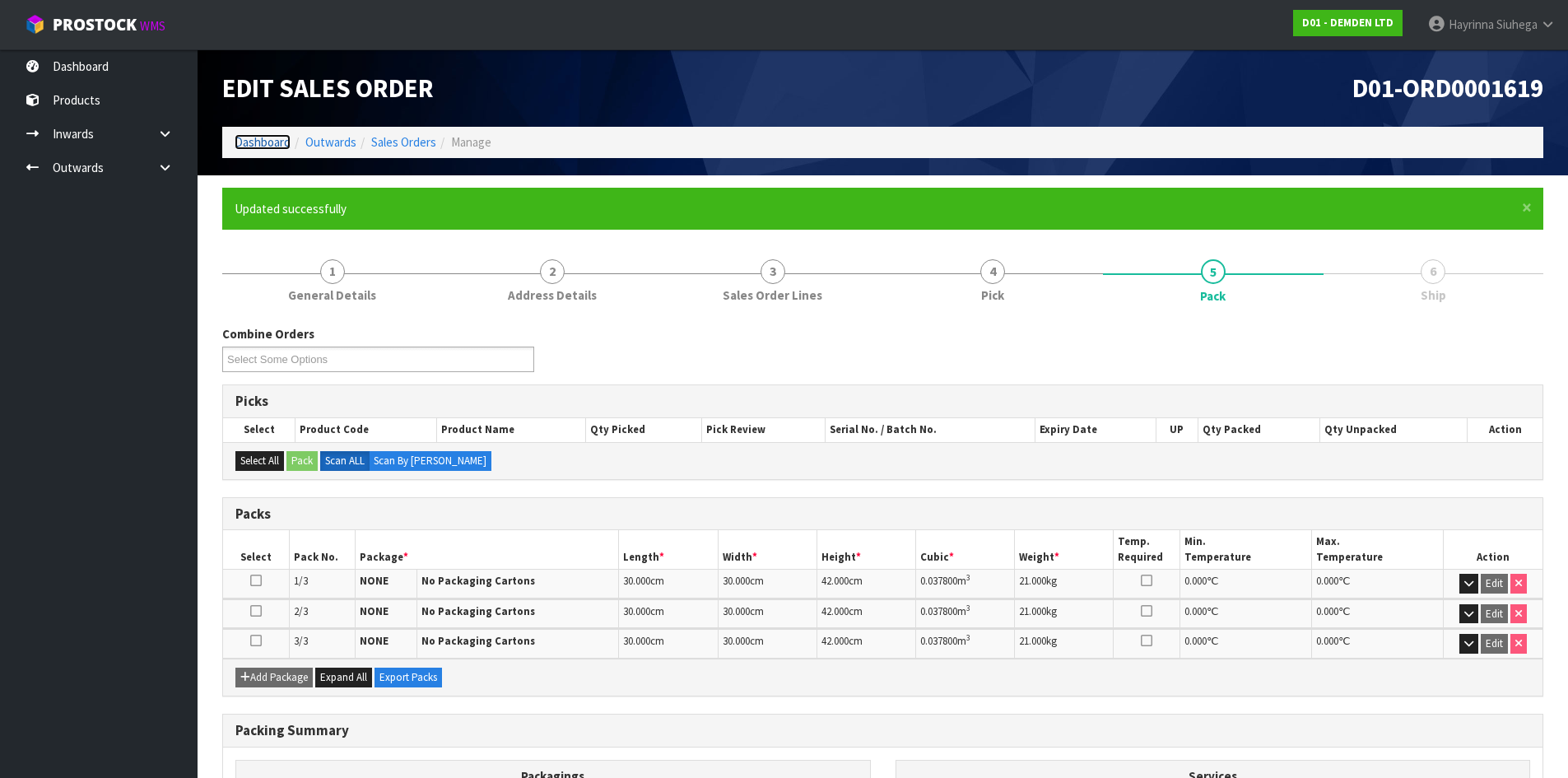
click at [249, 146] on link "Dashboard" at bounding box center [262, 142] width 56 height 16
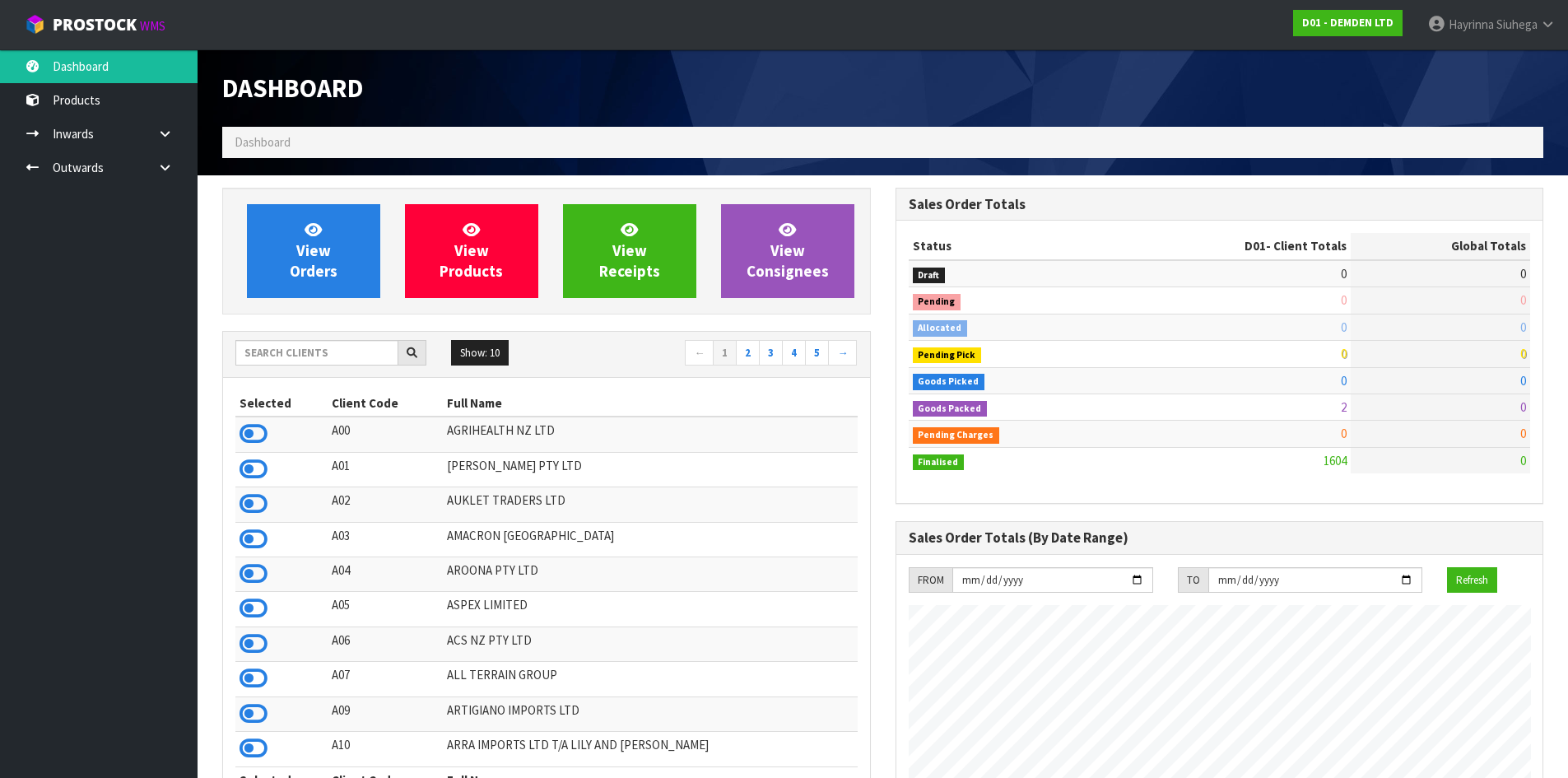
scroll to position [1087, 672]
click at [290, 247] on link "View Orders" at bounding box center [313, 251] width 133 height 94
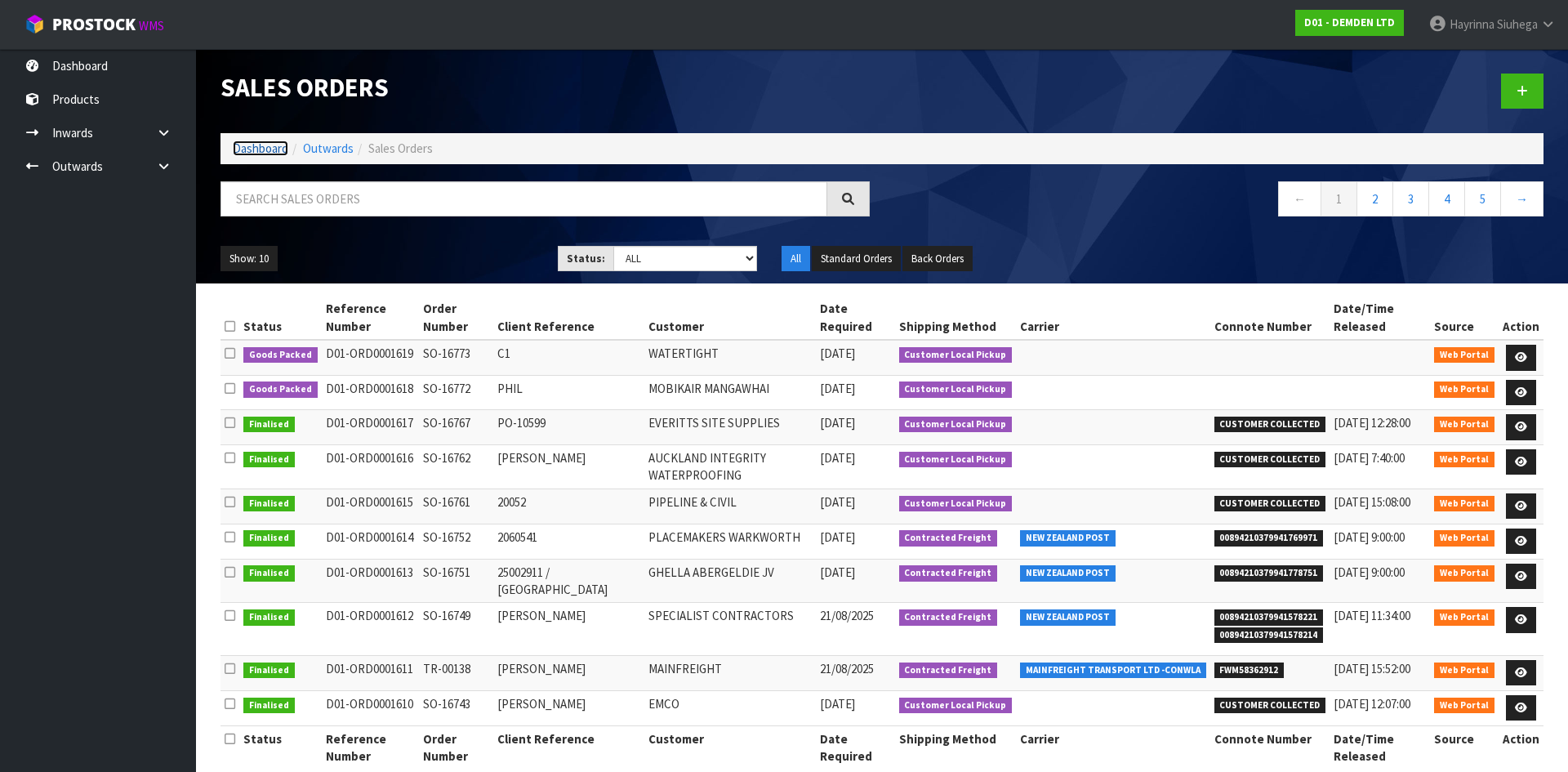
click at [261, 147] on link "Dashboard" at bounding box center [260, 148] width 56 height 16
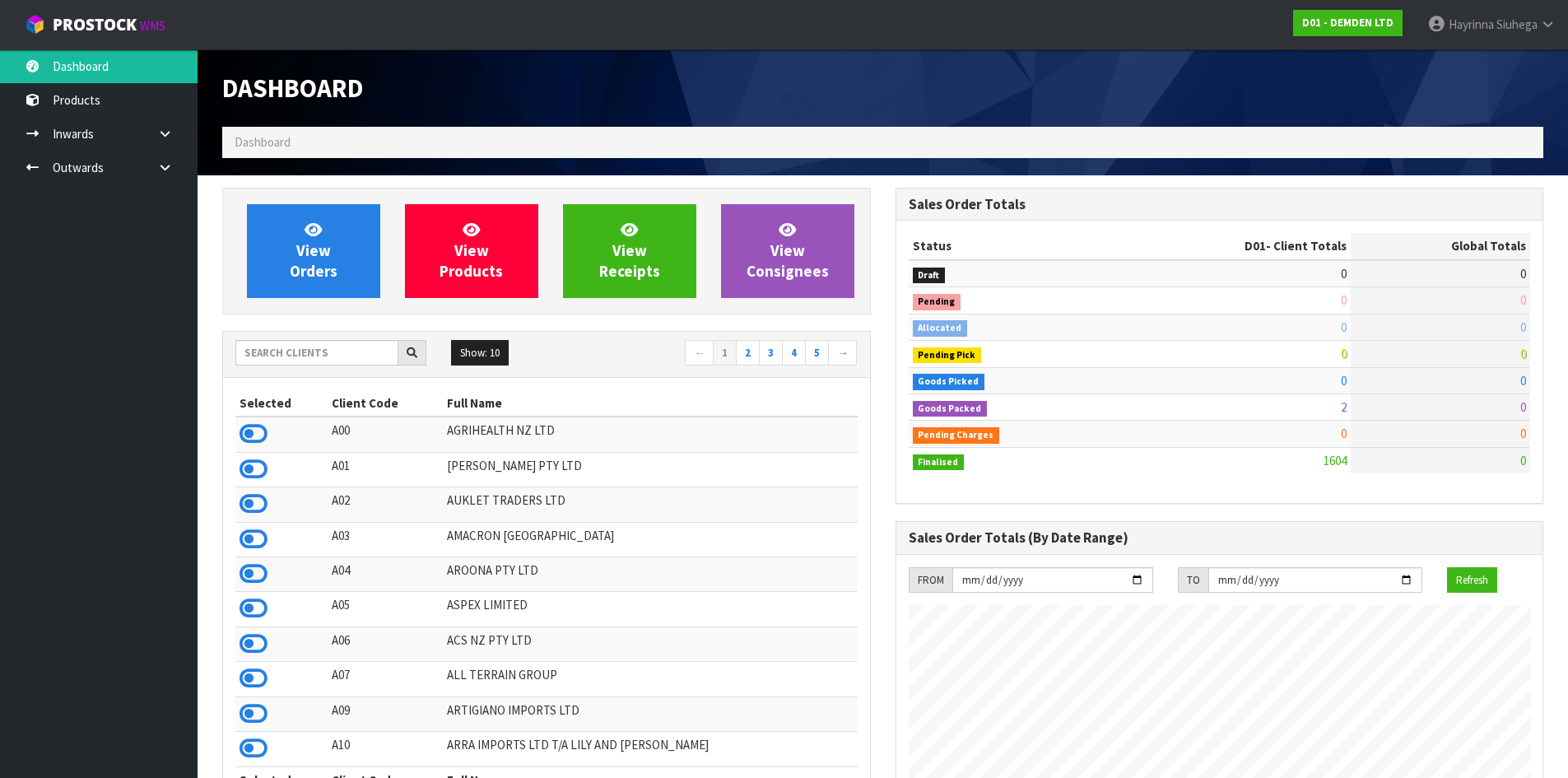
scroll to position [1087, 672]
click at [300, 349] on input "text" at bounding box center [316, 352] width 163 height 25
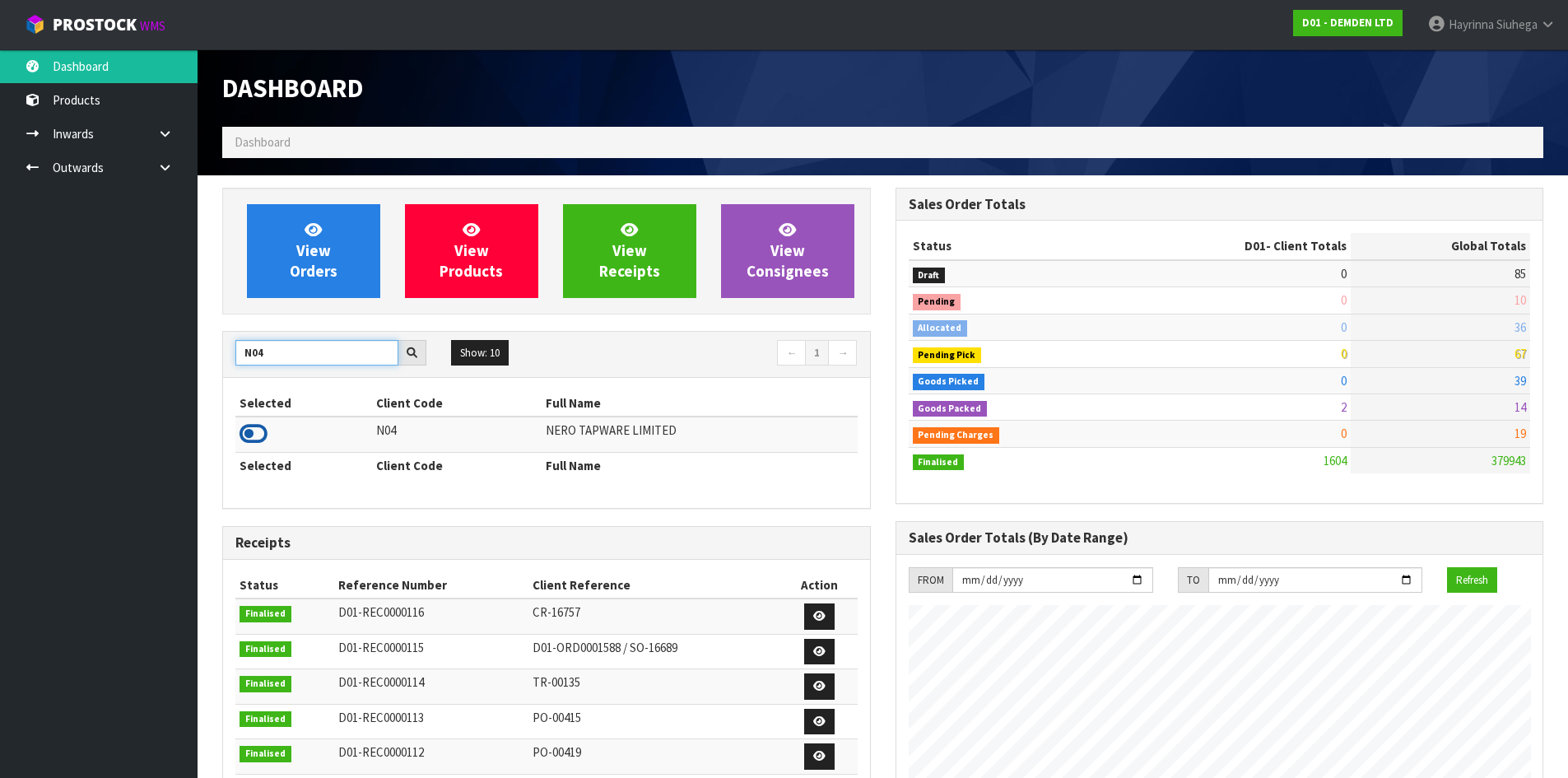
type input "N04"
click at [253, 430] on icon at bounding box center [253, 433] width 28 height 24
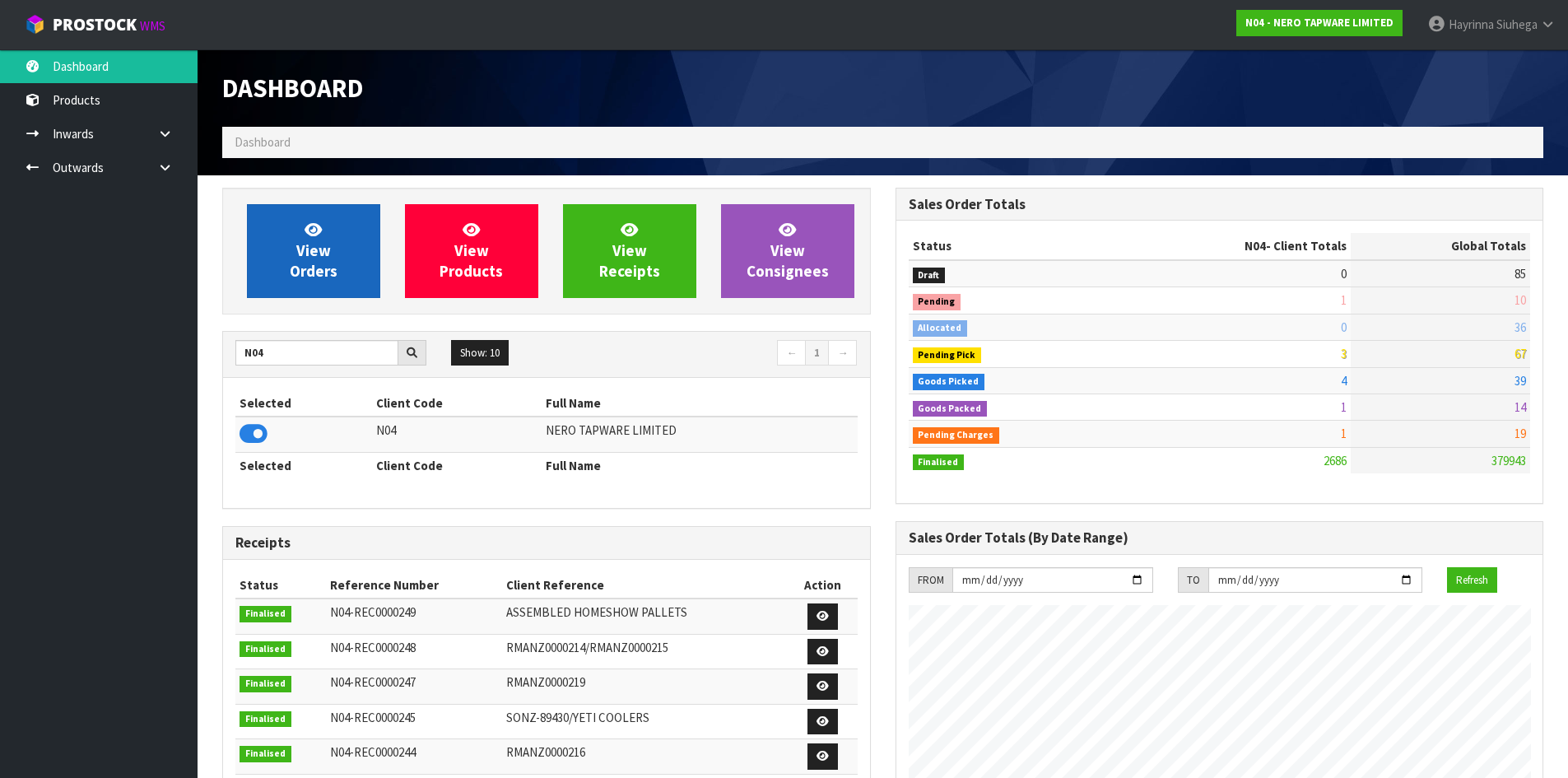
scroll to position [1247, 672]
click at [316, 224] on icon at bounding box center [313, 229] width 18 height 16
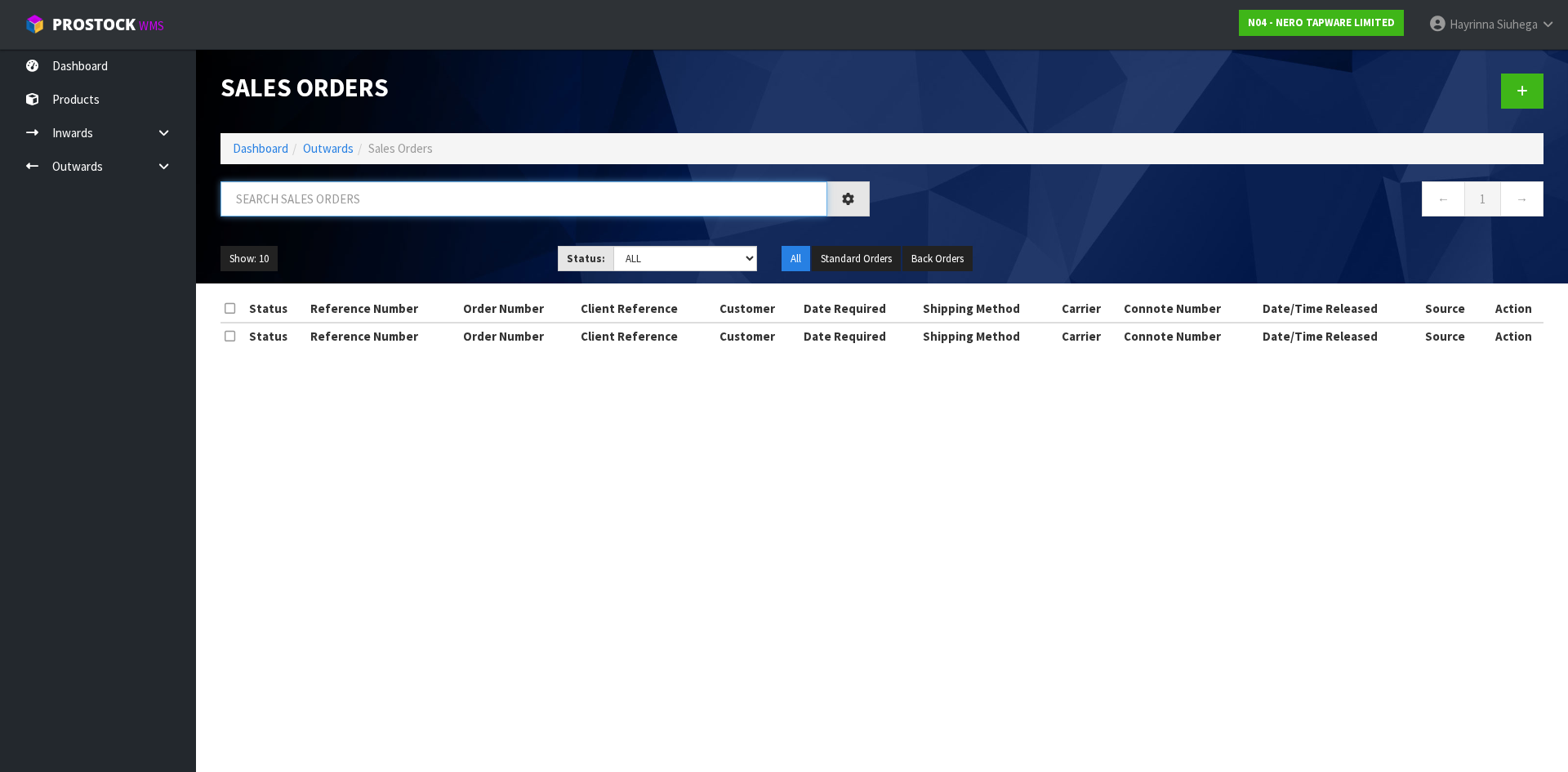
click at [348, 186] on input "text" at bounding box center [524, 199] width 607 height 35
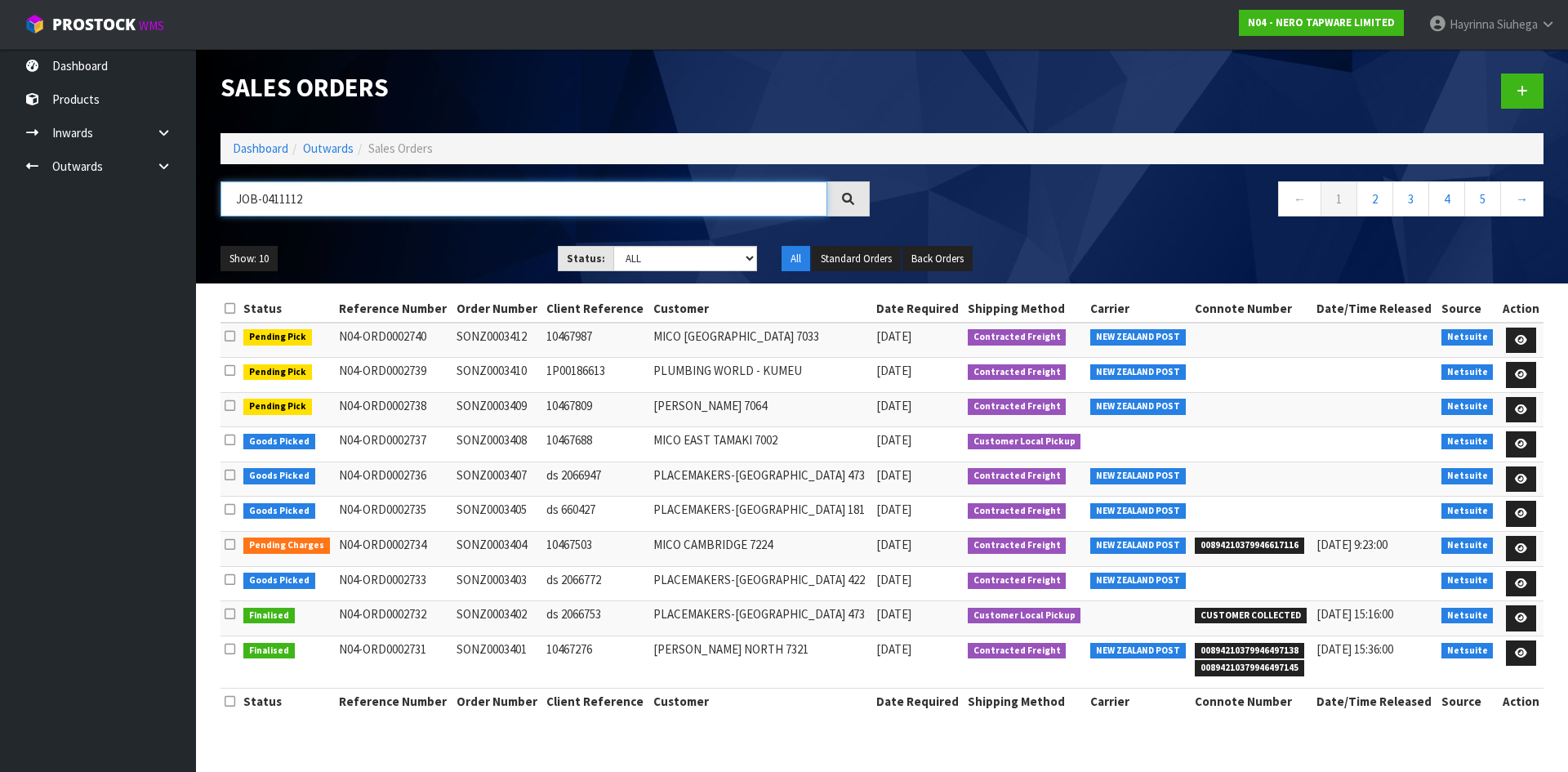
type input "JOB-0411112"
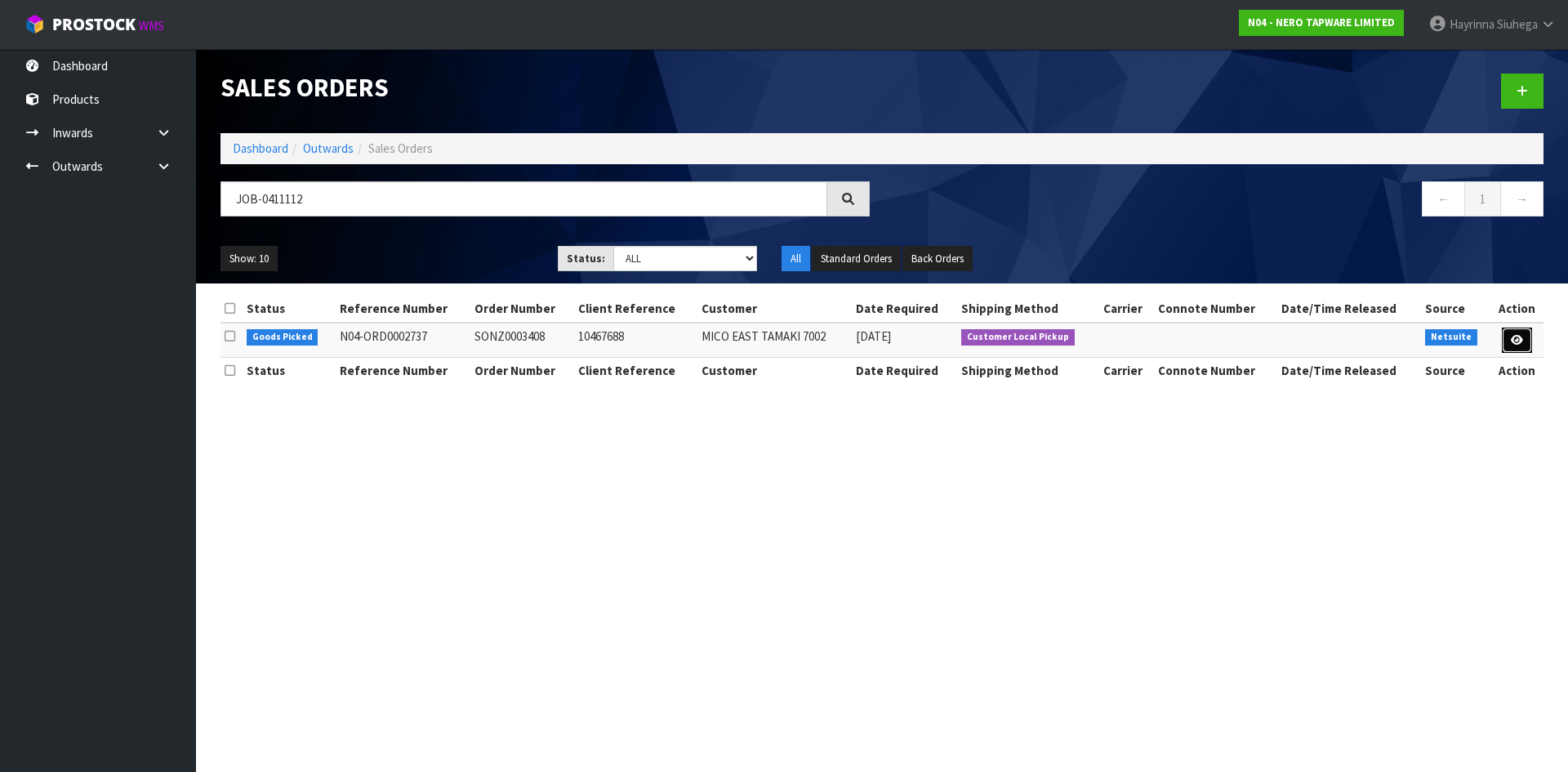
click at [1516, 341] on icon at bounding box center [1516, 340] width 12 height 11
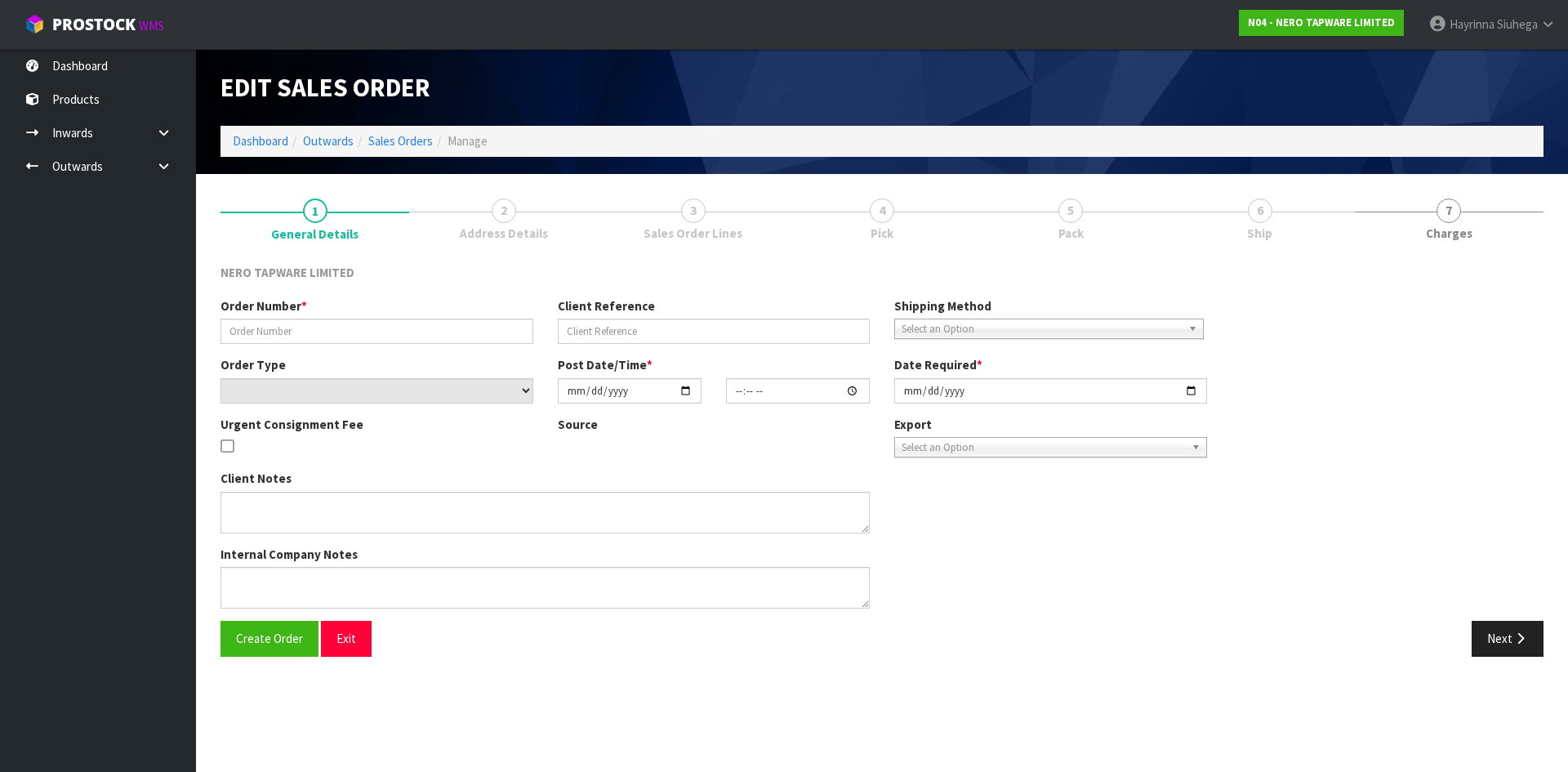
type input "SONZ0003408"
type input "10467688"
select select "number:0"
type input "[DATE]"
type input "08:45:05.000"
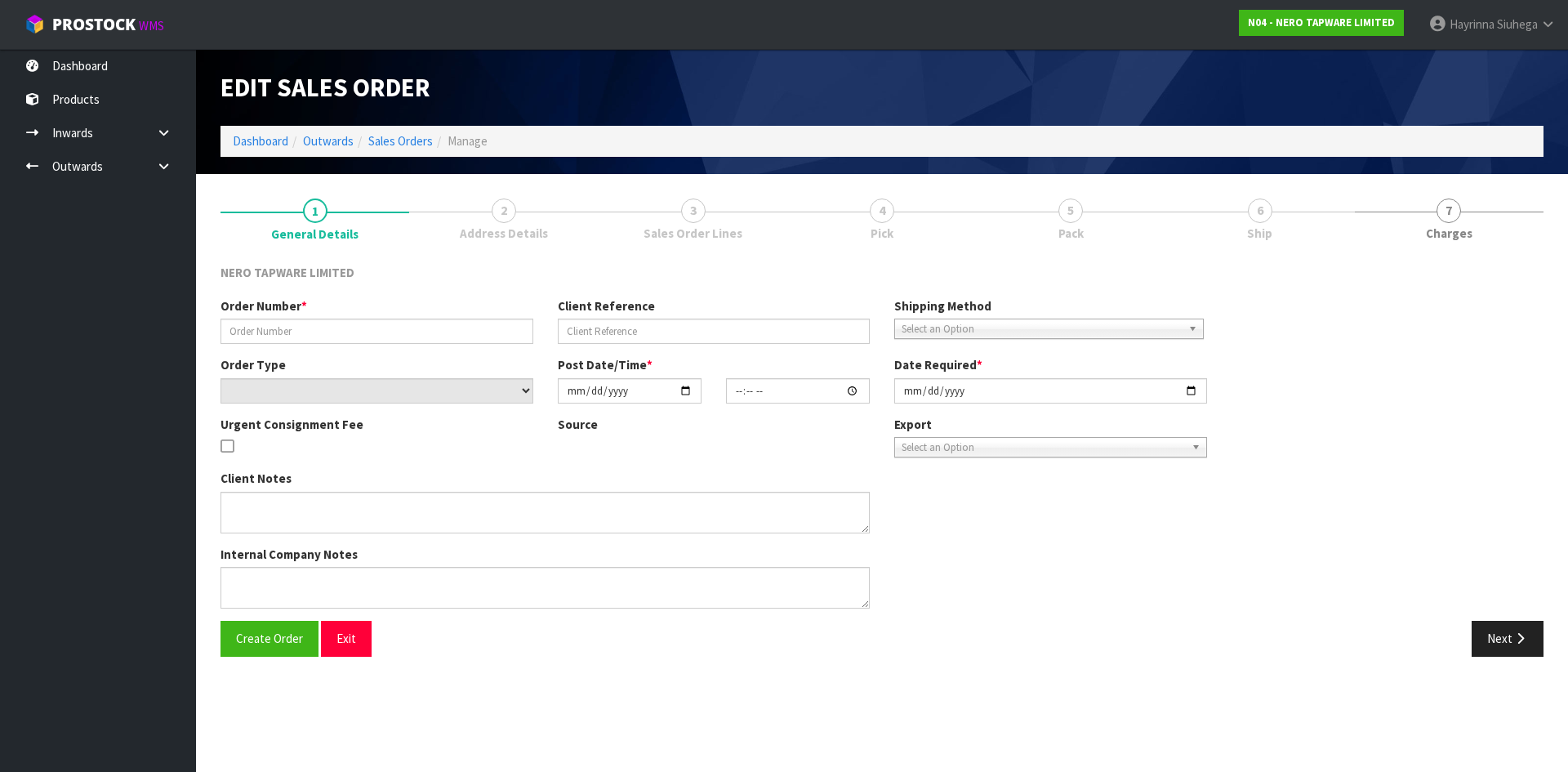
type input "[DATE]"
type textarea "customer pick up 05/09/2025"
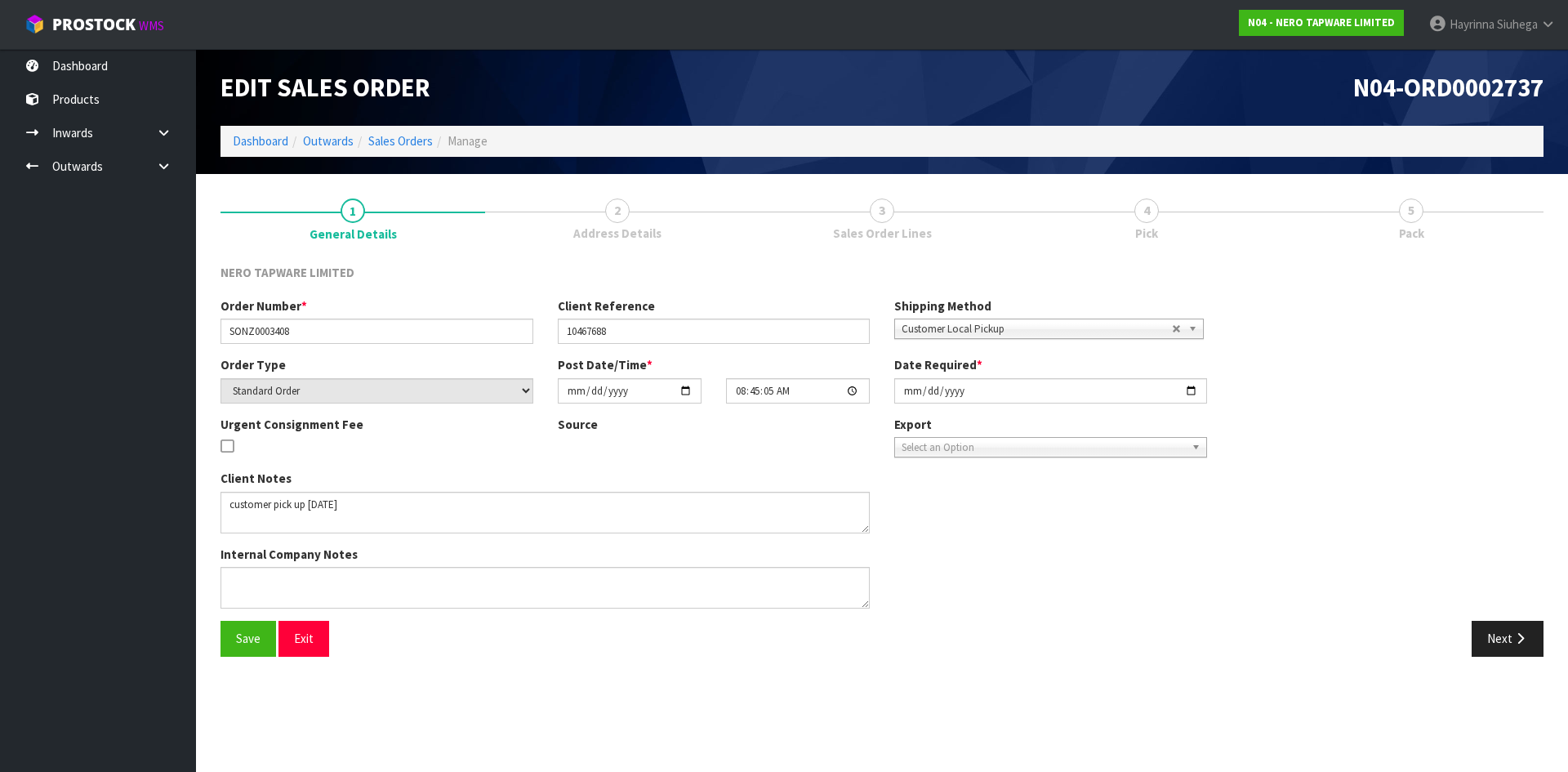
click at [1184, 217] on link "4 Pick" at bounding box center [1147, 218] width 265 height 64
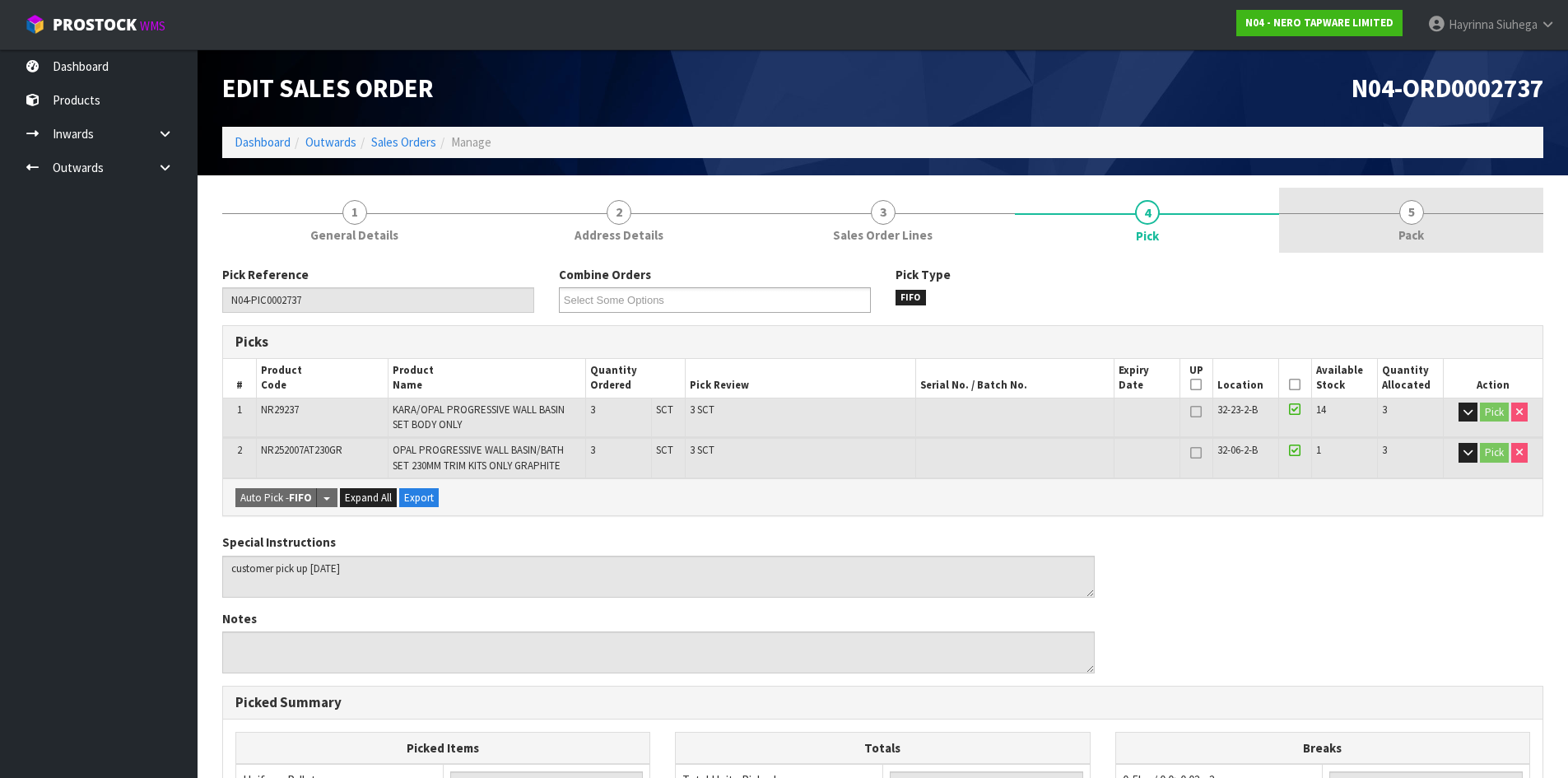
click at [1371, 215] on link "5 Pack" at bounding box center [1411, 220] width 264 height 65
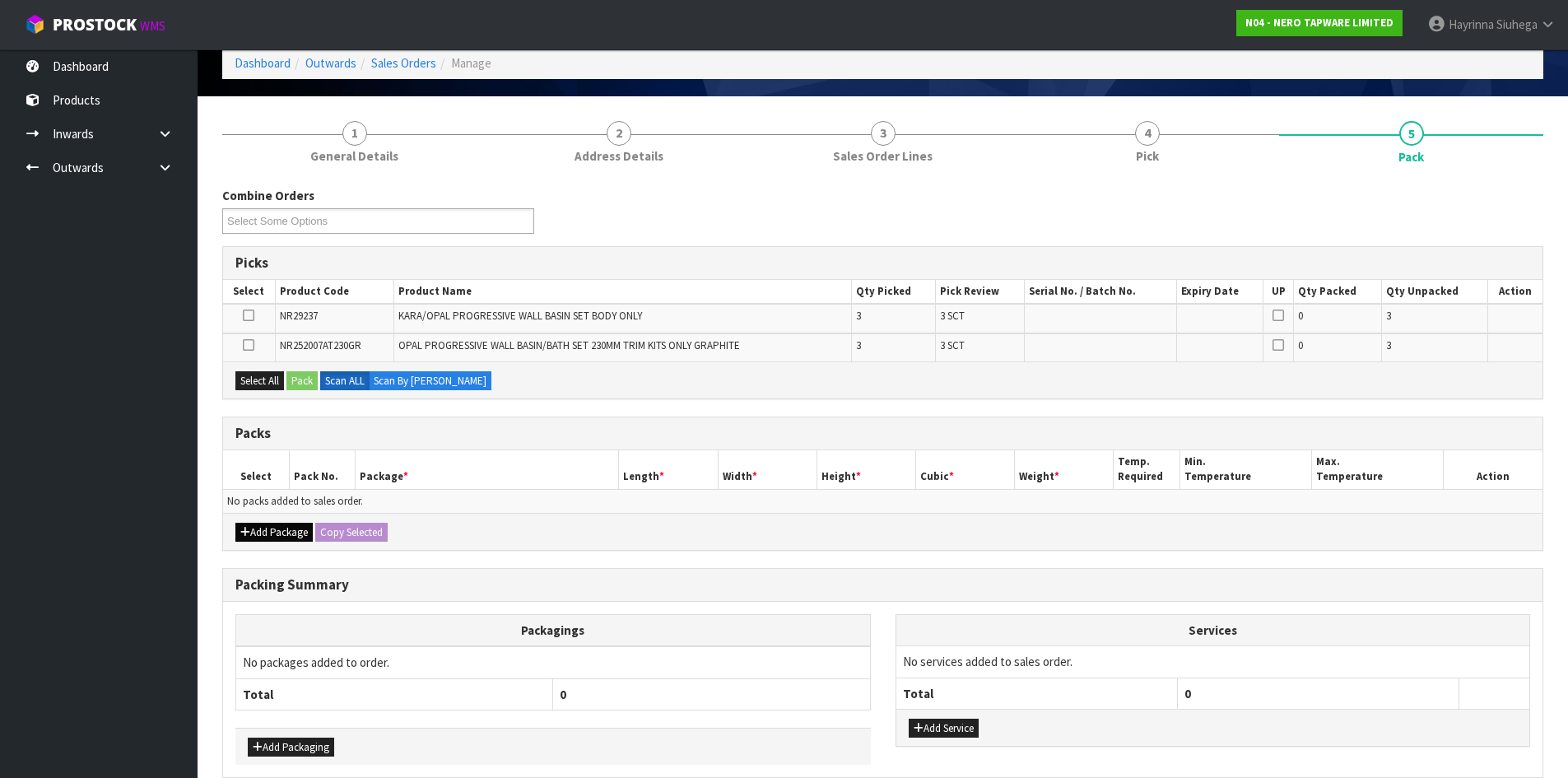
scroll to position [157, 0]
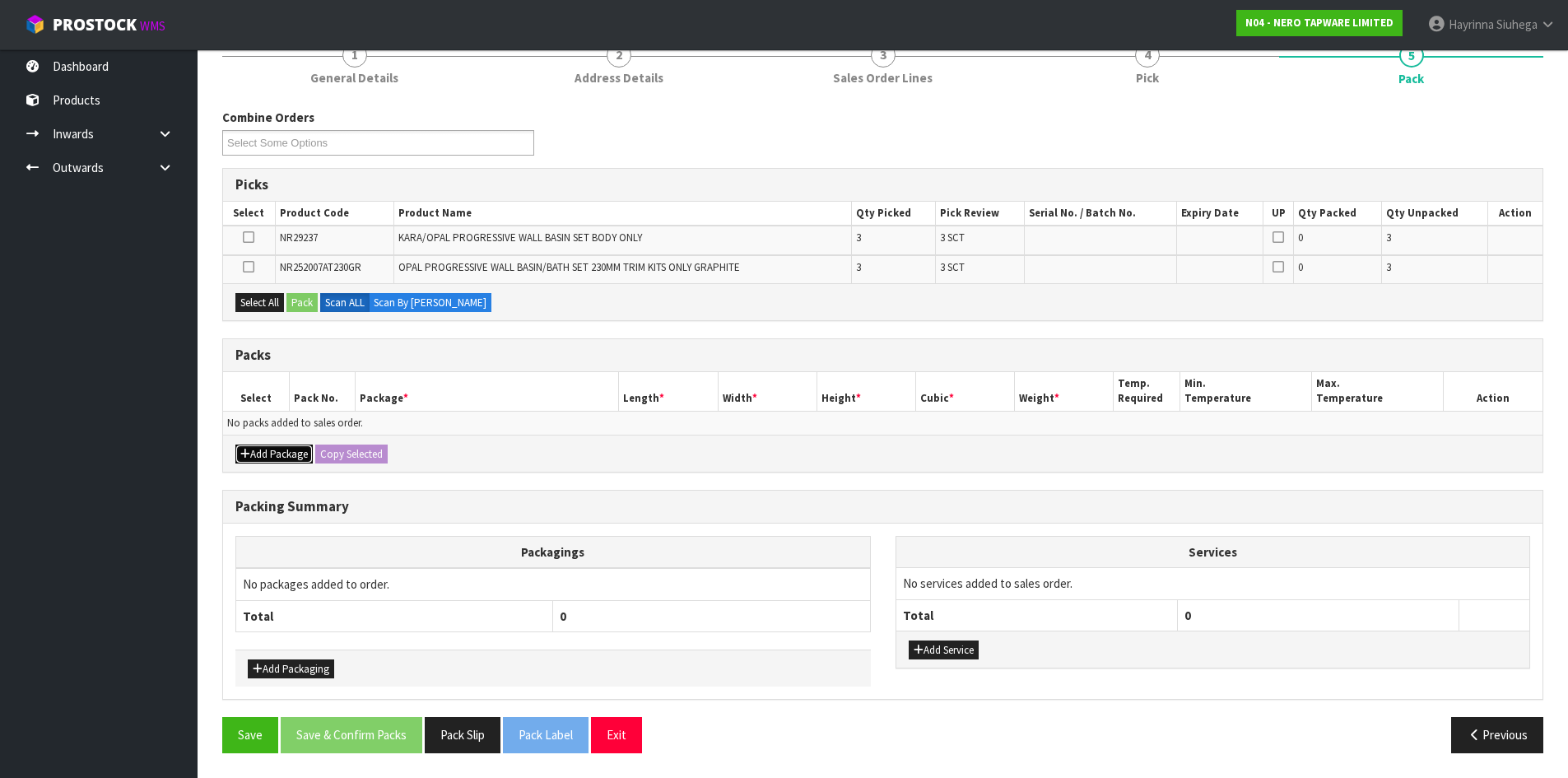
click at [244, 451] on icon "button" at bounding box center [245, 453] width 10 height 11
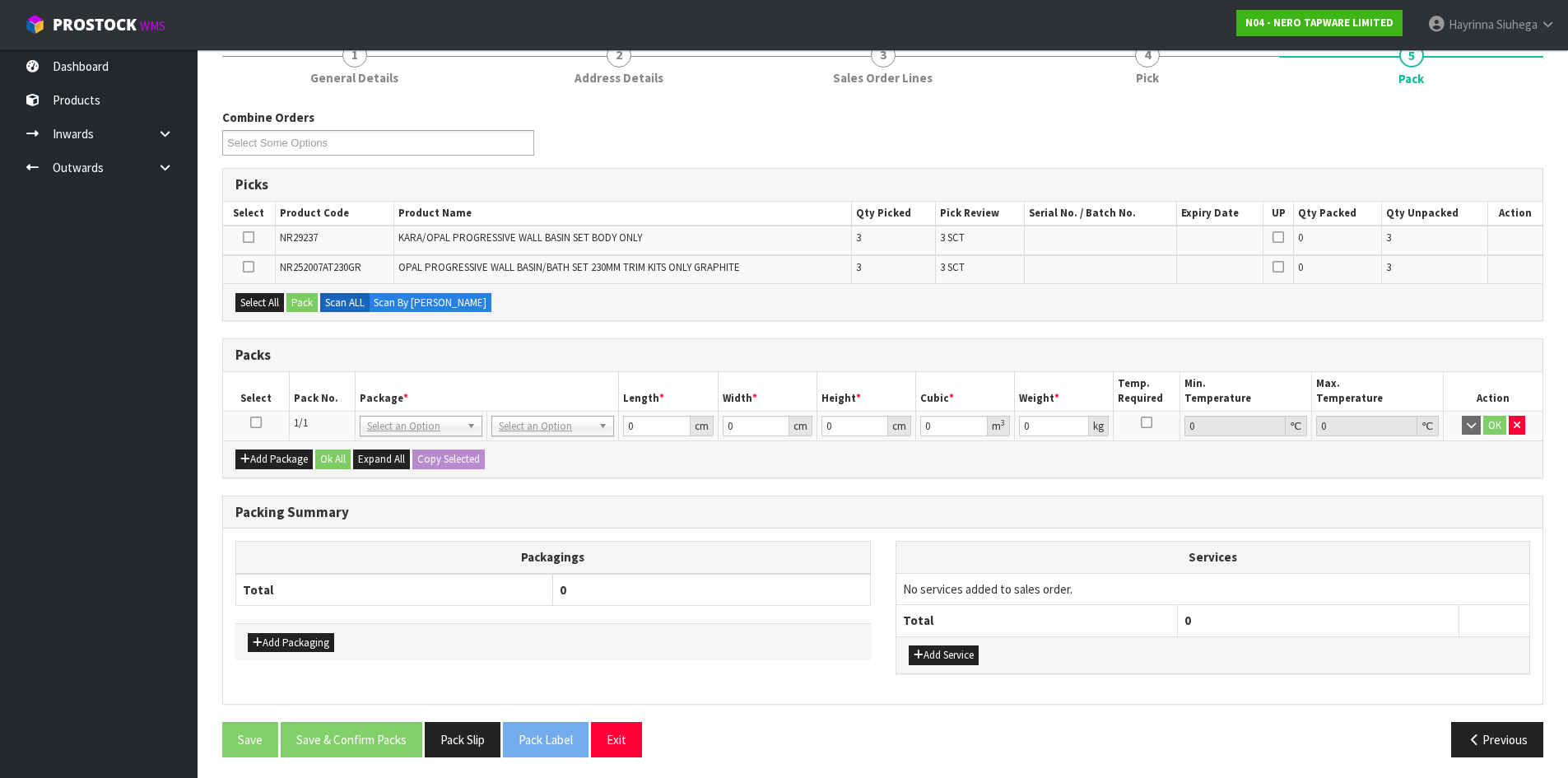
click at [256, 422] on icon at bounding box center [256, 422] width 12 height 1
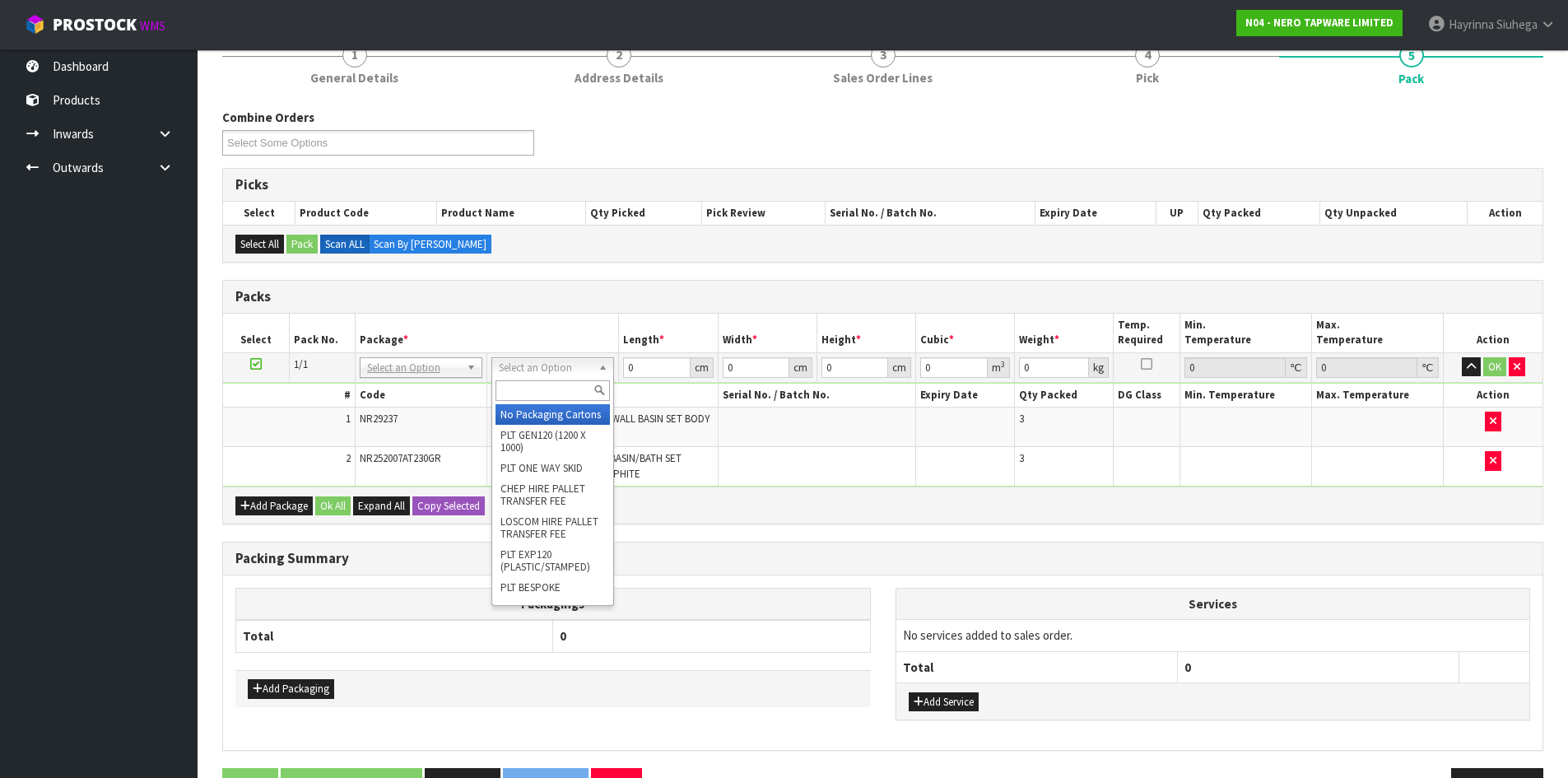
click at [559, 398] on input "text" at bounding box center [552, 390] width 114 height 21
type input "OC"
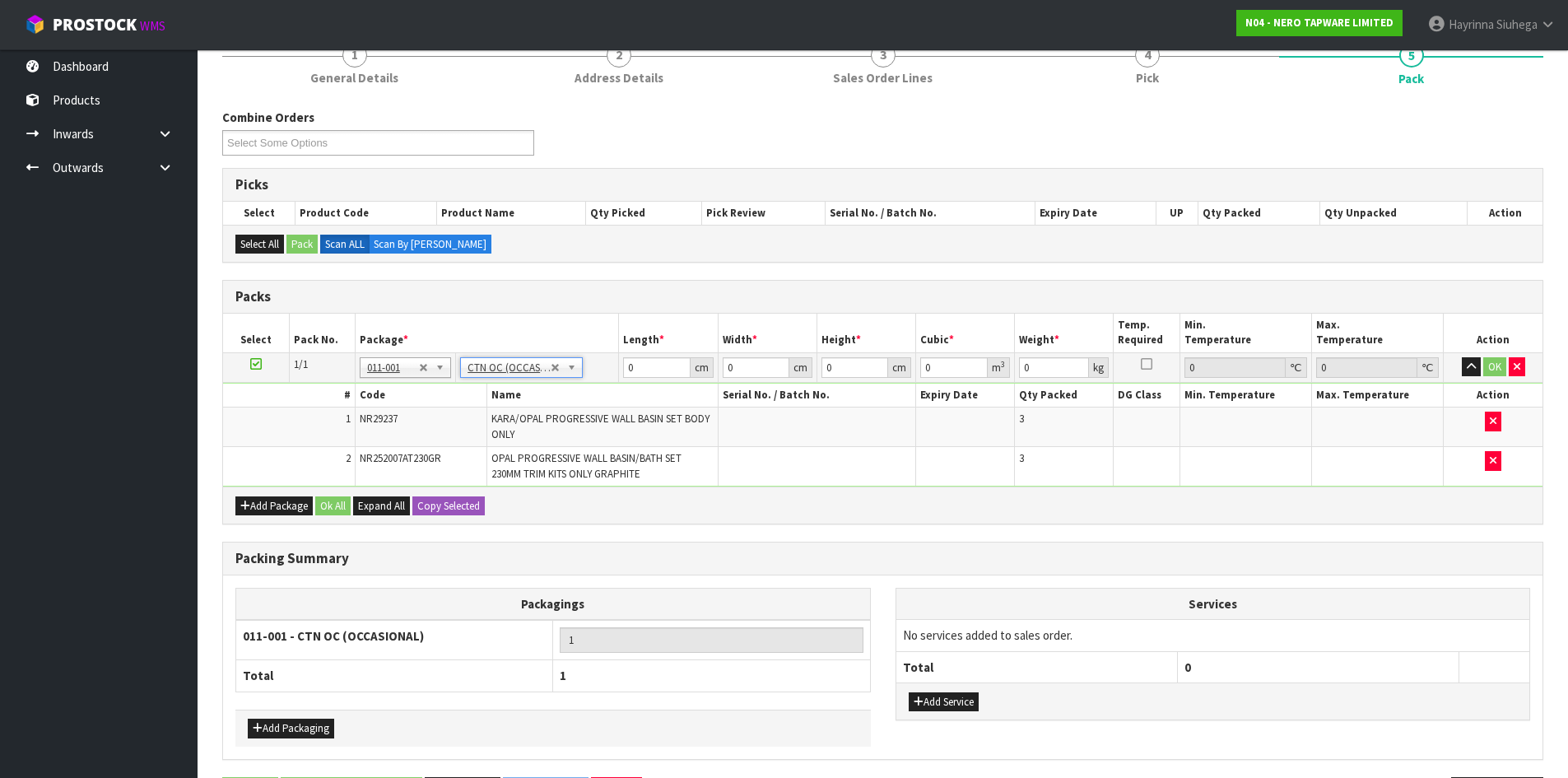
type input "4.56"
click at [630, 365] on input "0" at bounding box center [656, 368] width 66 height 21
type input "39"
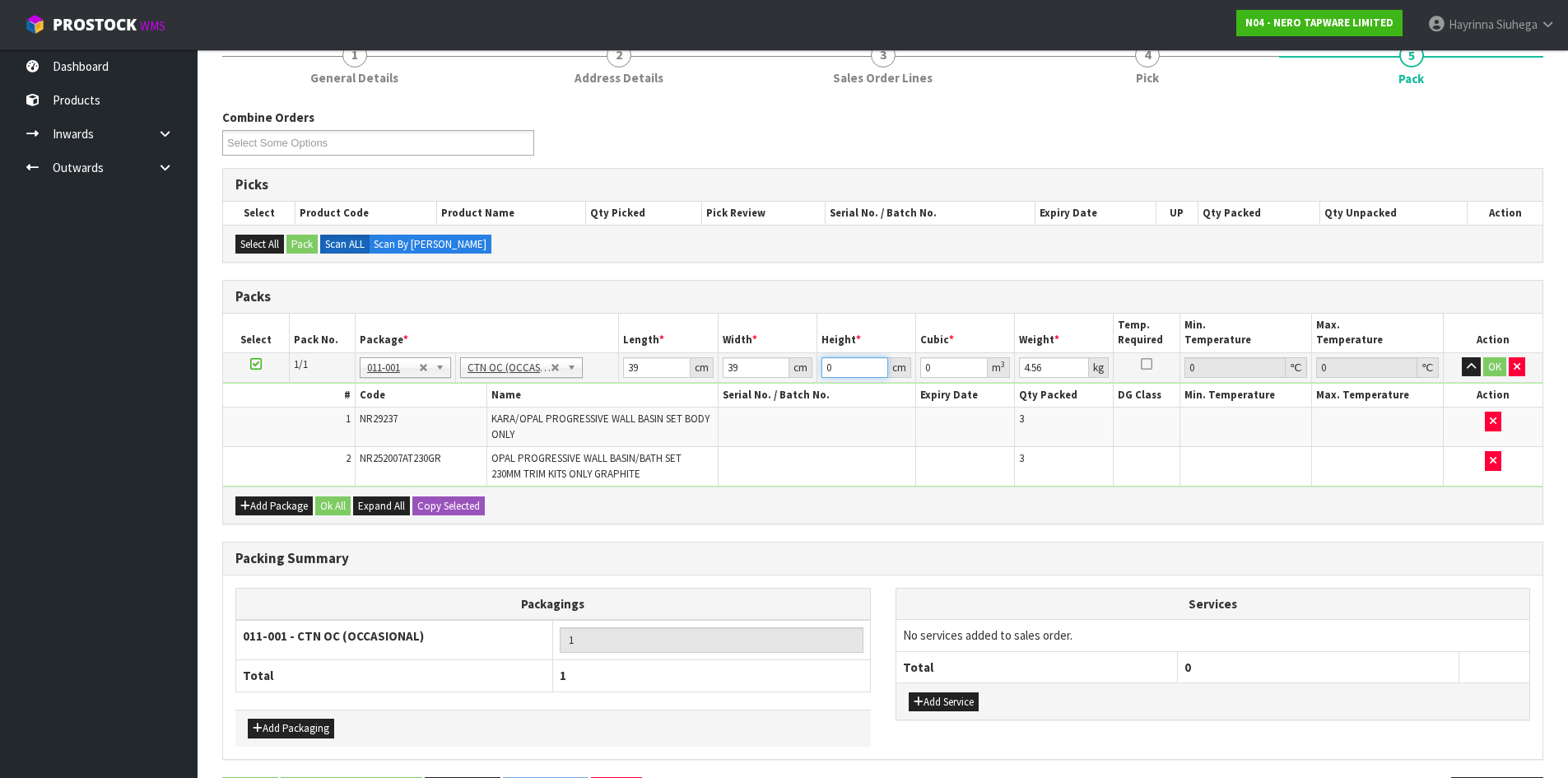
type input "1"
type input "0.001521"
type input "18"
type input "0.027378"
type input "18"
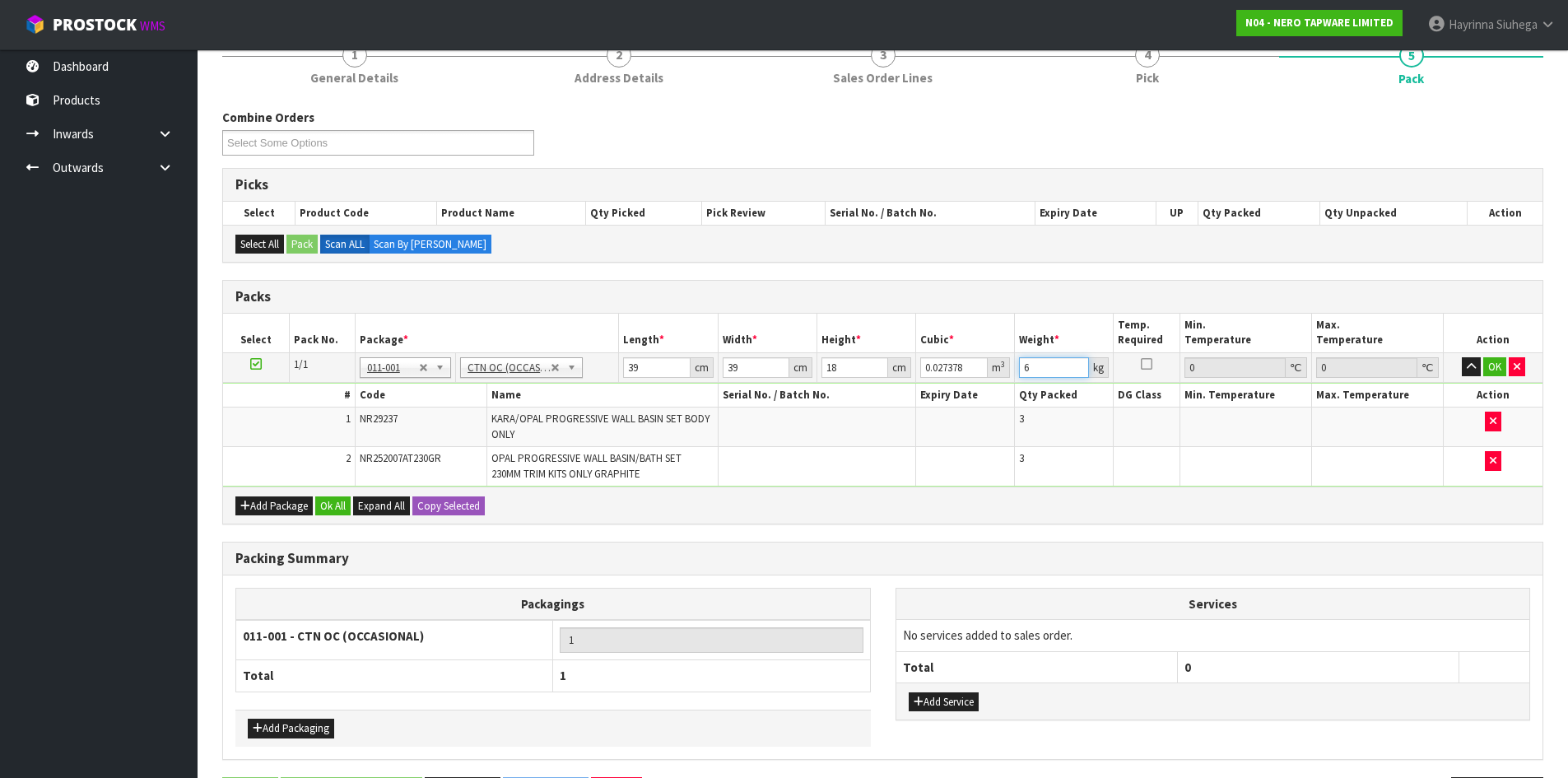
type input "6"
click button "OK" at bounding box center [1494, 368] width 23 height 20
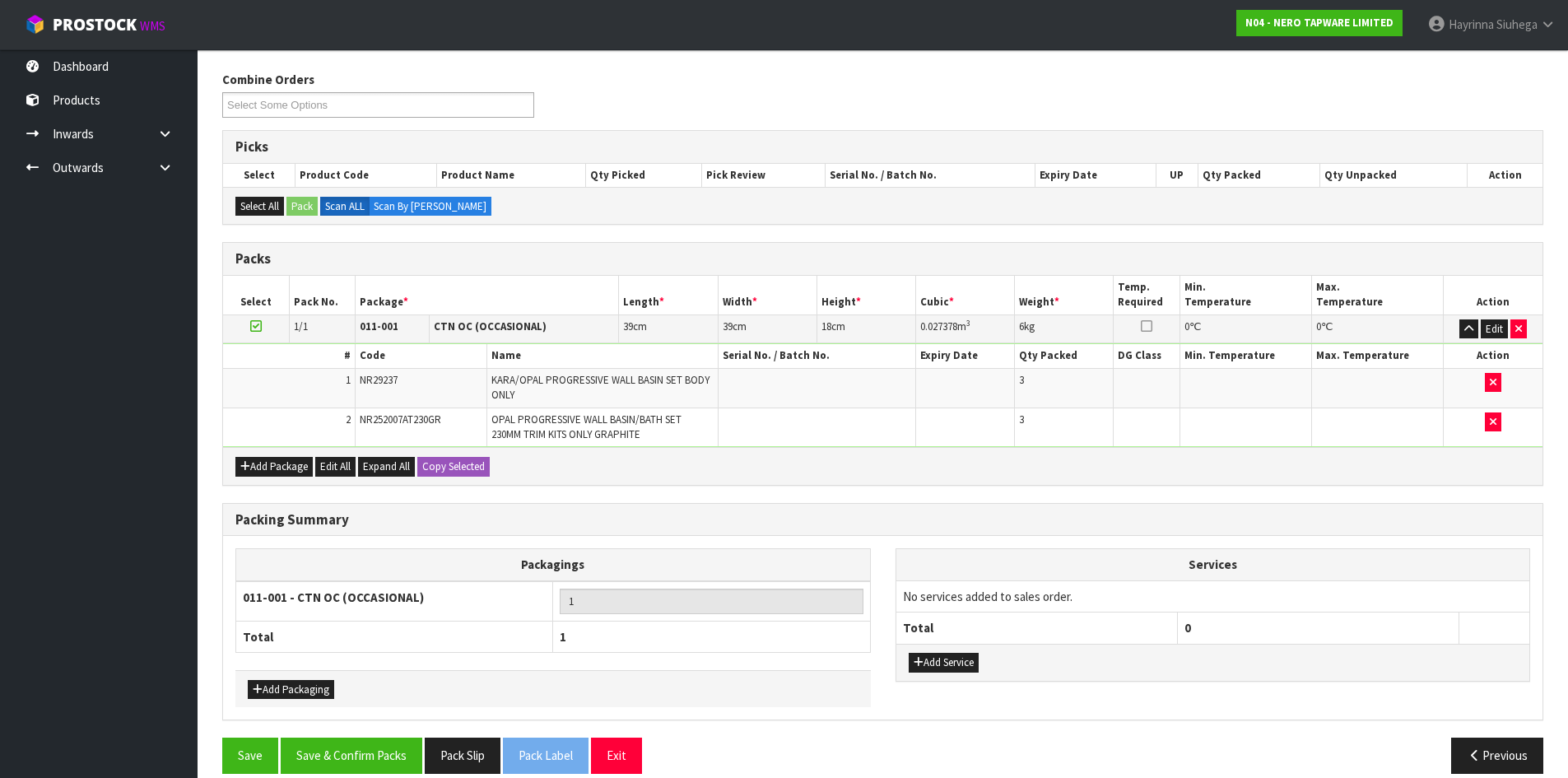
scroll to position [216, 0]
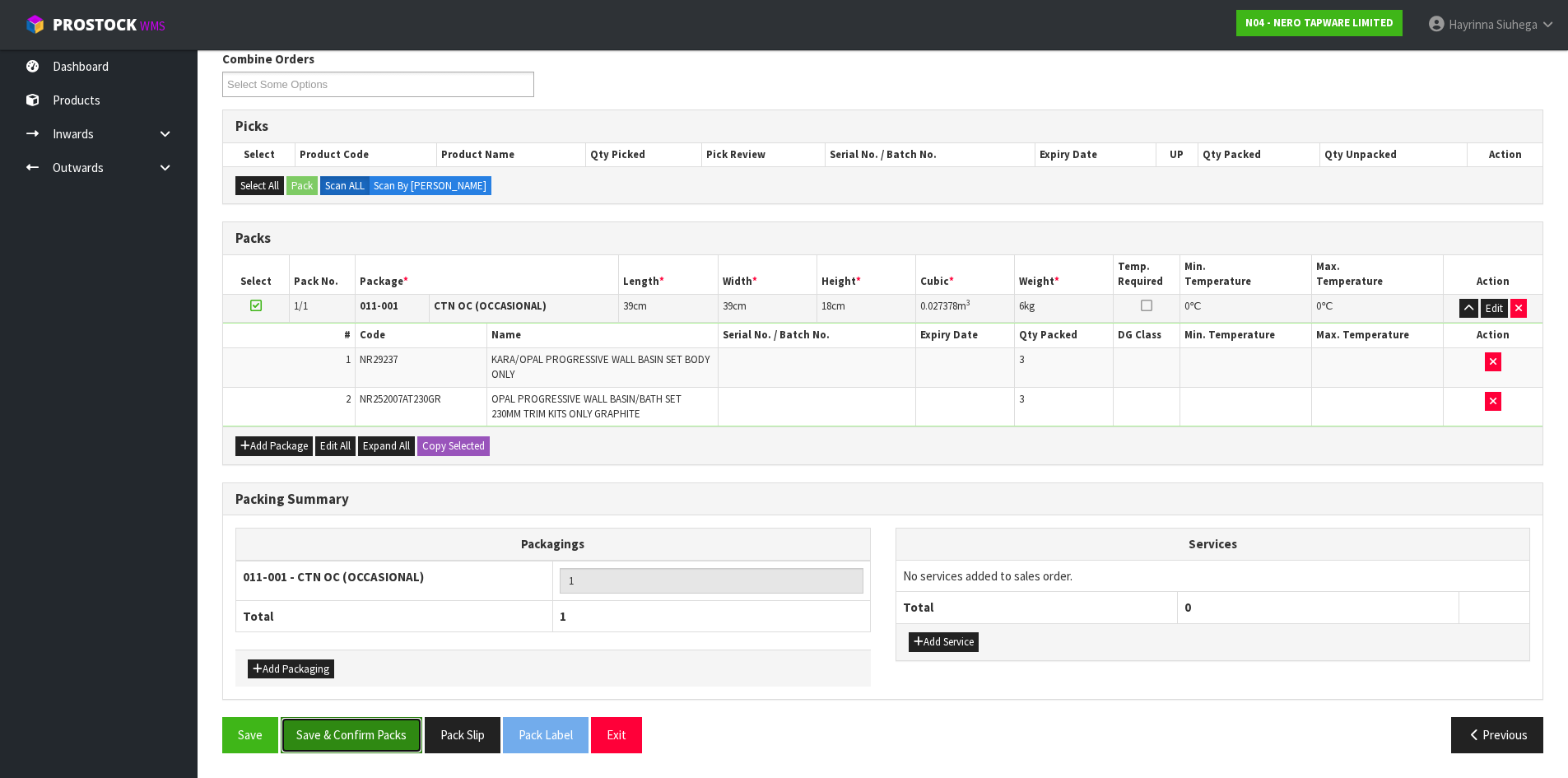
click at [348, 719] on button "Save & Confirm Packs" at bounding box center [351, 734] width 142 height 35
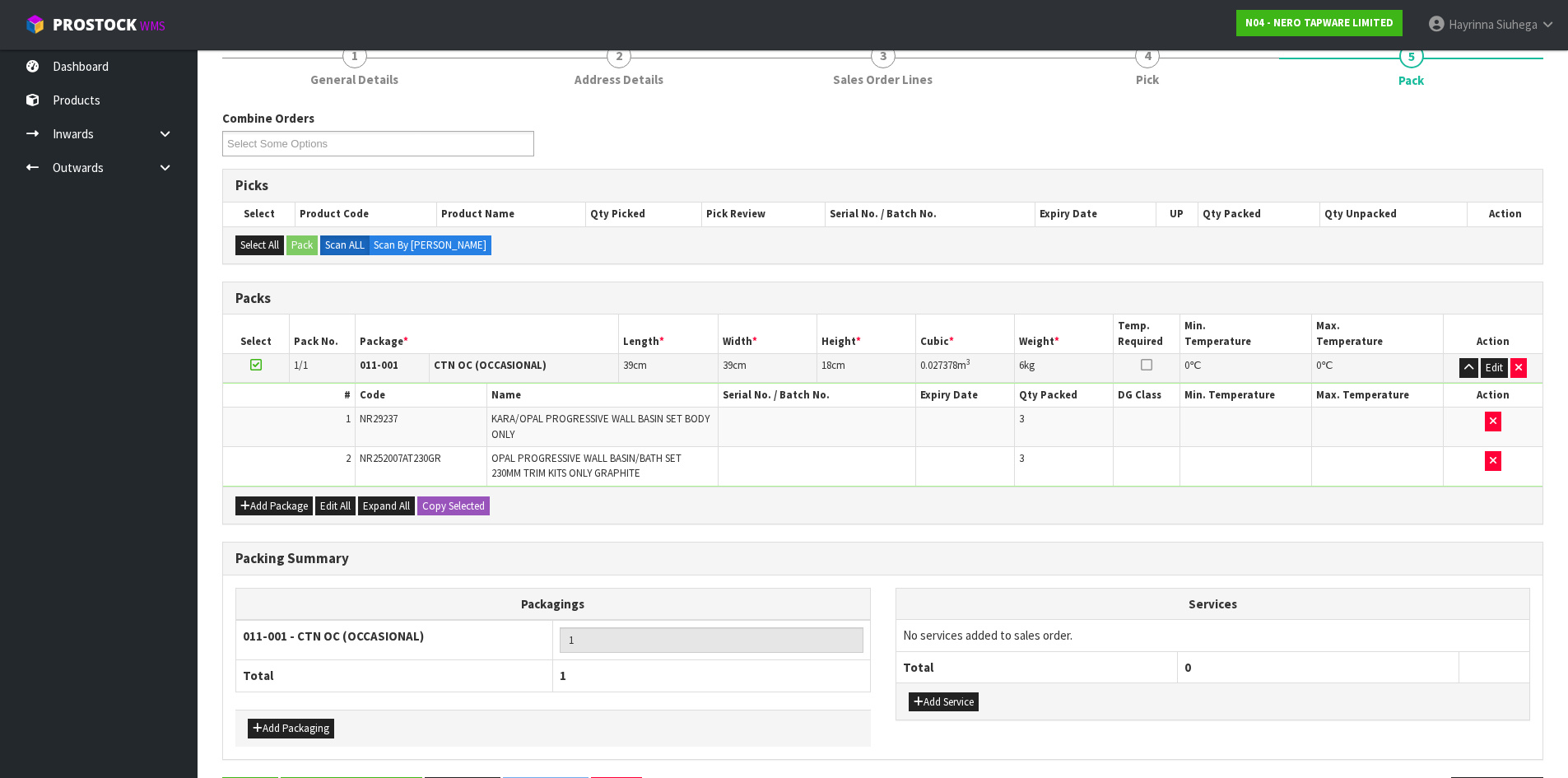
scroll to position [0, 0]
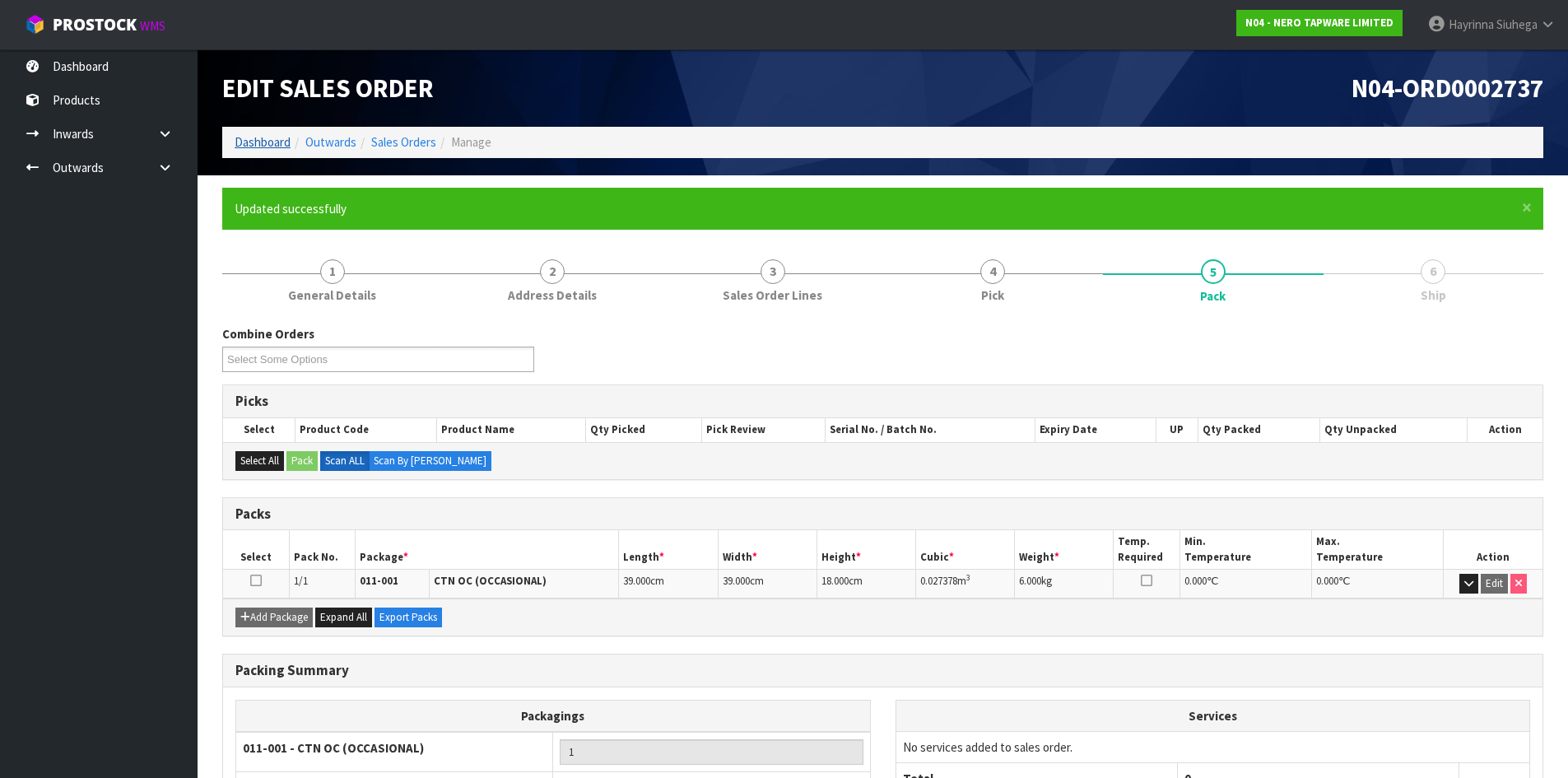
drag, startPoint x: 274, startPoint y: 132, endPoint x: 272, endPoint y: 144, distance: 12.2
click at [274, 132] on ol "Dashboard Outwards Sales Orders Manage" at bounding box center [883, 142] width 1321 height 30
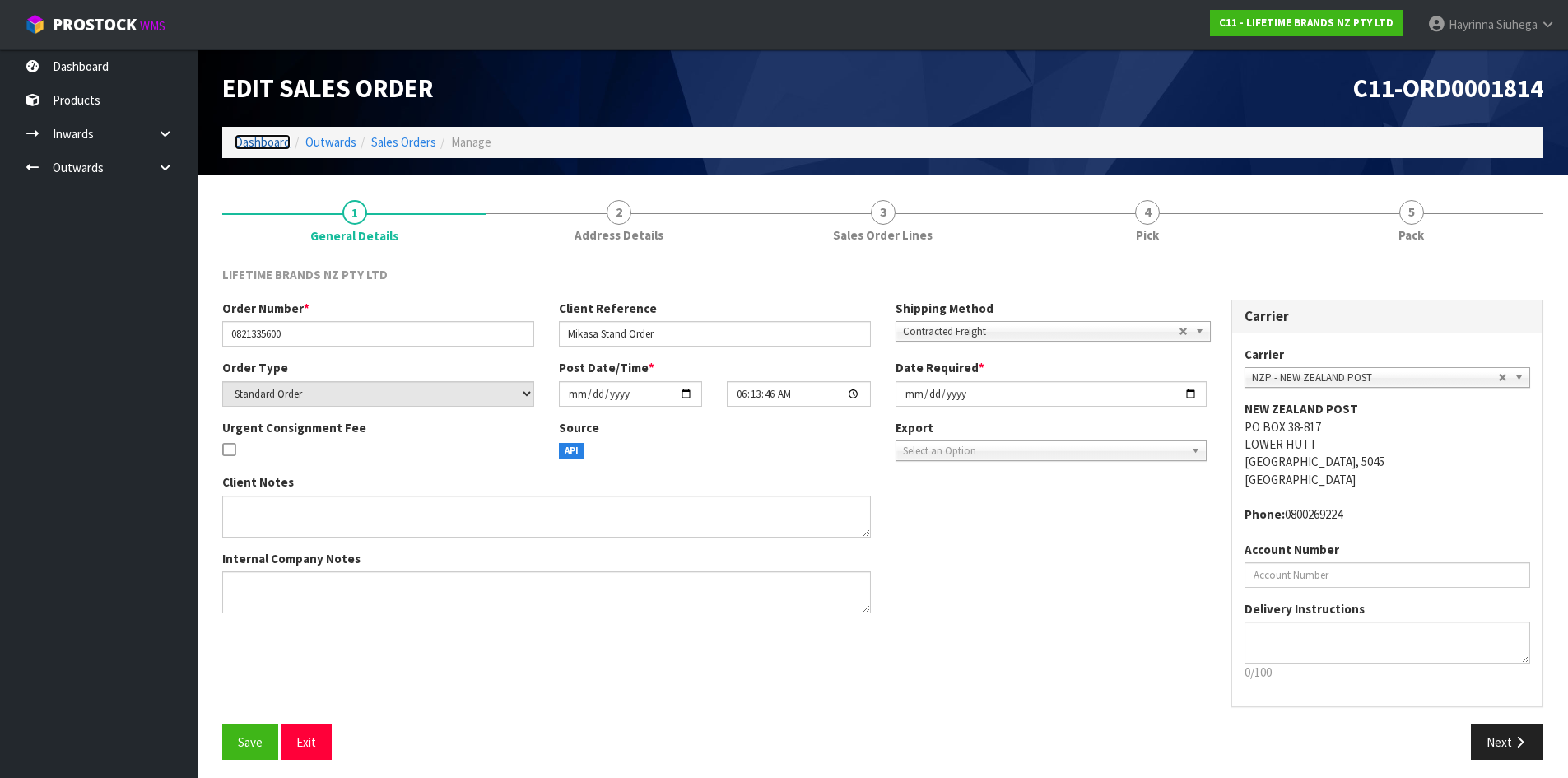
click at [256, 142] on link "Dashboard" at bounding box center [262, 142] width 56 height 16
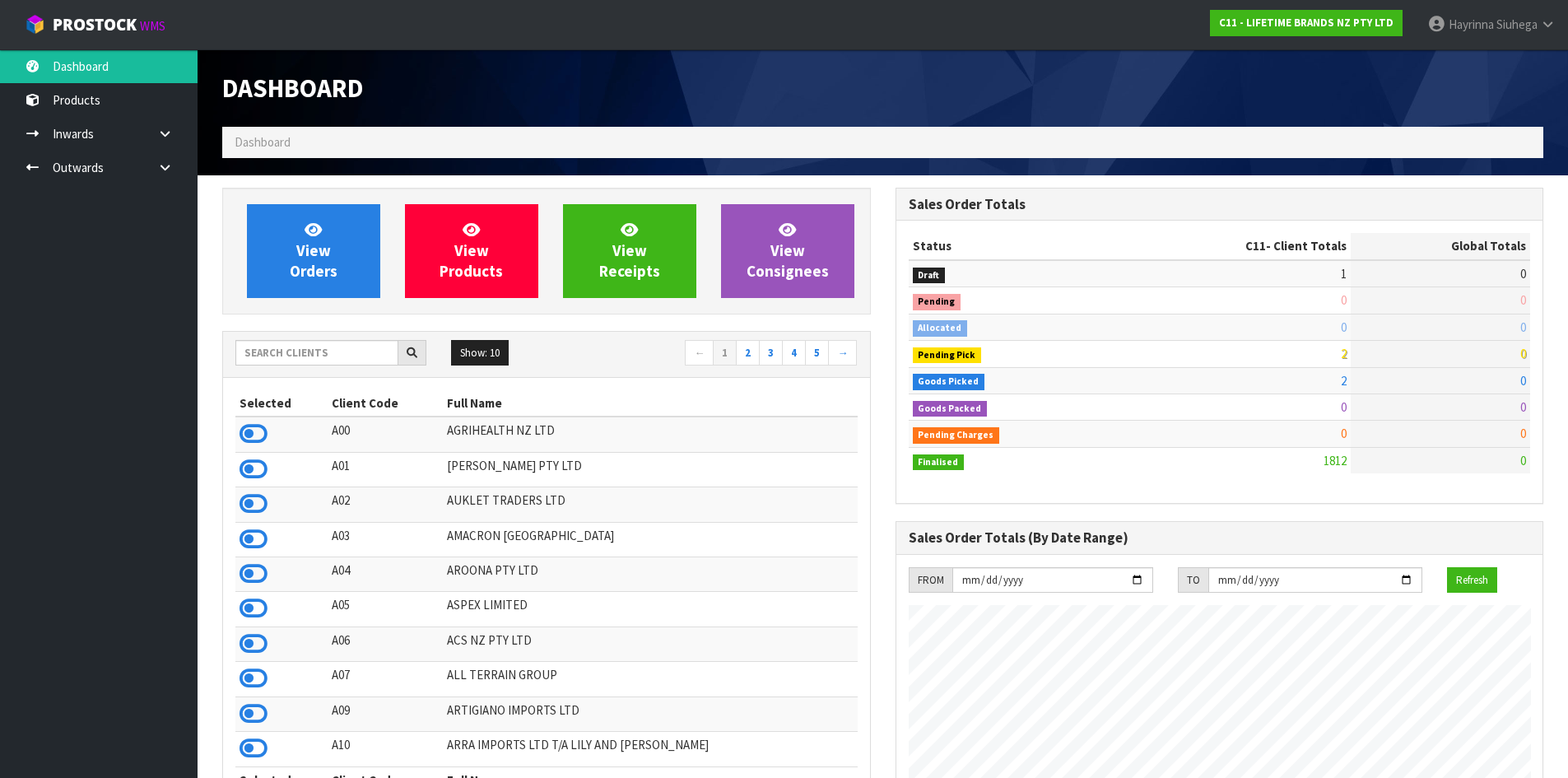
scroll to position [1247, 672]
drag, startPoint x: 340, startPoint y: 359, endPoint x: 808, endPoint y: 239, distance: 483.1
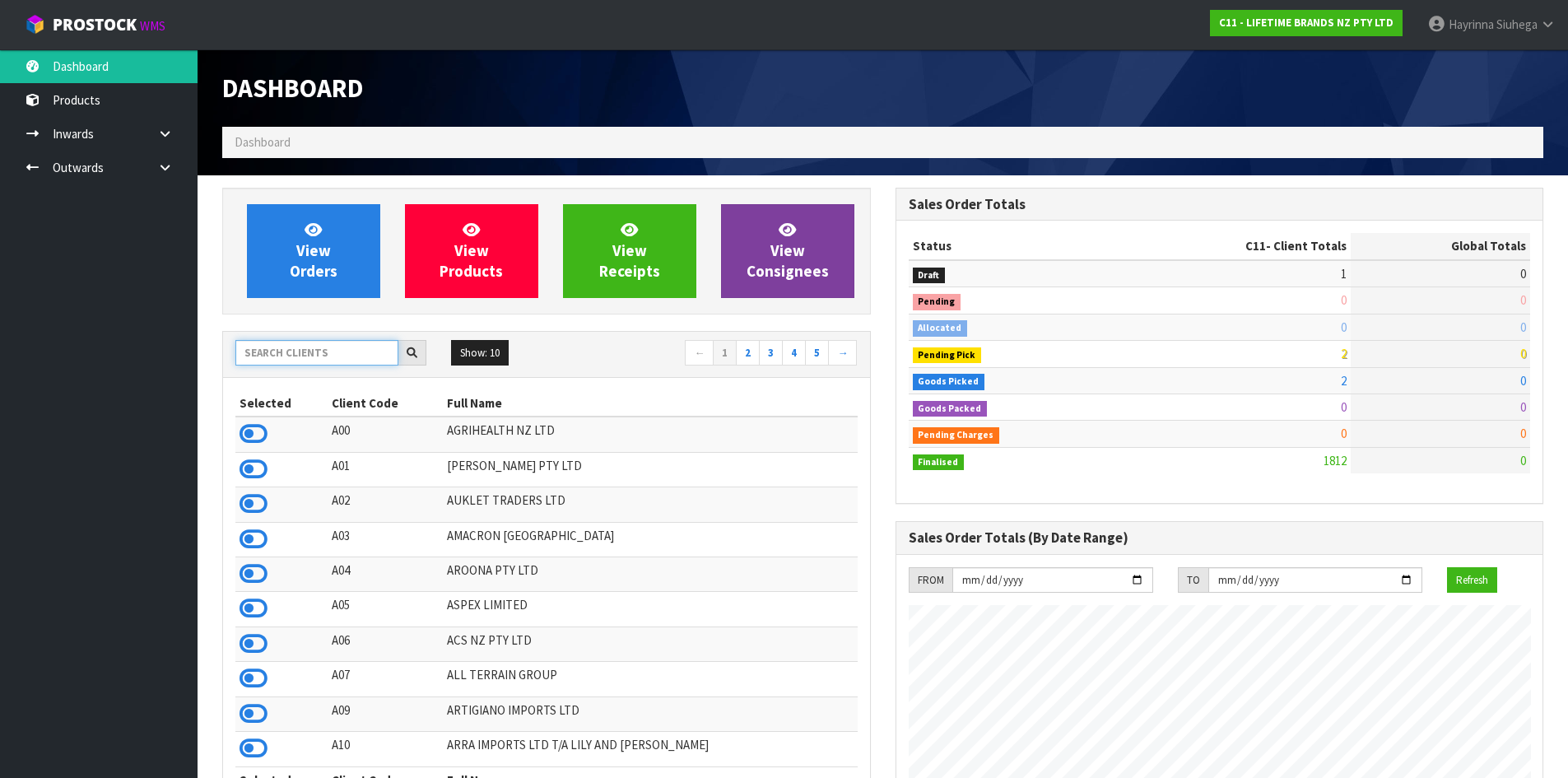
click at [342, 353] on input "text" at bounding box center [316, 352] width 163 height 25
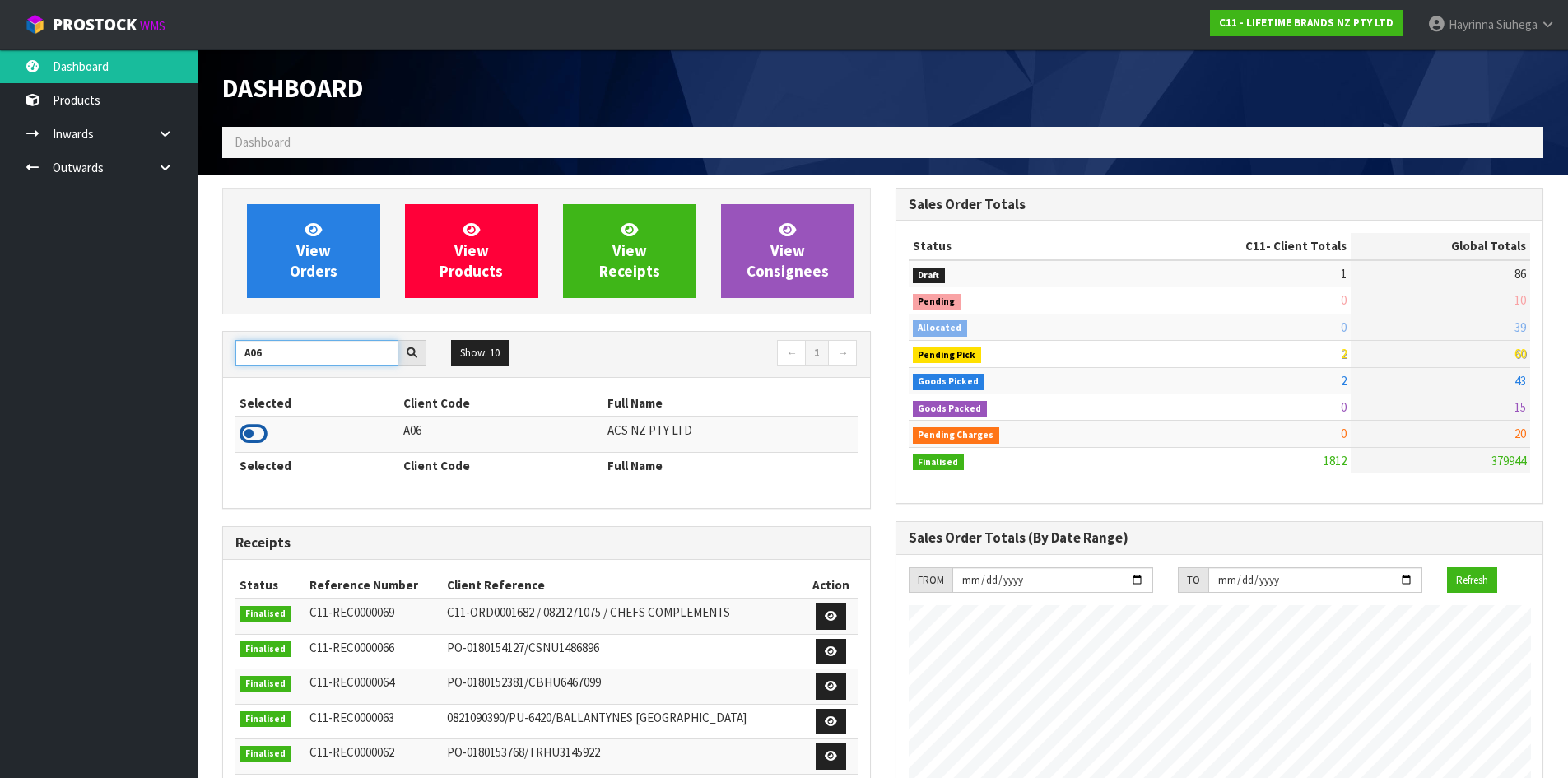
type input "A06"
click at [253, 425] on icon at bounding box center [253, 433] width 28 height 24
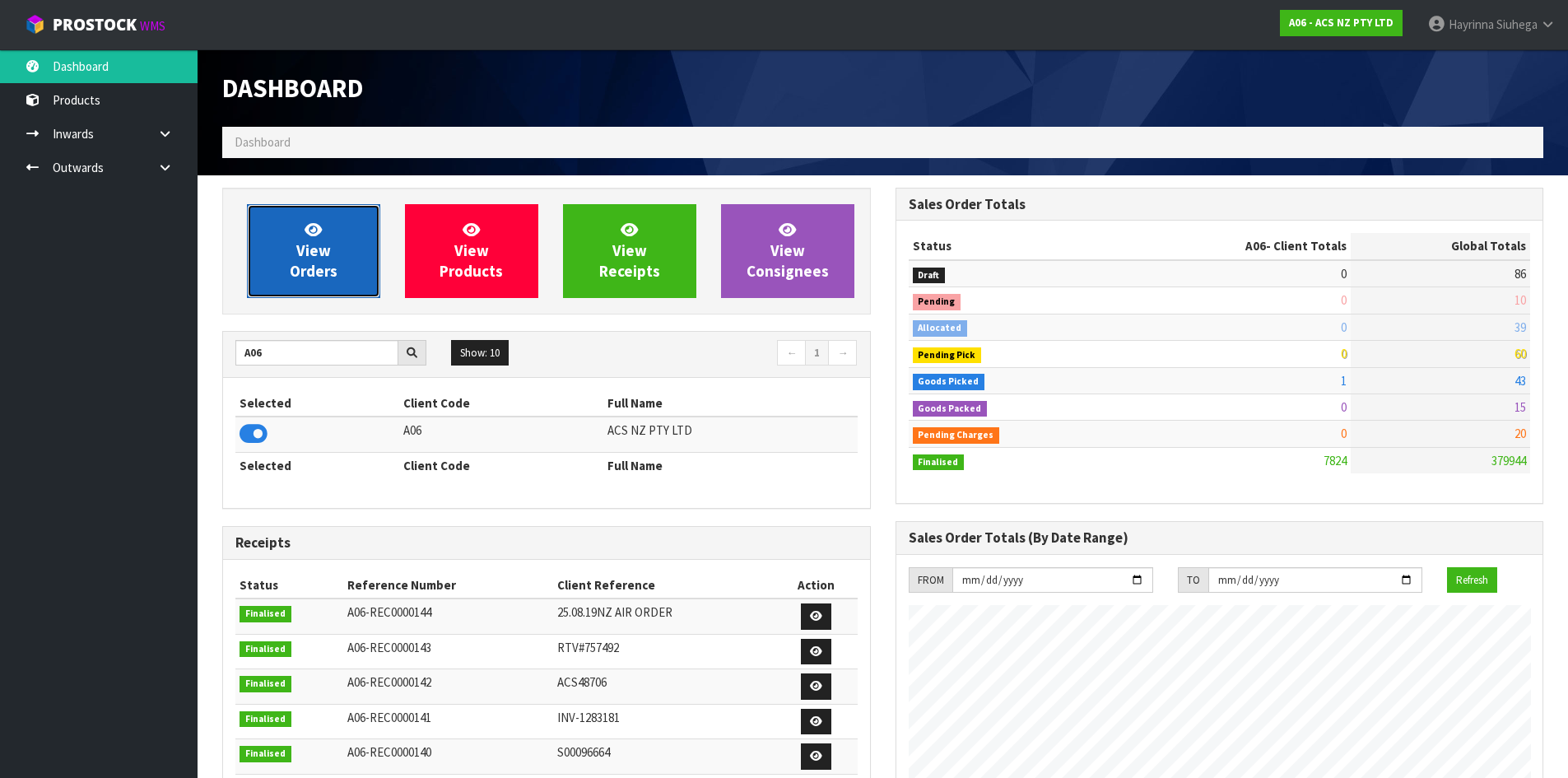
click at [308, 250] on span "View Orders" at bounding box center [313, 251] width 48 height 62
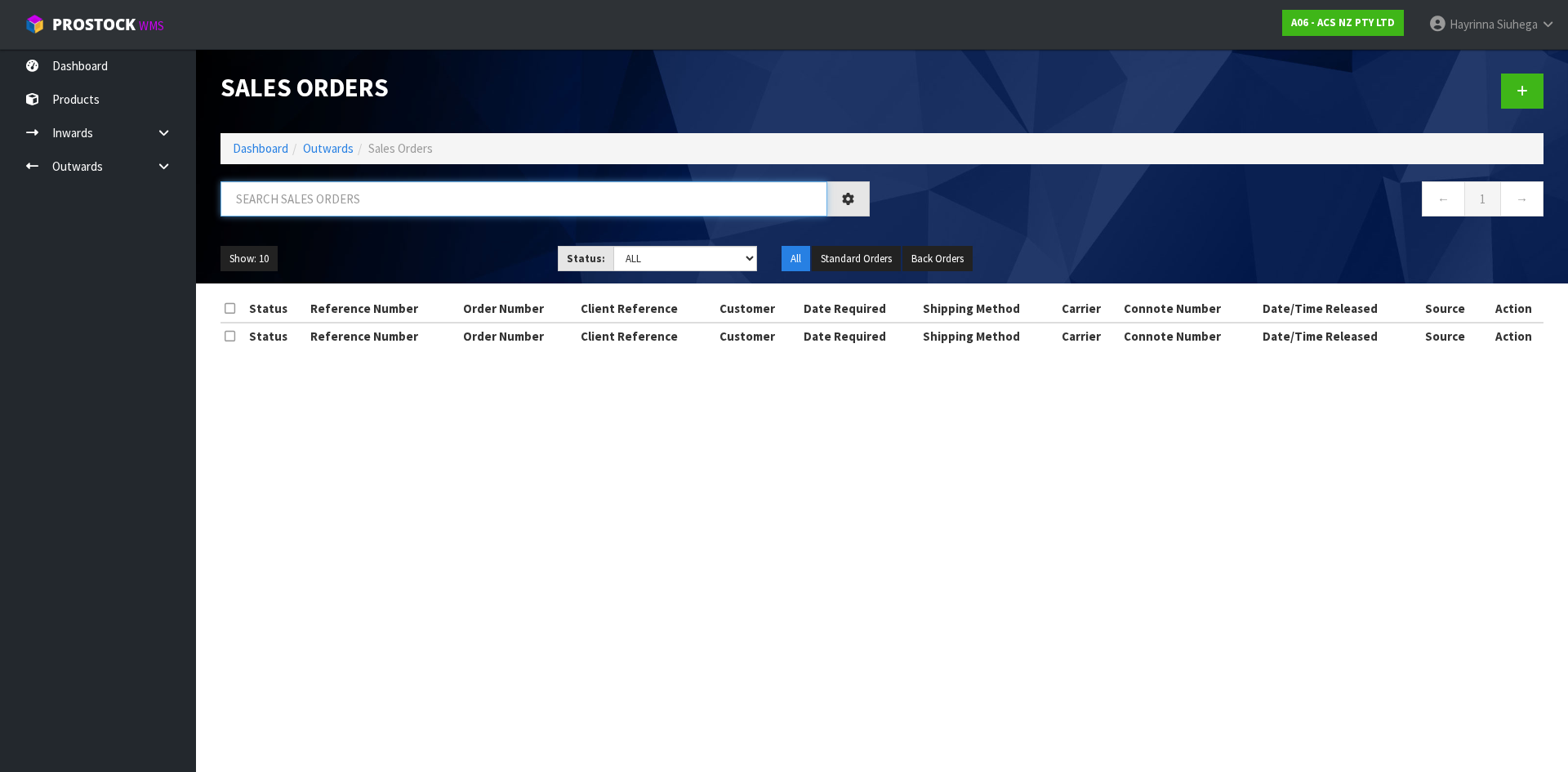
click at [329, 207] on input "text" at bounding box center [524, 199] width 607 height 35
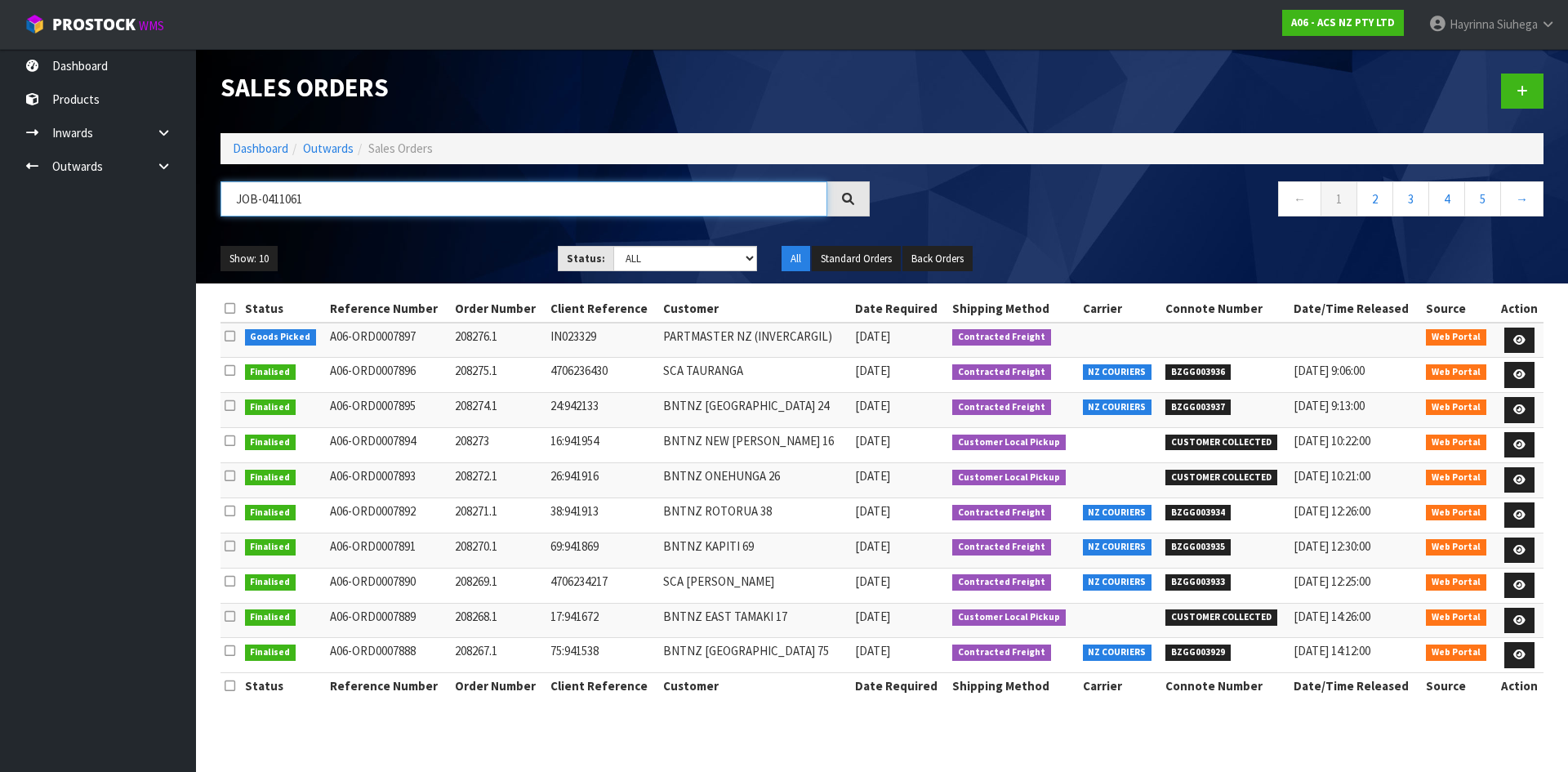
type input "JOB-0411061"
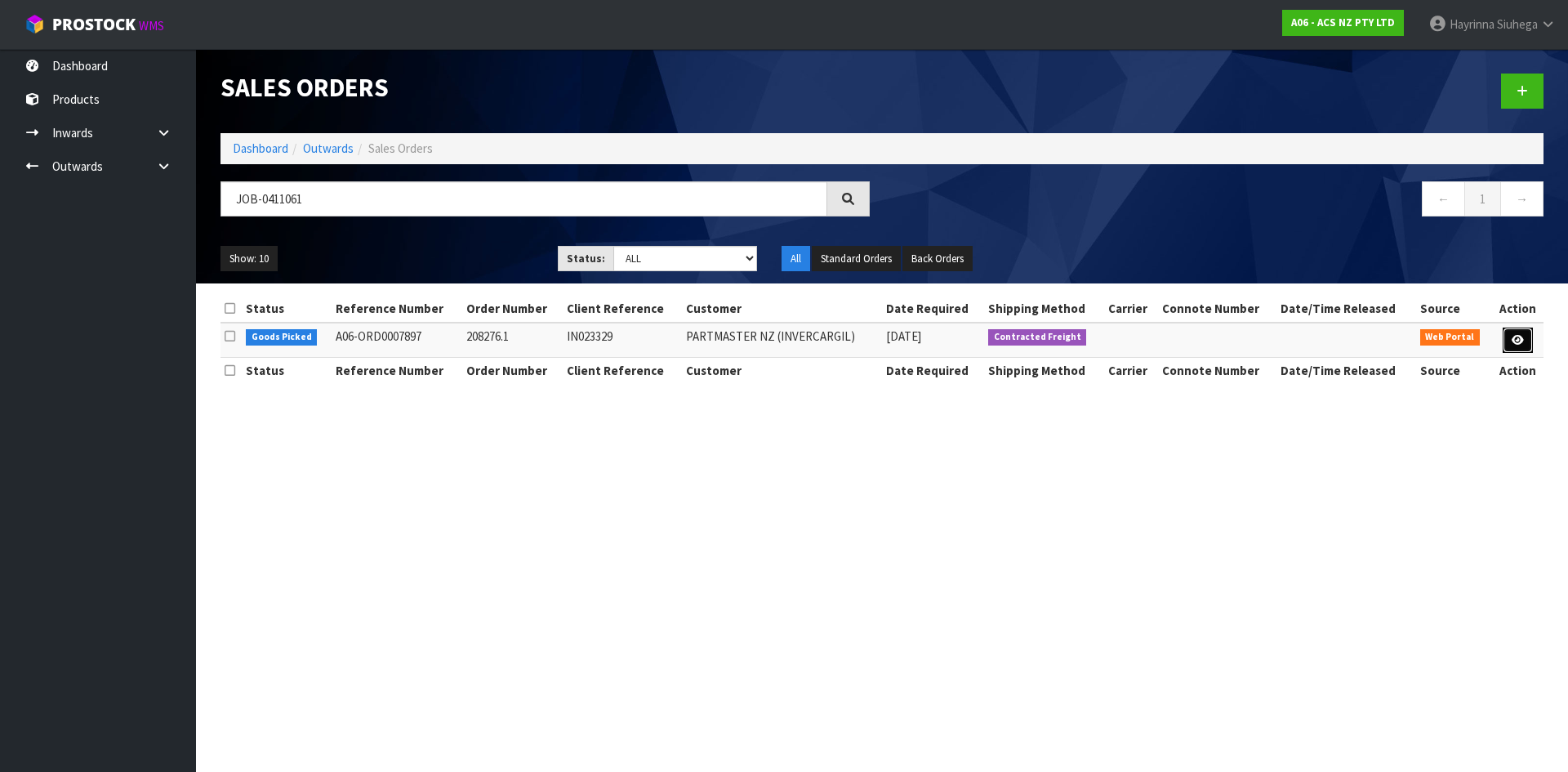
click at [1508, 337] on link at bounding box center [1517, 340] width 30 height 26
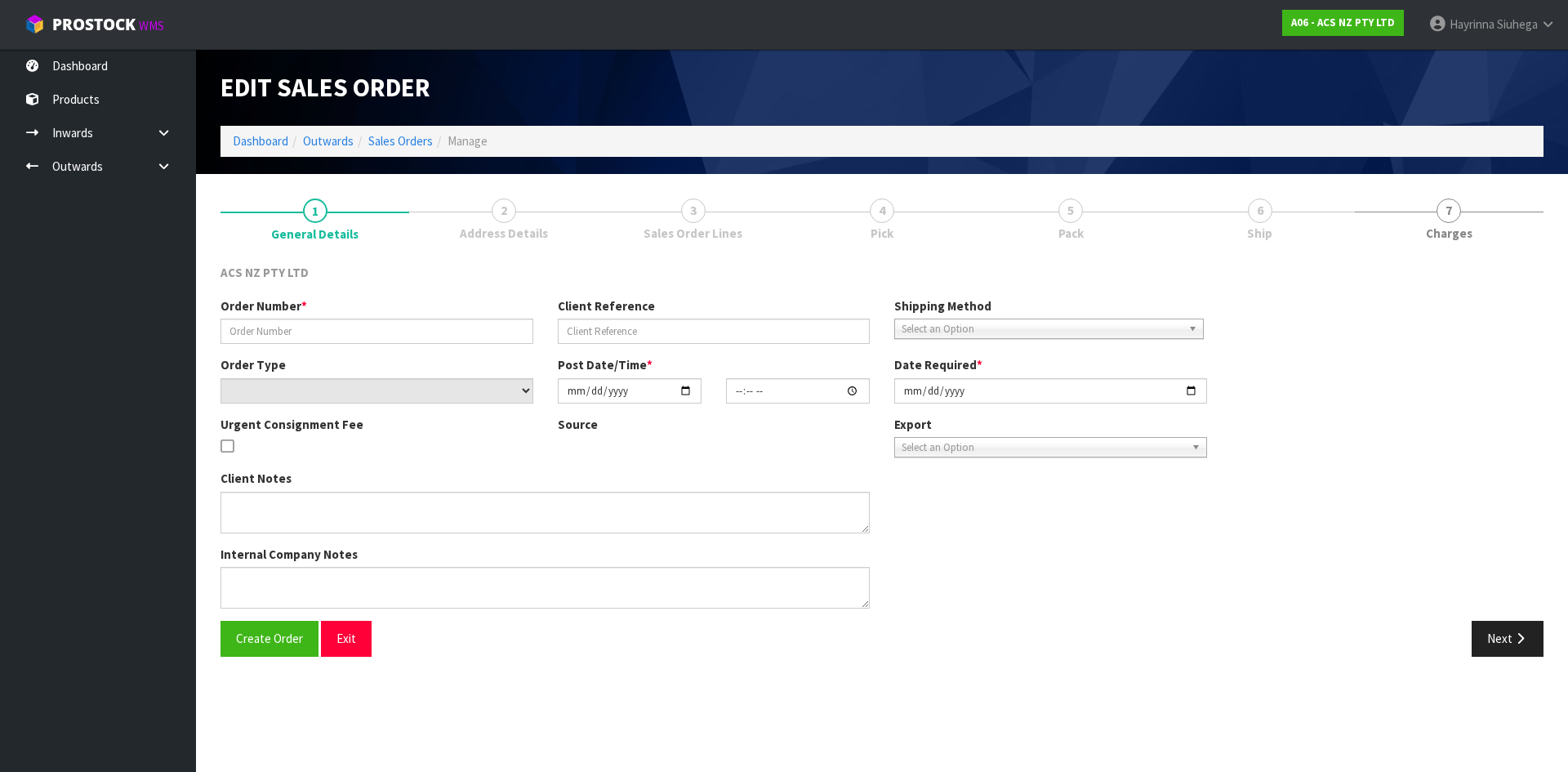
type input "208276.1"
type input "IN023329"
select select "number:0"
type input "[DATE]"
type input "15:54:00.000"
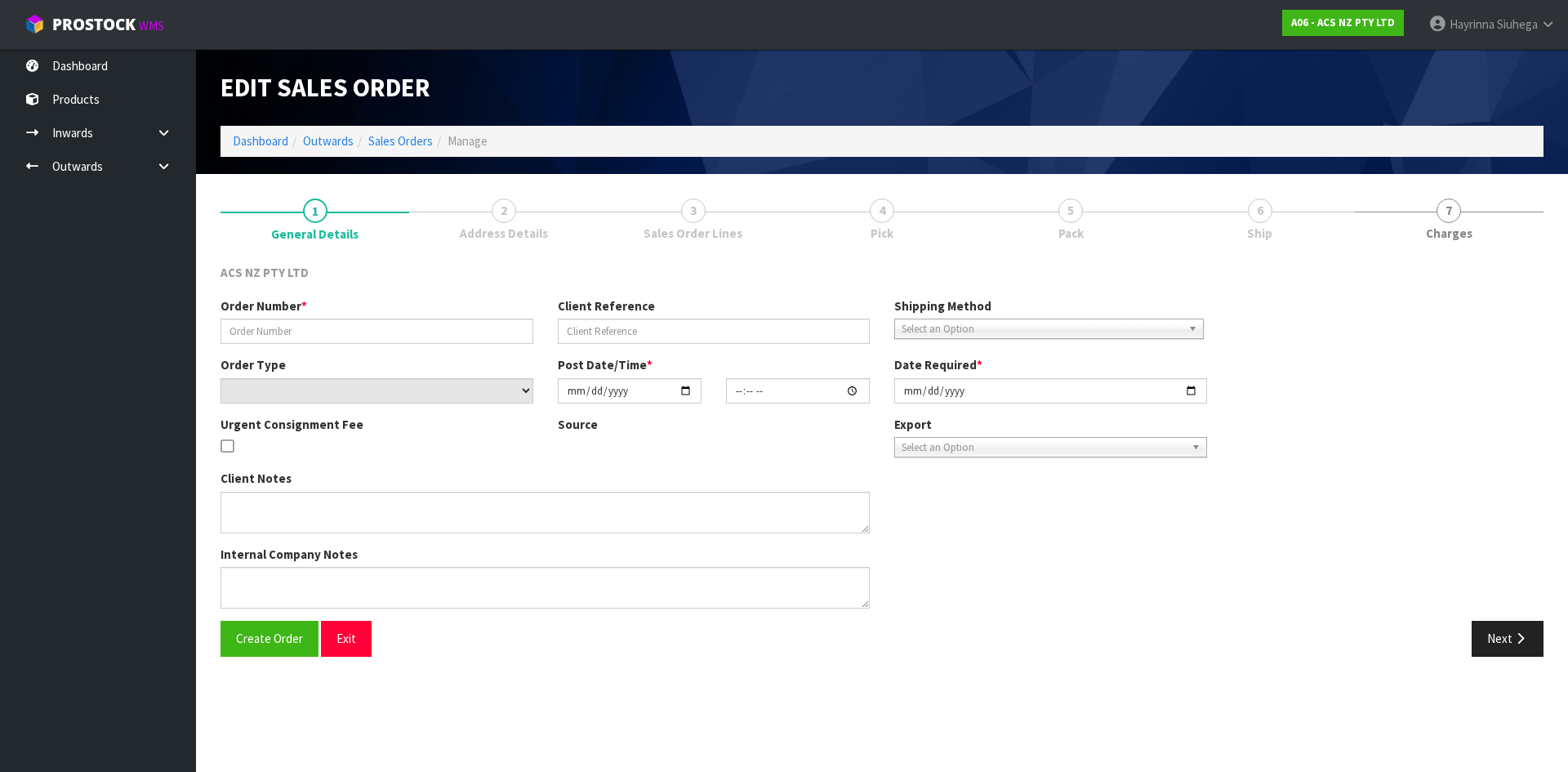
type input "[DATE]"
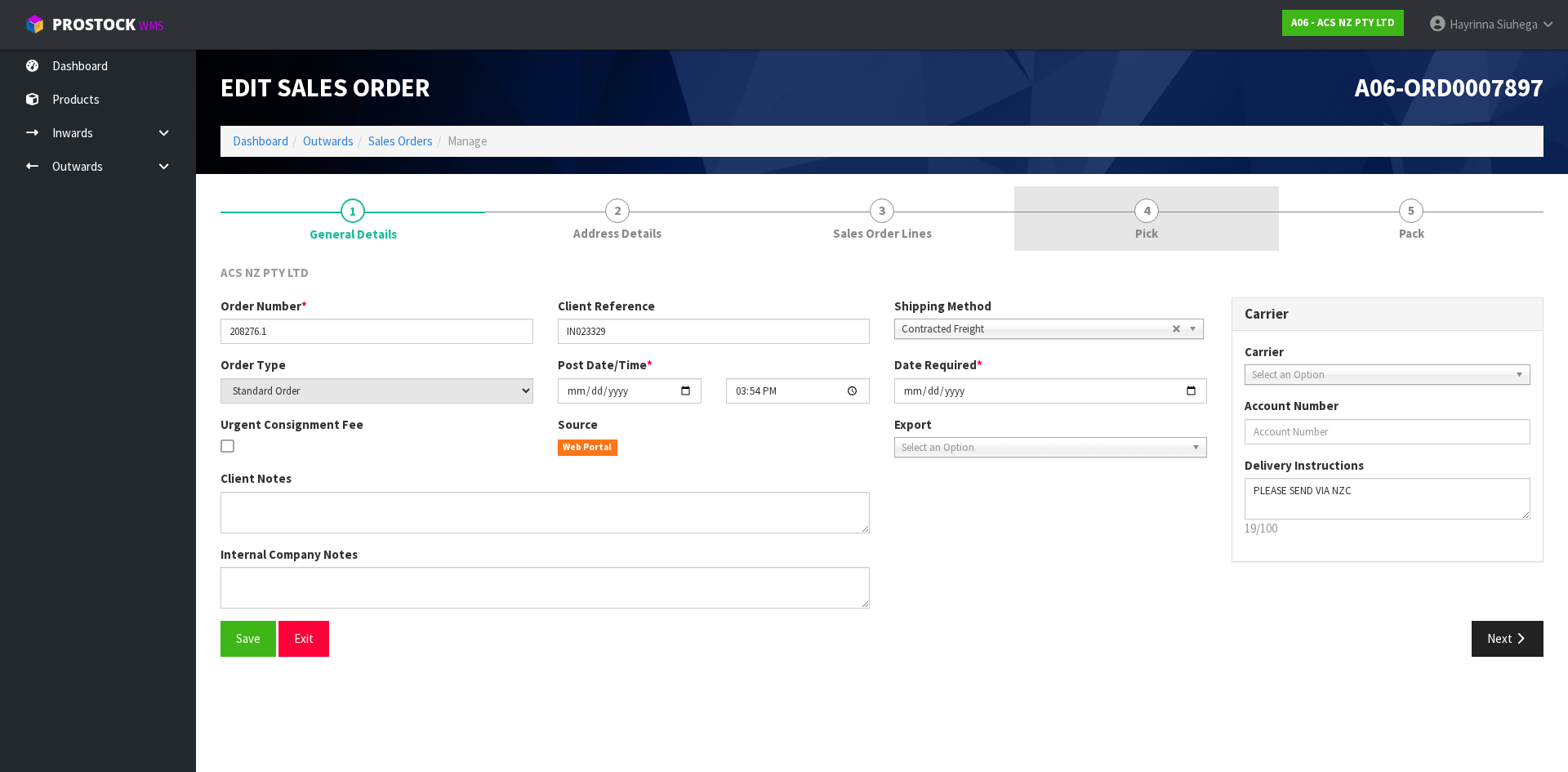
click at [1076, 231] on link "4 Pick" at bounding box center [1147, 218] width 265 height 64
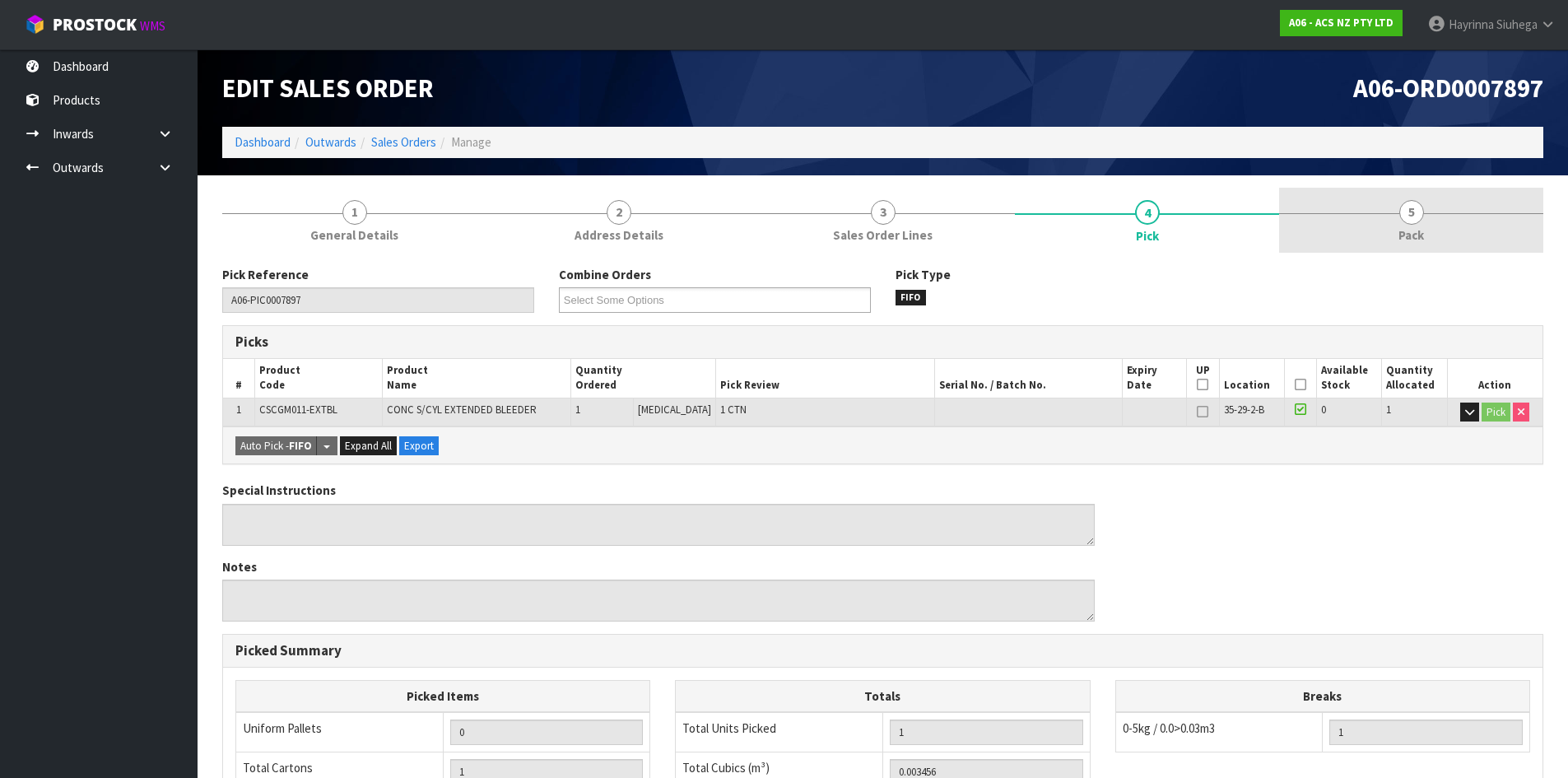
click at [1500, 231] on link "5 Pack" at bounding box center [1411, 220] width 264 height 65
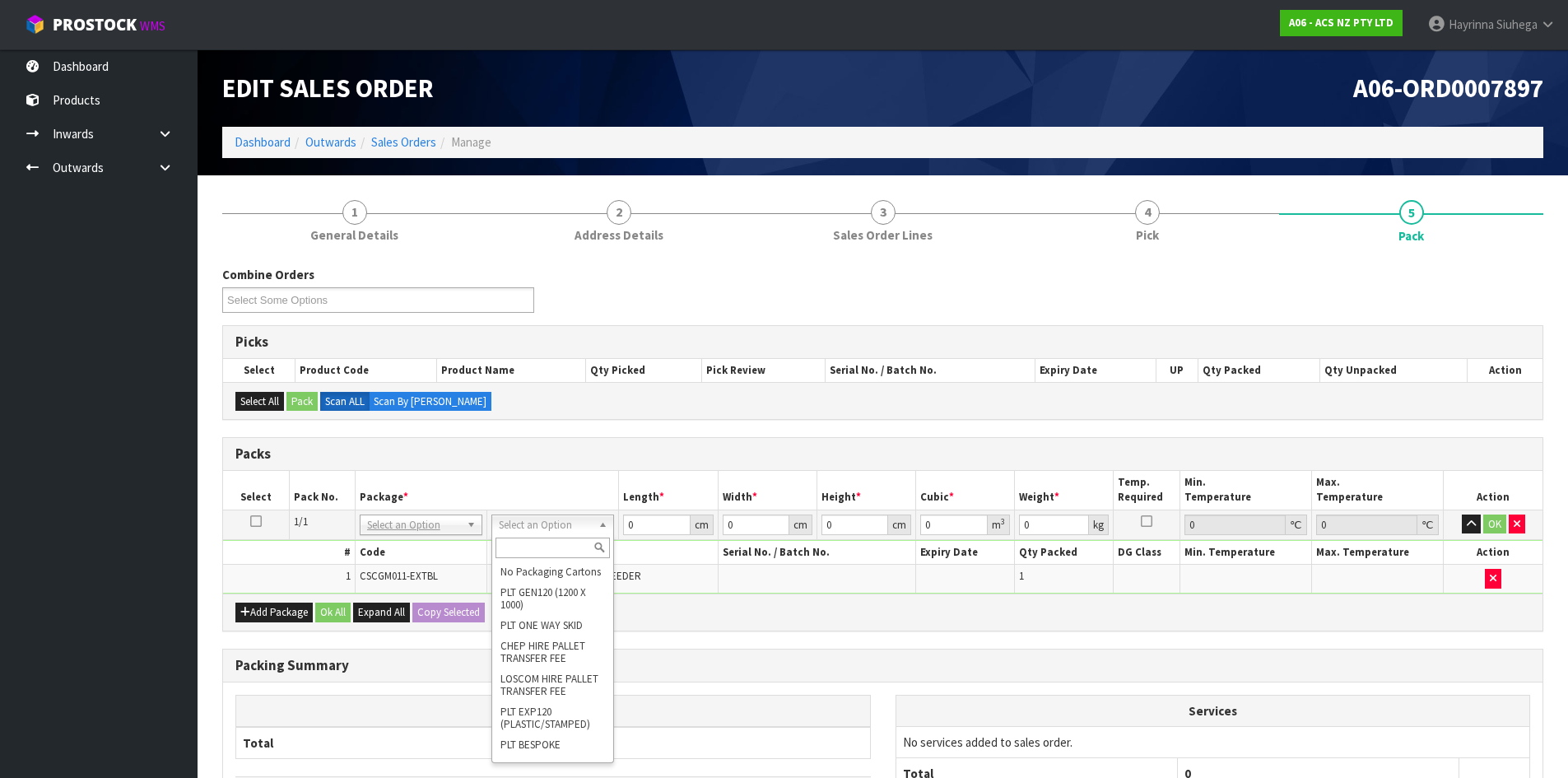
click at [525, 545] on input "text" at bounding box center [552, 547] width 114 height 21
type input "U40"
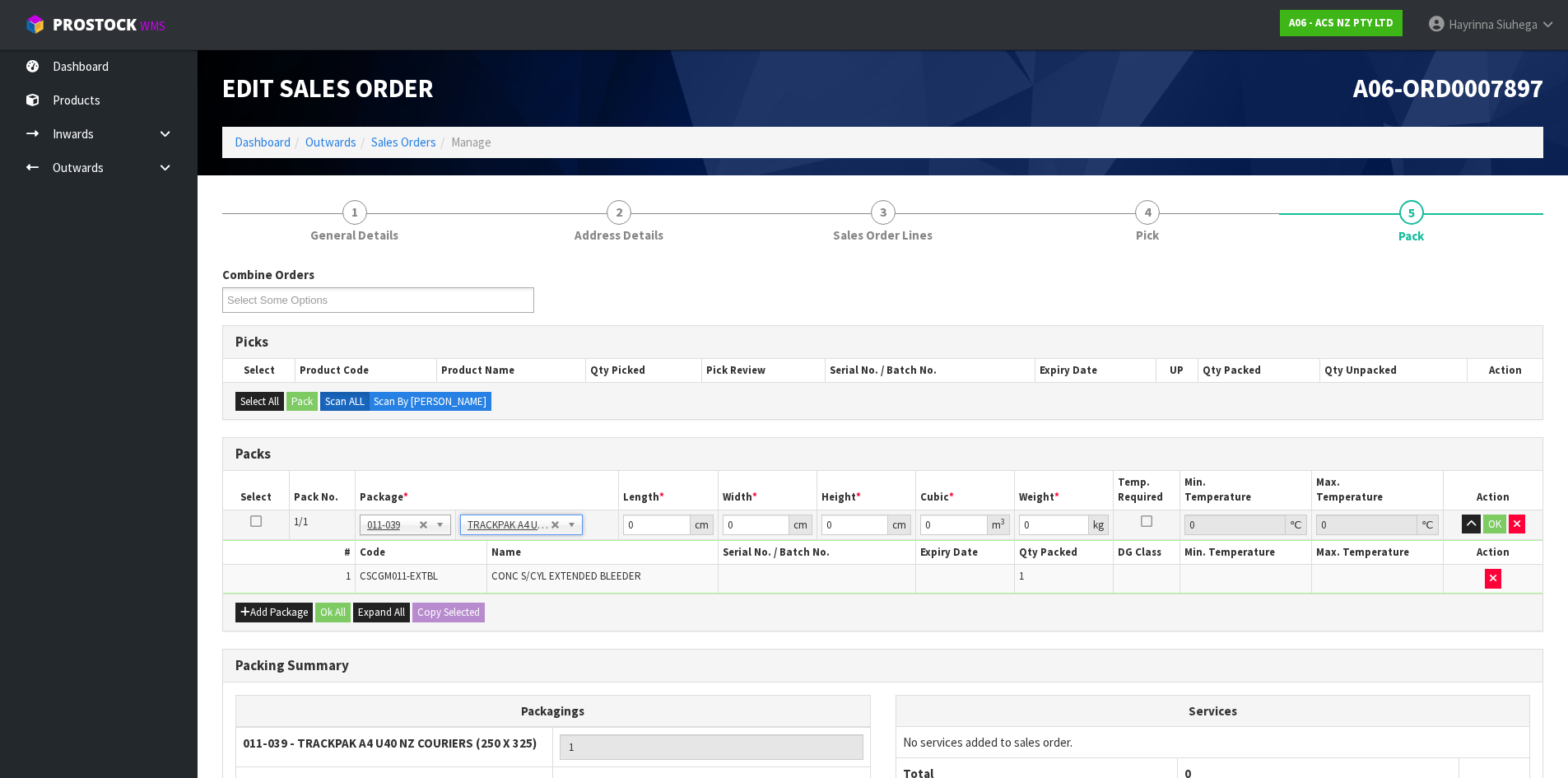
type input "25"
type input "32.5"
type input "0.01"
type input "0.000008"
type input "0.21"
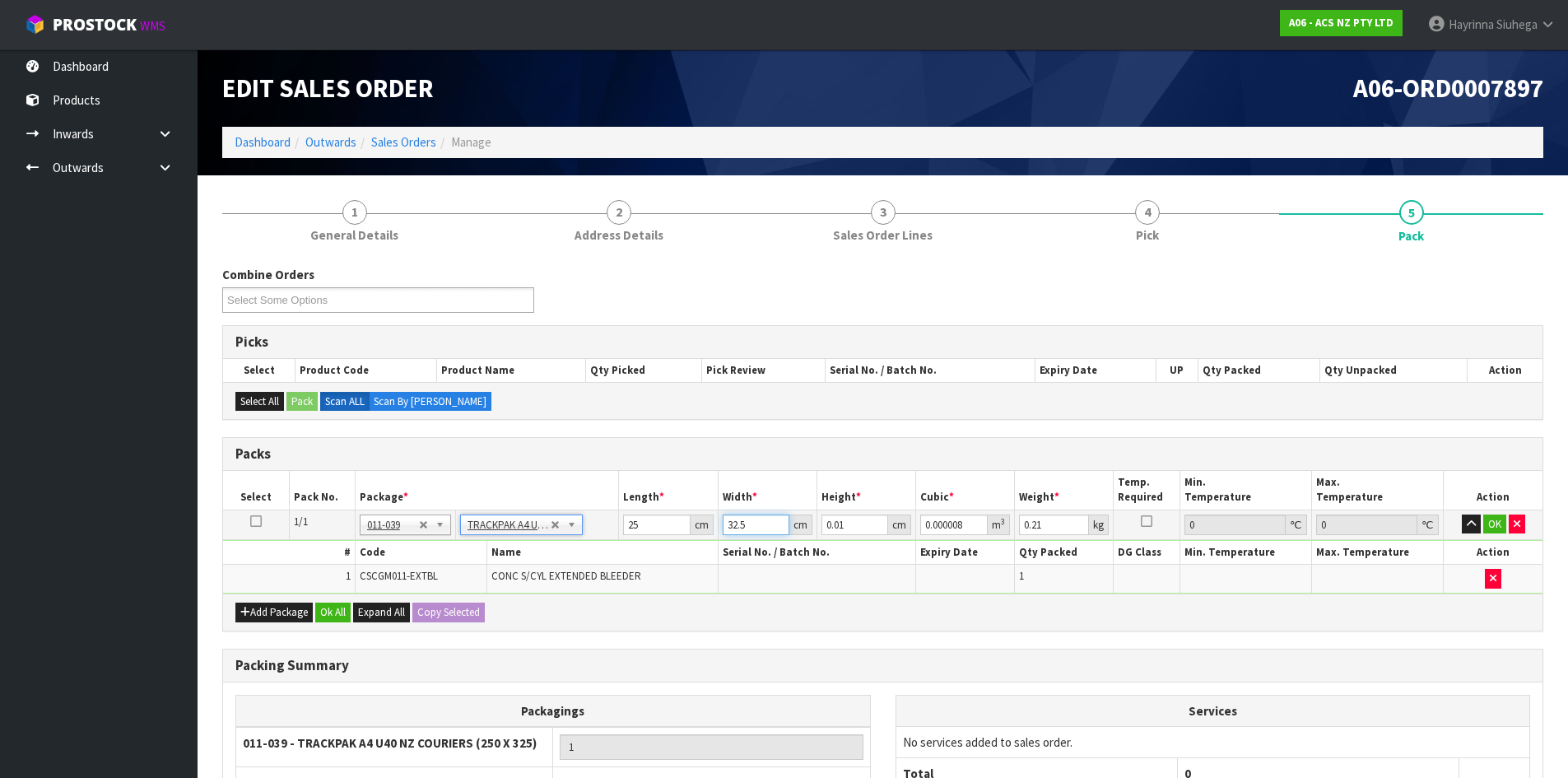
click at [724, 523] on input "32.5" at bounding box center [755, 525] width 66 height 21
type input "3"
type input "0.000001"
type input "33"
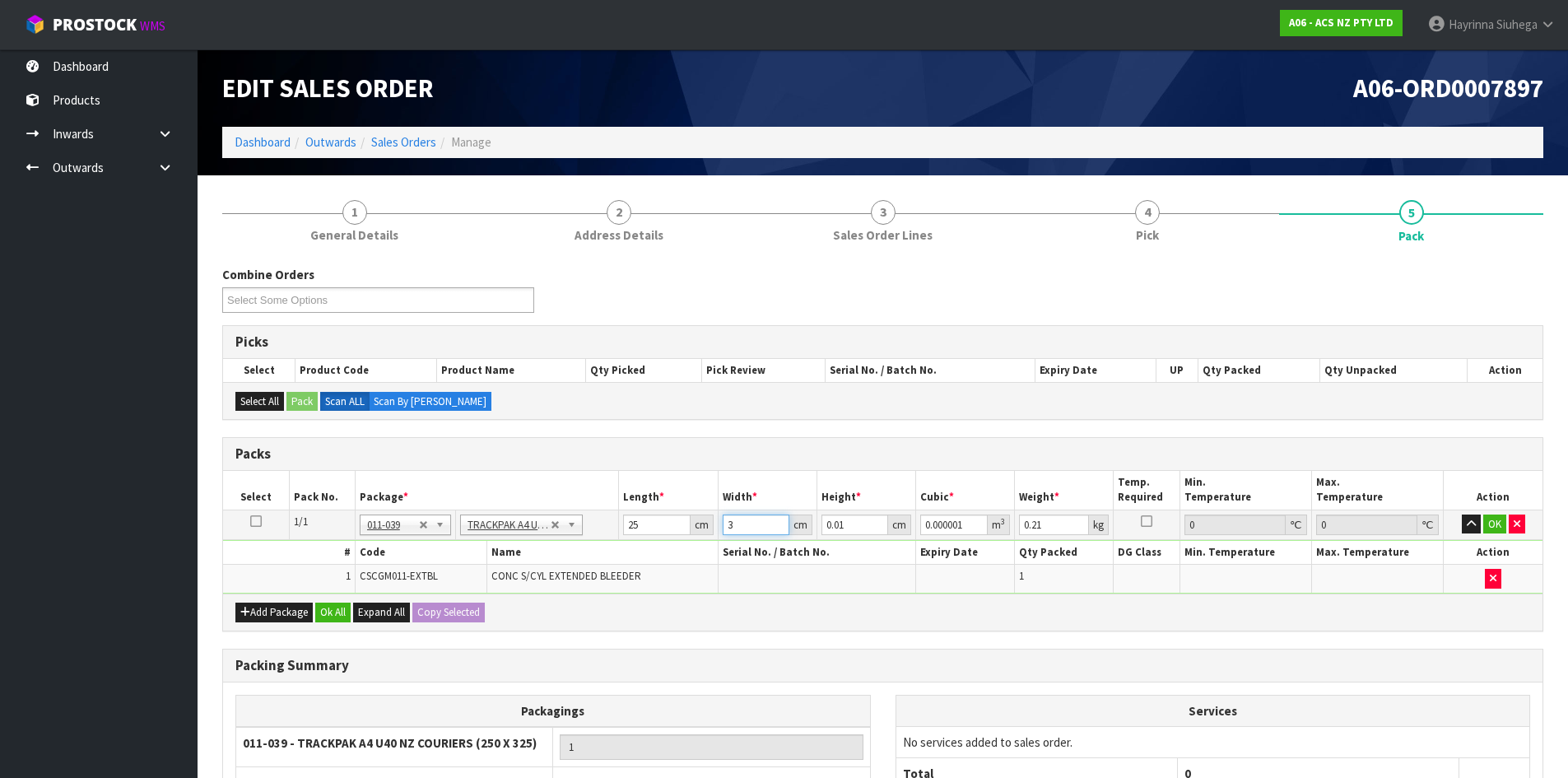
type input "0.000008"
type input "33"
type input "9"
click at [824, 520] on input "0.01" at bounding box center [855, 525] width 66 height 21
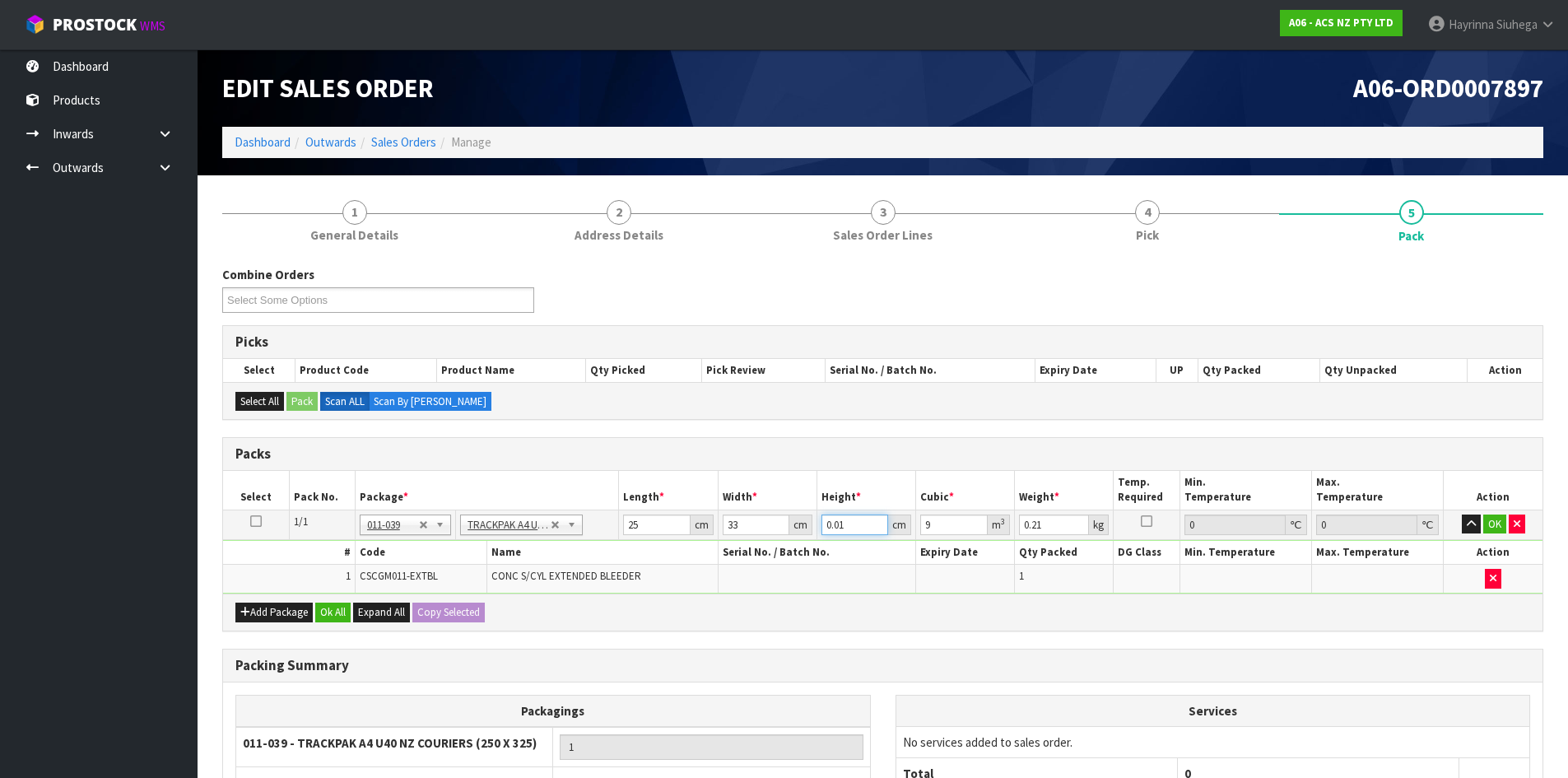
type input "9"
type input "0.007425"
type input "9"
type input "1"
click button "OK" at bounding box center [1494, 525] width 23 height 20
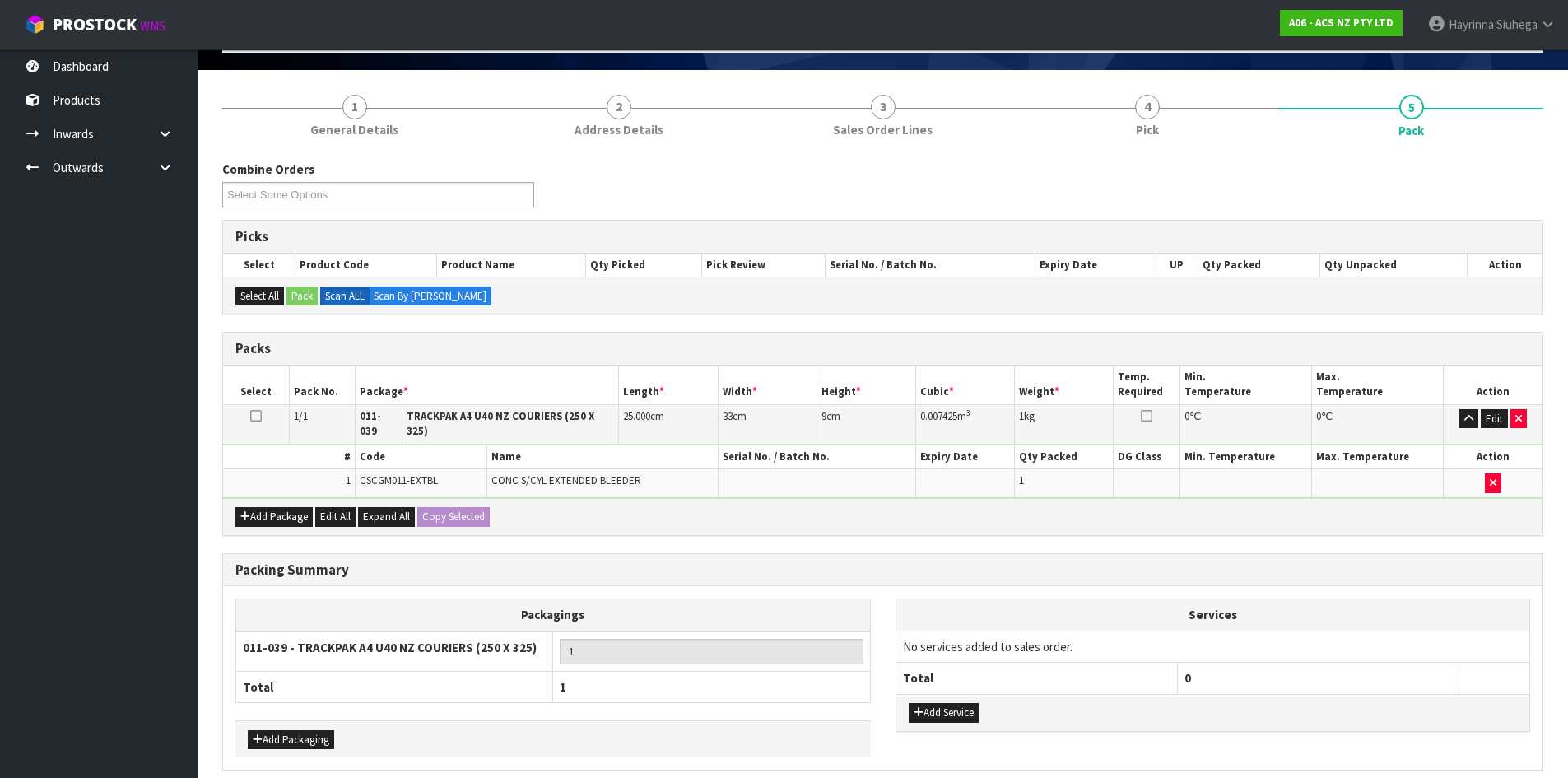
scroll to position [164, 0]
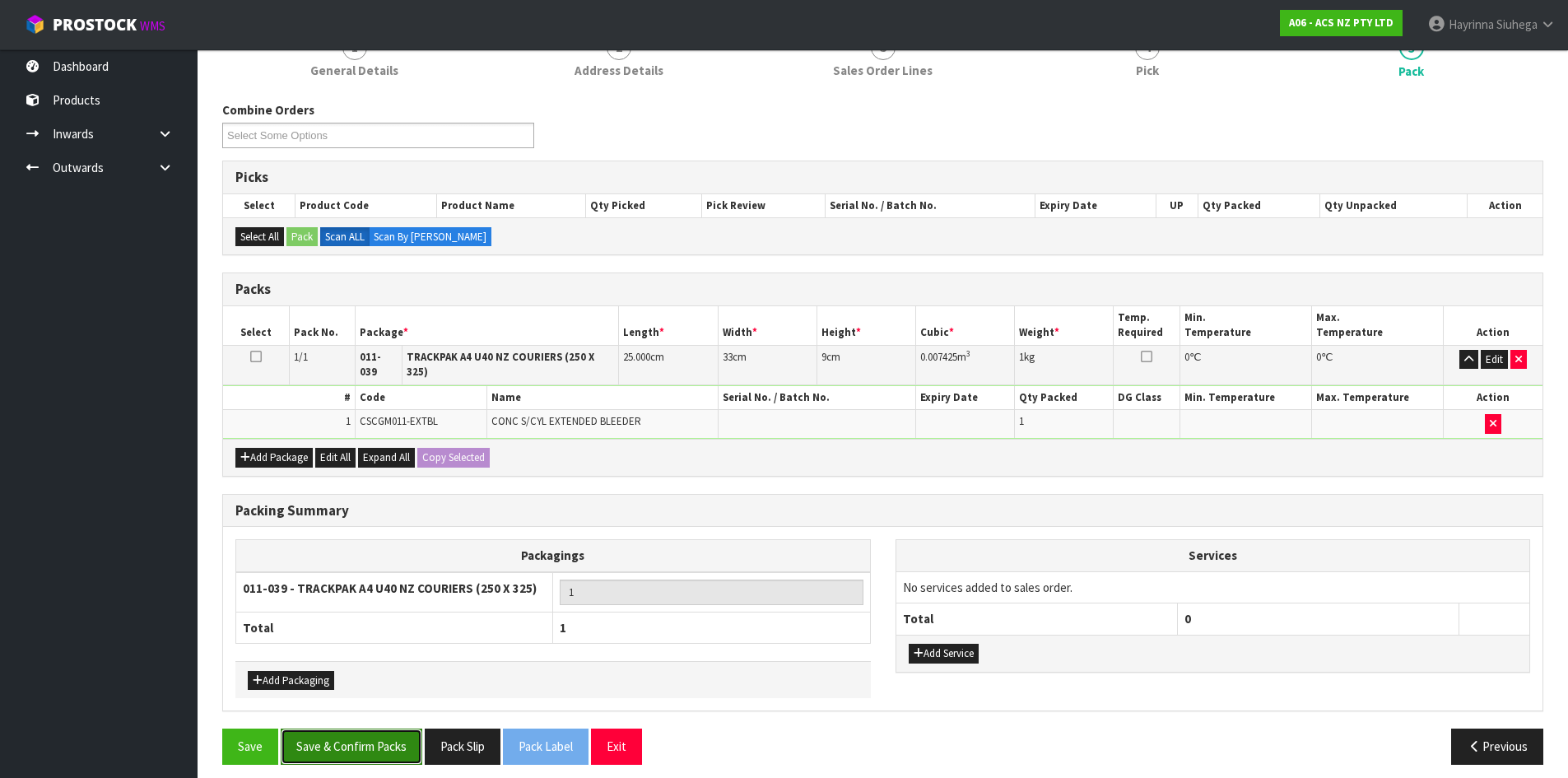
click at [382, 728] on button "Save & Confirm Packs" at bounding box center [351, 746] width 142 height 35
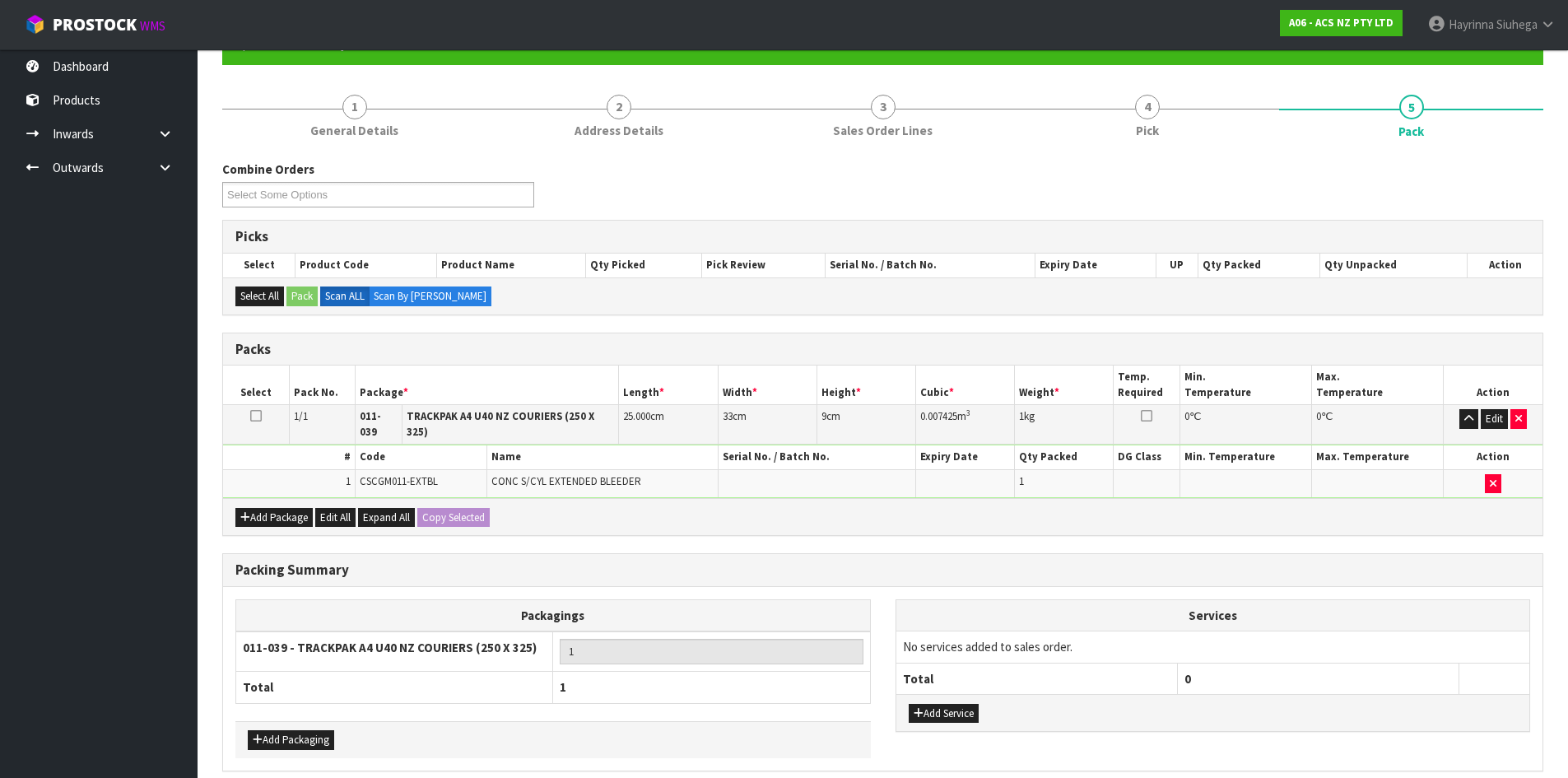
scroll to position [0, 0]
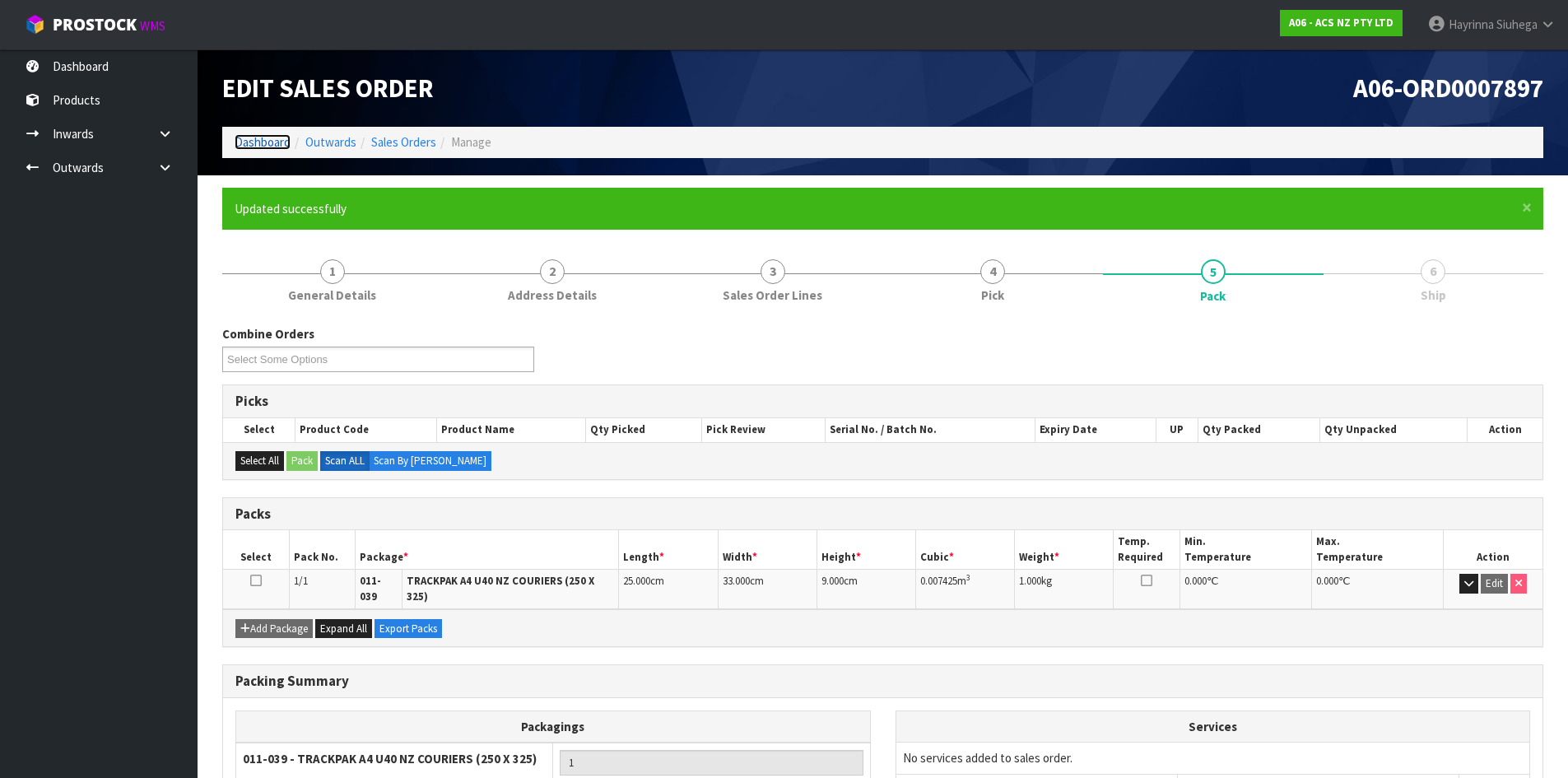
click at [267, 142] on link "Dashboard" at bounding box center [262, 142] width 56 height 16
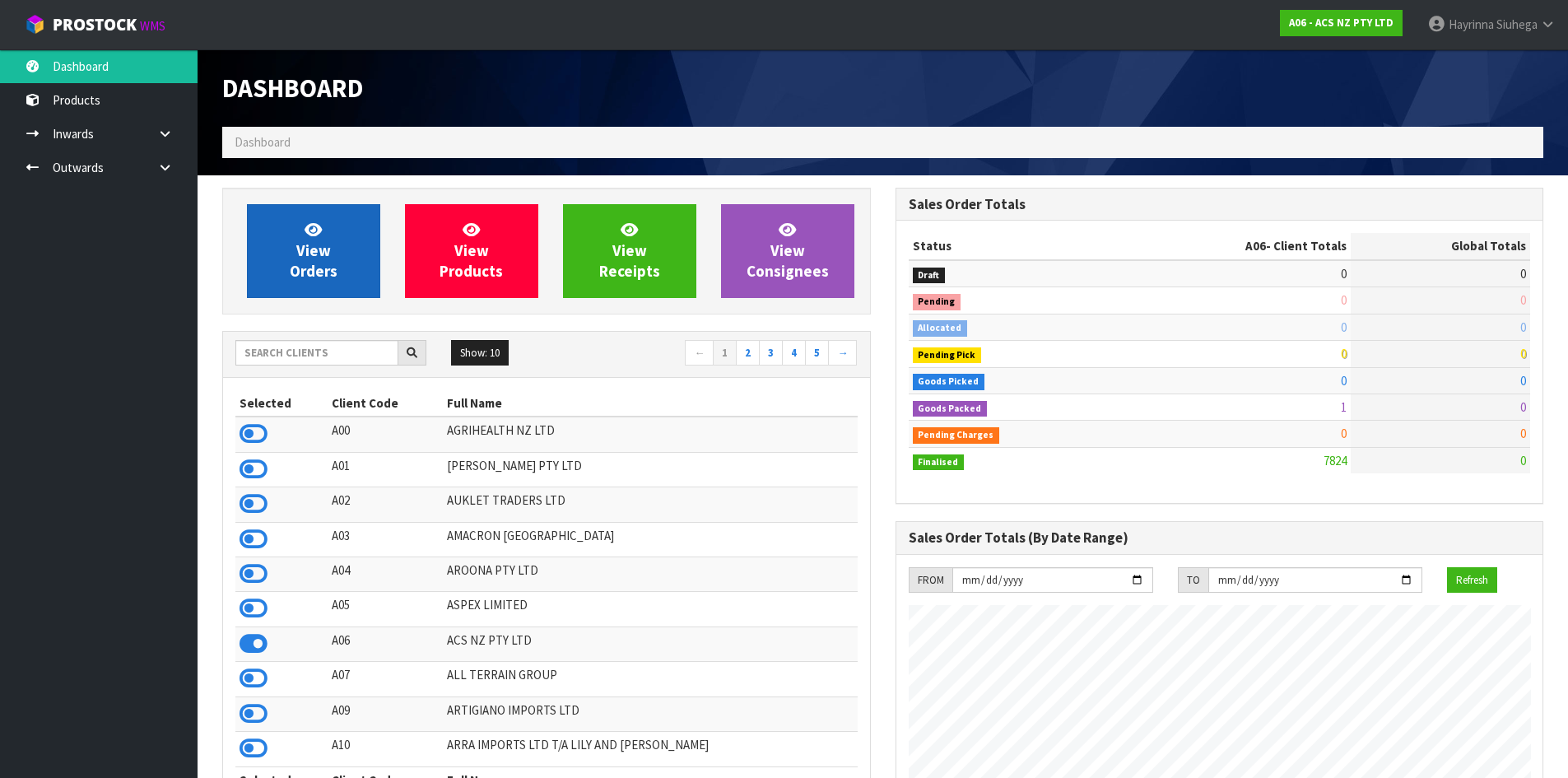
scroll to position [1247, 672]
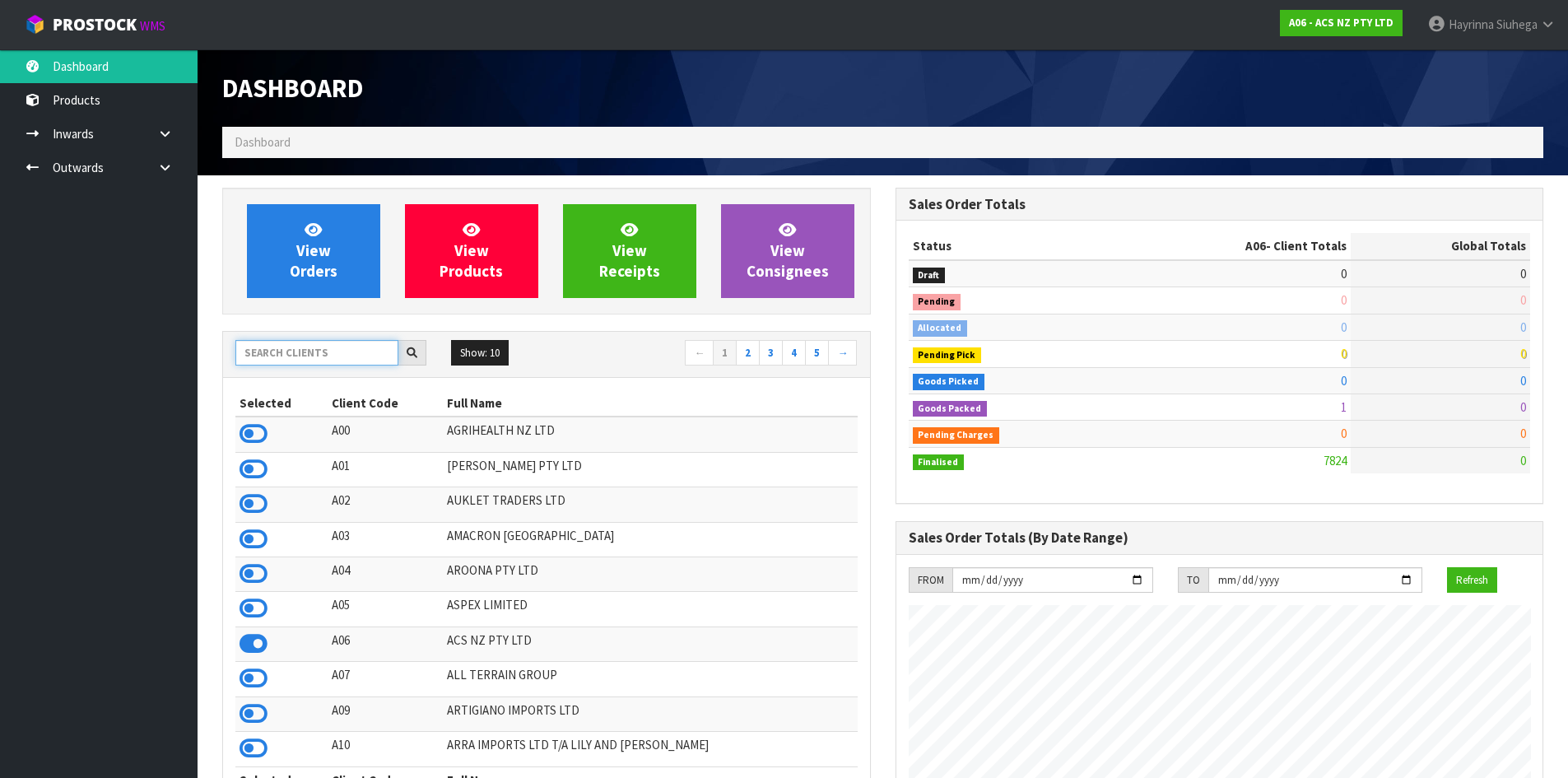
click at [315, 354] on input "text" at bounding box center [316, 352] width 163 height 25
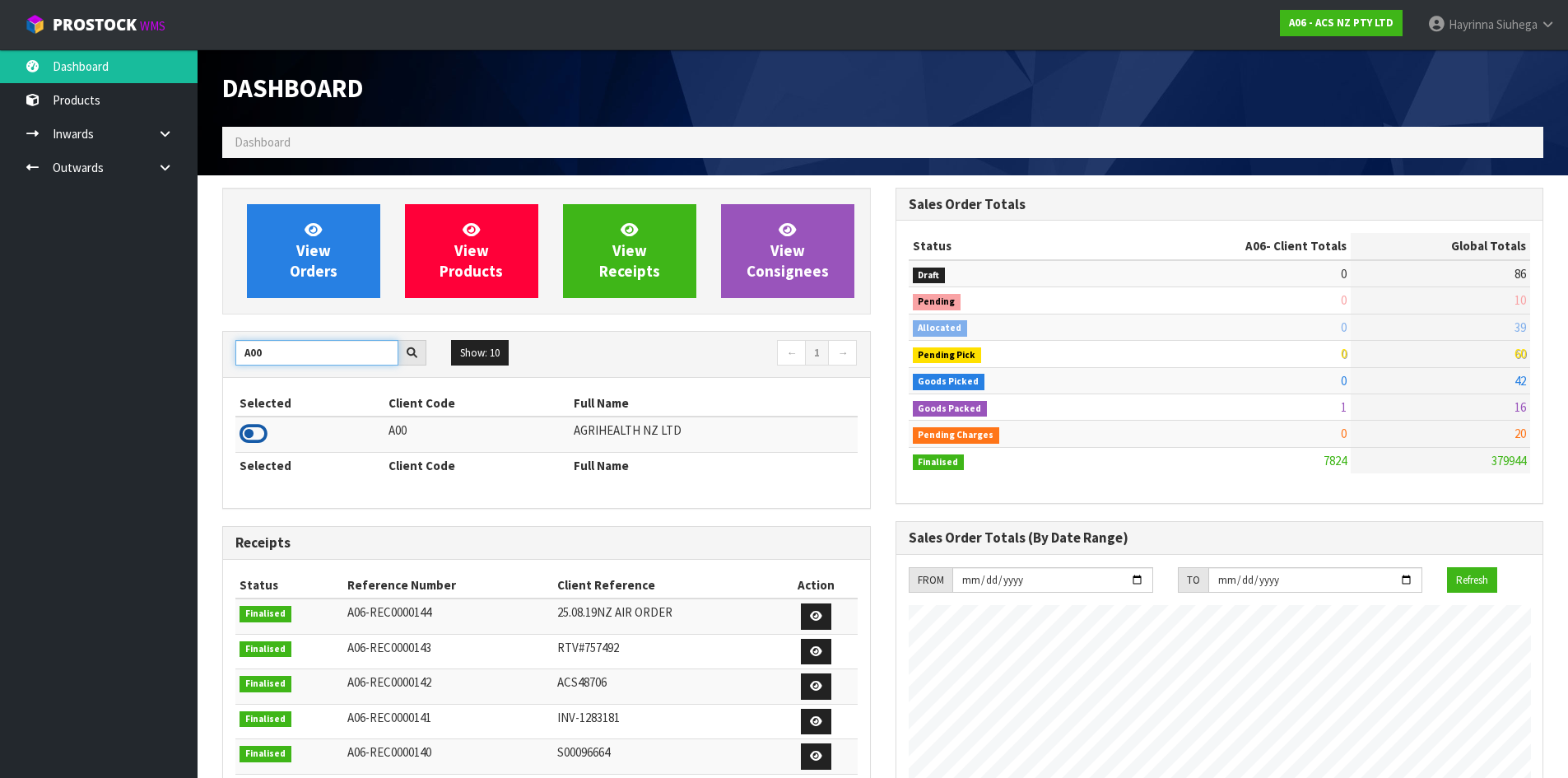
type input "A00"
click at [247, 435] on icon at bounding box center [253, 433] width 28 height 24
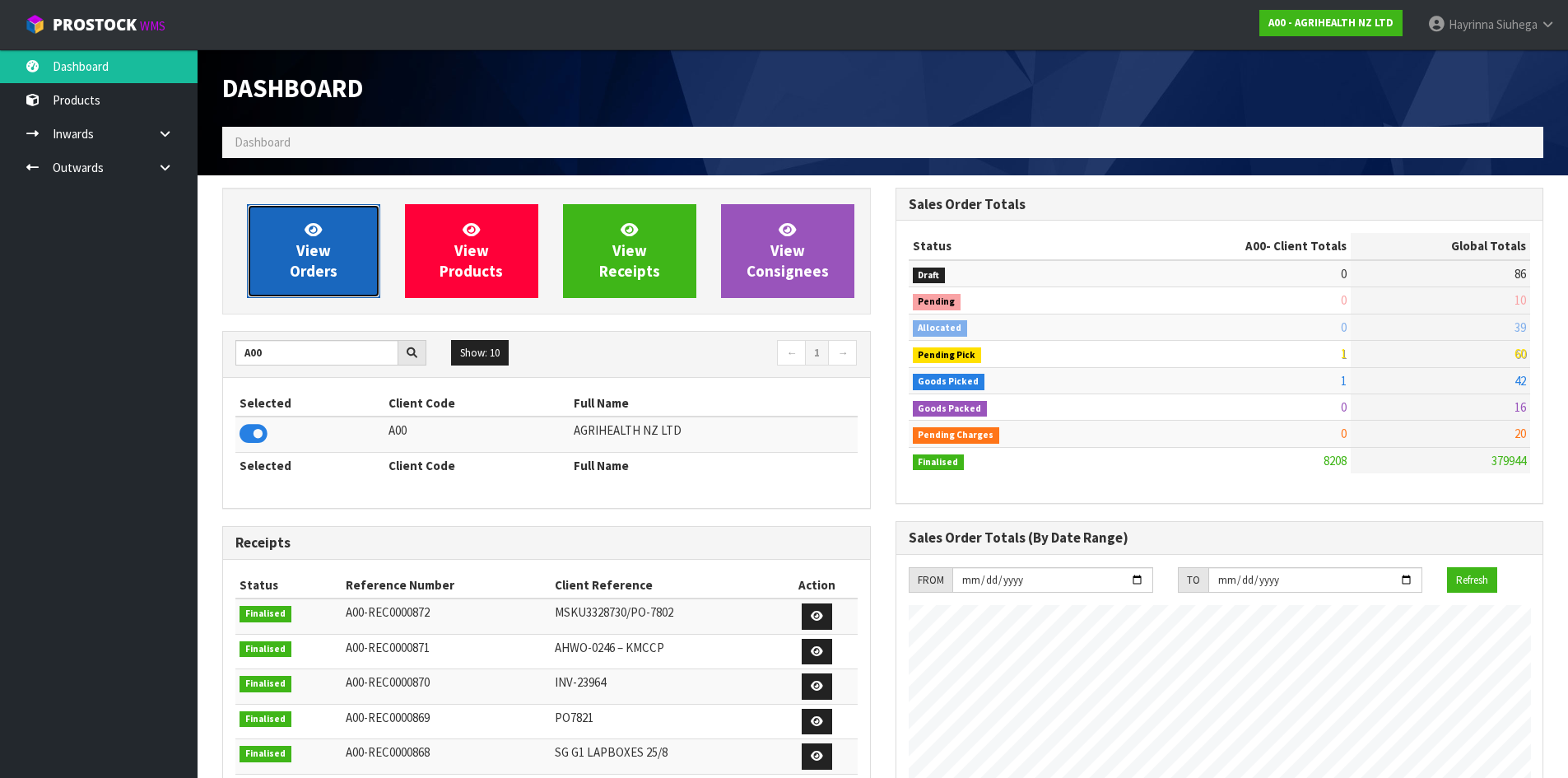
click at [300, 262] on span "View Orders" at bounding box center [313, 251] width 48 height 62
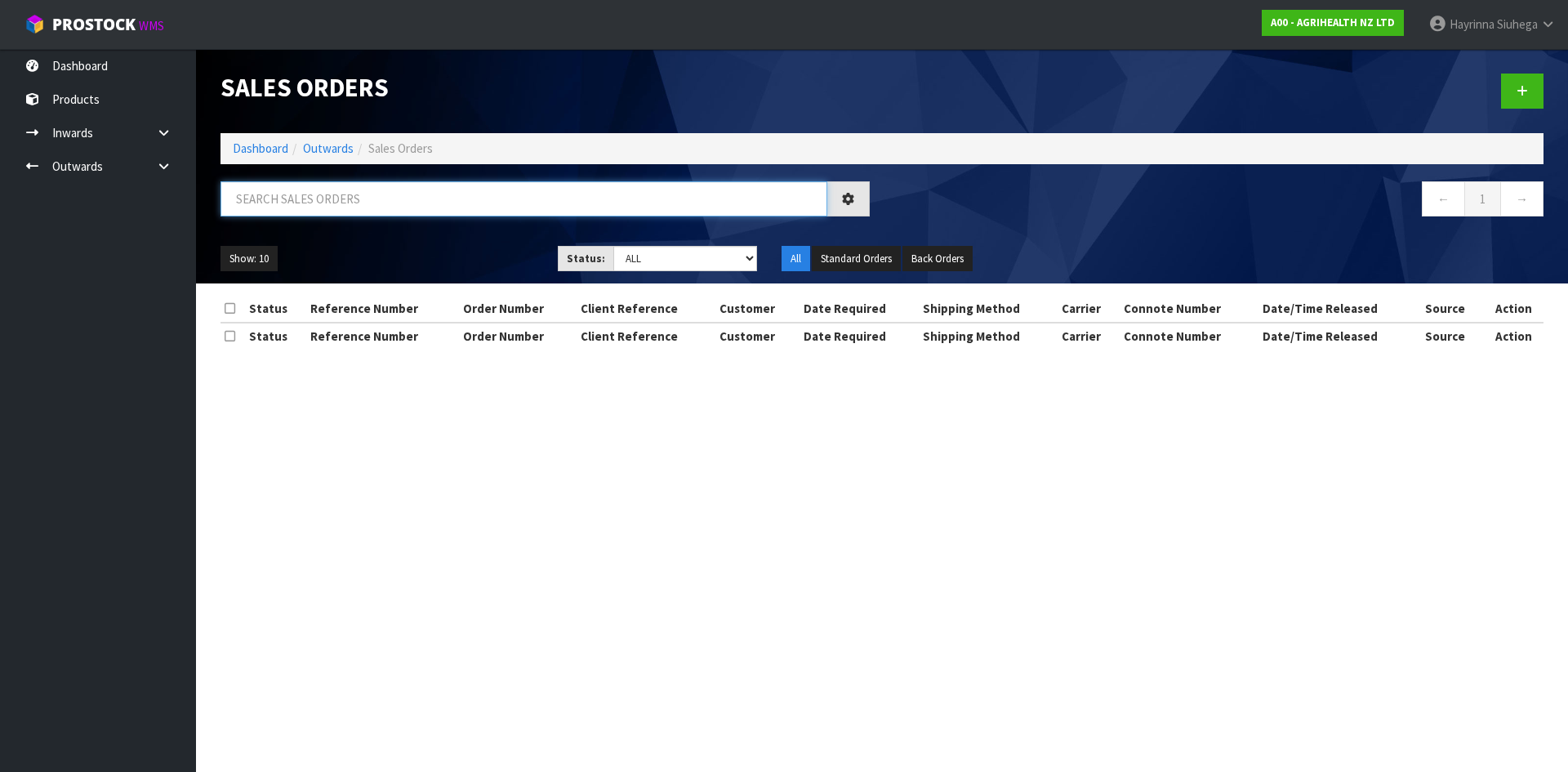
click at [326, 193] on input "text" at bounding box center [524, 199] width 607 height 35
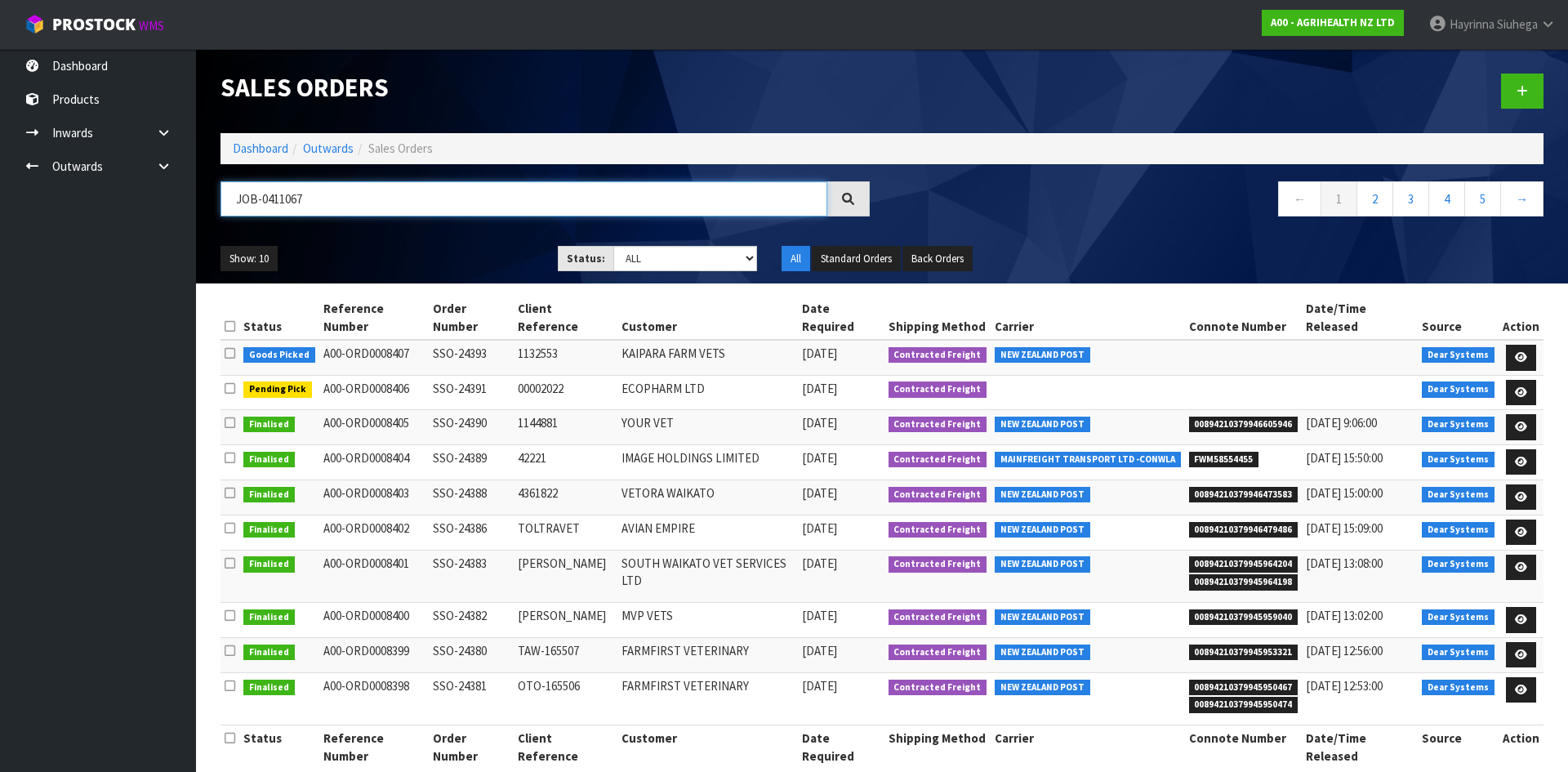
type input "JOB-0411067"
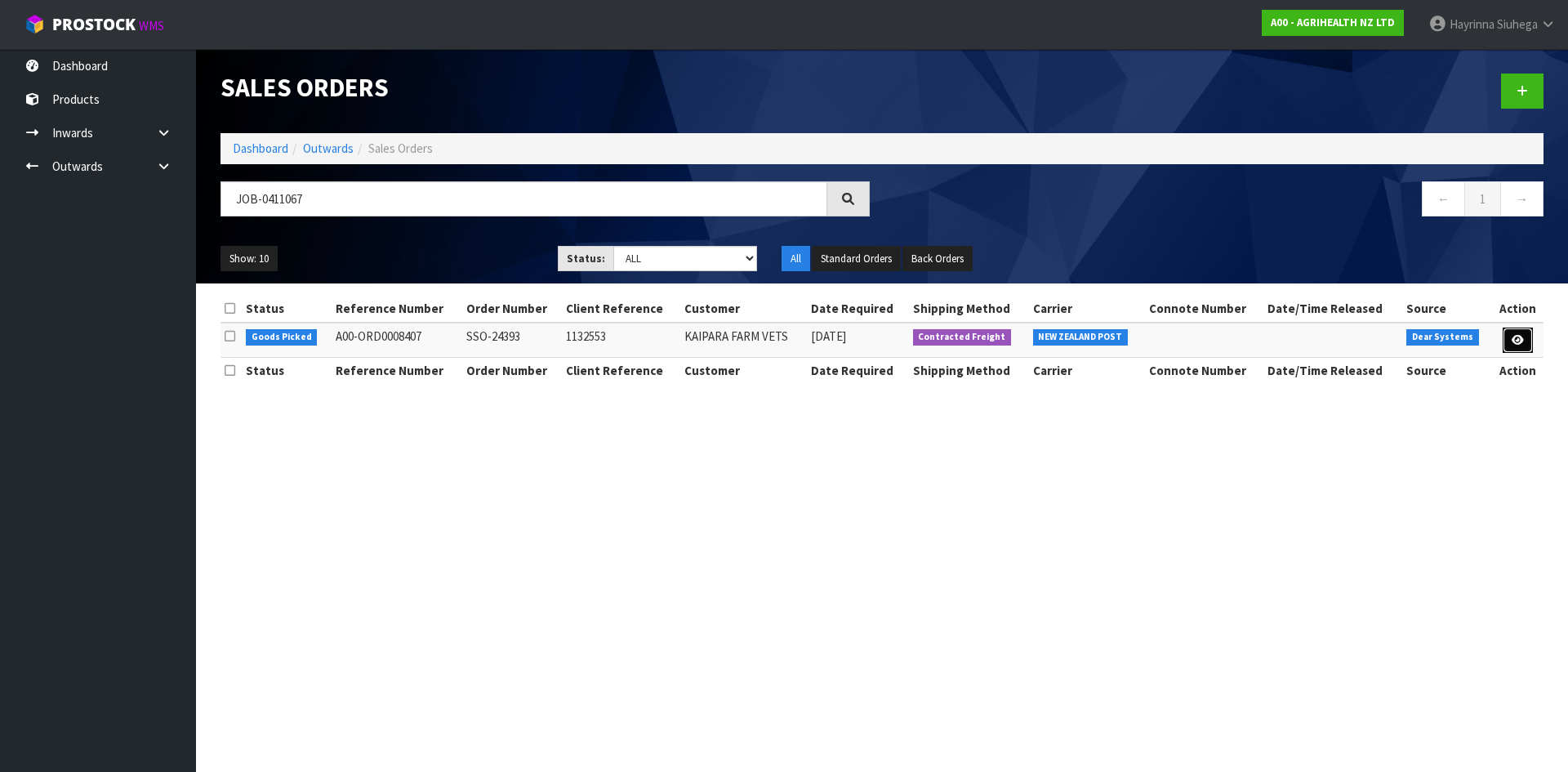
click at [1526, 336] on link at bounding box center [1517, 340] width 30 height 26
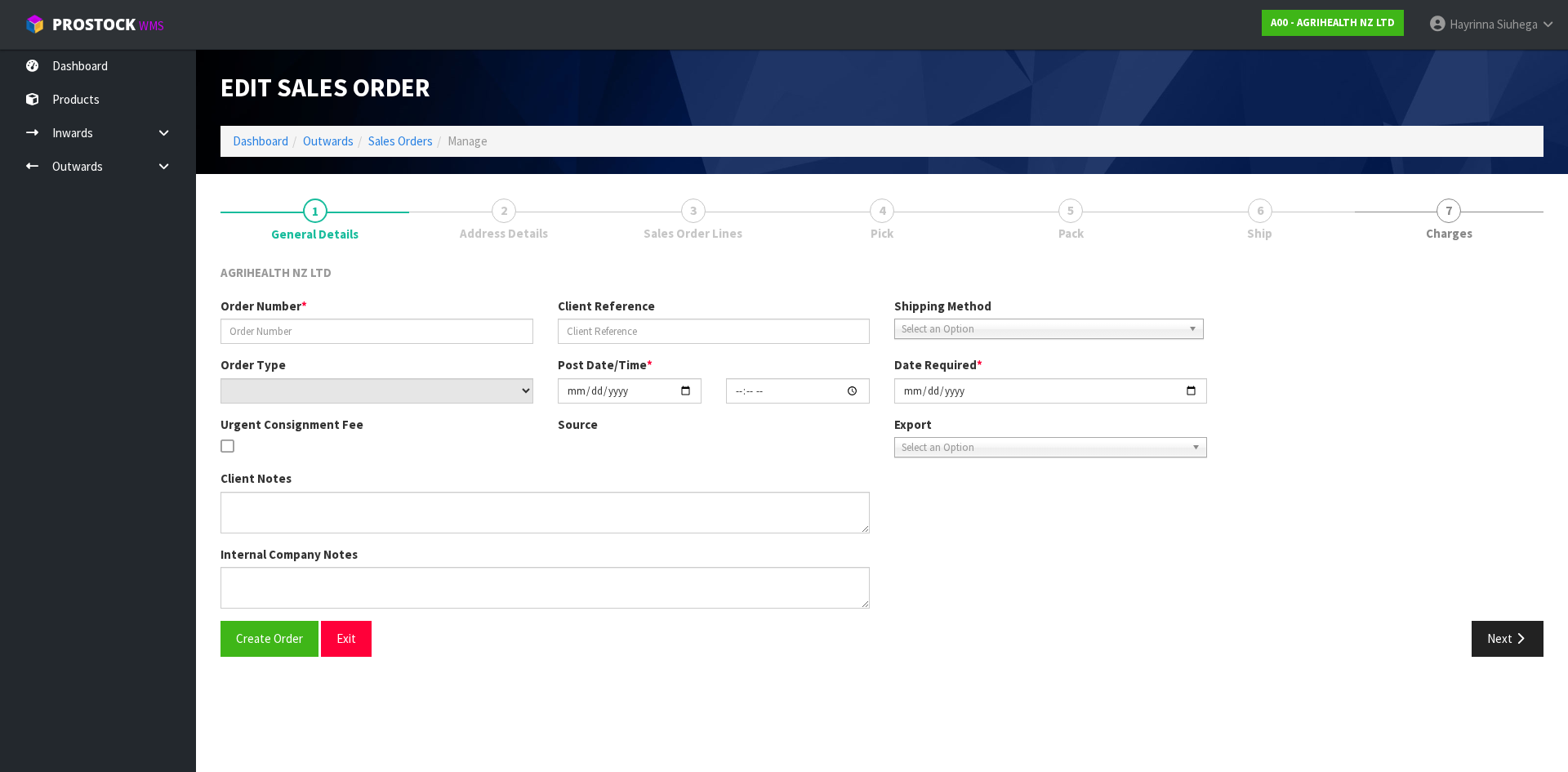
type input "SSO-24393"
type input "1132553"
select select "number:0"
type input "[DATE]"
type input "16:42:36.000"
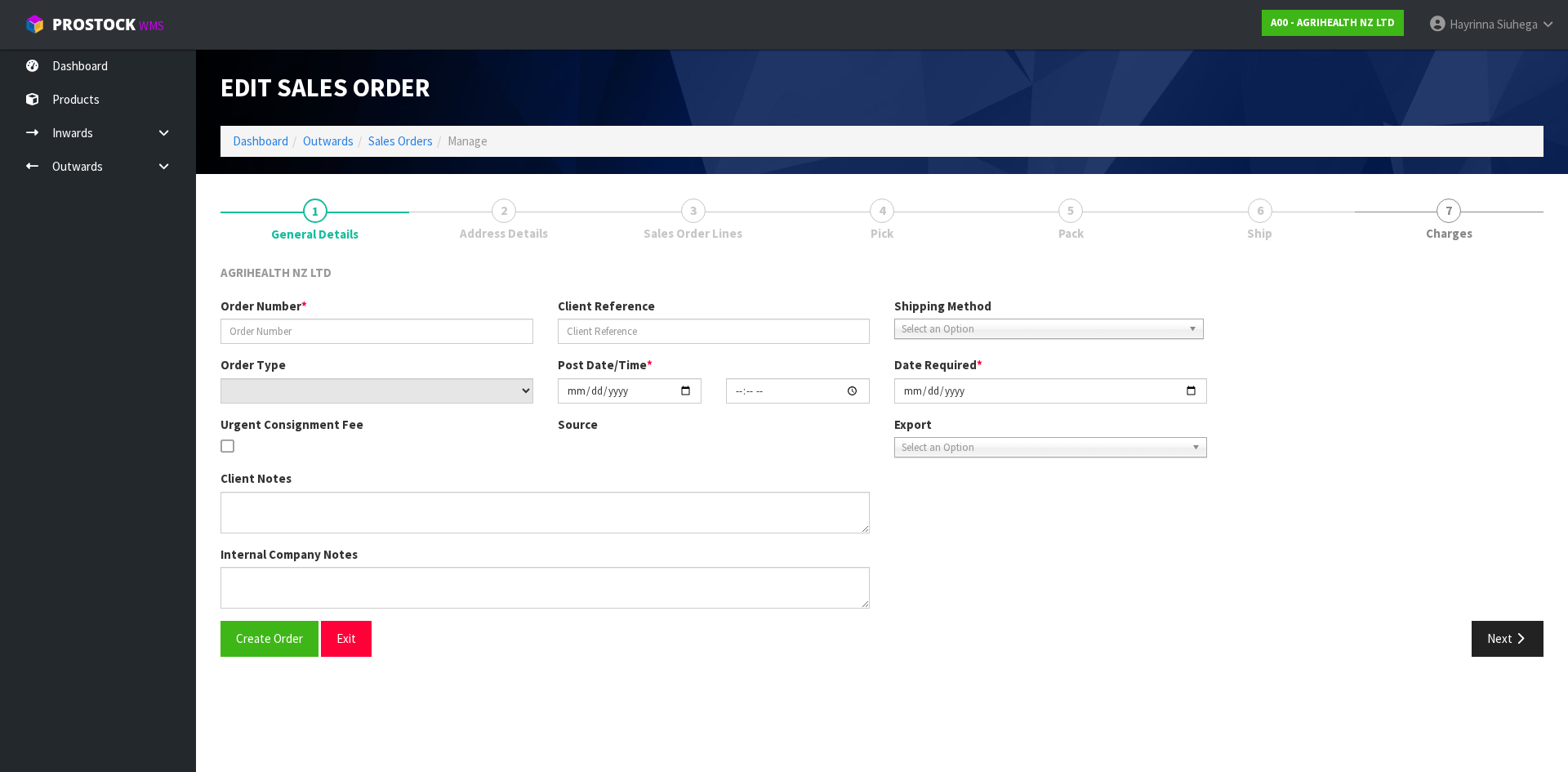
type input "[DATE]"
type textarea "SHIP BY: Overnight Courier"
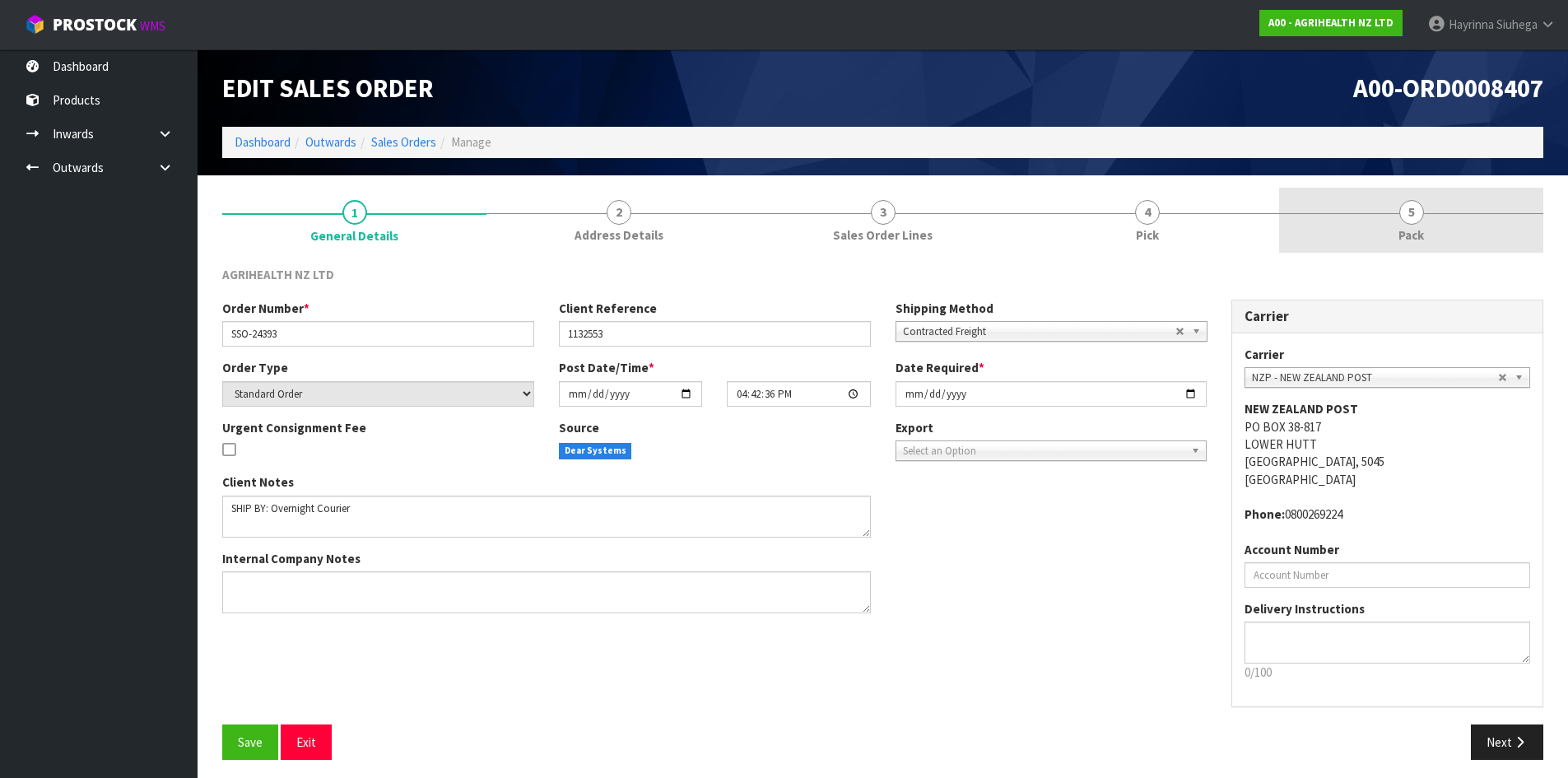
click at [1280, 212] on link "5 Pack" at bounding box center [1411, 220] width 264 height 65
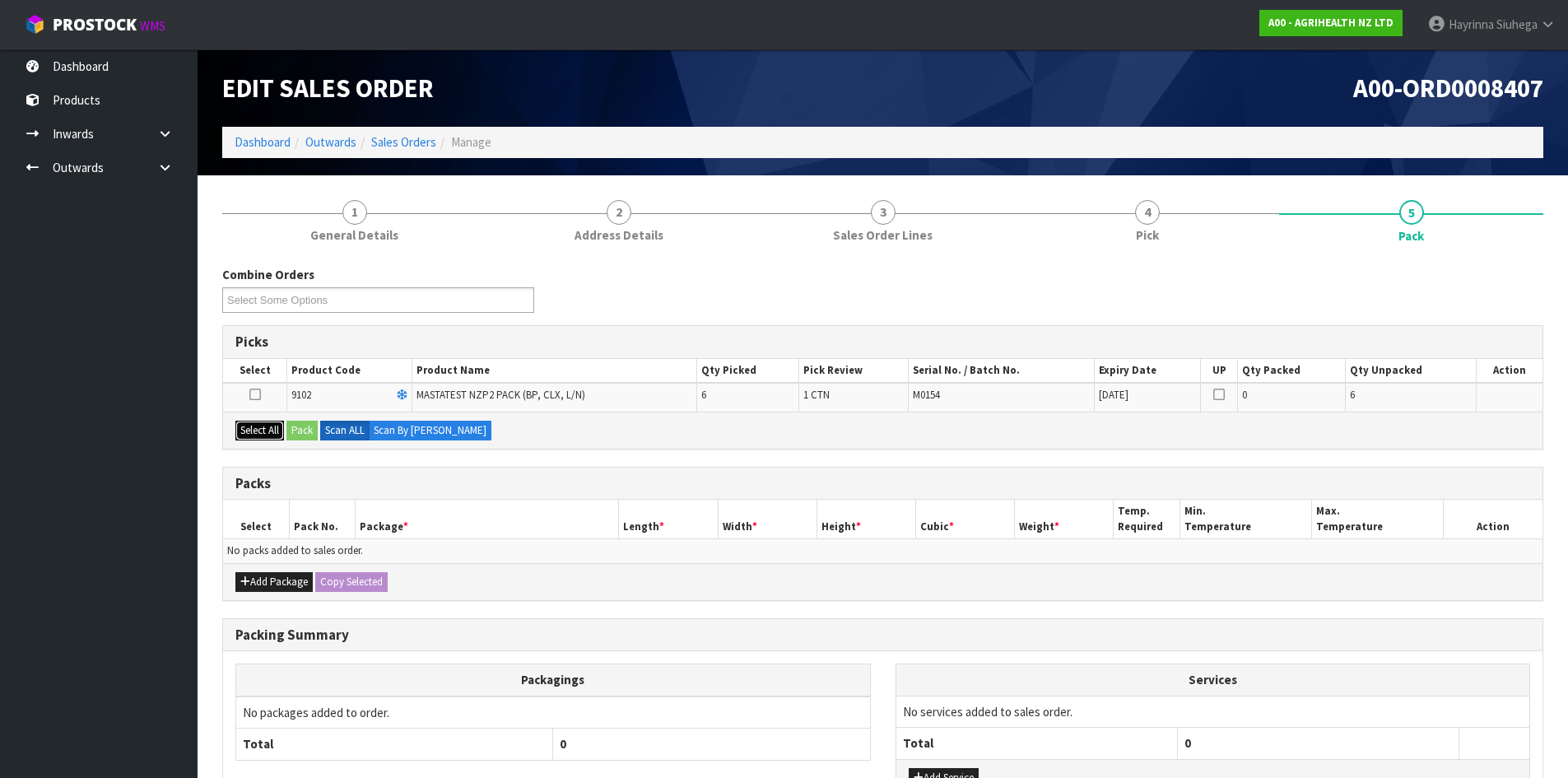
click at [257, 426] on button "Select All" at bounding box center [259, 431] width 49 height 20
click at [301, 425] on button "Pack" at bounding box center [301, 431] width 31 height 20
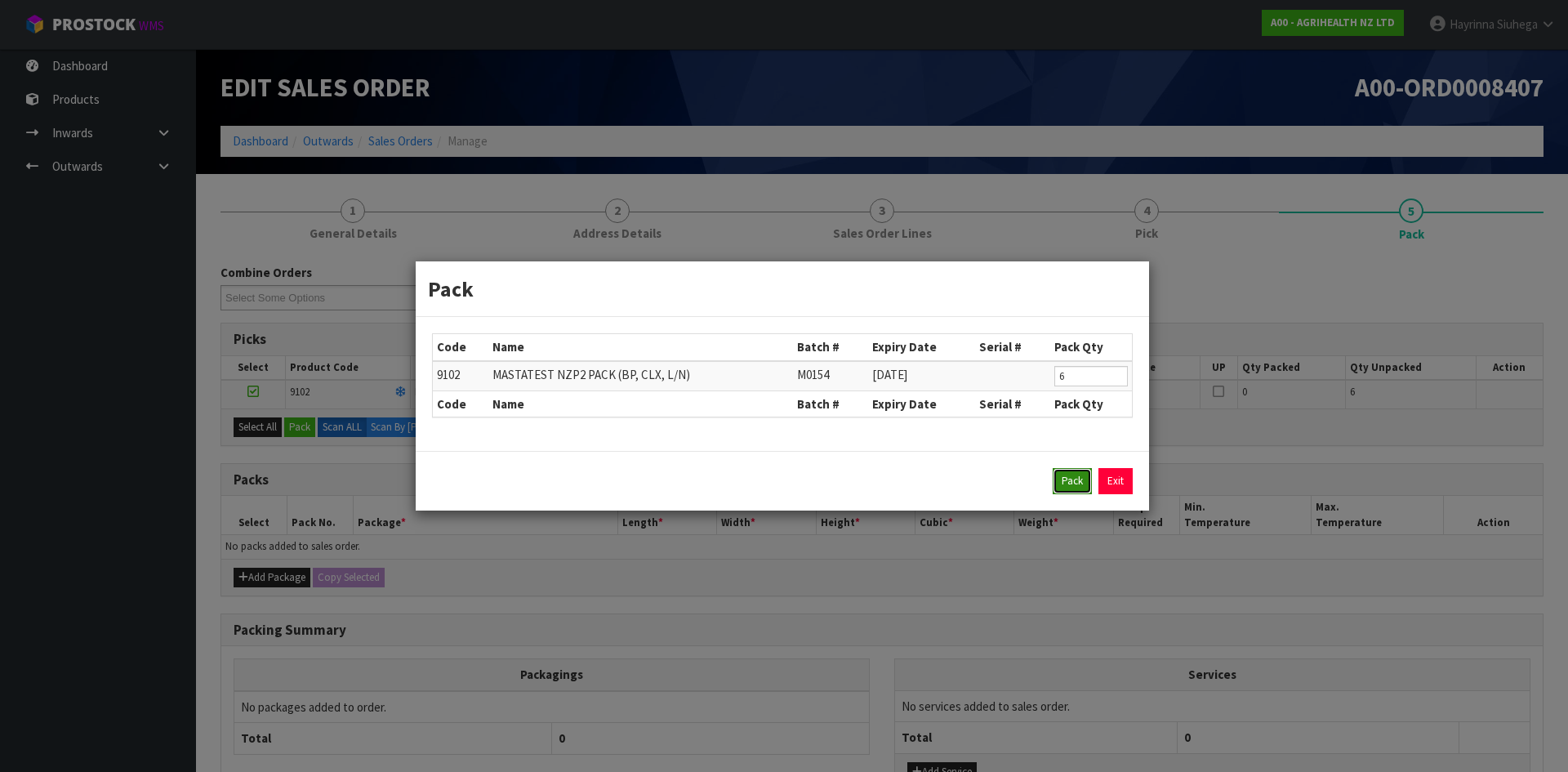
click at [1072, 471] on button "Pack" at bounding box center [1072, 481] width 39 height 26
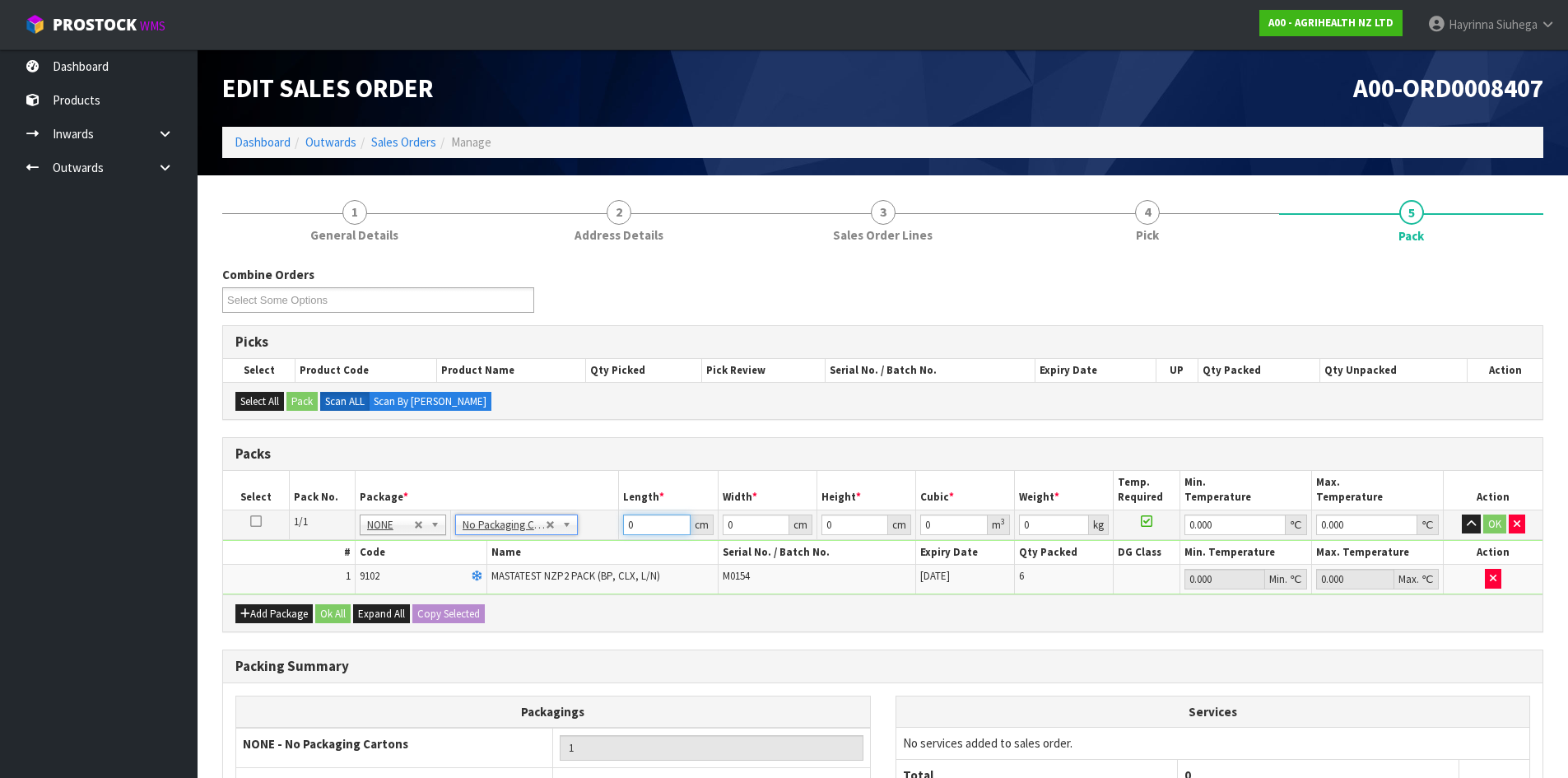
click at [625, 527] on input "0" at bounding box center [656, 525] width 66 height 21
drag, startPoint x: 625, startPoint y: 527, endPoint x: 1482, endPoint y: 396, distance: 867.0
click at [650, 524] on input "0" at bounding box center [656, 525] width 66 height 21
type input "60"
type input "40"
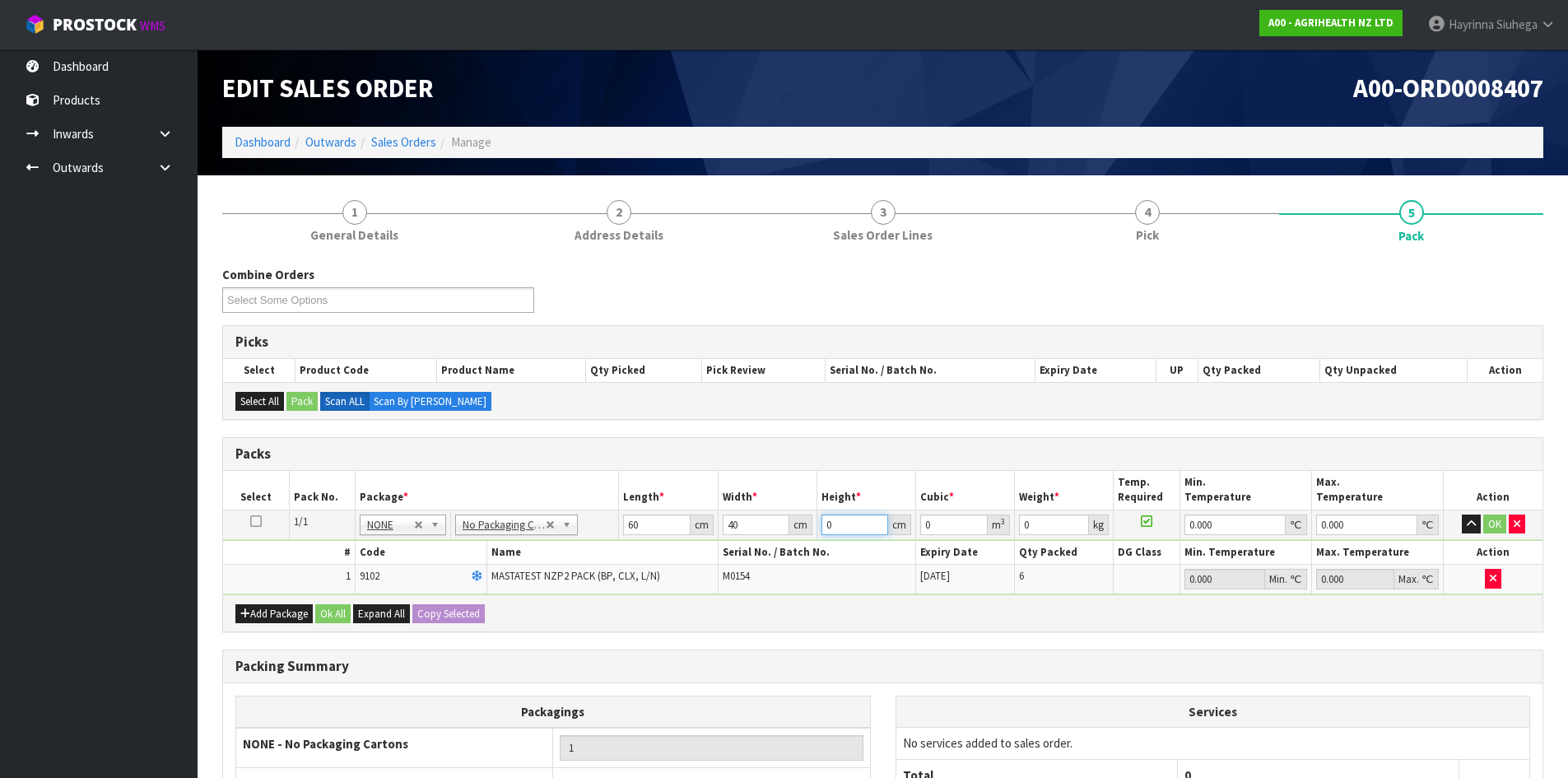
type input "1"
type input "0.0024"
type input "11"
type input "0.0264"
type input "11"
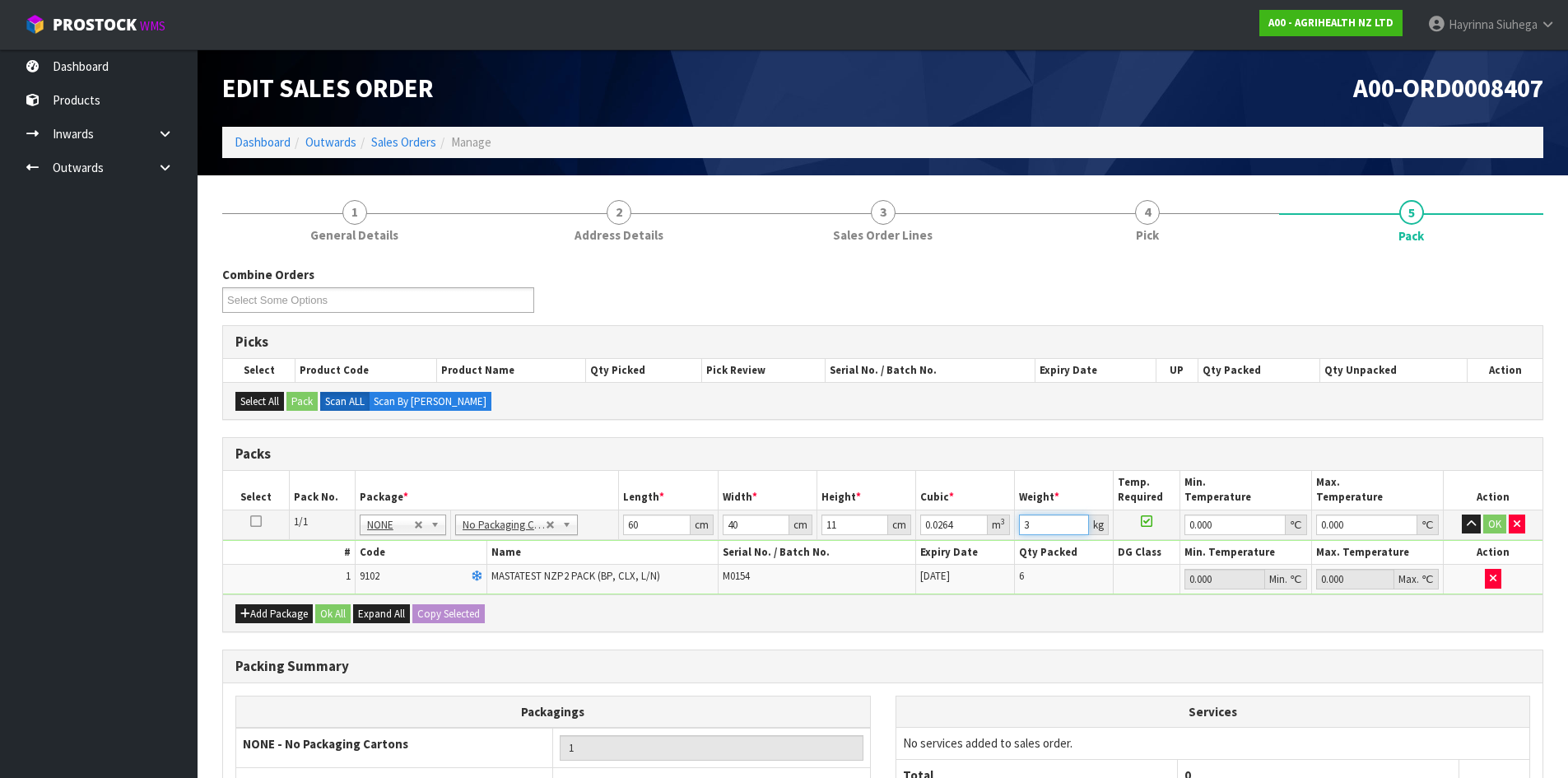
type input "3"
type input "0"
click button "OK" at bounding box center [1494, 525] width 23 height 20
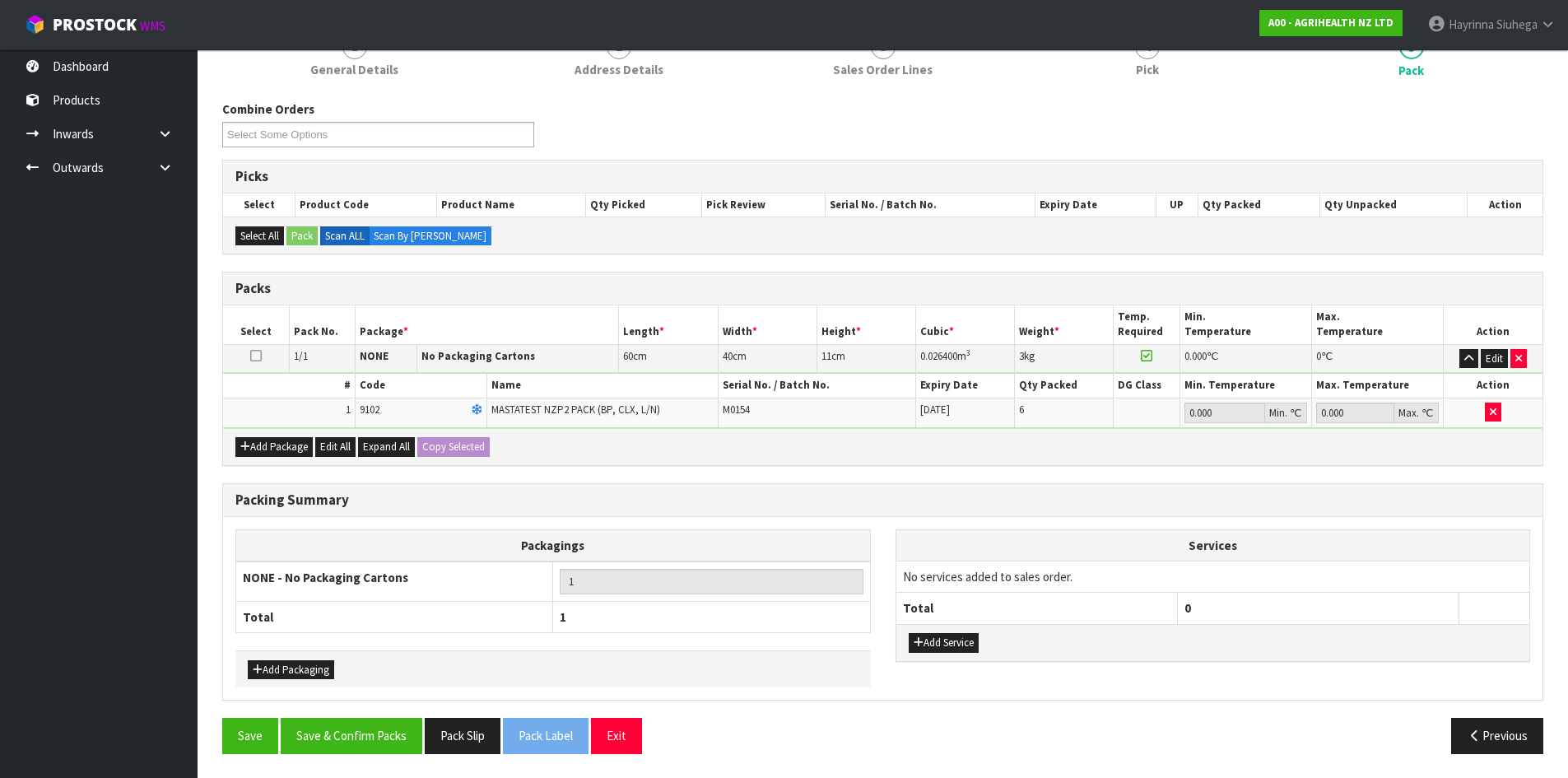
scroll to position [166, 0]
click at [373, 738] on button "Save & Confirm Packs" at bounding box center [351, 734] width 142 height 35
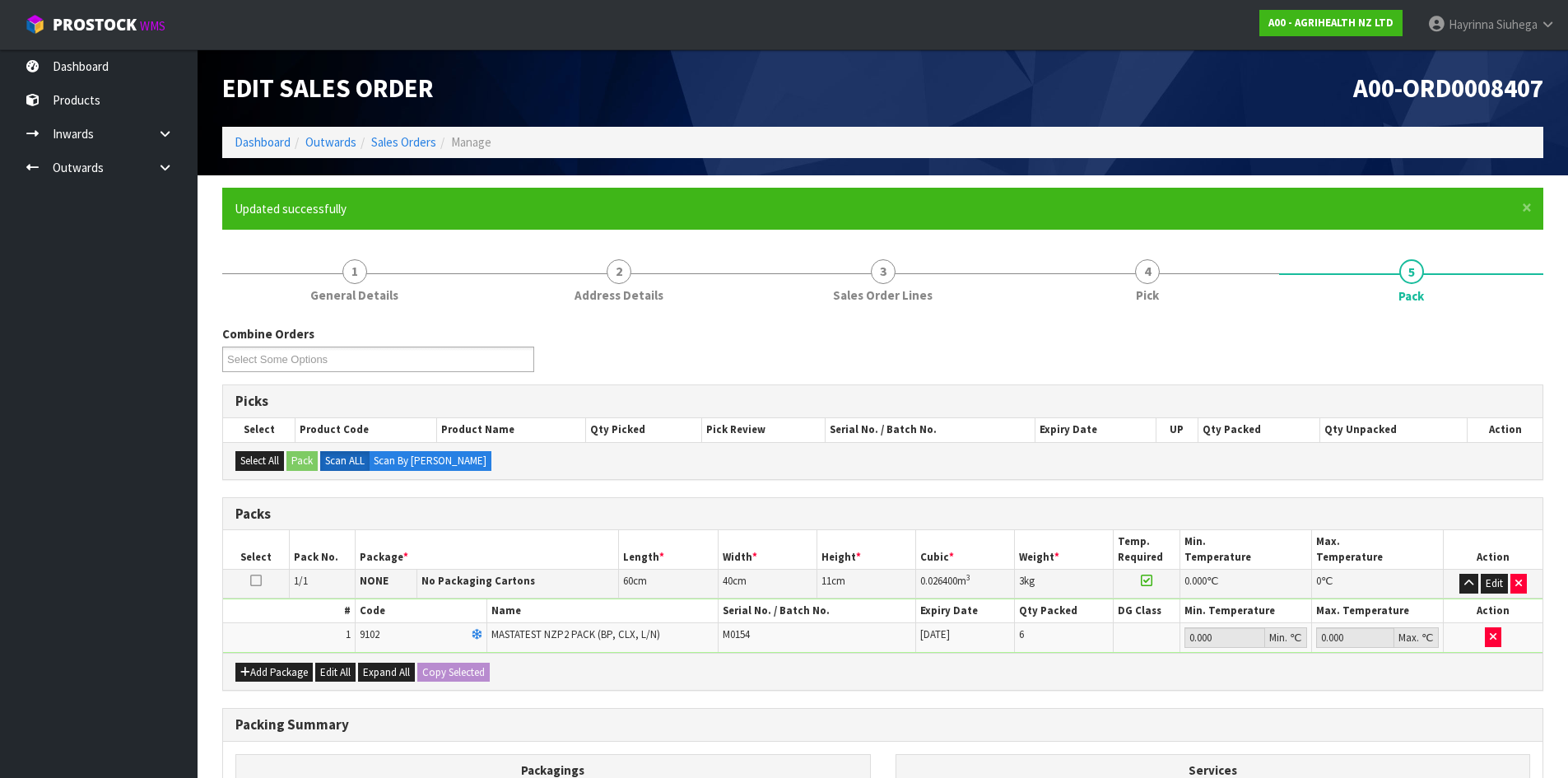
scroll to position [134, 0]
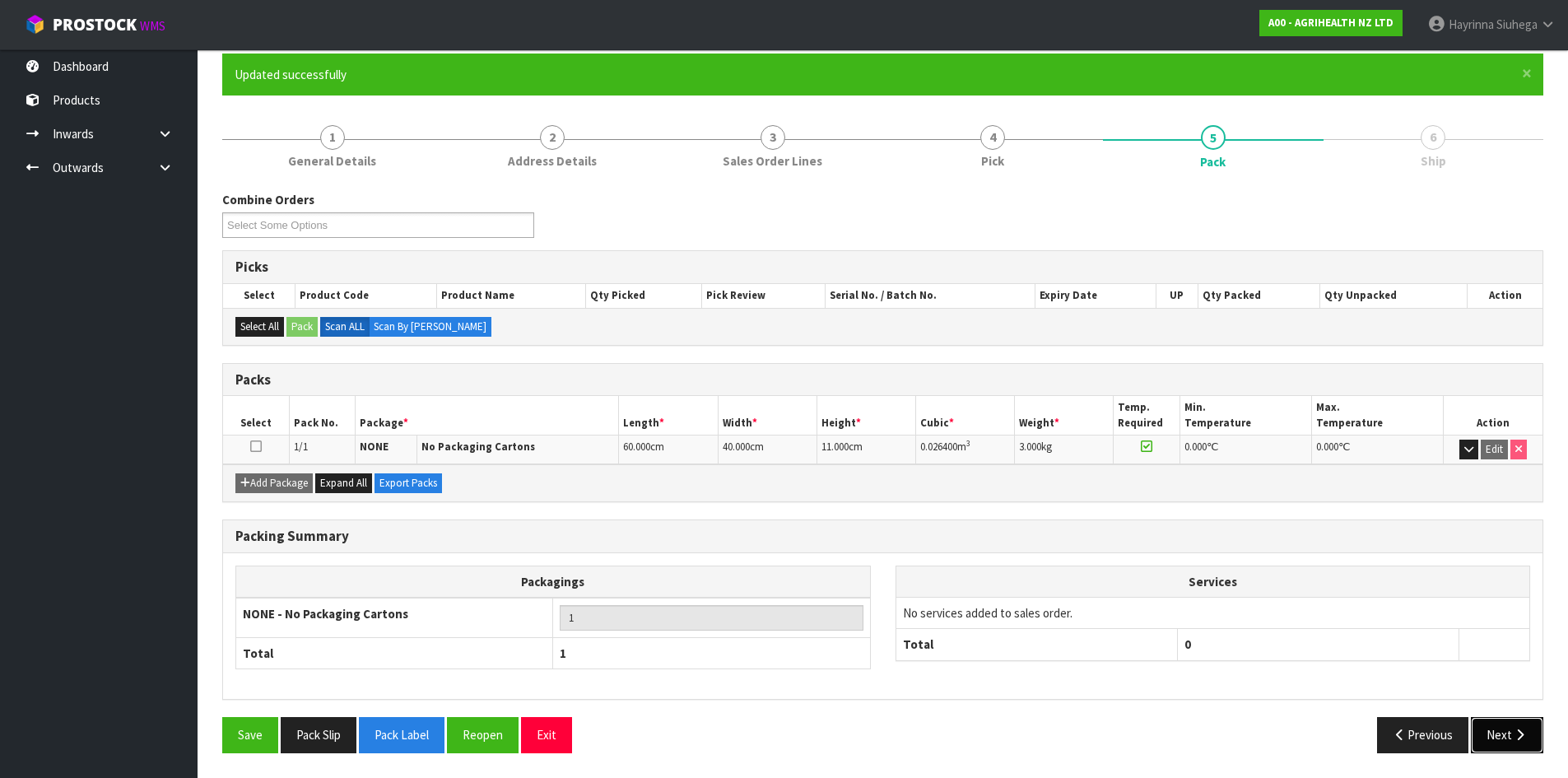
click at [1494, 731] on button "Next" at bounding box center [1507, 734] width 72 height 35
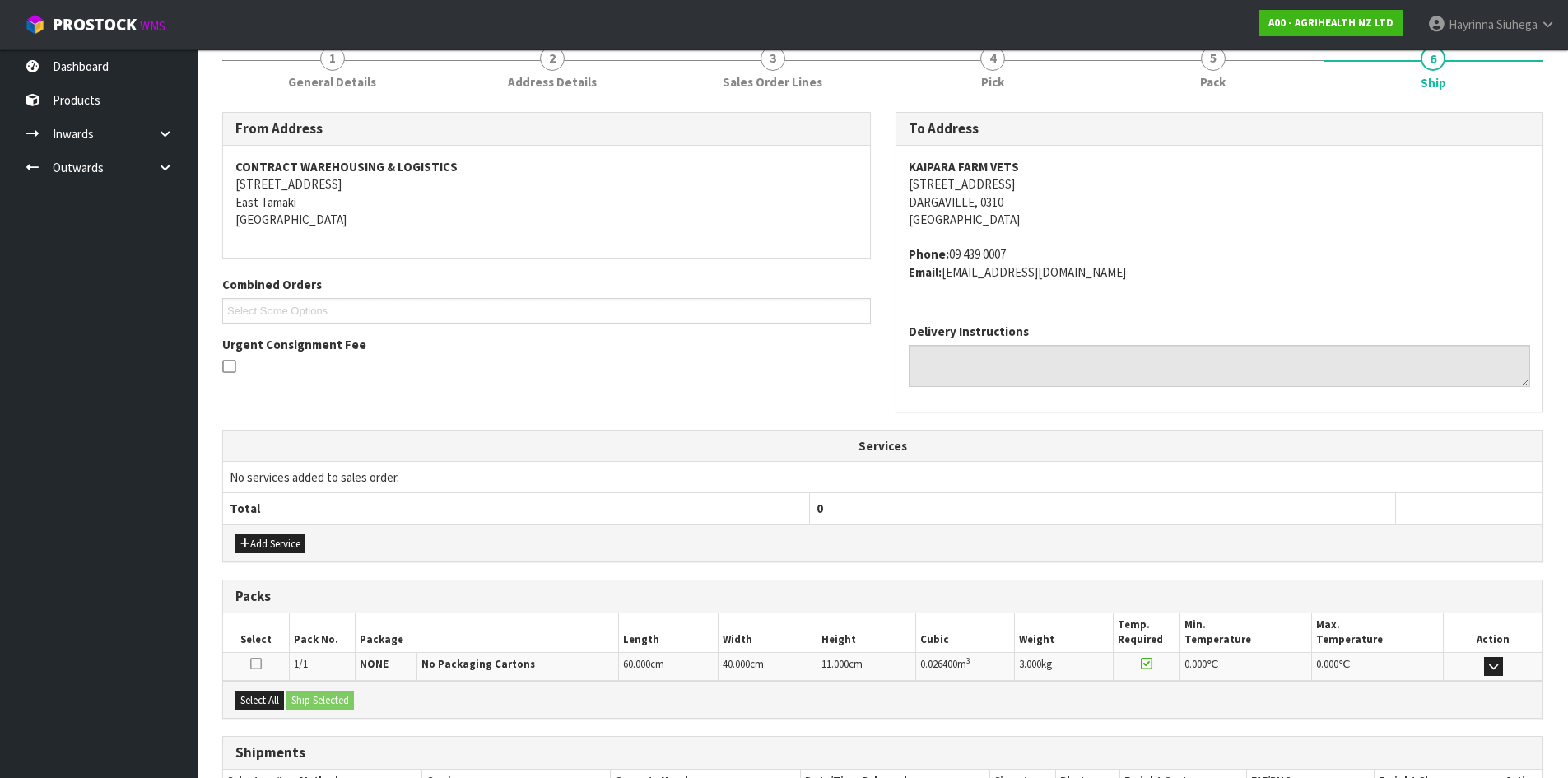
scroll to position [331, 0]
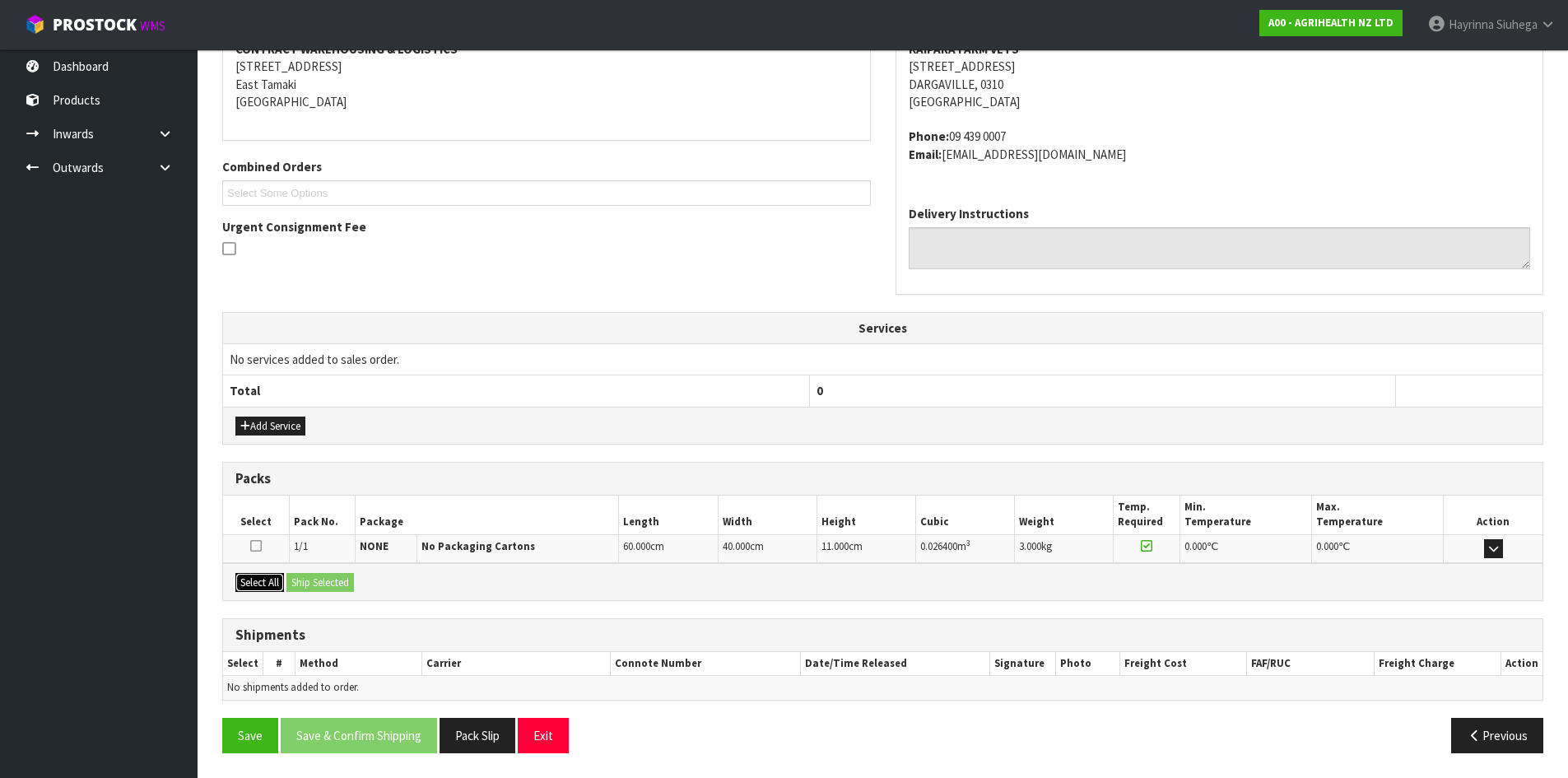
click at [271, 578] on button "Select All" at bounding box center [259, 582] width 49 height 20
click at [306, 573] on button "Ship Selected" at bounding box center [320, 582] width 67 height 20
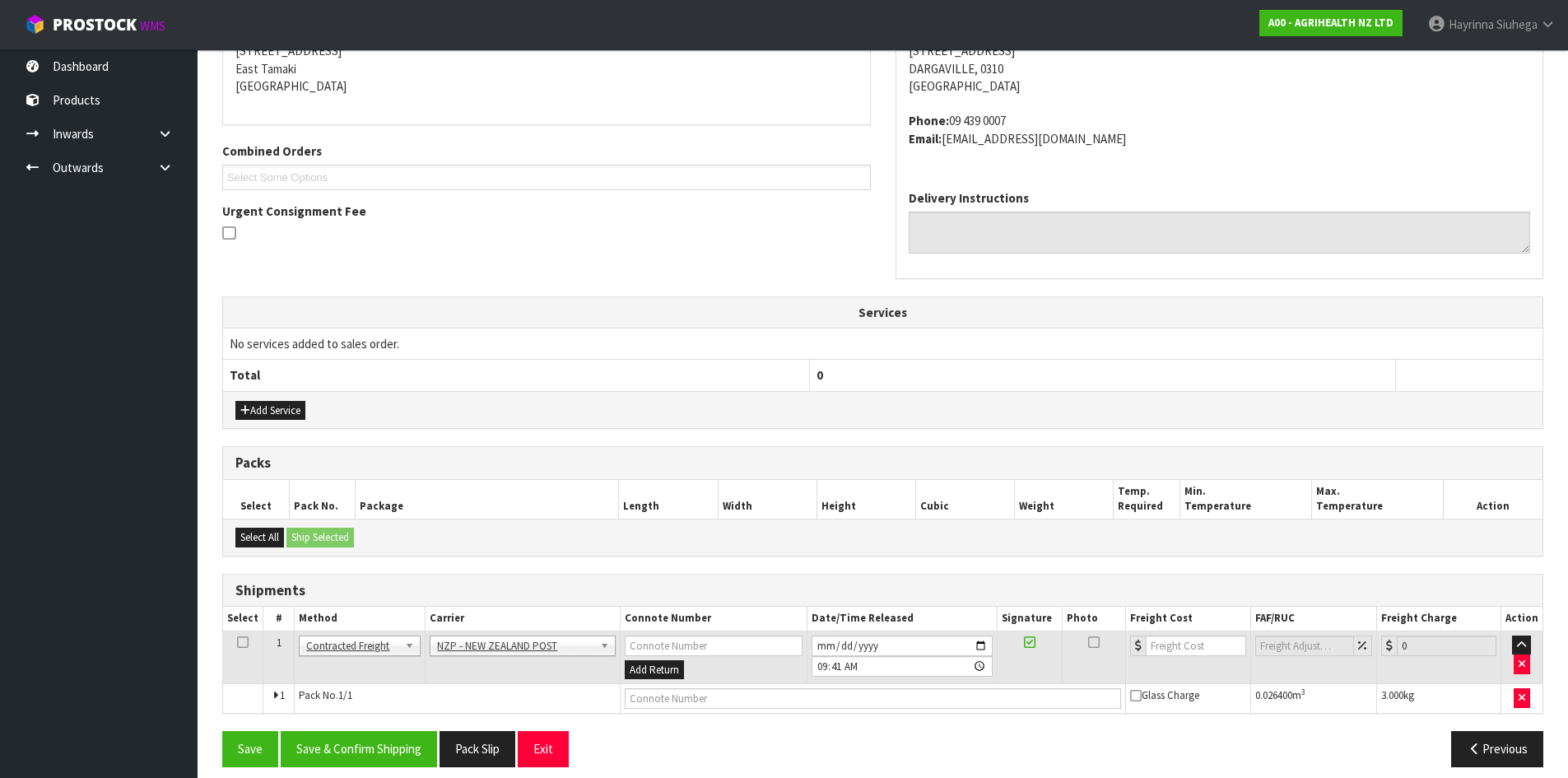
scroll to position [360, 0]
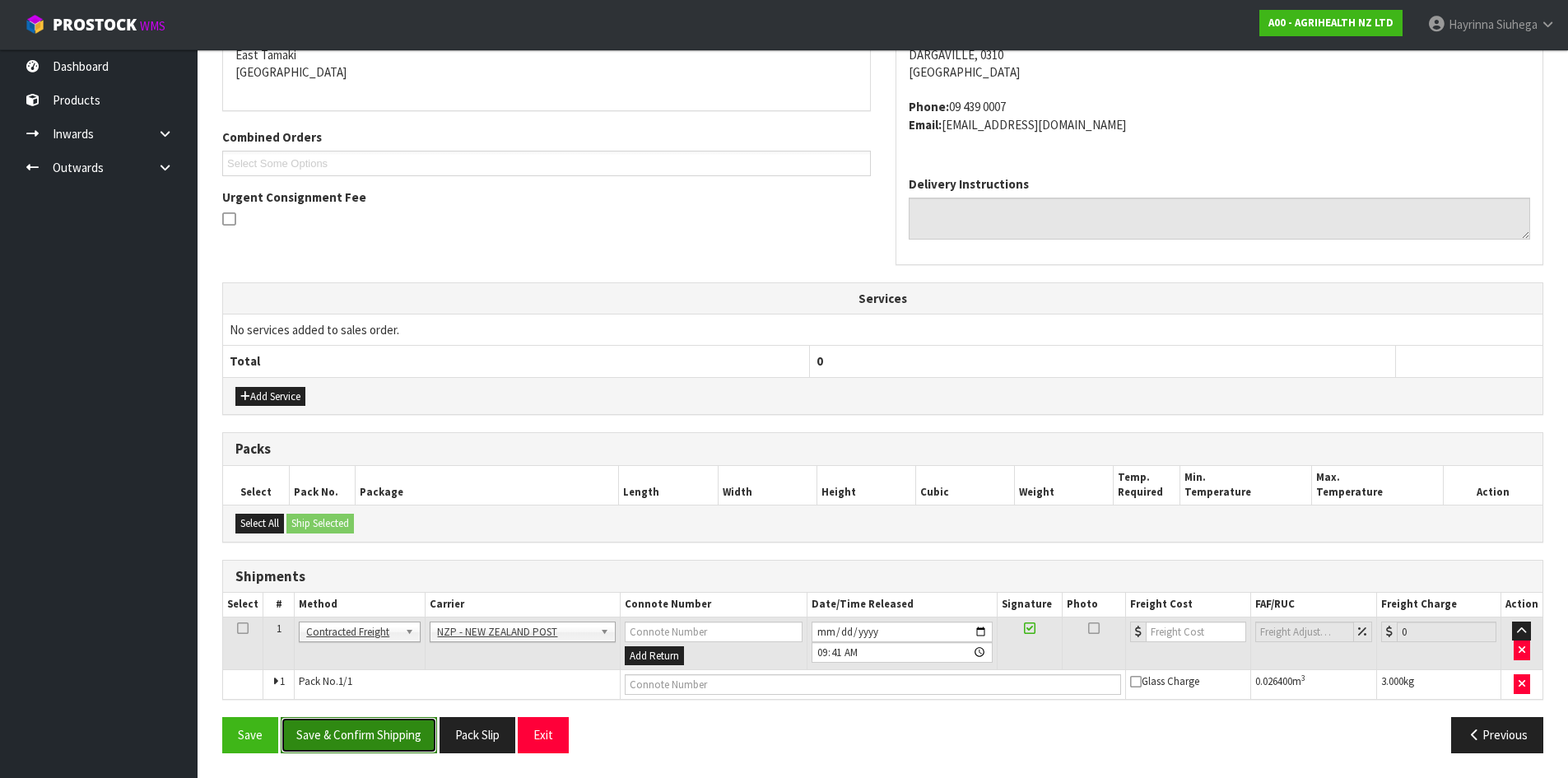
click at [407, 734] on button "Save & Confirm Shipping" at bounding box center [358, 734] width 156 height 35
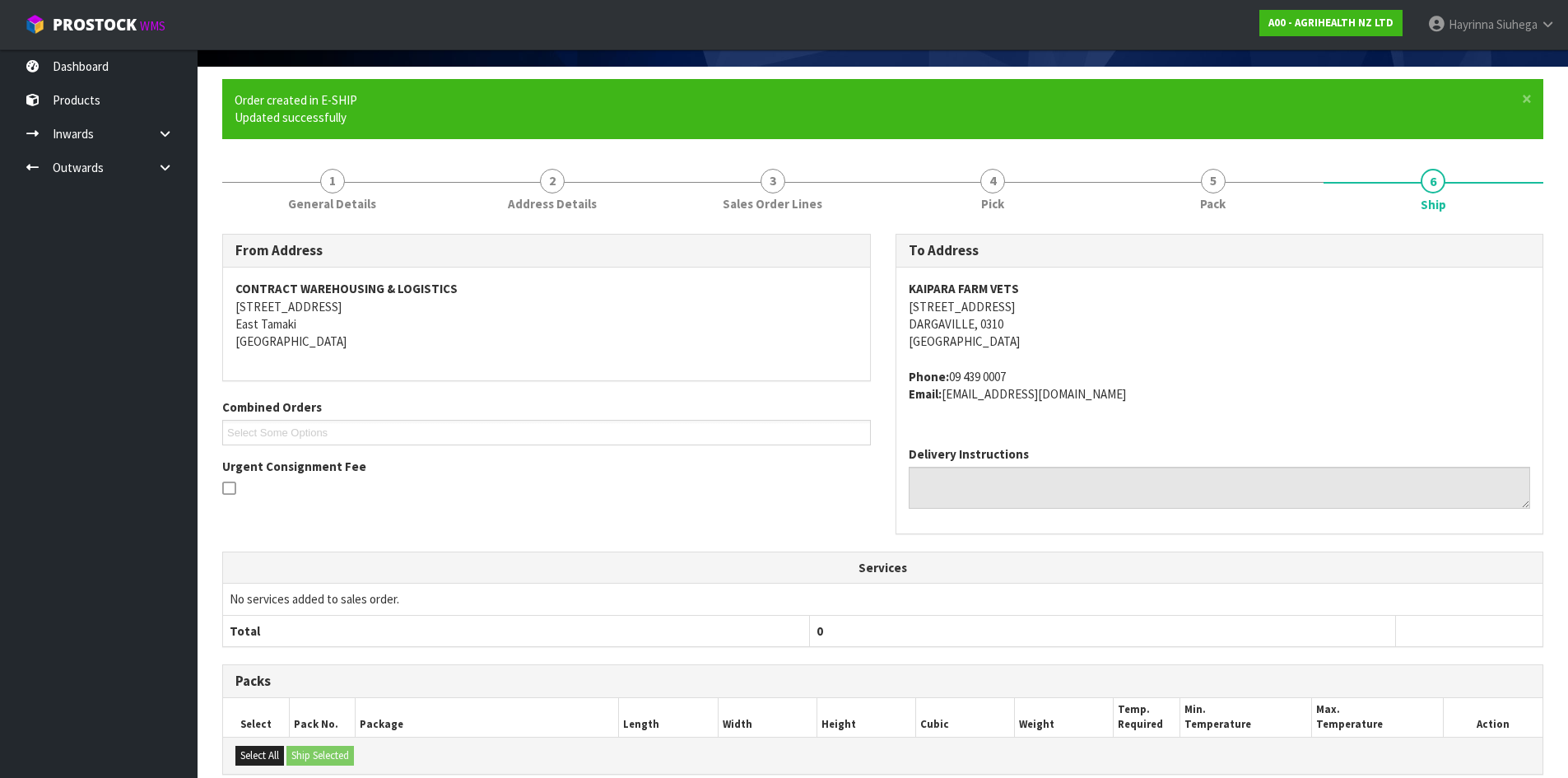
scroll to position [337, 0]
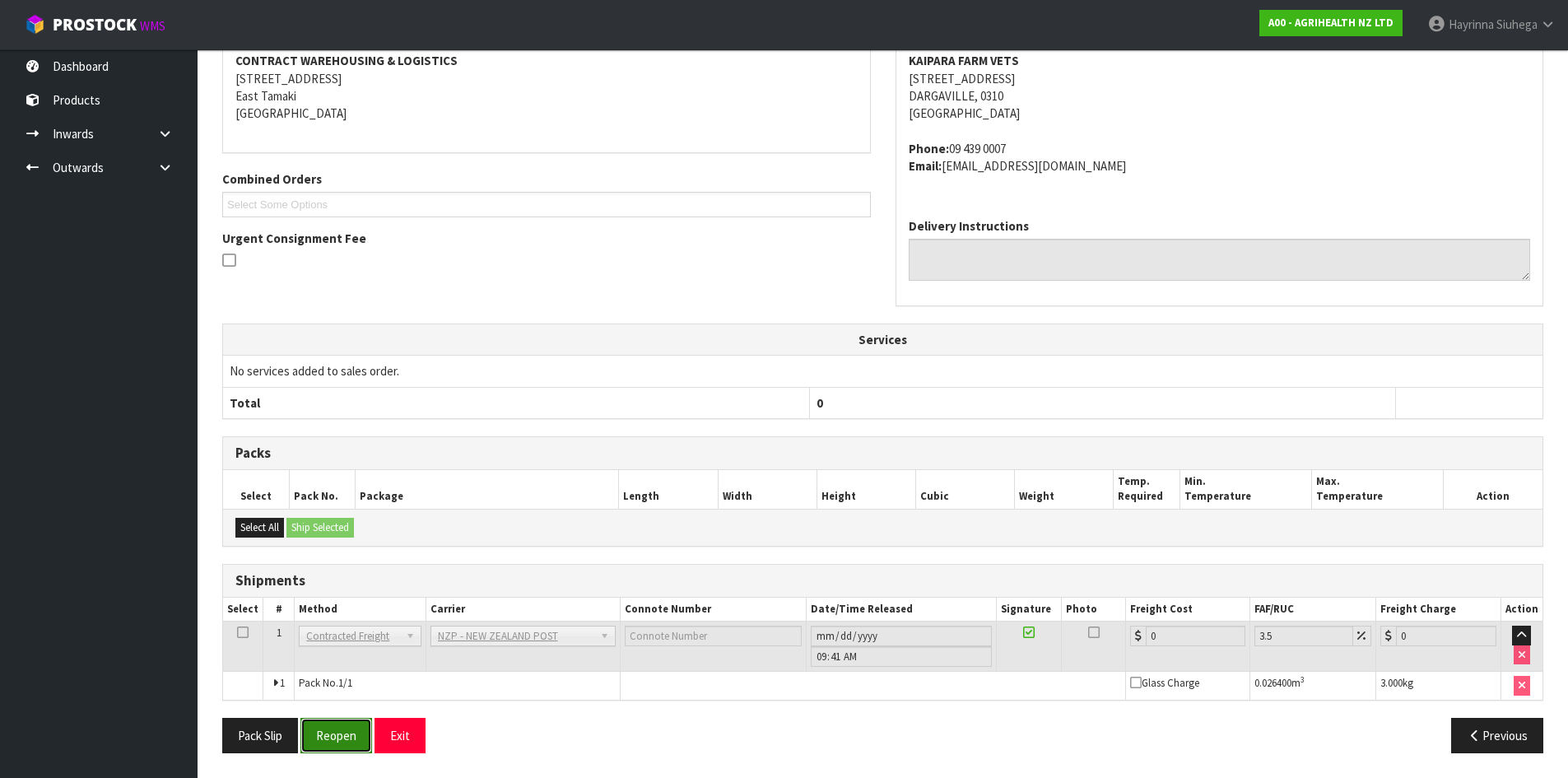
click at [348, 729] on button "Reopen" at bounding box center [336, 735] width 71 height 35
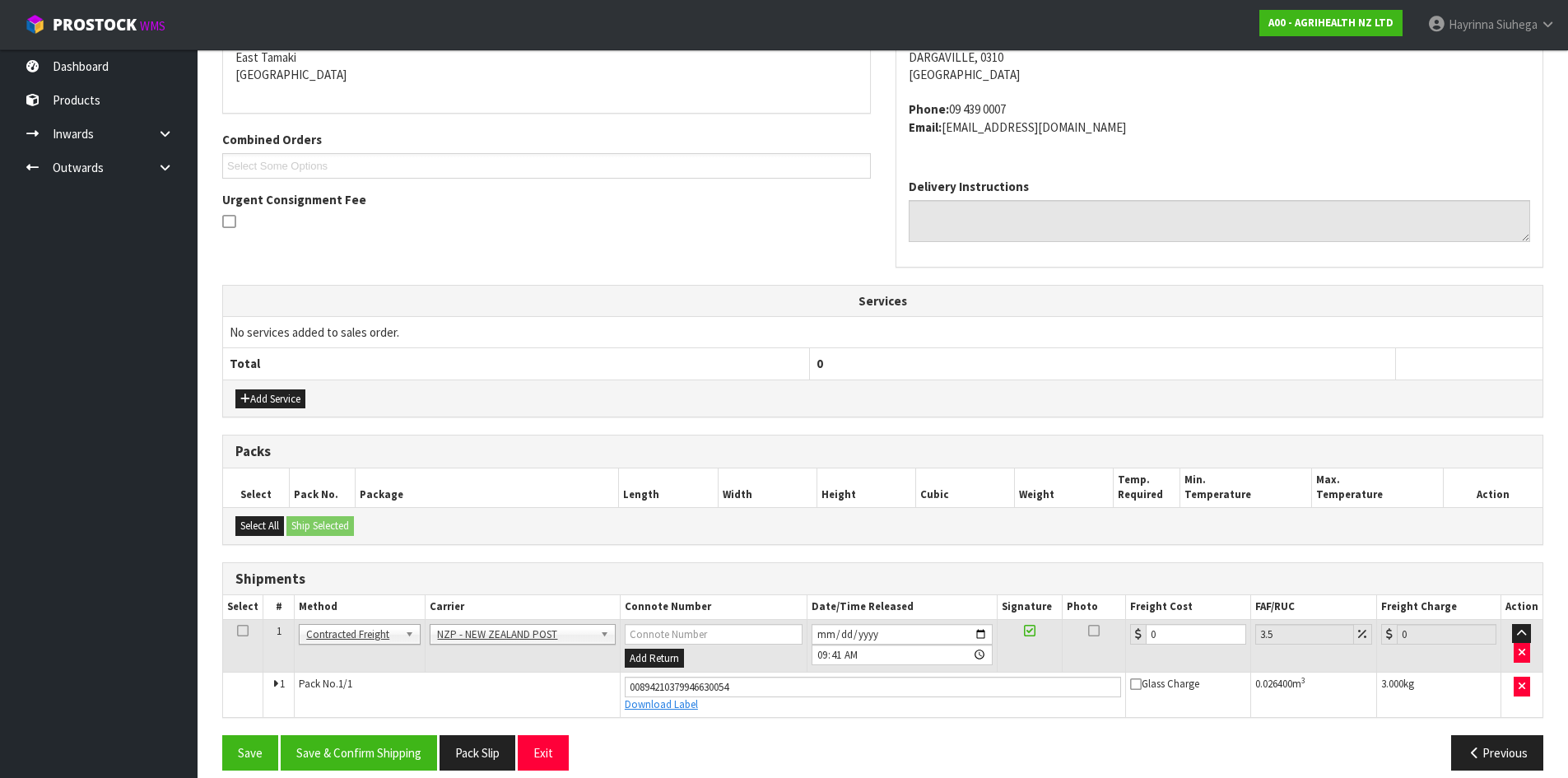
scroll to position [375, 0]
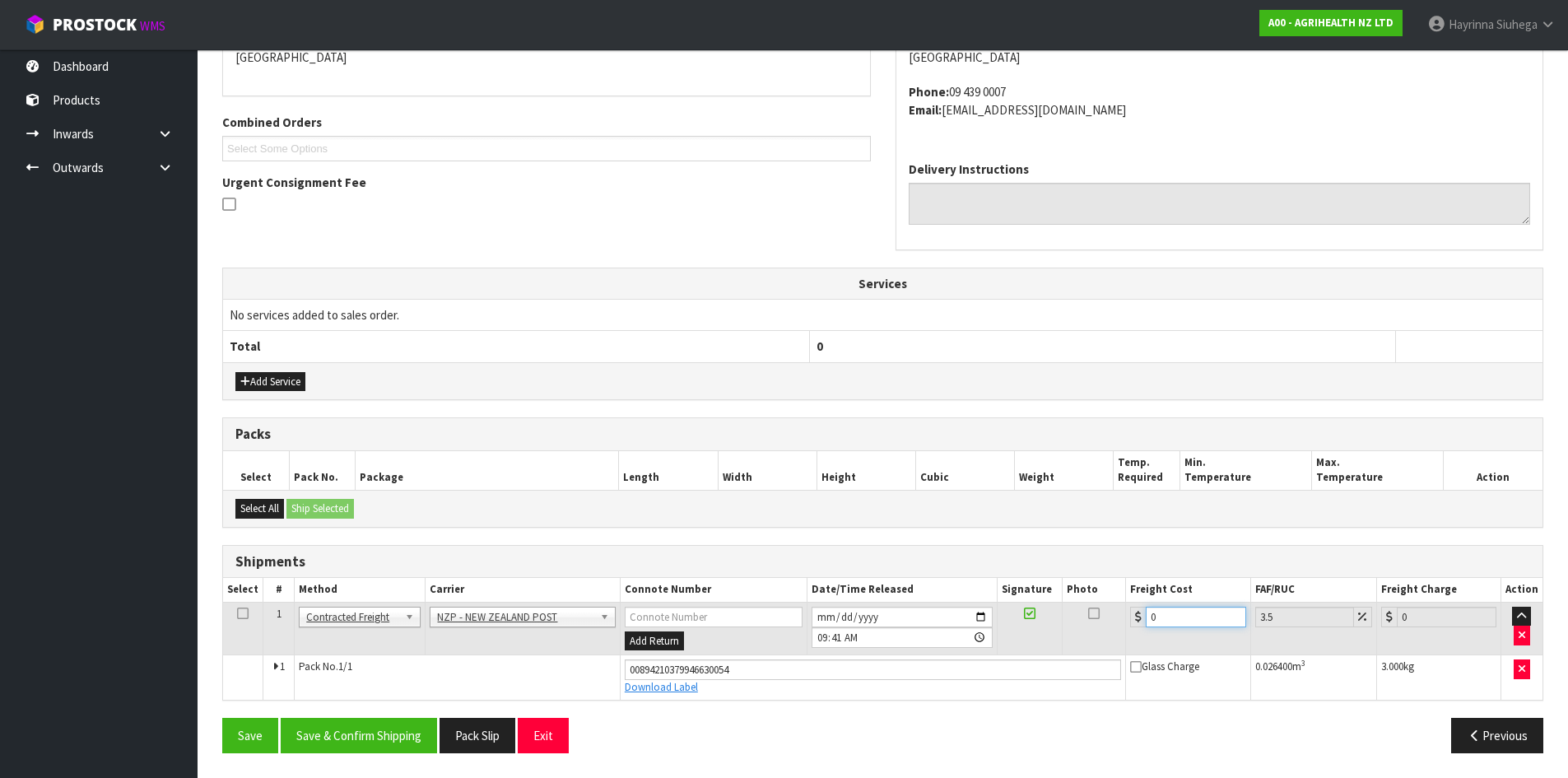
drag, startPoint x: 1184, startPoint y: 625, endPoint x: 868, endPoint y: 603, distance: 316.8
click at [925, 608] on tr "1 Client Local Pickup Customer Local Pickup Company Freight Contracted Freight …" at bounding box center [883, 629] width 1320 height 54
type input "7"
type input "7.24"
type input "7.3"
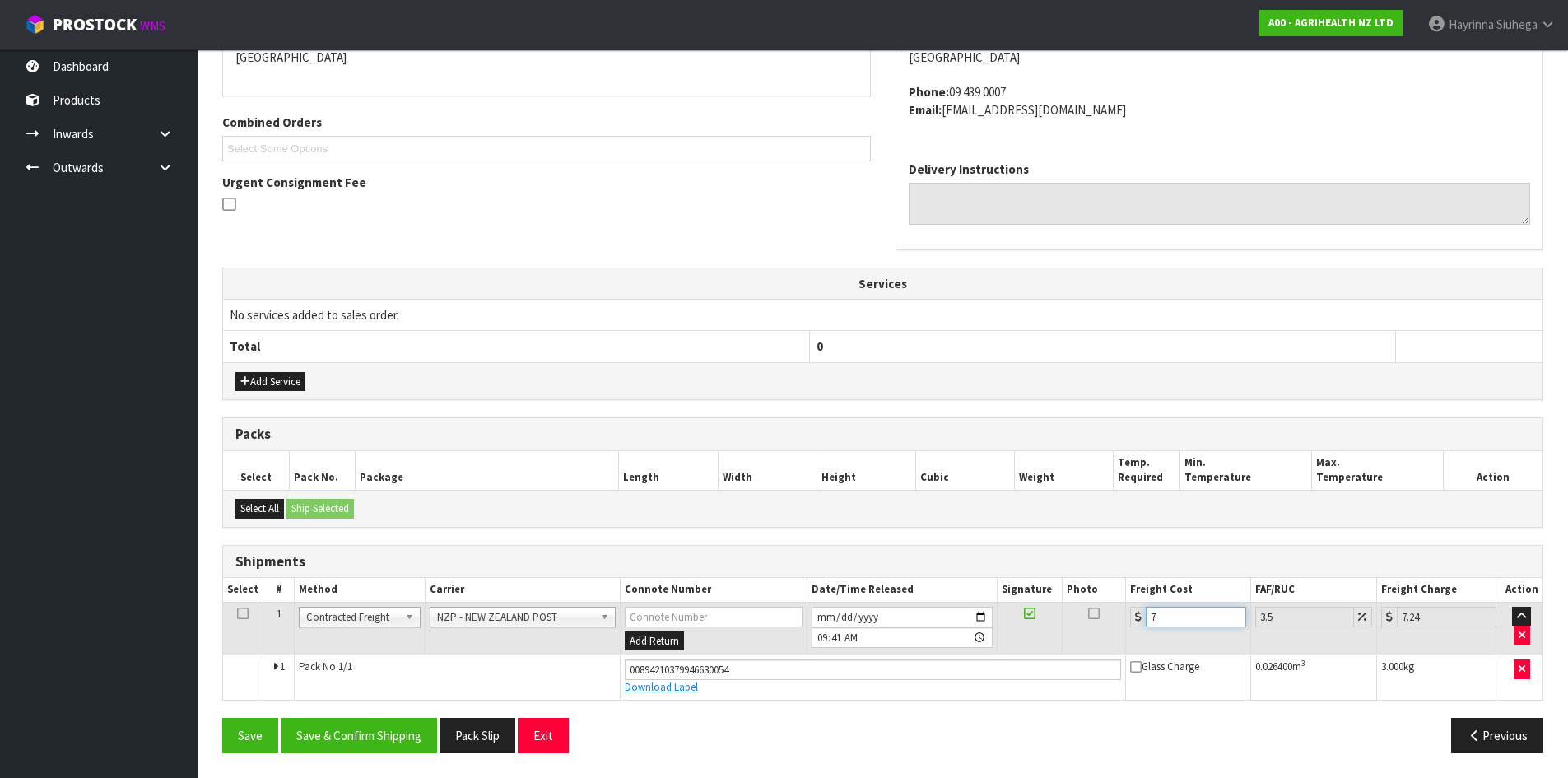
type input "7.56"
type input "7.31"
type input "7.57"
type input "7.31"
click at [222, 718] on button "Save" at bounding box center [250, 735] width 56 height 35
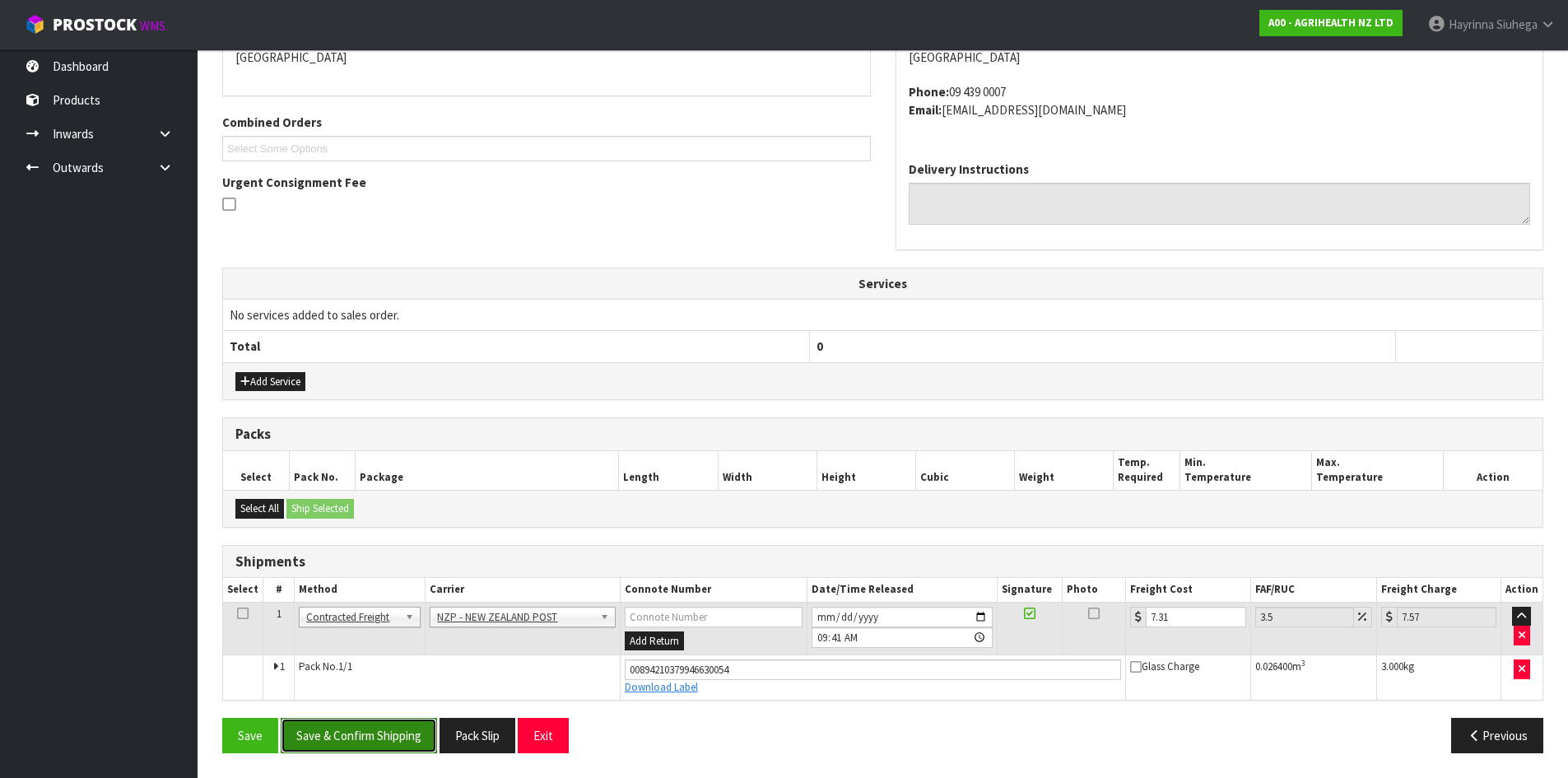
click at [351, 739] on button "Save & Confirm Shipping" at bounding box center [358, 735] width 156 height 35
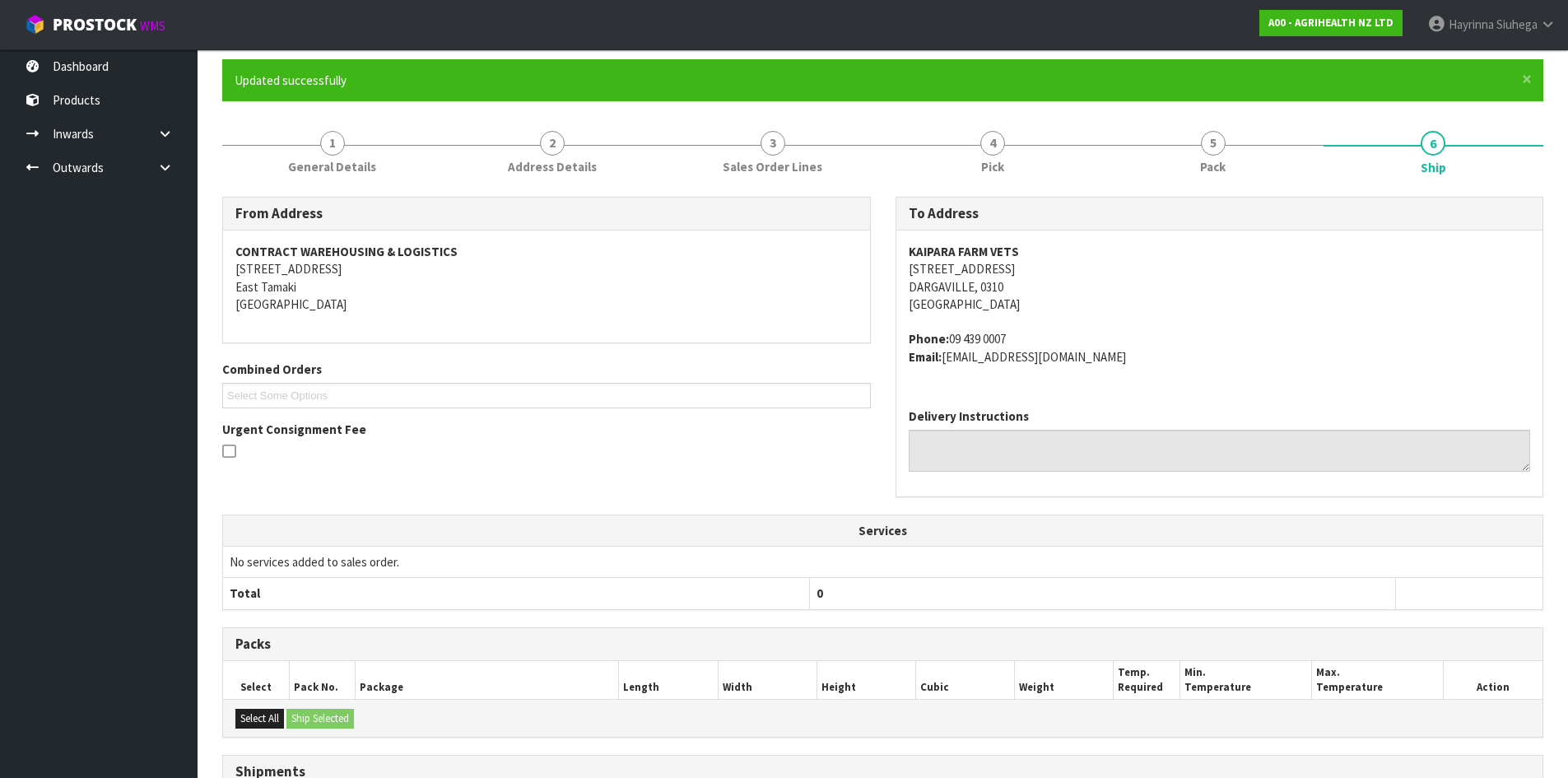
scroll to position [0, 0]
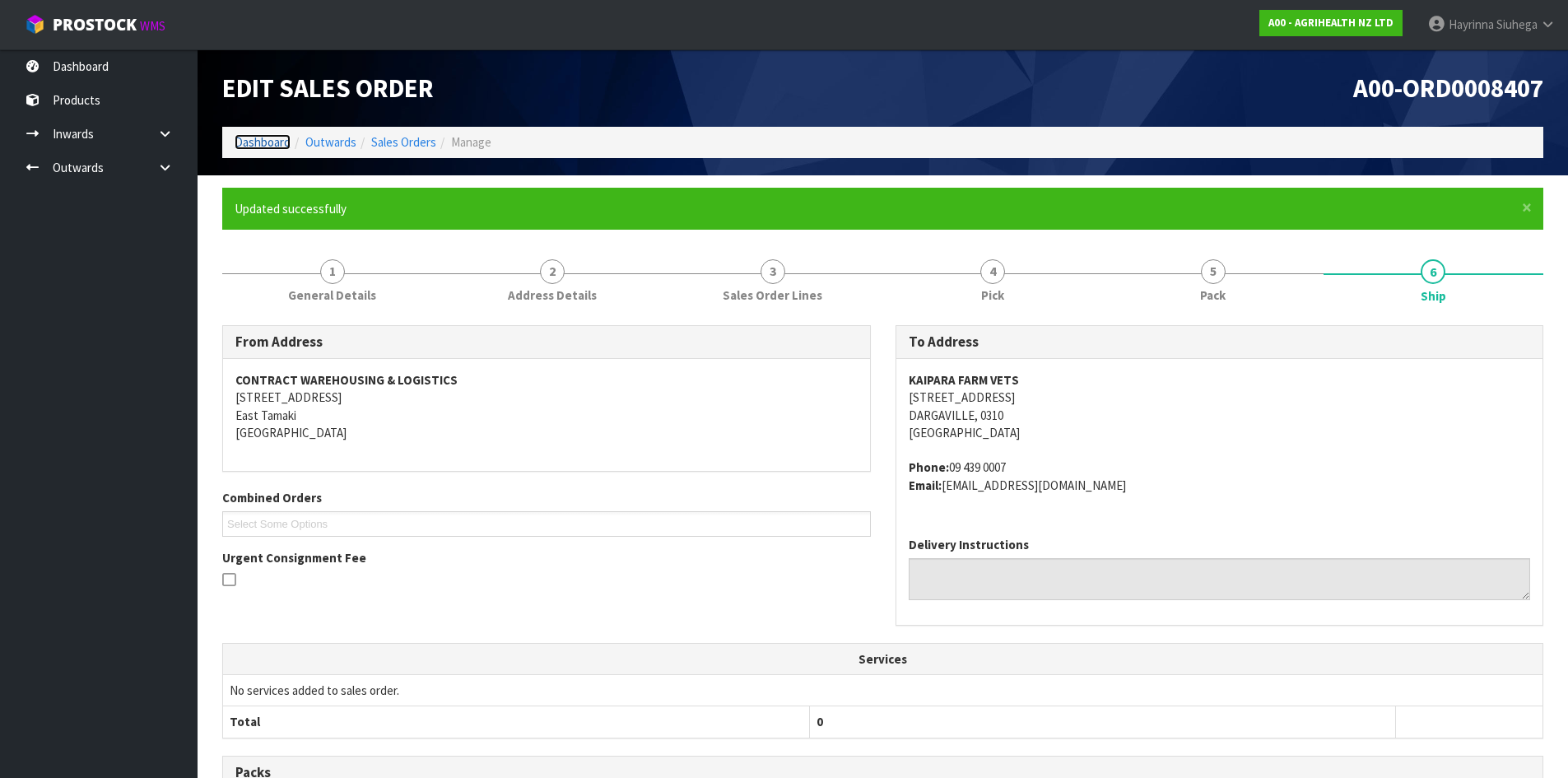
click at [264, 145] on link "Dashboard" at bounding box center [262, 142] width 56 height 16
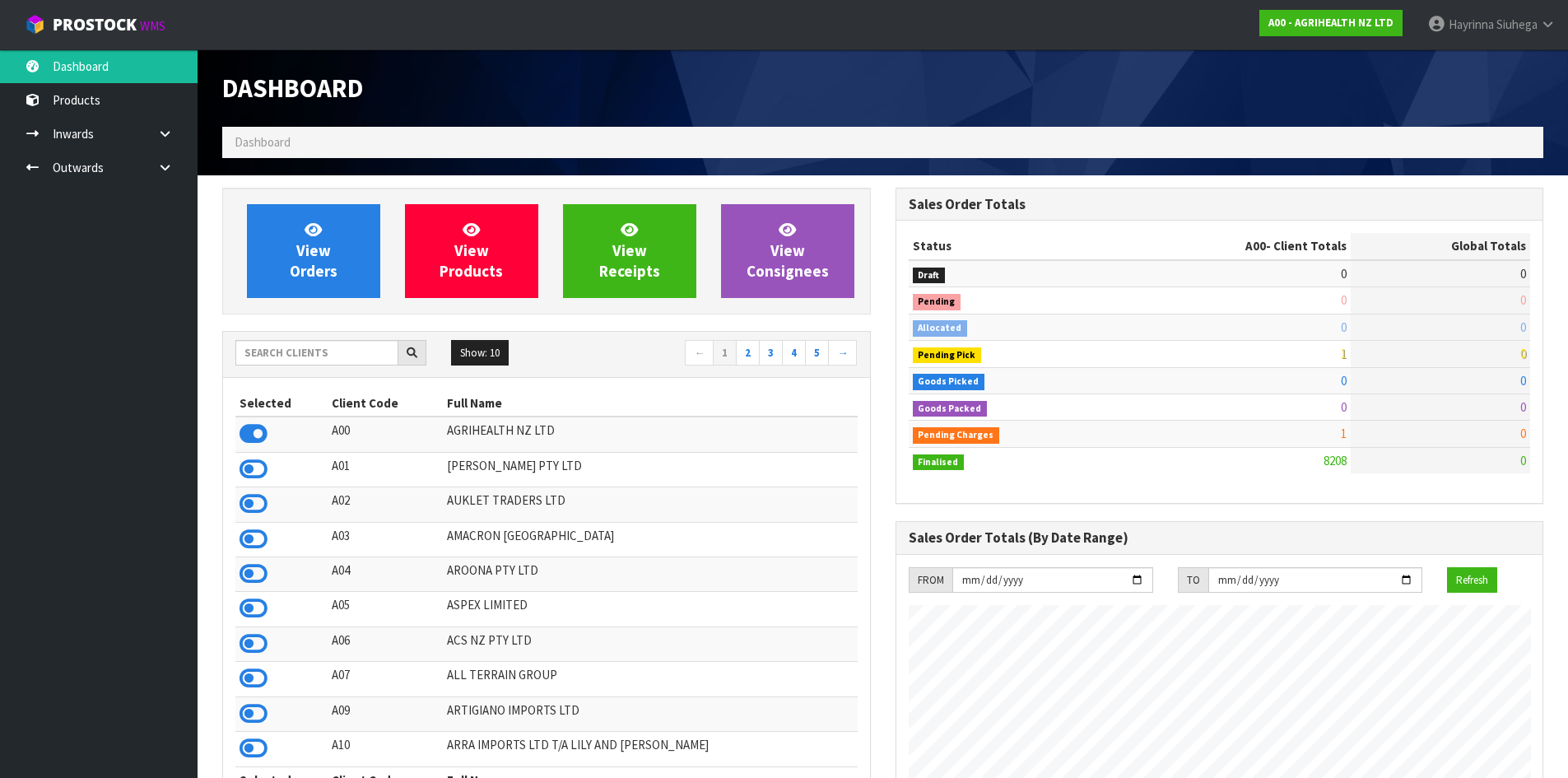
scroll to position [1247, 672]
